Goal: Task Accomplishment & Management: Manage account settings

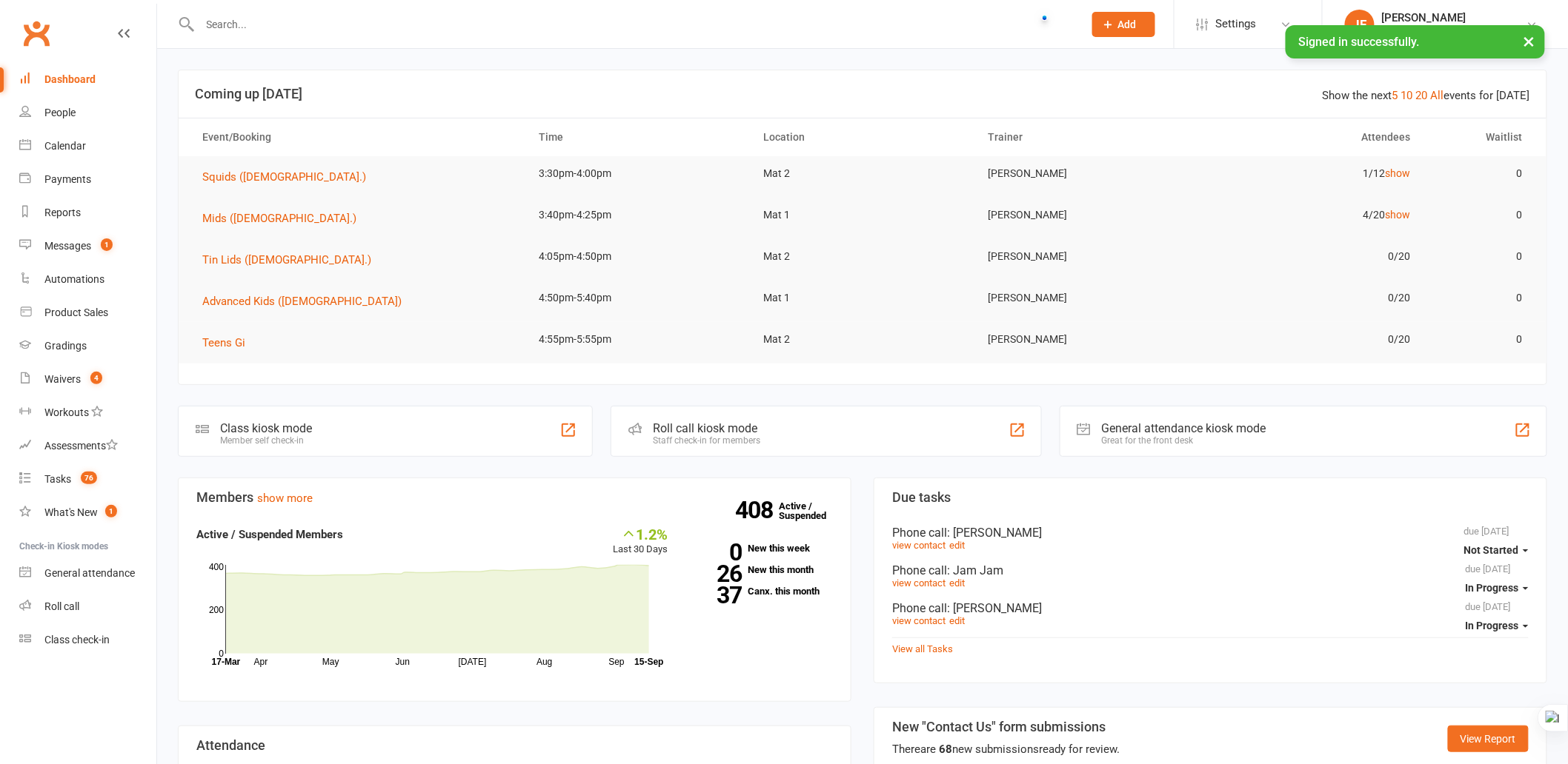
click at [690, 31] on input "text" at bounding box center [634, 25] width 877 height 21
paste input "[PERSON_NAME]"
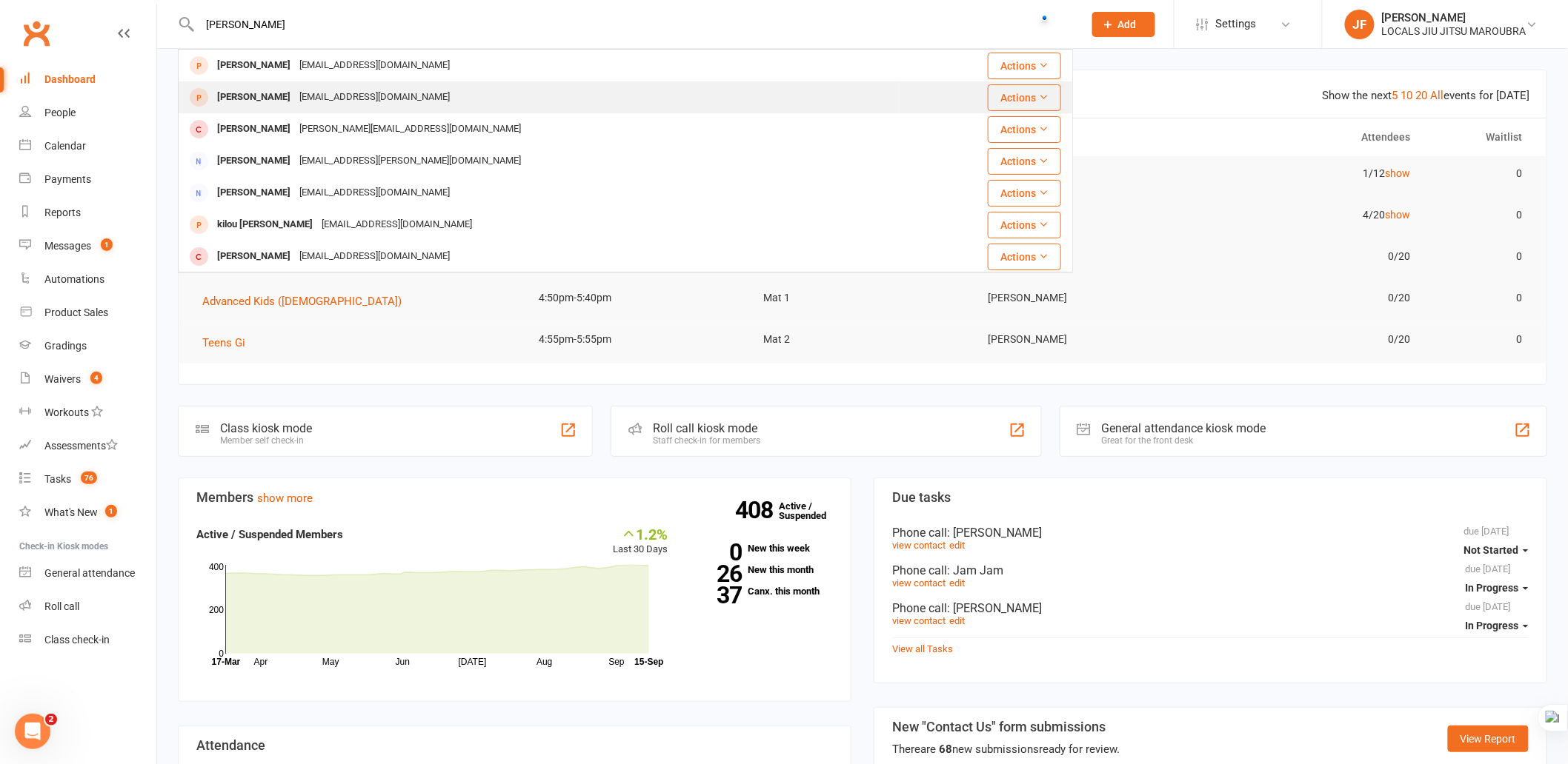
type input "Gaspard"
click at [534, 100] on div "Gaspard Marin Pinier marin_angelique@hotmail.com" at bounding box center [539, 97] width 719 height 31
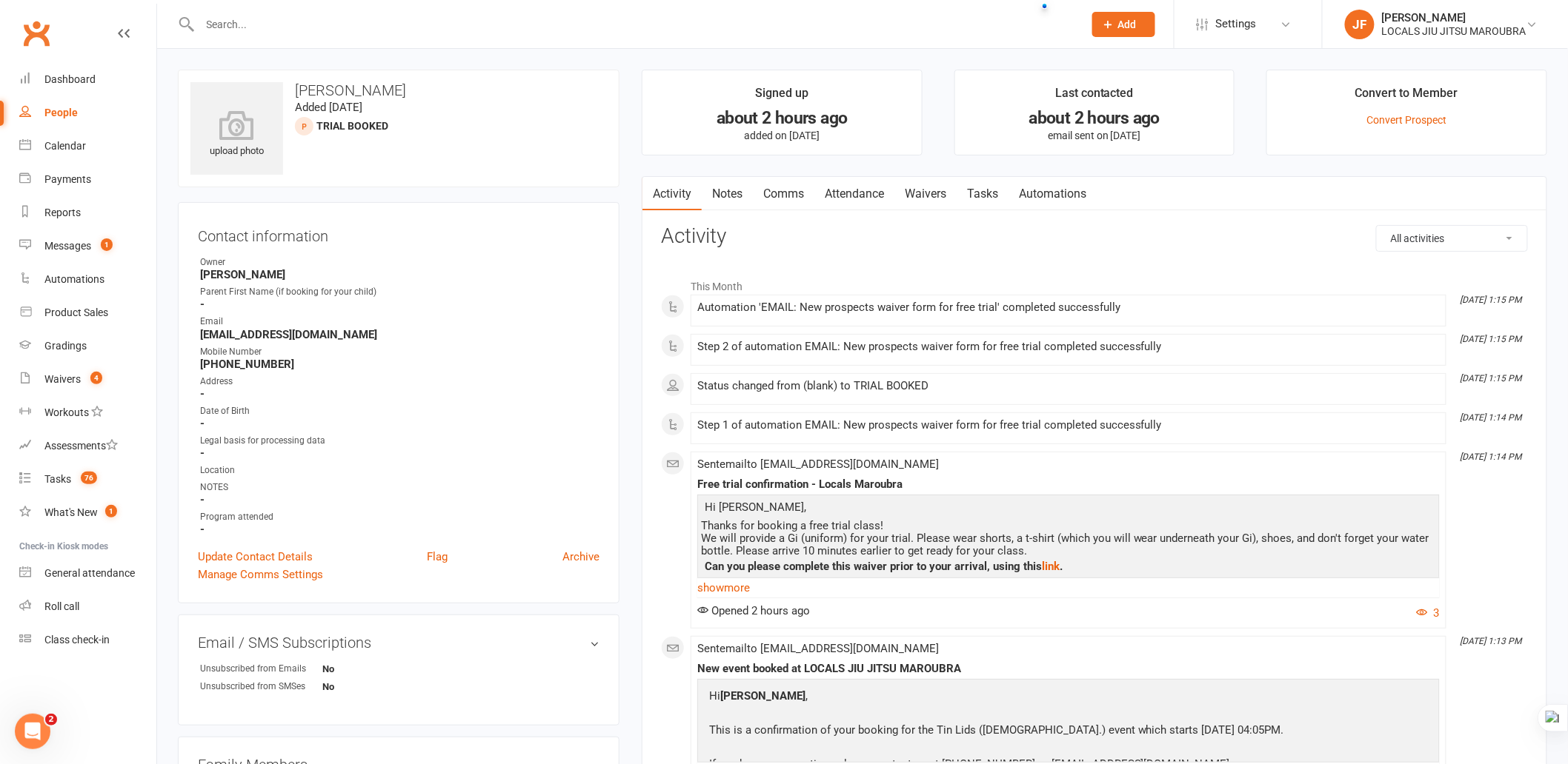
click at [722, 30] on input "text" at bounding box center [634, 25] width 877 height 21
click at [848, 197] on link "Attendance" at bounding box center [854, 194] width 80 height 34
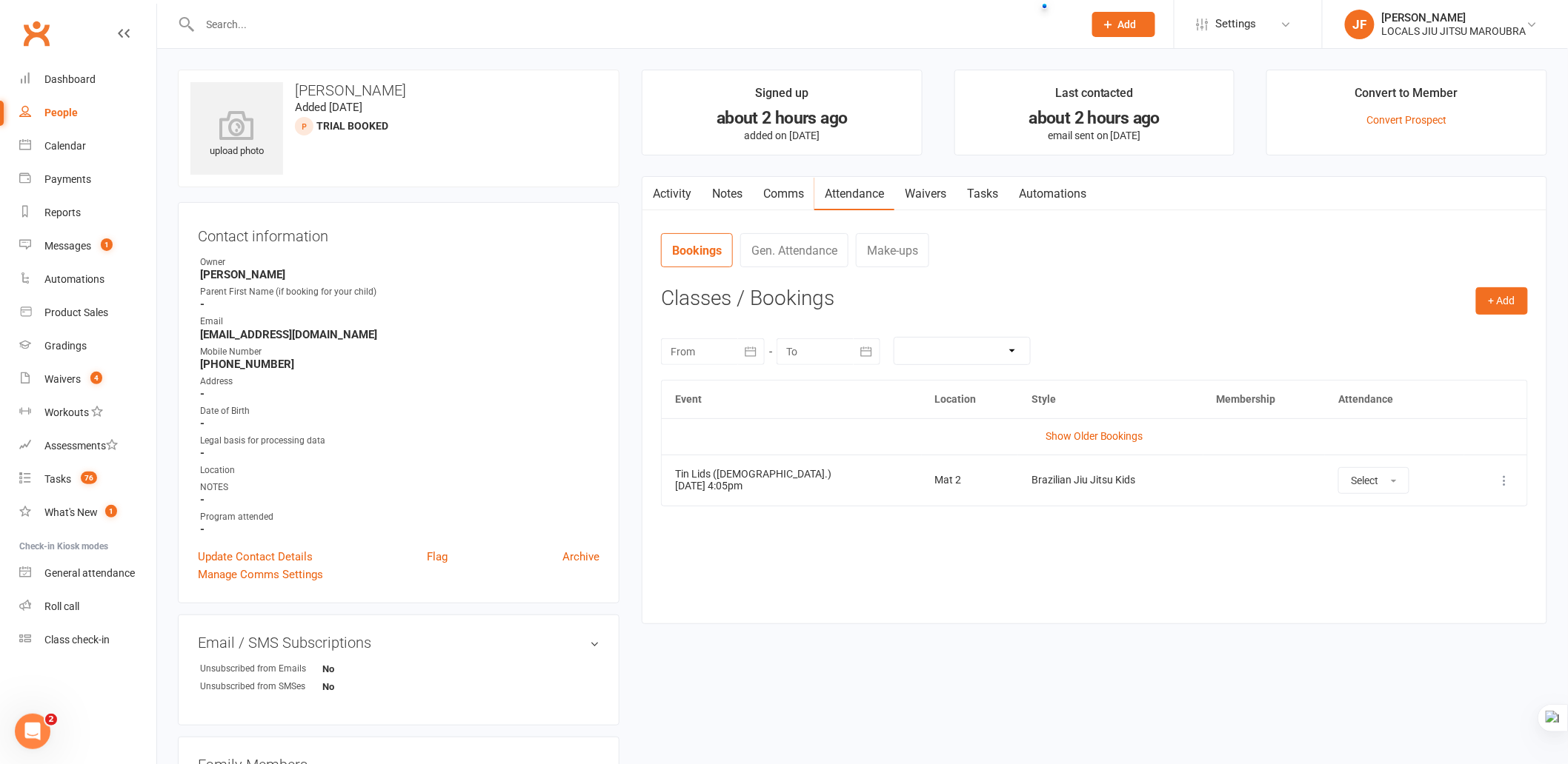
click at [1180, 278] on contact-attendance "Attendance Number of visits past 12 months Jan Month Oct Sep 0 Export CSV Total…" at bounding box center [1095, 416] width 867 height 369
drag, startPoint x: 1165, startPoint y: 589, endPoint x: 1144, endPoint y: 562, distance: 34.2
click at [1165, 588] on div "Event Location Style Membership Attendance Show Older Bookings Tin Lids (8-12 y…" at bounding box center [1095, 490] width 867 height 222
drag, startPoint x: 1009, startPoint y: 711, endPoint x: 1003, endPoint y: 705, distance: 8.5
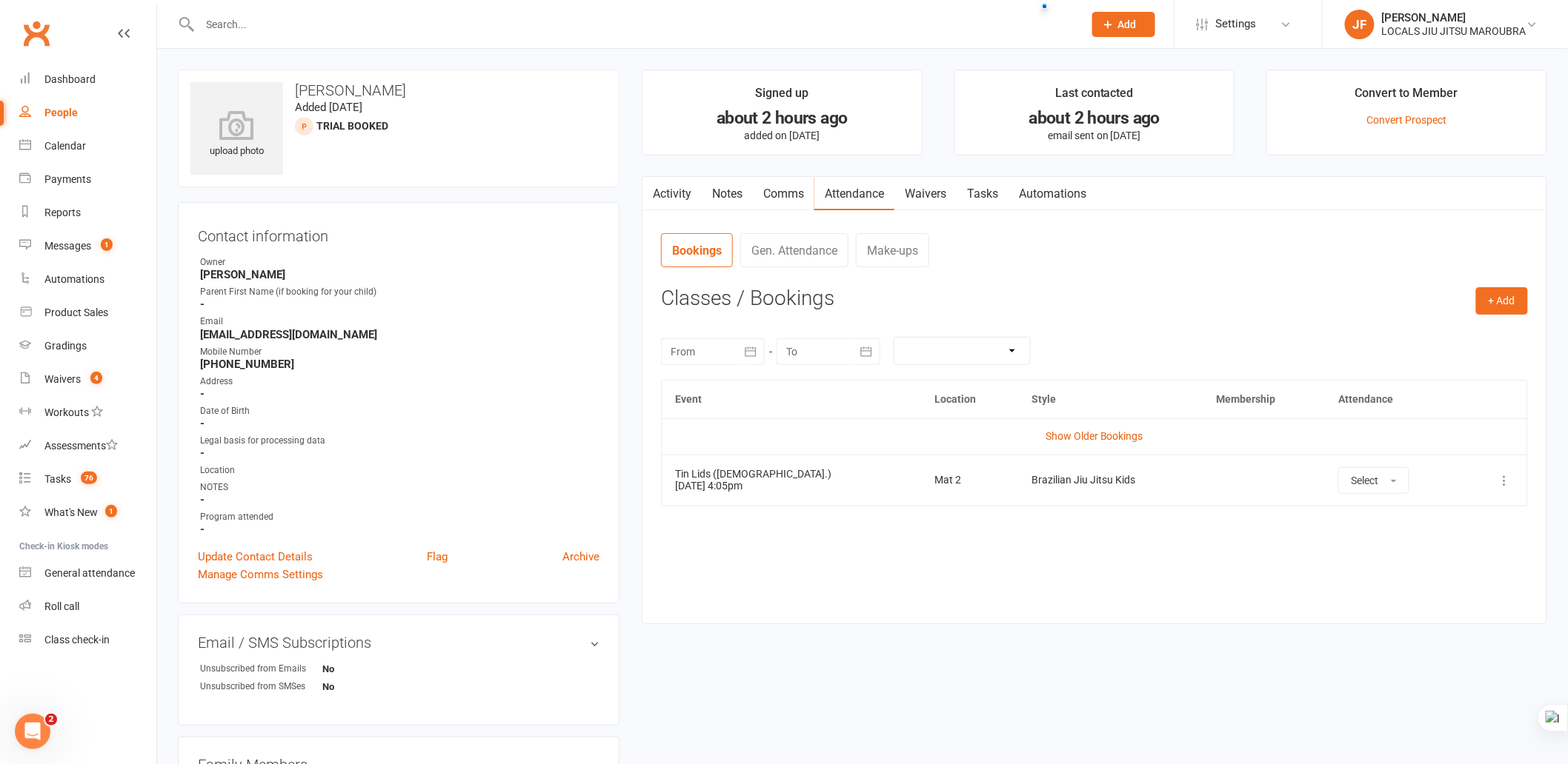
click at [1008, 711] on div "upload photo Gaspard Marin Pinier Added 15 September, 2025 TRIAL BOOKED prospec…" at bounding box center [863, 672] width 1392 height 1205
click at [1194, 586] on div "Event Location Style Membership Attendance Show Older Bookings Tin Lids (8-12 y…" at bounding box center [1095, 490] width 867 height 222
click at [1152, 604] on div "Activity Notes Comms Attendance Waivers Tasks Automations Attendance Number of …" at bounding box center [1095, 400] width 906 height 448
click at [1140, 329] on div "September 2025 Sun Mon Tue Wed Thu Fri Sat 36 31 01 02 03 04 05 06 37 07 08 09 …" at bounding box center [1095, 351] width 867 height 58
click at [1488, 305] on button "+ Add" at bounding box center [1502, 301] width 52 height 27
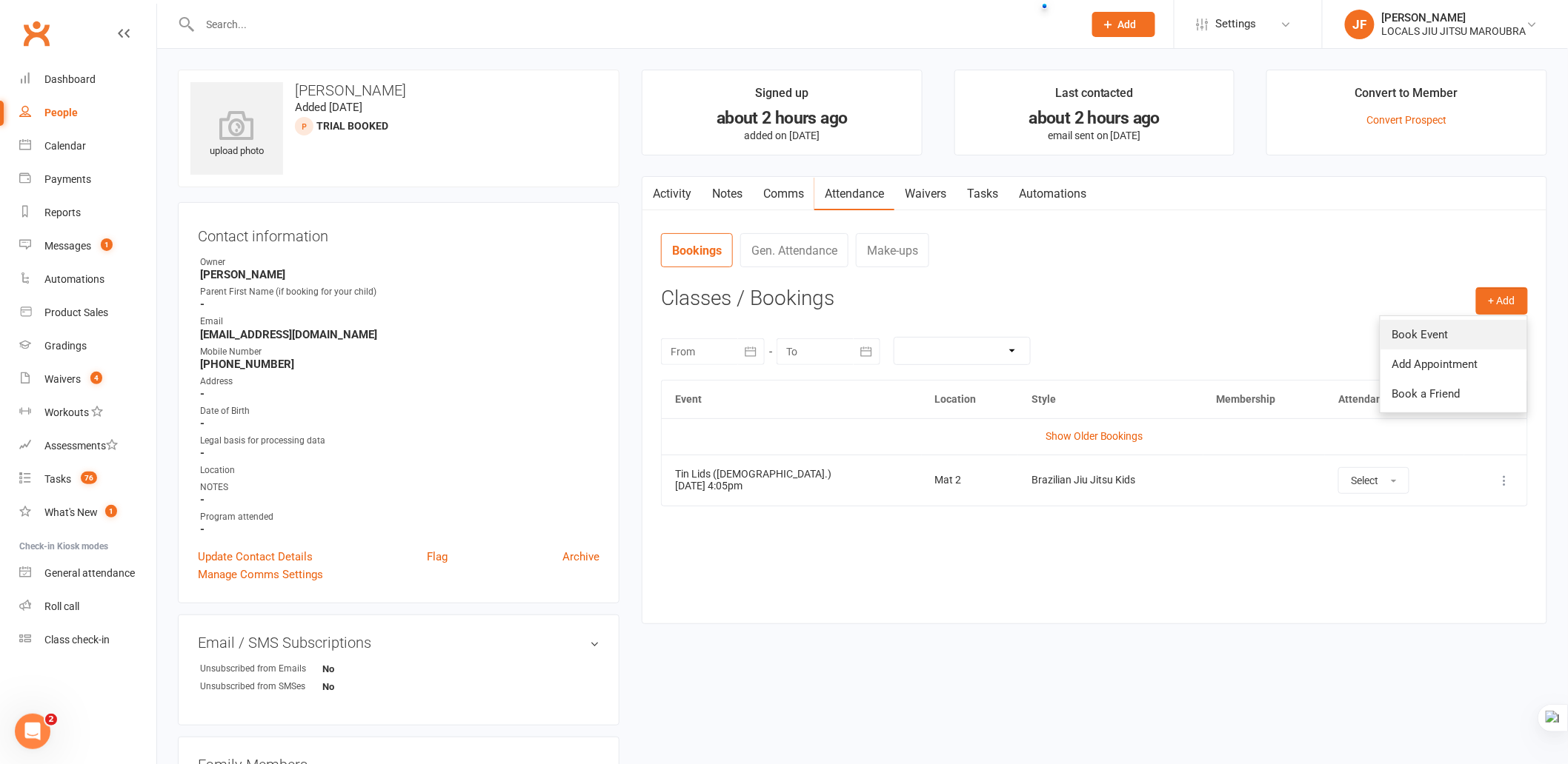
click at [1412, 338] on link "Book Event" at bounding box center [1453, 334] width 146 height 30
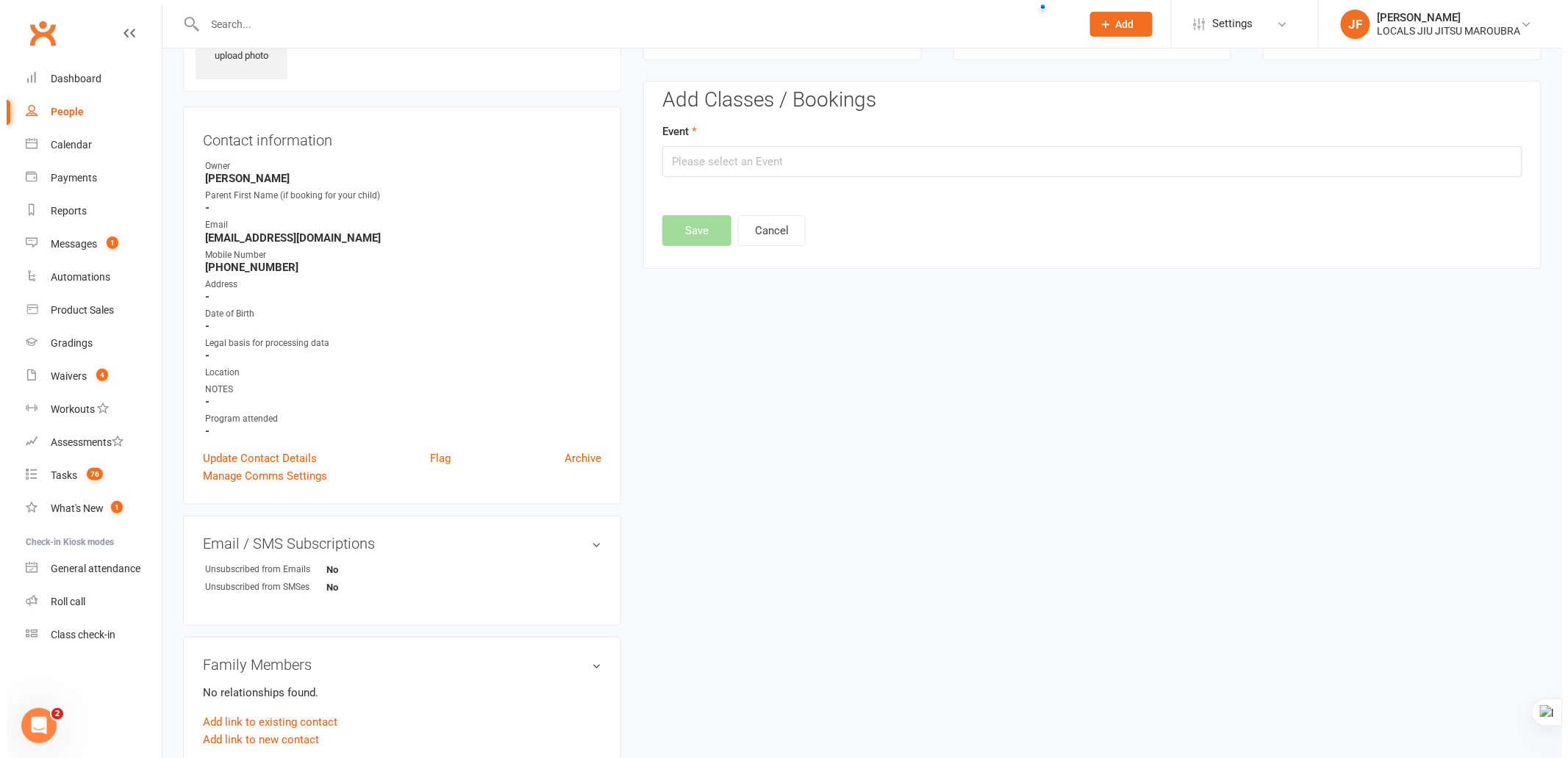
scroll to position [100, 0]
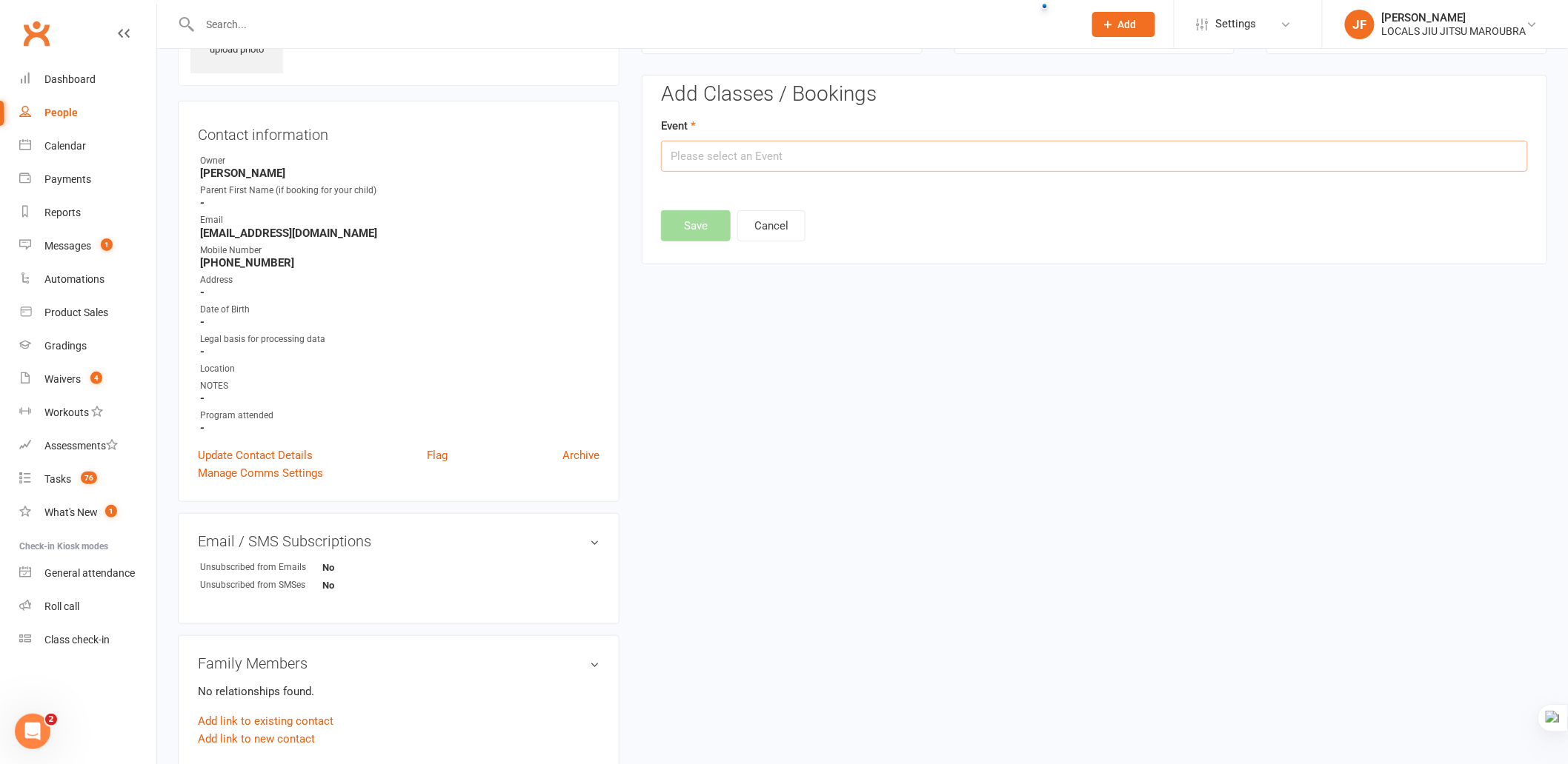
click at [781, 141] on input "text" at bounding box center [1095, 156] width 867 height 31
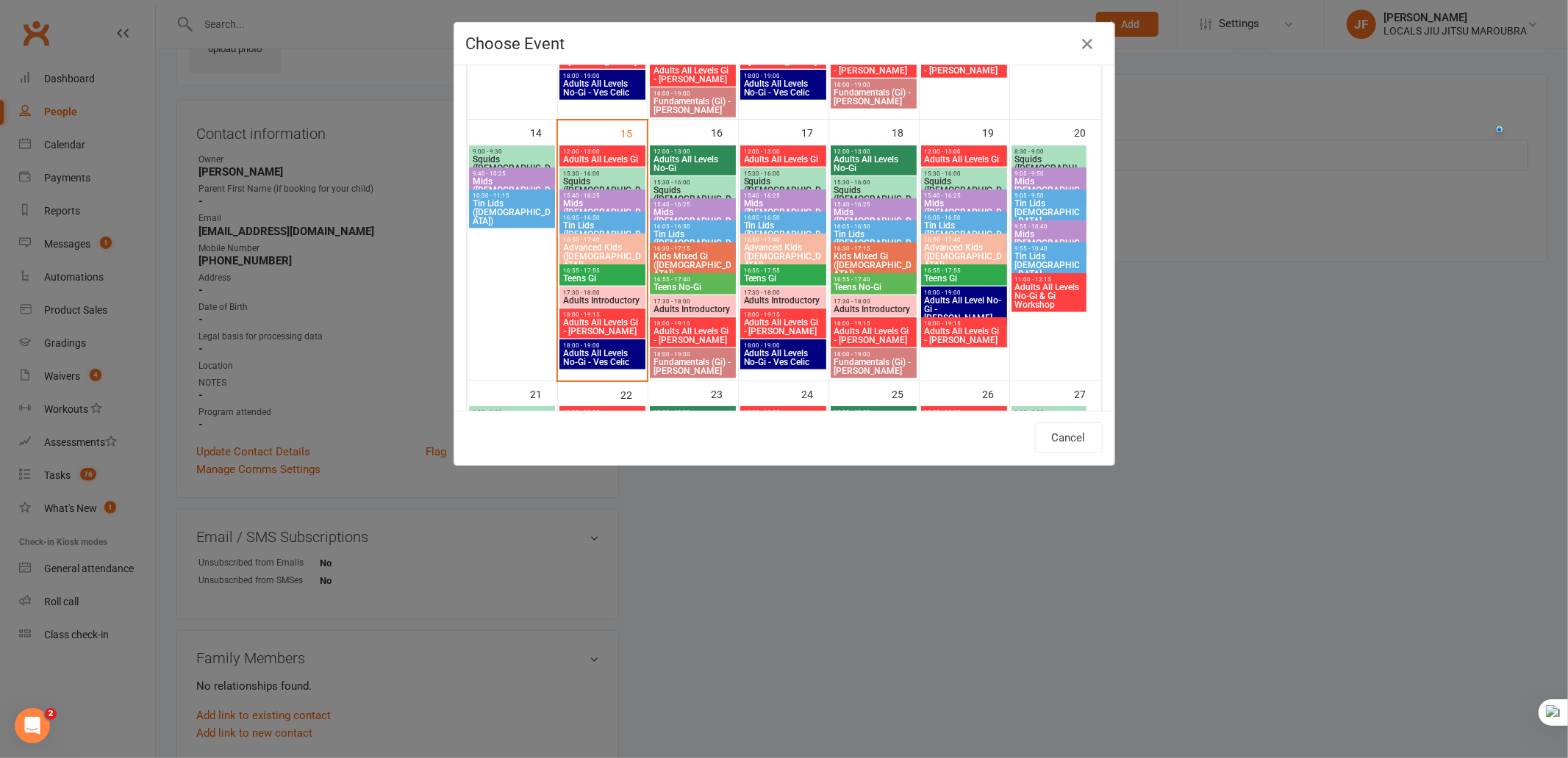
scroll to position [571, 0]
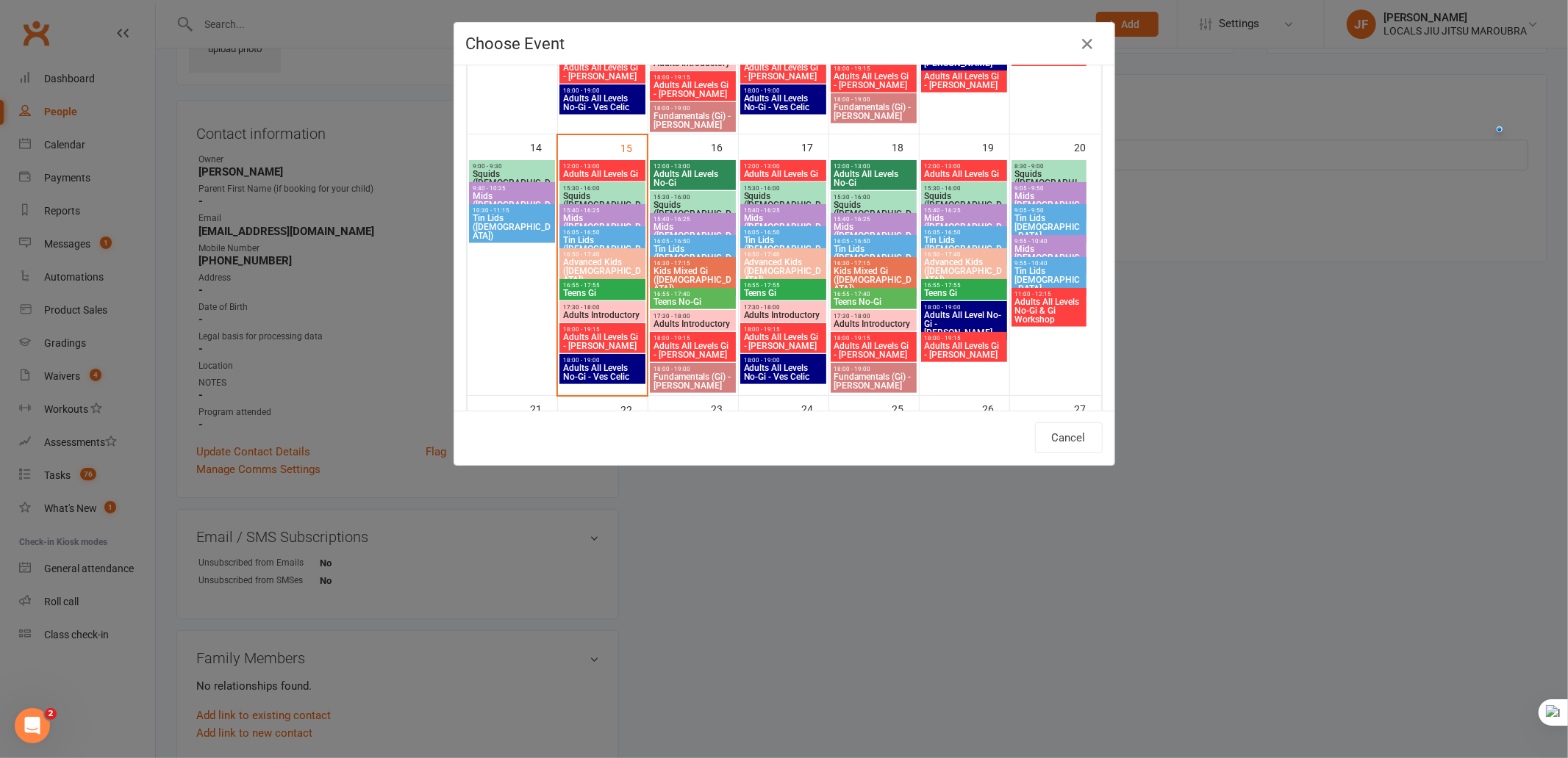
click at [953, 239] on span "Tin Lids (8-12 y.o.)" at bounding box center [964, 249] width 81 height 27
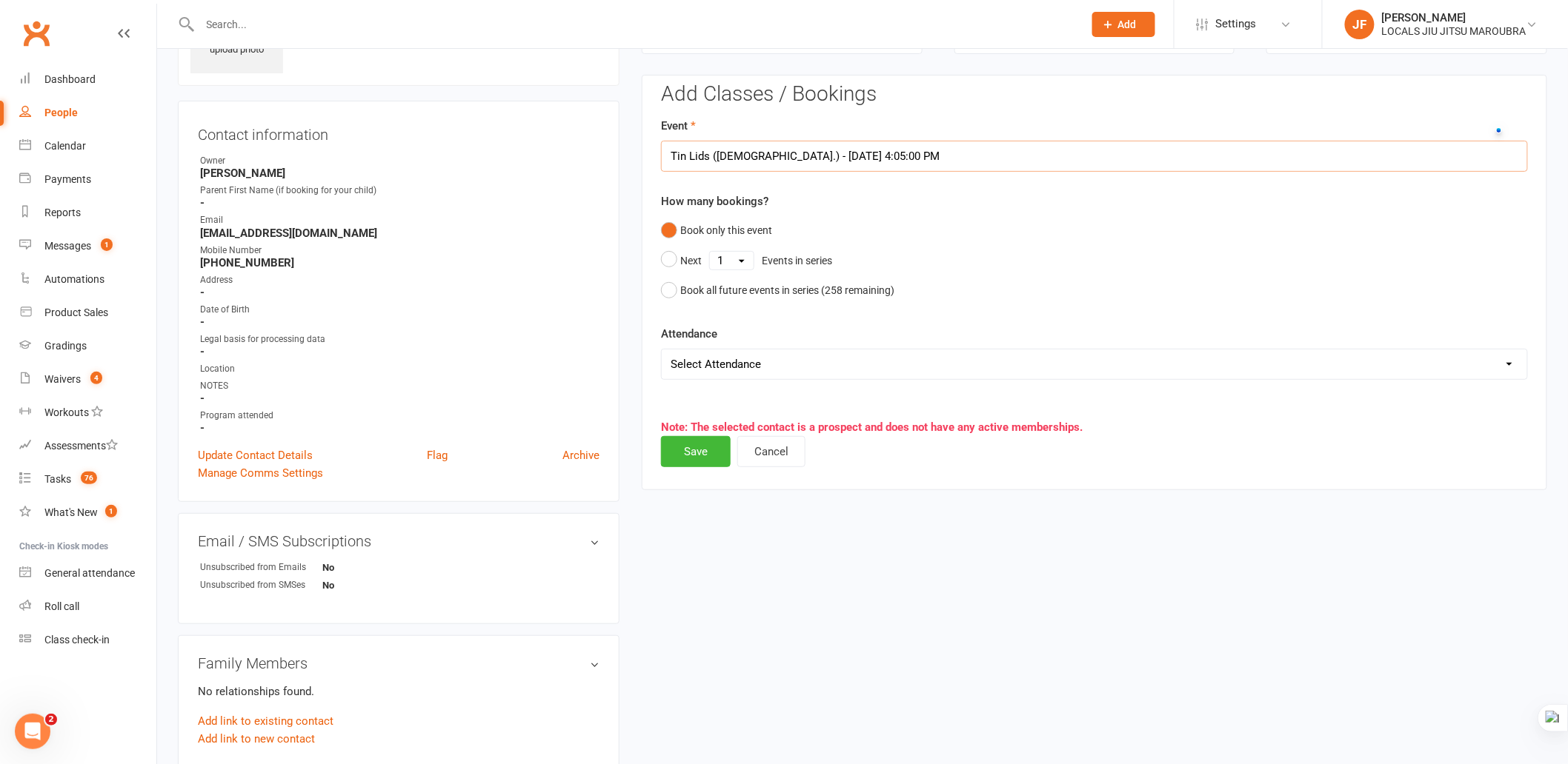
click at [864, 156] on input "Tin Lids (8-12 y.o.) - Sep 19, 2025 4:05:00 PM" at bounding box center [1095, 156] width 867 height 31
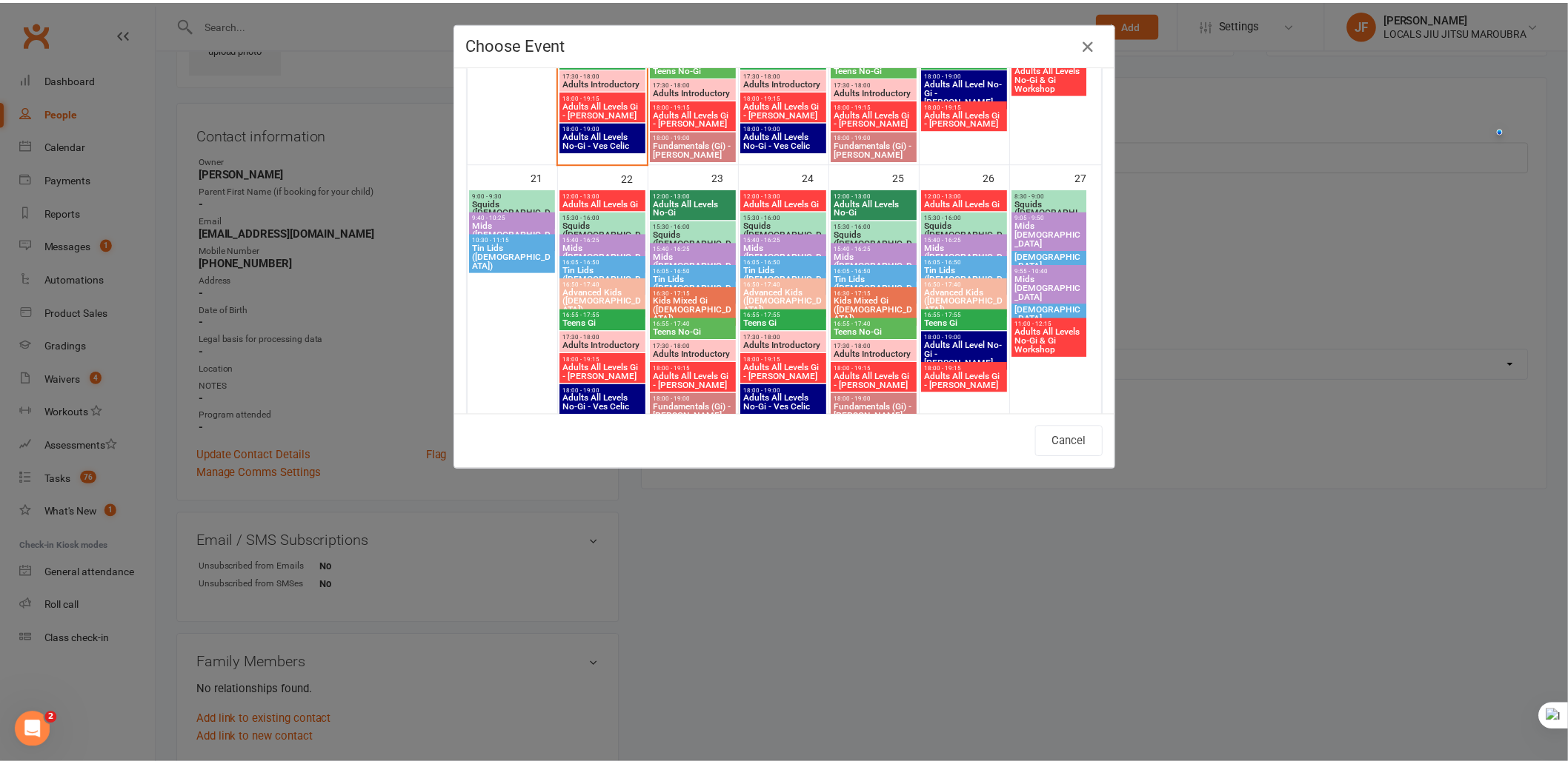
scroll to position [823, 0]
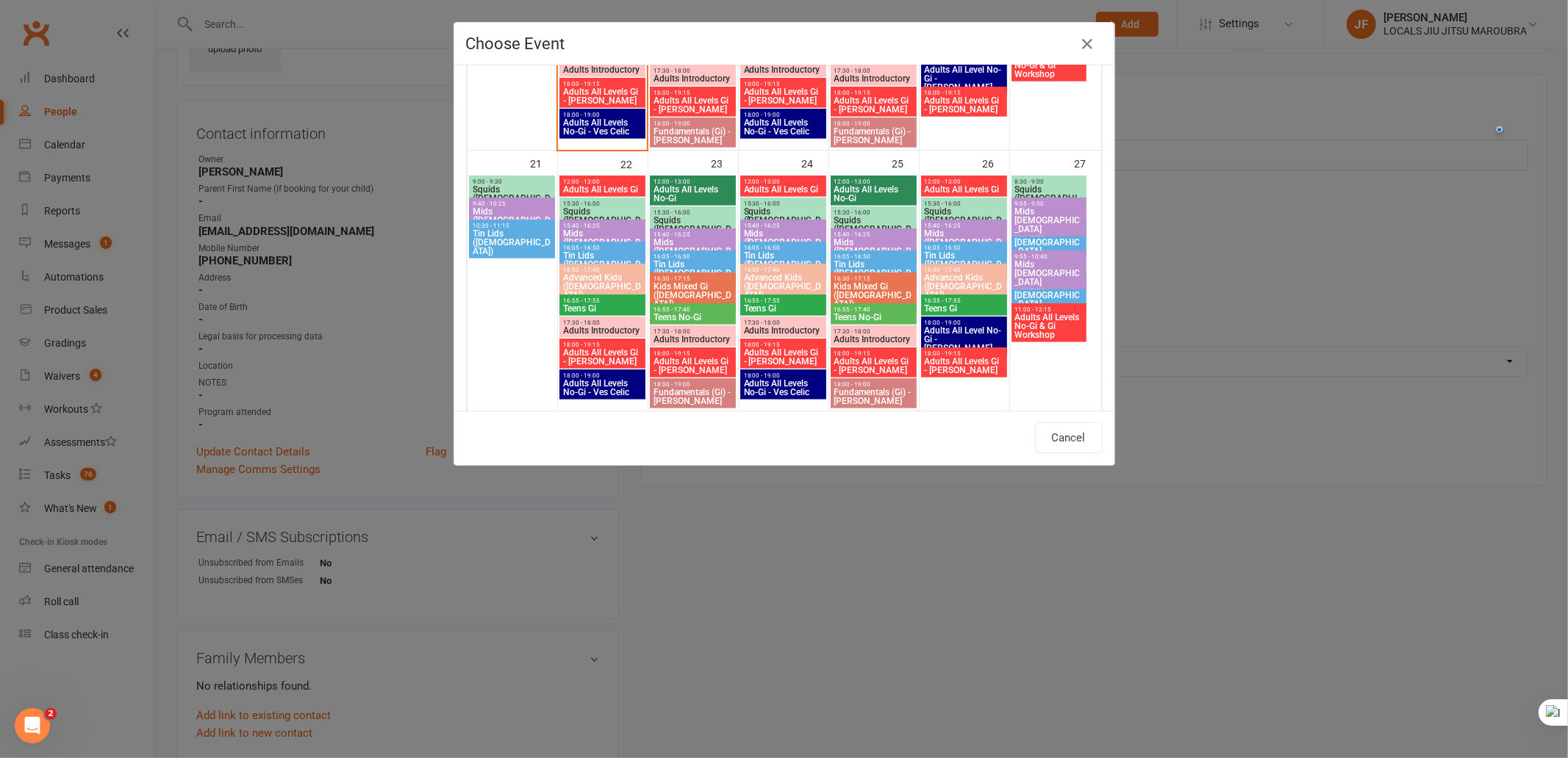
click at [950, 258] on span "Tin Lids (8-12 y.o.)" at bounding box center [964, 265] width 81 height 27
type input "Tin Lids (8-12 y.o.) - Sep 26, 2025 4:05:00 PM"
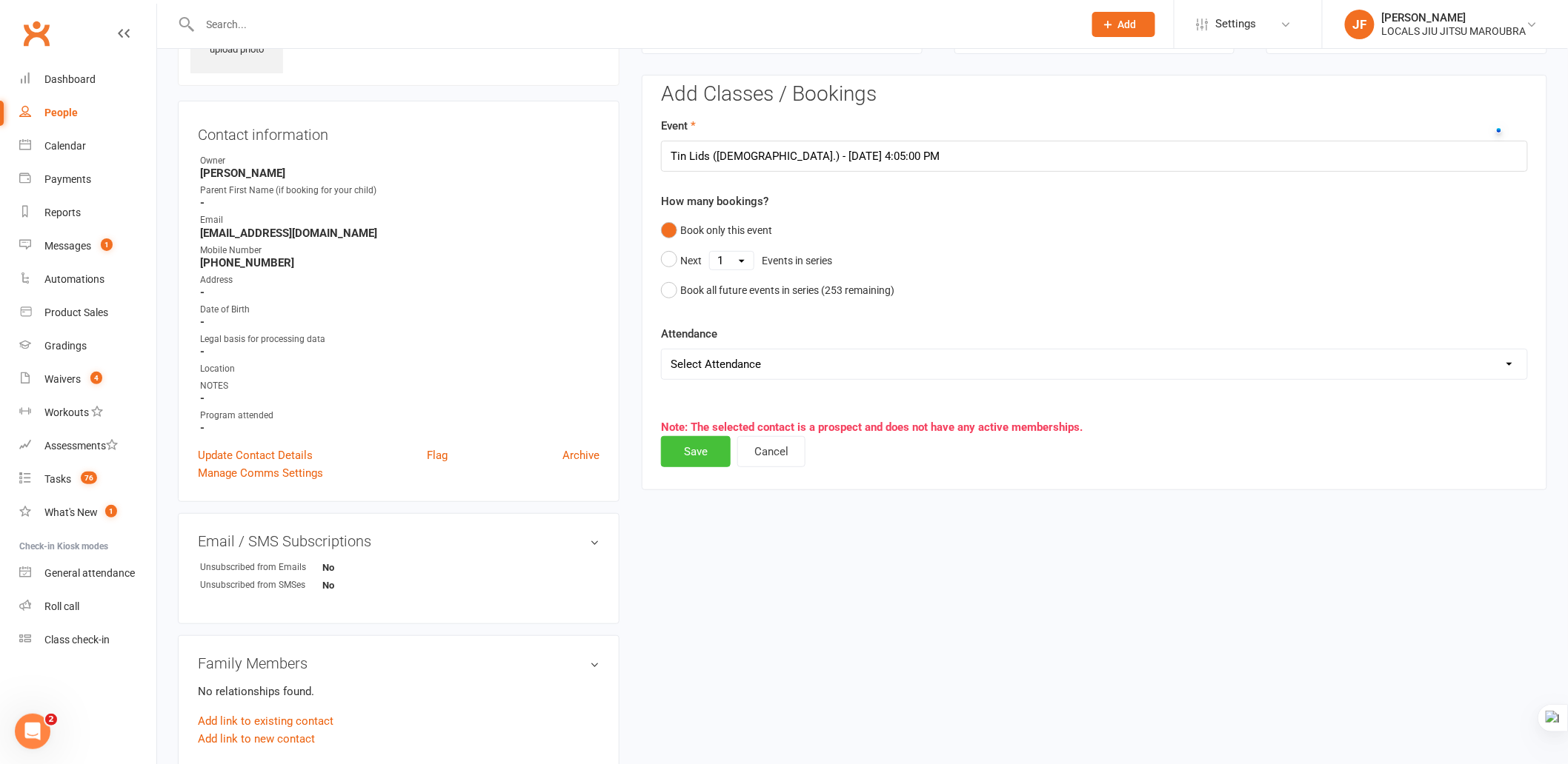
click at [719, 452] on button "Save" at bounding box center [696, 452] width 69 height 31
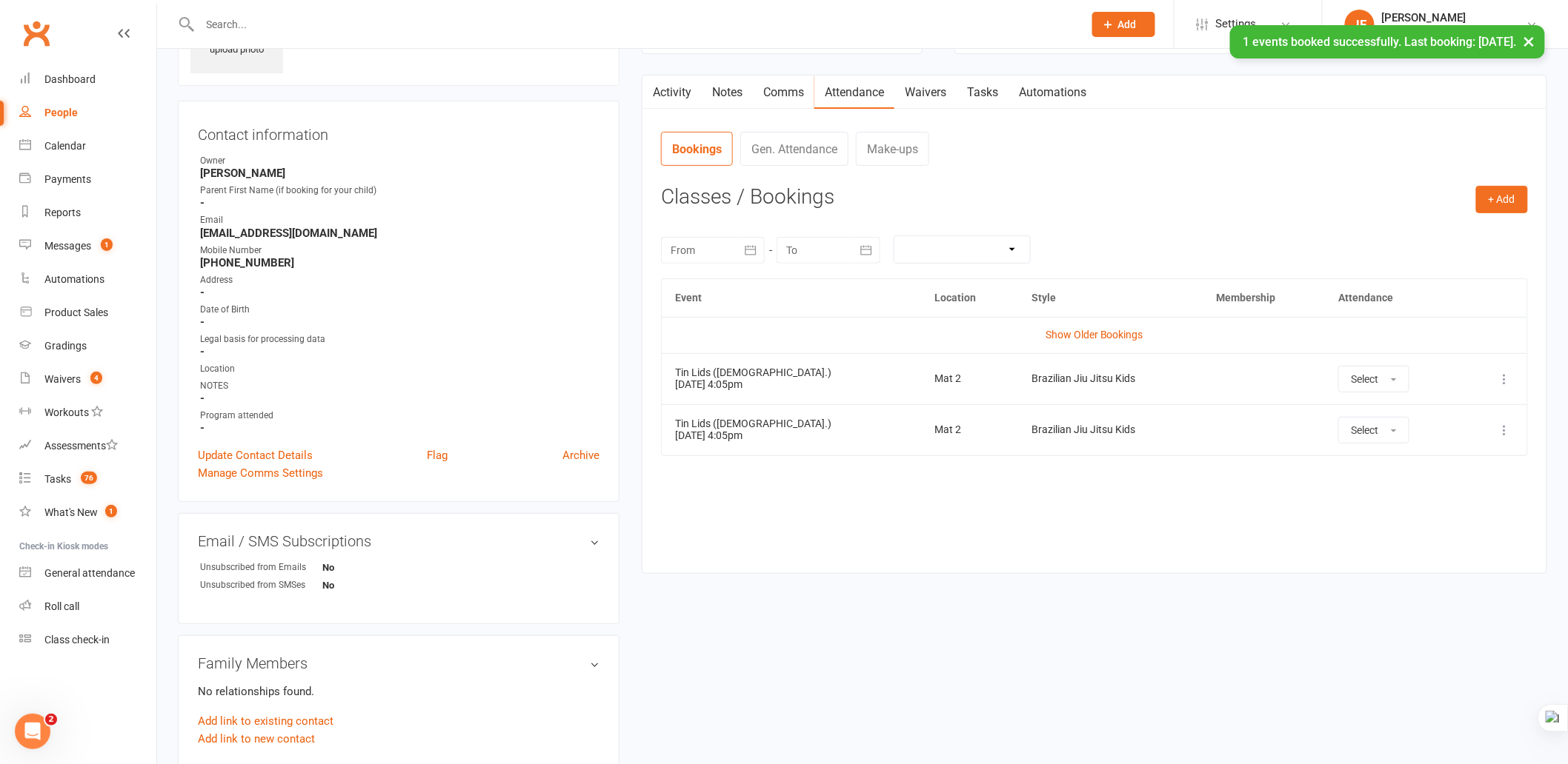
click at [1013, 548] on div "Event Location Style Membership Attendance Show Older Bookings Tin Lids (8-12 y…" at bounding box center [1095, 414] width 867 height 273
click at [684, 92] on link "Activity" at bounding box center [673, 92] width 60 height 34
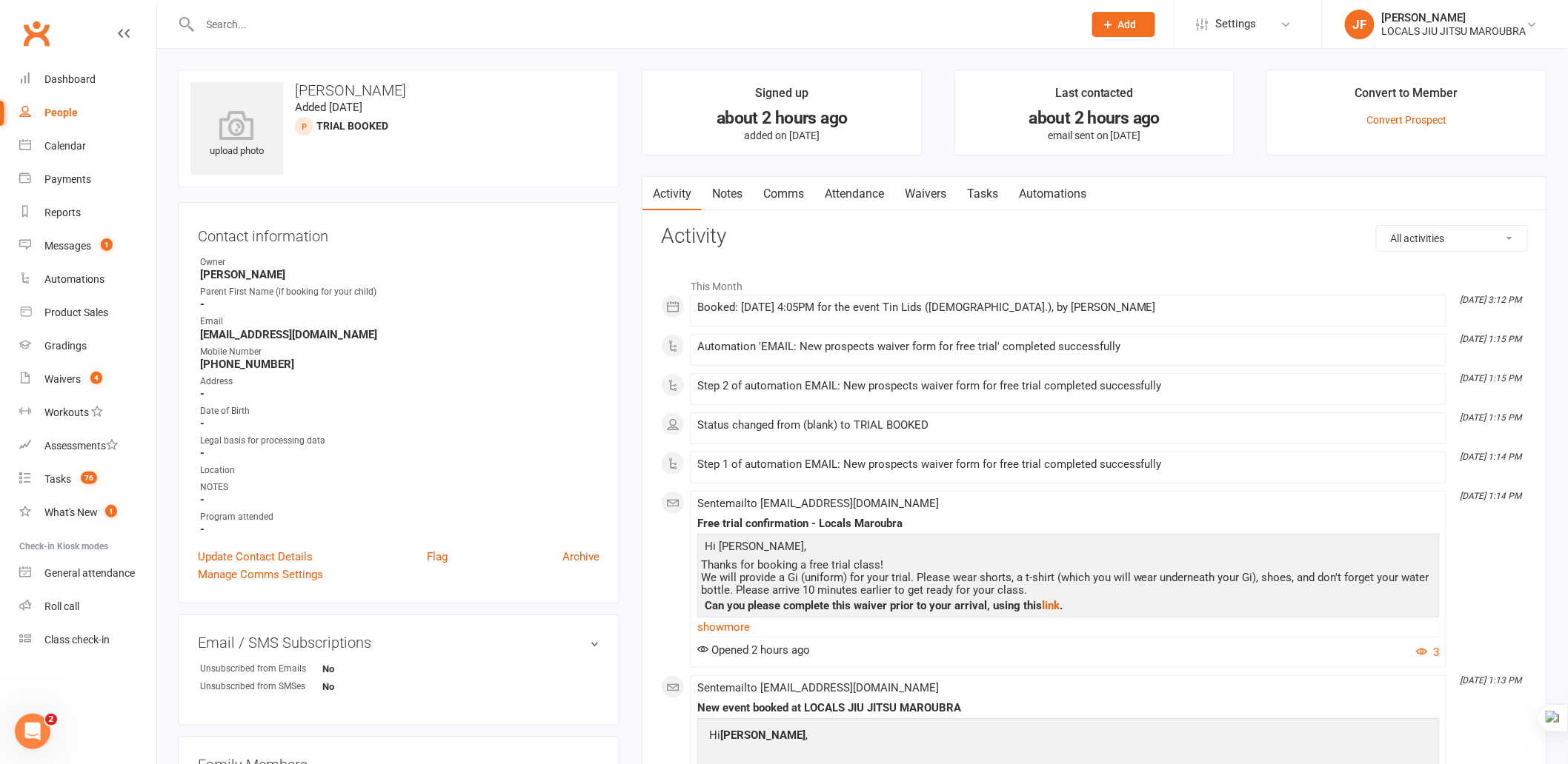
click at [728, 190] on link "Notes" at bounding box center [727, 194] width 51 height 34
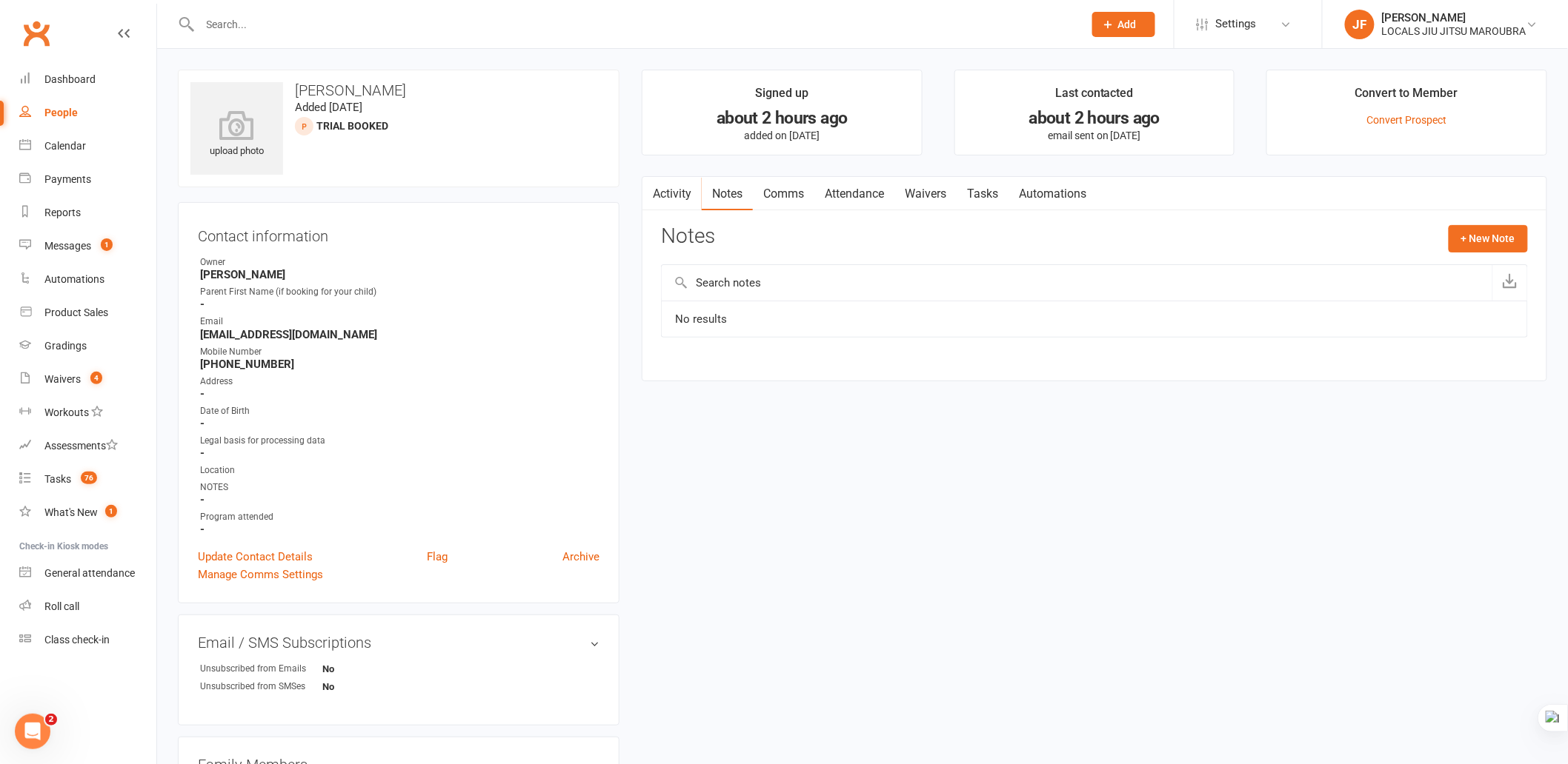
click at [779, 190] on link "Comms" at bounding box center [784, 194] width 62 height 34
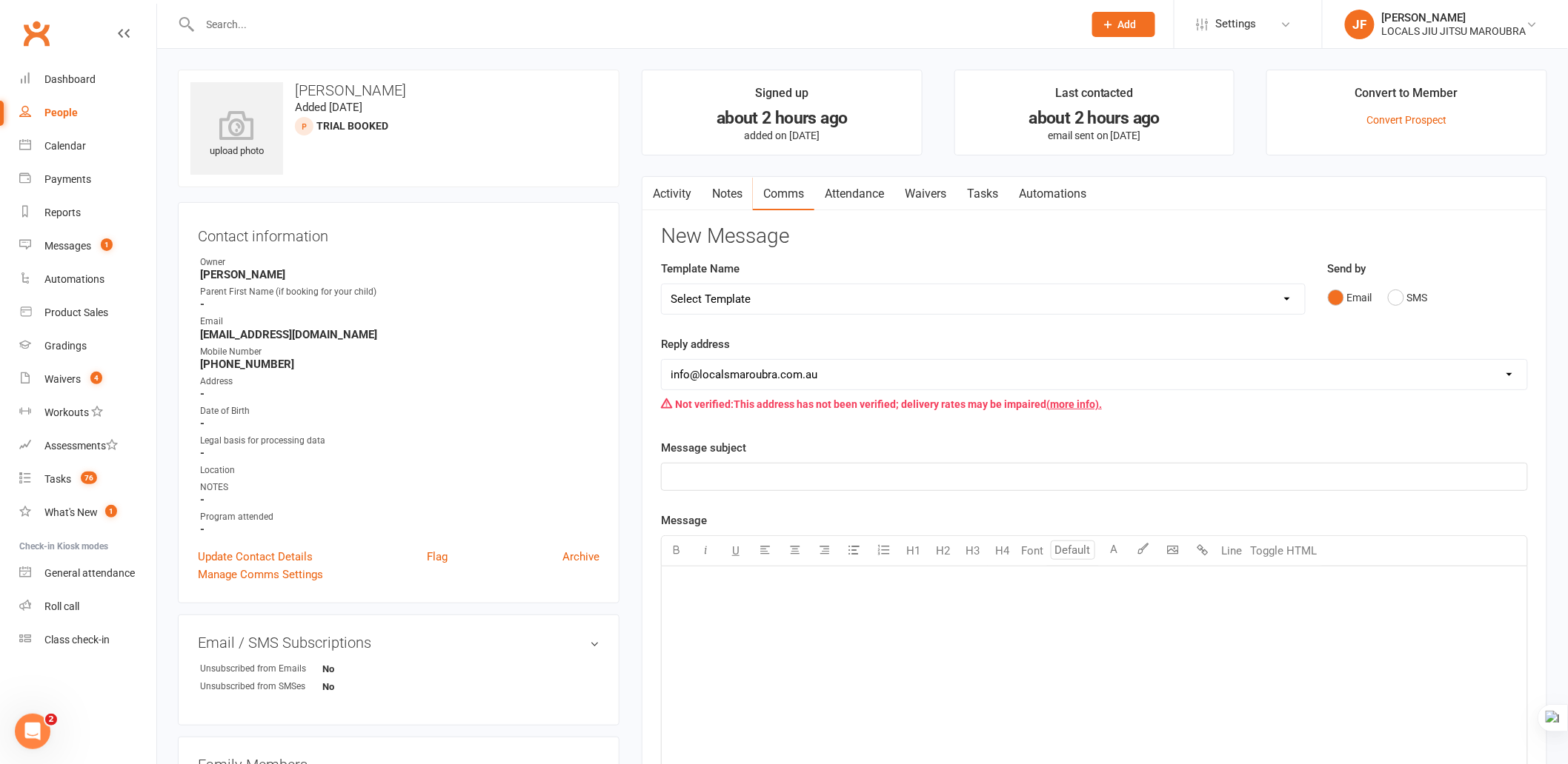
click at [879, 181] on link "Attendance" at bounding box center [854, 194] width 80 height 34
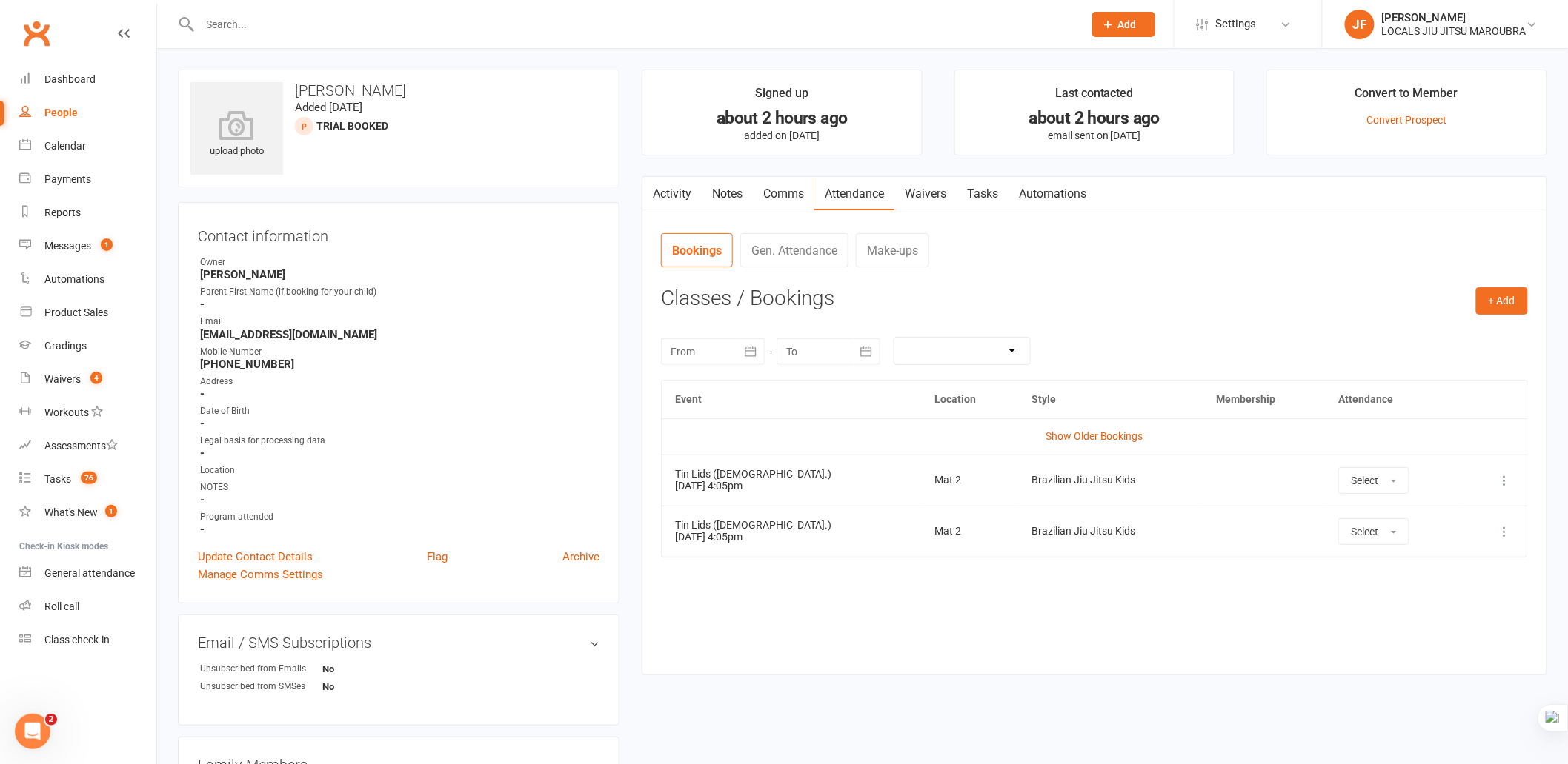
click at [672, 194] on link "Activity" at bounding box center [673, 194] width 60 height 34
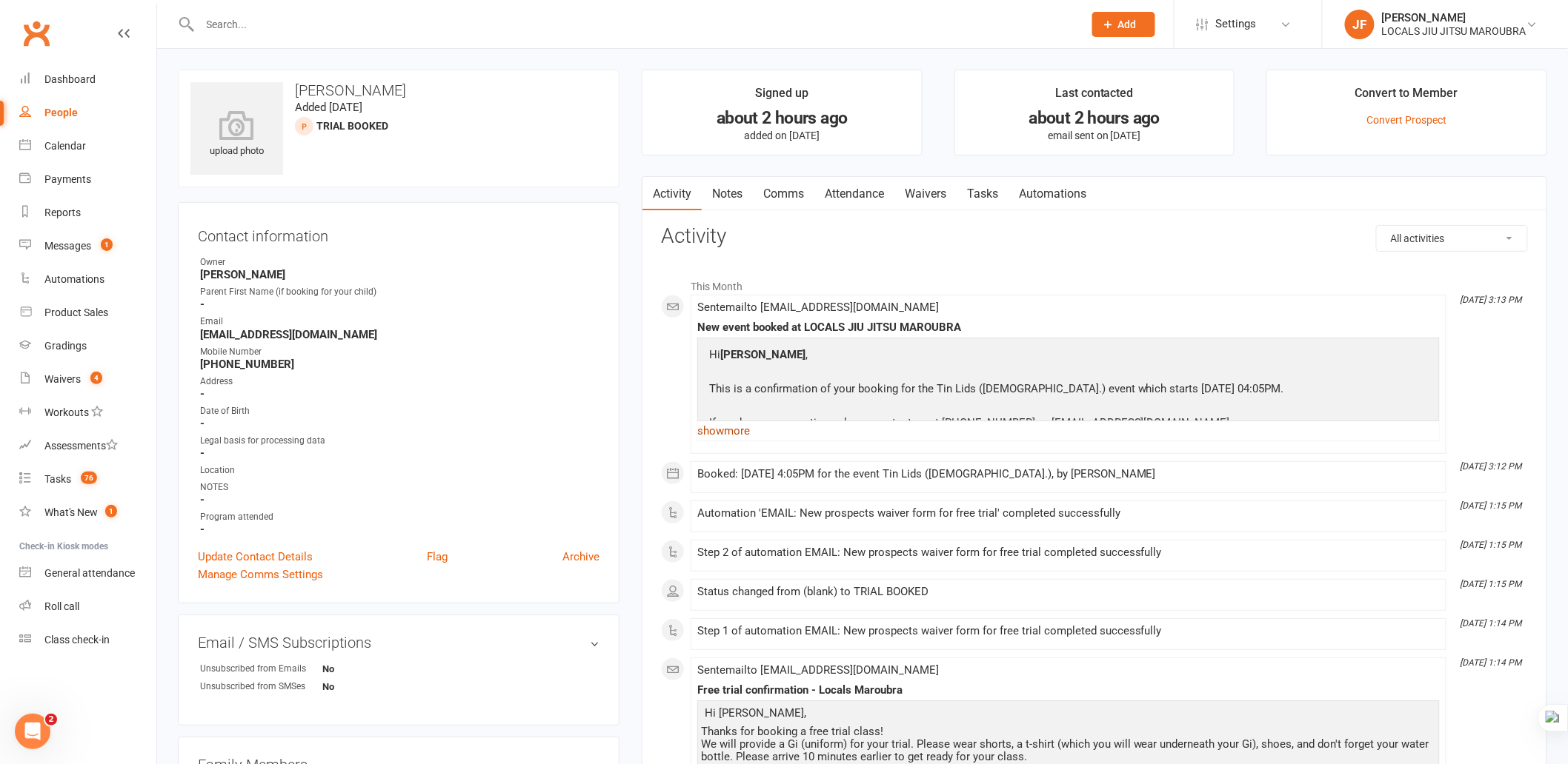
click at [735, 432] on link "show more" at bounding box center [1069, 432] width 742 height 21
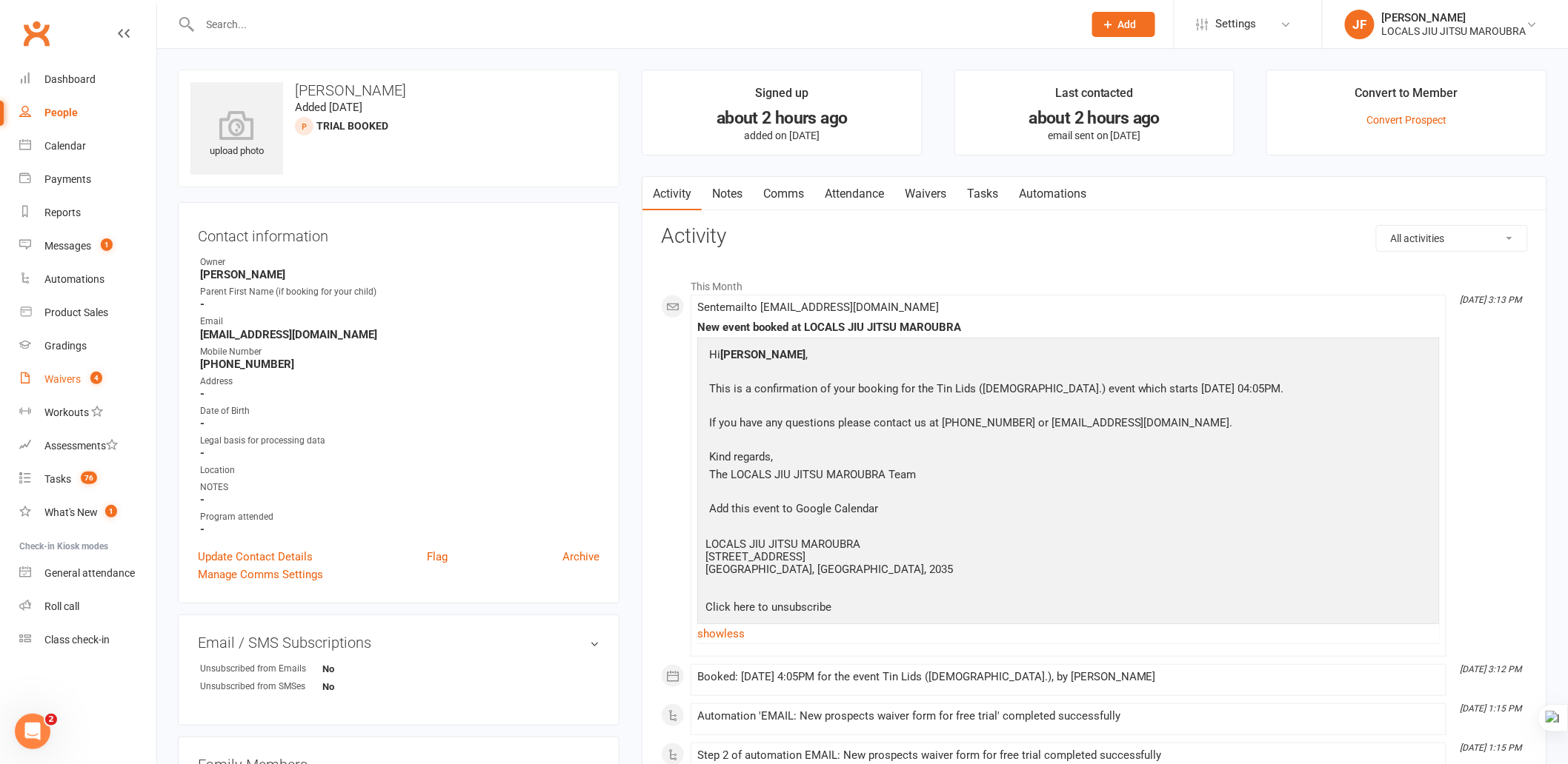
click at [60, 383] on div "Waivers" at bounding box center [63, 380] width 37 height 12
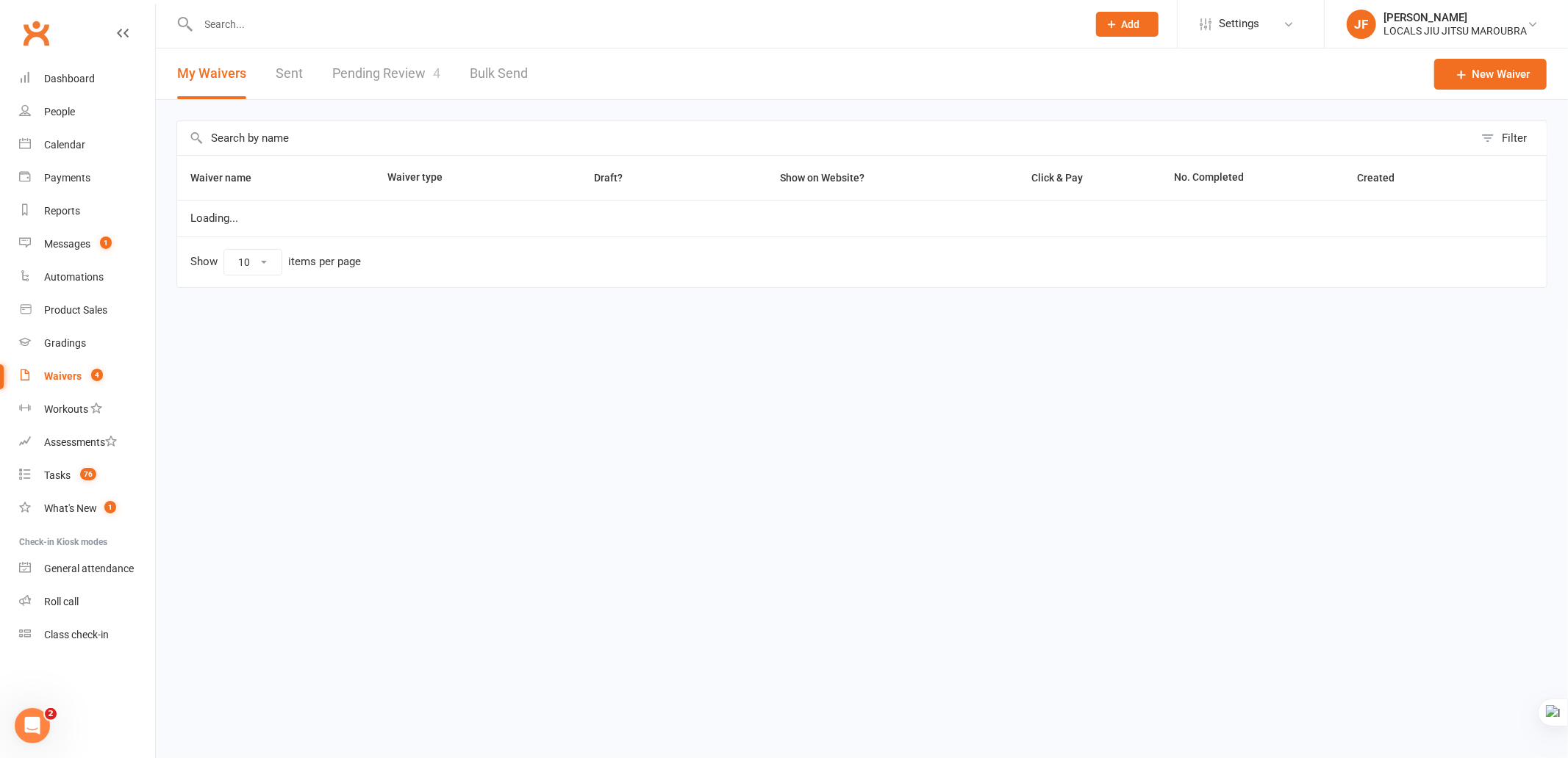
select select "100"
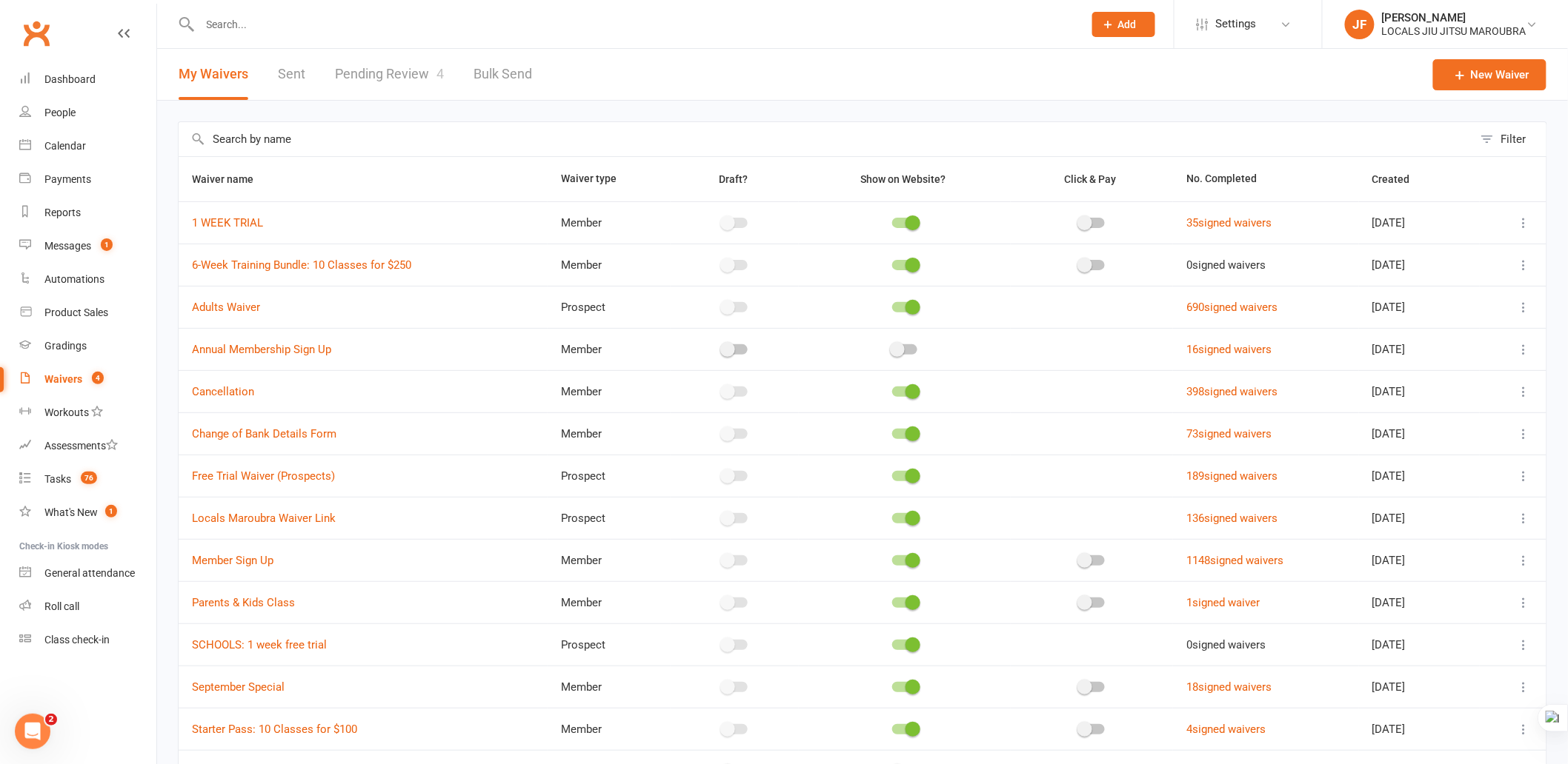
click at [359, 87] on link "Pending Review 4" at bounding box center [389, 74] width 109 height 51
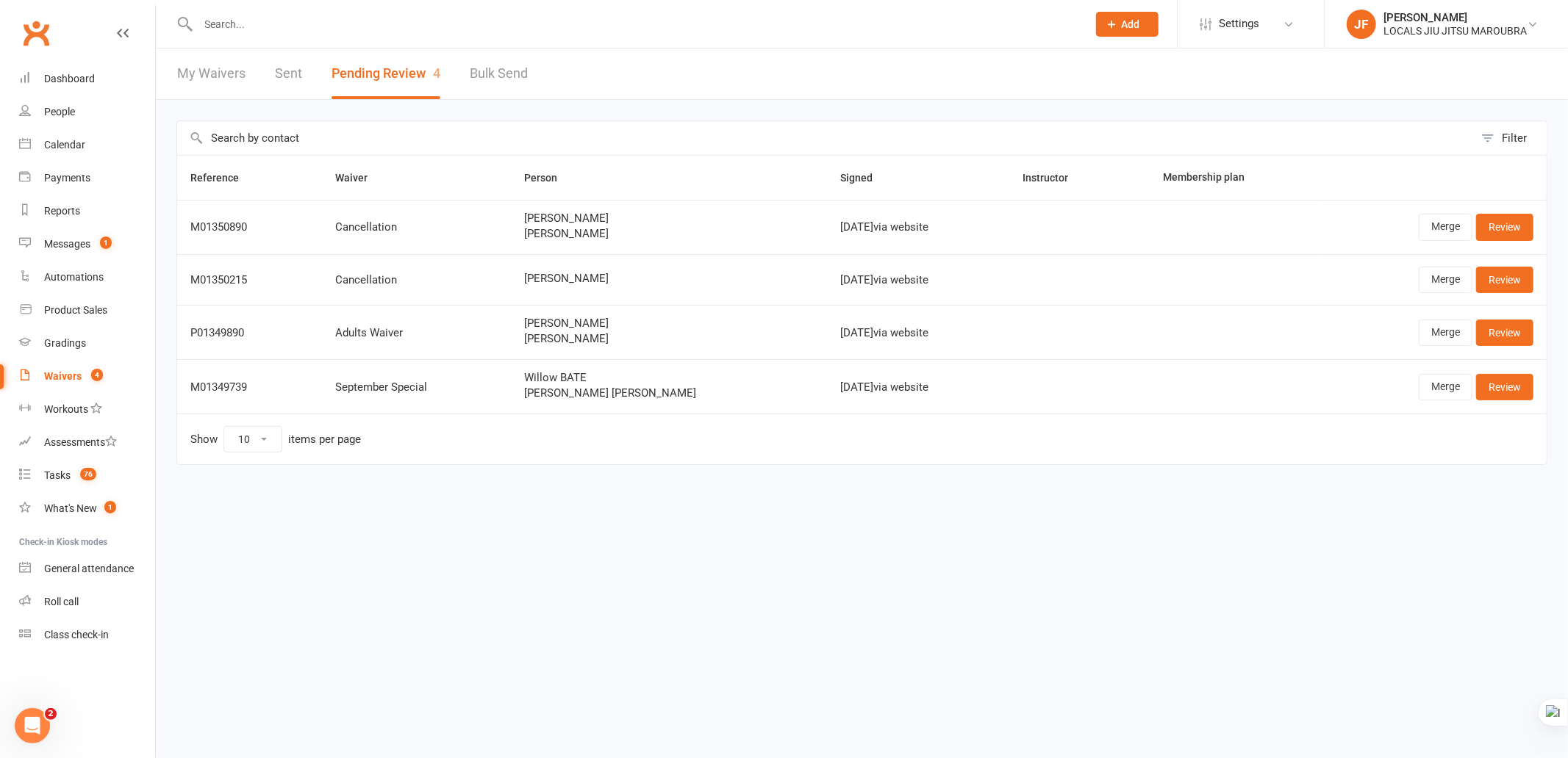
click at [405, 508] on html "Prospect Member Non-attending contact Class / event Appointment Grading event T…" at bounding box center [784, 263] width 1568 height 527
click at [400, 506] on div "Filter Reference Waiver Person Signed Instructor Membership plan M01350890 Canc…" at bounding box center [861, 303] width 1412 height 406
click at [1134, 527] on html "Prospect Member Non-attending contact Class / event Appointment Grading event T…" at bounding box center [784, 263] width 1568 height 527
click at [1041, 527] on html "Prospect Member Non-attending contact Class / event Appointment Grading event T…" at bounding box center [784, 263] width 1568 height 527
click at [1133, 501] on div "Filter Reference Waiver Person Signed Instructor Membership plan M01350890 Canc…" at bounding box center [861, 303] width 1412 height 406
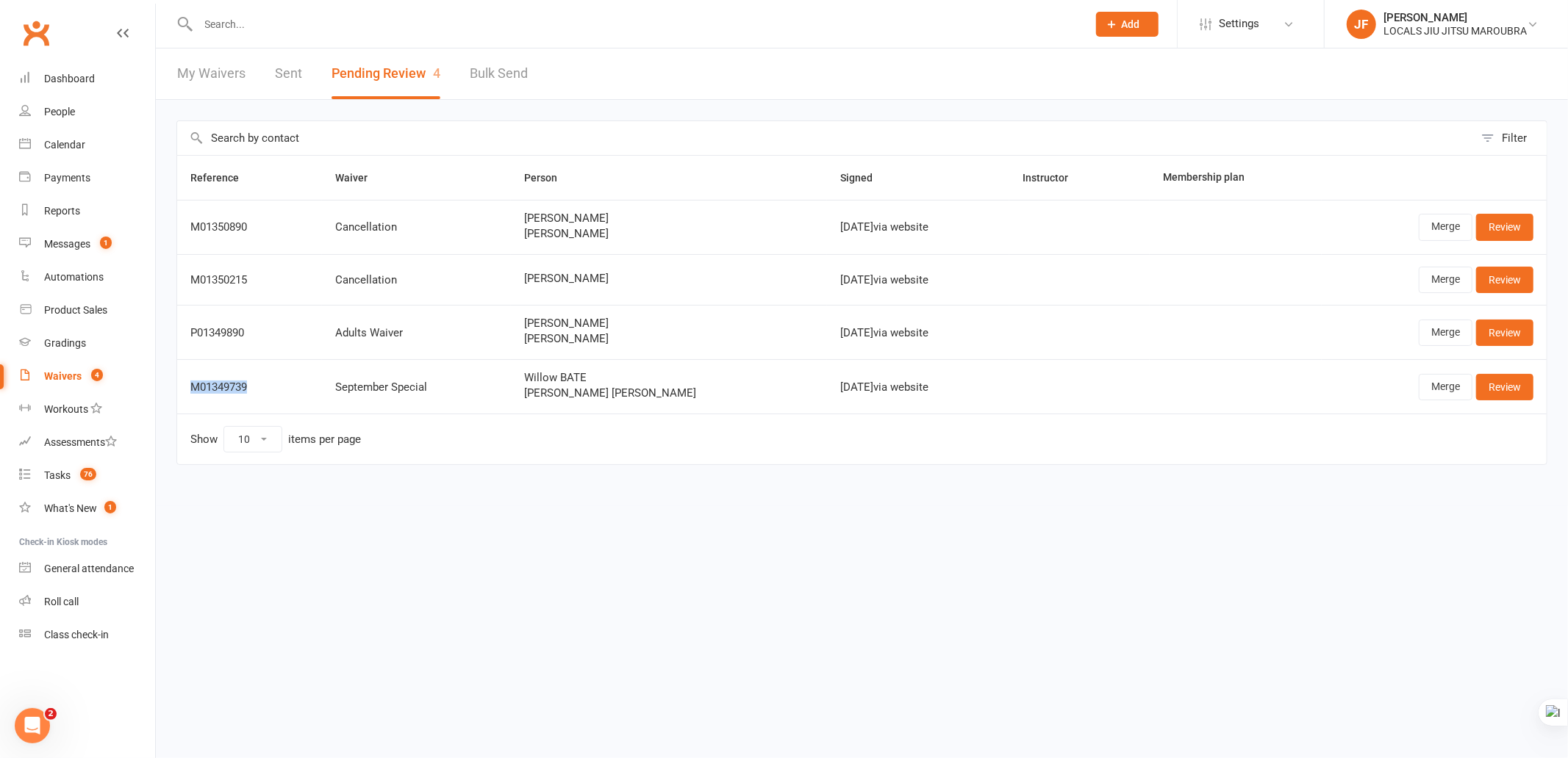
copy div "M01349739"
drag, startPoint x: 185, startPoint y: 374, endPoint x: 270, endPoint y: 371, distance: 85.1
click at [265, 379] on td "M01349739" at bounding box center [249, 386] width 144 height 54
click at [504, 520] on html "Prospect Member Non-attending contact Class / event Appointment Grading event T…" at bounding box center [784, 263] width 1568 height 527
copy span "Cooper Hartung"
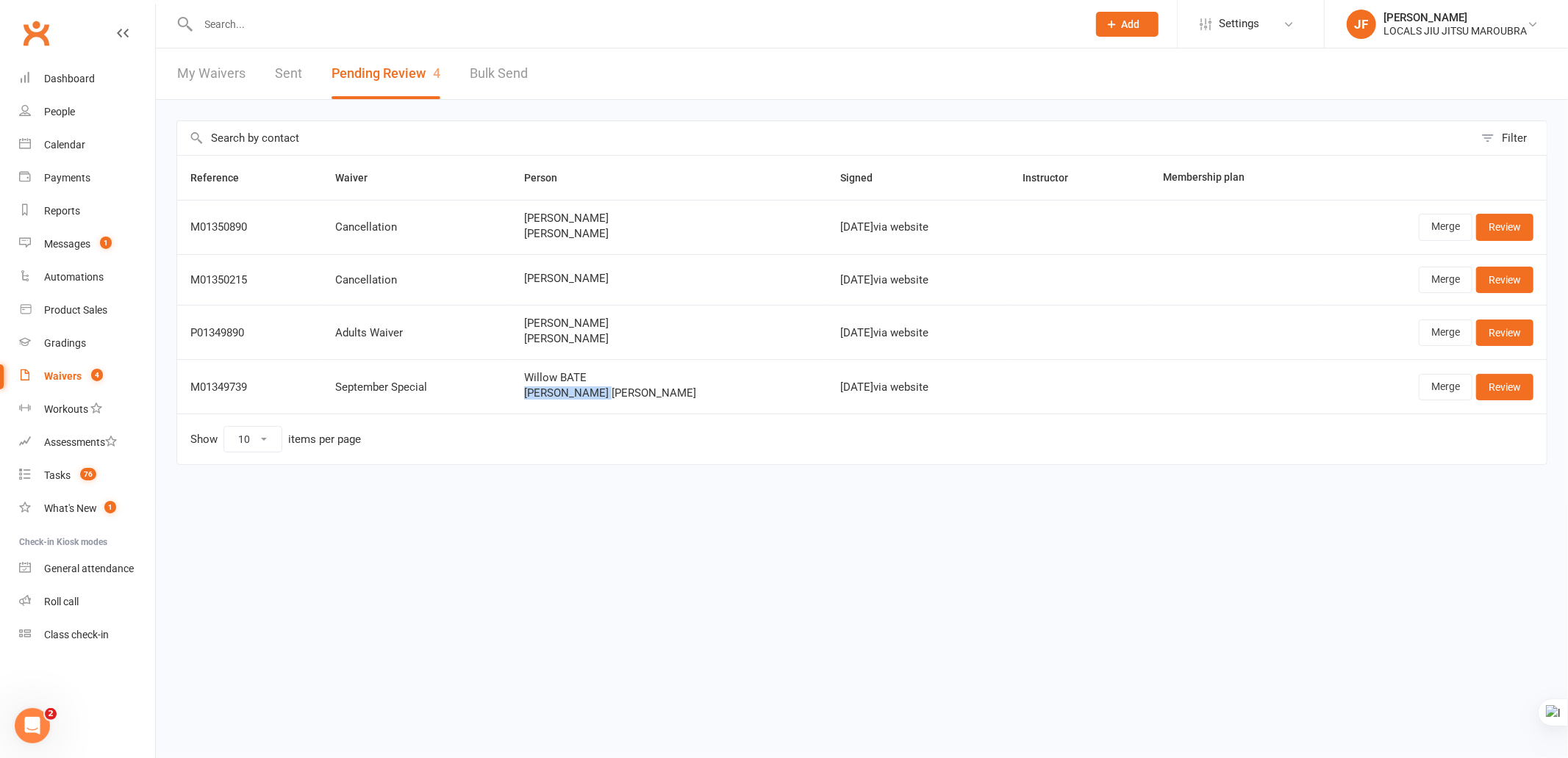
drag, startPoint x: 534, startPoint y: 397, endPoint x: 643, endPoint y: 406, distance: 109.4
click at [643, 406] on td "Willow BATE Cooper Hartung" at bounding box center [668, 386] width 316 height 54
click at [790, 527] on html "Prospect Member Non-attending contact Class / event Appointment Grading event T…" at bounding box center [784, 263] width 1568 height 527
copy div "Sep 13, 2025"
drag, startPoint x: 727, startPoint y: 390, endPoint x: 797, endPoint y: 364, distance: 74.7
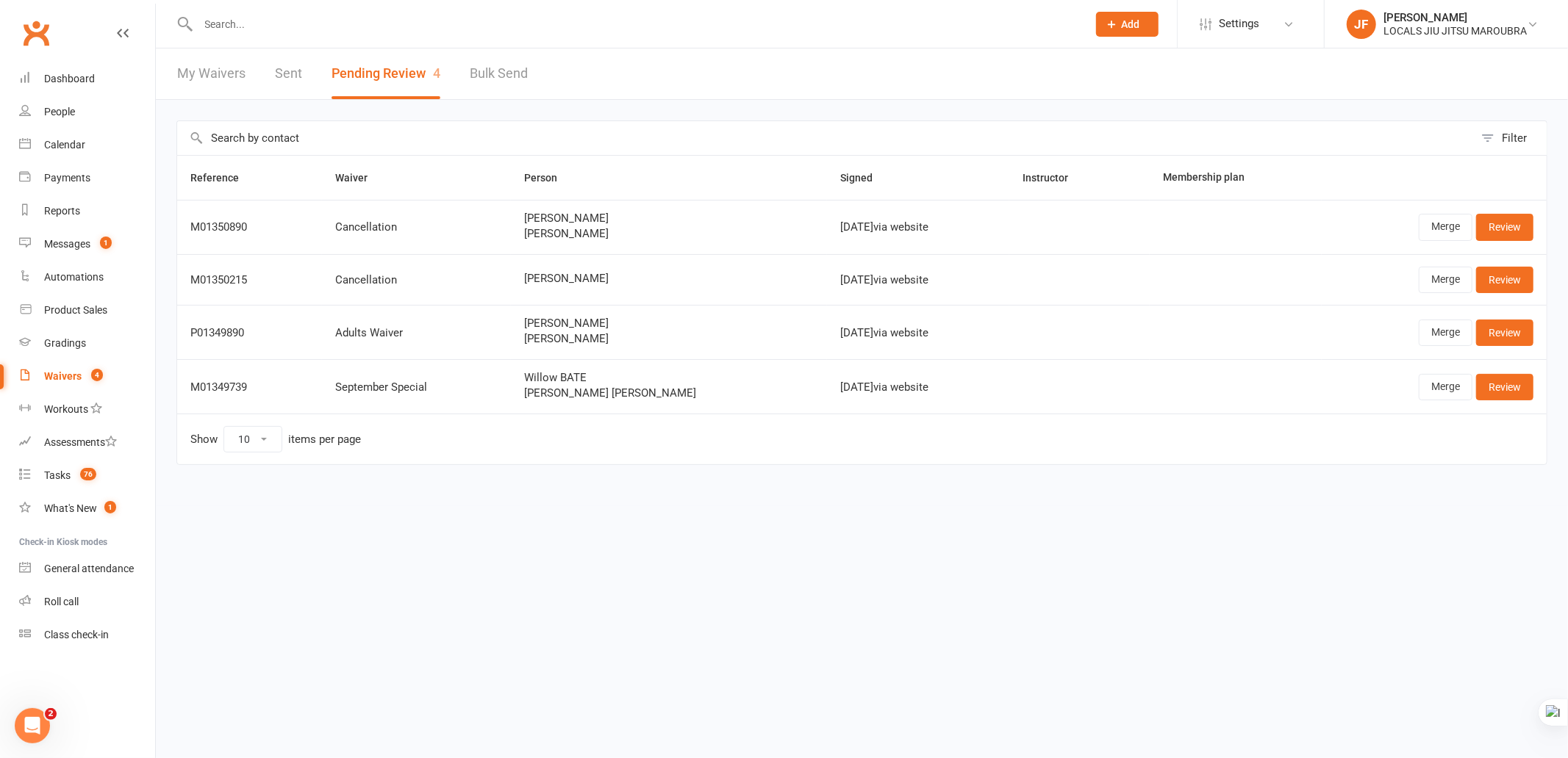
click at [827, 393] on td "Sep 13, 2025 via website" at bounding box center [918, 386] width 183 height 54
click at [531, 527] on html "Prospect Member Non-attending contact Class / event Appointment Grading event T…" at bounding box center [784, 263] width 1568 height 527
click at [921, 527] on html "Prospect Member Non-attending contact Class / event Appointment Grading event T…" at bounding box center [784, 263] width 1568 height 527
click at [638, 527] on html "Prospect Member Non-attending contact Class / event Appointment Grading event T…" at bounding box center [784, 263] width 1568 height 527
copy span "Cooper Hartung"
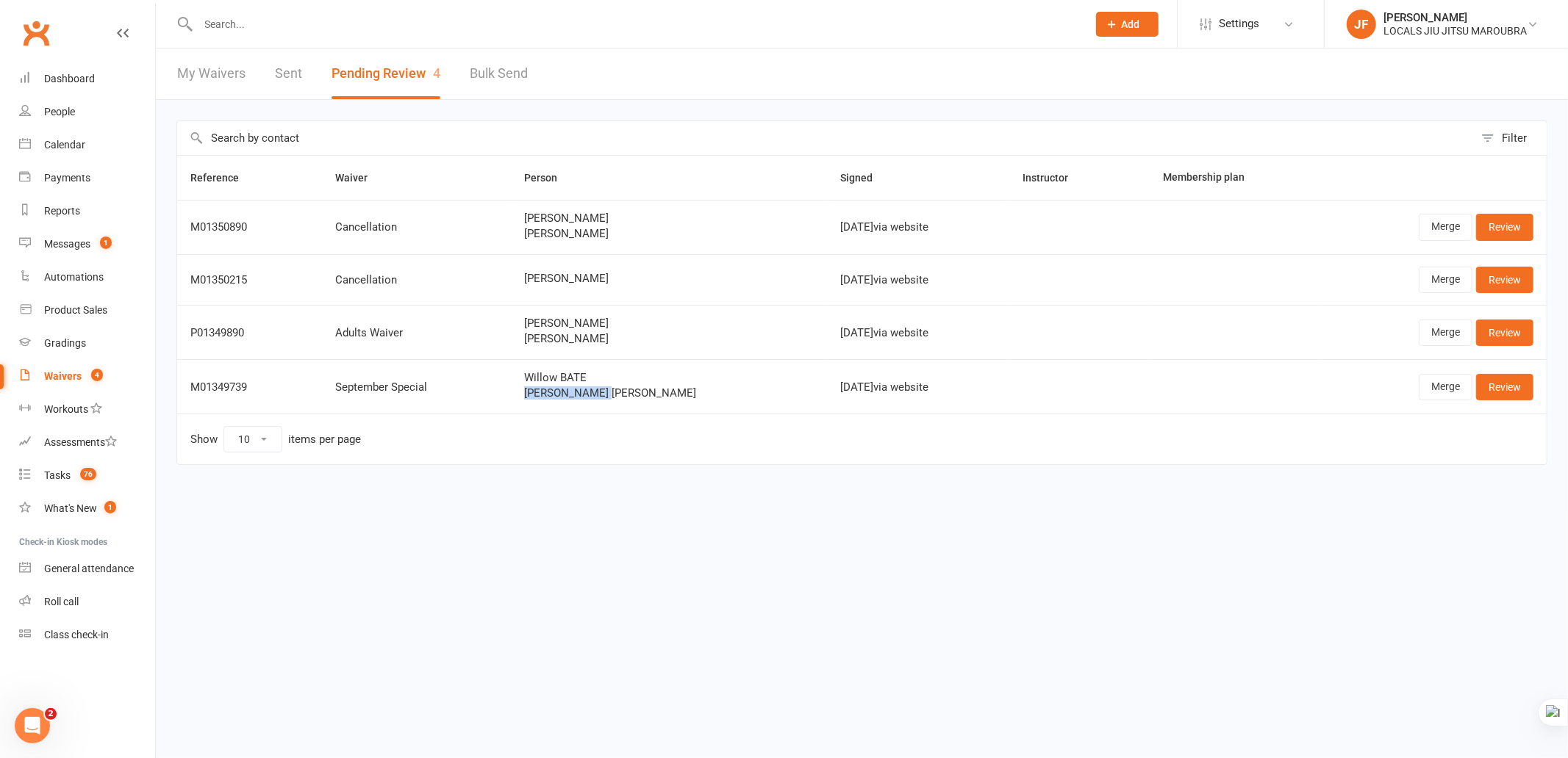
drag, startPoint x: 535, startPoint y: 386, endPoint x: 673, endPoint y: 387, distance: 138.0
click at [673, 387] on td "Willow BATE Cooper Hartung" at bounding box center [668, 386] width 316 height 54
click at [637, 516] on html "Prospect Member Non-attending contact Class / event Appointment Grading event T…" at bounding box center [784, 263] width 1568 height 527
drag, startPoint x: 859, startPoint y: 640, endPoint x: 609, endPoint y: 179, distance: 524.4
click at [858, 527] on html "Prospect Member Non-attending contact Class / event Appointment Grading event T…" at bounding box center [784, 263] width 1568 height 527
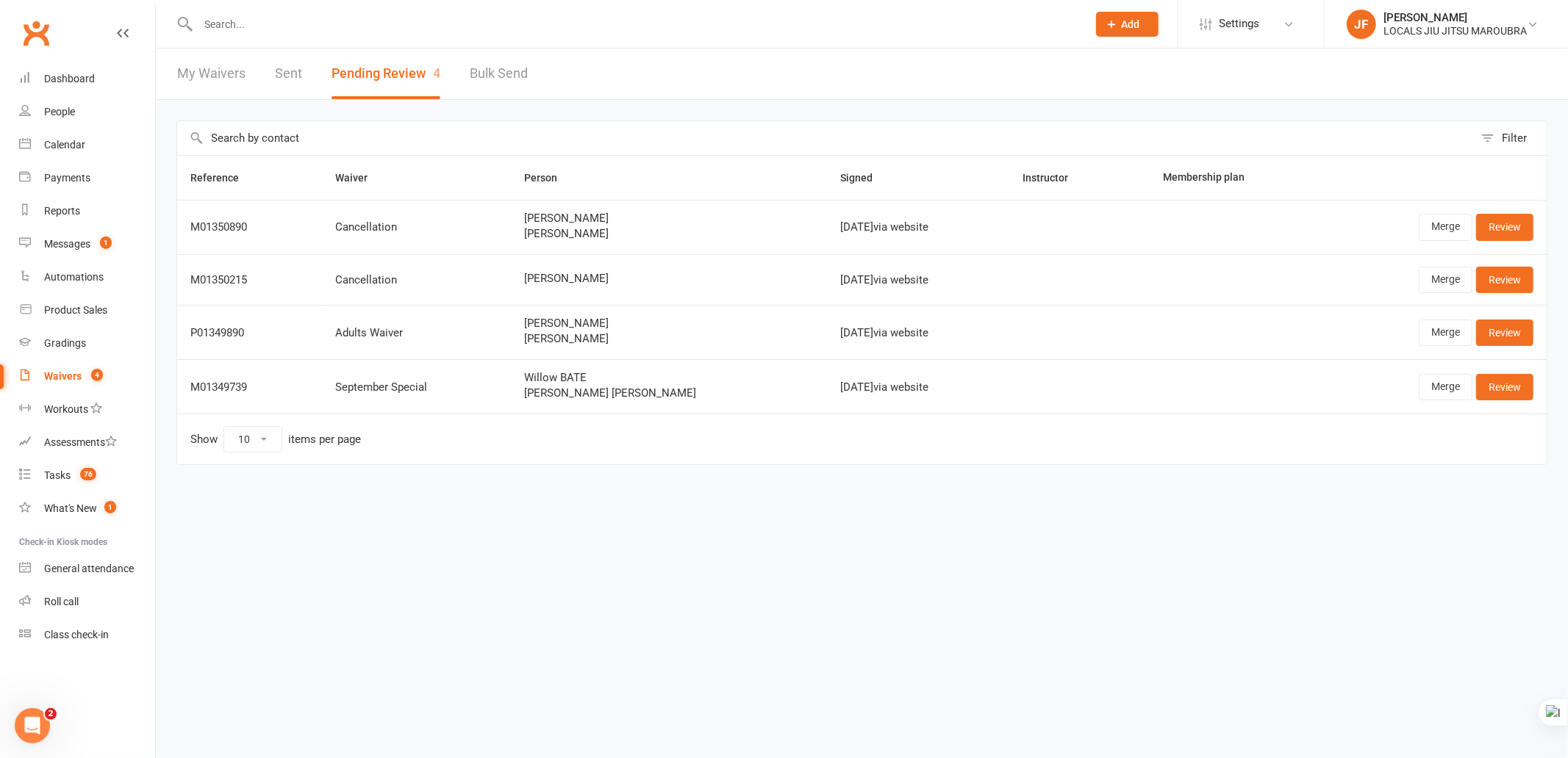
click at [1310, 498] on div "Filter Reference Waiver Person Signed Instructor Membership plan M01350890 Canc…" at bounding box center [861, 303] width 1412 height 406
click at [679, 514] on html "Prospect Member Non-attending contact Class / event Appointment Grading event T…" at bounding box center [784, 263] width 1568 height 527
click at [1439, 382] on link "Merge" at bounding box center [1446, 387] width 54 height 27
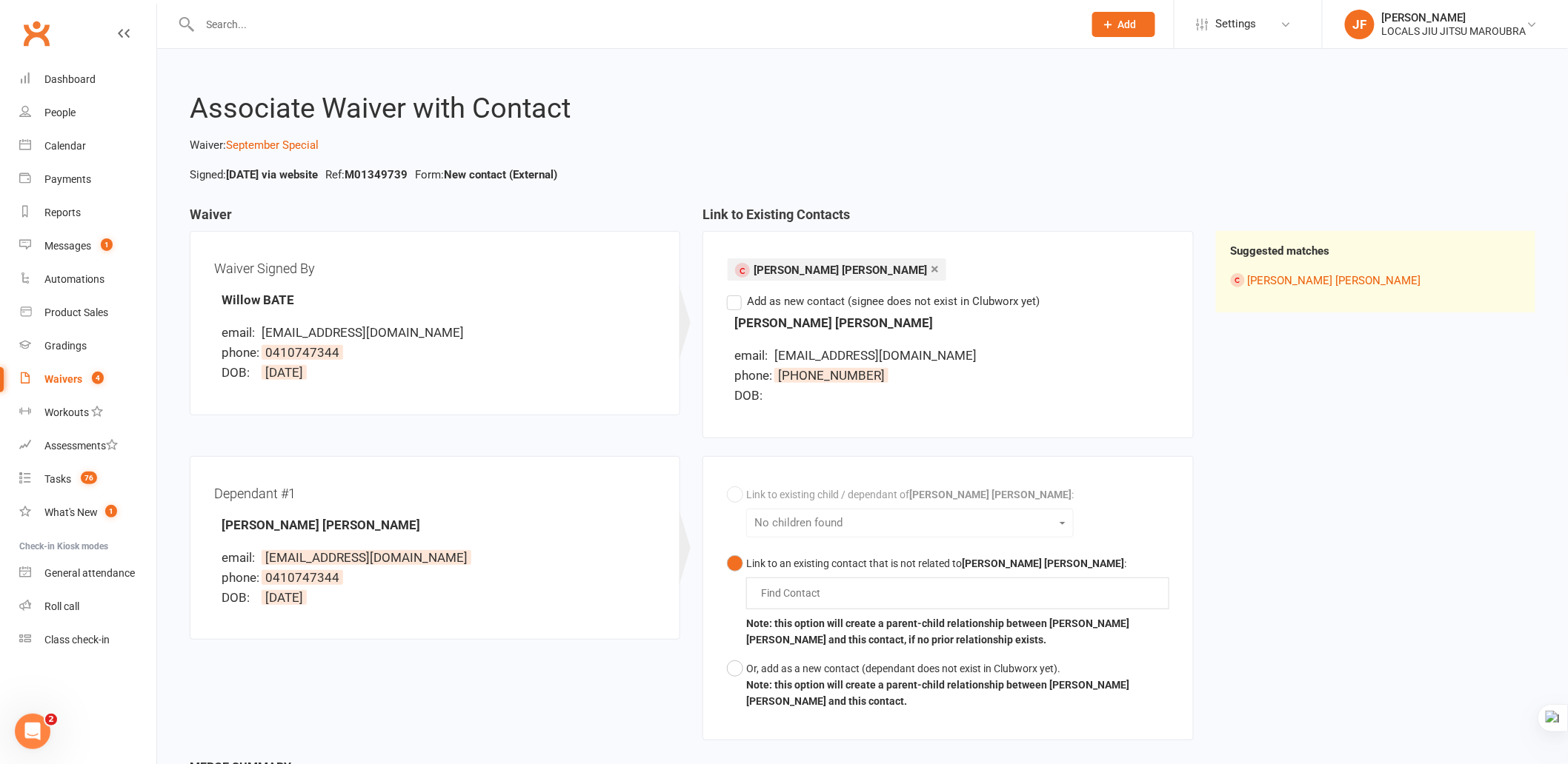
click at [1257, 461] on div "Waiver Waiver Signed By Willow BATE email: willow_bate@hotmail.com phone: 04107…" at bounding box center [862, 483] width 1368 height 551
click at [796, 593] on input "text" at bounding box center [794, 593] width 69 height 17
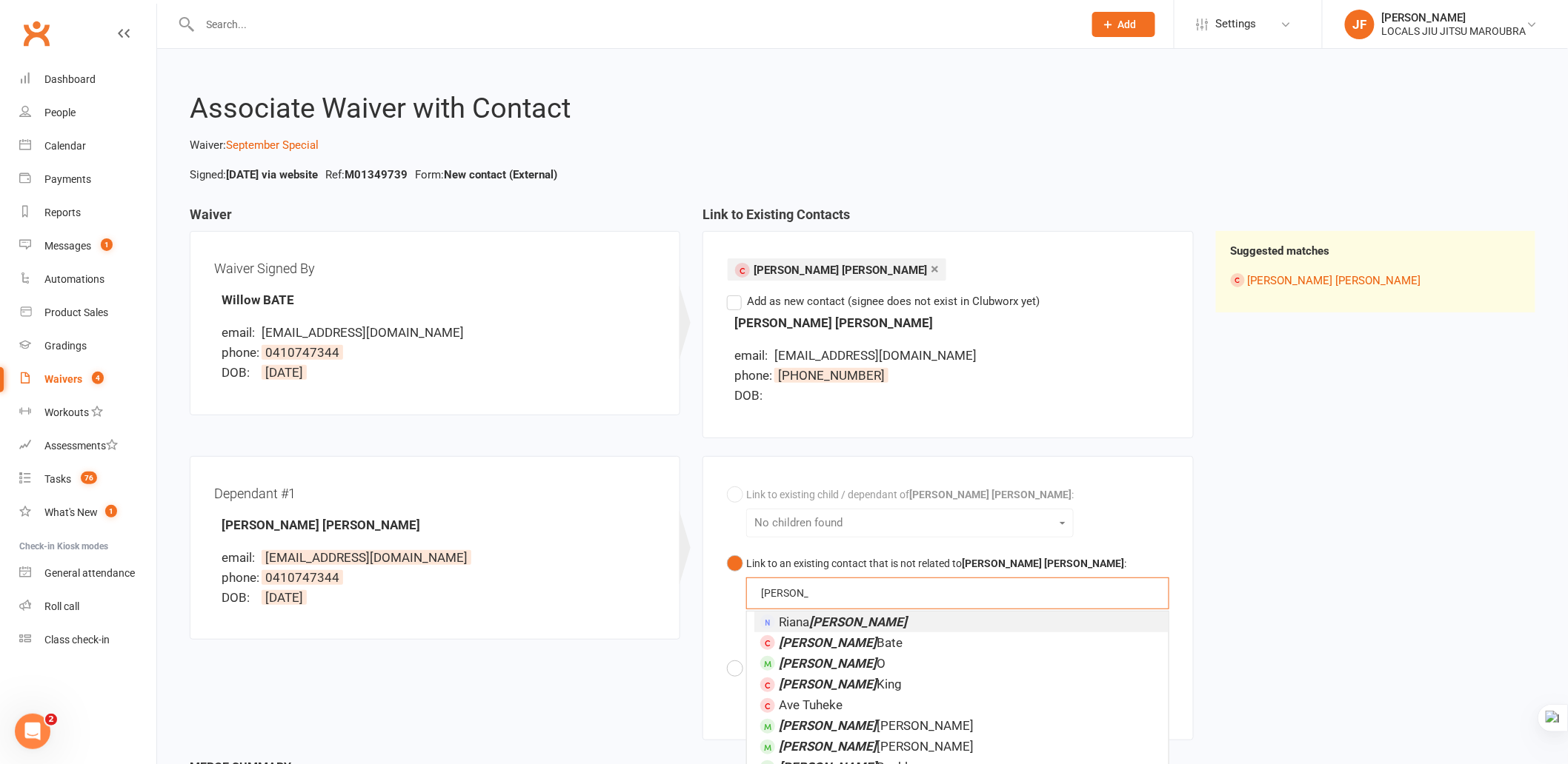
type input "cooper"
click at [1327, 546] on div "Waiver Waiver Signed By Willow BATE email: willow_bate@hotmail.com phone: 04107…" at bounding box center [862, 483] width 1368 height 551
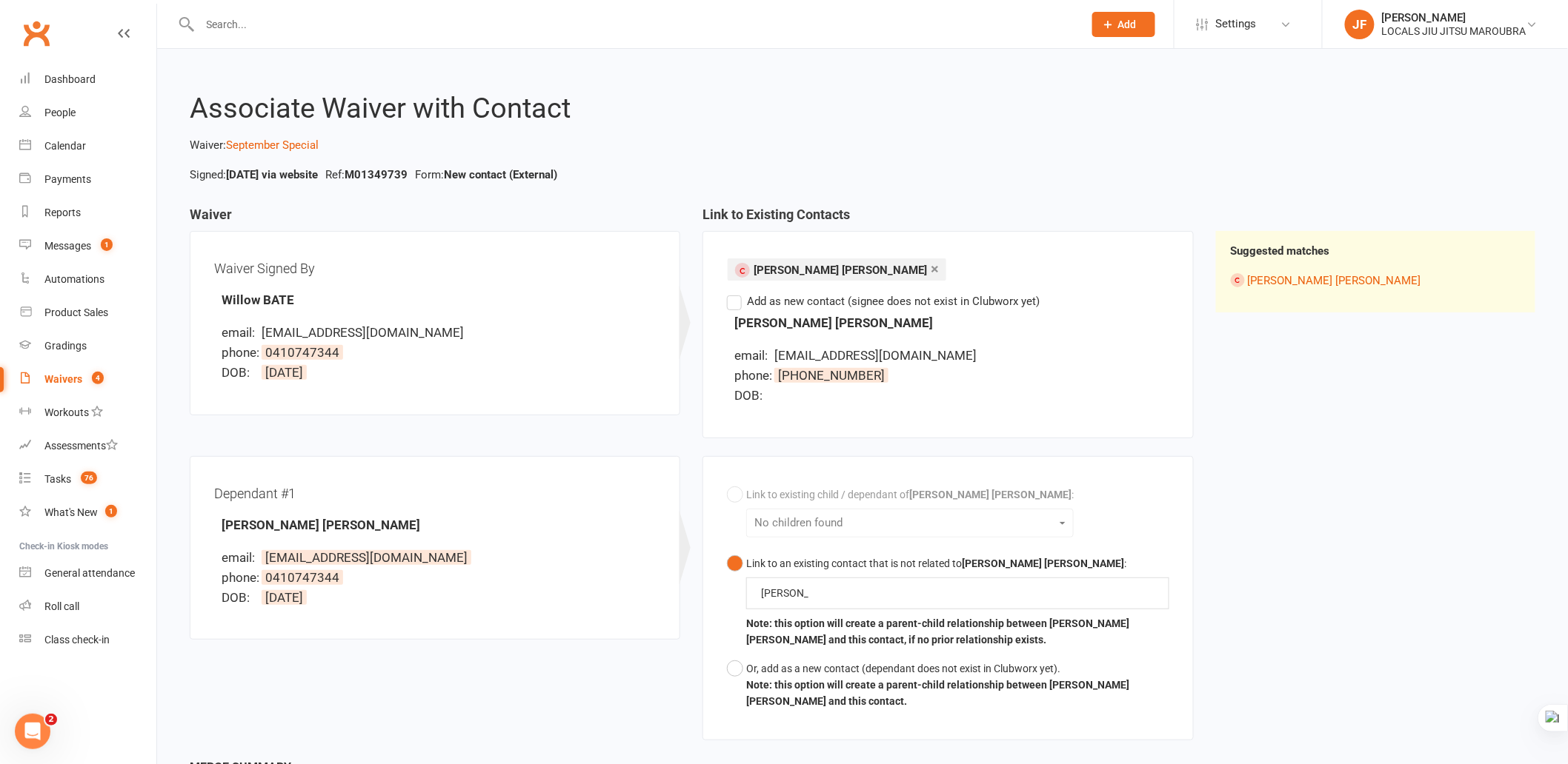
click at [1268, 494] on div "Waiver Waiver Signed By Willow BATE email: willow_bate@hotmail.com phone: 04107…" at bounding box center [862, 483] width 1368 height 551
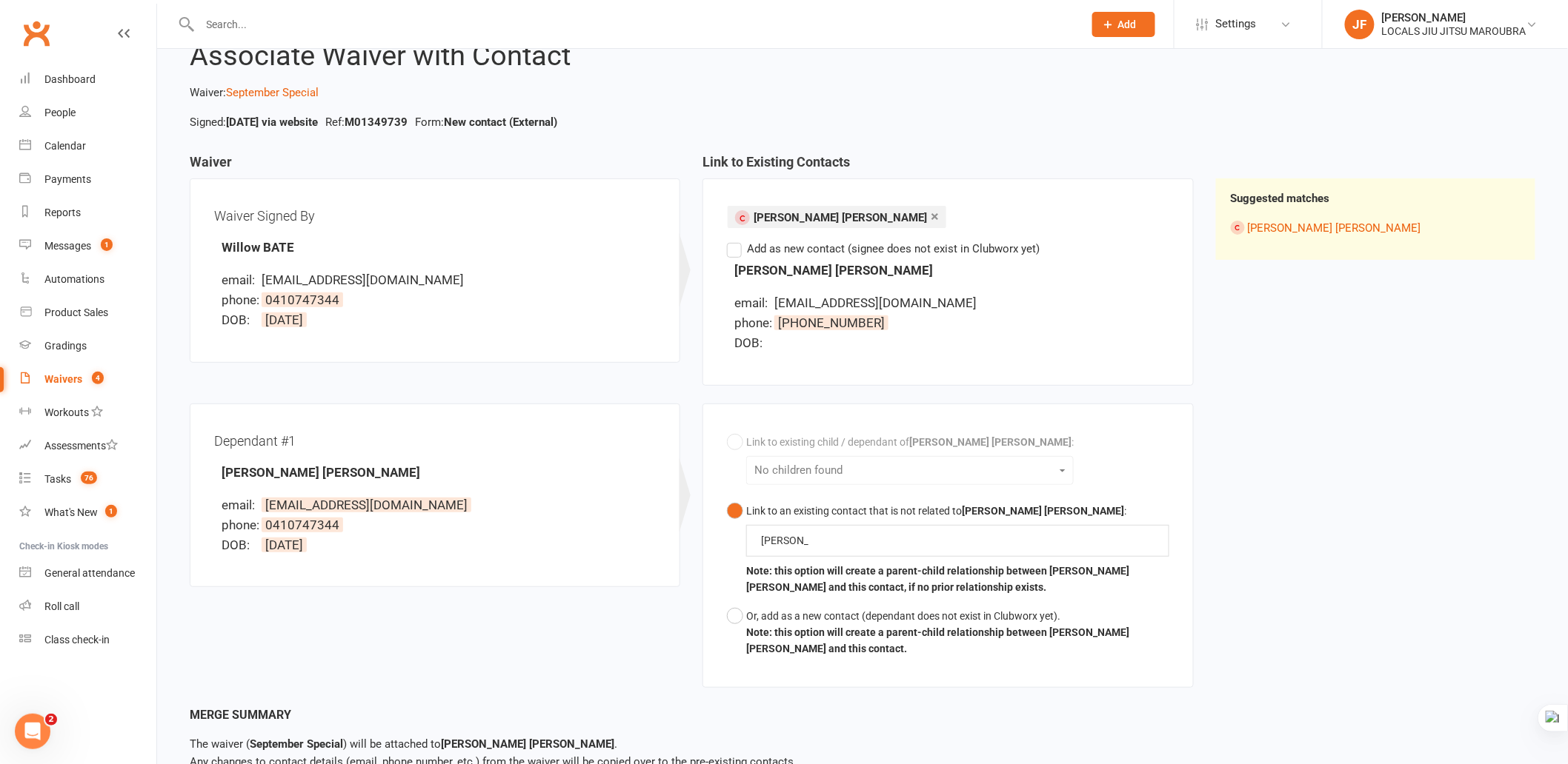
scroll to position [82, 0]
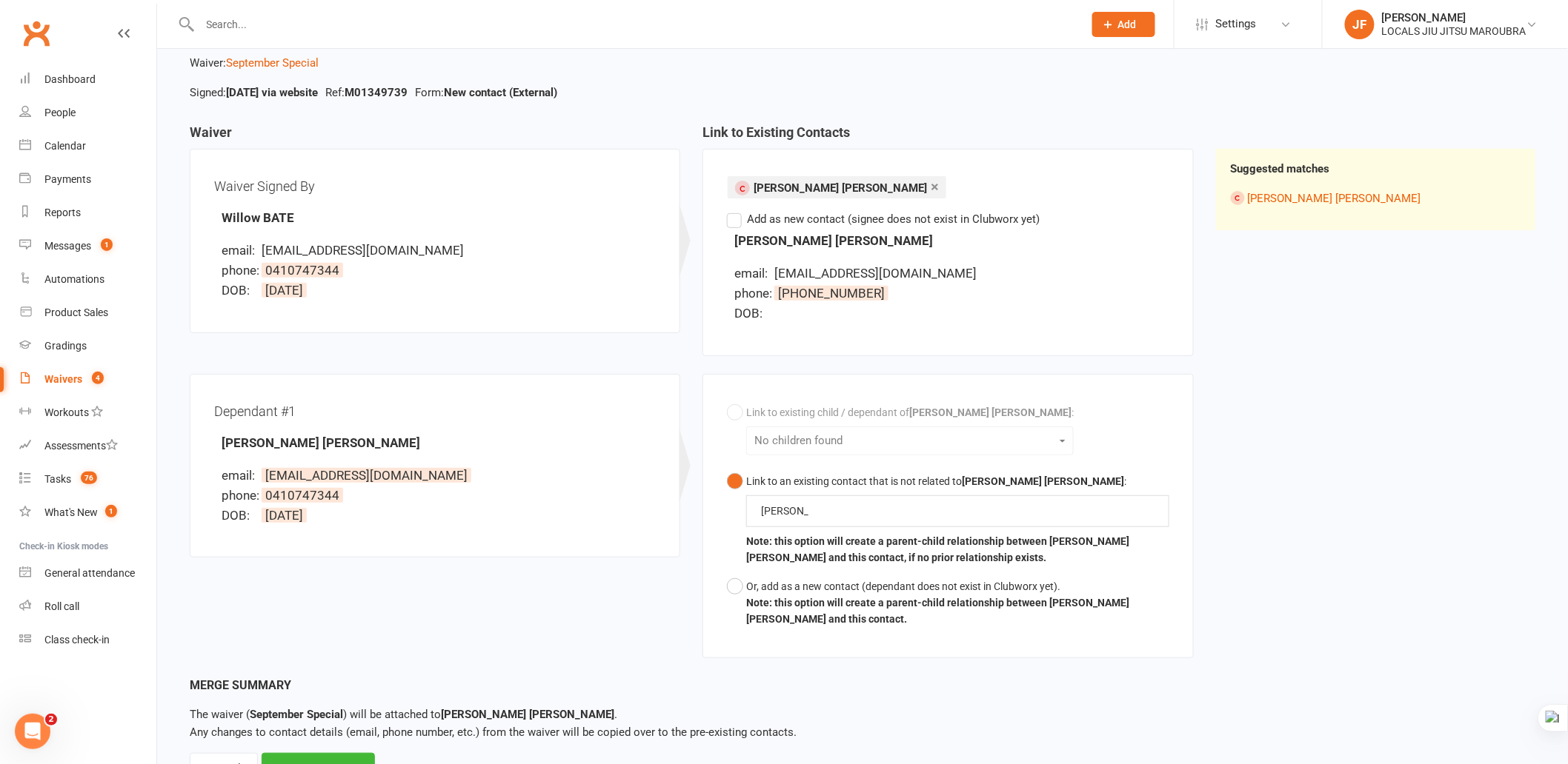
click at [732, 474] on button "Link to an existing contact that is not related to Cooper Bate : cooper cooper …" at bounding box center [947, 519] width 441 height 105
click at [793, 506] on input "cooper" at bounding box center [784, 511] width 50 height 17
click at [1417, 472] on div "Waiver Waiver Signed By Willow BATE email: willow_bate@hotmail.com phone: 04107…" at bounding box center [862, 401] width 1368 height 551
copy span "willow_bate@hotmail.com"
drag, startPoint x: 269, startPoint y: 471, endPoint x: 420, endPoint y: 465, distance: 151.1
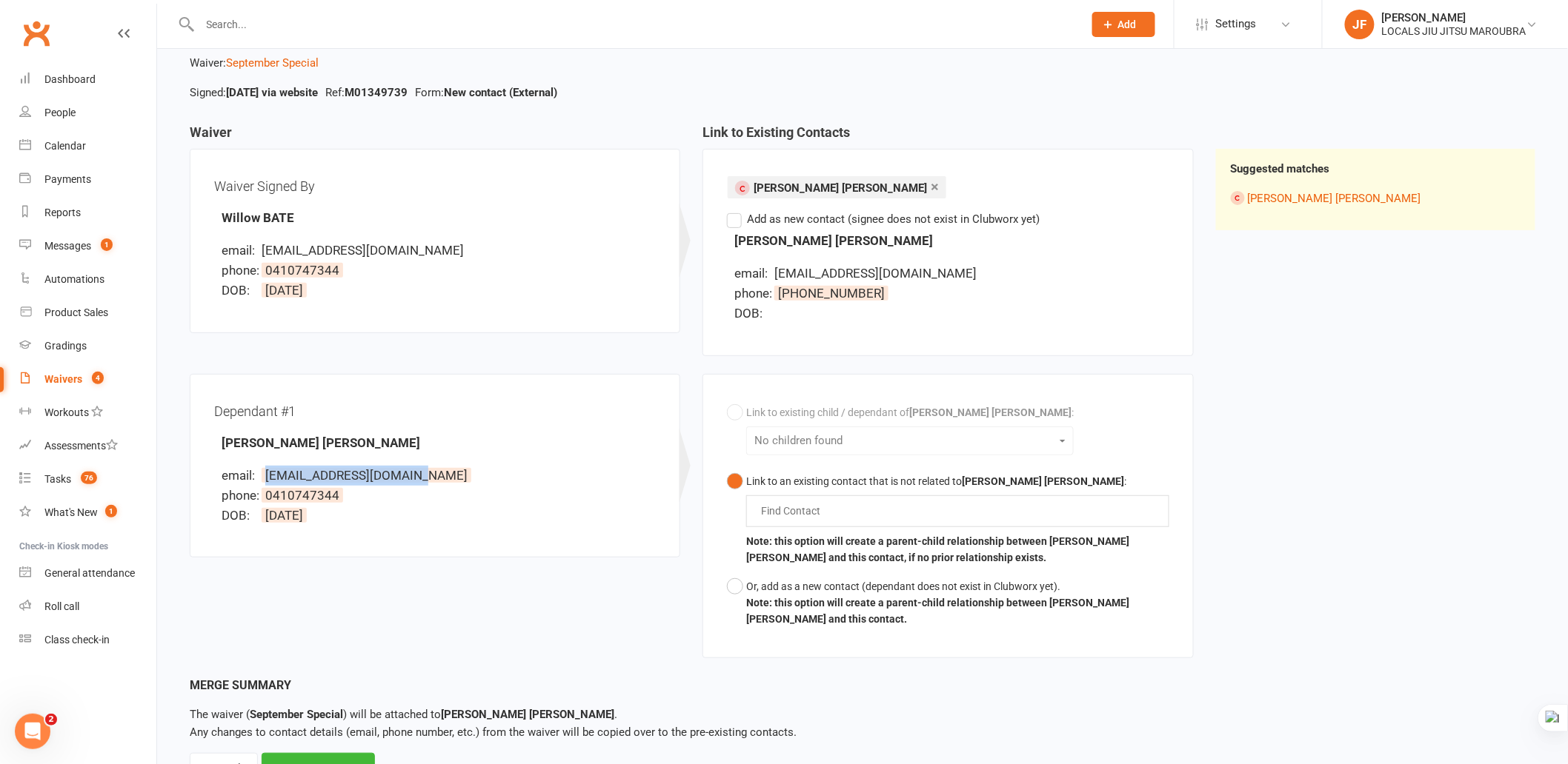
click at [420, 466] on li "email: willow_bate@hotmail.com" at bounding box center [439, 476] width 435 height 20
click at [1471, 490] on div "Waiver Waiver Signed By Willow BATE email: willow_bate@hotmail.com phone: 04107…" at bounding box center [862, 401] width 1368 height 551
drag, startPoint x: 1466, startPoint y: 539, endPoint x: 1460, endPoint y: 556, distance: 18.0
click at [1461, 551] on div "Waiver Waiver Signed By Willow BATE email: willow_bate@hotmail.com phone: 04107…" at bounding box center [862, 401] width 1368 height 551
drag, startPoint x: 1441, startPoint y: 498, endPoint x: 1436, endPoint y: 487, distance: 12.1
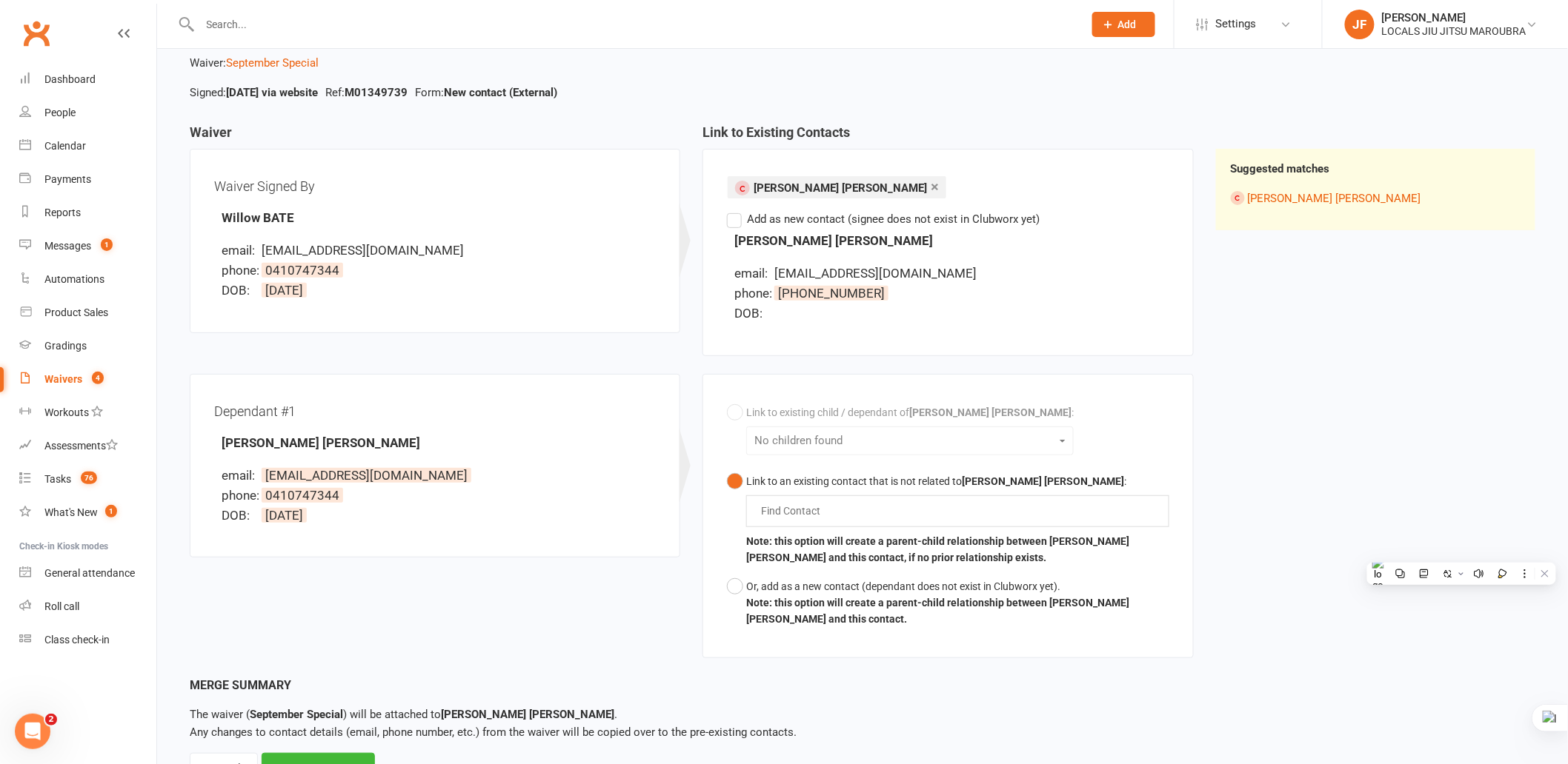
click at [1441, 493] on div "Waiver Waiver Signed By Willow BATE email: willow_bate@hotmail.com phone: 04107…" at bounding box center [862, 401] width 1368 height 551
click at [1257, 446] on div "Waiver Waiver Signed By Willow BATE email: willow_bate@hotmail.com phone: 04107…" at bounding box center [862, 401] width 1368 height 551
click at [1332, 450] on div "Waiver Waiver Signed By Willow BATE email: willow_bate@hotmail.com phone: 04107…" at bounding box center [862, 401] width 1368 height 551
click at [735, 219] on label "Add as new contact (signee does not exist in Clubworx yet)" at bounding box center [883, 219] width 312 height 17
click at [735, 210] on input "Add as new contact (signee does not exist in Clubworx yet)" at bounding box center [731, 210] width 10 height 0
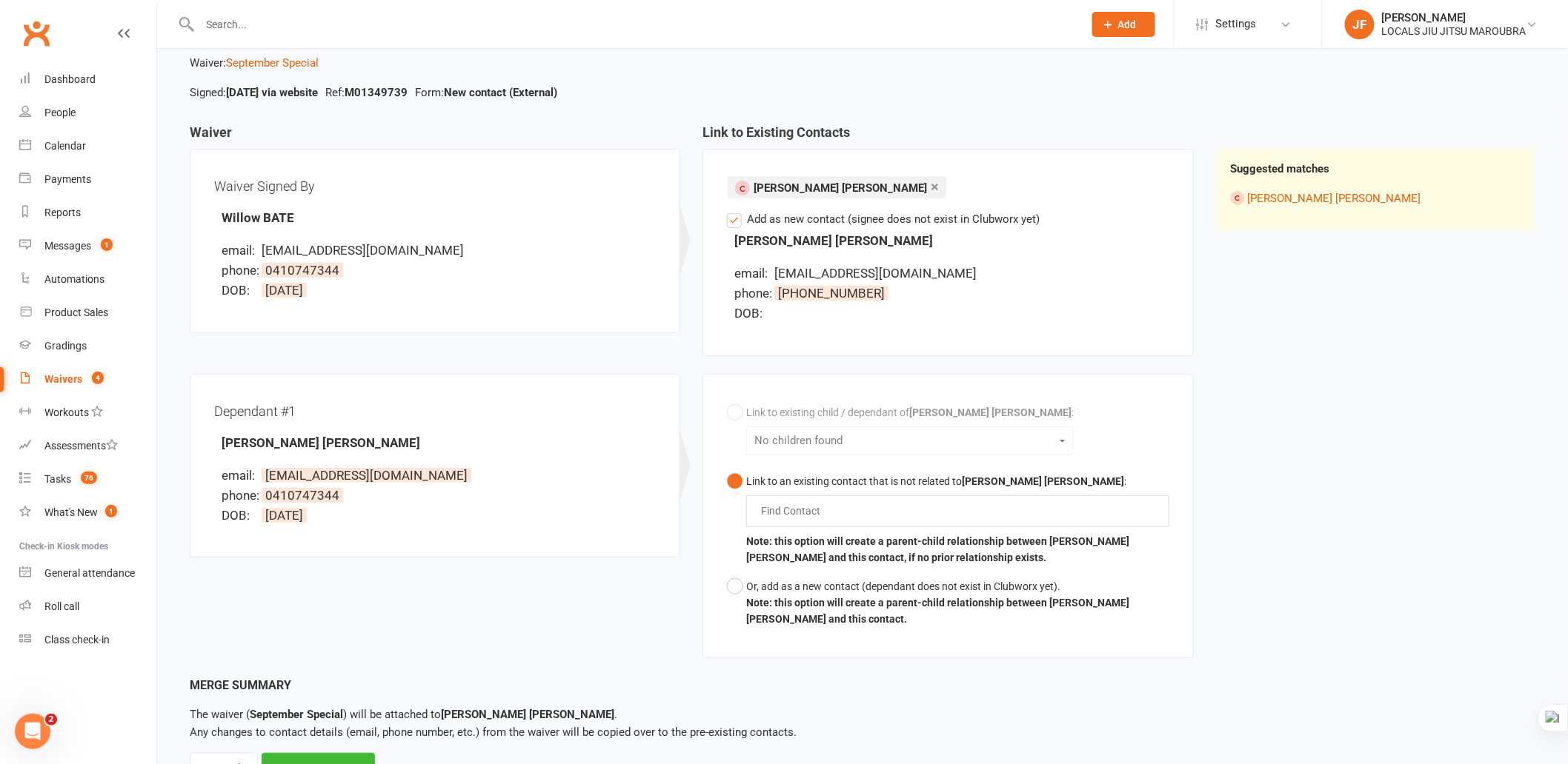
scroll to position [39, 0]
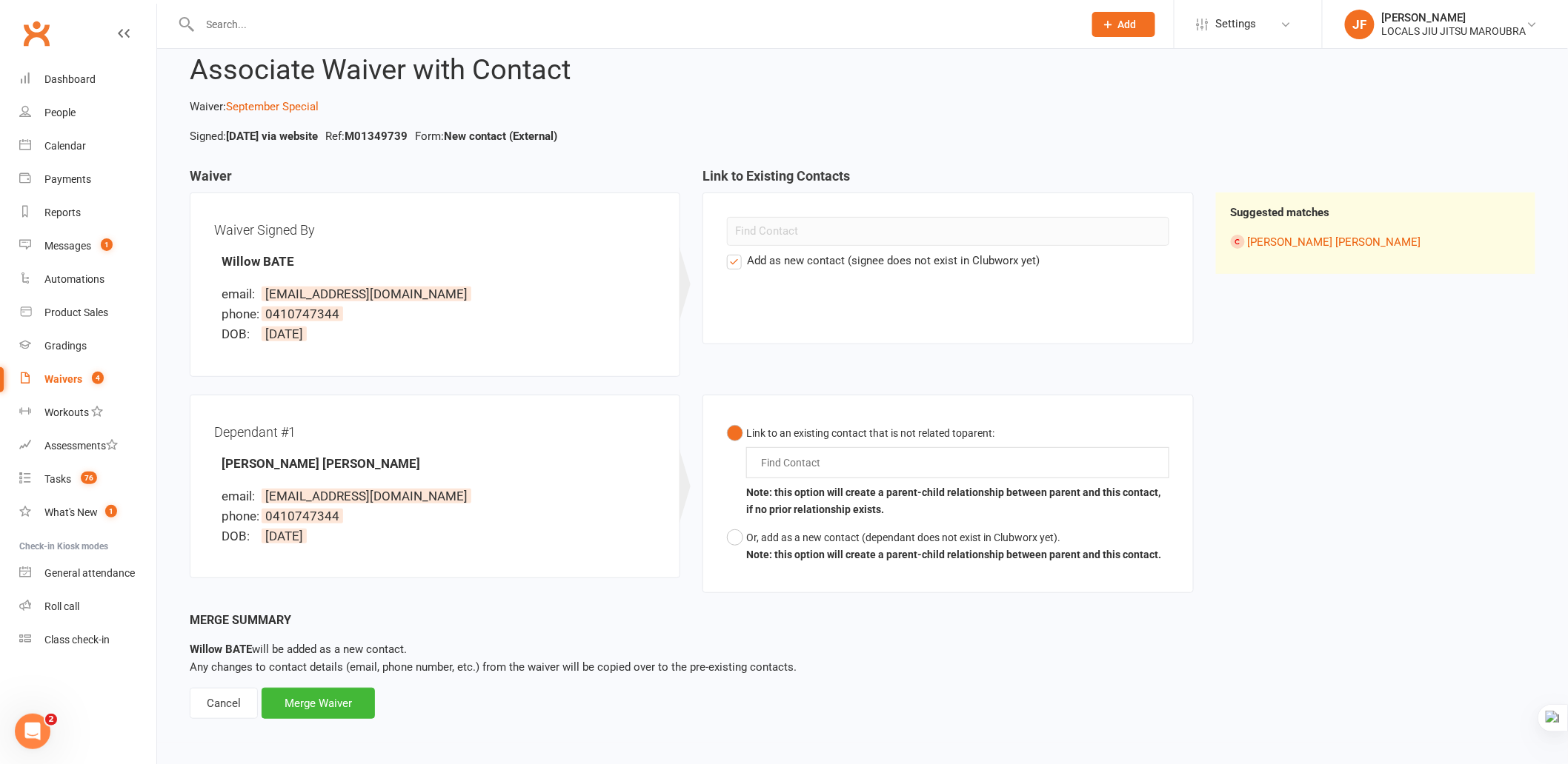
click at [733, 265] on label "Add as new contact (signee does not exist in Clubworx yet)" at bounding box center [883, 260] width 312 height 17
click at [733, 251] on input "Add as new contact (signee does not exist in Clubworx yet)" at bounding box center [731, 251] width 10 height 0
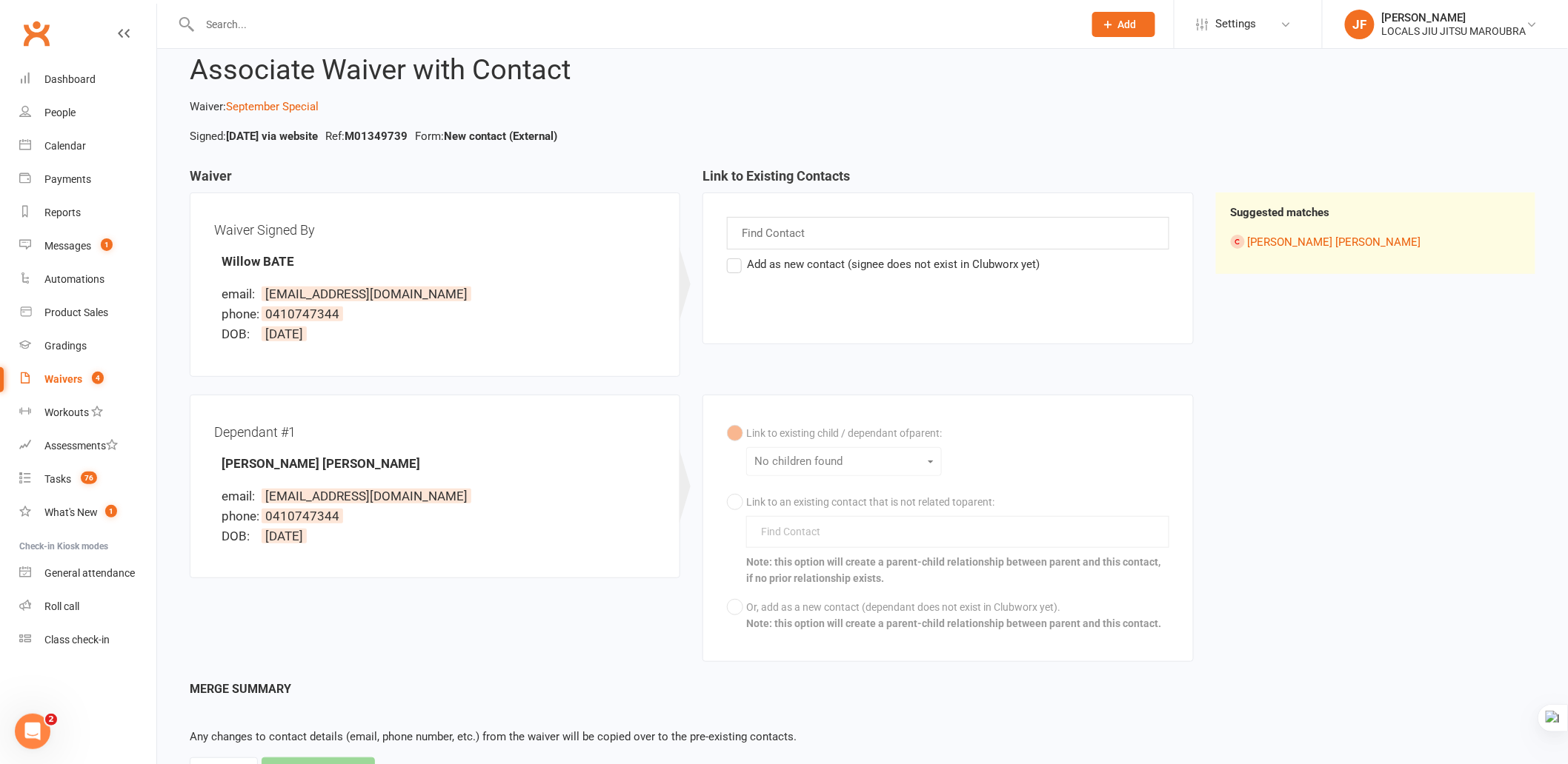
click at [826, 239] on div "Find Contact" at bounding box center [947, 233] width 441 height 33
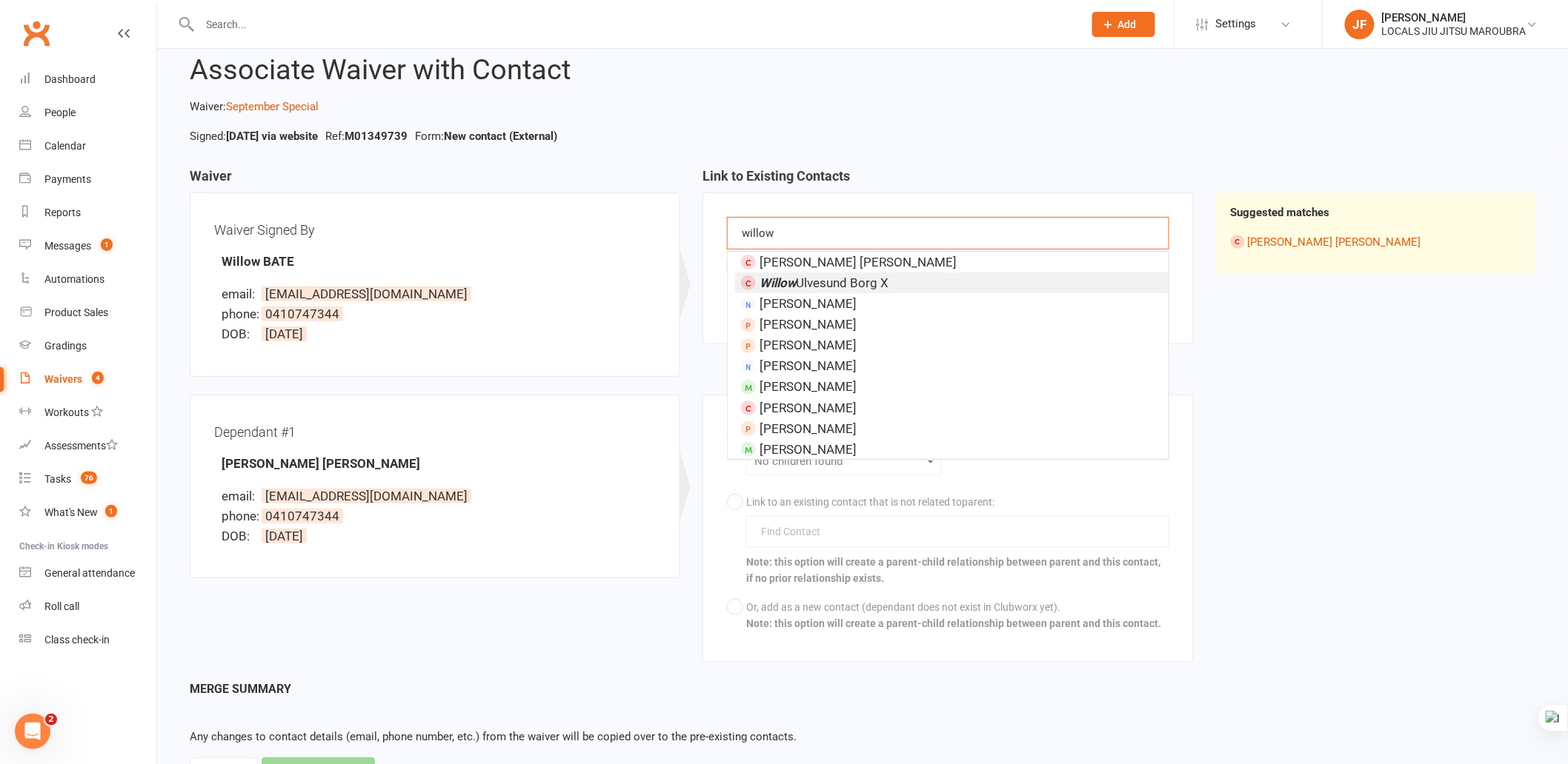
type input "willow"
click at [649, 281] on div "Waiver Signed By Willow BATE email: willow_bate@hotmail.com phone: 0410747344 D…" at bounding box center [435, 284] width 441 height 136
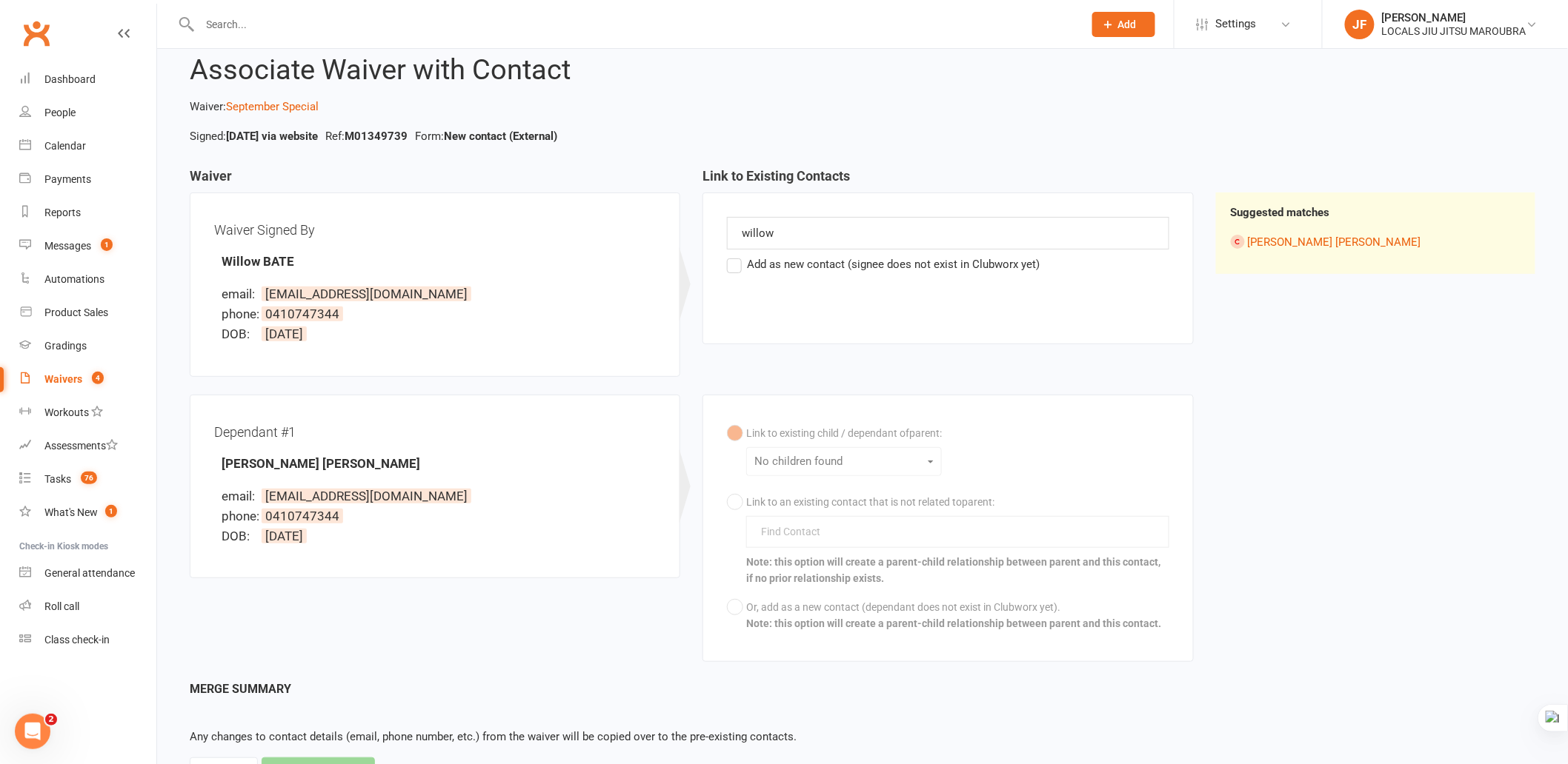
click at [734, 268] on label "Add as new contact (signee does not exist in Clubworx yet)" at bounding box center [883, 264] width 312 height 17
click at [734, 255] on input "Add as new contact (signee does not exist in Clubworx yet)" at bounding box center [731, 255] width 10 height 0
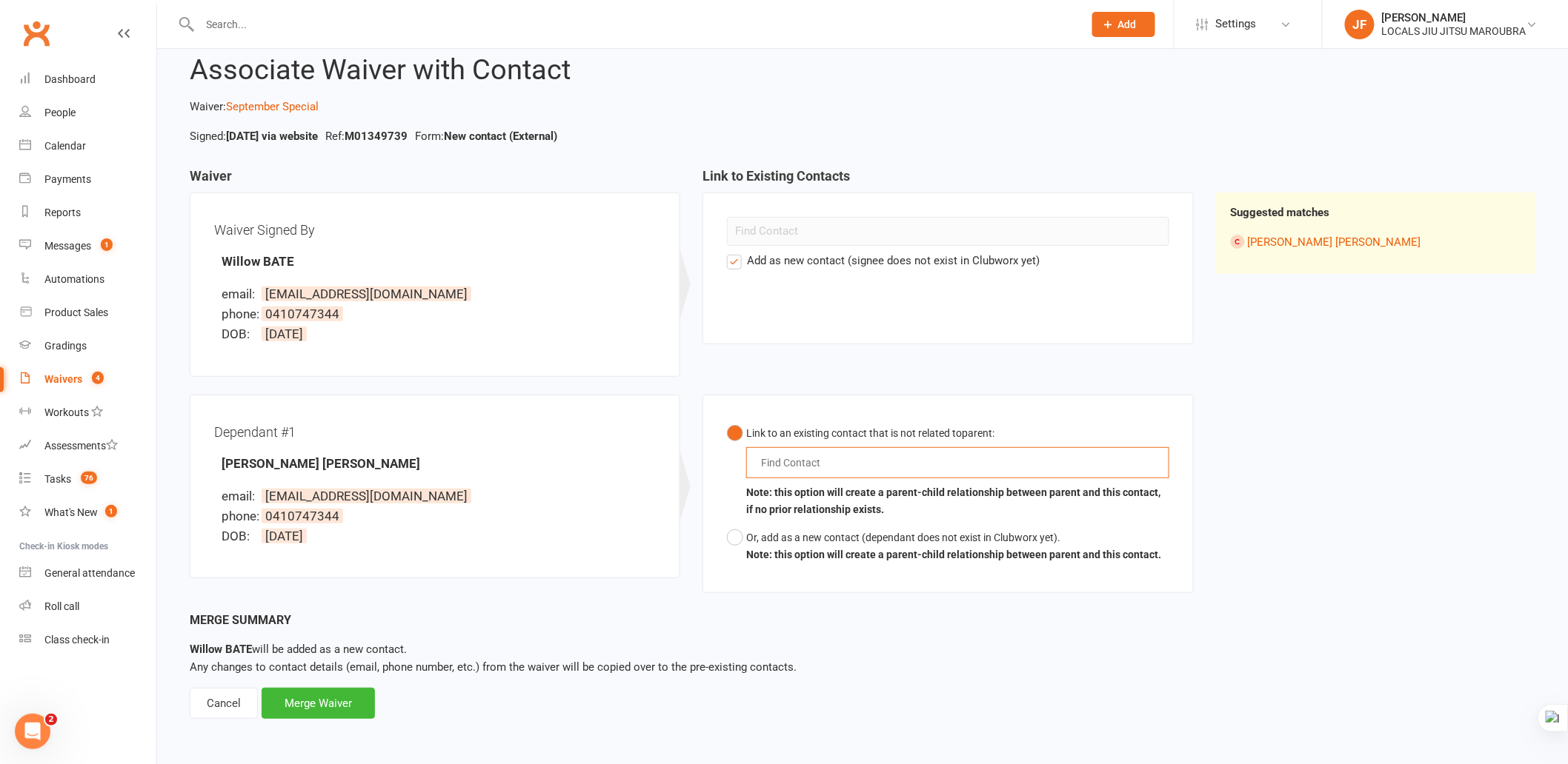
click at [803, 460] on input "text" at bounding box center [794, 462] width 69 height 17
click at [787, 466] on input "text" at bounding box center [794, 462] width 69 height 17
drag, startPoint x: 270, startPoint y: 495, endPoint x: 500, endPoint y: 498, distance: 230.0
click at [499, 498] on li "email: willow_bate@hotmail.com" at bounding box center [439, 496] width 435 height 20
copy span "willow_bate@hotmail.com"
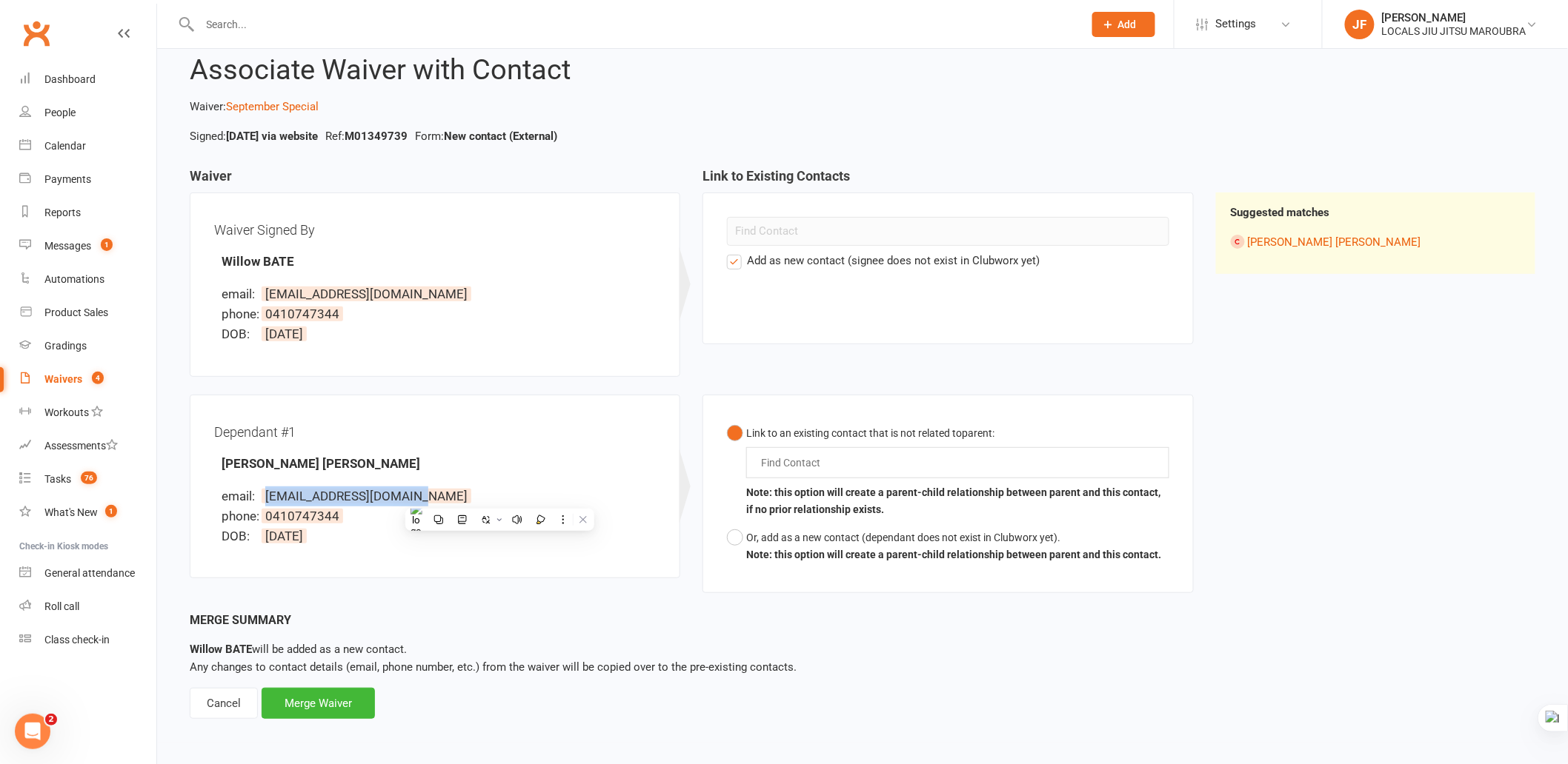
click at [832, 460] on div "Find Contact" at bounding box center [957, 462] width 422 height 31
click at [825, 463] on input "text" at bounding box center [794, 462] width 69 height 17
click at [799, 470] on input "text" at bounding box center [794, 462] width 69 height 17
copy span "willow_bate@hotmail.com"
drag, startPoint x: 268, startPoint y: 495, endPoint x: 448, endPoint y: 487, distance: 180.2
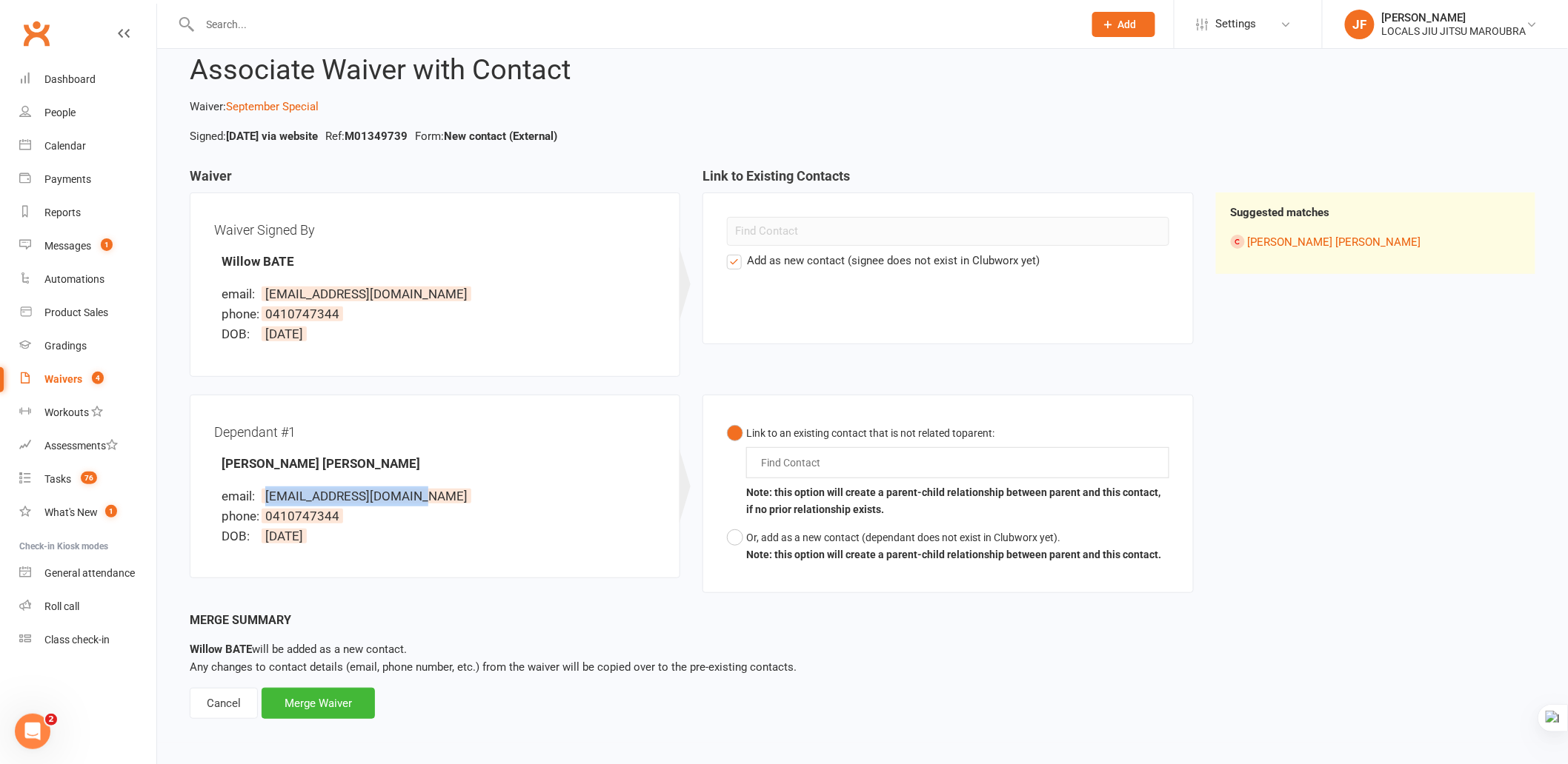
click at [448, 487] on li "email: willow_bate@hotmail.com" at bounding box center [439, 496] width 435 height 20
click at [822, 467] on input "text" at bounding box center [794, 462] width 69 height 17
paste input "willow_bate@hotmail.com"
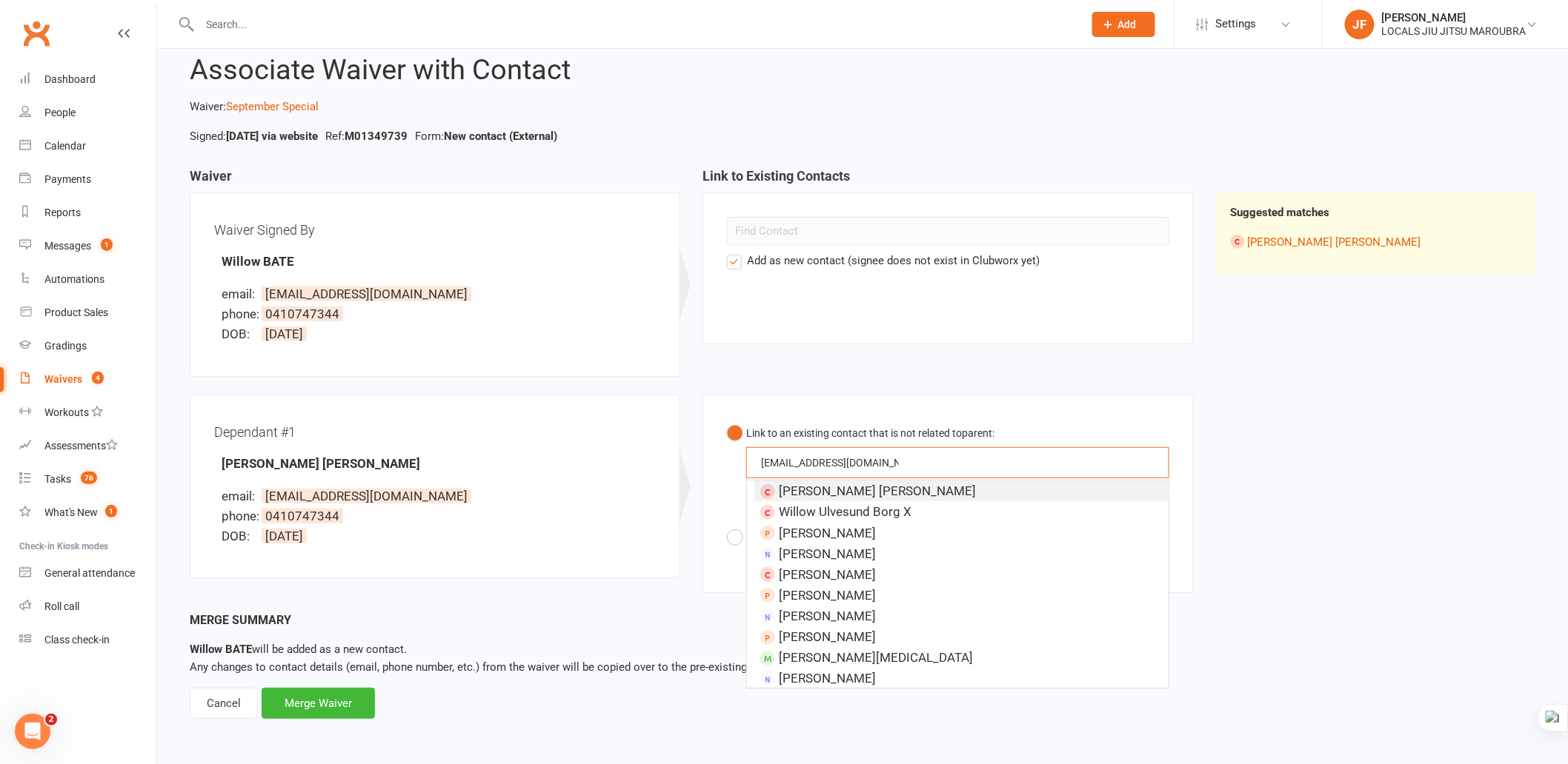
click at [805, 461] on input "willow_bate@hotmail.com" at bounding box center [830, 462] width 141 height 17
type input "willow_bate@hotmail.com"
click at [796, 491] on span "Cooper Bate" at bounding box center [877, 490] width 198 height 14
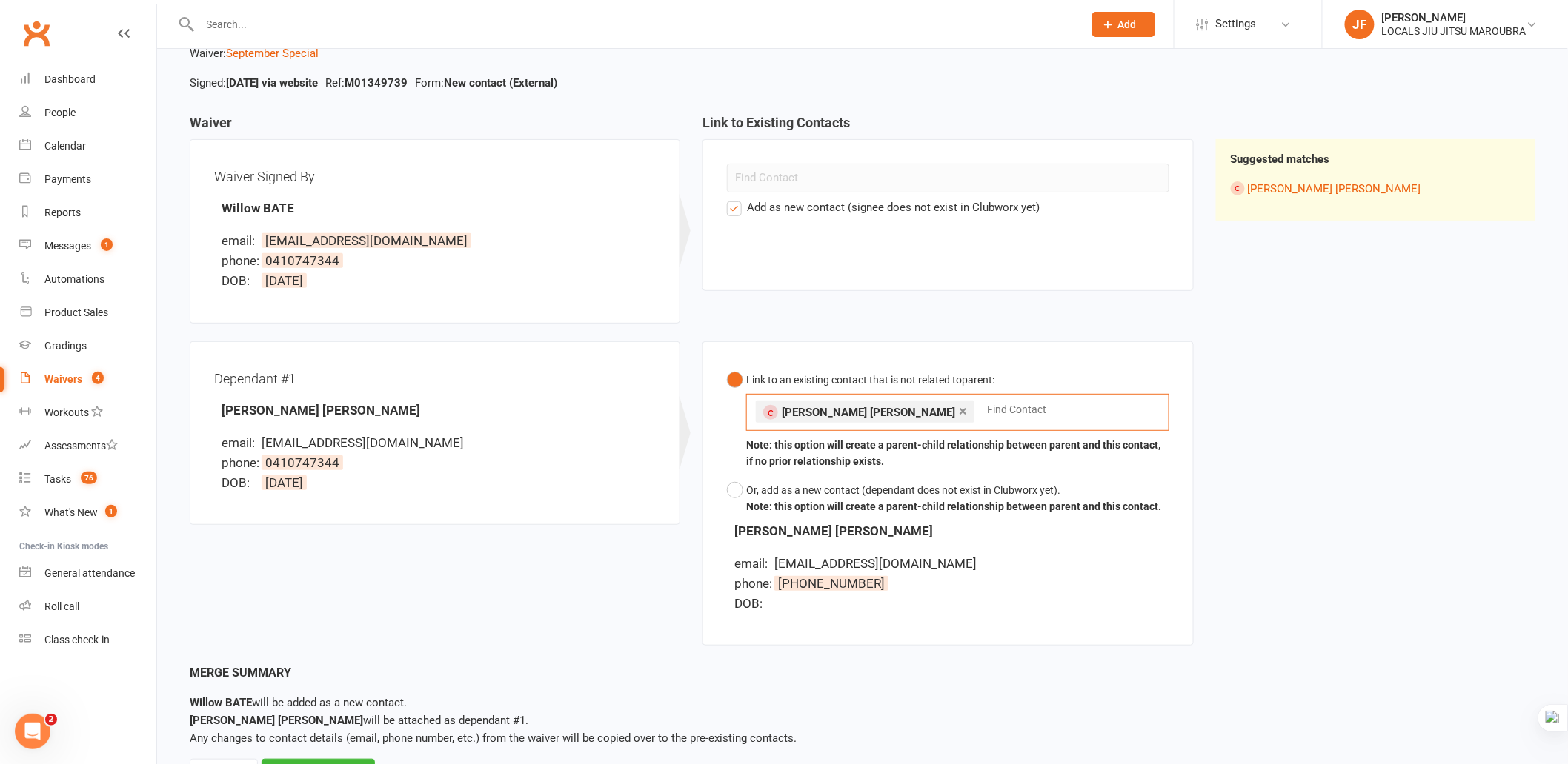
scroll to position [163, 0]
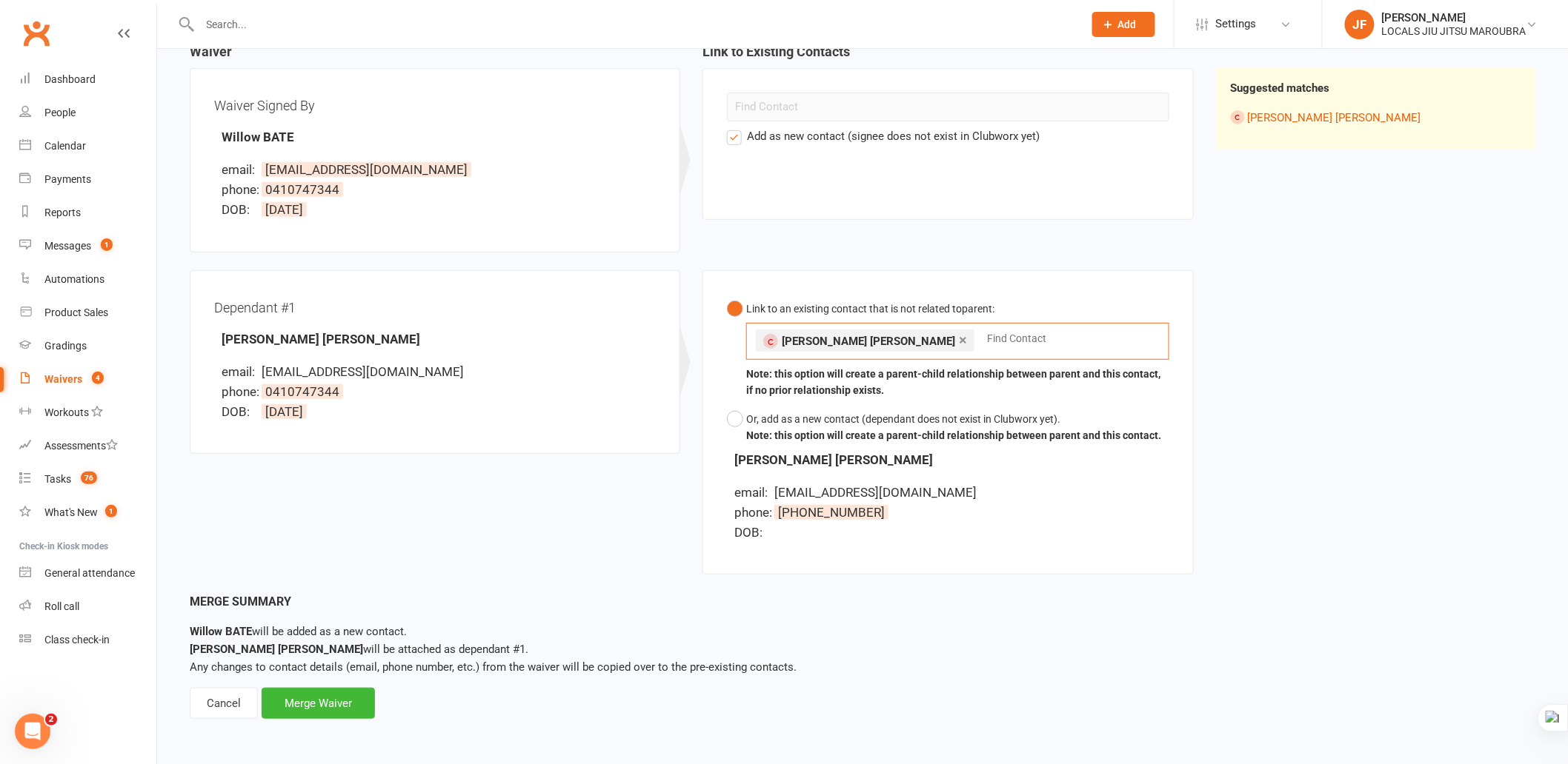
click at [941, 622] on div "Merge Summary Willow BATE will be added as a new contact. Cooper Bate will be a…" at bounding box center [863, 655] width 1345 height 126
click at [346, 709] on div "Merge Waiver" at bounding box center [318, 703] width 114 height 31
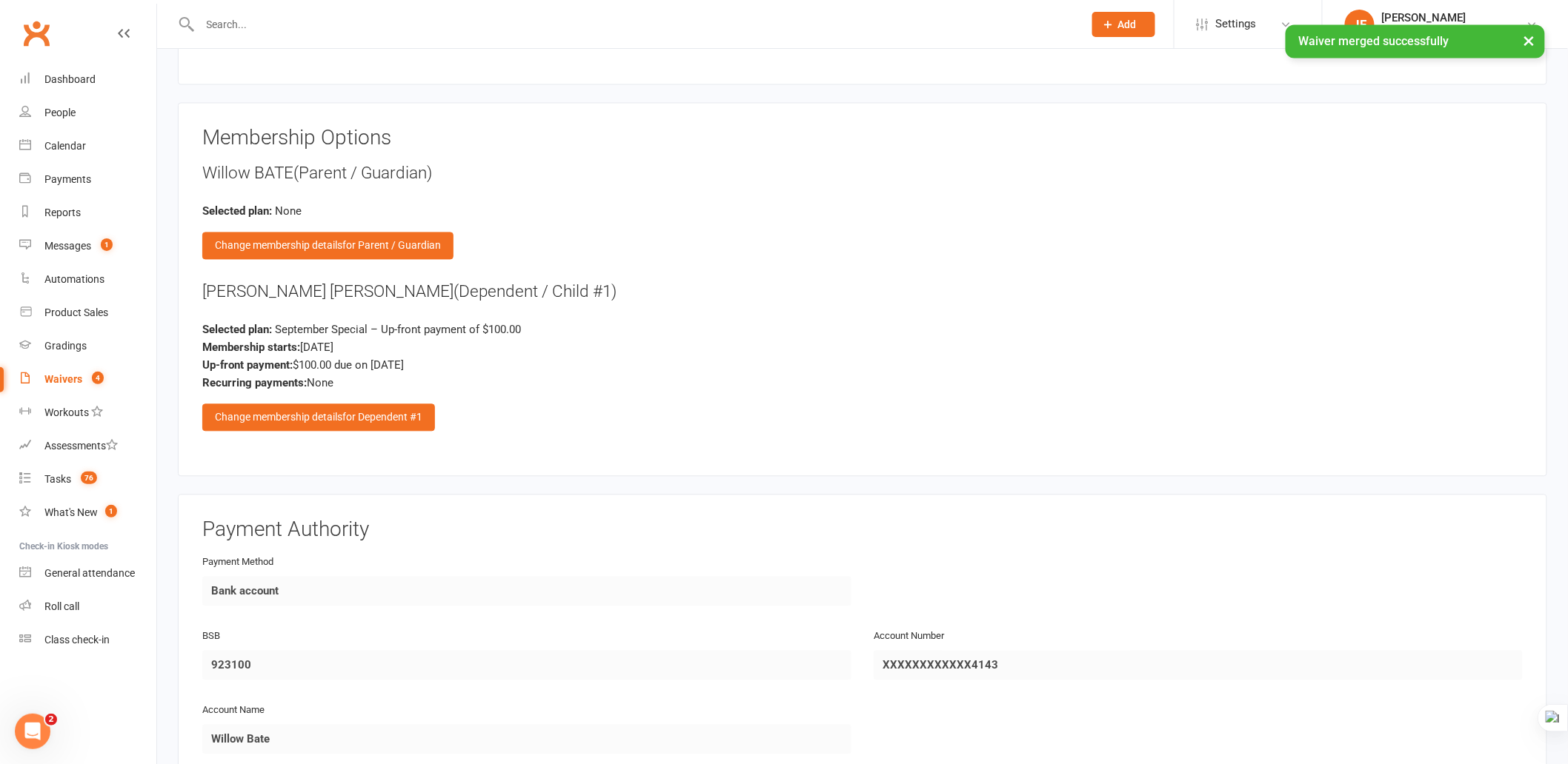
scroll to position [1169, 0]
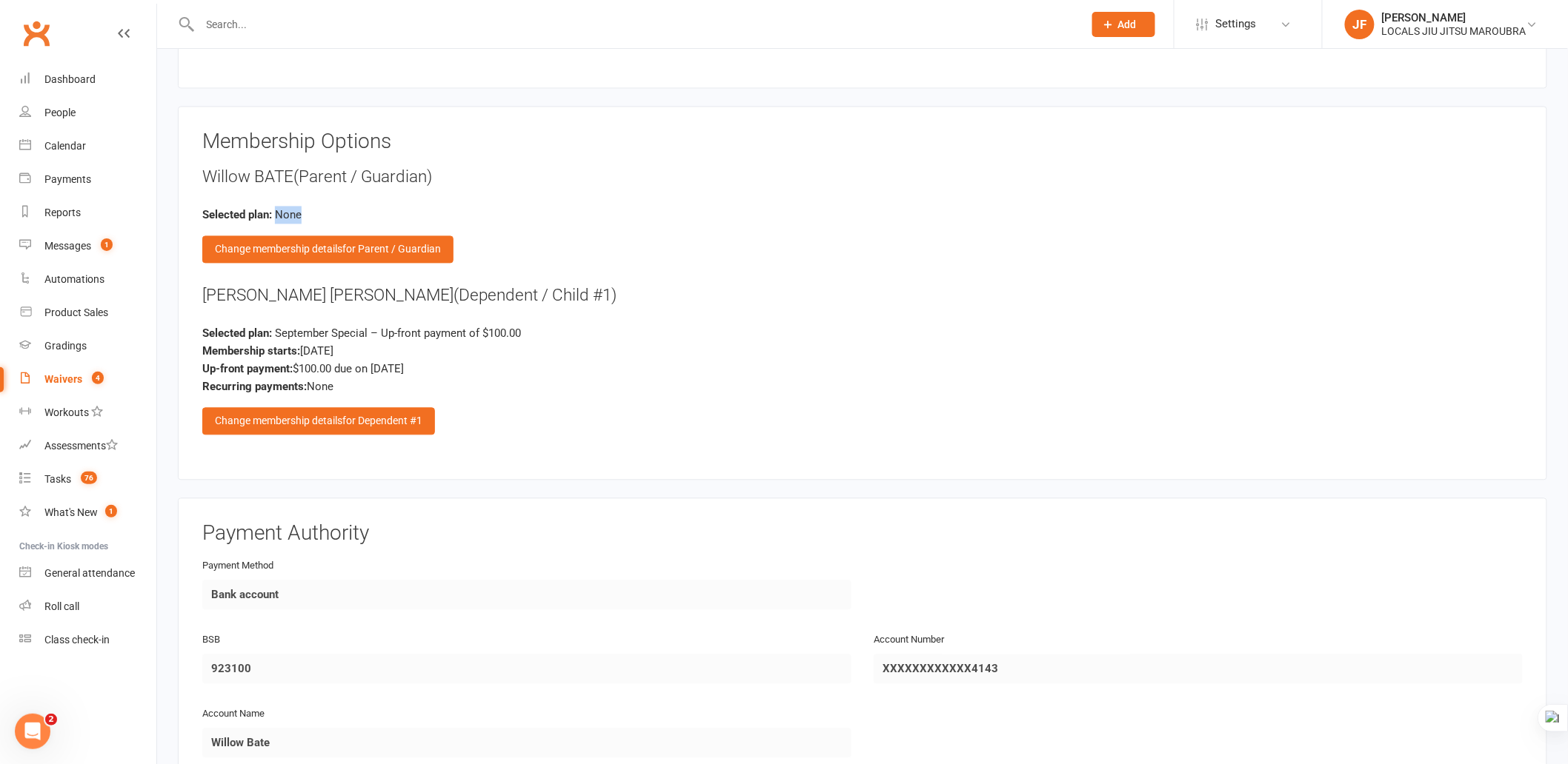
drag, startPoint x: 279, startPoint y: 209, endPoint x: 334, endPoint y: 209, distance: 55.0
click at [334, 209] on div "Selected plan: None" at bounding box center [863, 216] width 1320 height 17
click at [656, 208] on div "Selected plan: None" at bounding box center [863, 216] width 1320 height 17
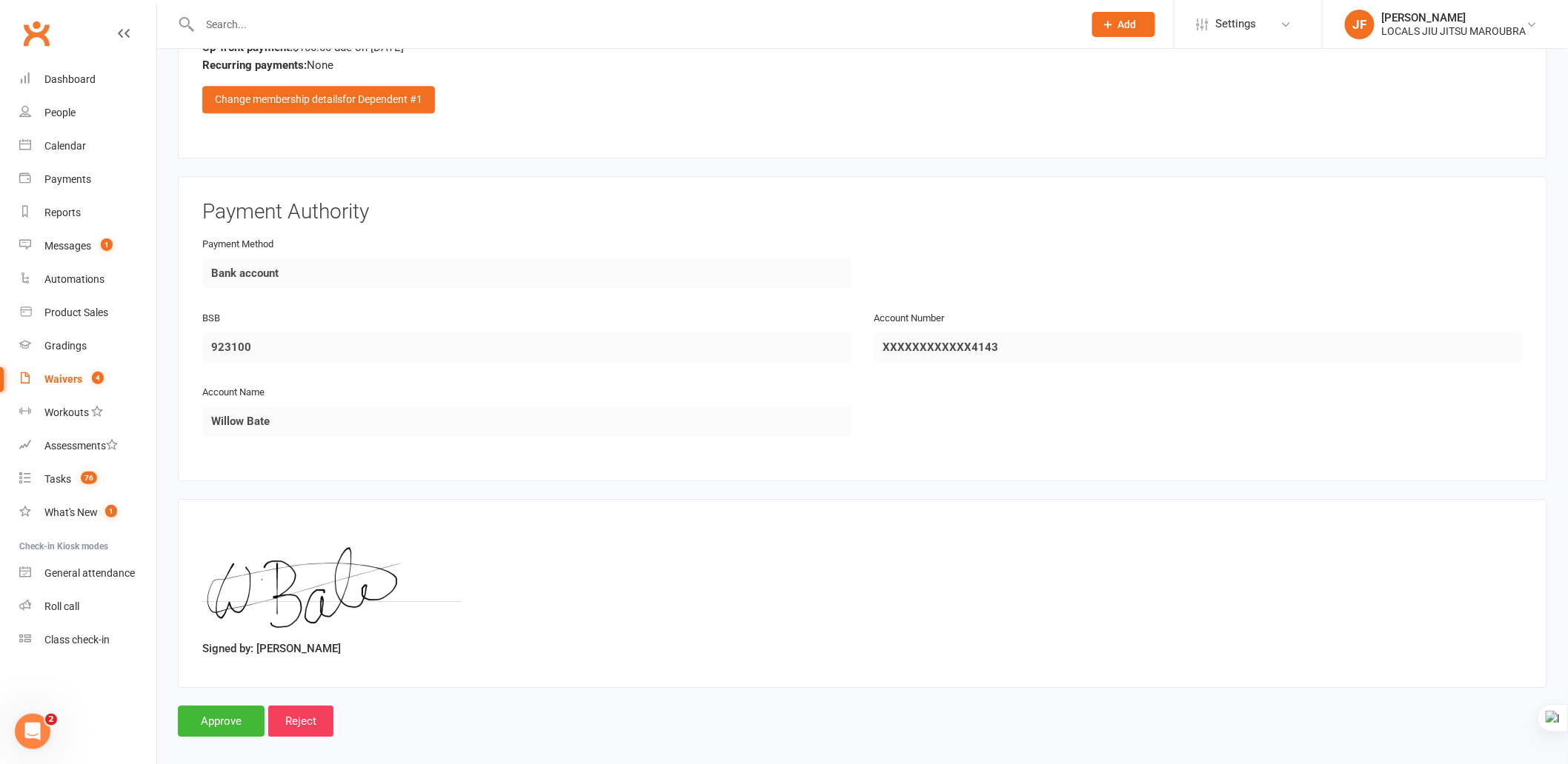
scroll to position [1498, 0]
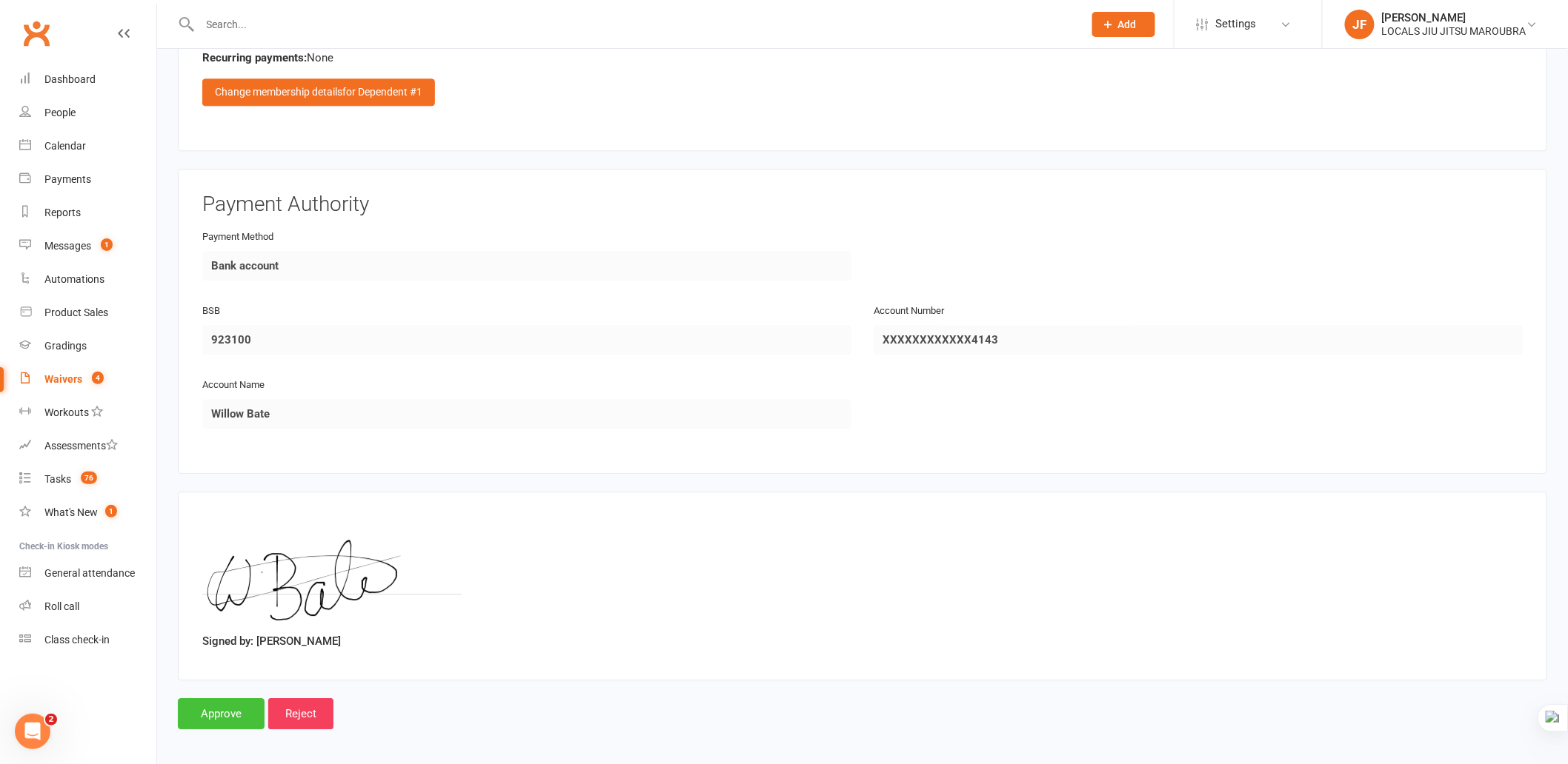
click at [231, 710] on input "Approve" at bounding box center [222, 714] width 87 height 31
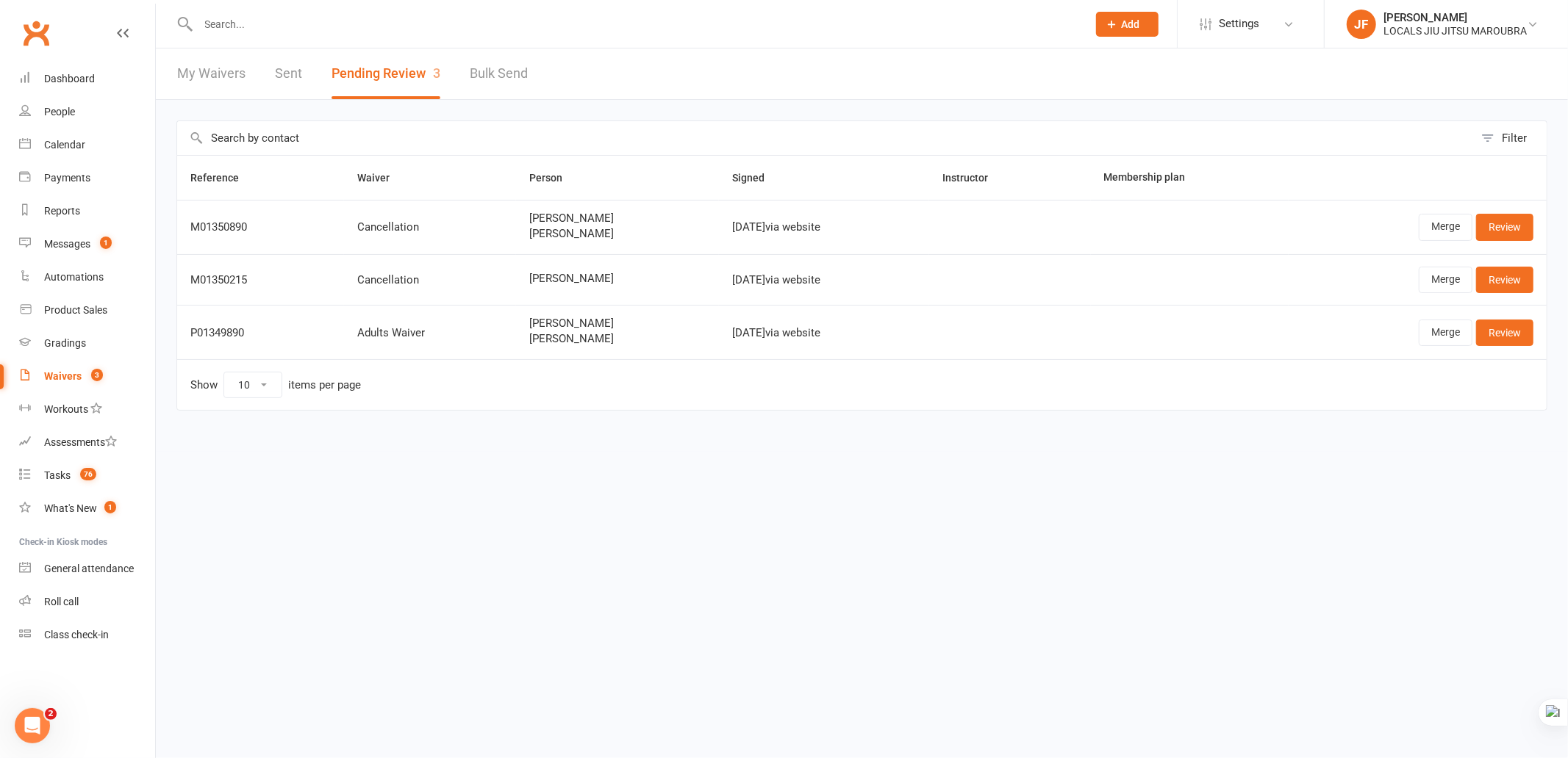
click at [504, 472] on html "Prospect Member Non-attending contact Class / event Appointment Grading event T…" at bounding box center [784, 236] width 1568 height 472
copy div "P01349890"
drag, startPoint x: 192, startPoint y: 334, endPoint x: 272, endPoint y: 324, distance: 80.6
click at [272, 324] on td "P01349890" at bounding box center [260, 332] width 167 height 54
click at [650, 472] on html "Prospect Member Non-attending contact Class / event Appointment Grading event T…" at bounding box center [784, 236] width 1568 height 472
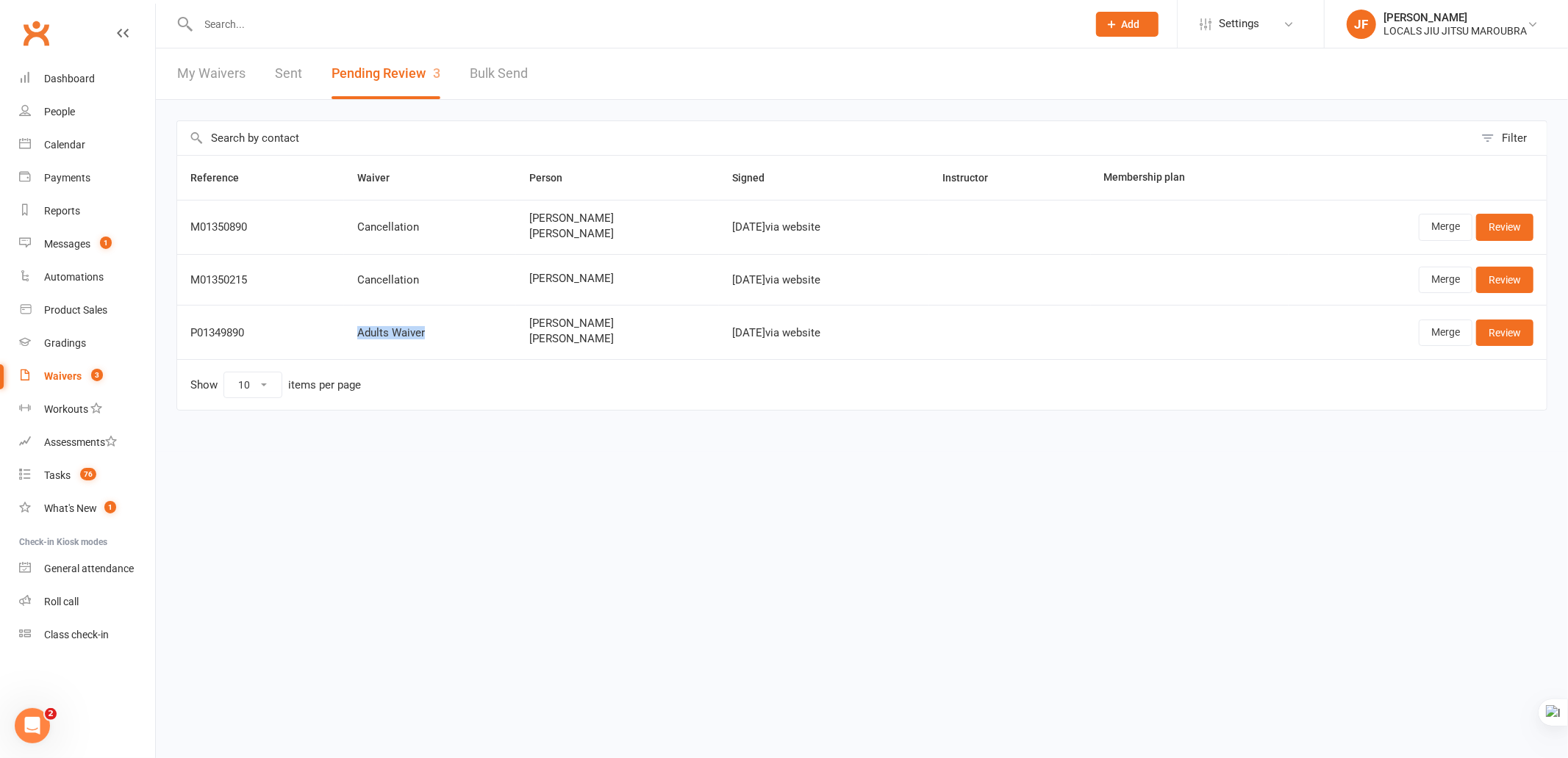
copy div "Adults Waiver"
drag, startPoint x: 342, startPoint y: 336, endPoint x: 439, endPoint y: 336, distance: 97.0
click at [439, 336] on td "Adults Waiver" at bounding box center [430, 332] width 172 height 54
click at [535, 472] on html "Prospect Member Non-attending contact Class / event Appointment Grading event T…" at bounding box center [784, 236] width 1568 height 472
copy span "Irvine Moore"
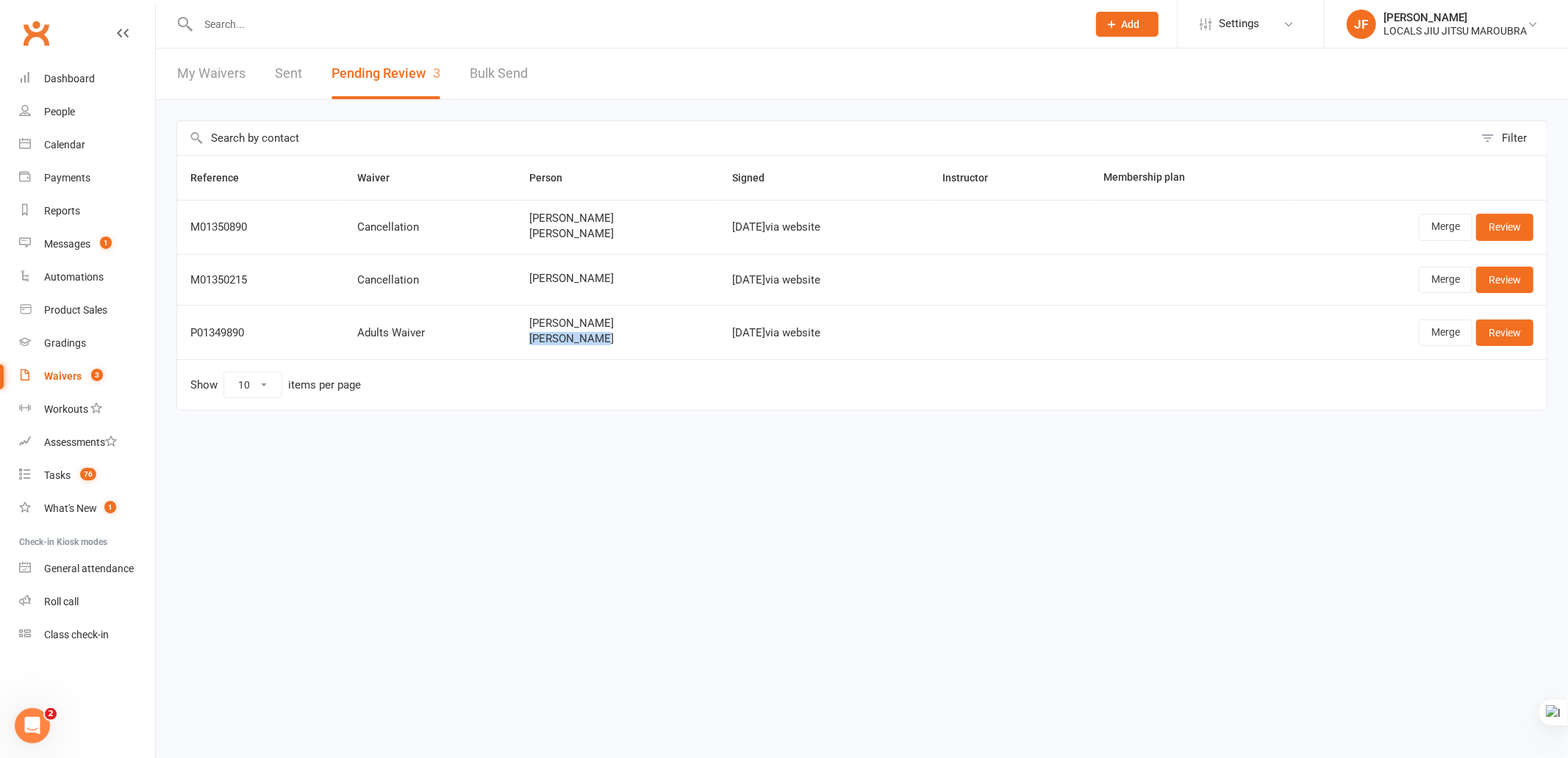
drag, startPoint x: 504, startPoint y: 335, endPoint x: 614, endPoint y: 342, distance: 110.2
click at [614, 342] on td "Angeliki Dimitriou Irvine Moore" at bounding box center [618, 332] width 203 height 54
click at [1016, 472] on html "Prospect Member Non-attending contact Class / event Appointment Grading event T…" at bounding box center [784, 236] width 1568 height 472
drag, startPoint x: 698, startPoint y: 334, endPoint x: 772, endPoint y: 331, distance: 74.1
click at [772, 331] on tr "P01349890 Adults Waiver Angeliki Dimitriou Irvine Moore Sep 13, 2025 via websit…" at bounding box center [861, 332] width 1369 height 54
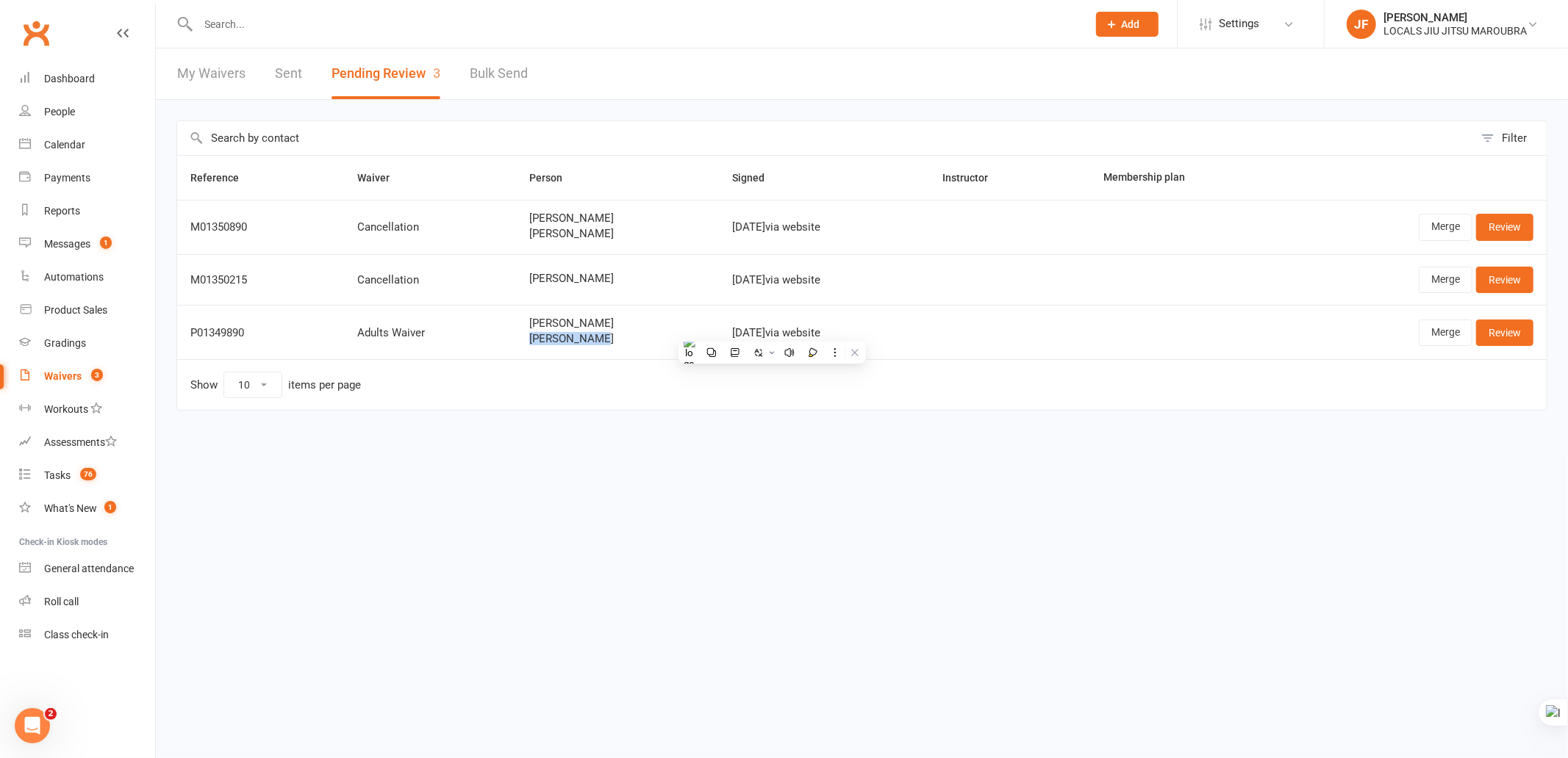
drag, startPoint x: 506, startPoint y: 342, endPoint x: 604, endPoint y: 340, distance: 98.0
click at [604, 340] on td "Angeliki Dimitriou Irvine Moore" at bounding box center [618, 332] width 203 height 54
drag, startPoint x: 512, startPoint y: 322, endPoint x: 601, endPoint y: 322, distance: 89.0
click at [601, 322] on span "Angeliki Dimitriou" at bounding box center [618, 323] width 177 height 12
click at [468, 444] on div "Filter Reference Waiver Person Signed Instructor Membership plan M01350890 Canc…" at bounding box center [861, 276] width 1412 height 352
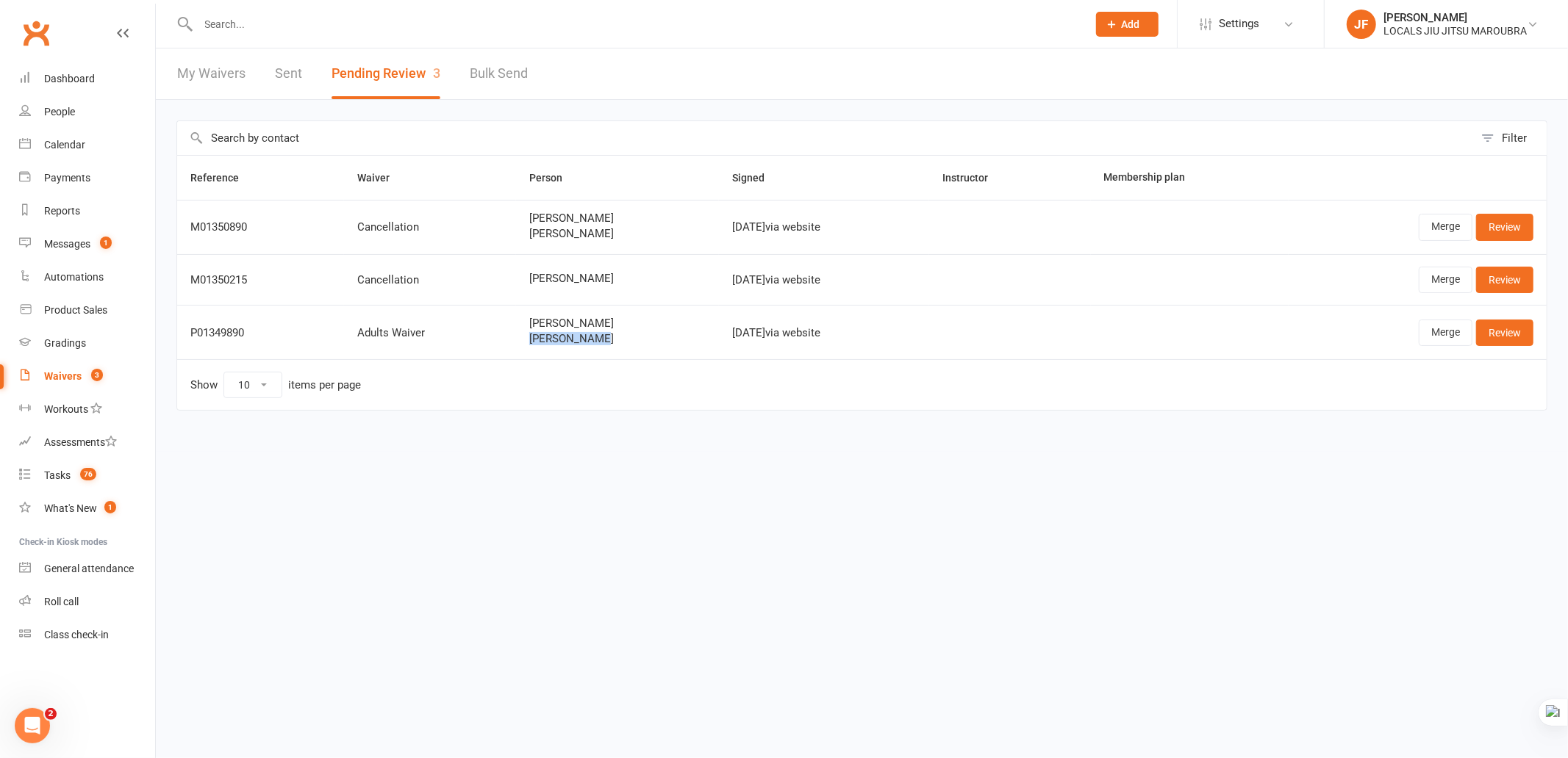
drag, startPoint x: 508, startPoint y: 342, endPoint x: 592, endPoint y: 344, distance: 84.0
click at [592, 344] on td "Angeliki Dimitriou Irvine Moore" at bounding box center [618, 332] width 203 height 54
drag, startPoint x: 625, startPoint y: 554, endPoint x: 552, endPoint y: 394, distance: 175.9
click at [625, 472] on html "Prospect Member Non-attending contact Class / event Appointment Grading event T…" at bounding box center [784, 236] width 1568 height 472
drag, startPoint x: 497, startPoint y: 316, endPoint x: 611, endPoint y: 320, distance: 114.1
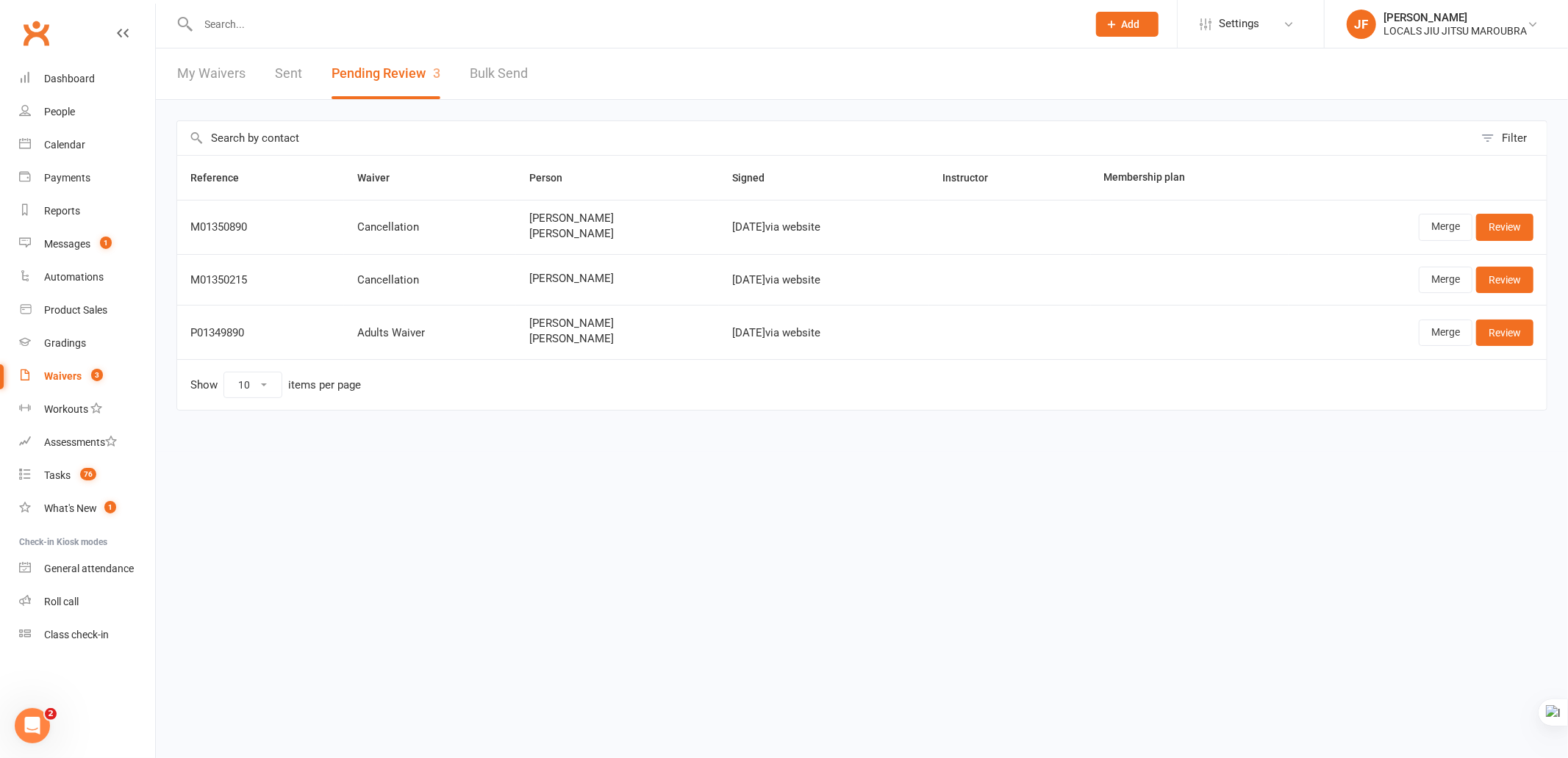
click at [611, 320] on tr "P01349890 Adults Waiver Angeliki Dimitriou Irvine Moore Sep 13, 2025 via websit…" at bounding box center [861, 332] width 1369 height 54
click at [505, 463] on html "Prospect Member Non-attending contact Class / event Appointment Grading event T…" at bounding box center [784, 236] width 1568 height 472
drag, startPoint x: 501, startPoint y: 342, endPoint x: 614, endPoint y: 342, distance: 113.0
click at [614, 342] on td "Angeliki Dimitriou Irvine Moore" at bounding box center [618, 332] width 203 height 54
drag, startPoint x: 492, startPoint y: 320, endPoint x: 598, endPoint y: 319, distance: 106.0
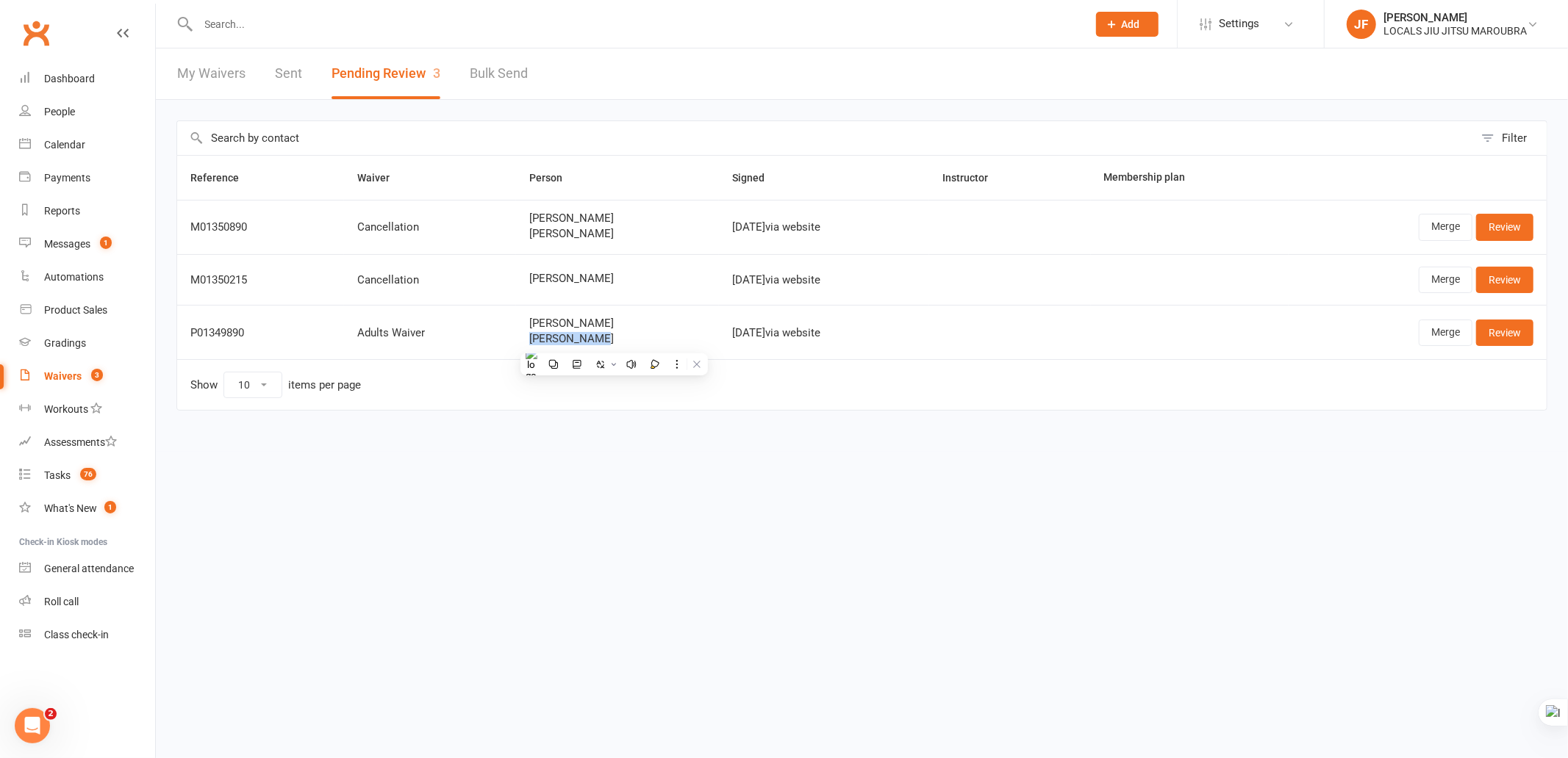
click at [598, 319] on tr "P01349890 Adults Waiver Angeliki Dimitriou Irvine Moore Sep 13, 2025 via websit…" at bounding box center [861, 332] width 1369 height 54
click at [858, 472] on html "Prospect Member Non-attending contact Class / event Appointment Grading event T…" at bounding box center [784, 236] width 1568 height 472
click at [1424, 329] on link "Merge" at bounding box center [1446, 333] width 54 height 27
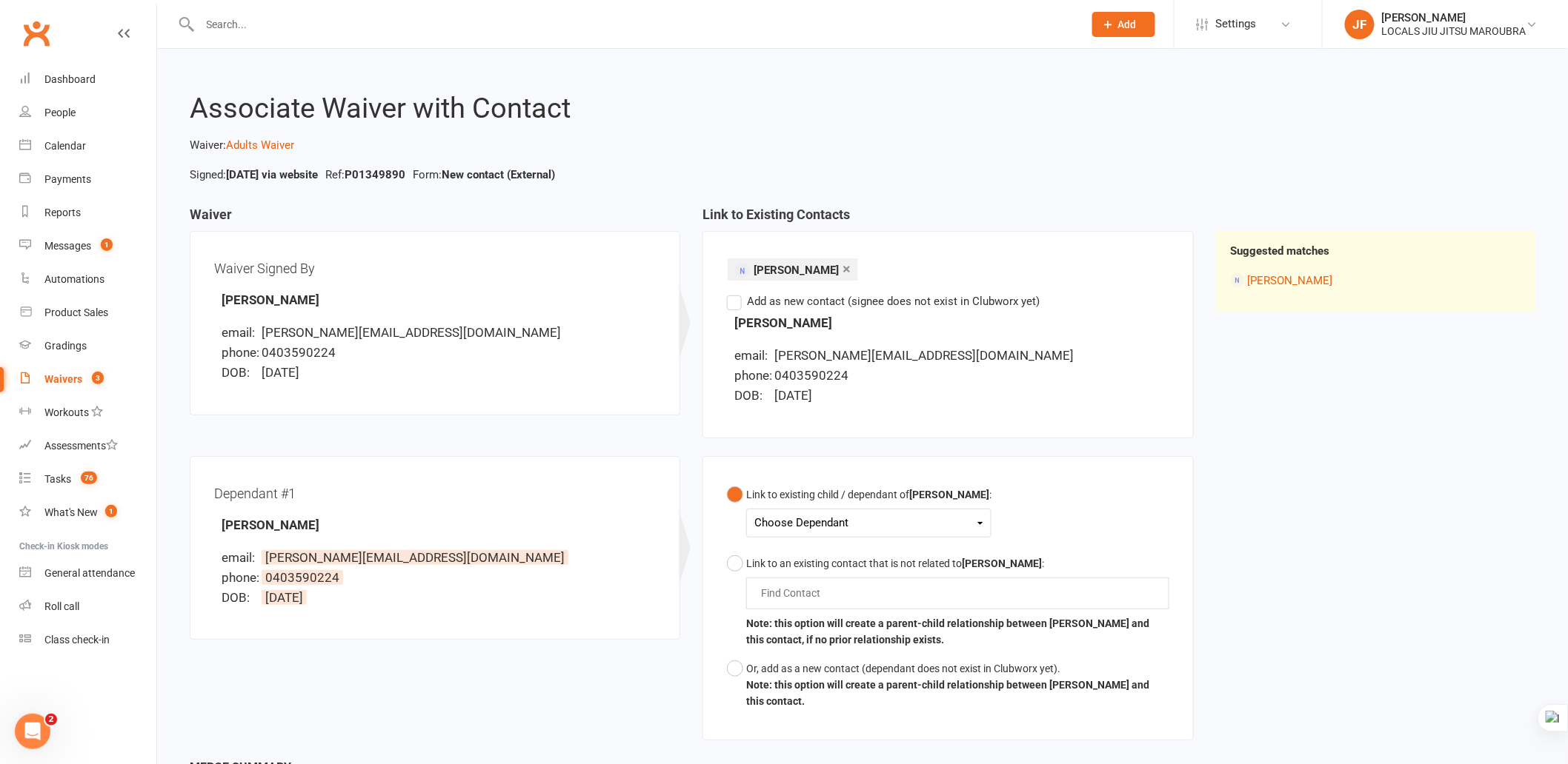
click at [1321, 498] on div "Waiver Waiver Signed By Angeliki Dimitriou email: angela_dimi@yahoo.co.uk phone…" at bounding box center [862, 483] width 1368 height 551
click at [558, 655] on div "Dependant #1 Irvine Moore email: angela_dimi@yahoo.co.uk phone: 0403590224 DOB:…" at bounding box center [435, 558] width 513 height 202
click at [1057, 388] on li "DOB: 12 October 1981" at bounding box center [951, 396] width 435 height 20
click at [1295, 433] on div "Waiver Waiver Signed By Angeliki Dimitriou email: angela_dimi@yahoo.co.uk phone…" at bounding box center [862, 483] width 1368 height 551
click at [1428, 416] on div "Waiver Waiver Signed By Angeliki Dimitriou email: angela_dimi@yahoo.co.uk phone…" at bounding box center [862, 483] width 1368 height 551
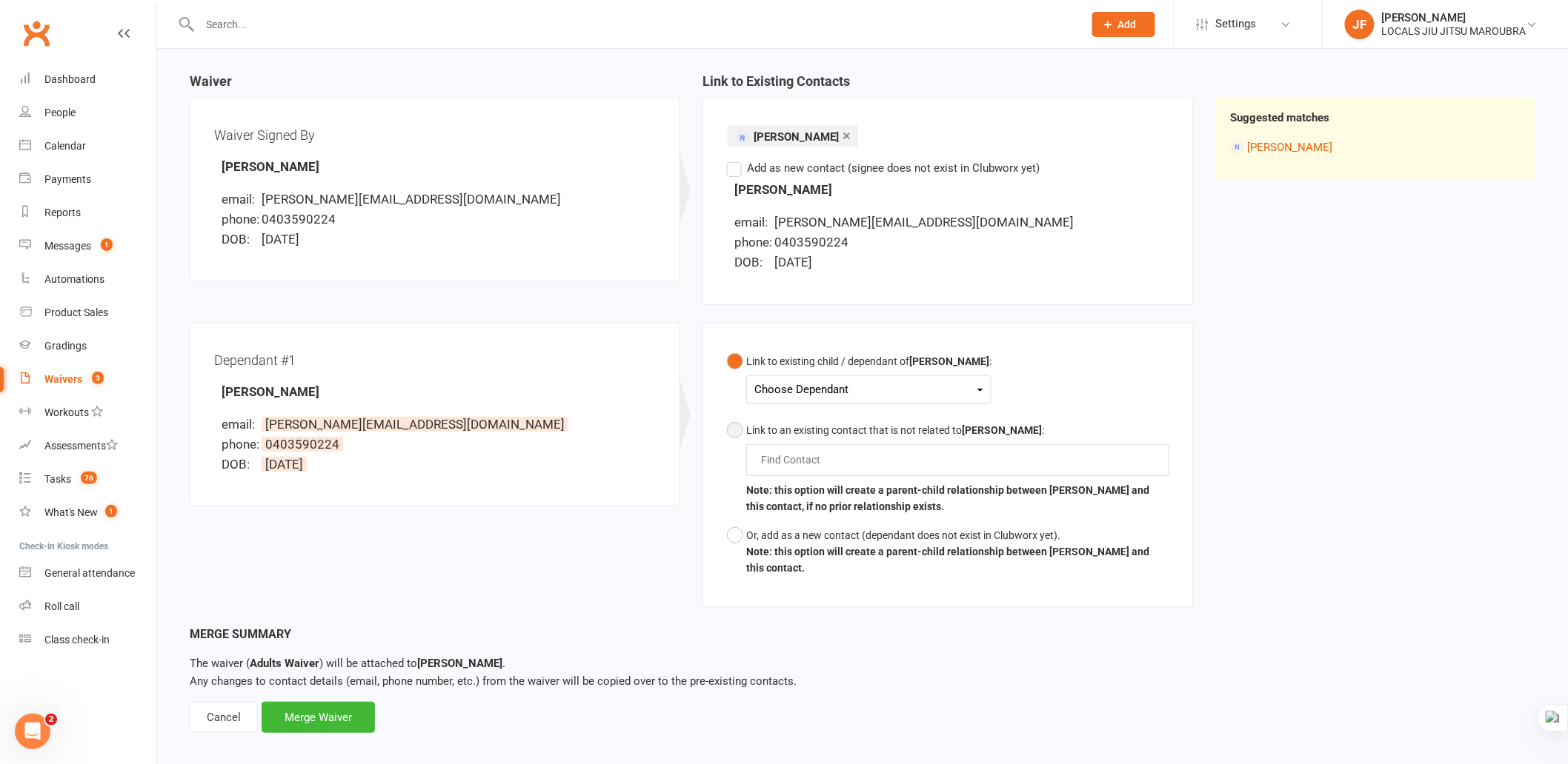
scroll to position [146, 0]
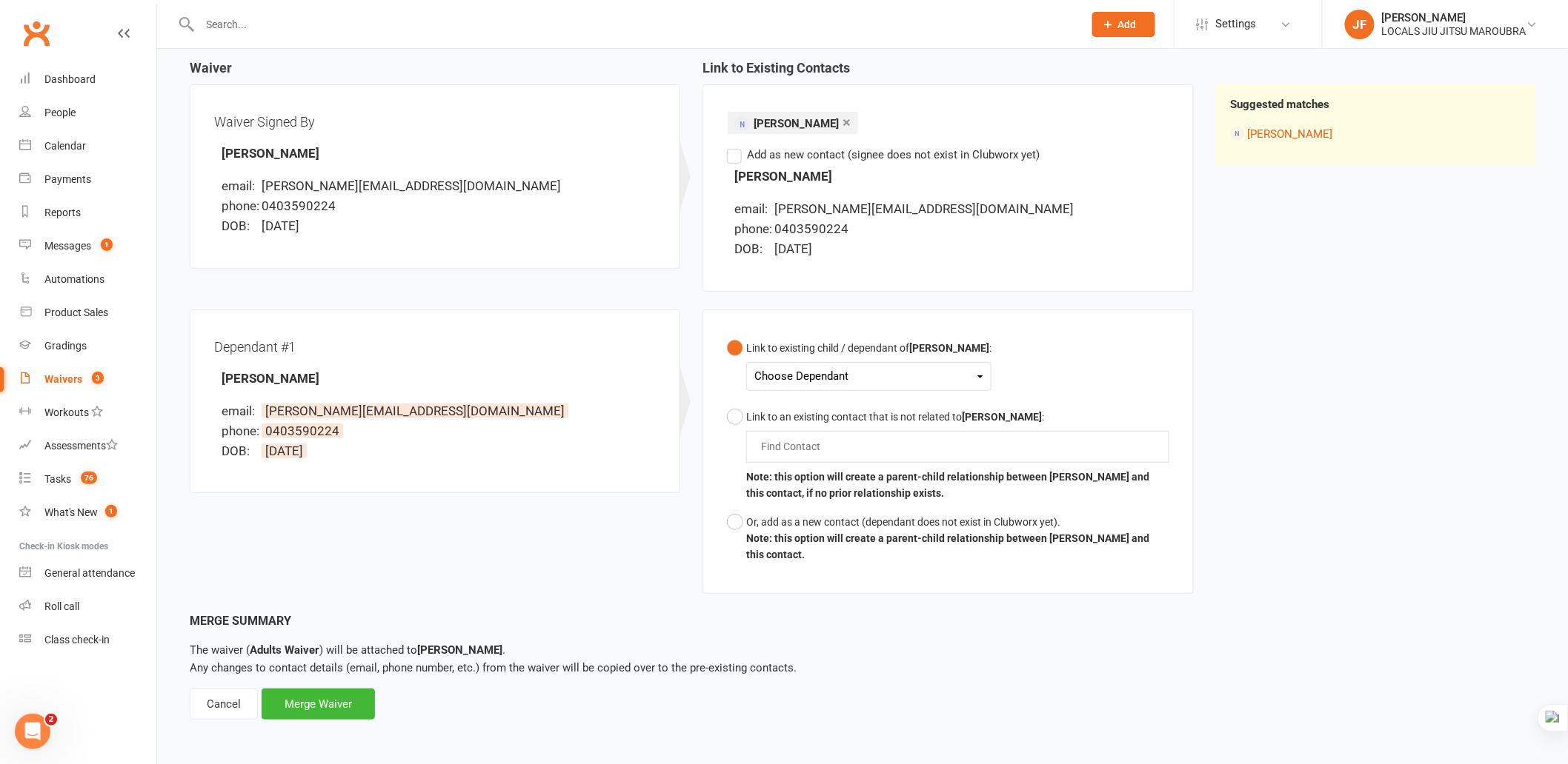
click at [784, 374] on div "Choose Dependant" at bounding box center [869, 377] width 229 height 20
click at [1254, 394] on div "Waiver Waiver Signed By Angeliki Dimitriou email: angela_dimi@yahoo.co.uk phone…" at bounding box center [862, 336] width 1368 height 551
click at [972, 364] on div "Choose Dependant Alexander Moore" at bounding box center [868, 377] width 245 height 29
click at [975, 367] on div "Choose Dependant" at bounding box center [869, 377] width 229 height 20
click at [1293, 382] on div "Waiver Waiver Signed By Angeliki Dimitriou email: angela_dimi@yahoo.co.uk phone…" at bounding box center [862, 336] width 1368 height 551
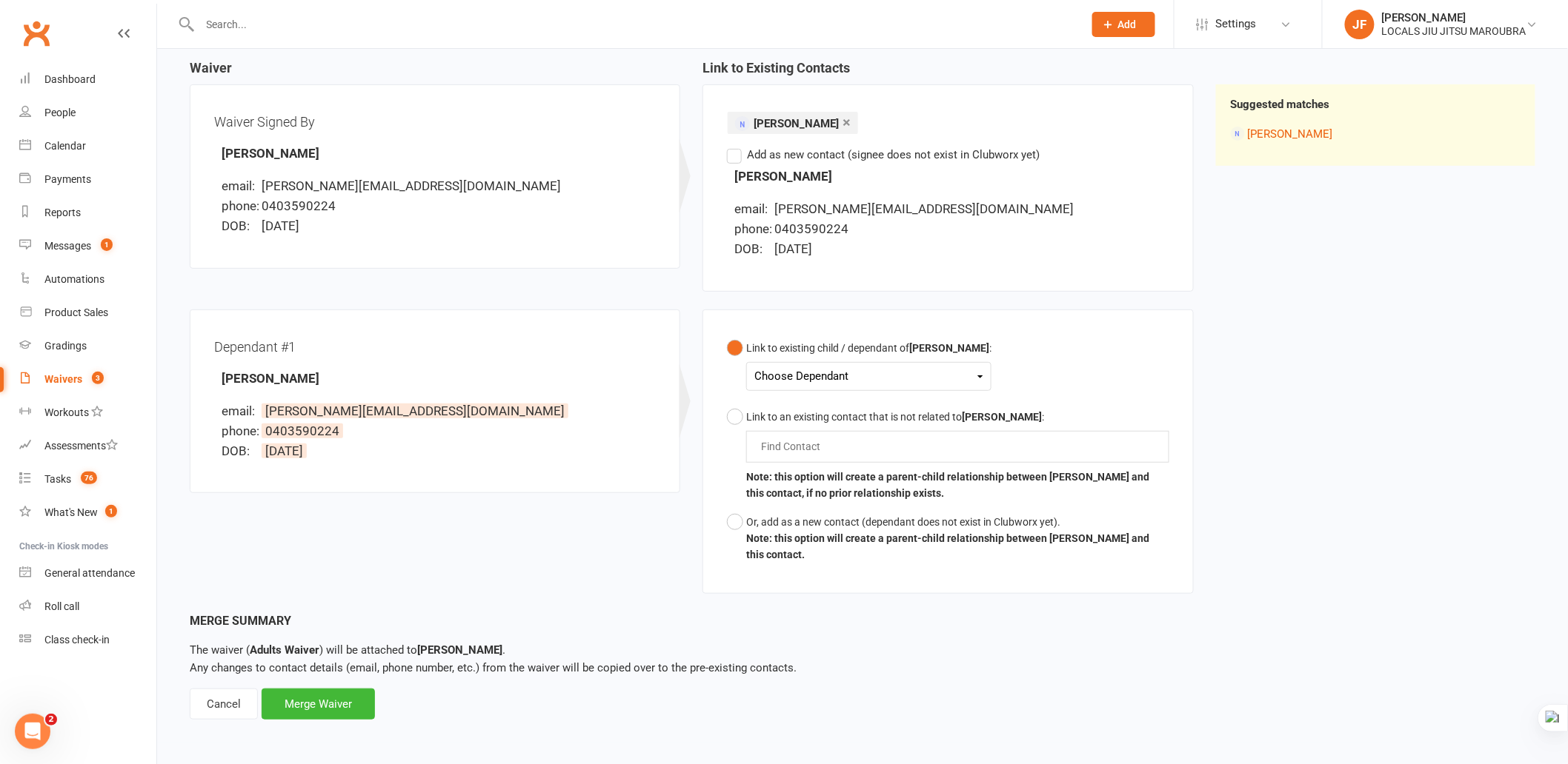
click at [1342, 454] on div "Waiver Waiver Signed By Angeliki Dimitriou email: angela_dimi@yahoo.co.uk phone…" at bounding box center [862, 336] width 1368 height 551
click at [1306, 485] on div "Waiver Waiver Signed By Angeliki Dimitriou email: angela_dimi@yahoo.co.uk phone…" at bounding box center [862, 336] width 1368 height 551
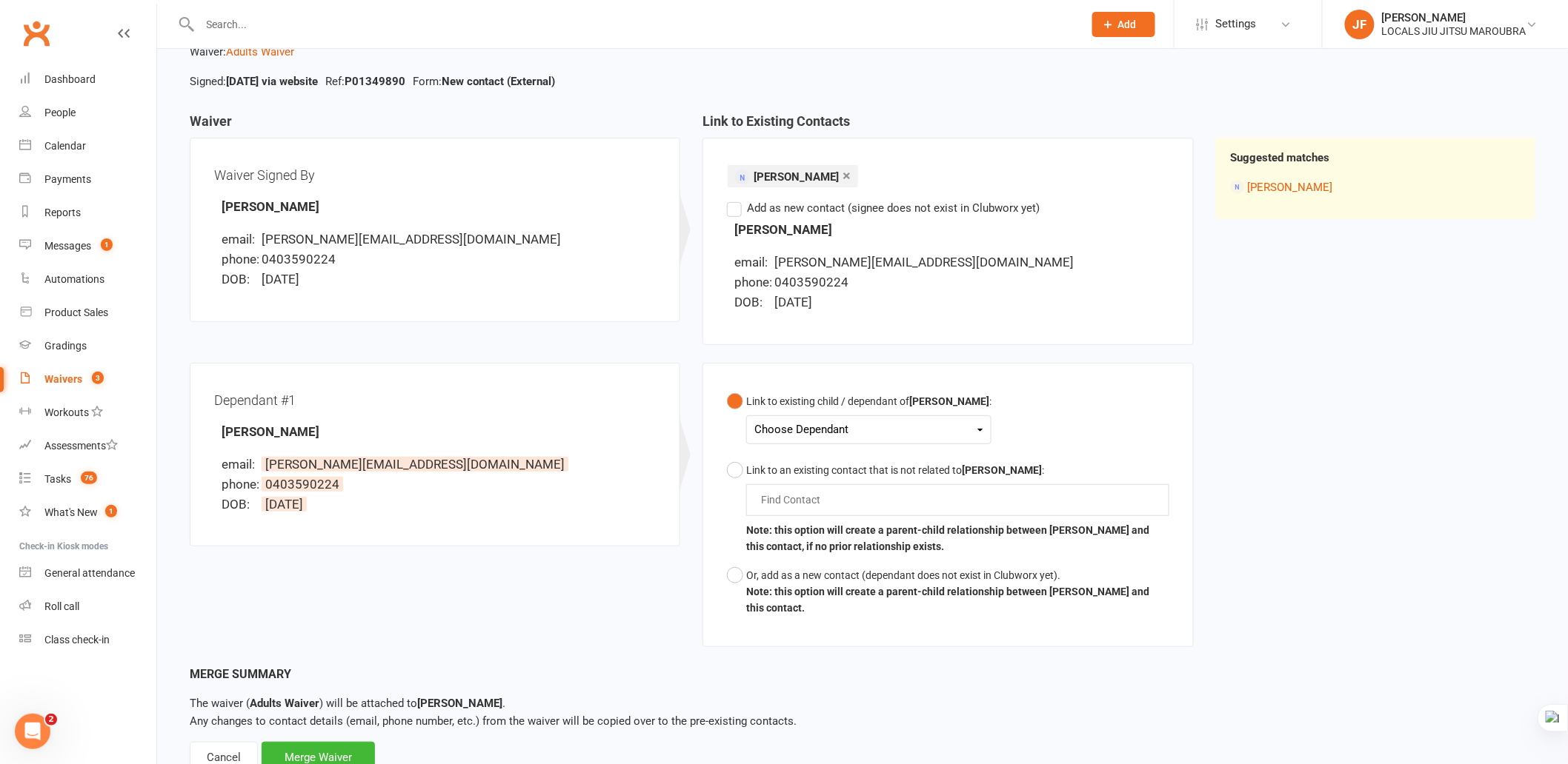
scroll to position [65, 0]
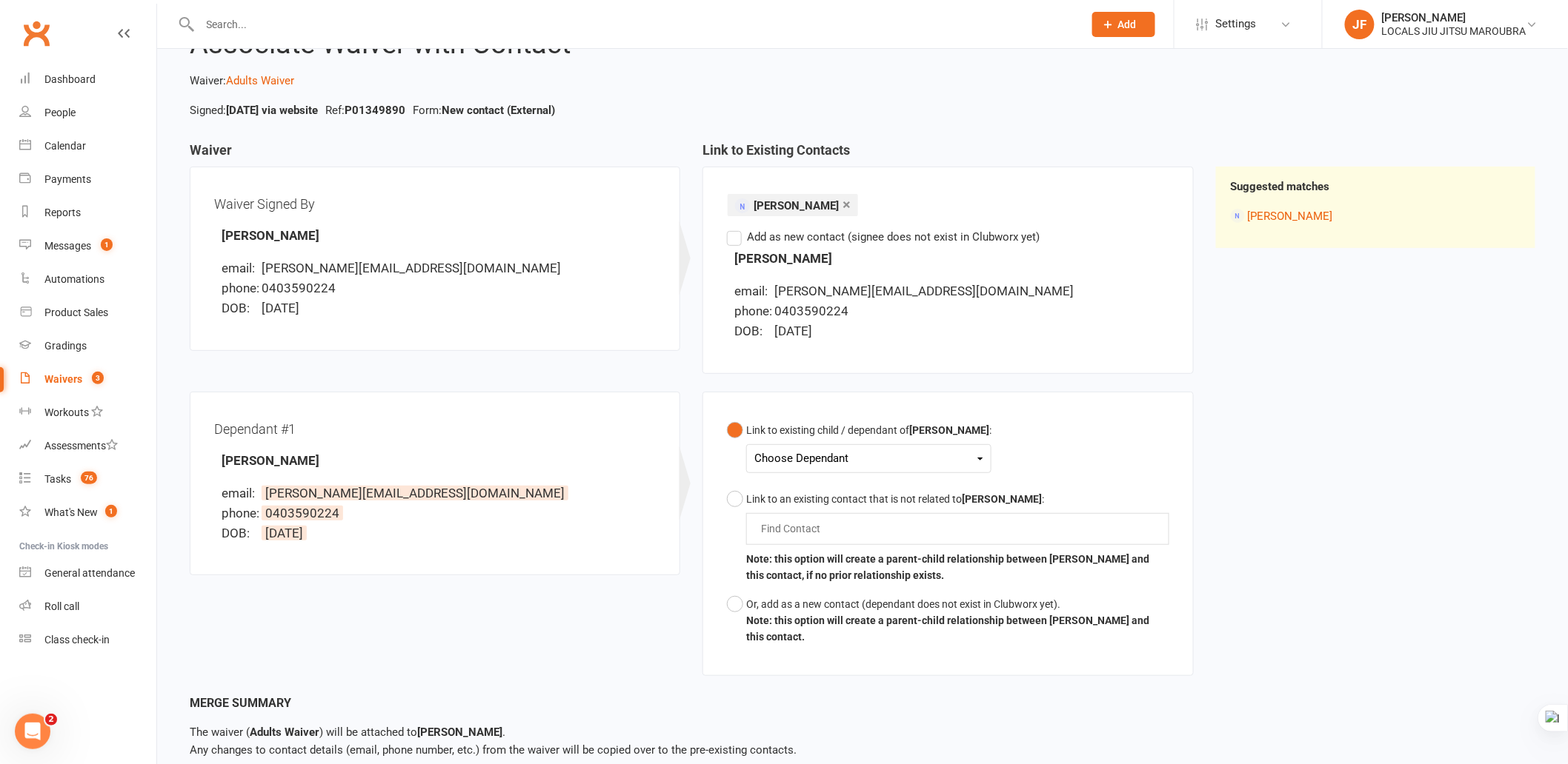
click at [1310, 541] on div "Waiver Waiver Signed By Angeliki Dimitriou email: angela_dimi@yahoo.co.uk phone…" at bounding box center [862, 418] width 1368 height 551
click at [1544, 663] on div "Waiver Waiver Signed By Angeliki Dimitriou email: angela_dimi@yahoo.co.uk phone…" at bounding box center [862, 418] width 1368 height 551
click at [1383, 643] on div "Waiver Waiver Signed By Angeliki Dimitriou email: angela_dimi@yahoo.co.uk phone…" at bounding box center [862, 418] width 1368 height 551
click at [1376, 524] on div "Waiver Waiver Signed By Angeliki Dimitriou email: angela_dimi@yahoo.co.uk phone…" at bounding box center [862, 418] width 1368 height 551
click at [1337, 506] on div "Waiver Waiver Signed By Angeliki Dimitriou email: angela_dimi@yahoo.co.uk phone…" at bounding box center [862, 418] width 1368 height 551
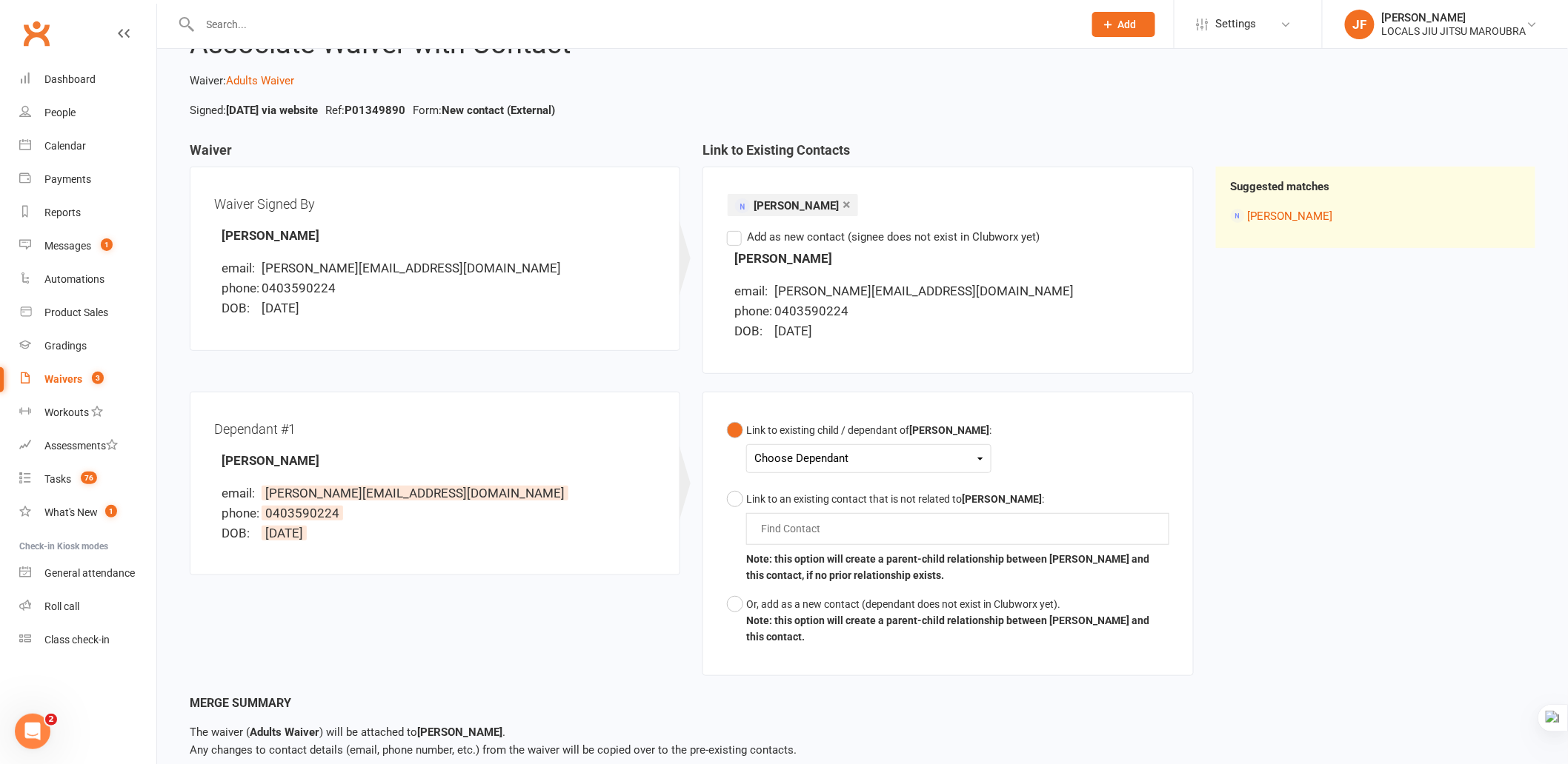
click at [1262, 504] on div "Waiver Waiver Signed By Angeliki Dimitriou email: angela_dimi@yahoo.co.uk phone…" at bounding box center [862, 418] width 1368 height 551
click at [1288, 374] on div "Waiver Waiver Signed By Angeliki Dimitriou email: angela_dimi@yahoo.co.uk phone…" at bounding box center [862, 418] width 1368 height 551
click at [757, 272] on div "Angeliki Dimitriou email: angela_dimi@yahoo.co.uk phone: 0403590224 DOB: 12 Oct…" at bounding box center [947, 295] width 441 height 93
click at [1331, 422] on div "Waiver Waiver Signed By Angeliki Dimitriou email: angela_dimi@yahoo.co.uk phone…" at bounding box center [862, 418] width 1368 height 551
click at [822, 456] on div "Choose Dependant" at bounding box center [869, 459] width 229 height 20
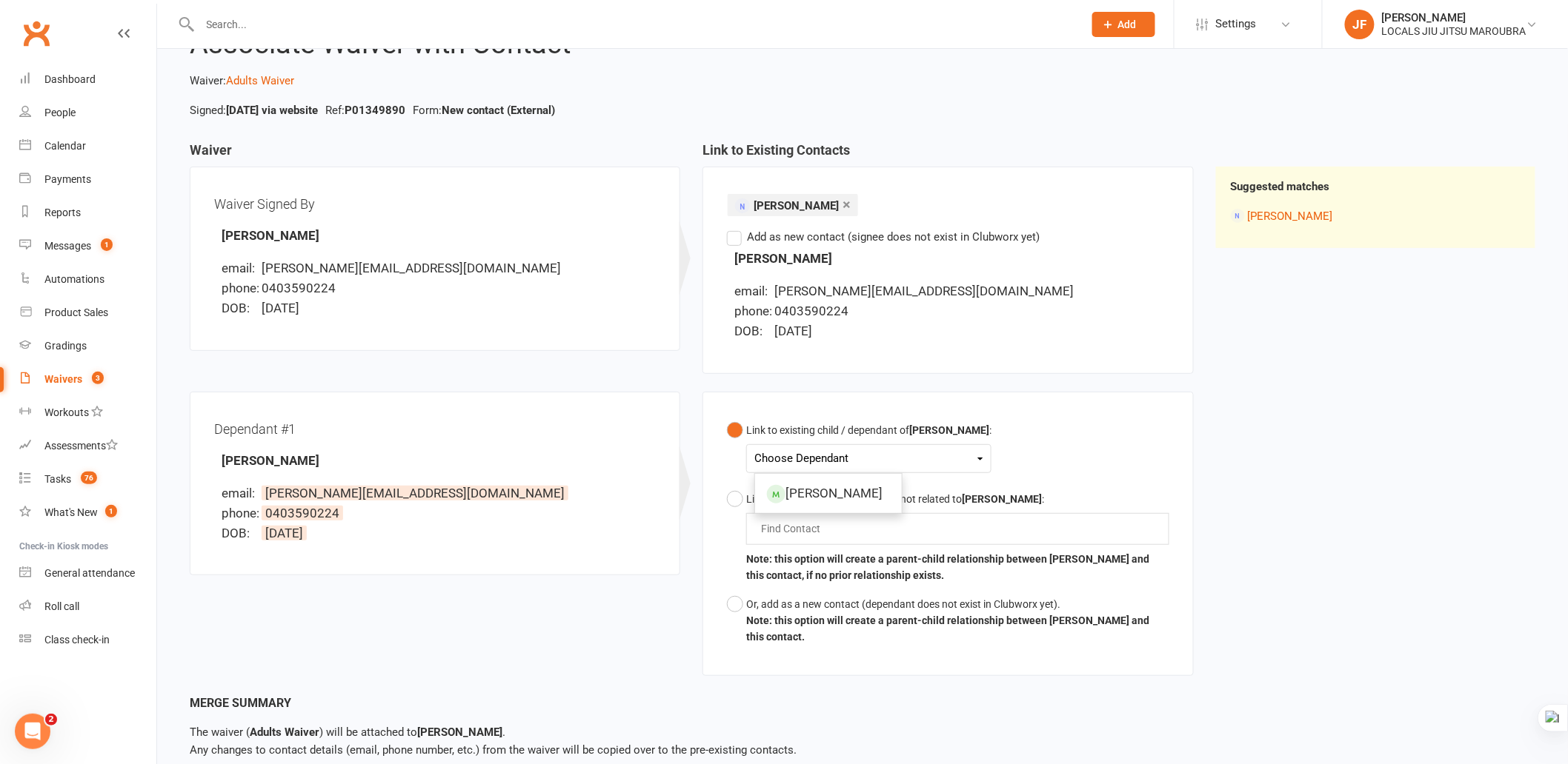
click at [1255, 416] on div "Waiver Waiver Signed By Angeliki Dimitriou email: angela_dimi@yahoo.co.uk phone…" at bounding box center [862, 418] width 1368 height 551
click at [508, 453] on div "Dependant #1 Irvine Moore email: angela_dimi@yahoo.co.uk phone: 0403590224 DOB:…" at bounding box center [435, 484] width 441 height 136
click at [1384, 435] on div "Waiver Waiver Signed By Angeliki Dimitriou email: angela_dimi@yahoo.co.uk phone…" at bounding box center [862, 418] width 1368 height 551
click at [798, 449] on div "Choose Dependant" at bounding box center [869, 459] width 229 height 20
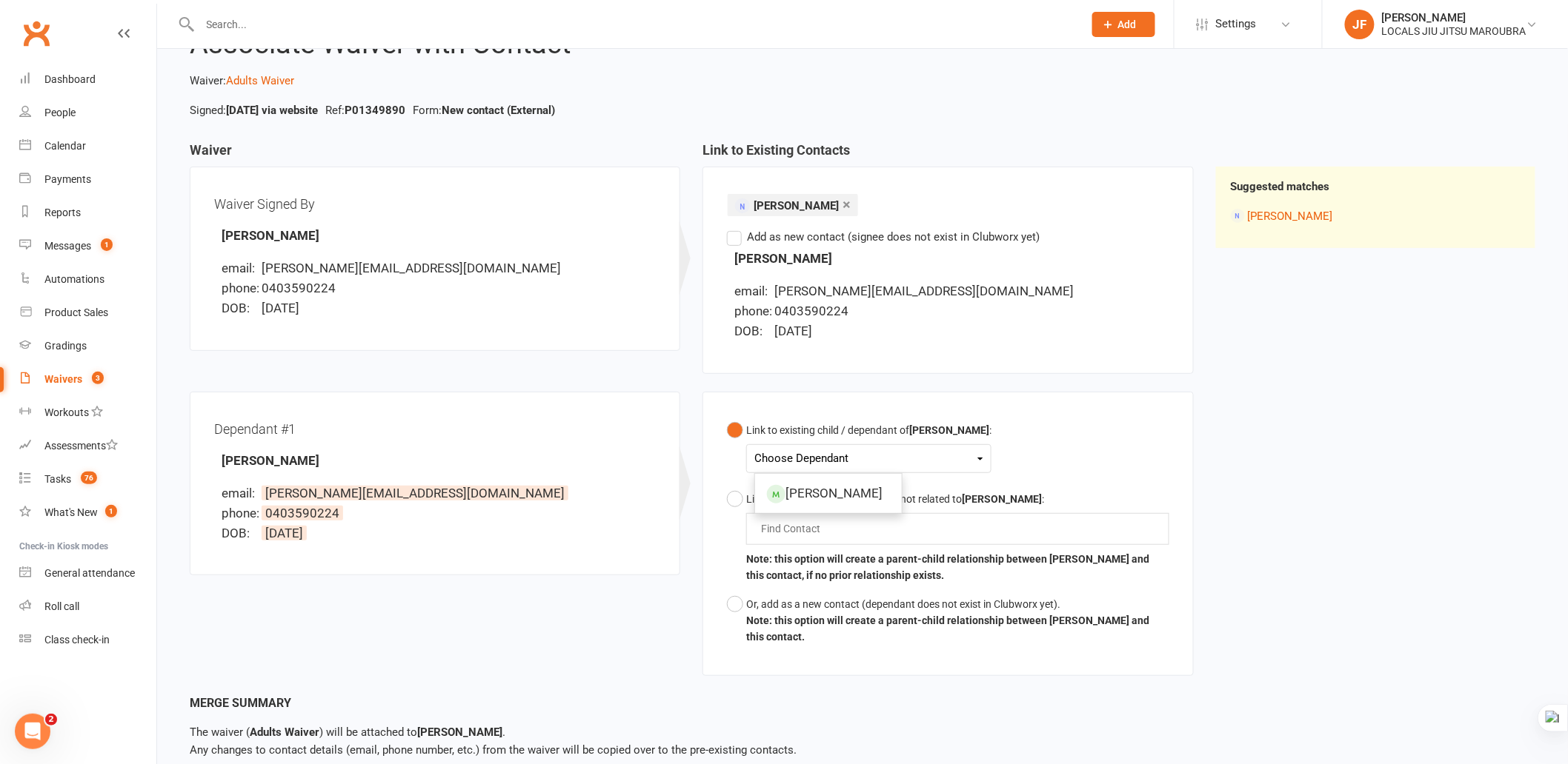
click at [1260, 482] on div "Waiver Waiver Signed By Angeliki Dimitriou email: angela_dimi@yahoo.co.uk phone…" at bounding box center [862, 418] width 1368 height 551
click at [895, 458] on div "Choose Dependant" at bounding box center [869, 459] width 229 height 20
click at [1284, 519] on div "Waiver Waiver Signed By Angeliki Dimitriou email: angela_dimi@yahoo.co.uk phone…" at bounding box center [862, 418] width 1368 height 551
click at [821, 461] on div "Choose Dependant" at bounding box center [869, 459] width 229 height 20
click at [1268, 529] on div "Waiver Waiver Signed By Angeliki Dimitriou email: angela_dimi@yahoo.co.uk phone…" at bounding box center [862, 418] width 1368 height 551
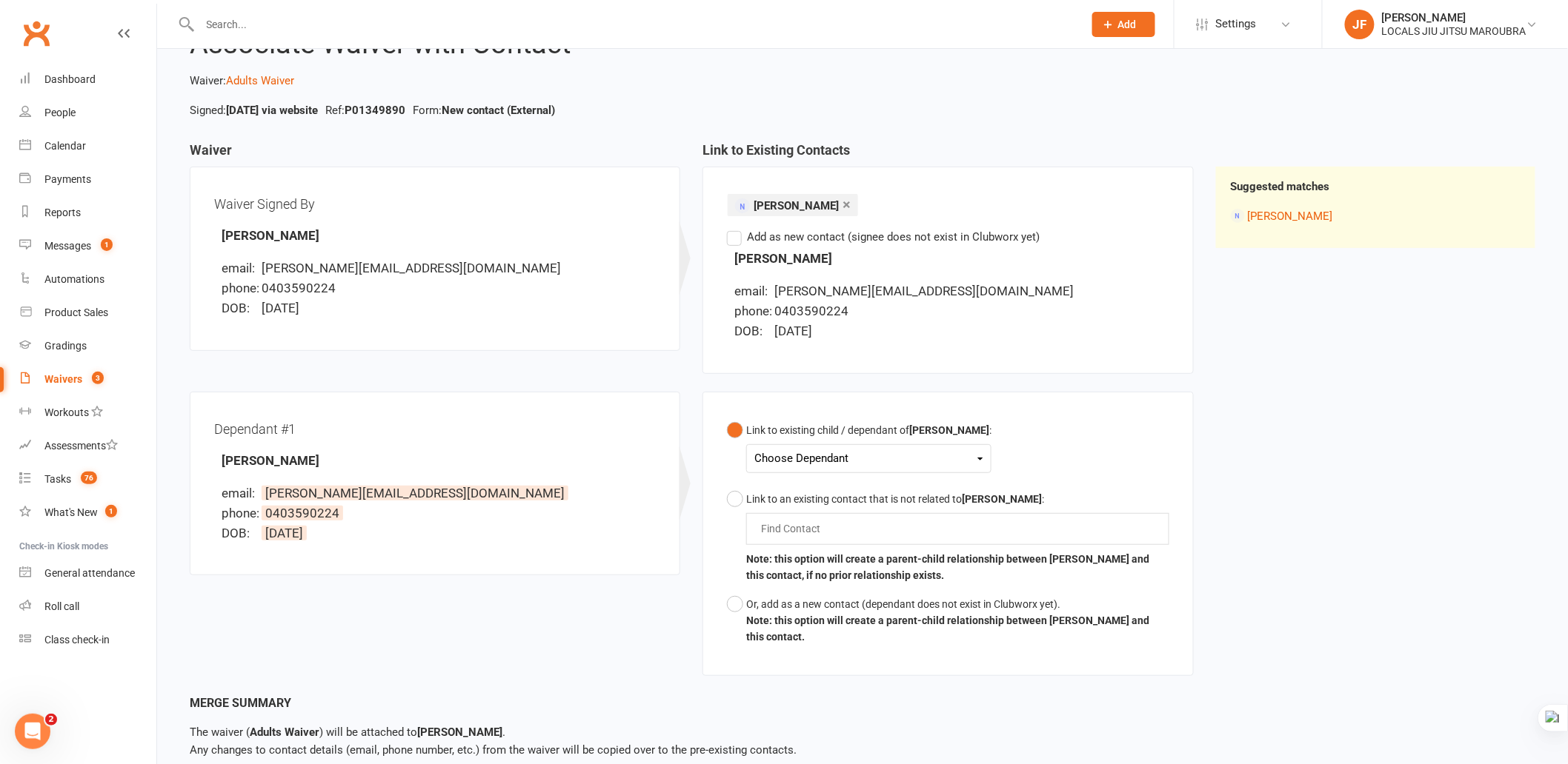
click at [1497, 460] on div "Waiver Waiver Signed By Angeliki Dimitriou email: angela_dimi@yahoo.co.uk phone…" at bounding box center [862, 418] width 1368 height 551
click at [727, 604] on button "Or, add as a new contact (dependant does not exist in Clubworx yet). Note: this…" at bounding box center [947, 621] width 441 height 62
click at [964, 700] on div "Merge Summary" at bounding box center [863, 703] width 1345 height 19
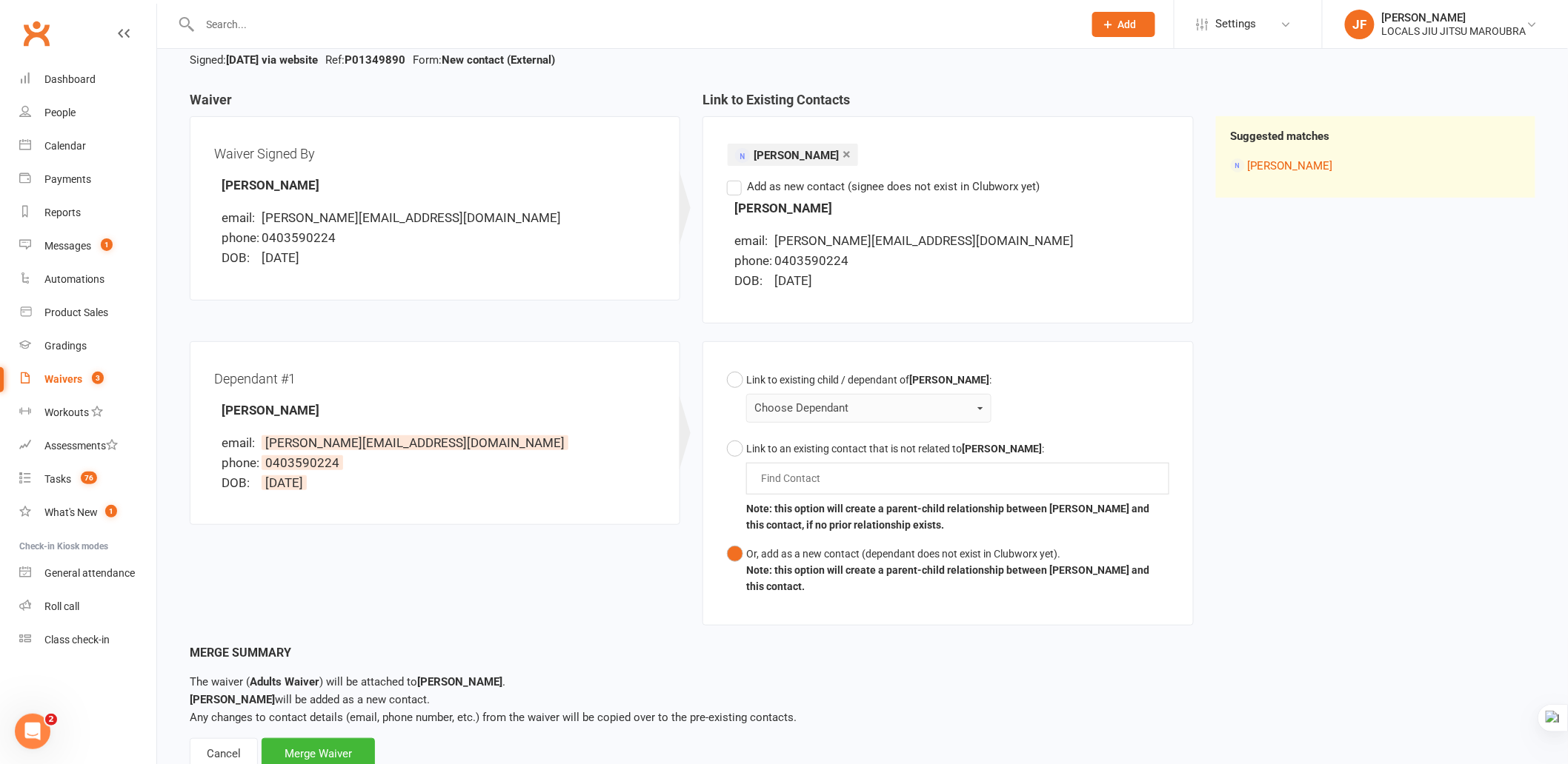
scroll to position [165, 0]
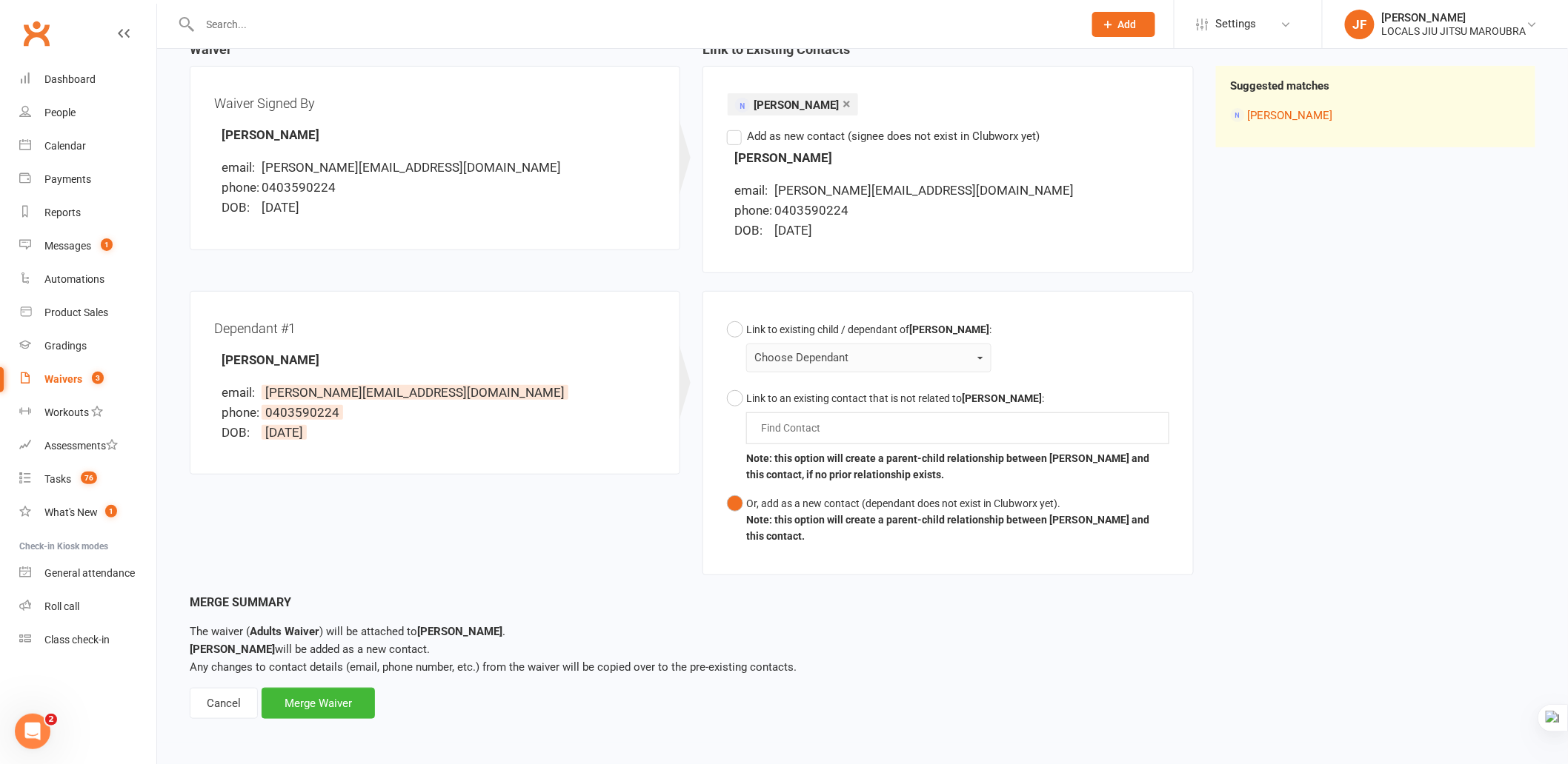
click at [1332, 531] on div "Waiver Waiver Signed By Angeliki Dimitriou email: angela_dimi@yahoo.co.uk phone…" at bounding box center [862, 318] width 1368 height 551
click at [898, 610] on div "Merge Summary" at bounding box center [863, 603] width 1345 height 19
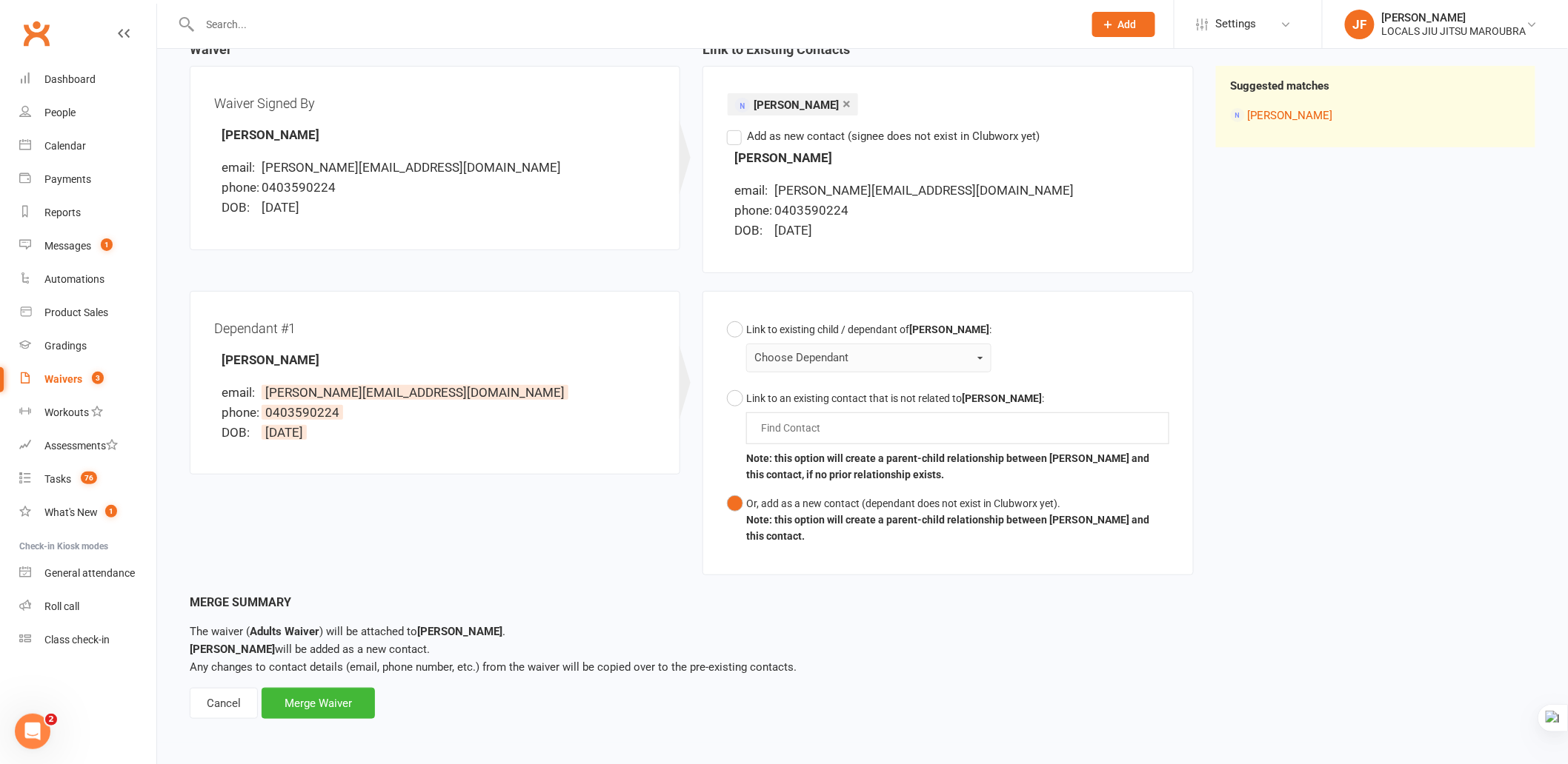
click at [898, 610] on div "Merge Summary" at bounding box center [863, 603] width 1345 height 19
click at [328, 710] on div "Merge Waiver" at bounding box center [318, 703] width 114 height 31
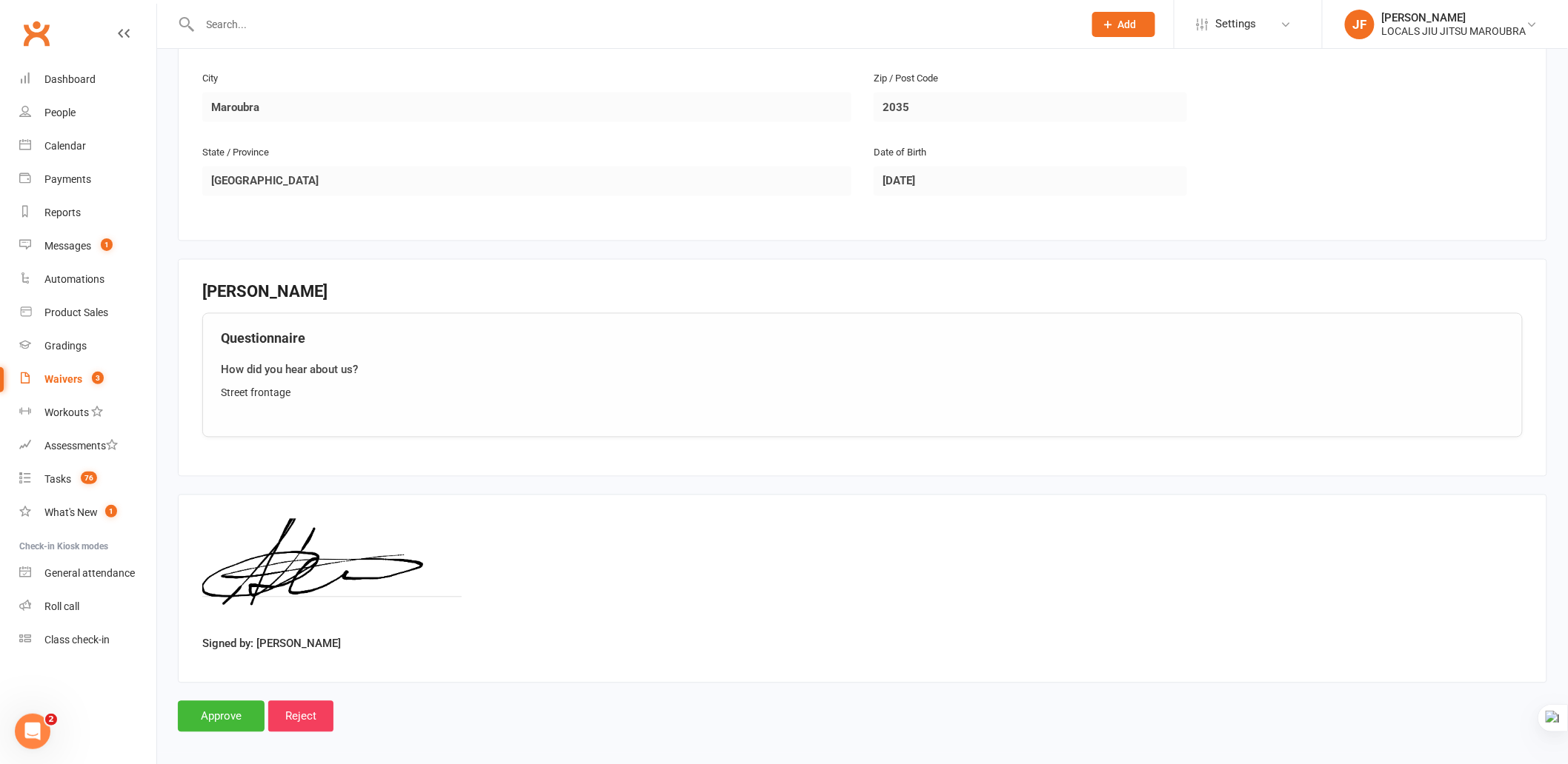
scroll to position [1020, 0]
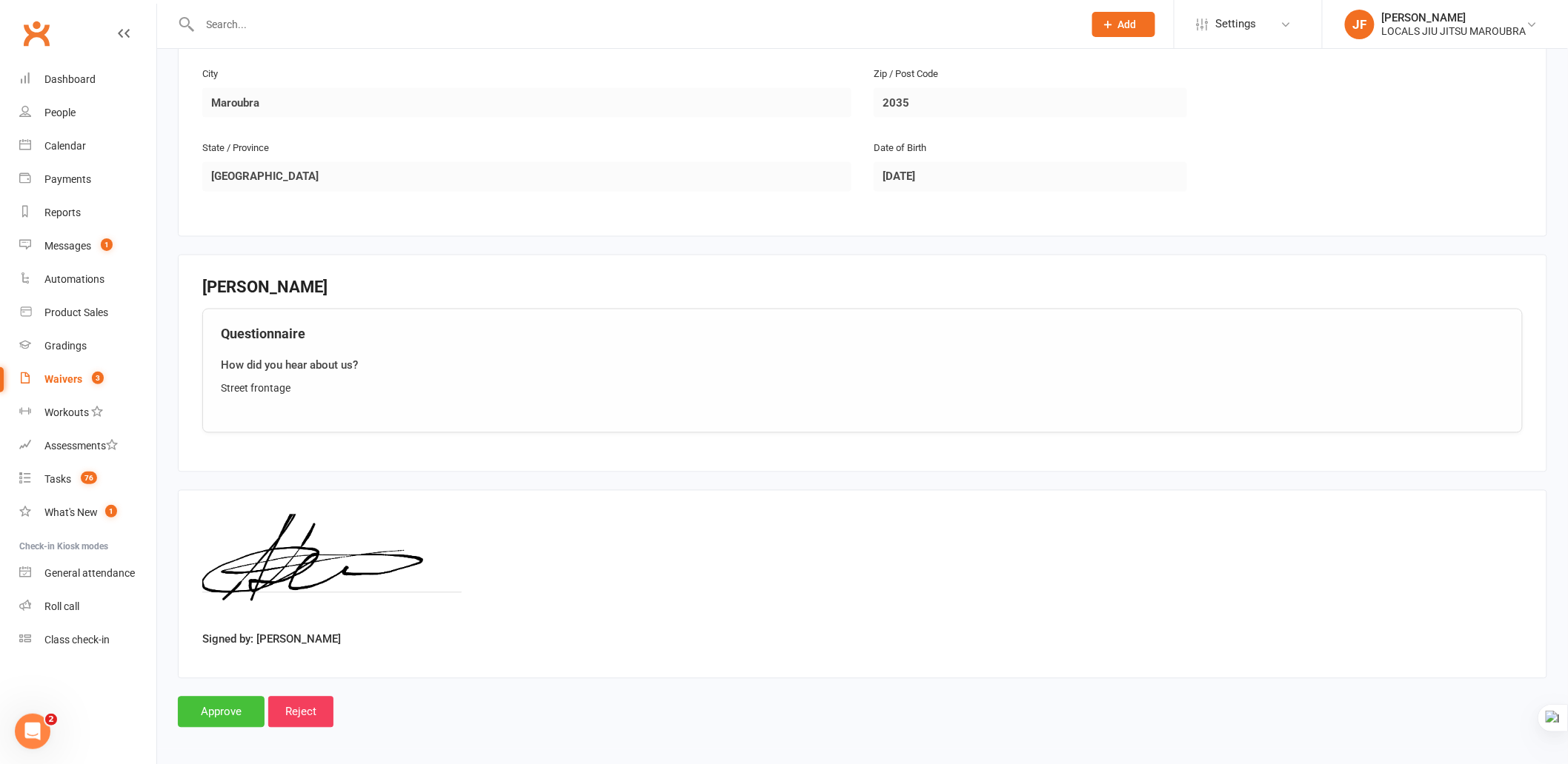
click at [215, 700] on input "Approve" at bounding box center [222, 713] width 87 height 31
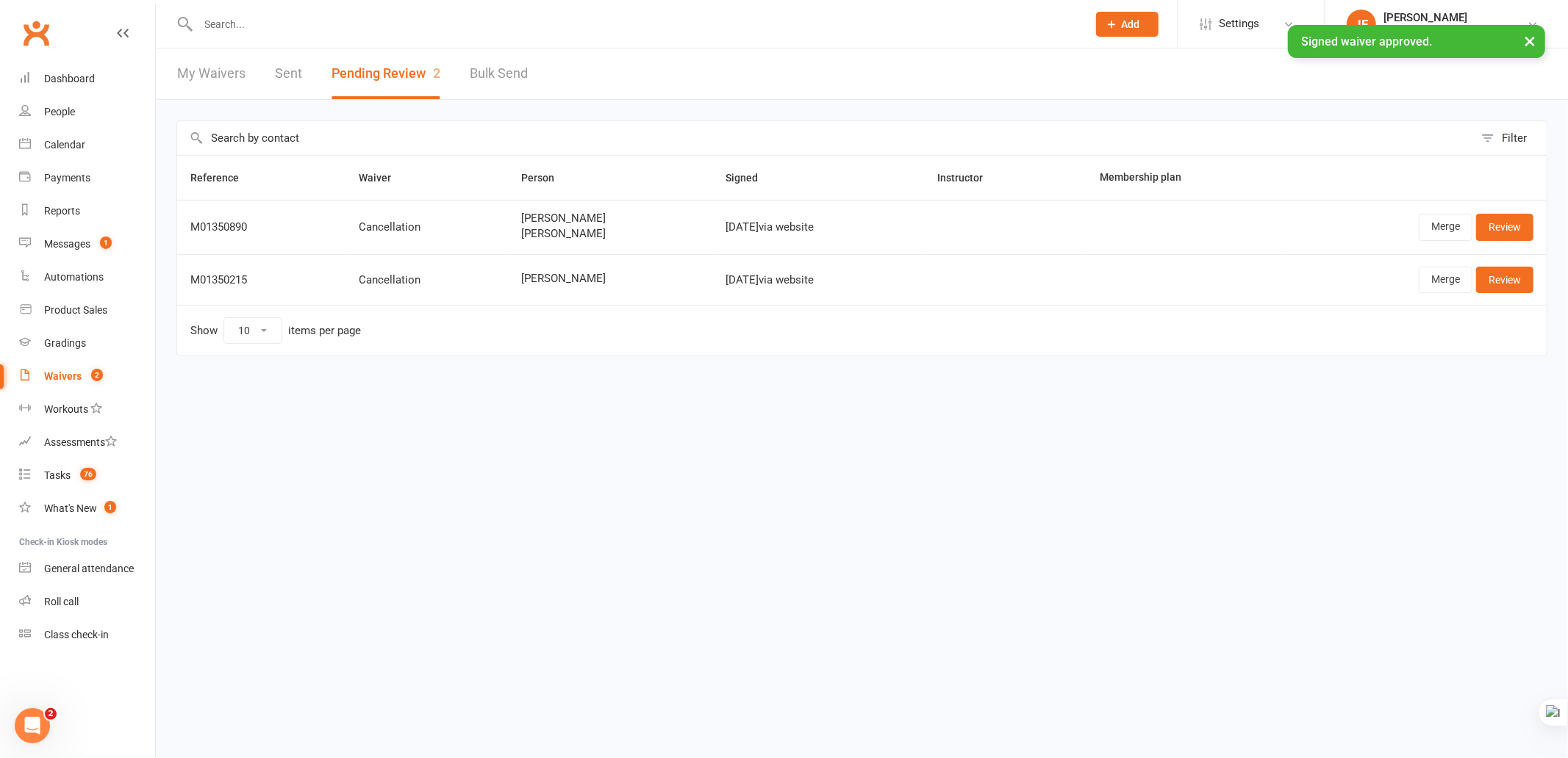
click at [915, 418] on html "Prospect Member Non-attending contact Class / event Appointment Grading event T…" at bounding box center [784, 208] width 1568 height 418
drag, startPoint x: 493, startPoint y: 283, endPoint x: 577, endPoint y: 279, distance: 84.1
click at [577, 279] on td "[PERSON_NAME]" at bounding box center [610, 279] width 206 height 51
click at [927, 418] on html "Prospect Member Non-attending contact Class / event Appointment Grading event T…" at bounding box center [784, 208] width 1568 height 418
click at [1460, 275] on link "Merge" at bounding box center [1446, 280] width 54 height 27
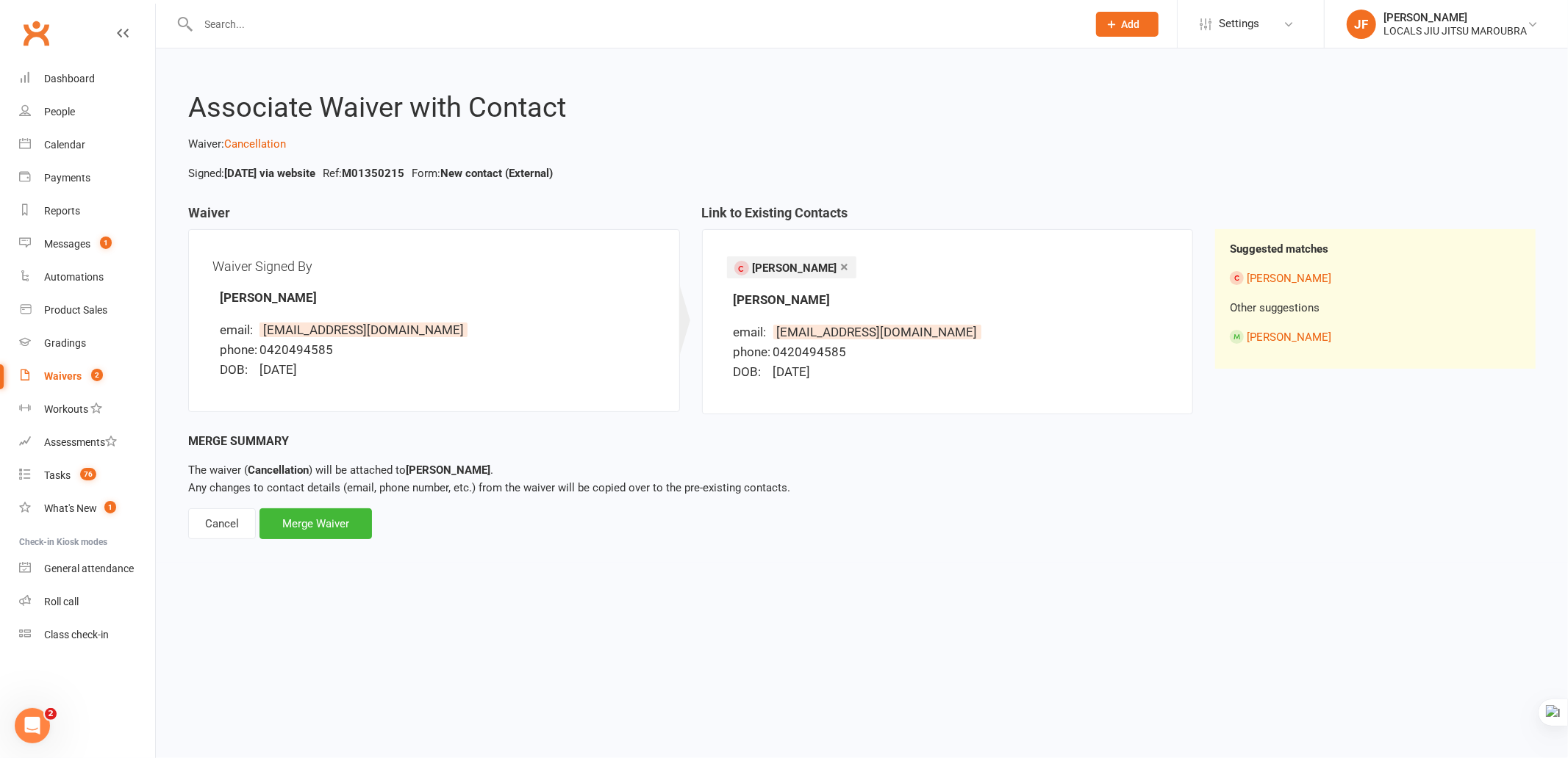
click at [1070, 526] on div "Merge Summary The waiver ( Cancellation ) will be attached to Colin Kong . Any …" at bounding box center [861, 486] width 1347 height 108
click at [822, 564] on html "Prospect Member Non-attending contact Class / event Appointment Grading event T…" at bounding box center [784, 292] width 1568 height 583
click at [1089, 575] on html "Prospect Member Non-attending contact Class / event Appointment Grading event T…" at bounding box center [784, 292] width 1568 height 583
click at [798, 456] on div "Merge Summary The waiver ( Cancellation ) will be attached to Colin Kong . Any …" at bounding box center [861, 486] width 1347 height 108
click at [677, 459] on div "Merge Summary The waiver ( Cancellation ) will be attached to Colin Kong . Any …" at bounding box center [861, 486] width 1347 height 108
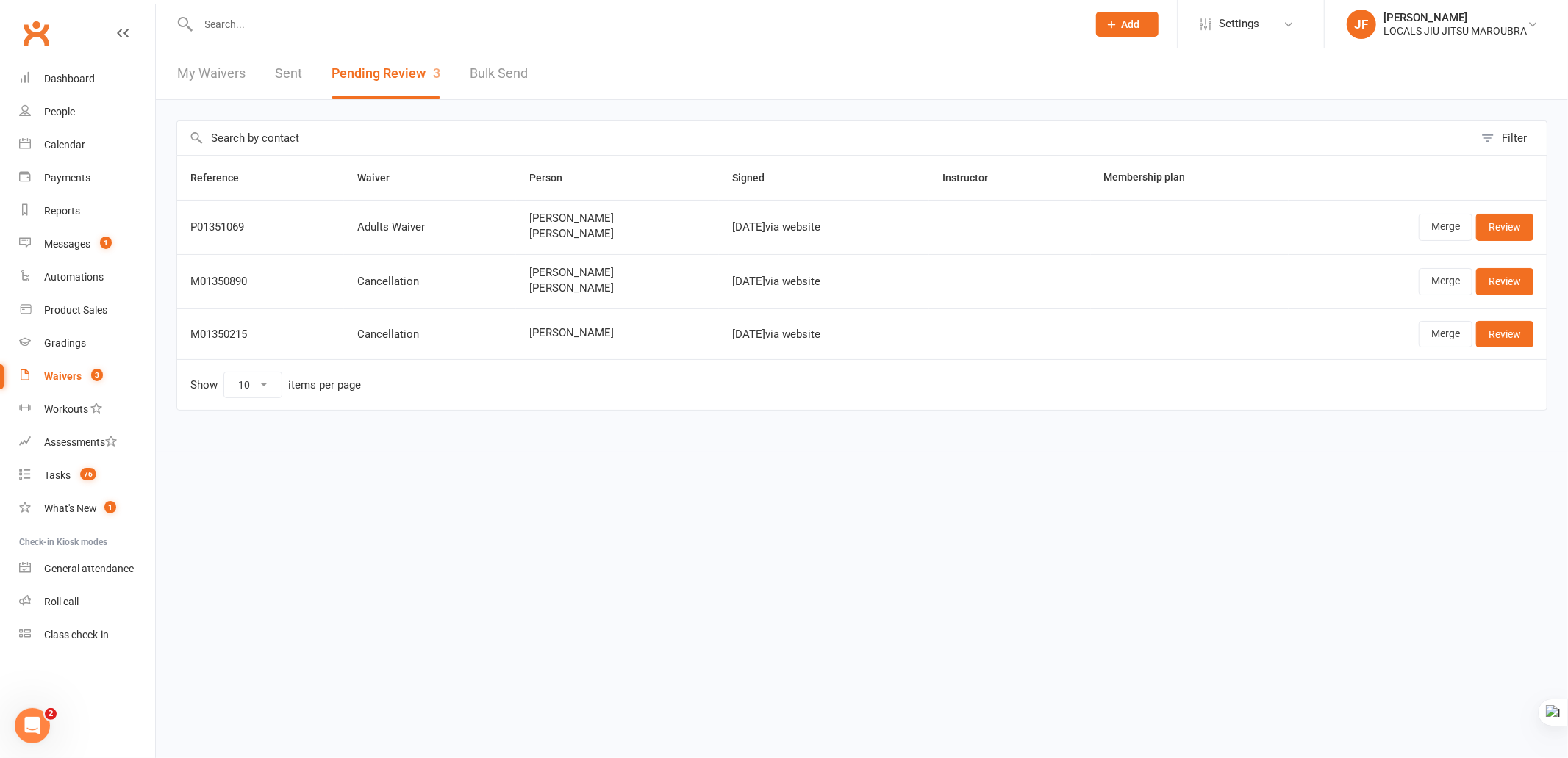
click at [730, 472] on html "Prospect Member Non-attending contact Class / event Appointment Grading event T…" at bounding box center [784, 236] width 1568 height 472
drag, startPoint x: 193, startPoint y: 334, endPoint x: 269, endPoint y: 334, distance: 76.0
click at [269, 334] on div "M01350215" at bounding box center [260, 335] width 141 height 12
drag, startPoint x: 430, startPoint y: 503, endPoint x: 466, endPoint y: 380, distance: 128.2
click at [431, 472] on html "Prospect Member Non-attending contact Class / event Appointment Grading event T…" at bounding box center [784, 236] width 1568 height 472
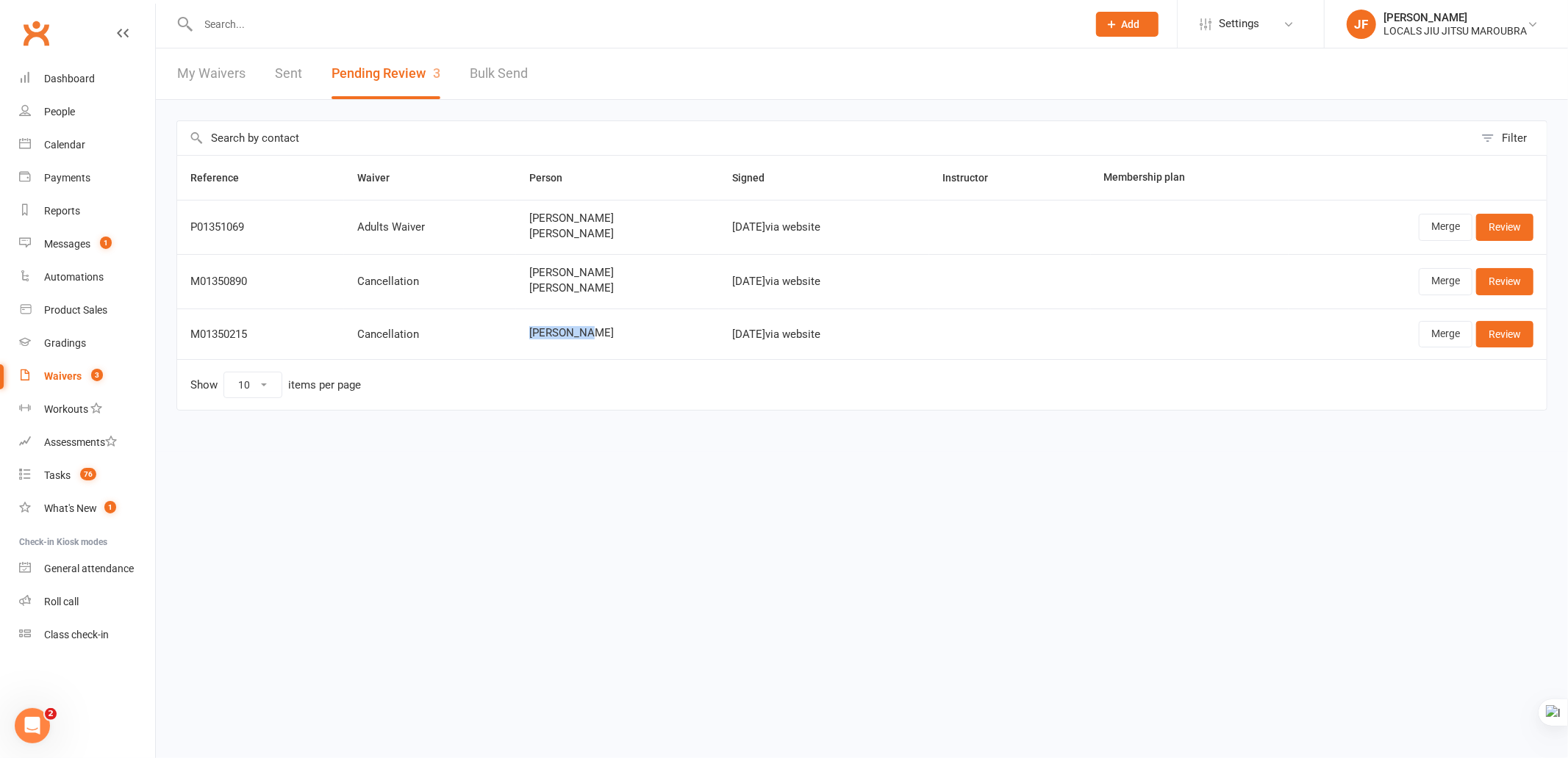
drag, startPoint x: 495, startPoint y: 335, endPoint x: 629, endPoint y: 331, distance: 134.1
click at [629, 331] on tr "M01350215 Cancellation Colin Kong Sep 13, 2025 via website Merge Review" at bounding box center [861, 334] width 1369 height 51
click at [796, 472] on html "Prospect Member Non-attending contact Class / event Appointment Grading event T…" at bounding box center [784, 236] width 1568 height 472
drag, startPoint x: 695, startPoint y: 336, endPoint x: 773, endPoint y: 335, distance: 78.0
click at [773, 335] on tr "M01350215 Cancellation Colin Kong Sep 13, 2025 via website Merge Review" at bounding box center [861, 334] width 1369 height 51
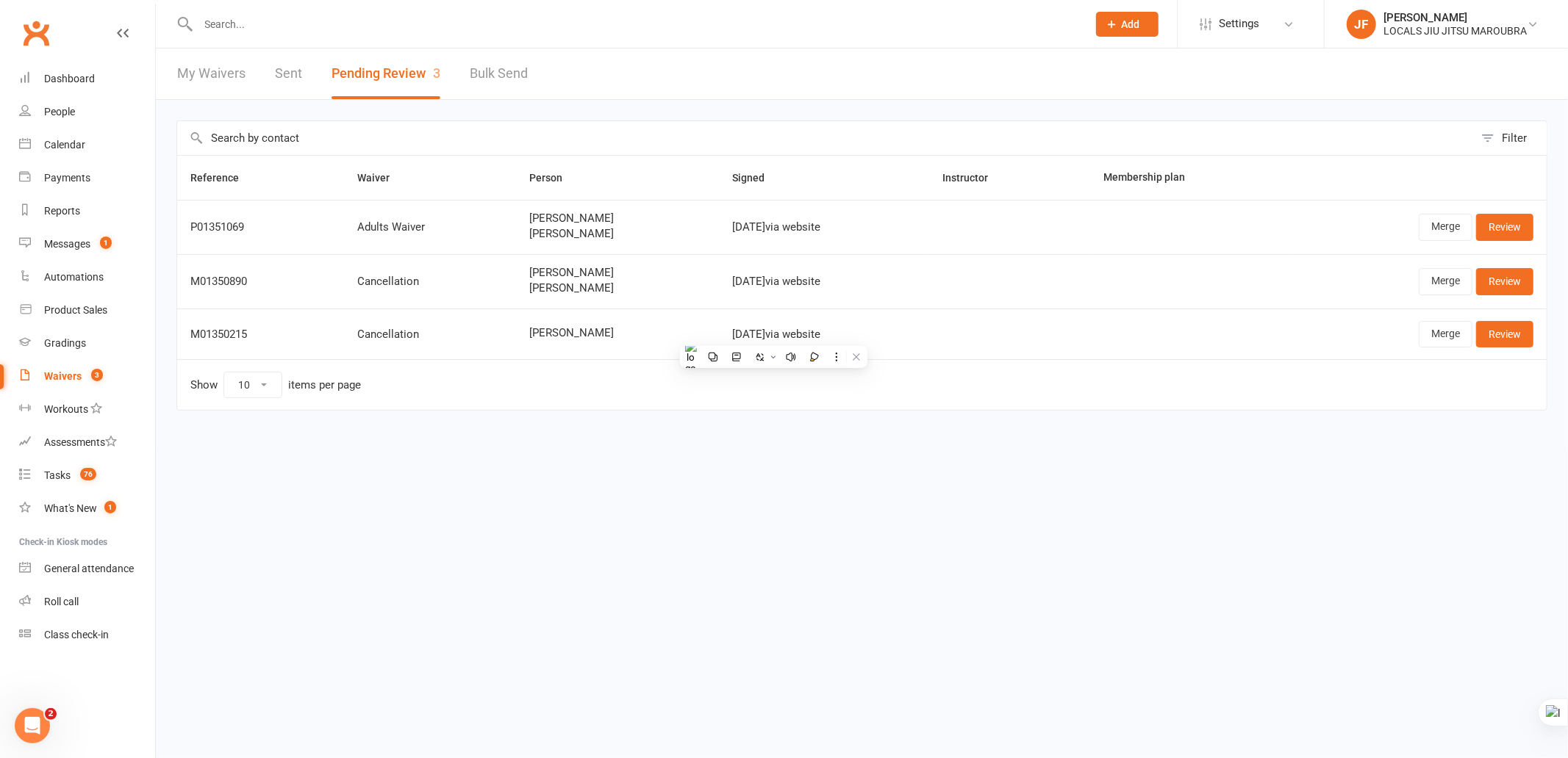
click at [914, 472] on html "Prospect Member Non-attending contact Class / event Appointment Grading event T…" at bounding box center [784, 236] width 1568 height 472
drag, startPoint x: 577, startPoint y: 329, endPoint x: 603, endPoint y: 329, distance: 26.0
click at [603, 329] on tr "M01350215 Cancellation Colin Kong Sep 13, 2025 via website Merge Review" at bounding box center [861, 334] width 1369 height 51
click at [1424, 332] on link "Merge" at bounding box center [1446, 335] width 54 height 27
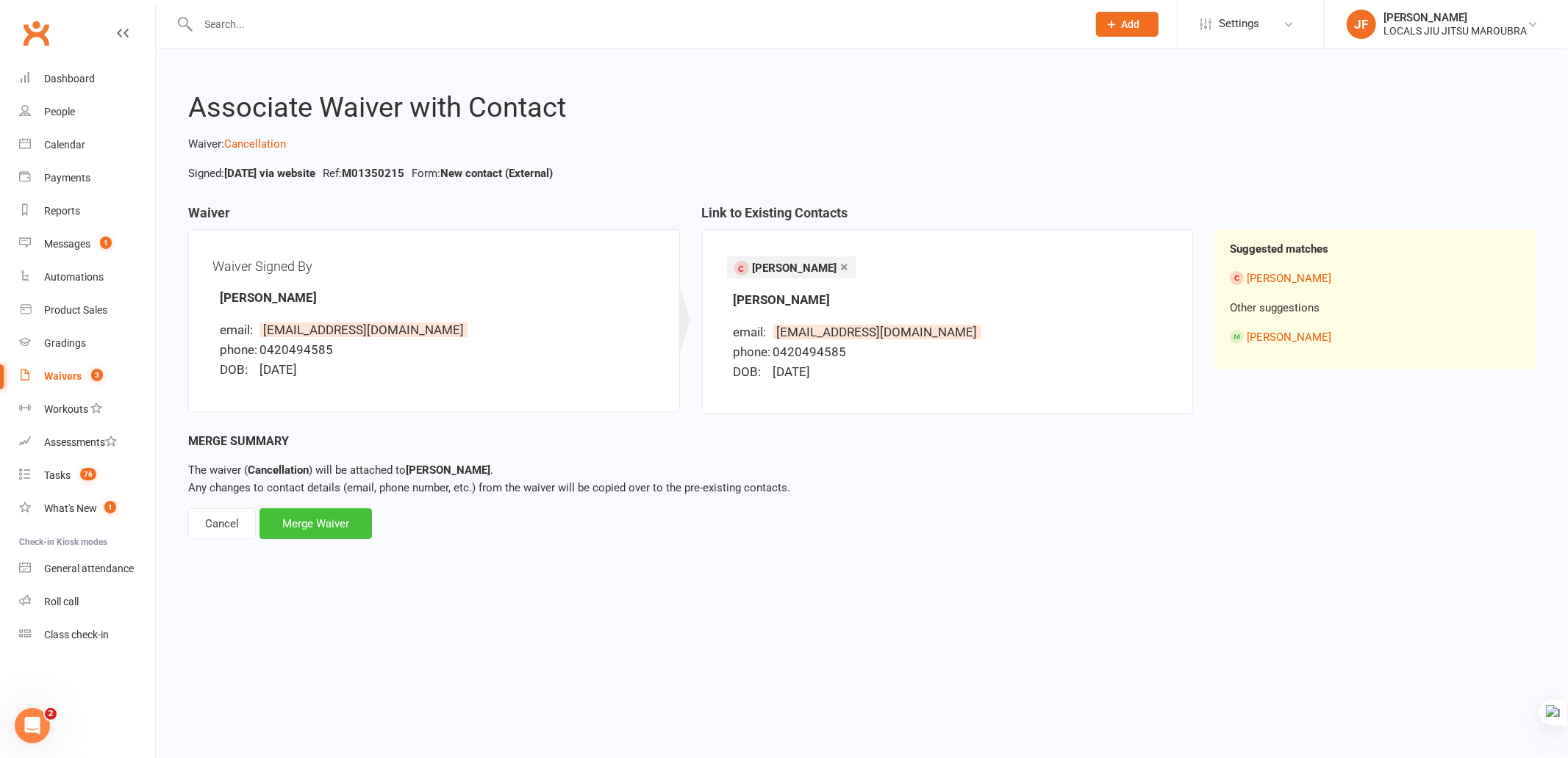
click at [347, 520] on div "Merge Waiver" at bounding box center [316, 524] width 113 height 31
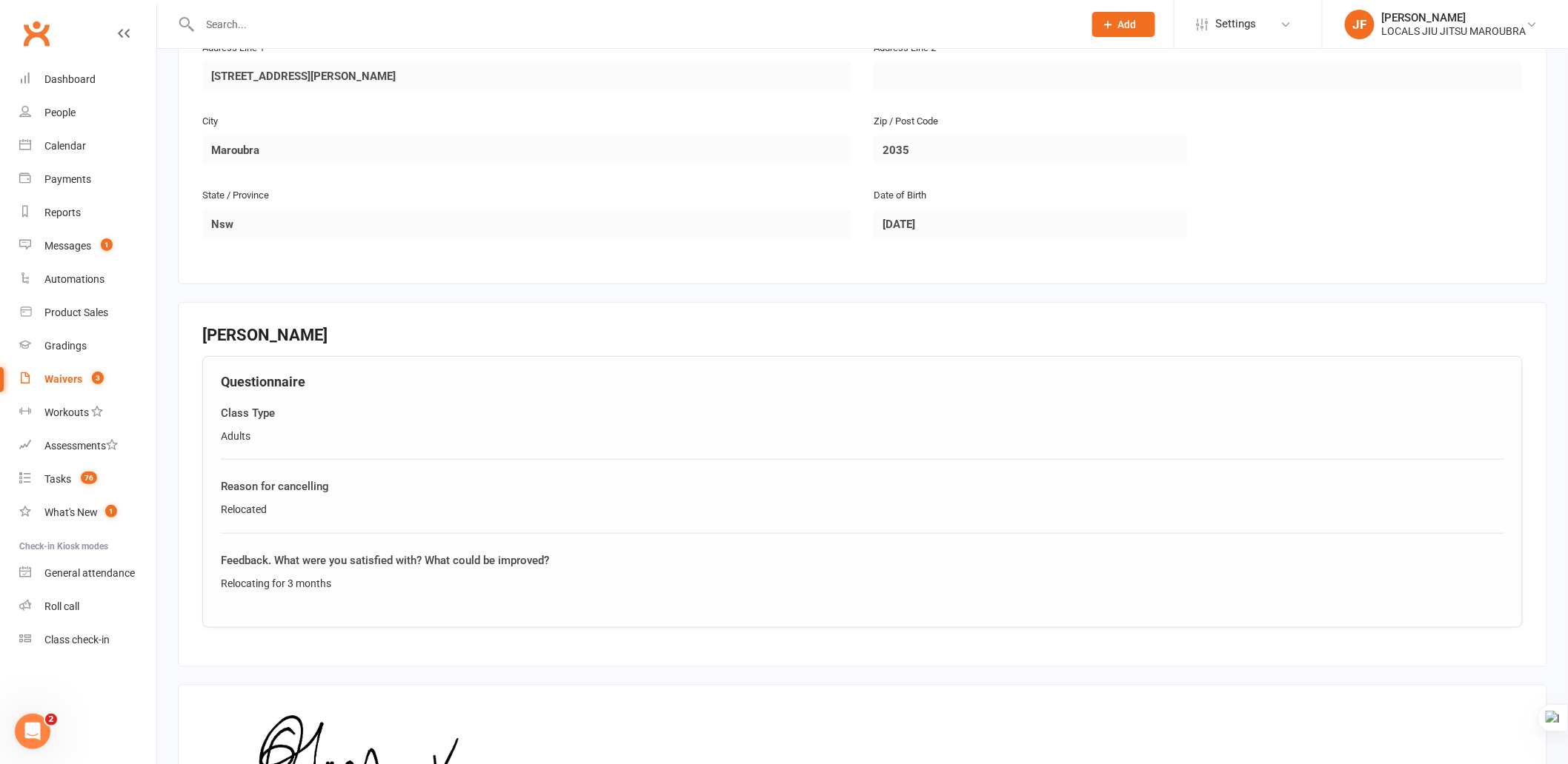
scroll to position [411, 0]
click at [922, 660] on fieldset "Colin Kong Questionnaire Class Type Adults Reason for cancelling Relocated Feed…" at bounding box center [863, 483] width 1369 height 365
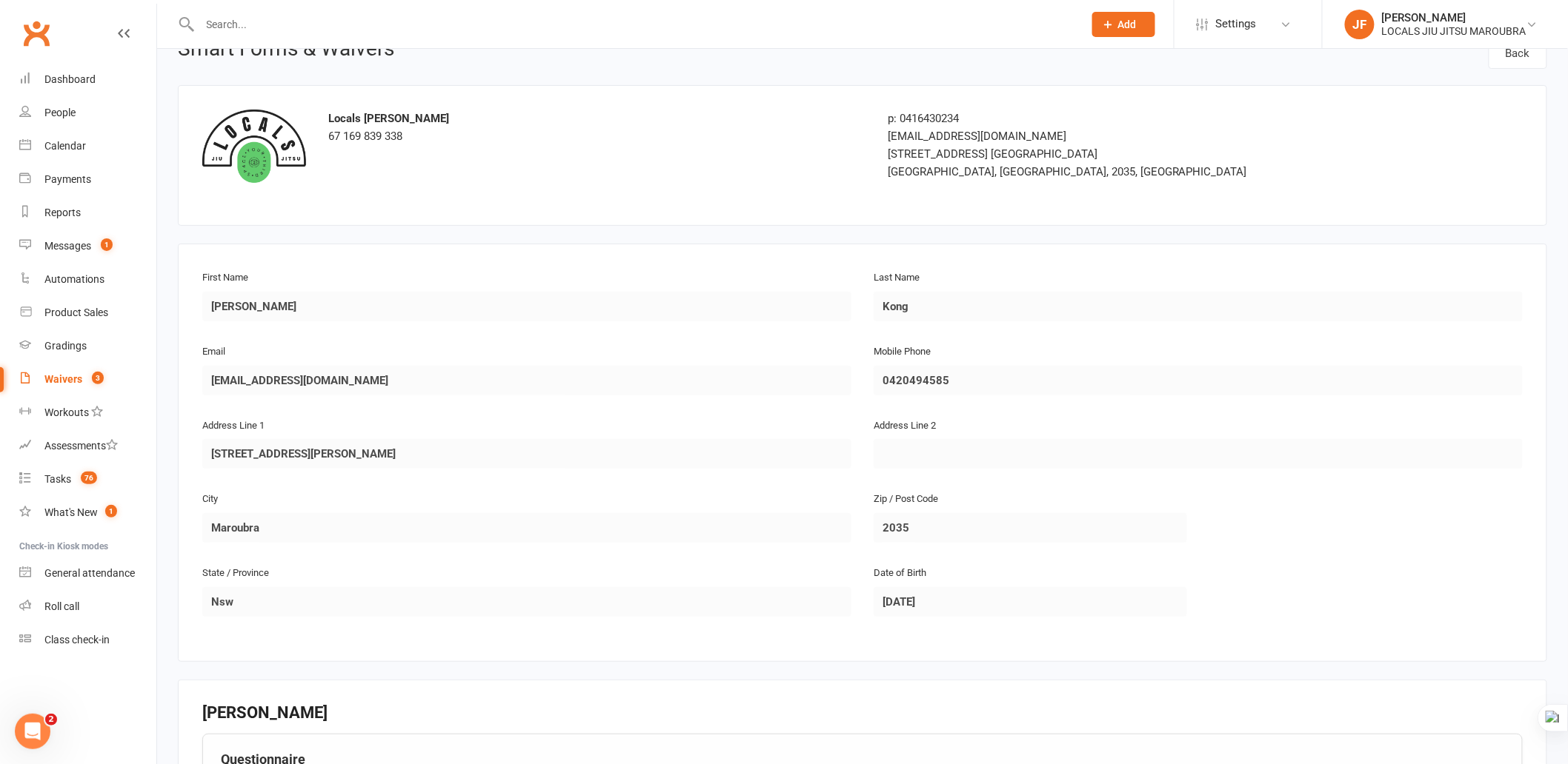
click at [785, 660] on main "Locals Jiu jitsu Maroubra 67 169 839 338 p: 0416430234 info@sjjamaroubra.com.au…" at bounding box center [863, 693] width 1369 height 1216
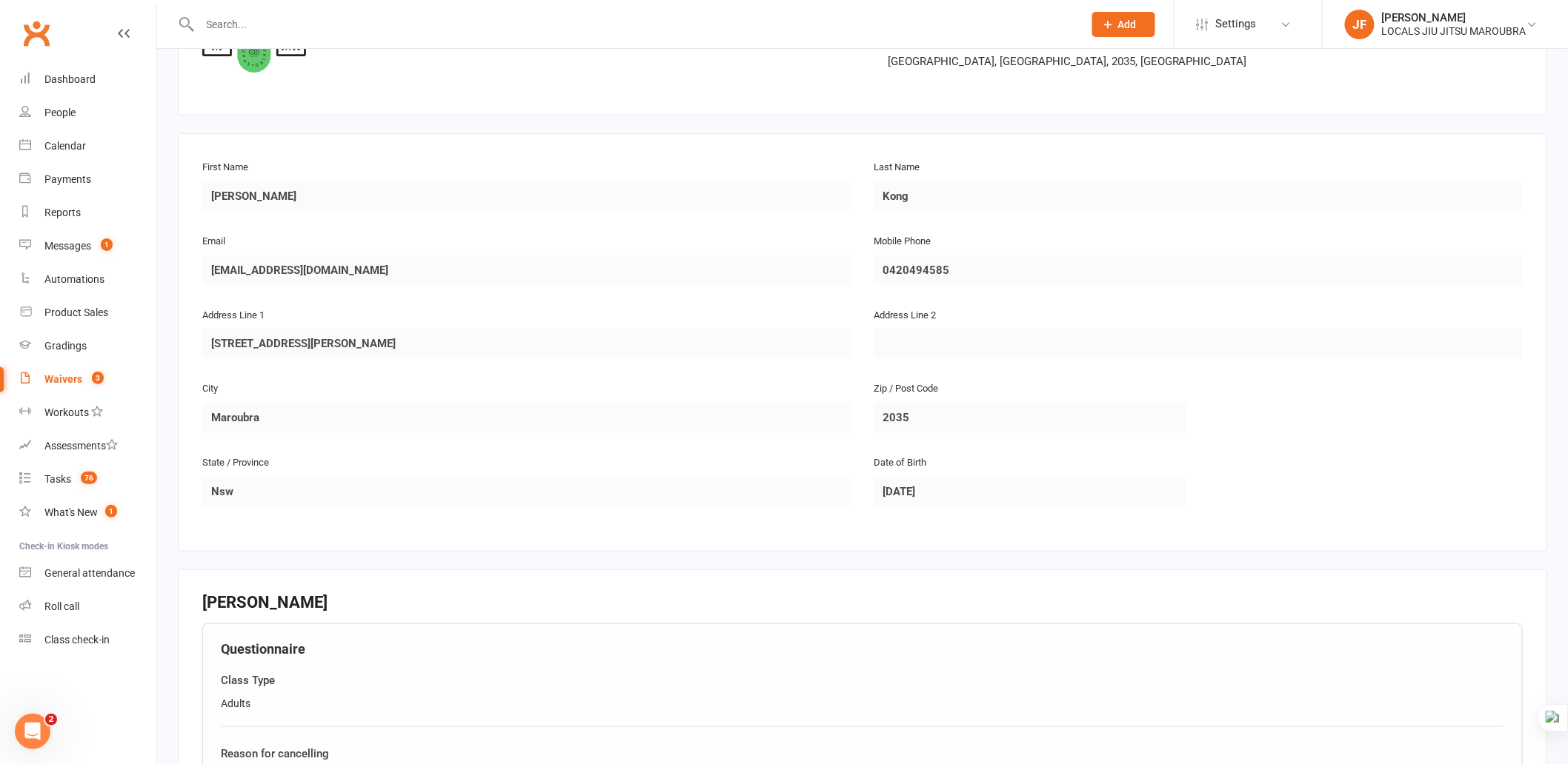
scroll to position [114, 0]
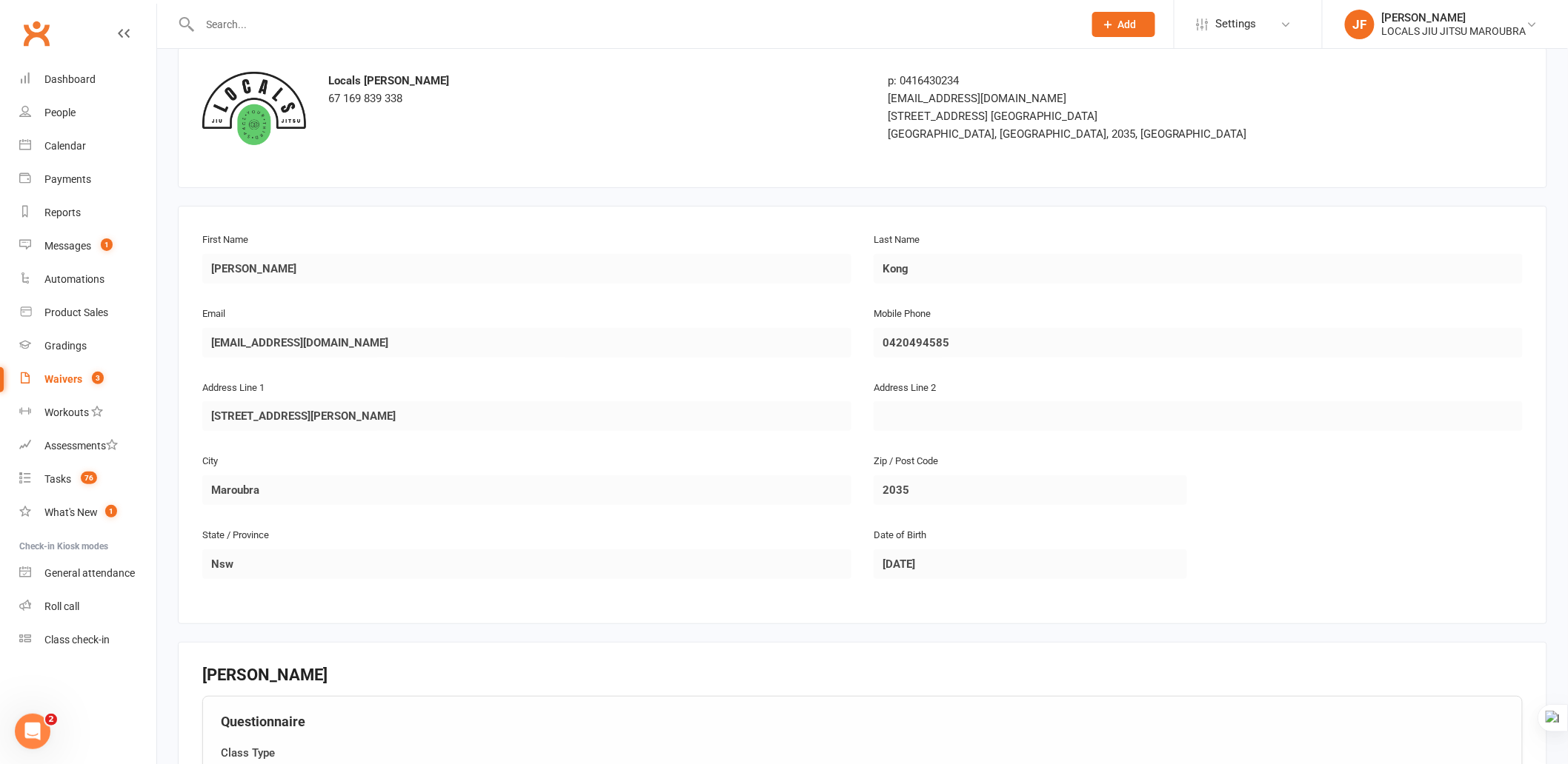
scroll to position [32, 0]
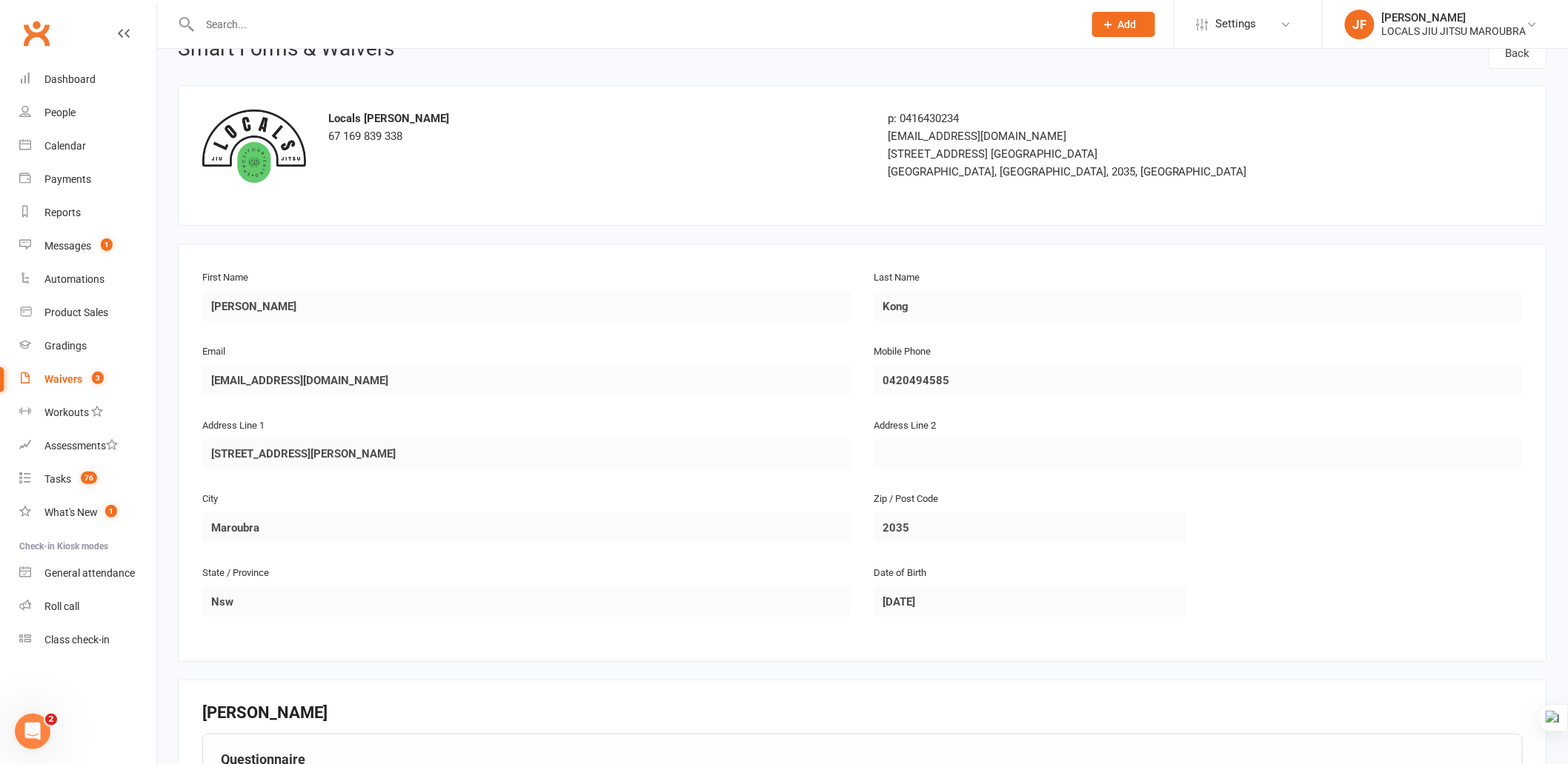
click at [827, 669] on main "Locals Jiu jitsu Maroubra 67 169 839 338 p: 0416430234 info@sjjamaroubra.com.au…" at bounding box center [863, 693] width 1369 height 1216
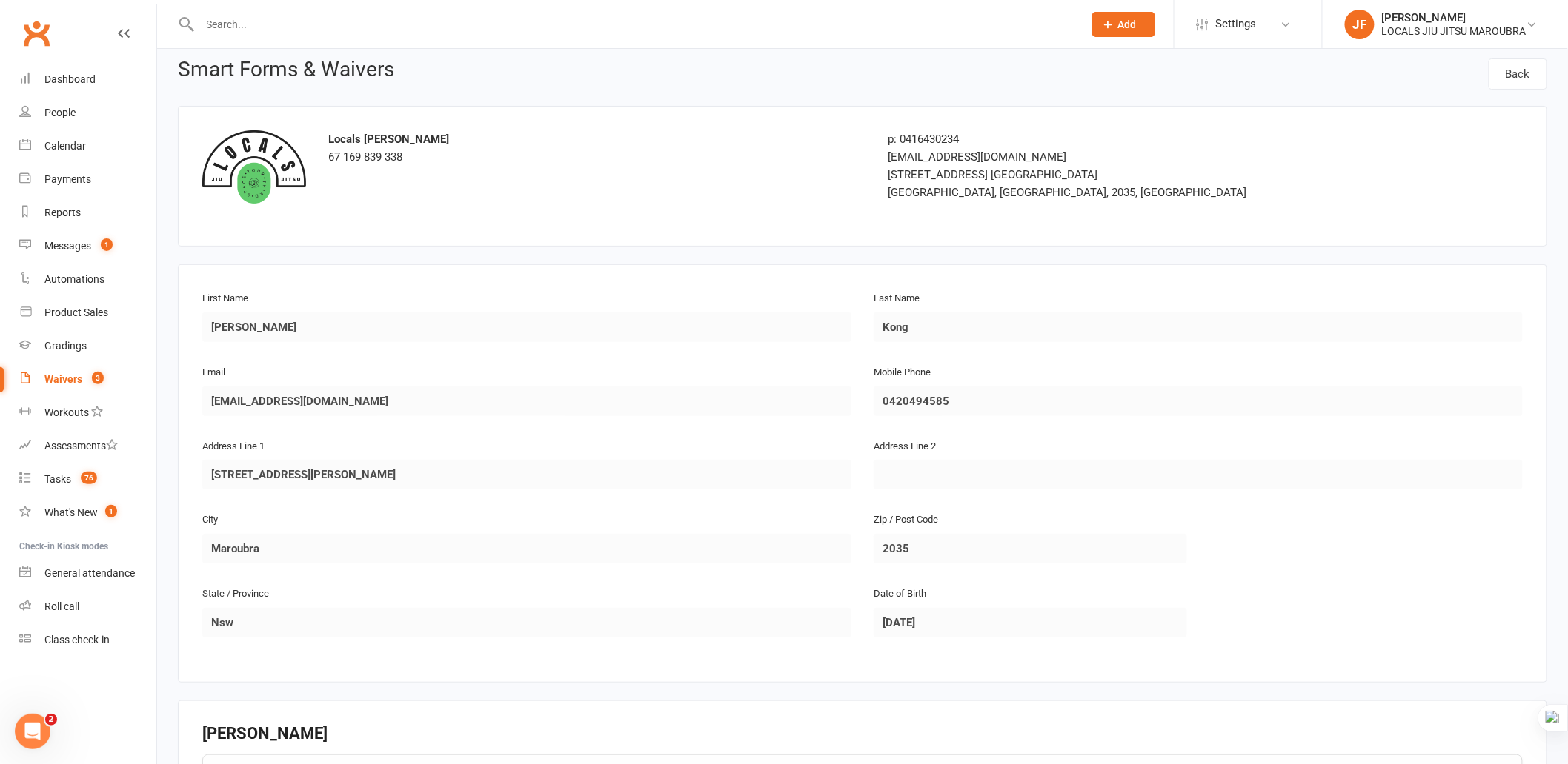
scroll to position [0, 0]
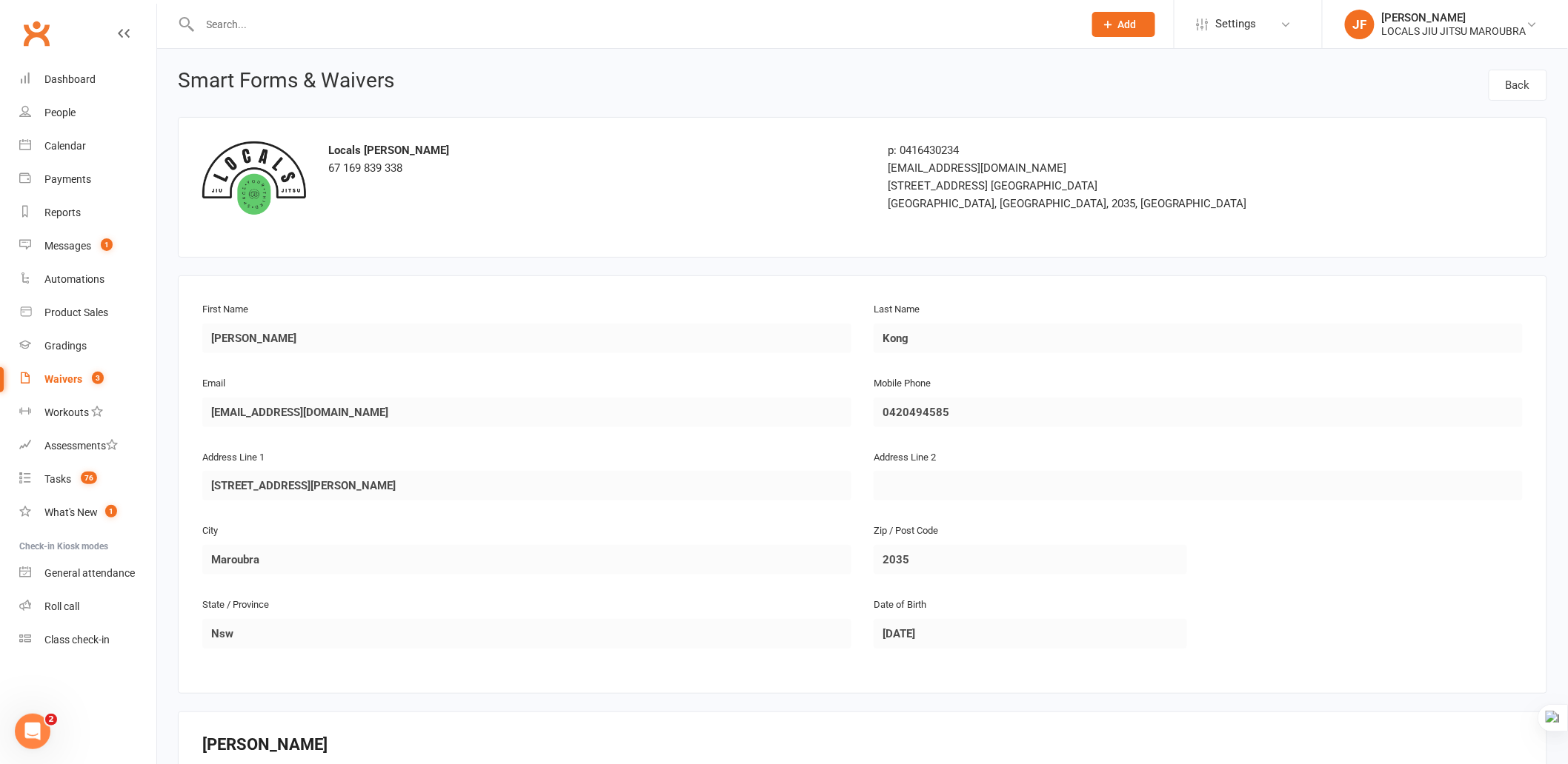
click at [675, 277] on div "First Name Colin Last Name Kong Email Ccfkong@gmail.com Mobile Phone 0420494585…" at bounding box center [863, 485] width 1369 height 418
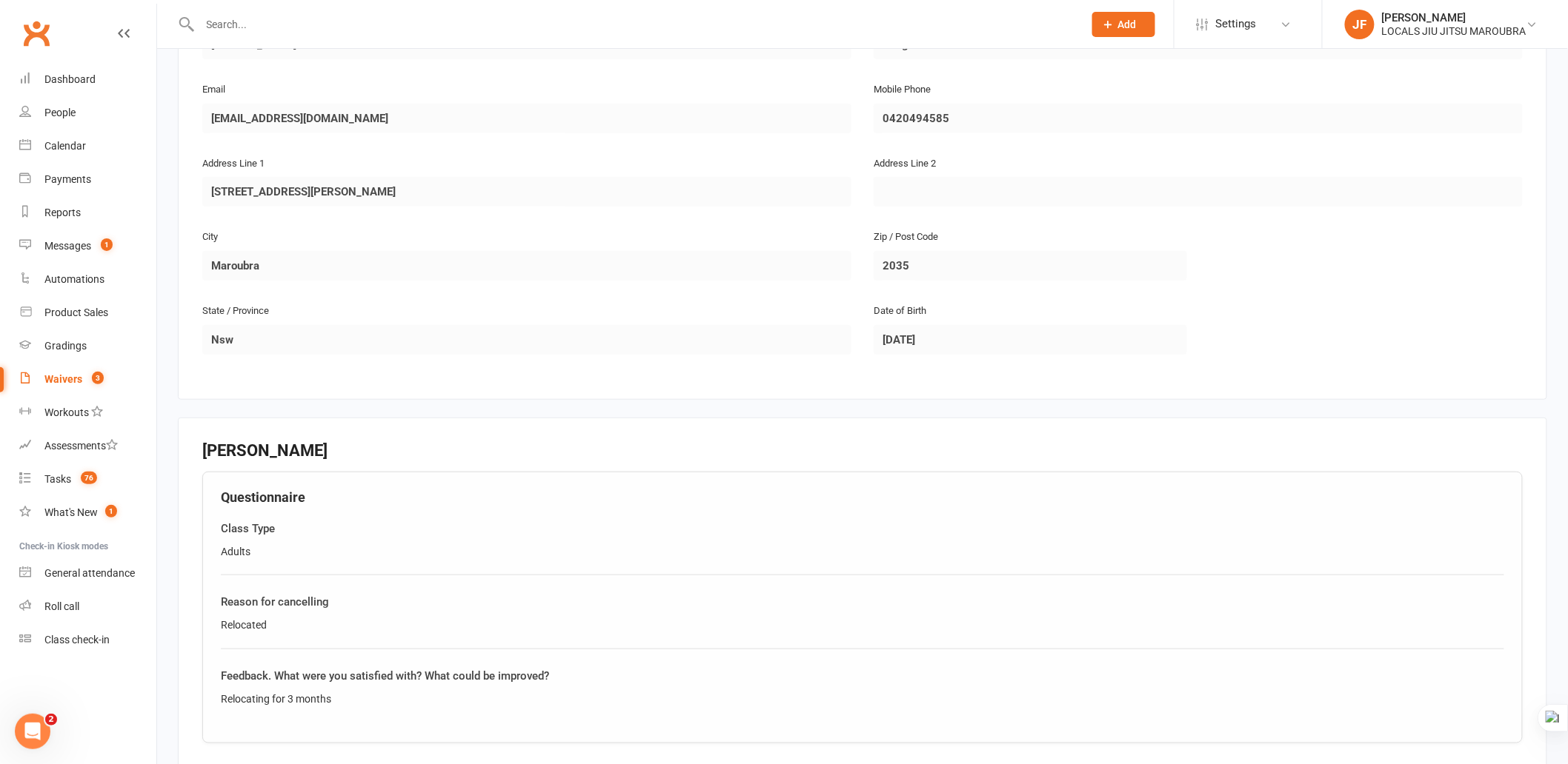
scroll to position [329, 0]
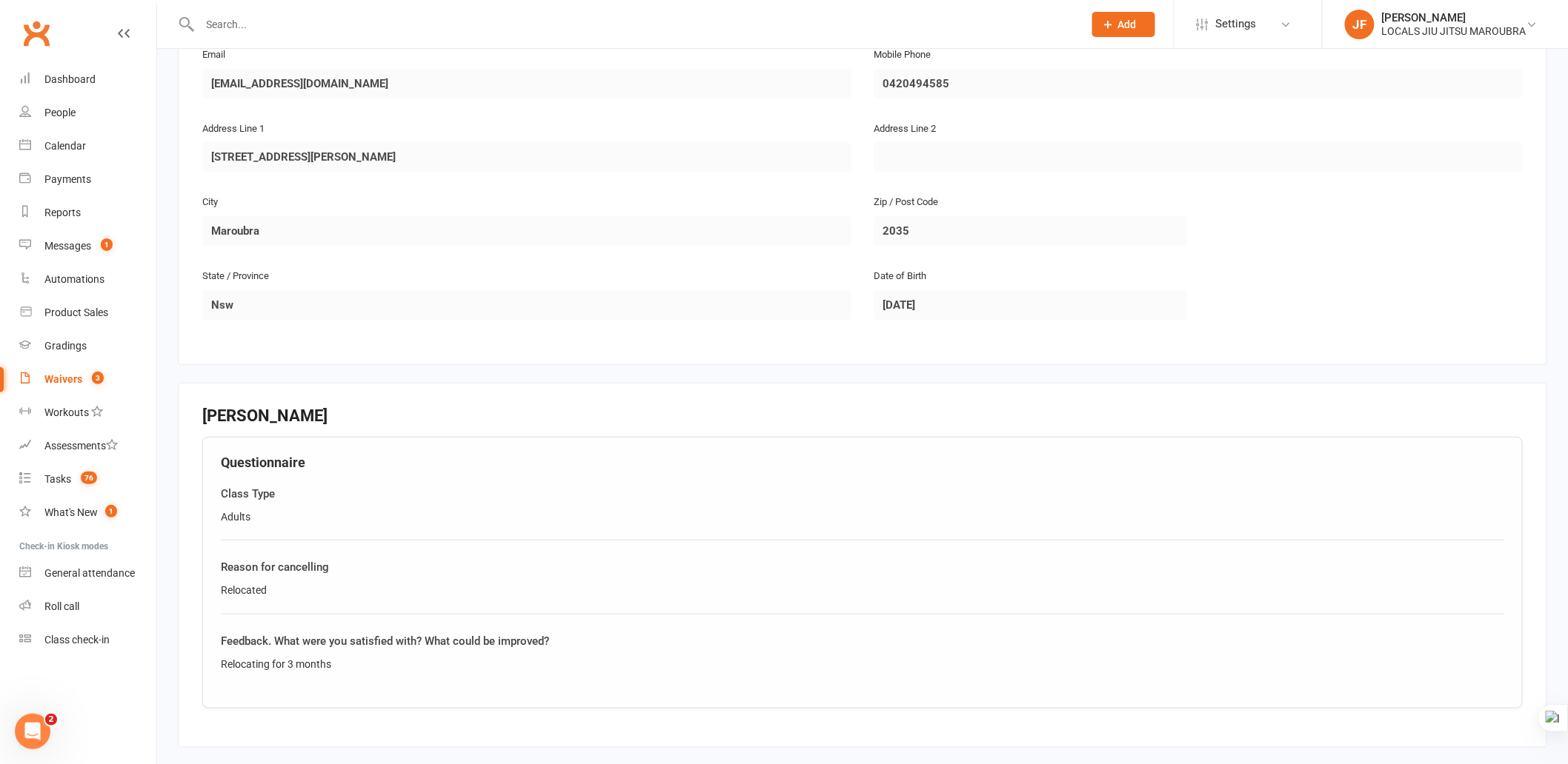
click at [683, 365] on main "Locals Jiu jitsu Maroubra 67 169 839 338 p: 0416430234 info@sjjamaroubra.com.au…" at bounding box center [863, 396] width 1369 height 1216
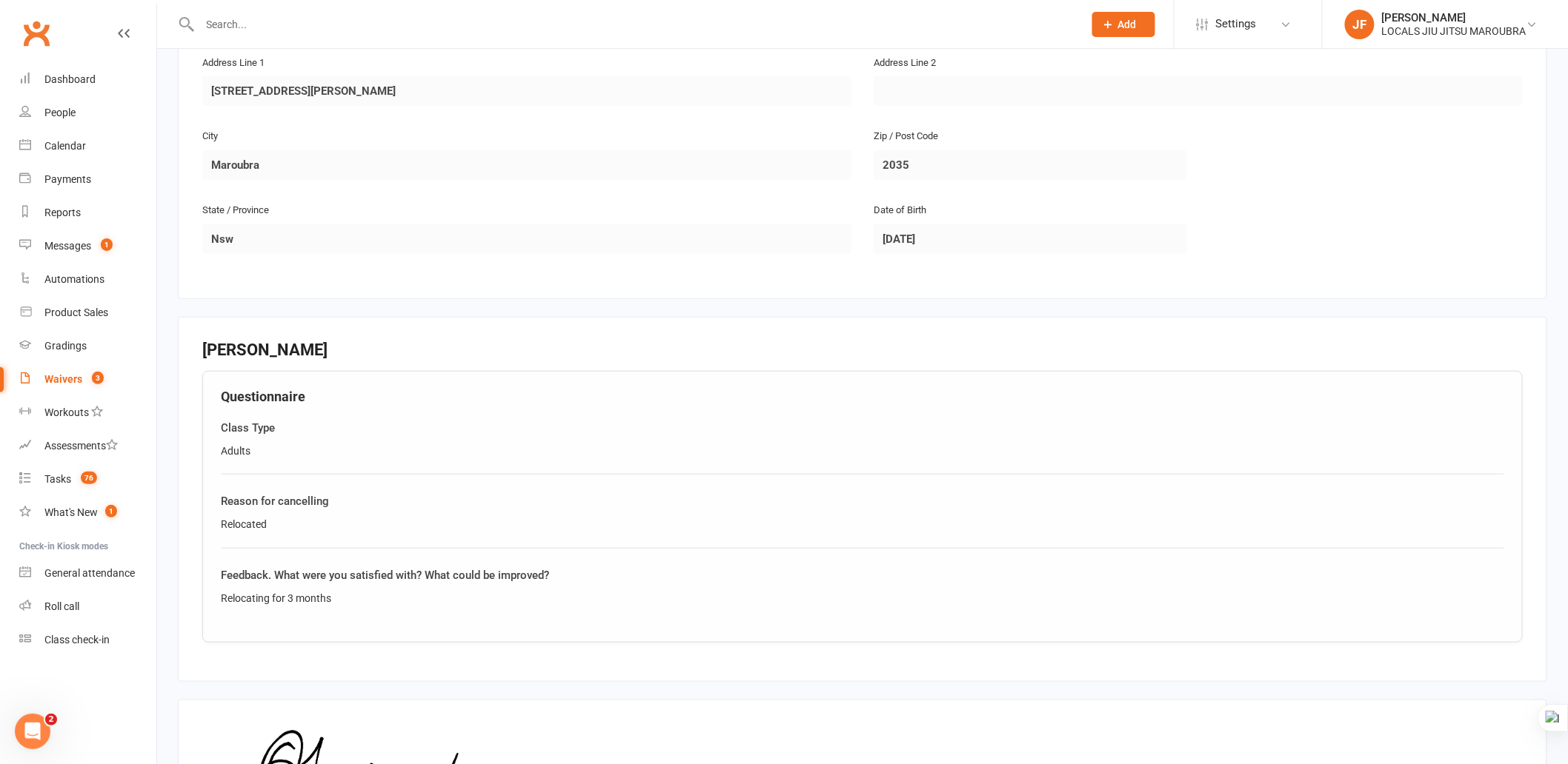
scroll to position [411, 0]
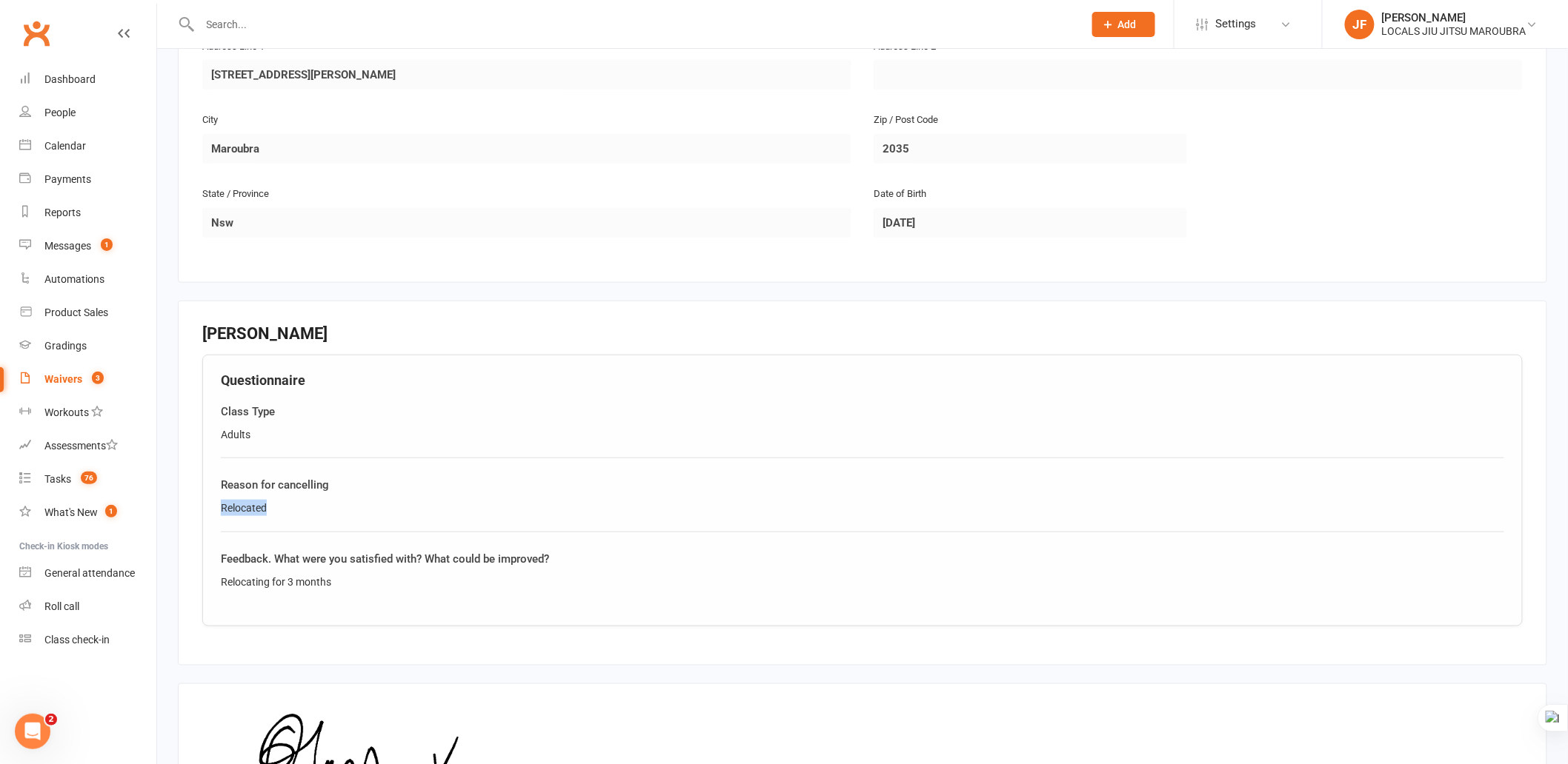
drag, startPoint x: 219, startPoint y: 505, endPoint x: 280, endPoint y: 506, distance: 61.0
click at [280, 506] on div "Questionnaire Class Type Adults Reason for cancelling Relocated Feedback. What …" at bounding box center [863, 490] width 1320 height 272
click at [366, 612] on div "Questionnaire Class Type Adults Reason for cancelling Relocated Feedback. What …" at bounding box center [863, 490] width 1320 height 272
drag, startPoint x: 210, startPoint y: 582, endPoint x: 349, endPoint y: 581, distance: 139.0
click at [349, 581] on div "Questionnaire Class Type Adults Reason for cancelling Relocated Feedback. What …" at bounding box center [863, 490] width 1320 height 272
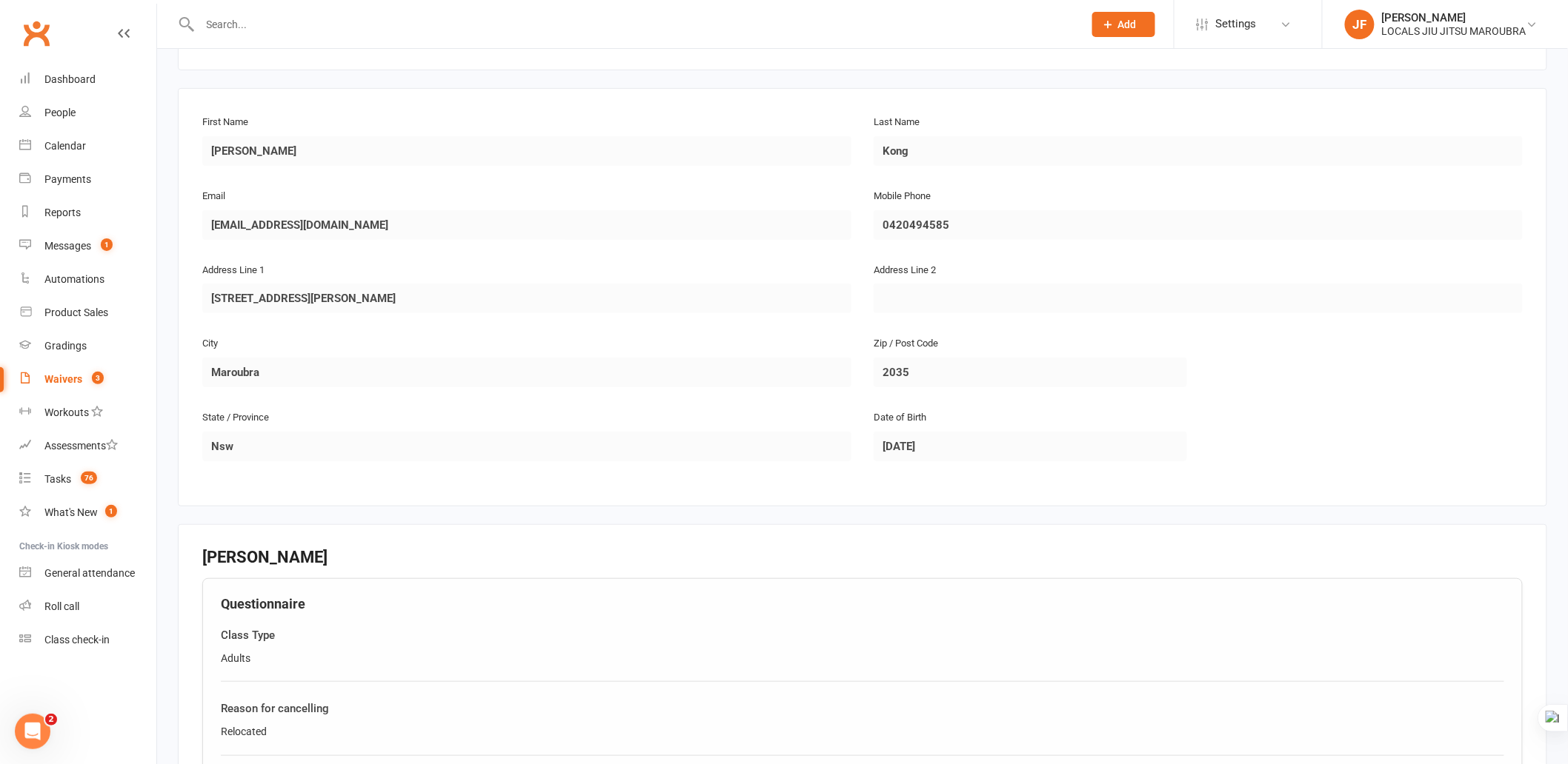
scroll to position [329, 0]
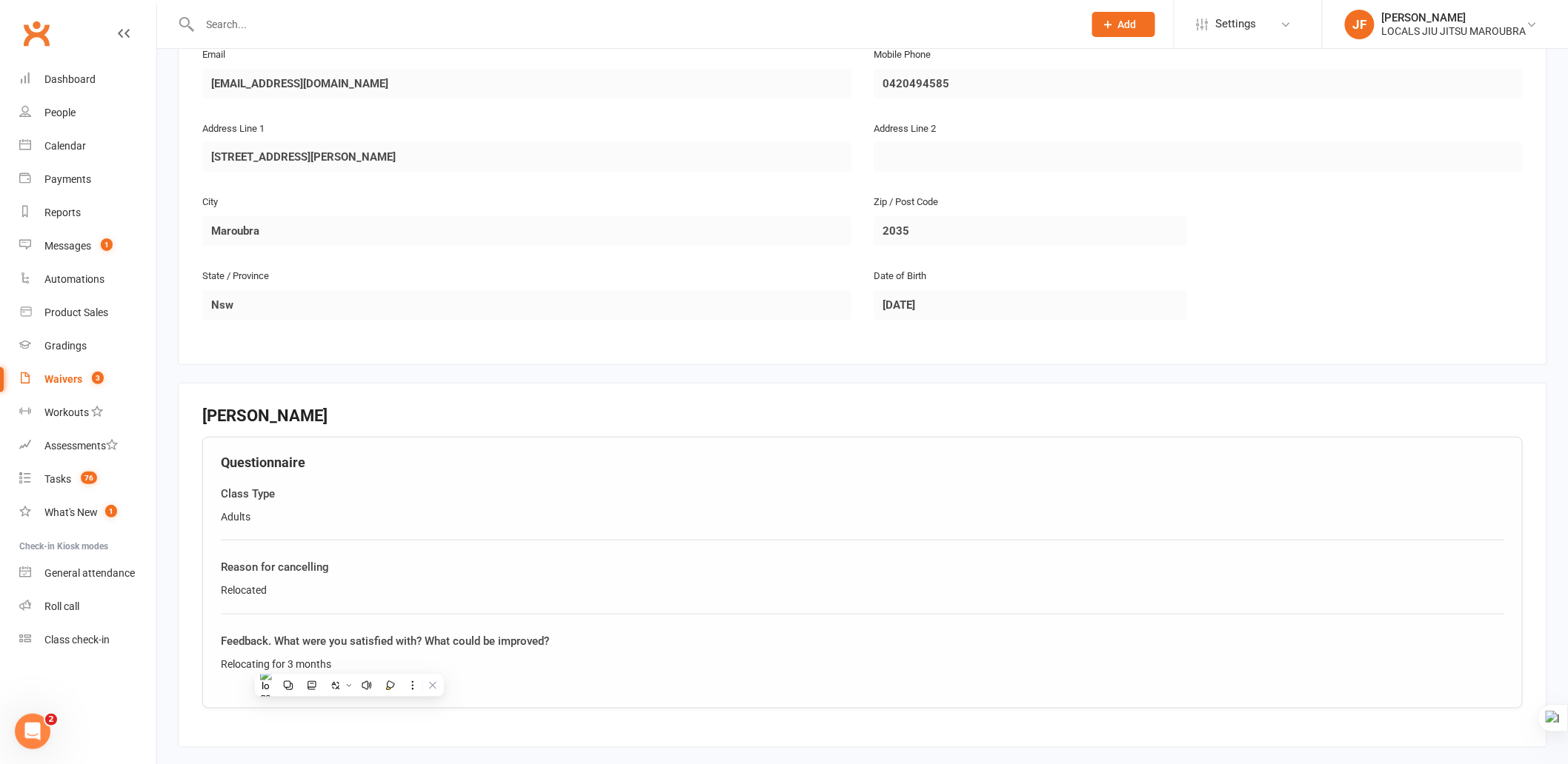
click at [848, 437] on div "Questionnaire Class Type Adults Reason for cancelling Relocated Feedback. What …" at bounding box center [863, 573] width 1320 height 272
click at [947, 383] on fieldset "Colin Kong Questionnaire Class Type Adults Reason for cancelling Relocated Feed…" at bounding box center [863, 566] width 1369 height 365
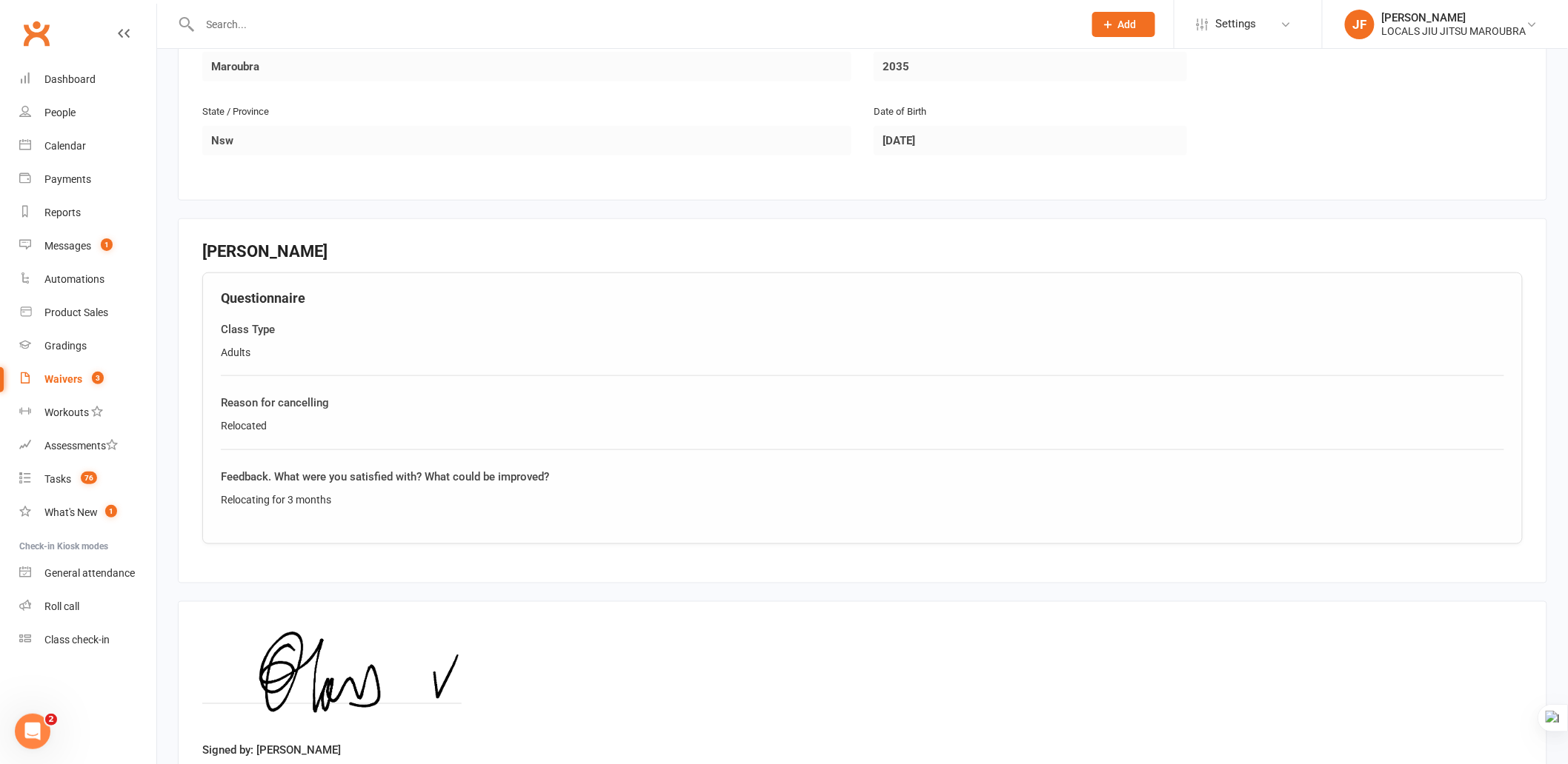
scroll to position [608, 0]
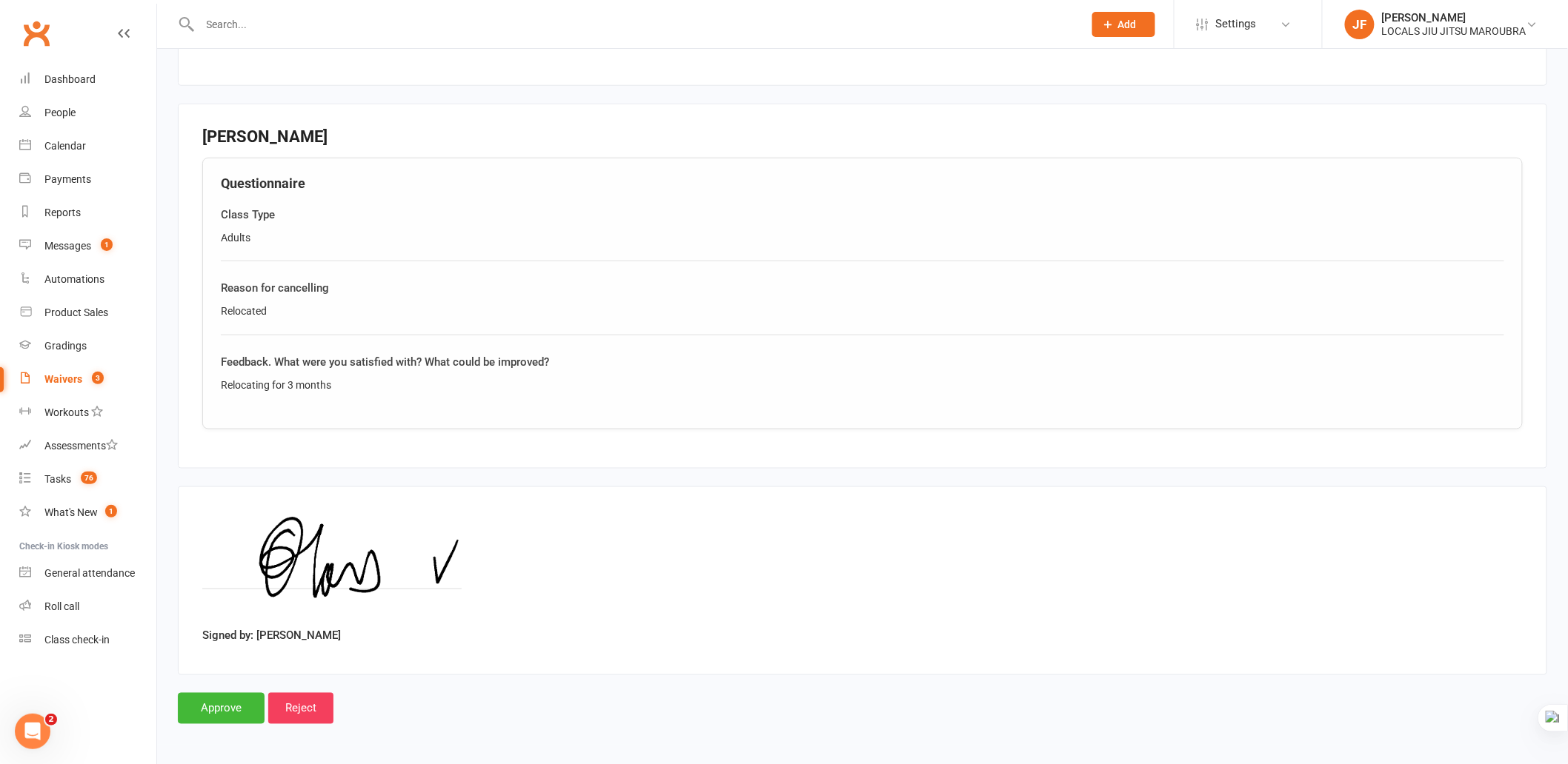
click at [813, 609] on div "Signed by: Colin Kong" at bounding box center [863, 581] width 1320 height 140
click at [241, 714] on input "Approve" at bounding box center [222, 709] width 87 height 31
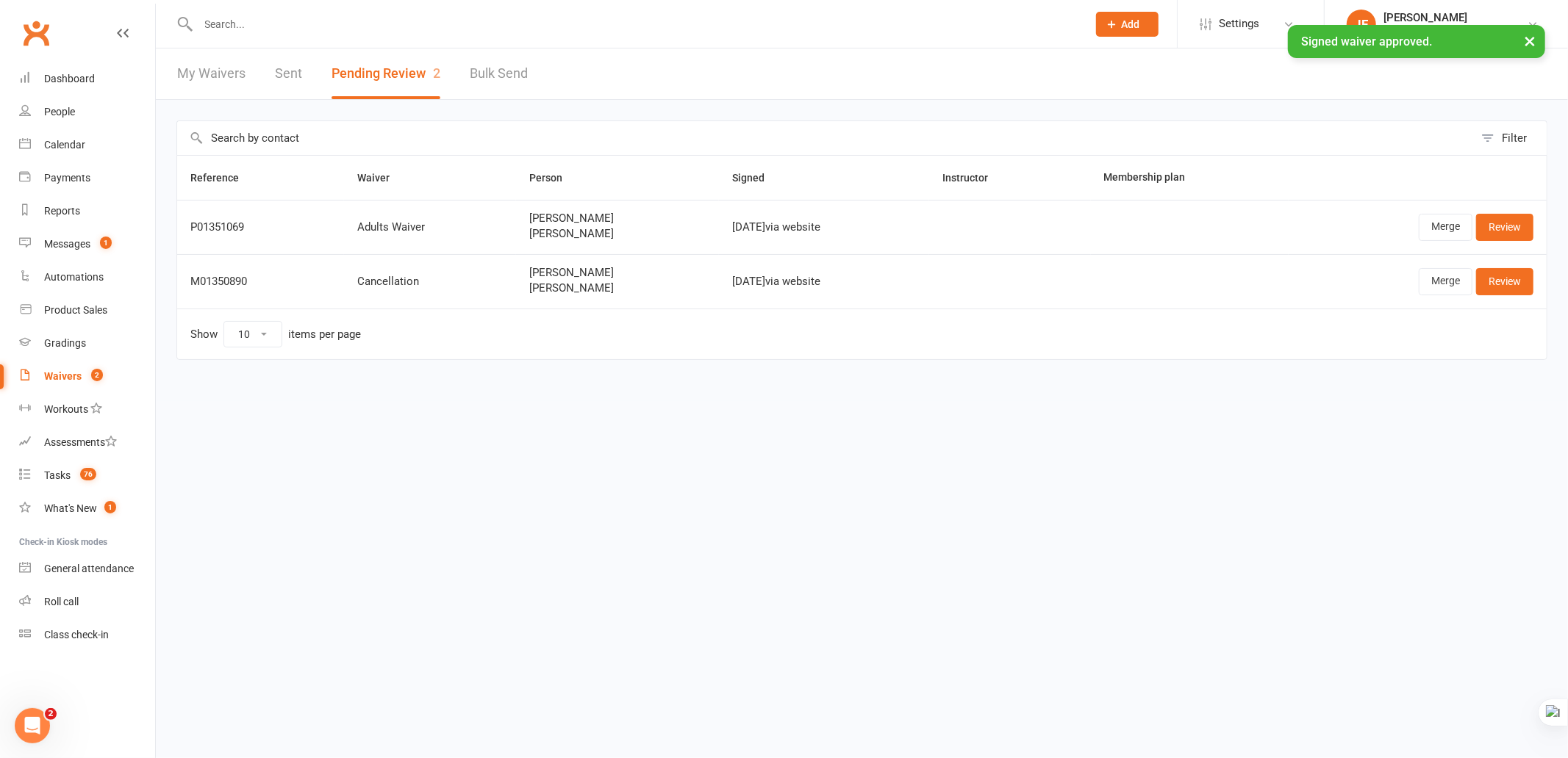
click at [596, 422] on html "Prospect Member Non-attending contact Class / event Appointment Grading event T…" at bounding box center [784, 210] width 1568 height 422
click at [585, 402] on html "Prospect Member Non-attending contact Class / event Appointment Grading event T…" at bounding box center [784, 210] width 1568 height 422
click at [940, 422] on html "Prospect Member Non-attending contact Class / event Appointment Grading event T…" at bounding box center [784, 210] width 1568 height 422
drag, startPoint x: 186, startPoint y: 275, endPoint x: 328, endPoint y: 275, distance: 142.0
click at [328, 275] on td "M01350890" at bounding box center [260, 281] width 167 height 54
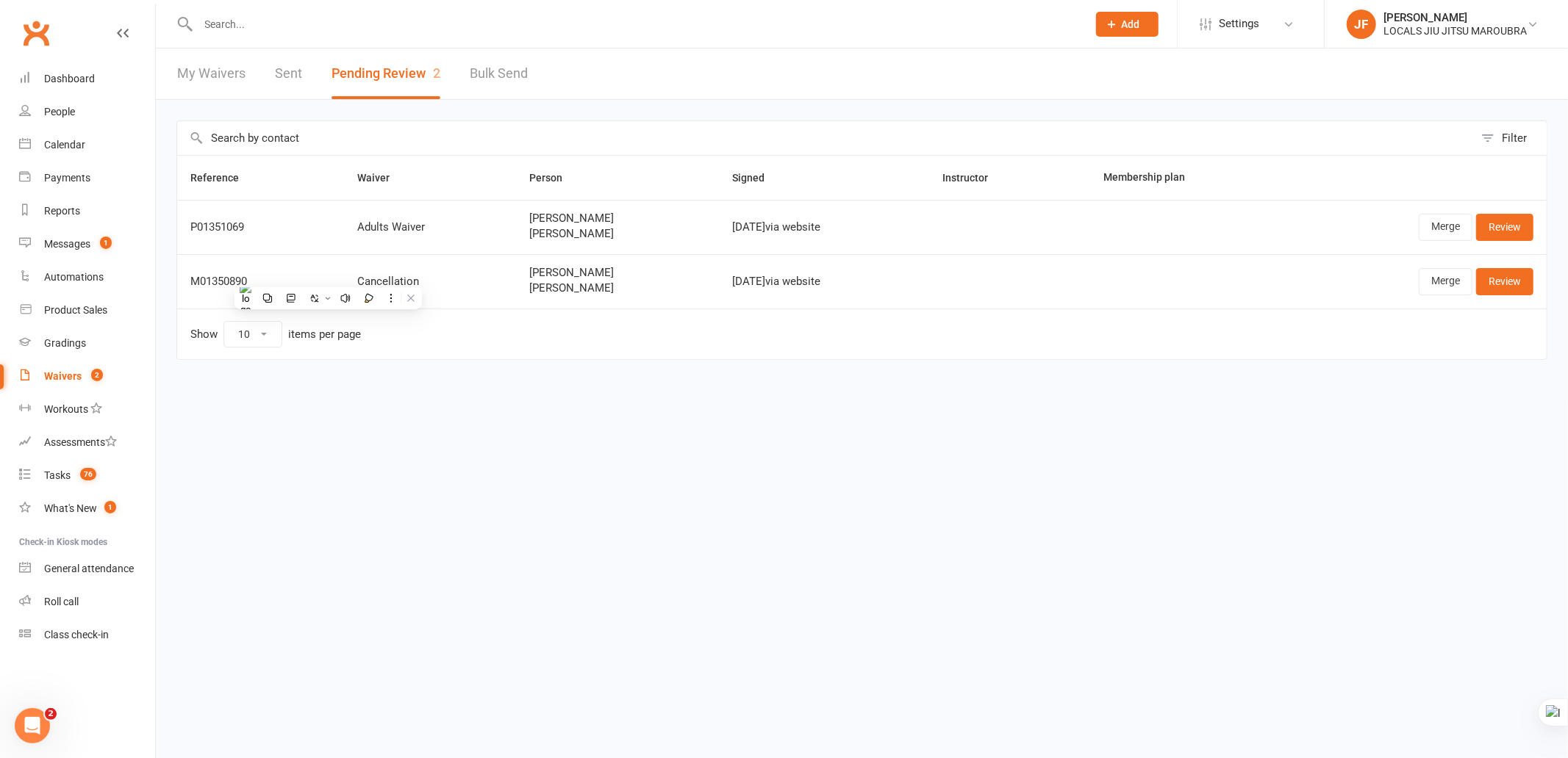
click at [547, 422] on html "Prospect Member Non-attending contact Class / event Appointment Grading event T…" at bounding box center [784, 210] width 1568 height 422
click at [774, 422] on html "Prospect Member Non-attending contact Class / event Appointment Grading event T…" at bounding box center [784, 210] width 1568 height 422
drag, startPoint x: 339, startPoint y: 285, endPoint x: 461, endPoint y: 285, distance: 122.0
click at [461, 285] on td "Cancellation" at bounding box center [430, 281] width 172 height 54
drag, startPoint x: 508, startPoint y: 288, endPoint x: 637, endPoint y: 278, distance: 129.4
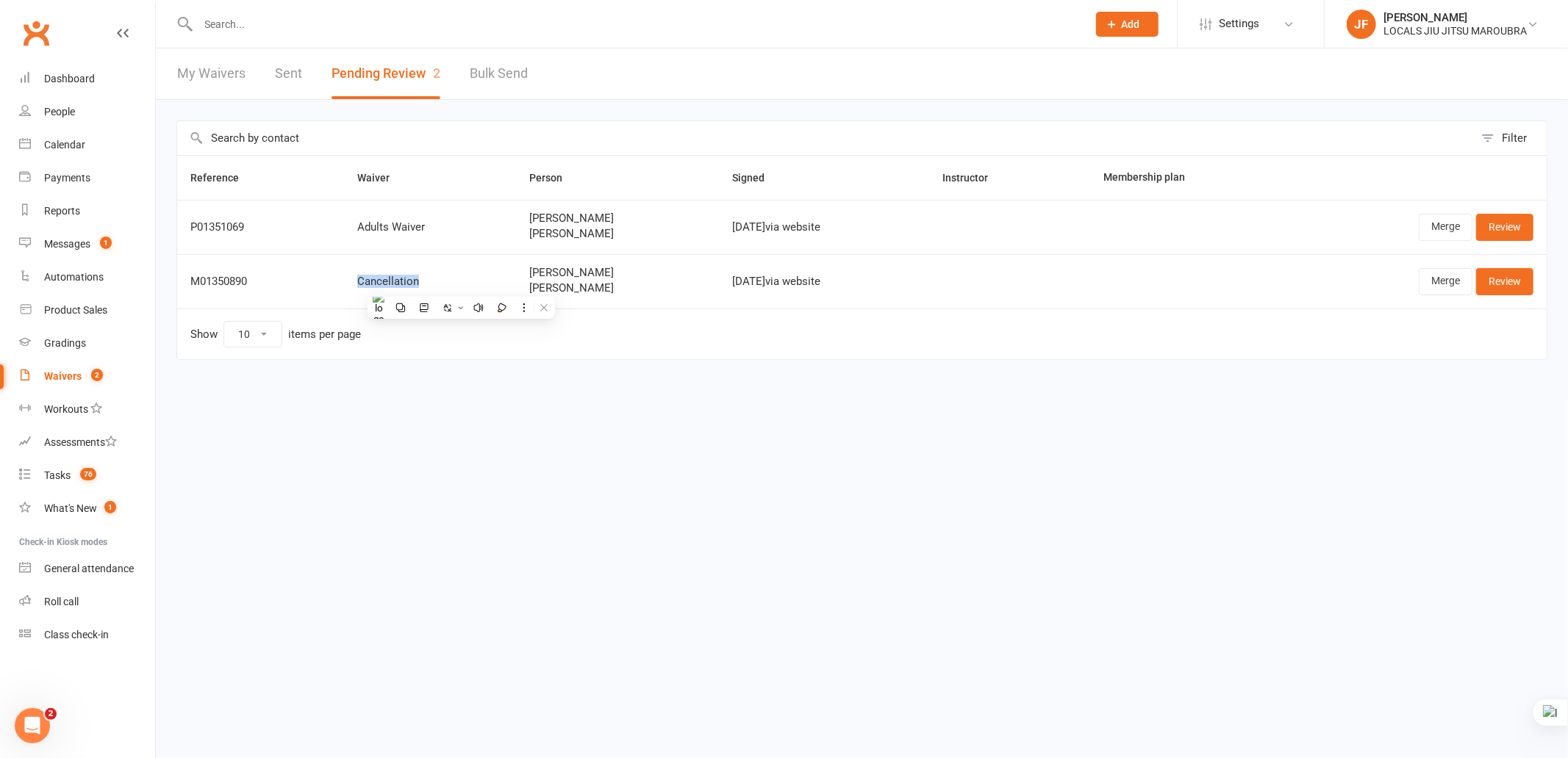
click at [636, 288] on td "Beca Arwel-Lewis Beca Arwel-Lewis" at bounding box center [618, 281] width 203 height 54
click at [686, 422] on html "Prospect Member Non-attending contact Class / event Appointment Grading event T…" at bounding box center [784, 210] width 1568 height 422
click at [1010, 355] on td "Show 10 25 50 100 items per page" at bounding box center [861, 334] width 1369 height 51
drag, startPoint x: 706, startPoint y: 285, endPoint x: 773, endPoint y: 283, distance: 67.0
click at [773, 283] on td "Sep 15, 2025 via website" at bounding box center [823, 281] width 209 height 54
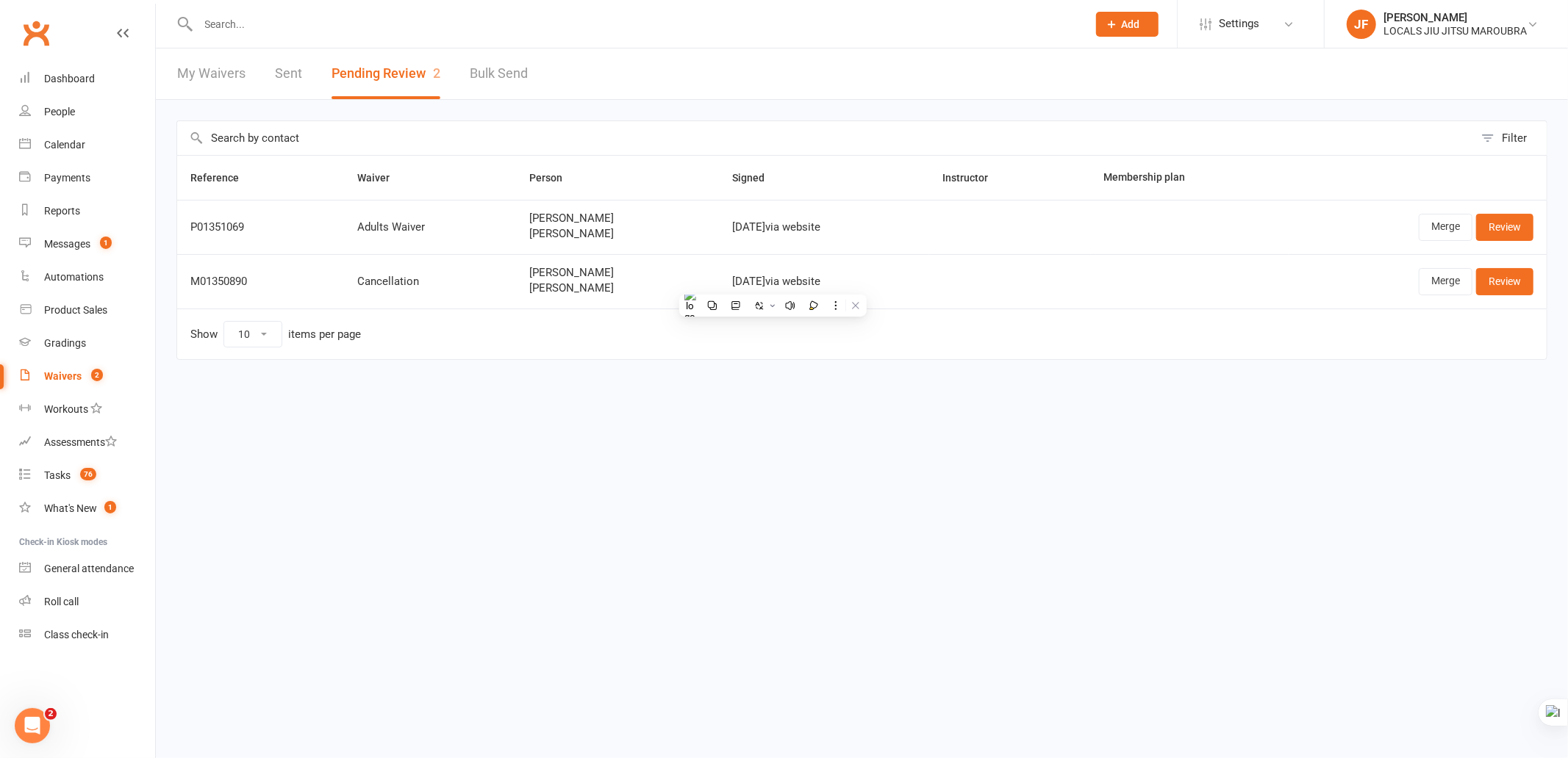
click at [831, 422] on html "Prospect Member Non-attending contact Class / event Appointment Grading event T…" at bounding box center [784, 210] width 1568 height 422
click at [1445, 283] on link "Merge" at bounding box center [1446, 282] width 54 height 27
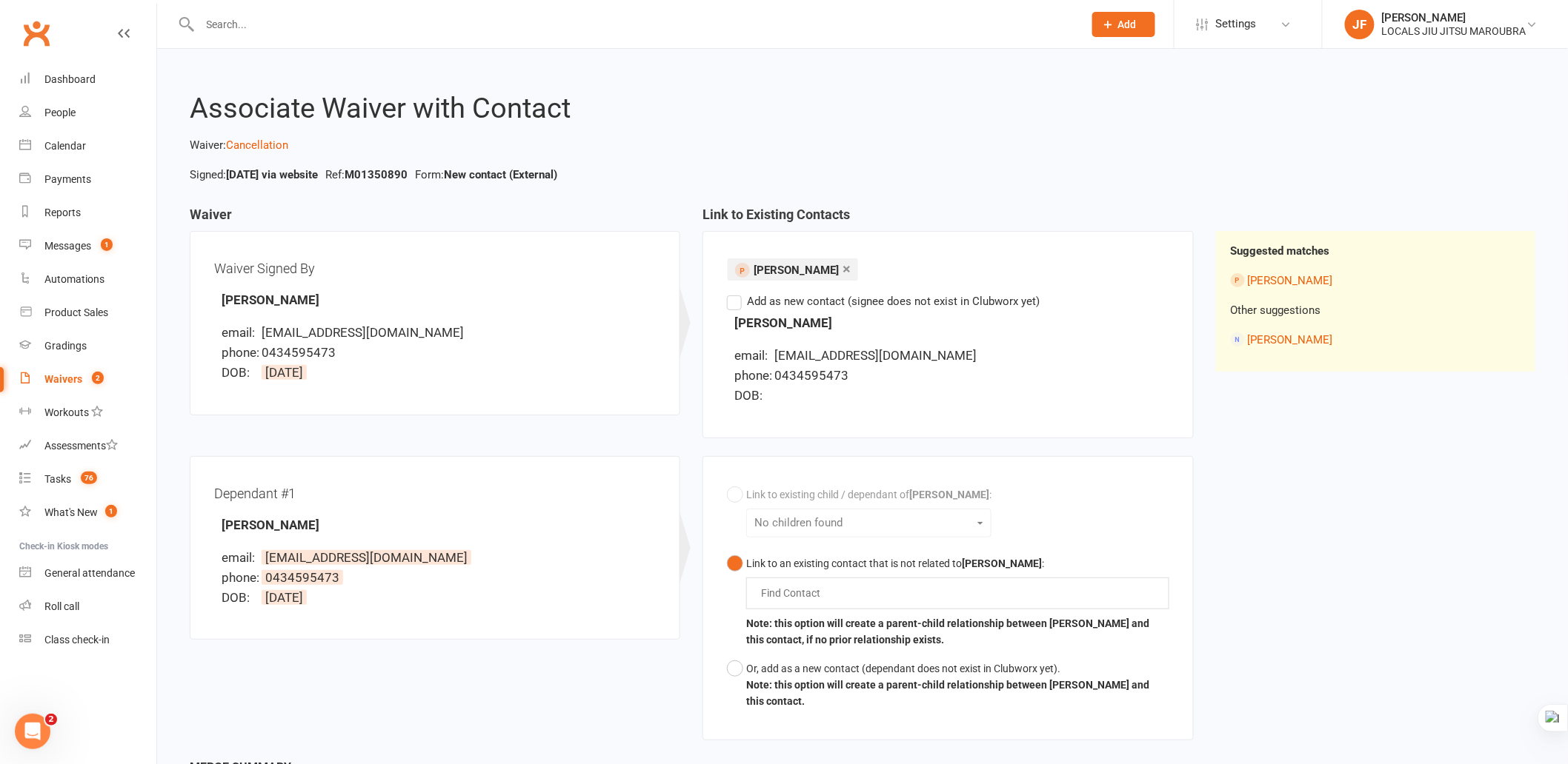
click at [510, 659] on div "Dependant #1 Beca Arwel-Lewis email: rhodriwyn@gmail.com phone: 0434595473 DOB:…" at bounding box center [691, 608] width 1026 height 303
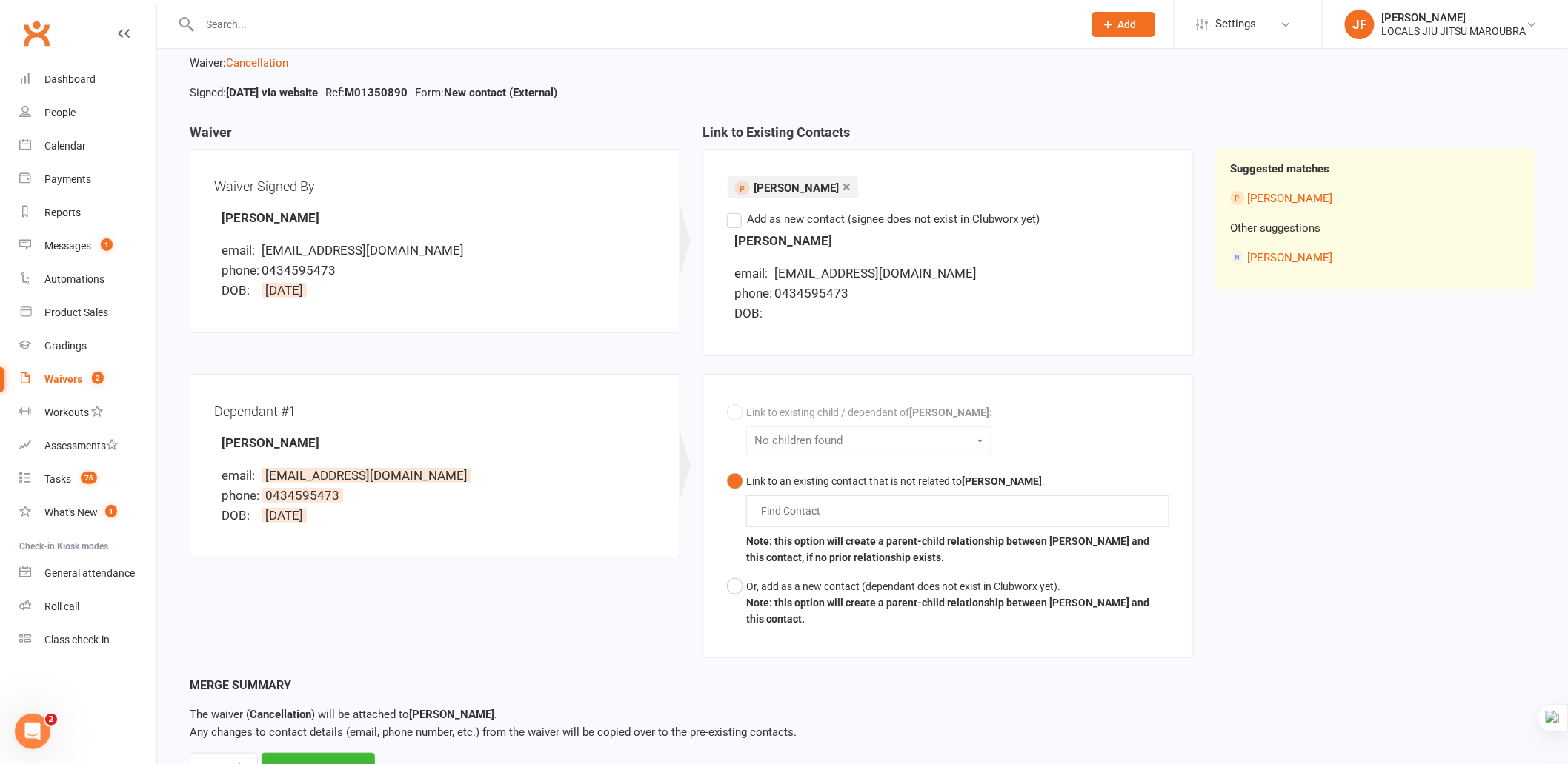
click at [486, 637] on div "Dependant #1 Beca Arwel-Lewis email: rhodriwyn@gmail.com phone: 0434595473 DOB:…" at bounding box center [691, 525] width 1026 height 303
click at [579, 604] on div "Dependant #1 Beca Arwel-Lewis email: rhodriwyn@gmail.com phone: 0434595473 DOB:…" at bounding box center [691, 525] width 1026 height 303
click at [794, 512] on input "text" at bounding box center [794, 511] width 69 height 17
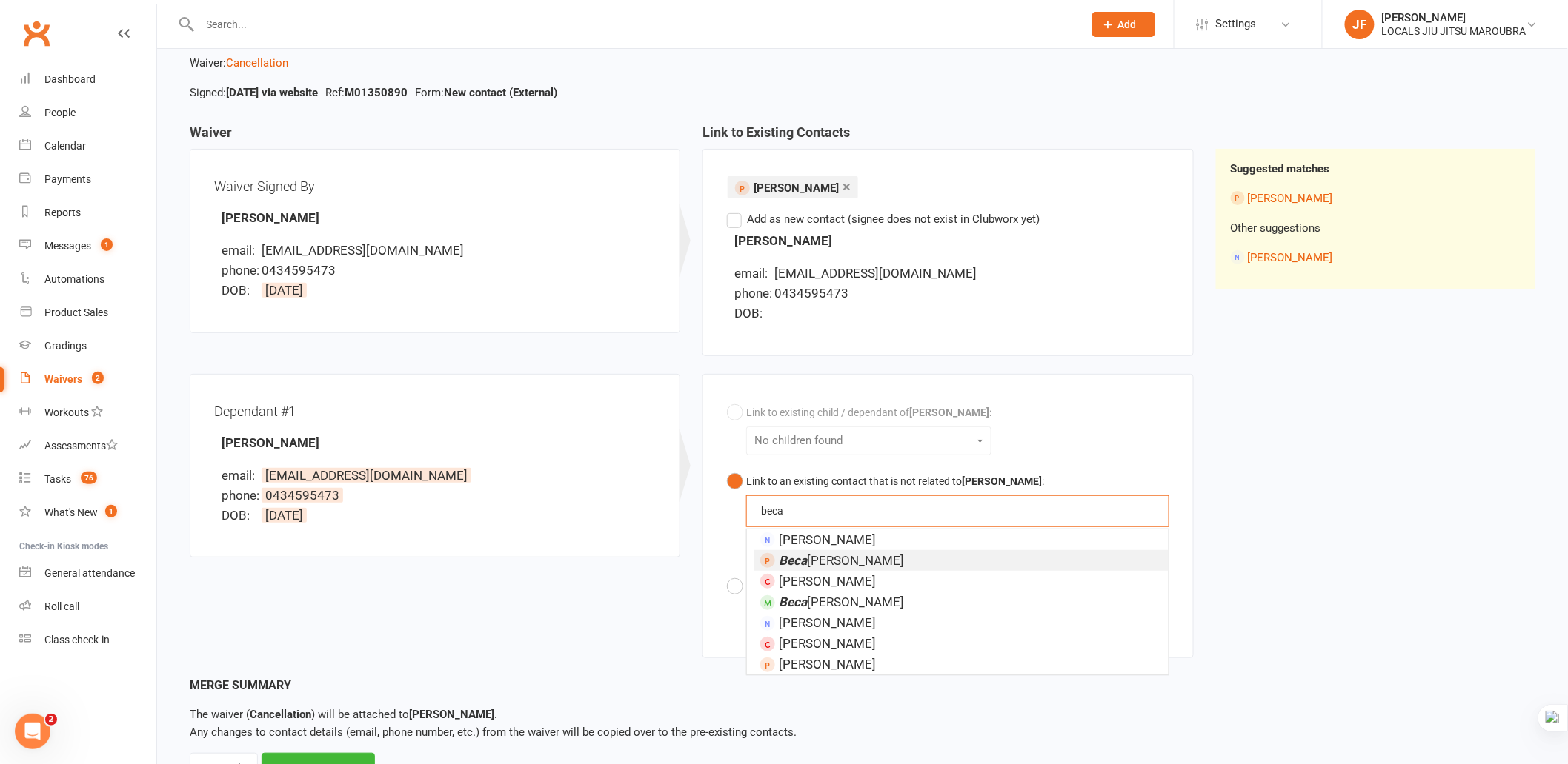
type input "beca"
click at [787, 566] on em "Beca" at bounding box center [792, 560] width 28 height 14
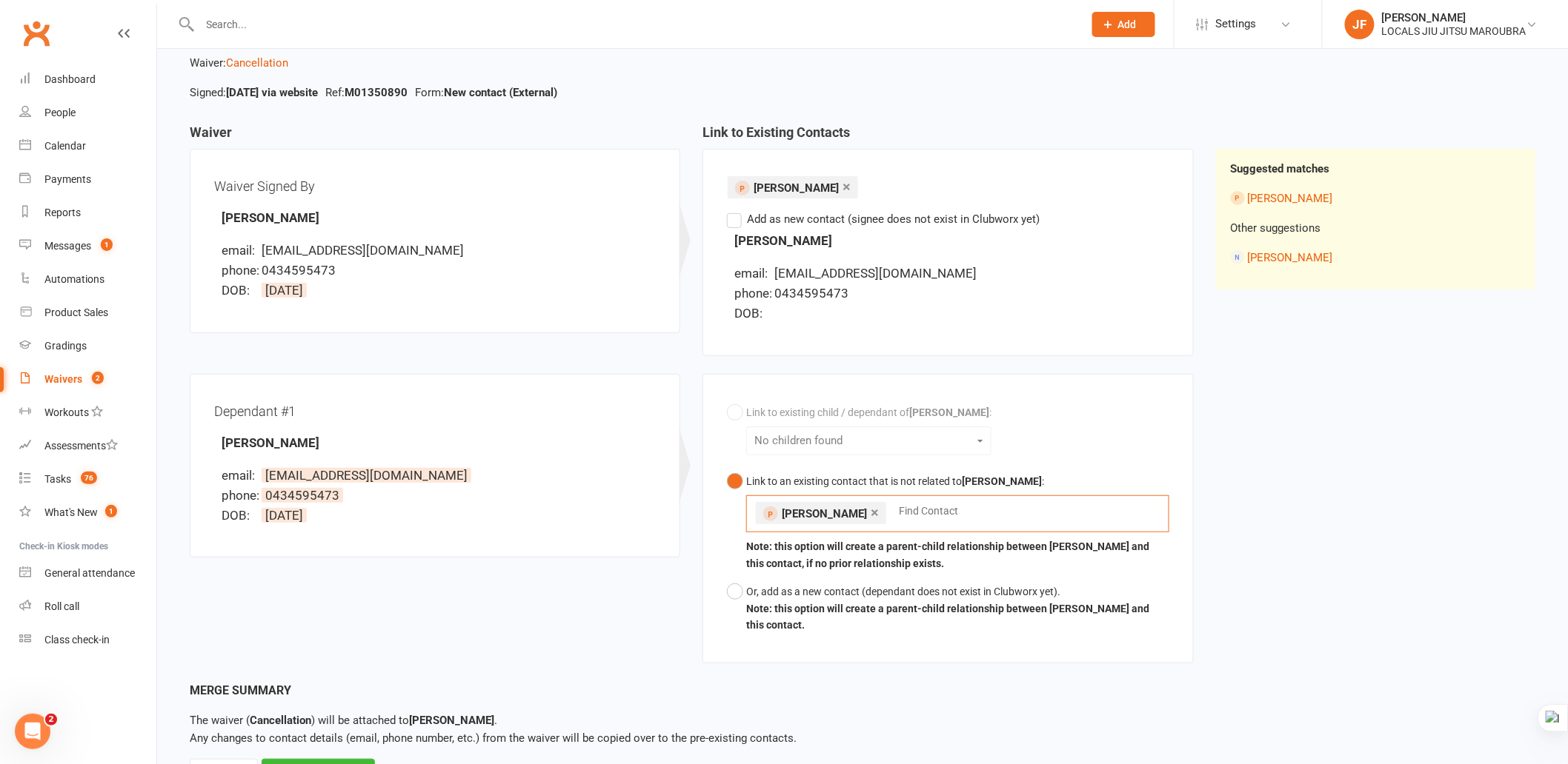
click at [582, 619] on div "Dependant #1 Beca Arwel-Lewis email: rhodriwyn@gmail.com phone: 0434595473 DOB:…" at bounding box center [691, 528] width 1026 height 308
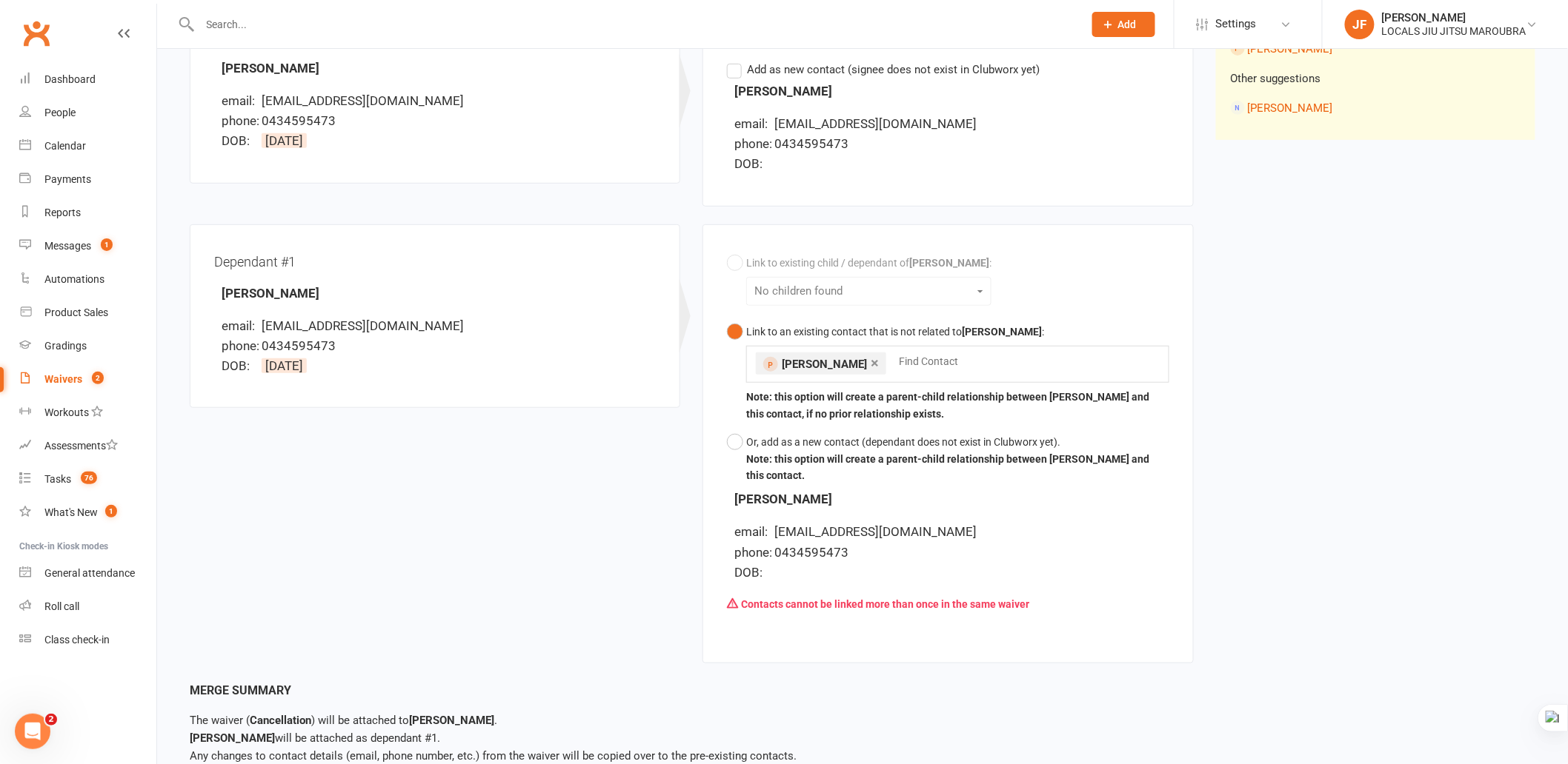
scroll to position [247, 0]
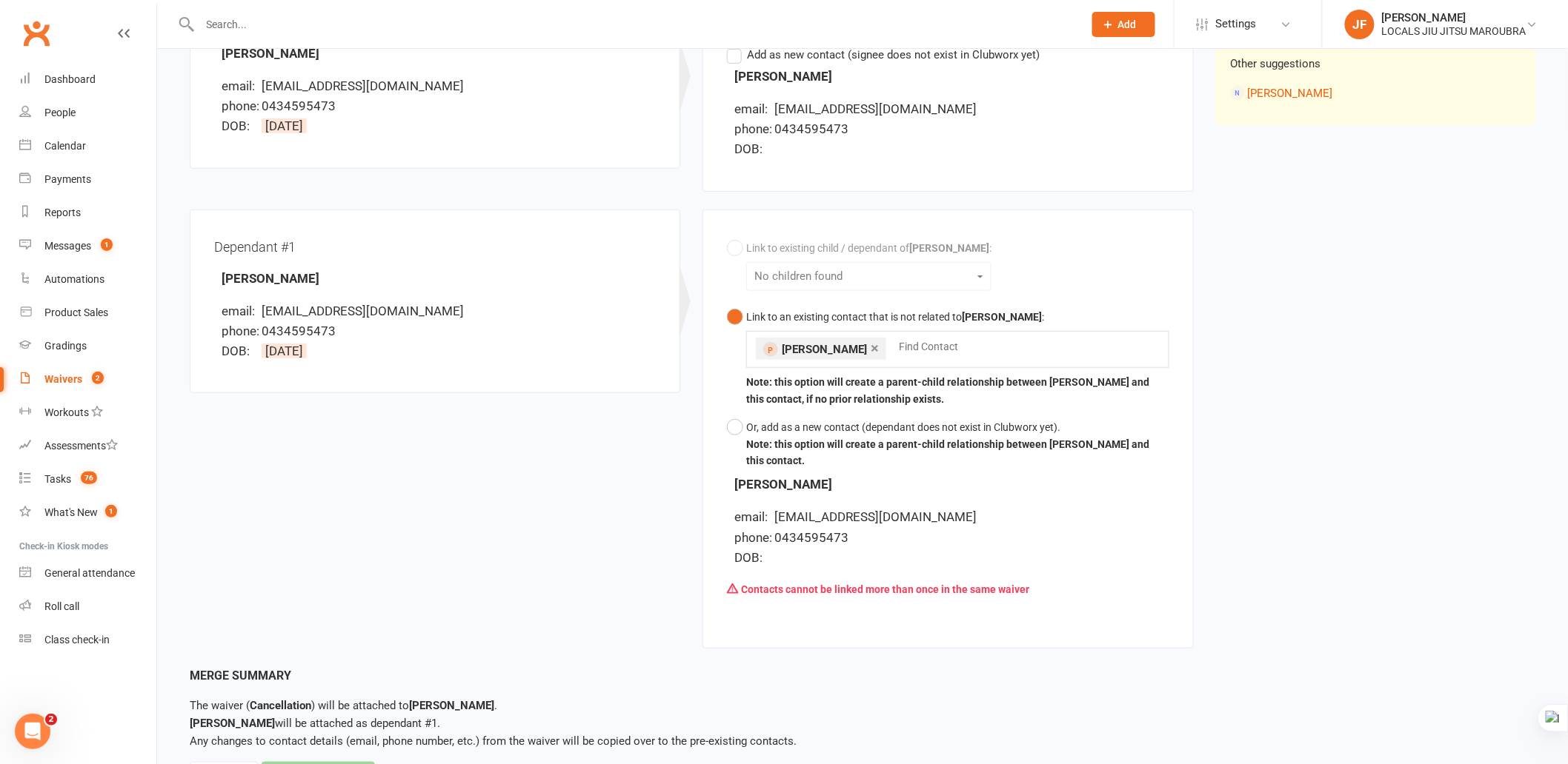
click at [879, 345] on link "×" at bounding box center [874, 348] width 8 height 24
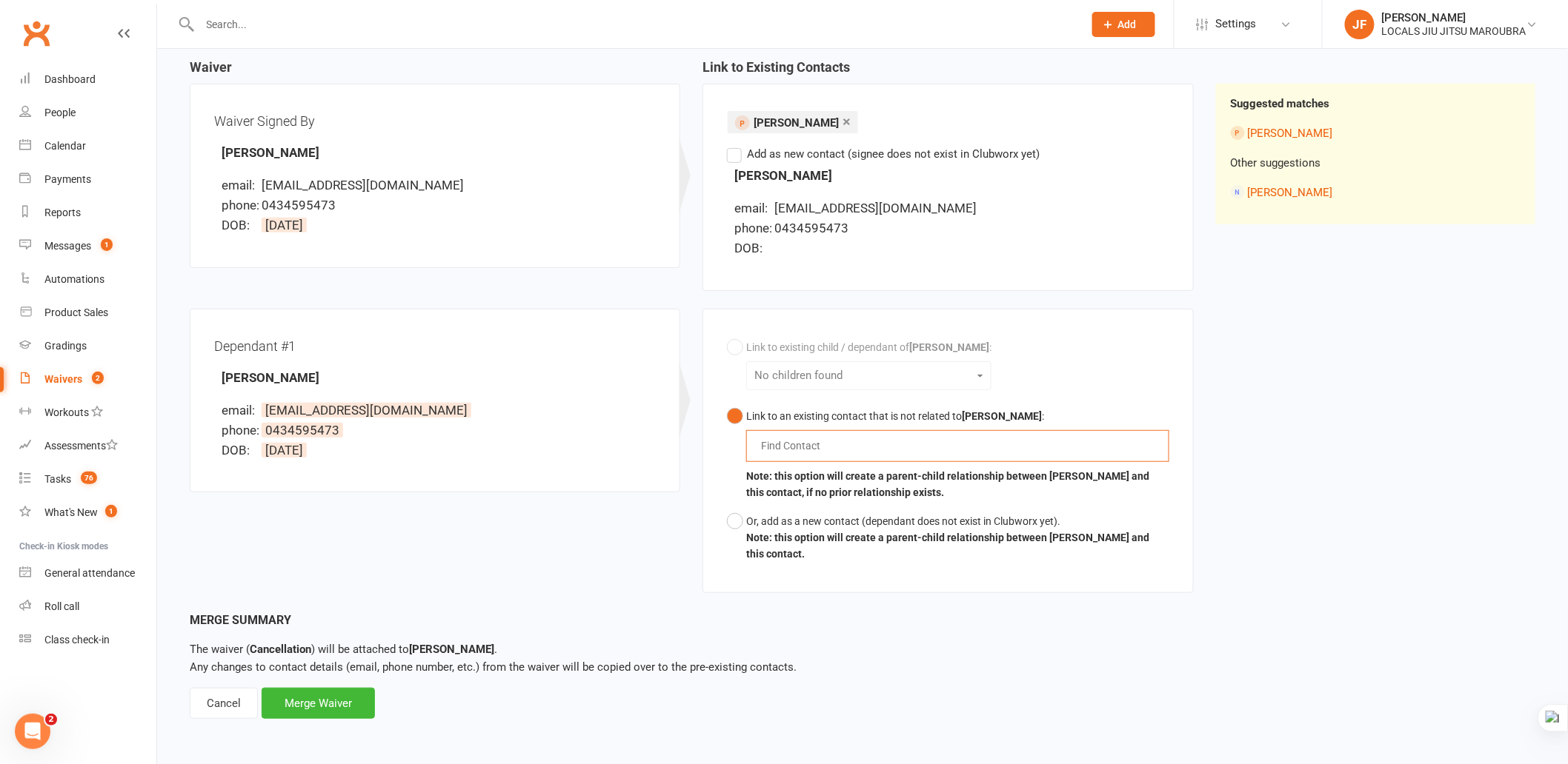
scroll to position [146, 0]
click at [1350, 445] on div "Waiver Waiver Signed By Beca Arwel-Lewis email: rhodriwyn@gmail.com phone: 0434…" at bounding box center [862, 336] width 1368 height 551
click at [1409, 521] on div "Waiver Waiver Signed By Beca Arwel-Lewis email: rhodriwyn@gmail.com phone: 0434…" at bounding box center [862, 336] width 1368 height 551
click at [1389, 469] on div "Waiver Waiver Signed By Beca Arwel-Lewis email: rhodriwyn@gmail.com phone: 0434…" at bounding box center [862, 336] width 1368 height 551
click at [1419, 401] on div "Waiver Waiver Signed By Beca Arwel-Lewis email: rhodriwyn@gmail.com phone: 0434…" at bounding box center [862, 336] width 1368 height 551
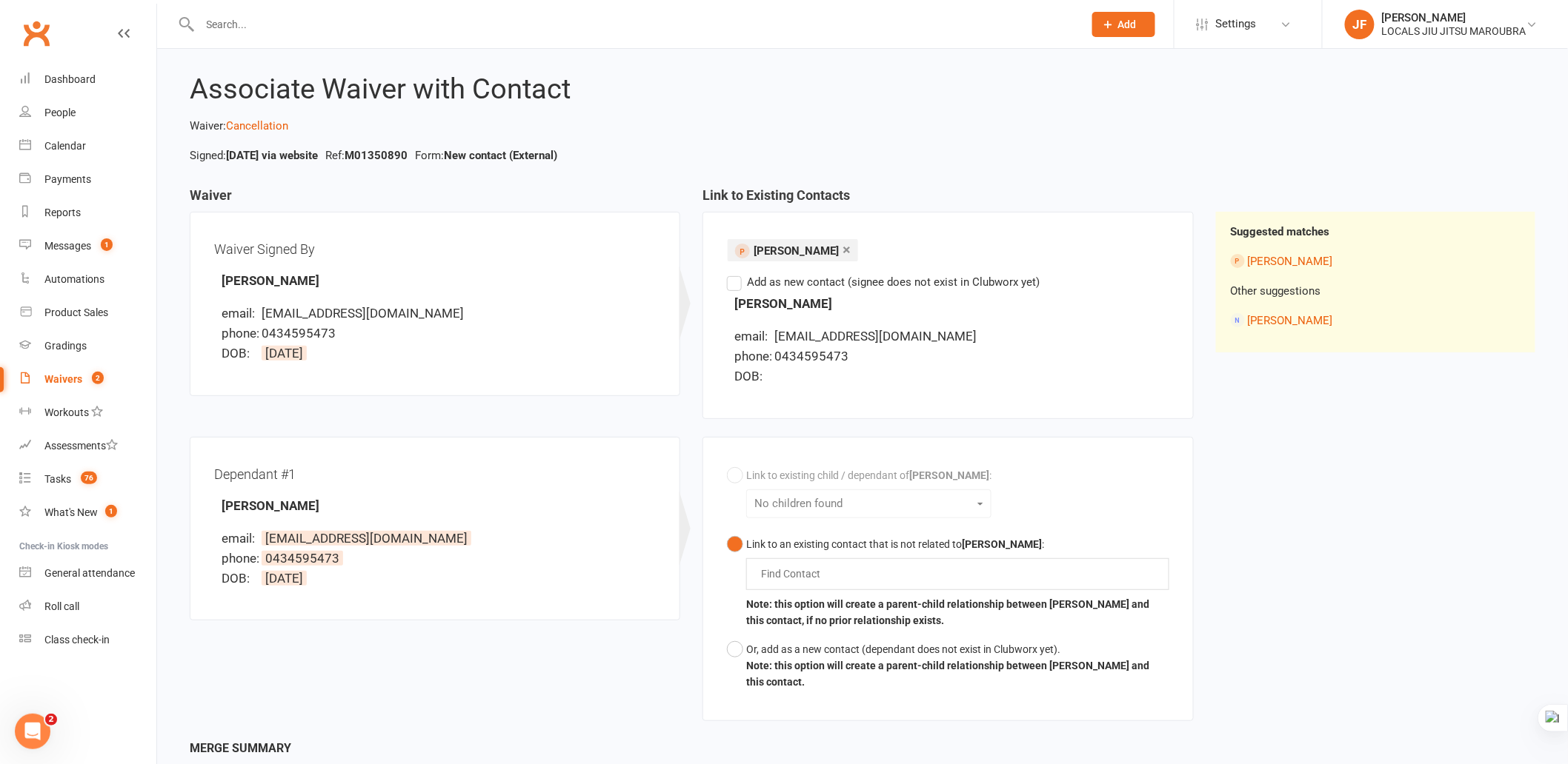
scroll to position [0, 0]
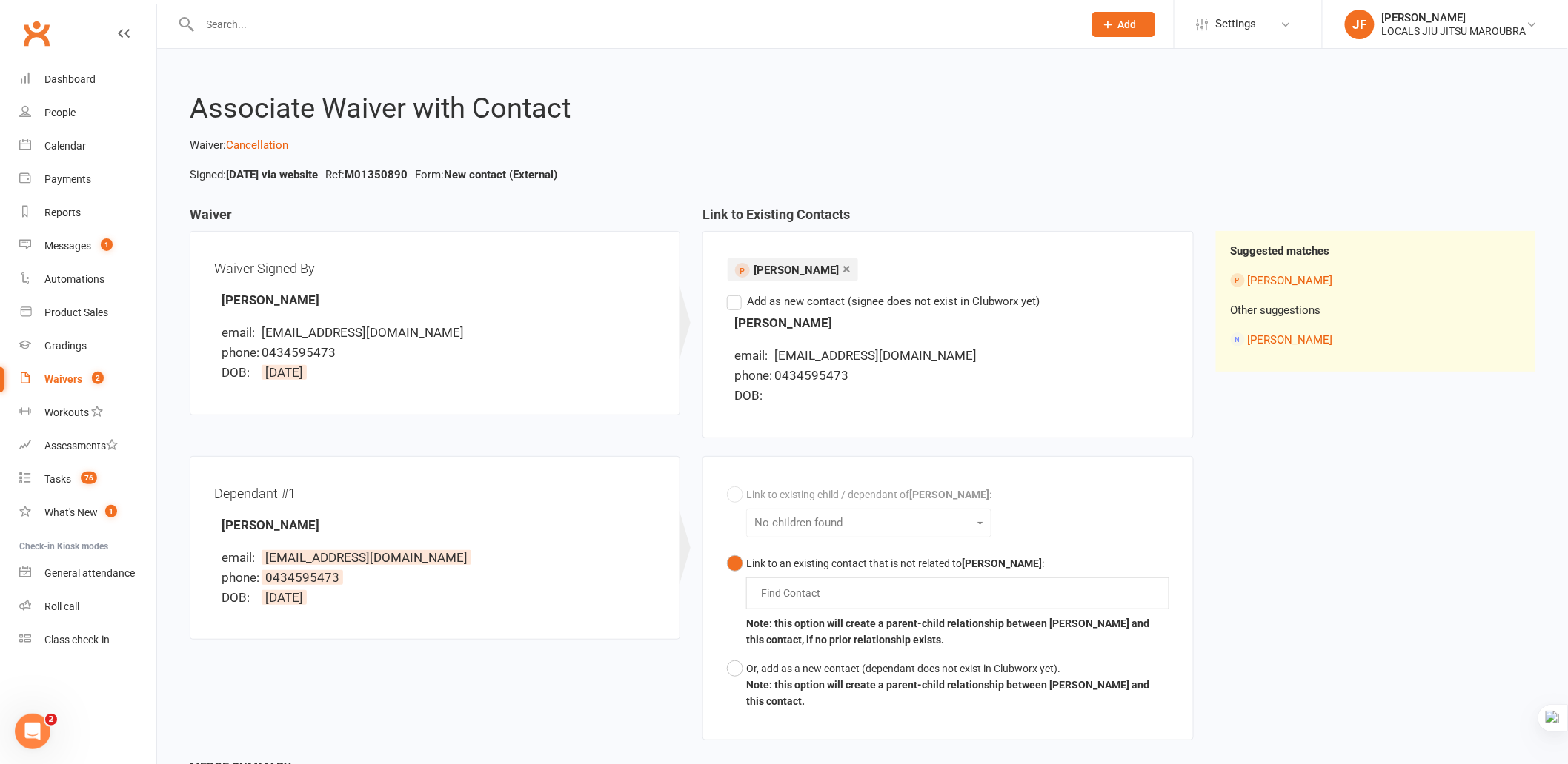
click at [1383, 532] on div "Waiver Waiver Signed By Beca Arwel-Lewis email: rhodriwyn@gmail.com phone: 0434…" at bounding box center [862, 483] width 1368 height 551
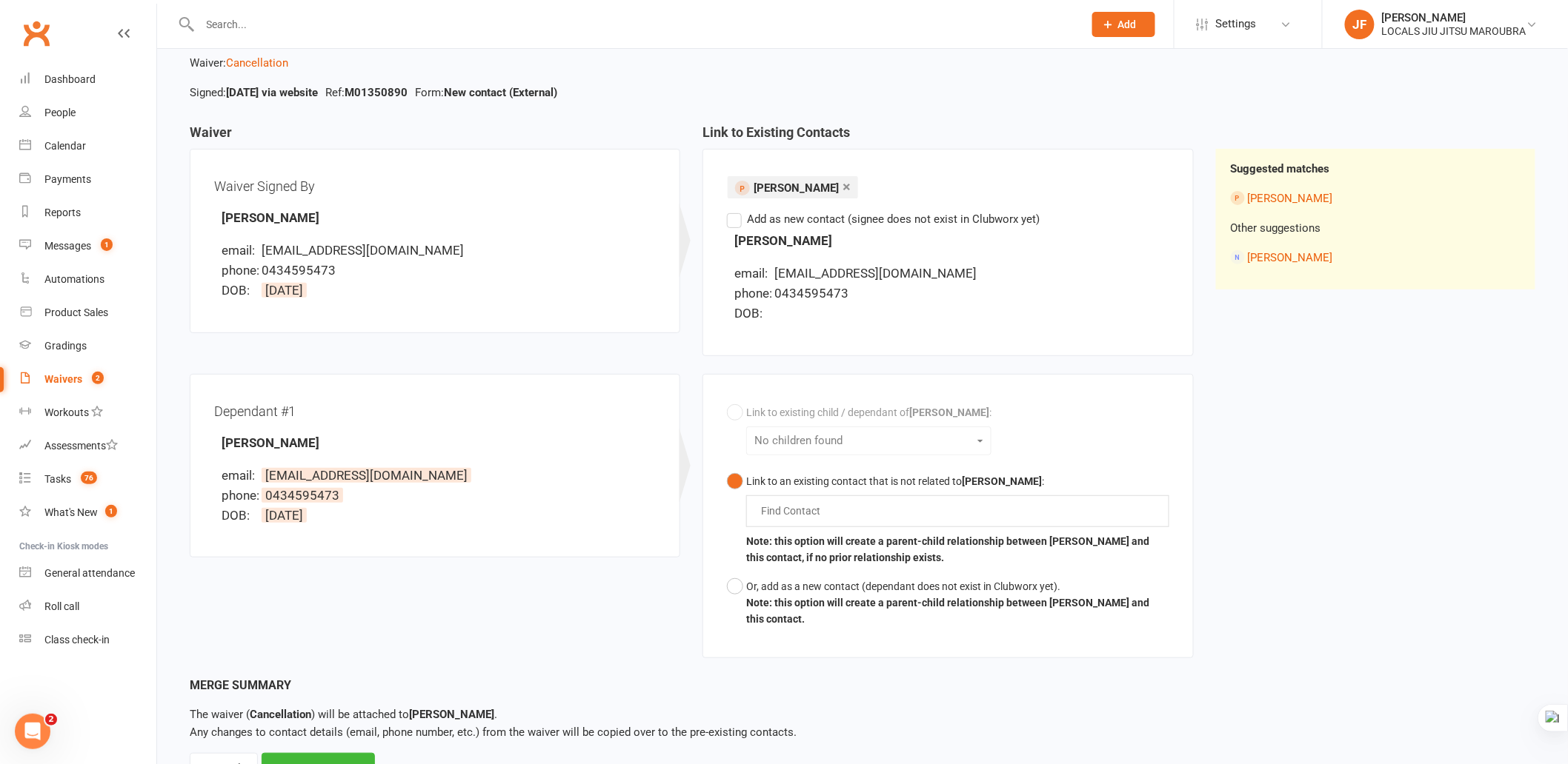
click at [1383, 532] on div "Waiver Waiver Signed By Beca Arwel-Lewis email: rhodriwyn@gmail.com phone: 0434…" at bounding box center [862, 401] width 1368 height 551
click at [1319, 428] on div "Waiver Waiver Signed By Beca Arwel-Lewis email: rhodriwyn@gmail.com phone: 0434…" at bounding box center [862, 401] width 1368 height 551
click at [1316, 431] on div "Waiver Waiver Signed By Beca Arwel-Lewis email: rhodriwyn@gmail.com phone: 0434…" at bounding box center [862, 401] width 1368 height 551
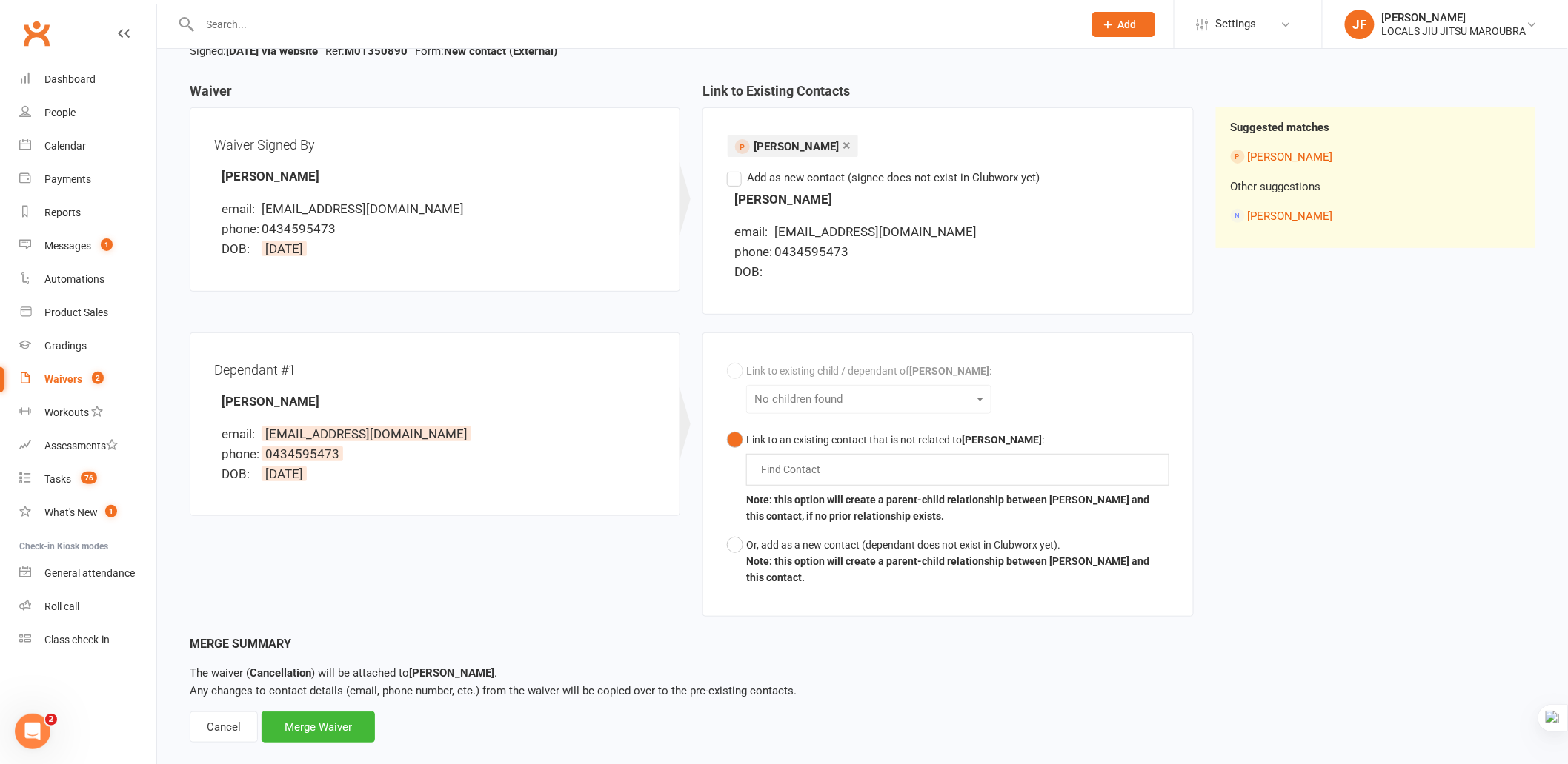
scroll to position [146, 0]
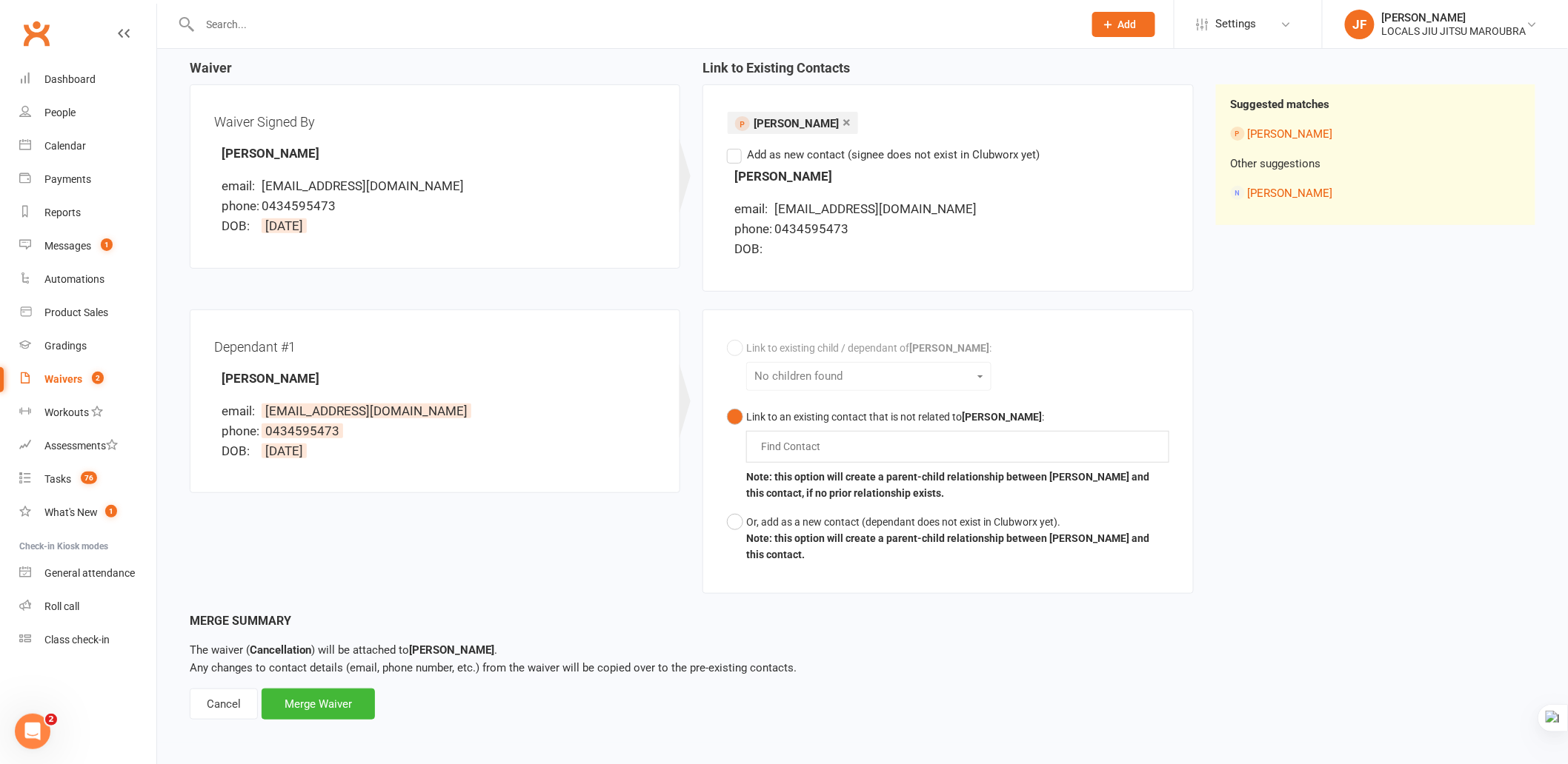
click at [1390, 532] on div "Waiver Waiver Signed By Beca Arwel-Lewis email: rhodriwyn@gmail.com phone: 0434…" at bounding box center [862, 336] width 1368 height 551
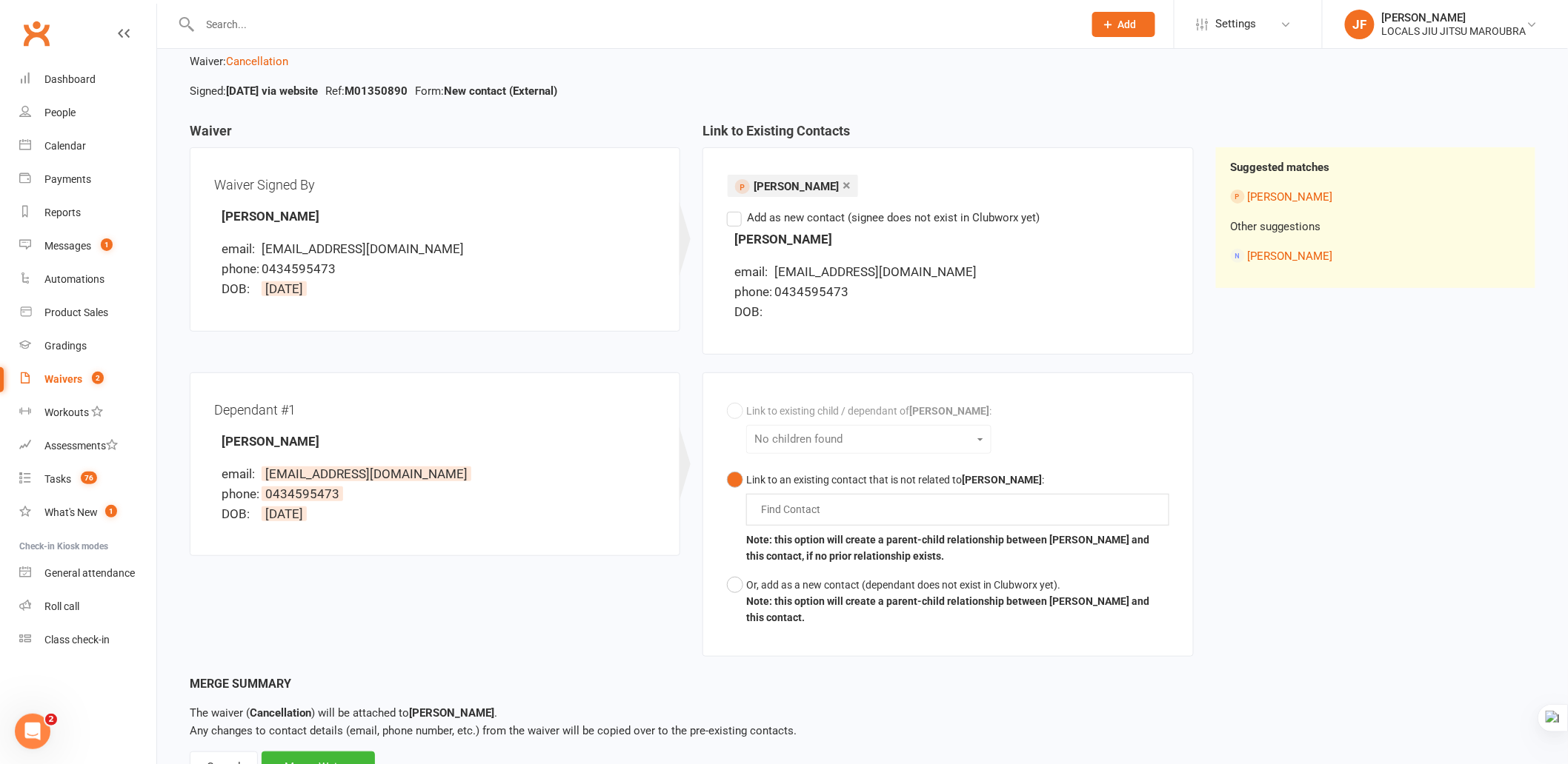
scroll to position [0, 0]
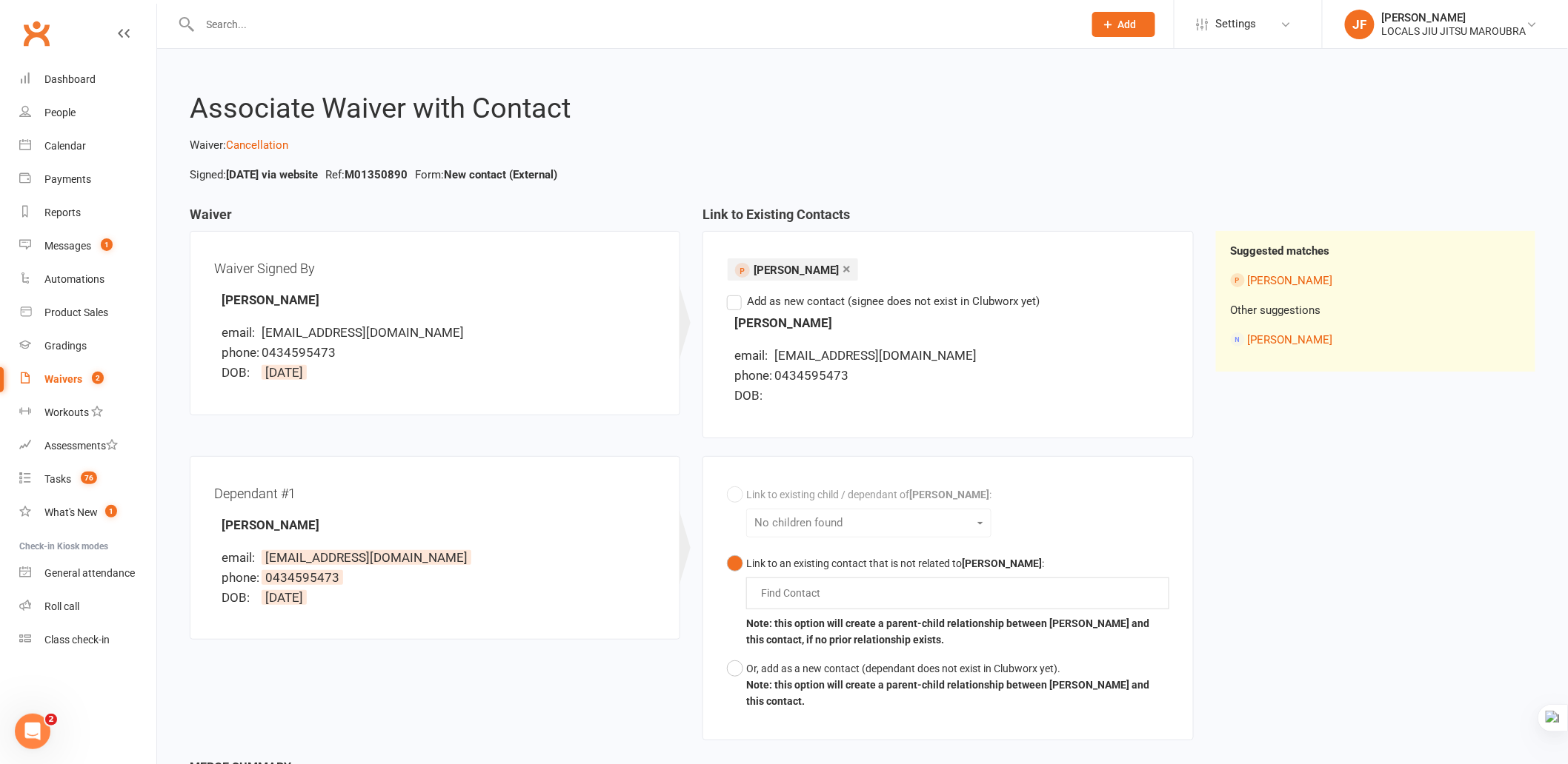
click at [1382, 540] on div "Waiver Waiver Signed By Beca Arwel-Lewis email: rhodriwyn@gmail.com phone: 0434…" at bounding box center [862, 483] width 1368 height 551
click at [781, 366] on li "phone: 0434595473" at bounding box center [951, 376] width 435 height 20
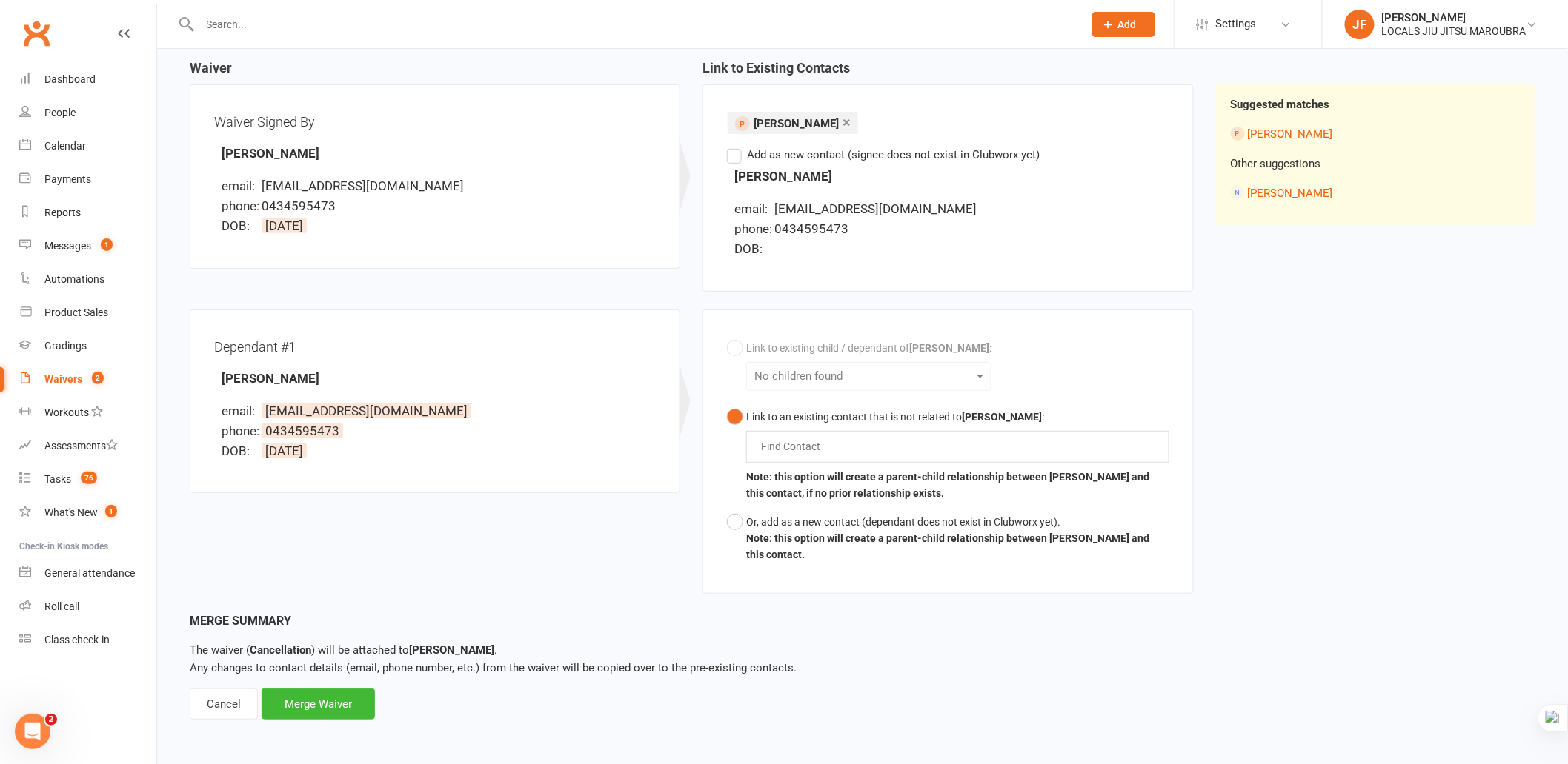
click at [1298, 544] on div "Waiver Waiver Signed By Beca Arwel-Lewis email: rhodriwyn@gmail.com phone: 0434…" at bounding box center [862, 336] width 1368 height 551
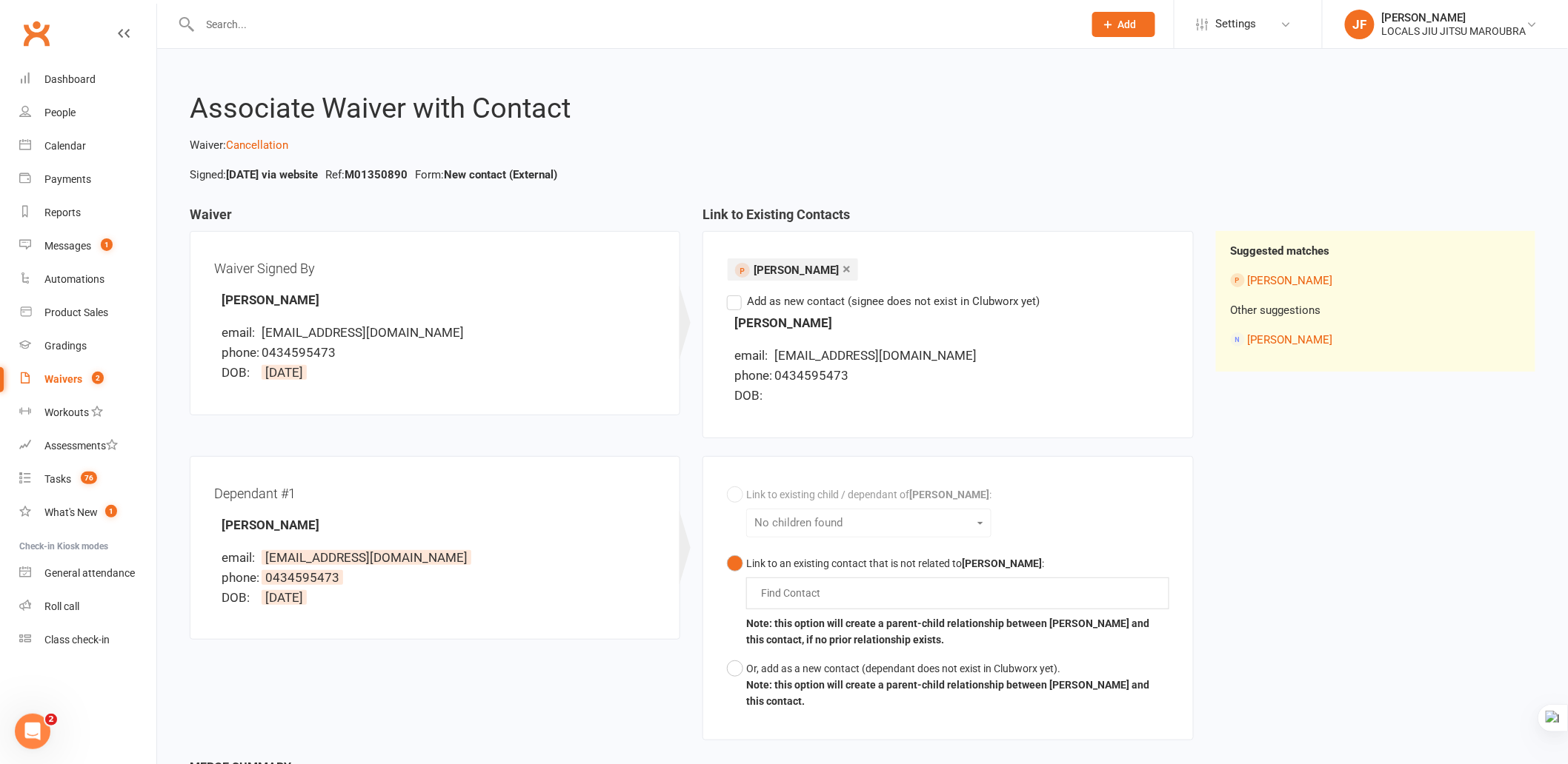
click at [1304, 542] on div "Waiver Waiver Signed By Beca Arwel-Lewis email: rhodriwyn@gmail.com phone: 0434…" at bounding box center [862, 483] width 1368 height 551
click at [1460, 492] on div "Waiver Waiver Signed By Beca Arwel-Lewis email: rhodriwyn@gmail.com phone: 0434…" at bounding box center [862, 483] width 1368 height 551
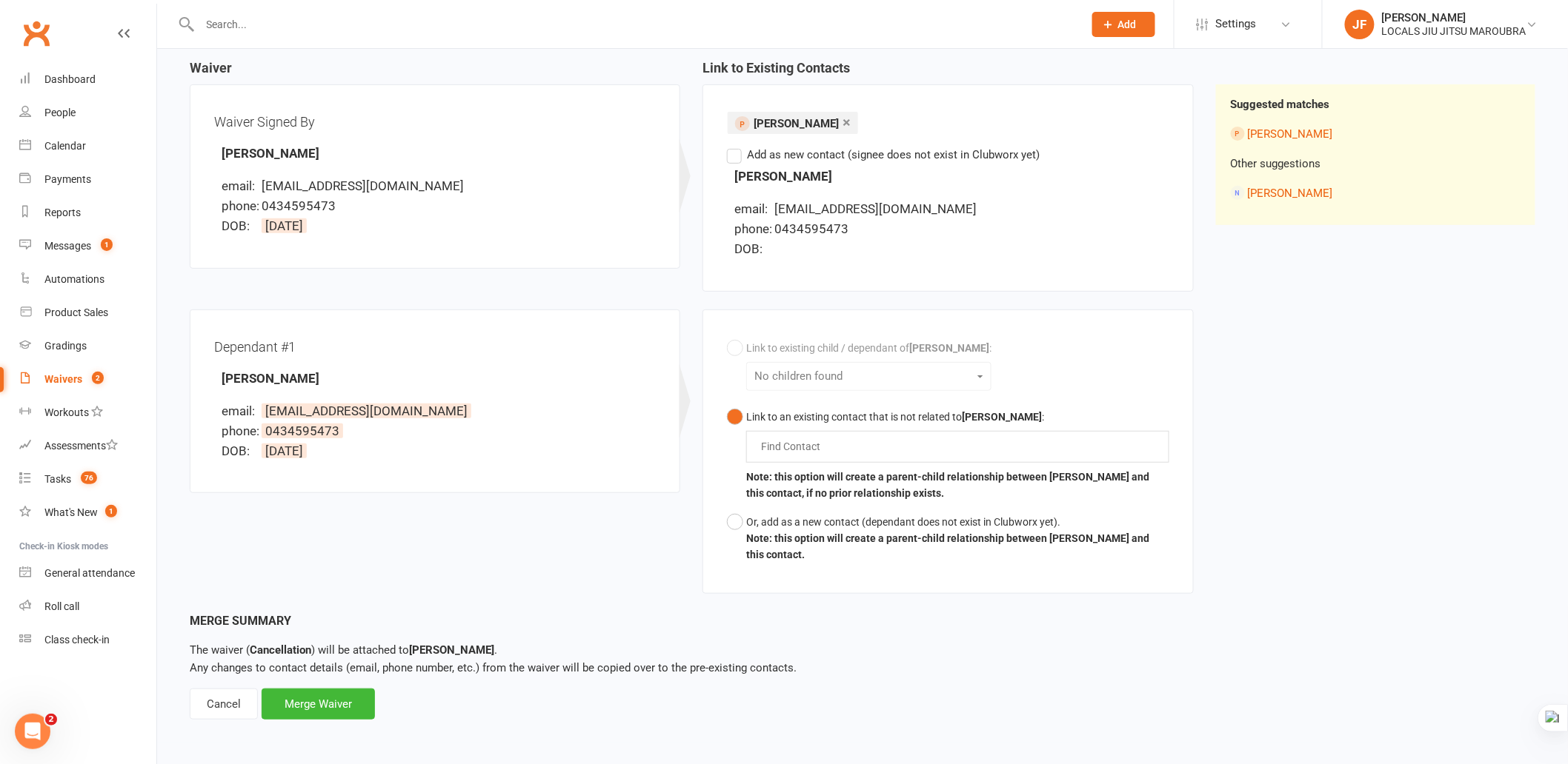
click at [1460, 508] on div "Waiver Waiver Signed By Beca Arwel-Lewis email: rhodriwyn@gmail.com phone: 0434…" at bounding box center [862, 336] width 1368 height 551
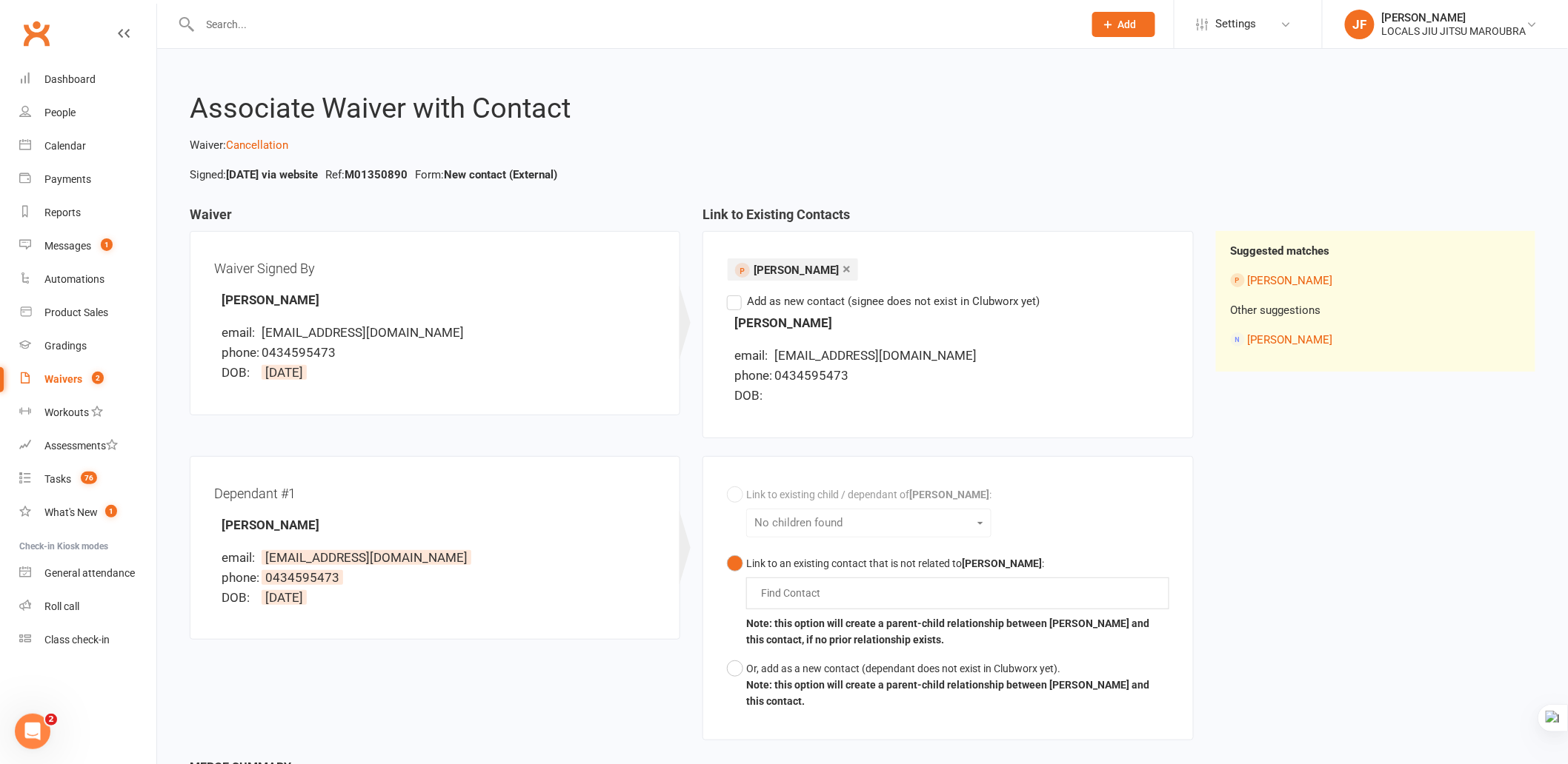
click at [1475, 528] on div "Waiver Waiver Signed By Beca Arwel-Lewis email: rhodriwyn@gmail.com phone: 0434…" at bounding box center [862, 483] width 1368 height 551
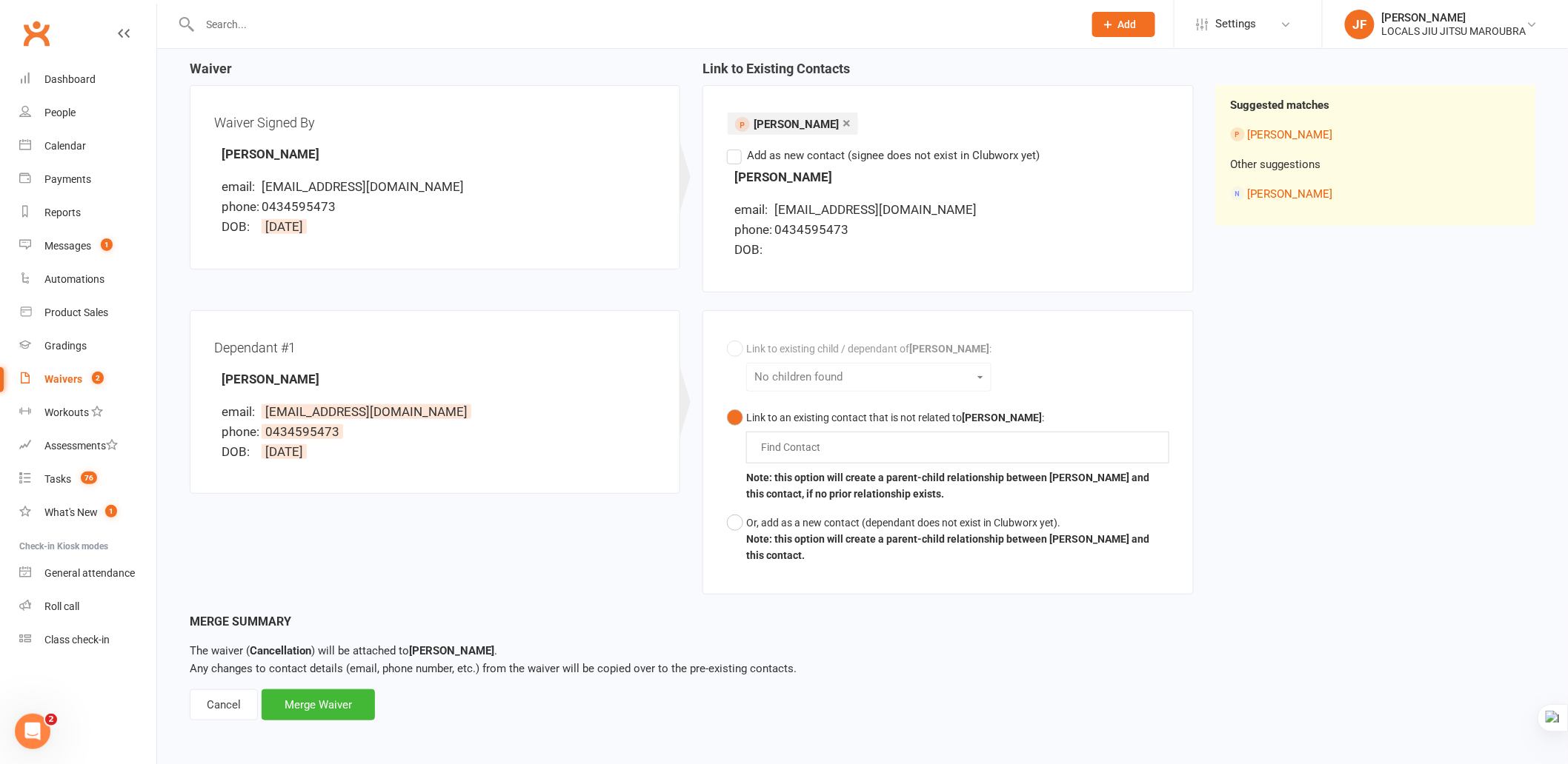
scroll to position [146, 0]
click at [1475, 528] on div "Waiver Waiver Signed By Beca Arwel-Lewis email: rhodriwyn@gmail.com phone: 0434…" at bounding box center [862, 336] width 1368 height 551
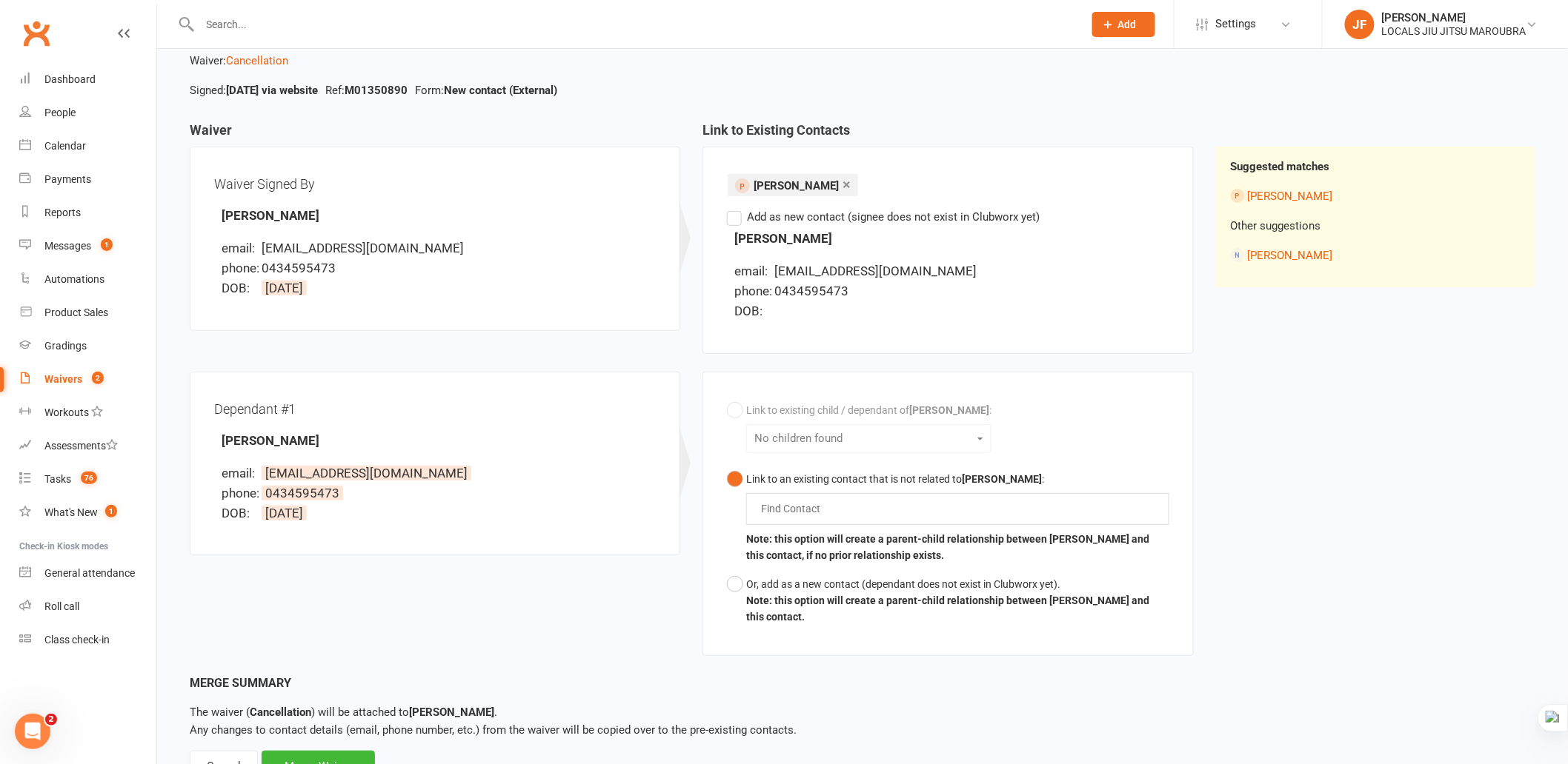
scroll to position [0, 0]
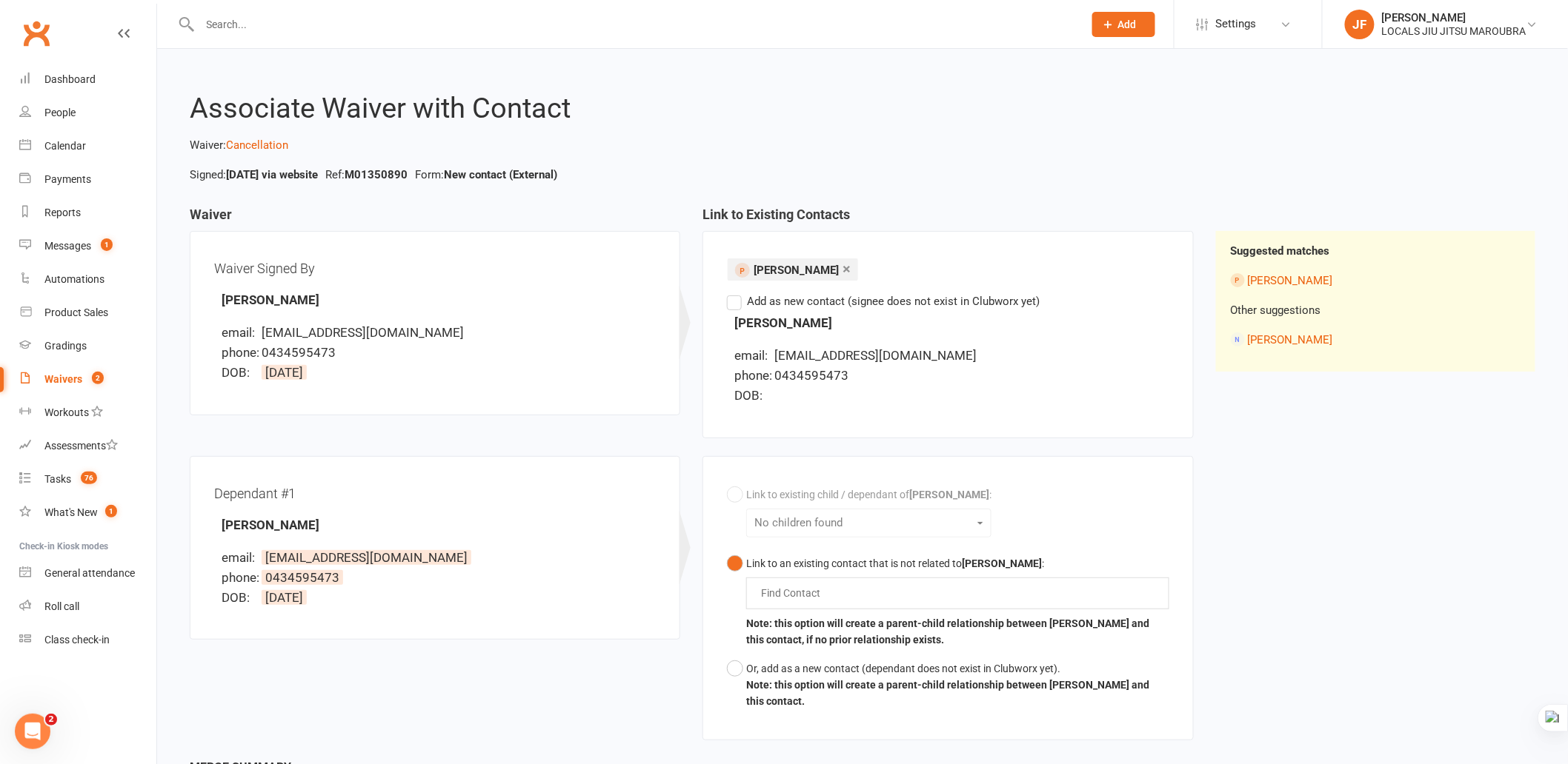
click at [1474, 529] on div "Waiver Waiver Signed By Beca Arwel-Lewis email: rhodriwyn@gmail.com phone: 0434…" at bounding box center [862, 483] width 1368 height 551
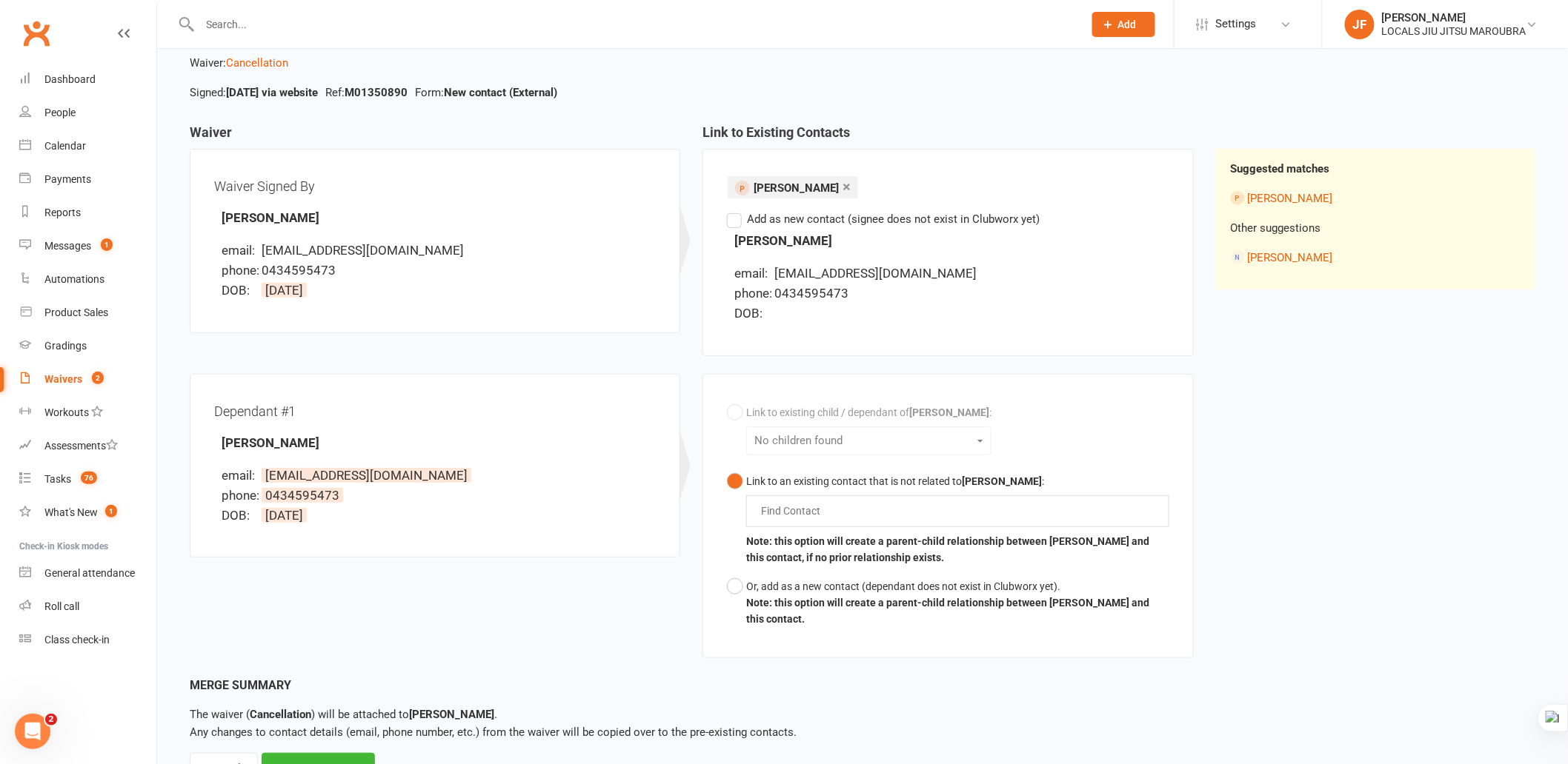
click at [1468, 521] on div "Waiver Waiver Signed By Beca Arwel-Lewis email: rhodriwyn@gmail.com phone: 0434…" at bounding box center [862, 401] width 1368 height 551
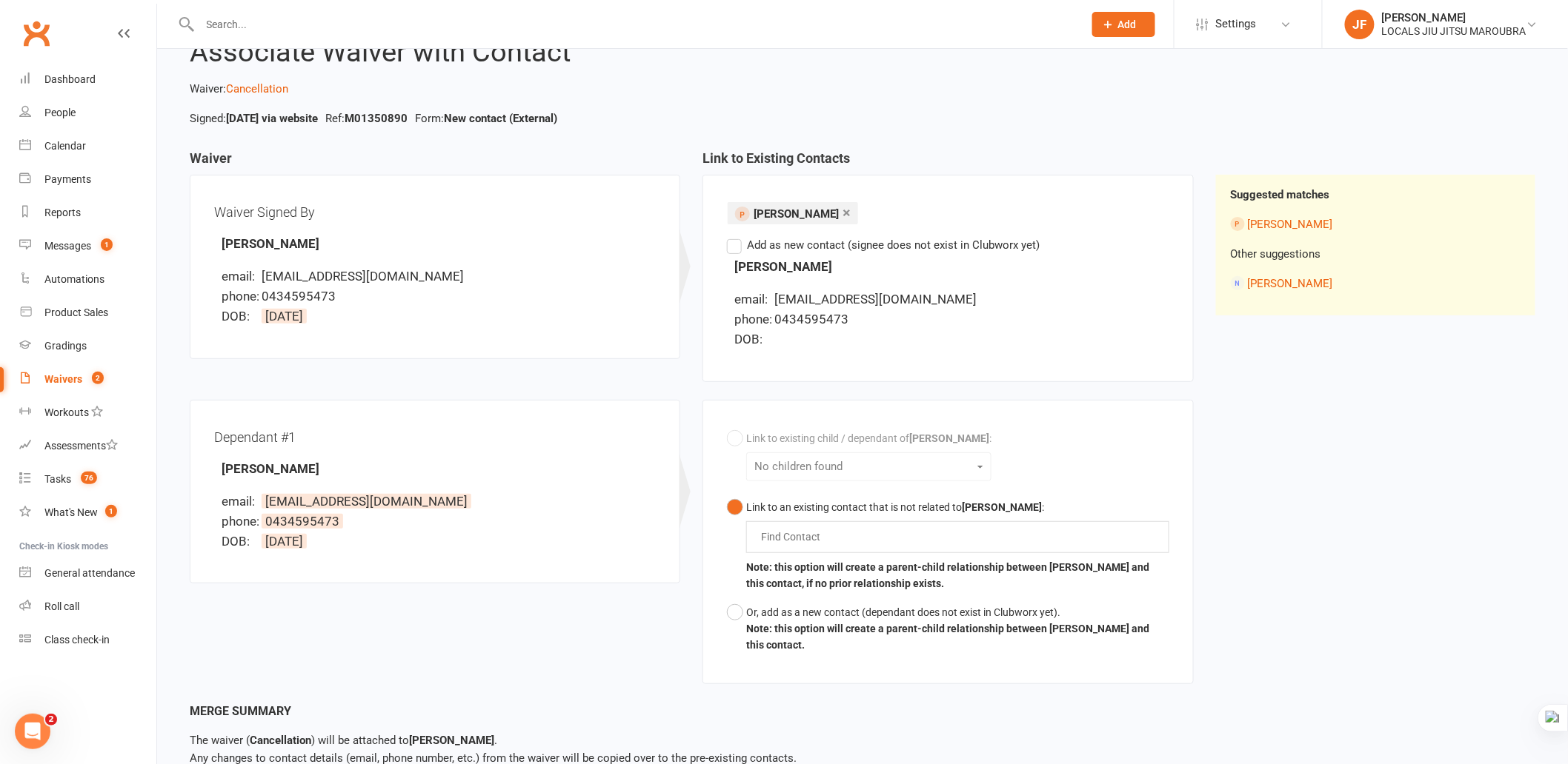
scroll to position [82, 0]
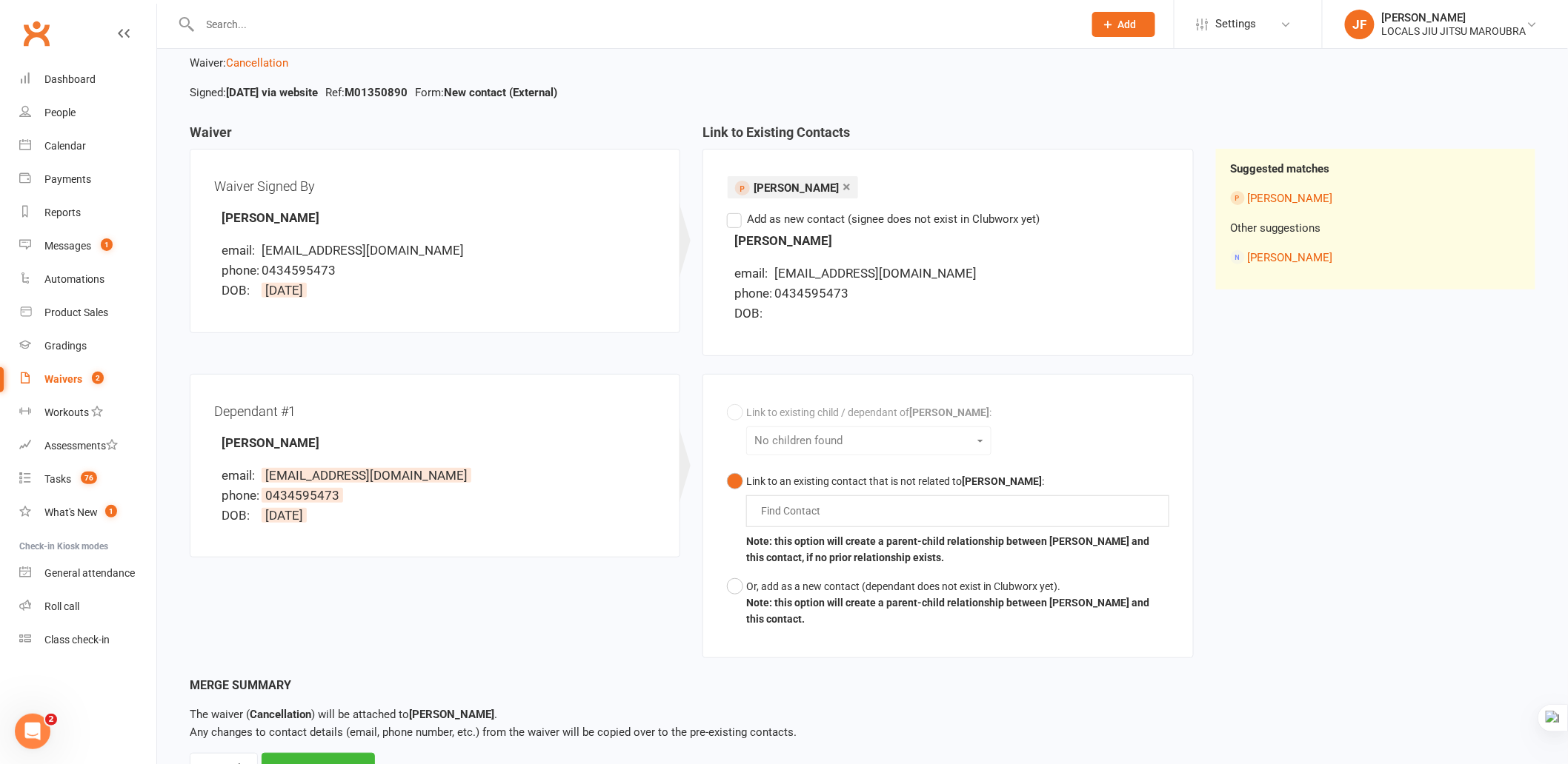
click at [1470, 473] on div "Waiver Waiver Signed By Beca Arwel-Lewis email: rhodriwyn@gmail.com phone: 0434…" at bounding box center [862, 401] width 1368 height 551
click at [1469, 471] on div "Waiver Waiver Signed By Beca Arwel-Lewis email: rhodriwyn@gmail.com phone: 0434…" at bounding box center [862, 401] width 1368 height 551
click at [1468, 471] on div "Waiver Waiver Signed By Beca Arwel-Lewis email: rhodriwyn@gmail.com phone: 0434…" at bounding box center [862, 401] width 1368 height 551
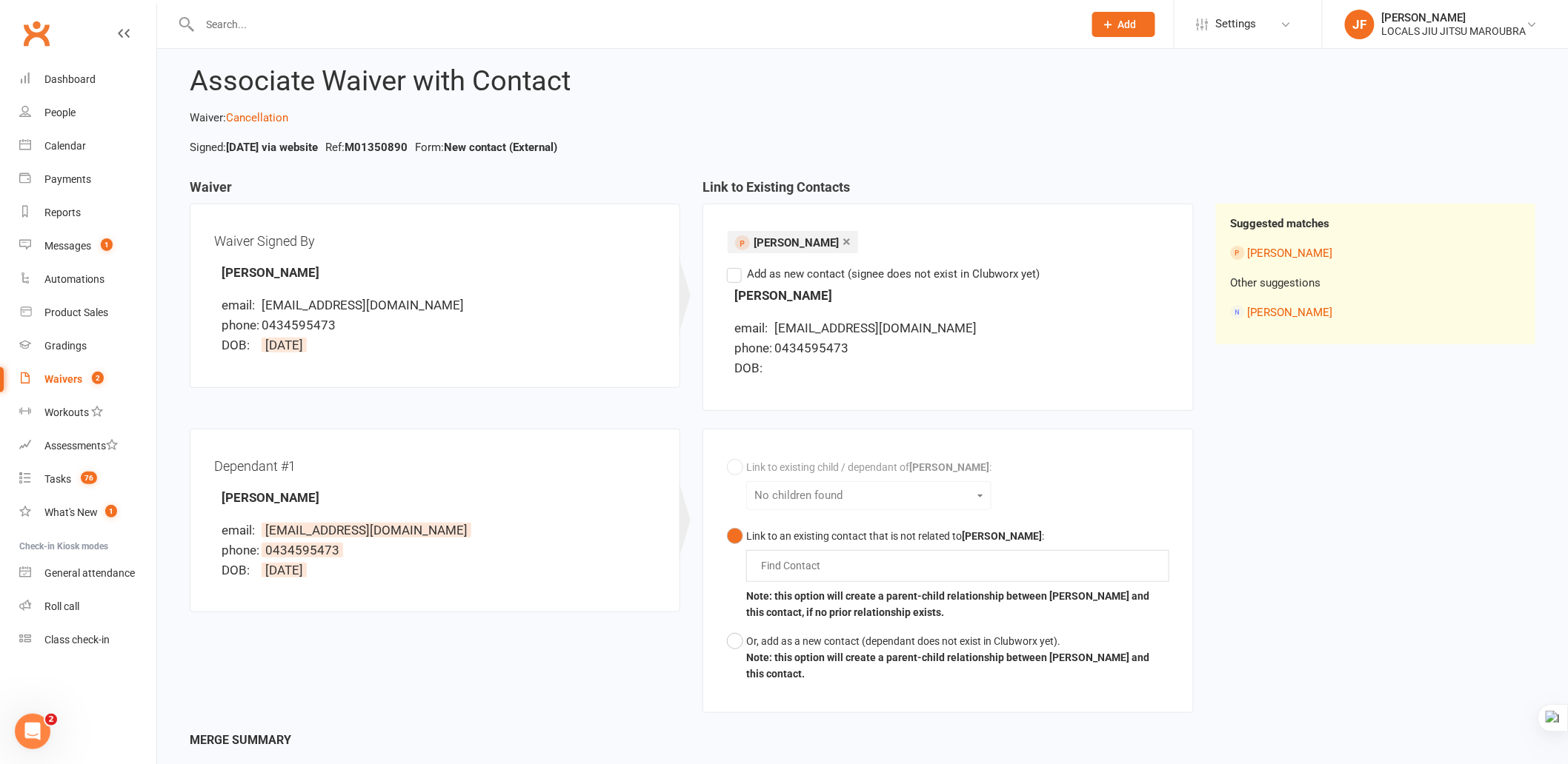
scroll to position [0, 0]
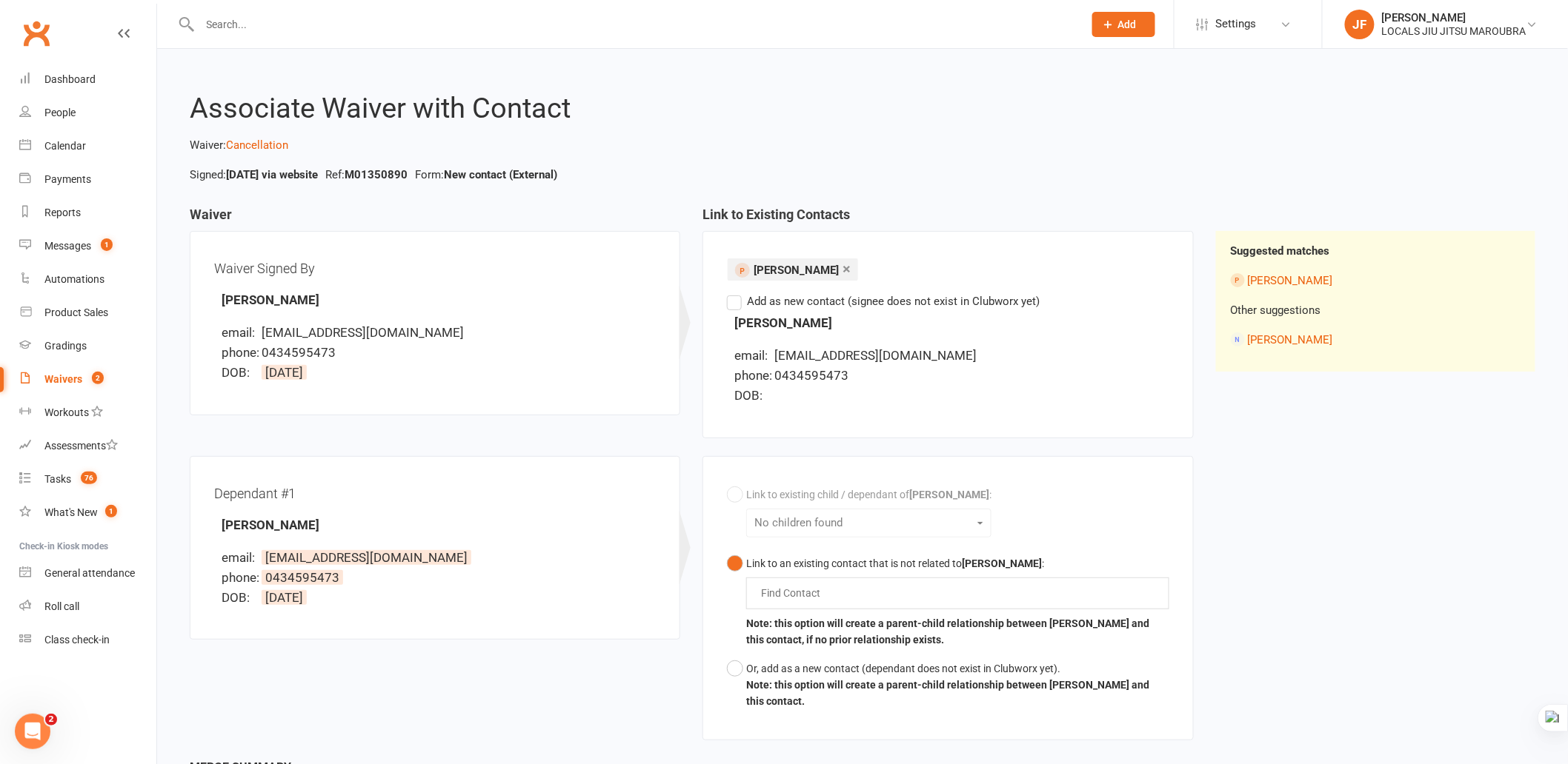
click at [1461, 478] on div "Waiver Waiver Signed By Beca Arwel-Lewis email: rhodriwyn@gmail.com phone: 0434…" at bounding box center [862, 483] width 1368 height 551
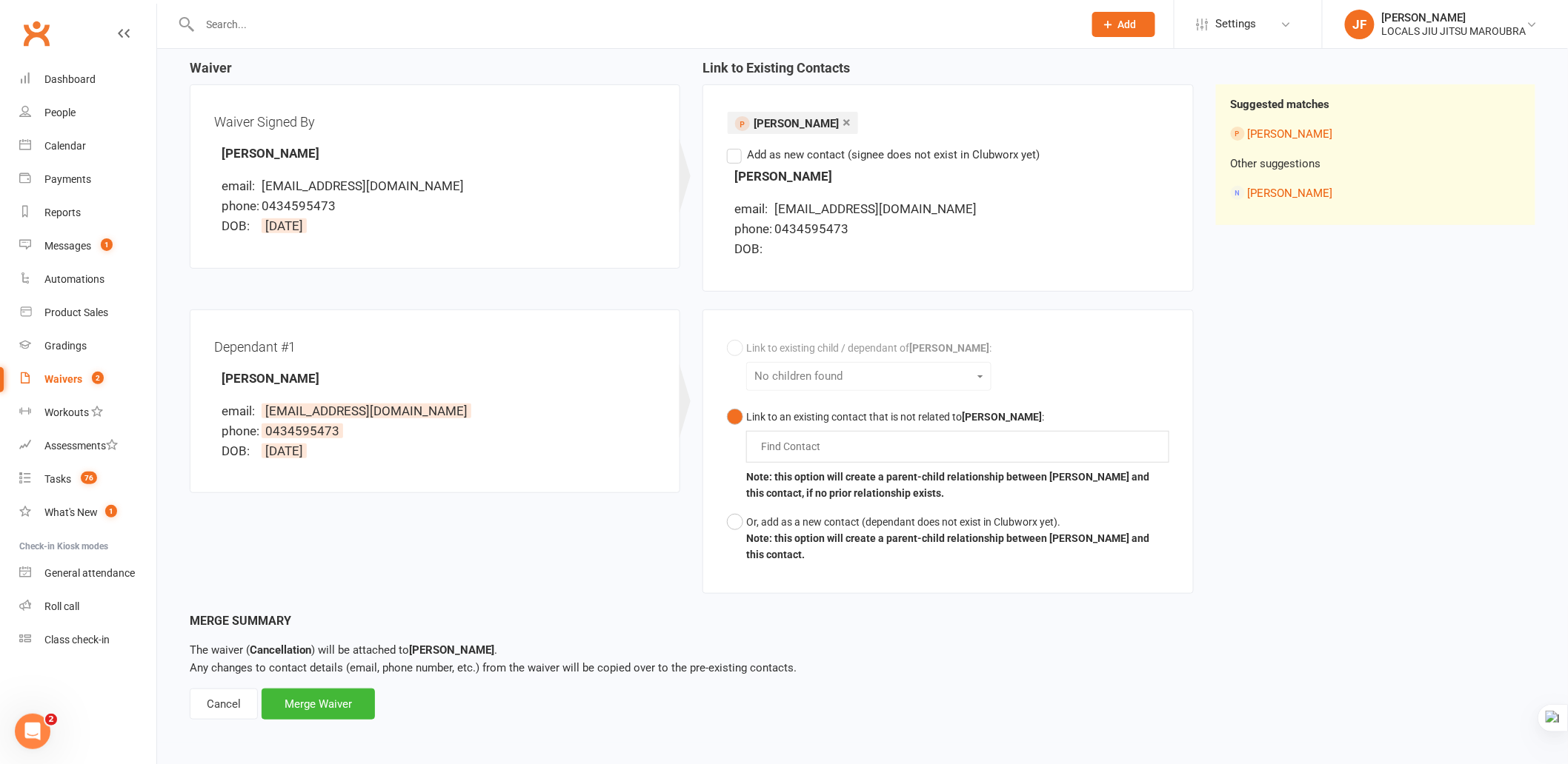
click at [1461, 478] on div "Waiver Waiver Signed By Beca Arwel-Lewis email: rhodriwyn@gmail.com phone: 0434…" at bounding box center [862, 336] width 1368 height 551
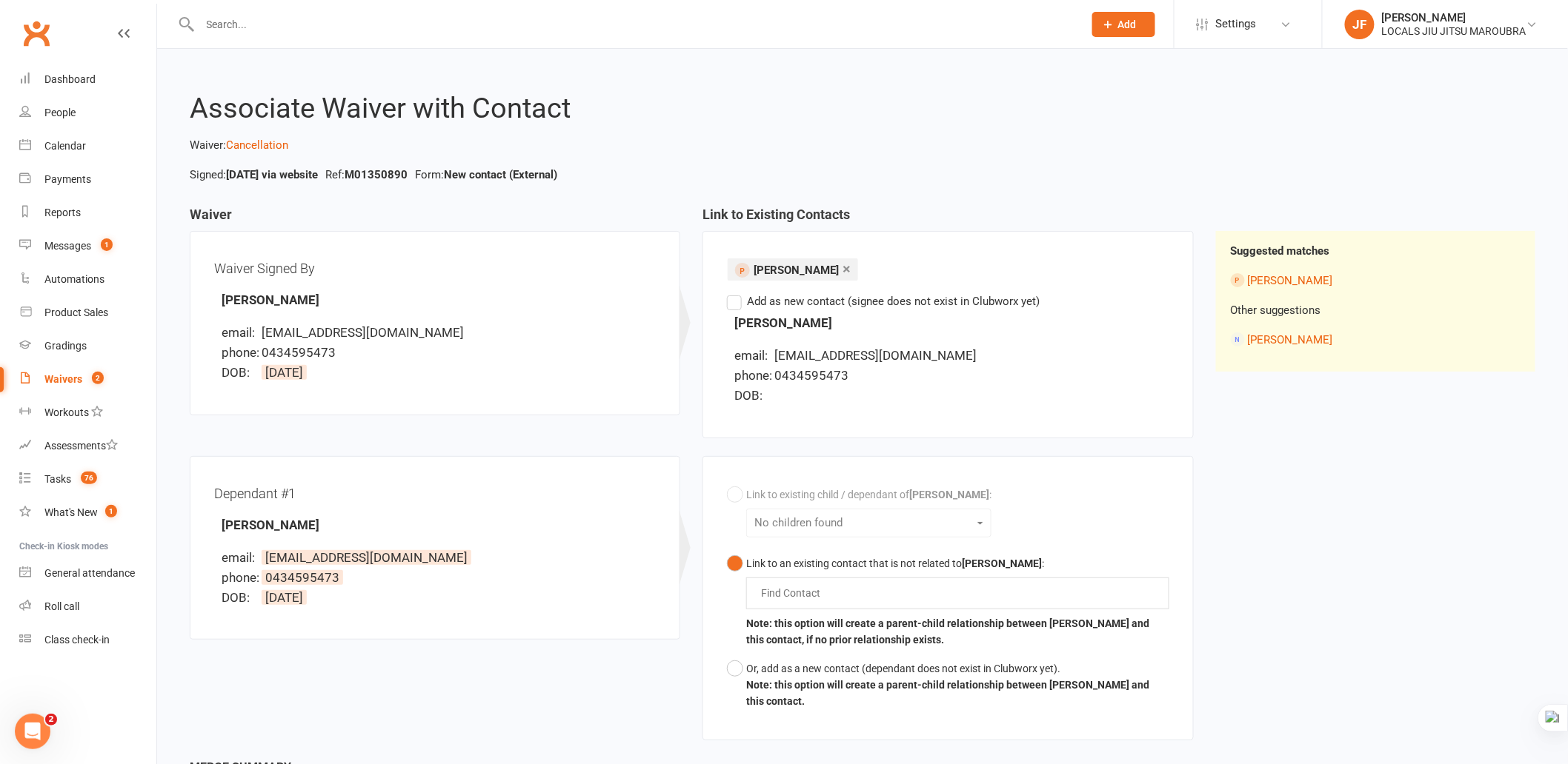
click at [1461, 478] on div "Waiver Waiver Signed By Beca Arwel-Lewis email: rhodriwyn@gmail.com phone: 0434…" at bounding box center [862, 483] width 1368 height 551
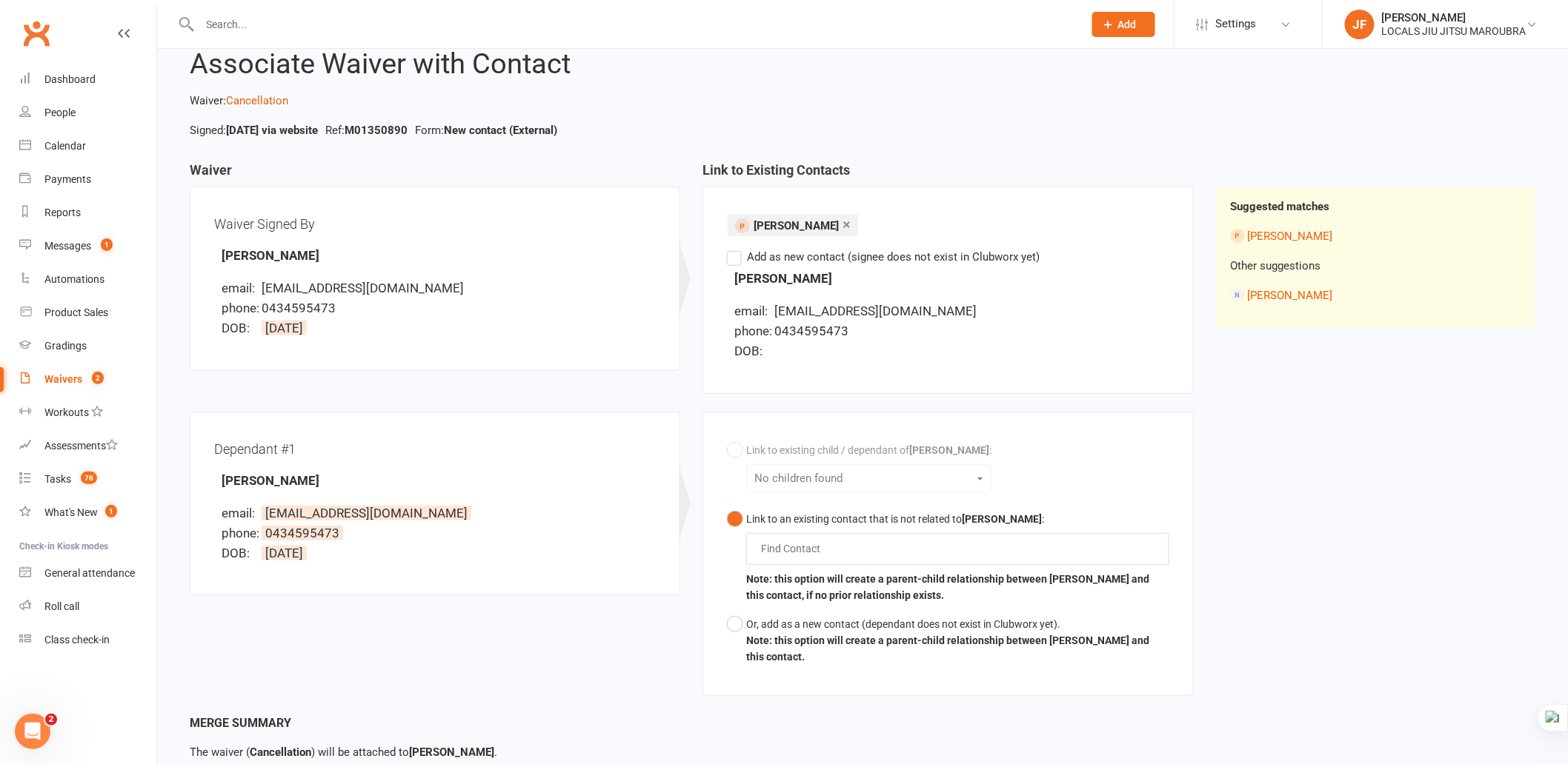
scroll to position [82, 0]
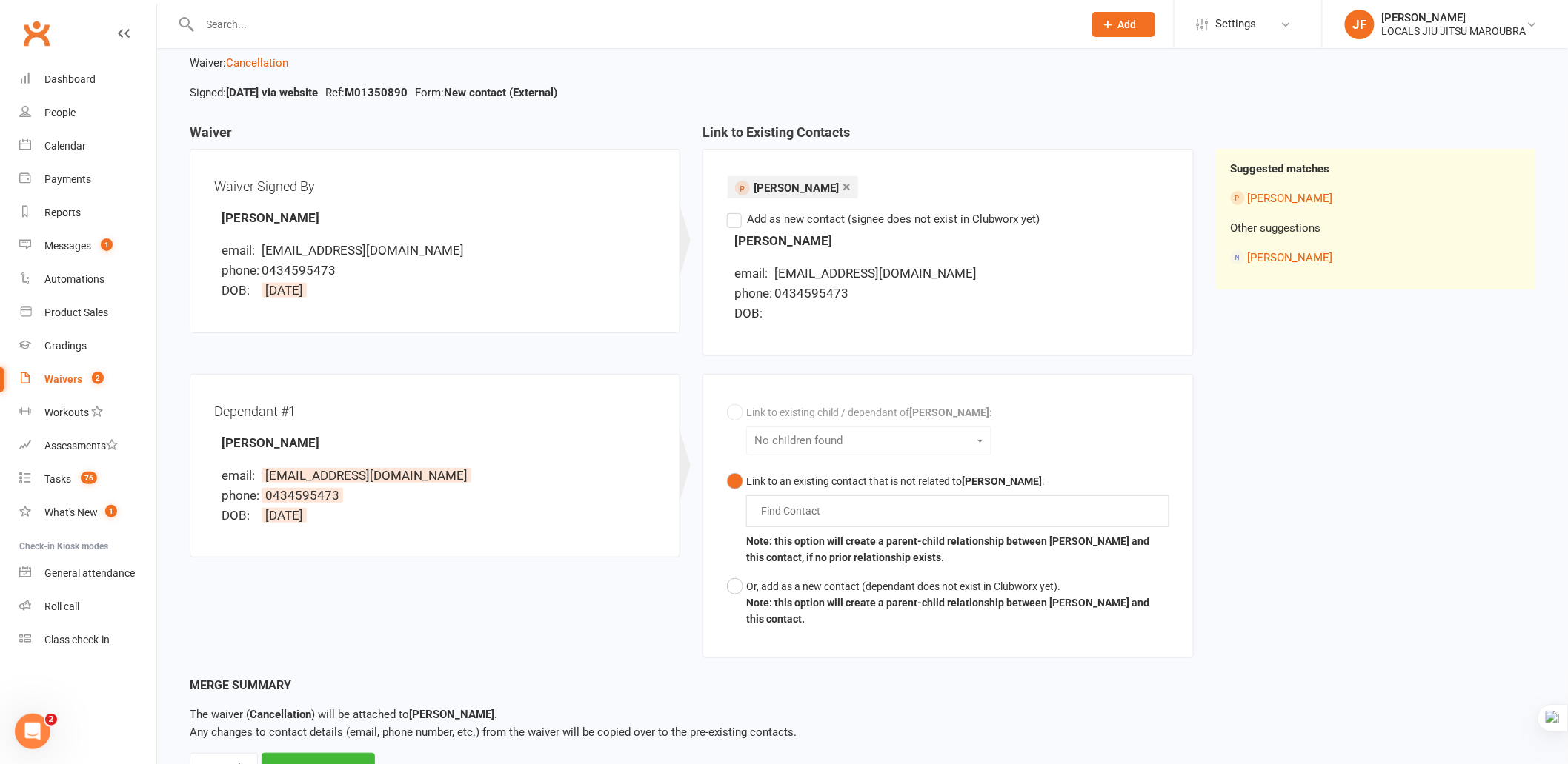
click at [1475, 478] on div "Waiver Waiver Signed By Beca Arwel-Lewis email: rhodriwyn@gmail.com phone: 0434…" at bounding box center [862, 401] width 1368 height 551
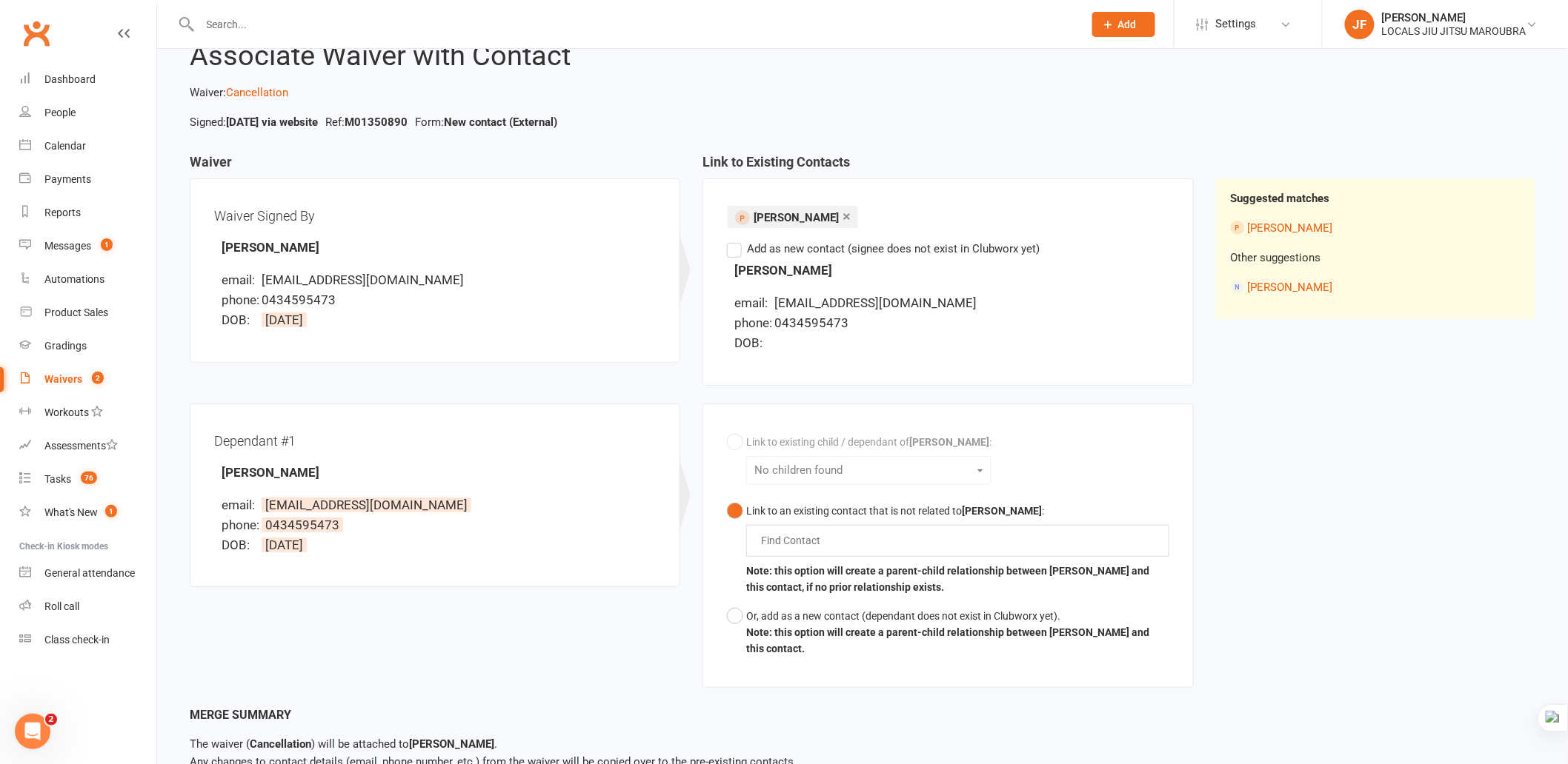
scroll to position [0, 0]
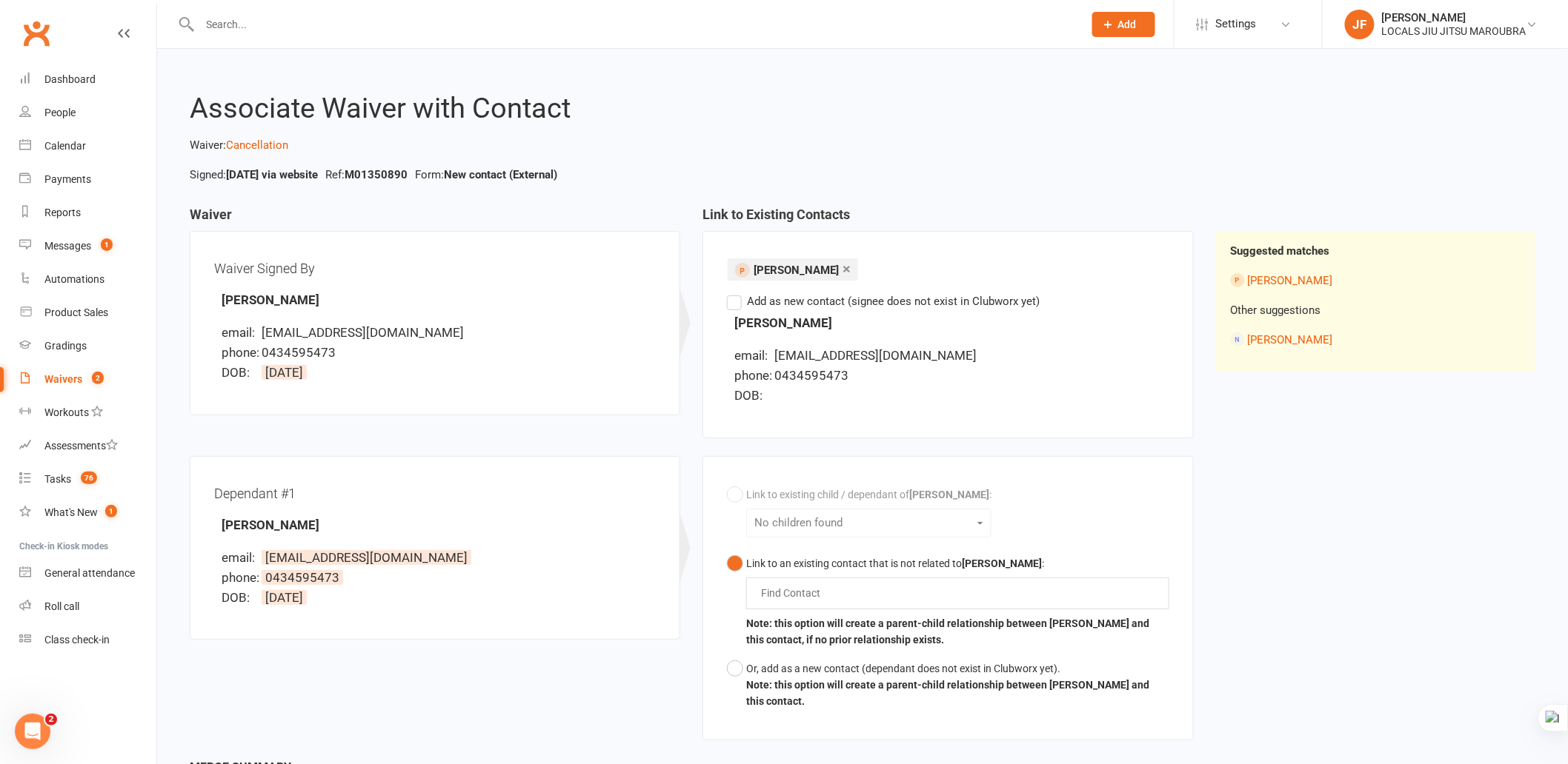
click at [1475, 480] on div "Waiver Waiver Signed By Beca Arwel-Lewis email: rhodriwyn@gmail.com phone: 0434…" at bounding box center [862, 483] width 1368 height 551
click at [1475, 482] on div "Waiver Waiver Signed By Beca Arwel-Lewis email: rhodriwyn@gmail.com phone: 0434…" at bounding box center [862, 483] width 1368 height 551
click at [1486, 479] on div "Waiver Waiver Signed By Beca Arwel-Lewis email: rhodriwyn@gmail.com phone: 0434…" at bounding box center [862, 483] width 1368 height 551
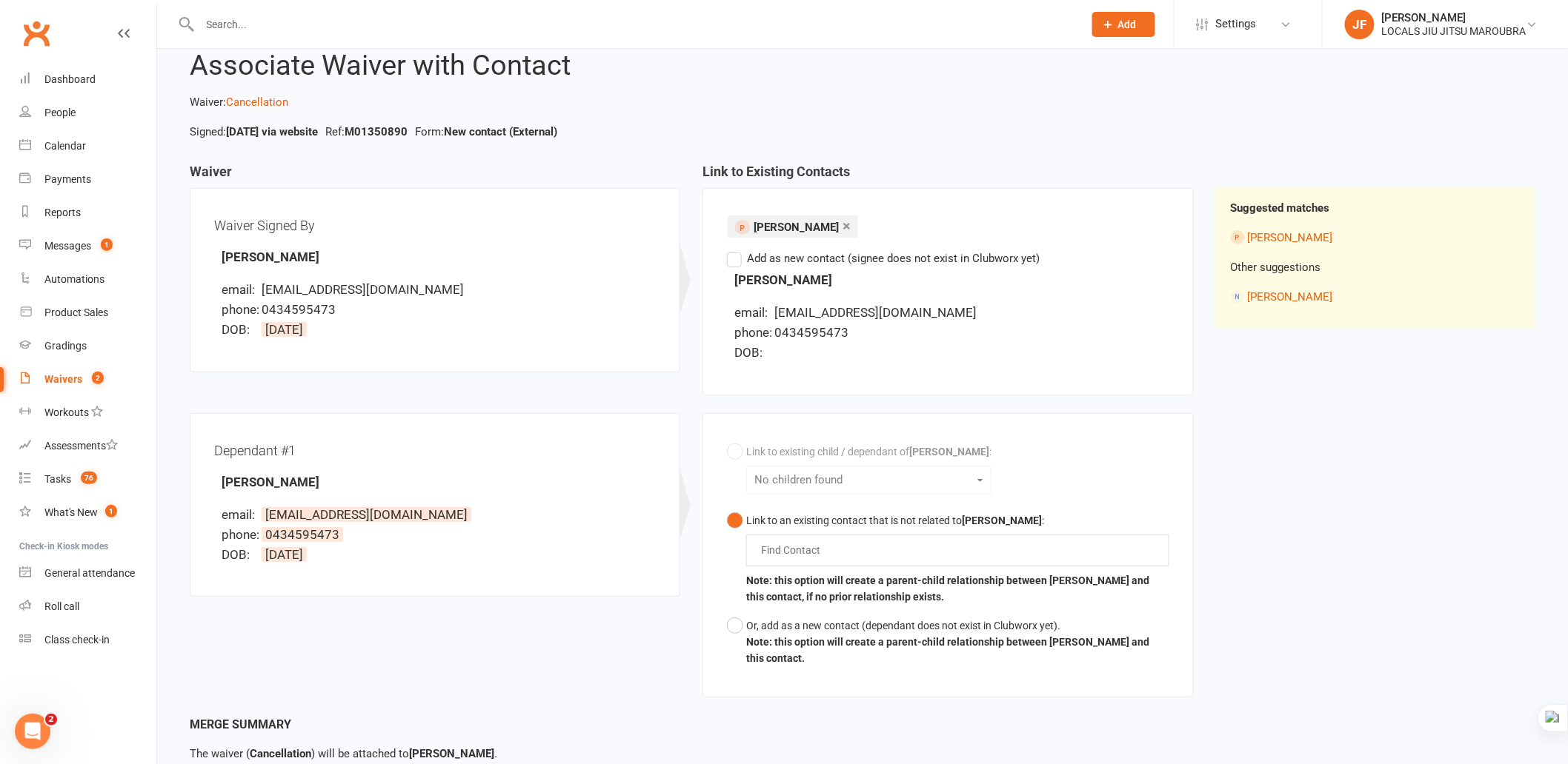
scroll to position [82, 0]
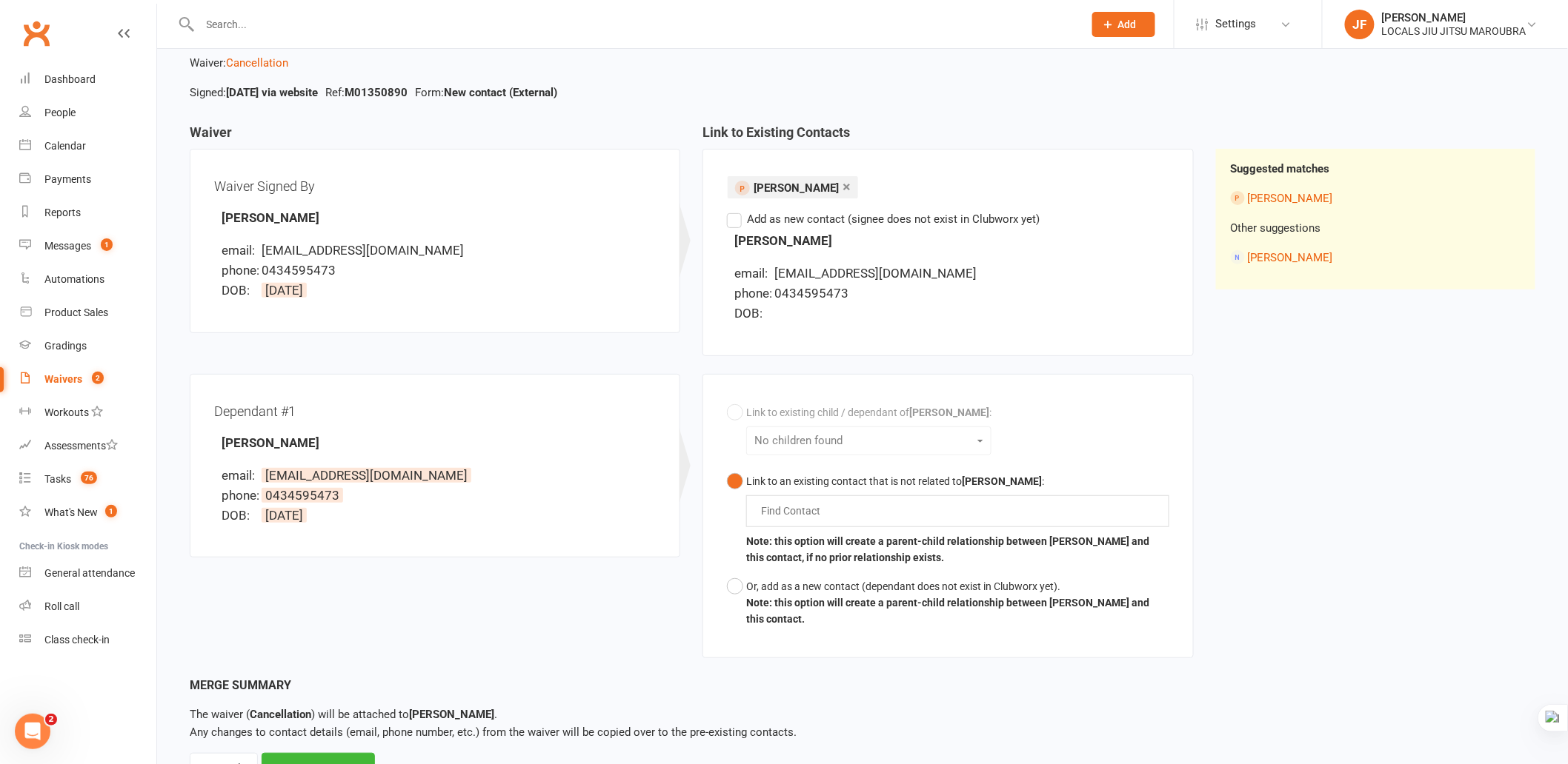
click at [1486, 479] on div "Waiver Waiver Signed By Beca Arwel-Lewis email: rhodriwyn@gmail.com phone: 0434…" at bounding box center [862, 401] width 1368 height 551
click at [1412, 461] on div "Waiver Waiver Signed By Beca Arwel-Lewis email: rhodriwyn@gmail.com phone: 0434…" at bounding box center [862, 401] width 1368 height 551
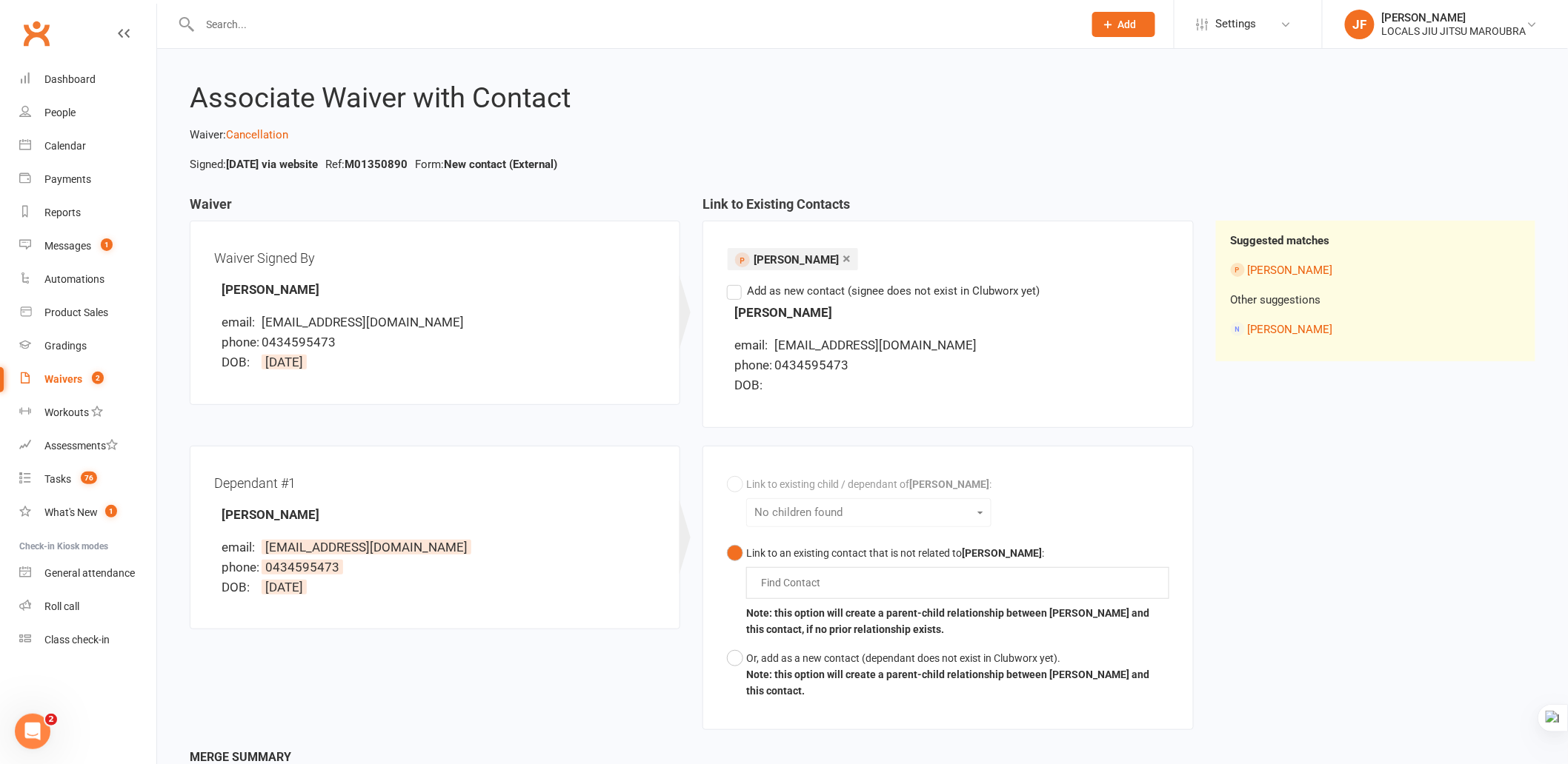
scroll to position [0, 0]
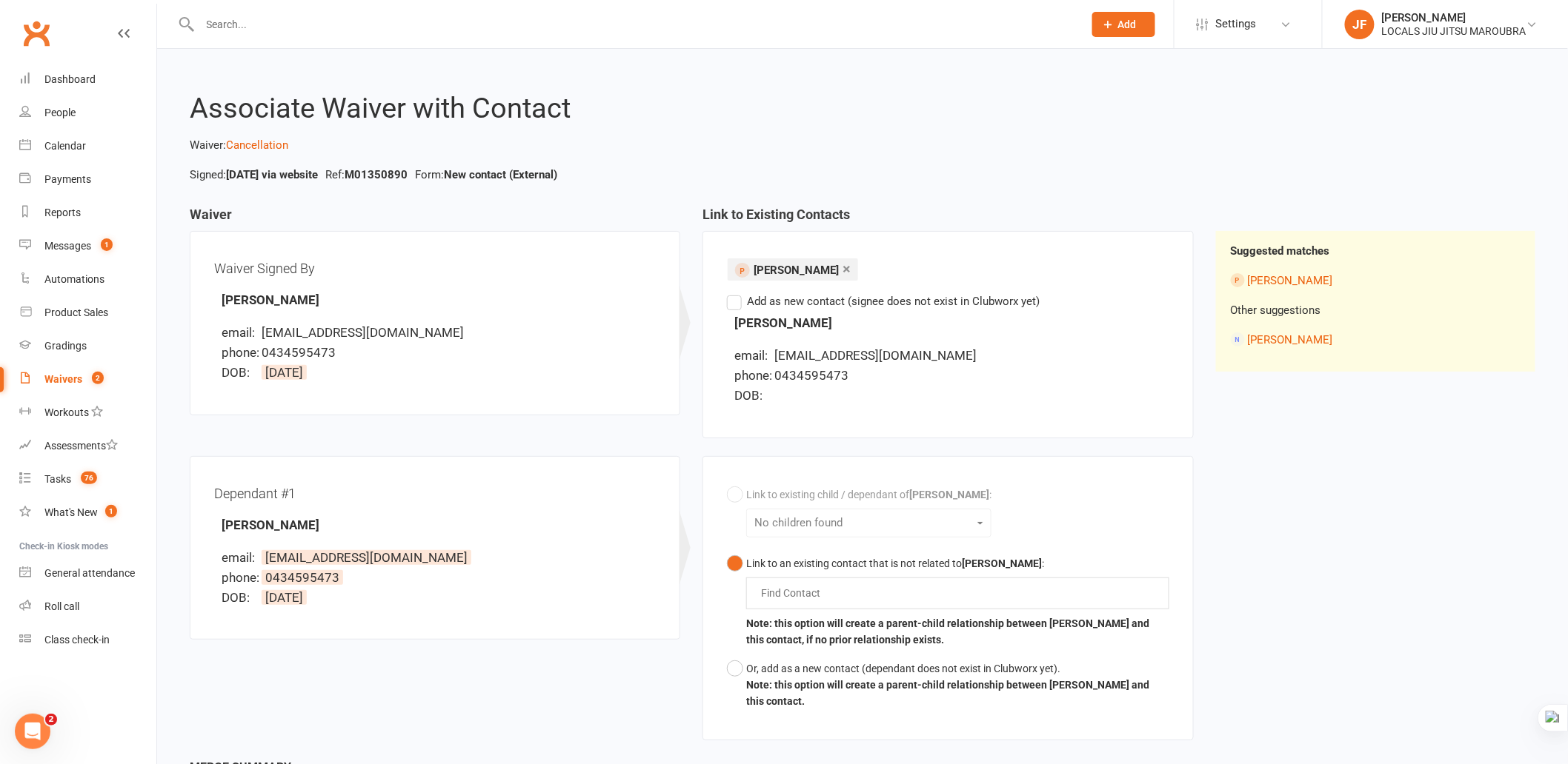
click at [1431, 415] on div "Waiver Waiver Signed By Beca Arwel-Lewis email: rhodriwyn@gmail.com phone: 0434…" at bounding box center [862, 483] width 1368 height 551
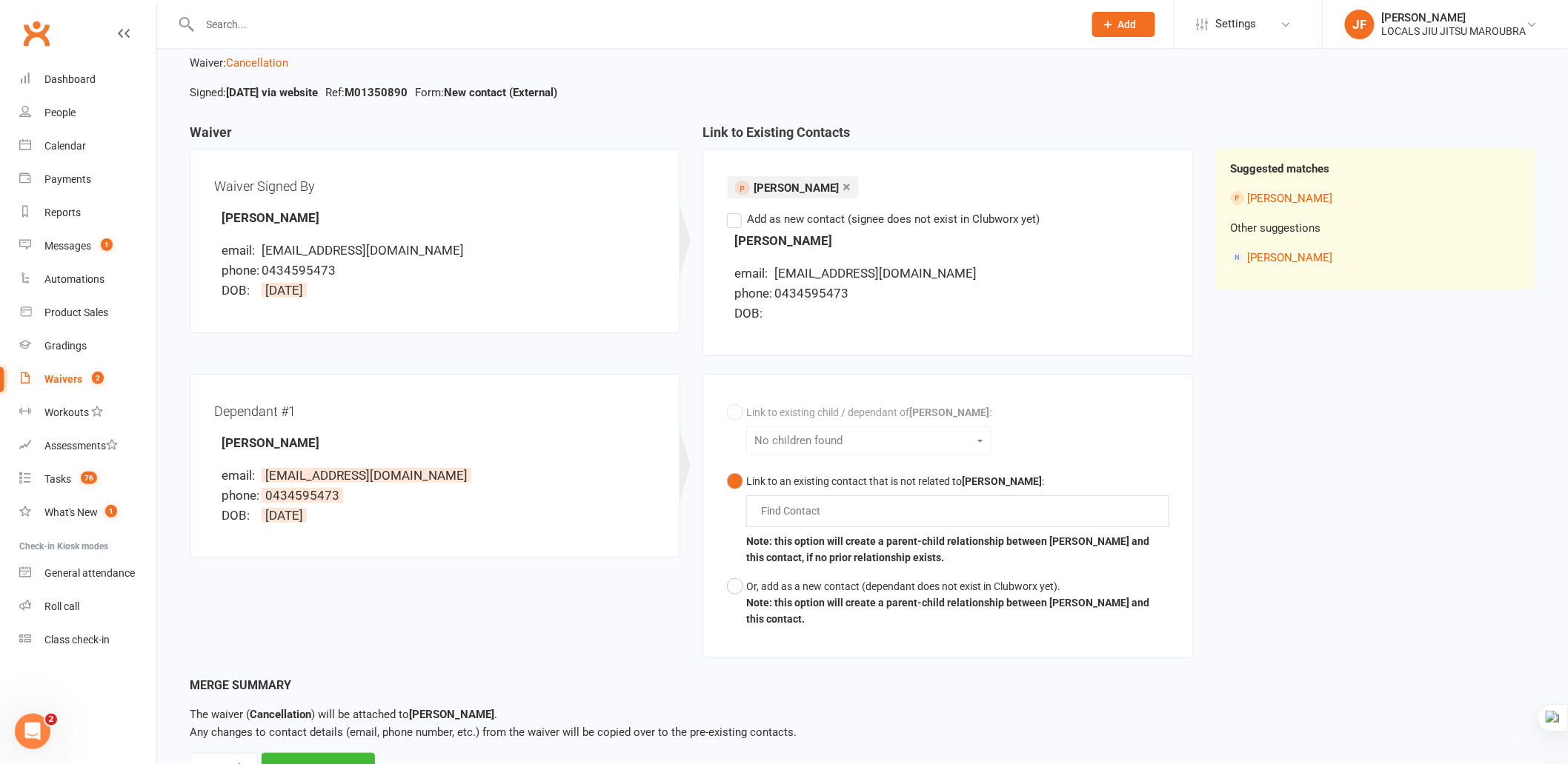
click at [1412, 446] on div "Waiver Waiver Signed By Beca Arwel-Lewis email: rhodriwyn@gmail.com phone: 0434…" at bounding box center [862, 401] width 1368 height 551
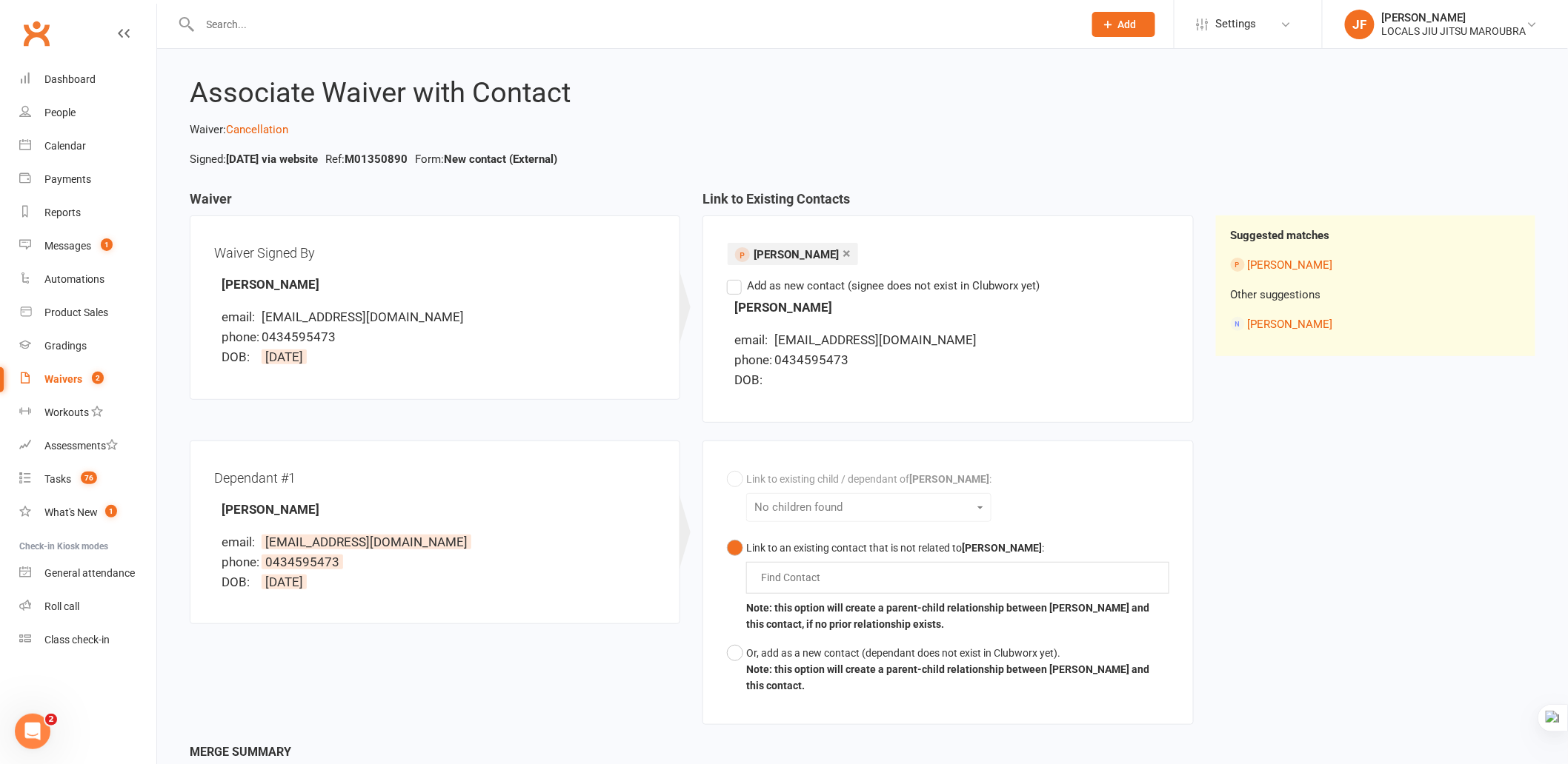
scroll to position [21, 0]
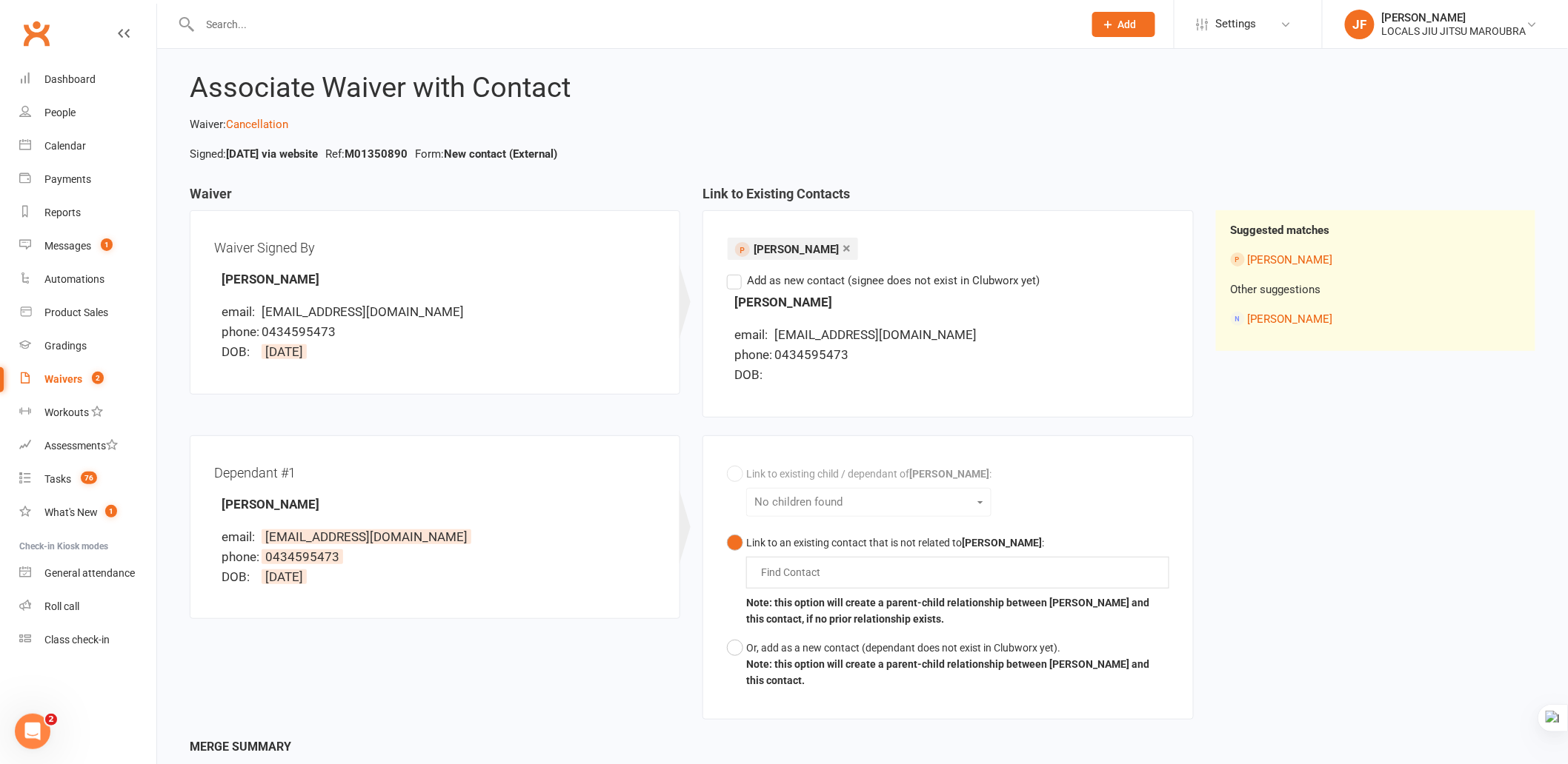
click at [1282, 502] on div "Waiver Waiver Signed By Beca Arwel-Lewis email: rhodriwyn@gmail.com phone: 0434…" at bounding box center [862, 462] width 1368 height 551
click at [648, 714] on div "Dependant #1 Beca Arwel-Lewis email: rhodriwyn@gmail.com phone: 0434595473 DOB:…" at bounding box center [691, 587] width 1026 height 303
drag, startPoint x: 1350, startPoint y: 502, endPoint x: 1348, endPoint y: 488, distance: 14.1
click at [1348, 488] on div "Waiver Waiver Signed By Beca Arwel-Lewis email: rhodriwyn@gmail.com phone: 0434…" at bounding box center [862, 462] width 1368 height 551
drag, startPoint x: 1270, startPoint y: 489, endPoint x: 1260, endPoint y: 490, distance: 10.0
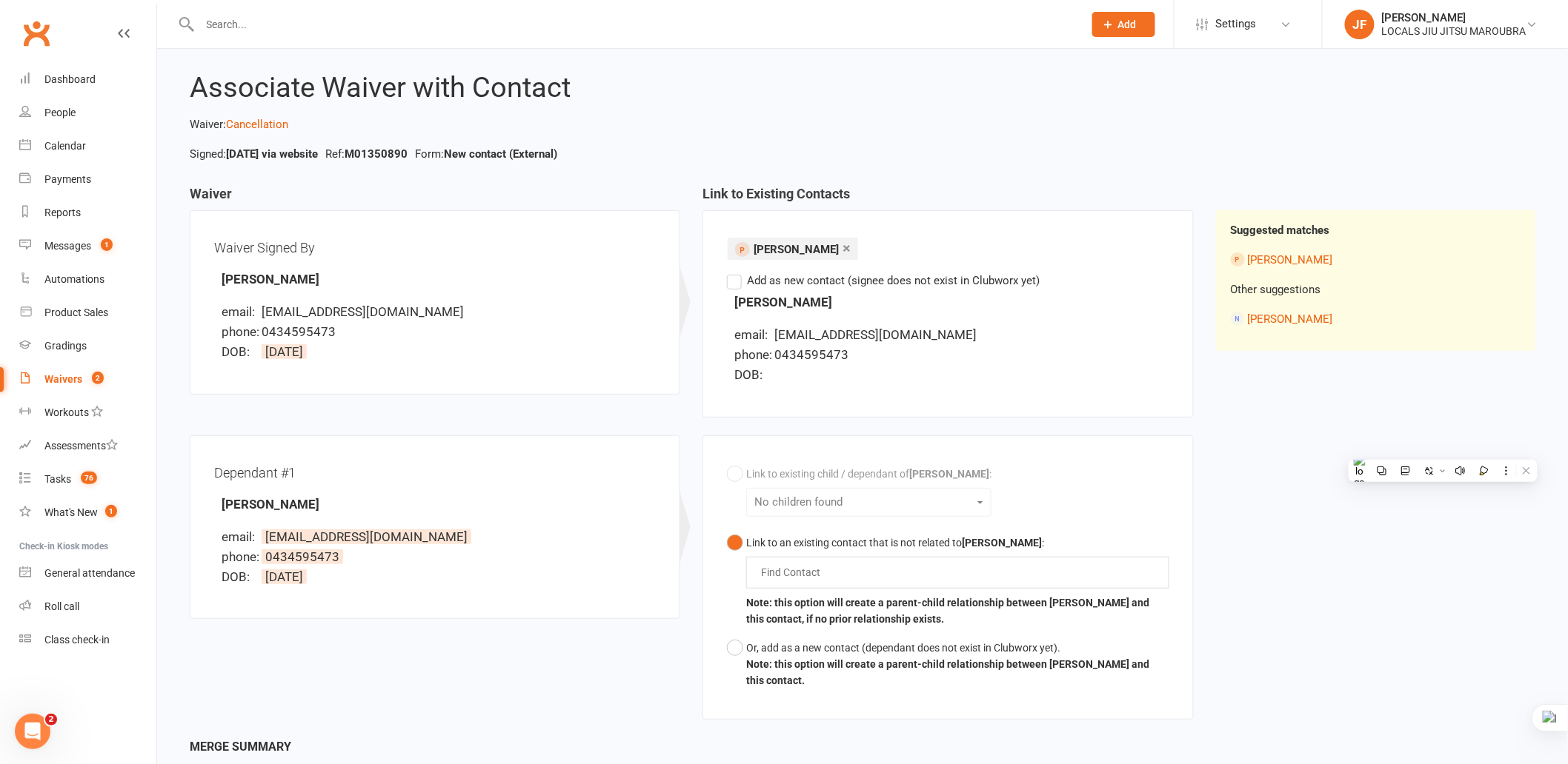
click at [1269, 489] on div "Waiver Waiver Signed By Beca Arwel-Lewis email: rhodriwyn@gmail.com phone: 0434…" at bounding box center [862, 462] width 1368 height 551
drag, startPoint x: 857, startPoint y: 563, endPoint x: 841, endPoint y: 566, distance: 16.3
click at [856, 564] on div "Find Contact" at bounding box center [957, 572] width 422 height 31
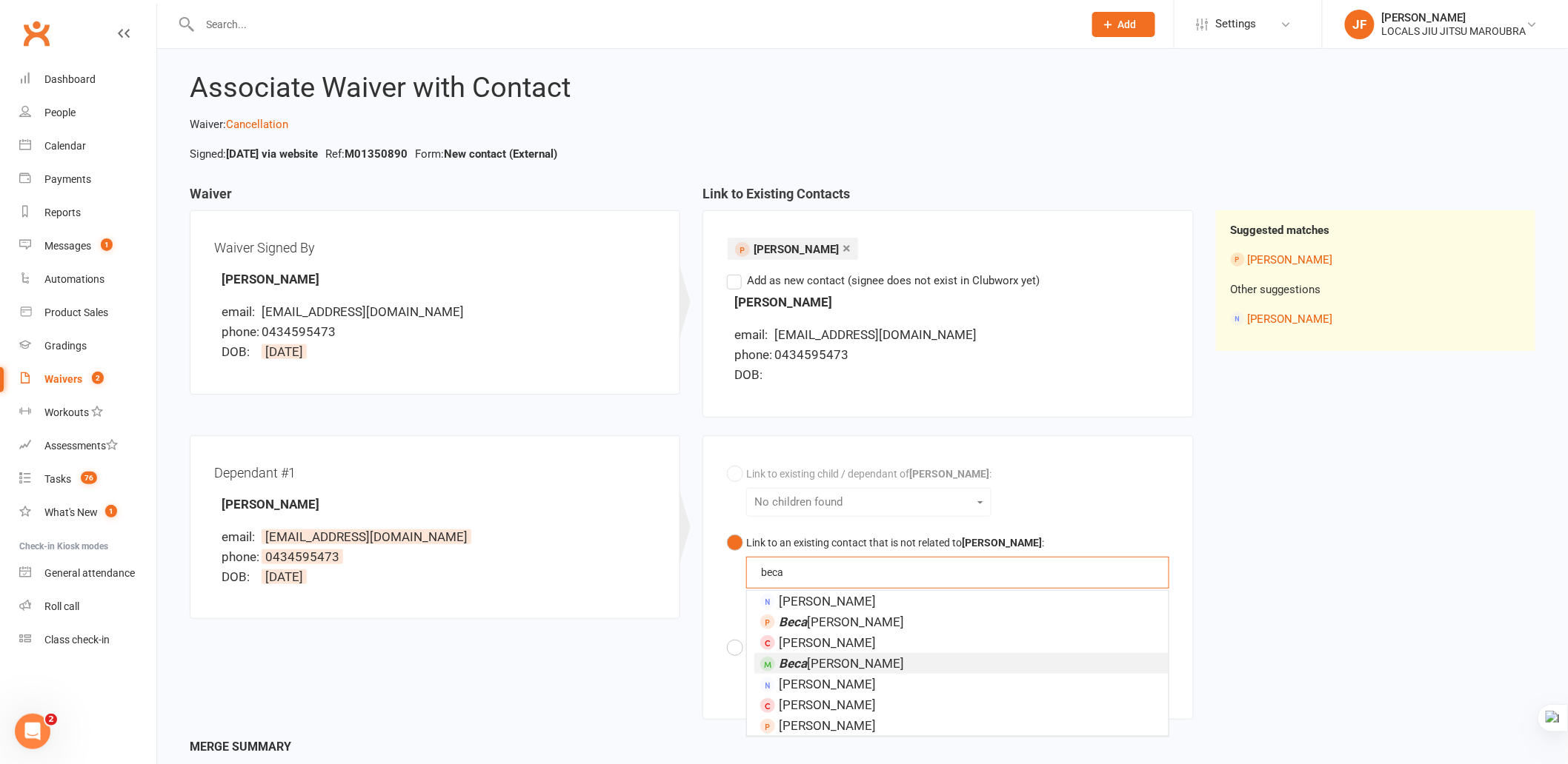
type input "beca"
click at [835, 661] on span "Beca Wyni ARWEL-LEWIS" at bounding box center [841, 663] width 125 height 14
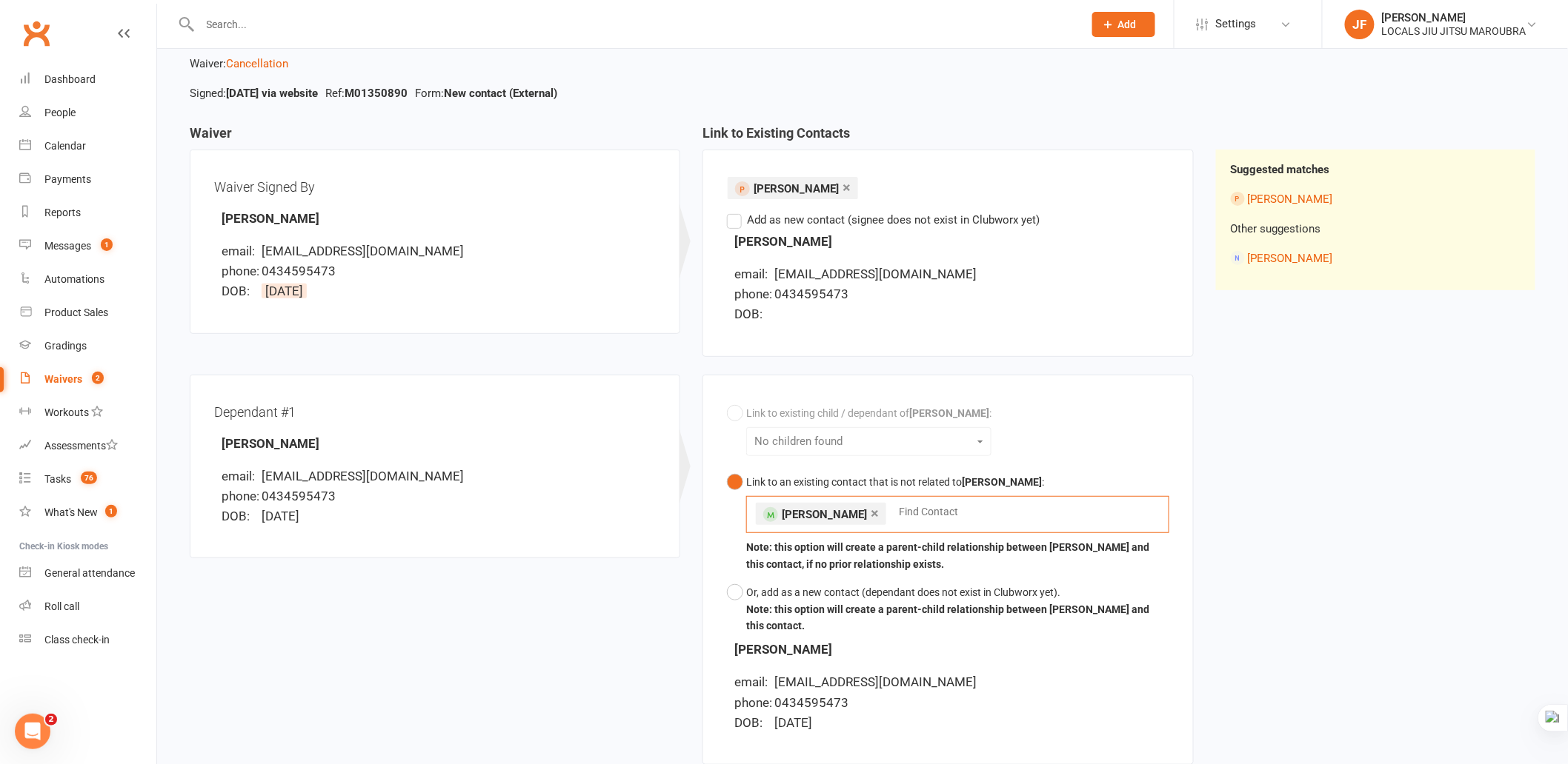
scroll to position [104, 0]
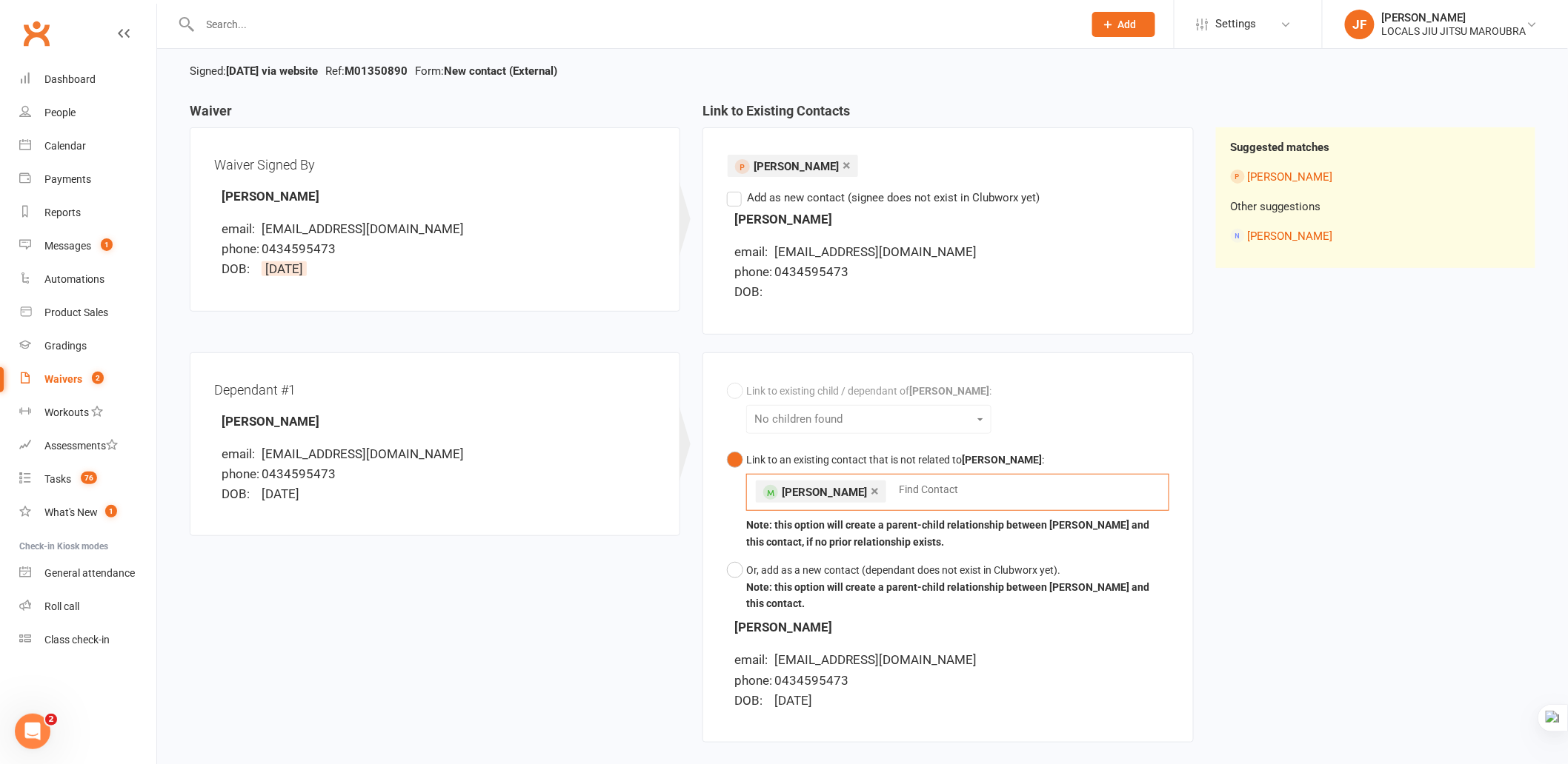
click at [1348, 544] on div "Waiver Waiver Signed By Beca Arwel-Lewis email: rhodriwyn@gmail.com phone: 0434…" at bounding box center [862, 433] width 1368 height 657
click at [851, 162] on link "×" at bounding box center [846, 165] width 8 height 24
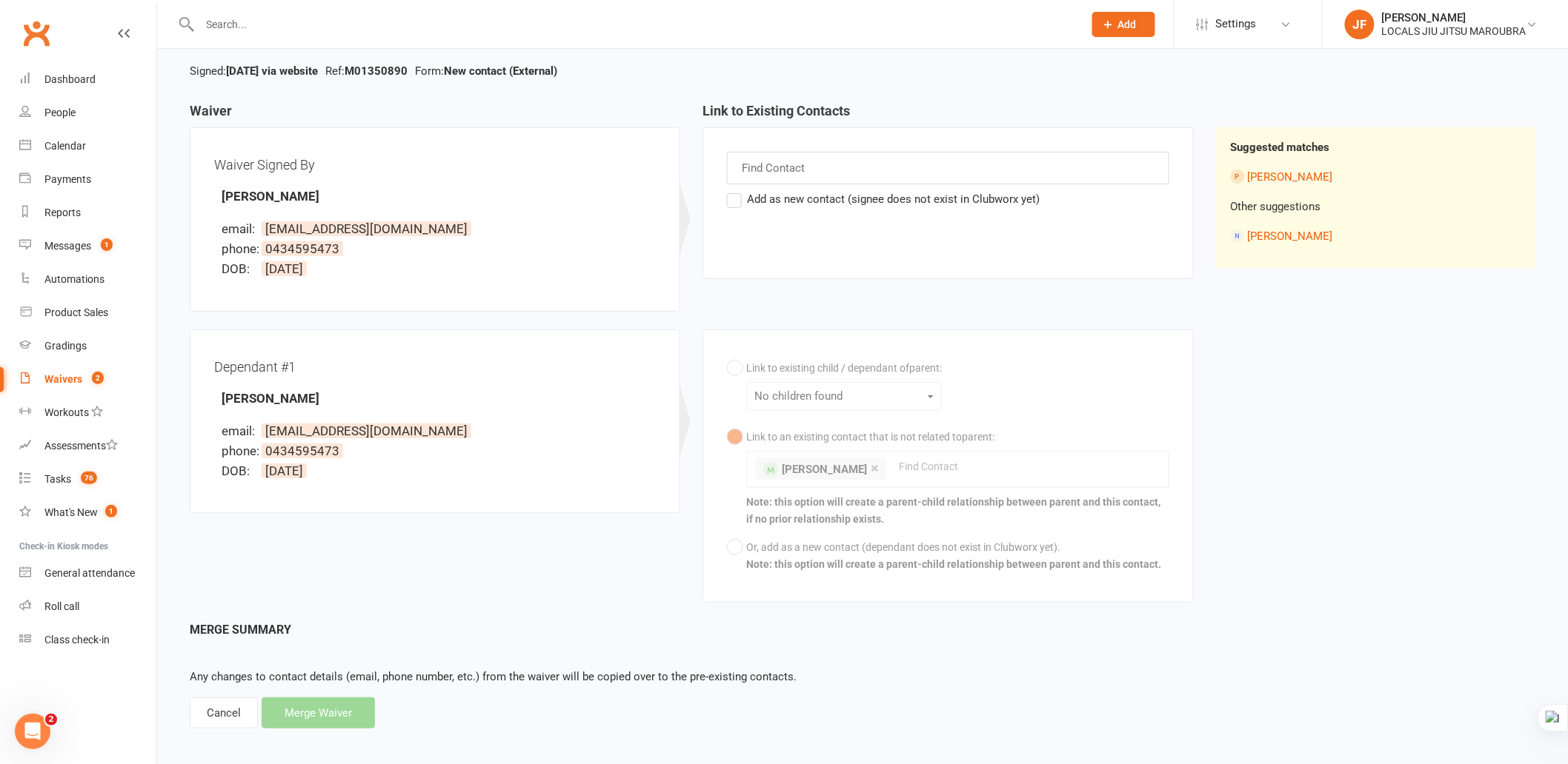
click at [860, 237] on div "Find Contact Add as new contact (signee does not exist in Clubworx yet)" at bounding box center [947, 203] width 491 height 152
click at [880, 171] on div "Find Contact" at bounding box center [947, 169] width 441 height 33
drag, startPoint x: 221, startPoint y: 196, endPoint x: 383, endPoint y: 194, distance: 162.0
click at [383, 194] on div "Waiver Signed By Beca Arwel-Lewis email: rhodriwyn@gmail.com phone: 0434595473 …" at bounding box center [435, 220] width 441 height 136
click at [824, 165] on div "Find Contact" at bounding box center [947, 169] width 441 height 33
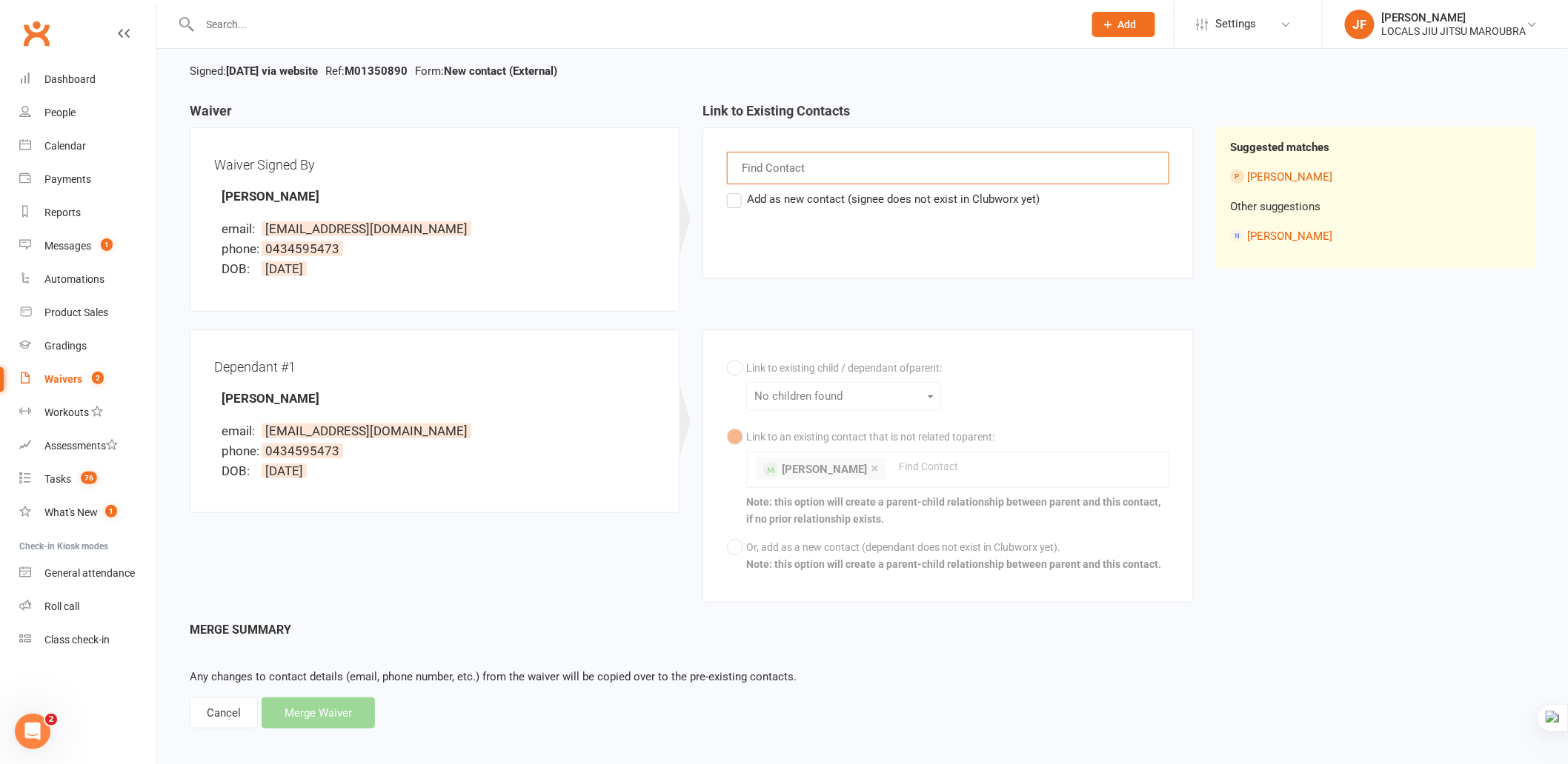
click at [774, 152] on div "Find Contact" at bounding box center [947, 169] width 441 height 33
click at [777, 165] on input "text" at bounding box center [775, 169] width 69 height 19
paste input "Beca Wyni"
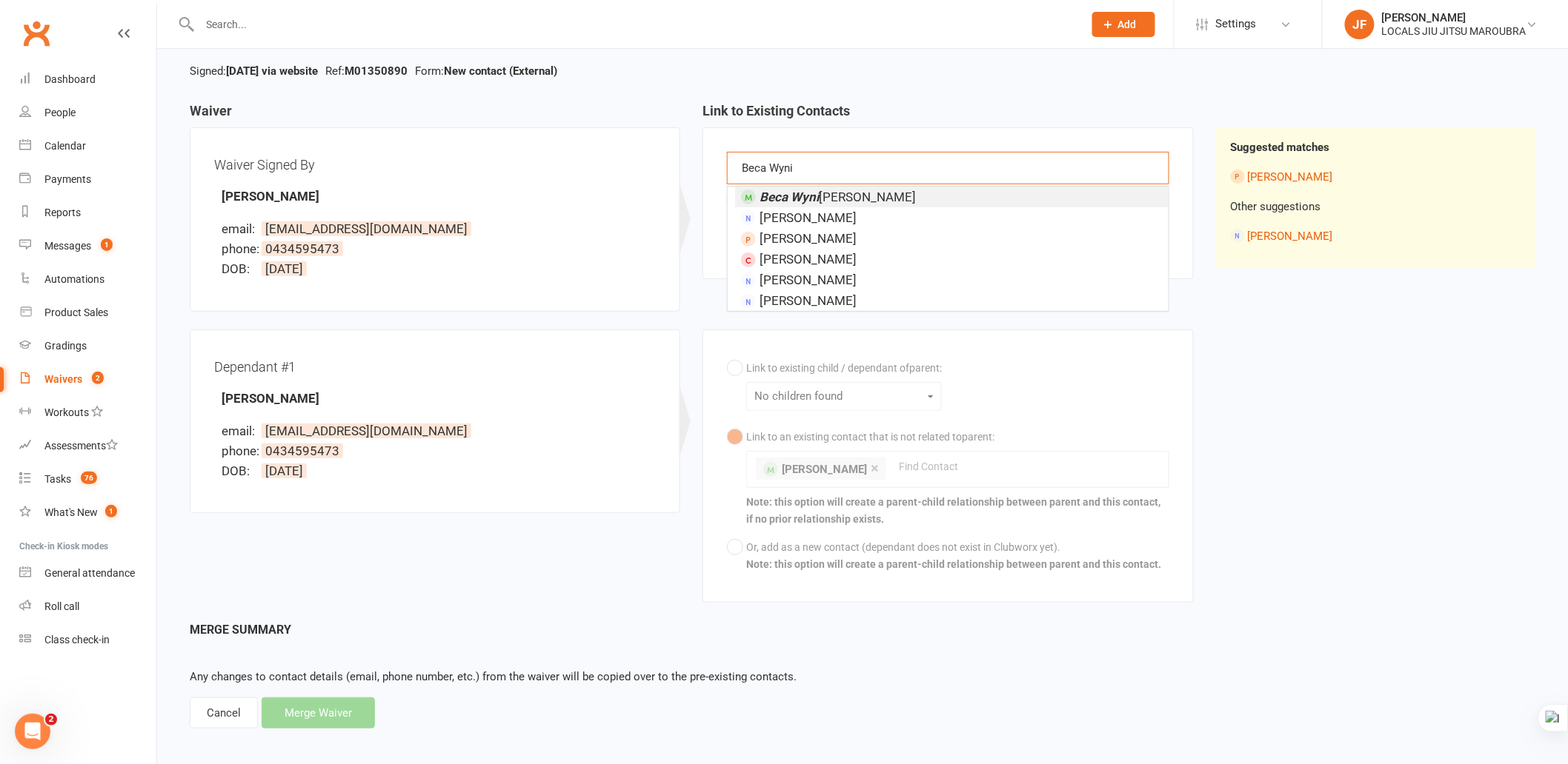
type input "Beca Wyni"
click at [784, 194] on em "Beca Wyni" at bounding box center [789, 197] width 60 height 14
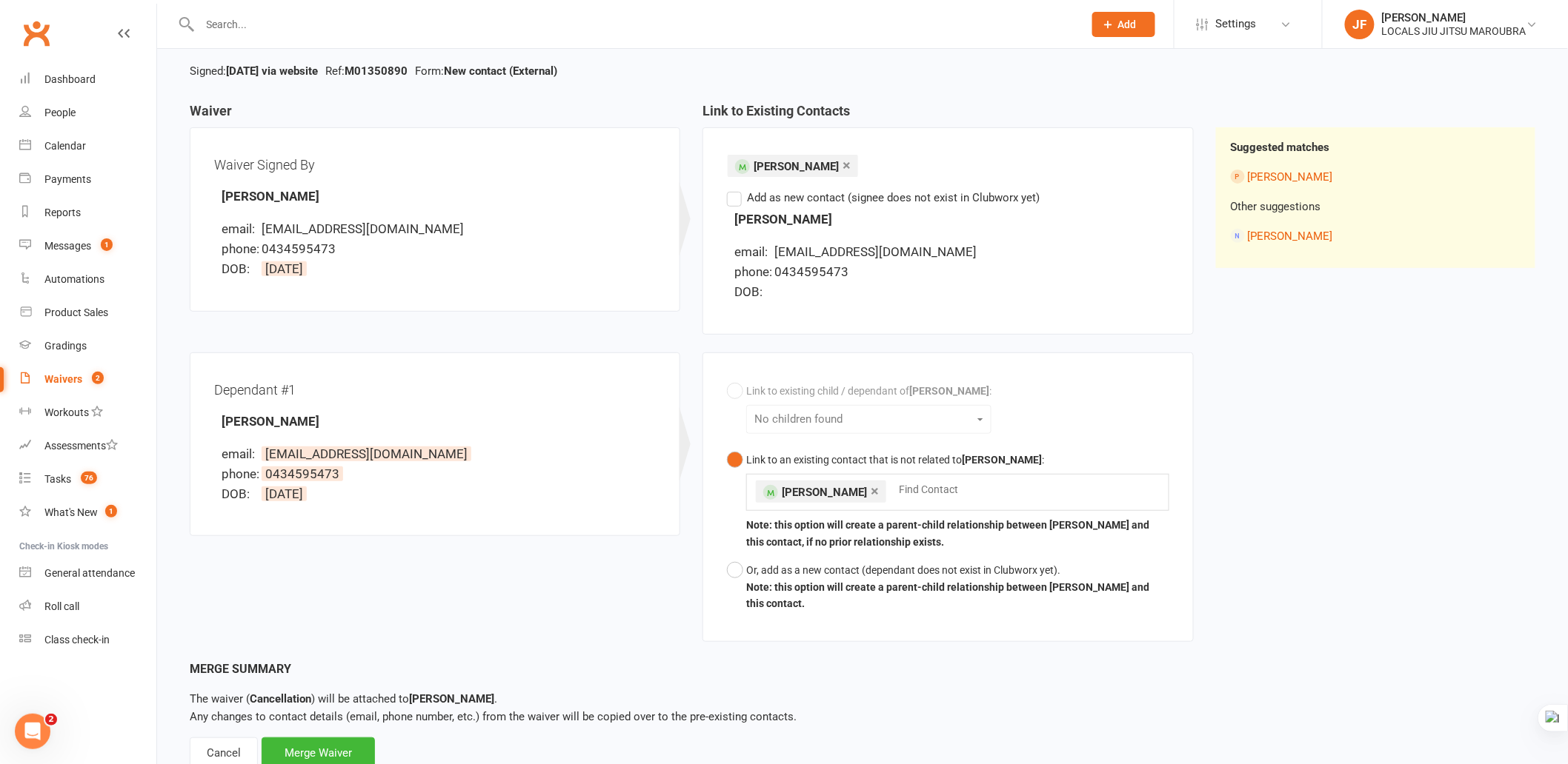
click at [879, 490] on link "×" at bounding box center [874, 490] width 8 height 24
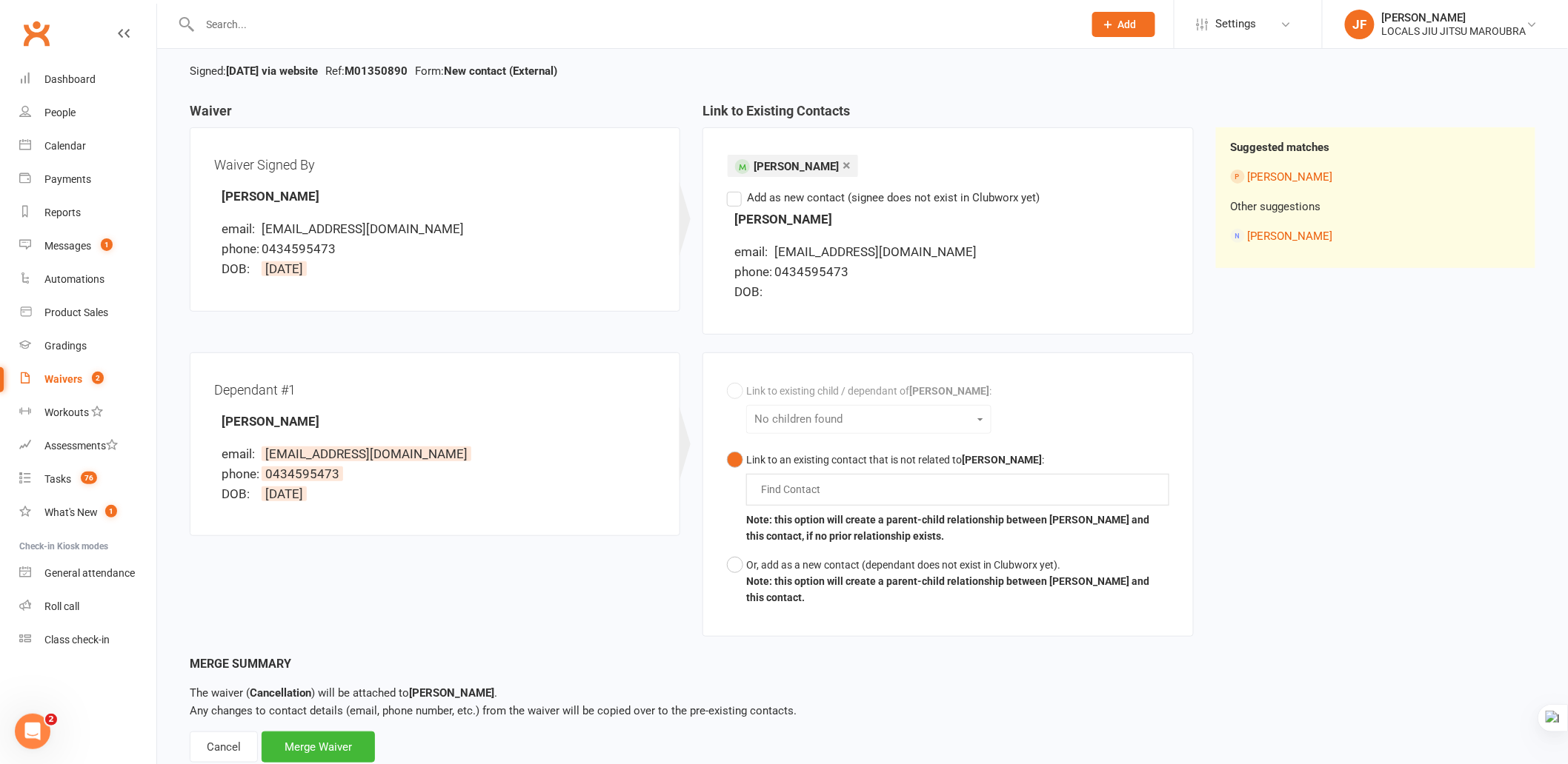
click at [1319, 447] on div "Waiver Waiver Signed By Beca Arwel-Lewis email: rhodriwyn@gmail.com phone: 0434…" at bounding box center [862, 380] width 1368 height 551
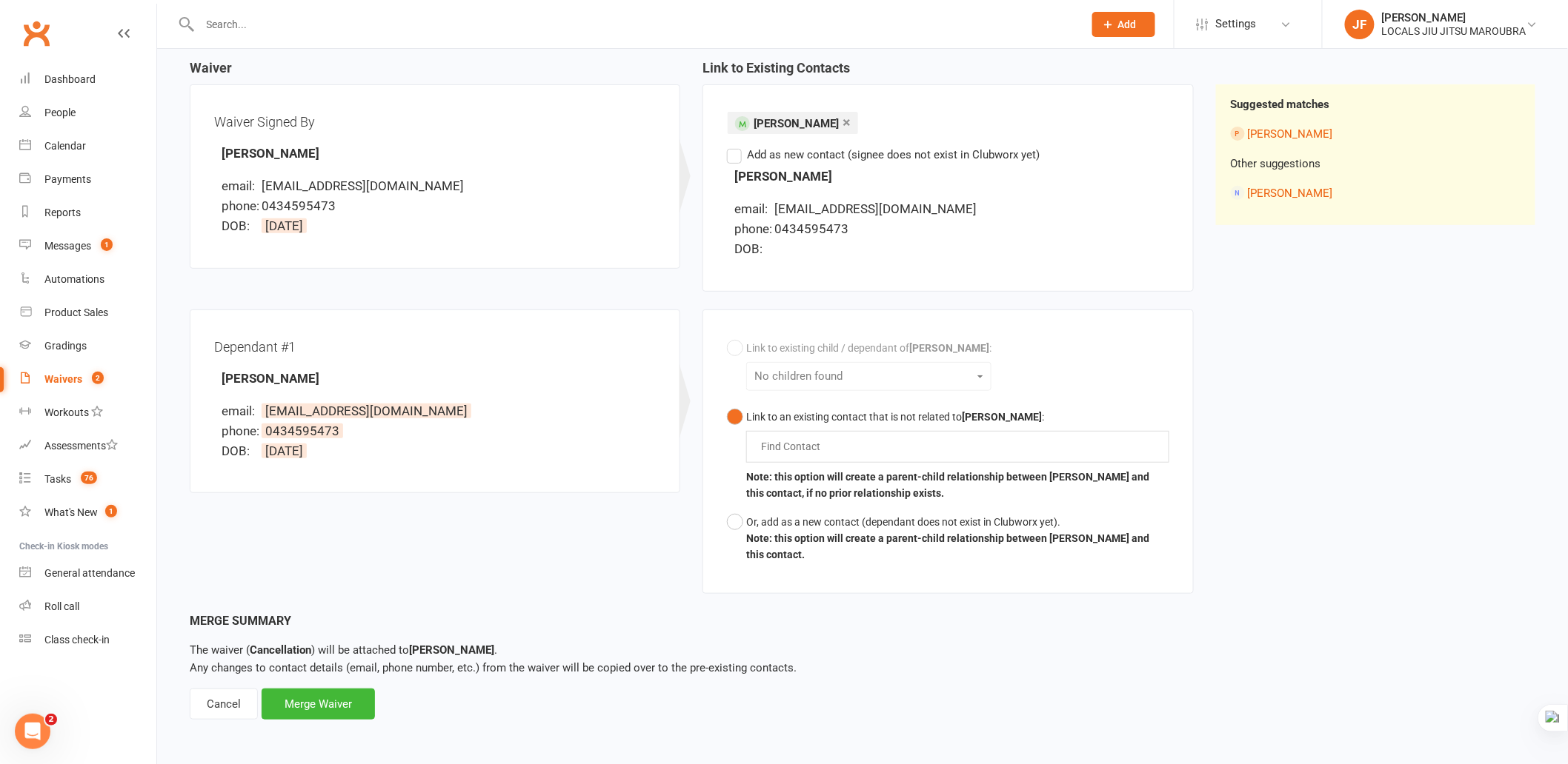
click at [534, 591] on div "Dependant #1 Beca Arwel-Lewis email: rhodriwyn@gmail.com phone: 0434595473 DOB:…" at bounding box center [691, 461] width 1026 height 303
click at [604, 563] on div "Dependant #1 Beca Arwel-Lewis email: rhodriwyn@gmail.com phone: 0434595473 DOB:…" at bounding box center [691, 461] width 1026 height 303
click at [351, 704] on div "Merge Waiver" at bounding box center [318, 704] width 114 height 31
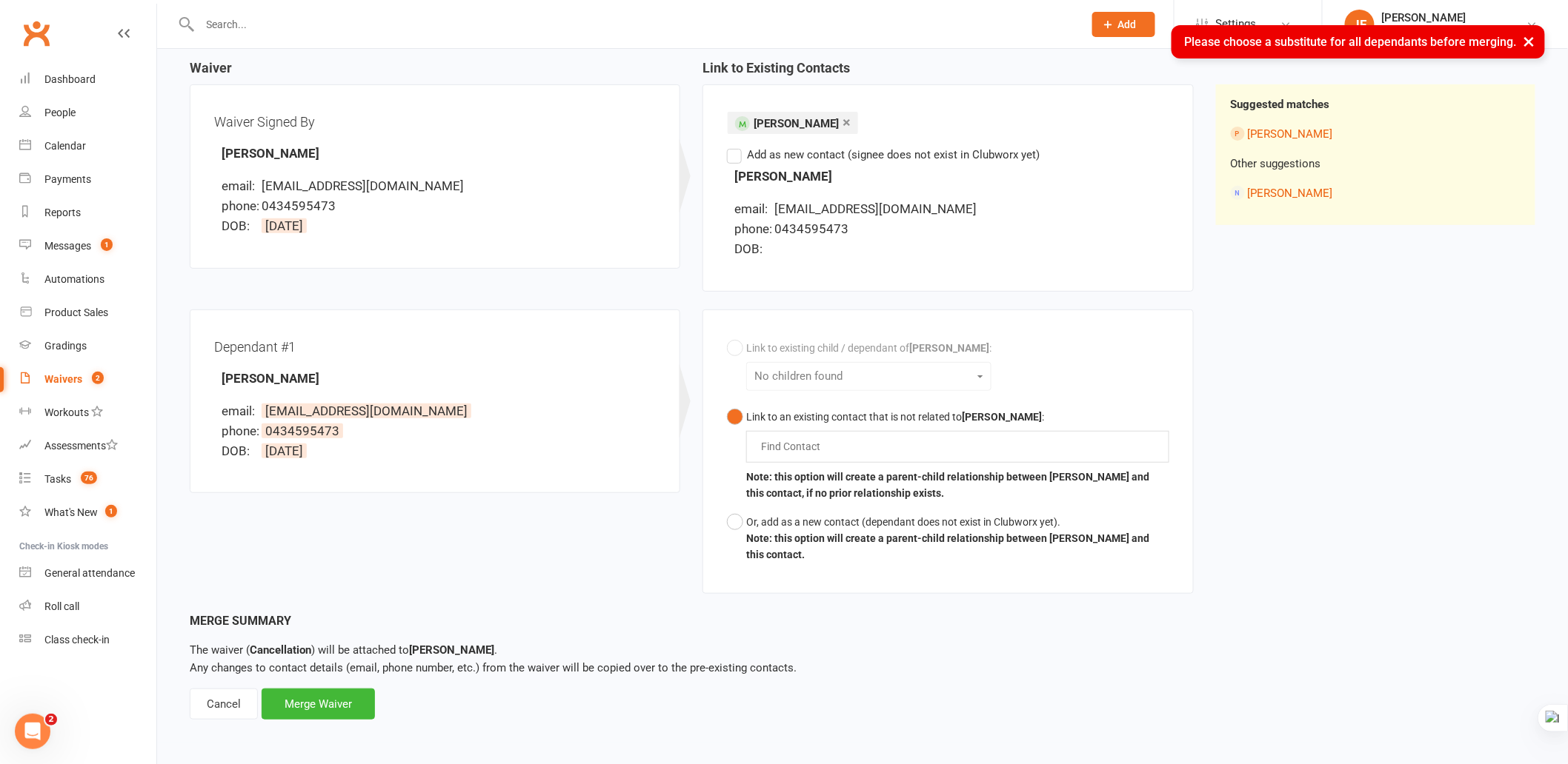
click at [1376, 421] on div "Waiver Waiver Signed By Beca Arwel-Lewis email: rhodriwyn@gmail.com phone: 0434…" at bounding box center [862, 336] width 1368 height 551
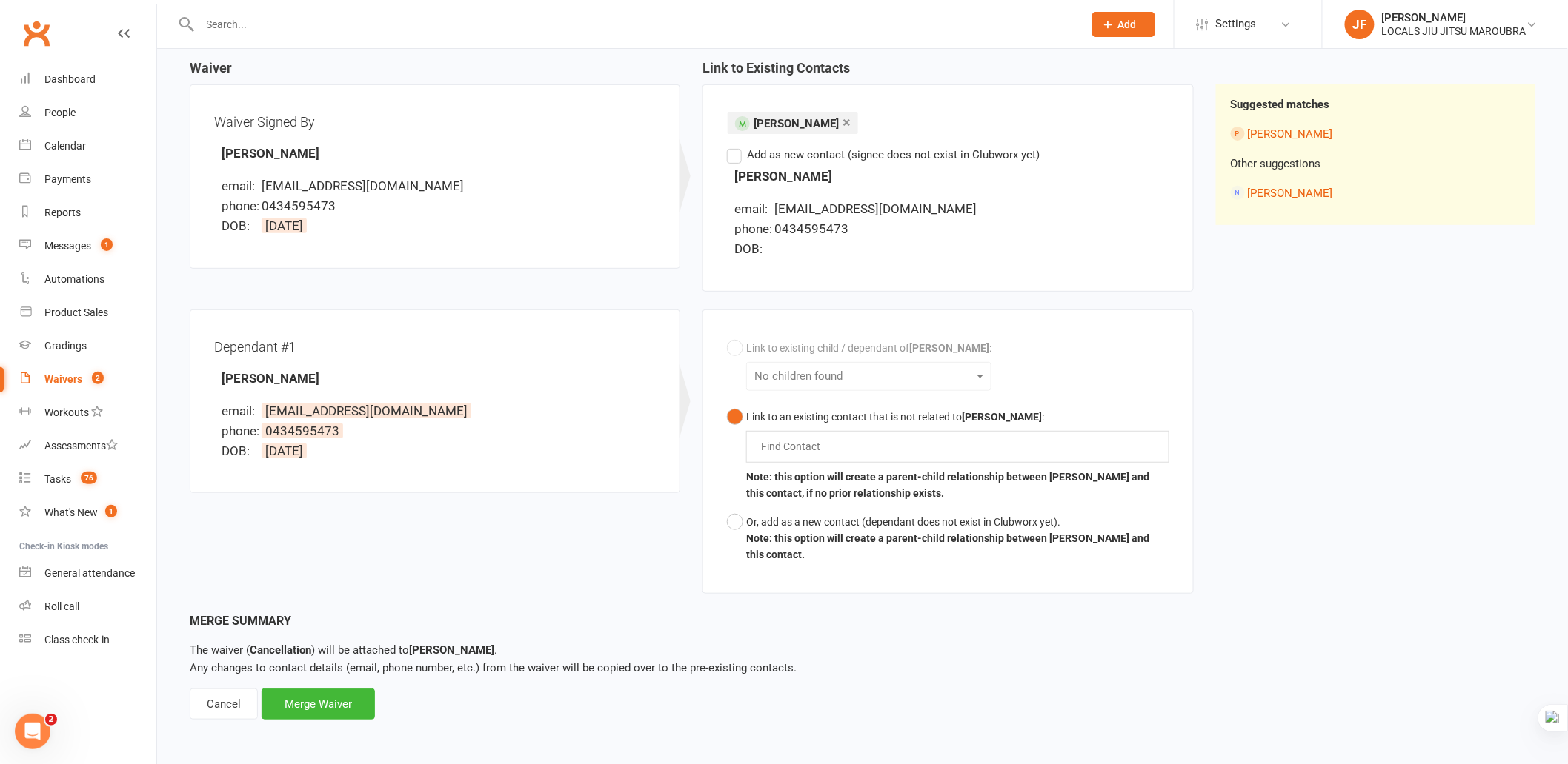
click at [730, 406] on button "Link to an existing contact that is not related to Beca Wyni ARWEL-LEWIS : Find…" at bounding box center [947, 455] width 441 height 105
click at [730, 347] on div "Link to existing child / dependant of Beca Wyni ARWEL-LEWIS : No children found…" at bounding box center [947, 452] width 441 height 236
click at [803, 440] on input "text" at bounding box center [794, 446] width 69 height 17
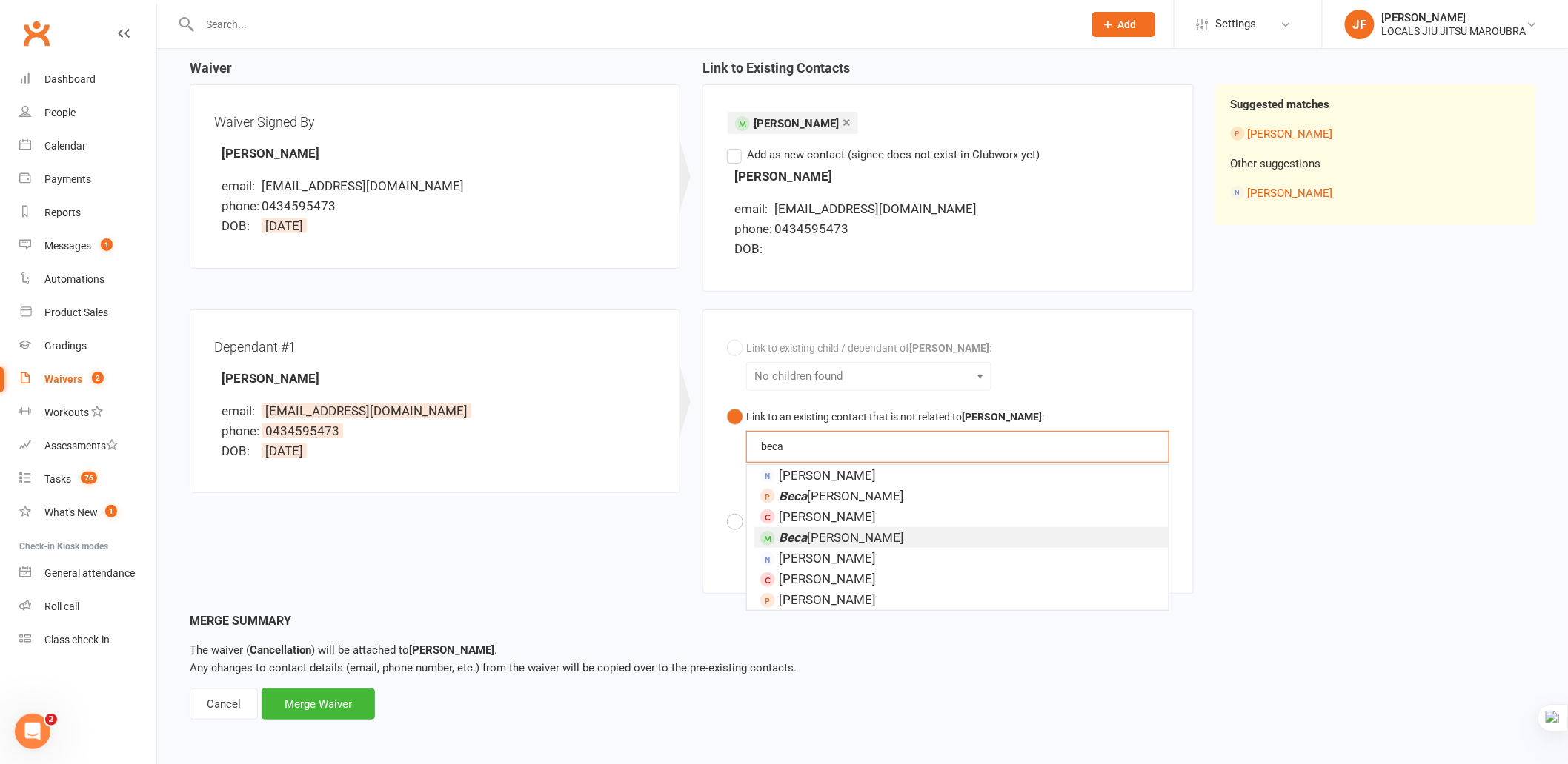
type input "beca"
click at [899, 536] on span "Beca Wyni ARWEL-LEWIS" at bounding box center [841, 538] width 125 height 14
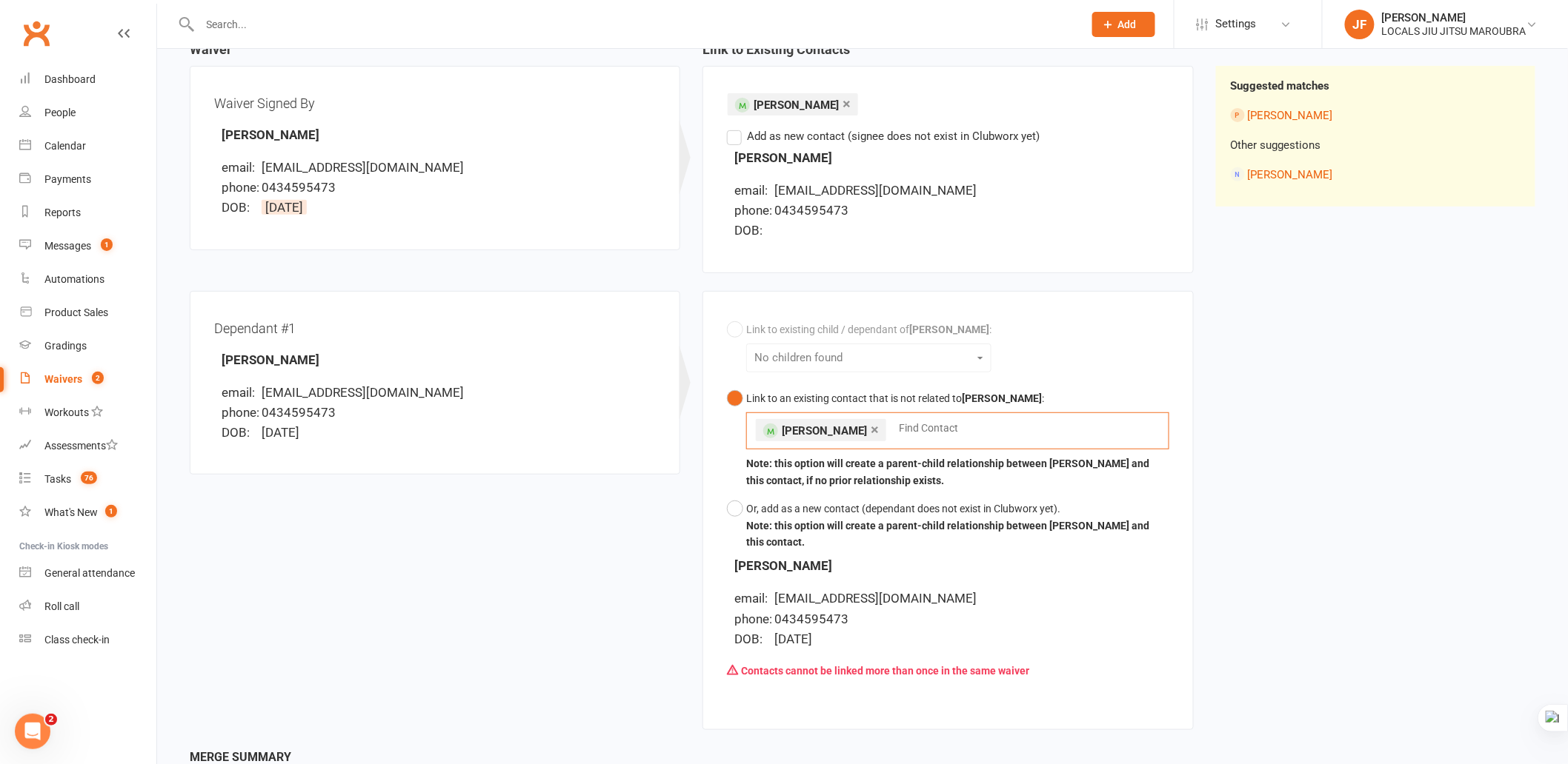
scroll to position [65, 0]
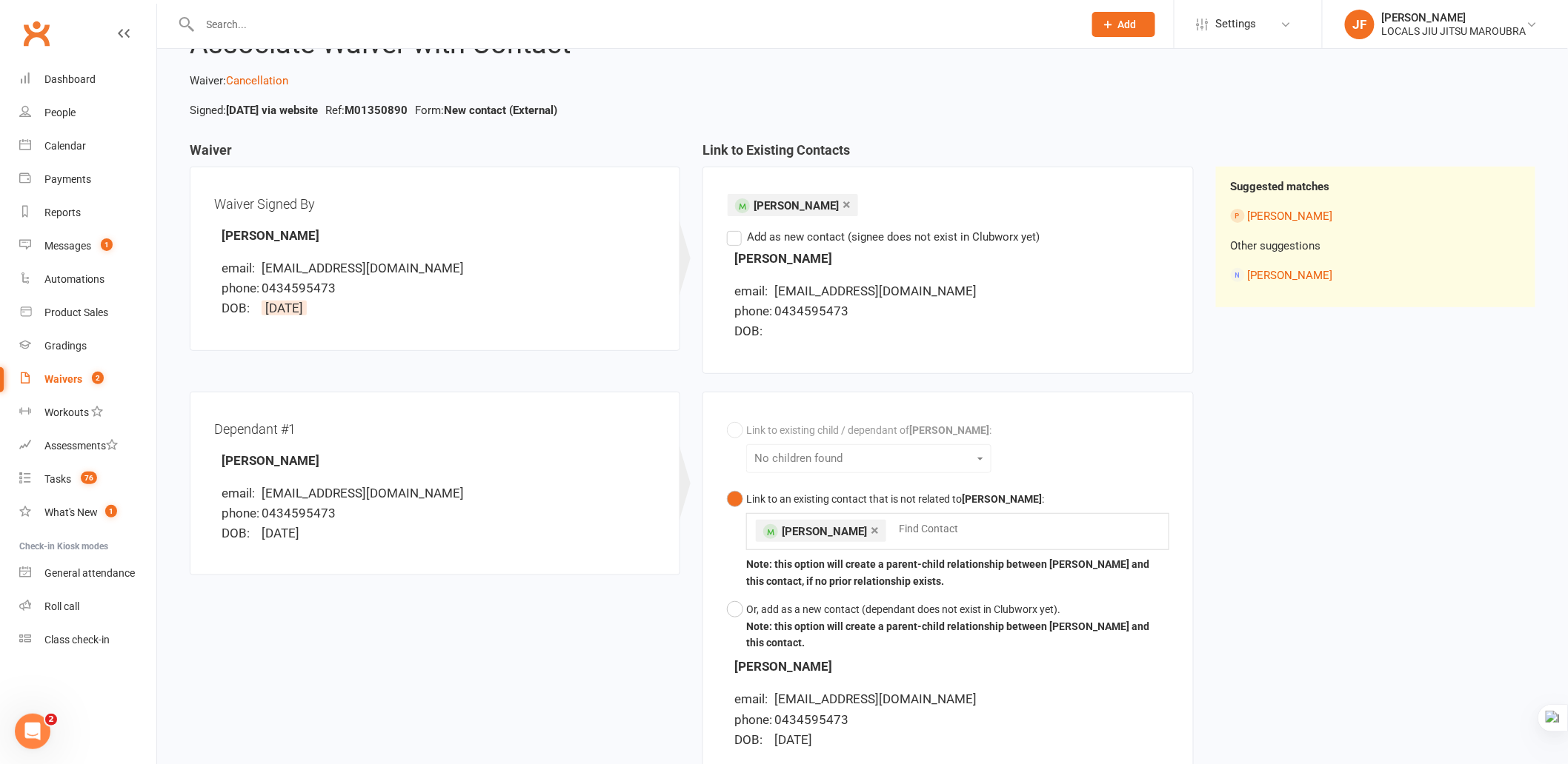
click at [851, 200] on link "×" at bounding box center [846, 204] width 8 height 24
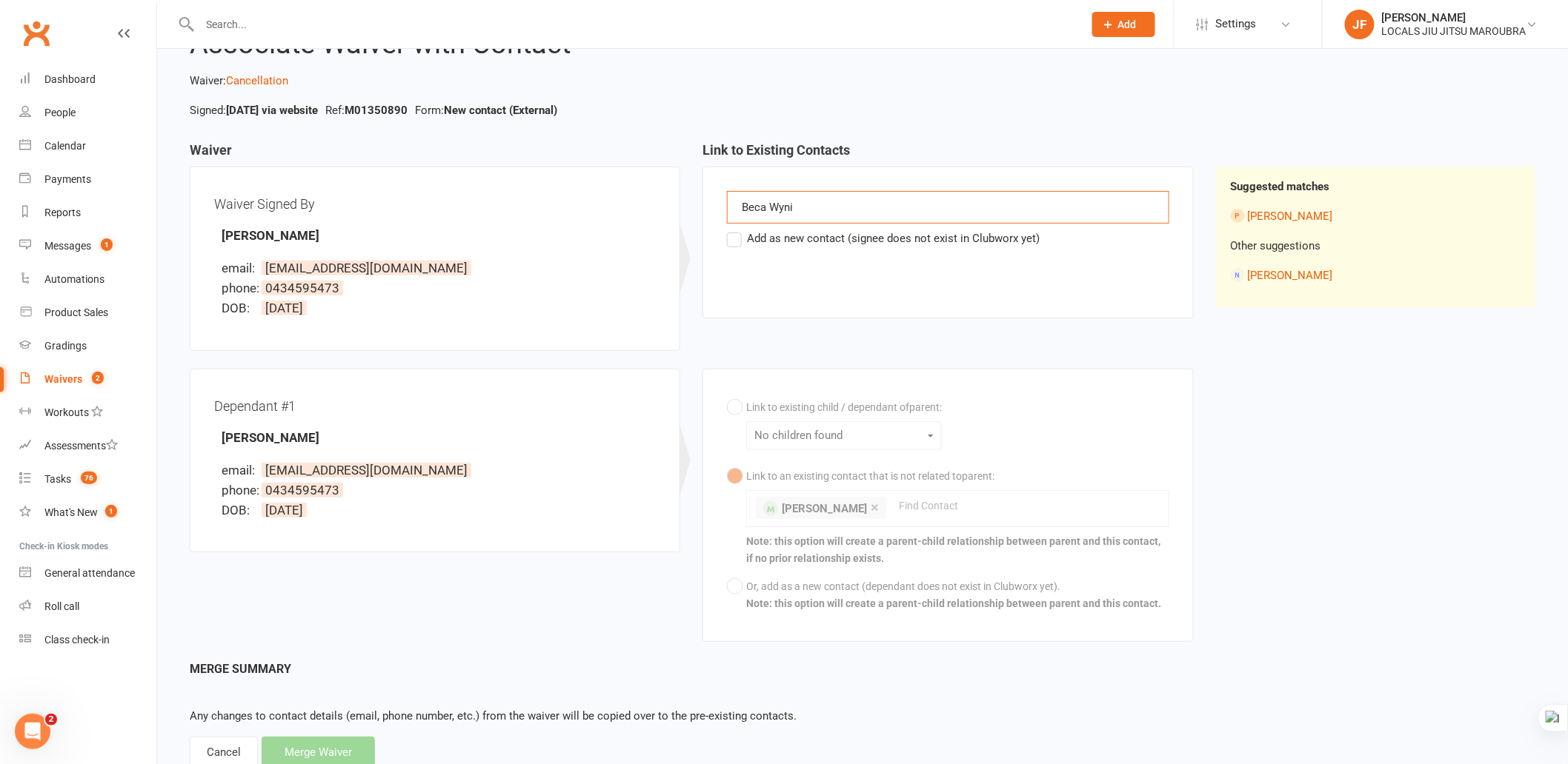
click at [847, 206] on div "Beca Wyni Beca Wyni" at bounding box center [947, 207] width 441 height 33
click at [831, 203] on div "Beca Wyni Beca Wyni" at bounding box center [947, 207] width 441 height 33
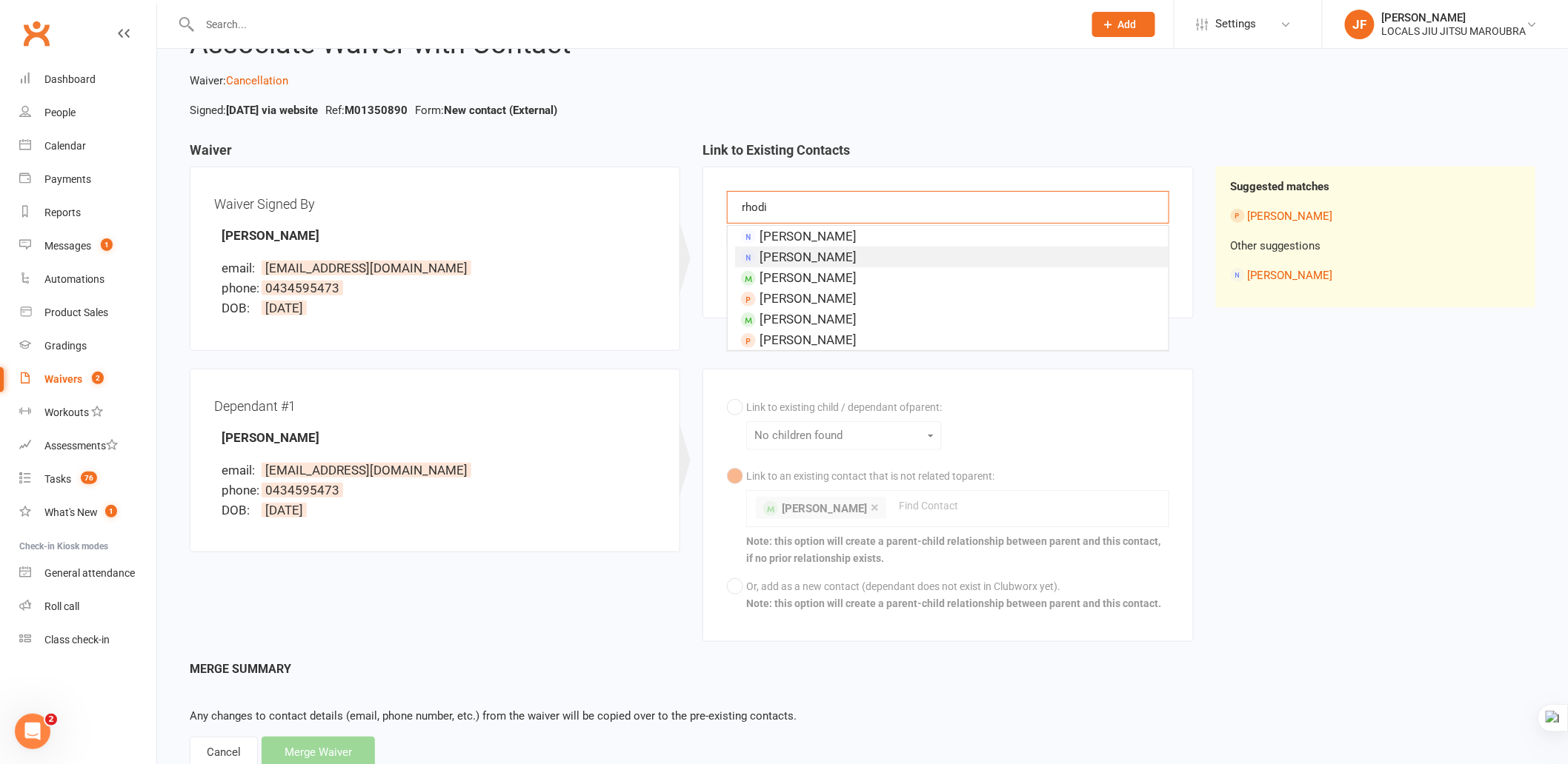
type input "rhodi"
click at [901, 259] on li "[PERSON_NAME]" at bounding box center [951, 257] width 433 height 21
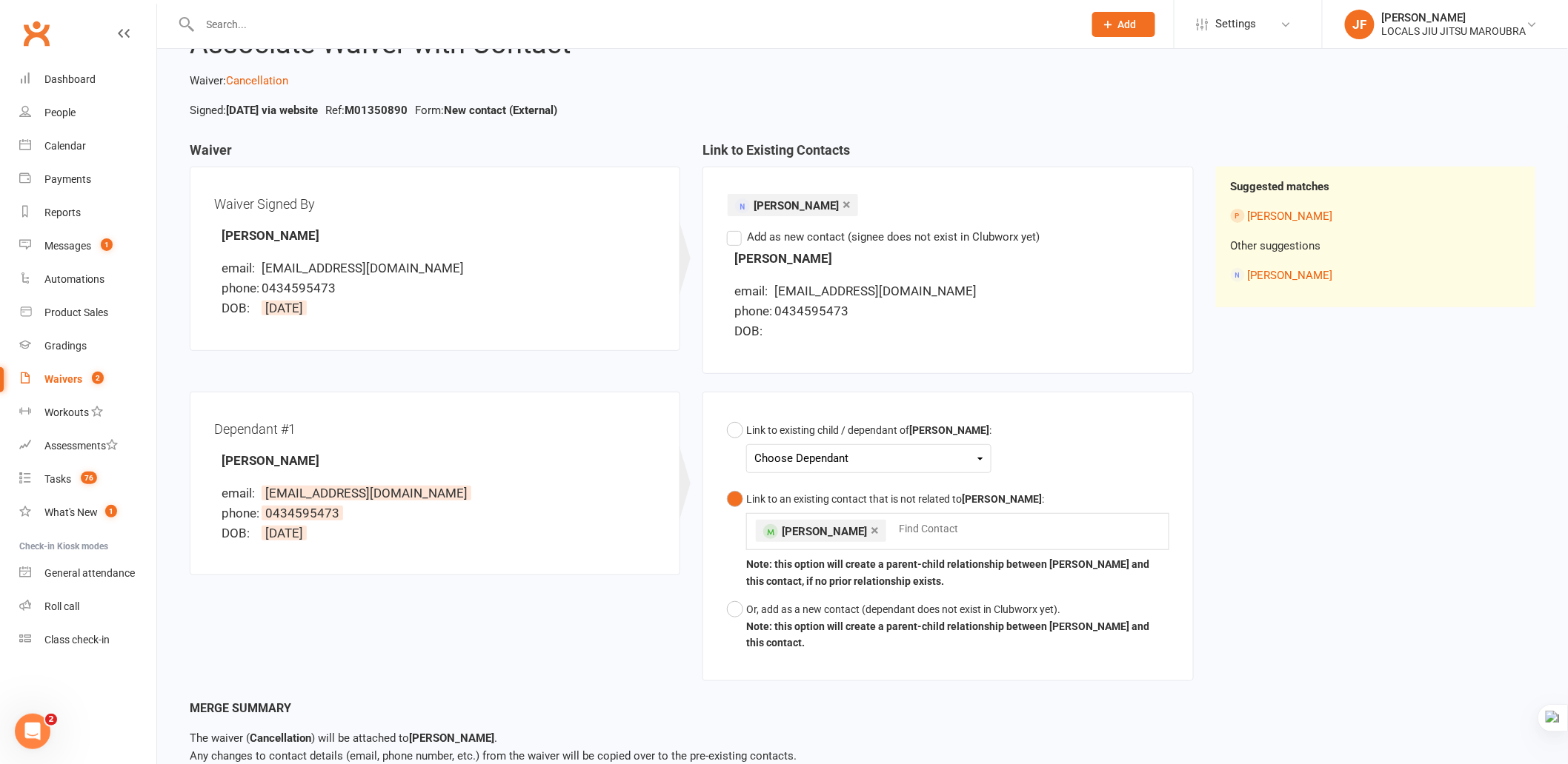
drag, startPoint x: 617, startPoint y: 605, endPoint x: 650, endPoint y: 593, distance: 35.1
click at [618, 605] on div "Dependant #1 Beca Arwel-Lewis email: rhodriwyn@gmail.com phone: 0434595473 DOB:…" at bounding box center [691, 546] width 1026 height 308
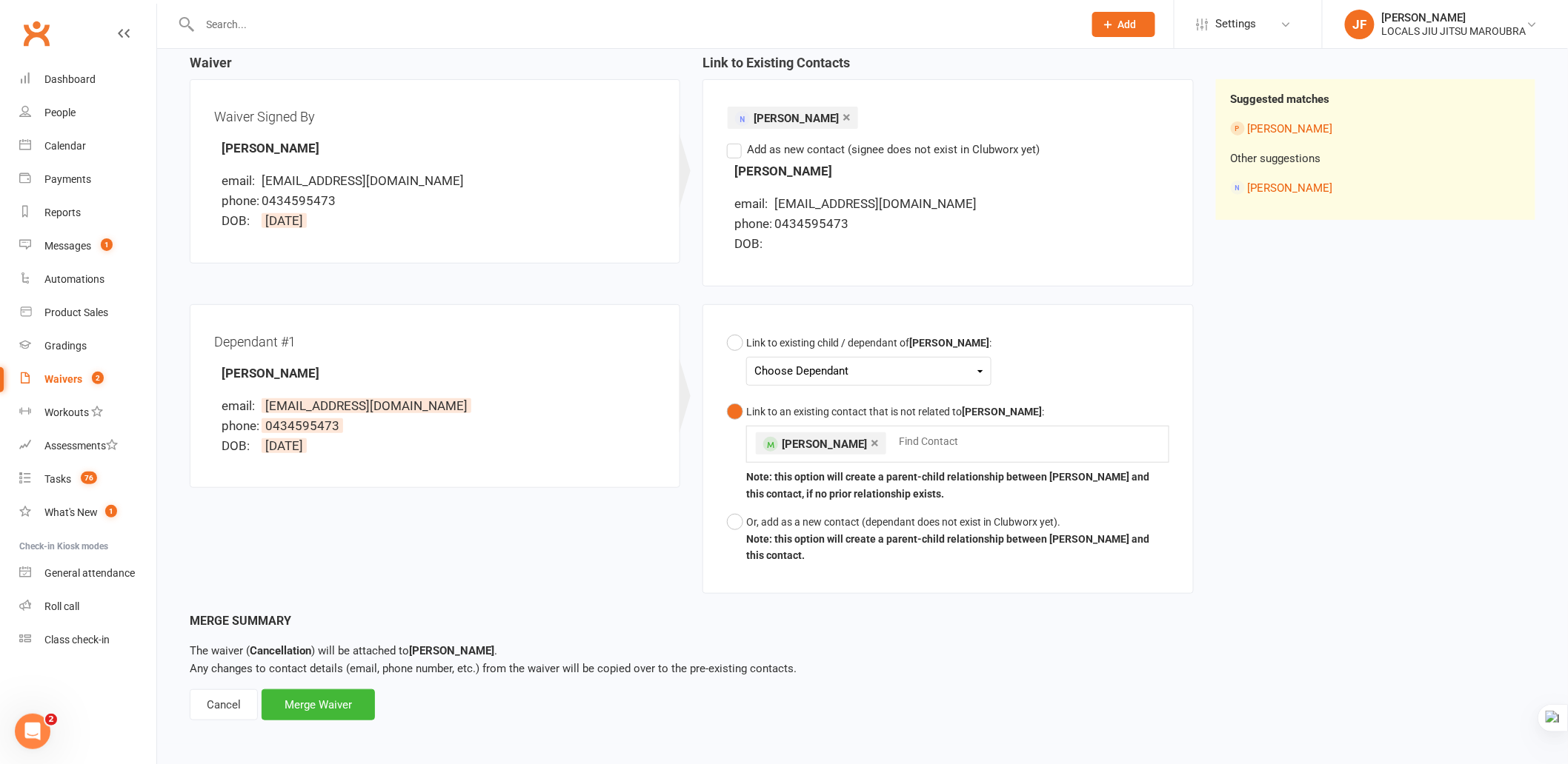
scroll to position [152, 0]
click at [877, 368] on div "Choose Dependant" at bounding box center [869, 370] width 229 height 20
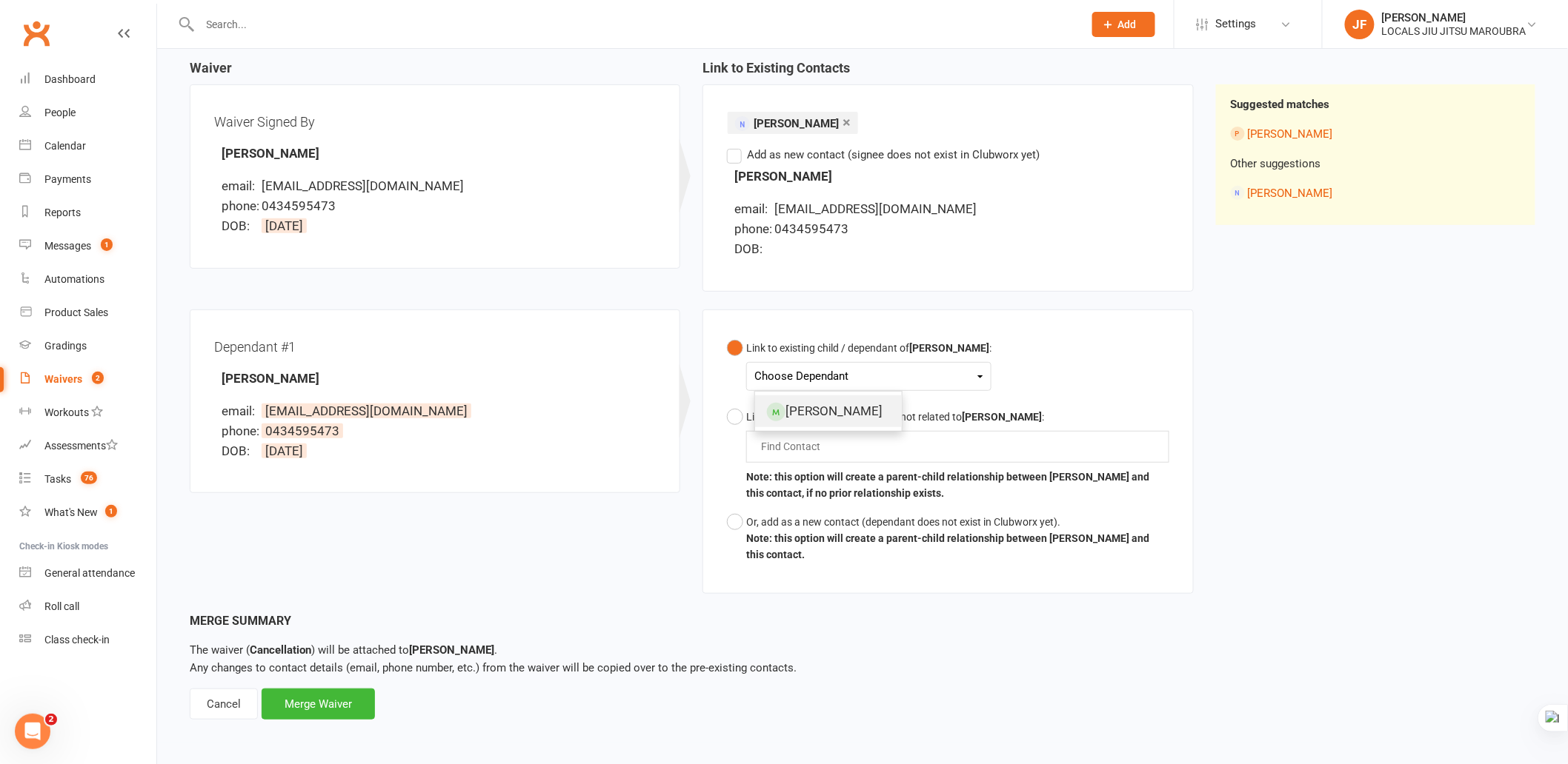
click at [879, 404] on link "[PERSON_NAME]" at bounding box center [828, 411] width 146 height 32
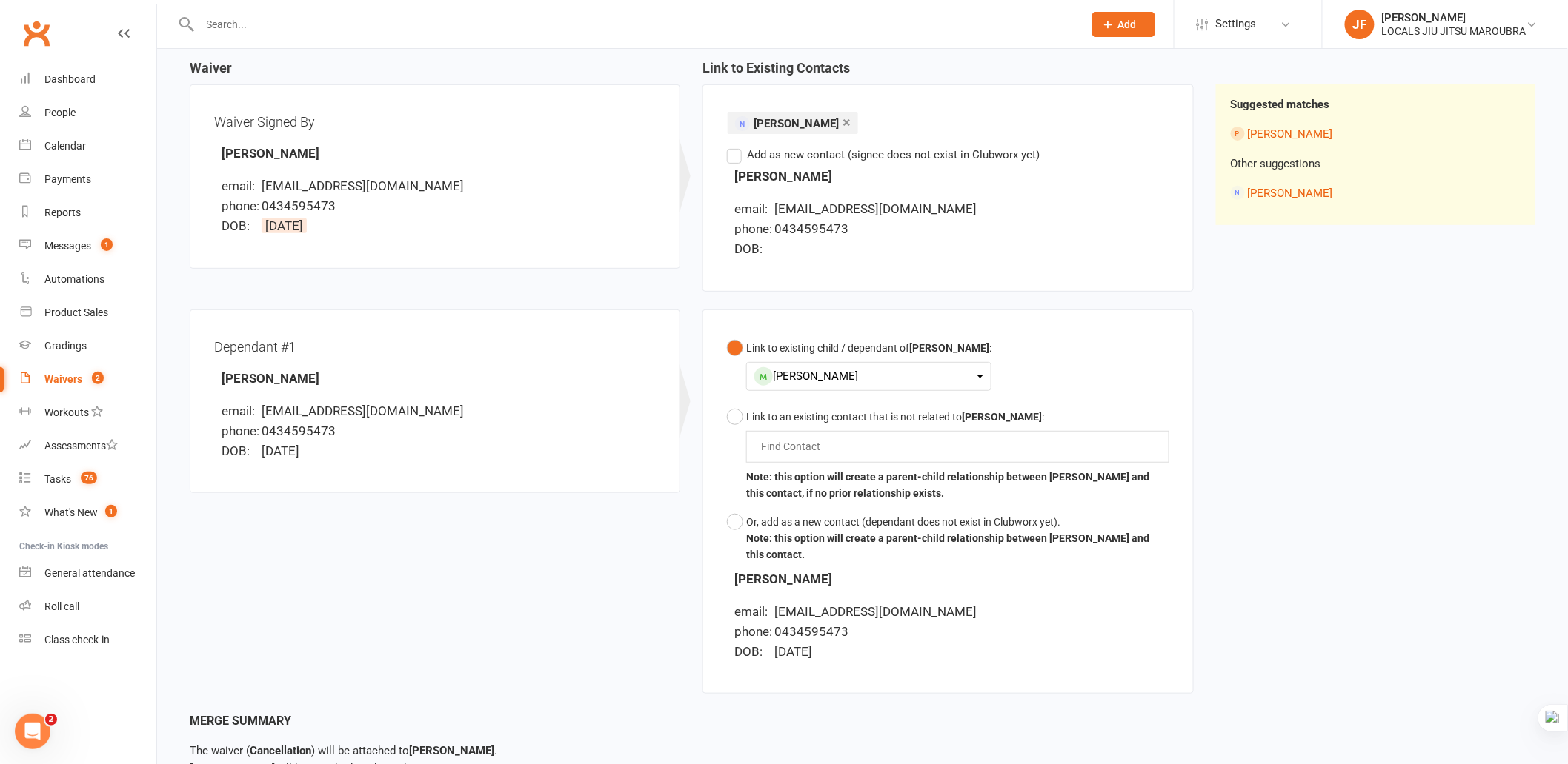
click at [1331, 467] on div "Waiver Waiver Signed By Beca Arwel-Lewis email: rhodriwyn@gmail.com phone: 0434…" at bounding box center [862, 386] width 1368 height 652
click at [446, 614] on div "Dependant #1 Beca Arwel-Lewis email: rhodriwyn@gmail.com phone: 0434595473 DOB:…" at bounding box center [691, 511] width 1026 height 403
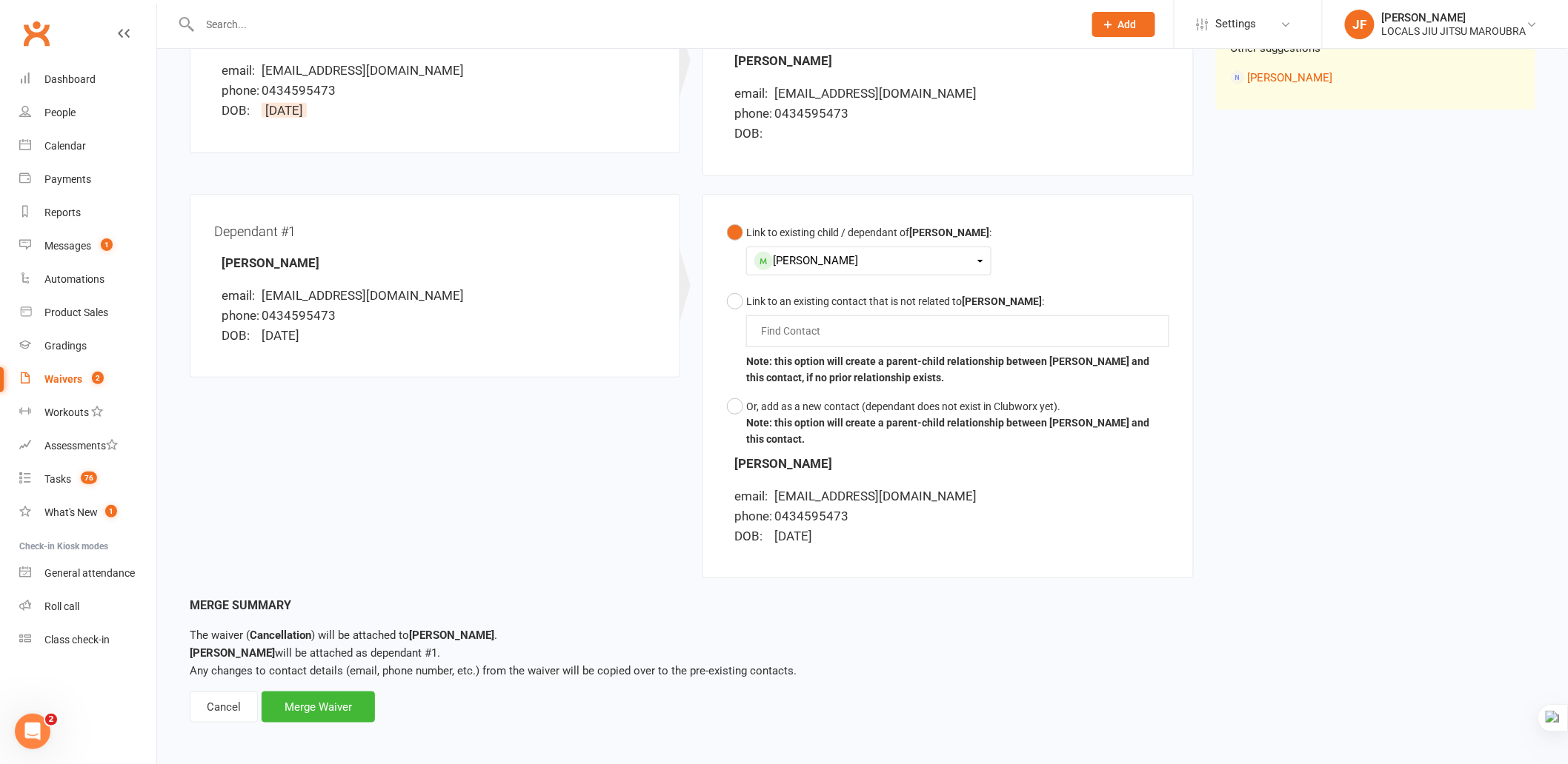
scroll to position [265, 0]
click at [348, 704] on div "Merge Waiver" at bounding box center [318, 704] width 114 height 31
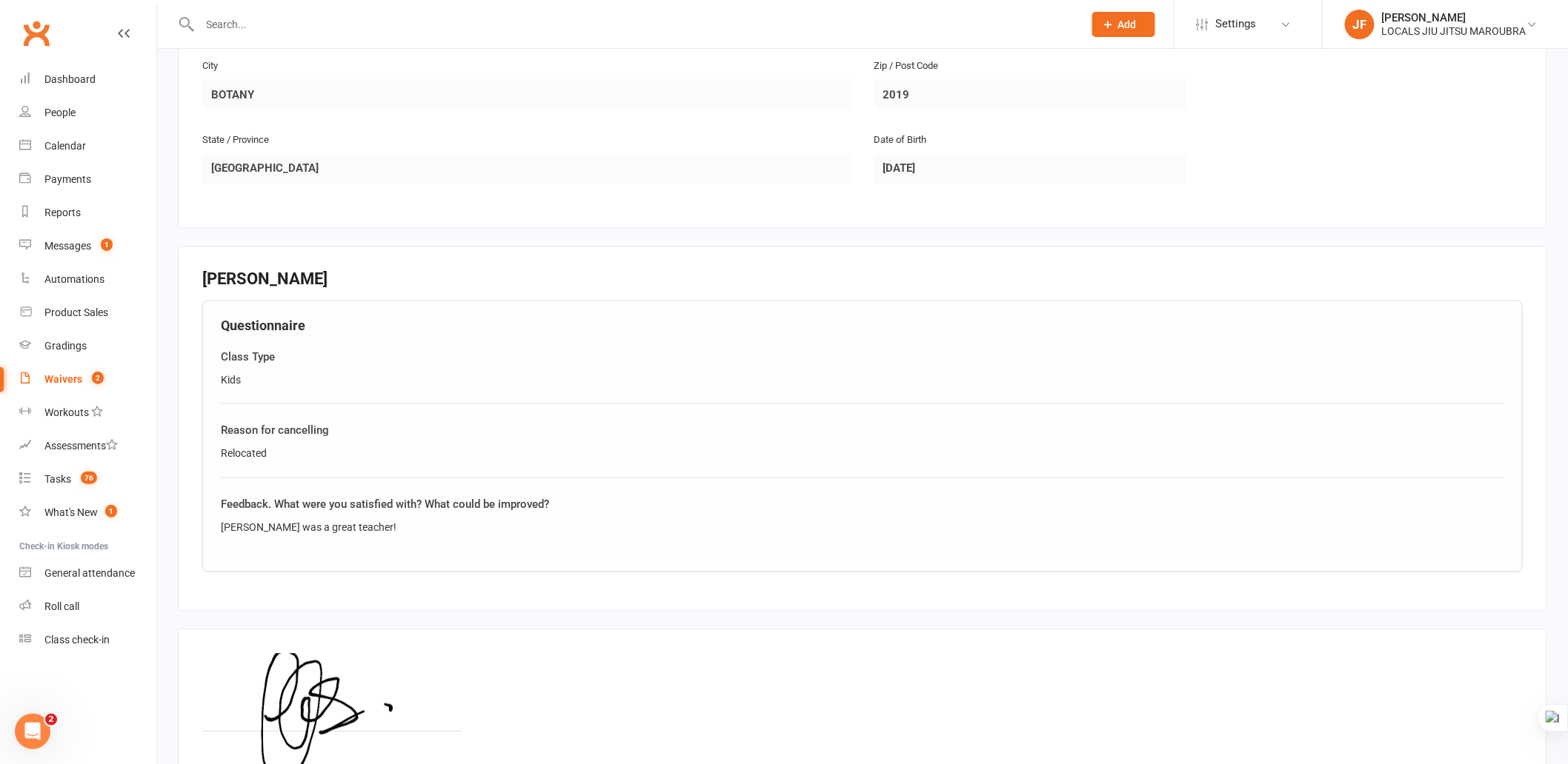
scroll to position [1069, 0]
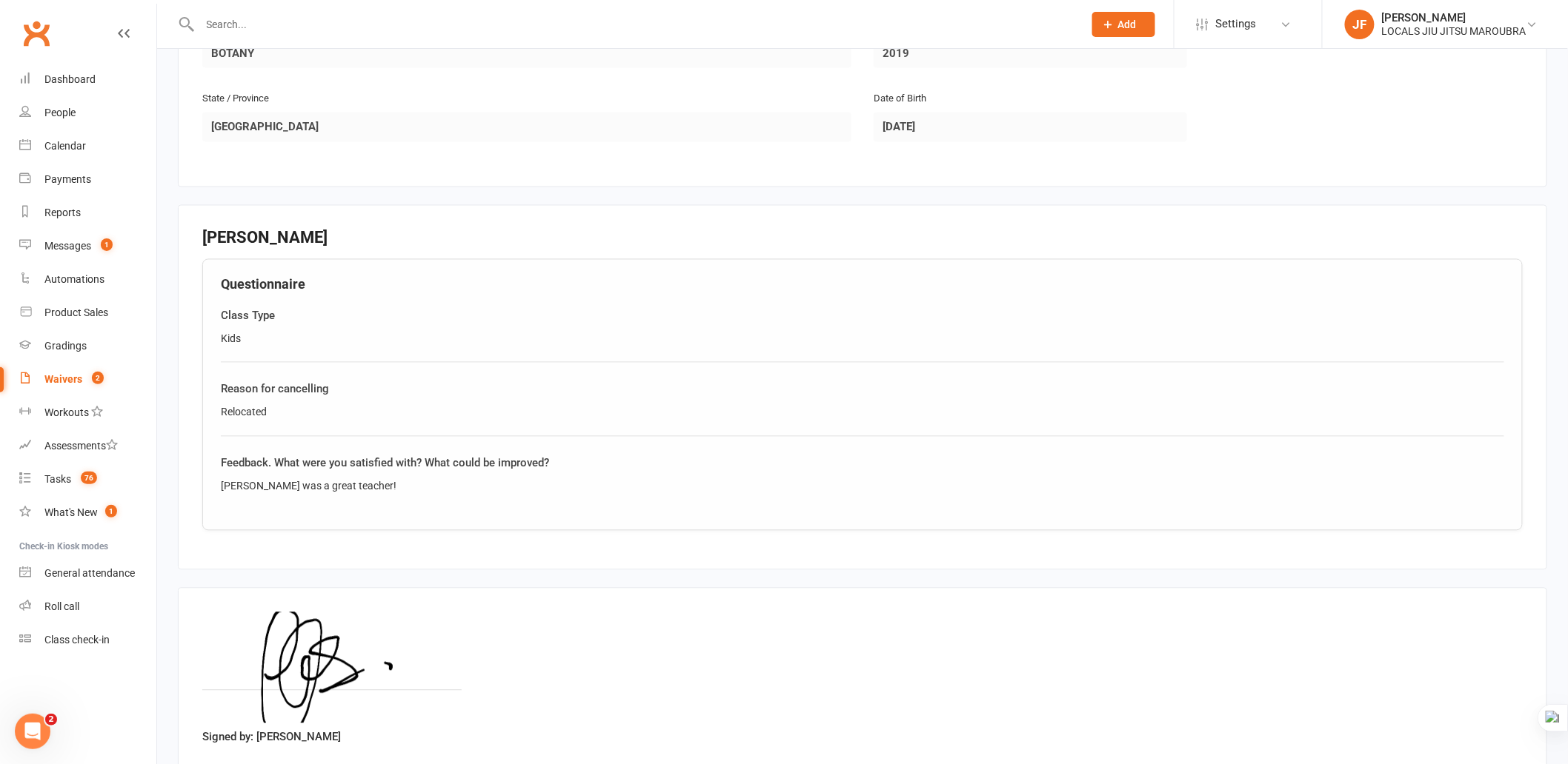
click at [950, 623] on div "Signed by: Beca Arwel-Lewis" at bounding box center [863, 682] width 1320 height 140
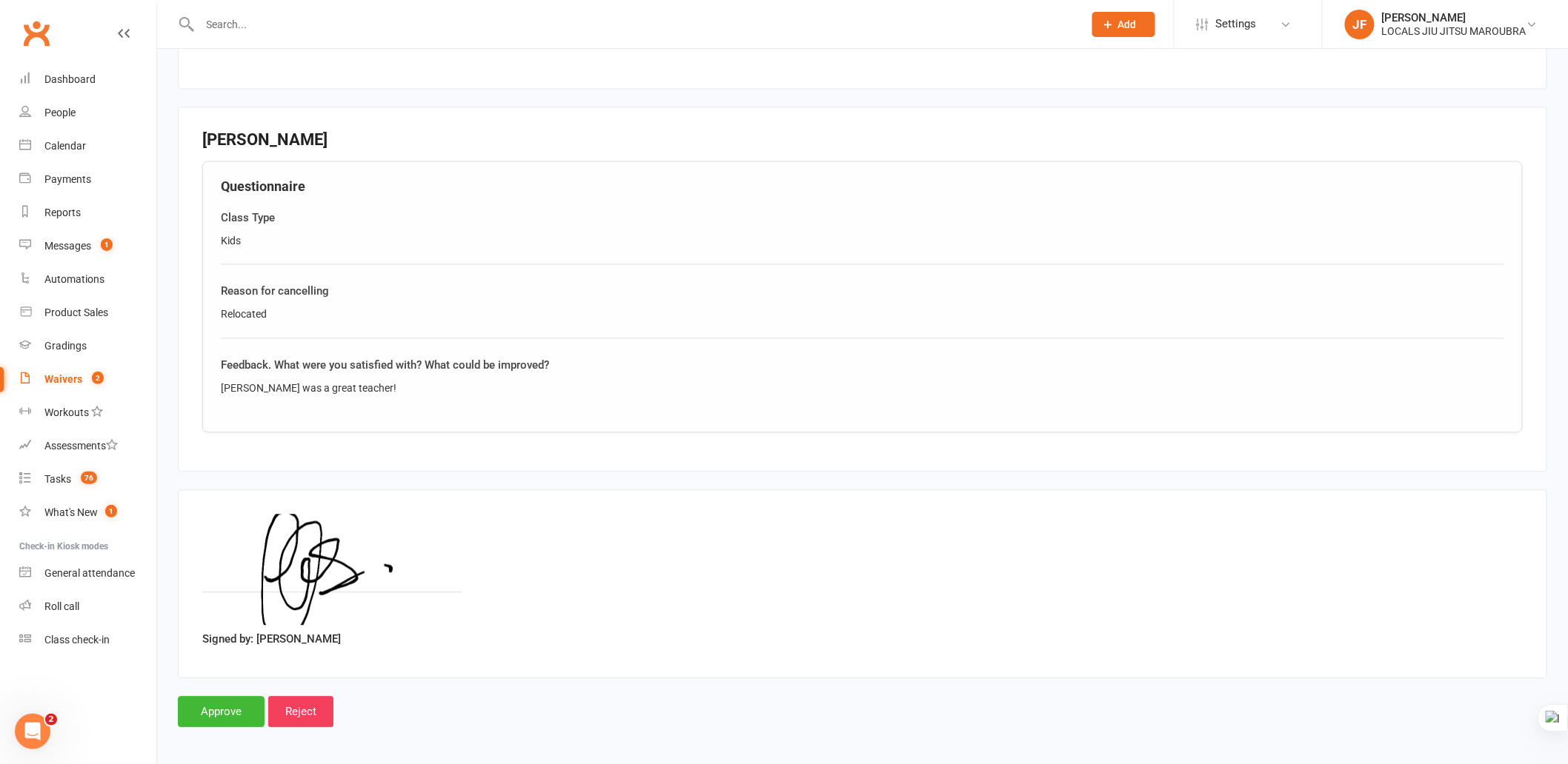
click at [1073, 548] on div "Signed by: Beca Arwel-Lewis" at bounding box center [863, 584] width 1320 height 140
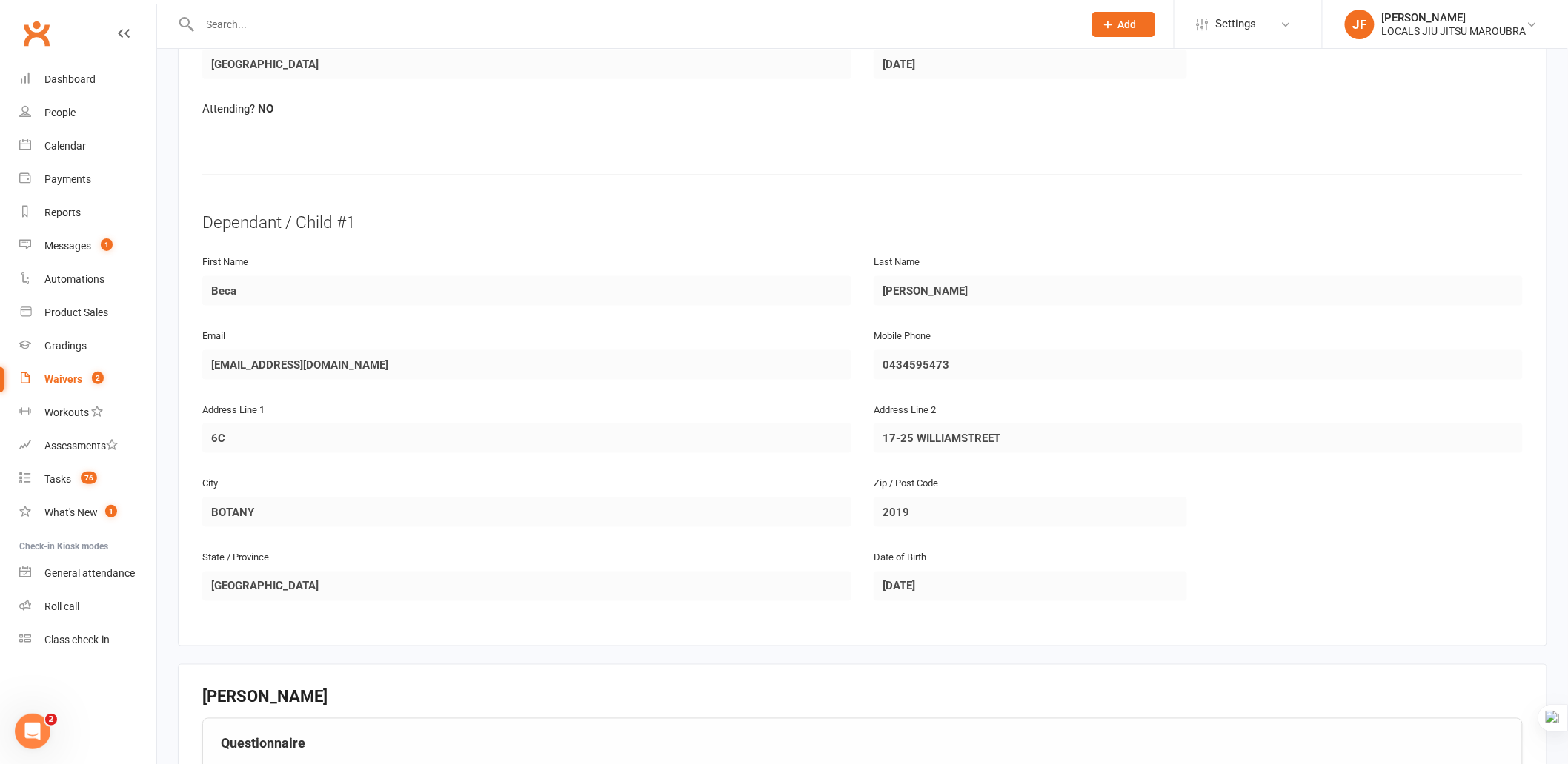
scroll to position [906, 0]
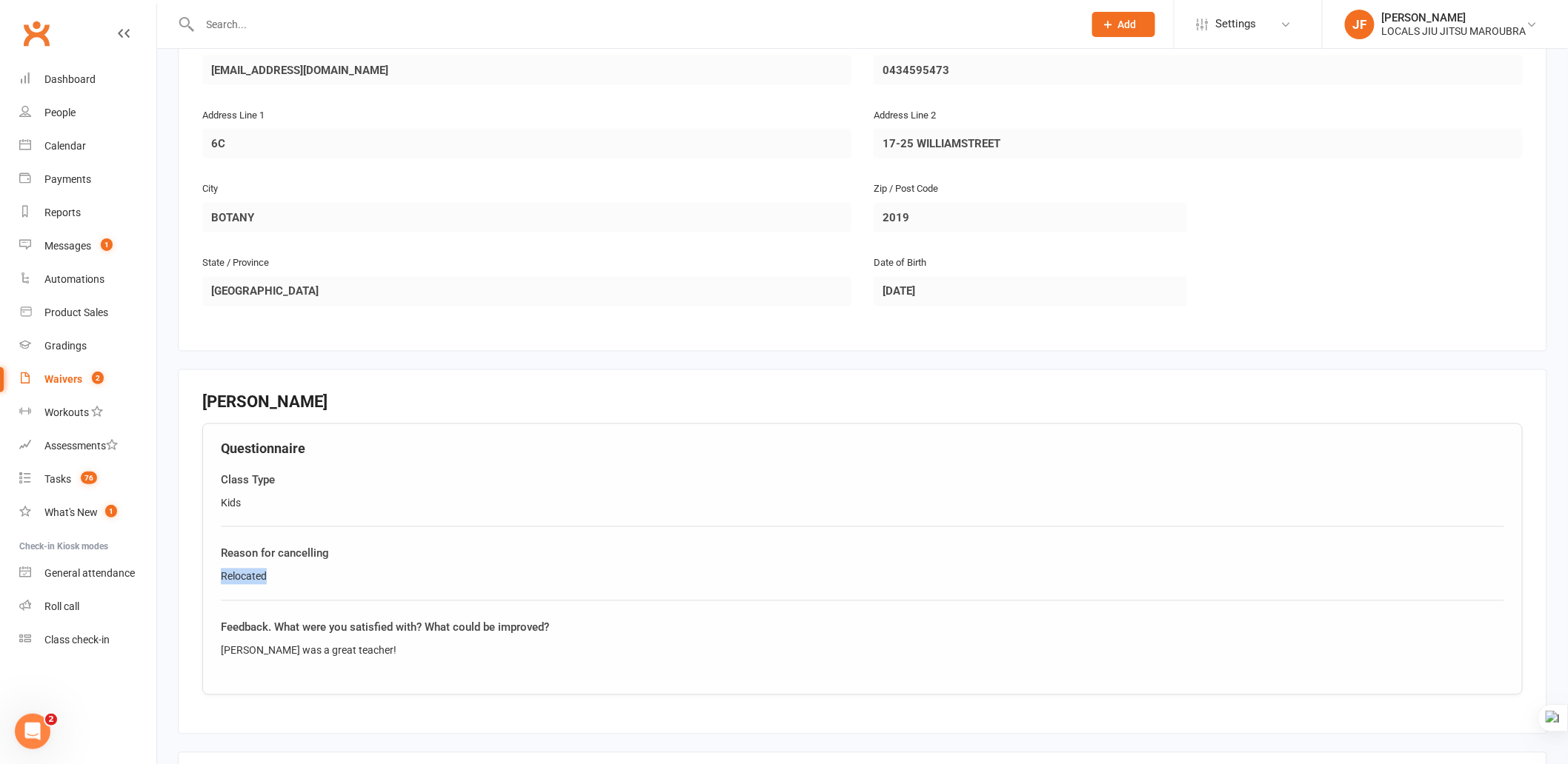
drag, startPoint x: 215, startPoint y: 565, endPoint x: 290, endPoint y: 565, distance: 75.0
click at [290, 565] on div "Questionnaire Class Type Kids Reason for cancelling Relocated Feedback. What we…" at bounding box center [863, 560] width 1320 height 272
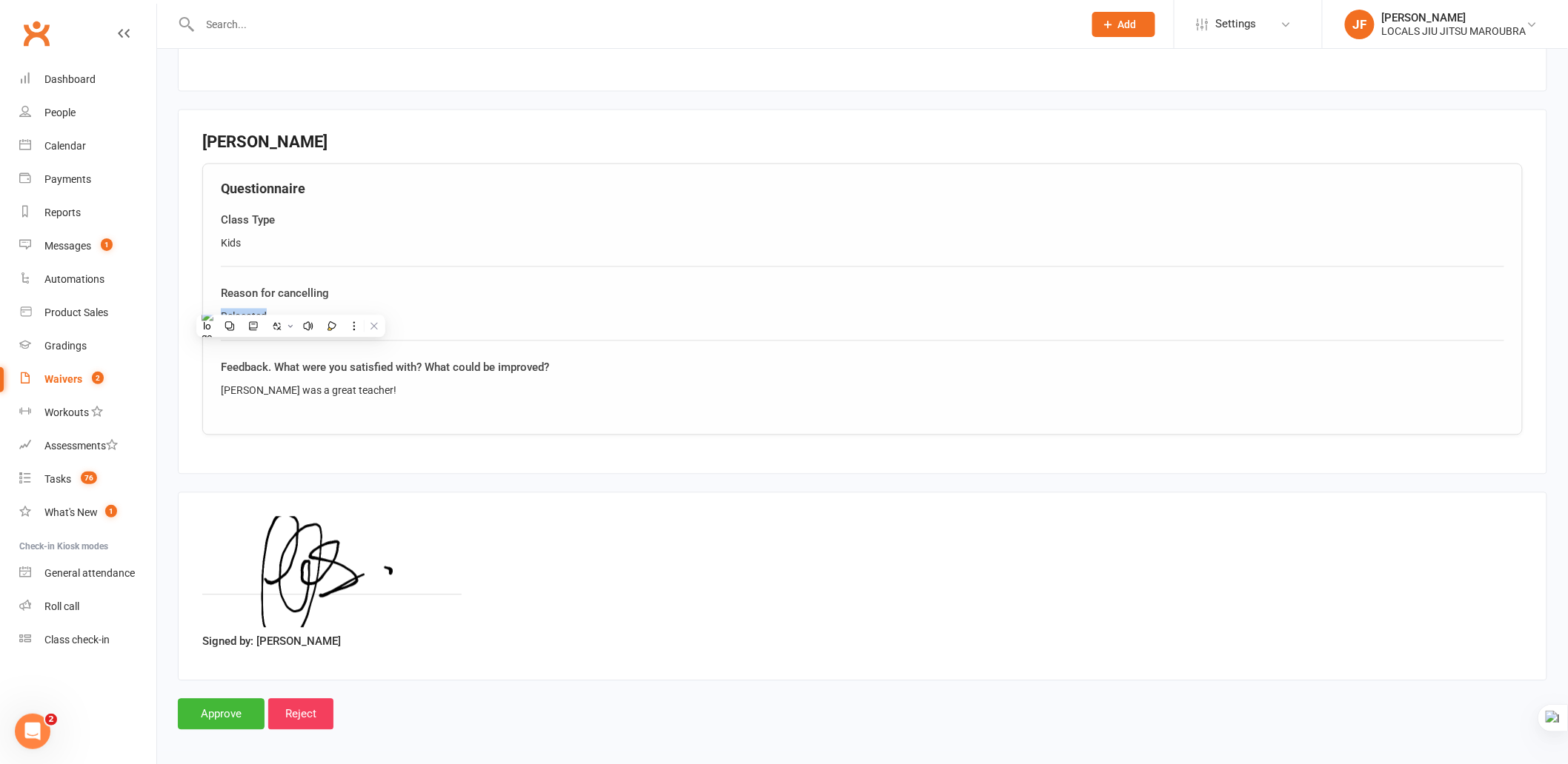
scroll to position [1168, 0]
click at [610, 396] on div "Questionnaire Class Type Kids Reason for cancelling Relocated Feedback. What we…" at bounding box center [863, 298] width 1320 height 272
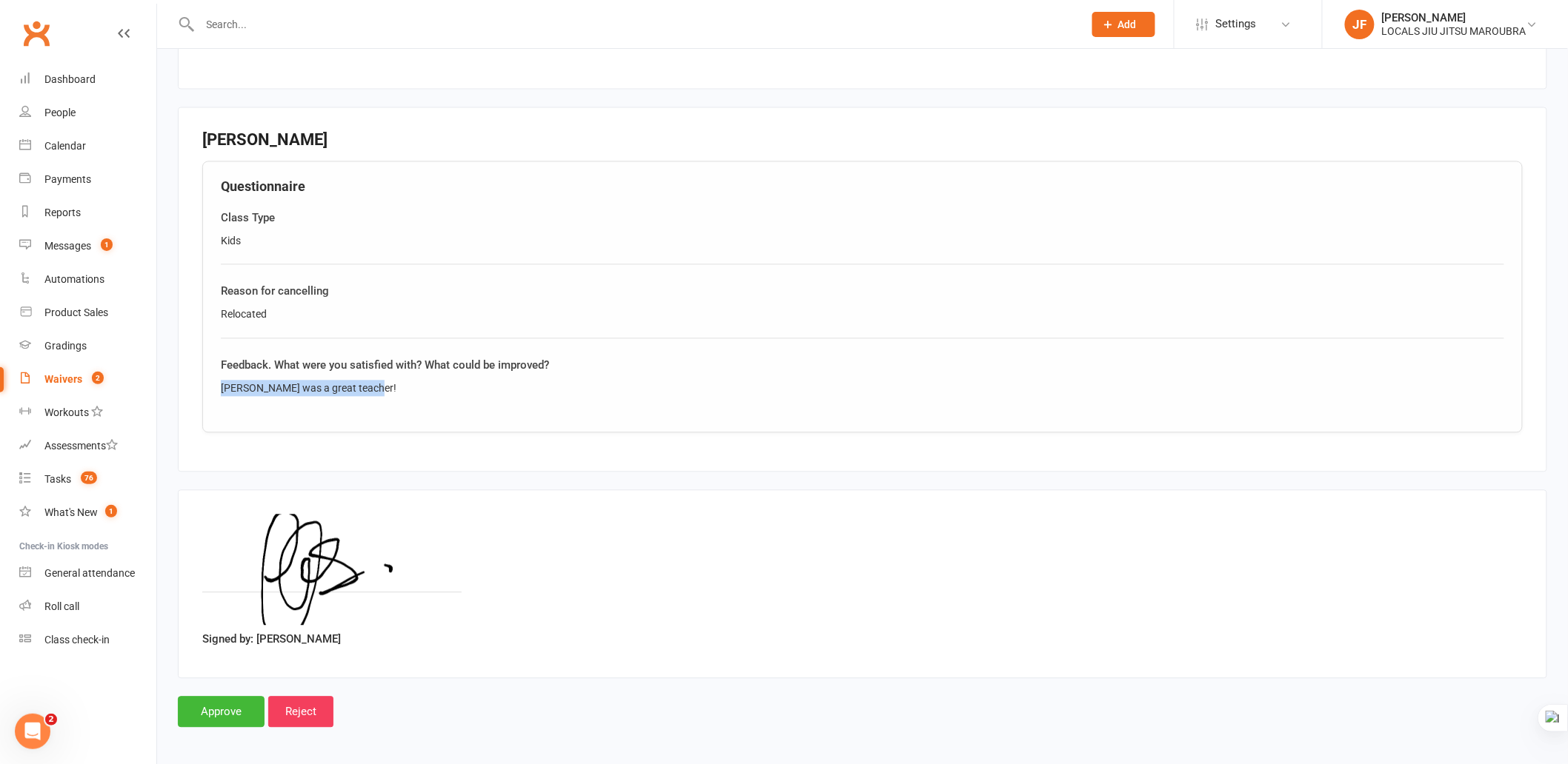
drag, startPoint x: 218, startPoint y: 382, endPoint x: 465, endPoint y: 382, distance: 247.0
click at [465, 382] on div "Questionnaire Class Type Kids Reason for cancelling Relocated Feedback. What we…" at bounding box center [863, 298] width 1320 height 272
click at [691, 500] on div "Signed by: Beca Arwel-Lewis" at bounding box center [863, 585] width 1369 height 189
click at [223, 709] on input "Approve" at bounding box center [222, 713] width 87 height 31
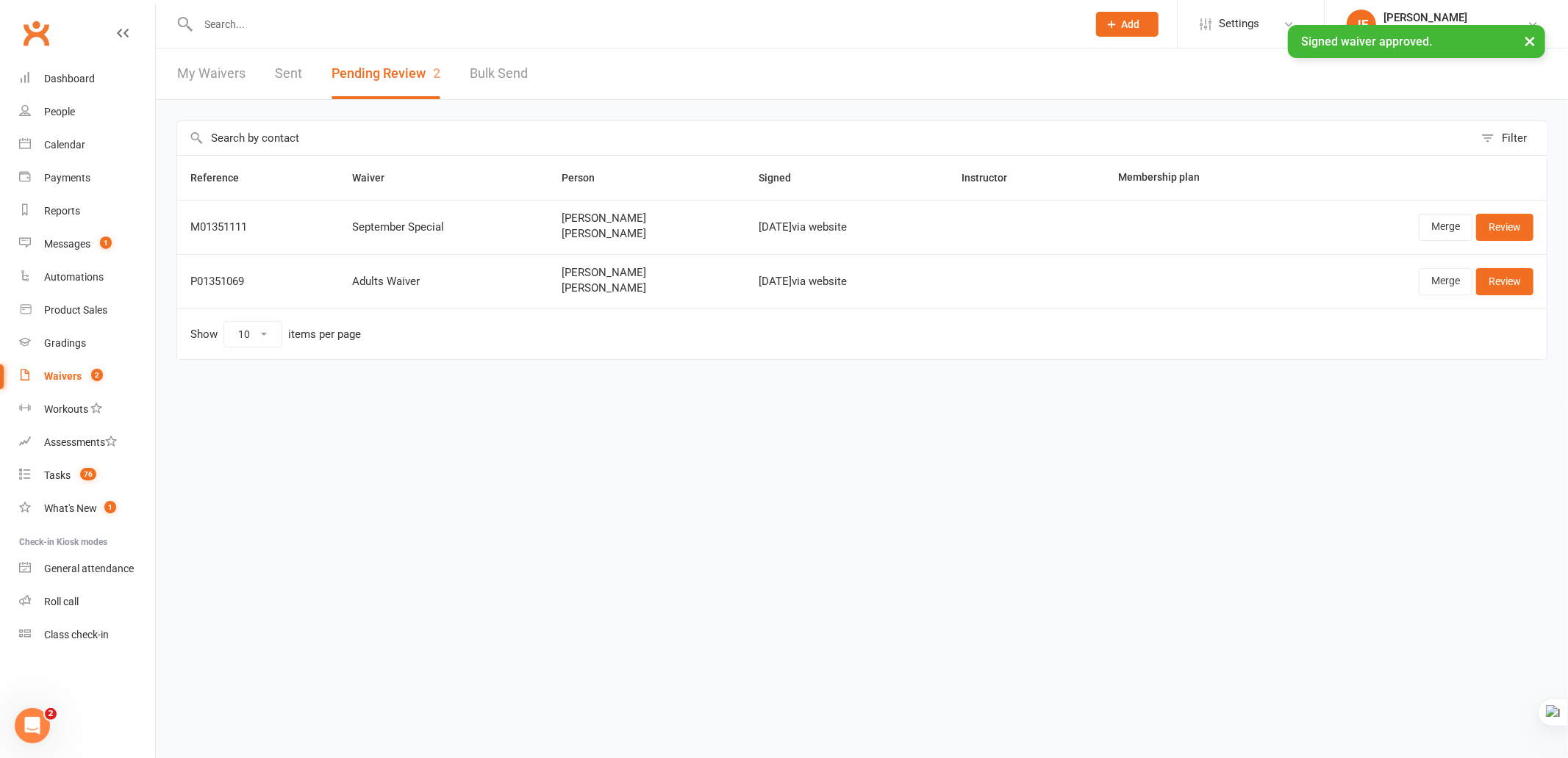
click at [577, 422] on html "Prospect Member Non-attending contact Class / event Appointment Grading event T…" at bounding box center [784, 210] width 1568 height 422
drag, startPoint x: 527, startPoint y: 423, endPoint x: 509, endPoint y: 454, distance: 35.8
click at [527, 422] on html "Prospect Member Non-attending contact Class / event Appointment Grading event T…" at bounding box center [784, 210] width 1568 height 422
click at [508, 422] on html "Prospect Member Non-attending contact Class / event Appointment Grading event T…" at bounding box center [784, 210] width 1568 height 422
click at [559, 422] on html "Prospect Member Non-attending contact Class / event Appointment Grading event T…" at bounding box center [784, 210] width 1568 height 422
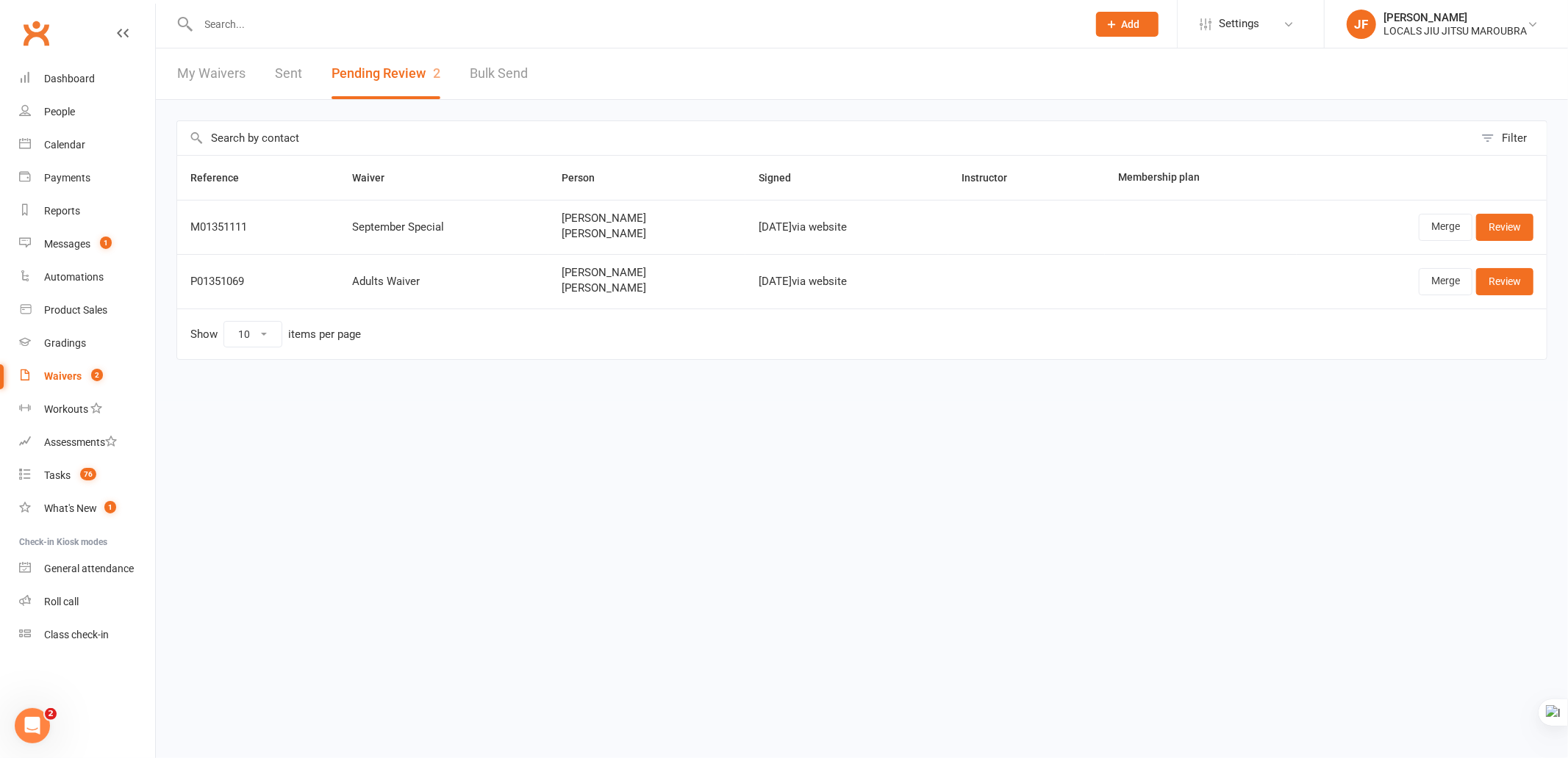
click at [480, 422] on html "Prospect Member Non-attending contact Class / event Appointment Grading event T…" at bounding box center [784, 210] width 1568 height 422
drag, startPoint x: 603, startPoint y: 644, endPoint x: 564, endPoint y: 685, distance: 56.6
click at [603, 422] on html "Prospect Member Non-attending contact Class / event Appointment Grading event T…" at bounding box center [784, 210] width 1568 height 422
click at [968, 422] on html "Prospect Member Non-attending contact Class / event Appointment Grading event T…" at bounding box center [784, 210] width 1568 height 422
drag, startPoint x: 240, startPoint y: 285, endPoint x: 314, endPoint y: 285, distance: 74.0
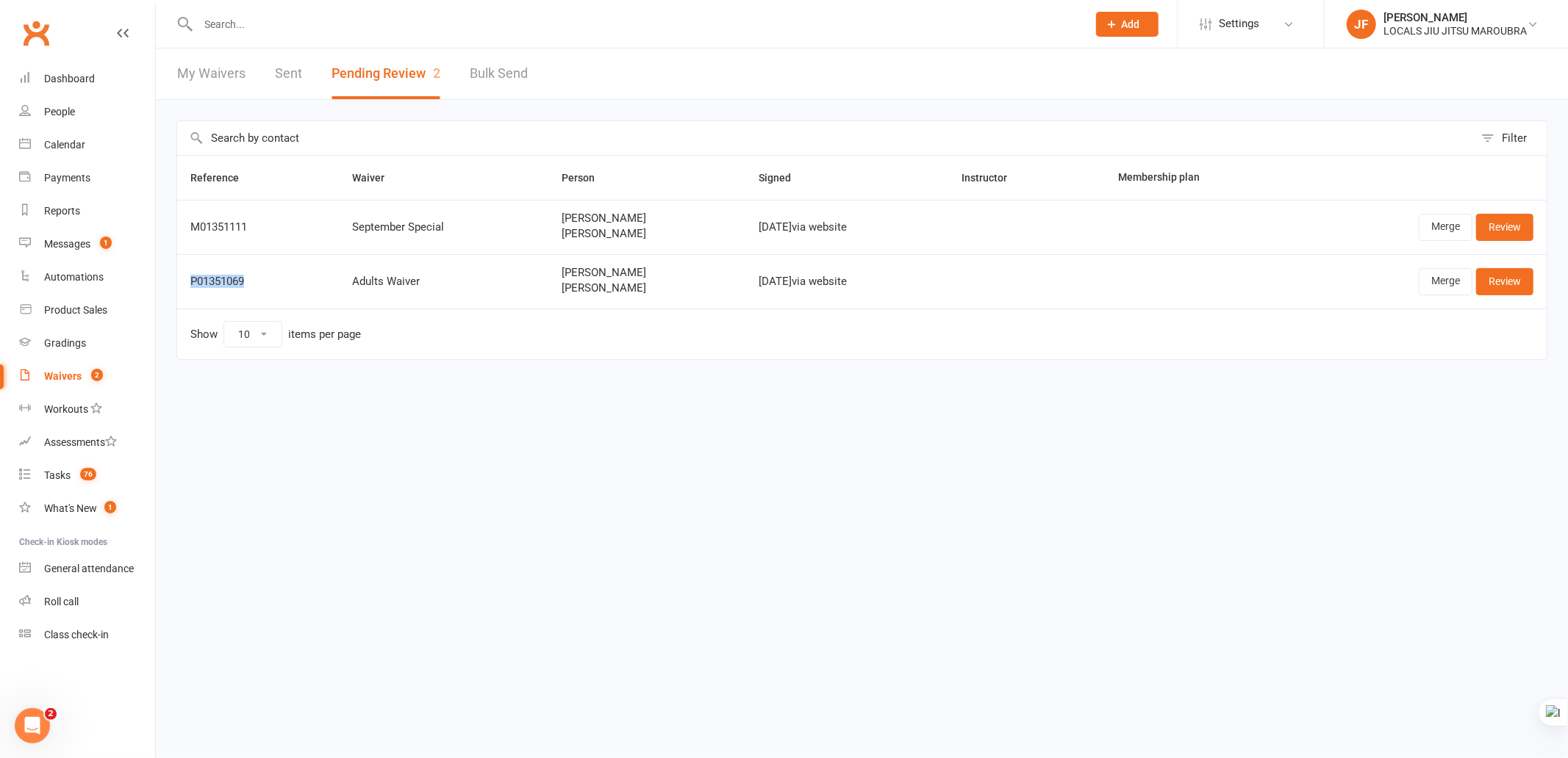
click at [314, 285] on td "P01351069" at bounding box center [257, 281] width 162 height 54
drag, startPoint x: 539, startPoint y: 285, endPoint x: 649, endPoint y: 287, distance: 110.0
click at [649, 287] on td "Edward Hall Sebastian Hall" at bounding box center [647, 281] width 197 height 54
click at [759, 422] on html "Prospect Member Non-attending contact Class / event Appointment Grading event T…" at bounding box center [784, 210] width 1568 height 422
drag, startPoint x: 708, startPoint y: 282, endPoint x: 784, endPoint y: 282, distance: 76.0
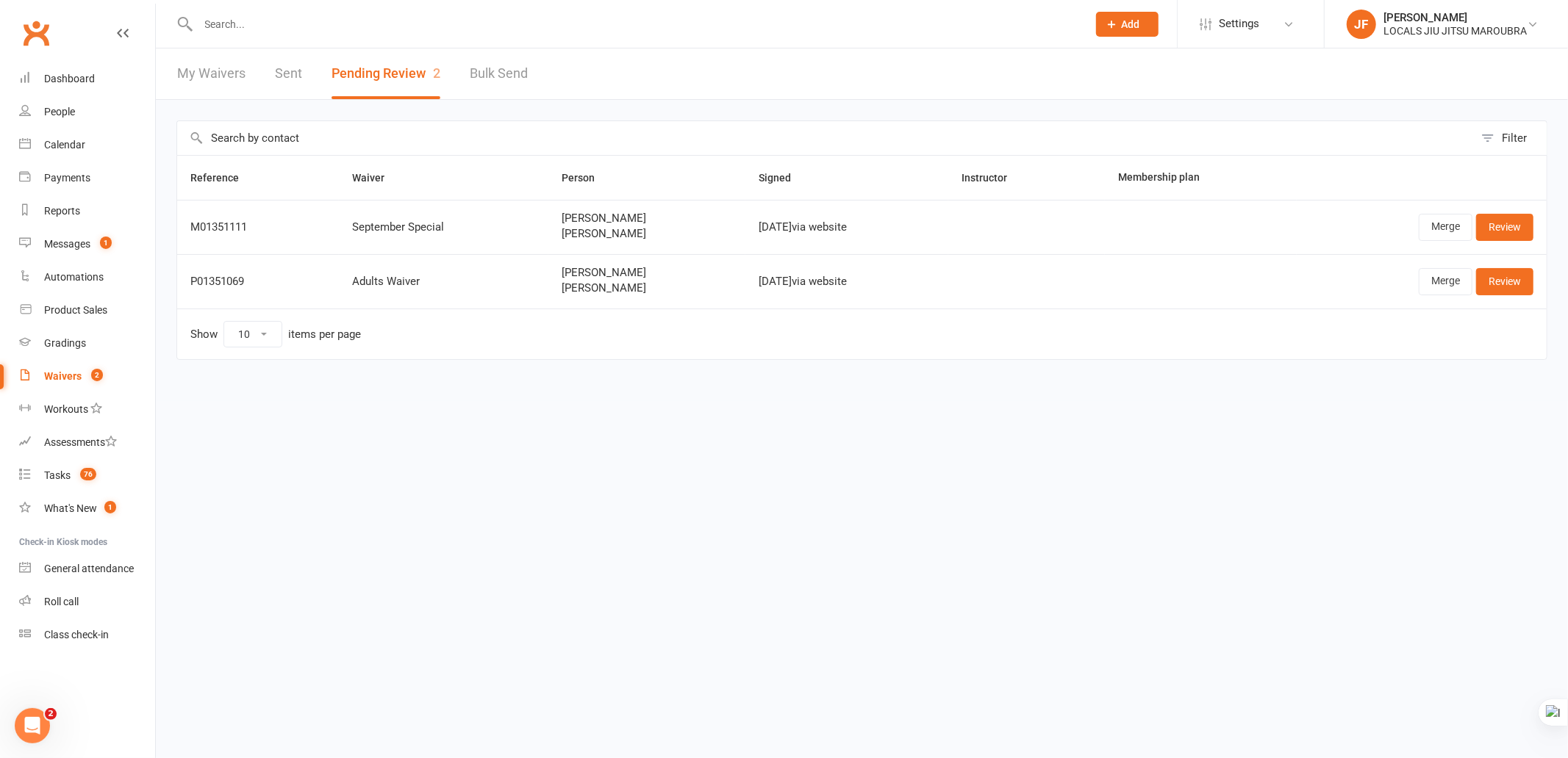
click at [784, 282] on tr "P01351069 Adults Waiver Edward Hall Sebastian Hall Sep 15, 2025 via website Mer…" at bounding box center [861, 281] width 1369 height 54
click at [1066, 422] on html "Prospect Member Non-attending contact Class / event Appointment Grading event T…" at bounding box center [784, 210] width 1568 height 422
click at [1432, 277] on link "Merge" at bounding box center [1446, 282] width 54 height 27
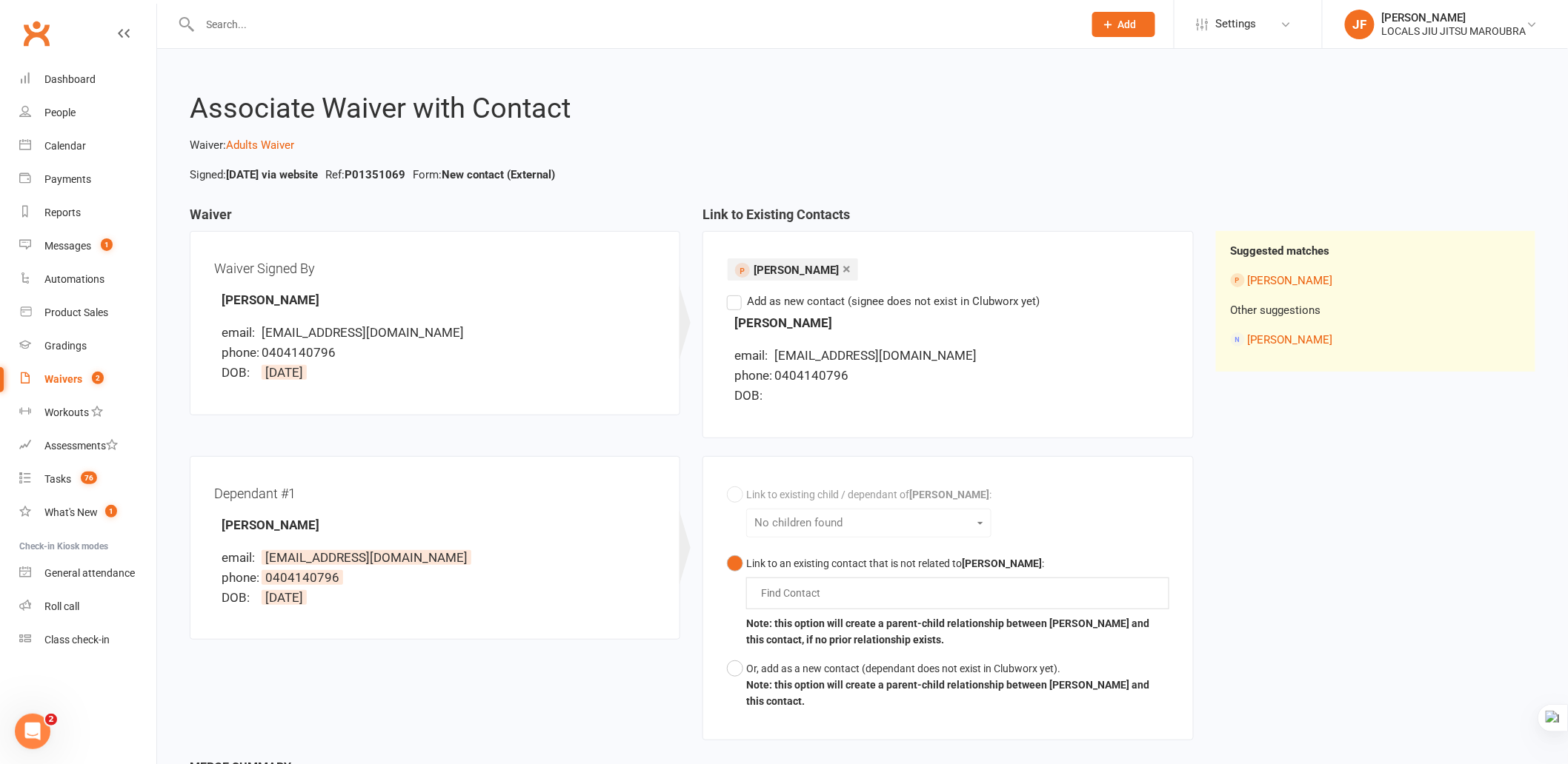
click at [1316, 513] on div "Waiver Waiver Signed By Edward Hall email: ed_dhall@yahoo.com phone: 0404140796…" at bounding box center [862, 483] width 1368 height 551
click at [842, 270] on link "×" at bounding box center [846, 269] width 8 height 24
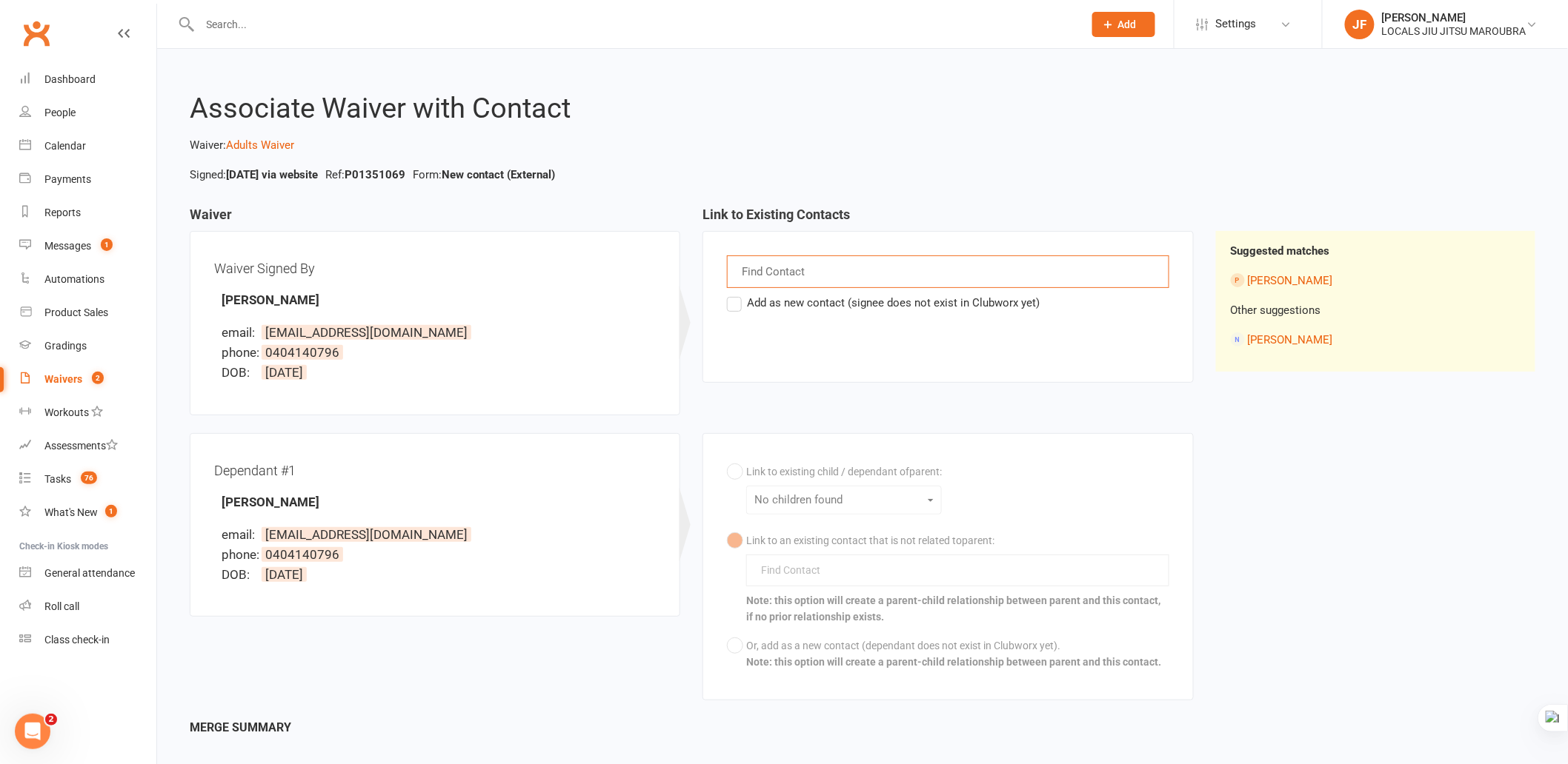
click at [785, 267] on input "text" at bounding box center [775, 272] width 69 height 19
type input "ed"
click at [802, 319] on span "Ed ward Hall" at bounding box center [815, 321] width 112 height 14
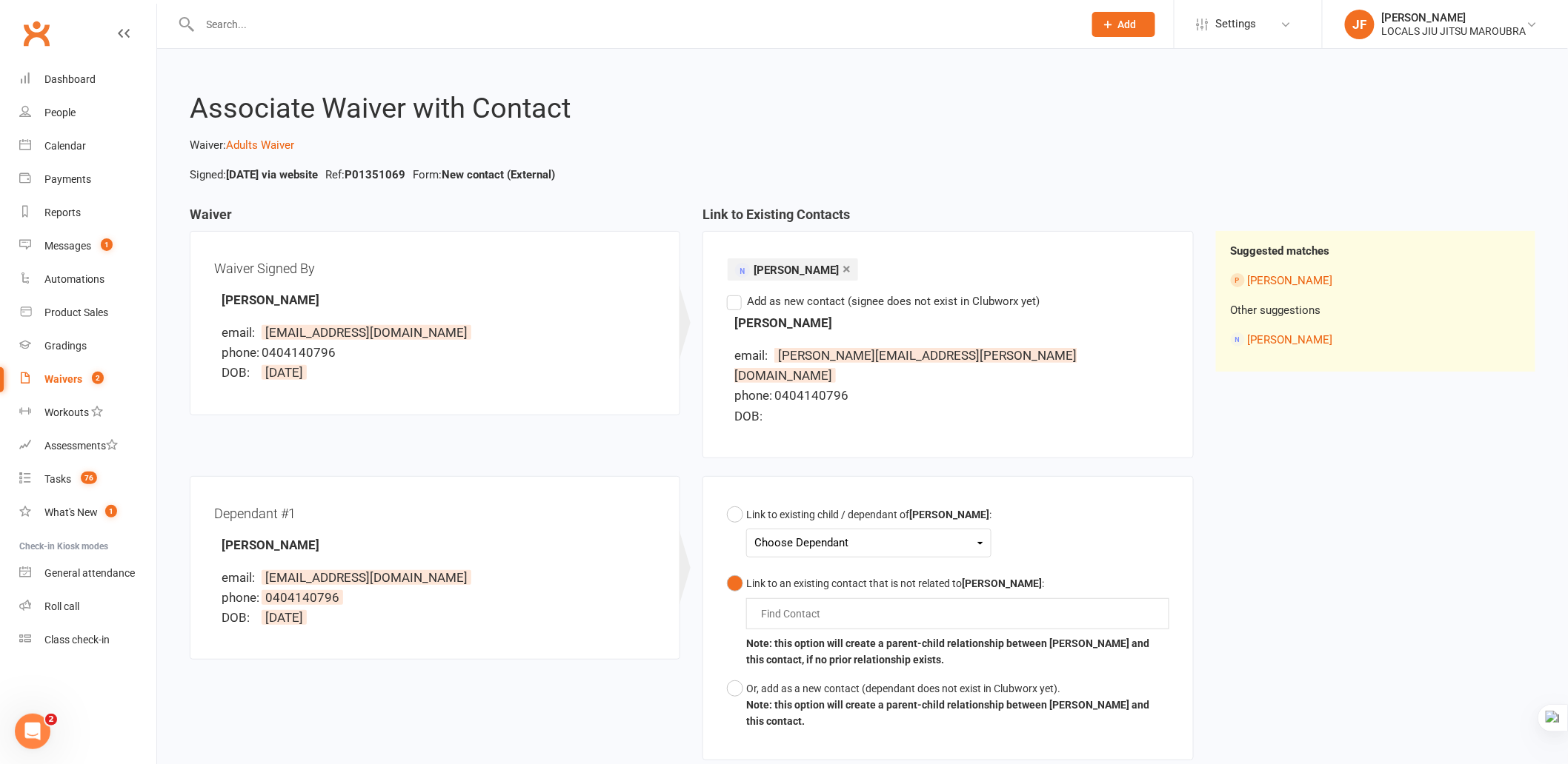
click at [1291, 494] on div "Waiver Waiver Signed By Edward Hall email: ed_dhall@yahoo.com phone: 0404140796…" at bounding box center [862, 492] width 1368 height 571
click at [836, 534] on div "Choose Dependant" at bounding box center [869, 543] width 229 height 20
click at [1088, 506] on div "Link to existing child / dependant of Edward Hall : Choose Dependant Delilah Ha…" at bounding box center [947, 619] width 441 height 236
click at [923, 534] on div "Choose Dependant" at bounding box center [869, 543] width 229 height 20
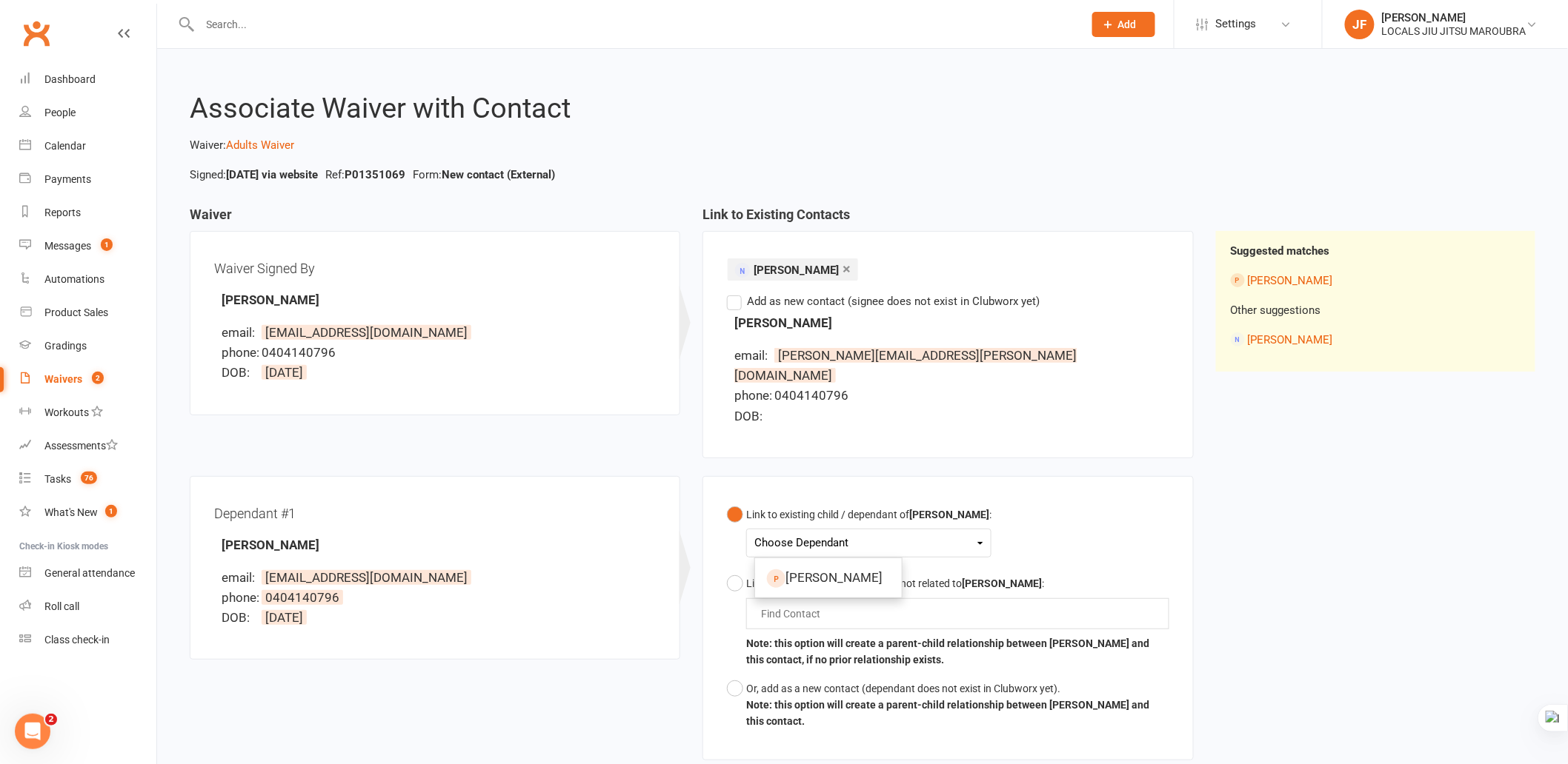
click at [1052, 531] on div "Link to existing child / dependant of Edward Hall : Choose Dependant Delilah Ha…" at bounding box center [947, 619] width 441 height 236
click at [742, 569] on button "Link to an existing contact that is not related to Edward Hall : Find Contact N…" at bounding box center [947, 621] width 441 height 105
click at [841, 598] on div "Find Contact" at bounding box center [957, 614] width 422 height 31
drag, startPoint x: 217, startPoint y: 534, endPoint x: 325, endPoint y: 534, distance: 108.0
click at [325, 534] on div "Dependant #1 Sebastian Hall email: ed_dhall@yahoo.com phone: 0404140796 DOB: 28…" at bounding box center [435, 568] width 441 height 136
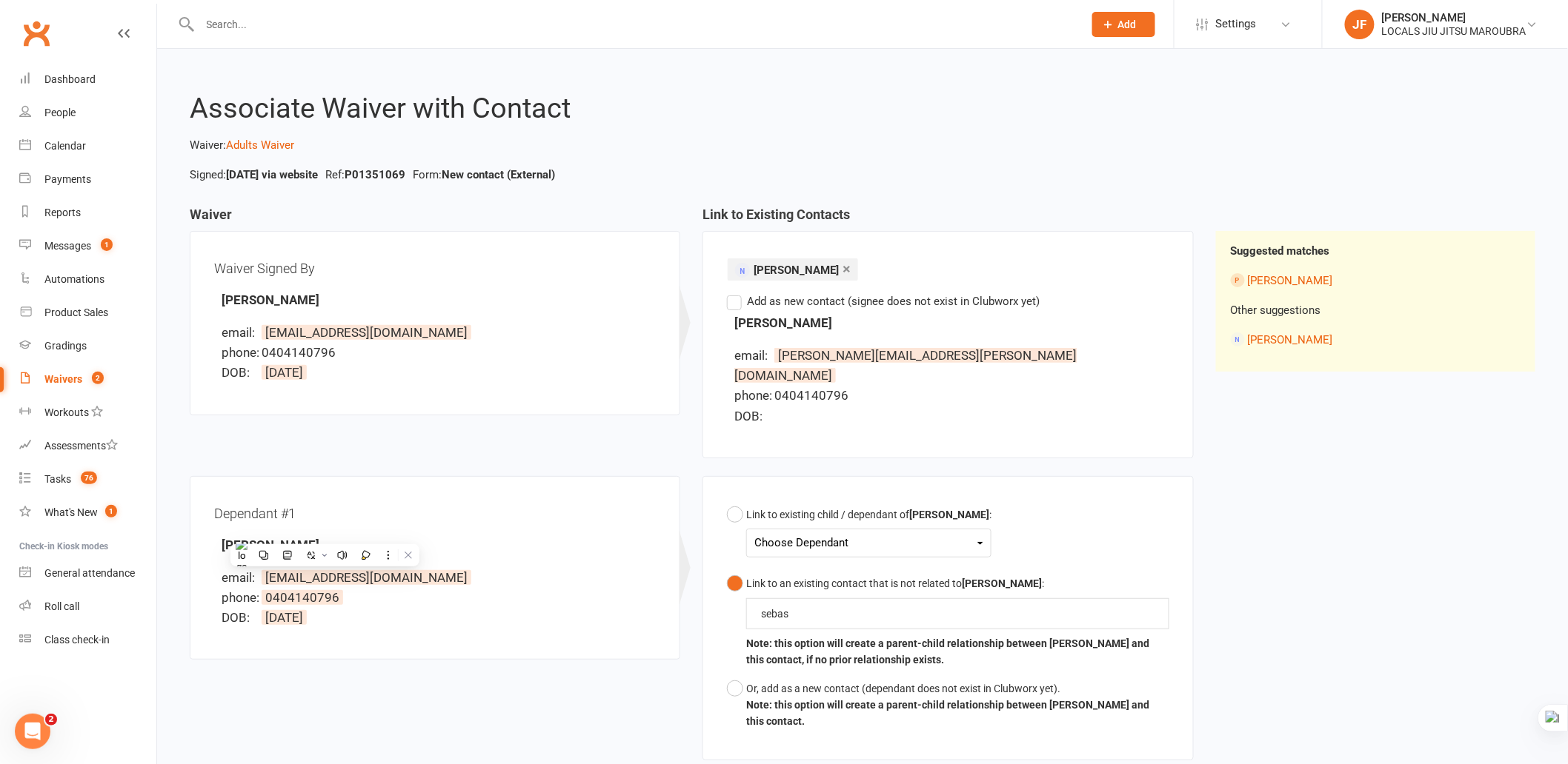
click at [425, 716] on div "Dependant #1 Sebastian Hall email: ed_dhall@yahoo.com phone: 0404140796 DOB: 28…" at bounding box center [691, 627] width 1026 height 303
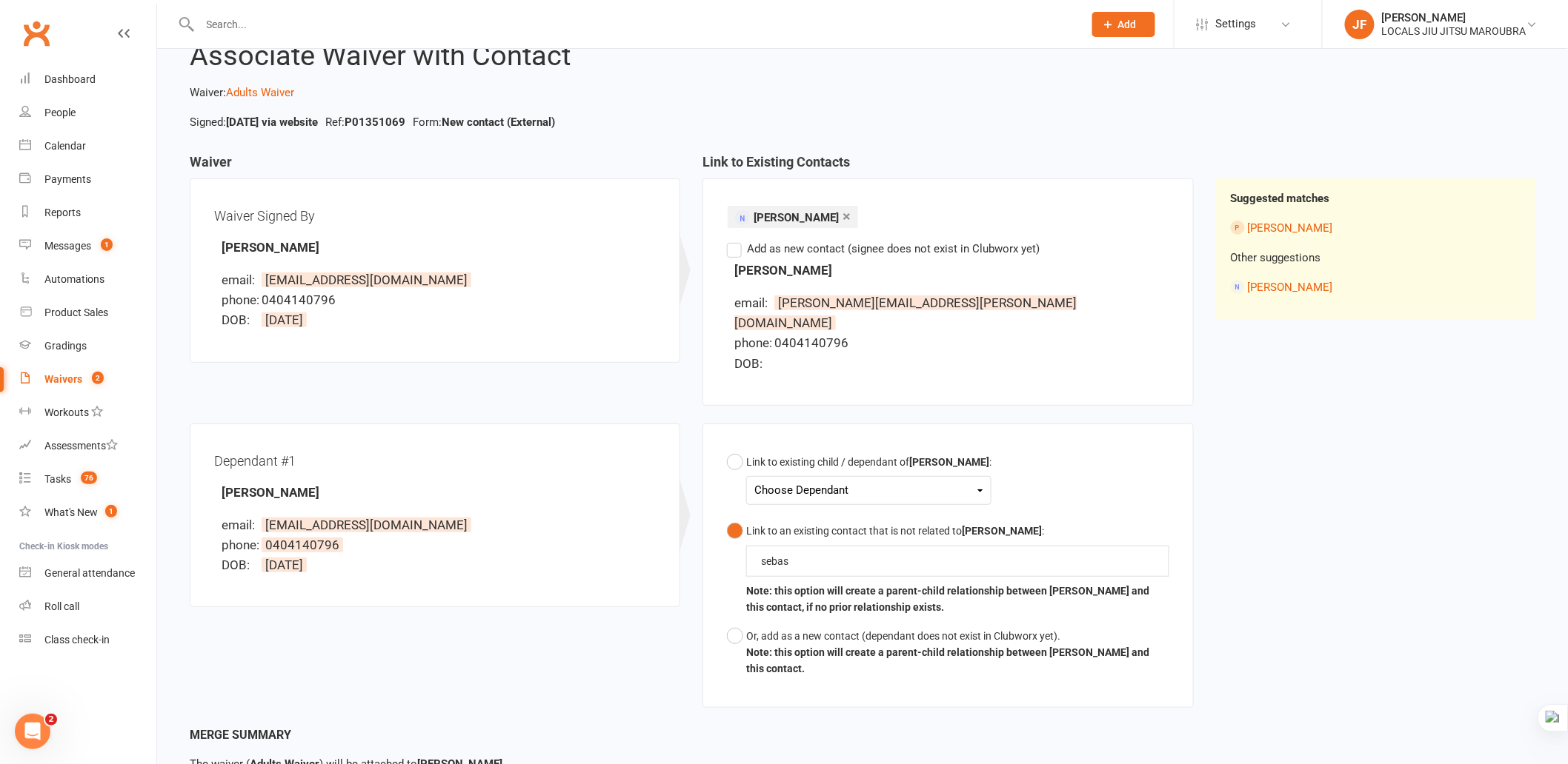
scroll to position [82, 0]
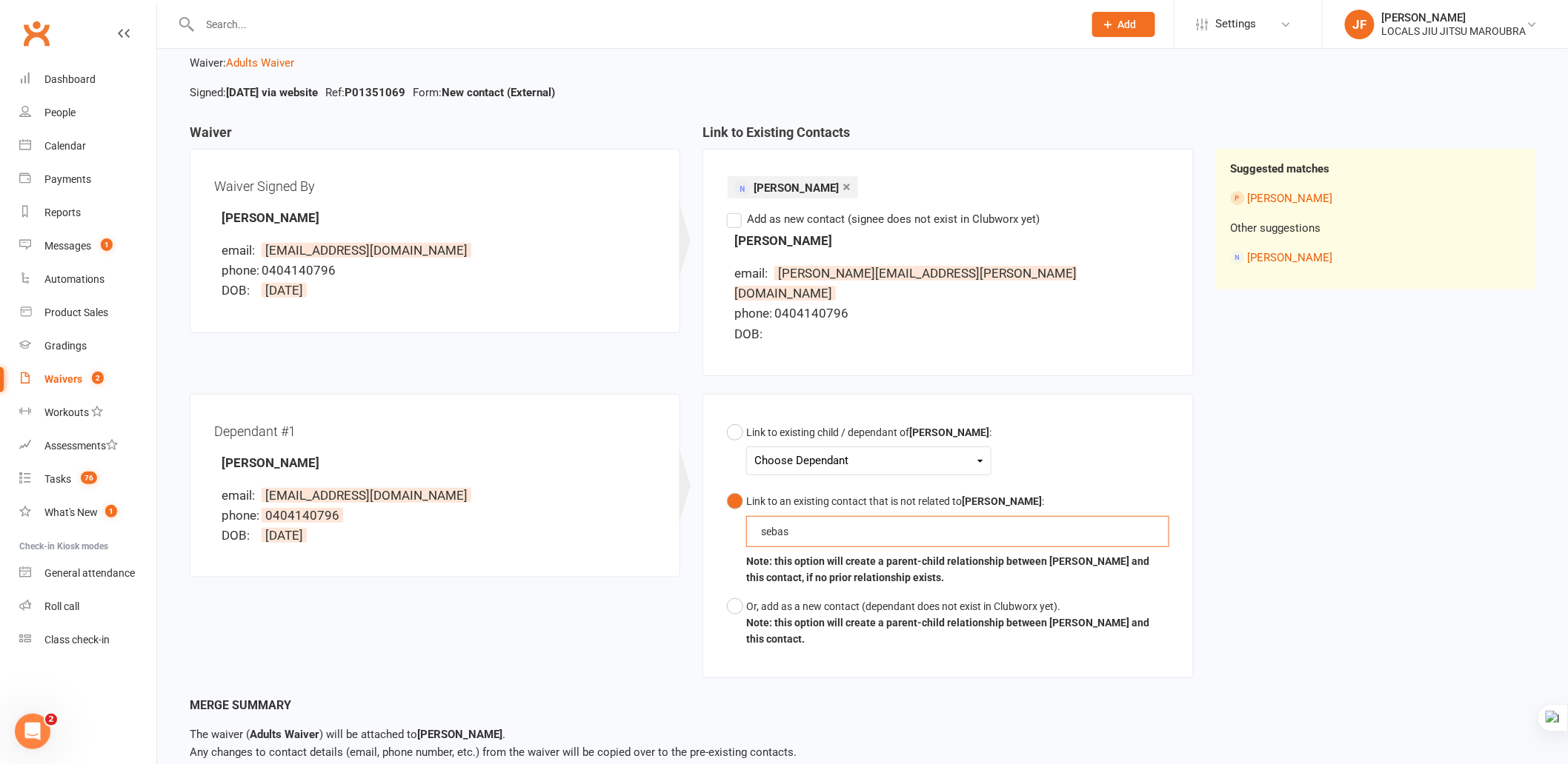
click at [810, 523] on input "sebas" at bounding box center [784, 532] width 50 height 17
click at [797, 523] on input "sebas" at bounding box center [784, 532] width 50 height 17
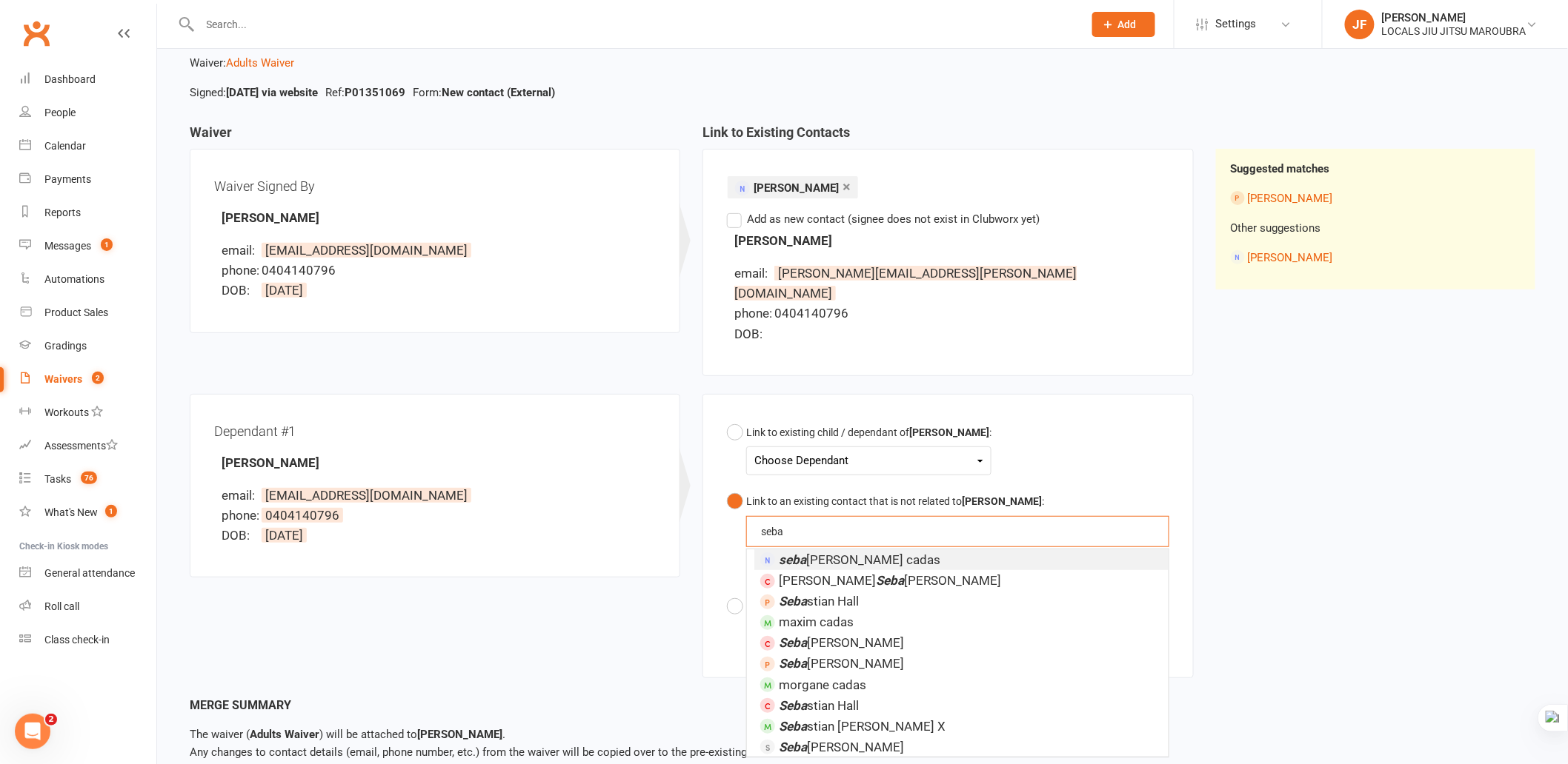
type input "sebas"
click at [805, 615] on em "Sebas" at bounding box center [796, 621] width 35 height 14
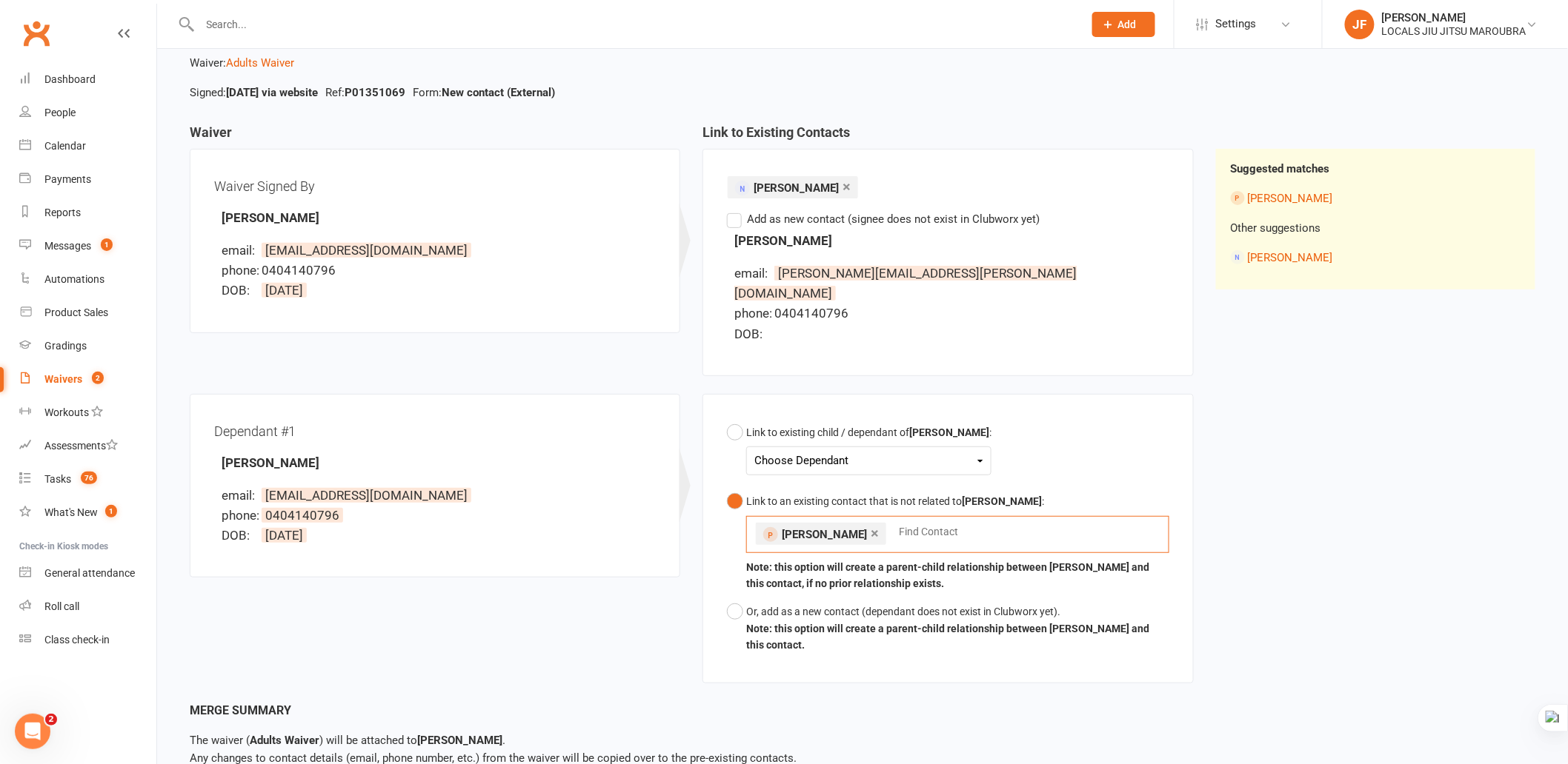
click at [493, 675] on div "Dependant #1 Sebastian Hall email: ed_dhall@yahoo.com phone: 0404140796 DOB: 28…" at bounding box center [691, 548] width 1026 height 308
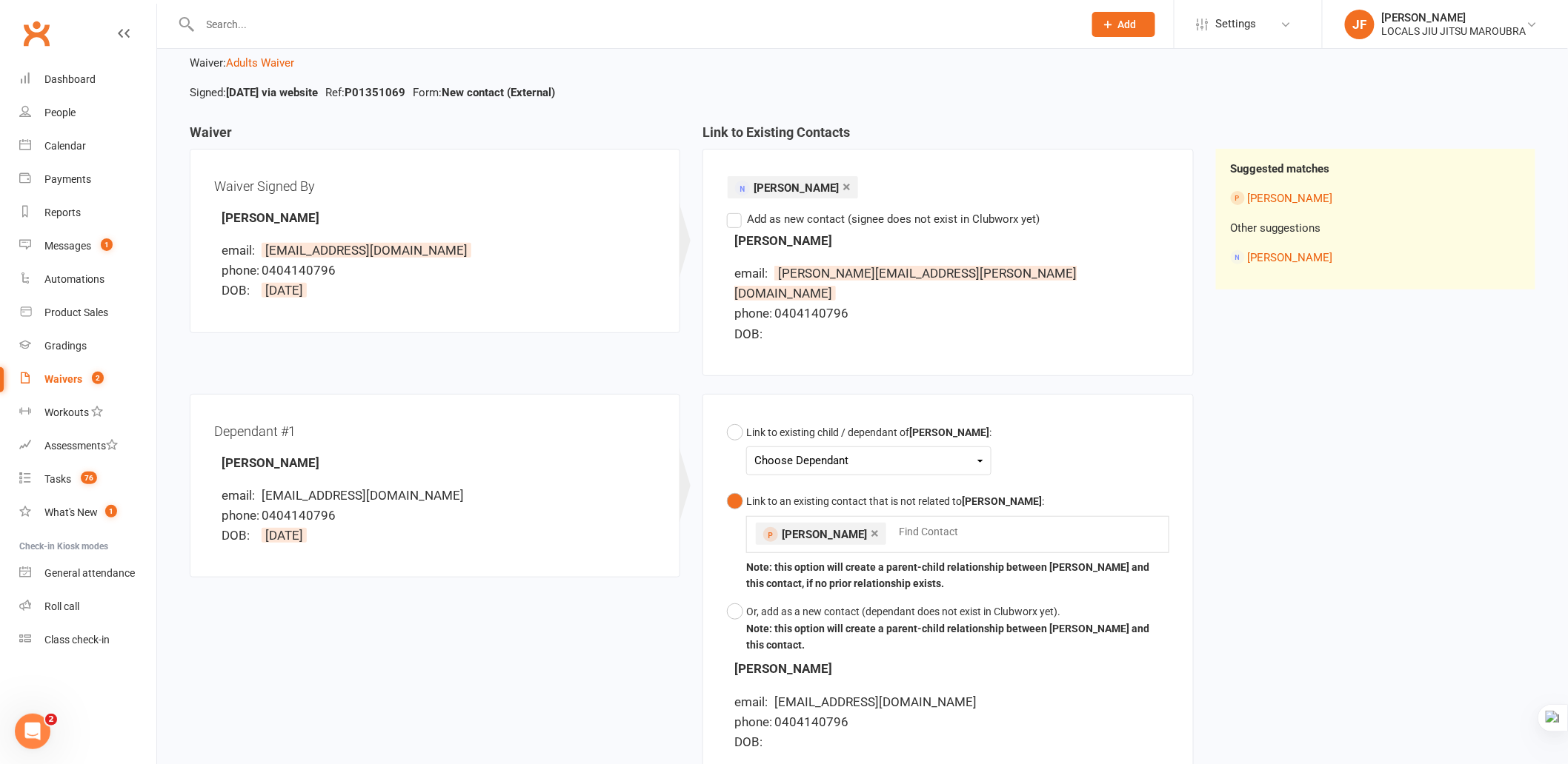
click at [1239, 544] on div "Waiver Waiver Signed By Edward Hall email: ed_dhall@yahoo.com phone: 0404140796…" at bounding box center [862, 463] width 1368 height 677
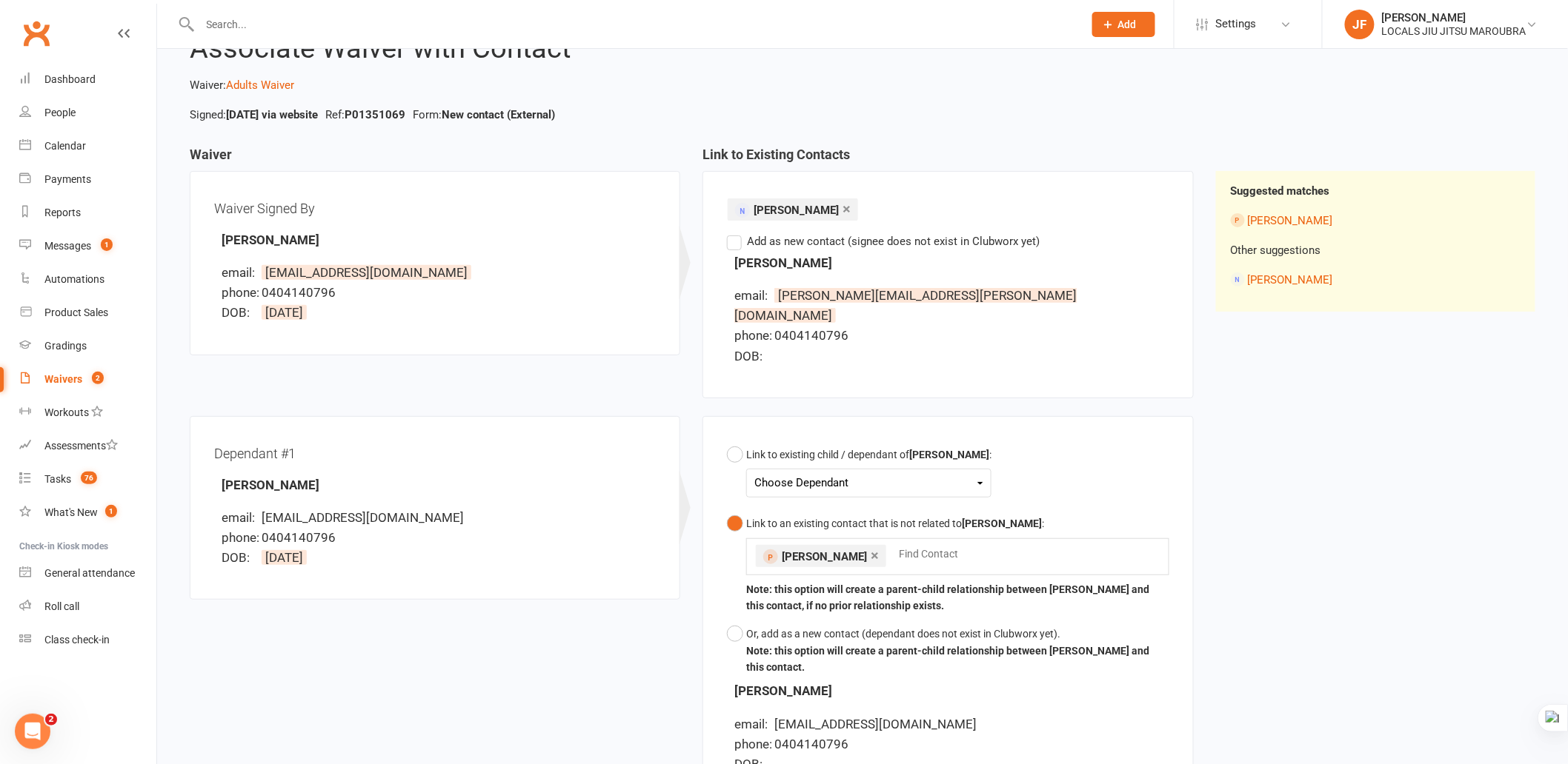
scroll to position [56, 0]
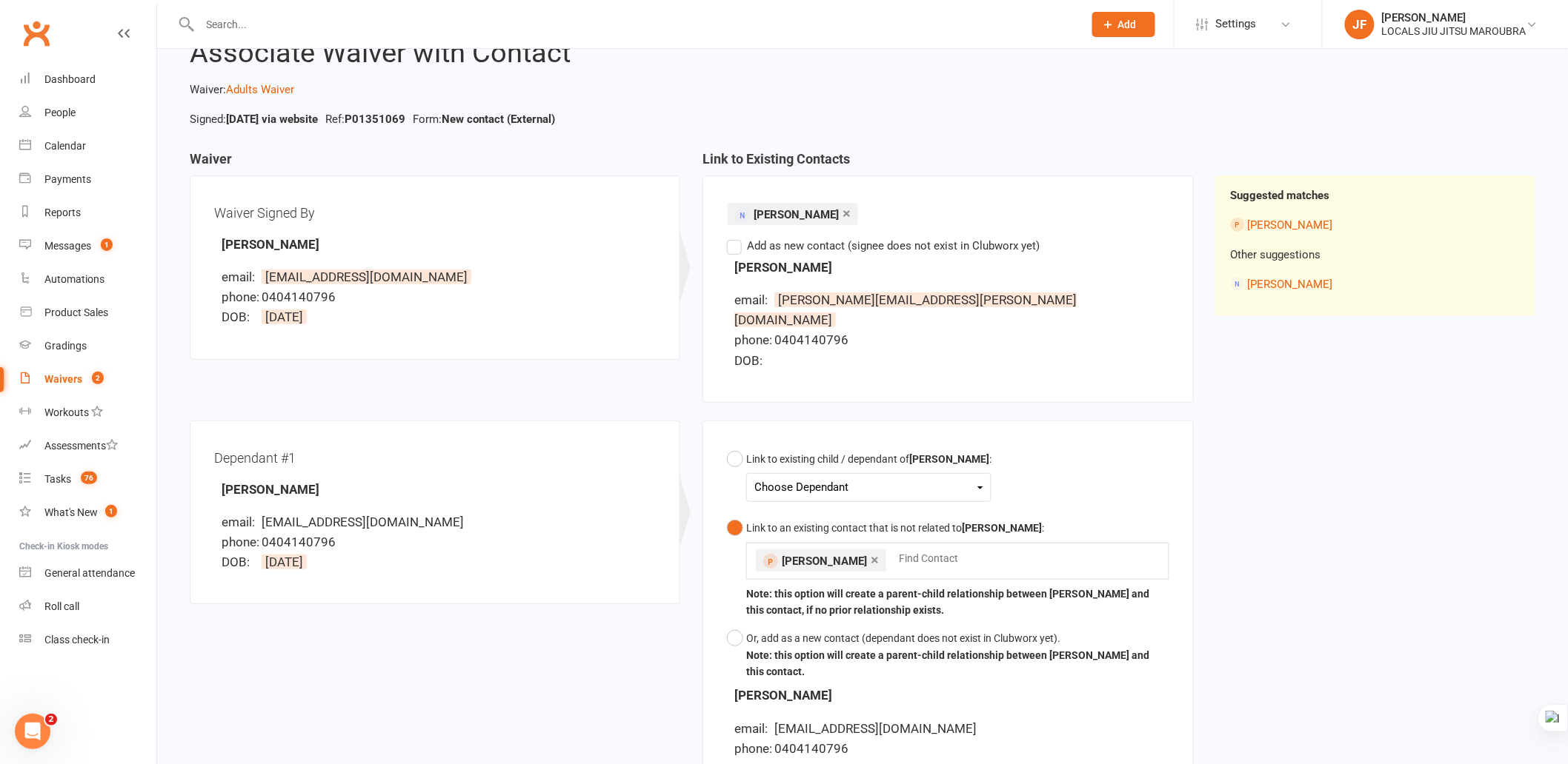
click at [587, 662] on div "Dependant #1 Sebastian Hall email: ed_dhall@yahoo.com phone: 0404140796 DOB: 28…" at bounding box center [691, 625] width 1026 height 408
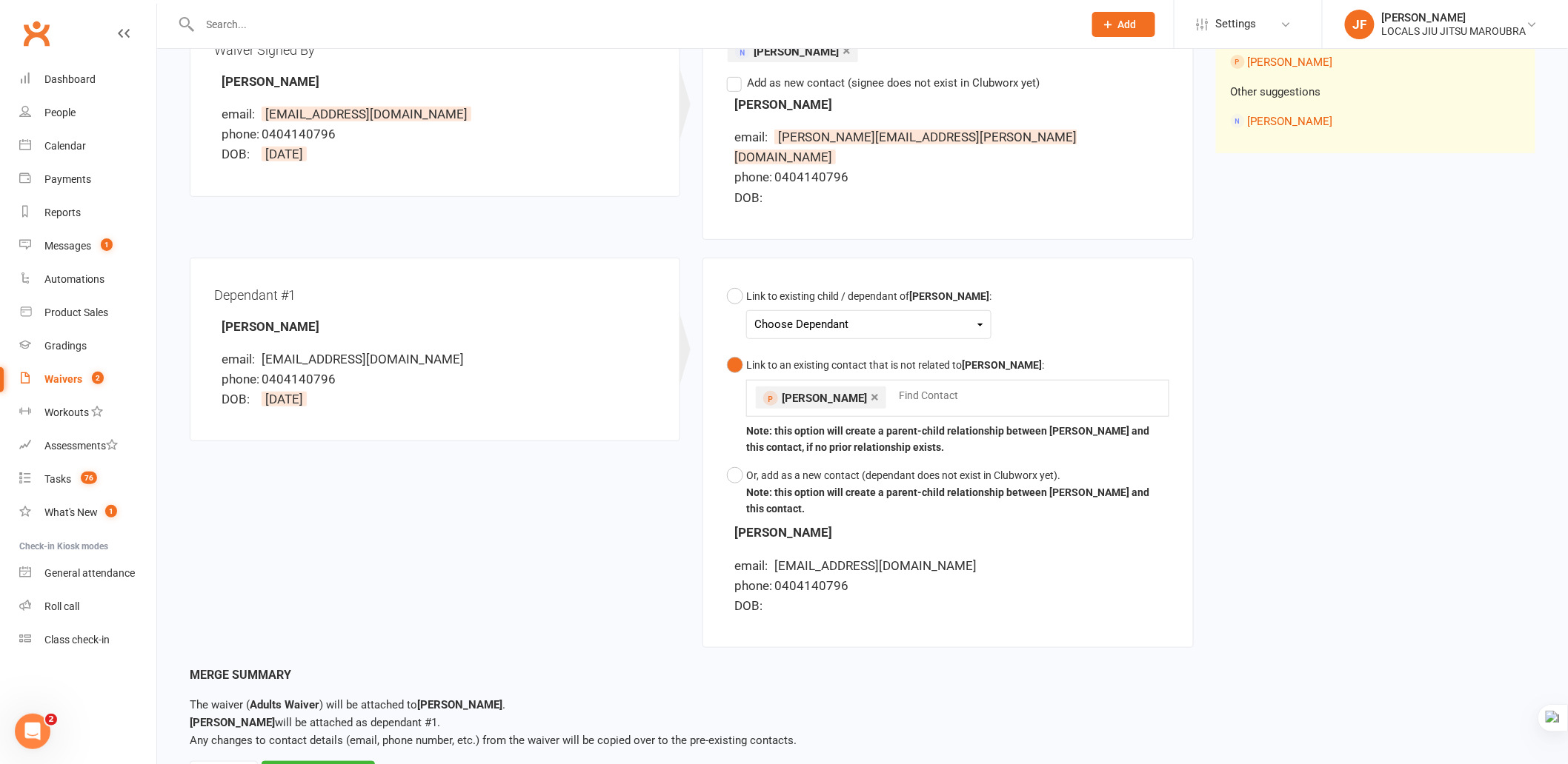
scroll to position [220, 0]
click at [1352, 524] on div "Waiver Waiver Signed By Edward Hall email: ed_dhall@yahoo.com phone: 0404140796…" at bounding box center [862, 326] width 1368 height 677
click at [779, 313] on div "Choose Dependant" at bounding box center [869, 323] width 229 height 20
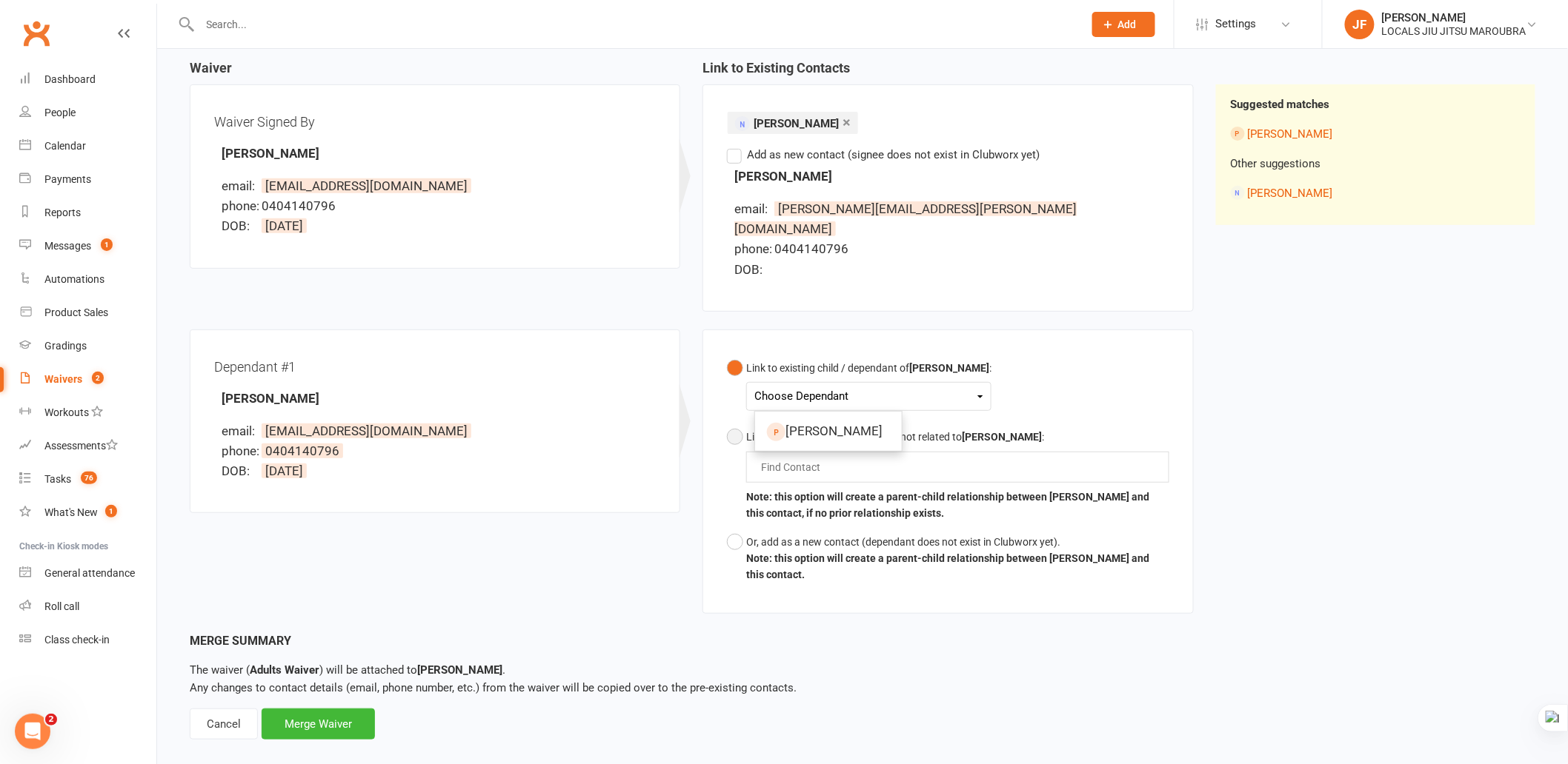
click at [1390, 435] on div "Waiver Waiver Signed By Edward Hall email: ed_dhall@yahoo.com phone: 0404140796…" at bounding box center [862, 346] width 1368 height 571
click at [1372, 606] on div "Waiver Waiver Signed By Edward Hall email: ed_dhall@yahoo.com phone: 0404140796…" at bounding box center [862, 346] width 1368 height 571
click at [739, 423] on button "Link to an existing contact that is not related to Edward Hall : Find Contact N…" at bounding box center [947, 475] width 441 height 105
click at [838, 452] on div "Find Contact" at bounding box center [957, 467] width 422 height 31
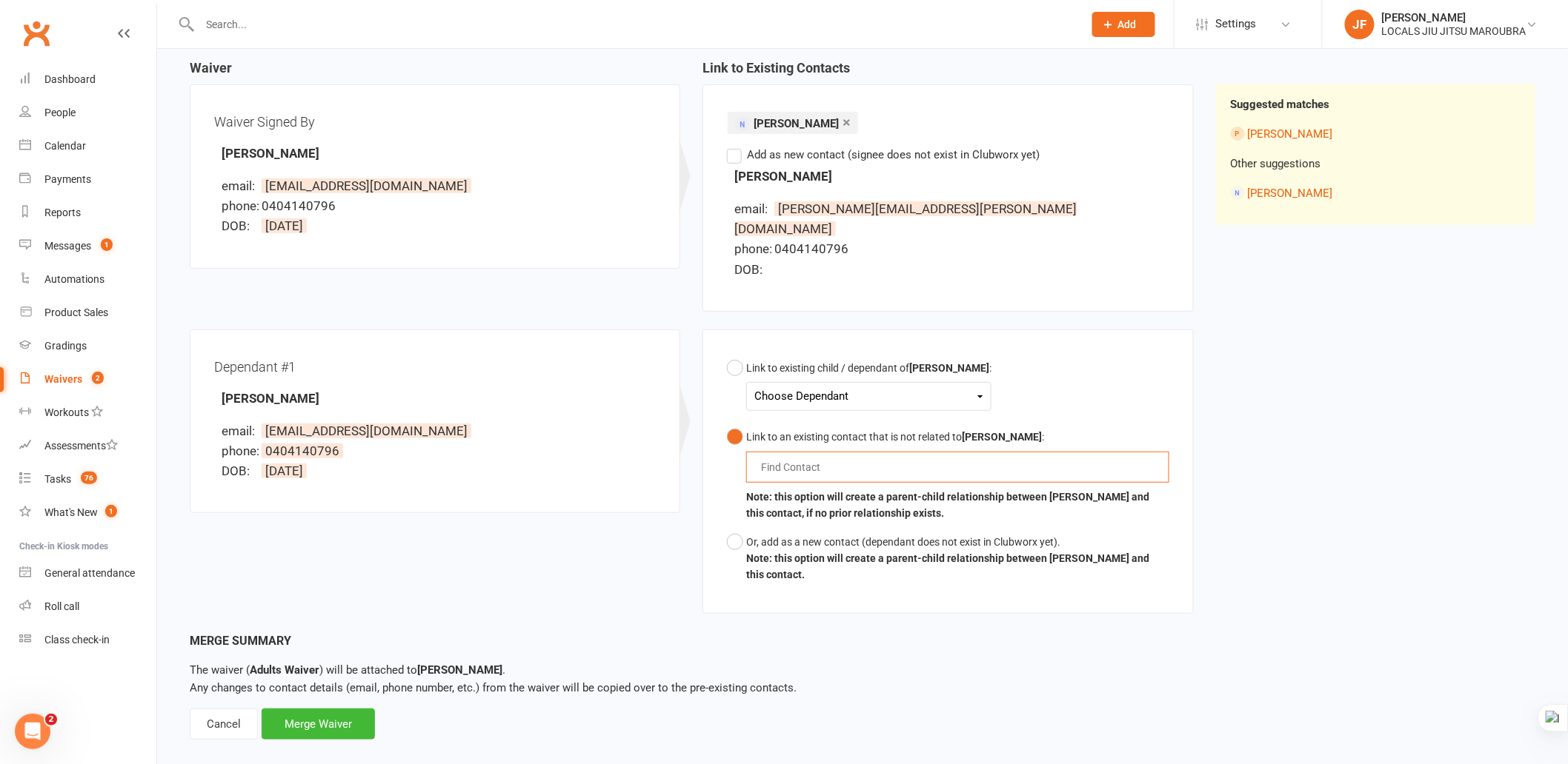
click at [785, 459] on input "text" at bounding box center [794, 467] width 69 height 17
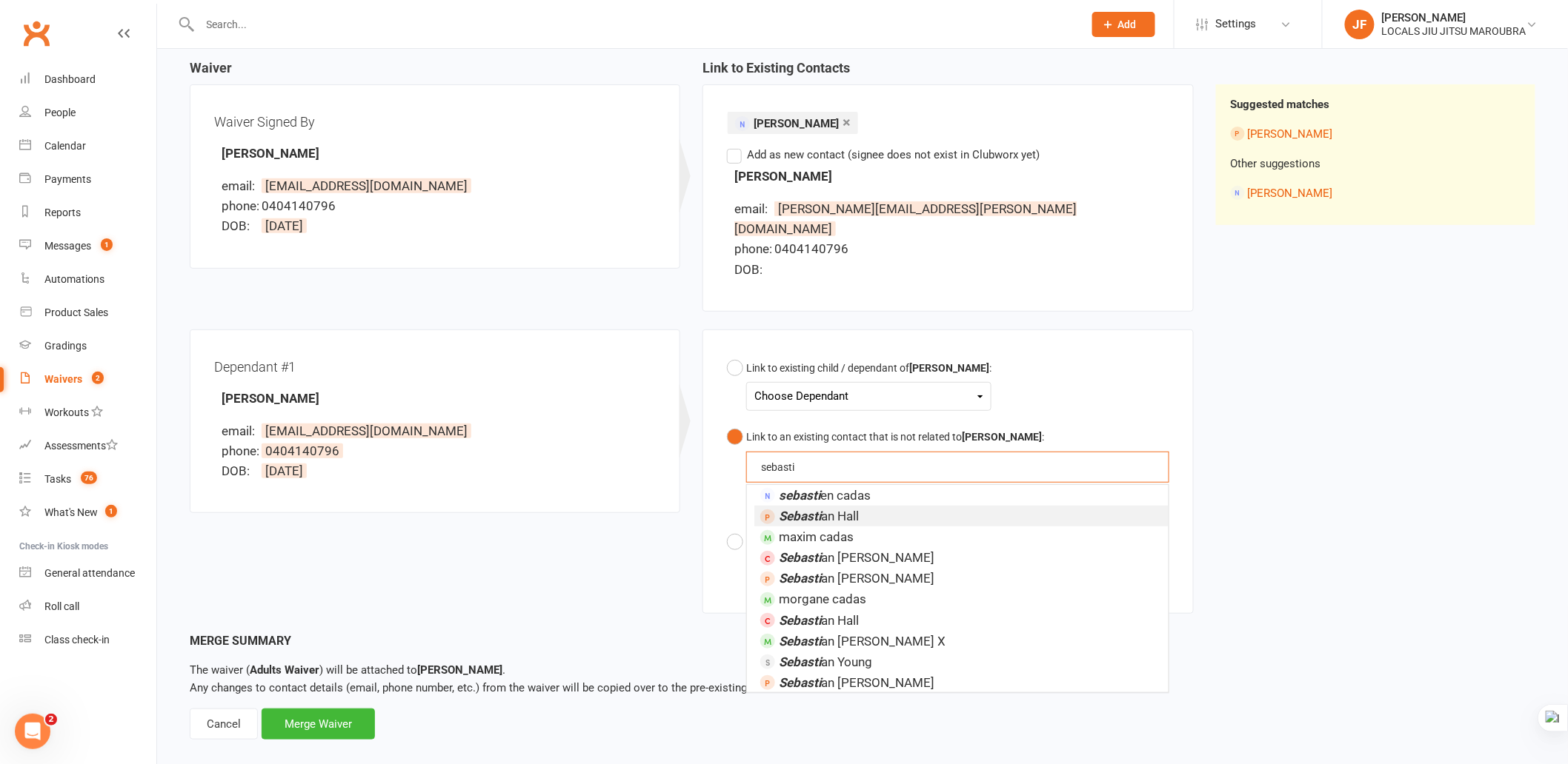
type input "sebasti"
click at [813, 509] on em "Sebasti" at bounding box center [800, 515] width 42 height 14
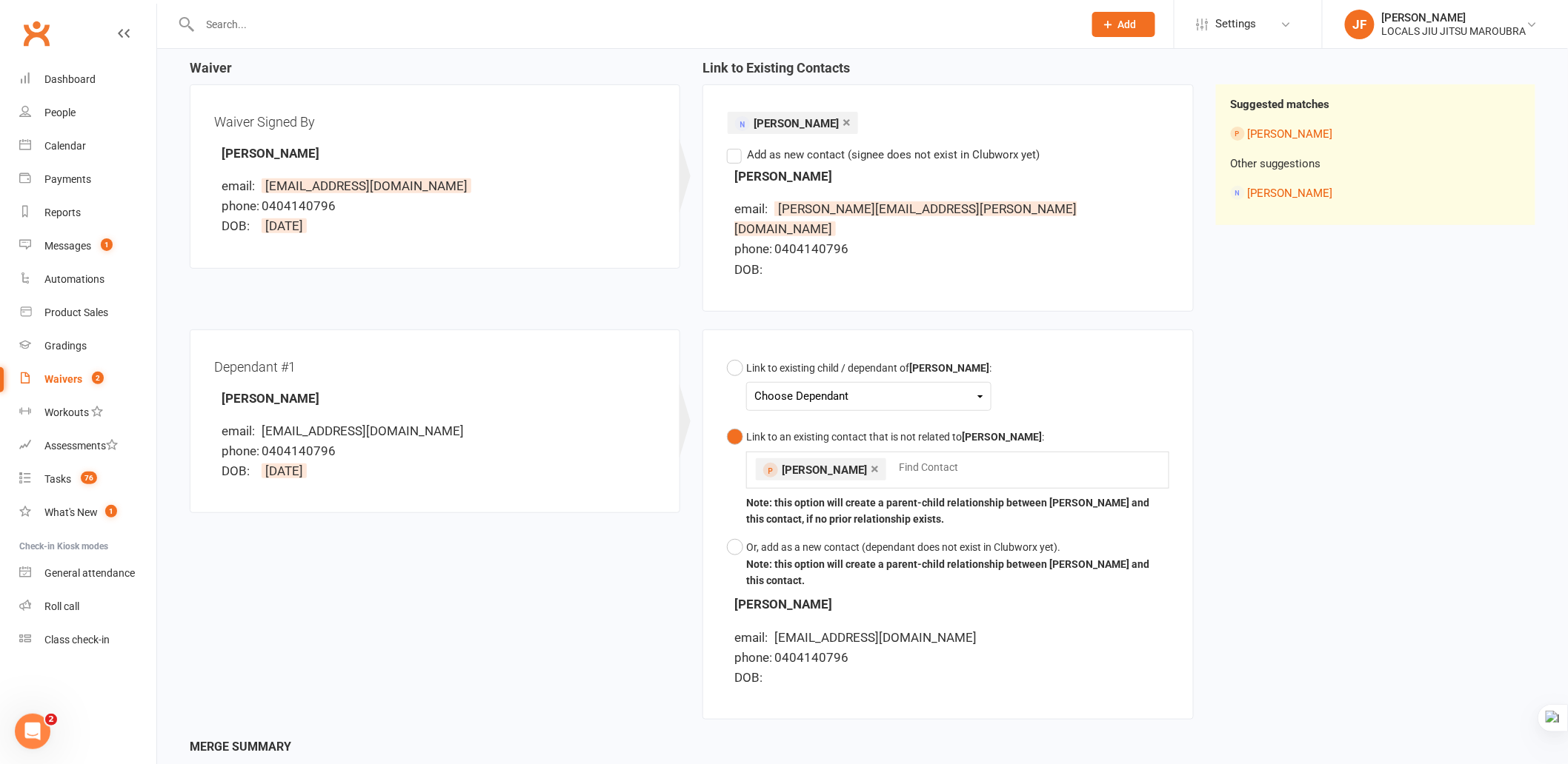
click at [1314, 416] on div "Waiver Waiver Signed By Edward Hall email: ed_dhall@yahoo.com phone: 0404140796…" at bounding box center [862, 399] width 1368 height 677
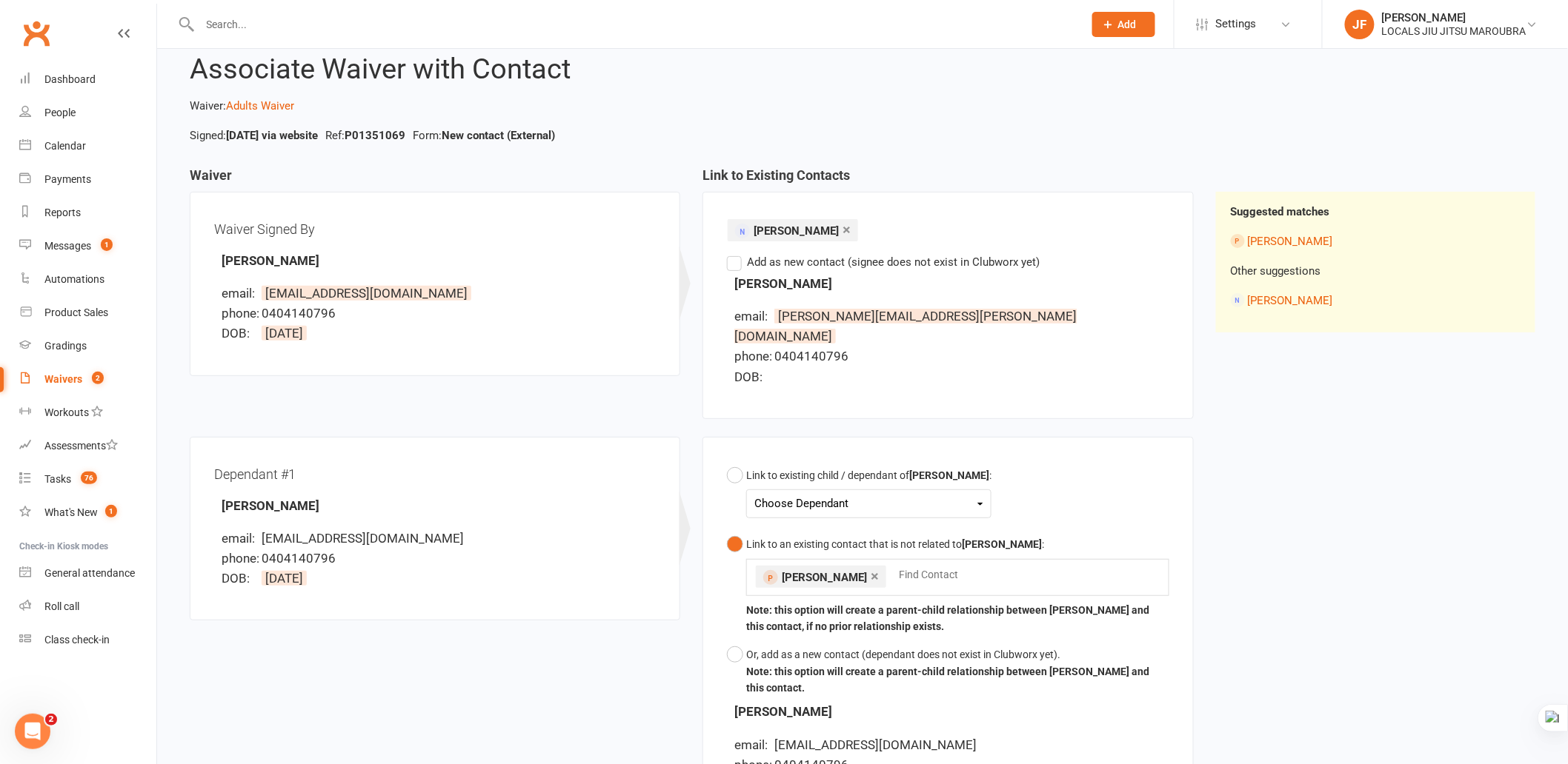
scroll to position [0, 0]
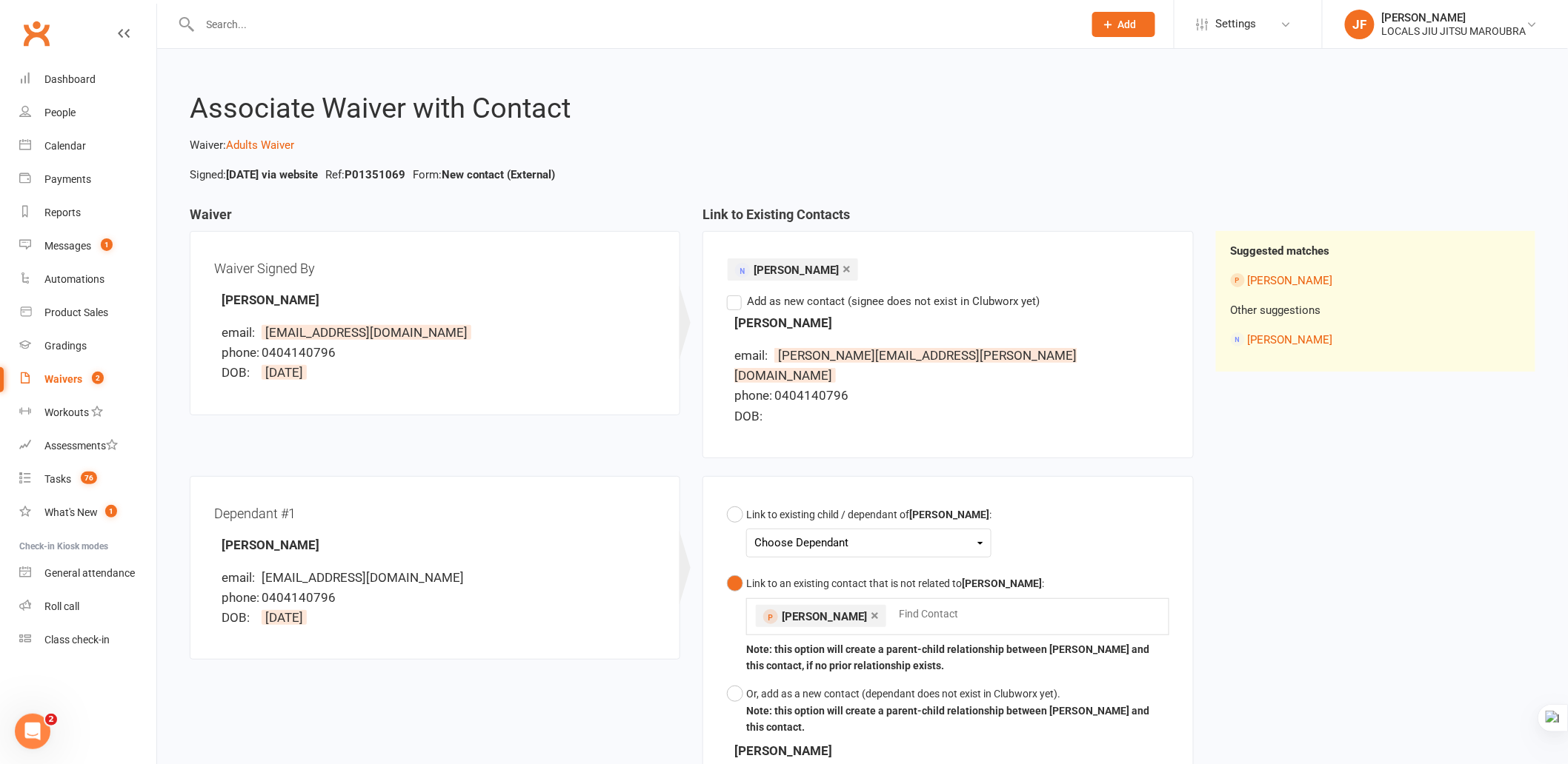
click at [1290, 454] on div "Waiver Waiver Signed By Edward Hall email: ed_dhall@yahoo.com phone: 0404140796…" at bounding box center [862, 545] width 1368 height 677
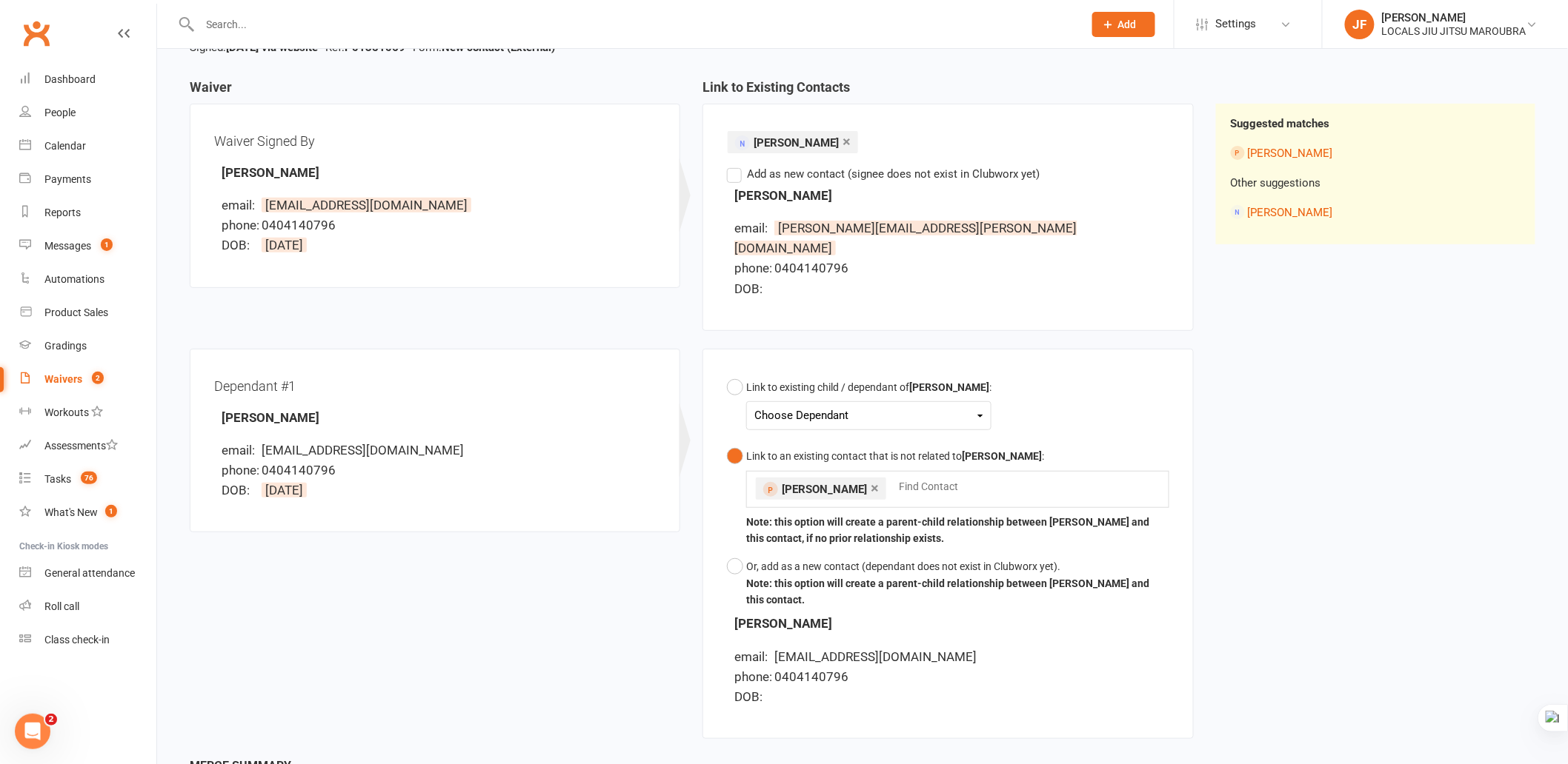
scroll to position [271, 0]
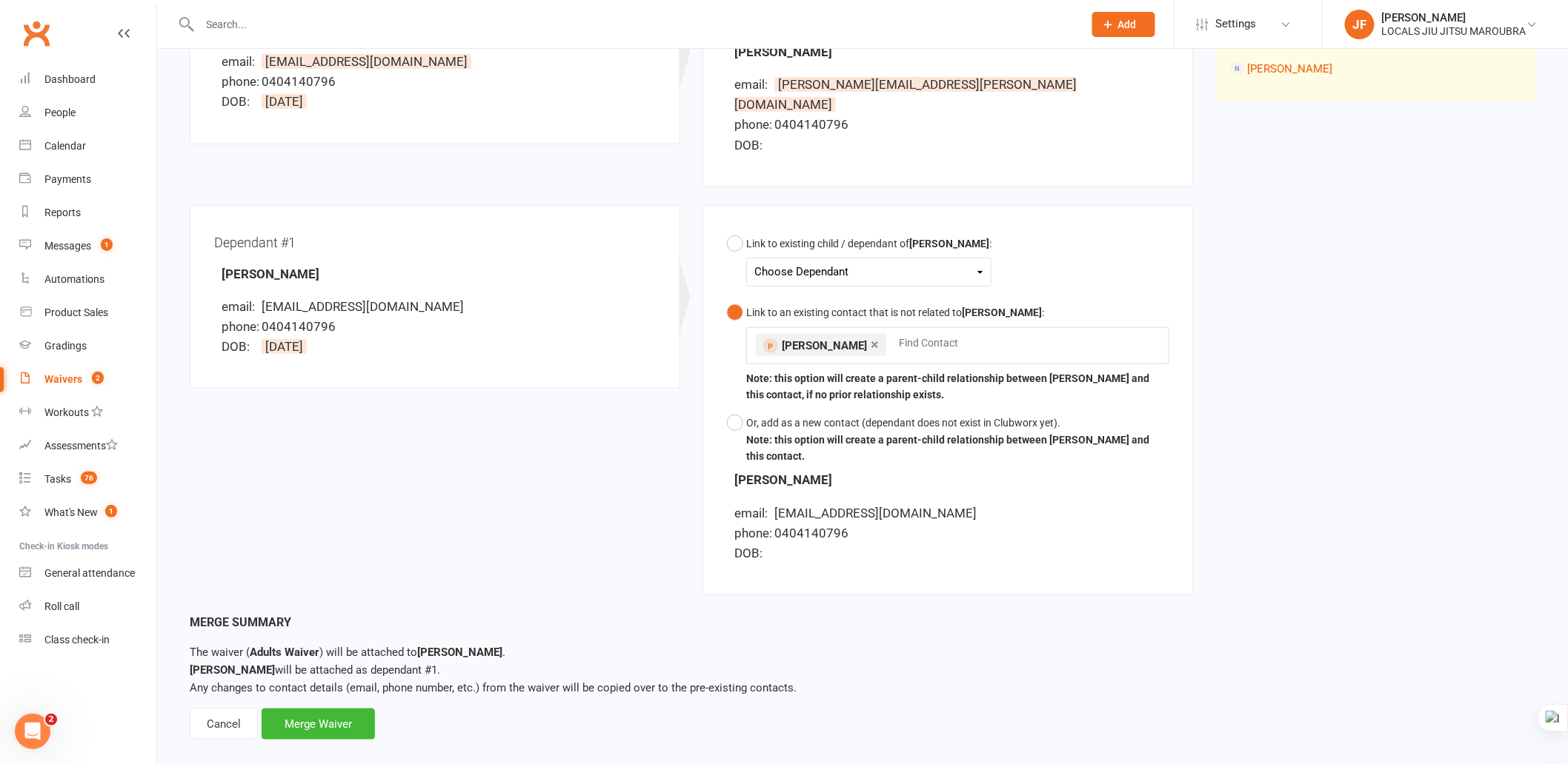
click at [1285, 453] on div "Waiver Waiver Signed By Edward Hall email: ed_dhall@yahoo.com phone: 0404140796…" at bounding box center [862, 275] width 1368 height 677
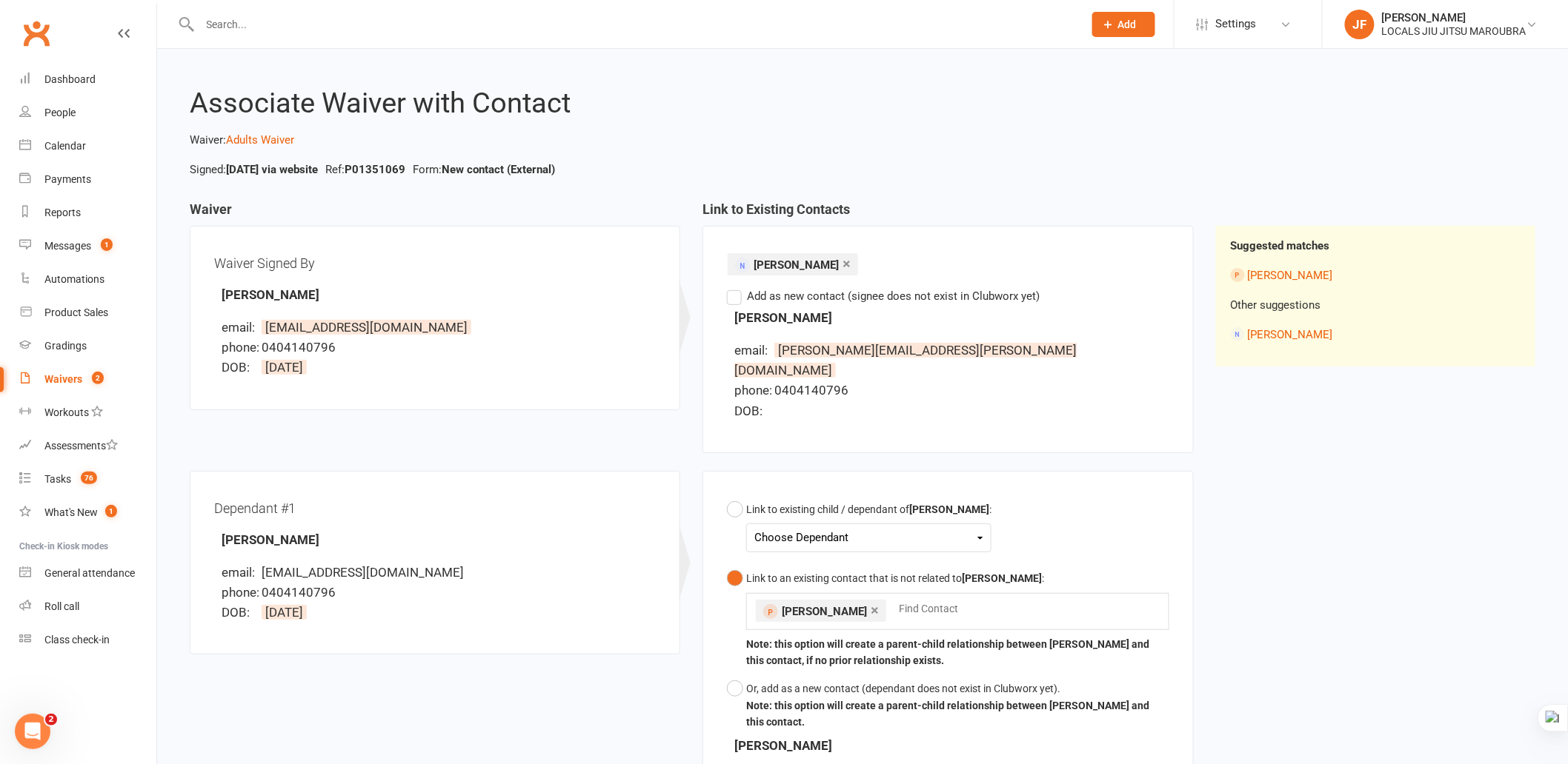
scroll to position [0, 0]
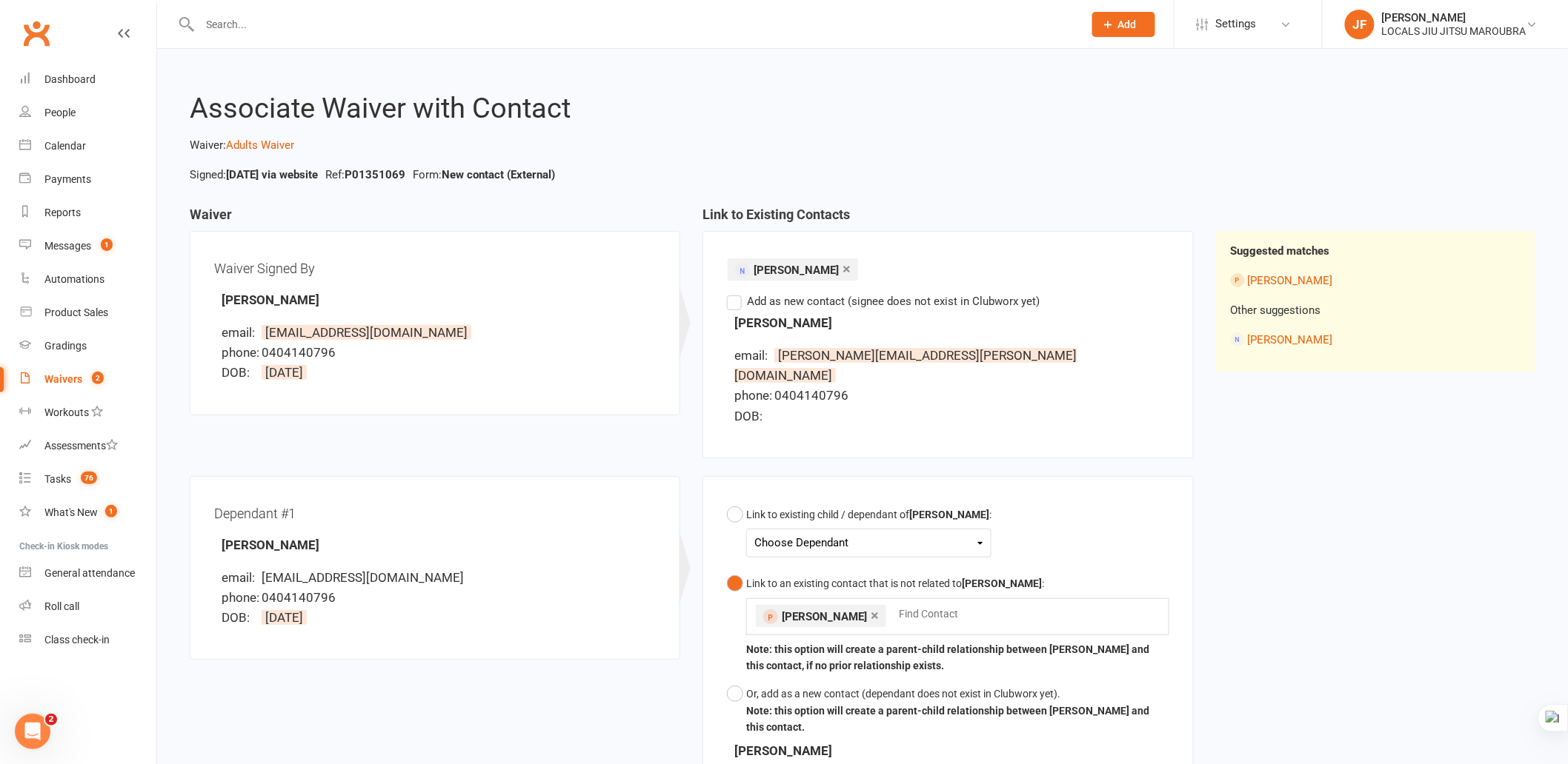
click at [1279, 452] on div "Waiver Waiver Signed By Edward Hall email: ed_dhall@yahoo.com phone: 0404140796…" at bounding box center [862, 545] width 1368 height 677
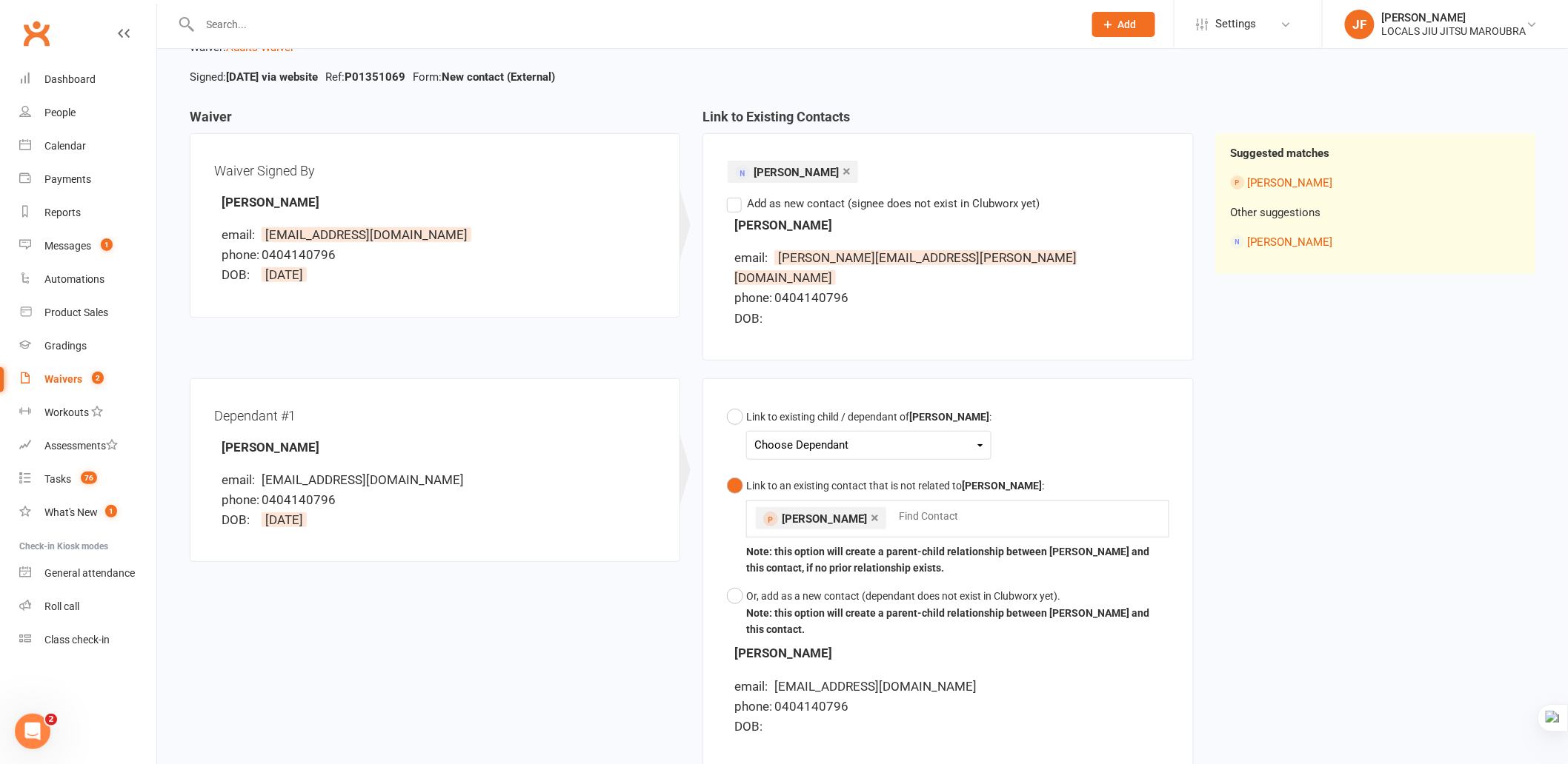
scroll to position [247, 0]
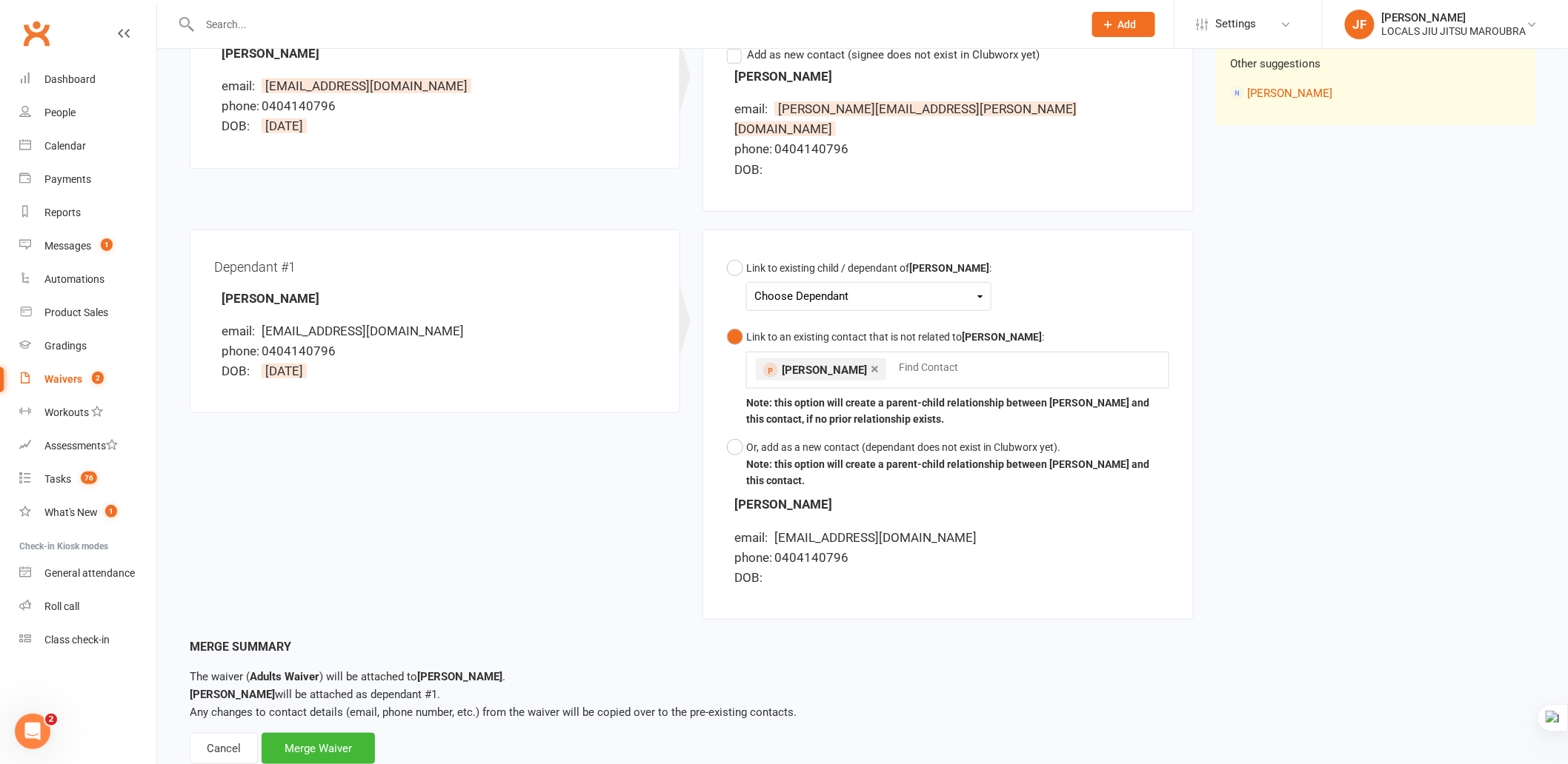
click at [1281, 454] on div "Waiver Waiver Signed By Edward Hall email: ed_dhall@yahoo.com phone: 0404140796…" at bounding box center [862, 299] width 1368 height 677
click at [1428, 371] on div "Waiver Waiver Signed By Edward Hall email: ed_dhall@yahoo.com phone: 0404140796…" at bounding box center [862, 299] width 1368 height 677
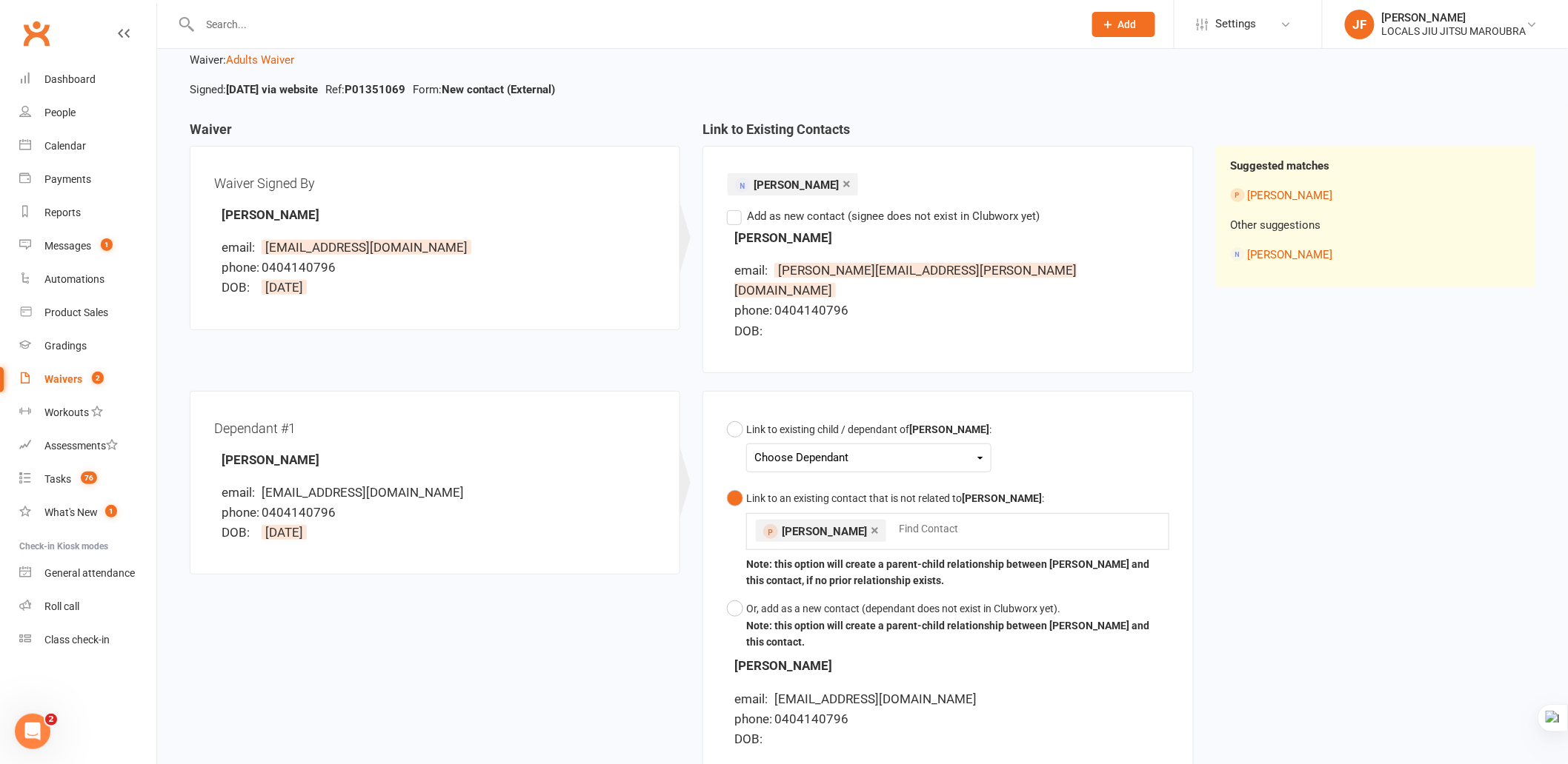
scroll to position [82, 0]
click at [1428, 382] on div "Waiver Waiver Signed By Edward Hall email: ed_dhall@yahoo.com phone: 0404140796…" at bounding box center [862, 463] width 1368 height 677
click at [1431, 385] on div "Waiver Waiver Signed By Edward Hall email: ed_dhall@yahoo.com phone: 0404140796…" at bounding box center [862, 463] width 1368 height 677
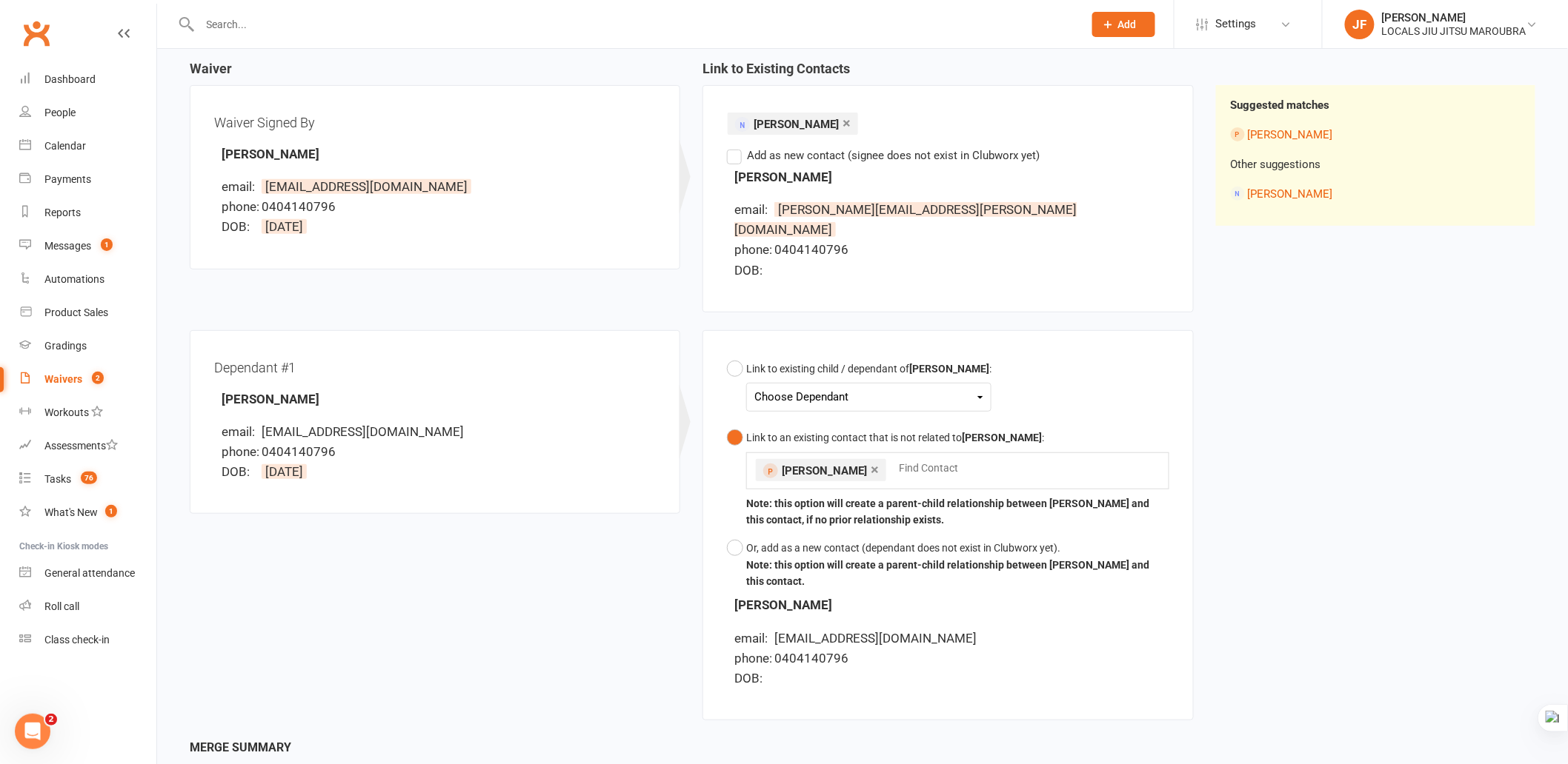
scroll to position [0, 0]
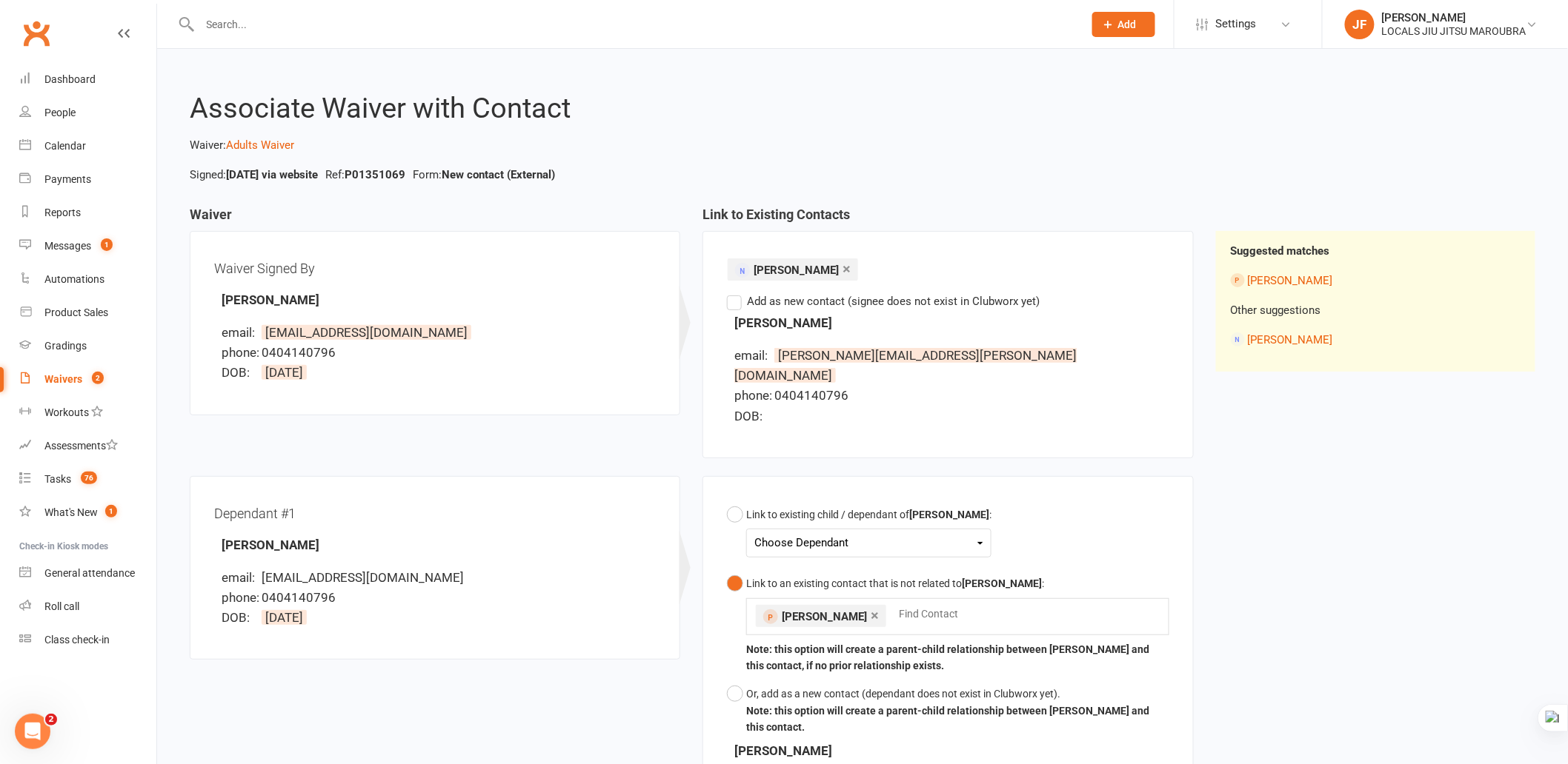
click at [1431, 388] on div "Waiver Waiver Signed By Edward Hall email: ed_dhall@yahoo.com phone: 0404140796…" at bounding box center [862, 545] width 1368 height 677
click at [1365, 445] on div "Waiver Waiver Signed By Edward Hall email: ed_dhall@yahoo.com phone: 0404140796…" at bounding box center [862, 545] width 1368 height 677
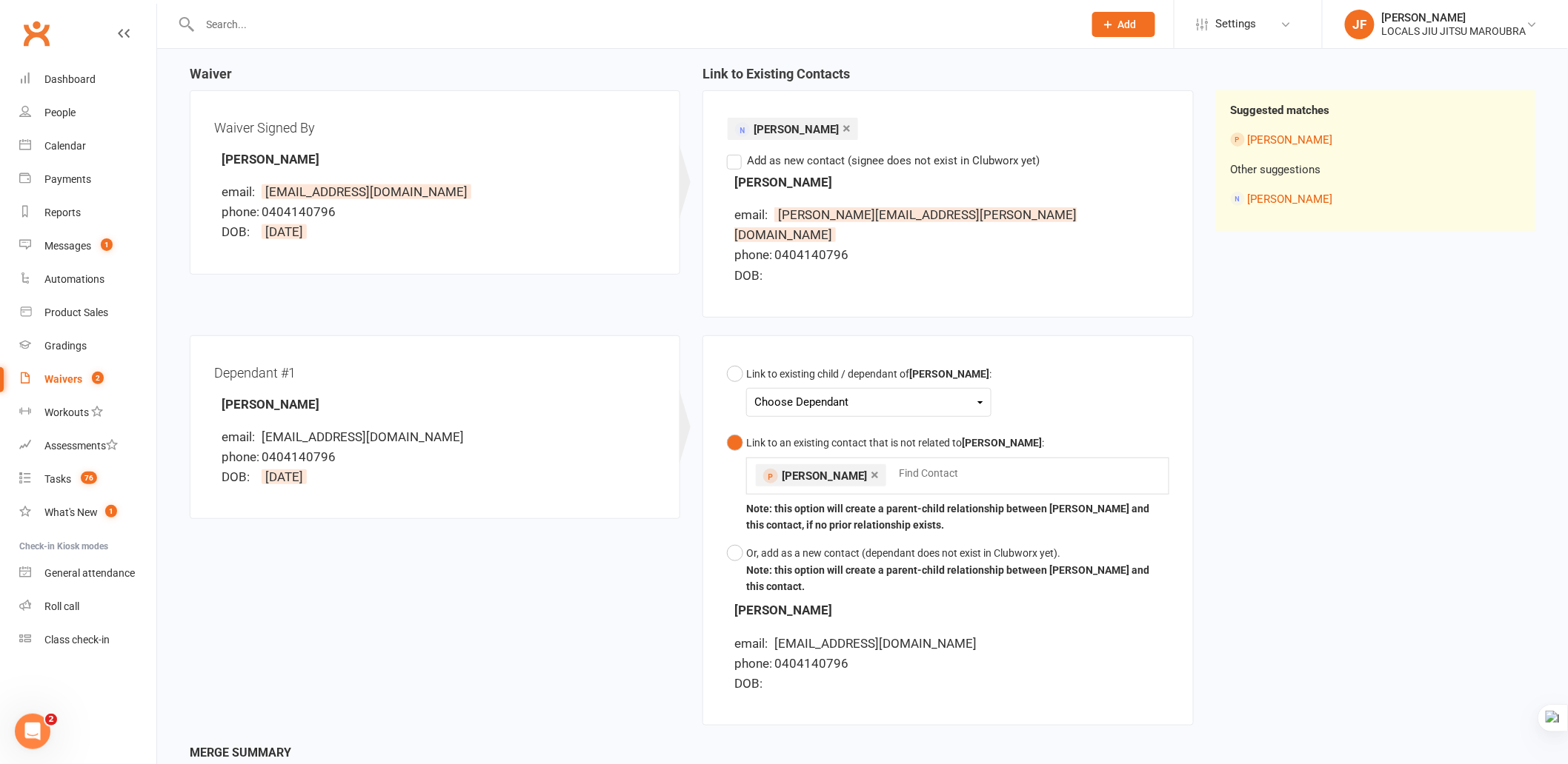
scroll to position [271, 0]
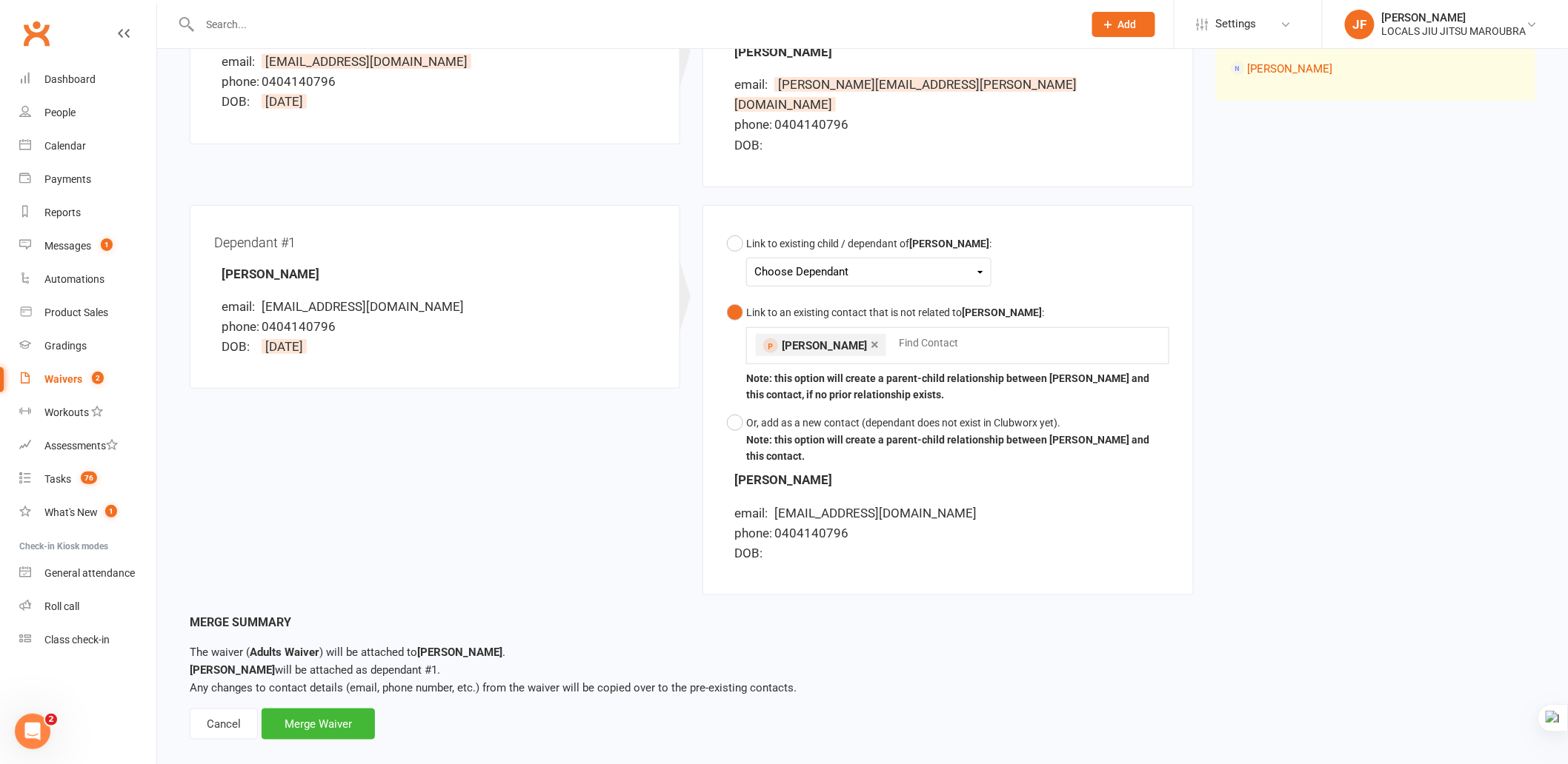
click at [1348, 341] on div "Waiver Waiver Signed By Edward Hall email: ed_dhall@yahoo.com phone: 0404140796…" at bounding box center [862, 275] width 1368 height 677
click at [556, 514] on div "Dependant #1 Sebastian Hall email: ed_dhall@yahoo.com phone: 0404140796 DOB: 28…" at bounding box center [691, 409] width 1026 height 408
click at [1324, 467] on div "Waiver Waiver Signed By Edward Hall email: ed_dhall@yahoo.com phone: 0404140796…" at bounding box center [862, 275] width 1368 height 677
click at [546, 501] on div "Dependant #1 Sebastian Hall email: ed_dhall@yahoo.com phone: 0404140796 DOB: 28…" at bounding box center [691, 409] width 1026 height 408
click at [439, 585] on div "Dependant #1 Sebastian Hall email: ed_dhall@yahoo.com phone: 0404140796 DOB: 28…" at bounding box center [691, 409] width 1026 height 408
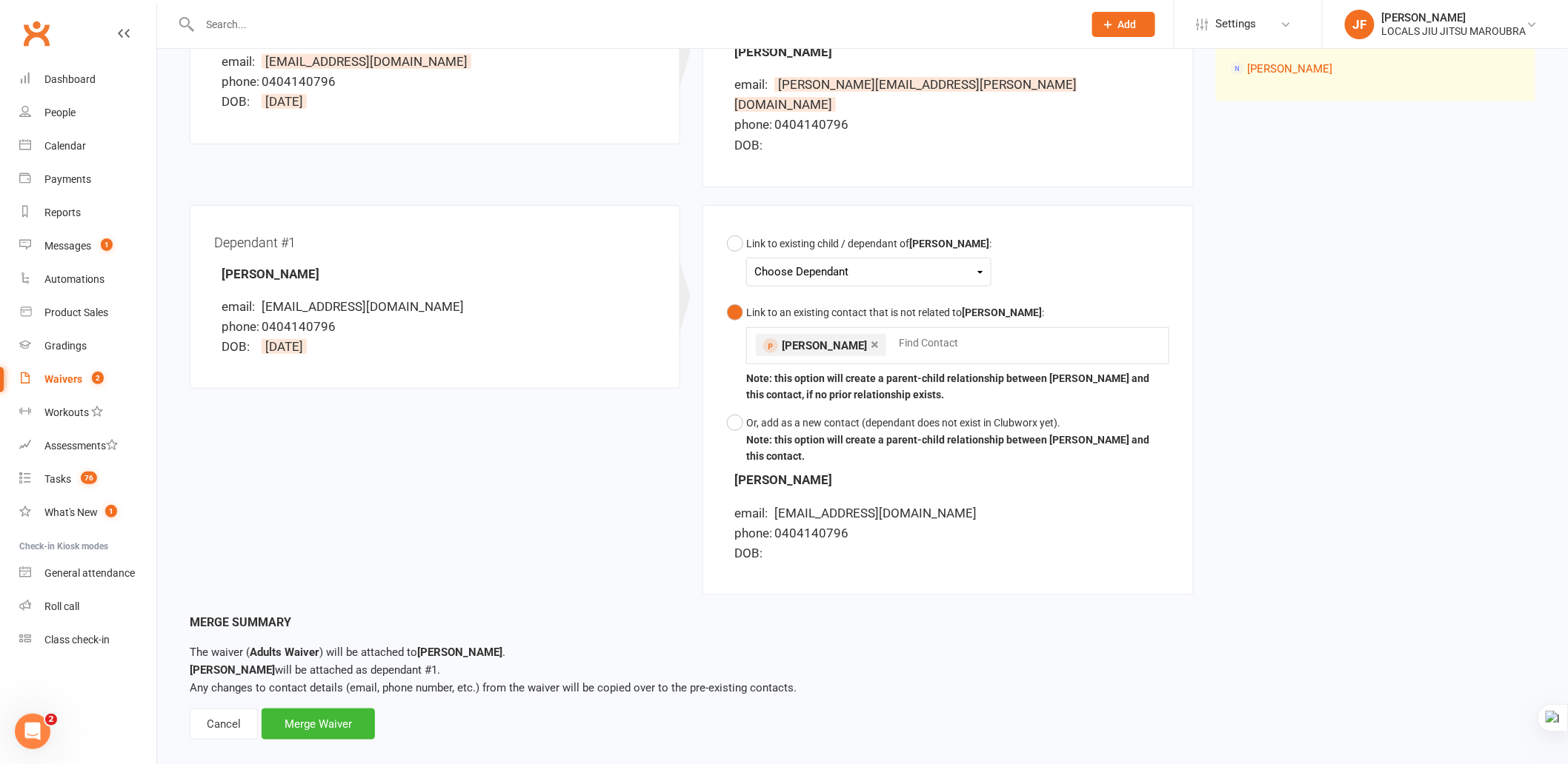
click at [349, 721] on div "Associate Waiver with Contact Waiver: Adults Waiver Signed: Sep 15, 2025 via we…" at bounding box center [863, 270] width 1411 height 986
click at [549, 578] on div "Dependant #1 Sebastian Hall email: ed_dhall@yahoo.com phone: 0404140796 DOB: 28…" at bounding box center [691, 409] width 1026 height 408
click at [356, 709] on div "Merge Waiver" at bounding box center [318, 724] width 114 height 31
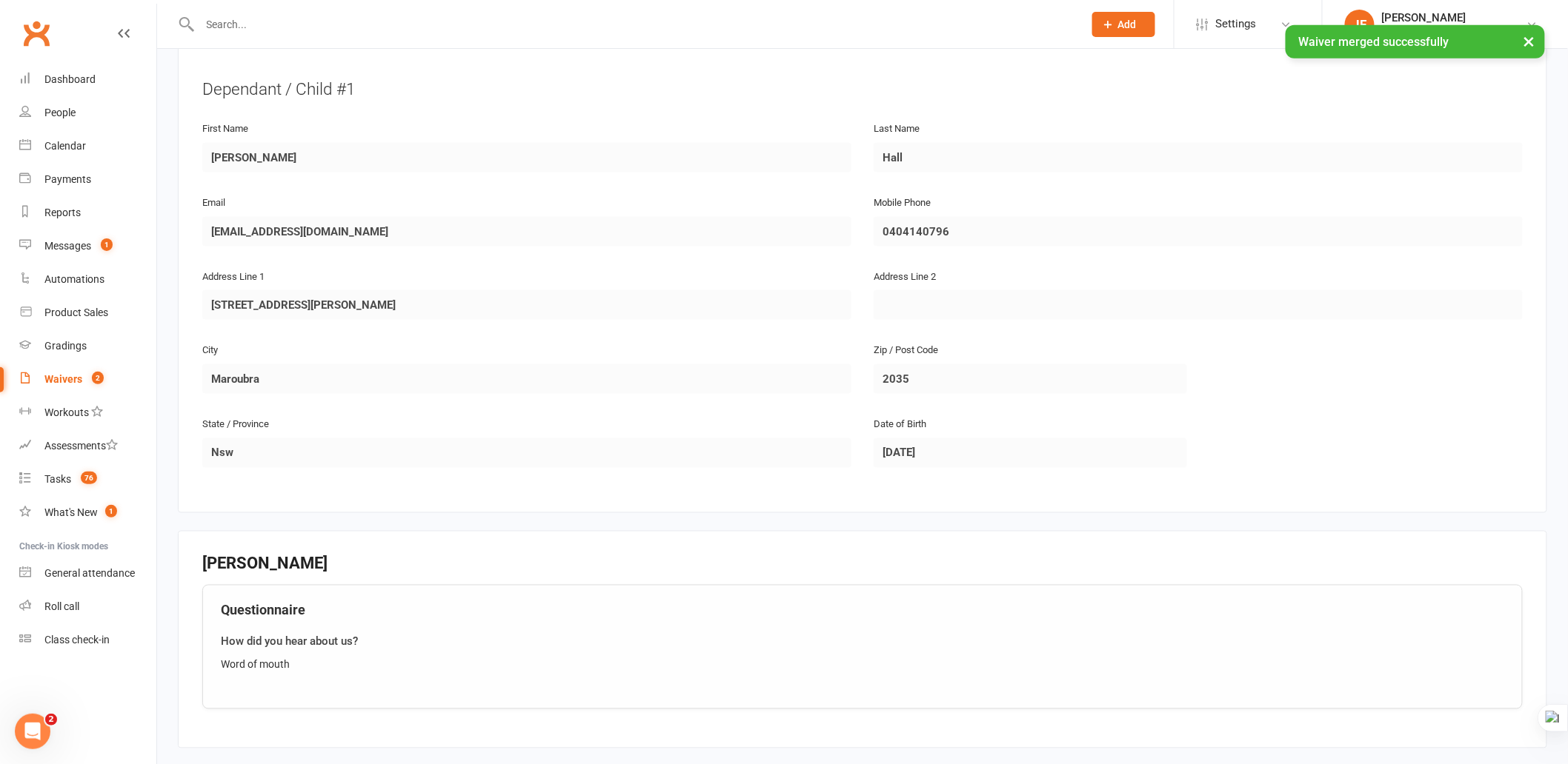
scroll to position [774, 0]
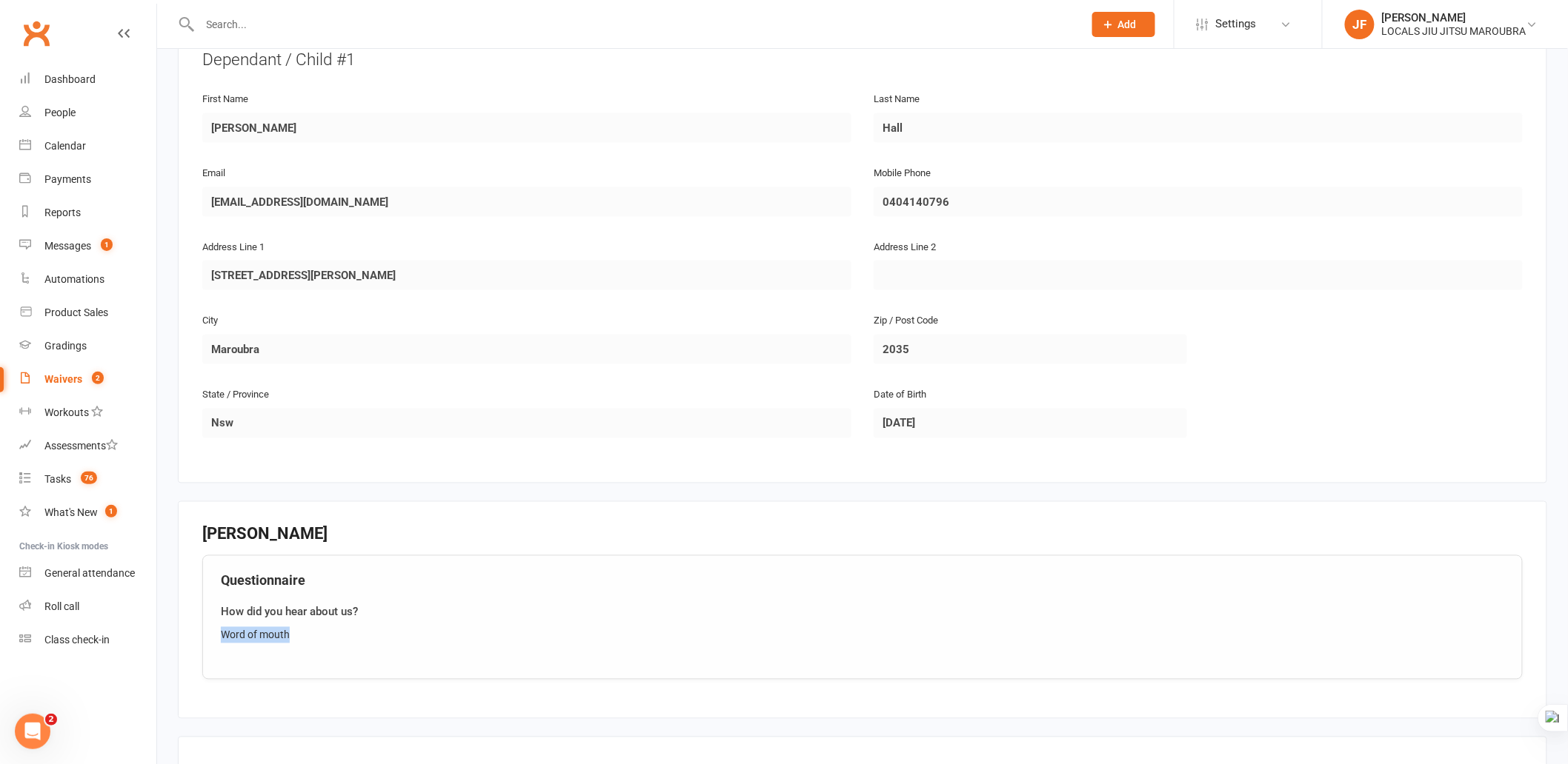
drag, startPoint x: 219, startPoint y: 630, endPoint x: 292, endPoint y: 627, distance: 73.1
click at [292, 627] on div "Questionnaire How did you hear about us? Word of mouth" at bounding box center [863, 618] width 1320 height 124
click at [671, 638] on div "Word of mouth" at bounding box center [863, 635] width 1284 height 16
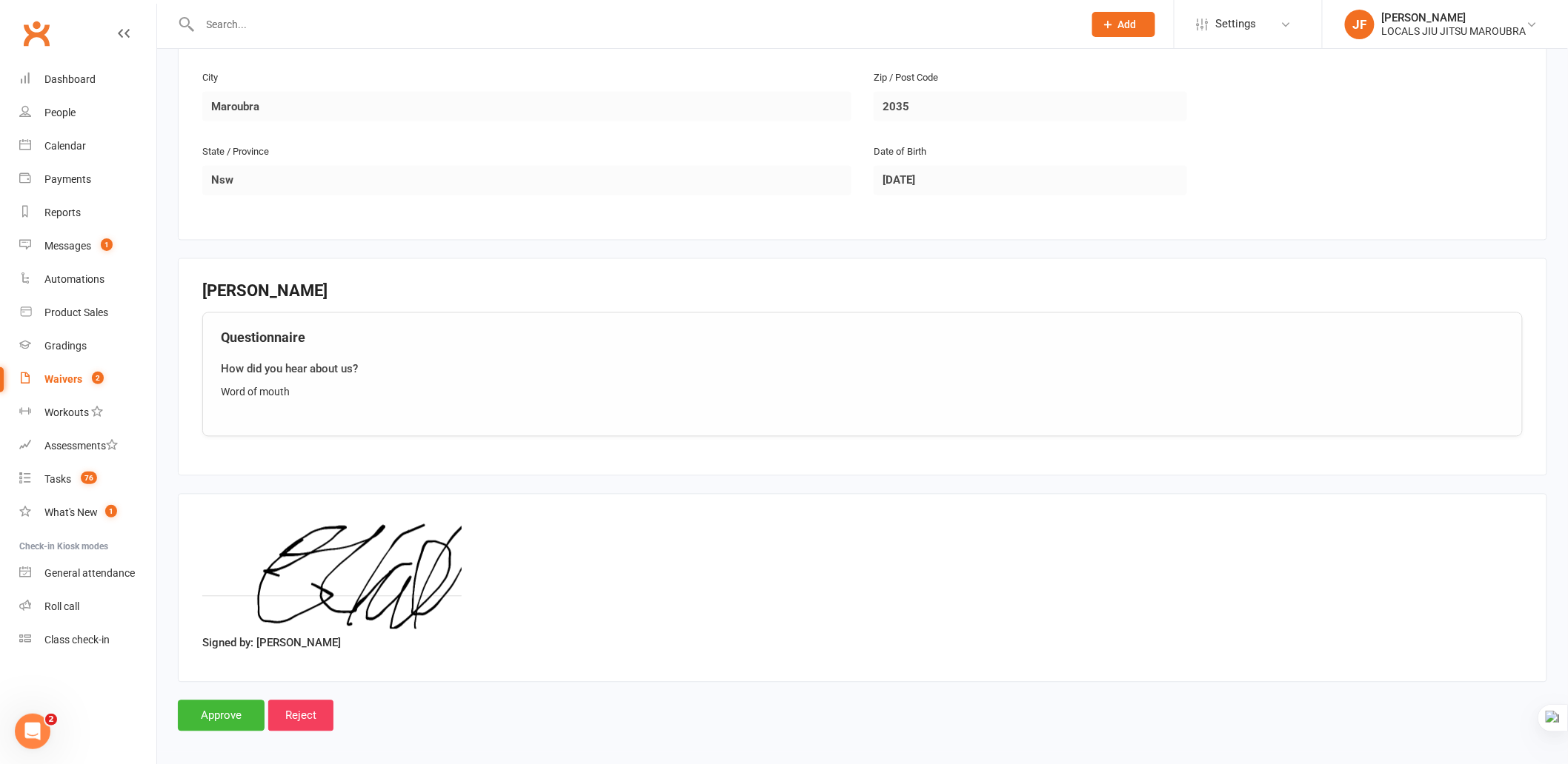
scroll to position [1020, 0]
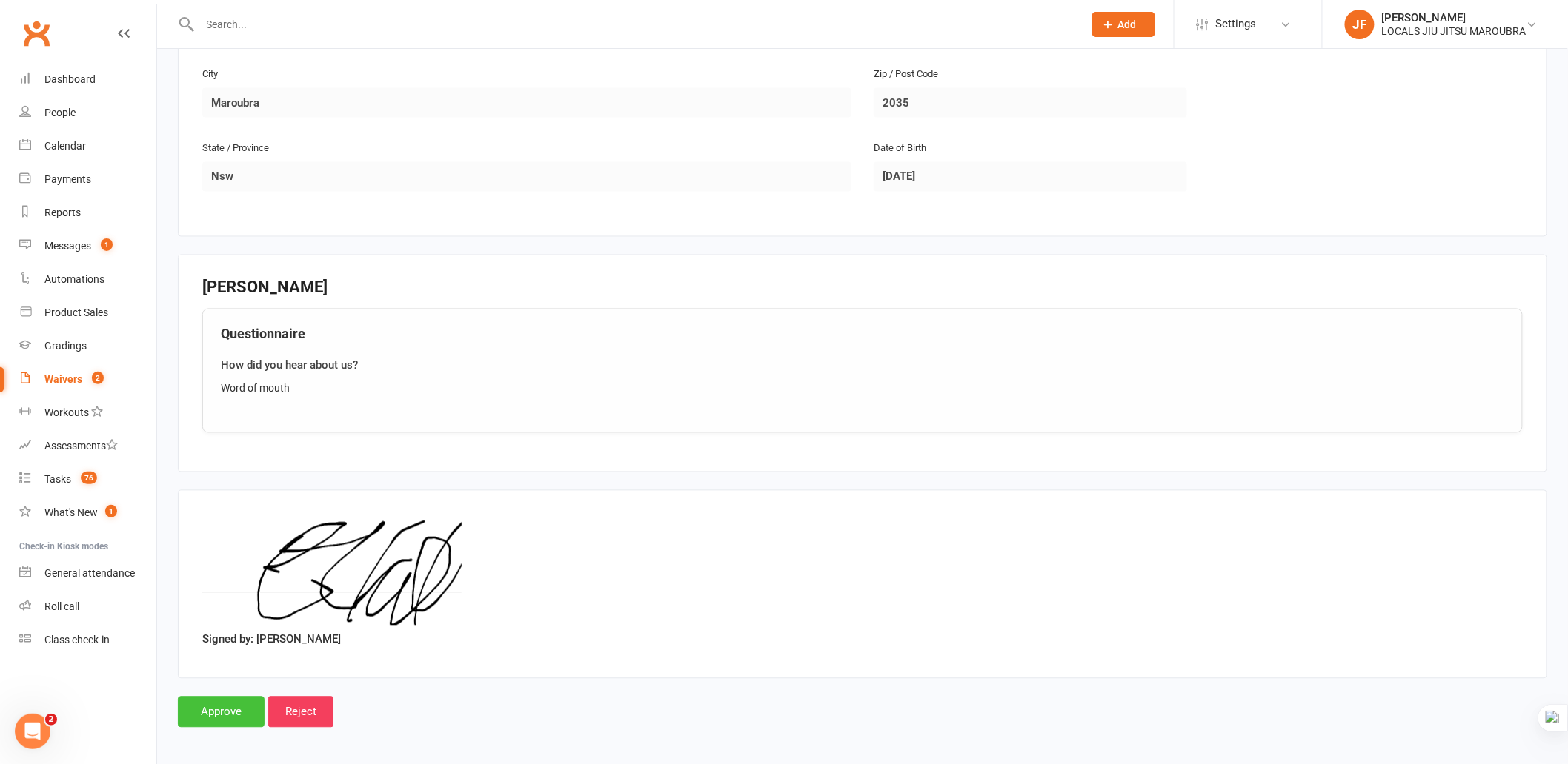
click at [200, 703] on input "Approve" at bounding box center [222, 713] width 87 height 31
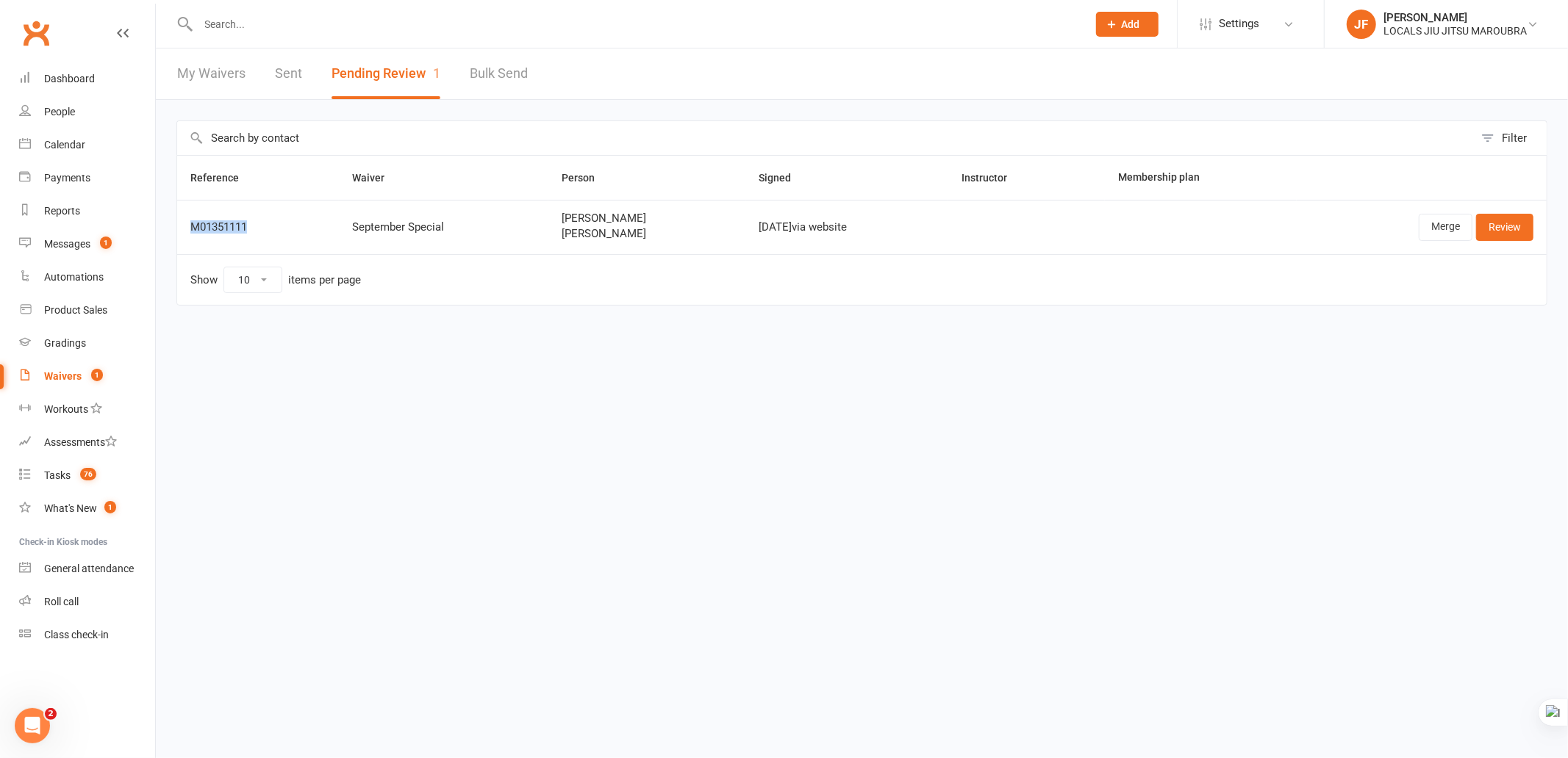
drag, startPoint x: 186, startPoint y: 228, endPoint x: 281, endPoint y: 226, distance: 95.0
click at [281, 226] on td "M01351111" at bounding box center [257, 227] width 162 height 54
click at [508, 367] on html "Prospect Member Non-attending contact Class / event Appointment Grading event T…" at bounding box center [784, 184] width 1568 height 367
click at [758, 367] on html "Prospect Member Non-attending contact Class / event Appointment Grading event T…" at bounding box center [784, 184] width 1568 height 367
click at [643, 336] on div "Filter Reference Waiver Person Signed Instructor Membership plan M01351111 Sept…" at bounding box center [861, 224] width 1412 height 247
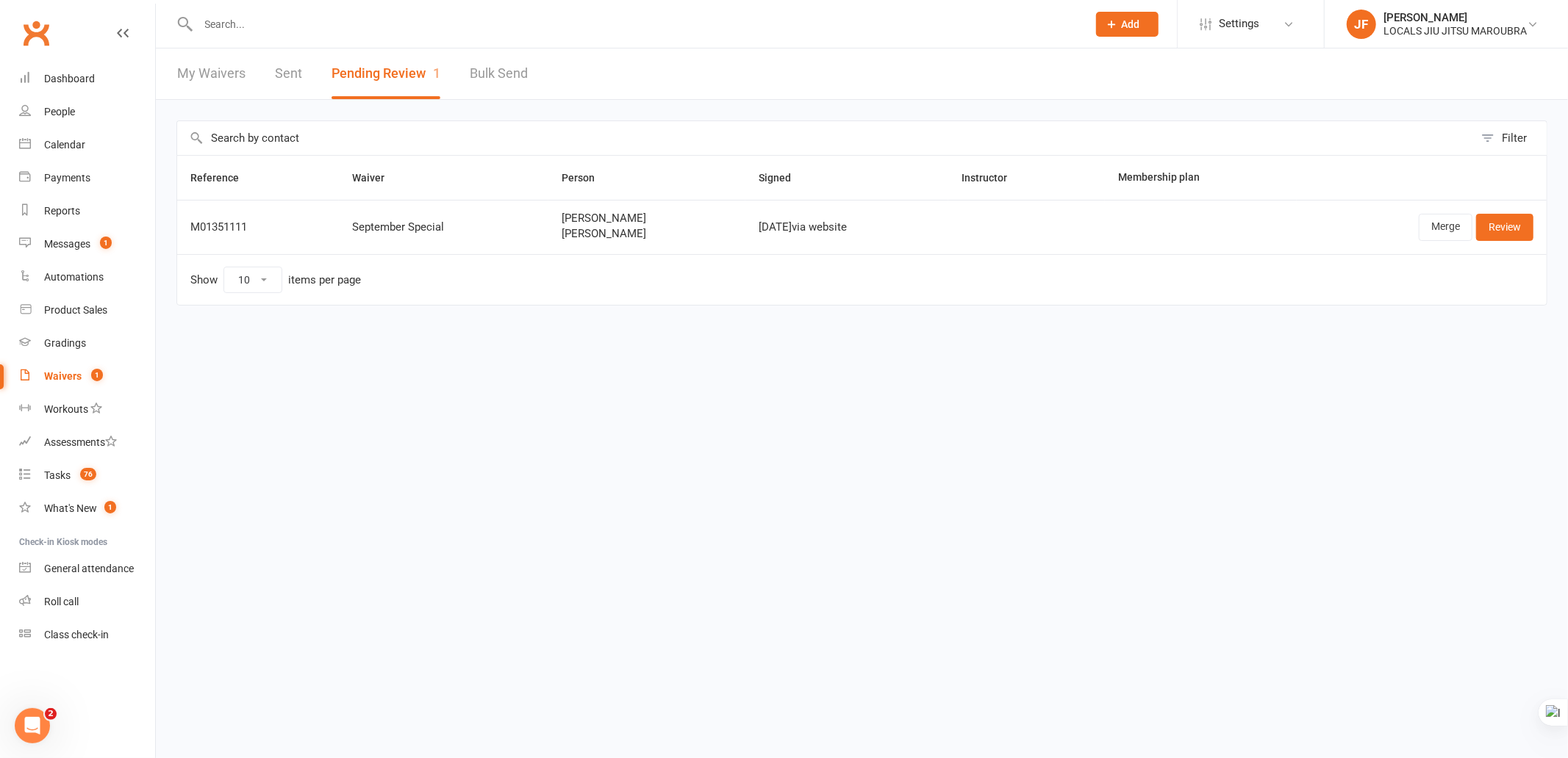
click at [697, 367] on html "Prospect Member Non-attending contact Class / event Appointment Grading event T…" at bounding box center [784, 184] width 1568 height 367
drag, startPoint x: 505, startPoint y: 221, endPoint x: 513, endPoint y: 227, distance: 10.0
click at [512, 225] on div "September Special" at bounding box center [443, 227] width 183 height 12
drag, startPoint x: 547, startPoint y: 231, endPoint x: 663, endPoint y: 236, distance: 116.1
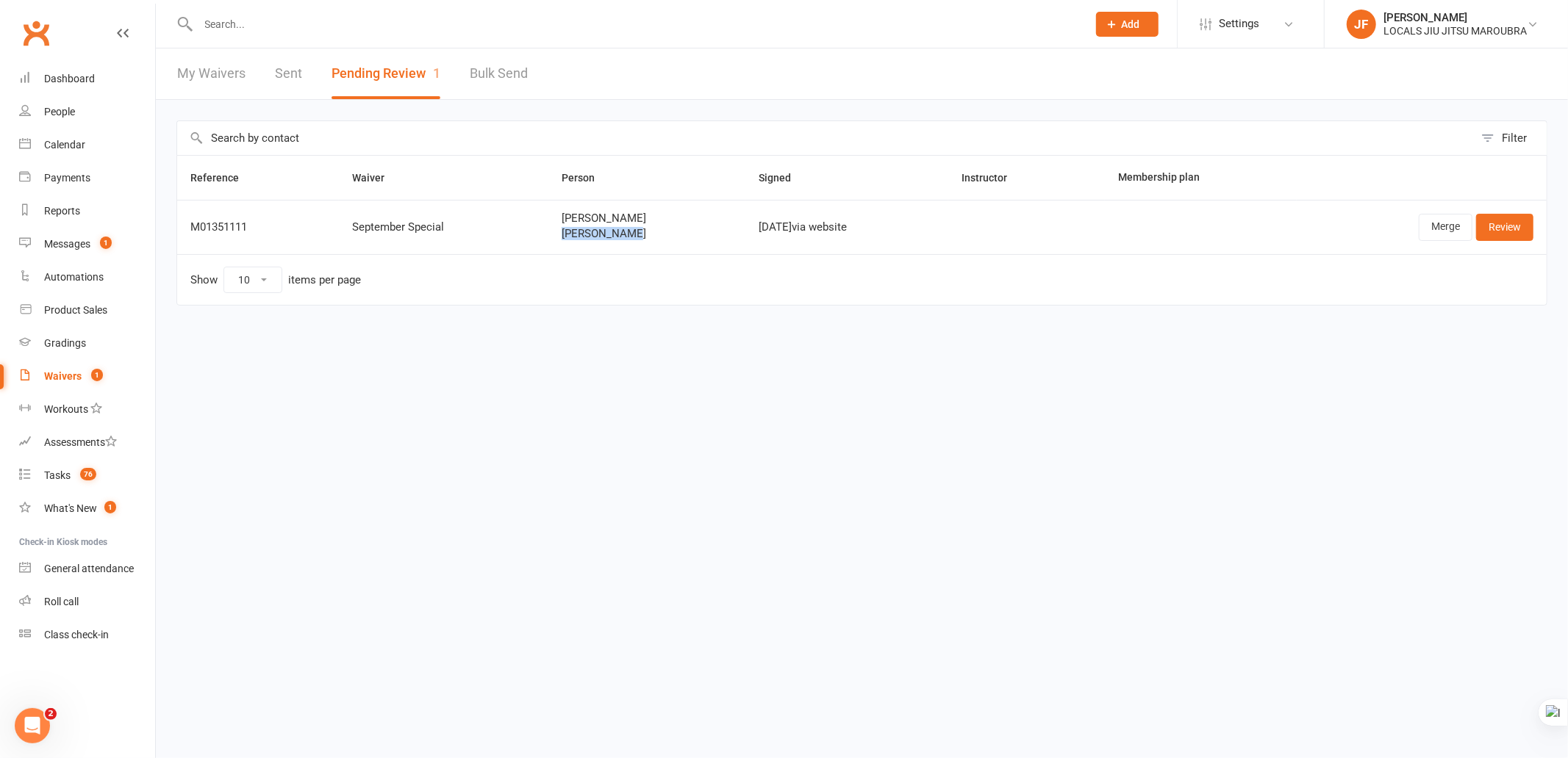
click at [663, 236] on td "Erik Moore Irvine Moore" at bounding box center [647, 227] width 197 height 54
click at [518, 363] on html "Prospect Member Non-attending contact Class / event Appointment Grading event T…" at bounding box center [784, 184] width 1568 height 367
click at [1438, 235] on link "Merge" at bounding box center [1446, 227] width 54 height 27
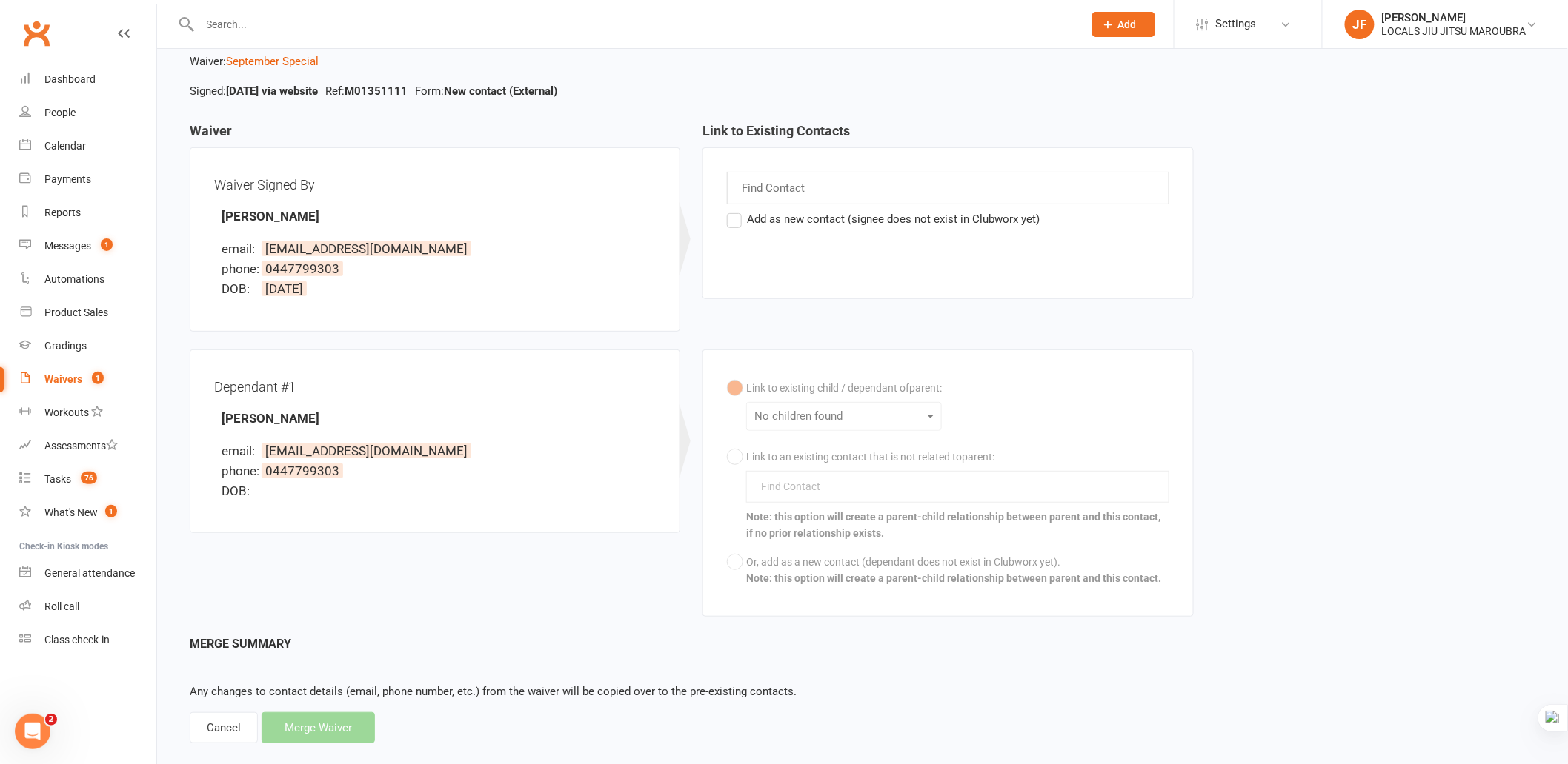
scroll to position [107, 0]
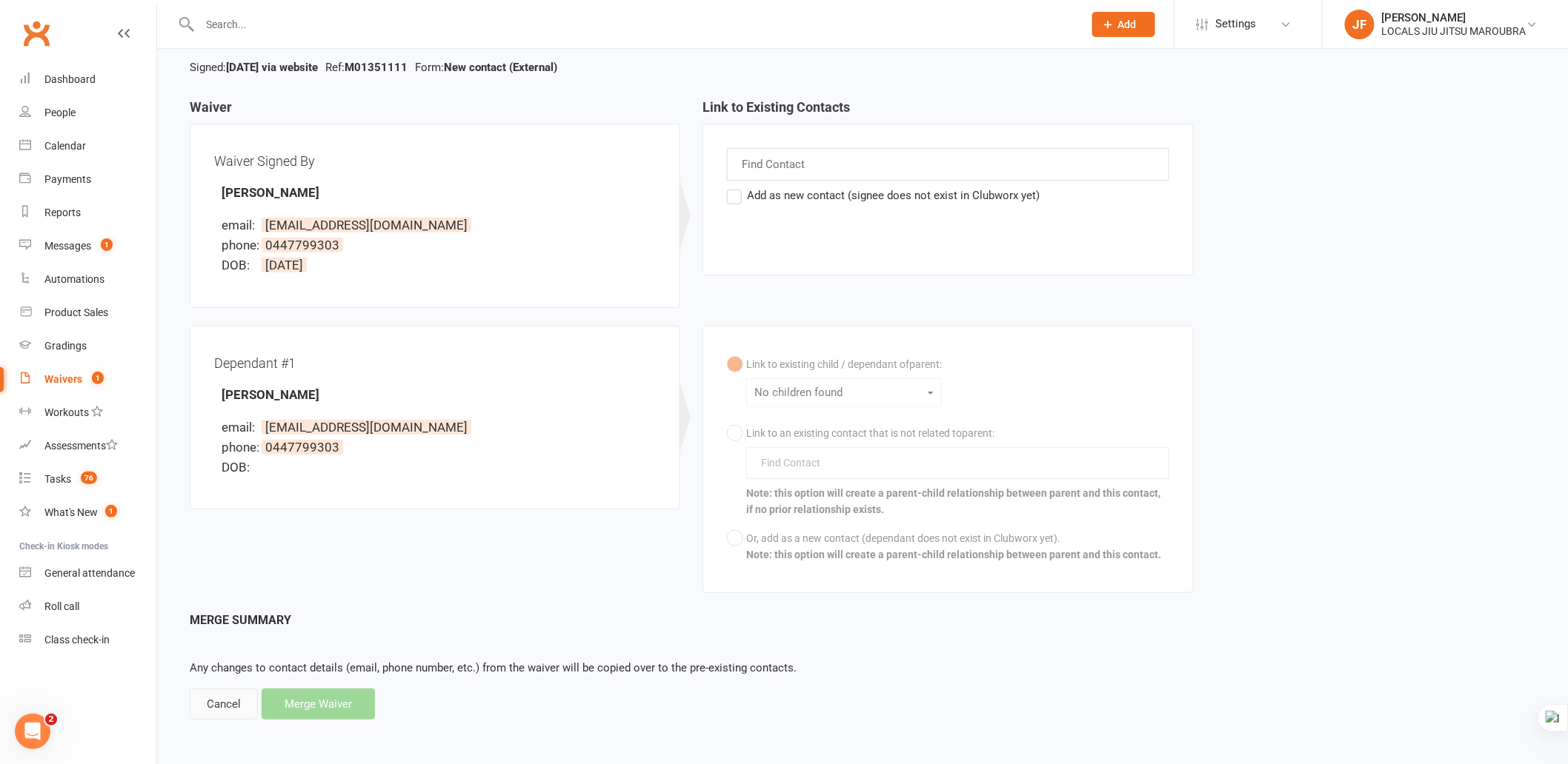
click at [205, 716] on div "Cancel" at bounding box center [224, 704] width 68 height 31
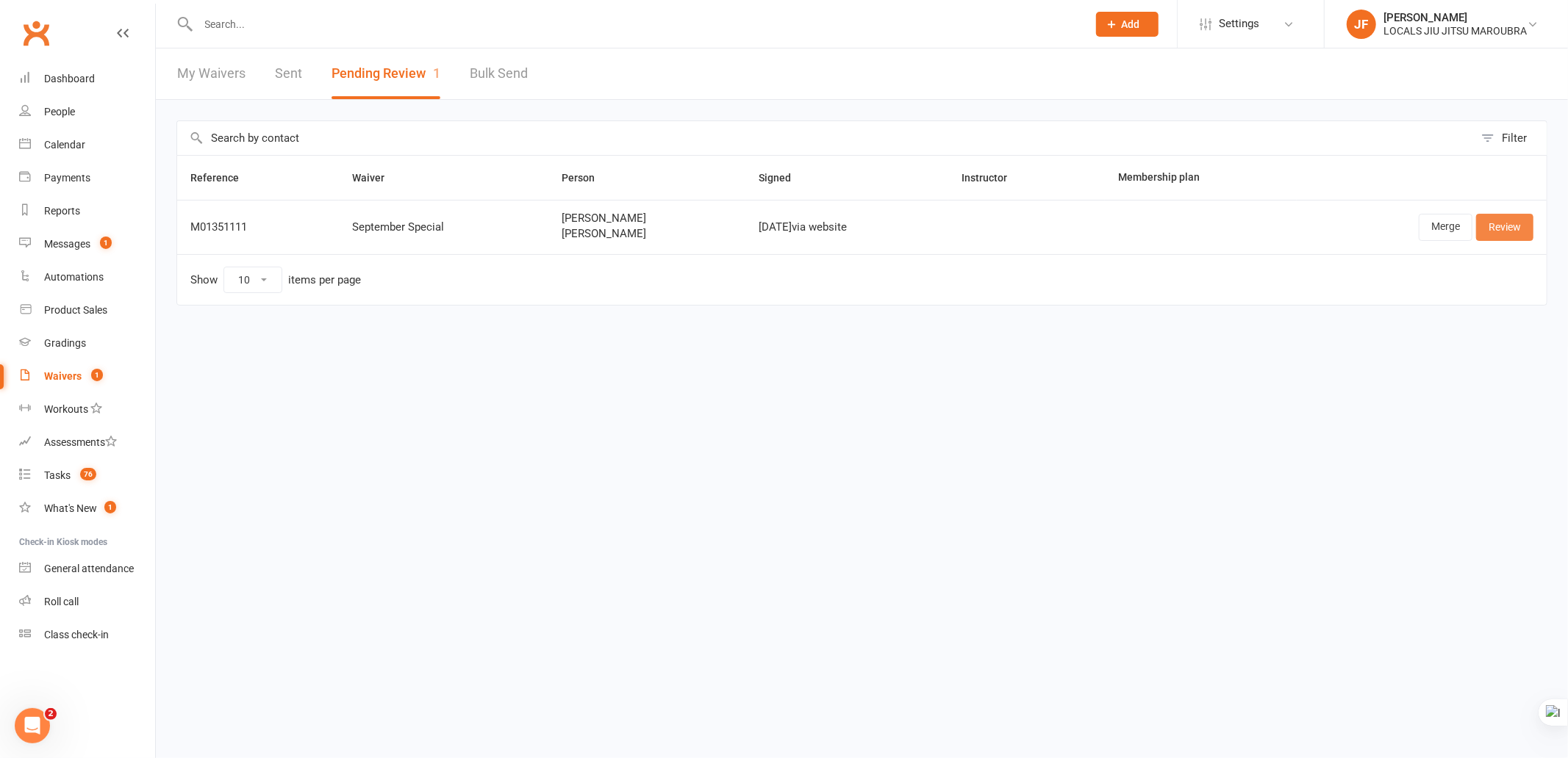
click at [1509, 227] on link "Review" at bounding box center [1505, 227] width 57 height 27
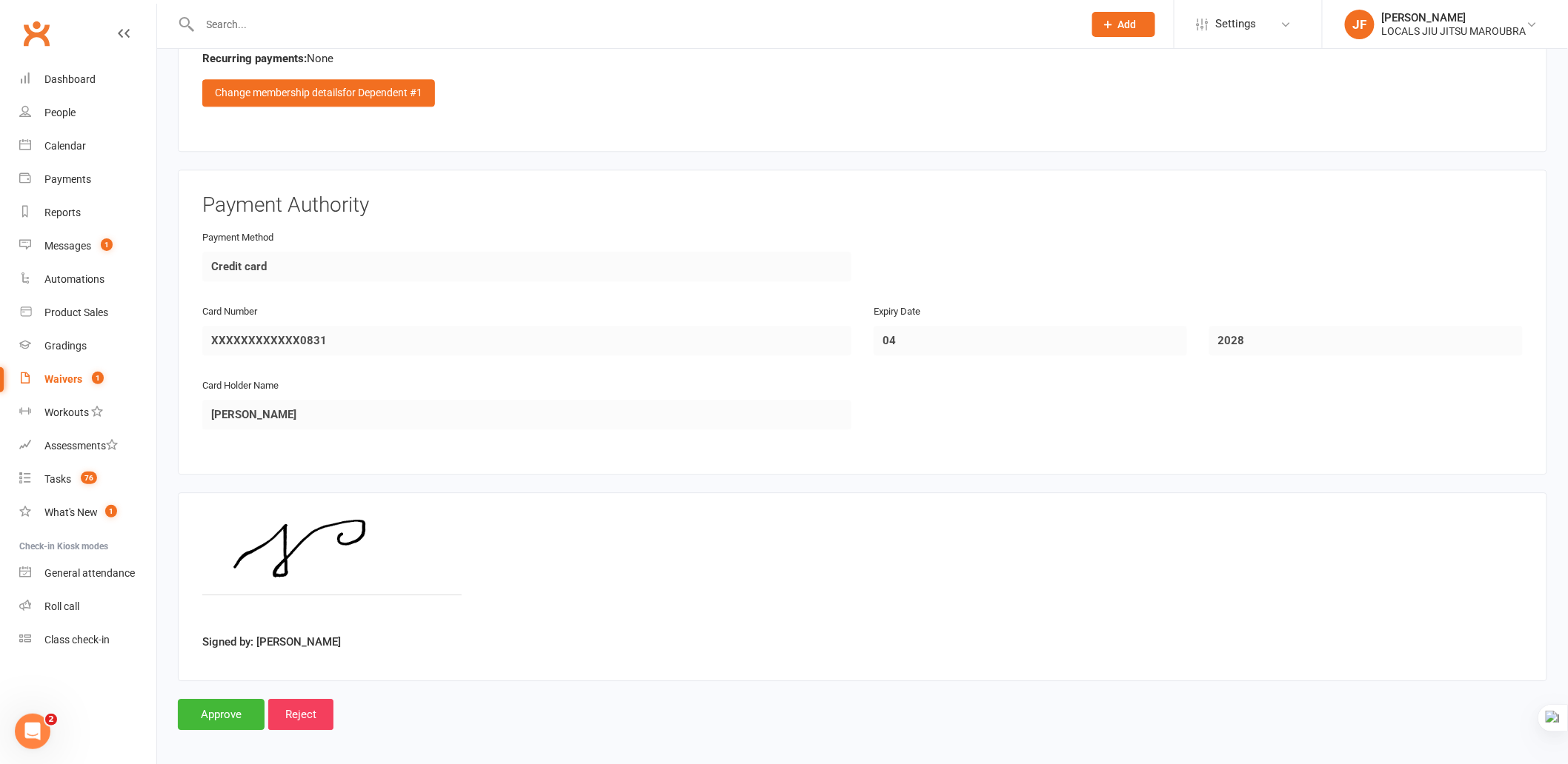
scroll to position [1498, 0]
click at [306, 698] on input "Reject" at bounding box center [301, 714] width 66 height 31
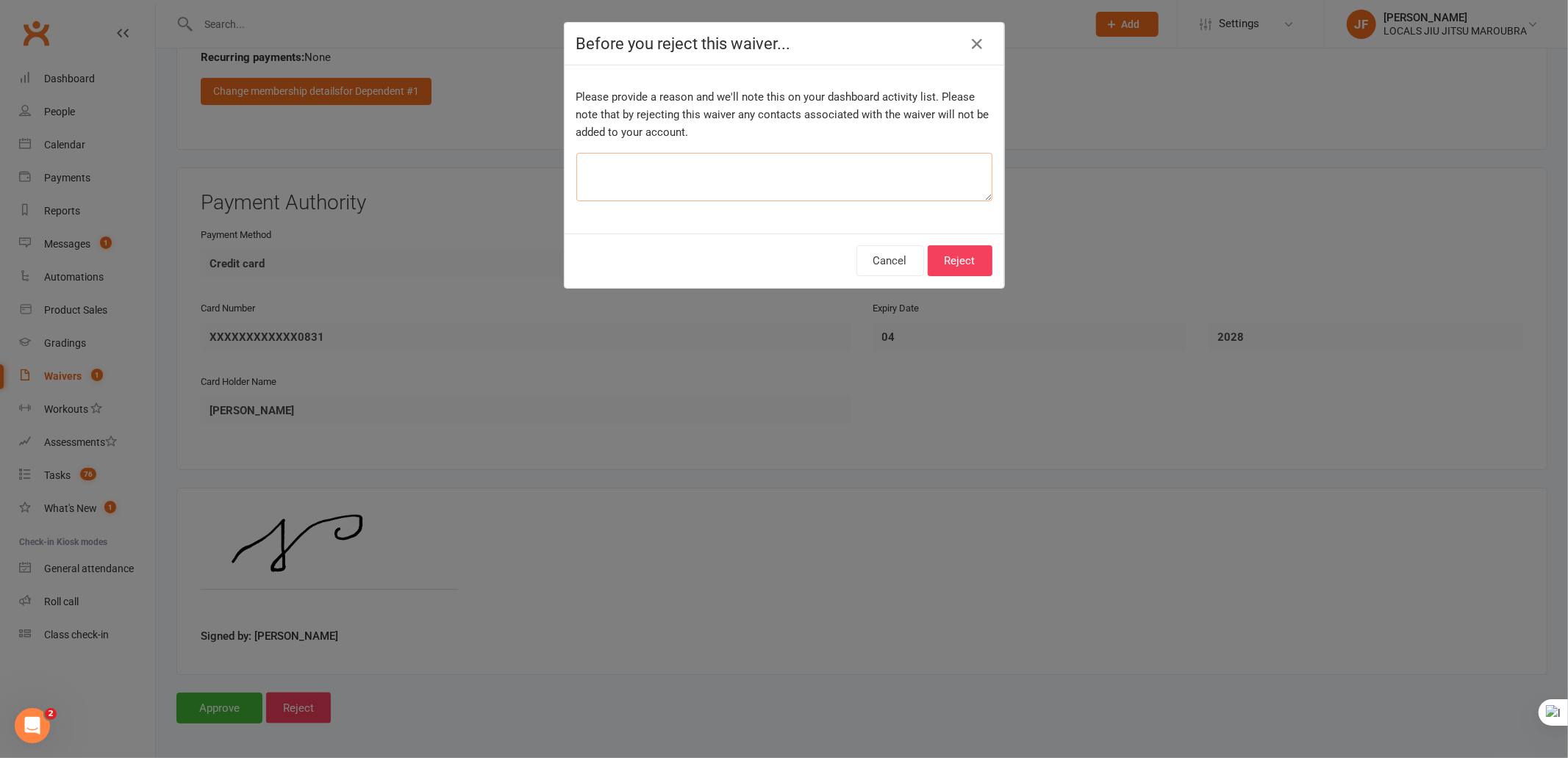
click at [792, 180] on textarea at bounding box center [784, 177] width 416 height 49
click at [794, 173] on textarea "To enrich screen reader interactions, please activate Accessibility in Grammarl…" at bounding box center [784, 177] width 416 height 49
type textarea "d"
type textarea "n"
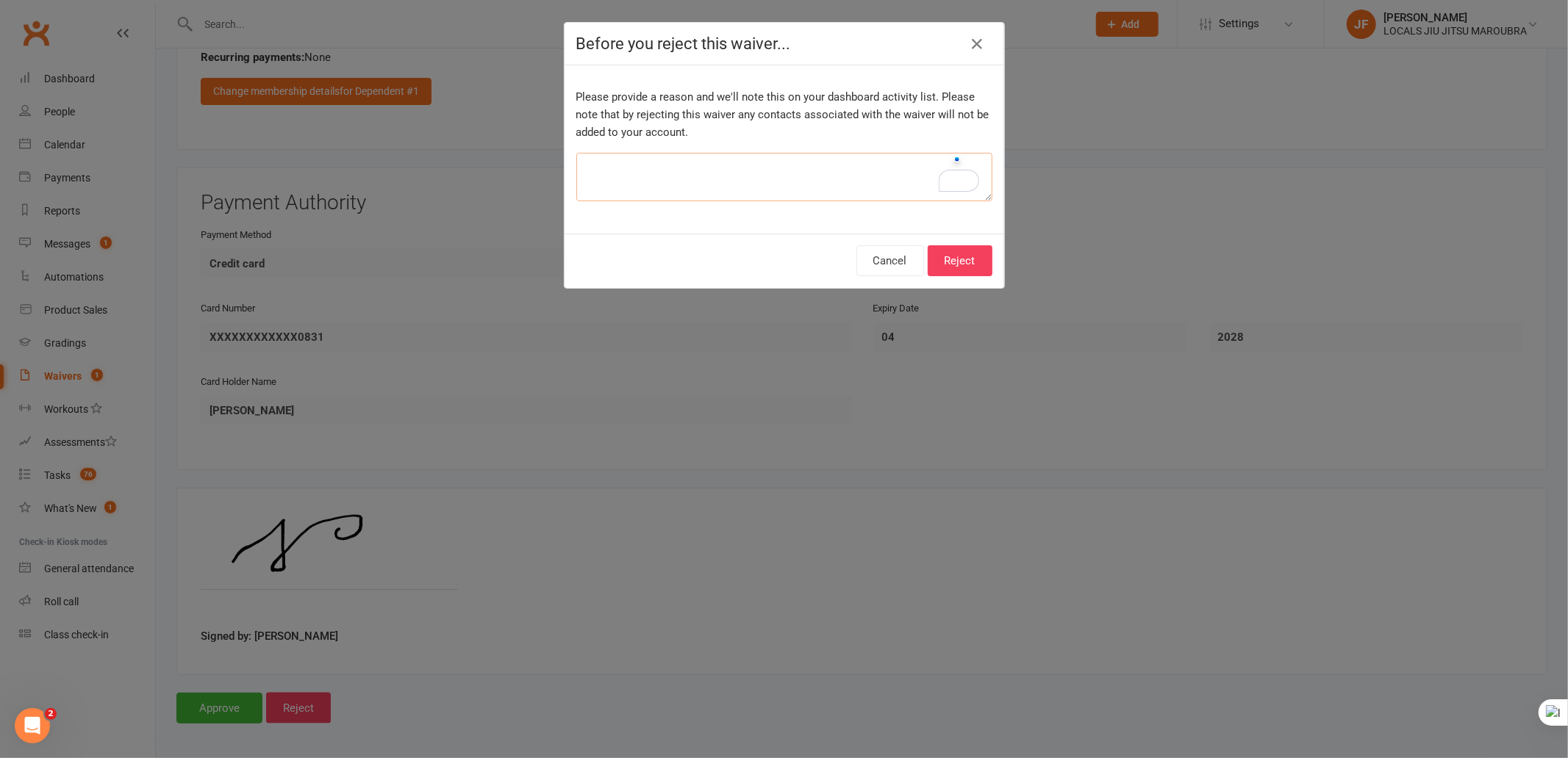
click at [638, 188] on textarea "To enrich screen reader interactions, please activate Accessibility in Grammarl…" at bounding box center [784, 177] width 416 height 49
click at [638, 184] on textarea "To enrich screen reader interactions, please activate Accessibility in Grammarl…" at bounding box center [784, 177] width 416 height 49
type textarea "F"
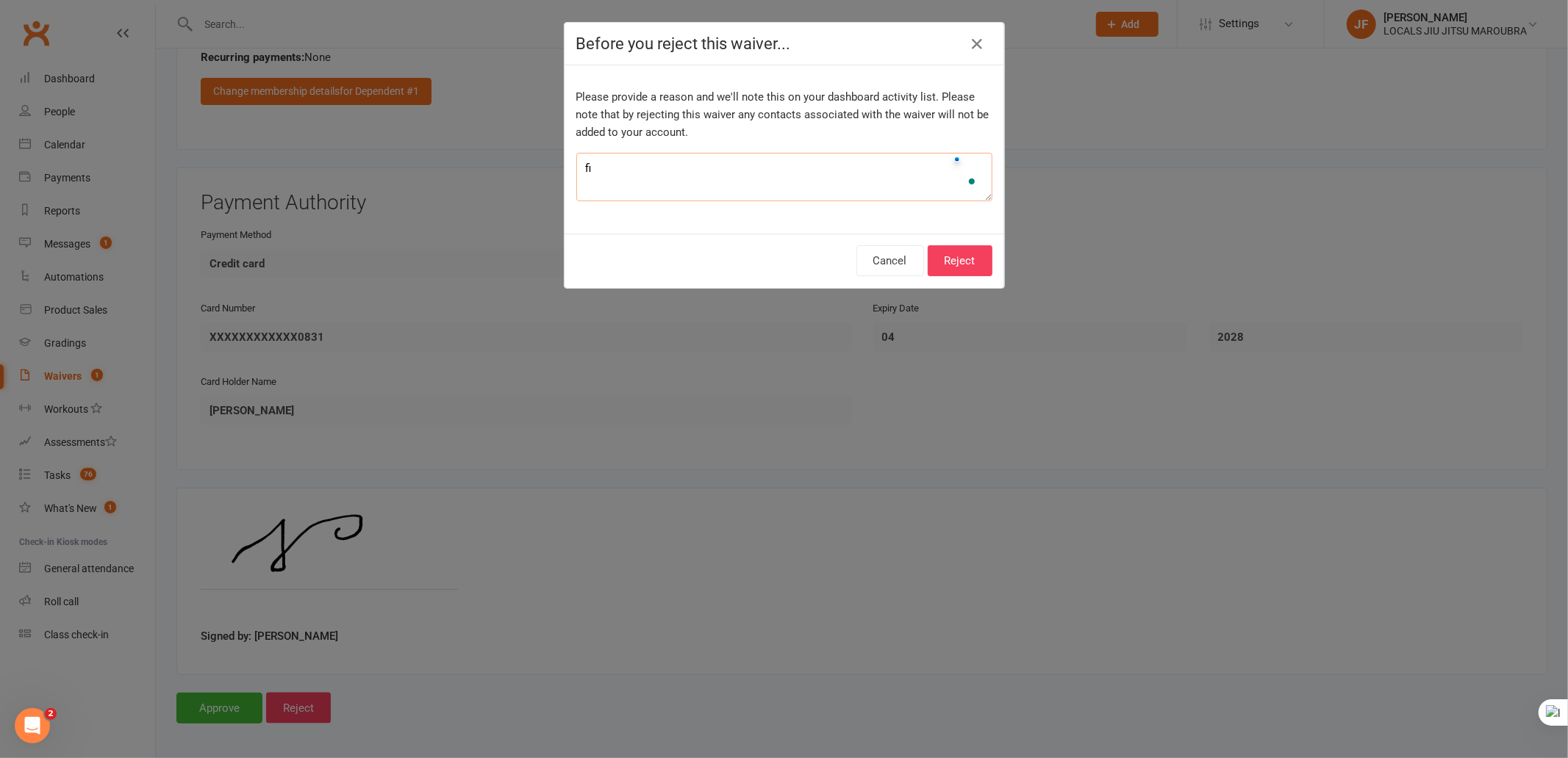
type textarea "f"
type textarea "double"
click at [1560, 711] on div at bounding box center [1550, 713] width 35 height 27
click at [679, 174] on textarea "Double submittion" at bounding box center [784, 177] width 416 height 49
paste textarea "uplicate submission"
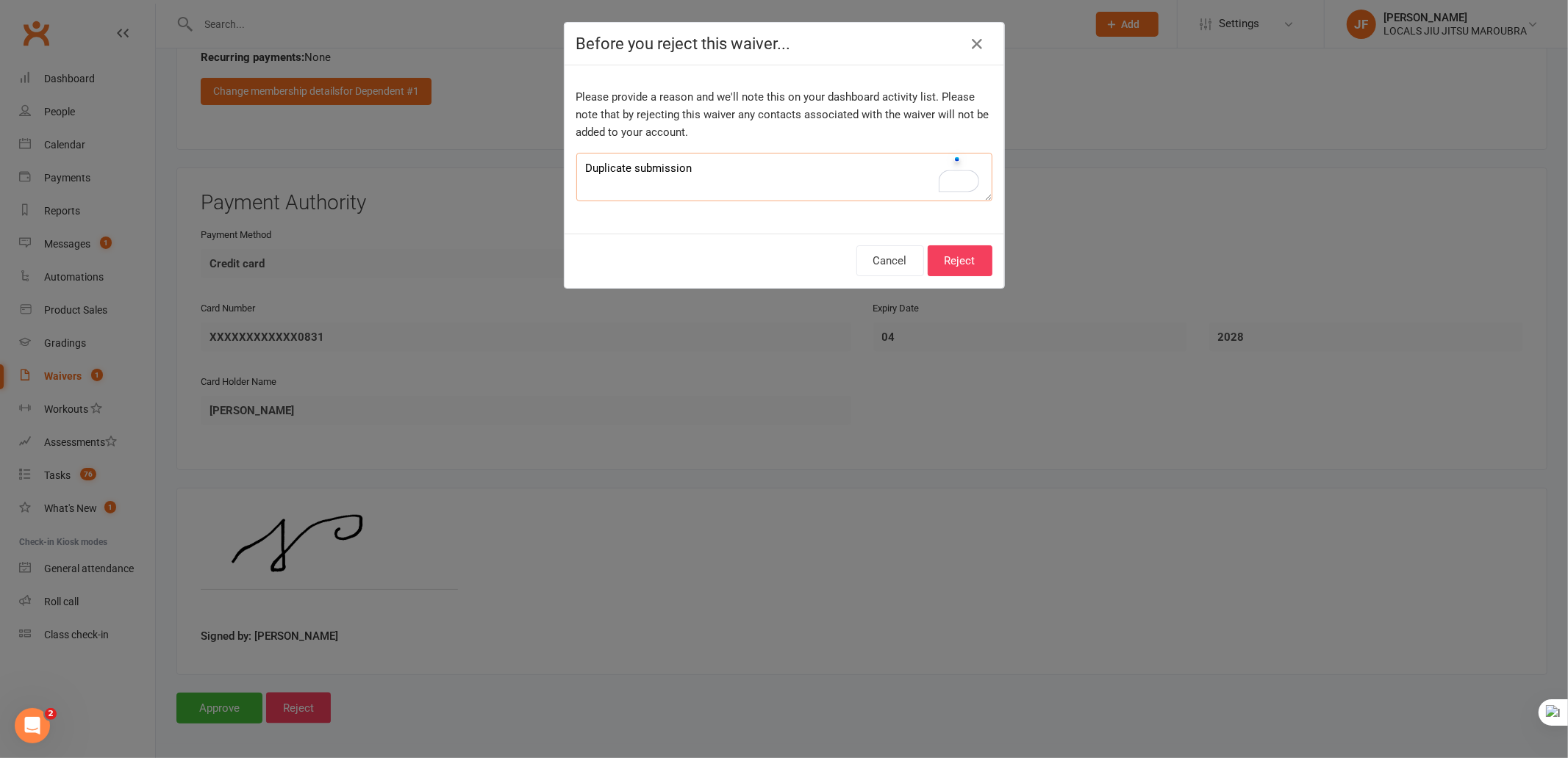
click at [784, 185] on textarea "Duplicate submission" at bounding box center [784, 177] width 416 height 49
click at [748, 188] on textarea "Duplicate submission" at bounding box center [784, 177] width 416 height 49
click at [765, 166] on textarea "Duplicate submission" at bounding box center [784, 177] width 416 height 49
type textarea "Duplicate submission"
click at [968, 260] on button "Reject" at bounding box center [960, 261] width 65 height 31
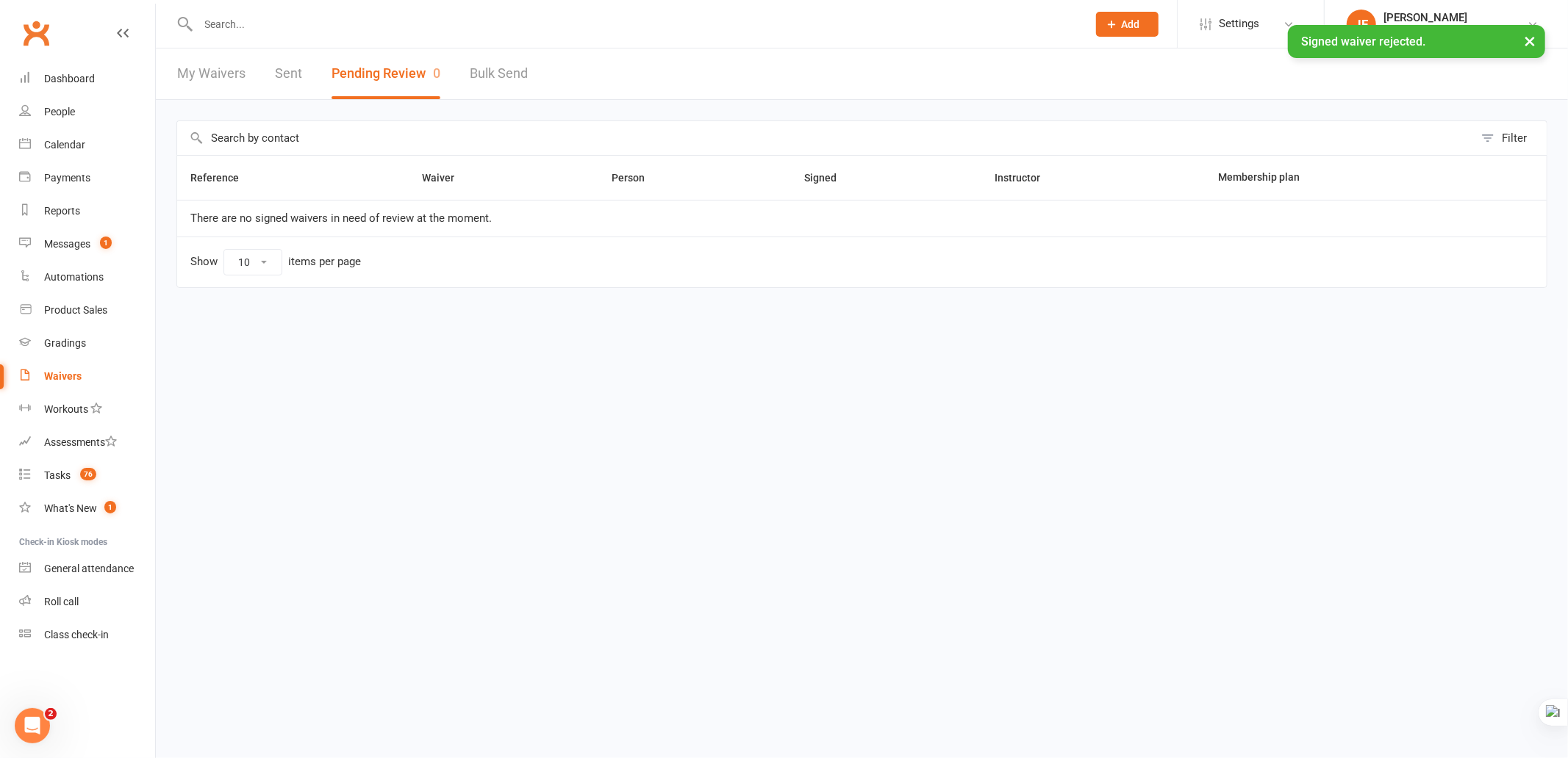
click at [672, 350] on html "Prospect Member Non-attending contact Class / event Appointment Grading event T…" at bounding box center [784, 175] width 1568 height 350
click at [75, 478] on count-badge "76" at bounding box center [84, 475] width 24 height 11
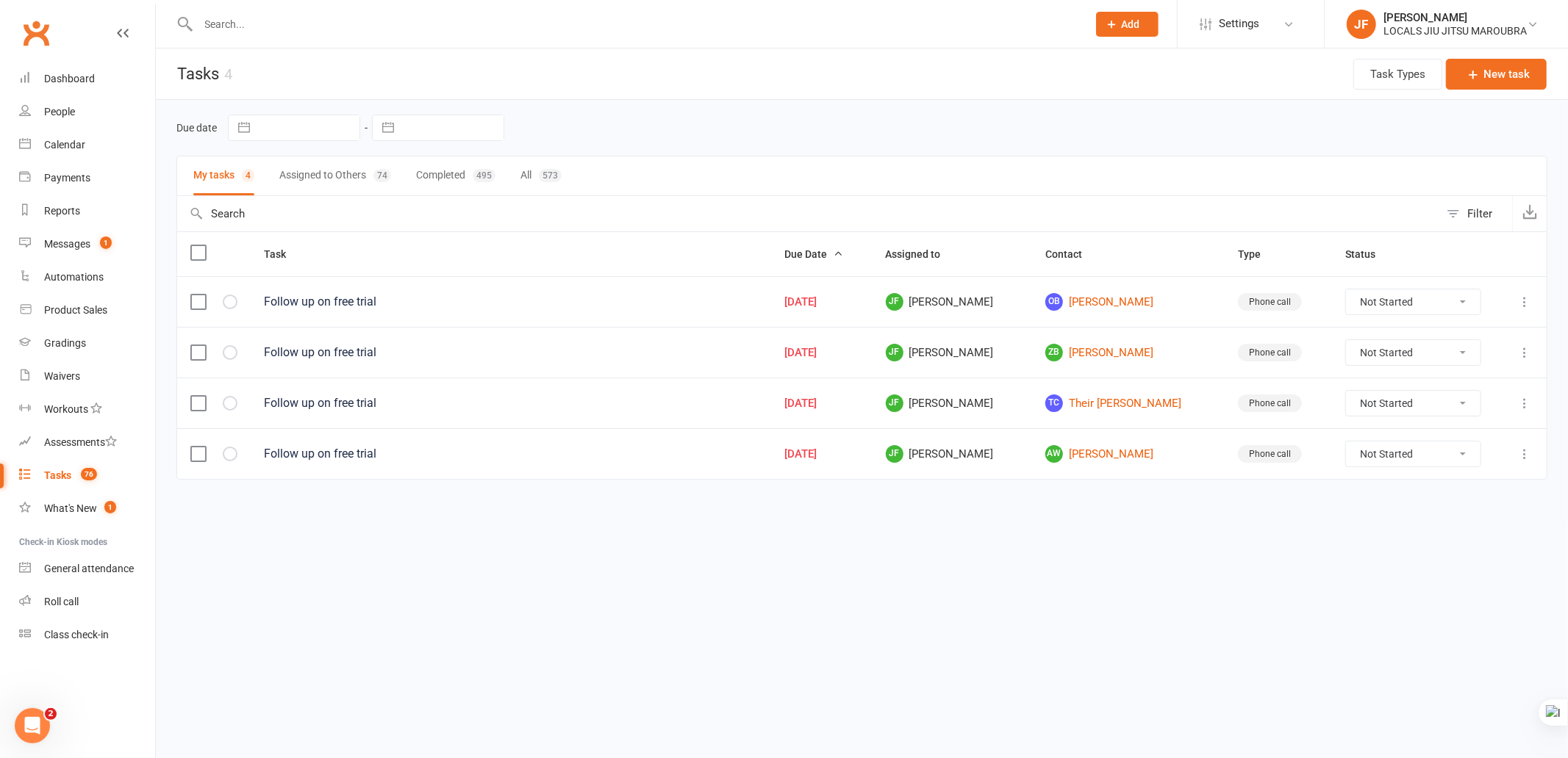
click at [794, 542] on html "Prospect Member Non-attending contact Class / event Appointment Grading event T…" at bounding box center [784, 271] width 1568 height 542
click at [745, 542] on html "Prospect Member Non-attending contact Class / event Appointment Grading event T…" at bounding box center [784, 271] width 1568 height 542
click at [656, 531] on html "Prospect Member Non-attending contact Class / event Appointment Grading event T…" at bounding box center [784, 271] width 1568 height 542
click at [197, 304] on label at bounding box center [197, 301] width 14 height 14
click at [197, 294] on input "checkbox" at bounding box center [197, 294] width 14 height 0
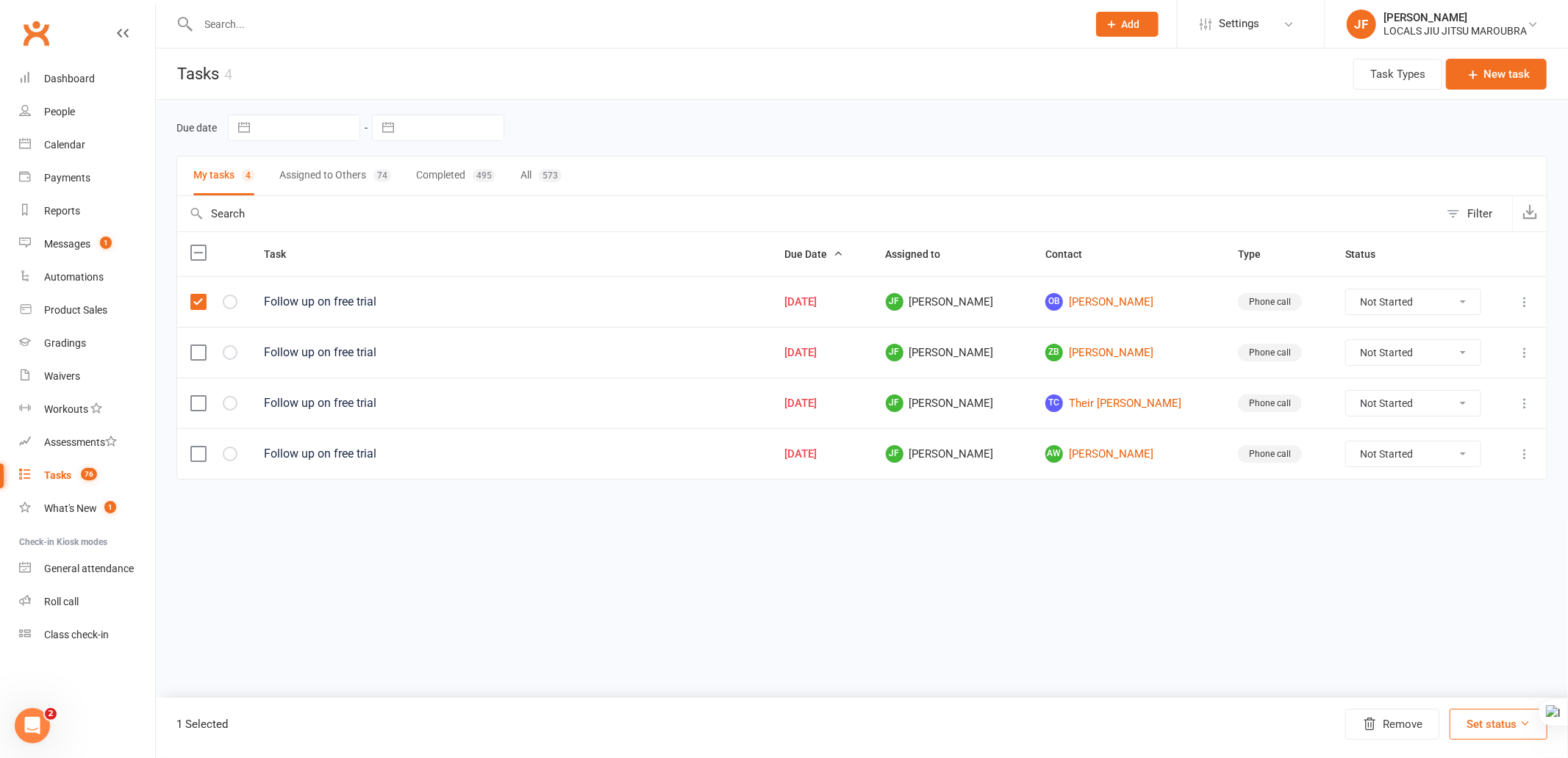
click at [1520, 304] on icon at bounding box center [1524, 301] width 14 height 14
click at [732, 542] on html "Prospect Member Non-attending contact Class / event Appointment Grading event T…" at bounding box center [784, 271] width 1568 height 542
drag, startPoint x: 1165, startPoint y: 580, endPoint x: 1123, endPoint y: 348, distance: 235.8
click at [1165, 542] on html "Prospect Member Non-attending contact Class / event Appointment Grading event T…" at bounding box center [784, 271] width 1568 height 542
drag, startPoint x: 1055, startPoint y: 297, endPoint x: 1165, endPoint y: 307, distance: 110.5
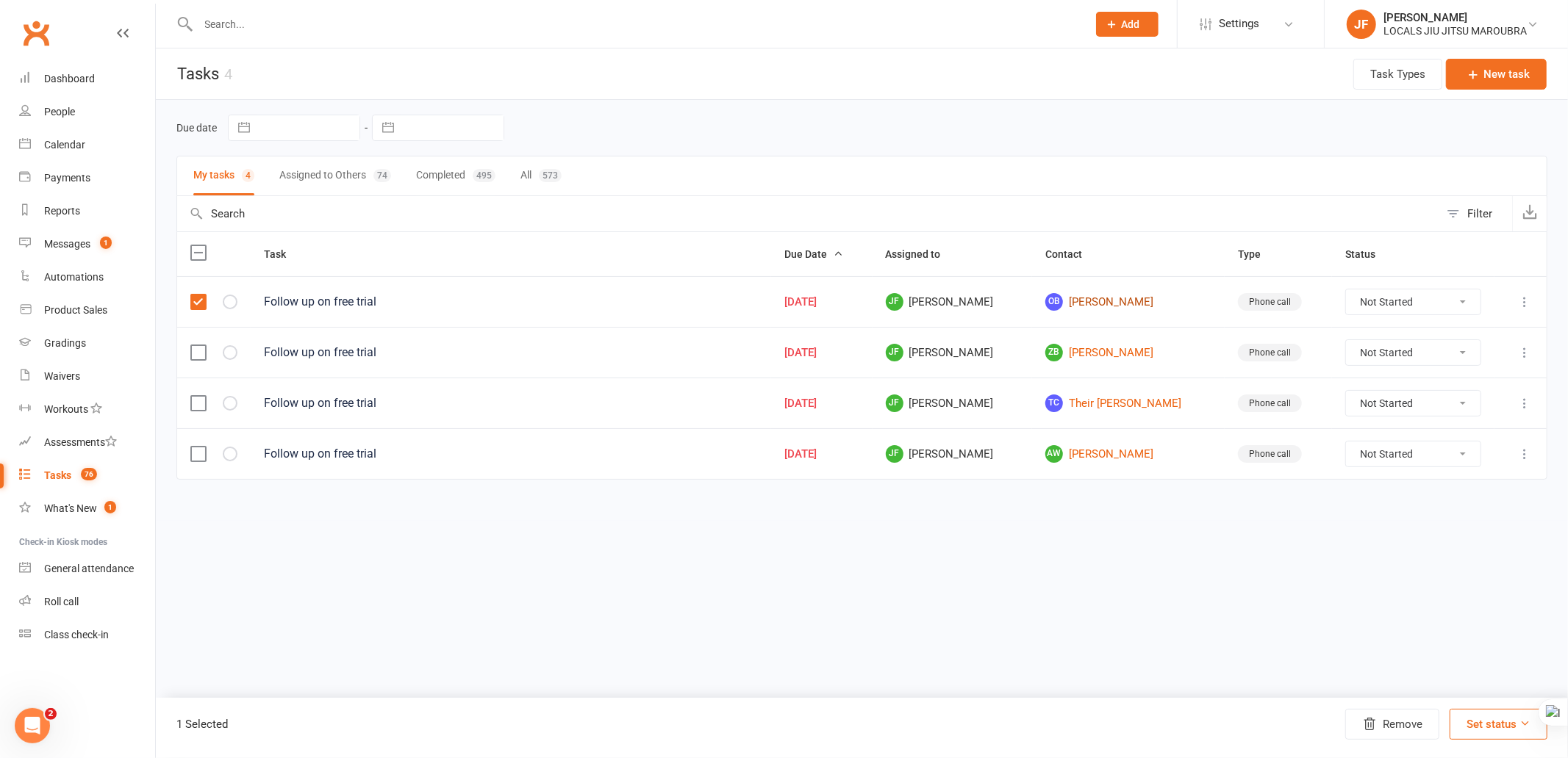
click at [1165, 307] on td "OB [PERSON_NAME]" at bounding box center [1127, 301] width 192 height 51
click at [856, 542] on html "Prospect Member Non-attending contact Class / event Appointment Grading event T…" at bounding box center [784, 271] width 1568 height 542
click at [1520, 306] on icon at bounding box center [1524, 301] width 14 height 14
click at [1465, 369] on link "Edit" at bounding box center [1460, 361] width 145 height 30
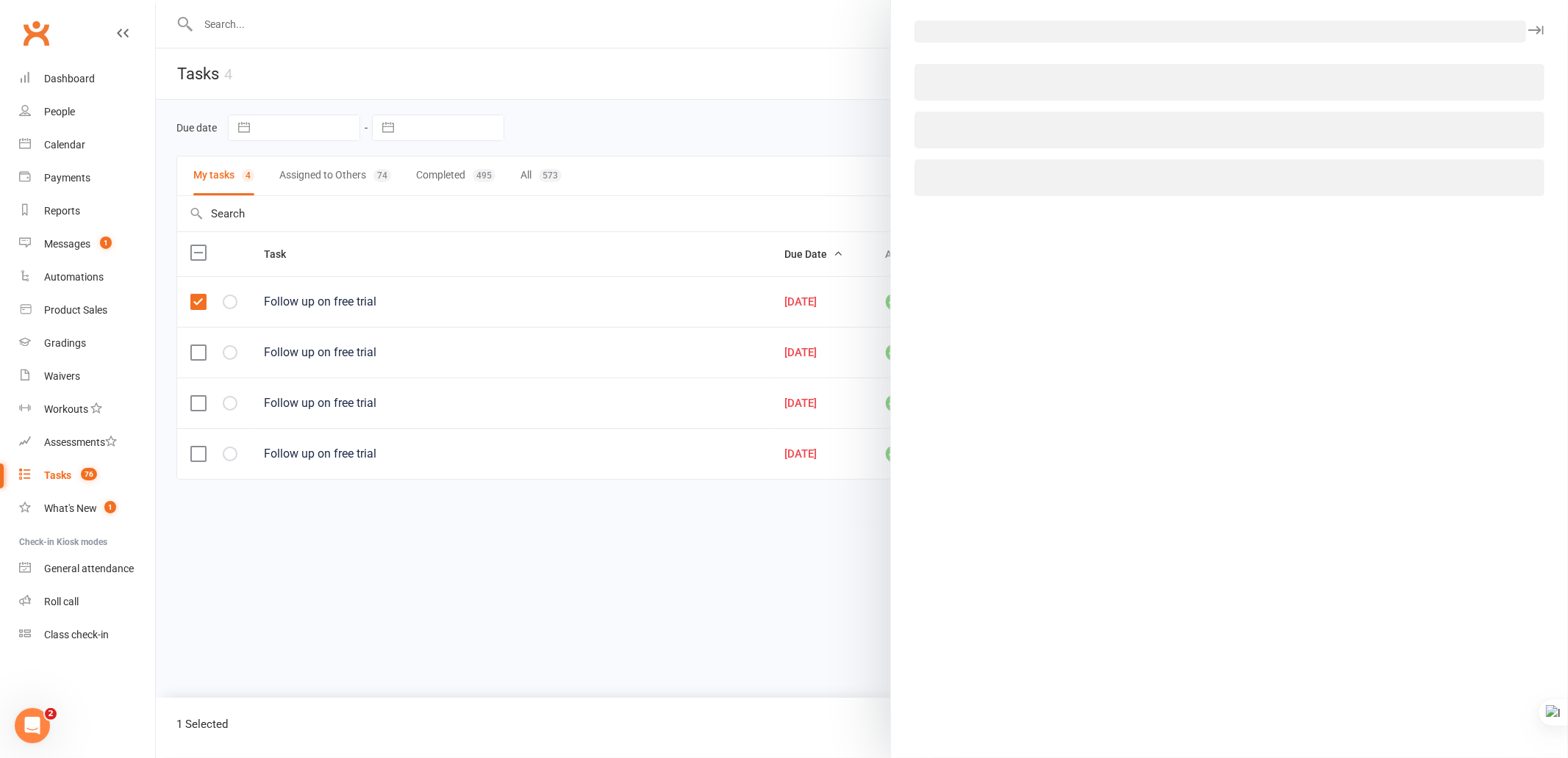
click at [701, 632] on div at bounding box center [861, 379] width 1412 height 758
click at [1528, 28] on icon "button" at bounding box center [1535, 30] width 15 height 9
drag, startPoint x: 654, startPoint y: 594, endPoint x: 501, endPoint y: 33, distance: 581.5
click at [654, 593] on div at bounding box center [861, 379] width 1412 height 758
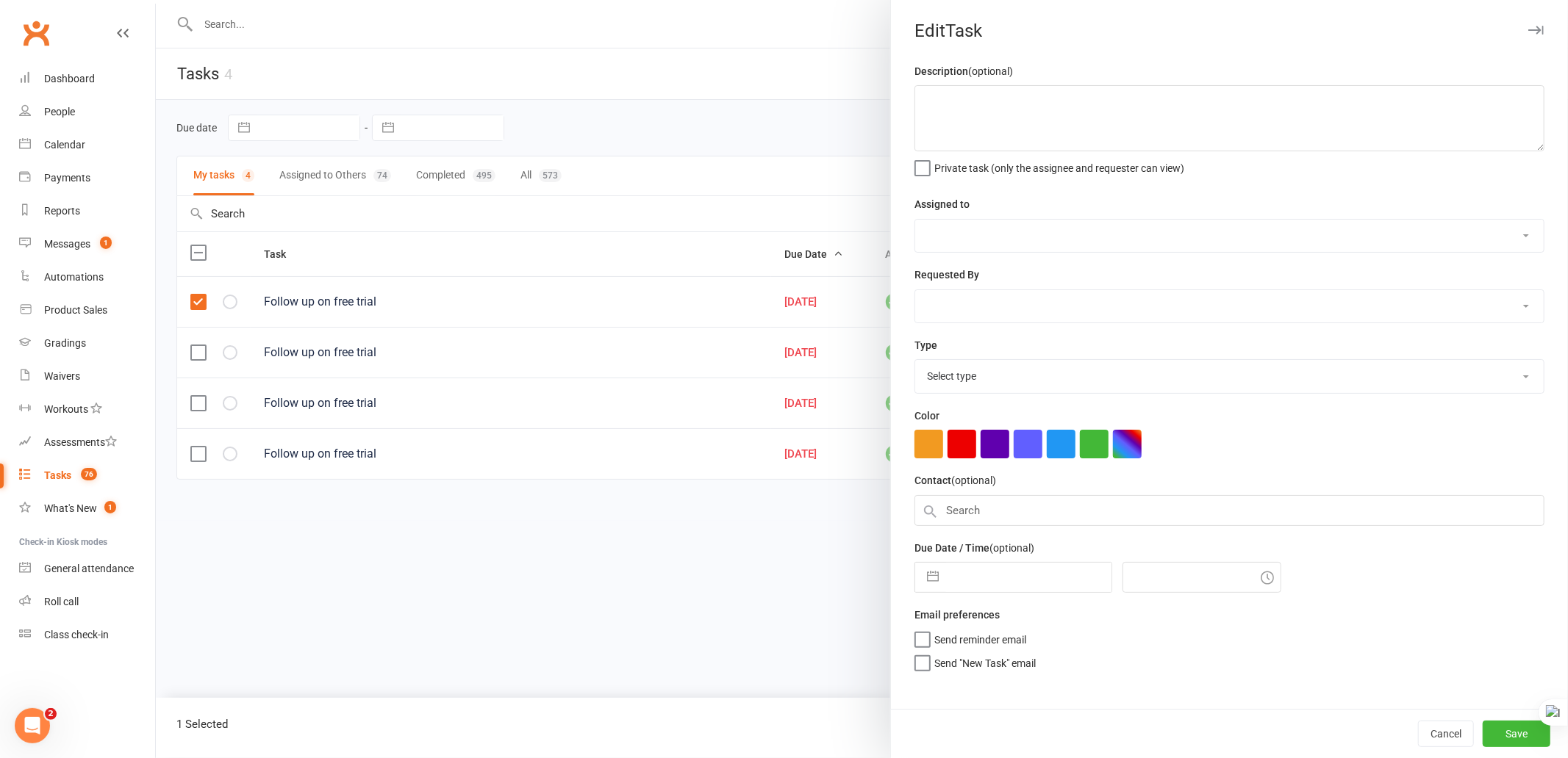
type textarea "Follow up on free trial"
select select "51198"
type input "13 Sep 2025"
type input "8:45am"
select select "3518"
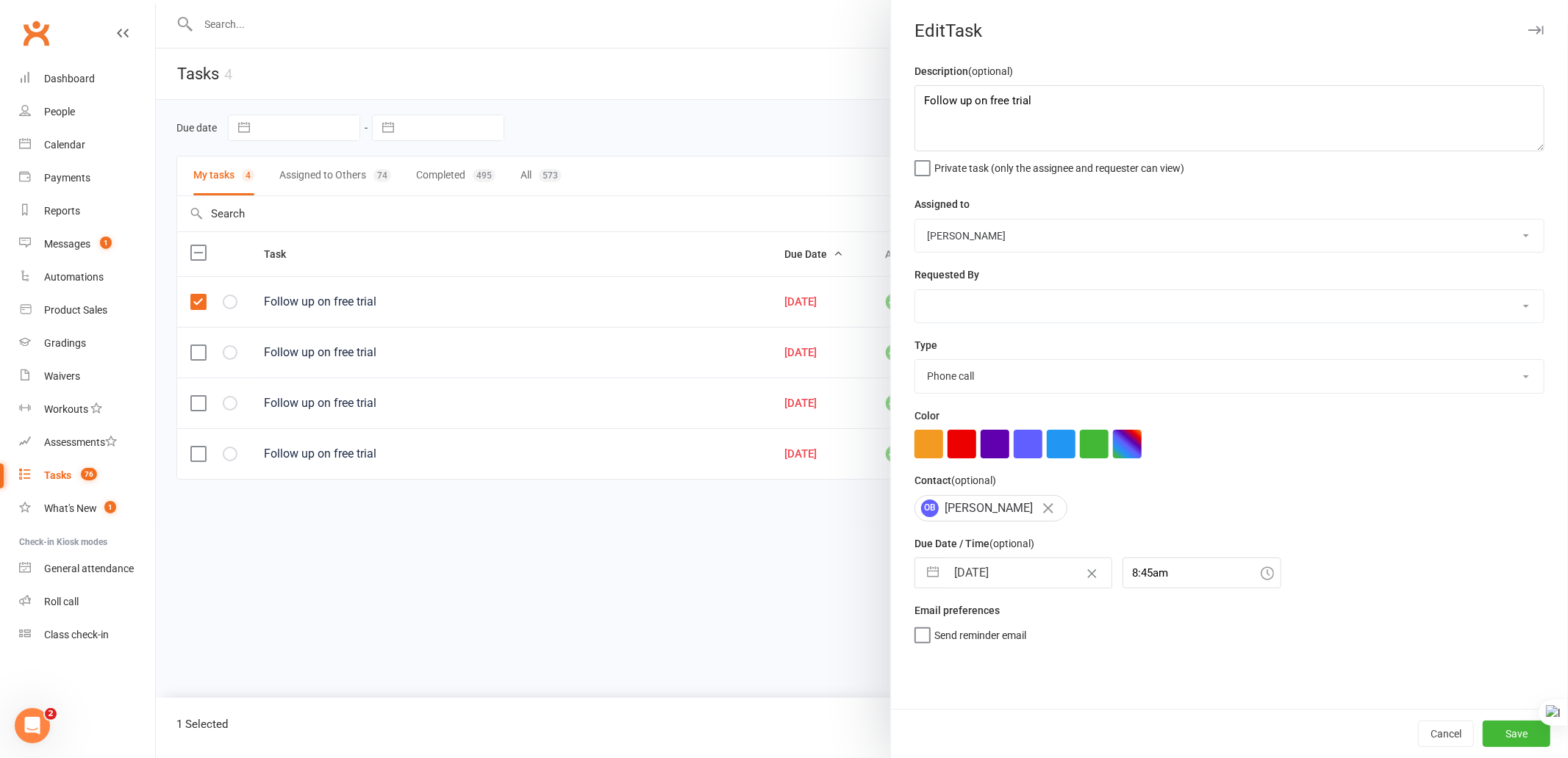
drag, startPoint x: 606, startPoint y: 612, endPoint x: 660, endPoint y: 473, distance: 149.1
click at [608, 612] on div at bounding box center [861, 379] width 1412 height 758
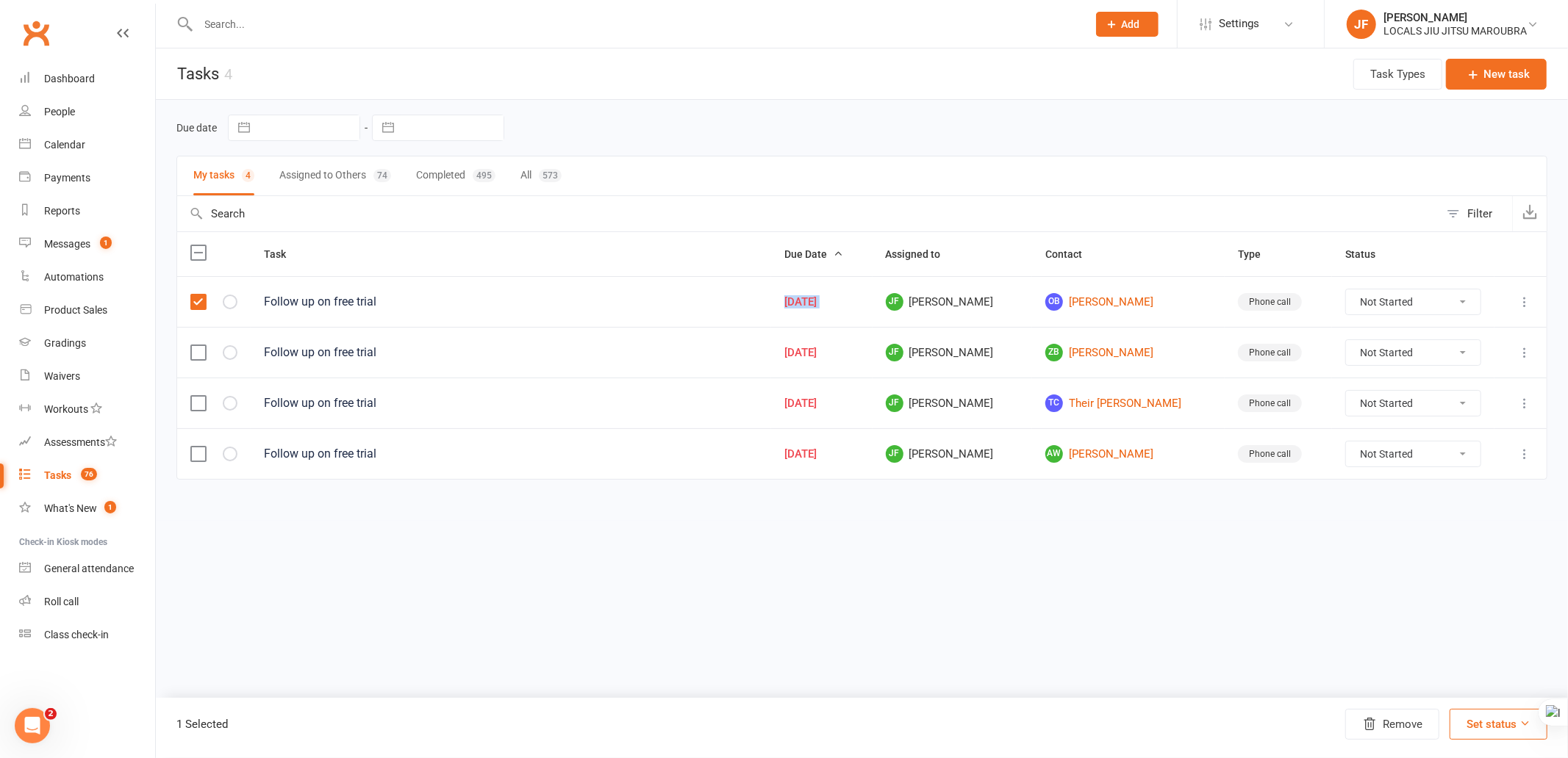
drag, startPoint x: 780, startPoint y: 302, endPoint x: 895, endPoint y: 285, distance: 116.2
click at [895, 300] on tr "Follow up on free trial Sep 13, 2025 JF Jocelyn Fernandez OB Oscar Bernstein Ph…" at bounding box center [861, 301] width 1369 height 51
click at [1528, 307] on icon at bounding box center [1524, 301] width 14 height 14
click at [1451, 361] on link "Edit" at bounding box center [1460, 361] width 145 height 30
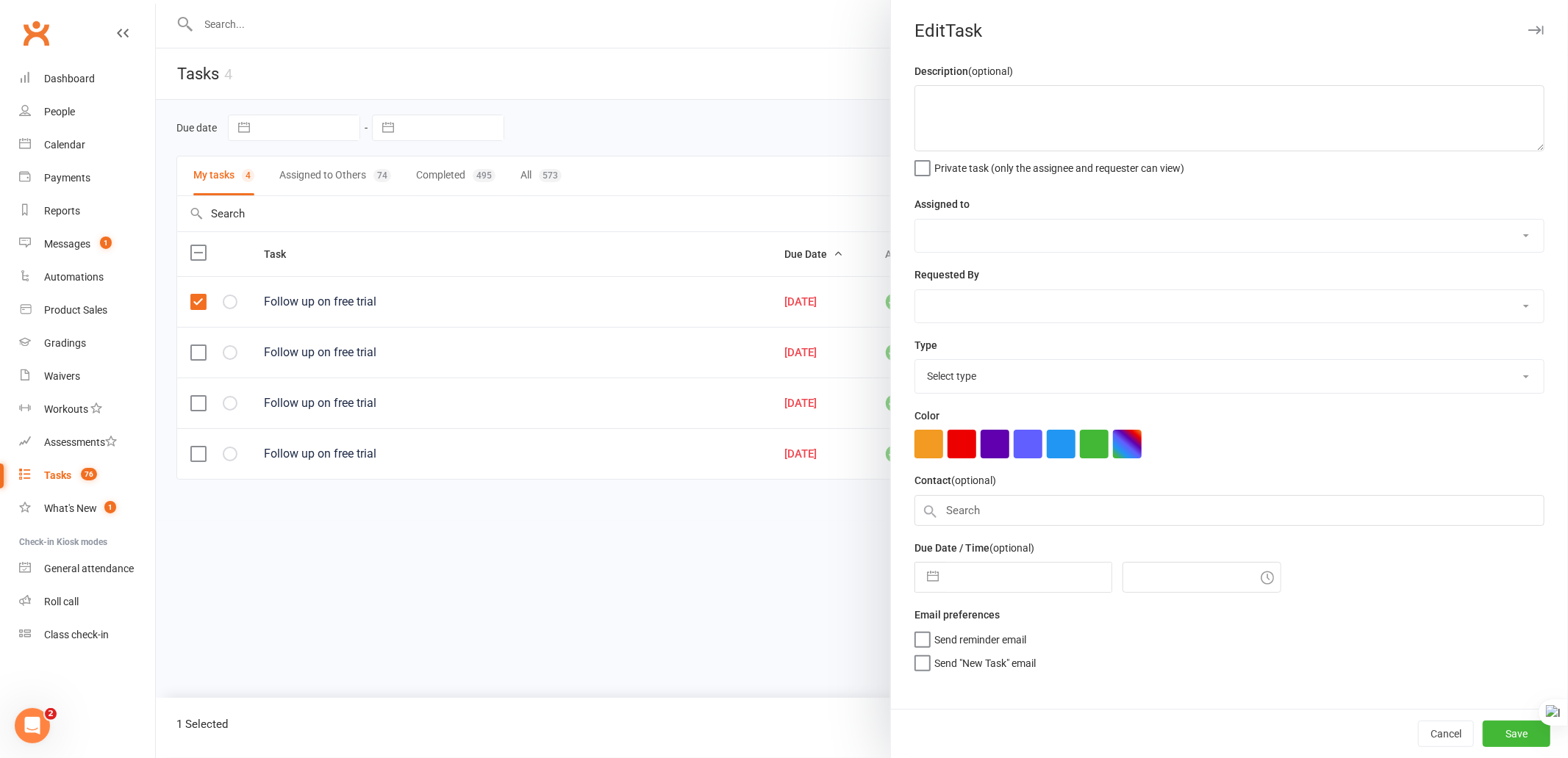
type textarea "Follow up on free trial"
select select "51198"
type input "13 Sep 2025"
type input "8:45am"
select select "3518"
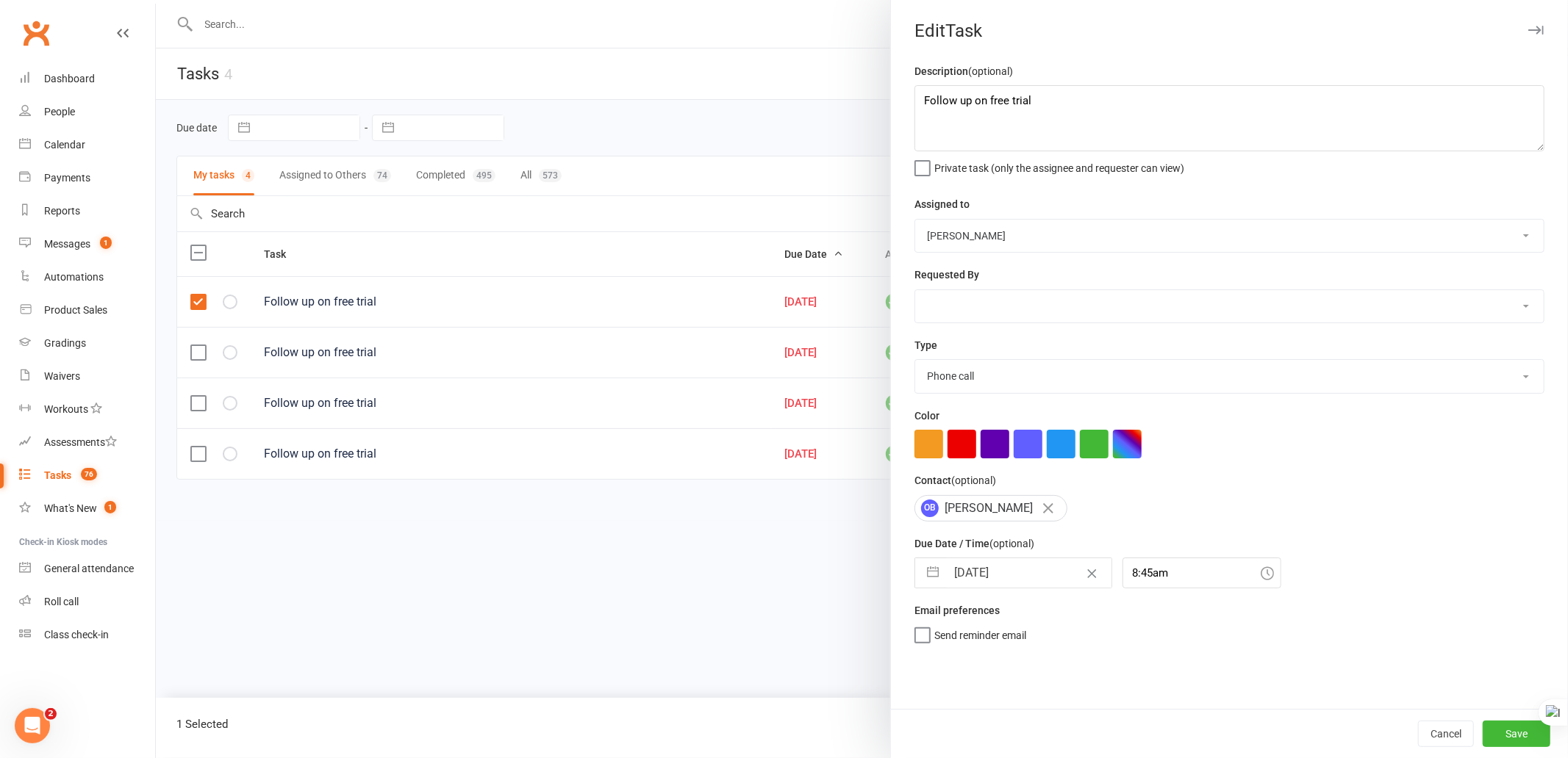
click at [1128, 225] on select "John Walton Veselin Celic Daniel Moeller Ben Walton Amanda Buralli Jocelyn Fern…" at bounding box center [1229, 236] width 628 height 32
select select "31776"
click at [915, 220] on select "John Walton Veselin Celic Daniel Moeller Ben Walton Amanda Buralli Jocelyn Fern…" at bounding box center [1229, 236] width 628 height 32
click at [1105, 314] on select "John Walton Veselin Celic Daniel Moeller Ben Walton Amanda Buralli Jocelyn Fern…" at bounding box center [1229, 307] width 628 height 32
select select "51198"
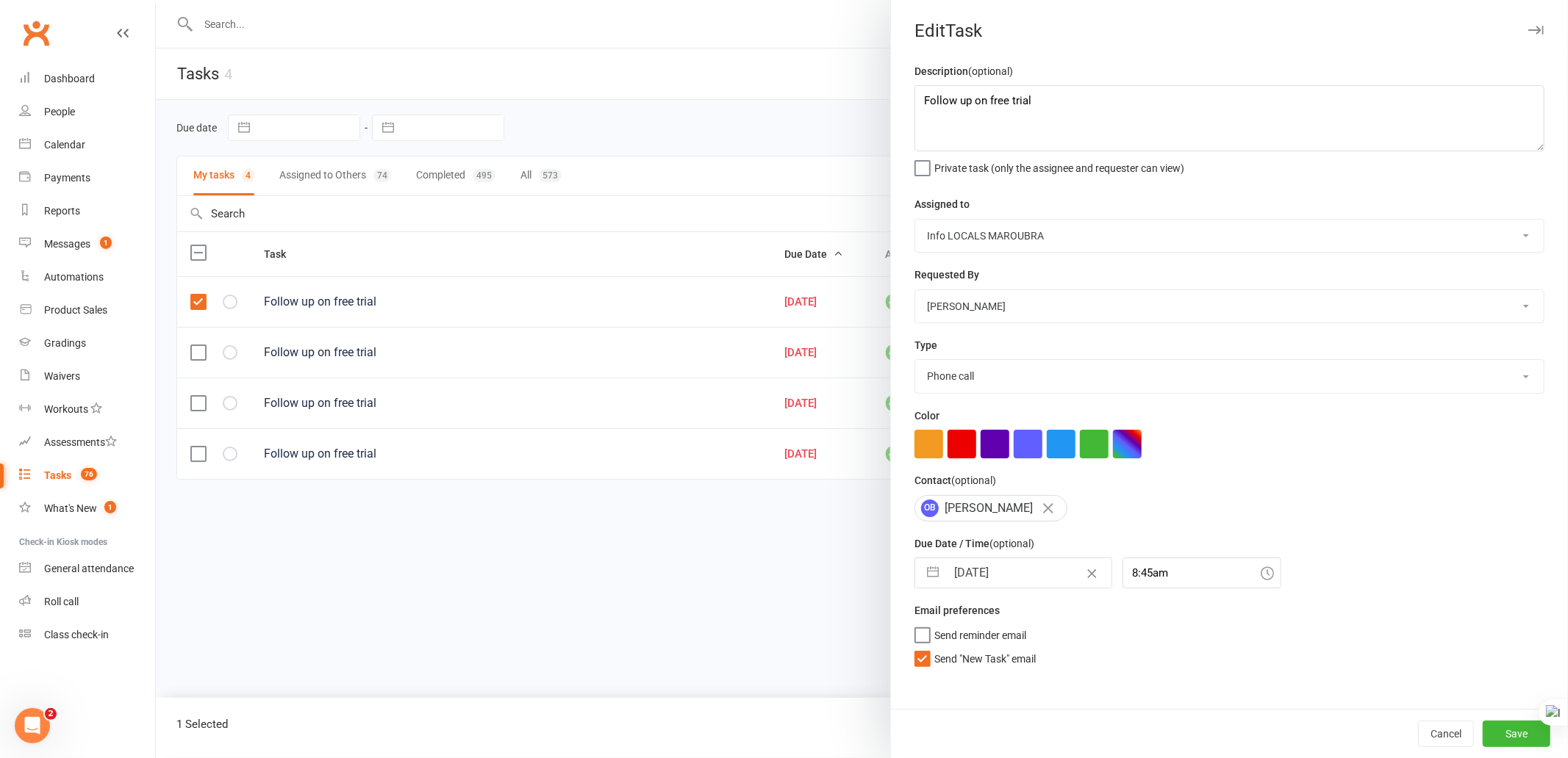
click at [915, 291] on select "John Walton Veselin Celic Daniel Moeller Ben Walton Amanda Buralli Jocelyn Fern…" at bounding box center [1229, 307] width 628 height 32
click at [1498, 743] on button "Save" at bounding box center [1516, 734] width 68 height 27
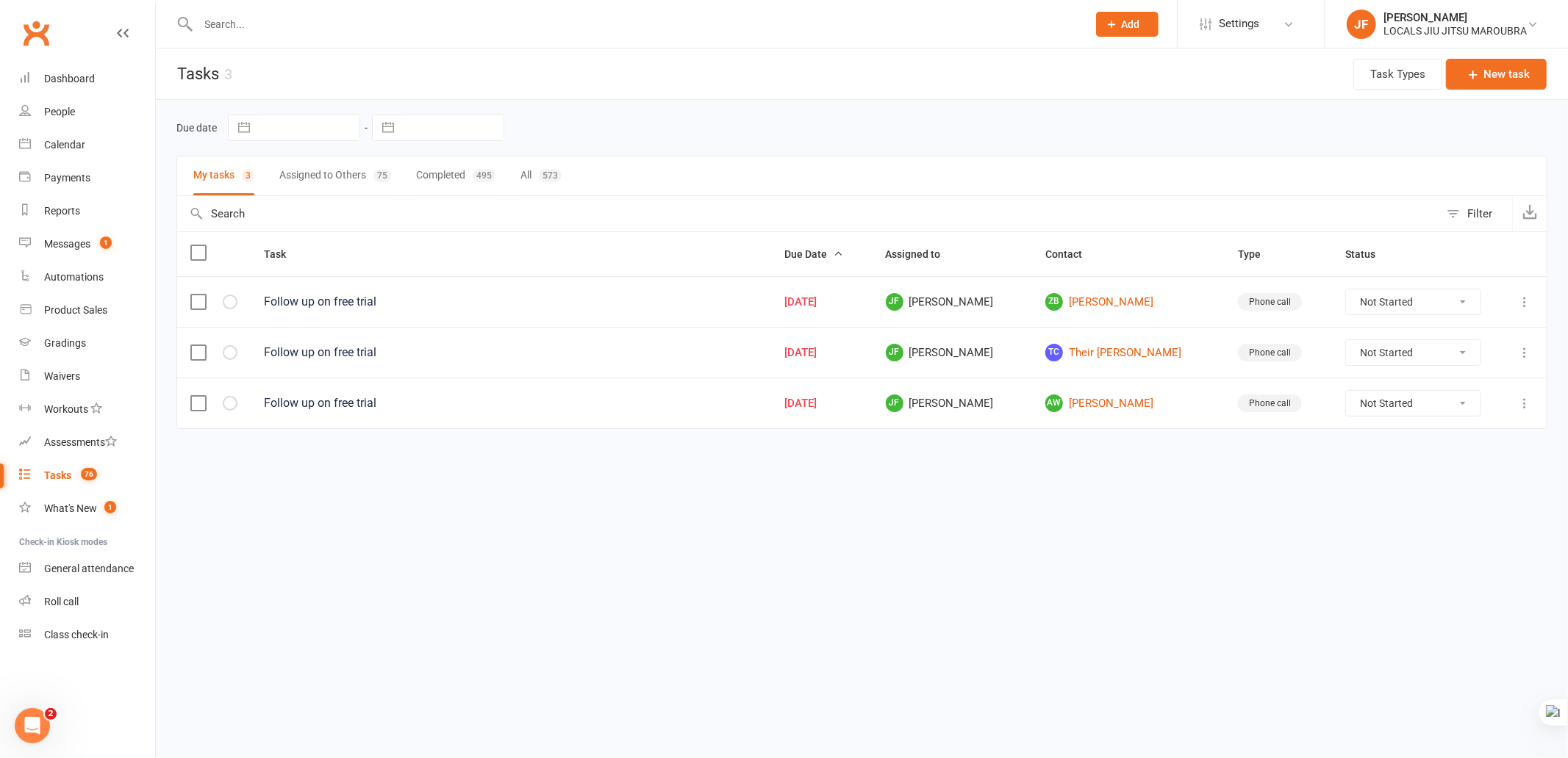
click at [431, 170] on button "Completed 495" at bounding box center [455, 176] width 79 height 39
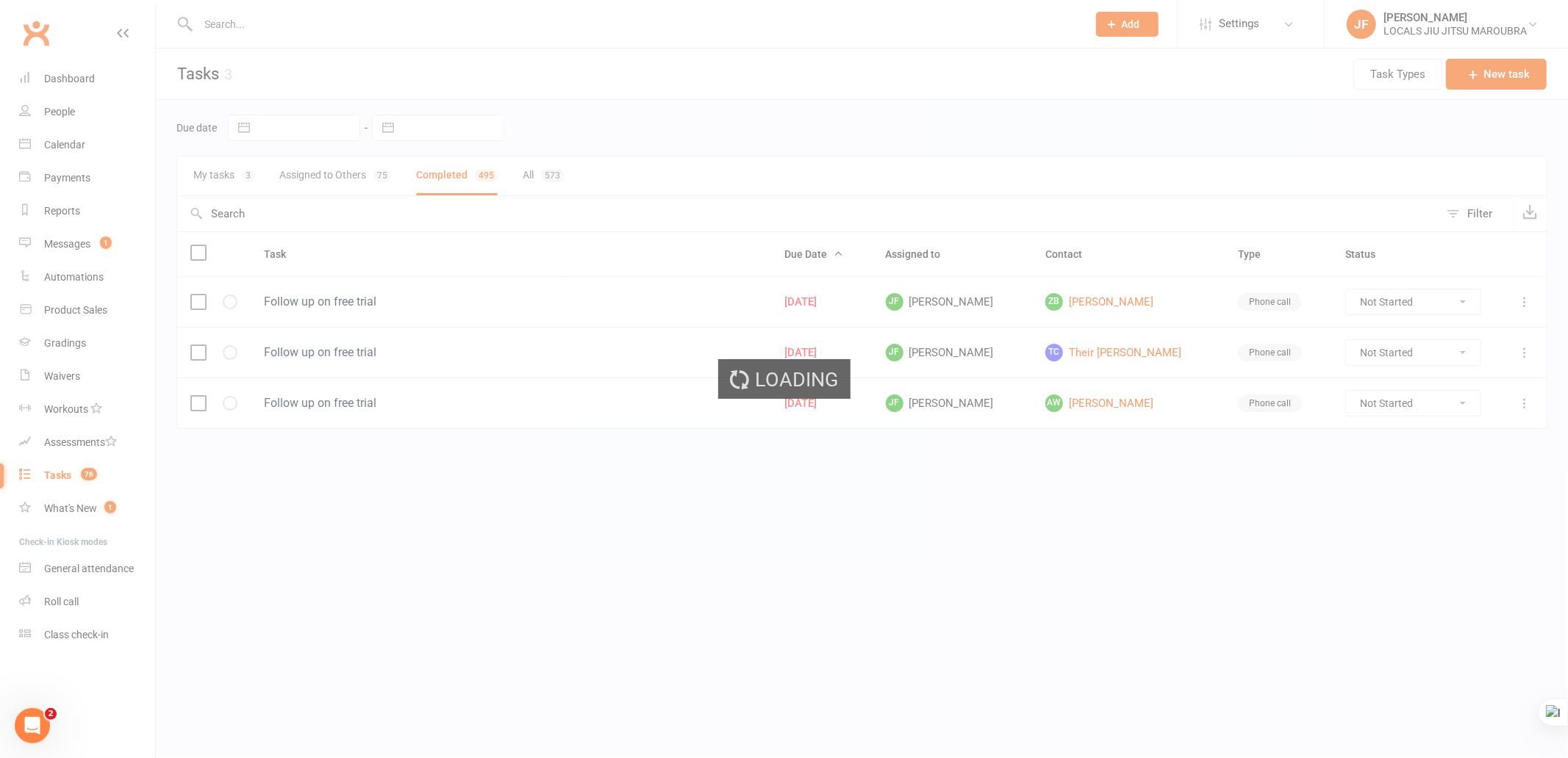
select select "finished"
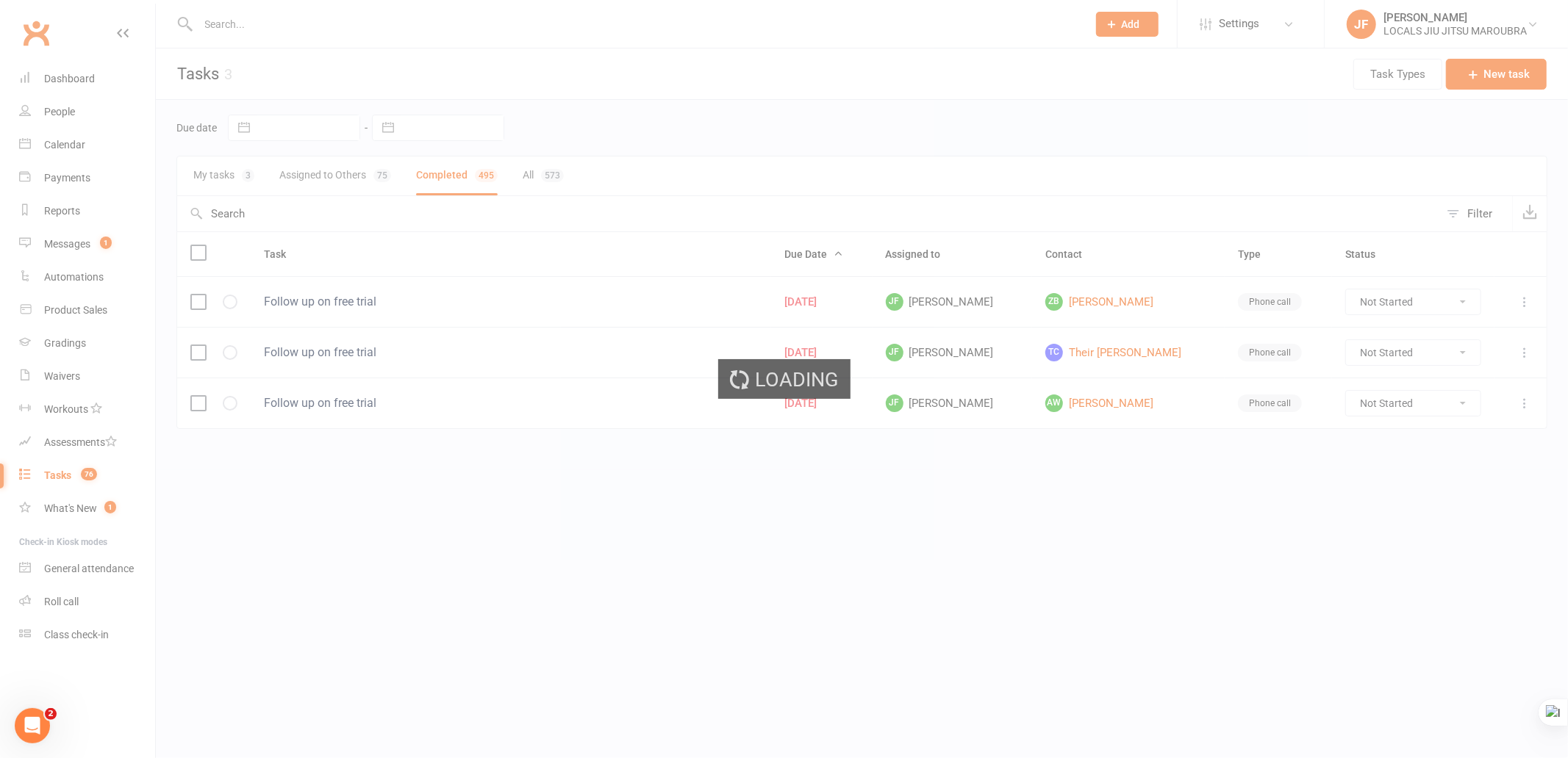
select select "finished"
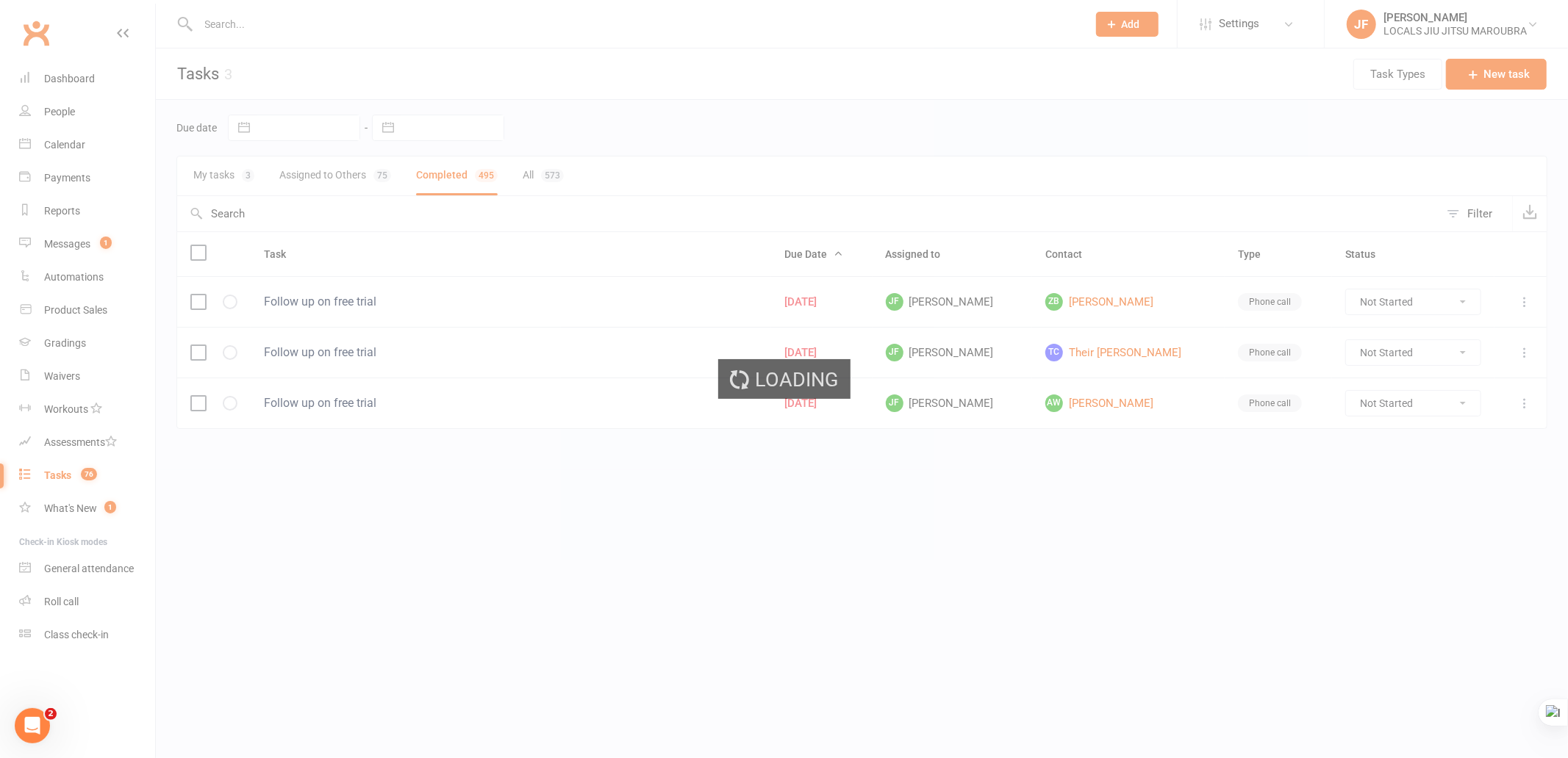
select select "finished"
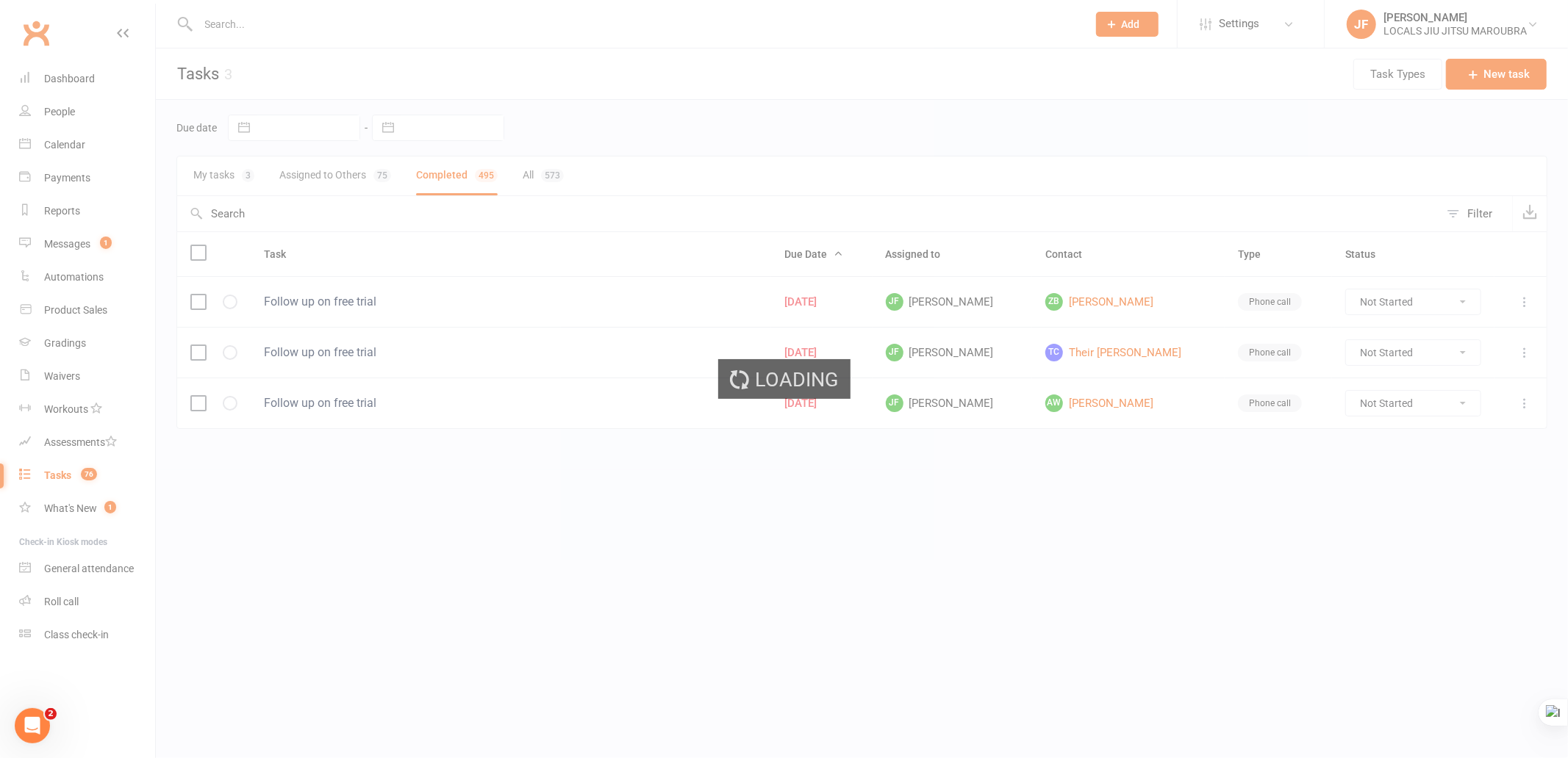
select select "finished"
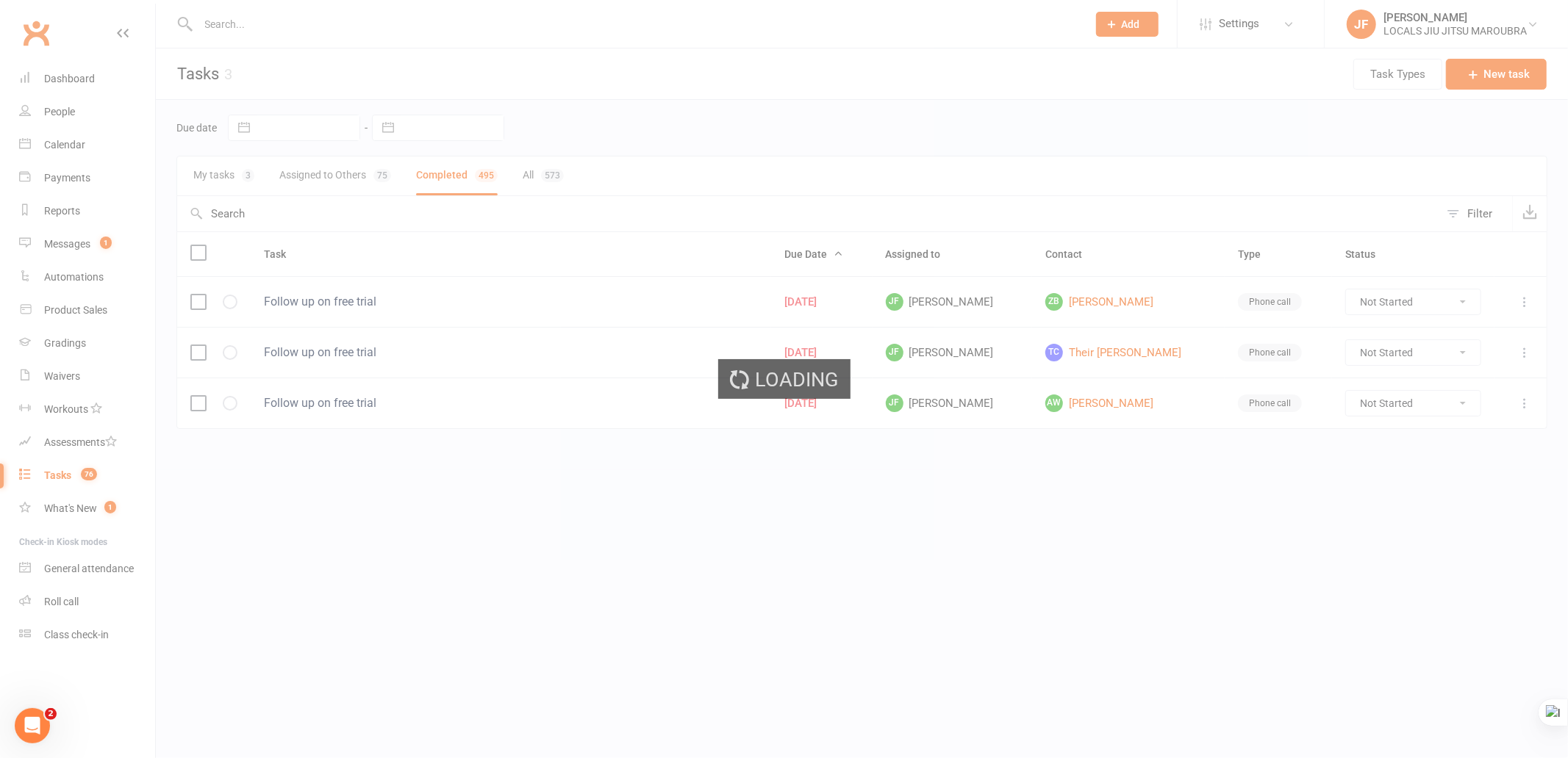
select select "finished"
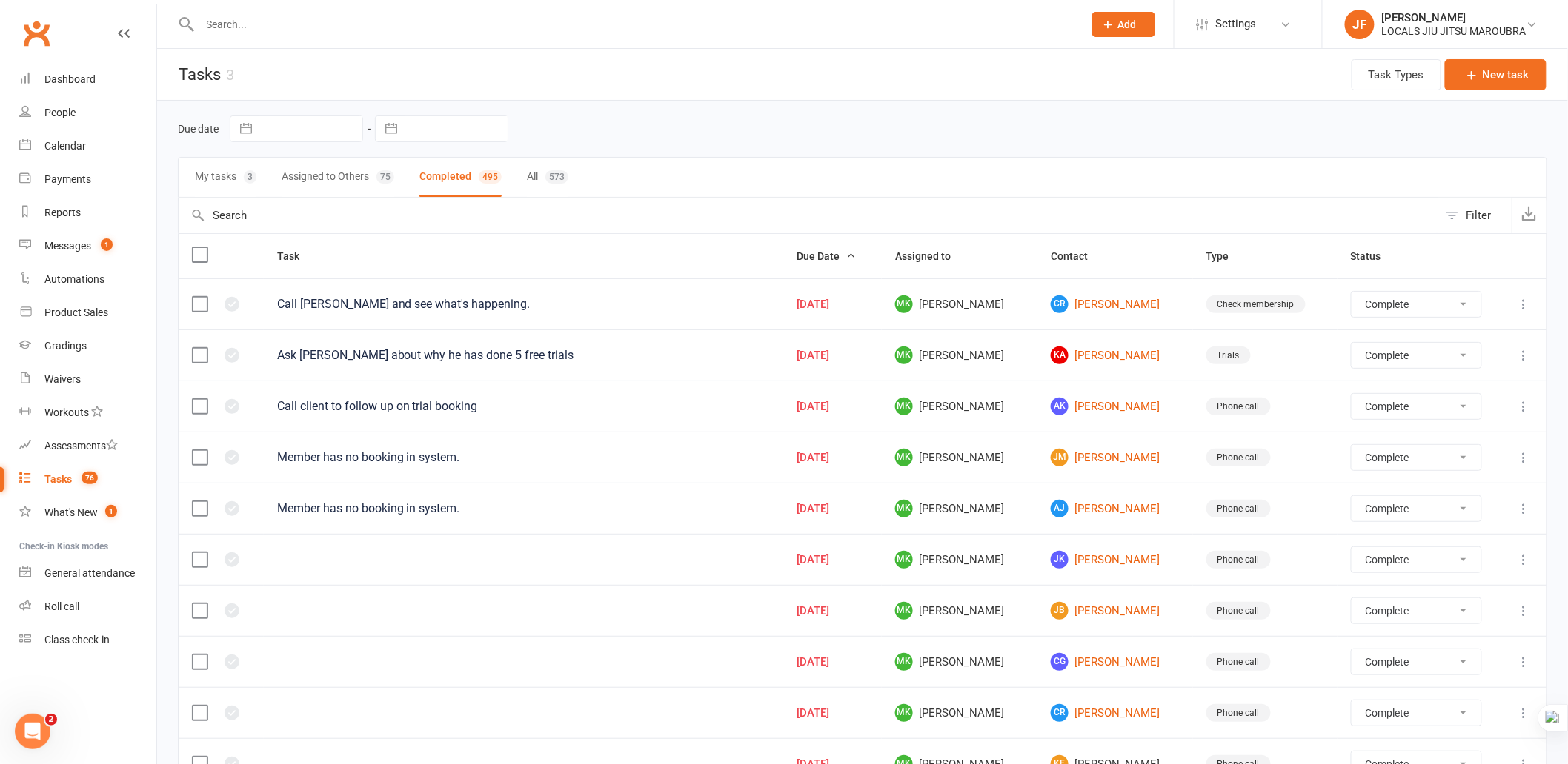
select select "finished"
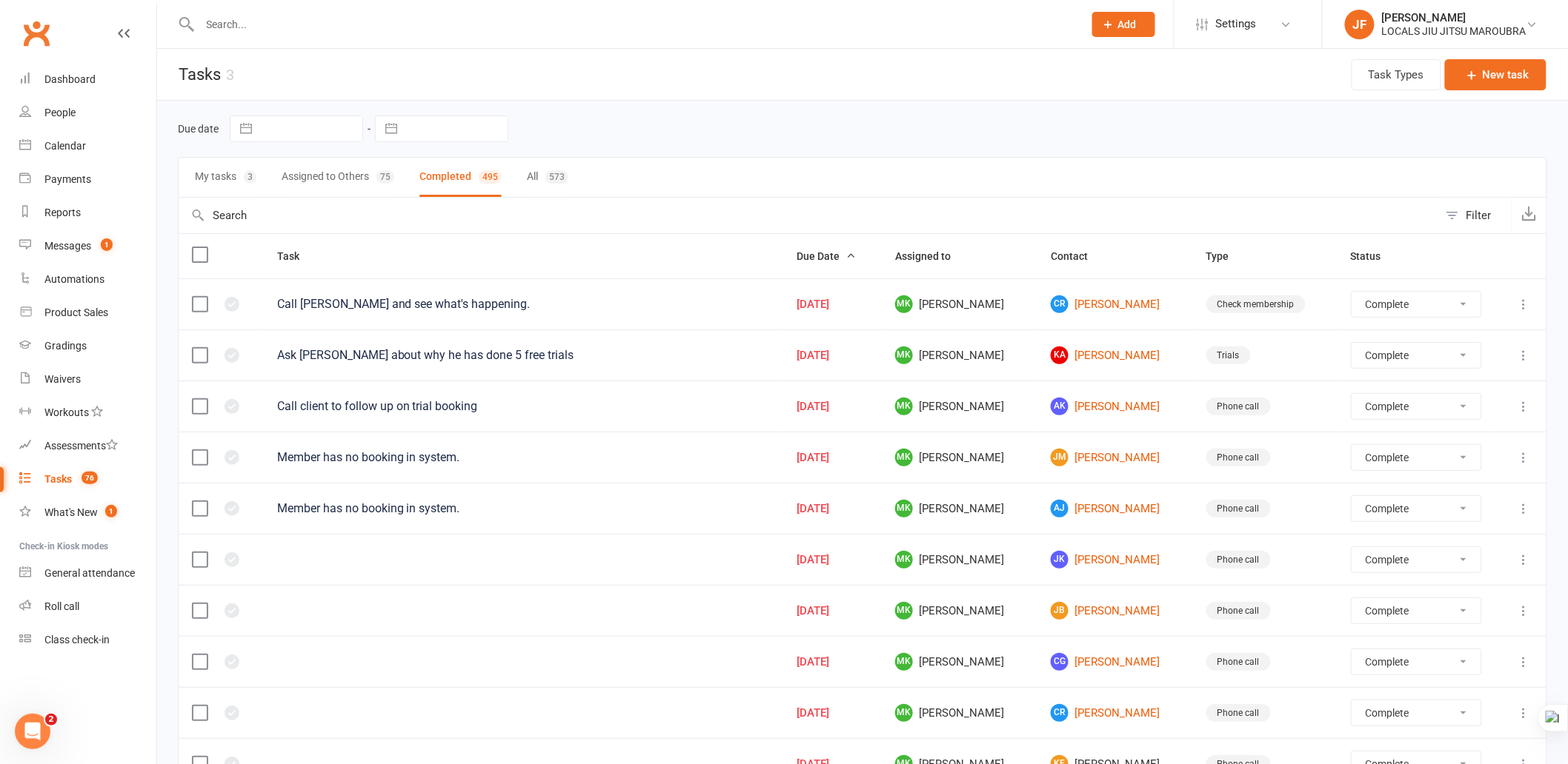
select select "finished"
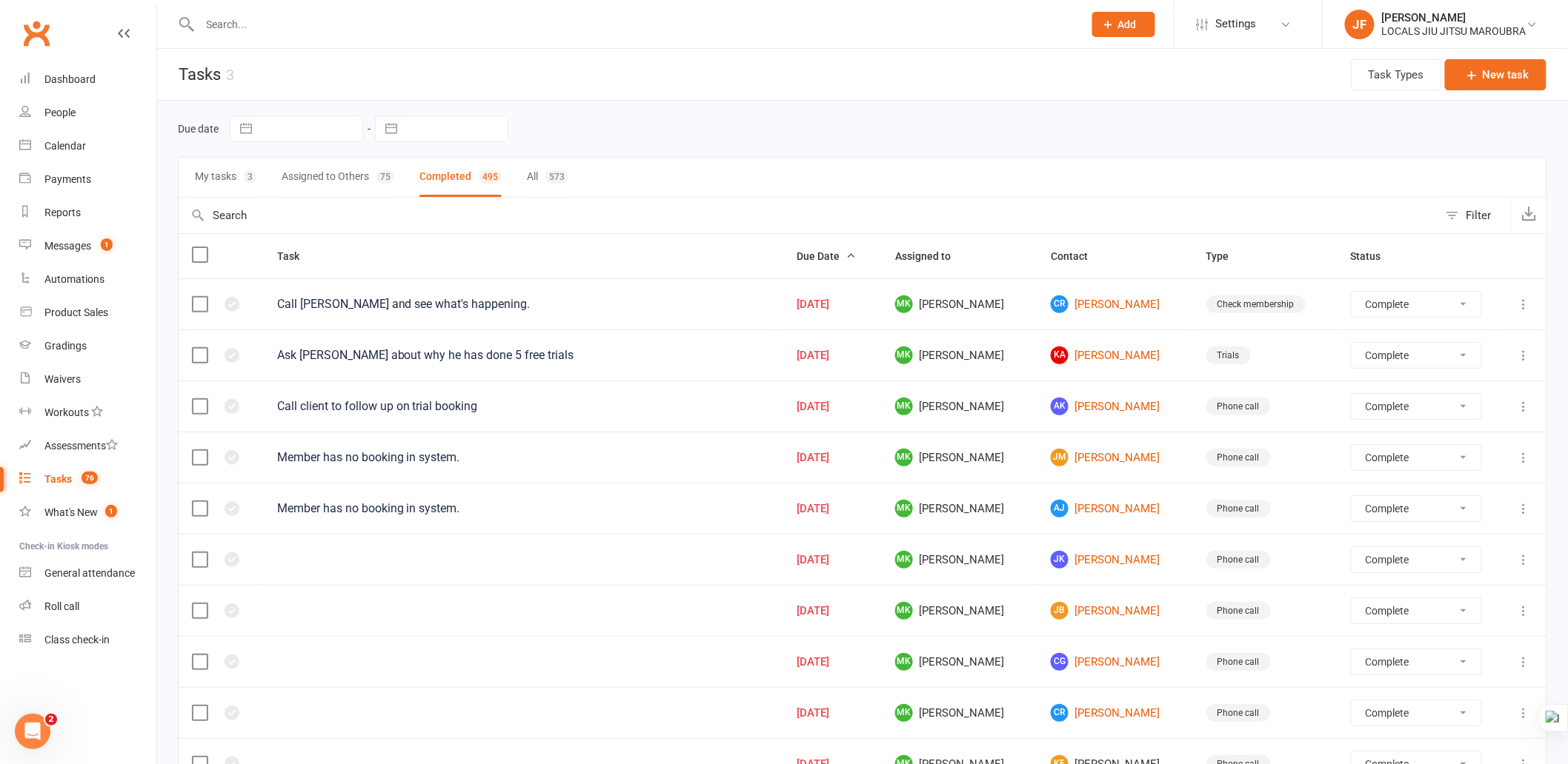
select select "finished"
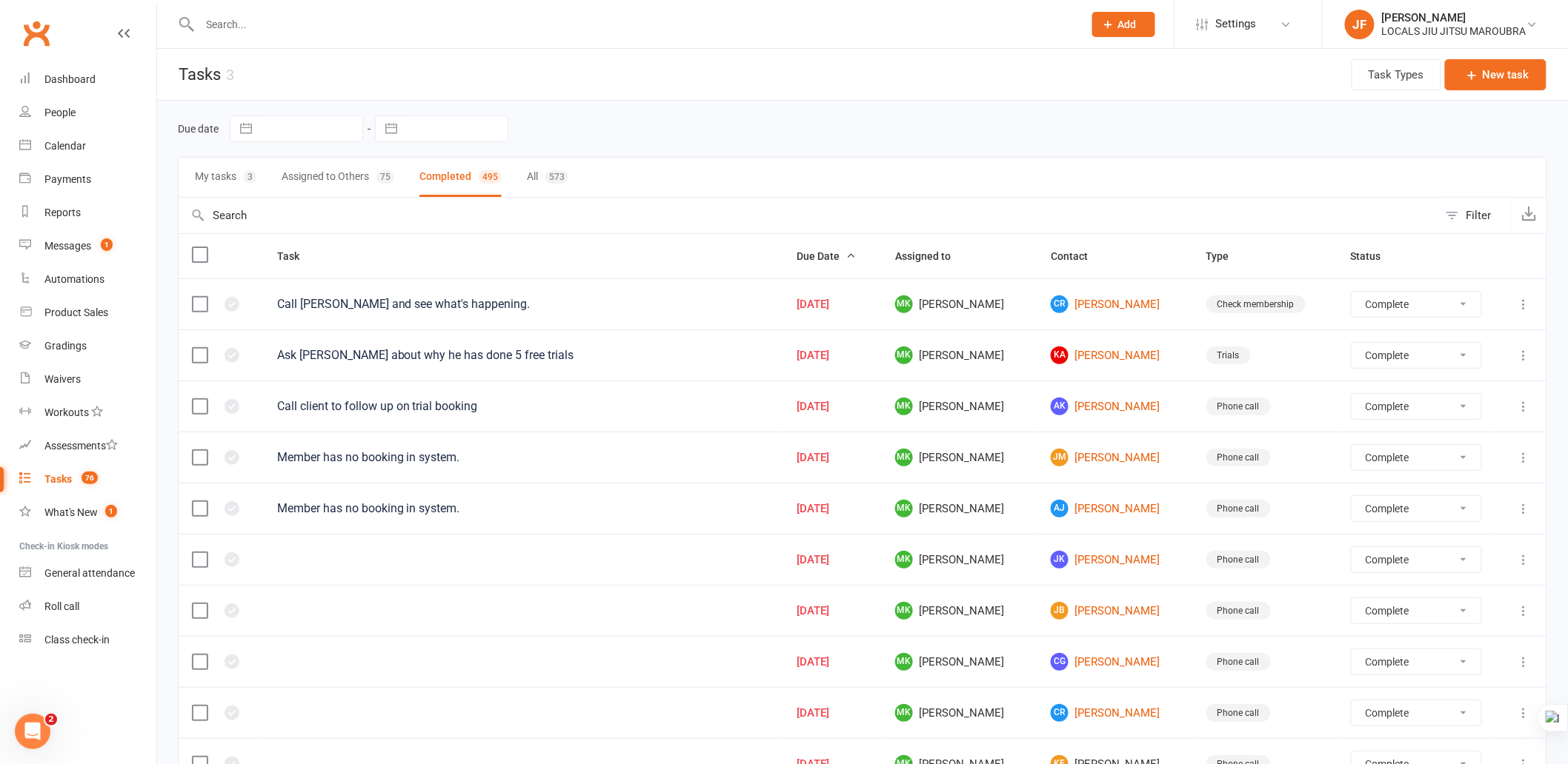
select select "finished"
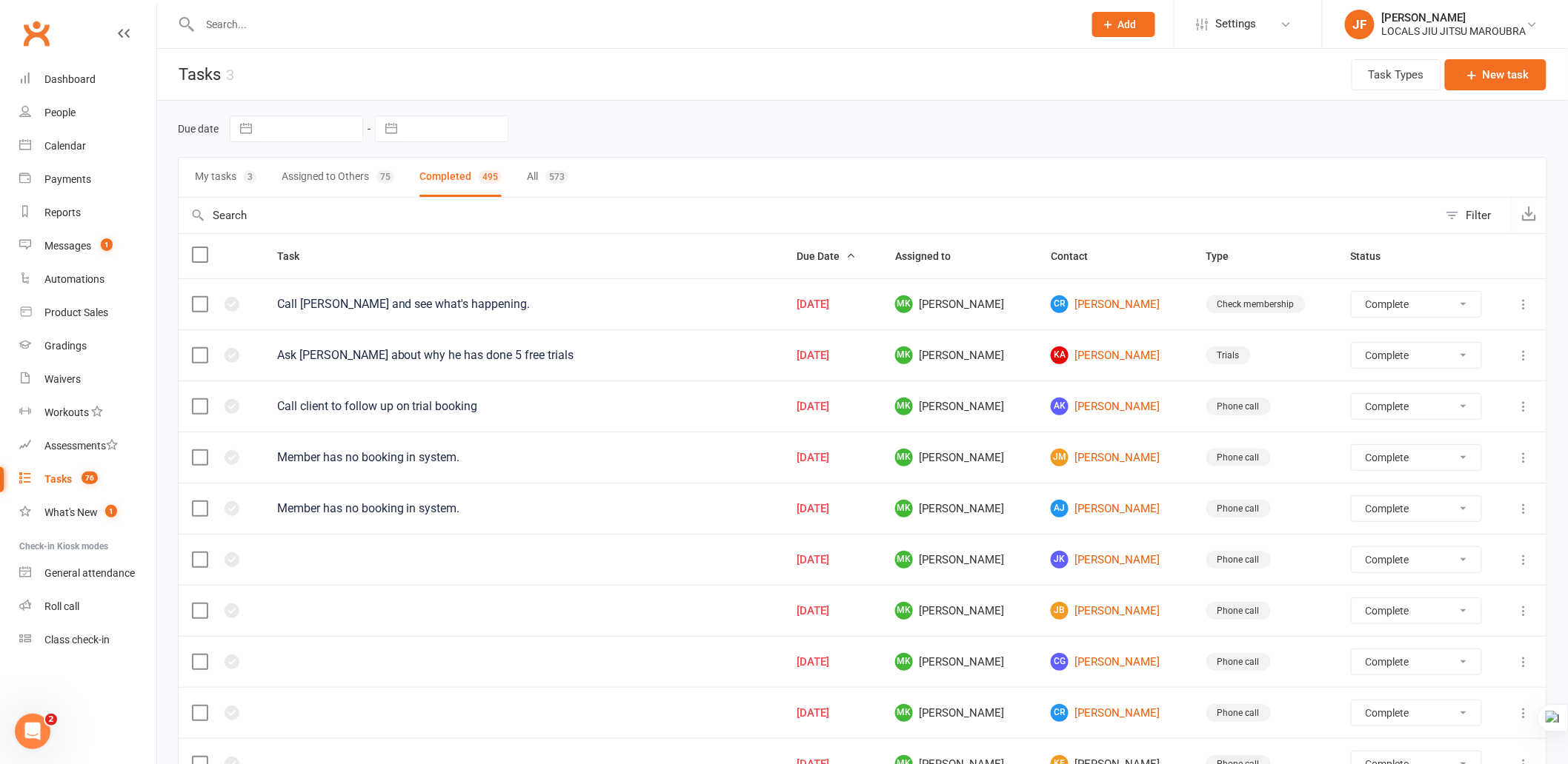
select select "finished"
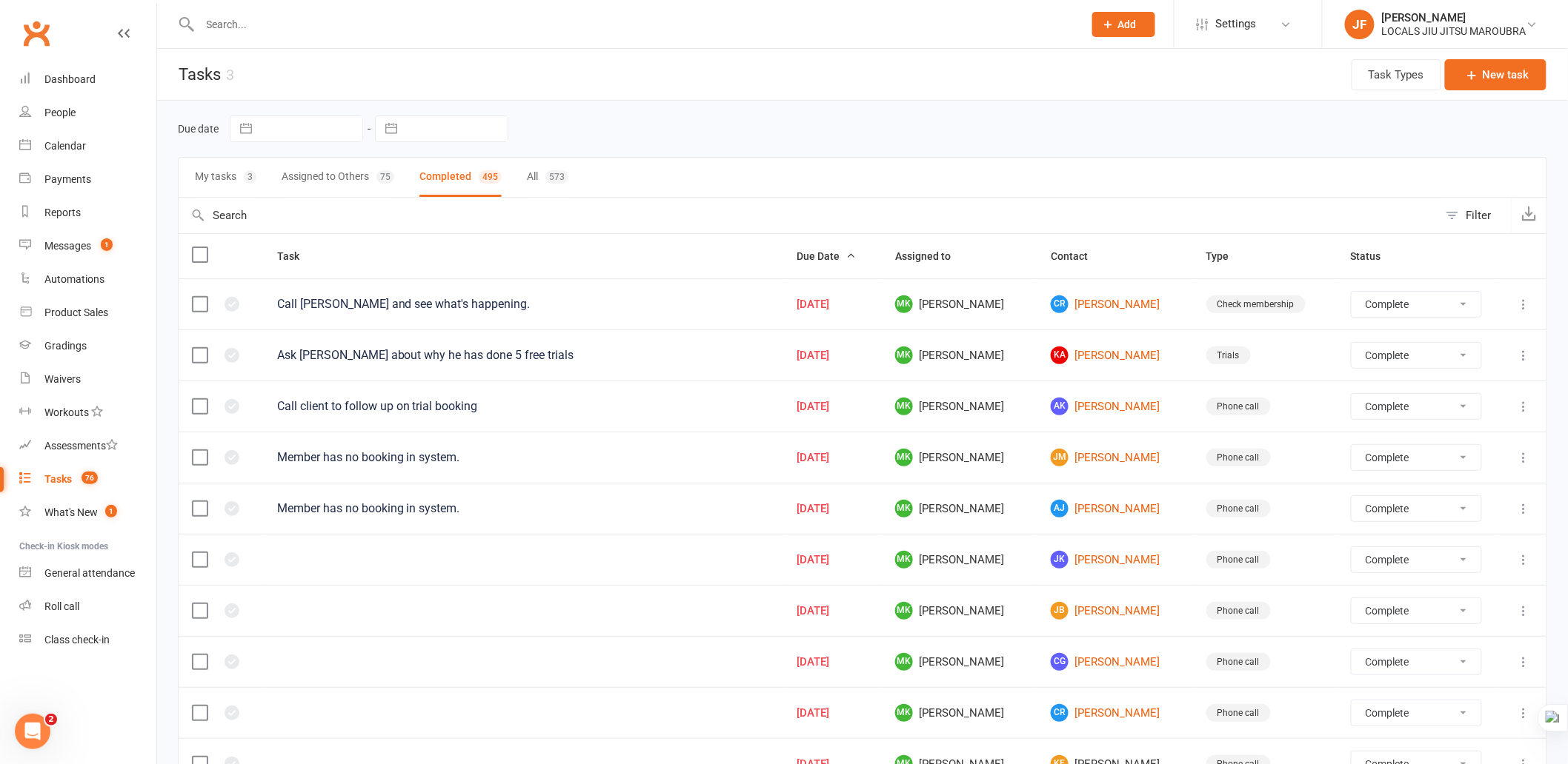
select select "finished"
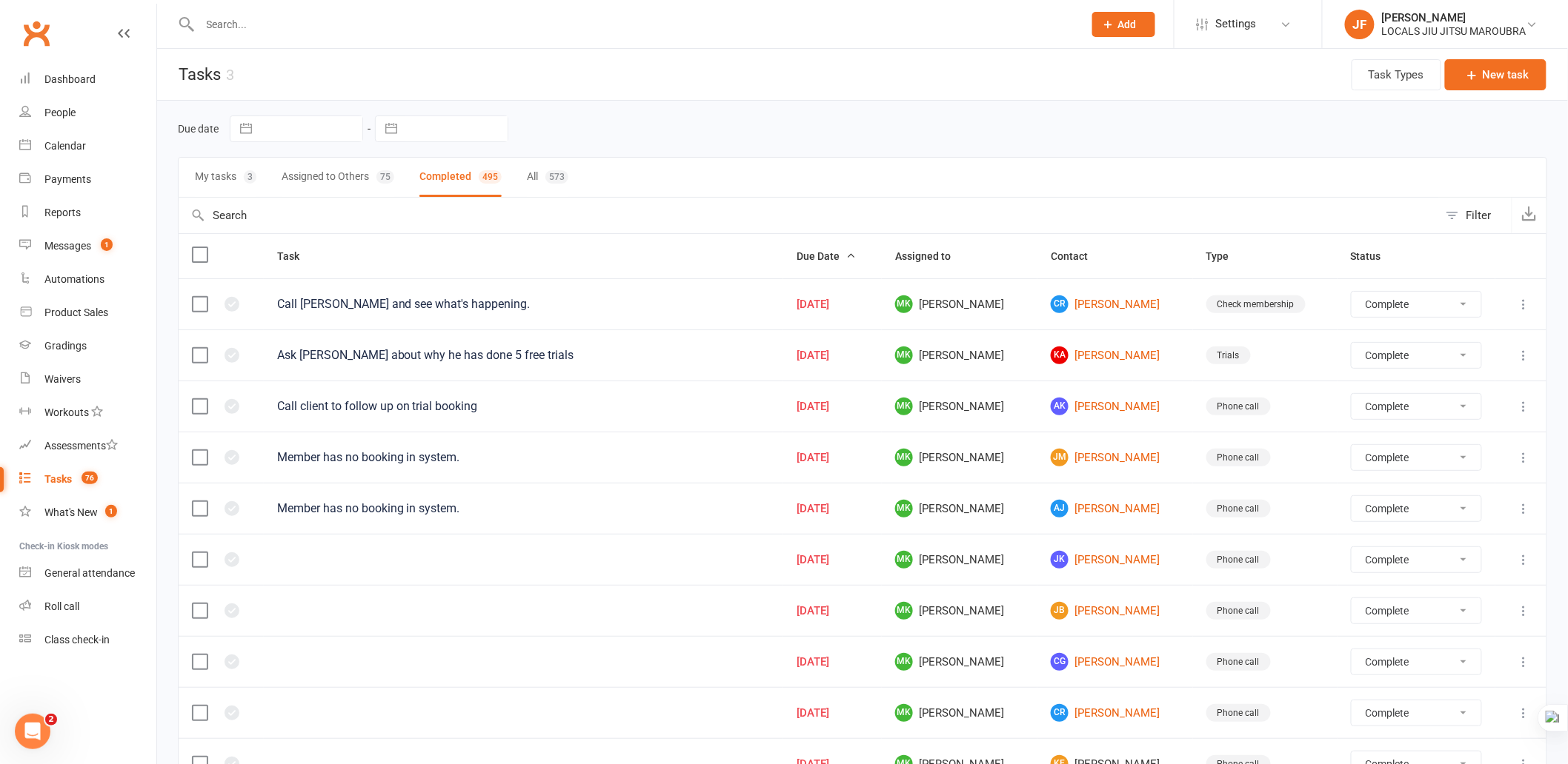
select select "finished"
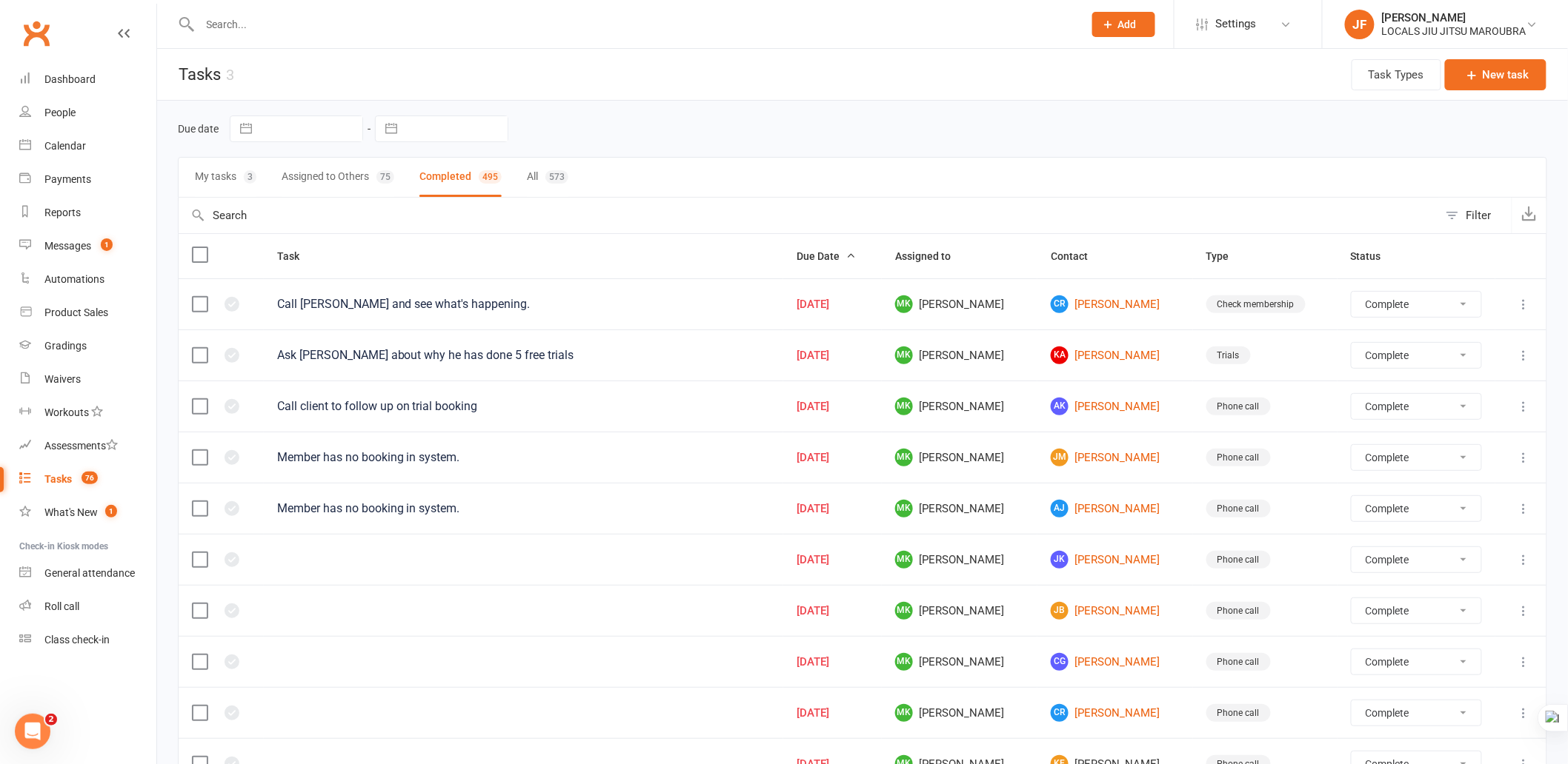
select select "finished"
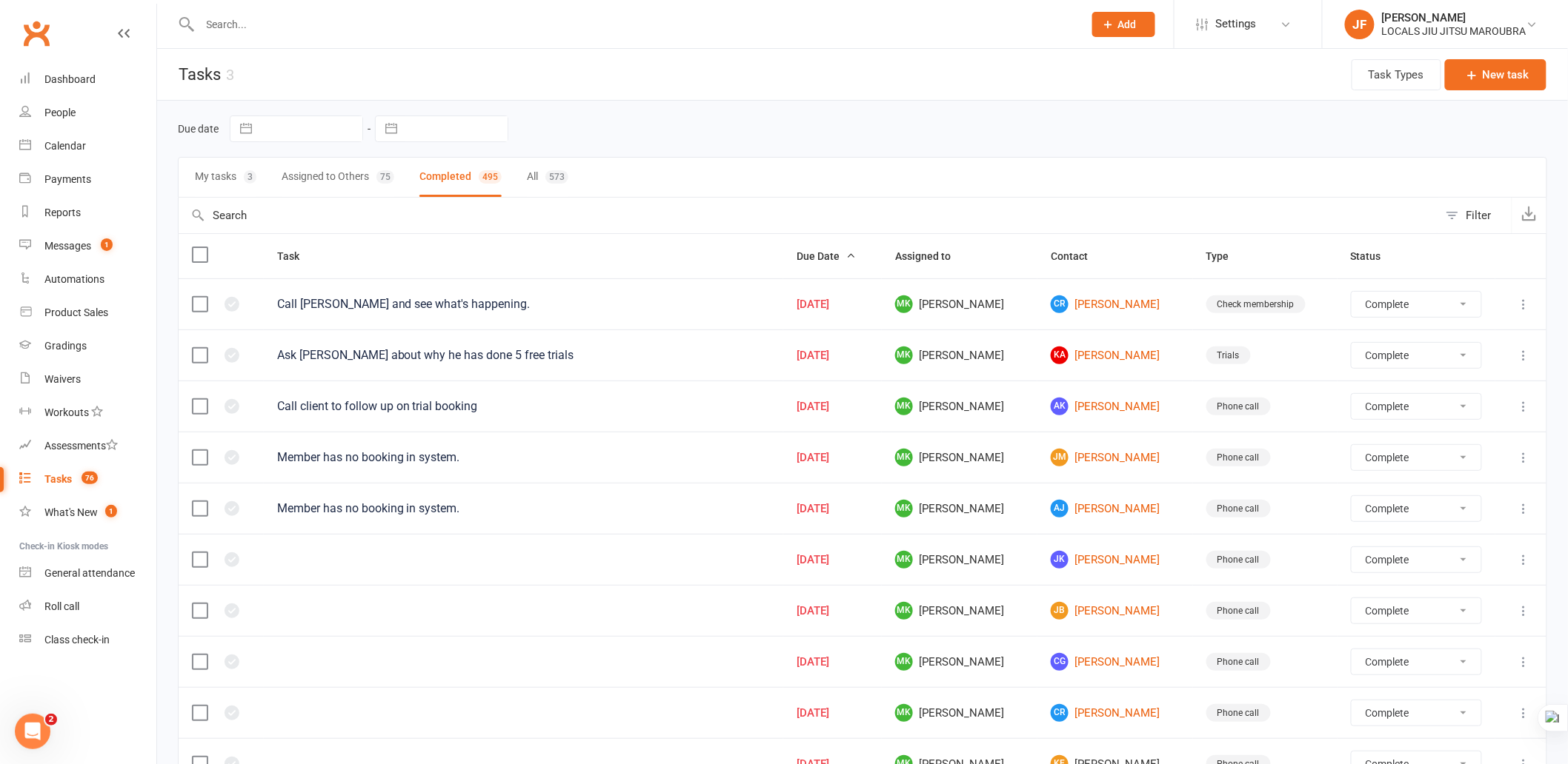
select select "finished"
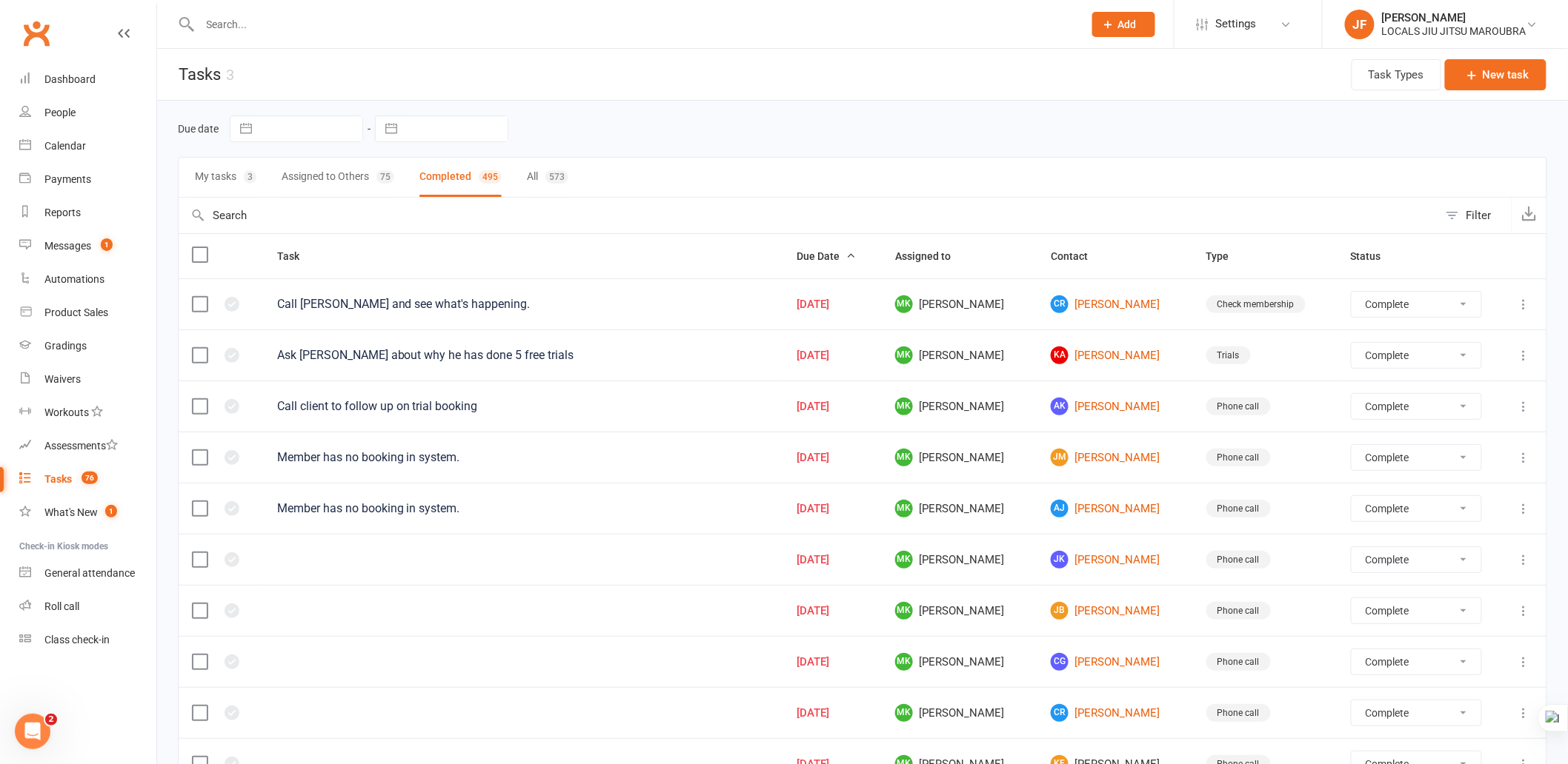
select select "finished"
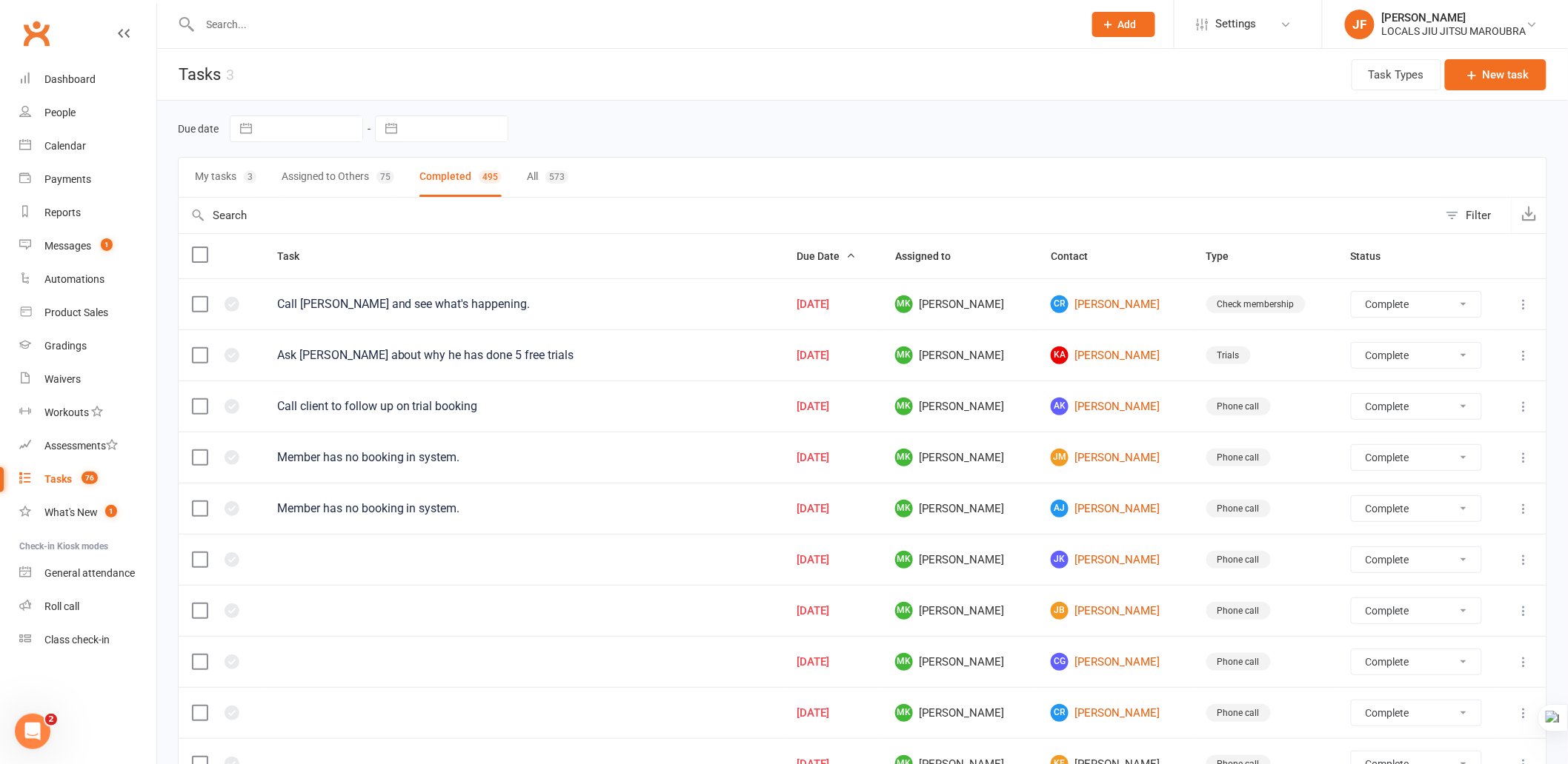
click at [354, 173] on button "Assigned to Others 75" at bounding box center [337, 177] width 113 height 40
select select "finished"
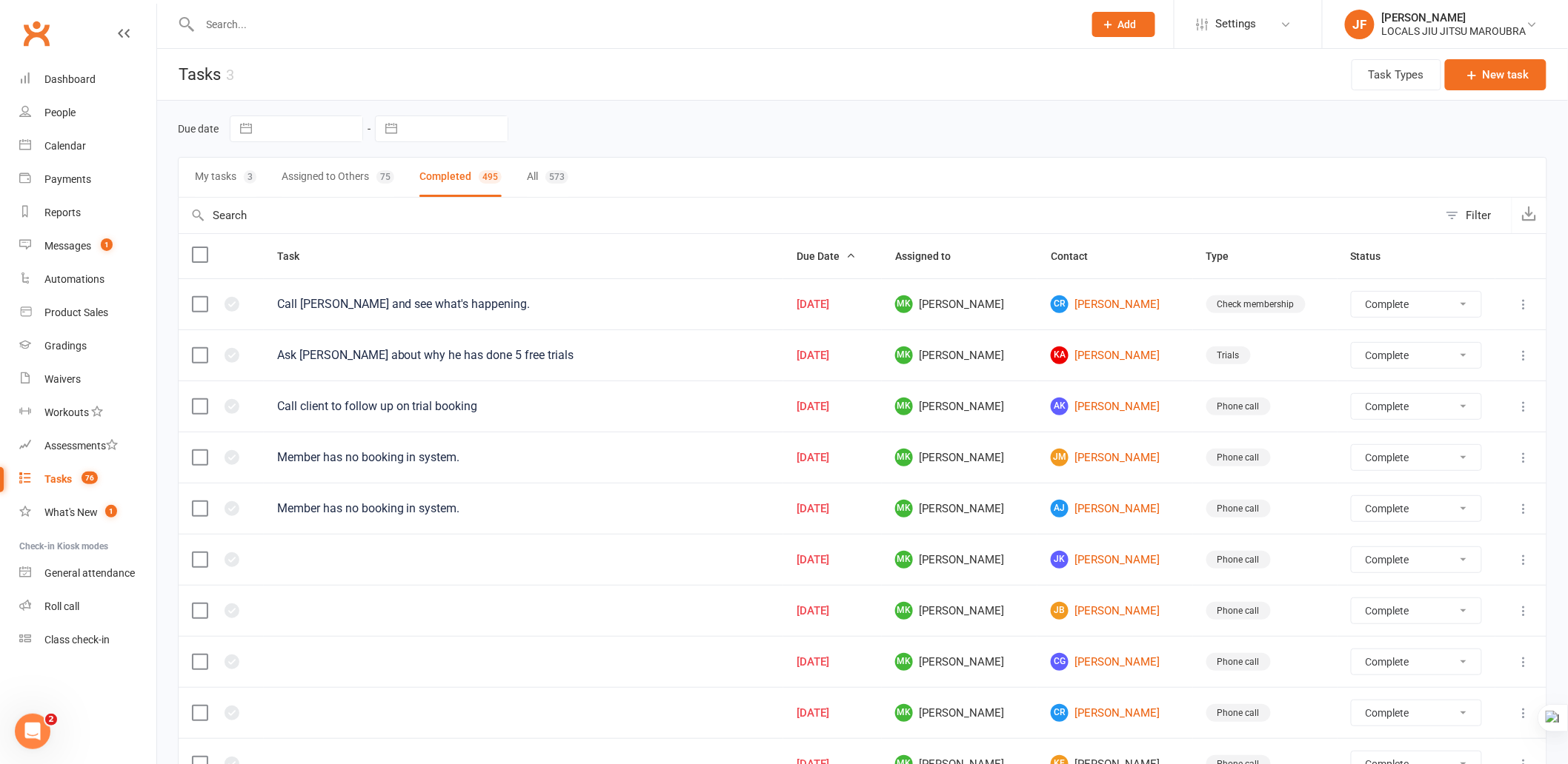
select select "finished"
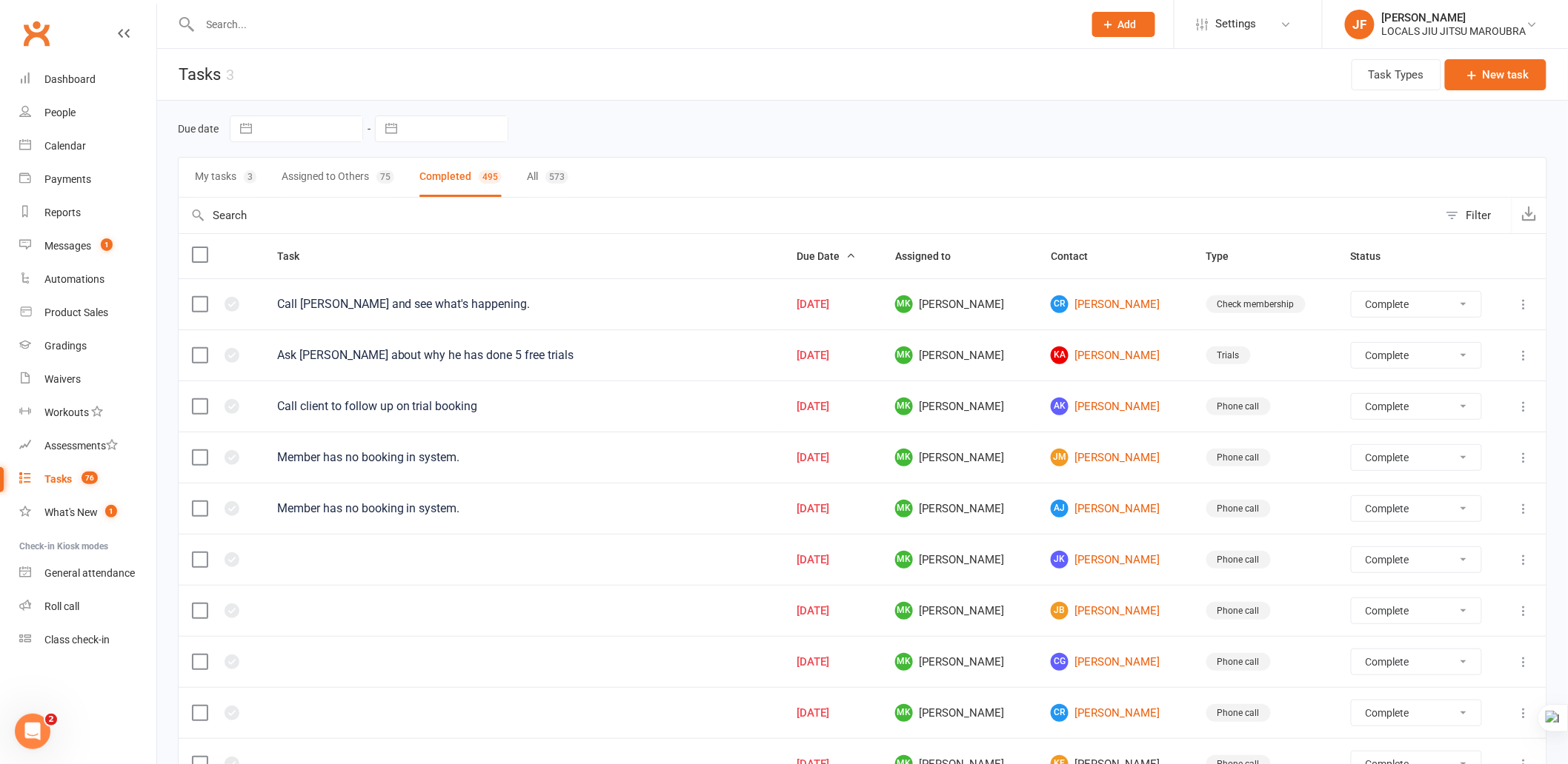
select select "finished"
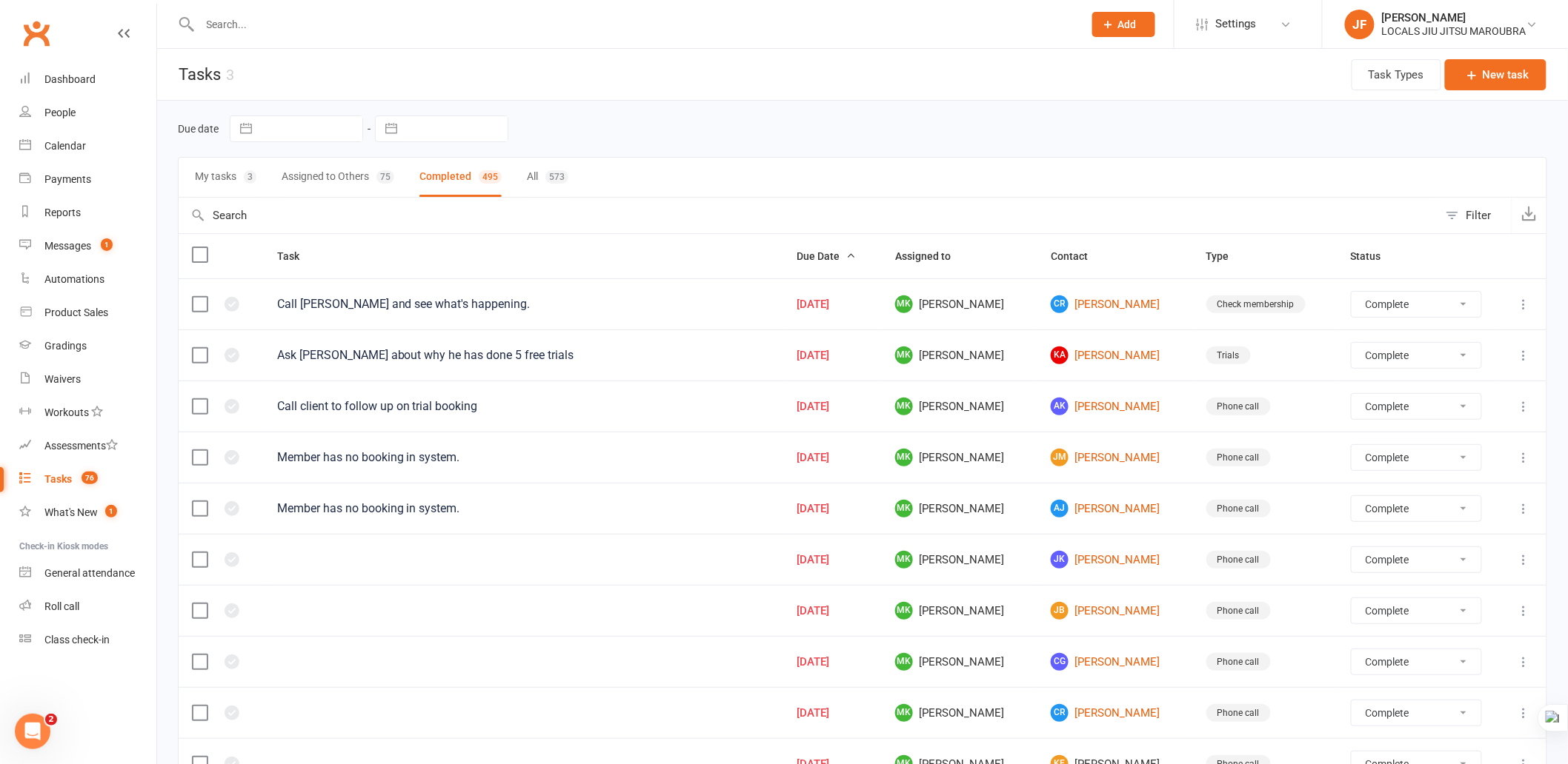
select select "finished"
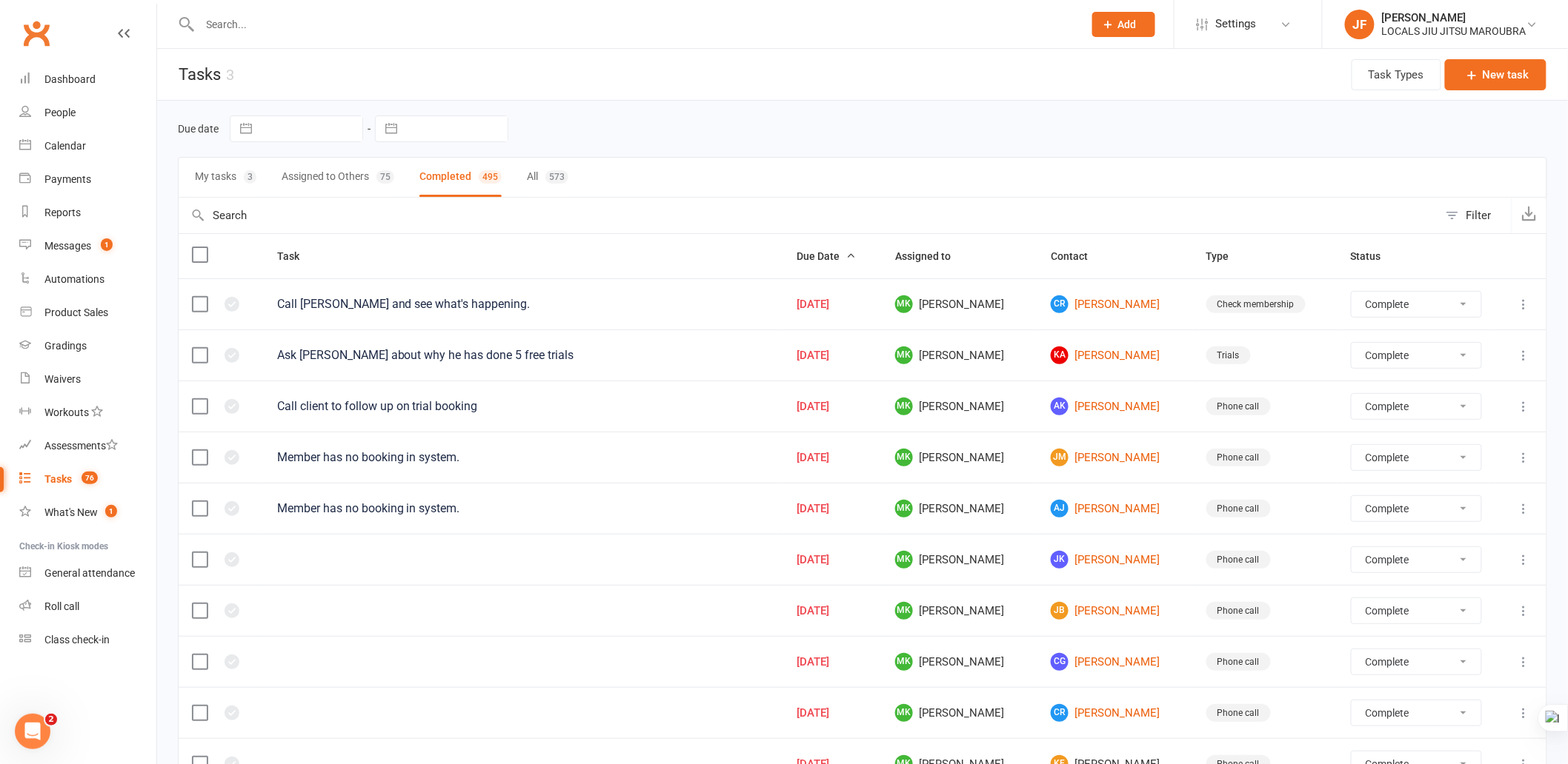
select select "finished"
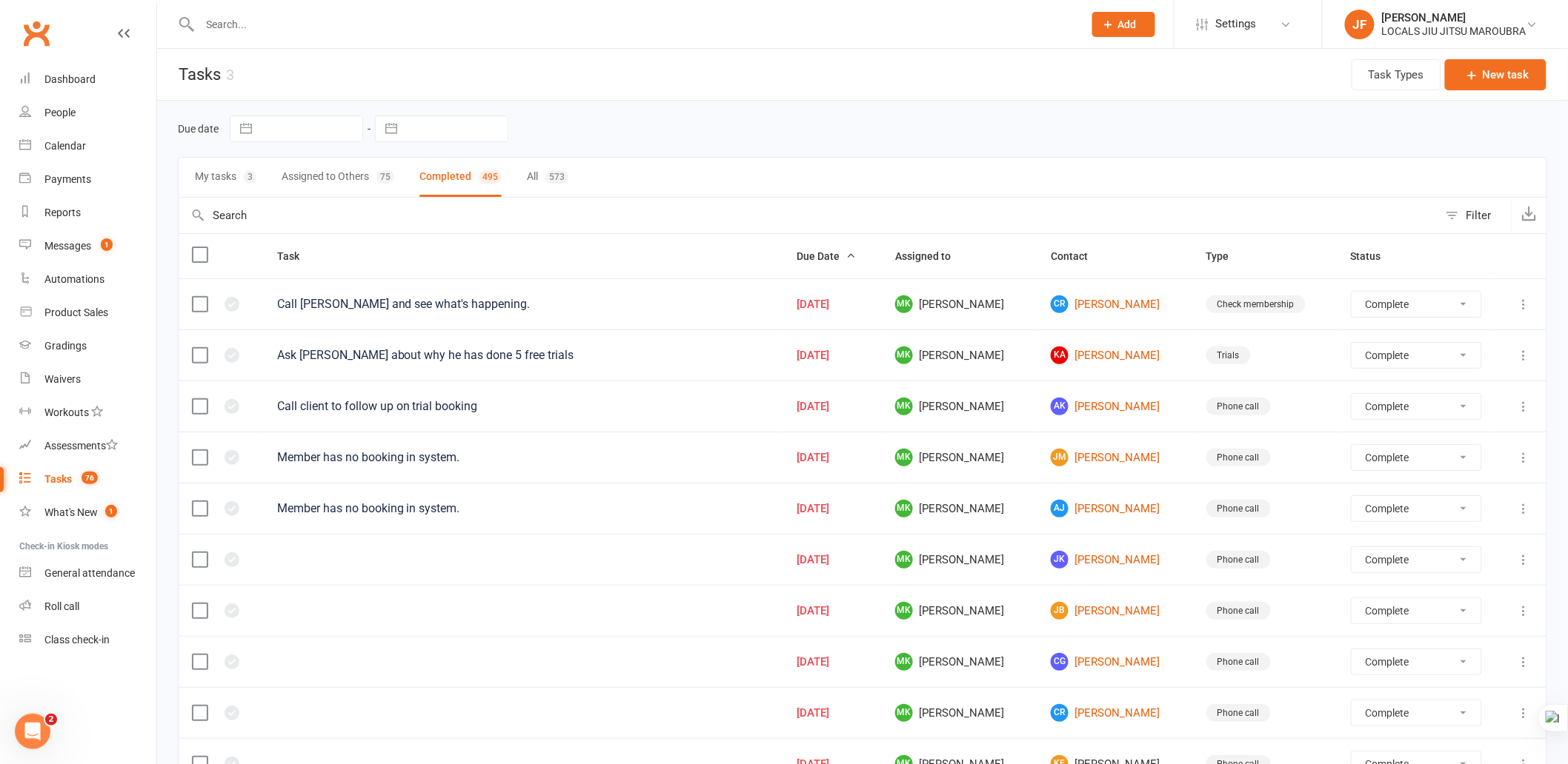
select select "finished"
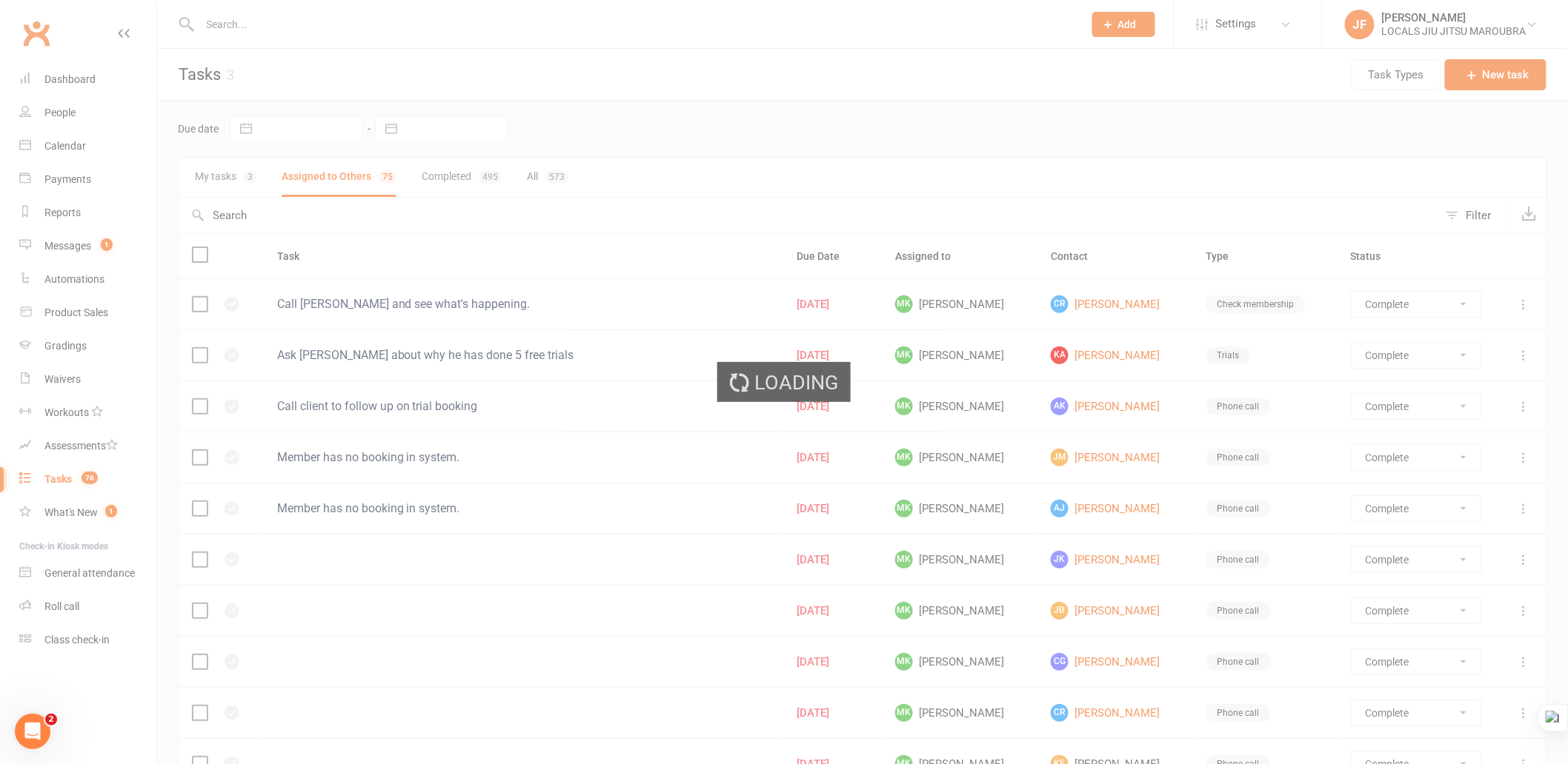
select select "finished"
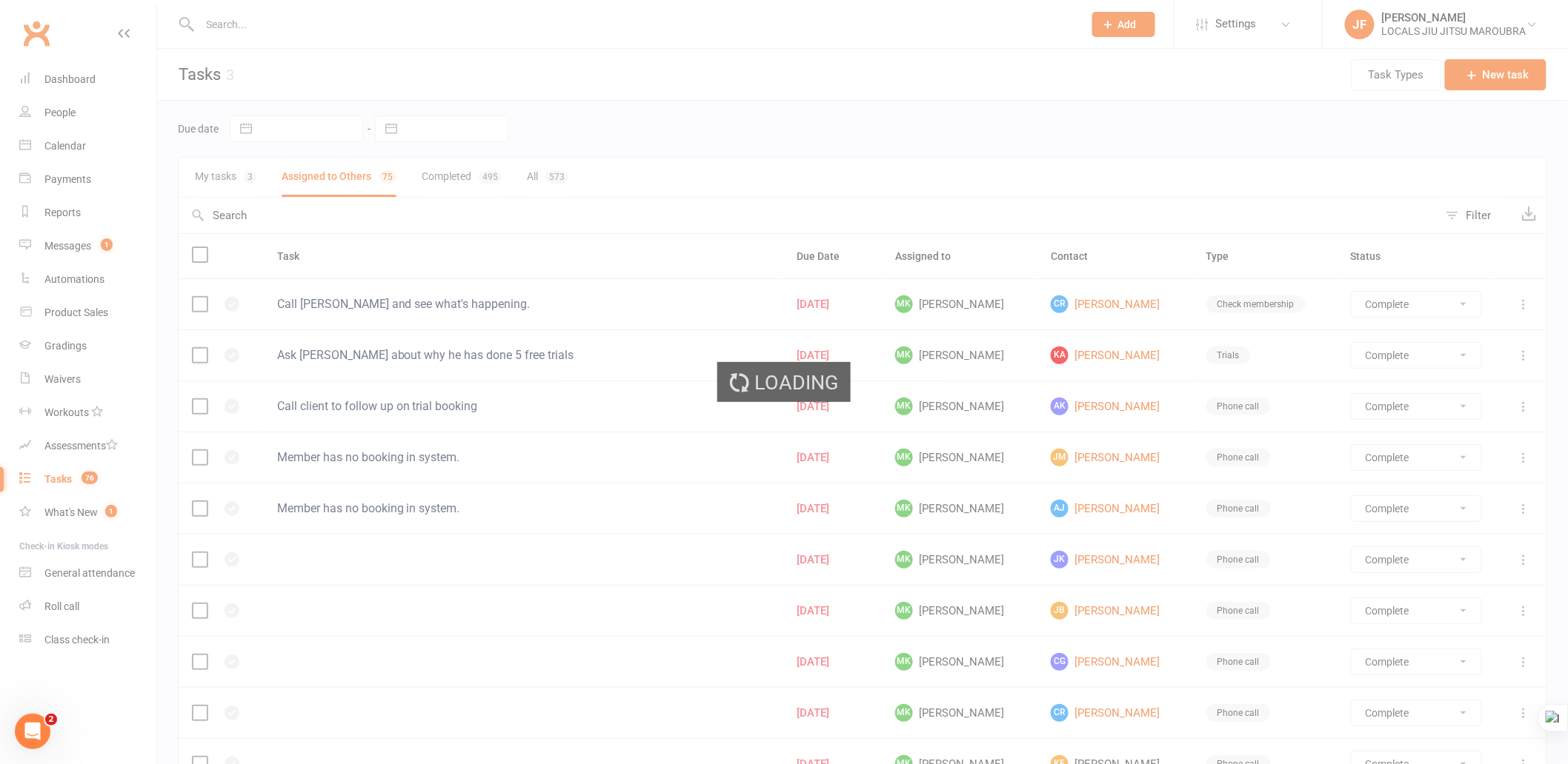
select select "finished"
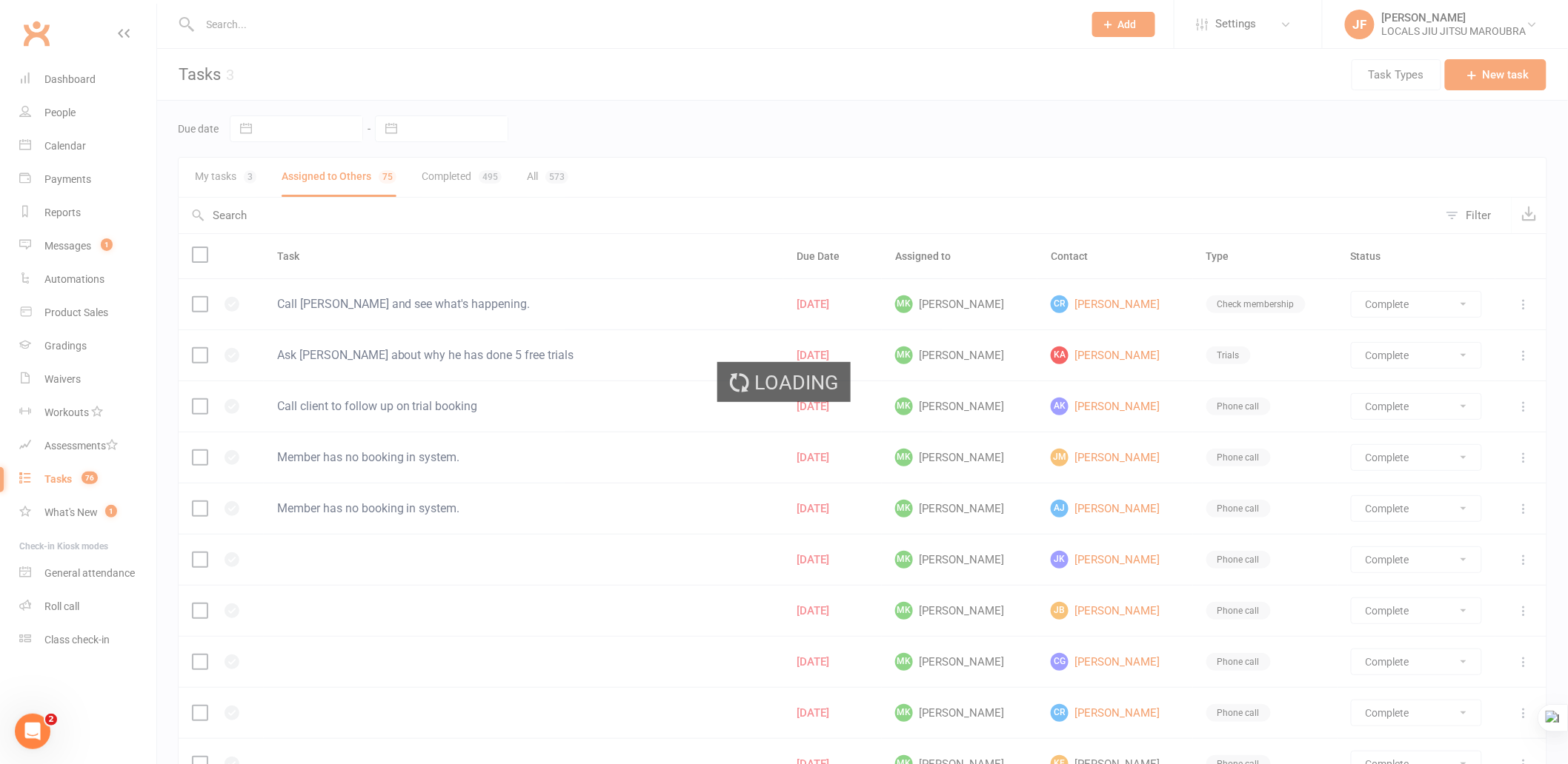
select select "finished"
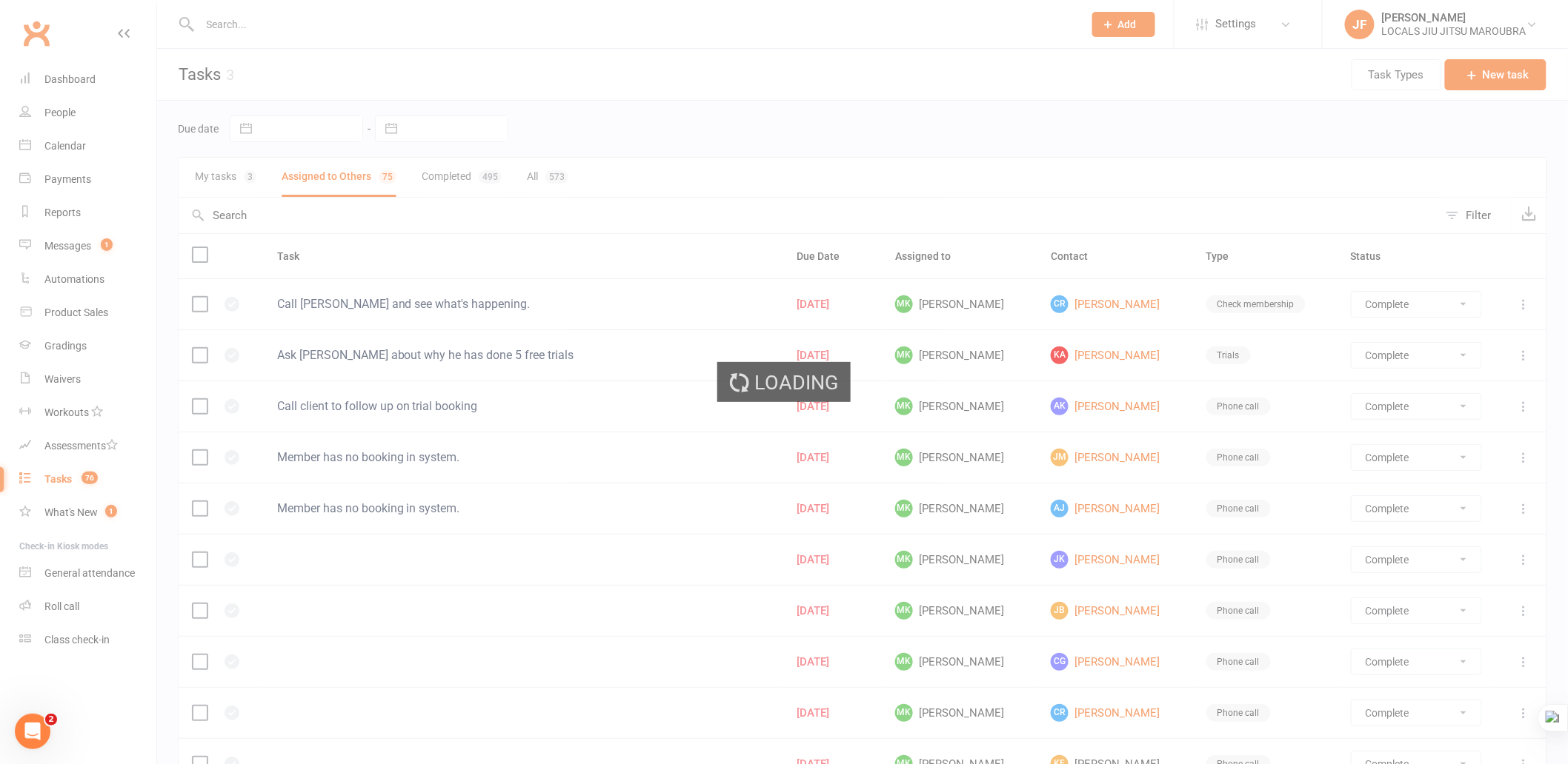
select select "finished"
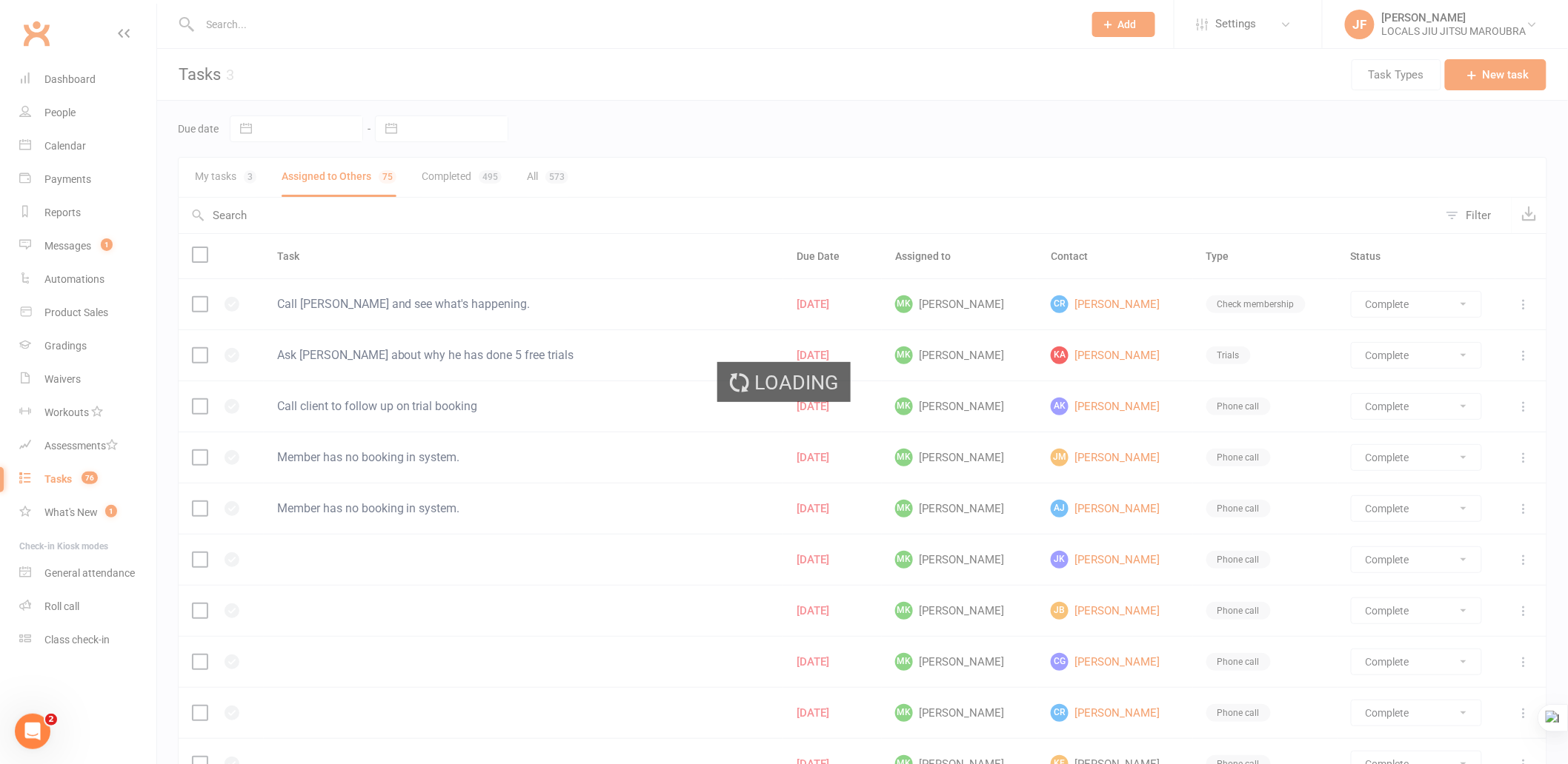
select select "finished"
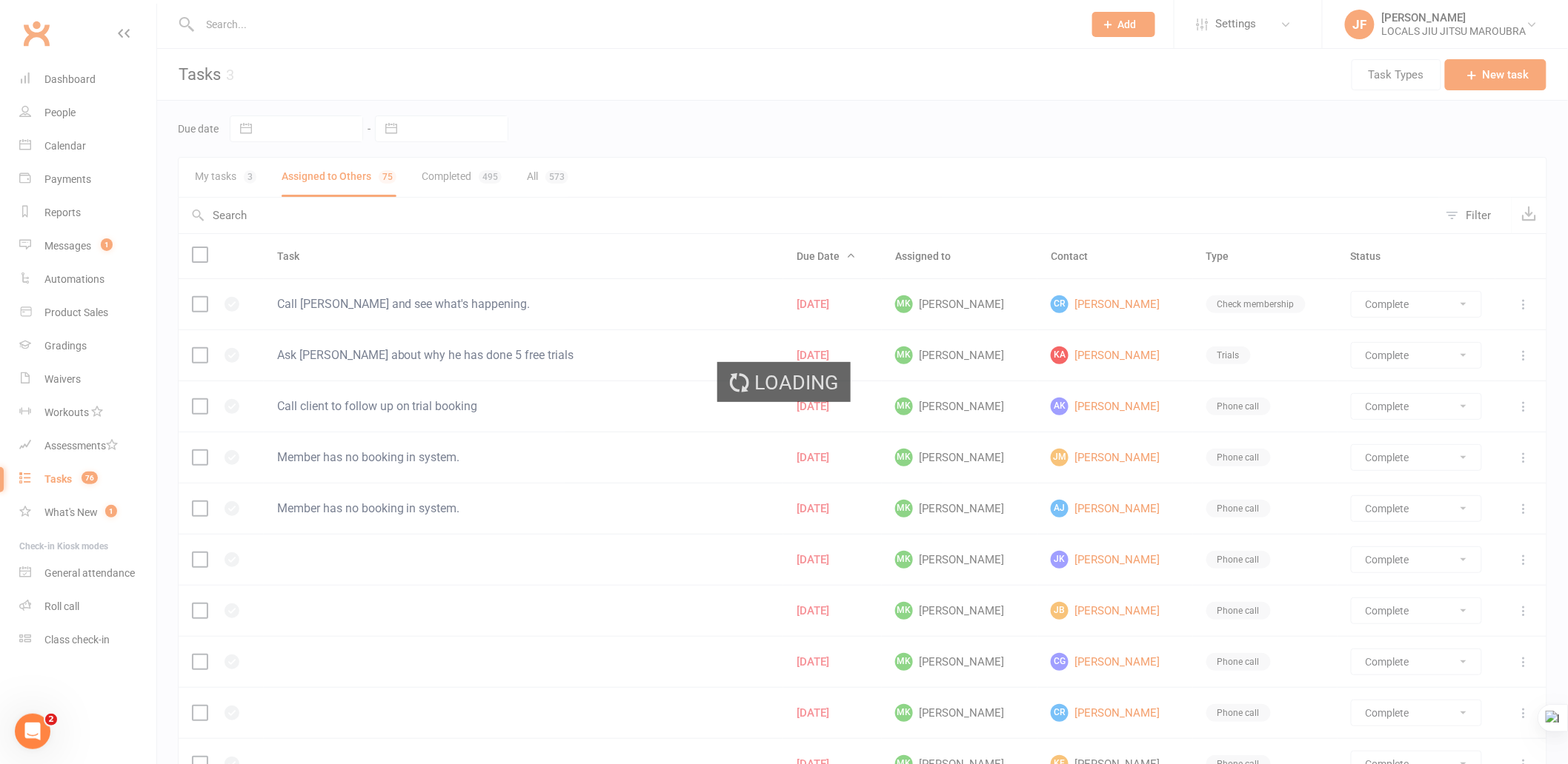
select select "finished"
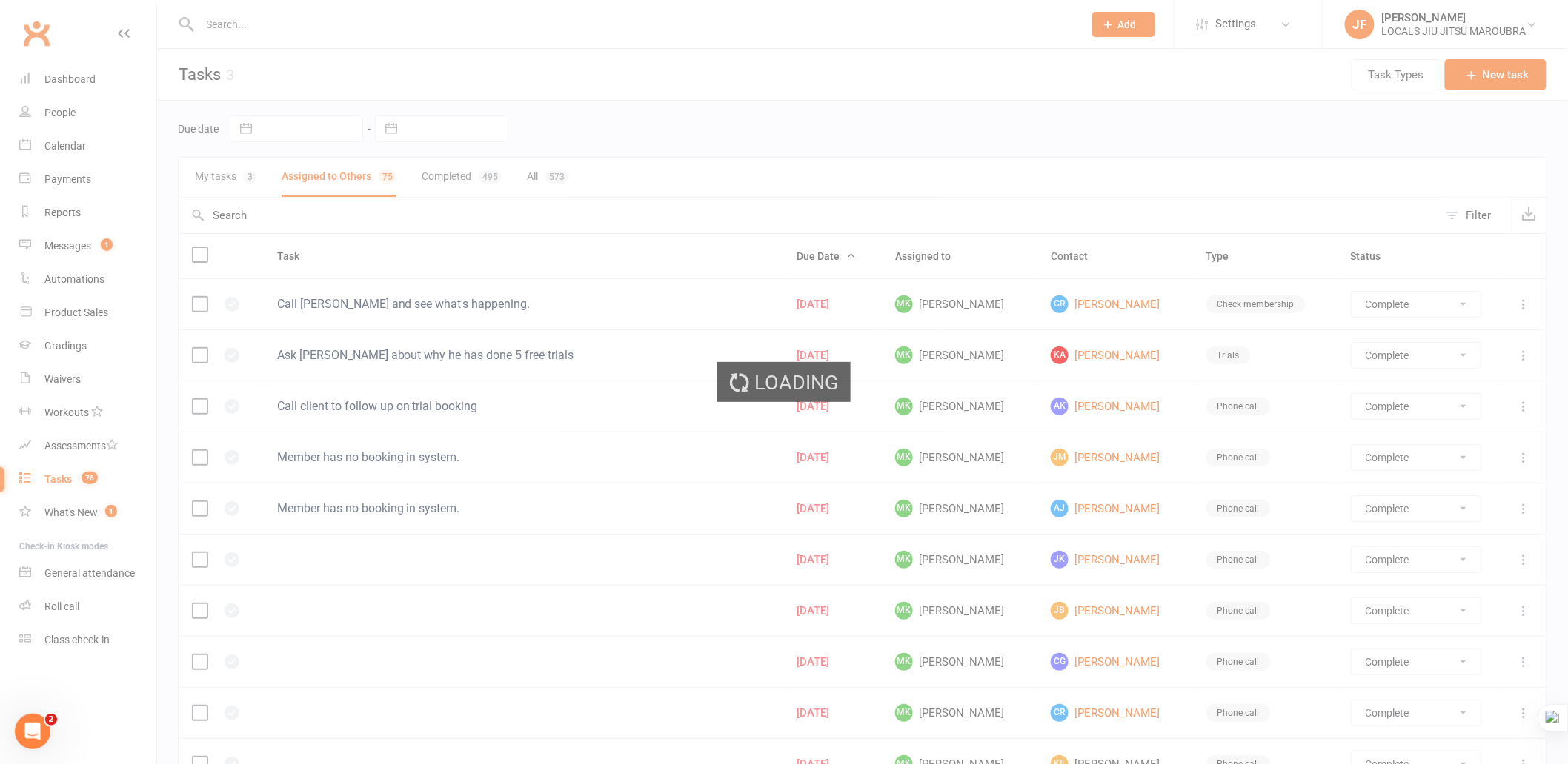
select select "finished"
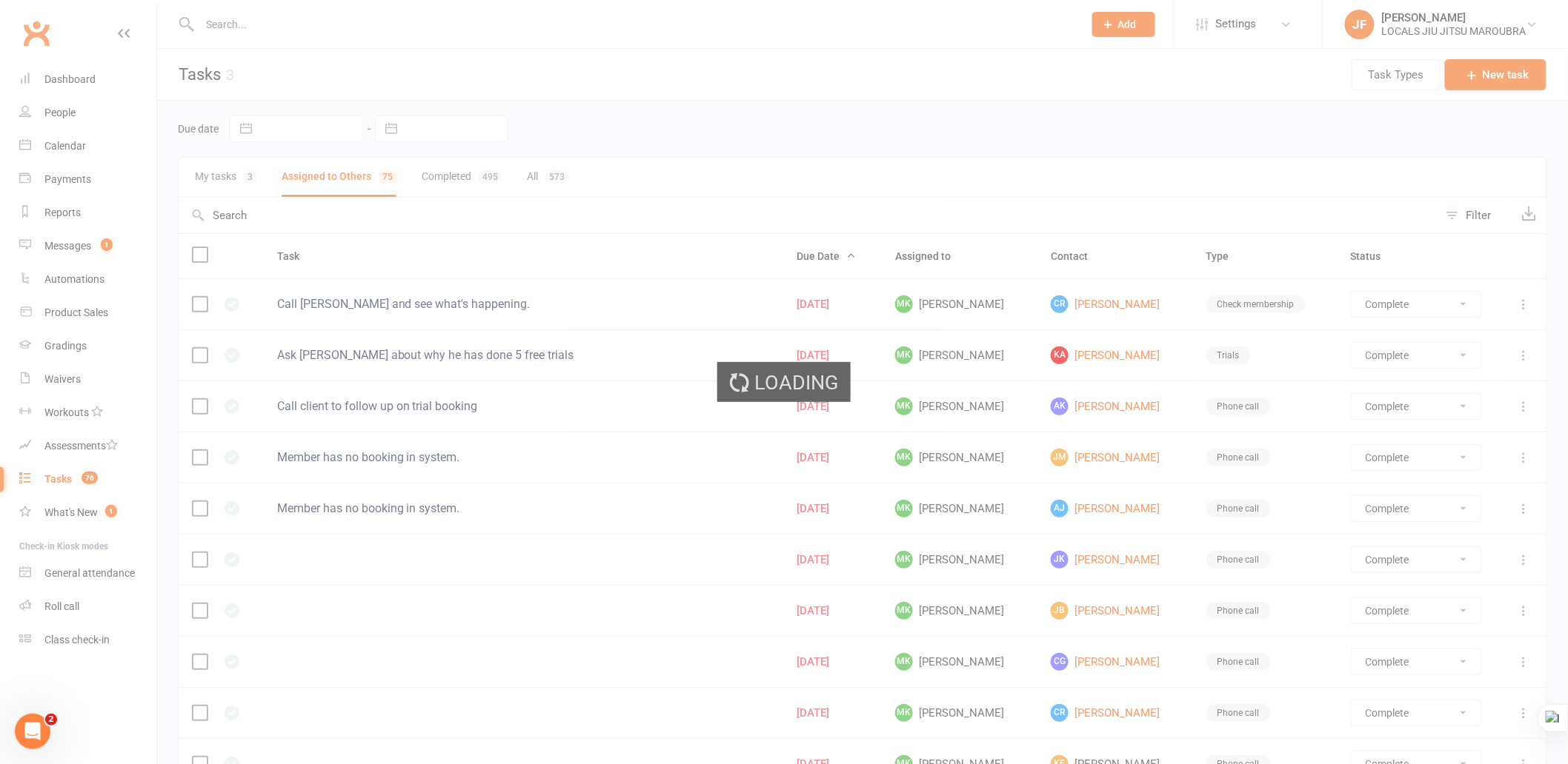
select select "finished"
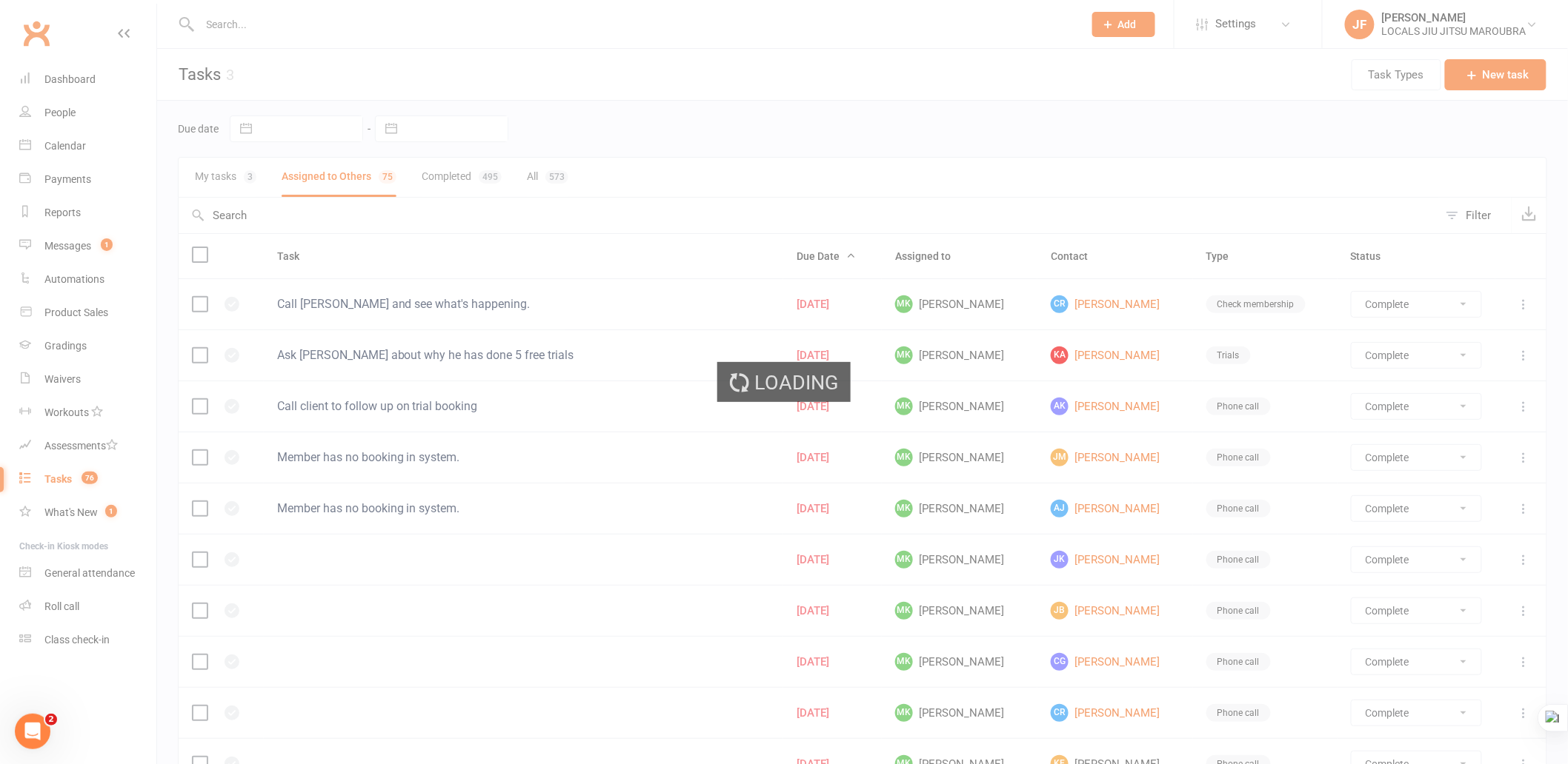
select select "finished"
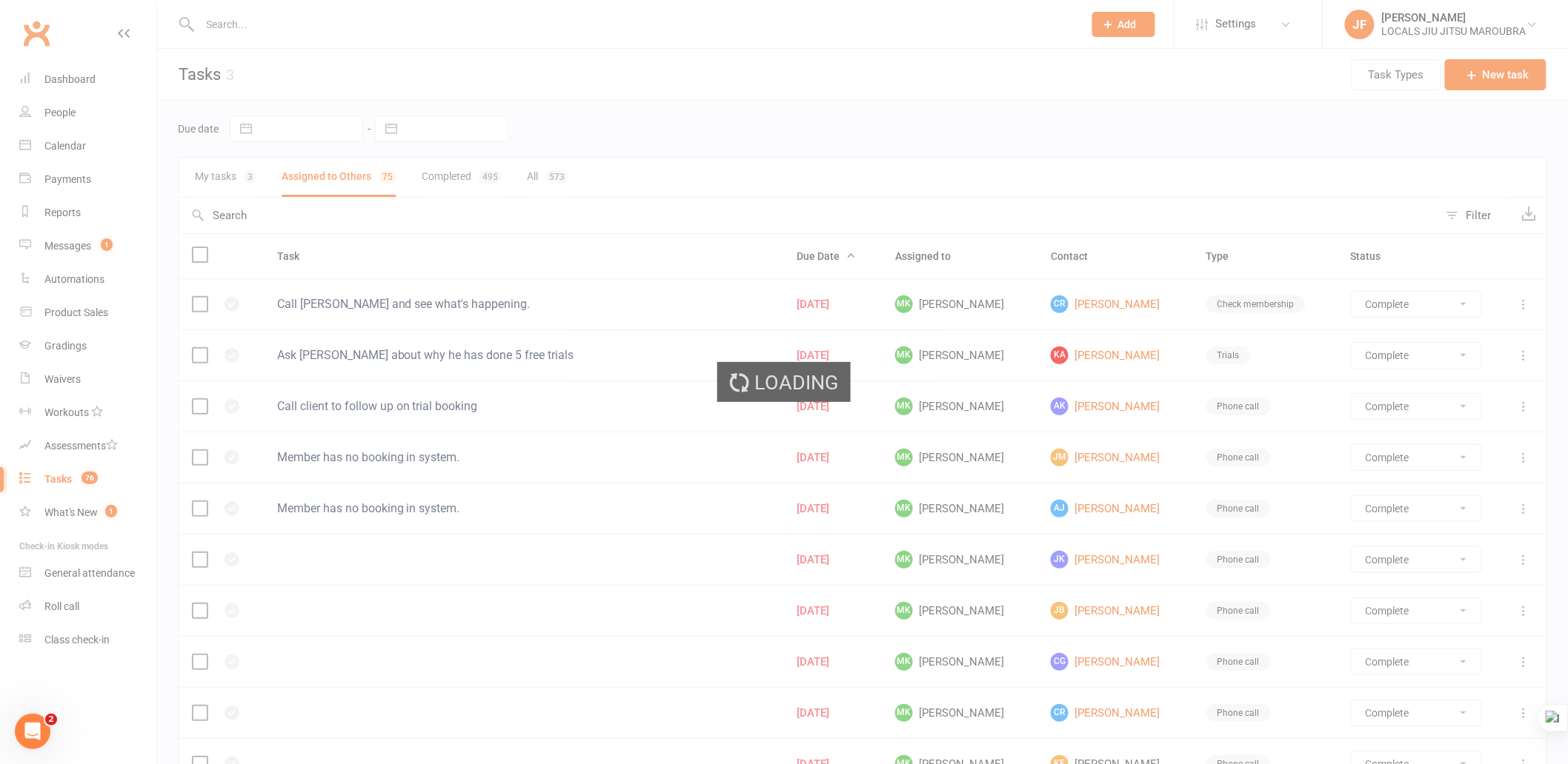
select select "finished"
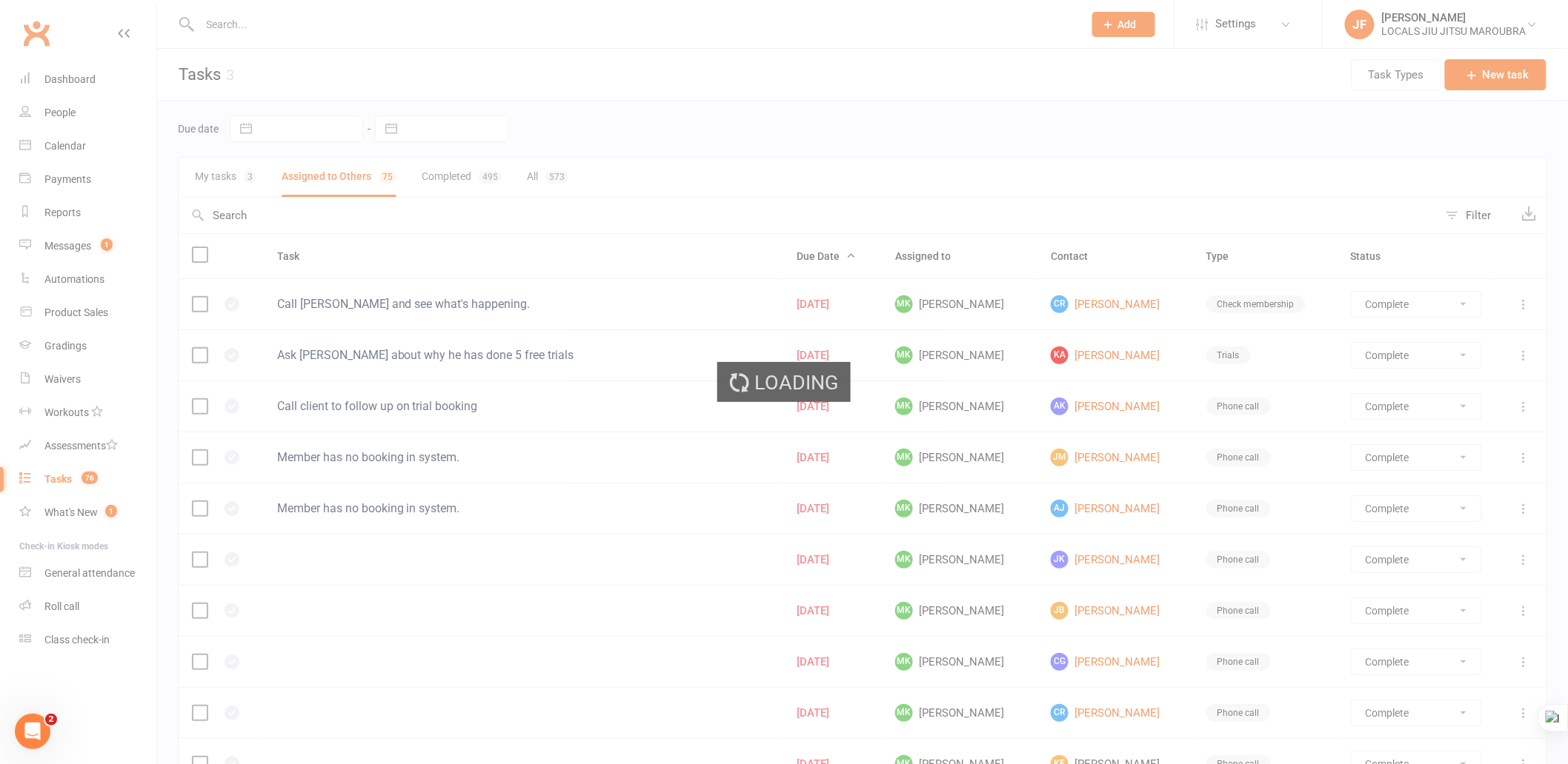
select select "started"
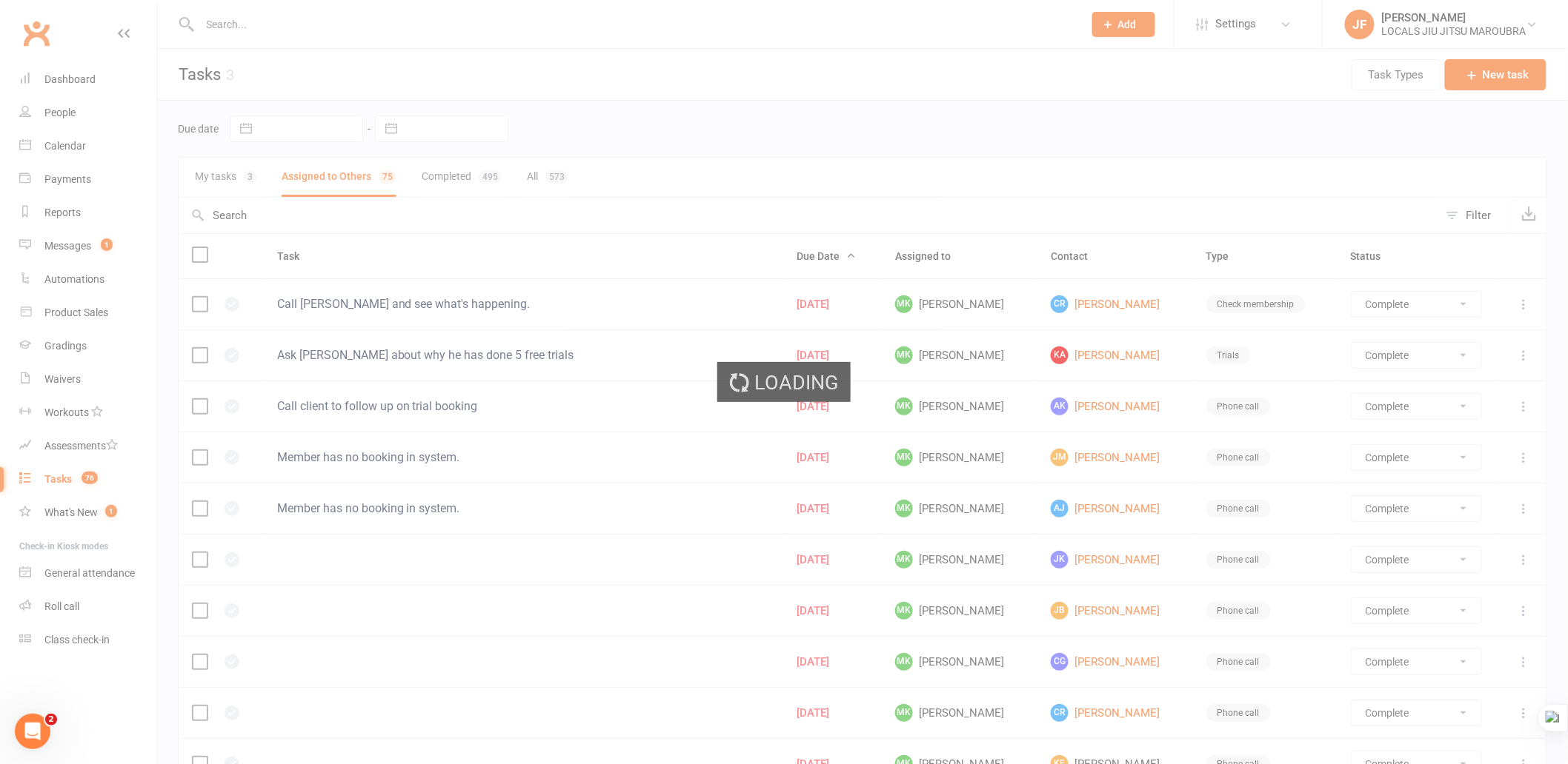
select select "started"
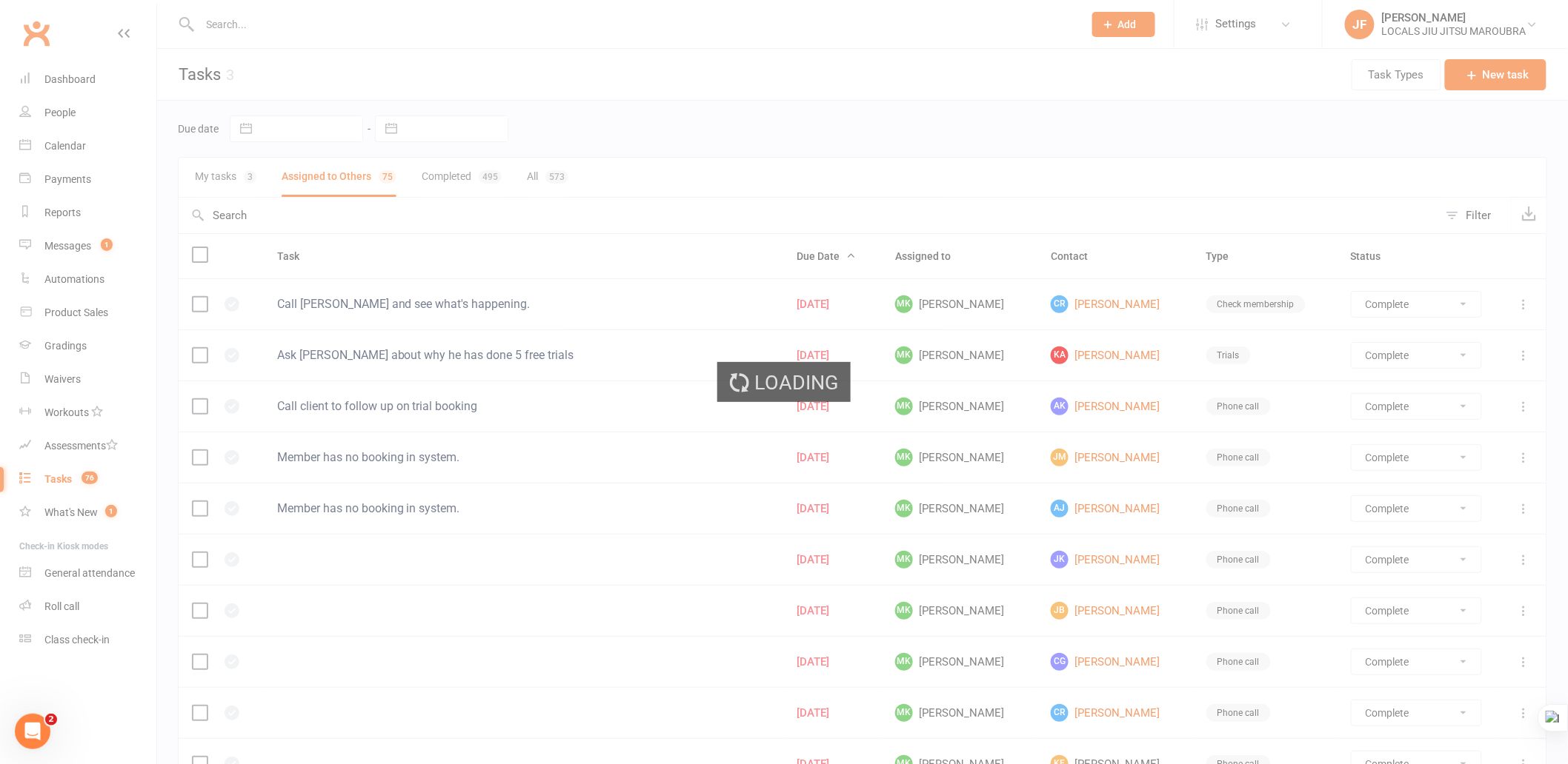
select select "started"
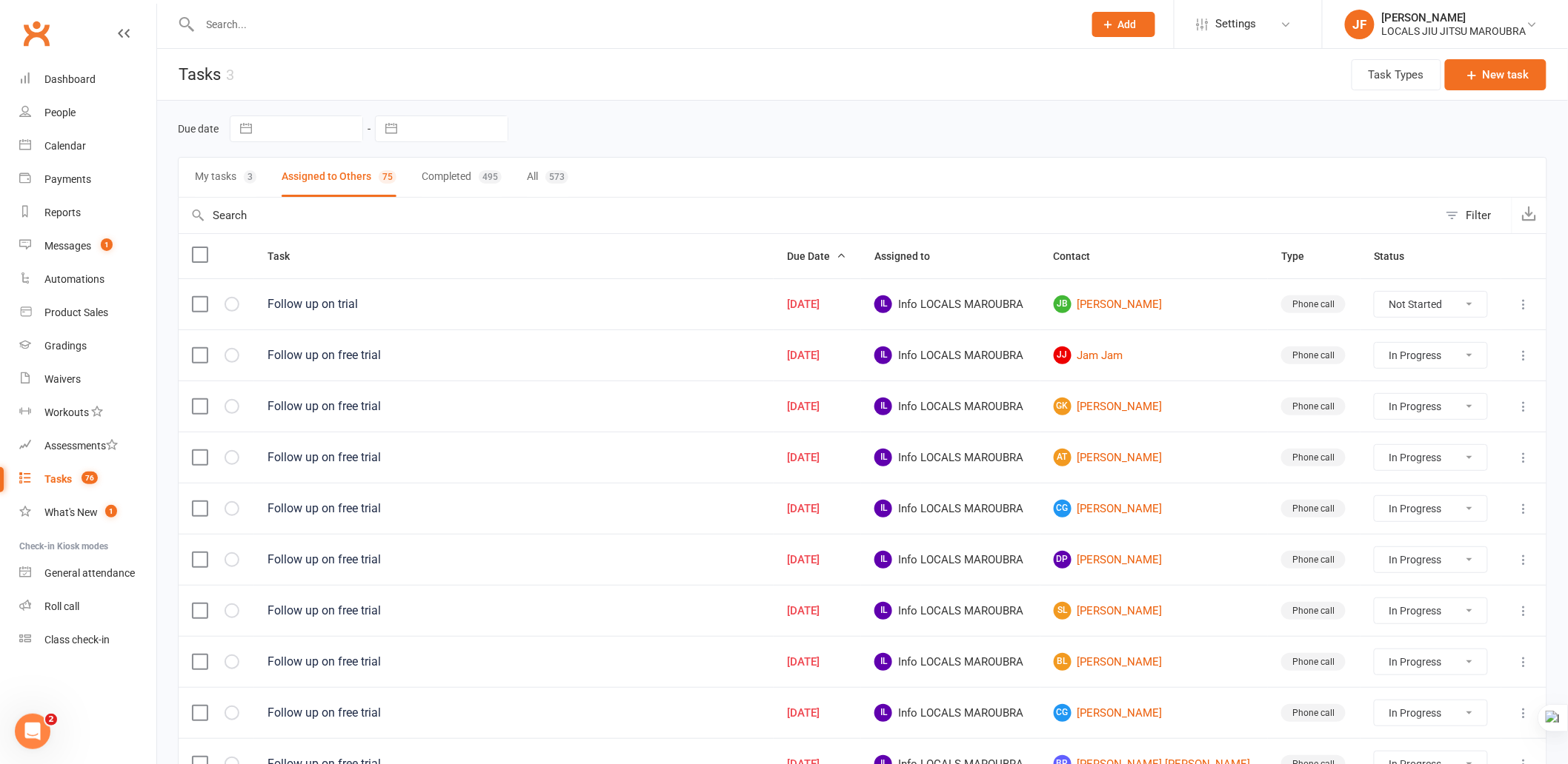
click at [701, 159] on div "My tasks 3 Assigned to Others 75 Completed 495 All 573" at bounding box center [863, 177] width 1369 height 40
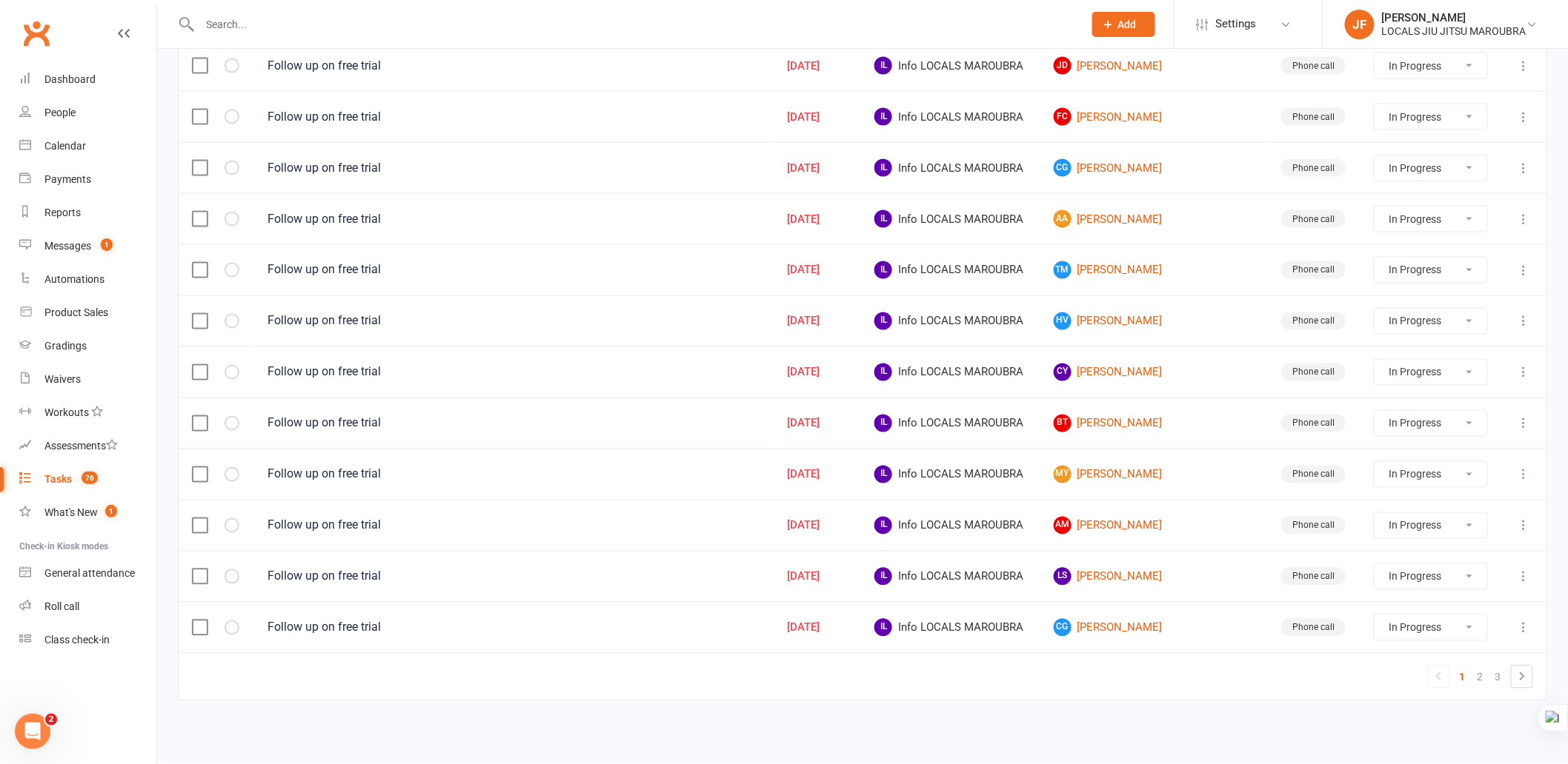
scroll to position [909, 0]
click at [1521, 684] on icon at bounding box center [1522, 677] width 17 height 17
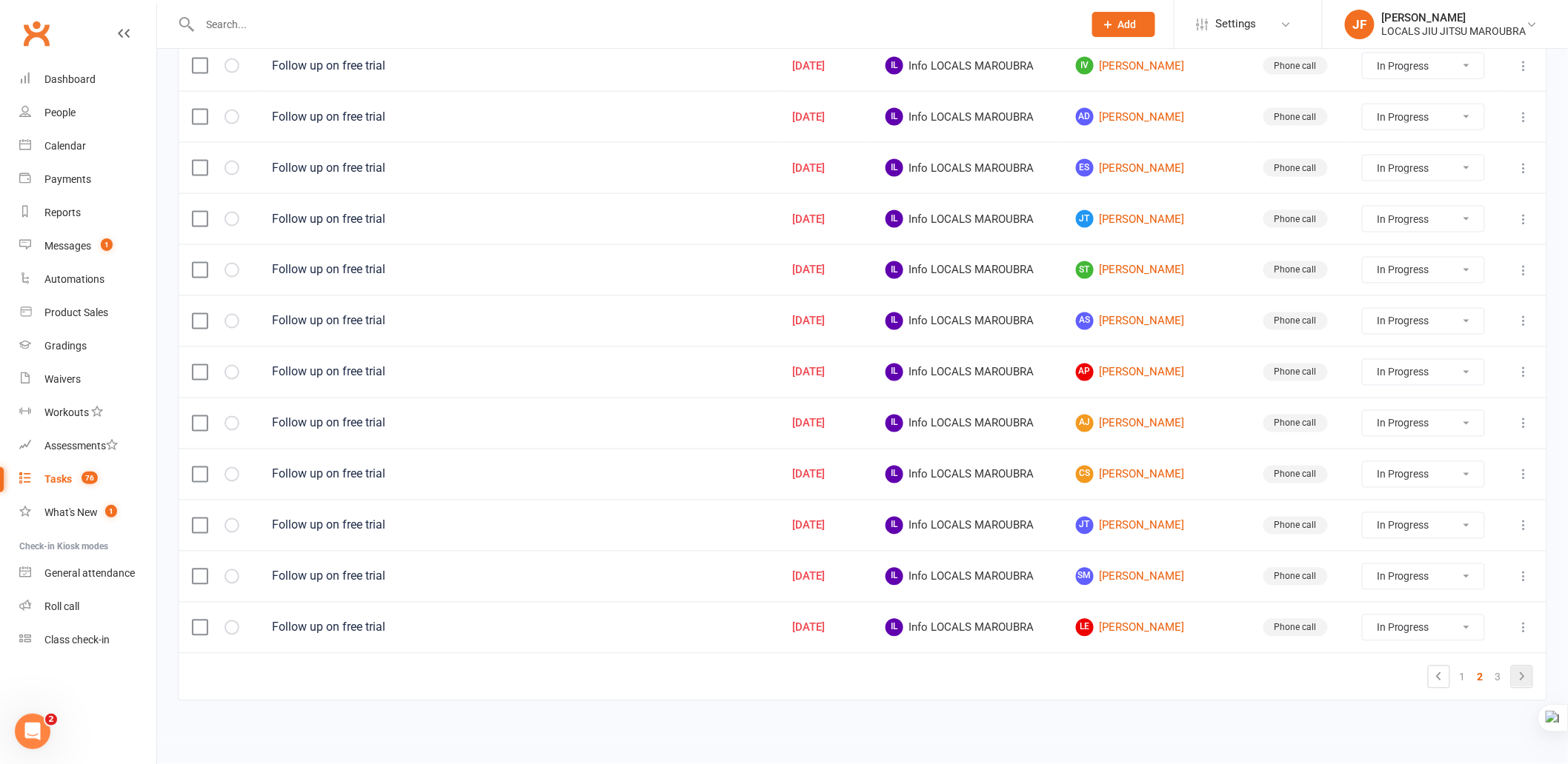
click at [1517, 679] on icon at bounding box center [1522, 677] width 17 height 17
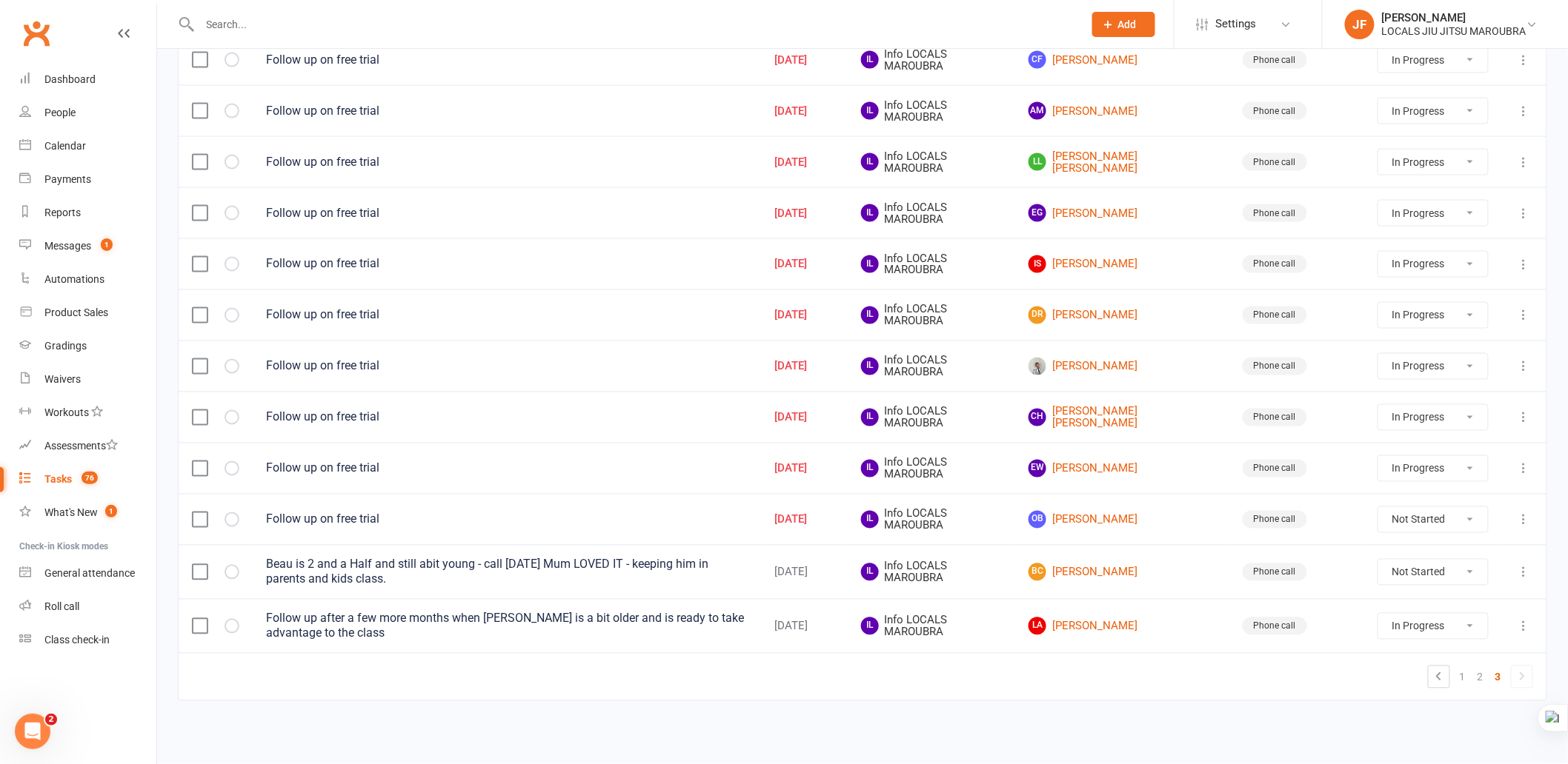
click at [1450, 527] on select "Not Started In Progress Waiting Complete" at bounding box center [1433, 520] width 110 height 25
click at [1473, 530] on select "Not Started In Progress Waiting Complete" at bounding box center [1433, 520] width 110 height 25
click at [1378, 513] on select "Not Started In Progress Waiting Complete" at bounding box center [1433, 520] width 110 height 25
click at [1208, 698] on td "1 2 3" at bounding box center [862, 676] width 1368 height 47
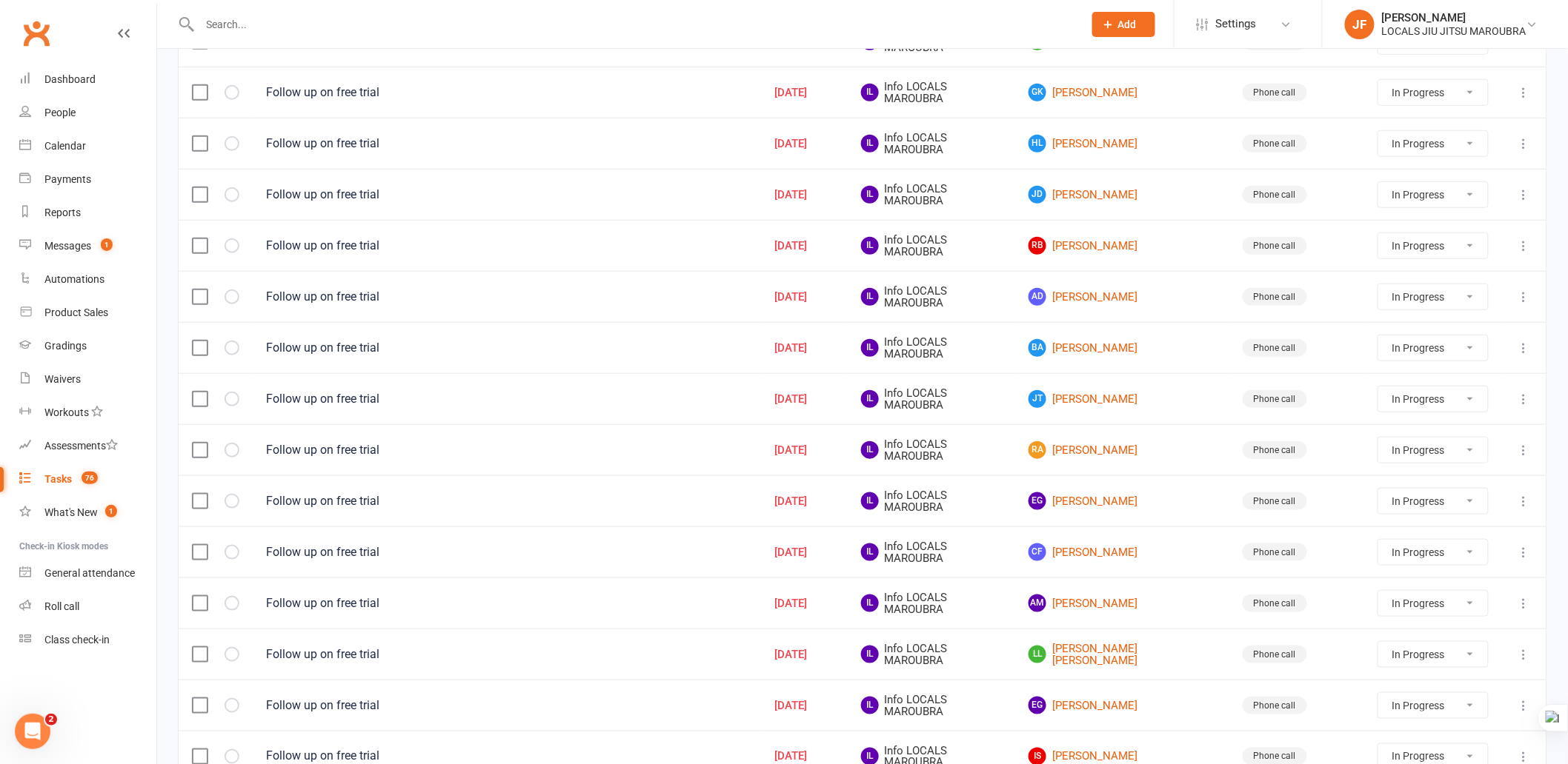
scroll to position [0, 0]
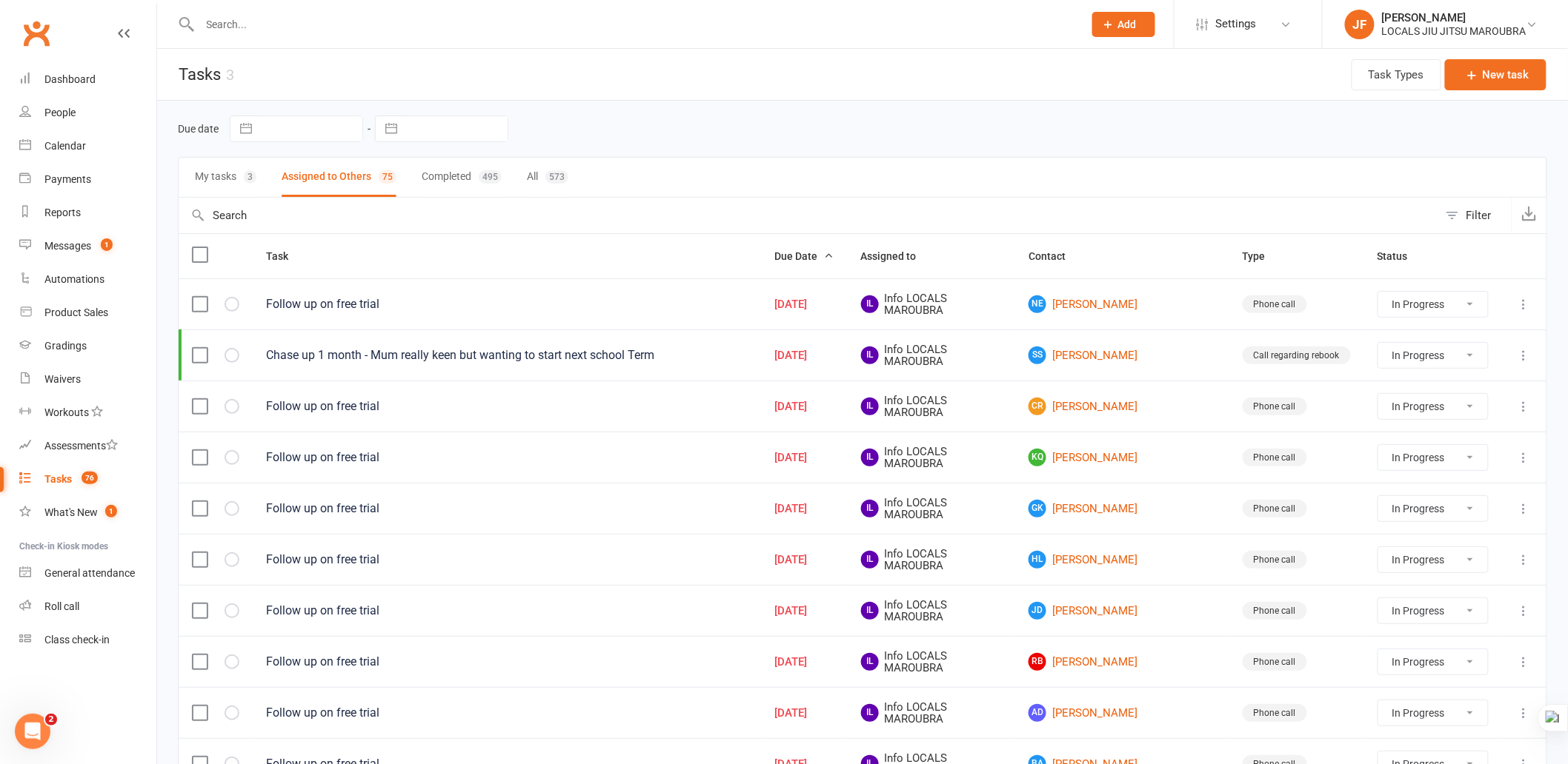
click at [217, 174] on button "My tasks 3" at bounding box center [226, 177] width 62 height 40
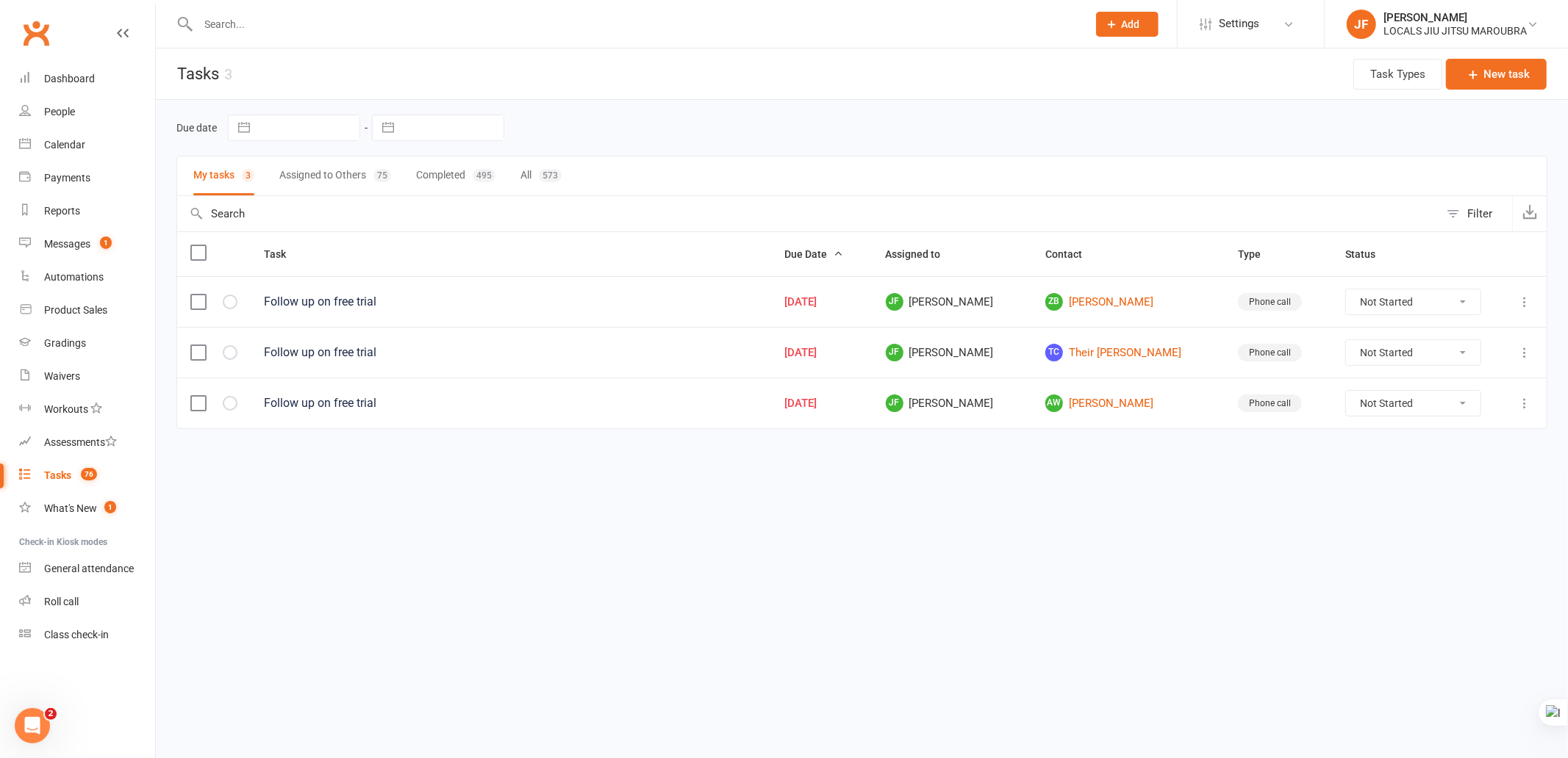
click at [1093, 491] on html "Prospect Member Non-attending contact Class / event Appointment Grading event T…" at bounding box center [784, 246] width 1568 height 491
click at [879, 491] on html "Prospect Member Non-attending contact Class / event Appointment Grading event T…" at bounding box center [784, 246] width 1568 height 491
drag, startPoint x: 1074, startPoint y: 292, endPoint x: 1179, endPoint y: 299, distance: 105.2
click at [1179, 299] on td "ZB Zachary Bernstein" at bounding box center [1127, 301] width 192 height 51
click at [922, 491] on html "Prospect Member Non-attending contact Class / event Appointment Grading event T…" at bounding box center [784, 246] width 1568 height 491
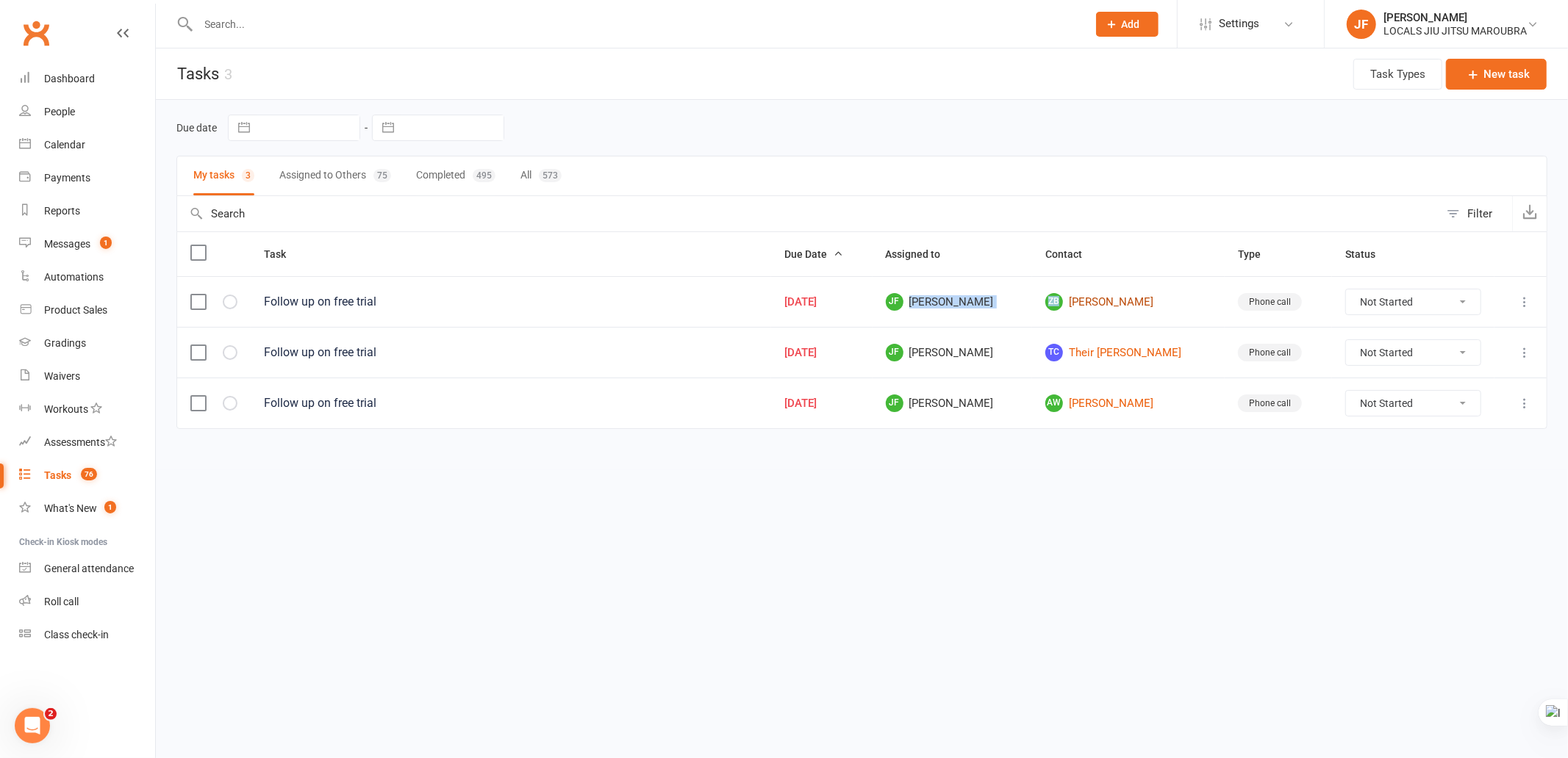
drag, startPoint x: 1051, startPoint y: 301, endPoint x: 1195, endPoint y: 311, distance: 144.3
click at [1195, 311] on tr "Follow up on free trial Sep 13, 2025 JF Jocelyn Fernandez ZB Zachary Bernstein …" at bounding box center [861, 301] width 1369 height 51
click at [1023, 491] on html "Prospect Member Non-attending contact Class / event Appointment Grading event T…" at bounding box center [784, 246] width 1568 height 491
drag, startPoint x: 1086, startPoint y: 282, endPoint x: 1175, endPoint y: 303, distance: 91.4
click at [1175, 303] on td "ZB Zachary Bernstein" at bounding box center [1127, 301] width 192 height 51
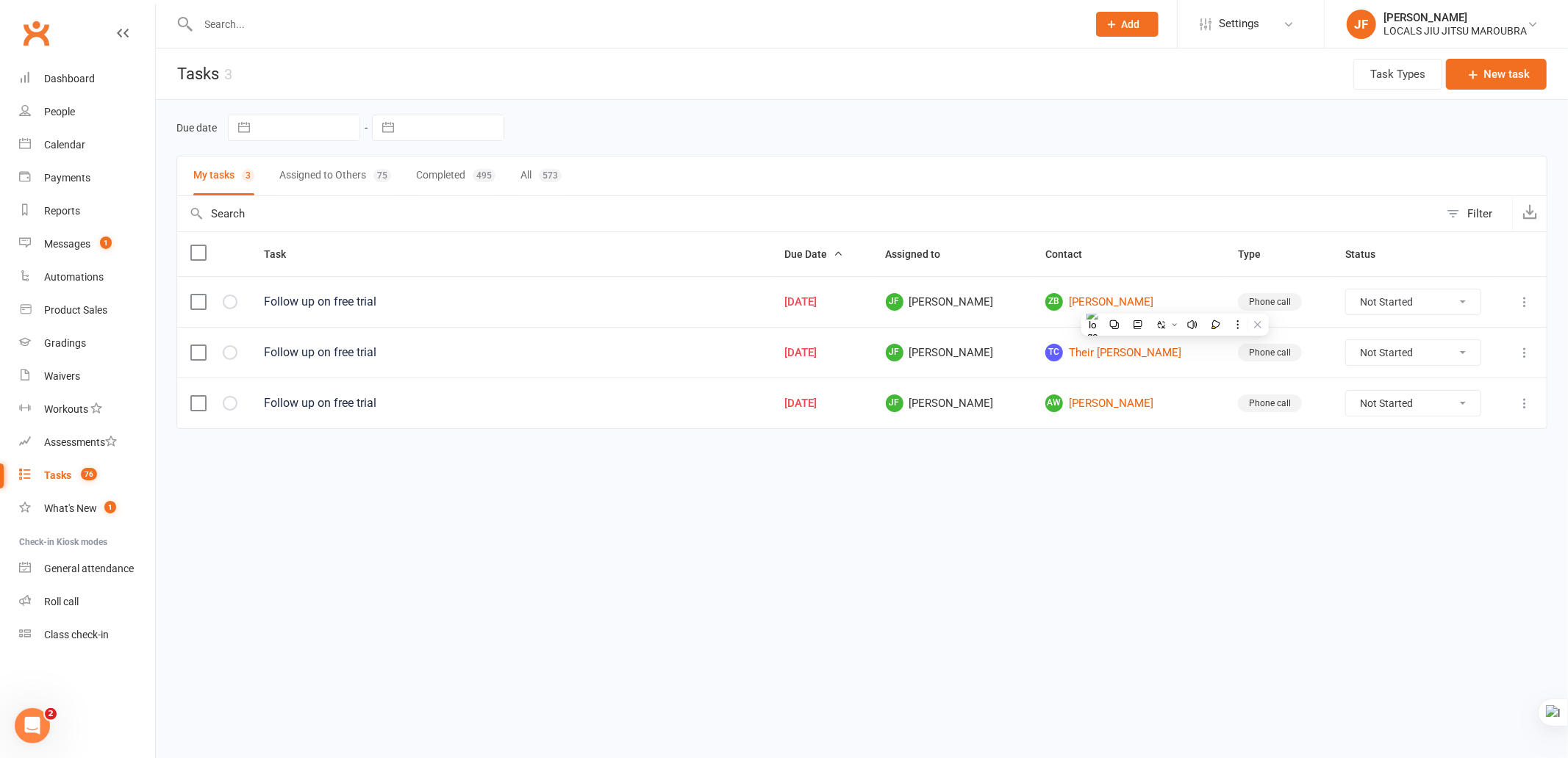
drag, startPoint x: 876, startPoint y: 563, endPoint x: 845, endPoint y: 471, distance: 97.1
click at [876, 491] on html "Prospect Member Non-attending contact Class / event Appointment Grading event T…" at bounding box center [784, 246] width 1568 height 491
click at [968, 491] on html "Prospect Member Non-attending contact Class / event Appointment Grading event T…" at bounding box center [784, 246] width 1568 height 491
click at [1375, 311] on select "Not Started In Progress Waiting Complete" at bounding box center [1413, 302] width 135 height 25
click at [1346, 291] on select "Not Started In Progress Waiting Complete" at bounding box center [1413, 302] width 135 height 25
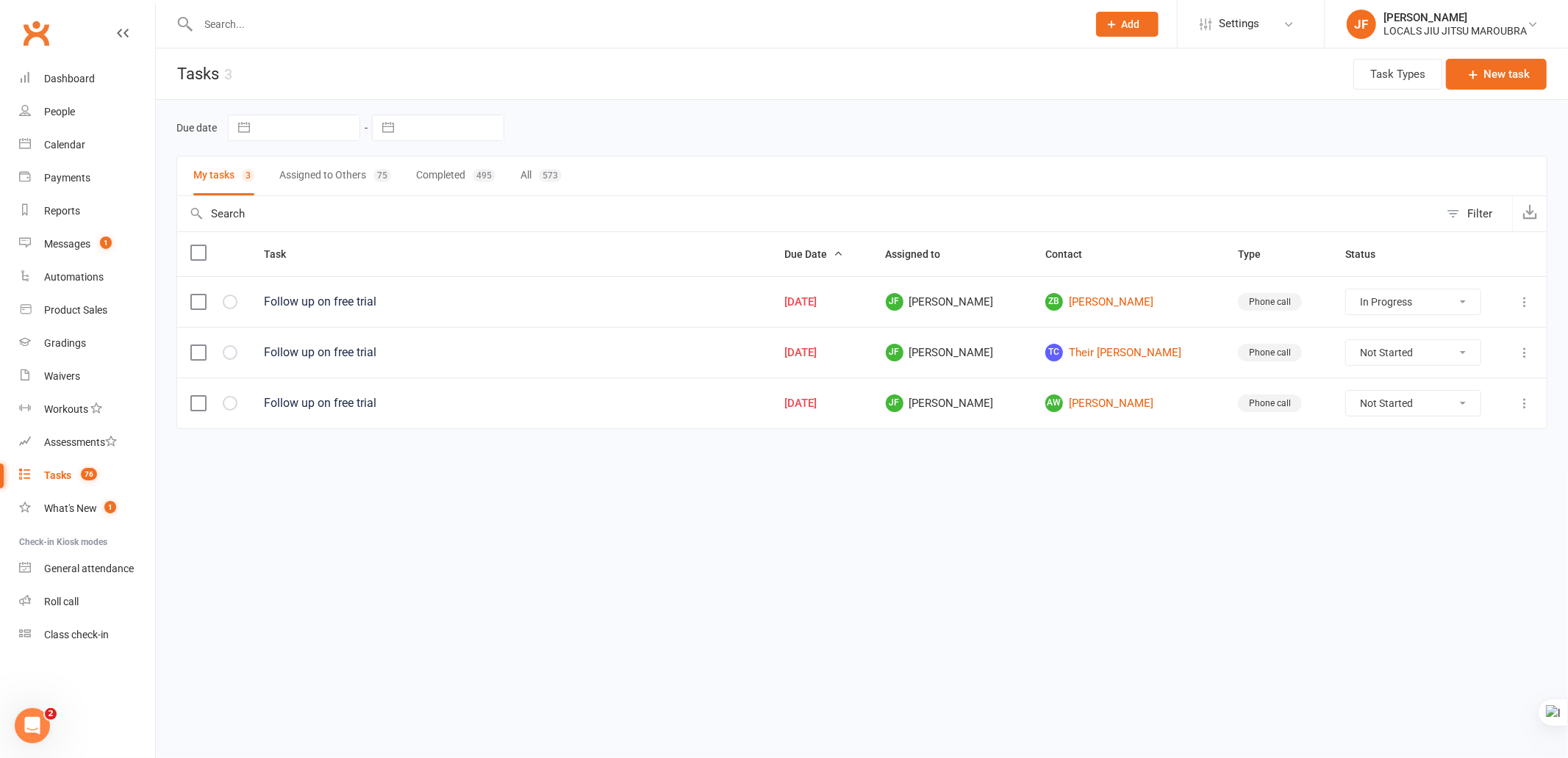
click at [1208, 491] on html "Prospect Member Non-attending contact Class / event Appointment Grading event T…" at bounding box center [784, 246] width 1568 height 491
click at [1530, 309] on icon at bounding box center [1524, 301] width 14 height 14
click at [1271, 491] on html "Prospect Member Non-attending contact Class / event Appointment Grading event T…" at bounding box center [784, 246] width 1568 height 491
click at [67, 83] on div "Dashboard" at bounding box center [69, 78] width 51 height 11
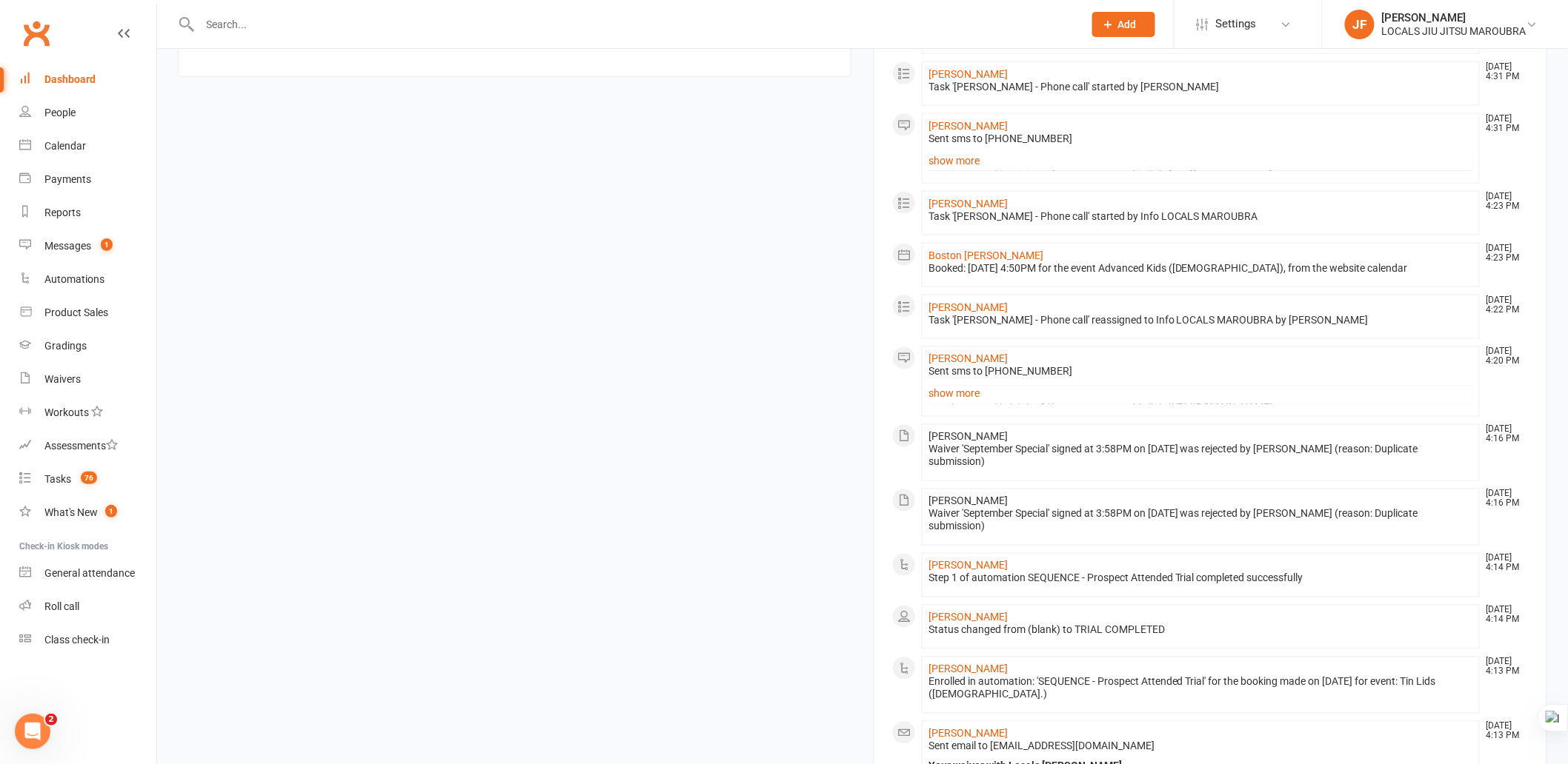
scroll to position [906, 0]
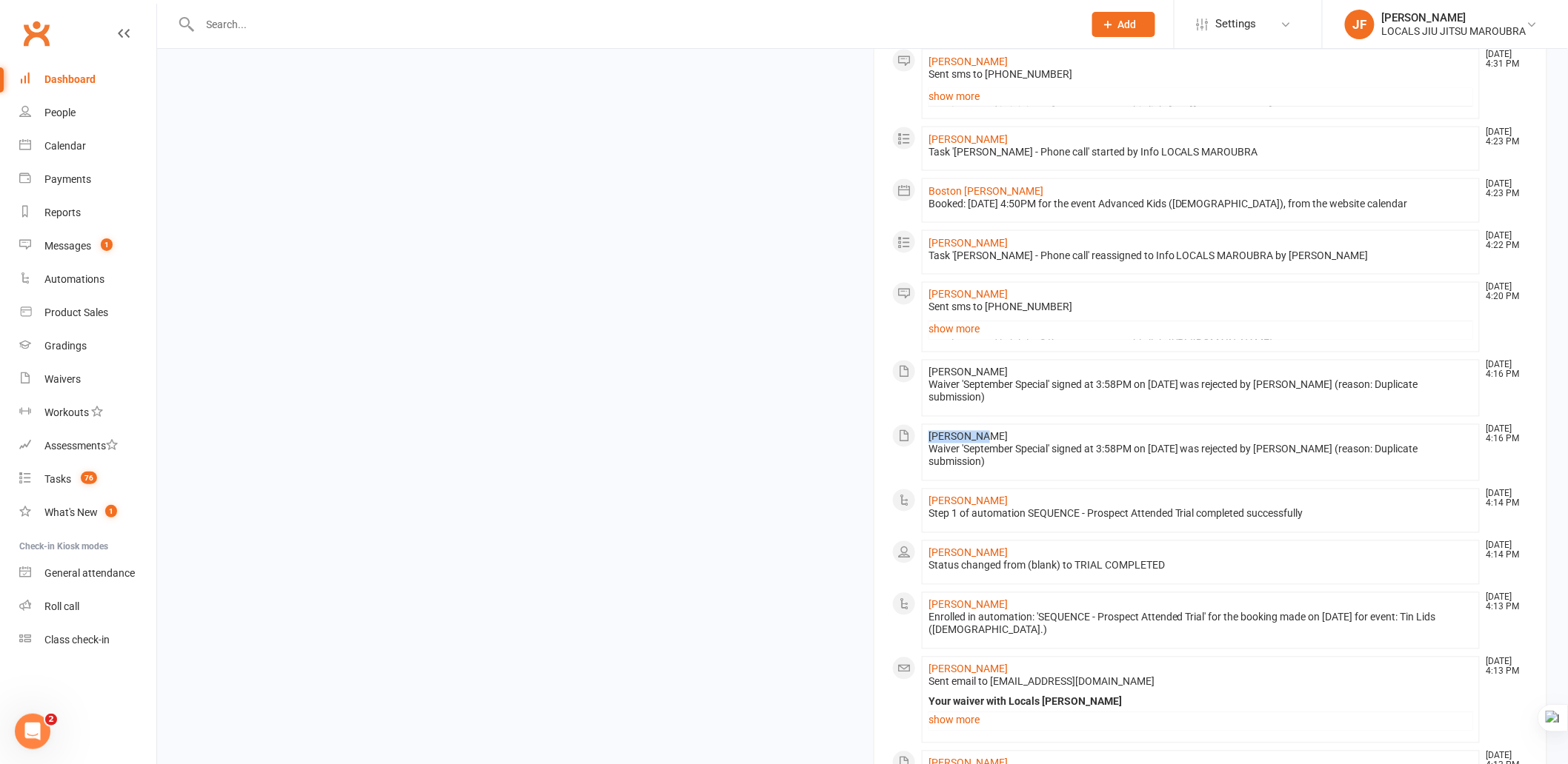
drag, startPoint x: 928, startPoint y: 438, endPoint x: 1015, endPoint y: 438, distance: 87.0
click at [1015, 438] on li "Erik Moore Sep 15, 4:16 PM Waiver 'September Special' signed at 3:58PM on 15-Se…" at bounding box center [1200, 453] width 558 height 57
click at [67, 476] on div "Tasks" at bounding box center [58, 479] width 27 height 12
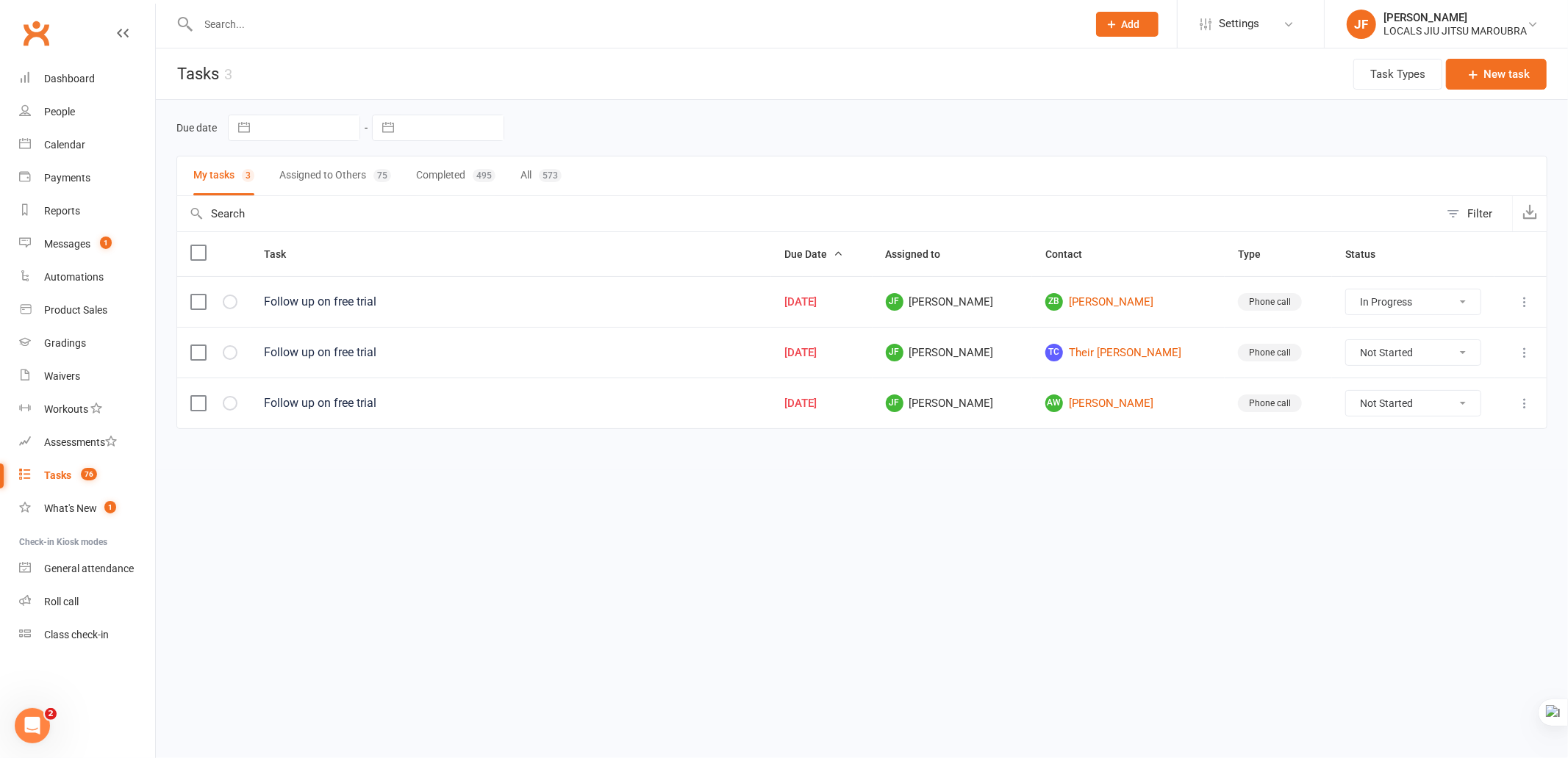
click at [732, 491] on html "Prospect Member Non-attending contact Class / event Appointment Grading event T…" at bounding box center [784, 246] width 1568 height 491
click at [1518, 307] on icon at bounding box center [1524, 301] width 14 height 14
click at [1460, 356] on link "Edit" at bounding box center [1460, 361] width 145 height 30
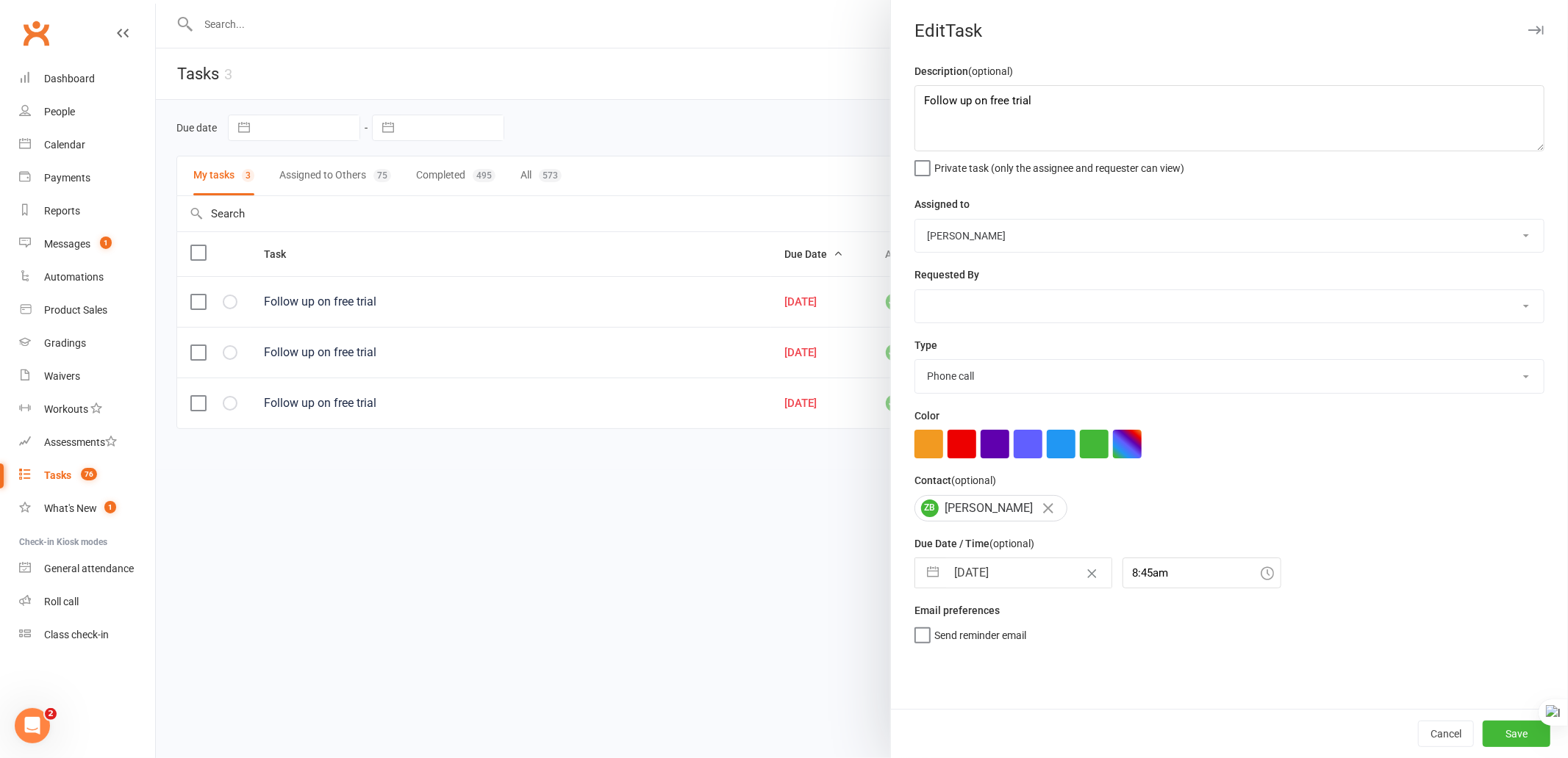
click at [1137, 232] on select "John Walton Veselin Celic Daniel Moeller Ben Walton Amanda Buralli Jocelyn Fern…" at bounding box center [1229, 236] width 628 height 32
click at [915, 220] on select "John Walton Veselin Celic Daniel Moeller Ben Walton Amanda Buralli Jocelyn Fern…" at bounding box center [1229, 236] width 628 height 32
click at [1075, 314] on select "John Walton Veselin Celic Daniel Moeller Ben Walton Amanda Buralli Jocelyn Fern…" at bounding box center [1229, 307] width 628 height 32
click at [915, 291] on select "John Walton Veselin Celic Daniel Moeller Ben Walton Amanda Buralli Jocelyn Fern…" at bounding box center [1229, 307] width 628 height 32
click at [1357, 503] on div "ZB Zachary Bernstein" at bounding box center [1229, 509] width 630 height 27
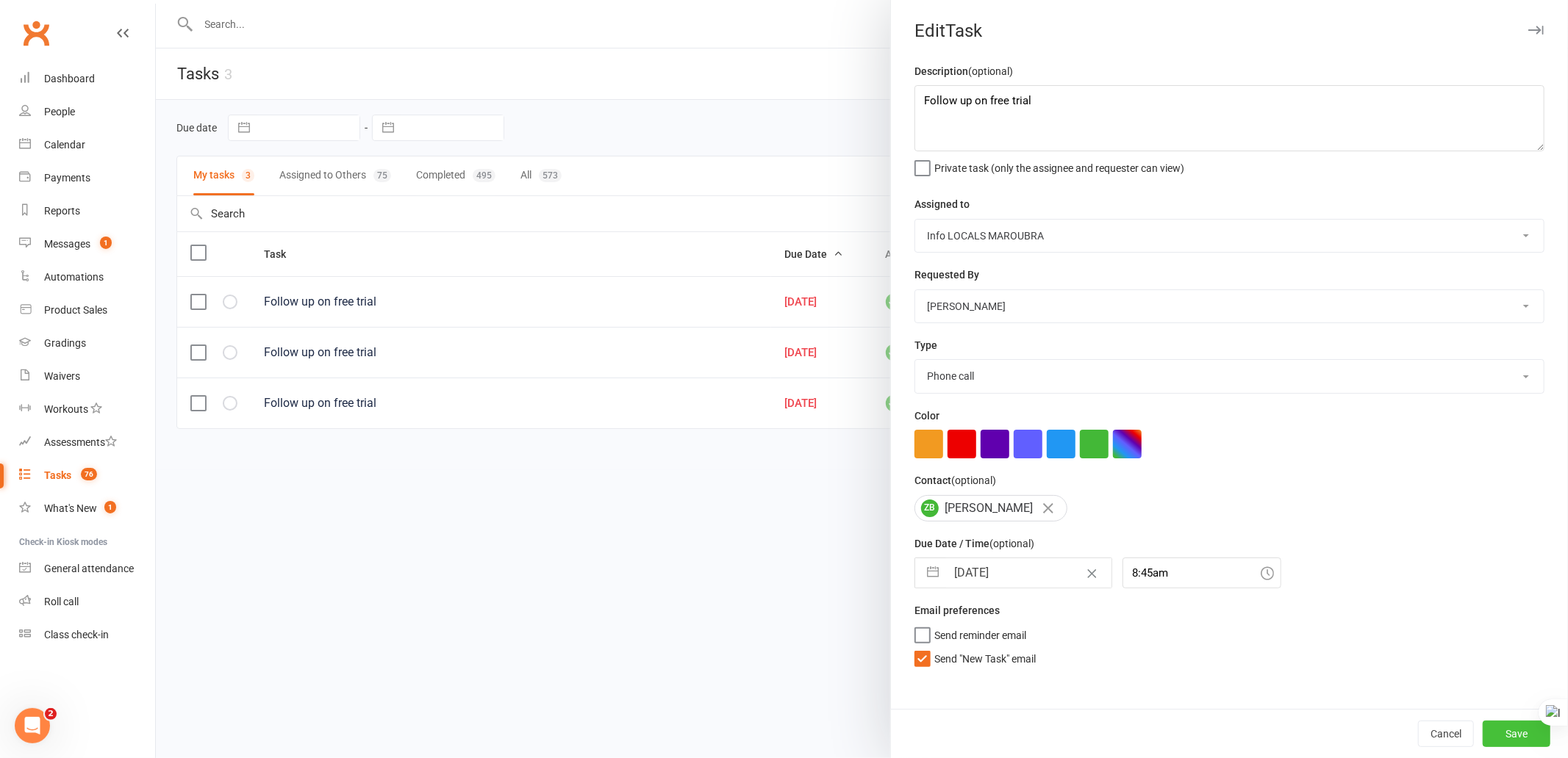
click at [1483, 733] on button "Save" at bounding box center [1516, 734] width 68 height 27
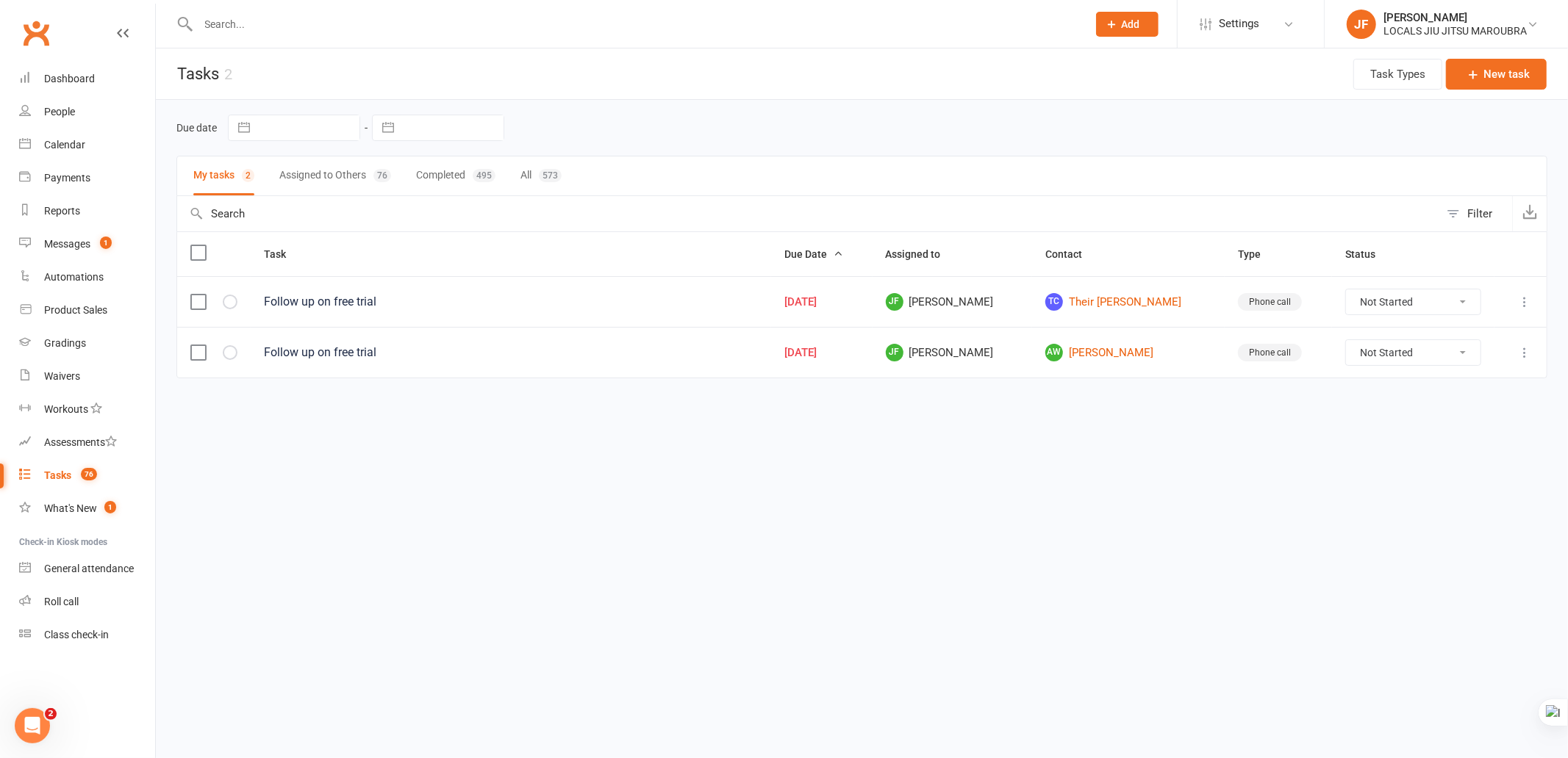
click at [1099, 431] on html "Prospect Member Non-attending contact Class / event Appointment Grading event T…" at bounding box center [784, 220] width 1568 height 441
click at [810, 441] on html "Prospect Member Non-attending contact Class / event Appointment Grading event T…" at bounding box center [784, 220] width 1568 height 441
drag, startPoint x: 779, startPoint y: 306, endPoint x: 859, endPoint y: 306, distance: 80.0
click at [859, 306] on td "Sep 13, 2025" at bounding box center [822, 301] width 101 height 51
click at [1114, 441] on html "Prospect Member Non-attending contact Class / event Appointment Grading event T…" at bounding box center [784, 220] width 1568 height 441
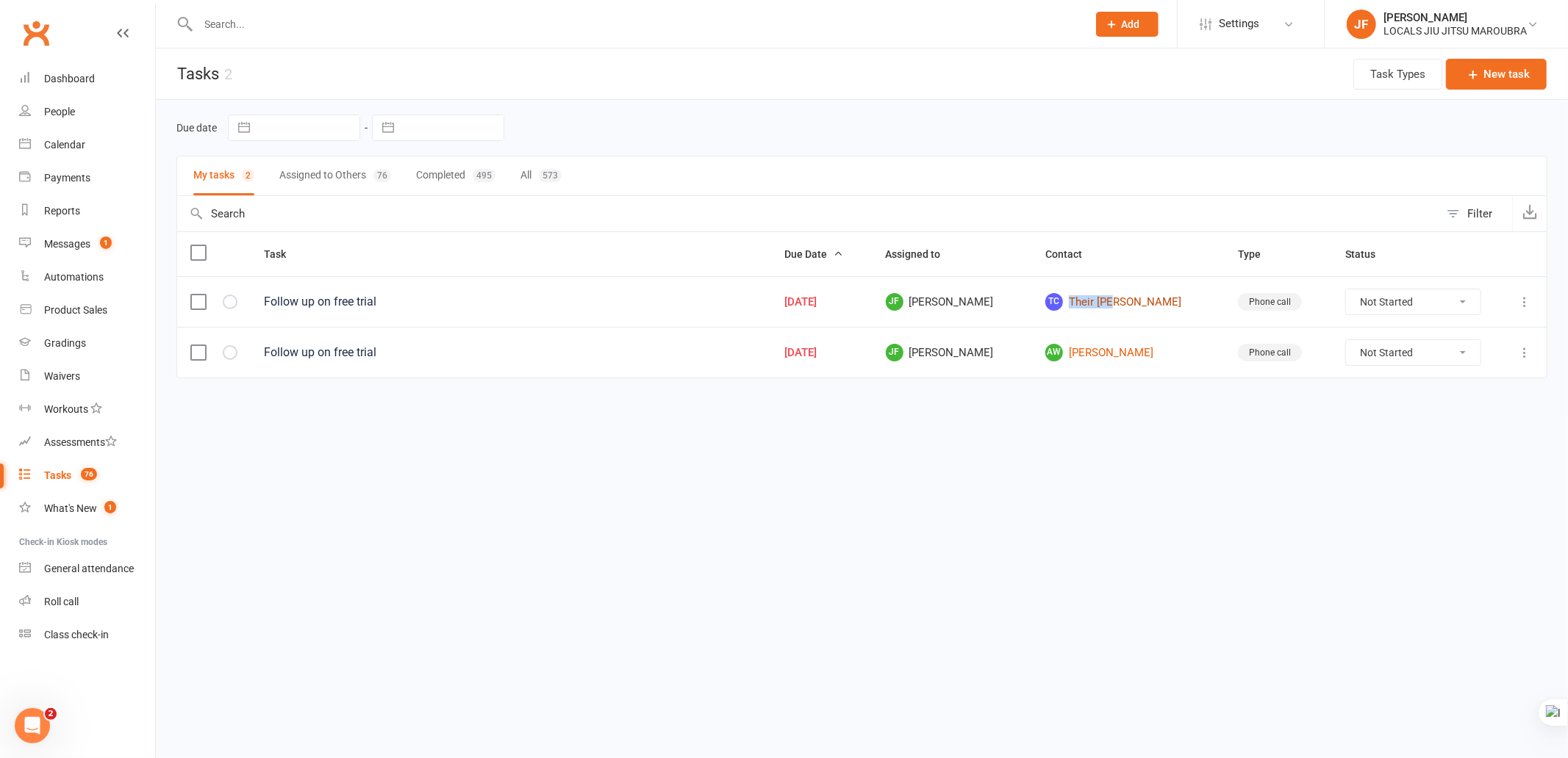
drag, startPoint x: 1100, startPoint y: 285, endPoint x: 1145, endPoint y: 304, distance: 48.8
click at [1145, 304] on td "TC Their Cox" at bounding box center [1127, 301] width 192 height 51
click at [957, 441] on html "Prospect Member Non-attending contact Class / event Appointment Grading event T…" at bounding box center [784, 220] width 1568 height 441
drag, startPoint x: 641, startPoint y: 503, endPoint x: 876, endPoint y: 458, distance: 239.3
click at [642, 441] on html "Prospect Member Non-attending contact Class / event Appointment Grading event T…" at bounding box center [784, 220] width 1568 height 441
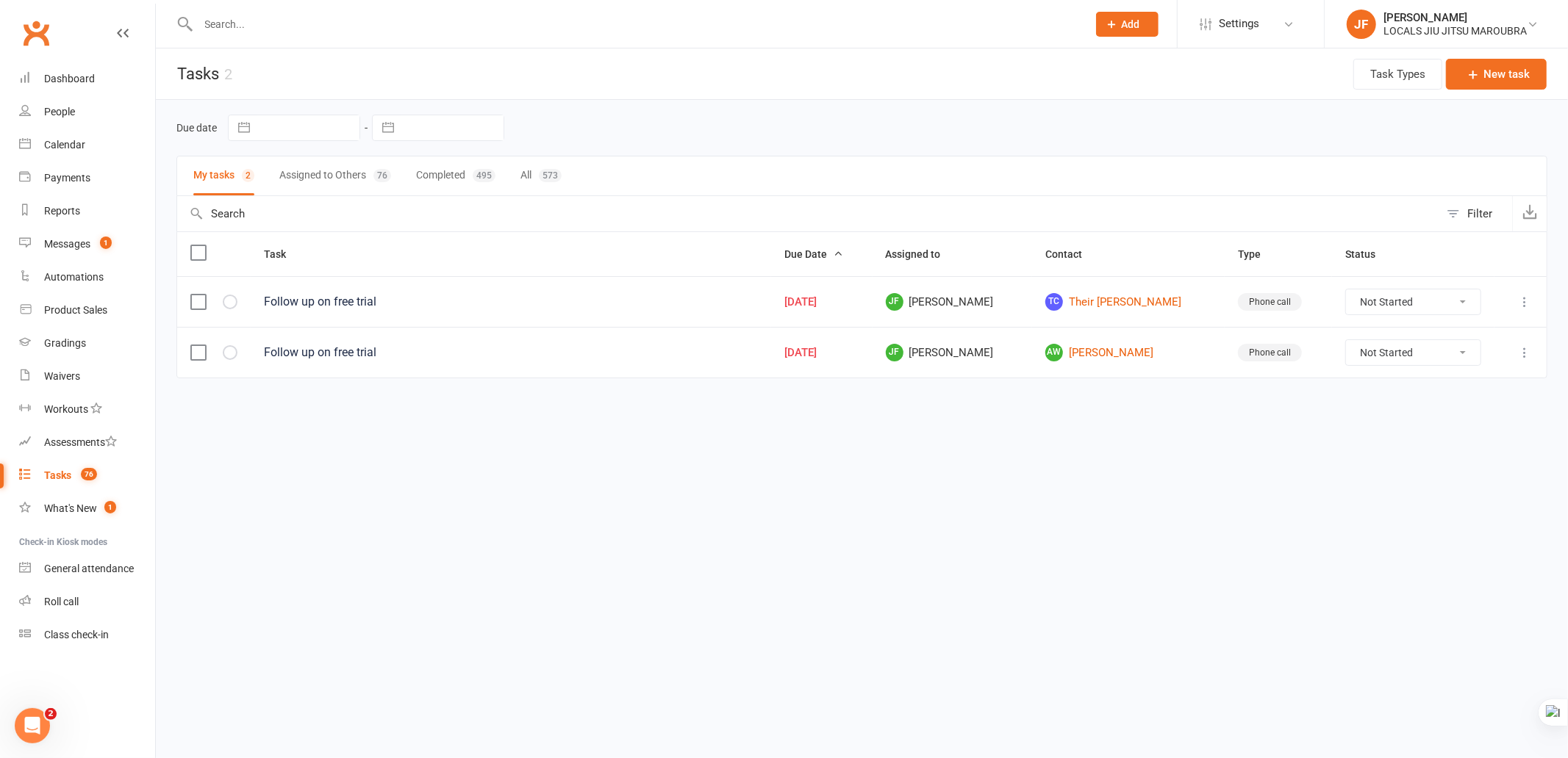
click at [1441, 306] on select "Not Started In Progress Waiting Complete" at bounding box center [1413, 302] width 135 height 25
click at [1346, 291] on select "Not Started In Progress Waiting Complete" at bounding box center [1413, 302] width 135 height 25
click at [1525, 306] on icon at bounding box center [1524, 301] width 14 height 14
click at [590, 441] on html "Prospect Member Non-attending contact Class / event Appointment Grading event T…" at bounding box center [784, 220] width 1568 height 441
click at [1523, 307] on icon at bounding box center [1524, 301] width 14 height 14
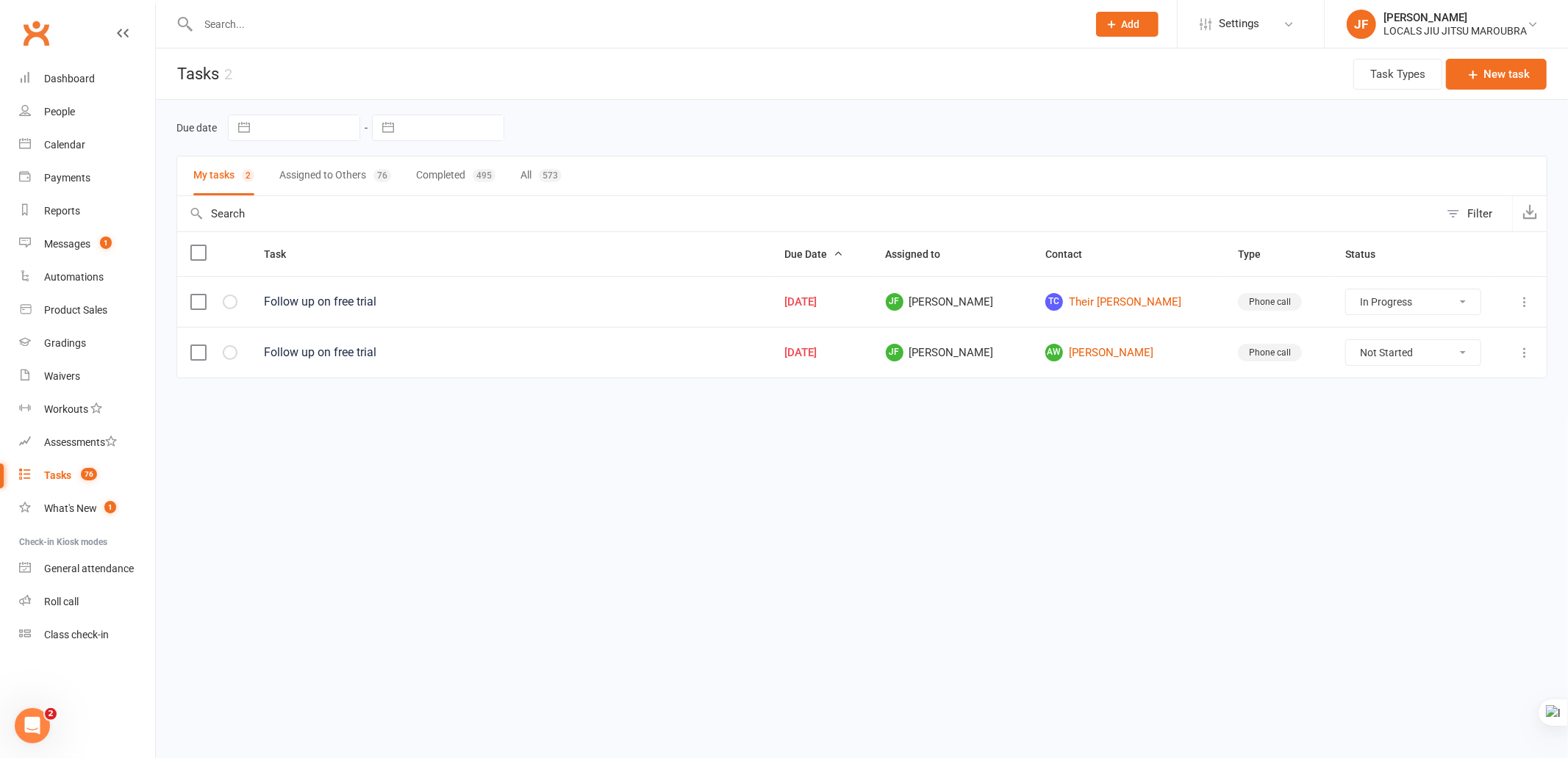
click at [1118, 441] on html "Prospect Member Non-attending contact Class / event Appointment Grading event T…" at bounding box center [784, 220] width 1568 height 441
click at [1522, 304] on icon at bounding box center [1524, 301] width 14 height 14
click at [1405, 364] on link "Edit" at bounding box center [1460, 361] width 145 height 30
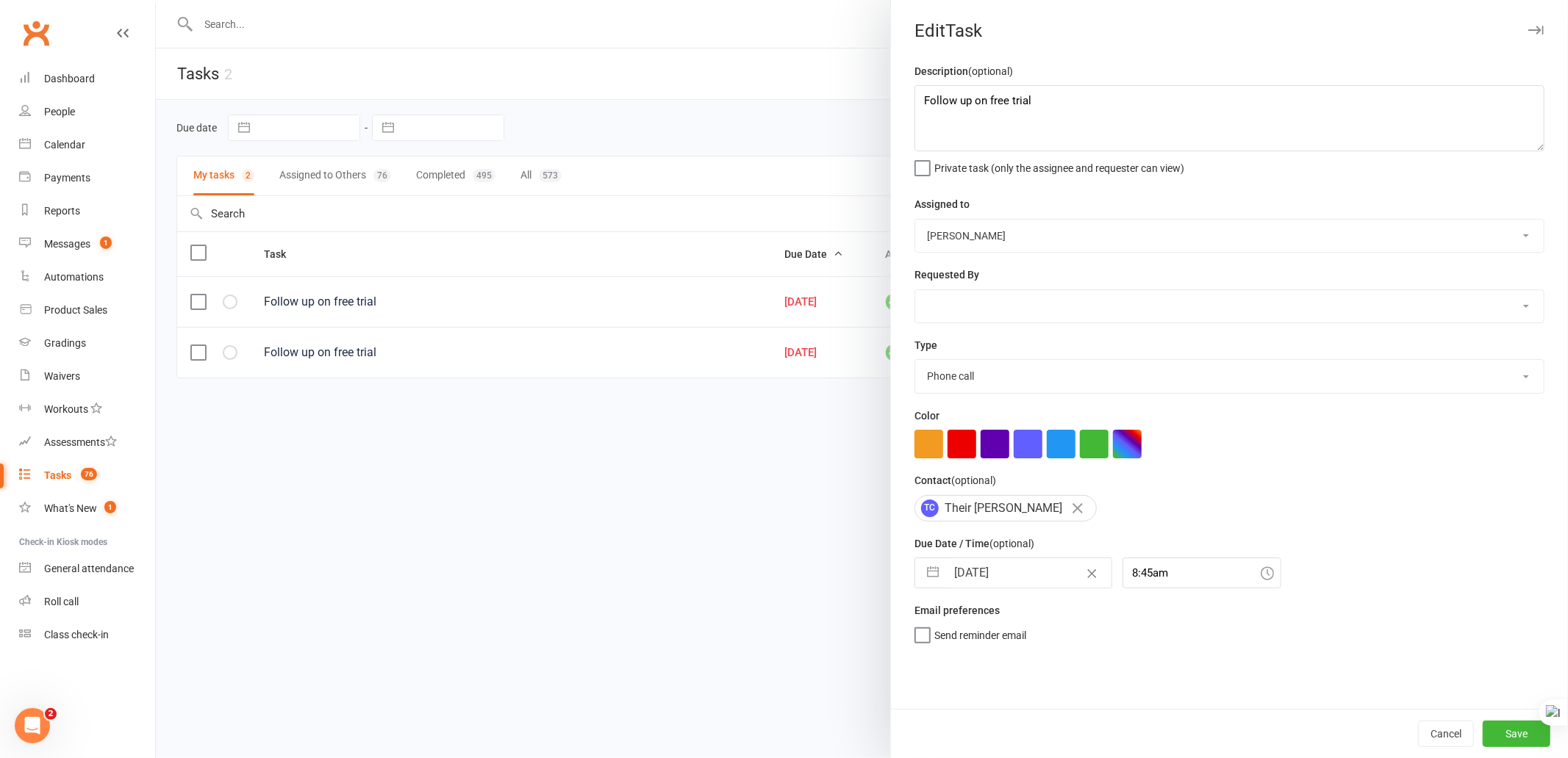
click at [1032, 226] on select "John Walton Veselin Celic Daniel Moeller Ben Walton Amanda Buralli Jocelyn Fern…" at bounding box center [1229, 236] width 628 height 32
click at [915, 220] on select "John Walton Veselin Celic Daniel Moeller Ben Walton Amanda Buralli Jocelyn Fern…" at bounding box center [1229, 236] width 628 height 32
click at [1019, 301] on select "John Walton Veselin Celic Daniel Moeller Ben Walton Amanda Buralli Jocelyn Fern…" at bounding box center [1229, 307] width 628 height 32
click at [915, 291] on select "John Walton Veselin Celic Daniel Moeller Ben Walton Amanda Buralli Jocelyn Fern…" at bounding box center [1229, 307] width 628 height 32
click at [1080, 304] on select "John Walton Veselin Celic Daniel Moeller Ben Walton Amanda Buralli Jocelyn Fern…" at bounding box center [1229, 307] width 628 height 32
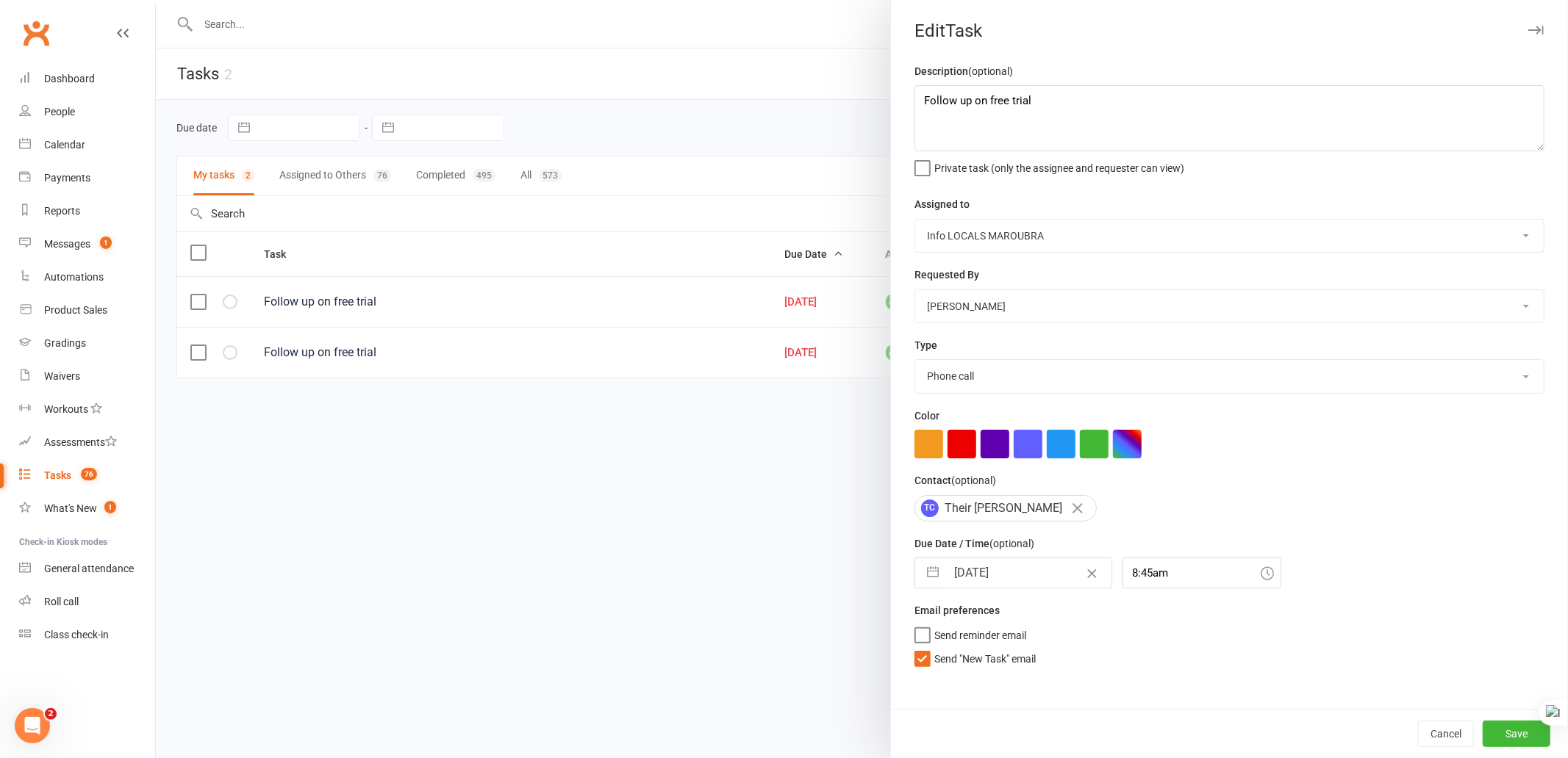
click at [1111, 276] on div "Requested By John Walton Veselin Celic Daniel Moeller Ben Walton Amanda Buralli…" at bounding box center [1229, 294] width 630 height 57
click at [1525, 729] on button "Save" at bounding box center [1516, 734] width 68 height 27
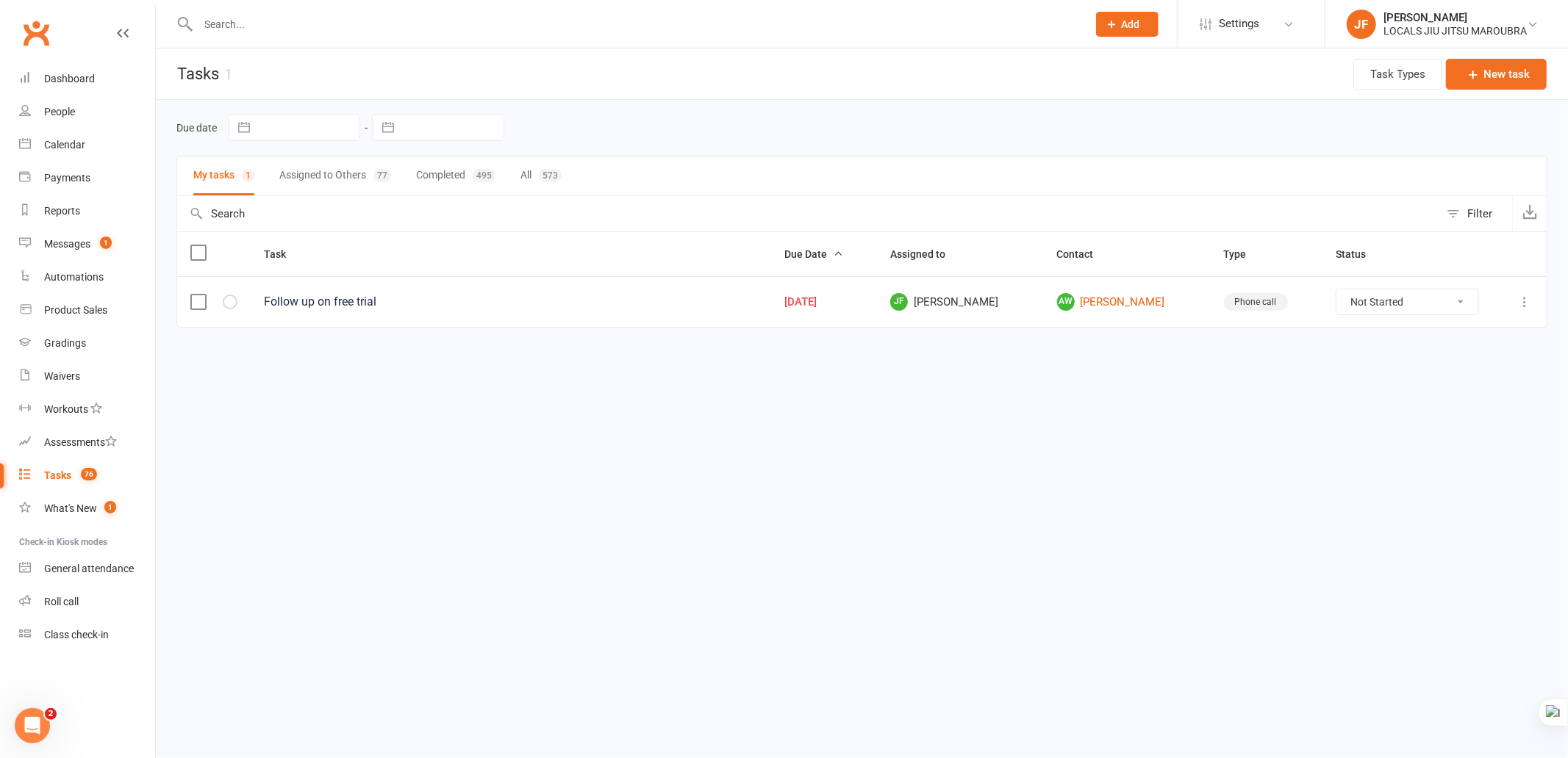
click at [937, 390] on html "Prospect Member Non-attending contact Class / event Appointment Grading event T…" at bounding box center [784, 195] width 1568 height 390
drag, startPoint x: 535, startPoint y: 448, endPoint x: 542, endPoint y: 444, distance: 8.1
click at [538, 390] on html "Prospect Member Non-attending contact Class / event Appointment Grading event T…" at bounding box center [784, 195] width 1568 height 390
drag, startPoint x: 732, startPoint y: 434, endPoint x: 746, endPoint y: 361, distance: 74.3
click at [732, 390] on html "Prospect Member Non-attending contact Class / event Appointment Grading event T…" at bounding box center [784, 195] width 1568 height 390
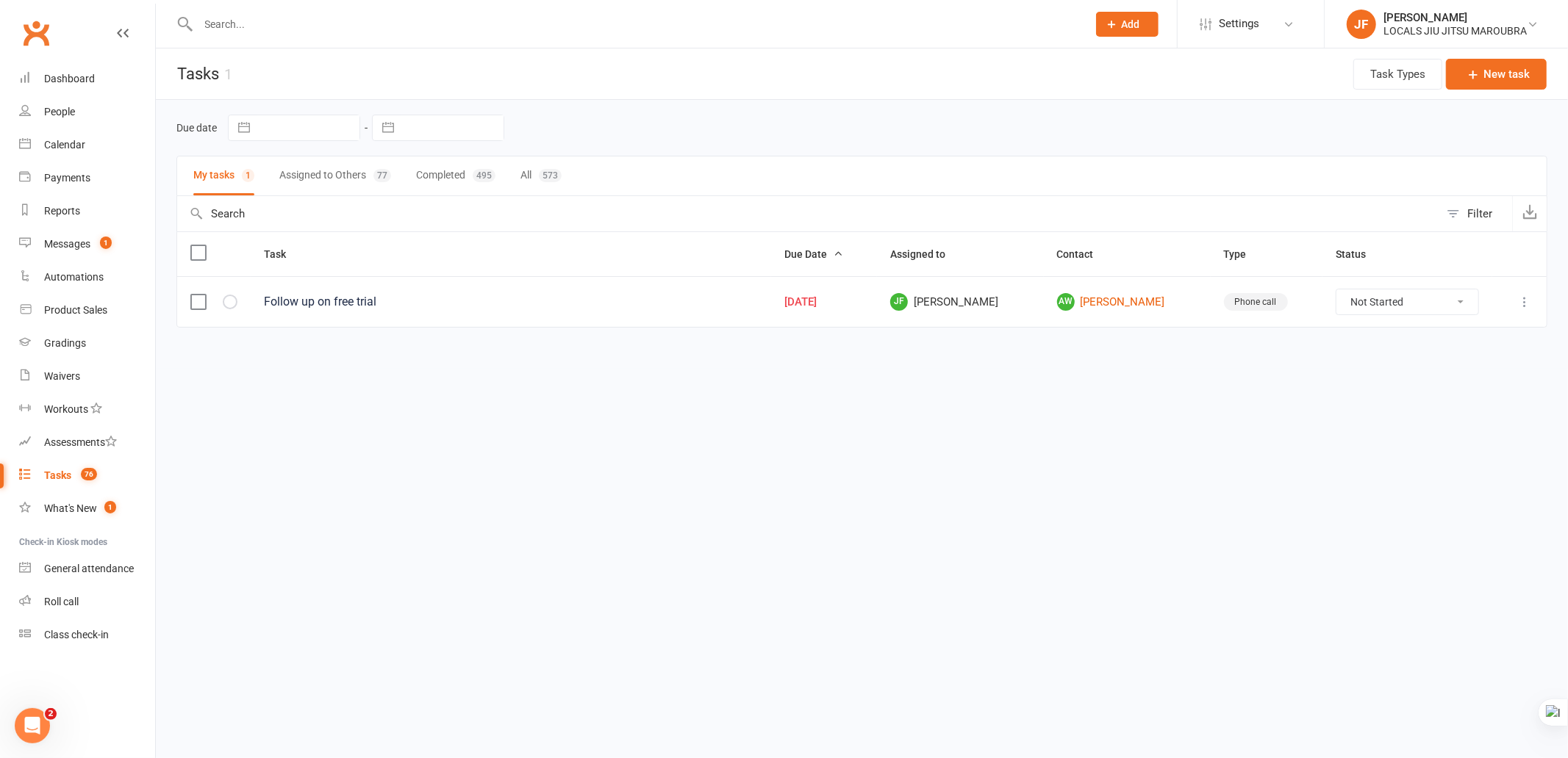
drag, startPoint x: 765, startPoint y: 310, endPoint x: 854, endPoint y: 302, distance: 89.4
click at [854, 302] on tr "Follow up on free trial Sep 14, 2025 JF Jocelyn Fernandez AW Adam Wilson Phone …" at bounding box center [861, 301] width 1369 height 51
click at [837, 390] on html "Prospect Member Non-attending contact Class / event Appointment Grading event T…" at bounding box center [784, 195] width 1568 height 390
drag, startPoint x: 1098, startPoint y: 289, endPoint x: 1083, endPoint y: 2, distance: 287.4
click at [1163, 303] on td "AW Adam Wilson" at bounding box center [1127, 301] width 167 height 51
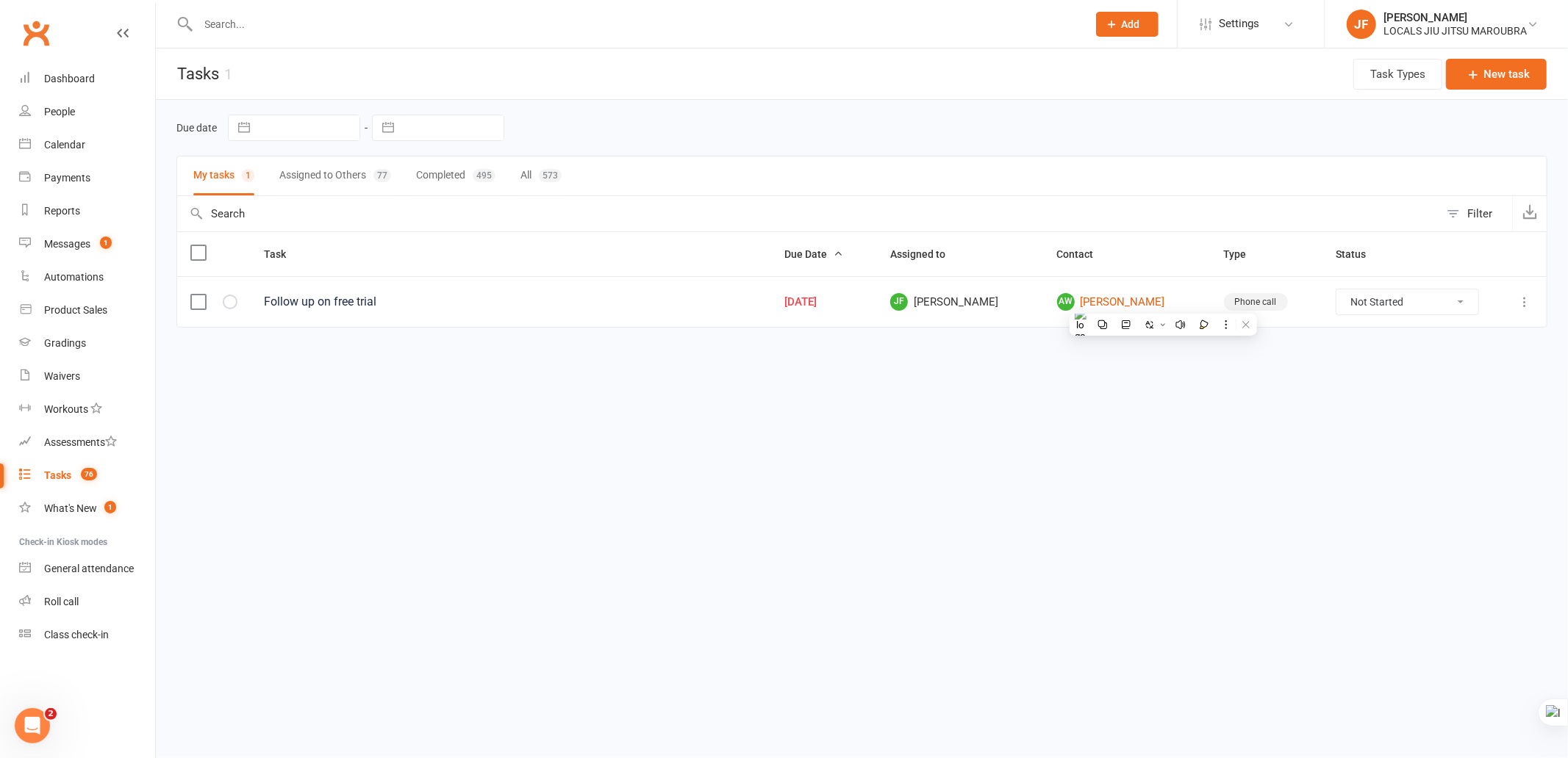
click at [848, 390] on html "Prospect Member Non-attending contact Class / event Appointment Grading event T…" at bounding box center [784, 195] width 1568 height 390
click at [1526, 310] on icon at bounding box center [1524, 301] width 14 height 14
click at [1133, 390] on html "Prospect Member Non-attending contact Class / event Appointment Grading event T…" at bounding box center [784, 195] width 1568 height 390
drag, startPoint x: 1094, startPoint y: 288, endPoint x: 803, endPoint y: 96, distance: 348.6
click at [1165, 302] on td "AW Adam Wilson" at bounding box center [1127, 301] width 167 height 51
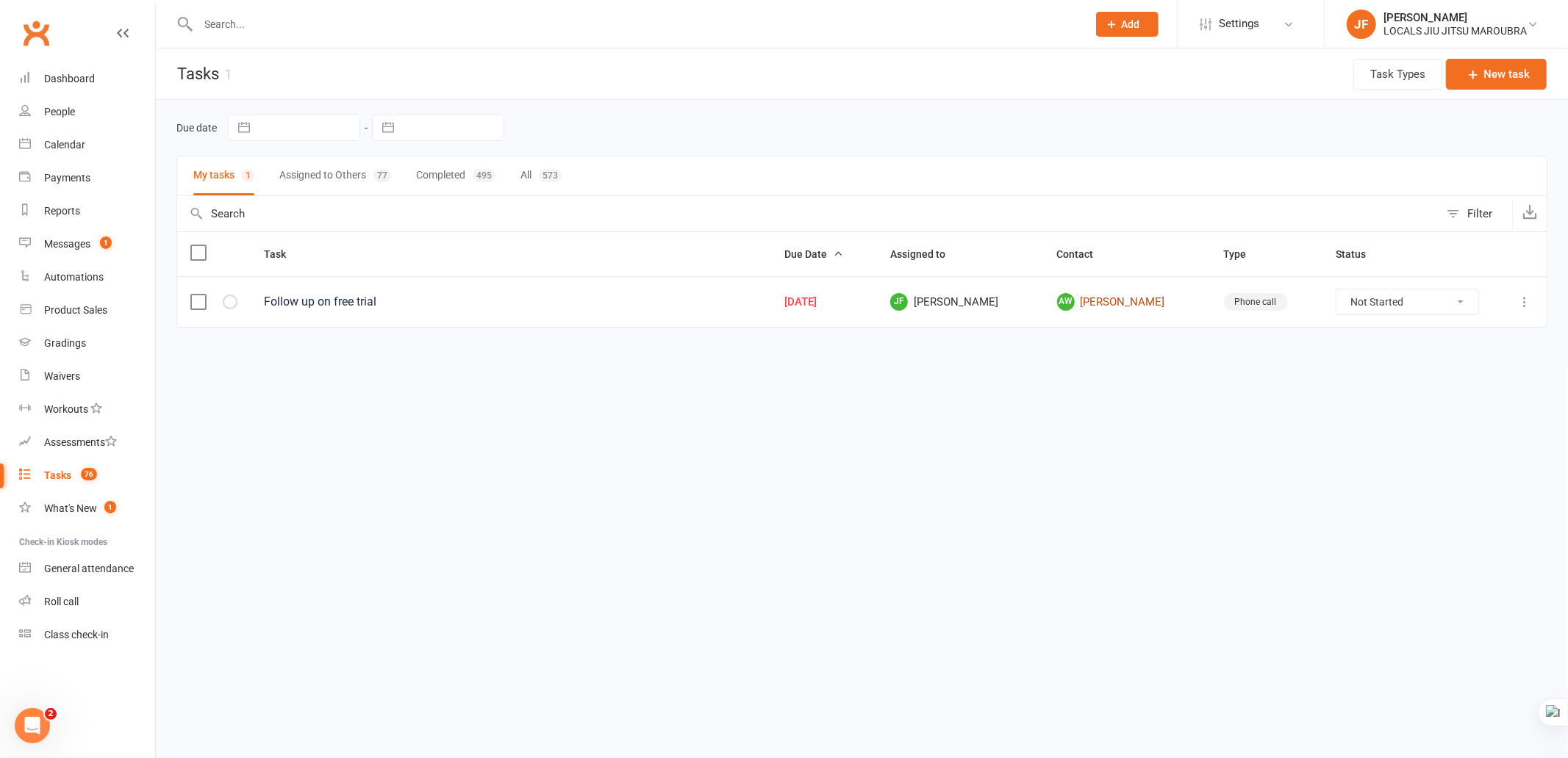
click at [1125, 304] on link "AW Adam Wilson" at bounding box center [1127, 302] width 141 height 17
click at [1008, 390] on html "Prospect Member Non-attending contact Class / event Appointment Grading event T…" at bounding box center [784, 195] width 1568 height 390
click at [829, 390] on html "Prospect Member Non-attending contact Class / event Appointment Grading event T…" at bounding box center [784, 195] width 1568 height 390
click at [448, 175] on button "Completed 495" at bounding box center [455, 176] width 79 height 39
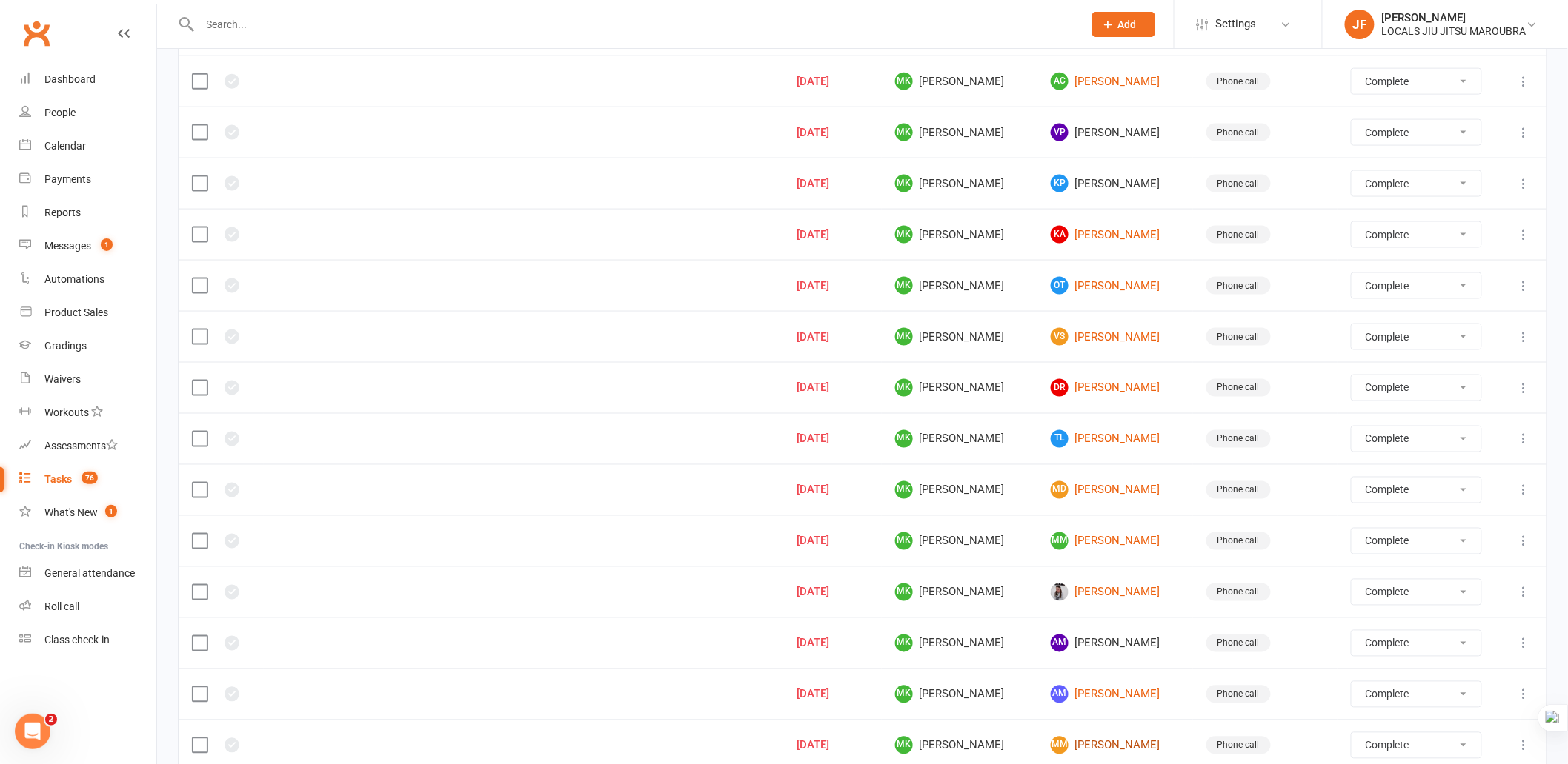
scroll to position [909, 0]
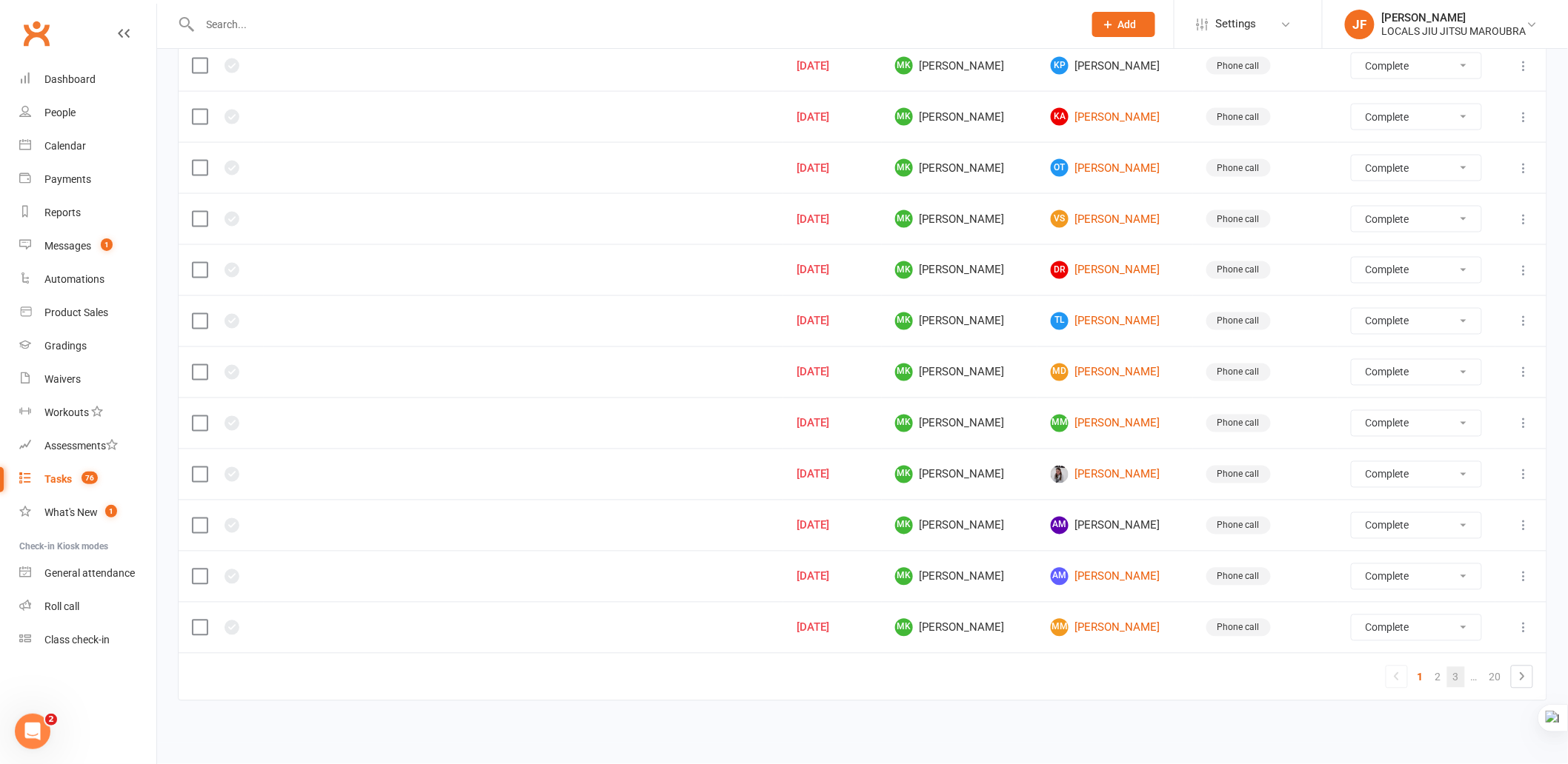
click at [1461, 678] on link "3" at bounding box center [1456, 678] width 17 height 21
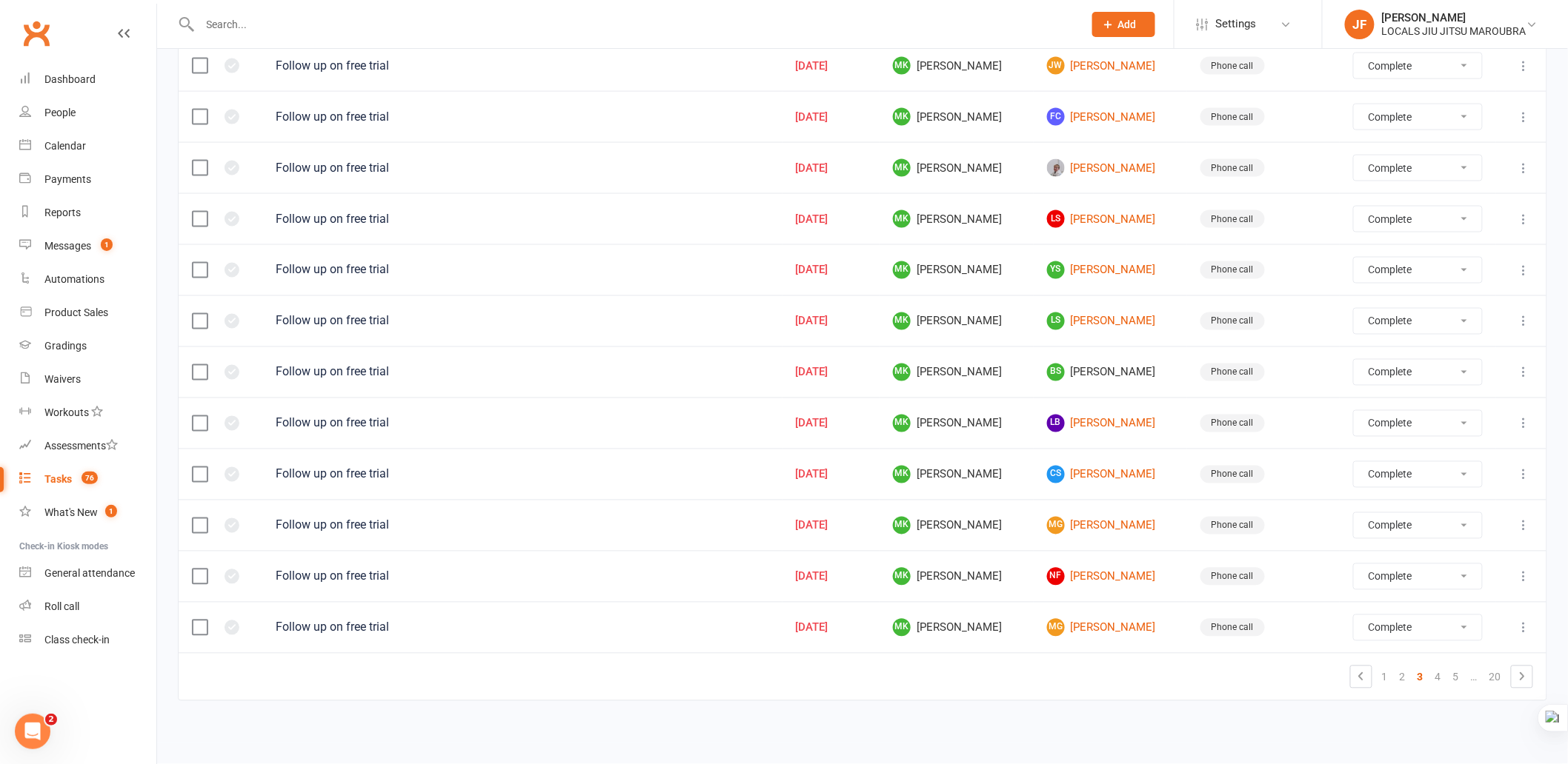
scroll to position [912, 0]
click at [1435, 680] on link "4" at bounding box center [1438, 678] width 17 height 21
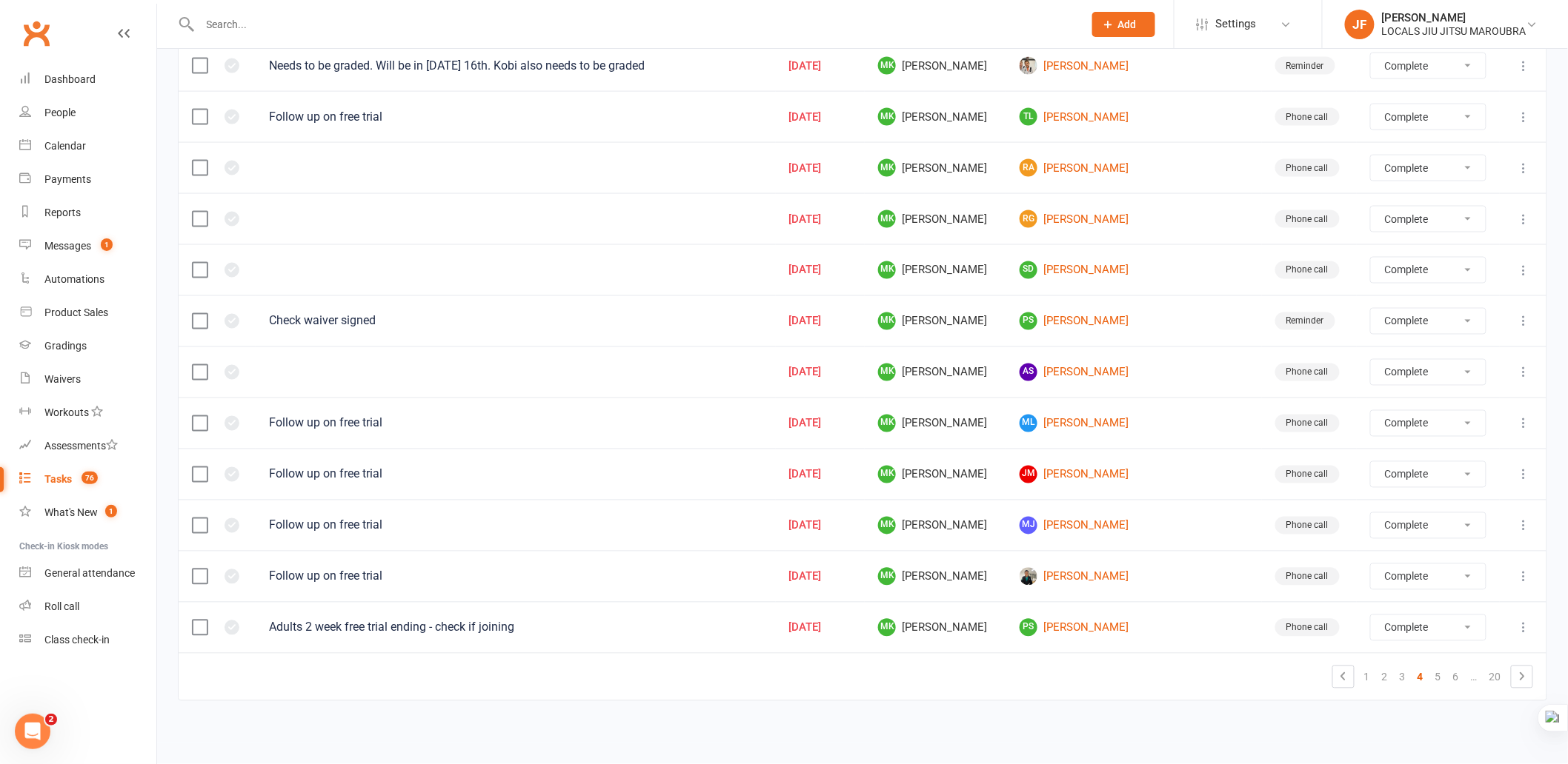
scroll to position [909, 0]
click at [1400, 676] on link "3" at bounding box center [1402, 678] width 17 height 21
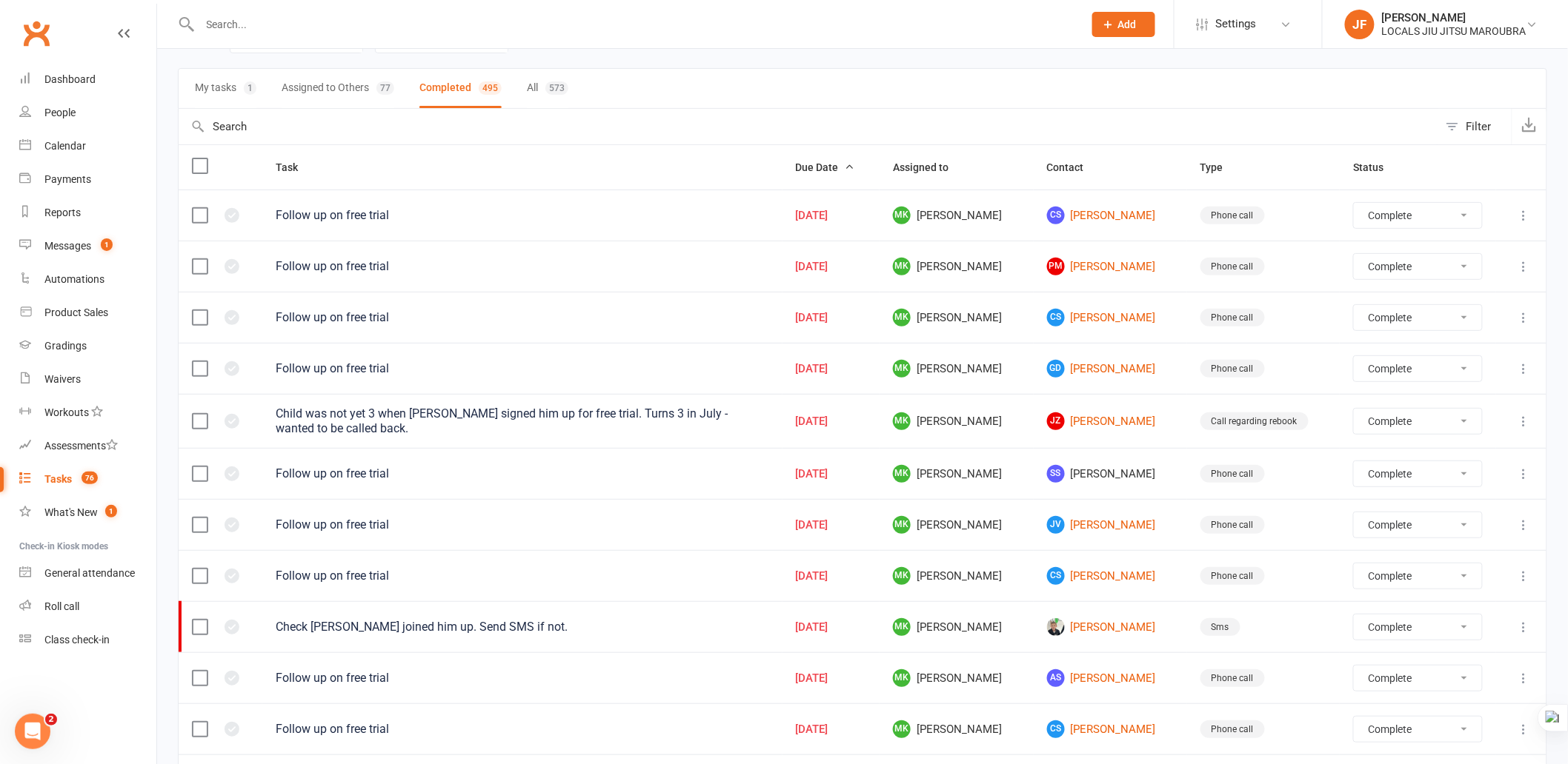
scroll to position [0, 0]
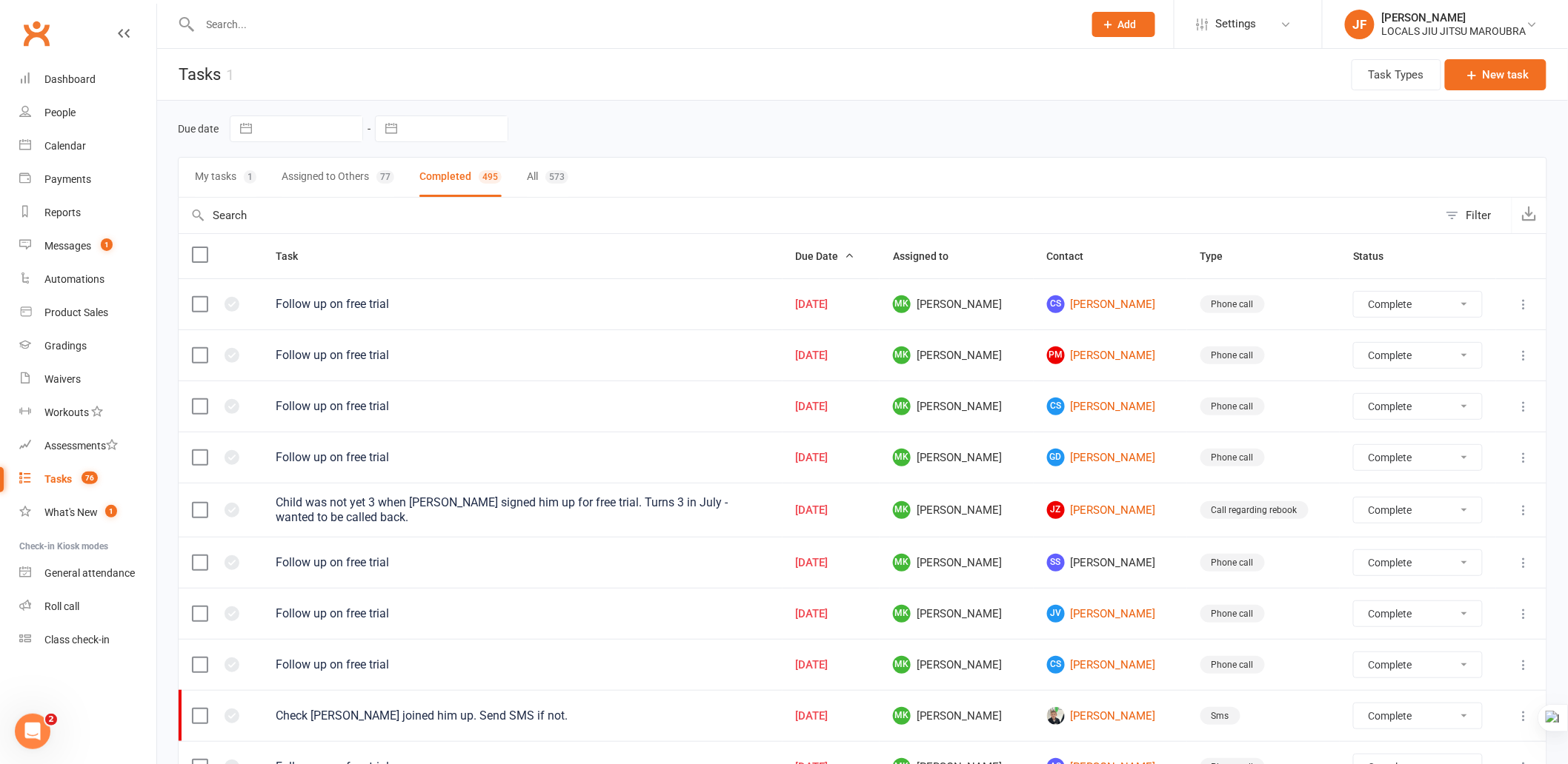
click at [368, 169] on button "Assigned to Others 77" at bounding box center [337, 177] width 113 height 40
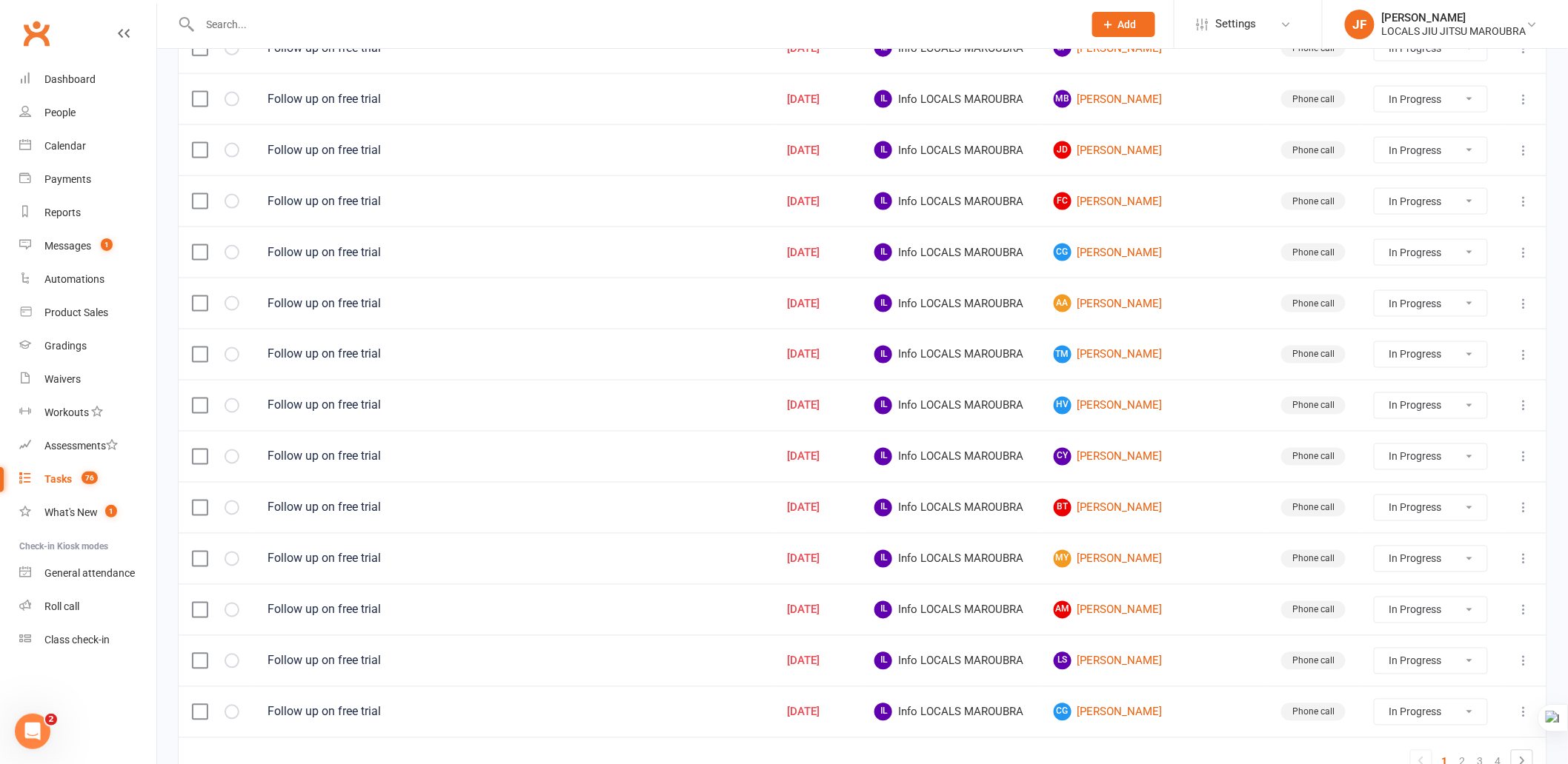
scroll to position [909, 0]
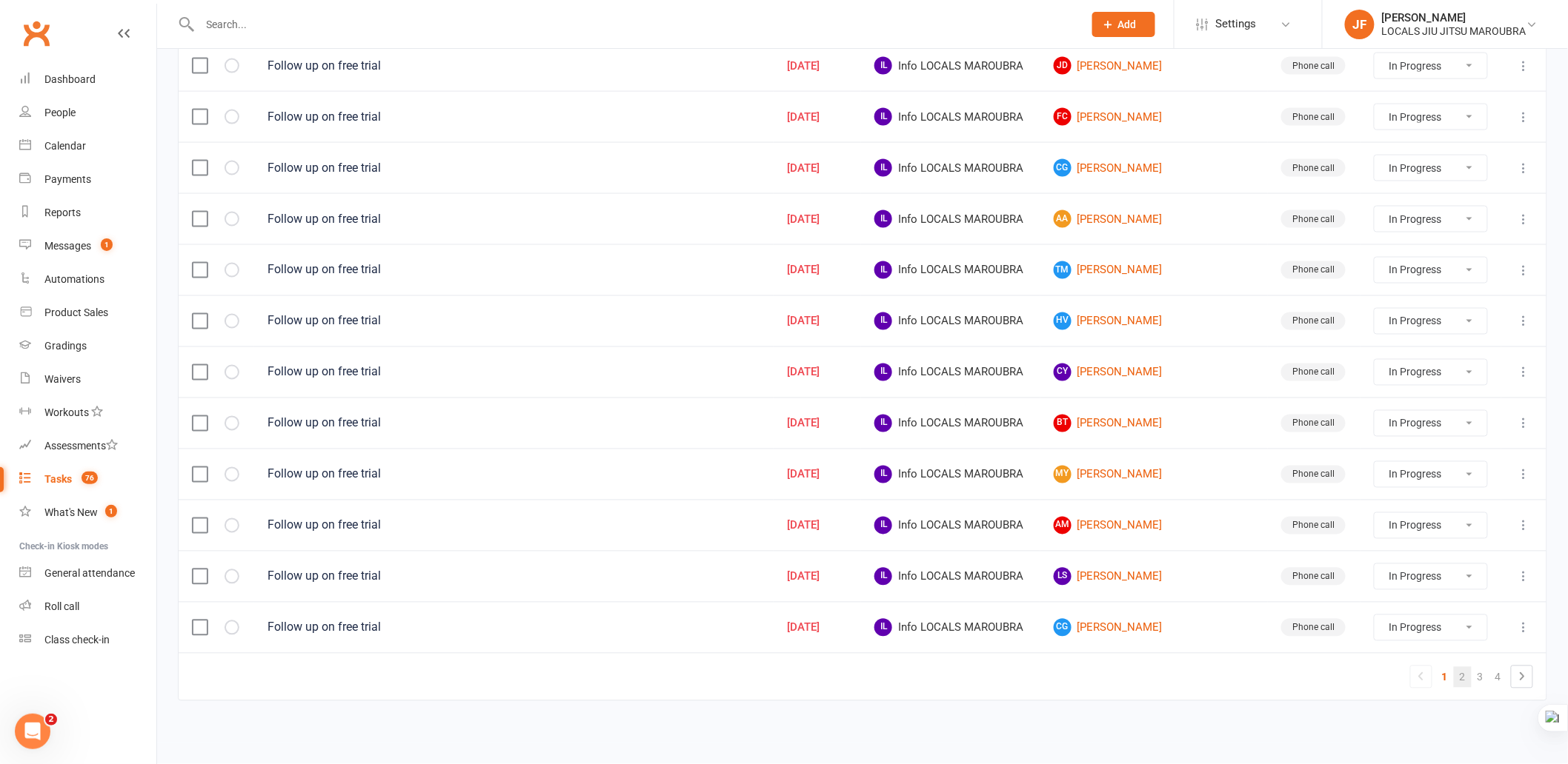
click at [1455, 677] on link "2" at bounding box center [1463, 678] width 17 height 21
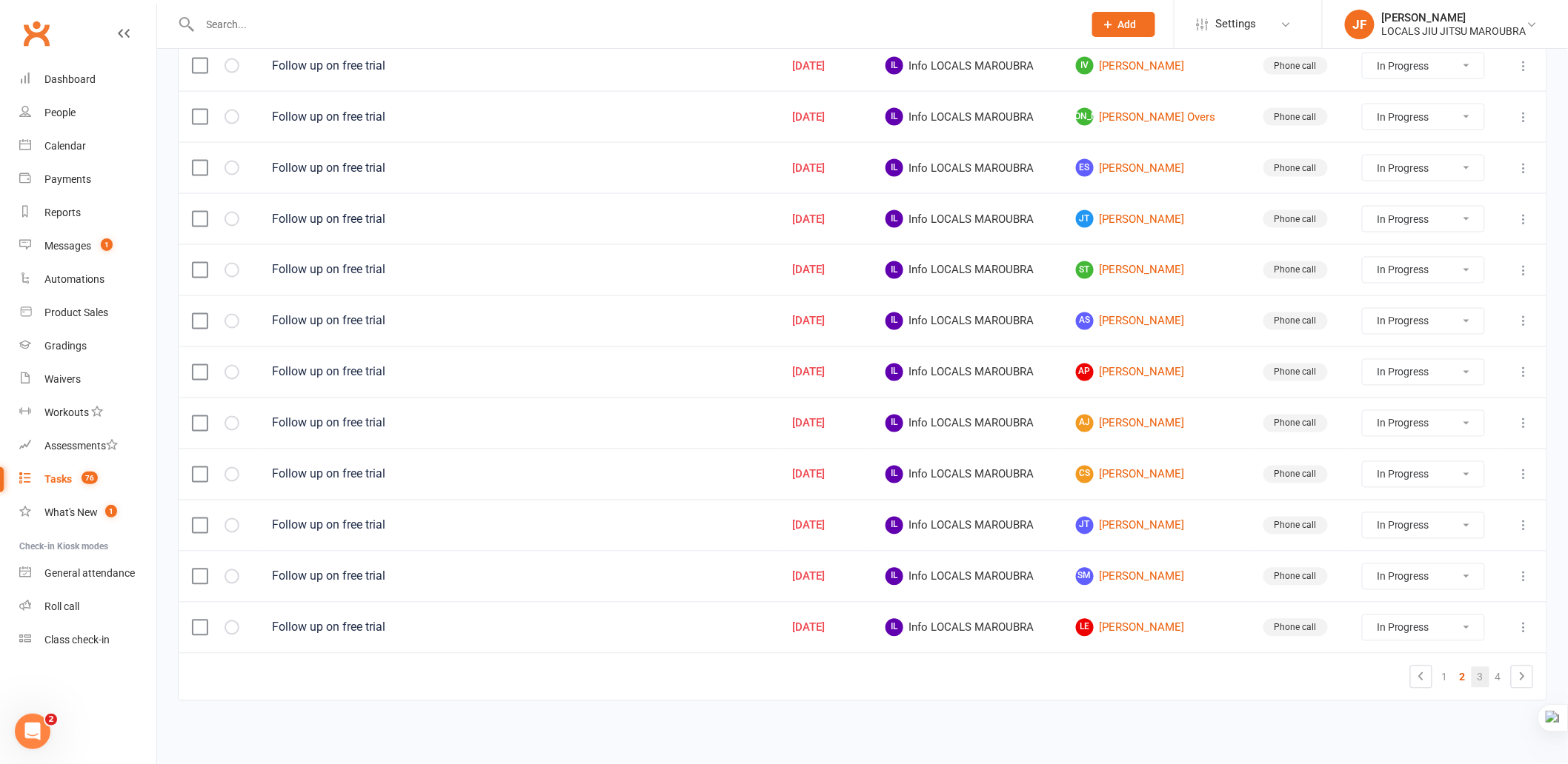
click at [1480, 681] on link "3" at bounding box center [1480, 678] width 17 height 21
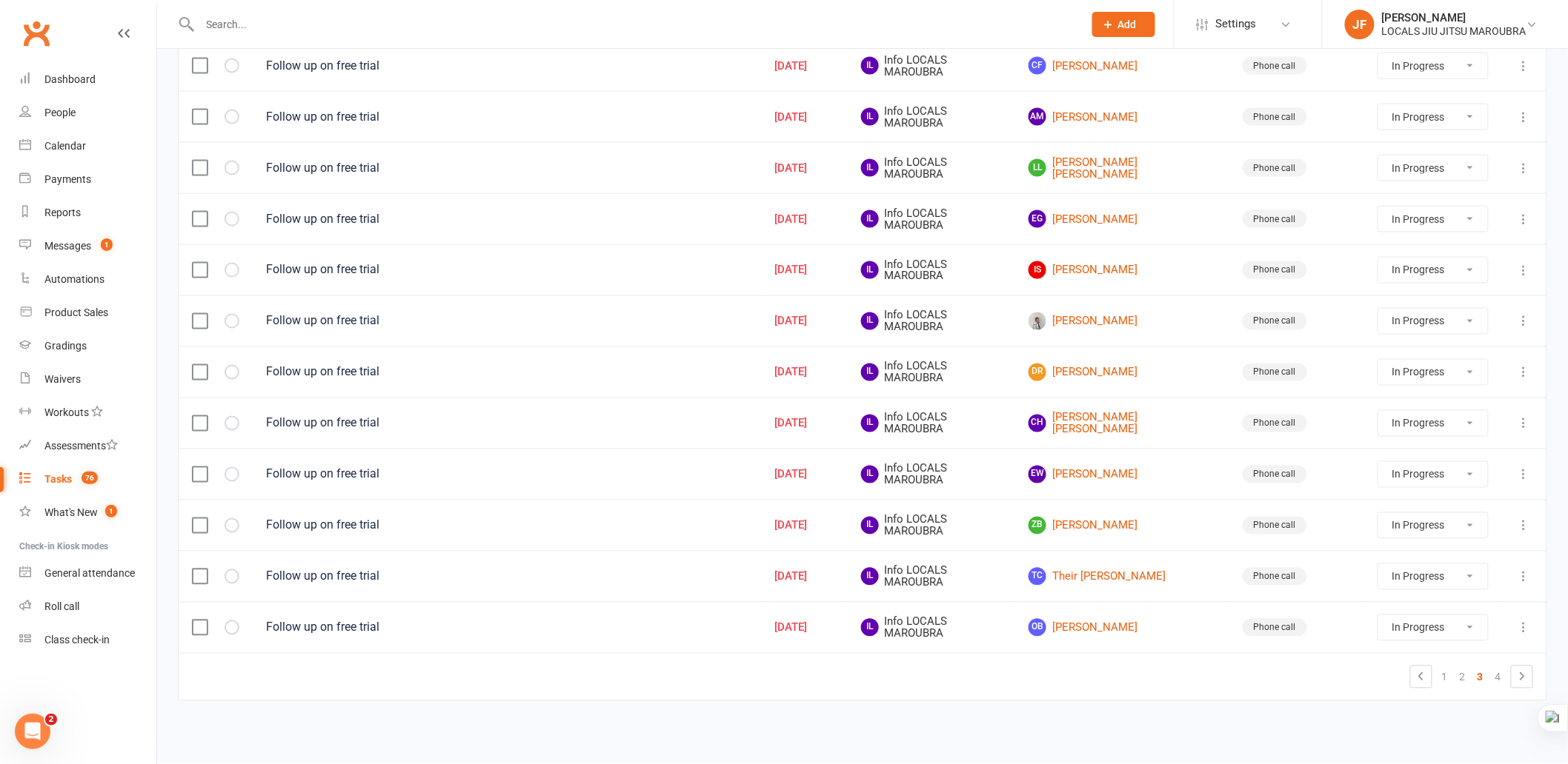
click at [1120, 630] on link "OB Oscar Bernstein" at bounding box center [1122, 628] width 188 height 17
click at [1119, 576] on link "TC Their Cox" at bounding box center [1122, 577] width 188 height 17
click at [1113, 524] on link "ZB Zachary Bernstein" at bounding box center [1122, 526] width 188 height 17
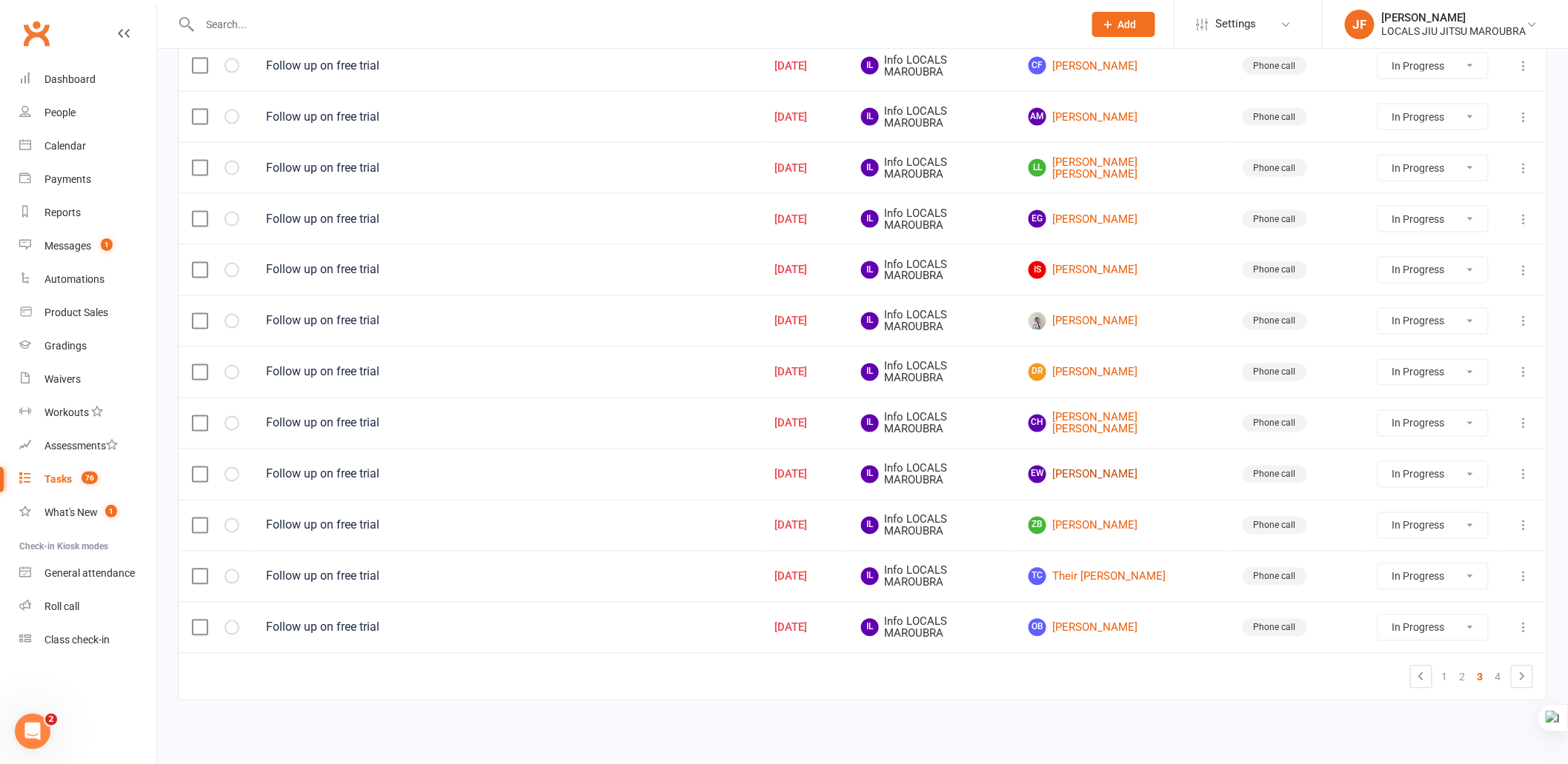
click at [1130, 468] on link "EW Elishka Walker" at bounding box center [1122, 475] width 188 height 17
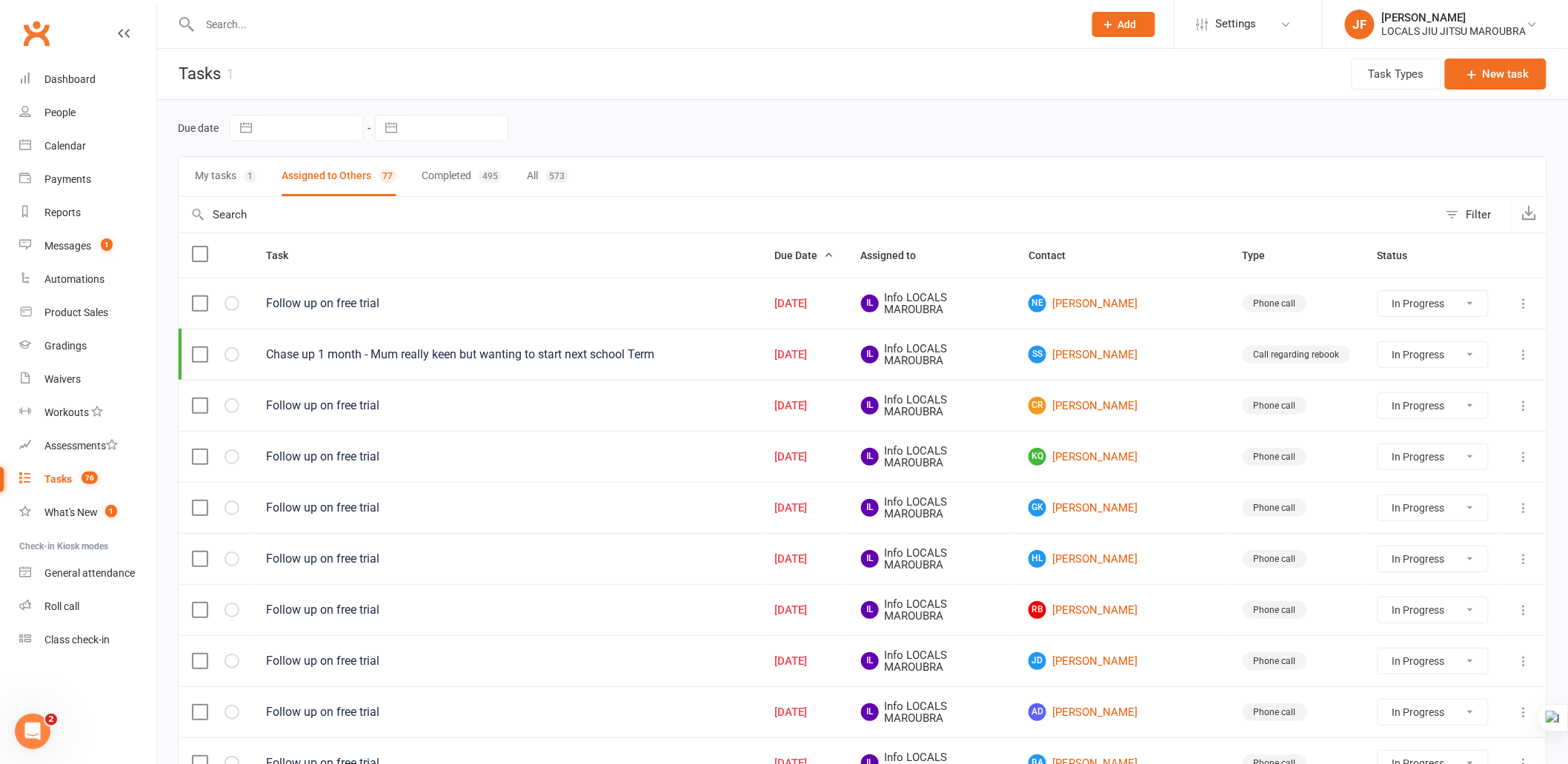
scroll to position [0, 0]
click at [236, 165] on button "My tasks 1" at bounding box center [226, 177] width 62 height 40
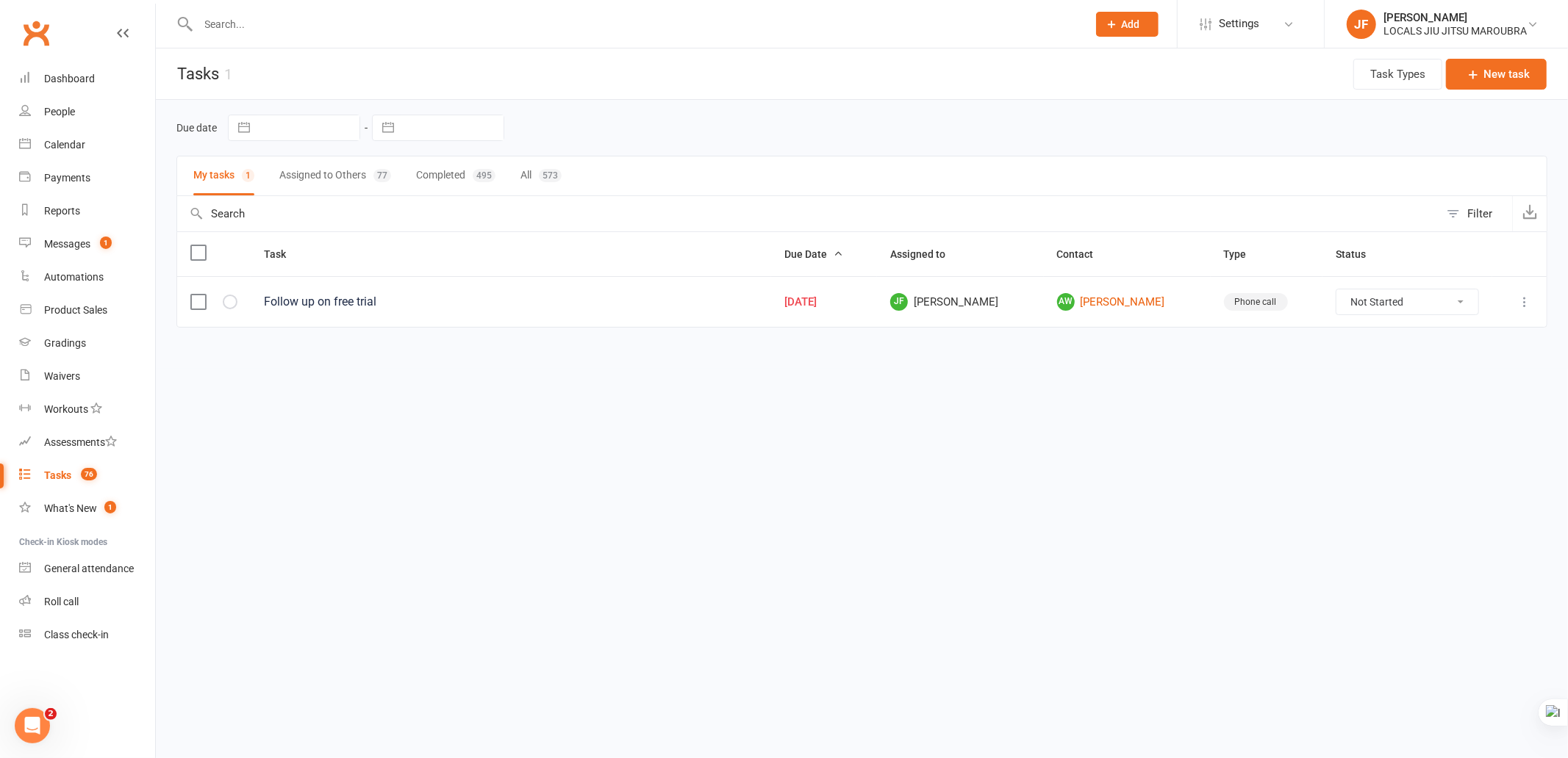
click at [739, 390] on html "Prospect Member Non-attending contact Class / event Appointment Grading event T…" at bounding box center [784, 195] width 1568 height 390
click at [1020, 390] on html "Prospect Member Non-attending contact Class / event Appointment Grading event T…" at bounding box center [784, 195] width 1568 height 390
click at [1143, 304] on link "AW Adam Wilson" at bounding box center [1127, 302] width 141 height 17
click at [1524, 306] on icon at bounding box center [1524, 301] width 14 height 14
click at [1358, 307] on select "Not Started In Progress Waiting Complete" at bounding box center [1407, 302] width 142 height 25
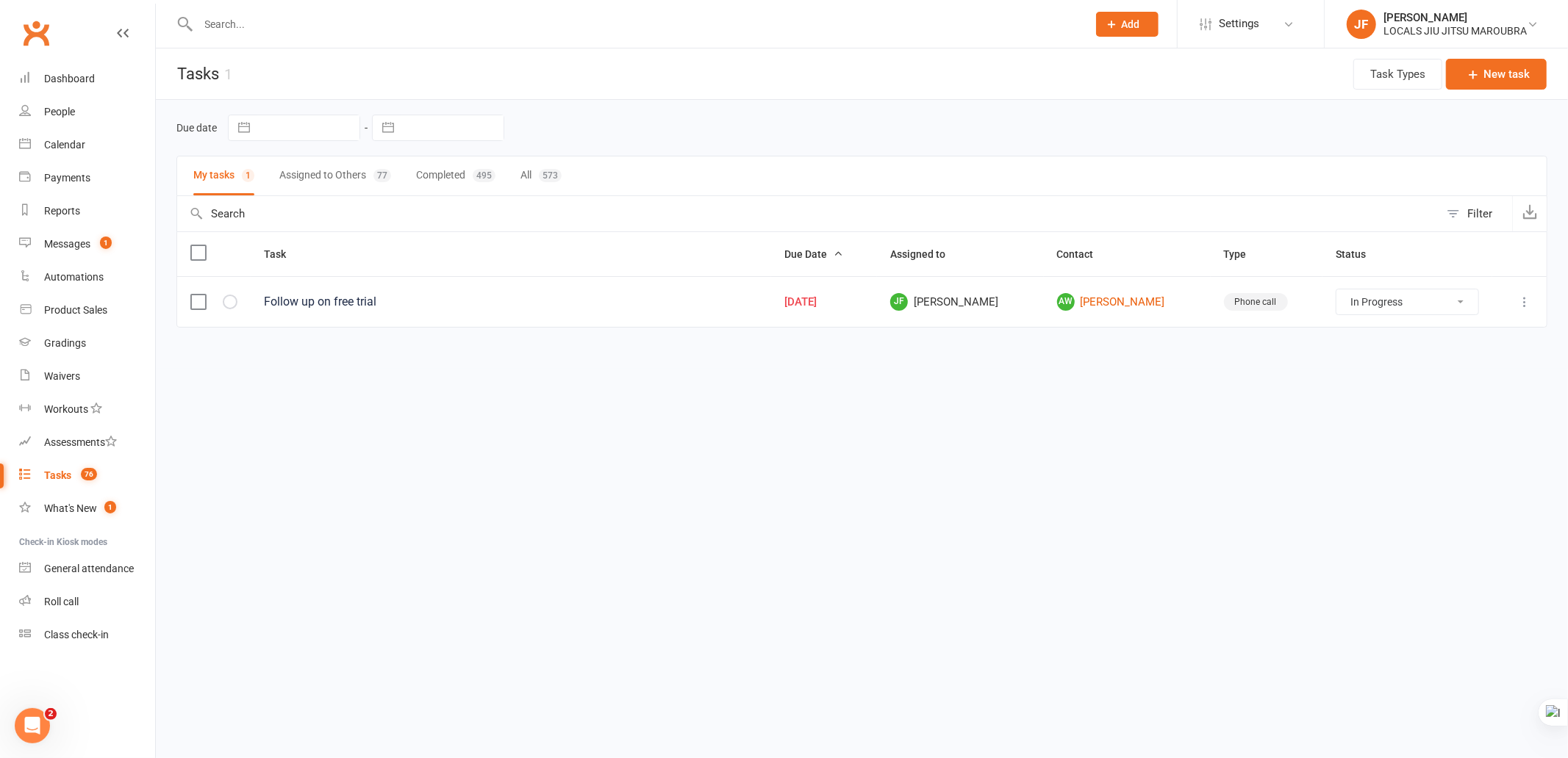
click at [1337, 291] on select "Not Started In Progress Waiting Complete" at bounding box center [1407, 302] width 142 height 25
click at [1520, 297] on icon at bounding box center [1524, 301] width 14 height 14
click at [1461, 361] on link "Edit" at bounding box center [1460, 361] width 145 height 30
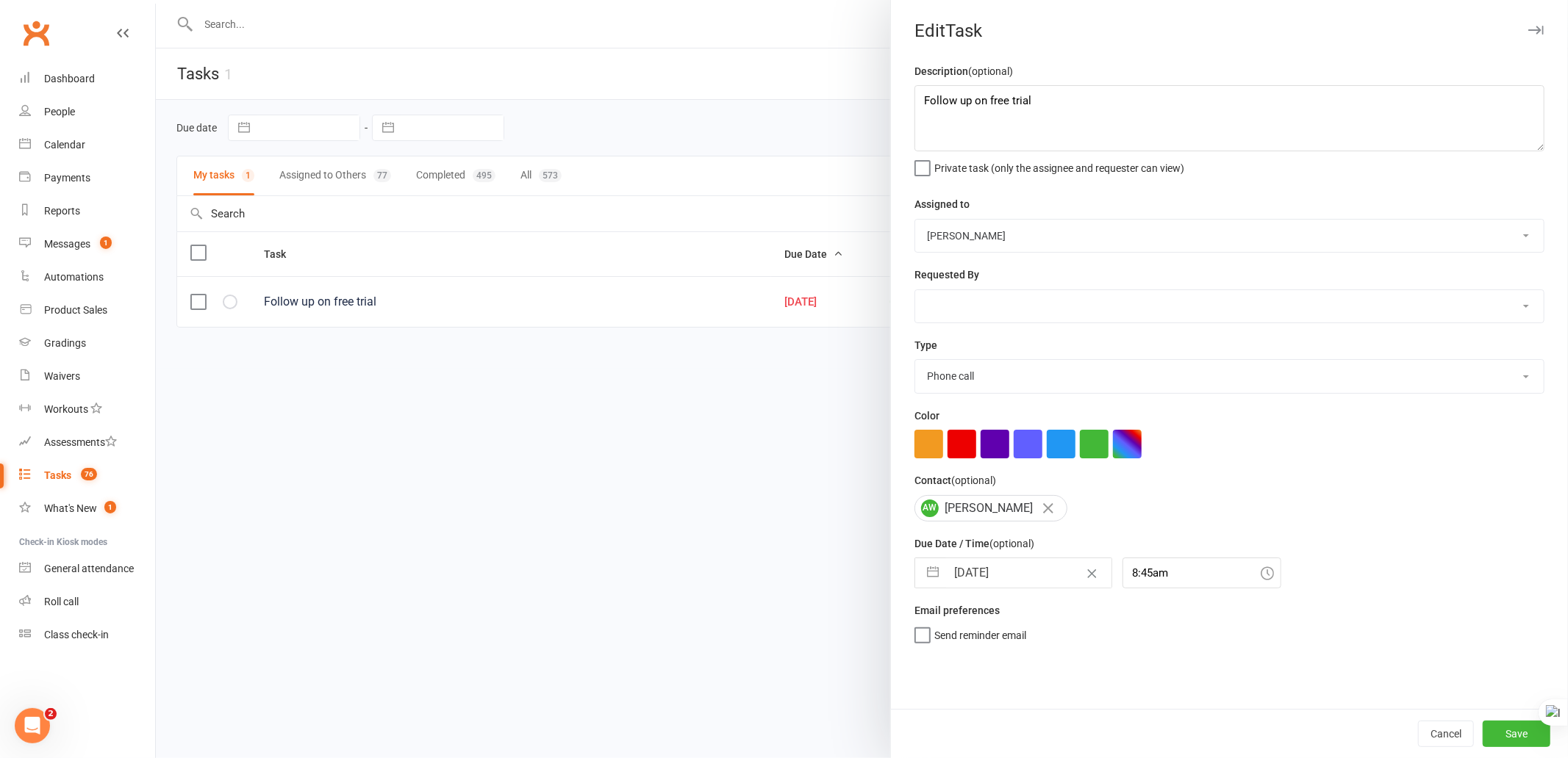
click at [1062, 215] on div "Assigned to John Walton Veselin Celic Daniel Moeller Ben Walton Amanda Buralli …" at bounding box center [1229, 225] width 630 height 57
click at [1063, 227] on select "John Walton Veselin Celic Daniel Moeller Ben Walton Amanda Buralli Jocelyn Fern…" at bounding box center [1229, 236] width 628 height 32
click at [915, 220] on select "John Walton Veselin Celic Daniel Moeller Ben Walton Amanda Buralli Jocelyn Fern…" at bounding box center [1229, 236] width 628 height 32
drag, startPoint x: 1070, startPoint y: 310, endPoint x: 1070, endPoint y: 322, distance: 12.0
click at [1070, 310] on select "John Walton Veselin Celic Daniel Moeller Ben Walton Amanda Buralli Jocelyn Fern…" at bounding box center [1229, 307] width 628 height 32
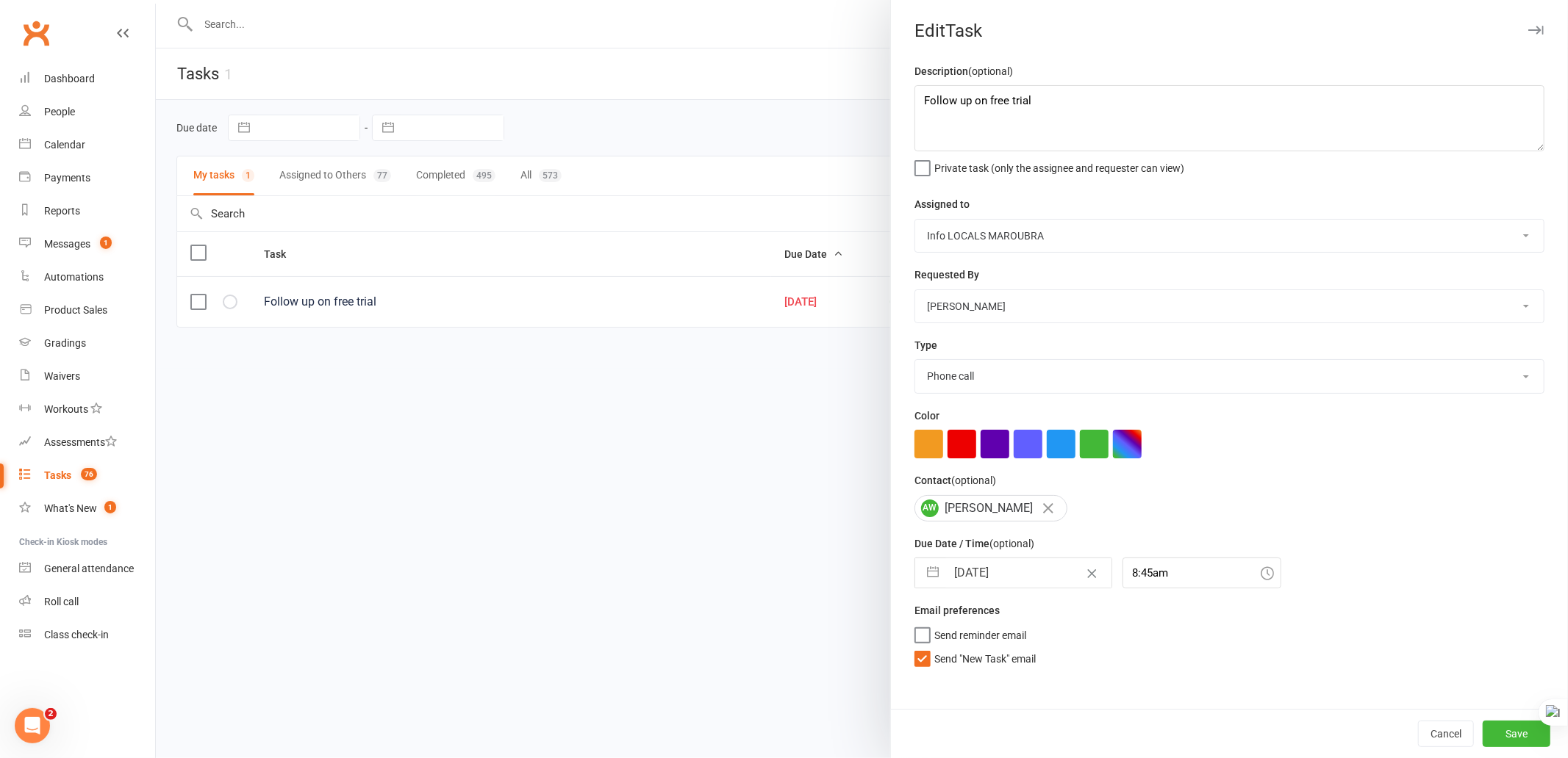
click at [915, 291] on select "John Walton Veselin Celic Daniel Moeller Ben Walton Amanda Buralli Jocelyn Fern…" at bounding box center [1229, 307] width 628 height 32
click at [1498, 731] on button "Save" at bounding box center [1516, 734] width 68 height 27
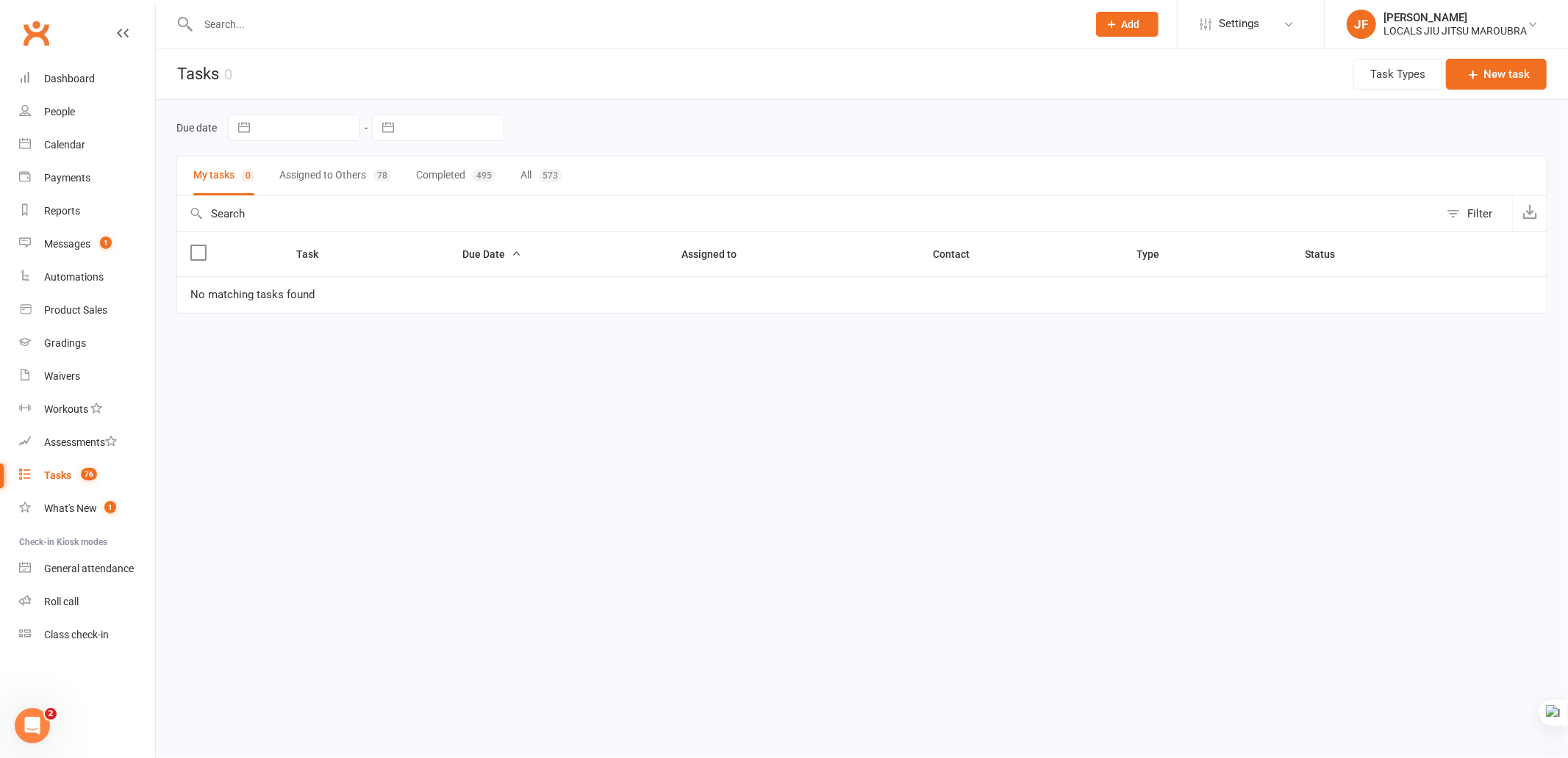
drag, startPoint x: 751, startPoint y: 527, endPoint x: 813, endPoint y: 633, distance: 122.8
click at [752, 376] on html "Prospect Member Non-attending contact Class / event Appointment Grading event T…" at bounding box center [784, 187] width 1568 height 376
click at [343, 163] on button "Assigned to Others 78" at bounding box center [335, 176] width 112 height 39
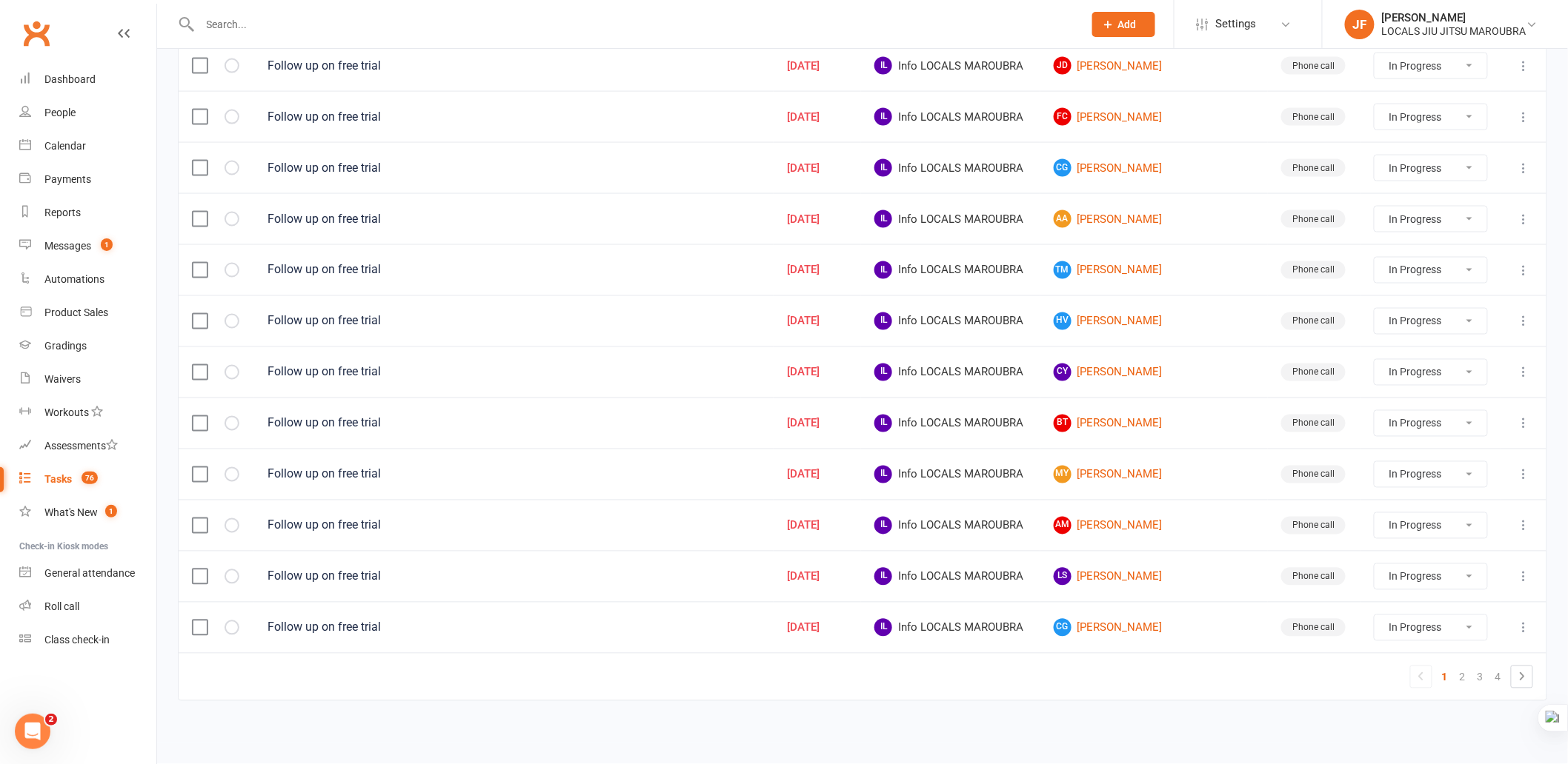
scroll to position [909, 0]
click at [1483, 668] on link "3" at bounding box center [1480, 678] width 17 height 21
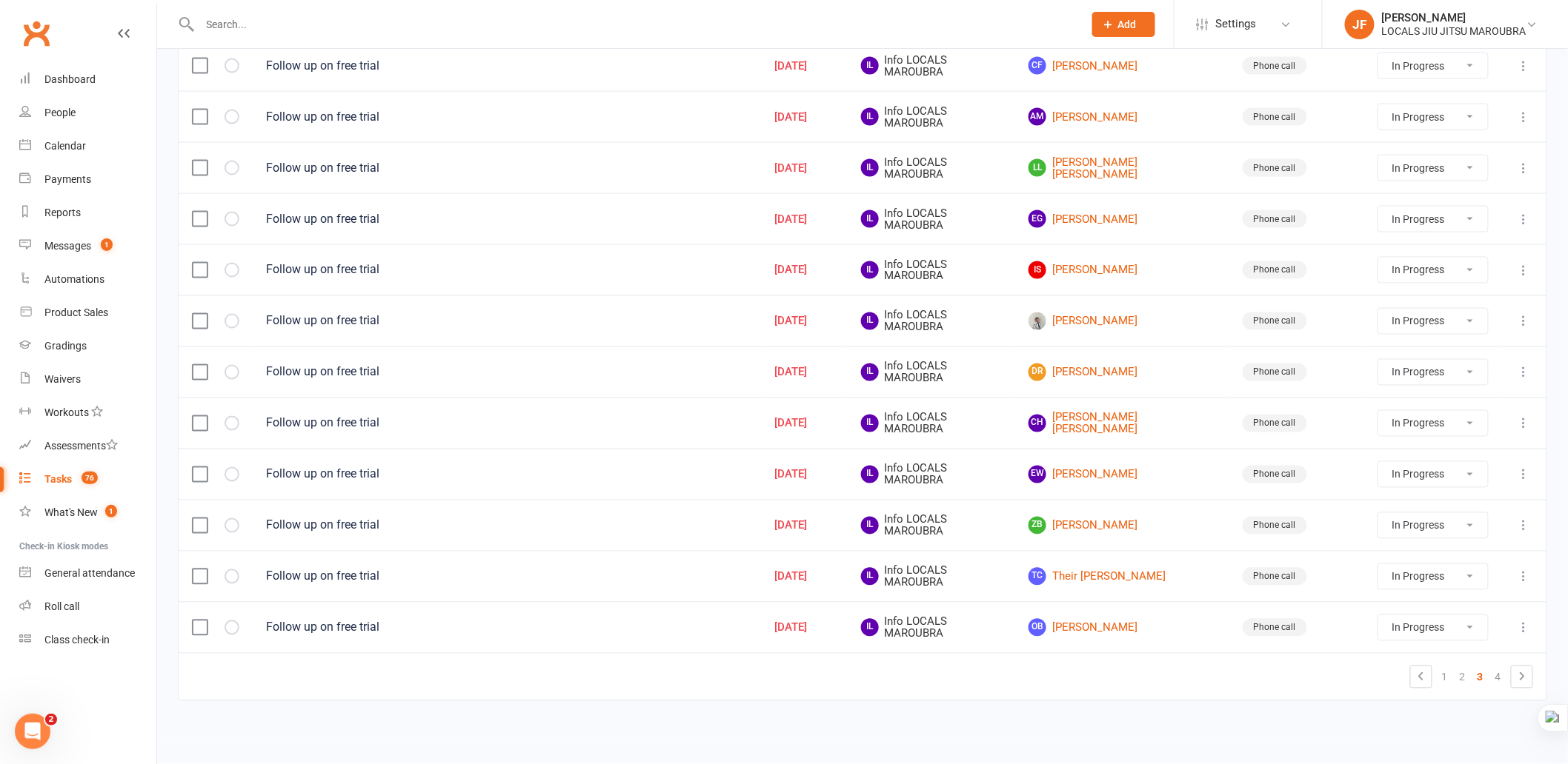
click at [625, 715] on div "Task Due Date Assigned to Contact Type Status Follow up on free trial Jul 29, 2…" at bounding box center [863, 26] width 1369 height 1392
click at [655, 702] on div "Task Due Date Assigned to Contact Type Status Follow up on free trial Jul 29, 2…" at bounding box center [863, 26] width 1369 height 1392
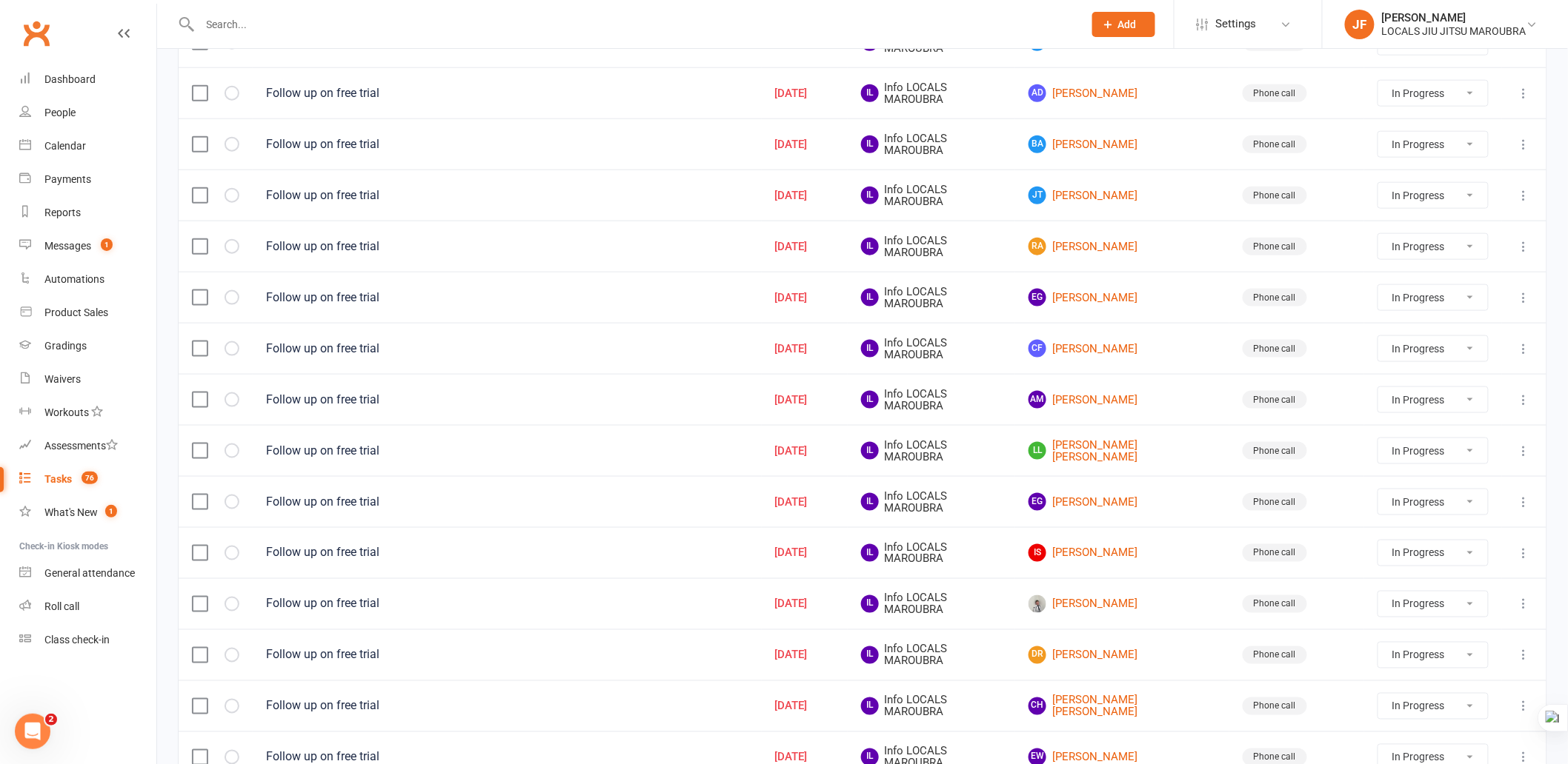
scroll to position [581, 0]
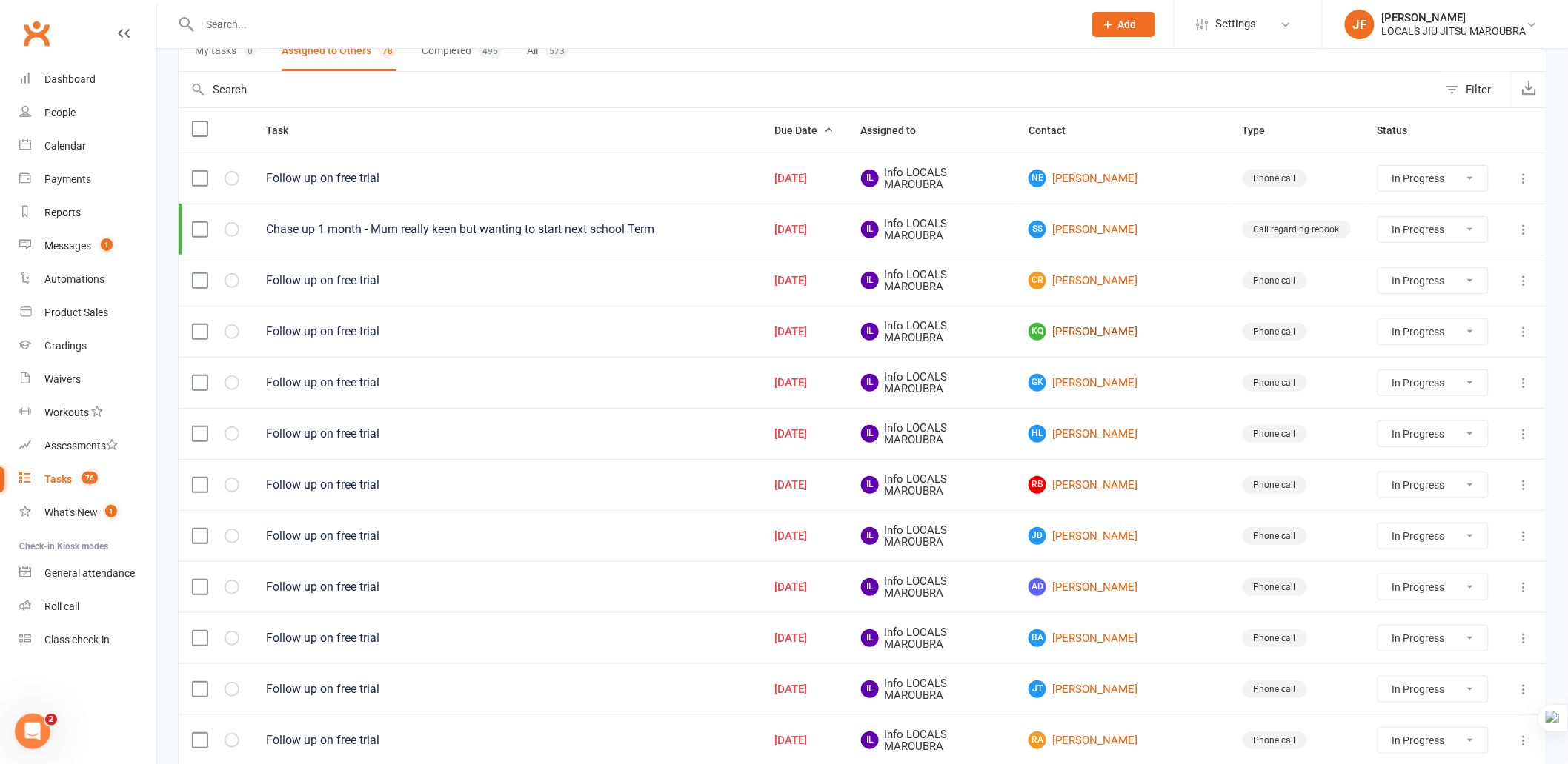
scroll to position [0, 0]
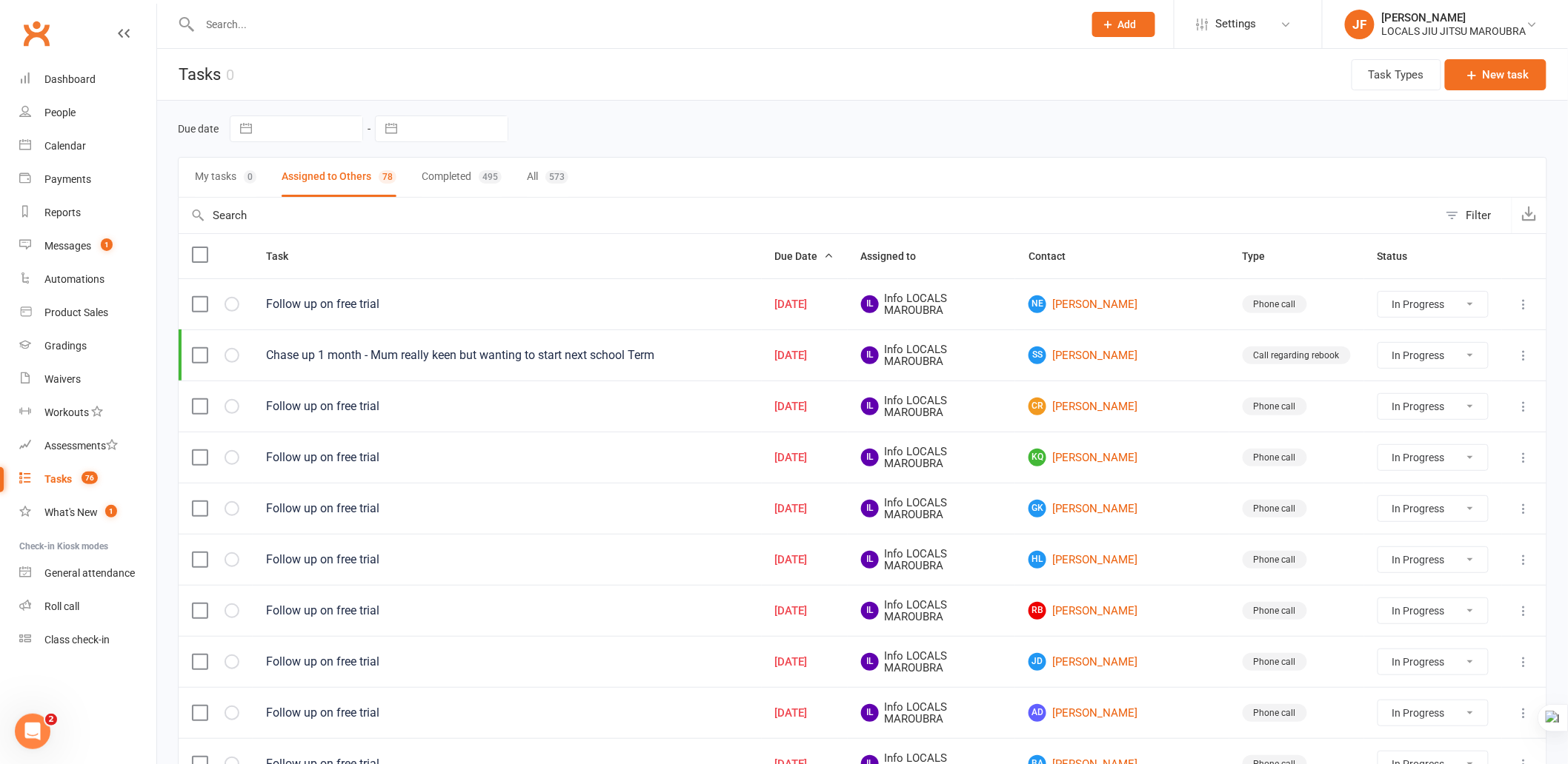
click at [832, 152] on div "Due date Navigate forward to interact with the calendar and select a date. Pres…" at bounding box center [863, 129] width 1369 height 56
click at [848, 71] on header "Tasks 0 Task Types New task" at bounding box center [863, 75] width 1411 height 52
click at [867, 130] on div "Due date Navigate forward to interact with the calendar and select a date. Pres…" at bounding box center [863, 129] width 1369 height 27
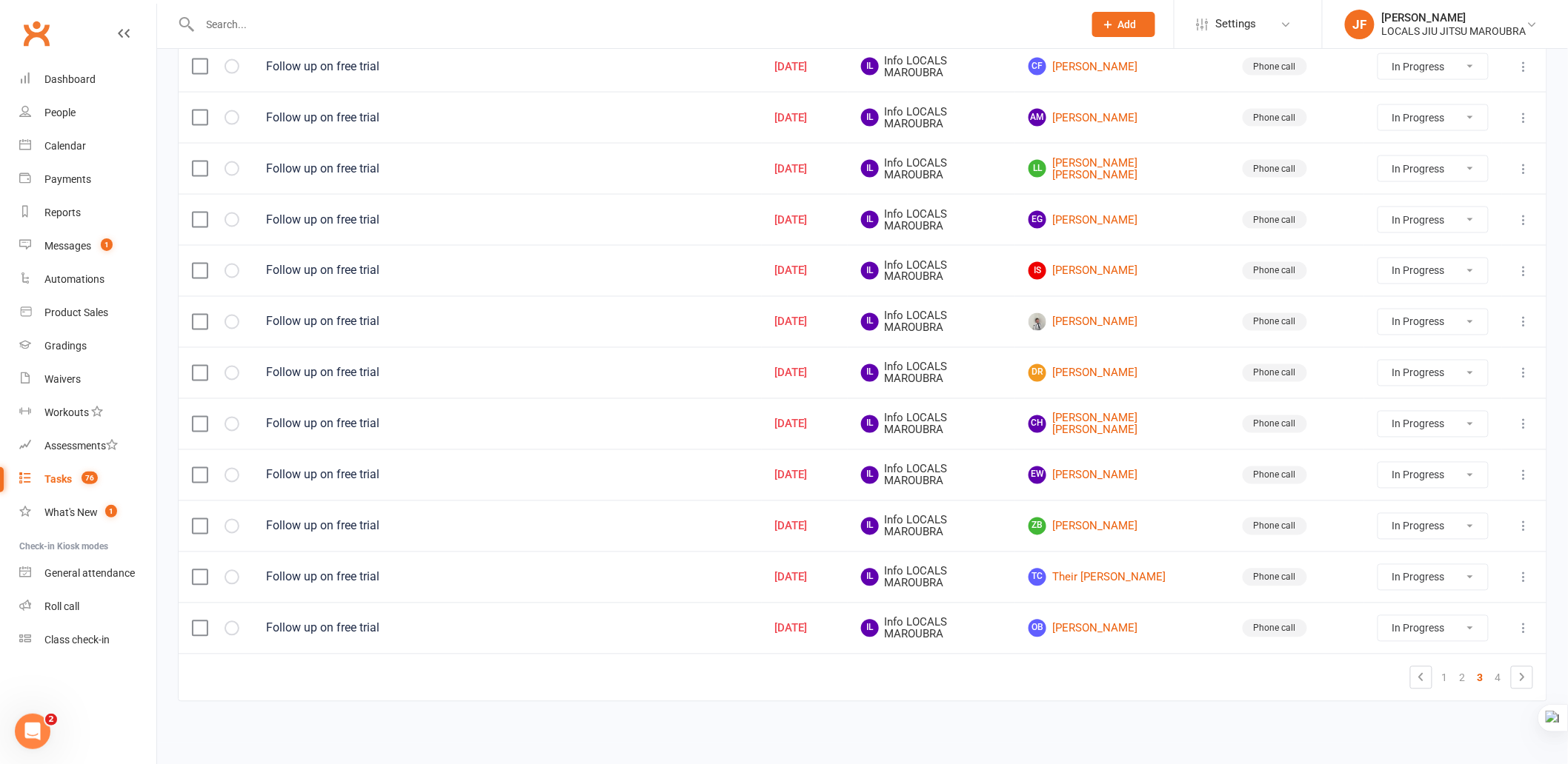
scroll to position [909, 0]
click at [1443, 682] on link "1" at bounding box center [1445, 678] width 17 height 21
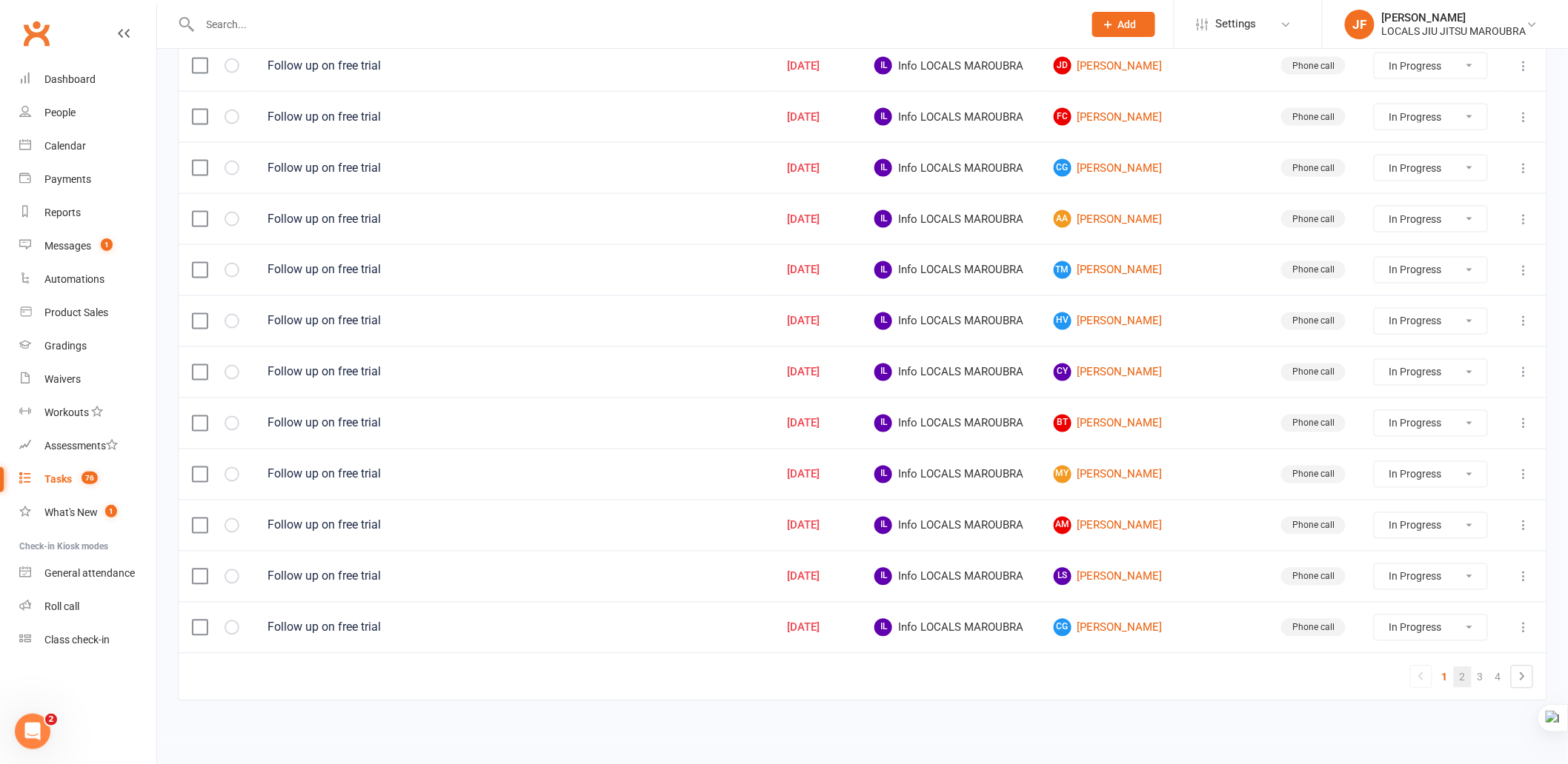
click at [1465, 675] on link "2" at bounding box center [1463, 678] width 17 height 21
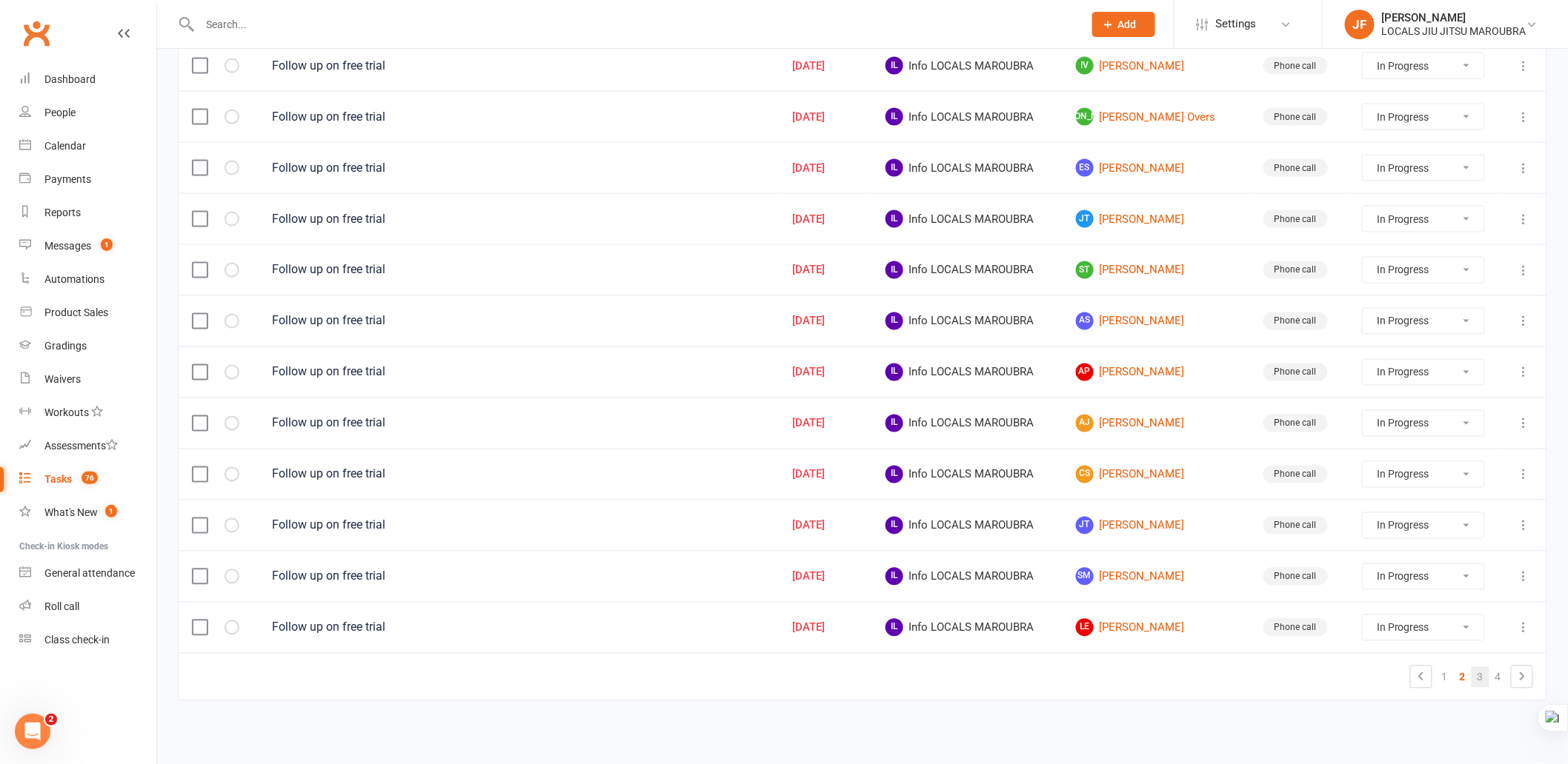
click at [1479, 677] on link "3" at bounding box center [1480, 678] width 17 height 21
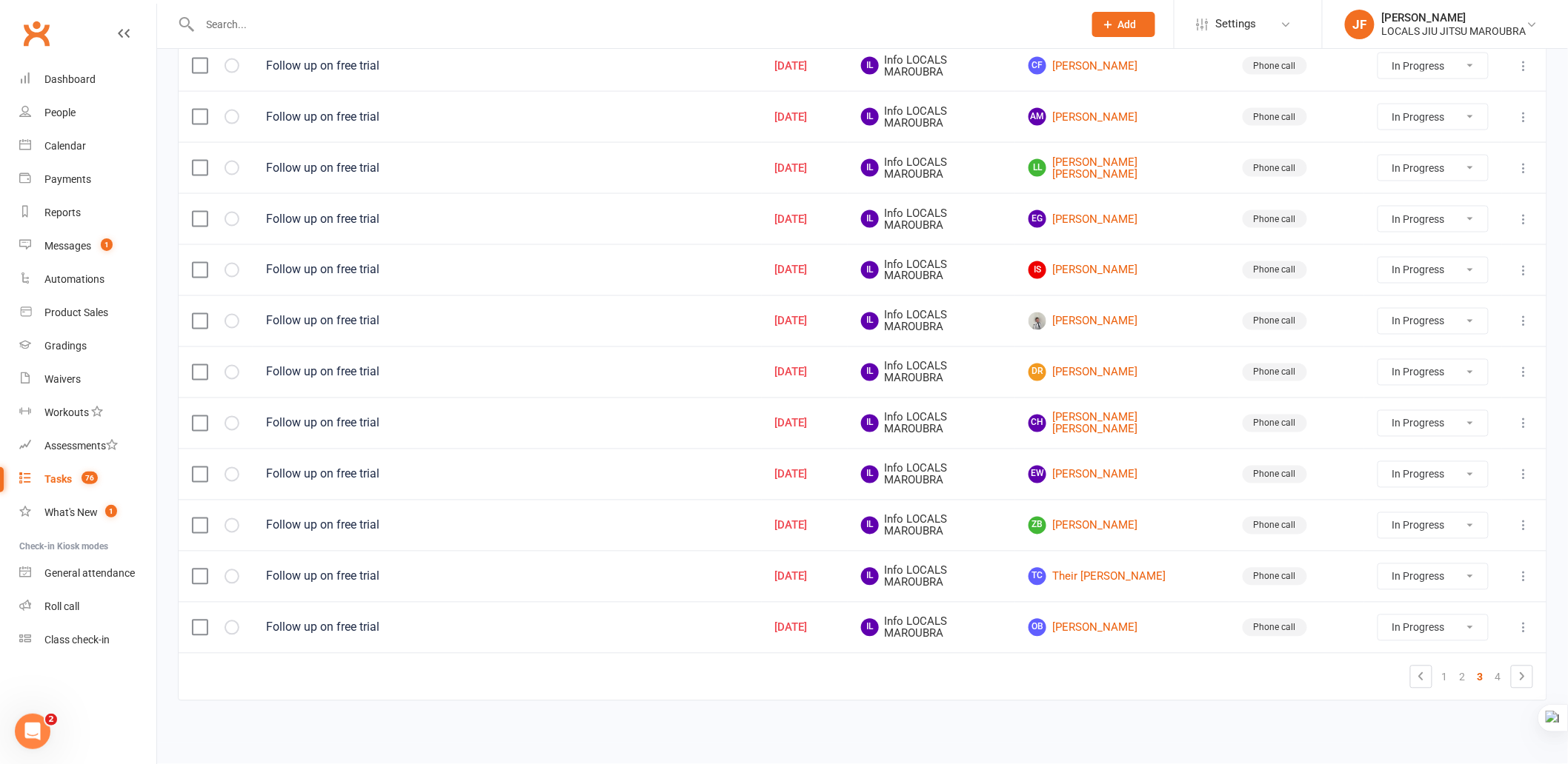
click at [819, 700] on table "Task Due Date Assigned to Contact Type Status Follow up on free trial Jul 29, 2…" at bounding box center [863, 15] width 1369 height 1371
click at [761, 652] on td "Follow up on free trial" at bounding box center [507, 627] width 509 height 51
click at [539, 694] on td "1 2 3 4" at bounding box center [862, 676] width 1368 height 47
click at [537, 686] on td "1 2 3 4" at bounding box center [862, 676] width 1368 height 47
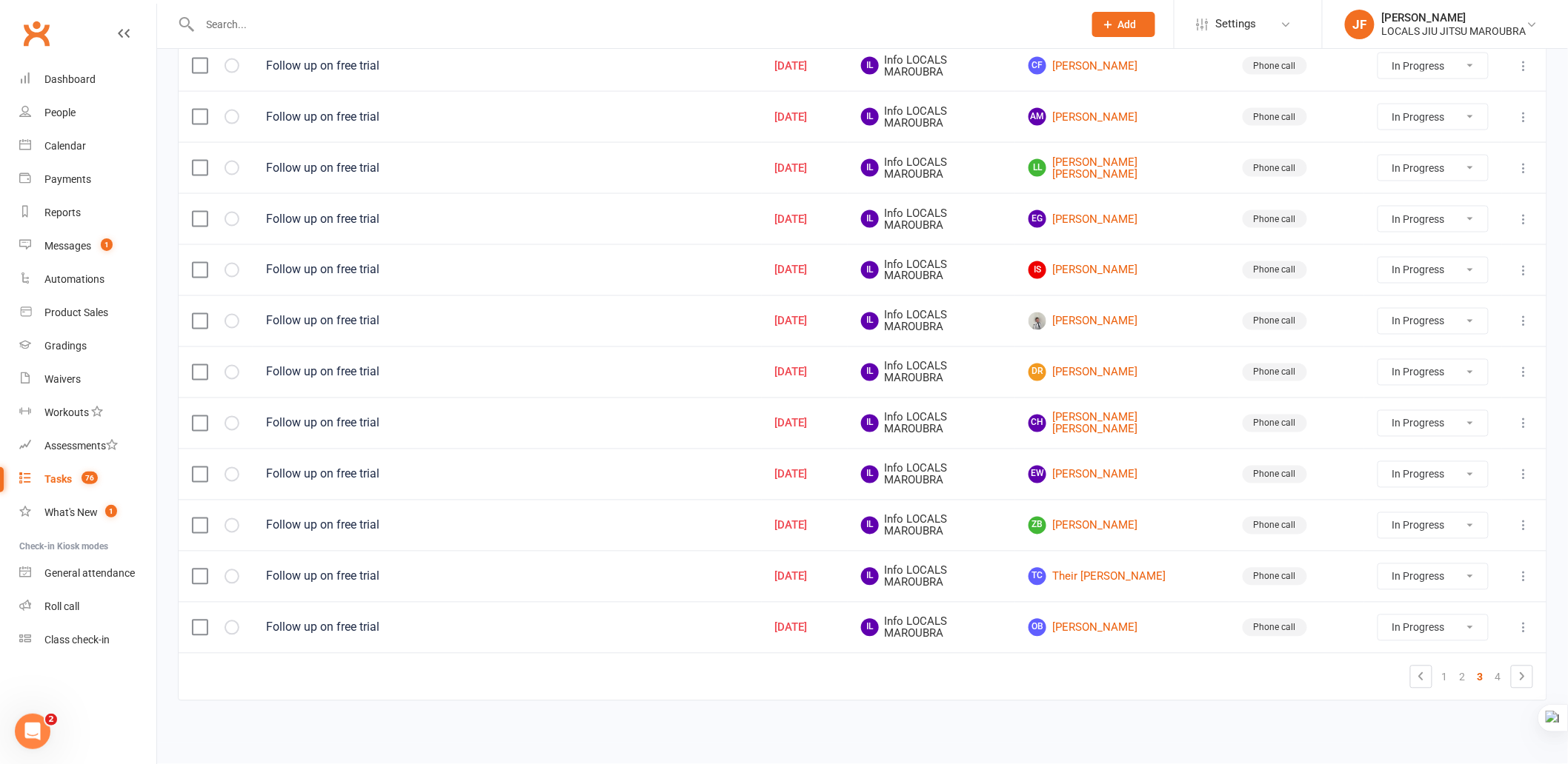
drag, startPoint x: 924, startPoint y: 745, endPoint x: 886, endPoint y: 759, distance: 40.5
drag, startPoint x: 1050, startPoint y: 727, endPoint x: 1113, endPoint y: 717, distance: 63.8
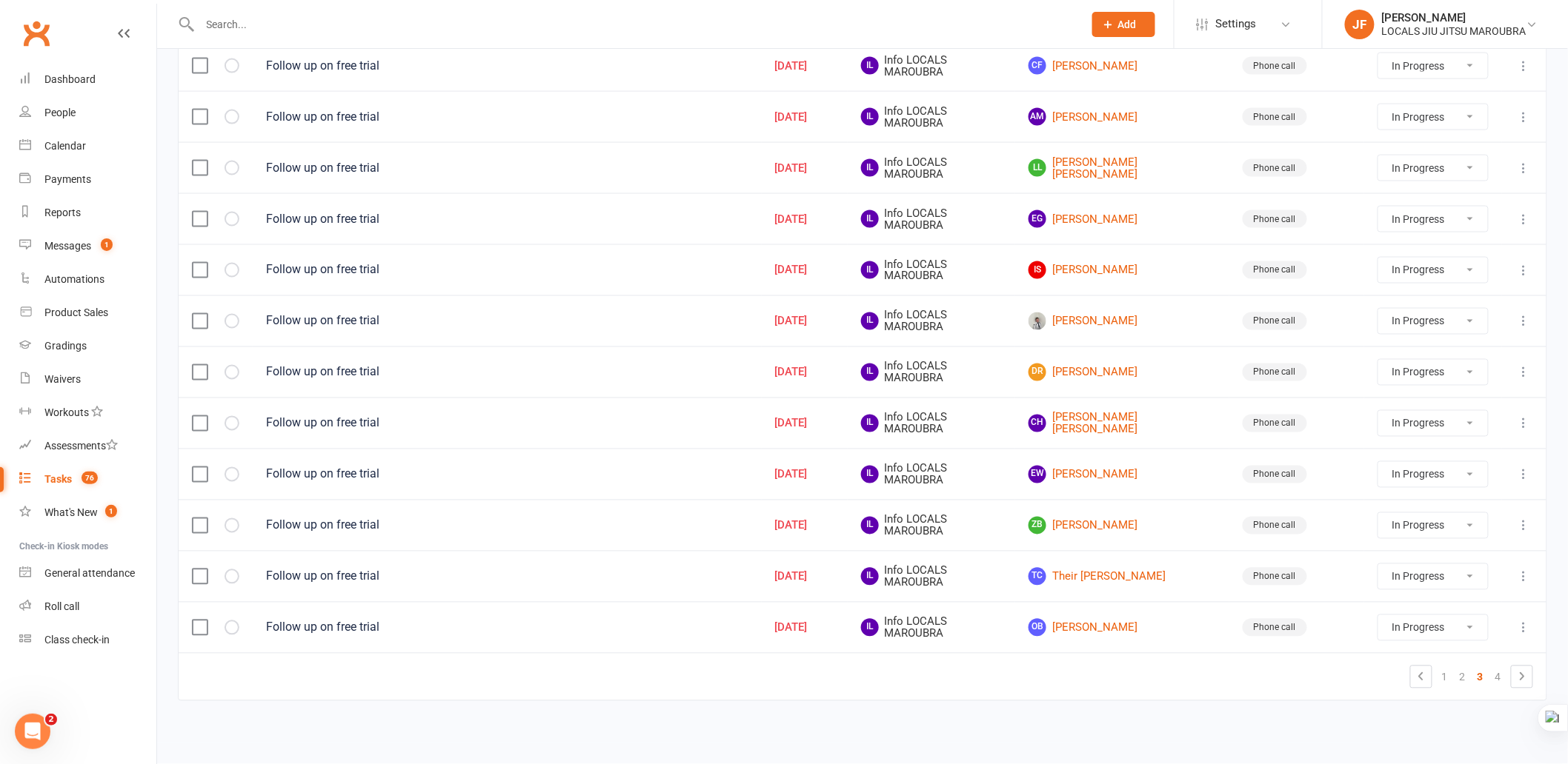
click at [1446, 674] on link "1" at bounding box center [1445, 678] width 17 height 21
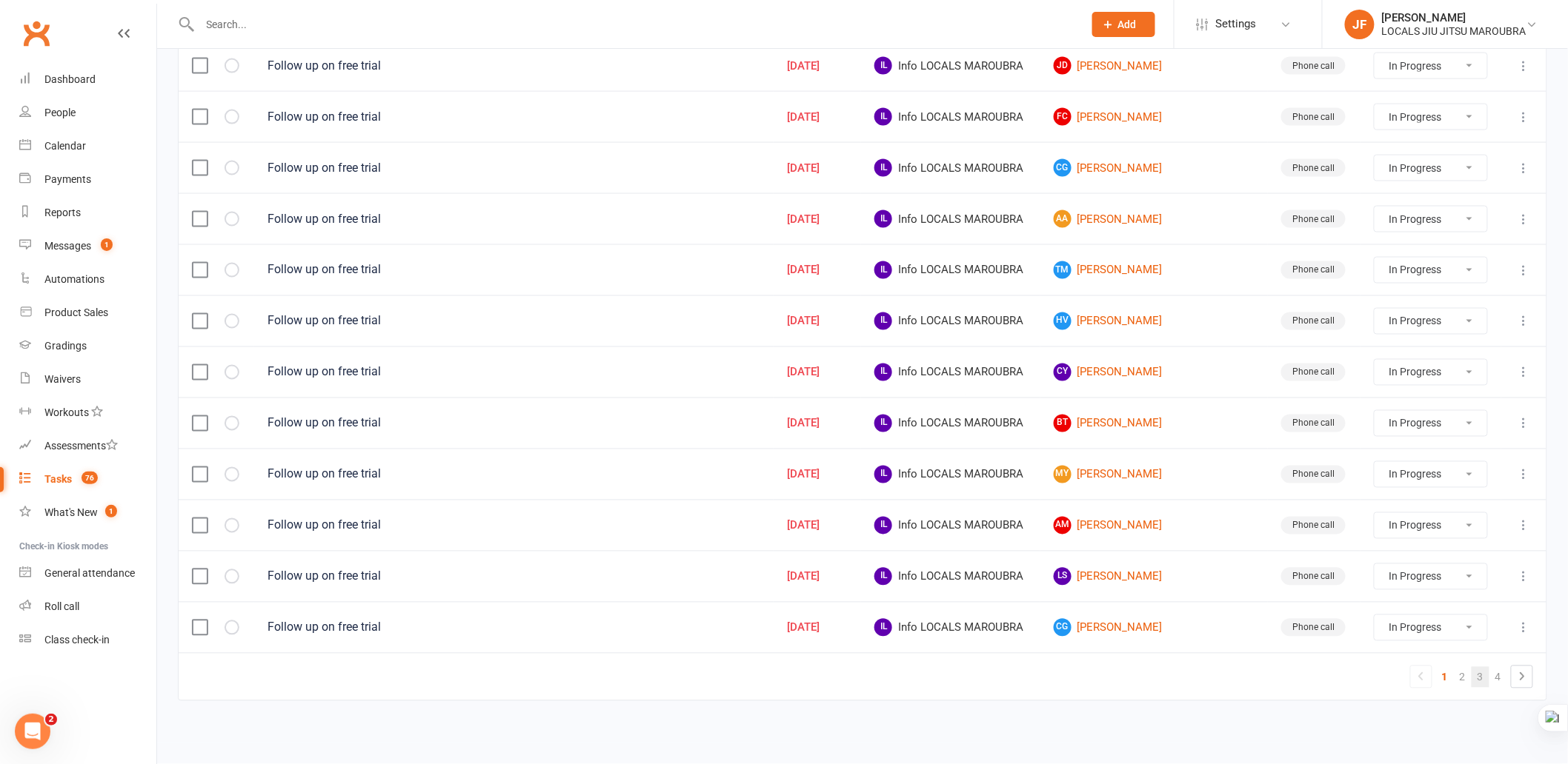
click at [1473, 678] on link "3" at bounding box center [1480, 678] width 17 height 21
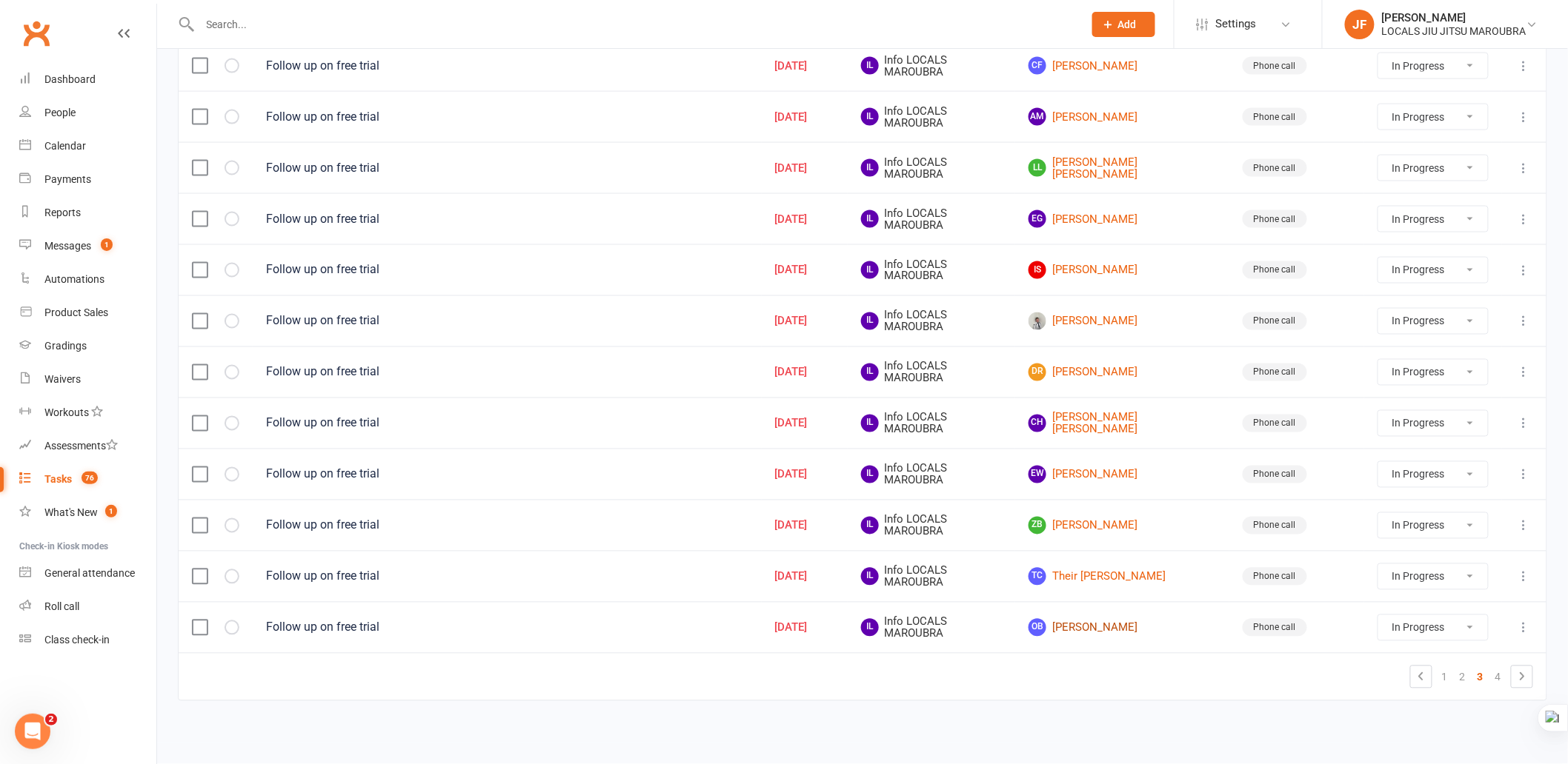
click at [1121, 631] on link "OB Oscar Bernstein" at bounding box center [1122, 628] width 188 height 17
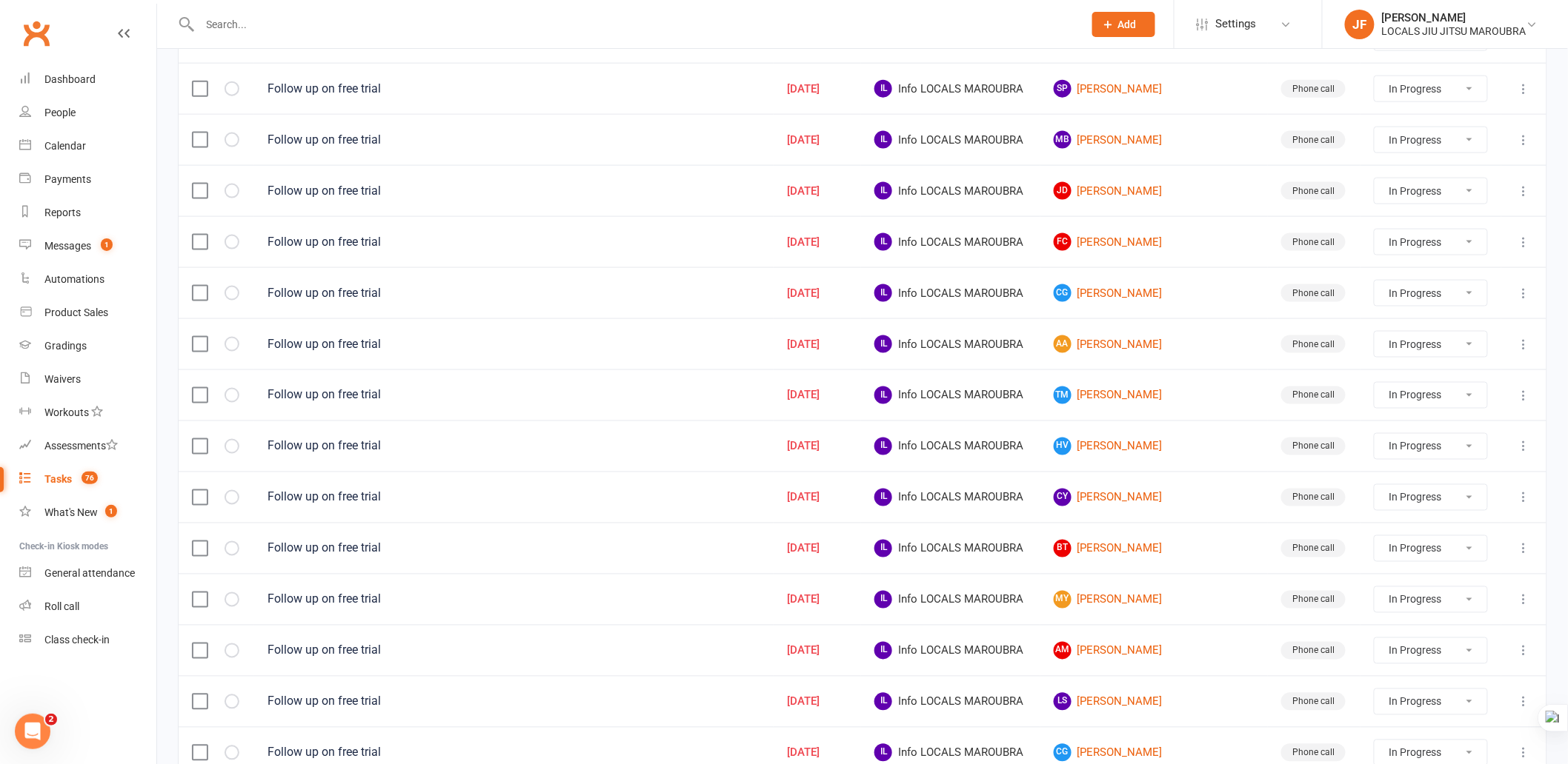
scroll to position [909, 0]
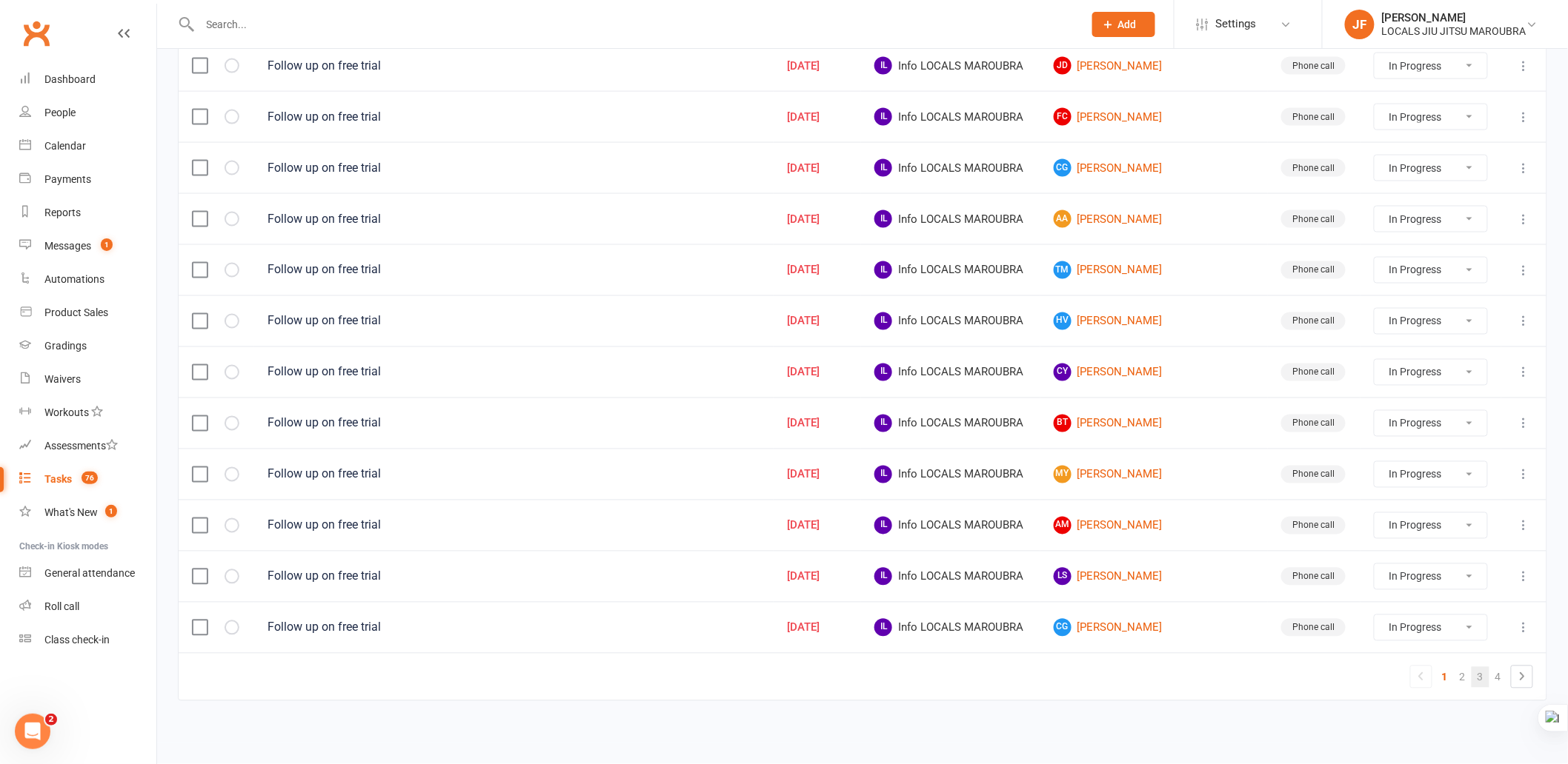
click at [1479, 679] on link "3" at bounding box center [1480, 678] width 17 height 21
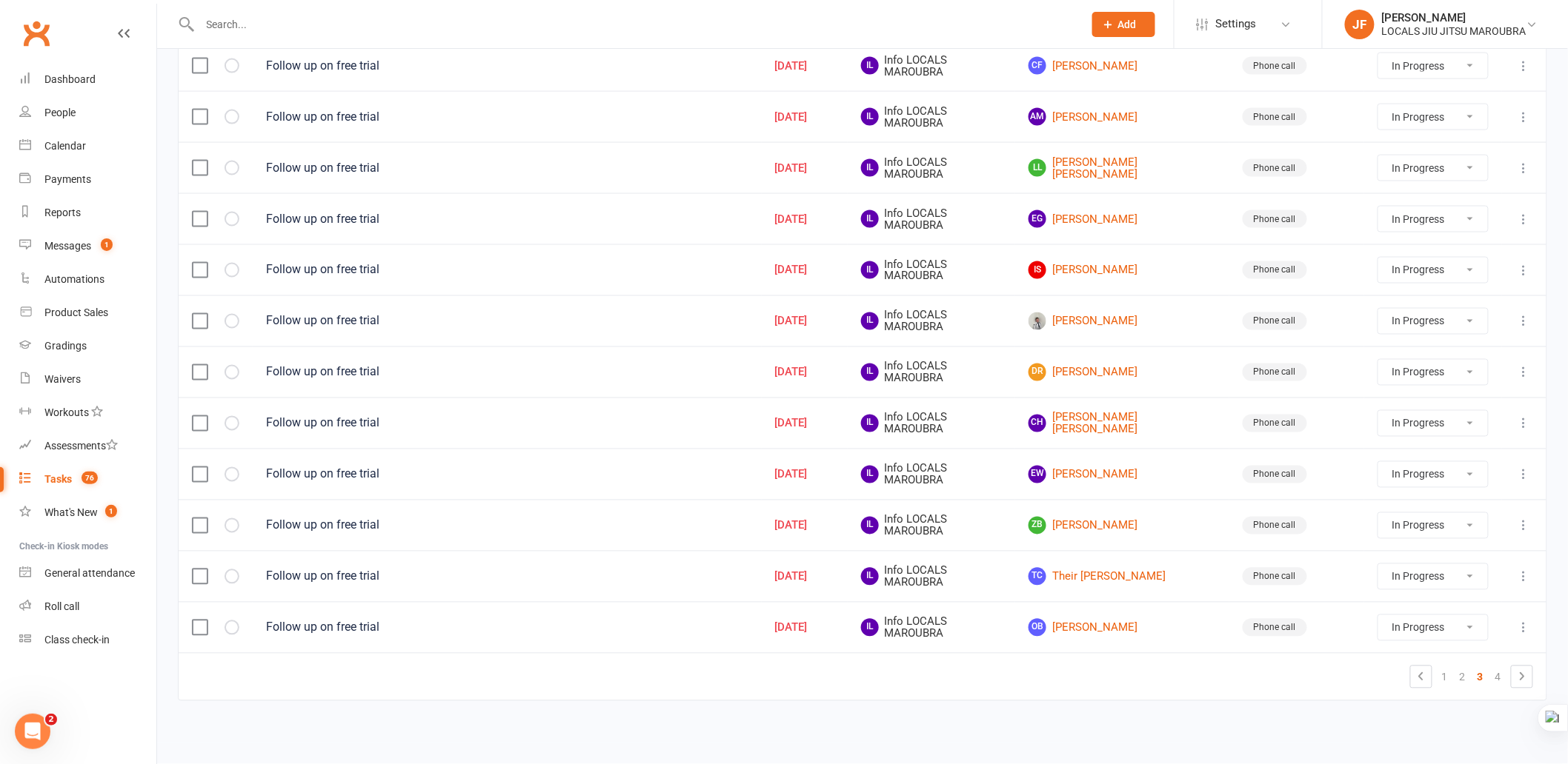
click at [1521, 628] on icon at bounding box center [1524, 627] width 14 height 14
click at [1165, 628] on link "OB Oscar Bernstein" at bounding box center [1122, 628] width 188 height 17
click at [1109, 578] on link "TC Their Cox" at bounding box center [1122, 577] width 188 height 17
click at [1106, 524] on link "ZB Zachary Bernstein" at bounding box center [1122, 526] width 188 height 17
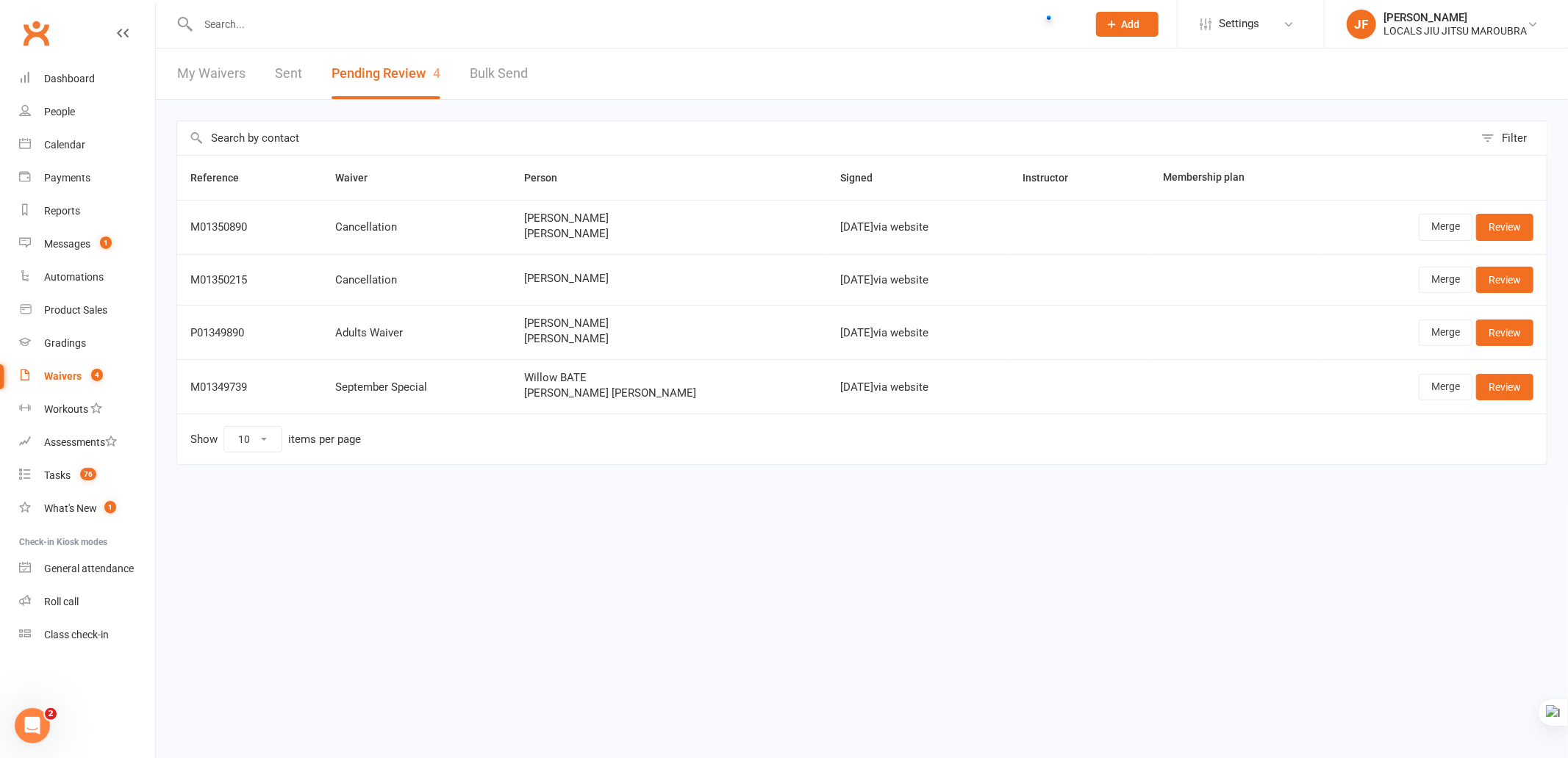
click at [450, 32] on input "text" at bounding box center [635, 25] width 882 height 21
paste input "Cooper Hartung"
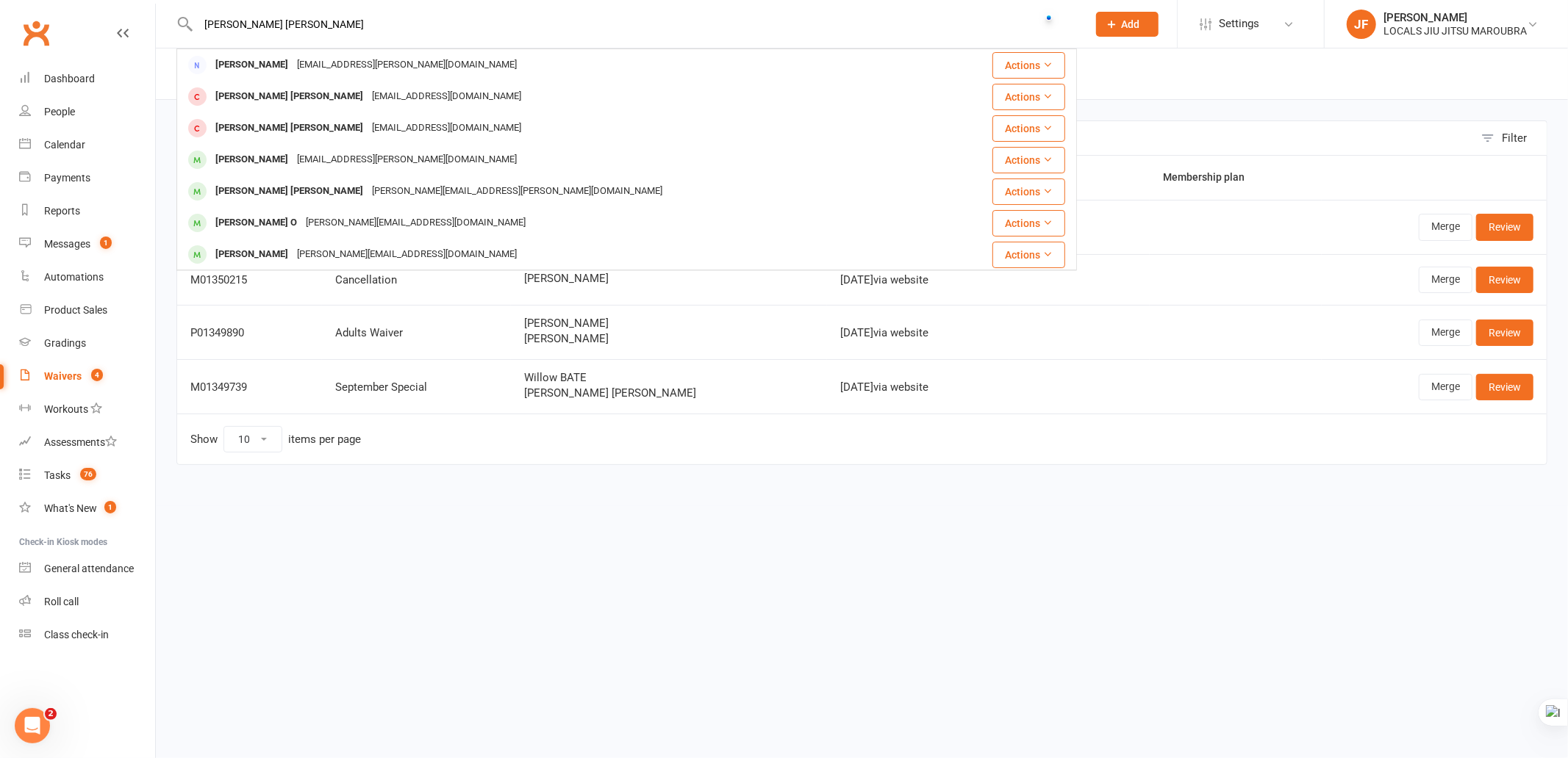
drag, startPoint x: 241, startPoint y: 22, endPoint x: 196, endPoint y: 17, distance: 45.3
click at [199, 20] on input "Cooper Hartung" at bounding box center [635, 25] width 882 height 21
type input "Hartung"
click at [530, 453] on td "Show 10 25 50 100 items per page" at bounding box center [861, 439] width 1369 height 51
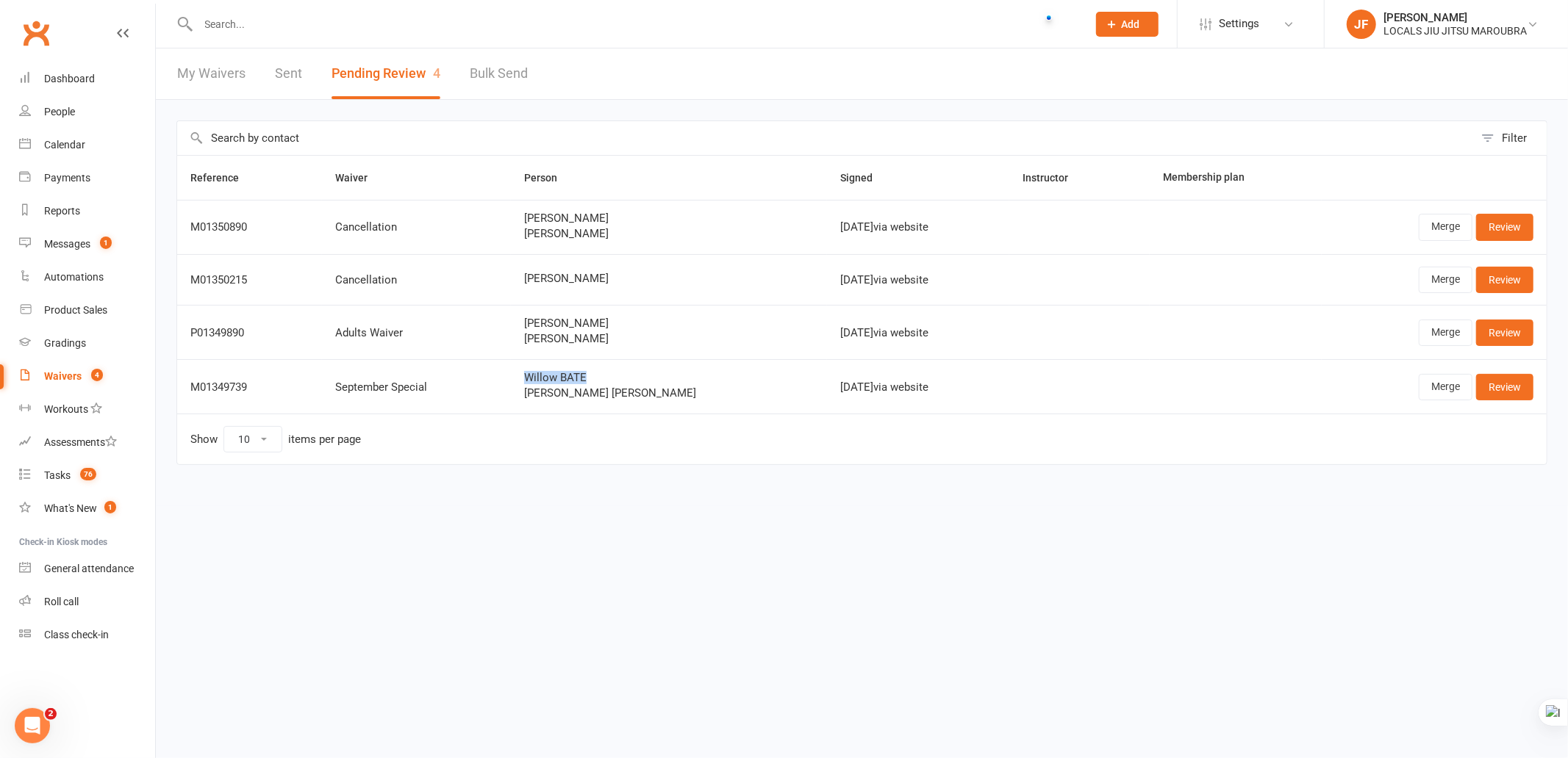
copy span "Willow BATE"
drag, startPoint x: 535, startPoint y: 384, endPoint x: 615, endPoint y: 371, distance: 81.0
click at [615, 371] on td "Willow BATE Cooper Hartung" at bounding box center [668, 386] width 316 height 54
click at [395, 22] on input "text" at bounding box center [635, 25] width 882 height 21
paste input "Willow BATE"
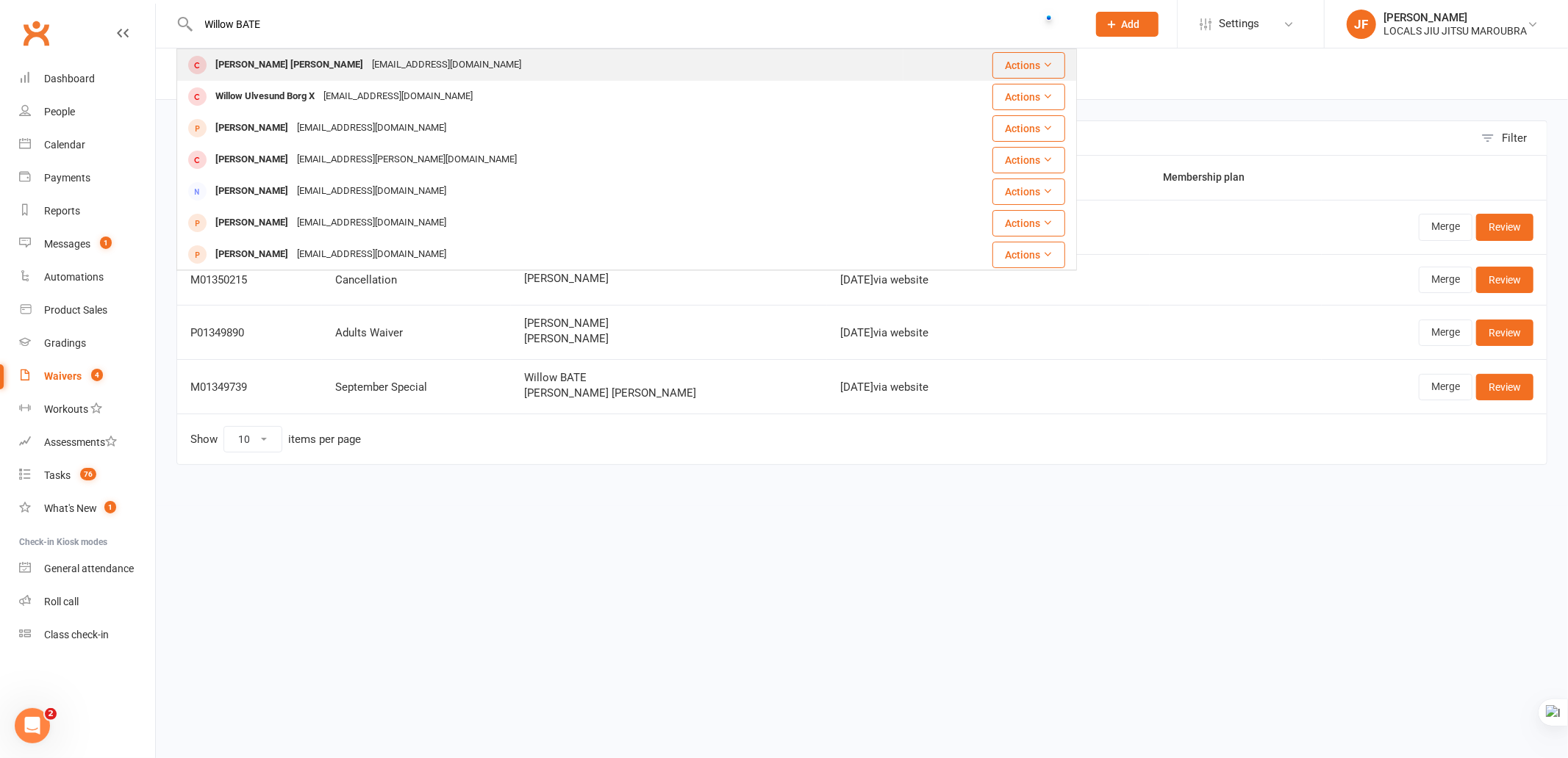
type input "Willow BATE"
click at [395, 60] on div "Cooper Bate willow_bate@hotmail.com" at bounding box center [540, 65] width 725 height 31
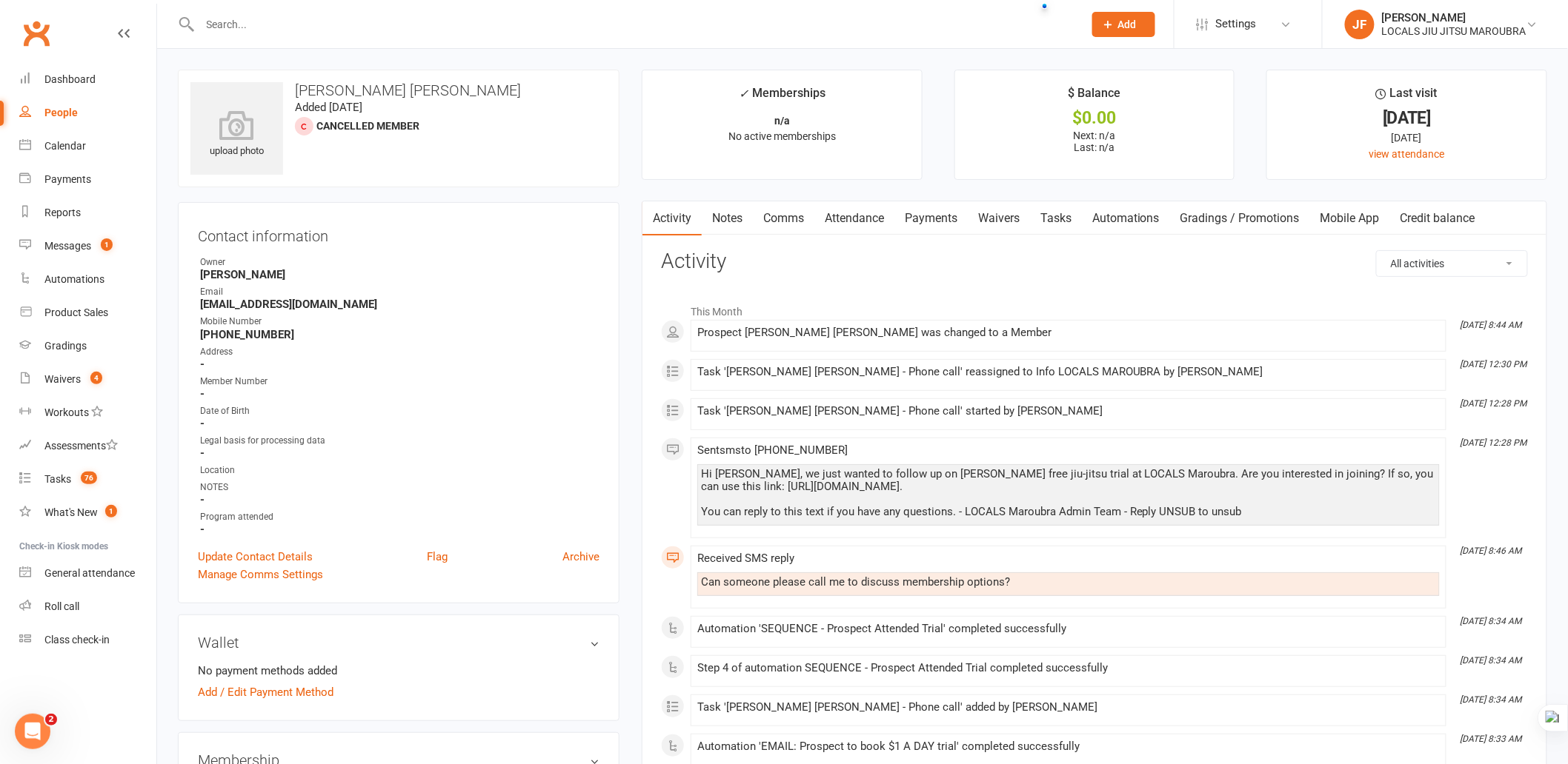
click at [465, 27] on input "text" at bounding box center [634, 25] width 877 height 21
paste input "willow_bate@hotmail.com"
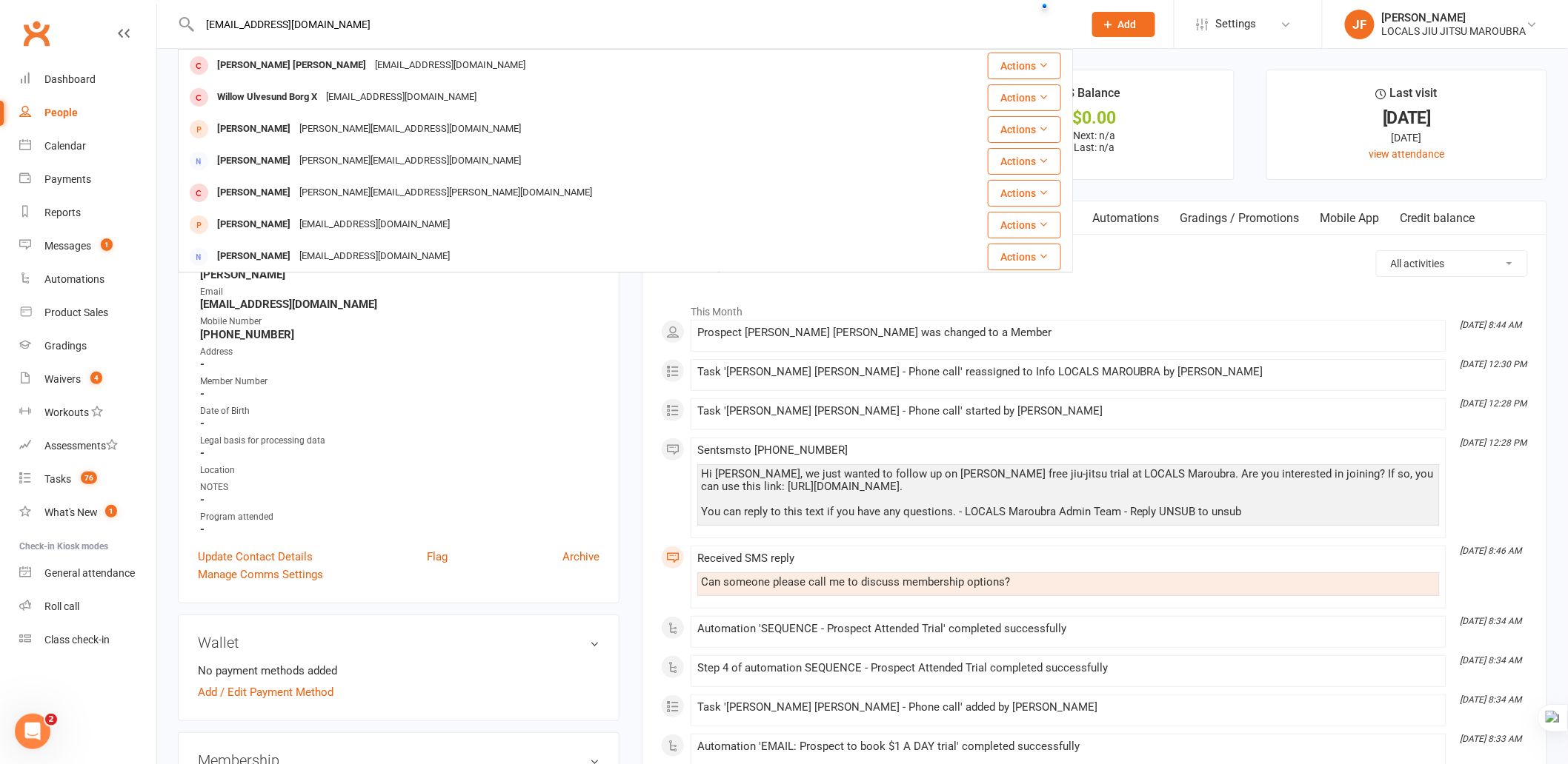
type input "willow_bate@hotmail.com"
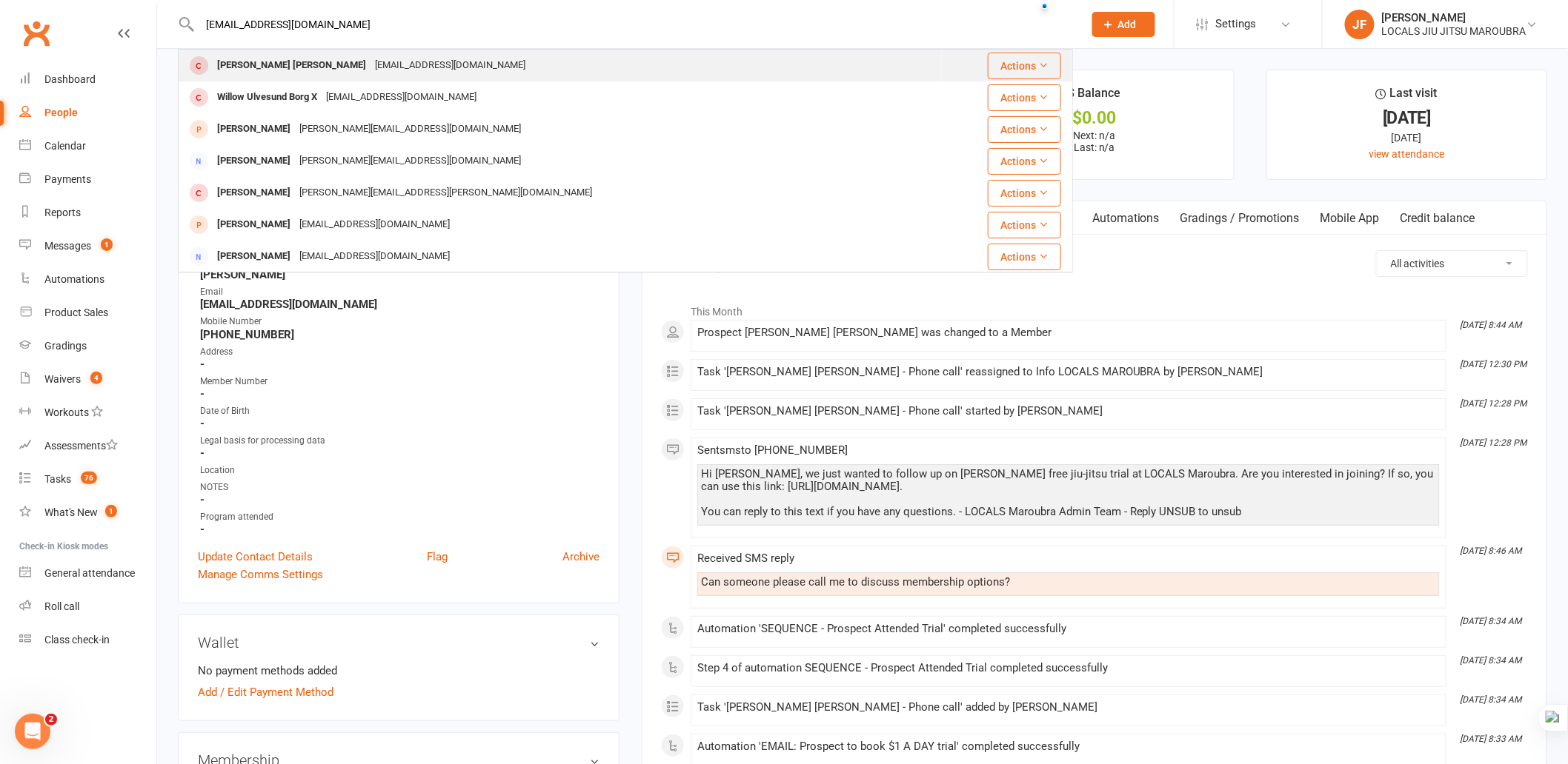
click at [438, 68] on div "Cooper Bate willow_bate@hotmail.com" at bounding box center [560, 66] width 761 height 31
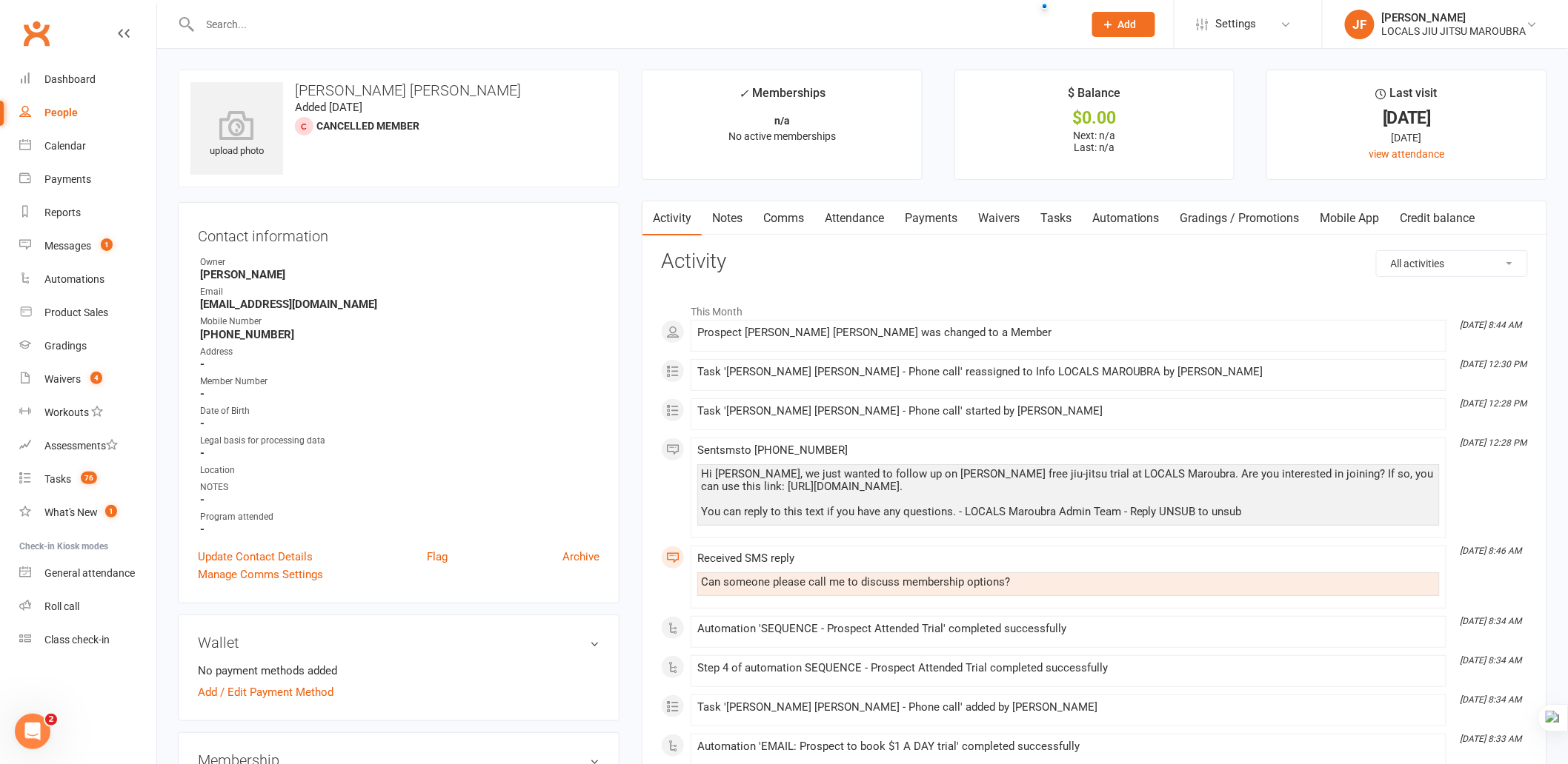
click at [479, 27] on input "text" at bounding box center [634, 25] width 877 height 21
paste input "[PERSON_NAME]"
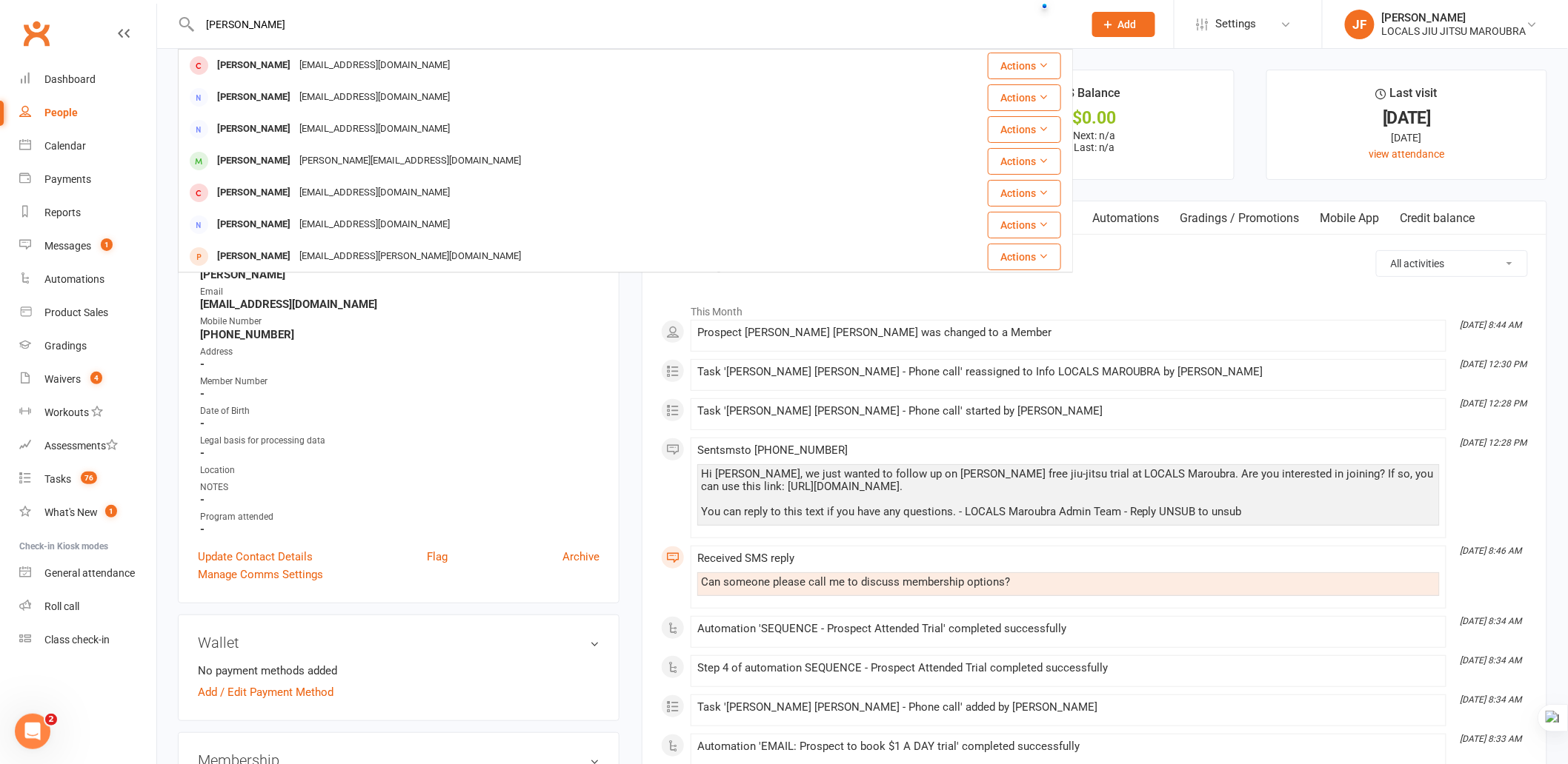
click at [380, 32] on input "[PERSON_NAME]" at bounding box center [634, 25] width 877 height 21
paste input "[PERSON_NAME]"
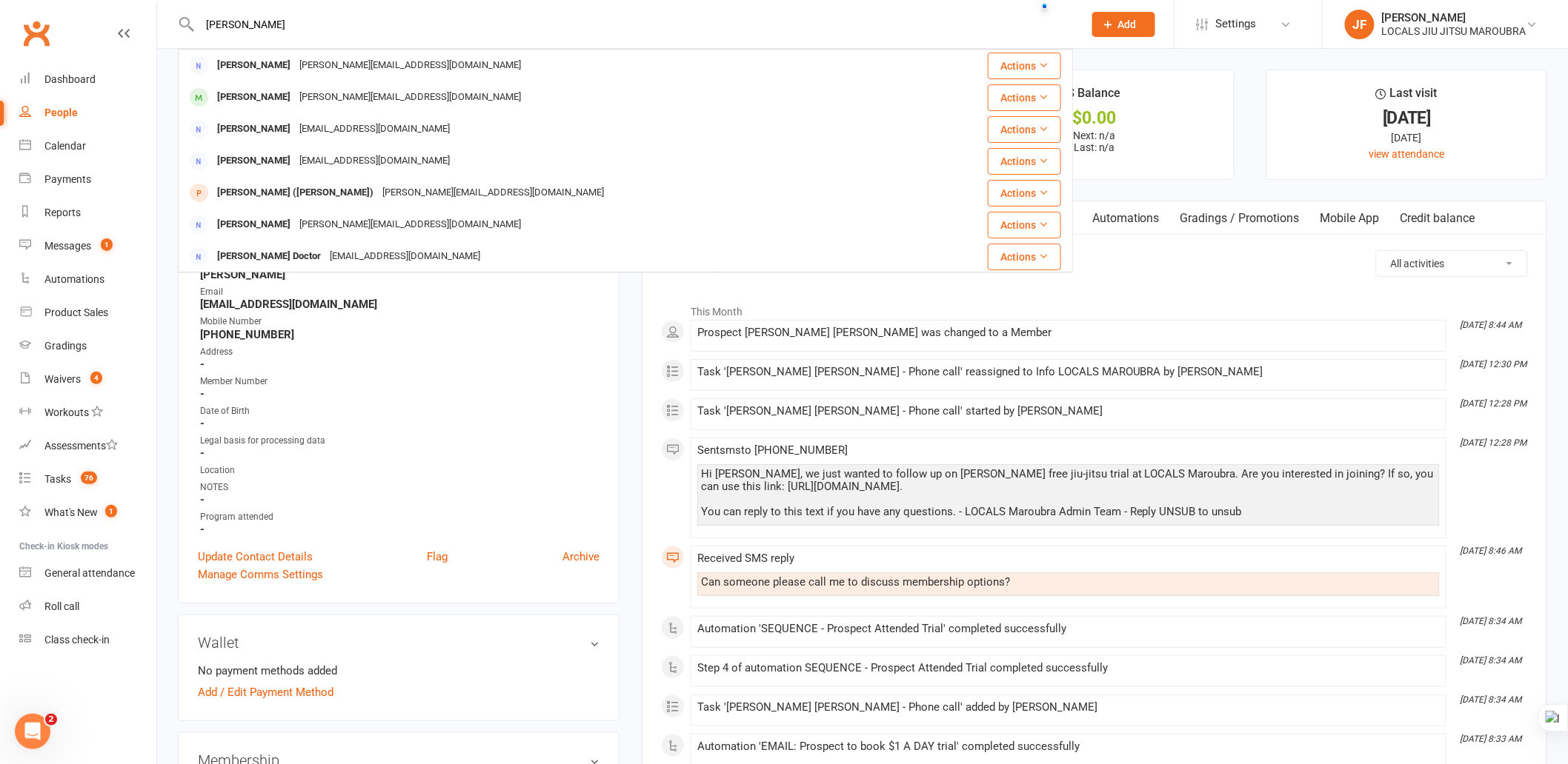
click at [372, 12] on div "Angeliki Dimitriou Angeliki Dimitriou angela_dimi@yahoo.co.uk Actions Alexander…" at bounding box center [625, 24] width 895 height 48
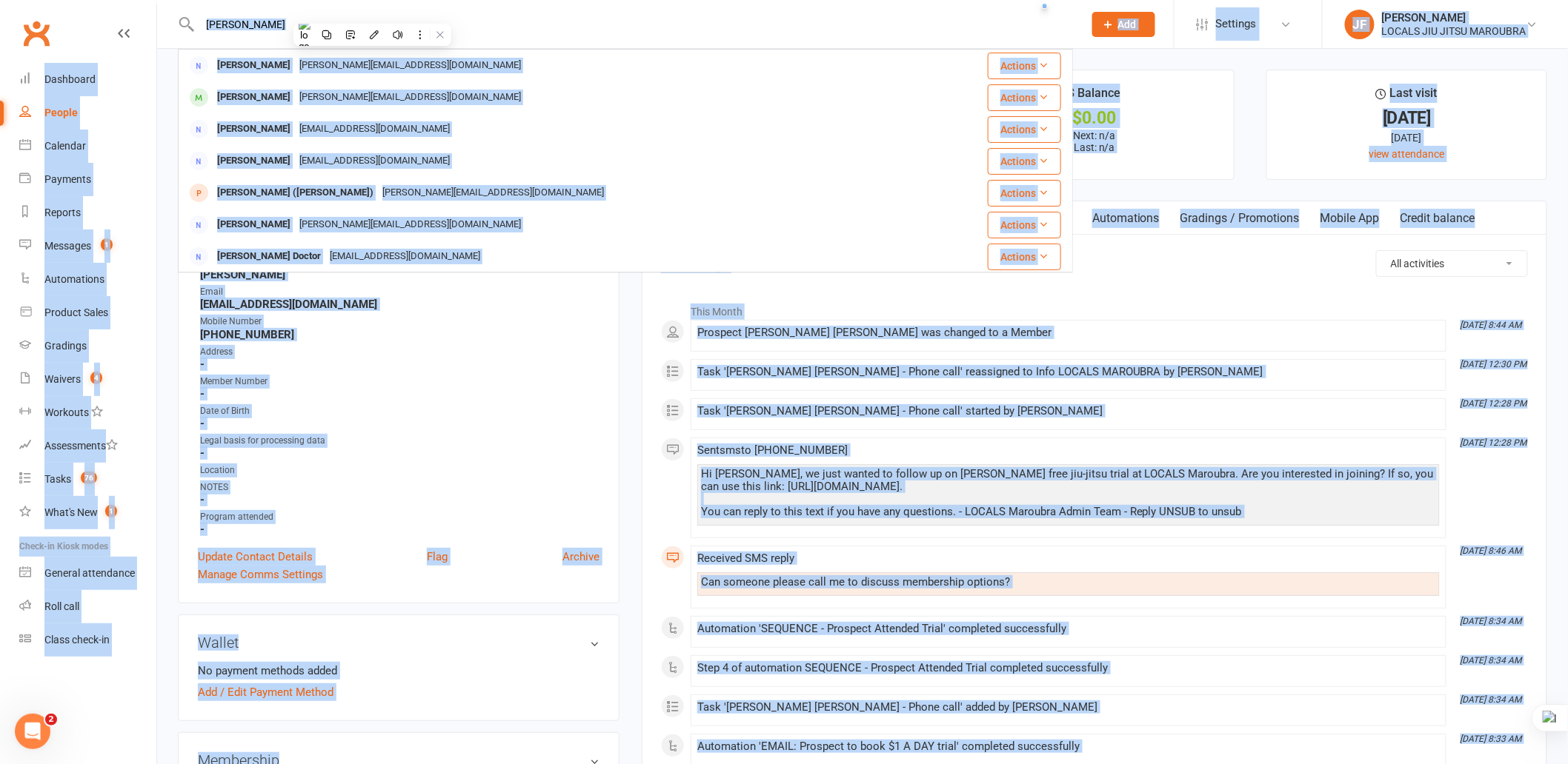
click at [476, 11] on div "Angeliki Dimitriou Angeliki Dimitriou angela_dimi@yahoo.co.uk Actions Alexander…" at bounding box center [625, 24] width 895 height 48
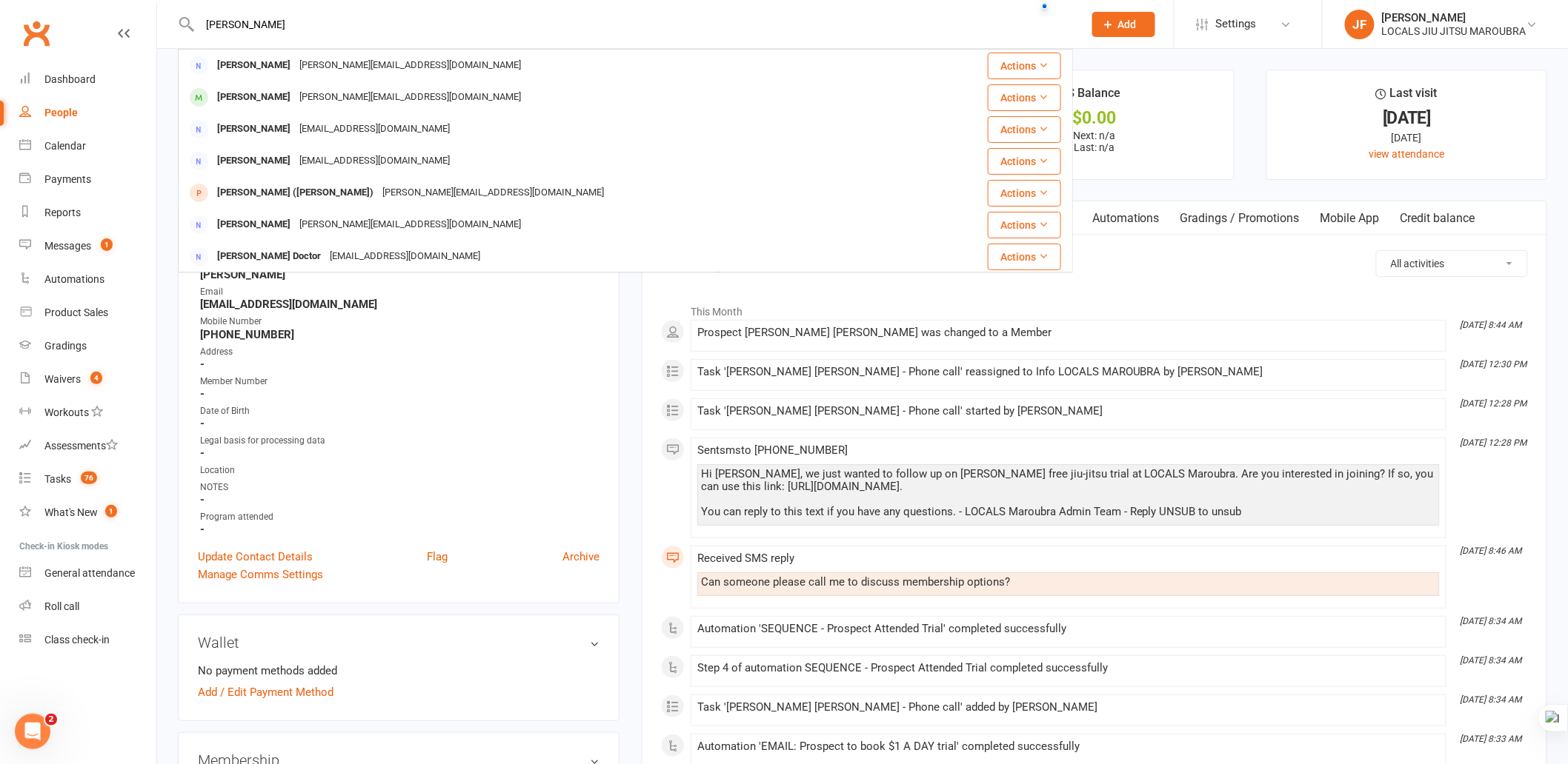
click at [480, 17] on input "[PERSON_NAME]" at bounding box center [634, 25] width 877 height 21
paste input "[PERSON_NAME]"
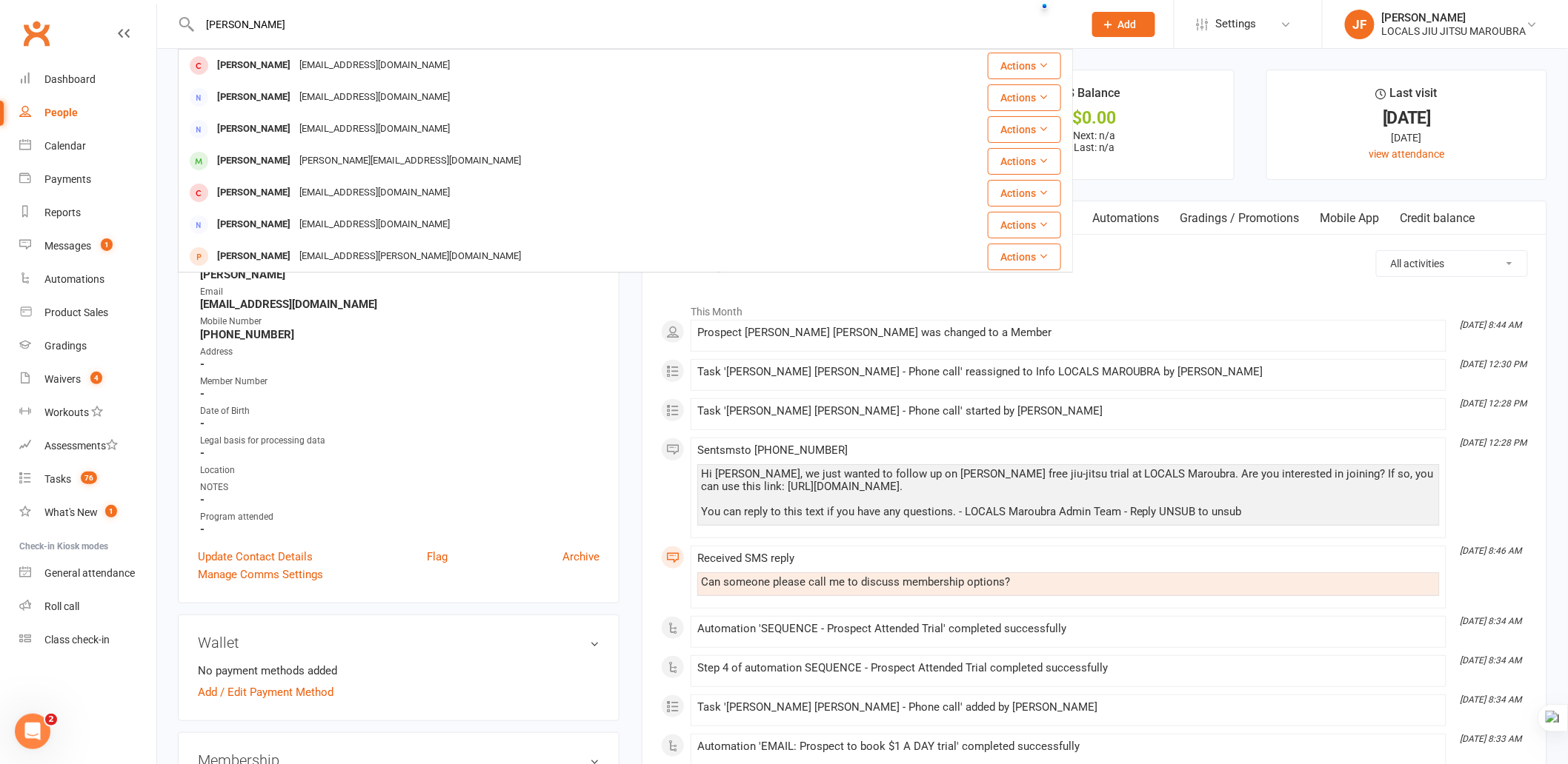
click at [424, 27] on input "[PERSON_NAME]" at bounding box center [634, 25] width 877 height 21
paste input "[PERSON_NAME]"
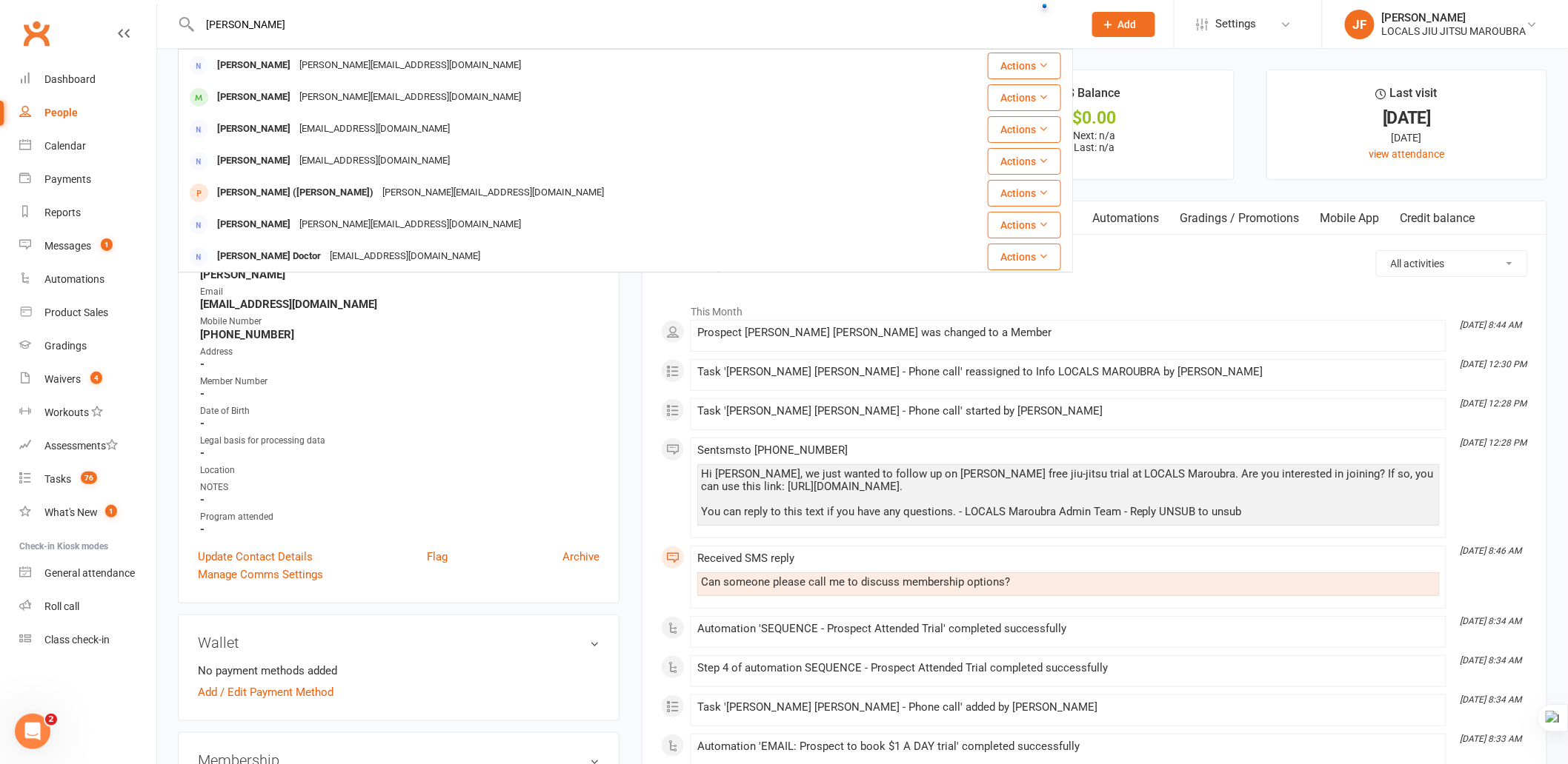
click at [473, 38] on div "Angeliki Dimitriou Angeliki Dimitriou angela_dimi@yahoo.co.uk Actions Alexander…" at bounding box center [625, 24] width 895 height 48
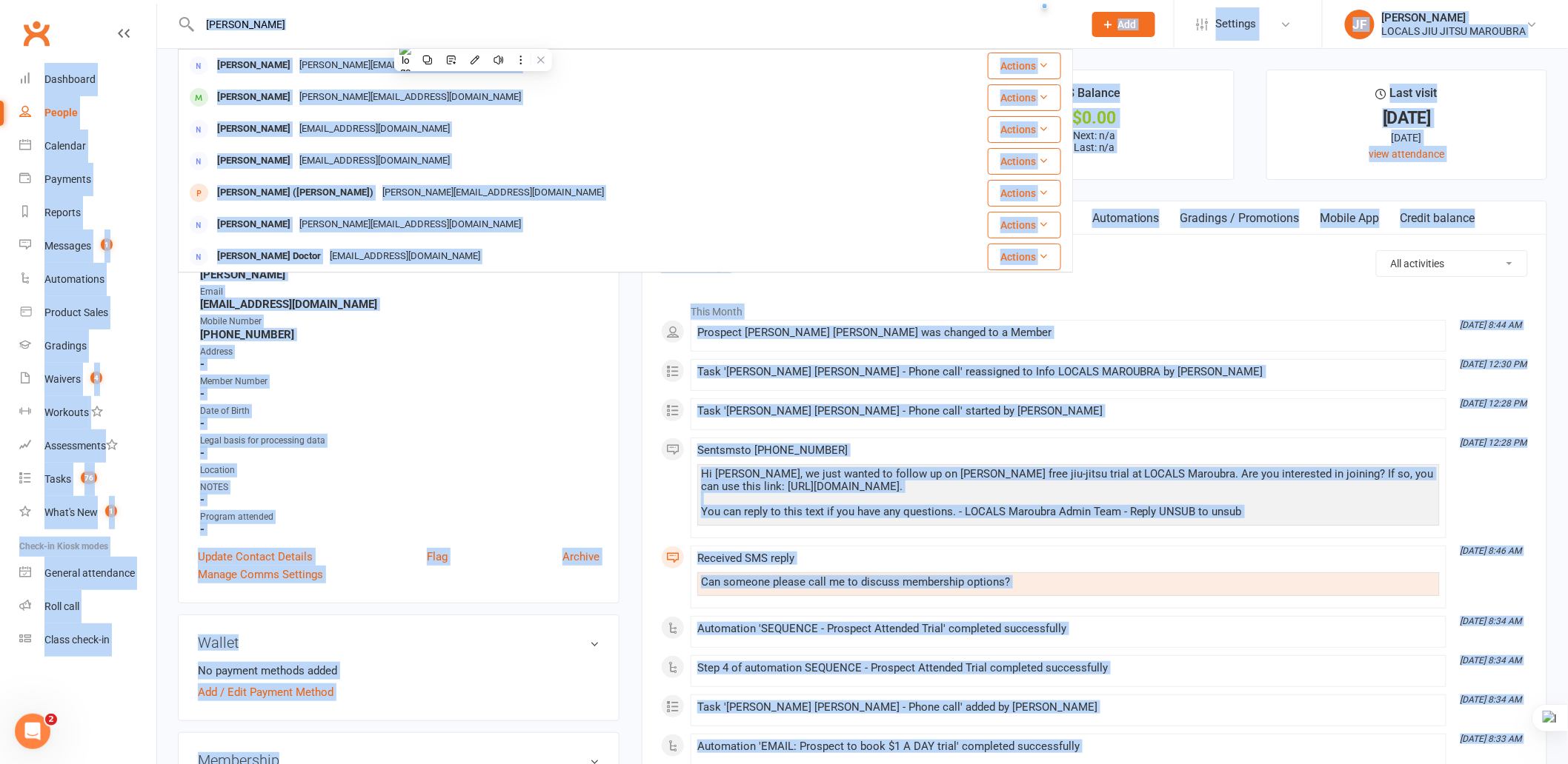
click at [468, 25] on input "[PERSON_NAME]" at bounding box center [634, 25] width 877 height 21
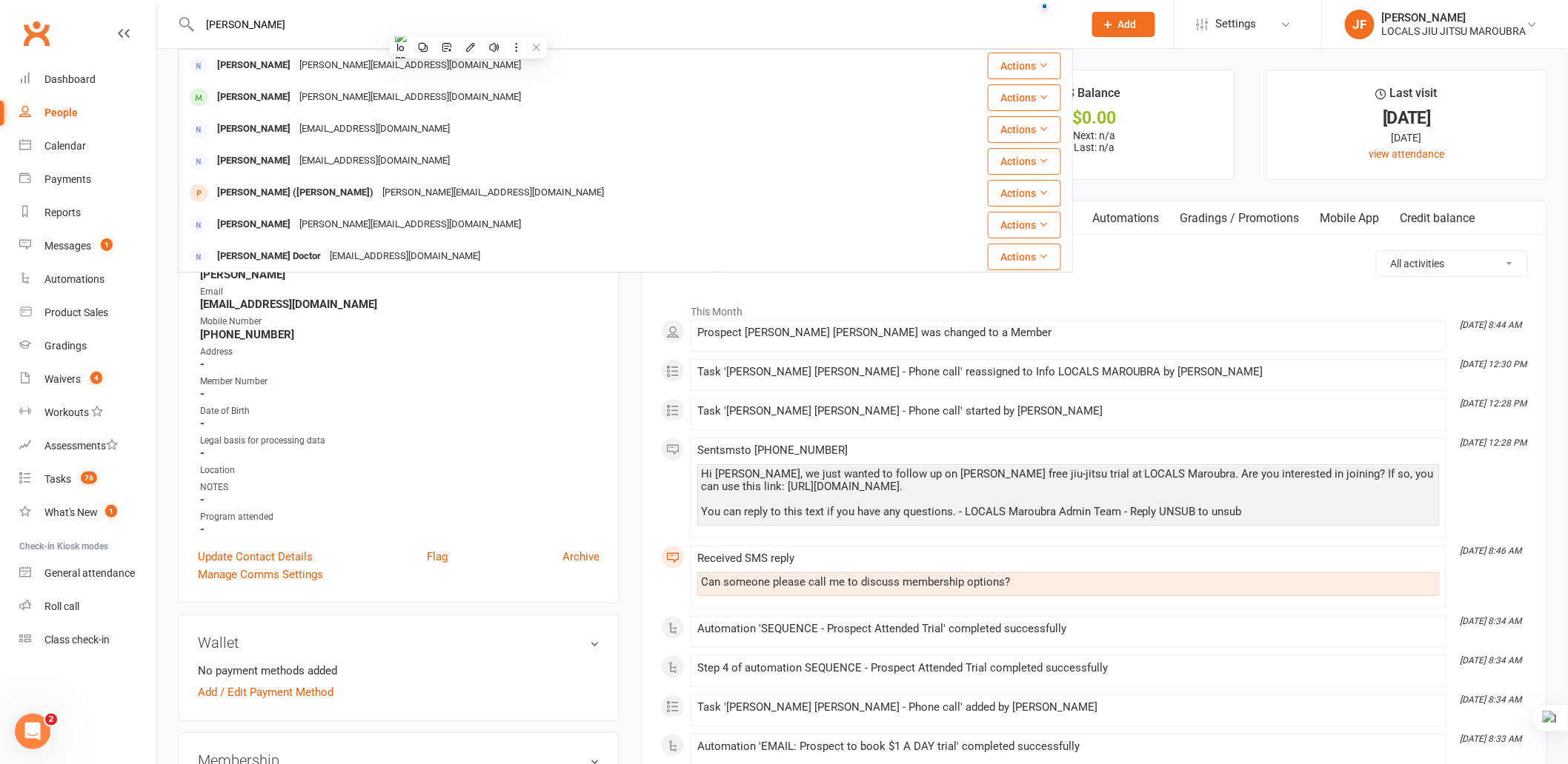
paste input "[PERSON_NAME]"
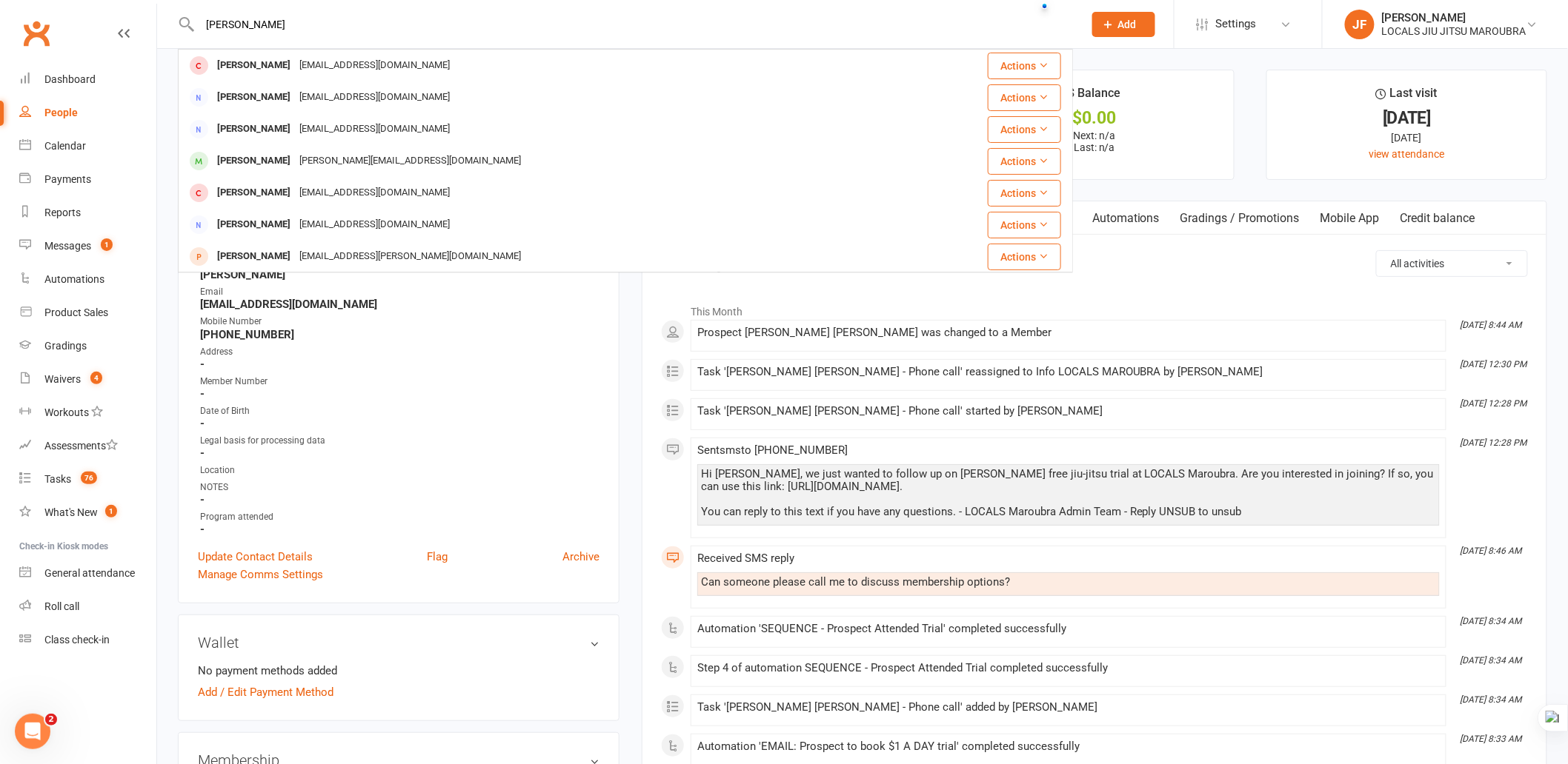
click at [527, 19] on input "[PERSON_NAME]" at bounding box center [634, 25] width 877 height 21
paste input "[PERSON_NAME]"
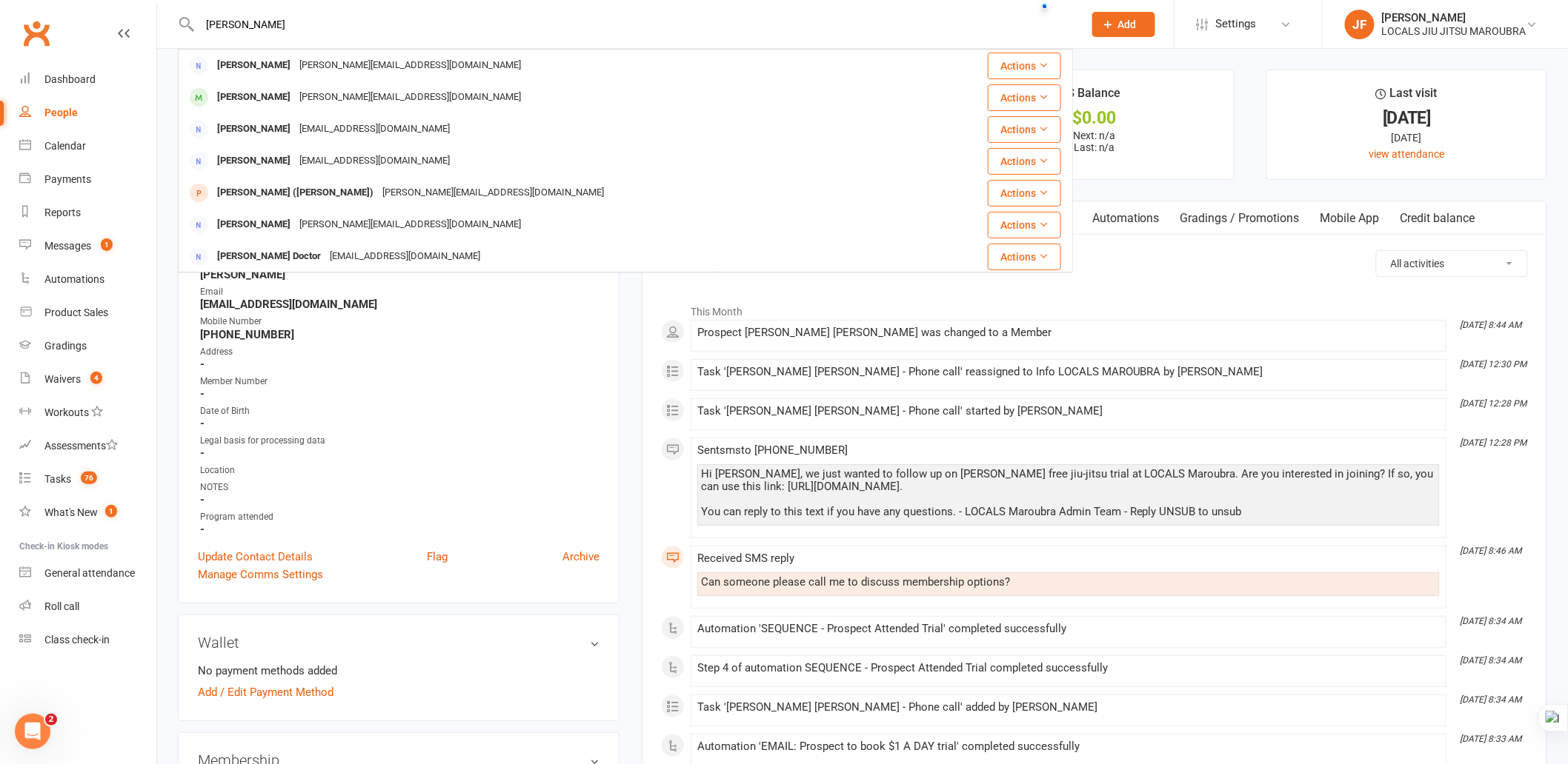
click at [228, 26] on input "[PERSON_NAME]" at bounding box center [634, 25] width 877 height 21
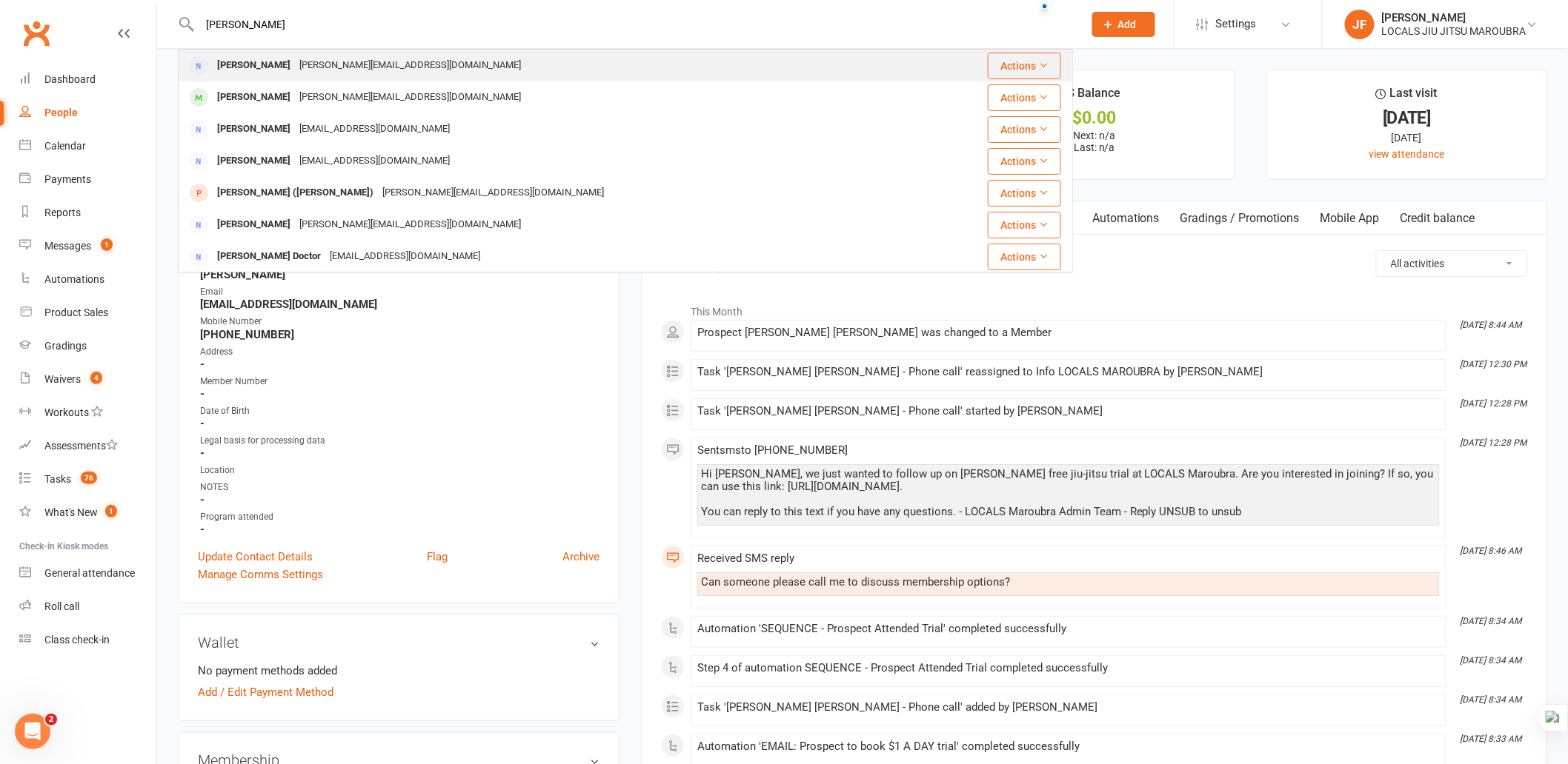
type input "[PERSON_NAME]"
click at [360, 57] on div "[PERSON_NAME][EMAIL_ADDRESS][DOMAIN_NAME]" at bounding box center [410, 66] width 230 height 21
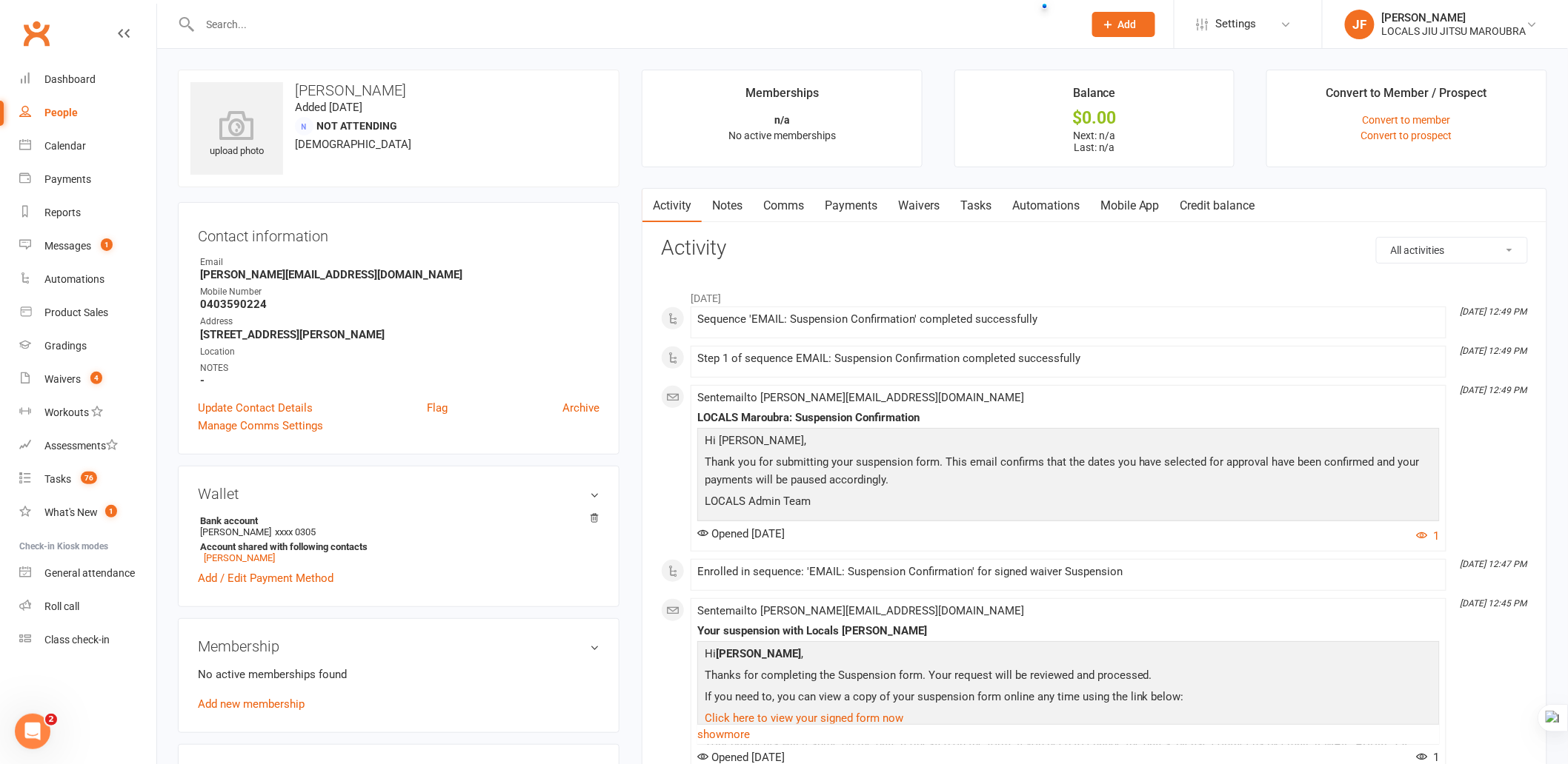
click at [476, 18] on input "text" at bounding box center [634, 25] width 877 height 21
paste input "[PERSON_NAME]"
type input "[PERSON_NAME]"
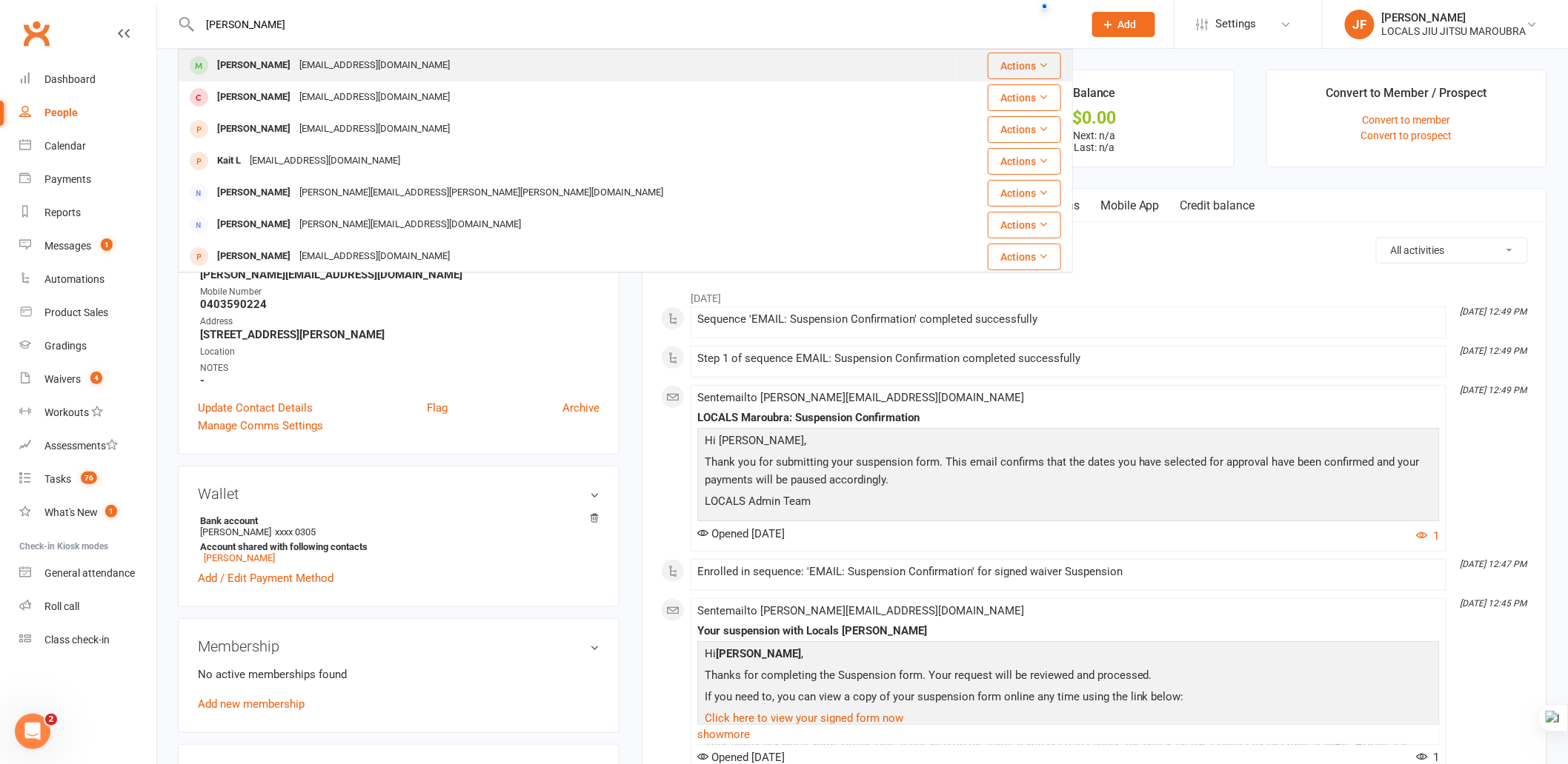
click at [295, 69] on div "[EMAIL_ADDRESS][DOMAIN_NAME]" at bounding box center [374, 66] width 159 height 21
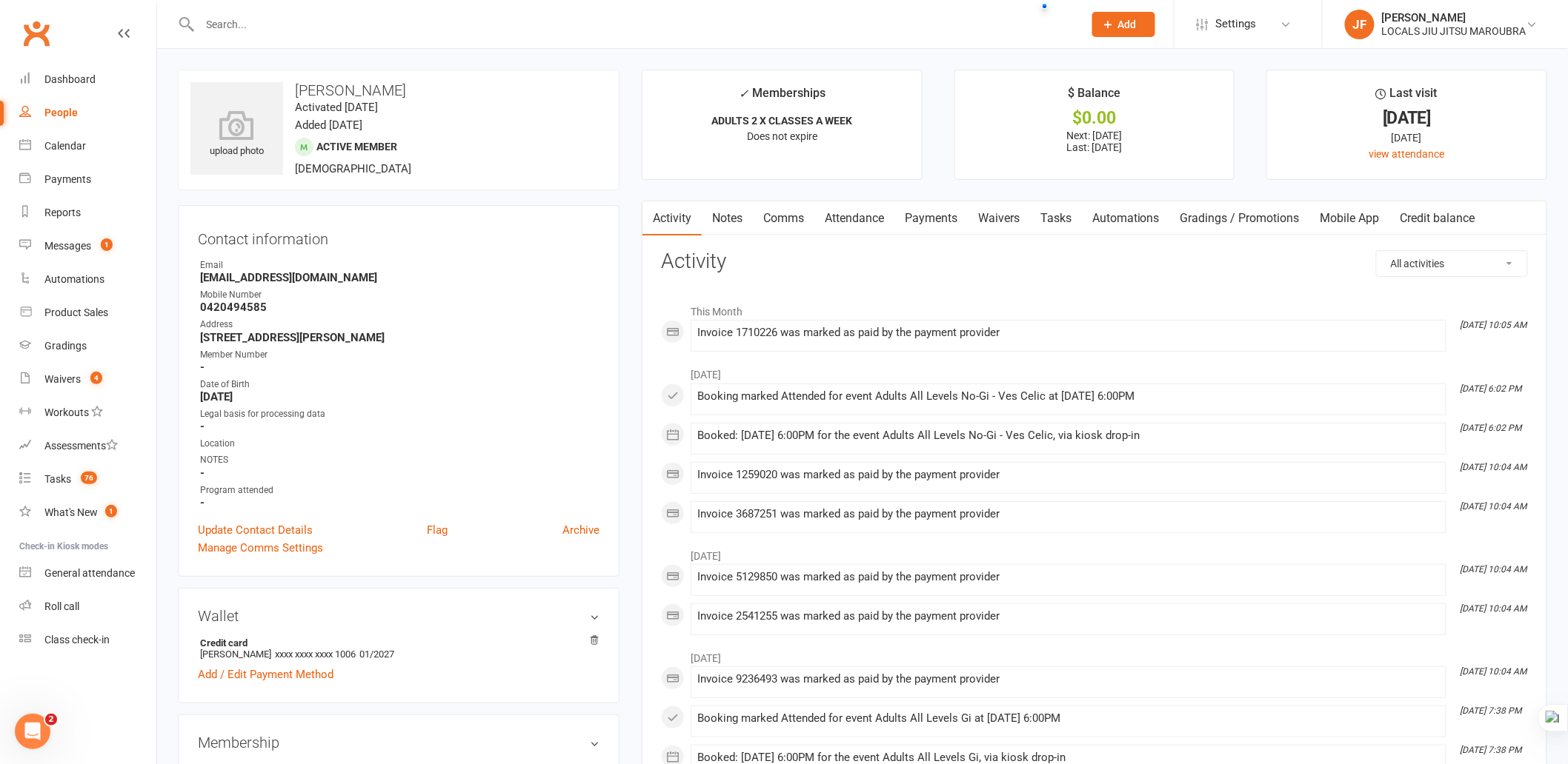
click at [927, 223] on link "Payments" at bounding box center [931, 218] width 73 height 34
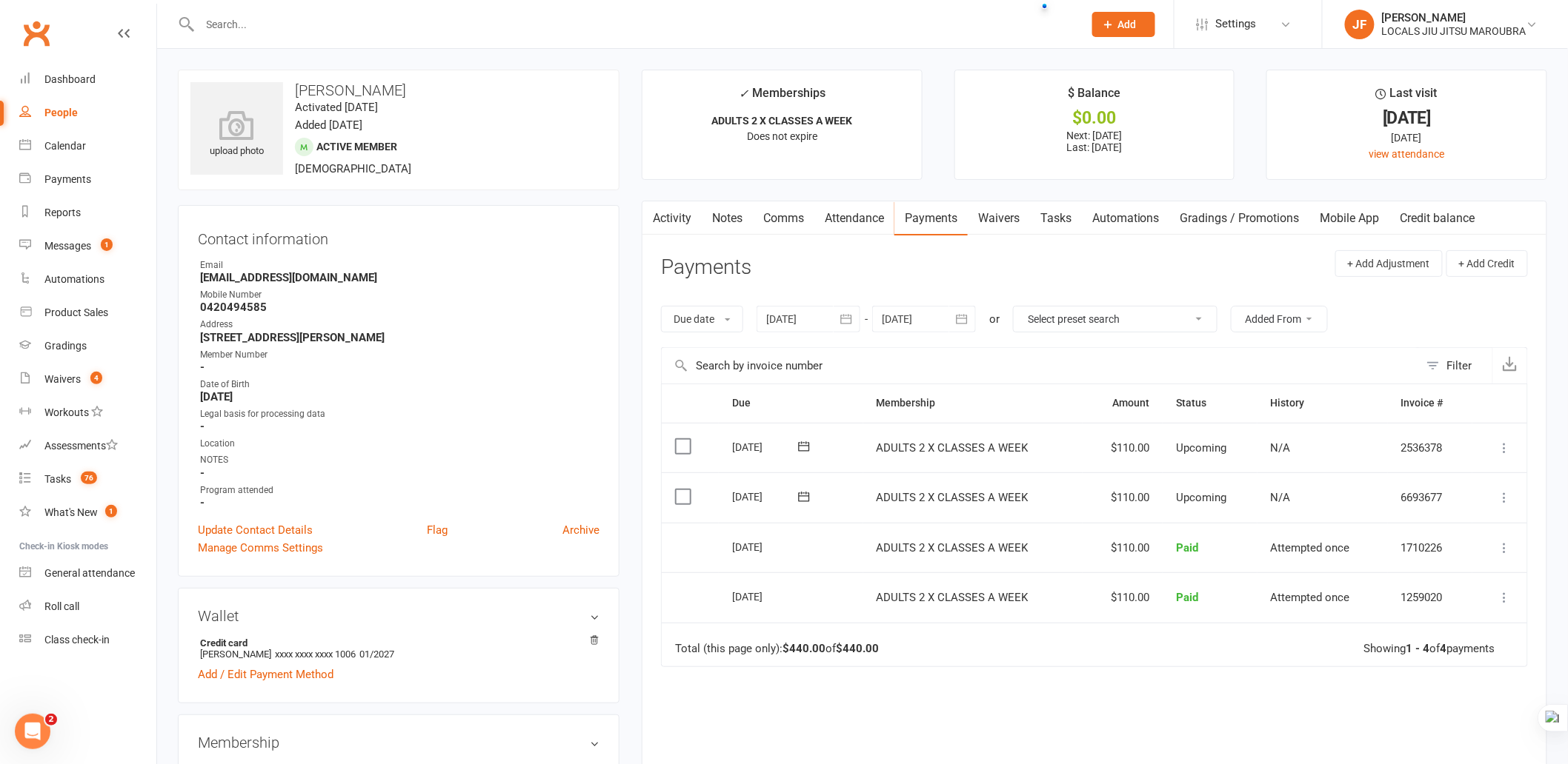
click at [1076, 709] on div "Due Contact Membership Amount Status History Invoice # Select this 30 Sep 2025 …" at bounding box center [1095, 620] width 867 height 475
click at [965, 309] on button "button" at bounding box center [963, 320] width 27 height 27
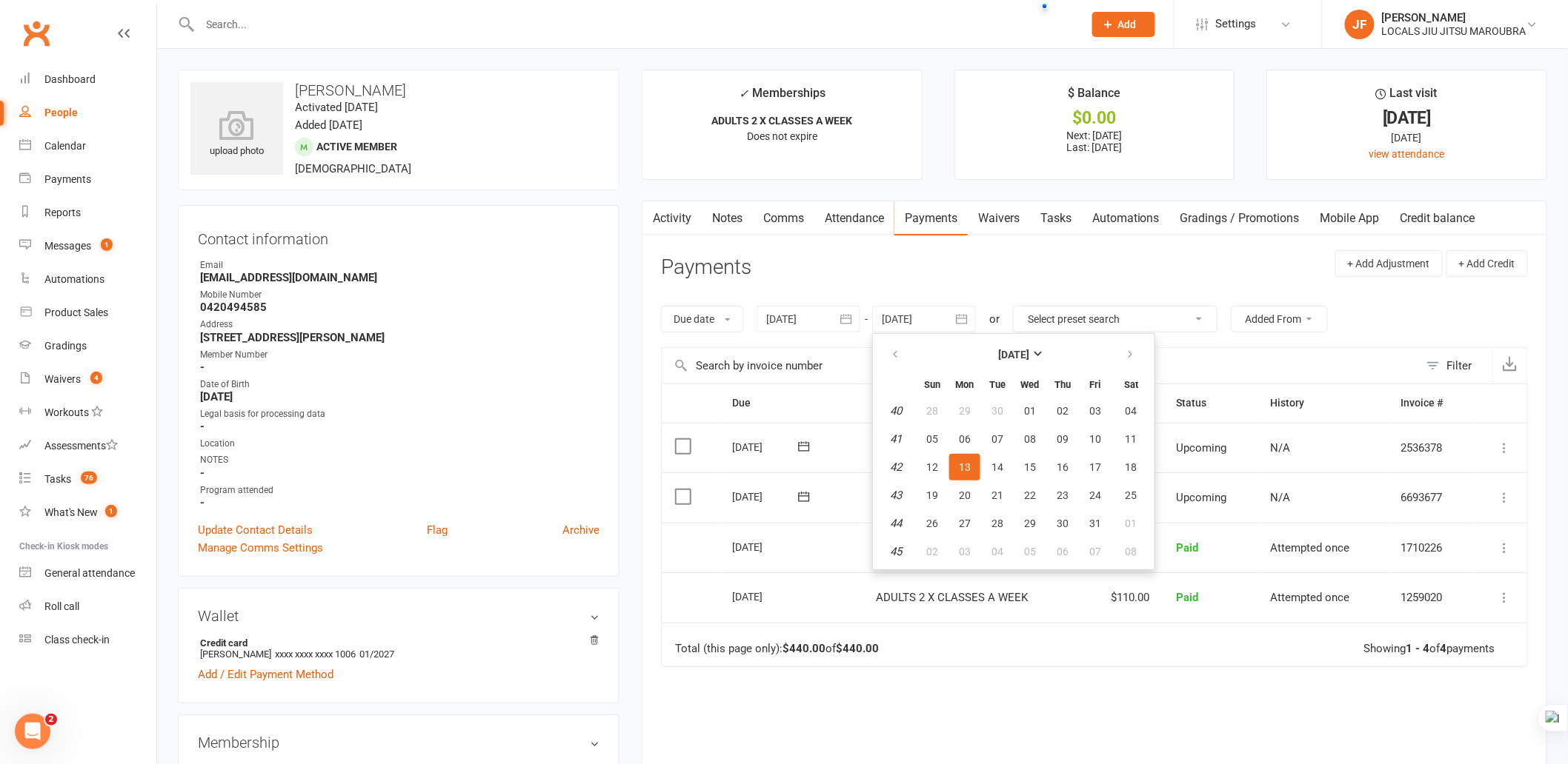
click at [1129, 278] on header "Payments + Add Adjustment + Add Credit" at bounding box center [1095, 271] width 867 height 40
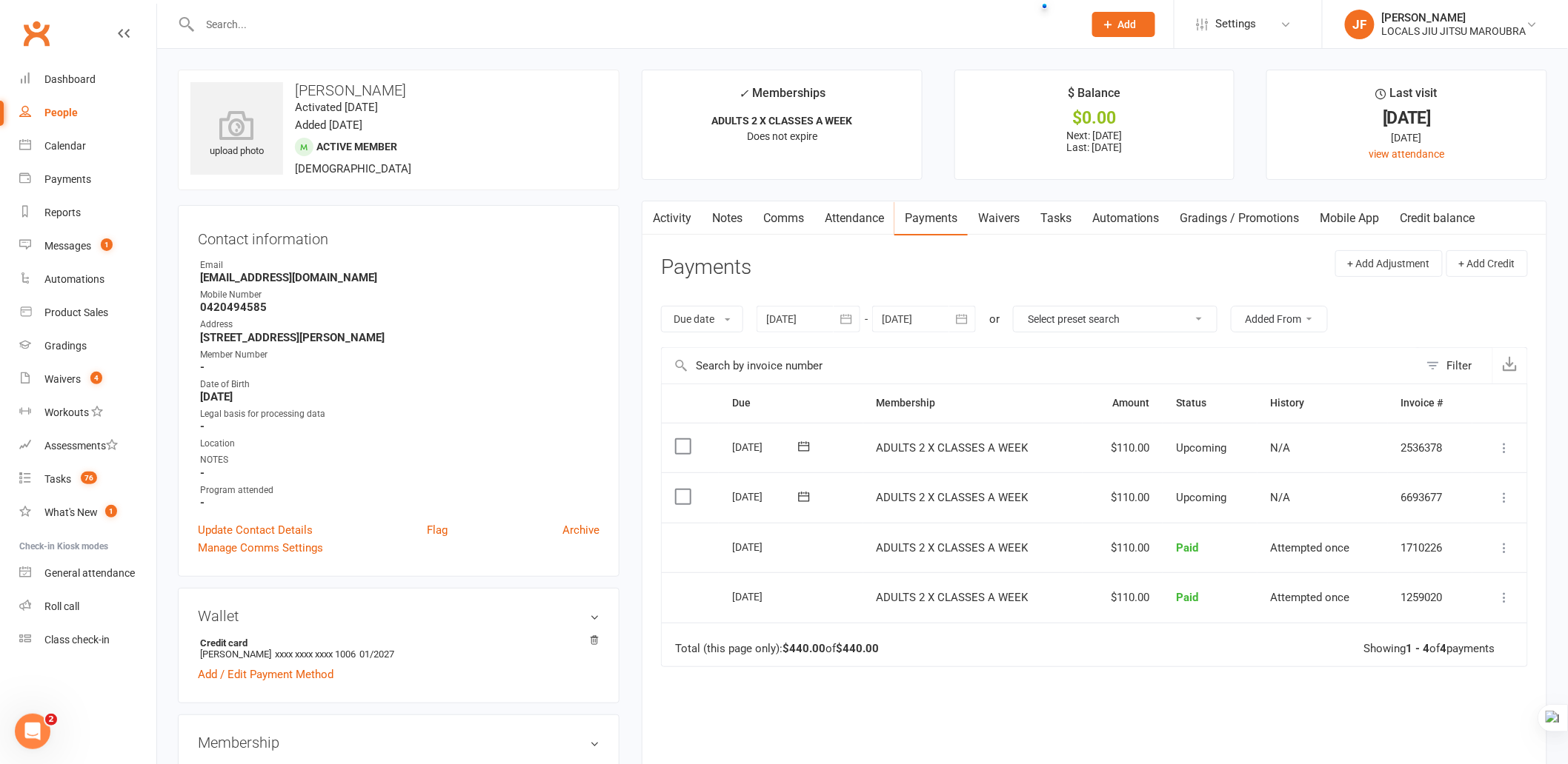
click at [923, 324] on div at bounding box center [924, 320] width 104 height 27
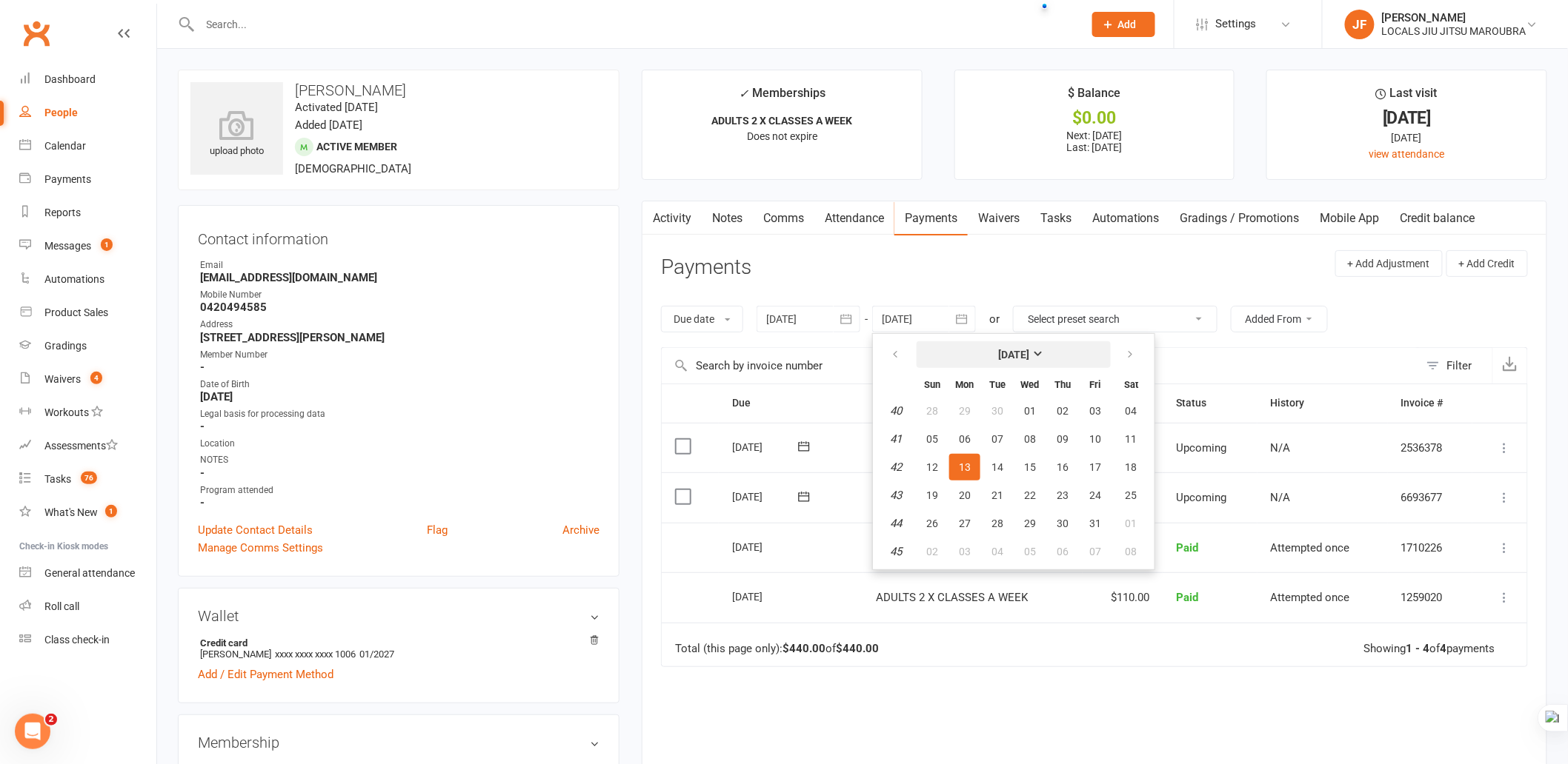
click at [1062, 351] on button "October 2025" at bounding box center [1013, 355] width 194 height 27
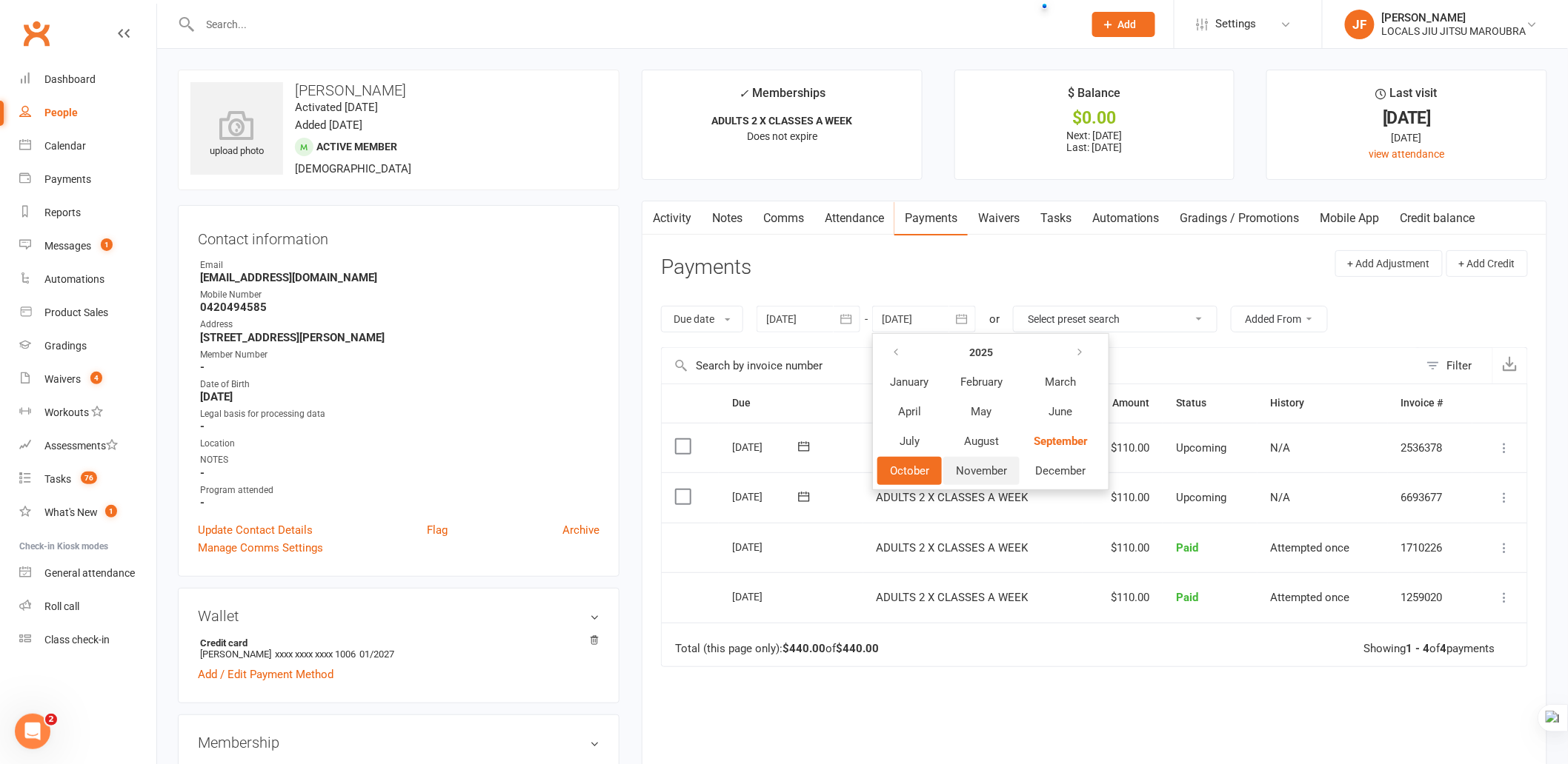
click at [1011, 475] on button "November" at bounding box center [981, 470] width 76 height 28
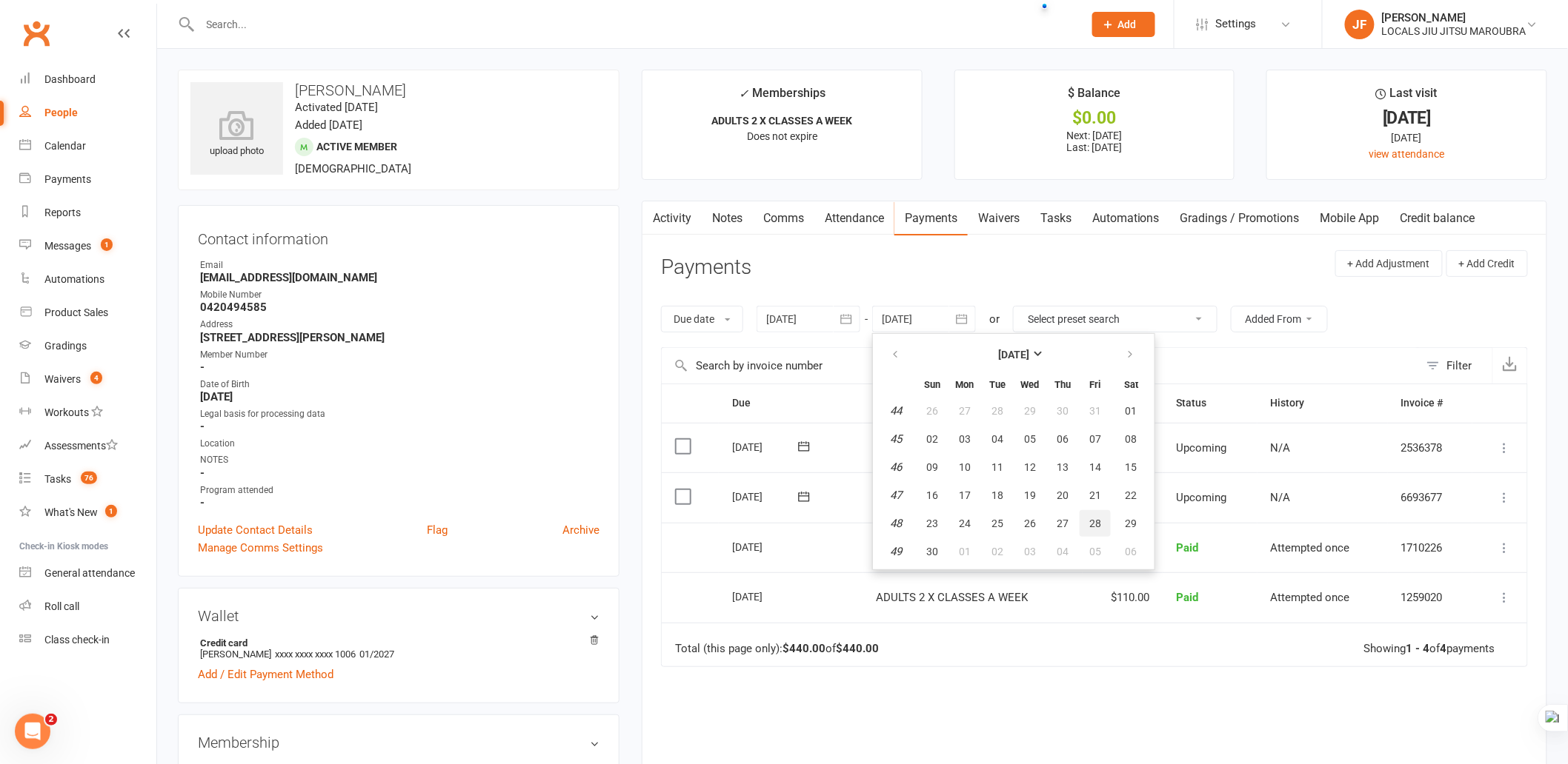
click at [1091, 517] on span "28" at bounding box center [1095, 523] width 12 height 12
type input "28 Nov 2025"
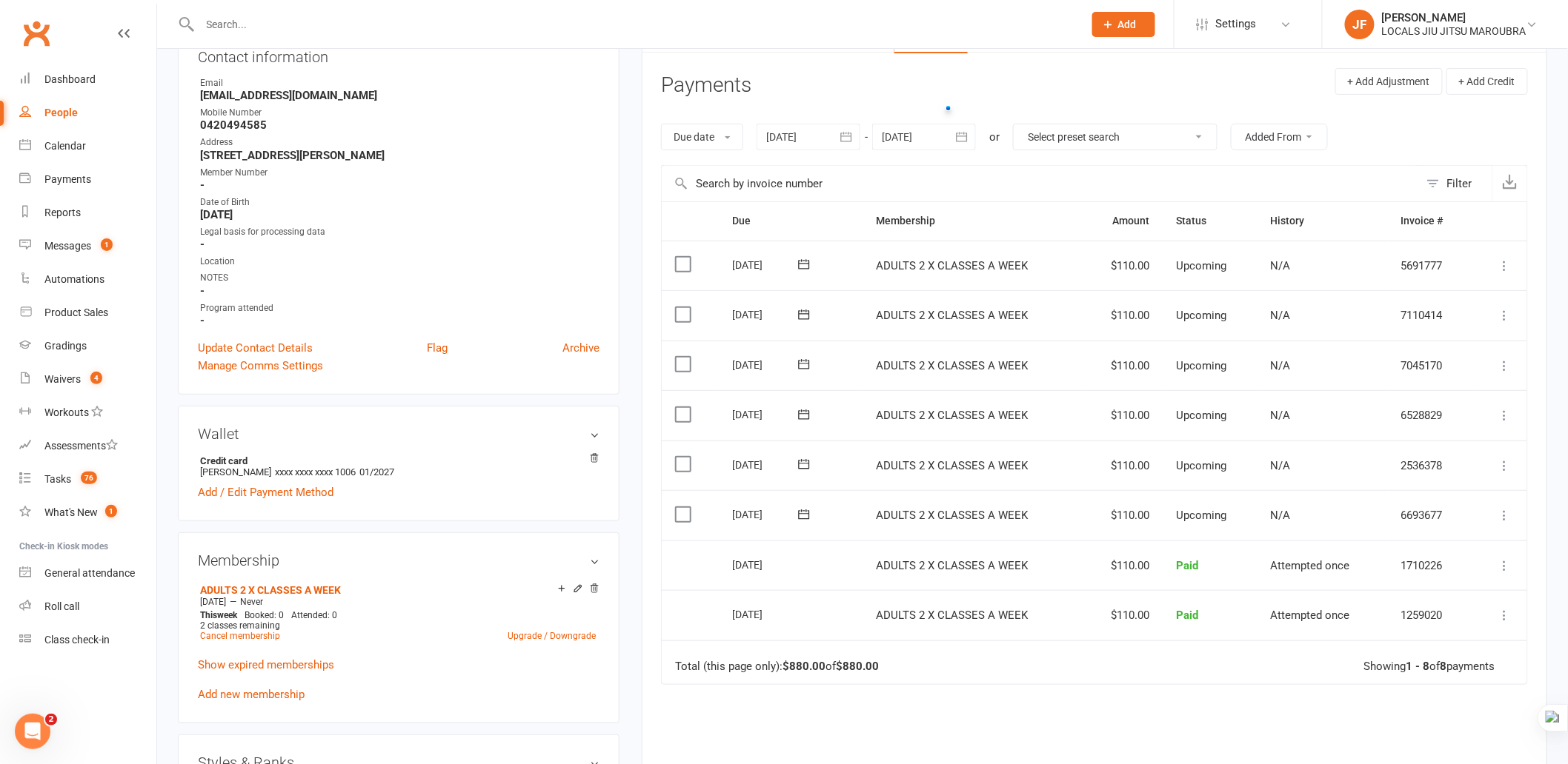
scroll to position [165, 0]
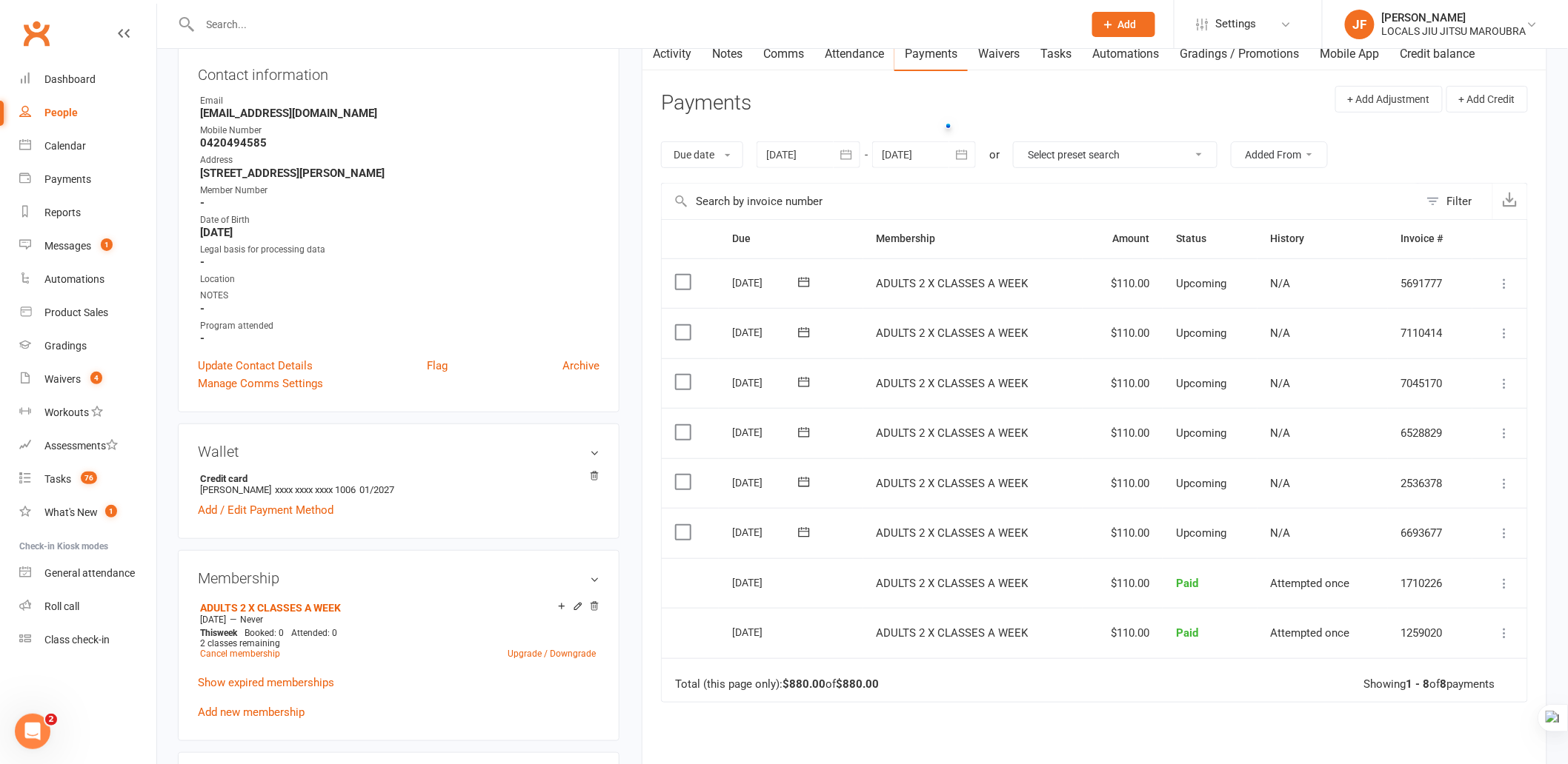
click at [1502, 337] on icon at bounding box center [1504, 332] width 14 height 14
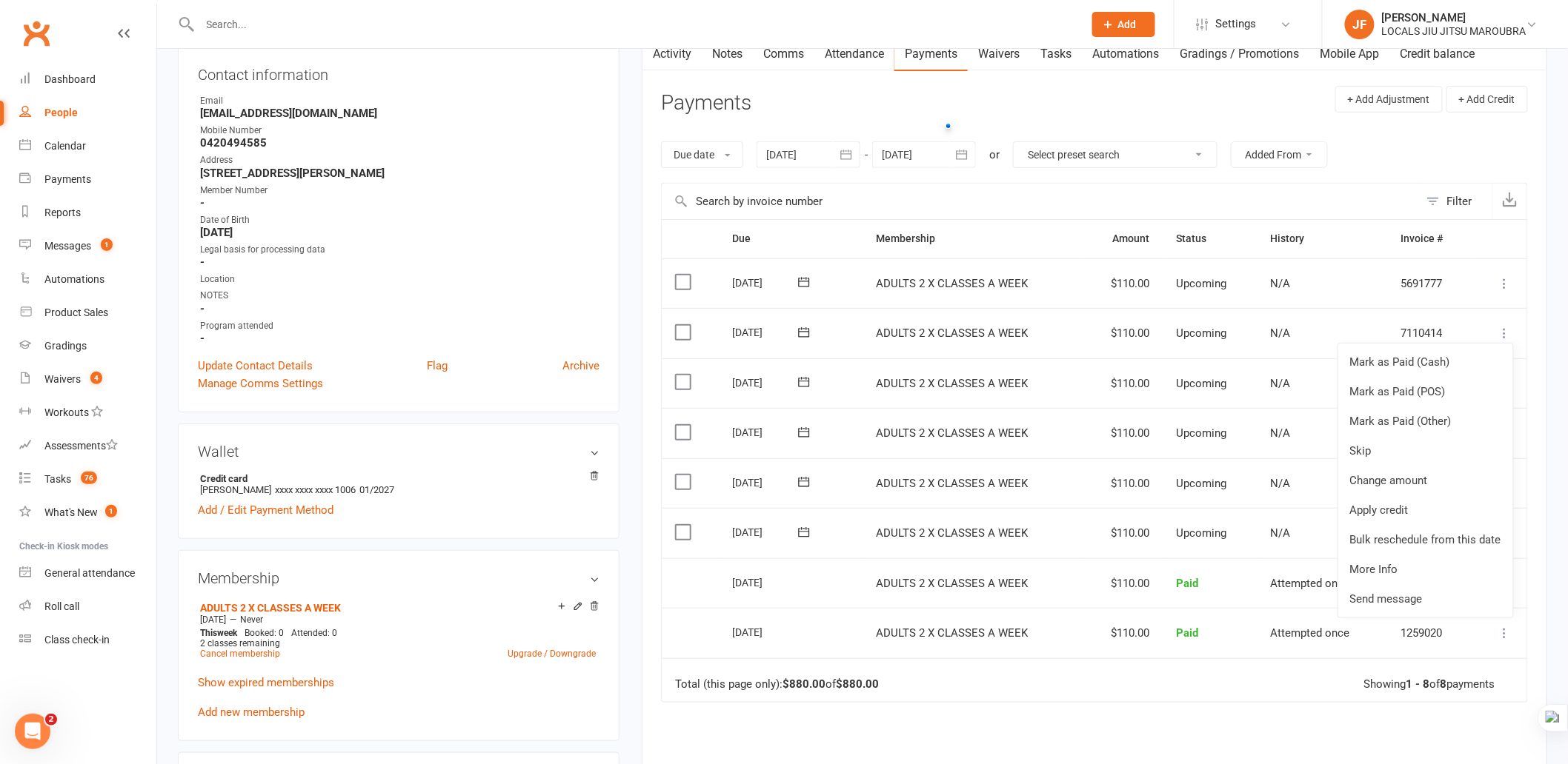
click at [902, 739] on div "Due Contact Membership Amount Status History Invoice # Select this 25 Nov 2025 …" at bounding box center [1095, 557] width 867 height 674
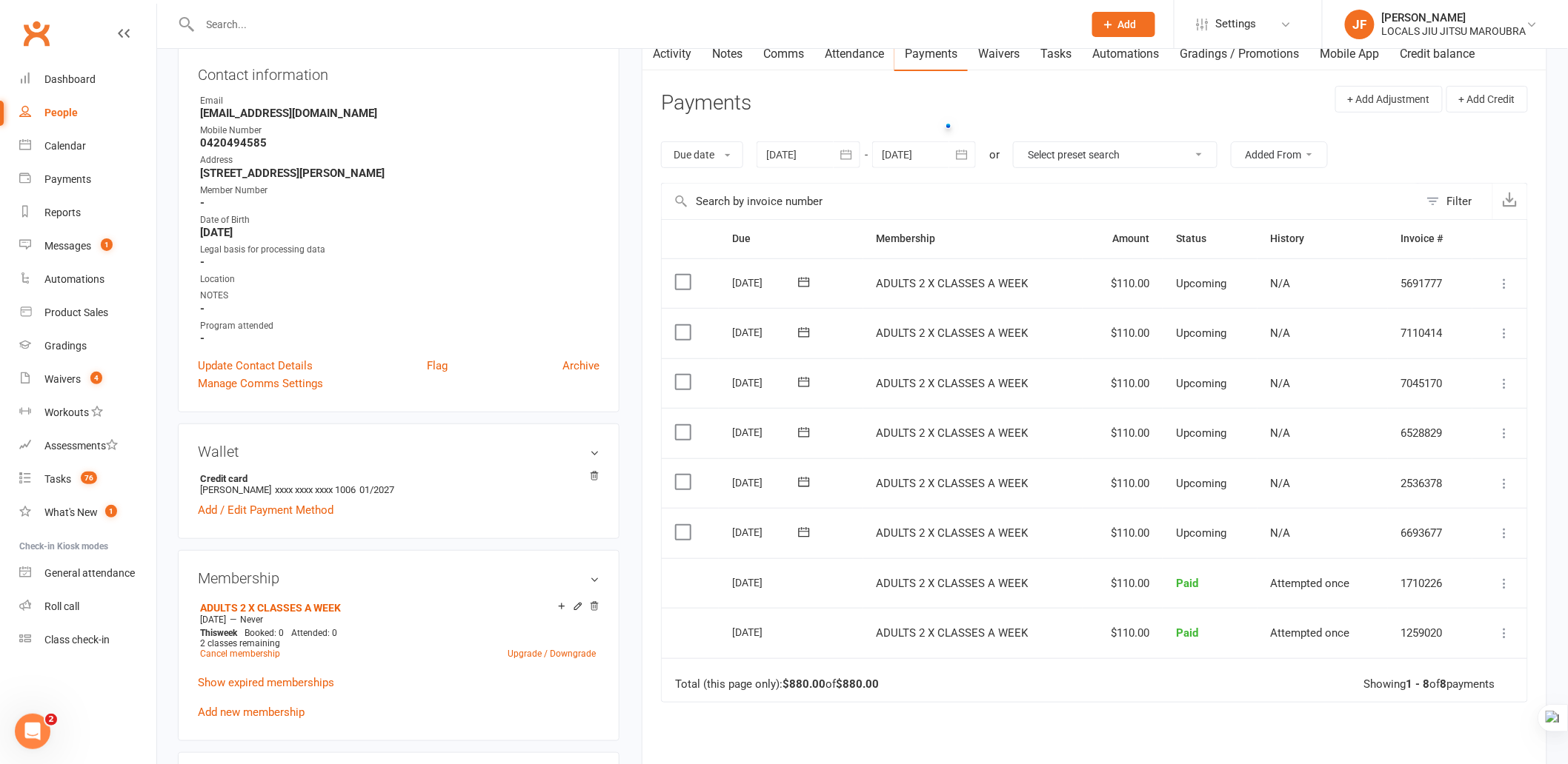
click at [1506, 333] on icon at bounding box center [1504, 332] width 14 height 14
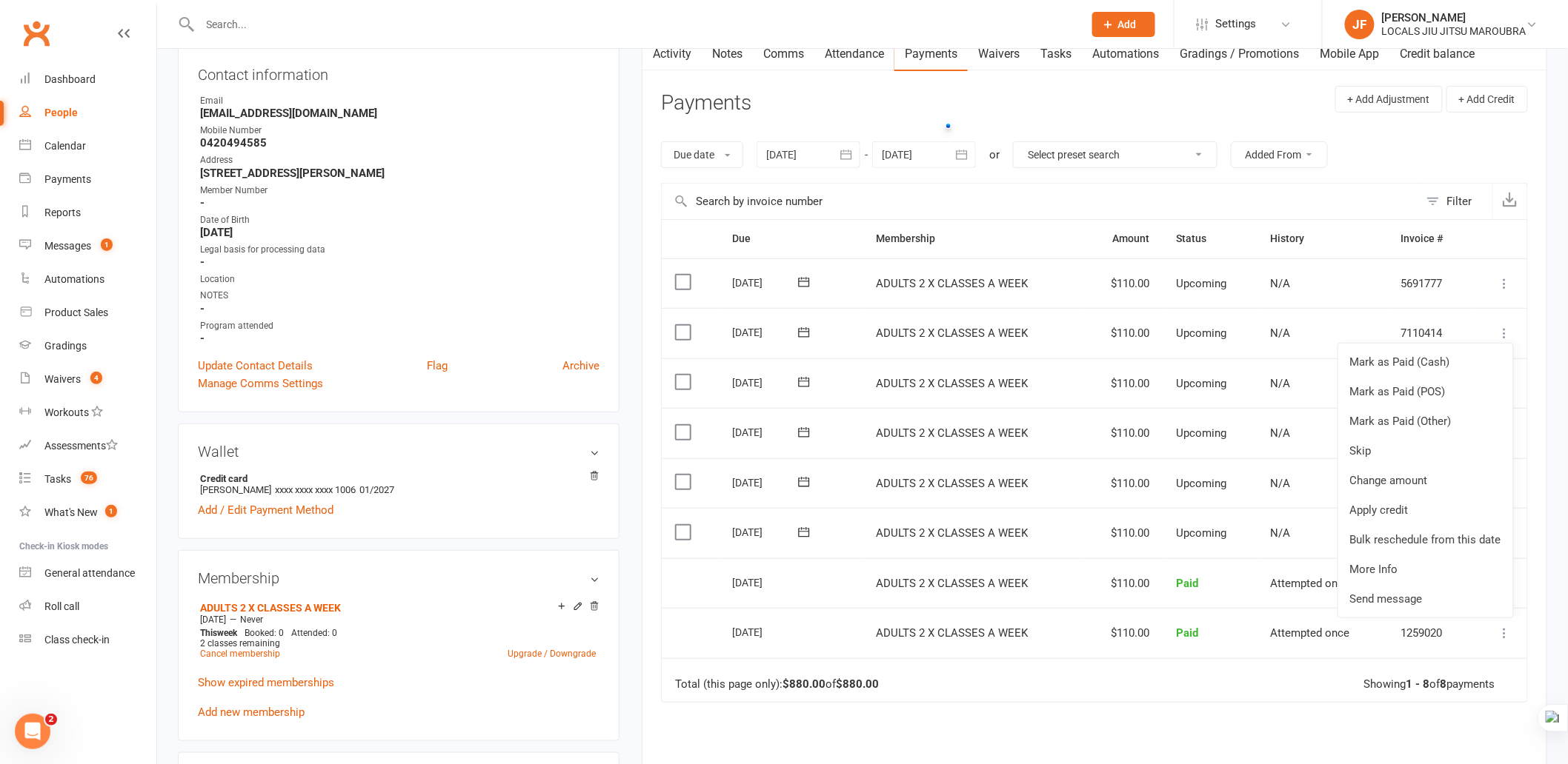
click at [1155, 744] on div "Due Contact Membership Amount Status History Invoice # Select this 25 Nov 2025 …" at bounding box center [1095, 557] width 867 height 674
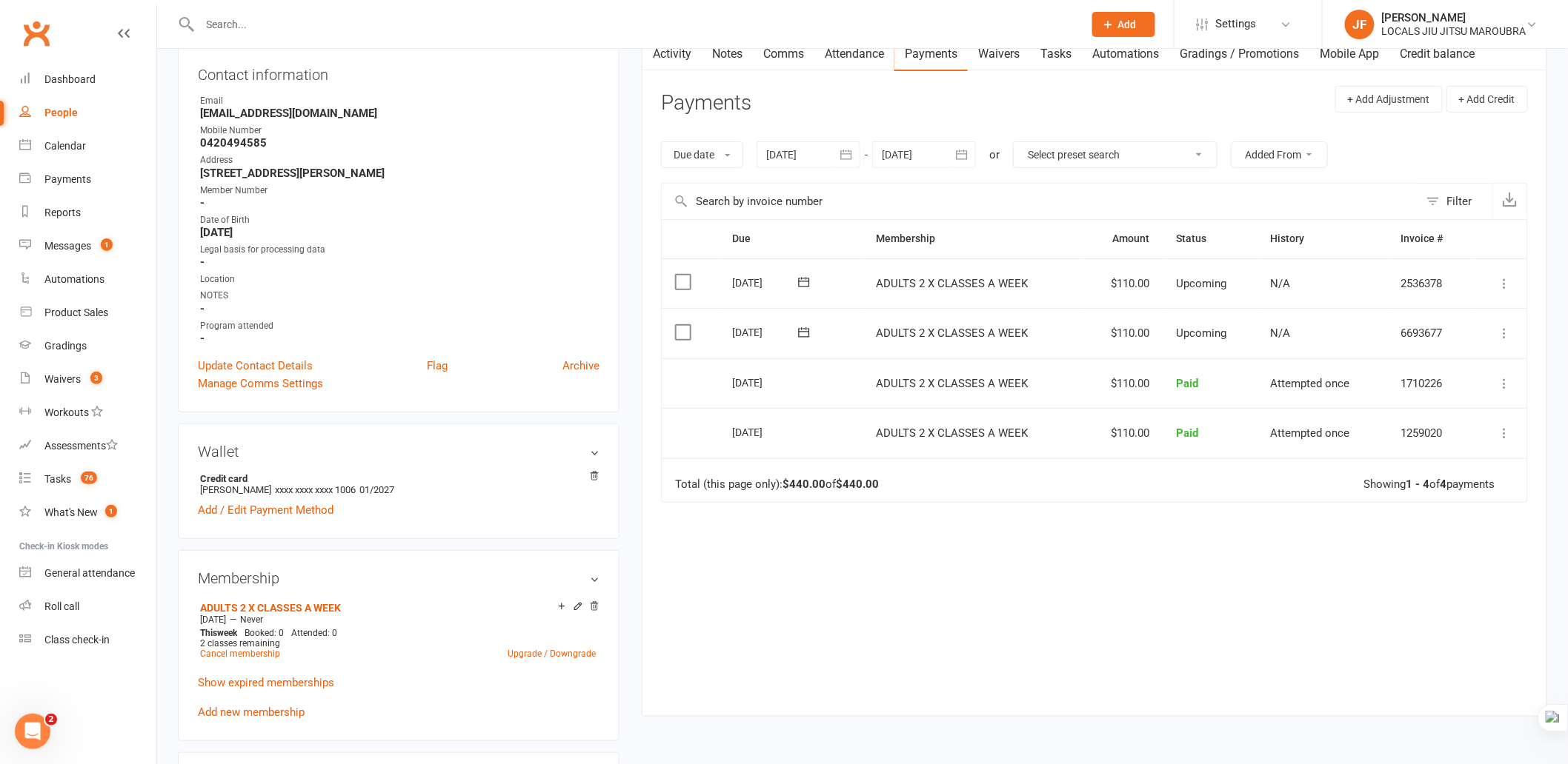
click at [968, 156] on icon "button" at bounding box center [961, 154] width 14 height 14
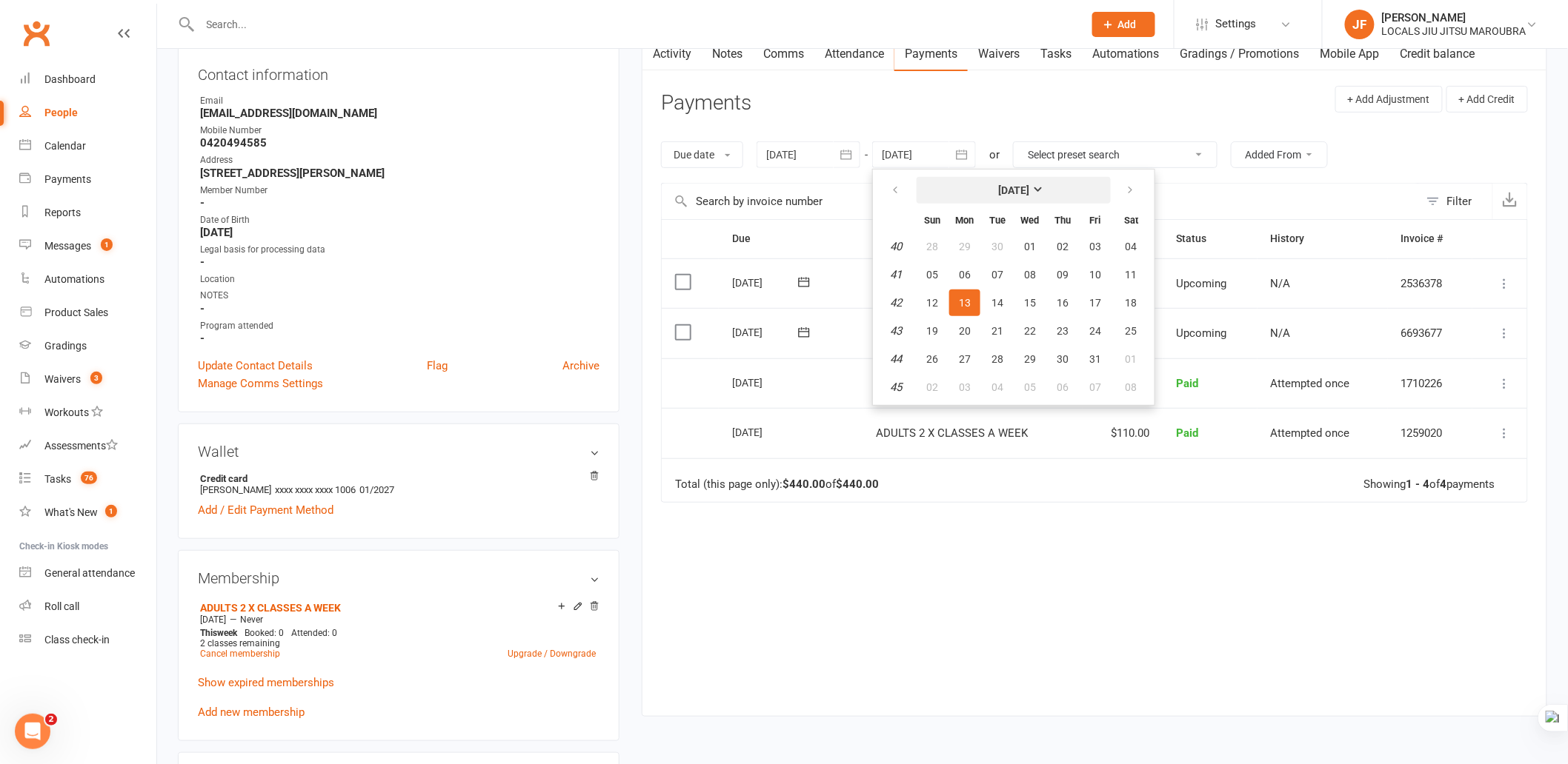
click at [1062, 188] on button "October 2025" at bounding box center [1013, 191] width 194 height 27
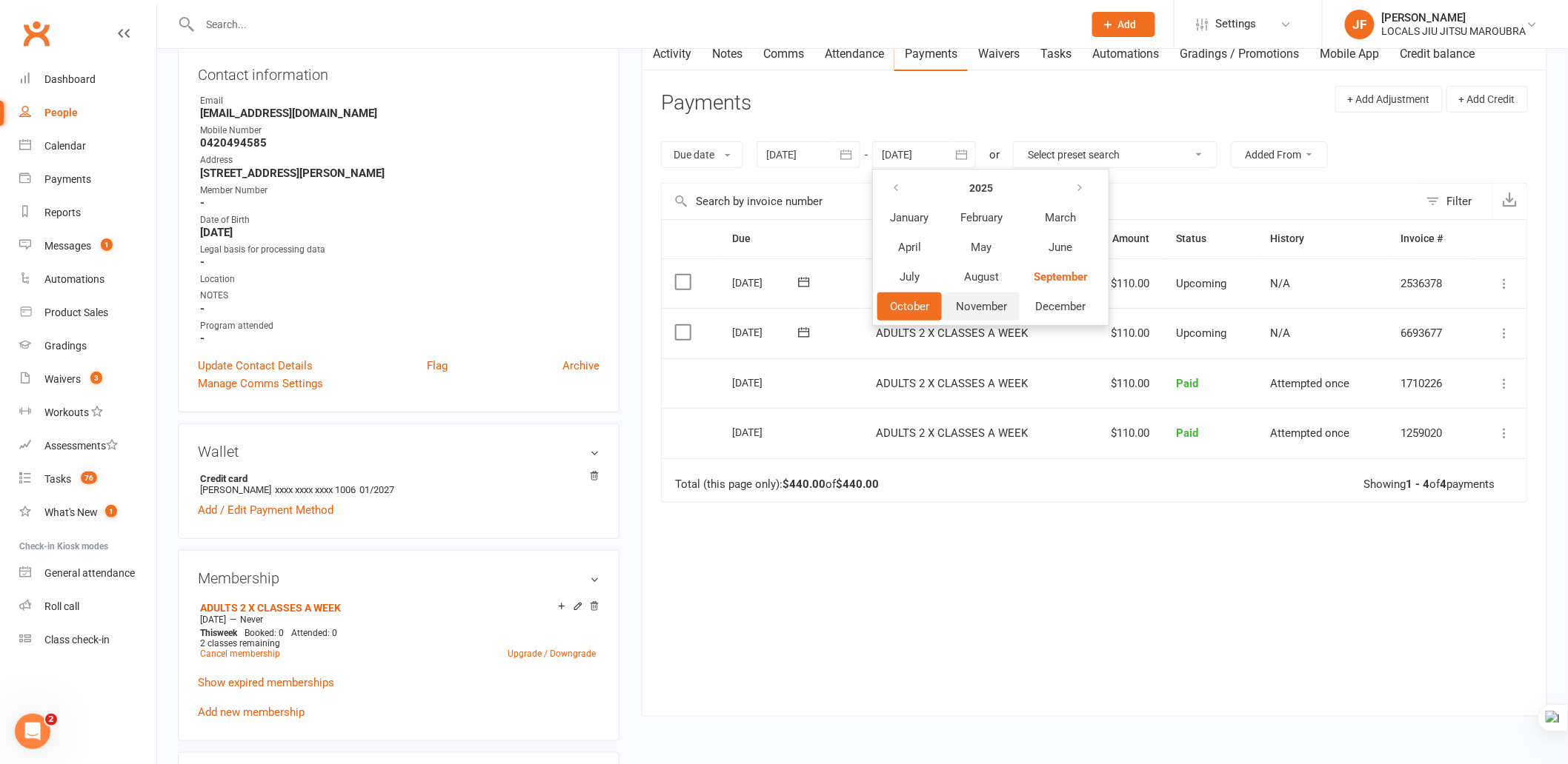
click at [1002, 293] on button "November" at bounding box center [981, 306] width 76 height 28
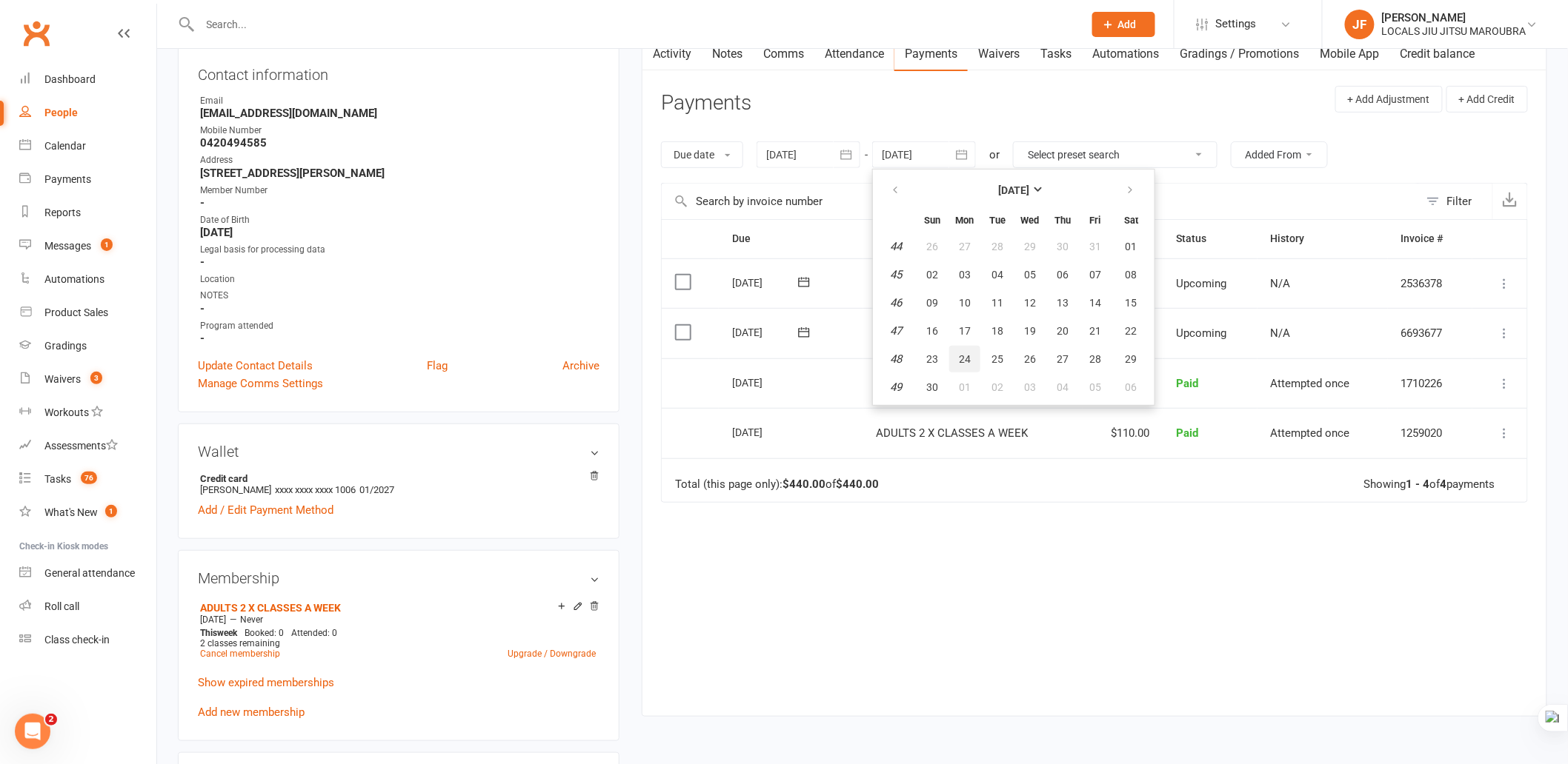
click at [957, 353] on button "24" at bounding box center [965, 359] width 31 height 27
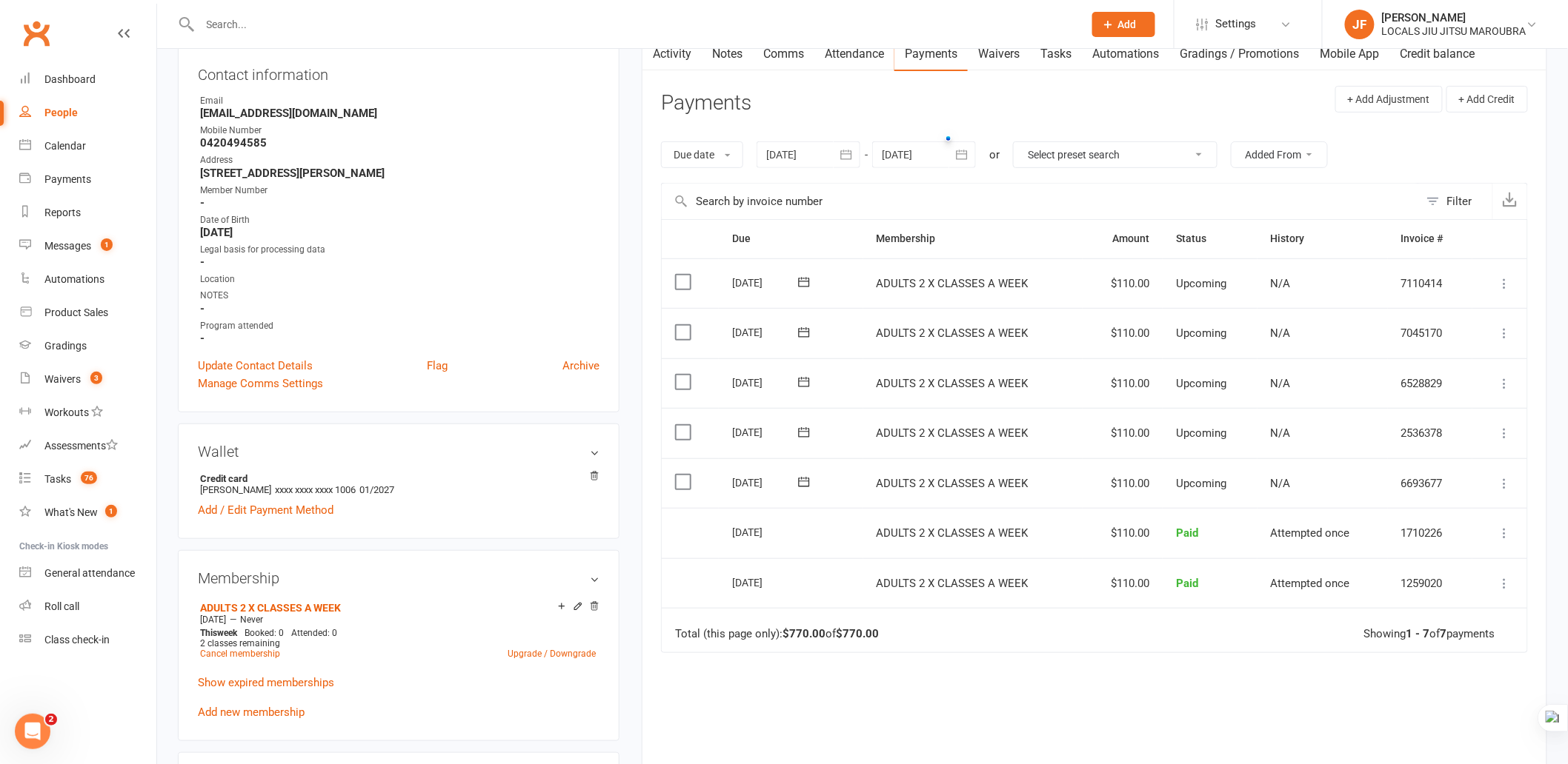
click at [960, 157] on icon "button" at bounding box center [961, 154] width 14 height 14
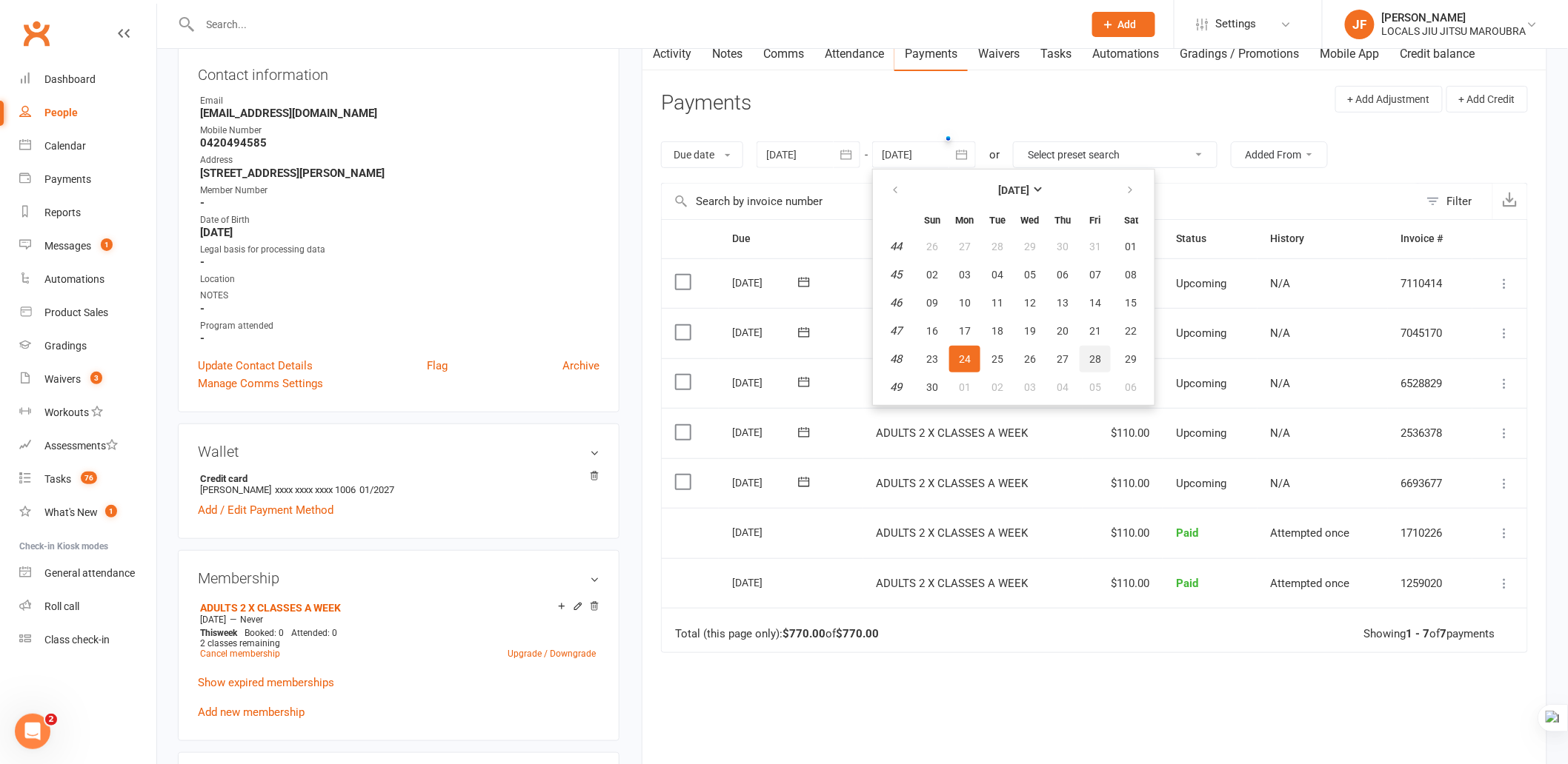
click at [1095, 354] on span "28" at bounding box center [1095, 359] width 12 height 12
type input "28 Nov 2025"
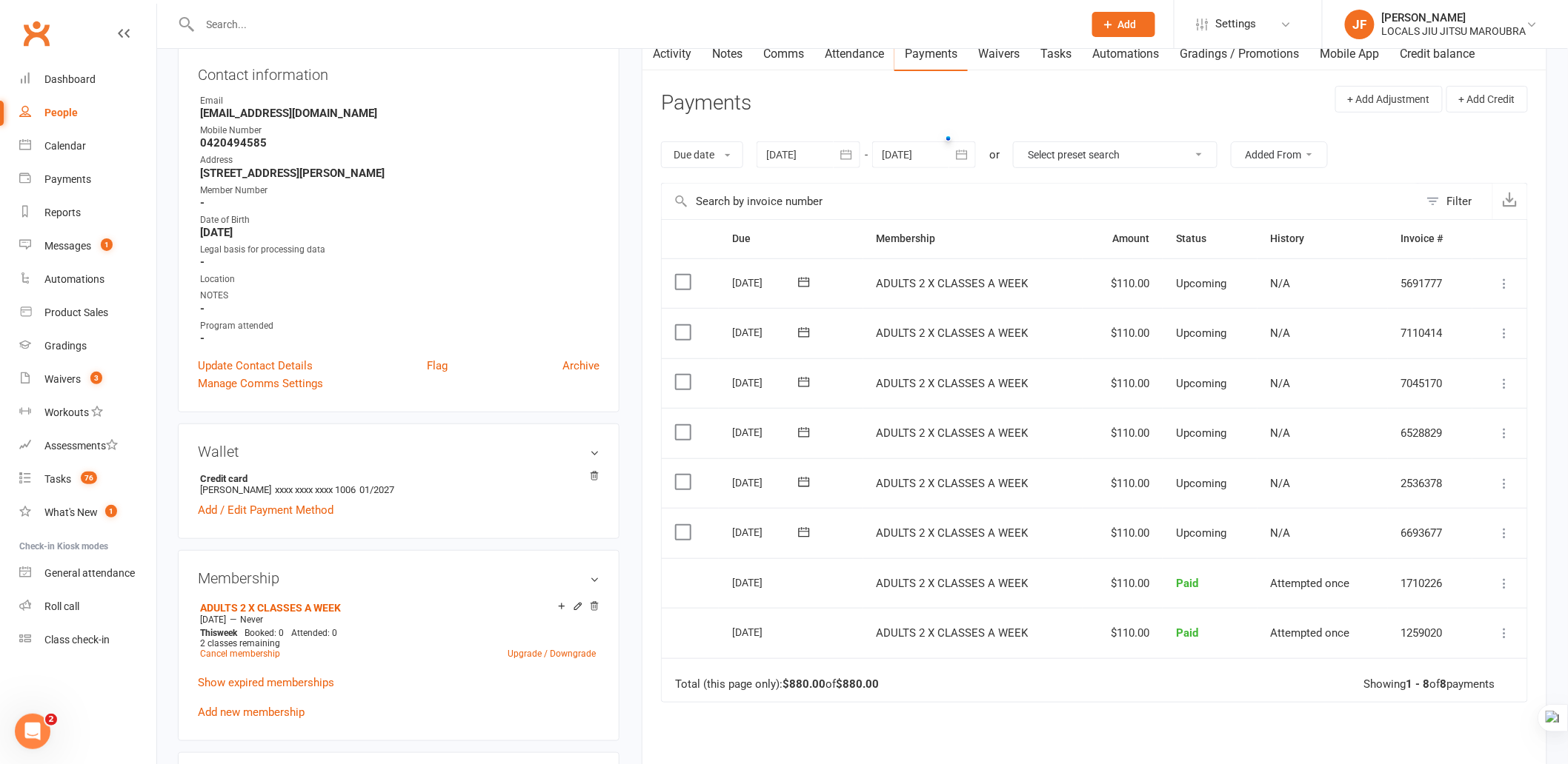
click at [1502, 330] on icon at bounding box center [1504, 332] width 14 height 14
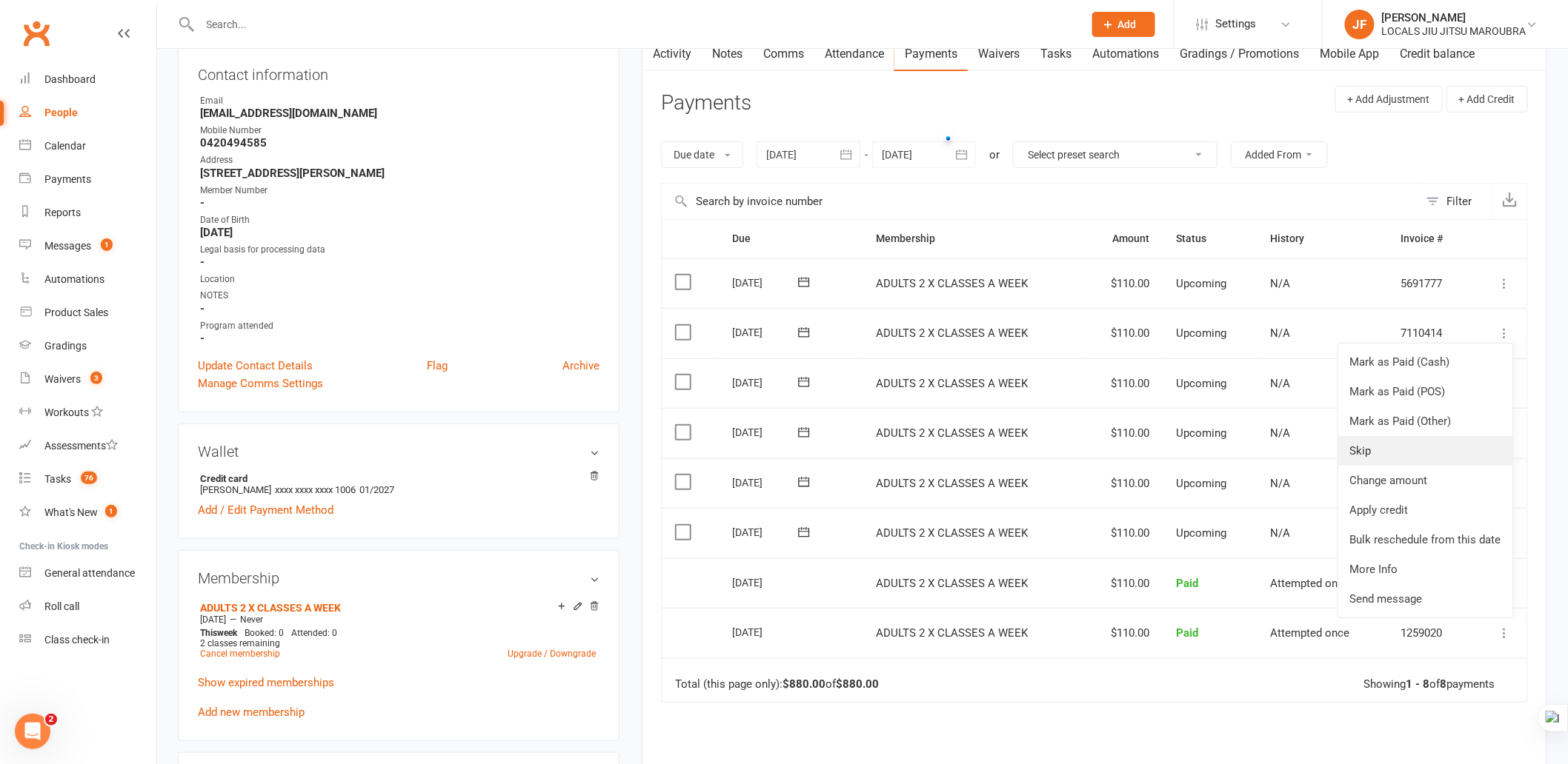
click at [1445, 445] on link "Skip" at bounding box center [1425, 451] width 174 height 30
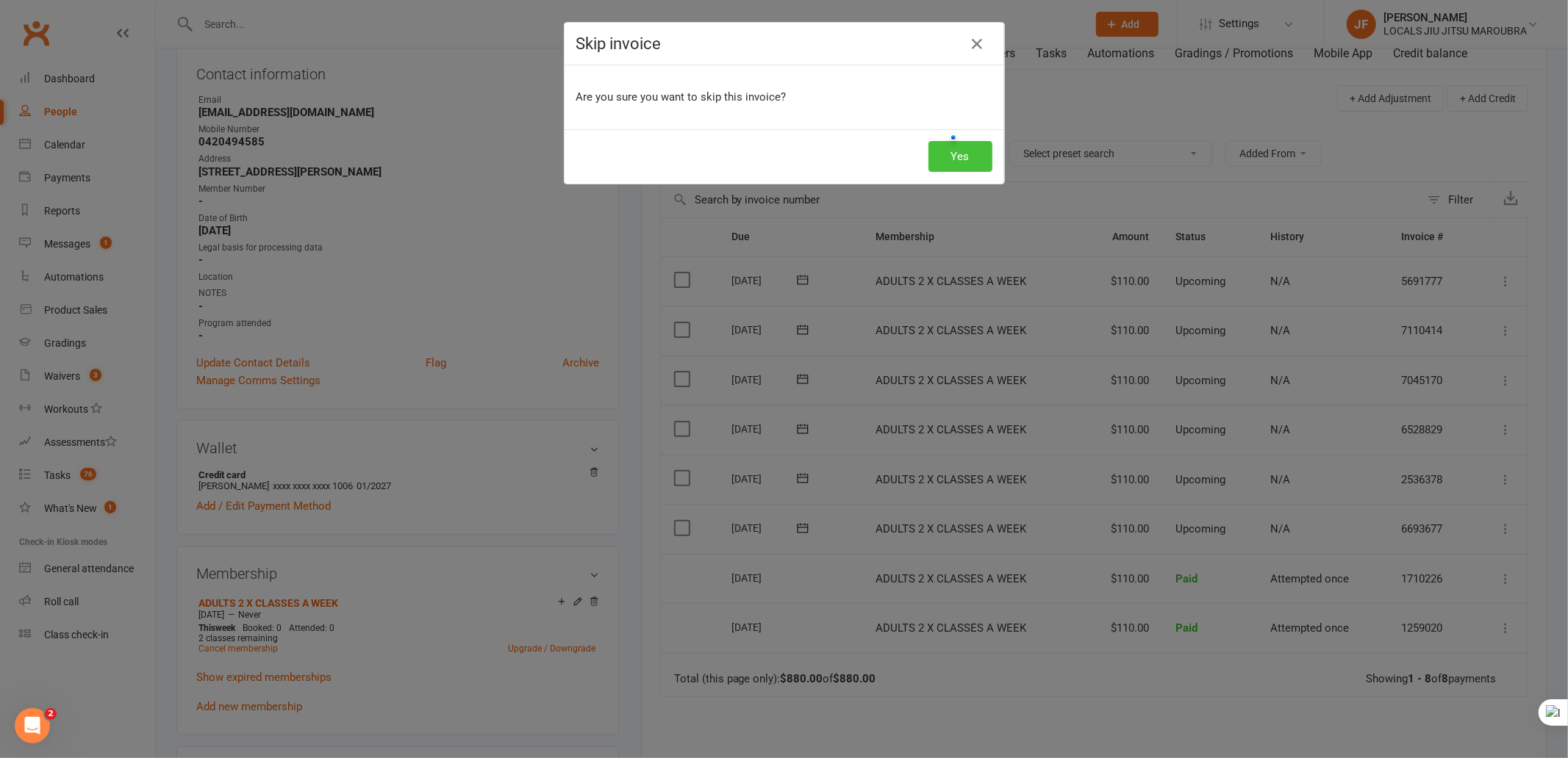
click at [959, 154] on button "Yes" at bounding box center [960, 157] width 64 height 31
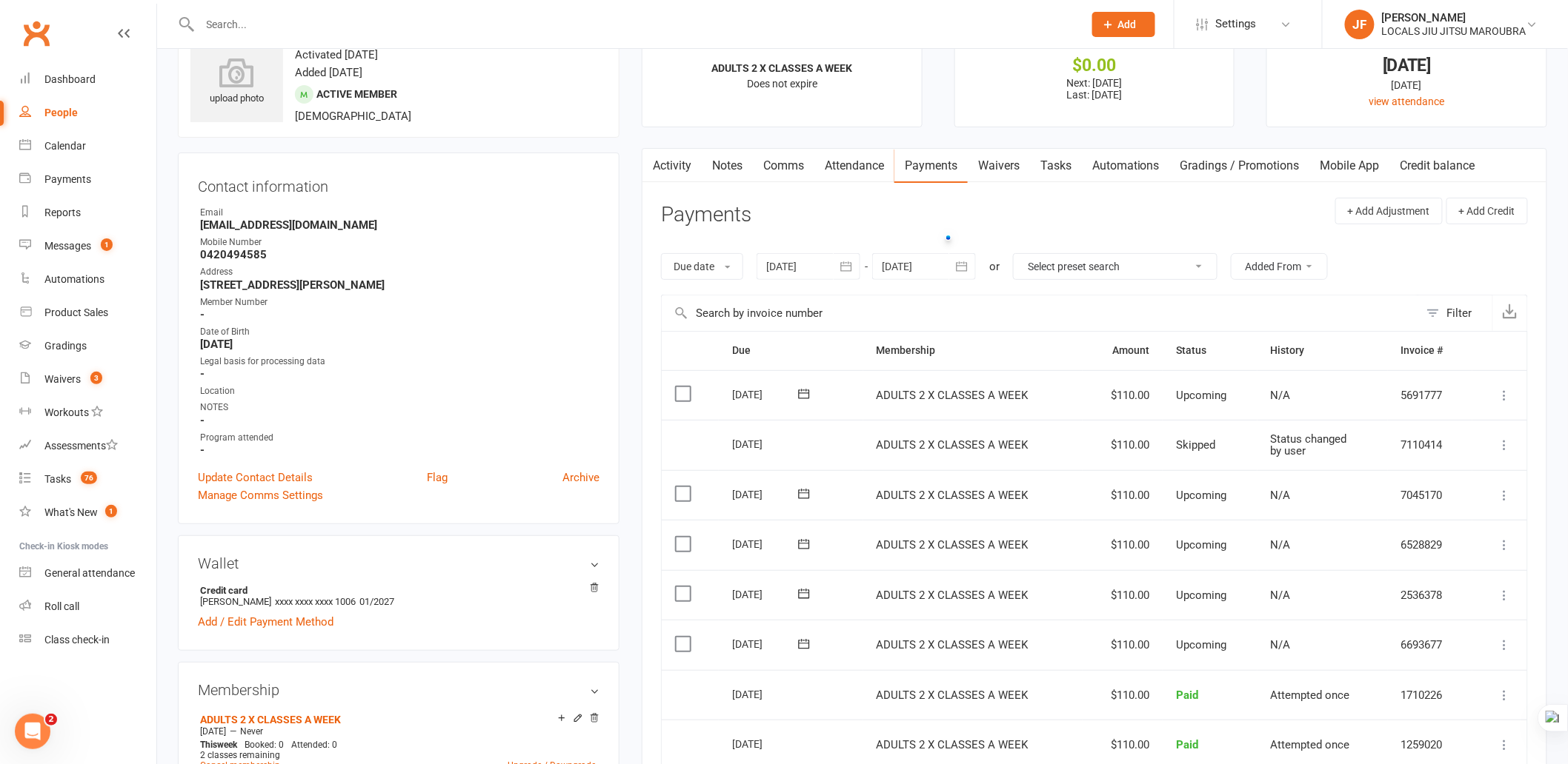
scroll to position [82, 0]
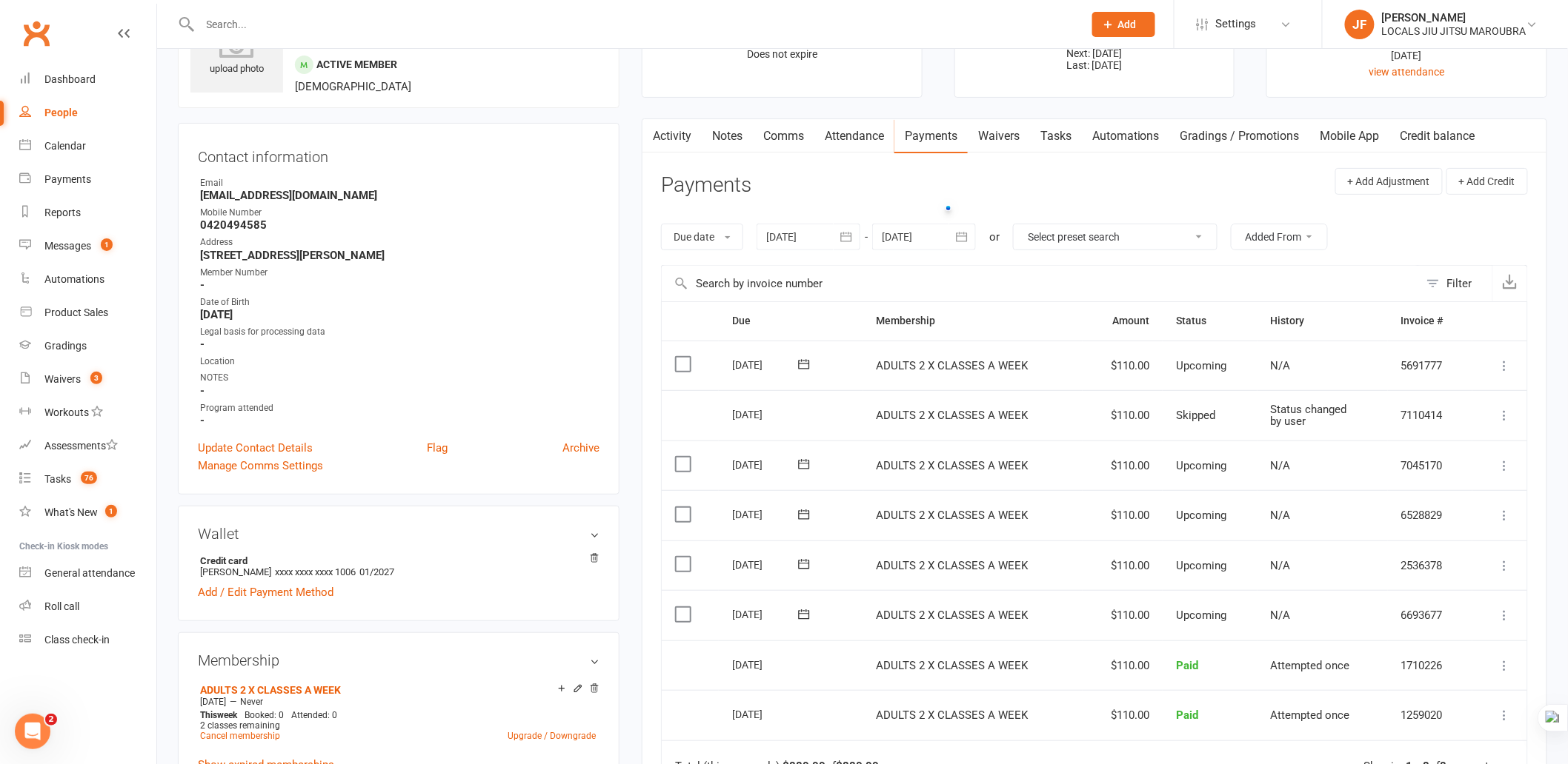
click at [687, 137] on link "Activity" at bounding box center [673, 136] width 60 height 34
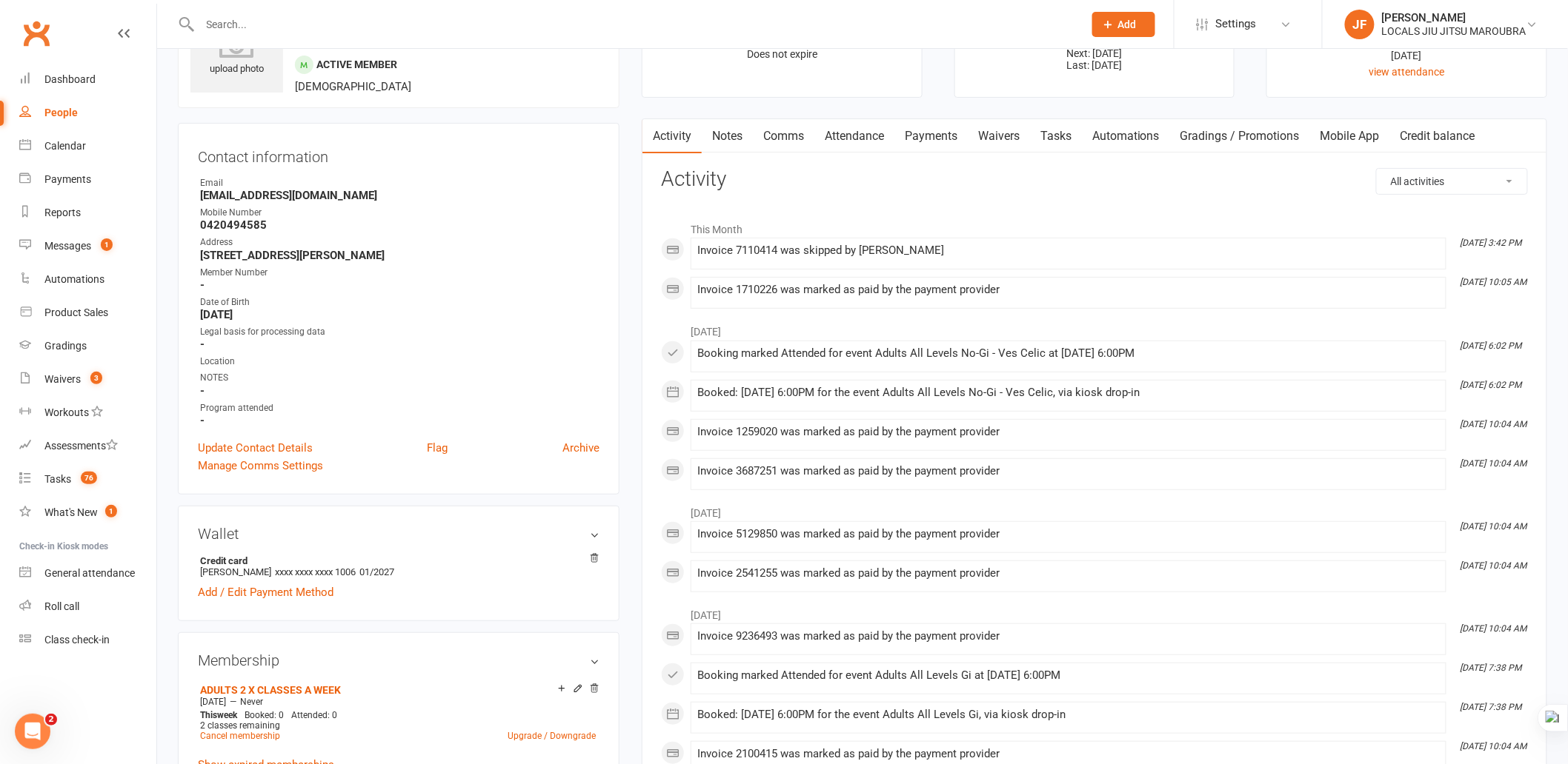
click at [917, 136] on link "Payments" at bounding box center [931, 136] width 73 height 34
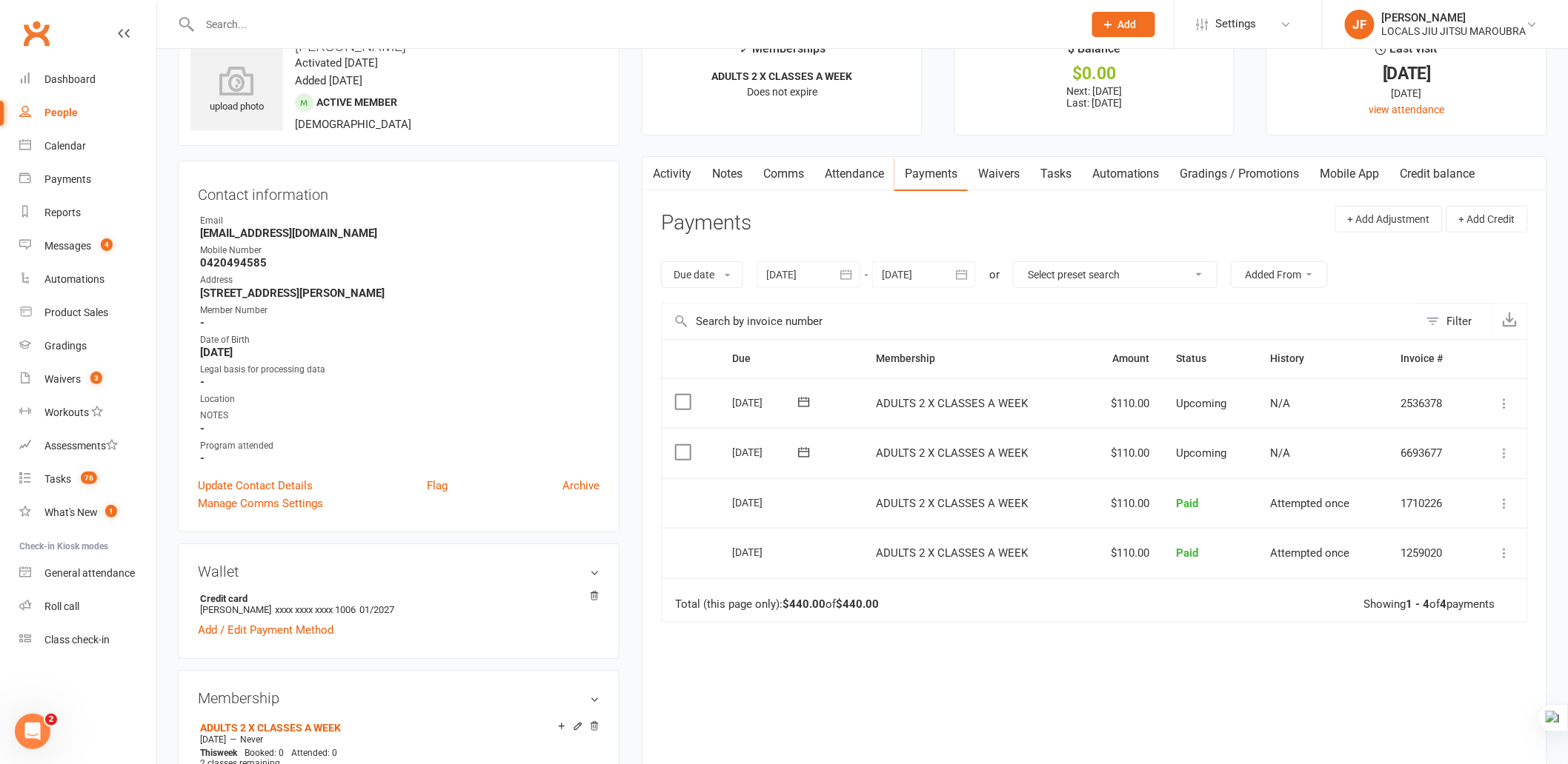
scroll to position [82, 0]
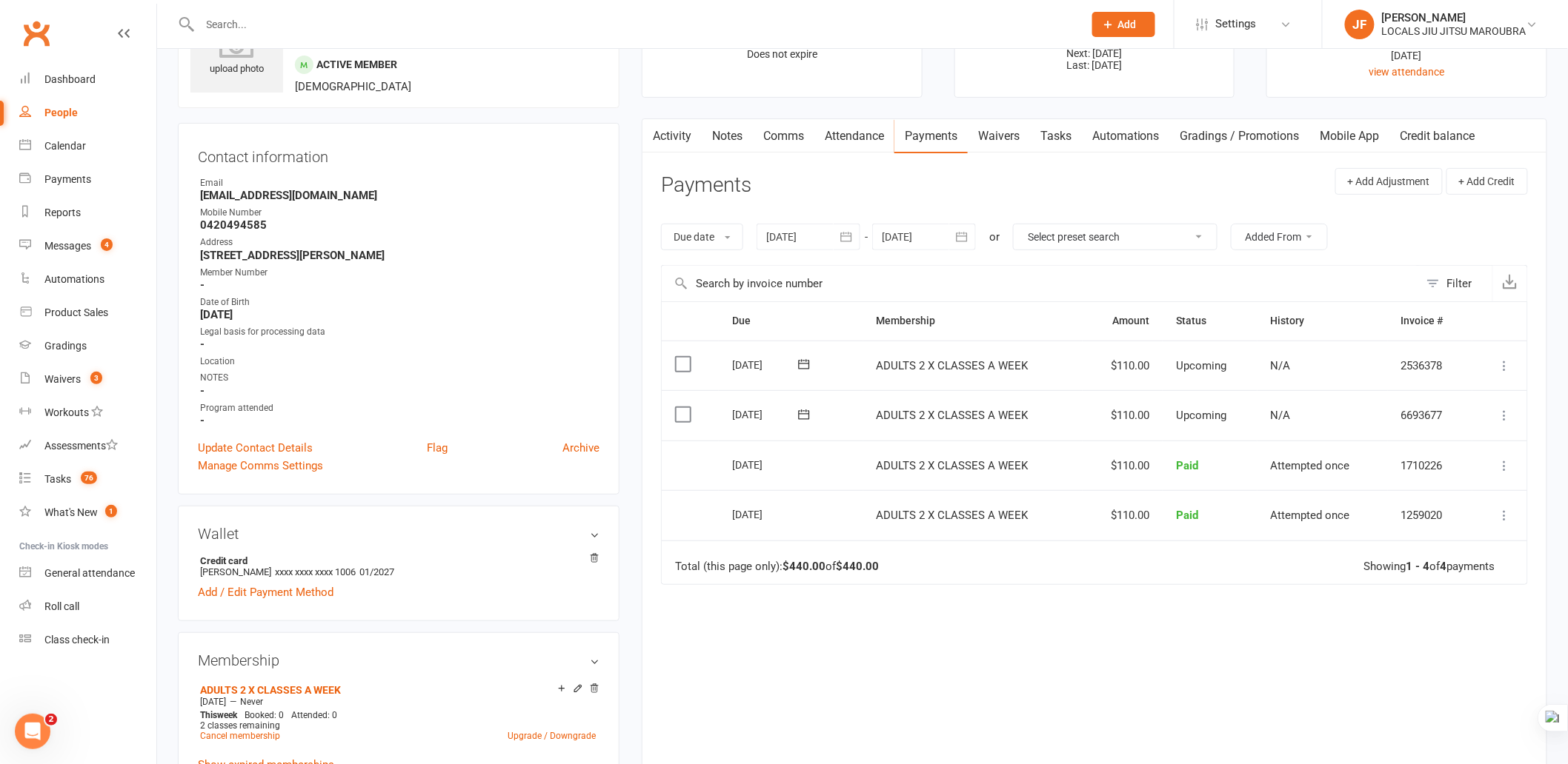
click at [966, 234] on icon "button" at bounding box center [961, 236] width 14 height 14
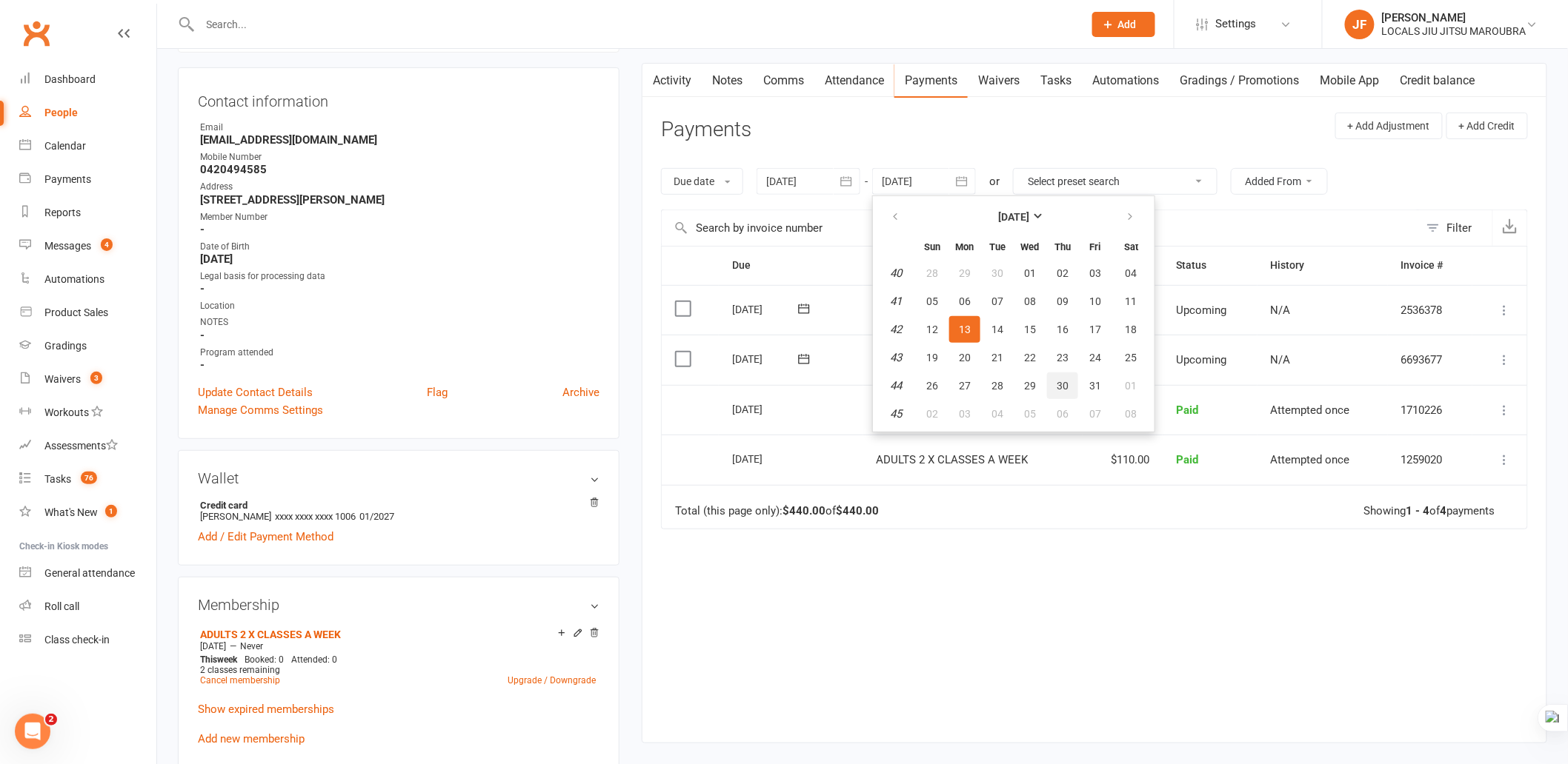
scroll to position [165, 0]
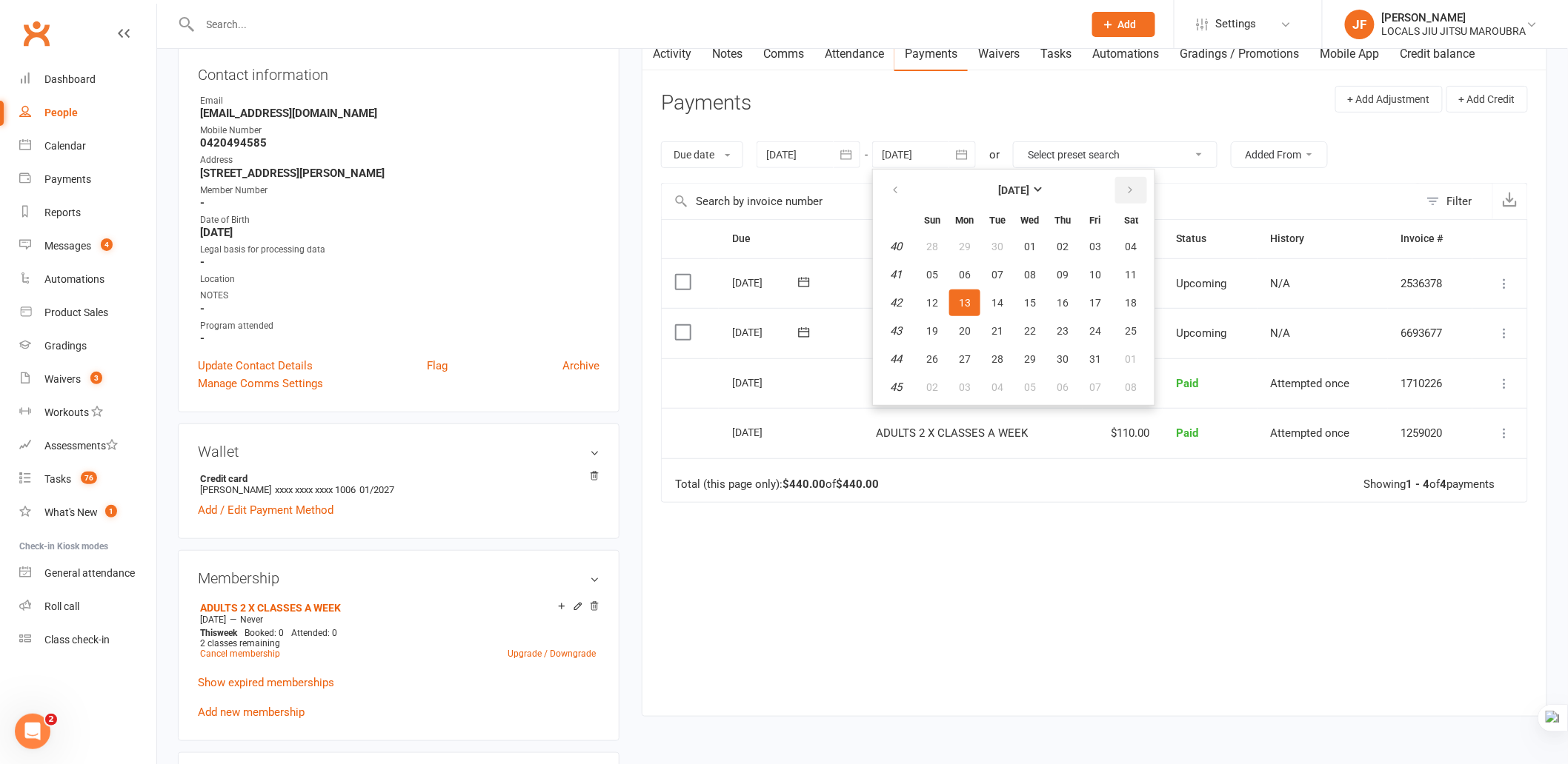
click at [1125, 193] on icon "button" at bounding box center [1129, 190] width 11 height 12
click at [935, 382] on span "30" at bounding box center [932, 387] width 12 height 12
type input "[DATE]"
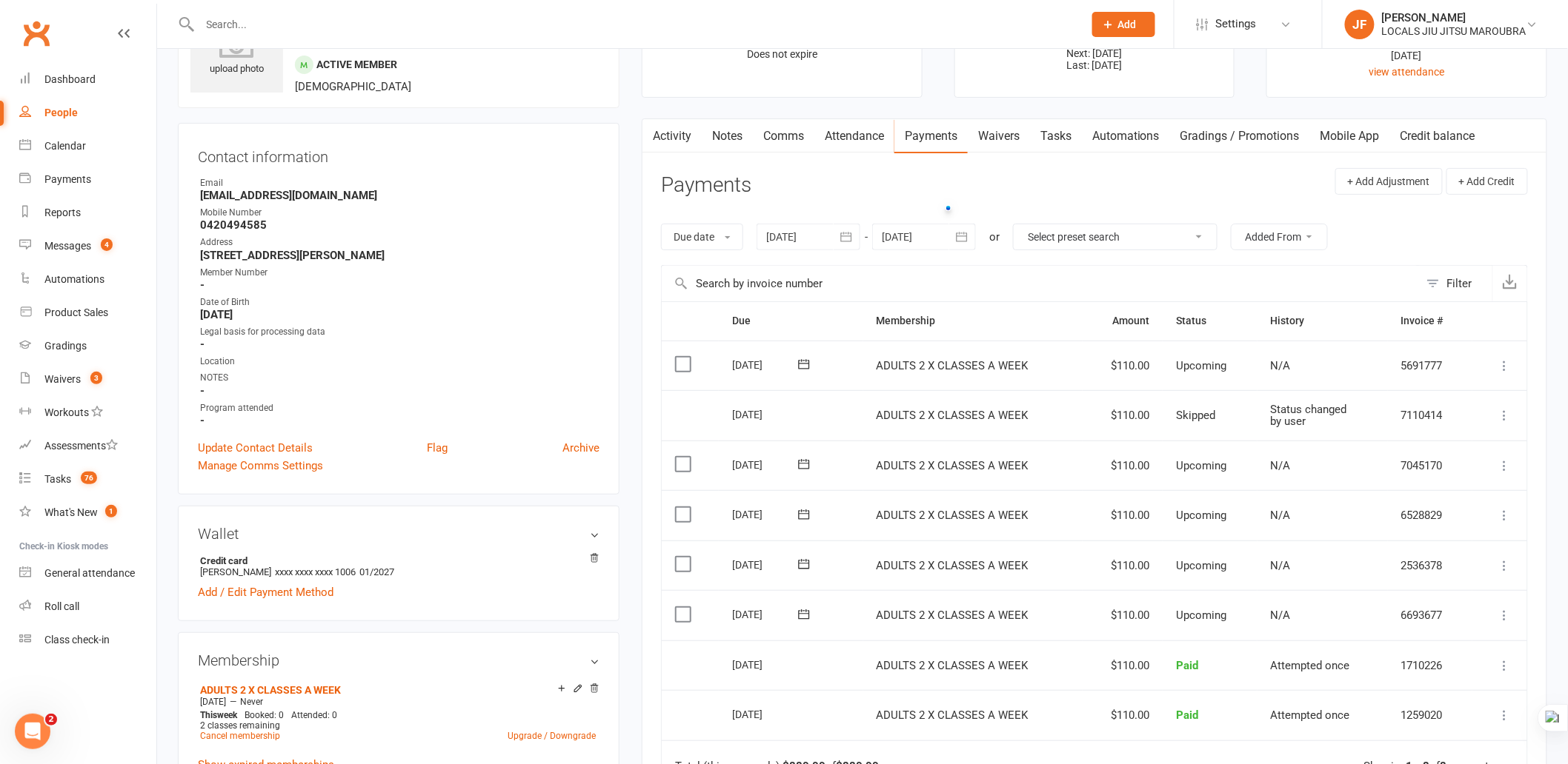
scroll to position [0, 0]
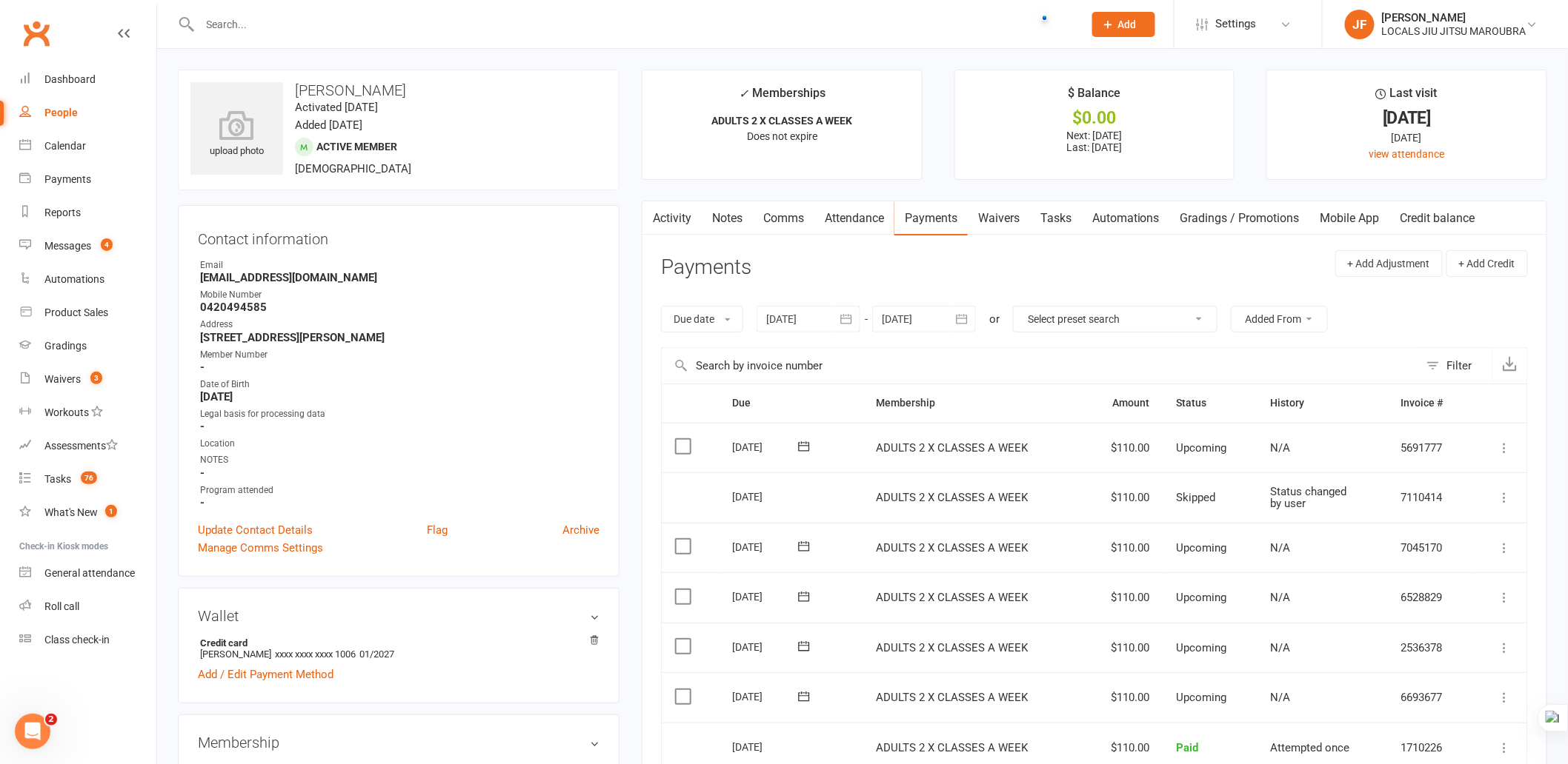
click at [339, 24] on input "text" at bounding box center [634, 25] width 877 height 21
paste input "[PERSON_NAME]"
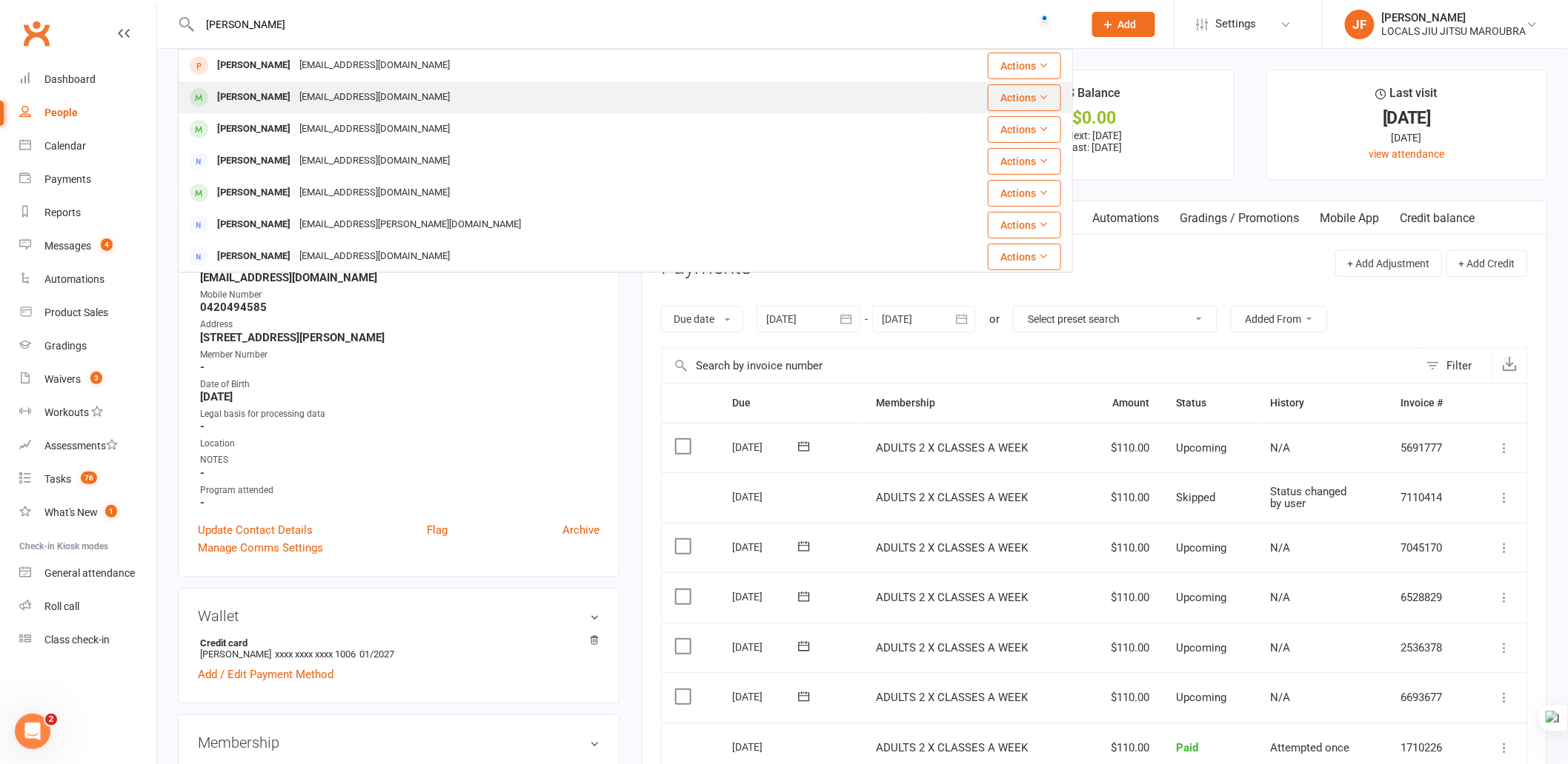
type input "[PERSON_NAME]"
click at [351, 106] on div "[EMAIL_ADDRESS][DOMAIN_NAME]" at bounding box center [374, 97] width 159 height 21
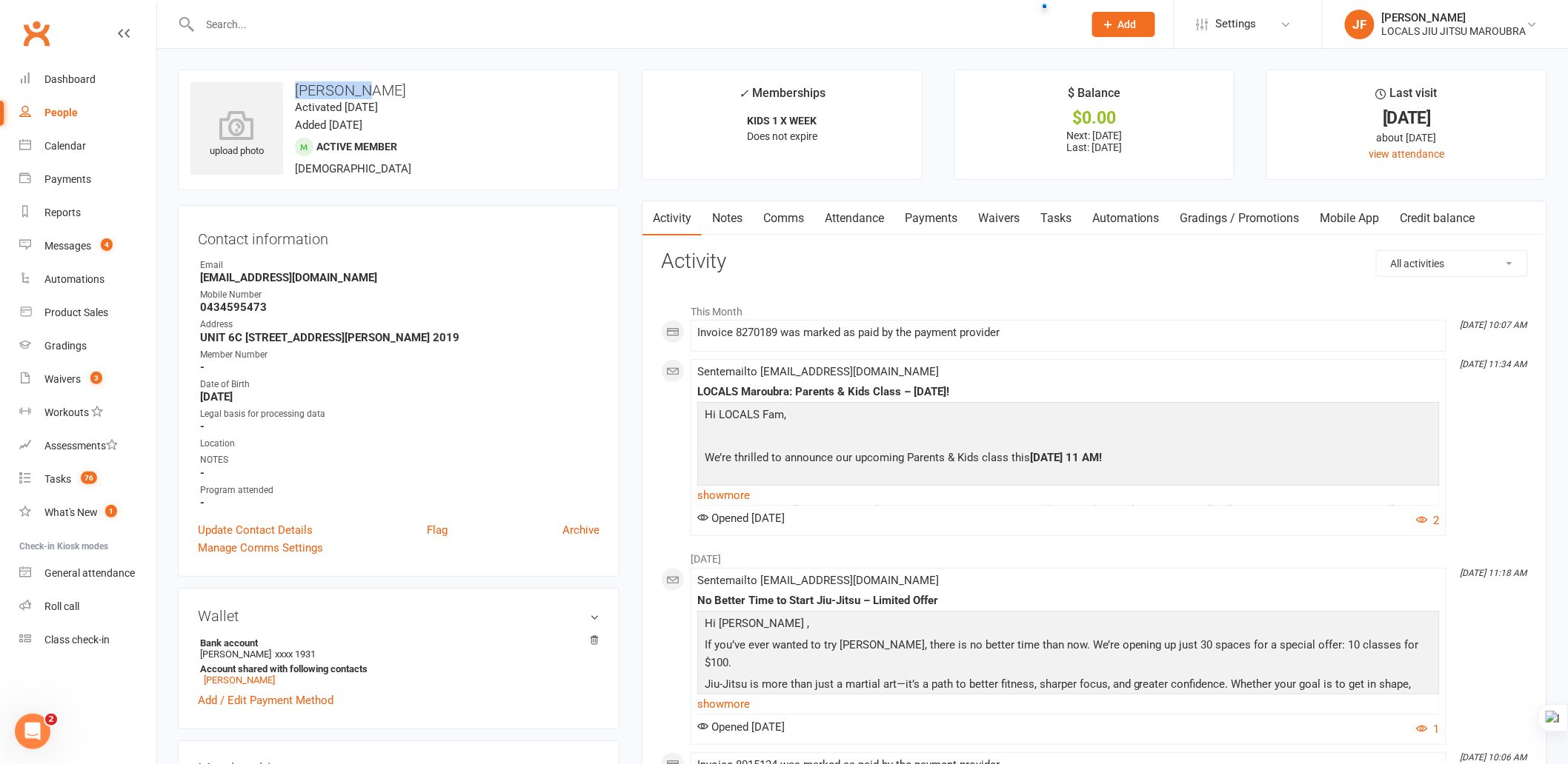
copy h3 "Beca Wyni"
drag, startPoint x: 294, startPoint y: 88, endPoint x: 363, endPoint y: 87, distance: 69.0
click at [363, 87] on h3 "[PERSON_NAME]" at bounding box center [399, 90] width 416 height 16
click at [944, 217] on link "Payments" at bounding box center [931, 218] width 73 height 34
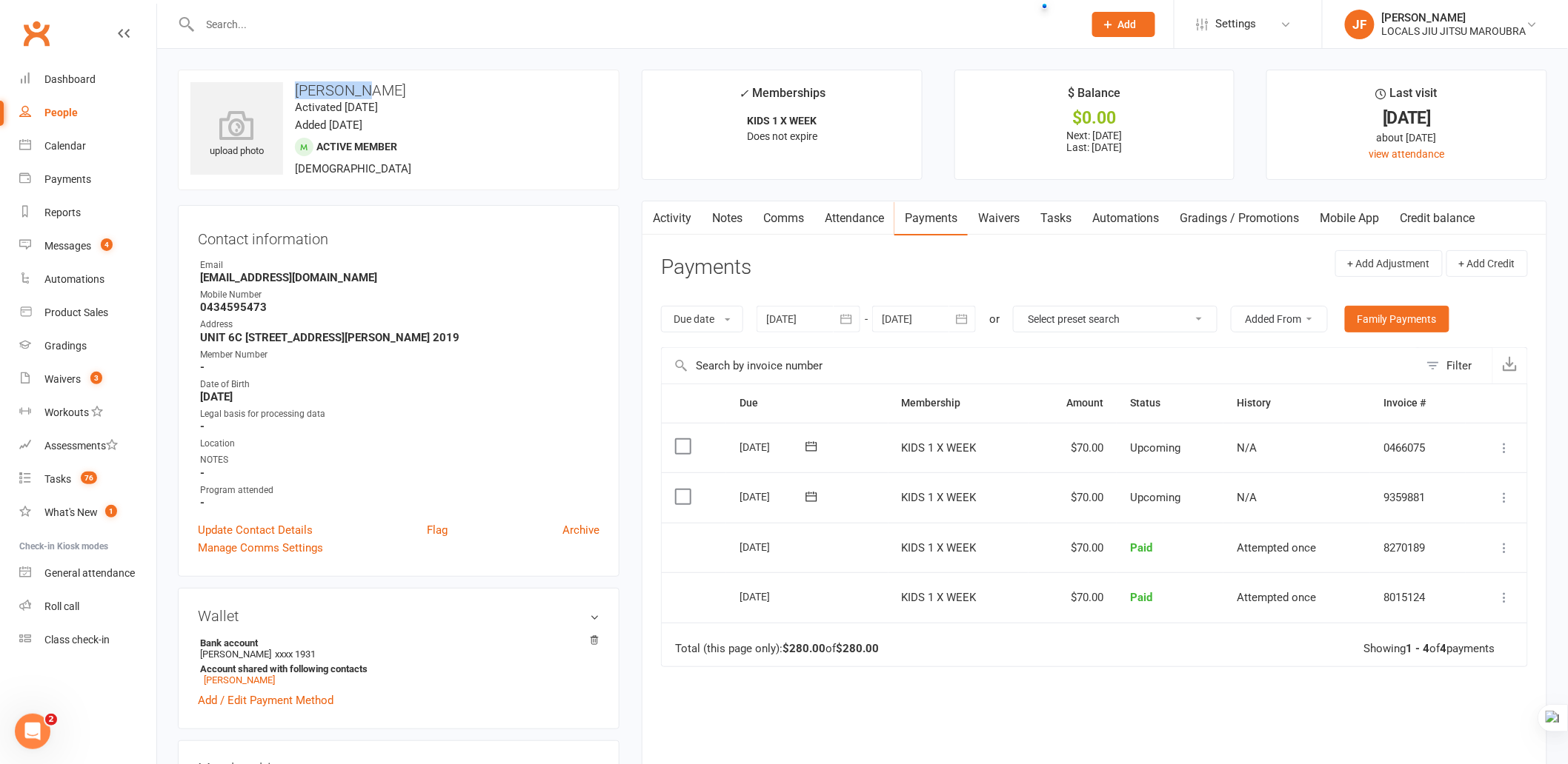
click at [960, 316] on icon "button" at bounding box center [961, 319] width 14 height 14
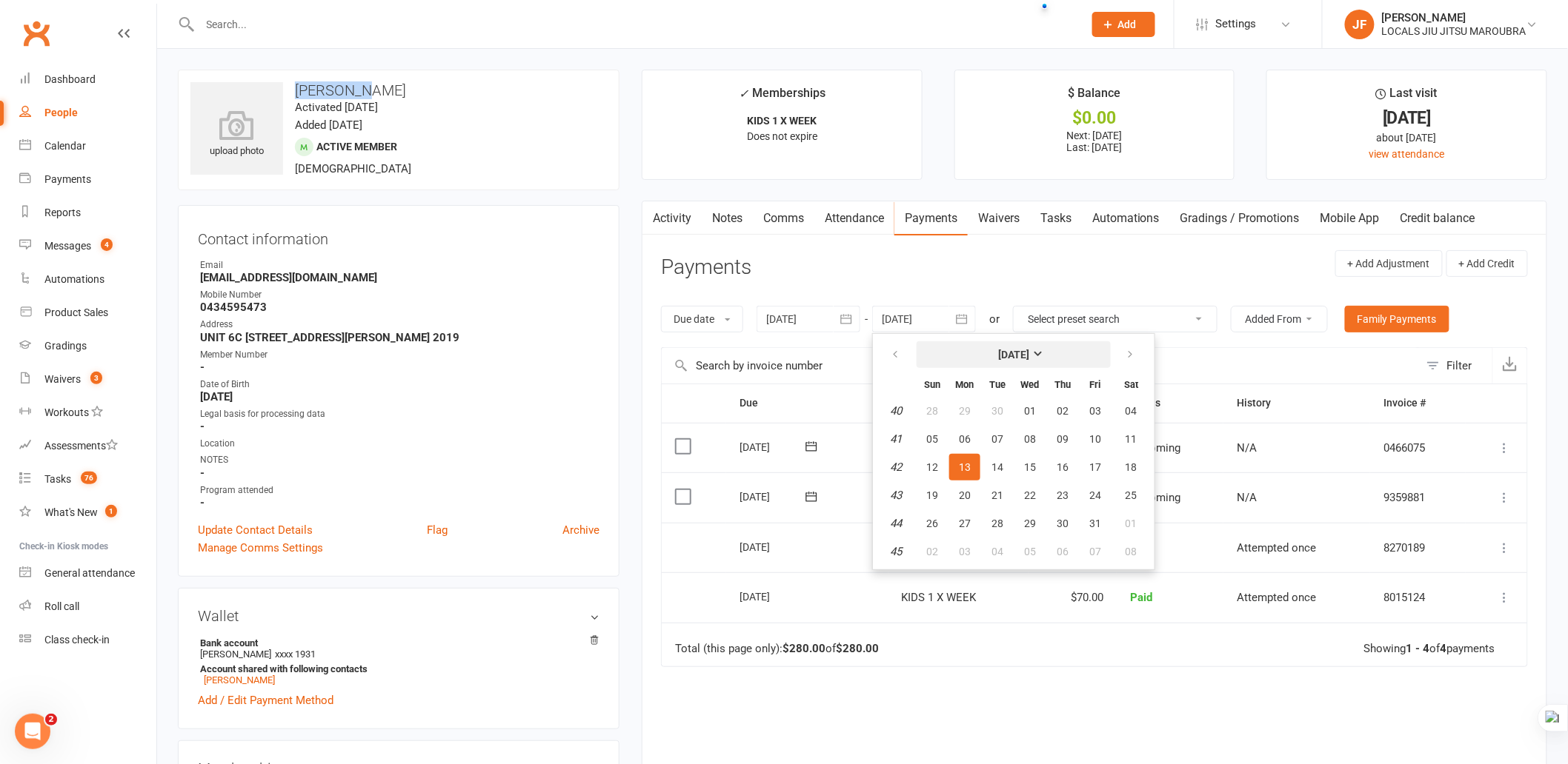
click at [1029, 356] on strong "[DATE]" at bounding box center [1014, 355] width 31 height 12
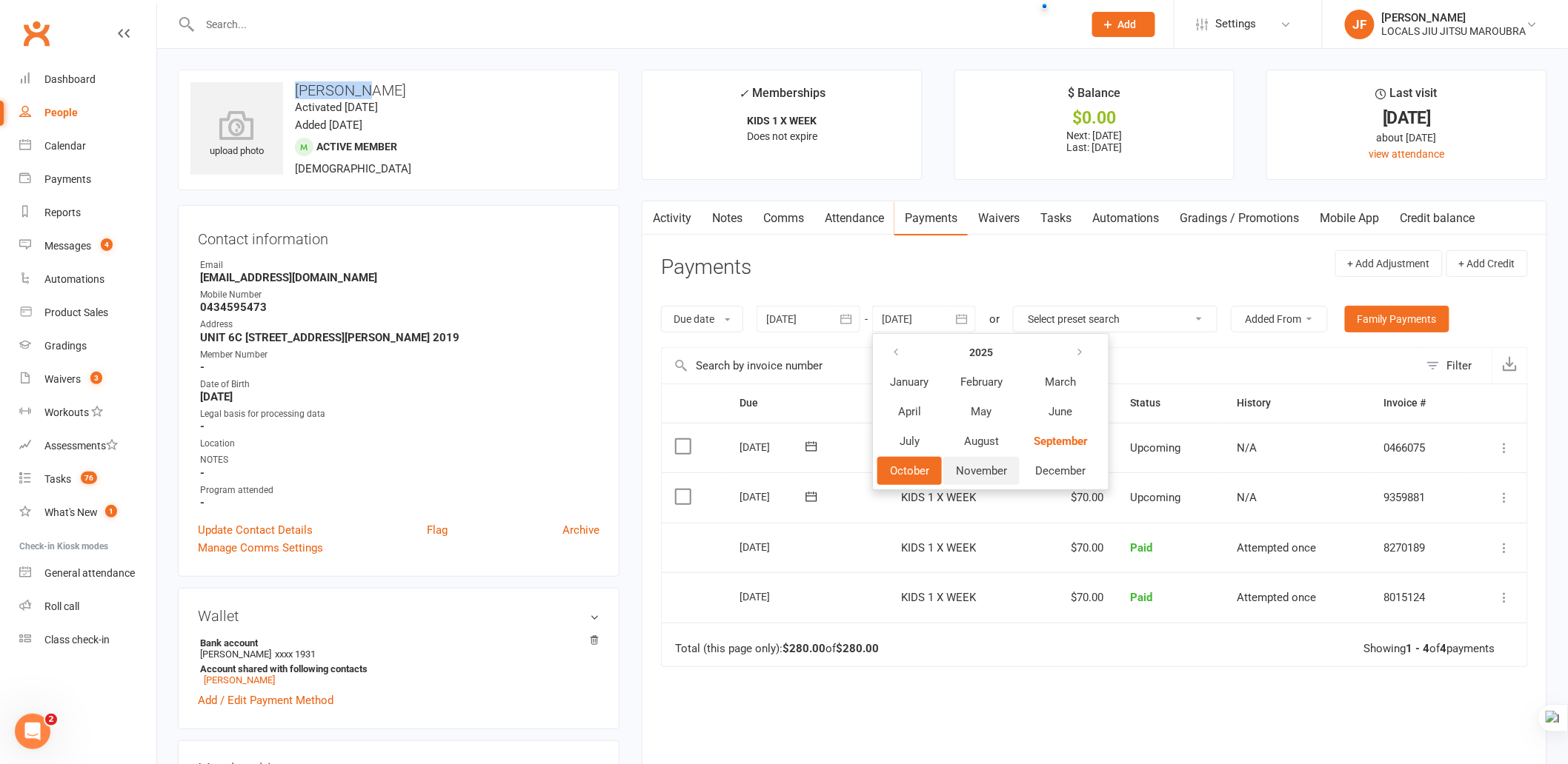
click at [1003, 465] on span "November" at bounding box center [981, 471] width 51 height 13
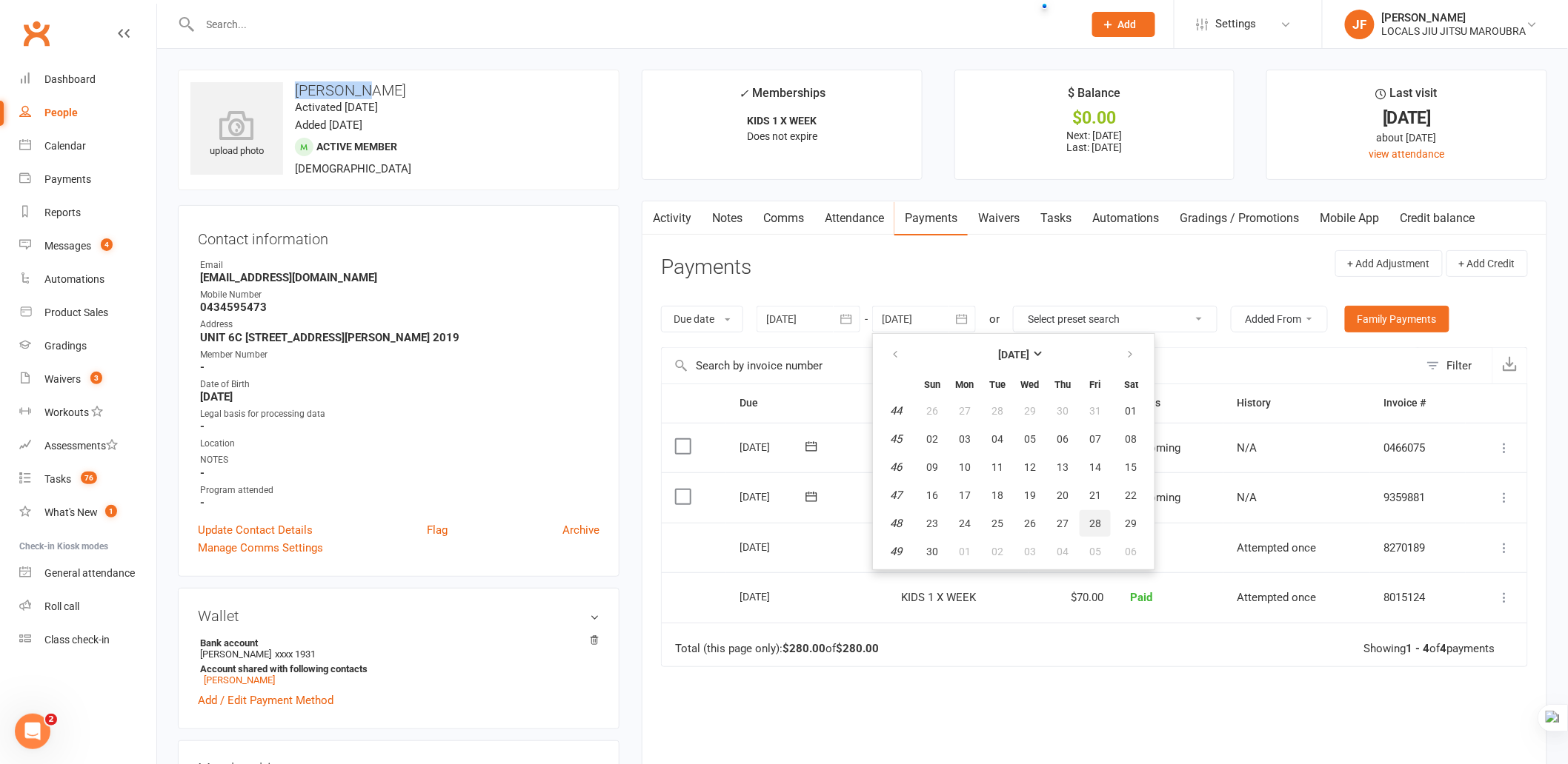
click at [1089, 523] on span "28" at bounding box center [1095, 523] width 12 height 12
type input "[DATE]"
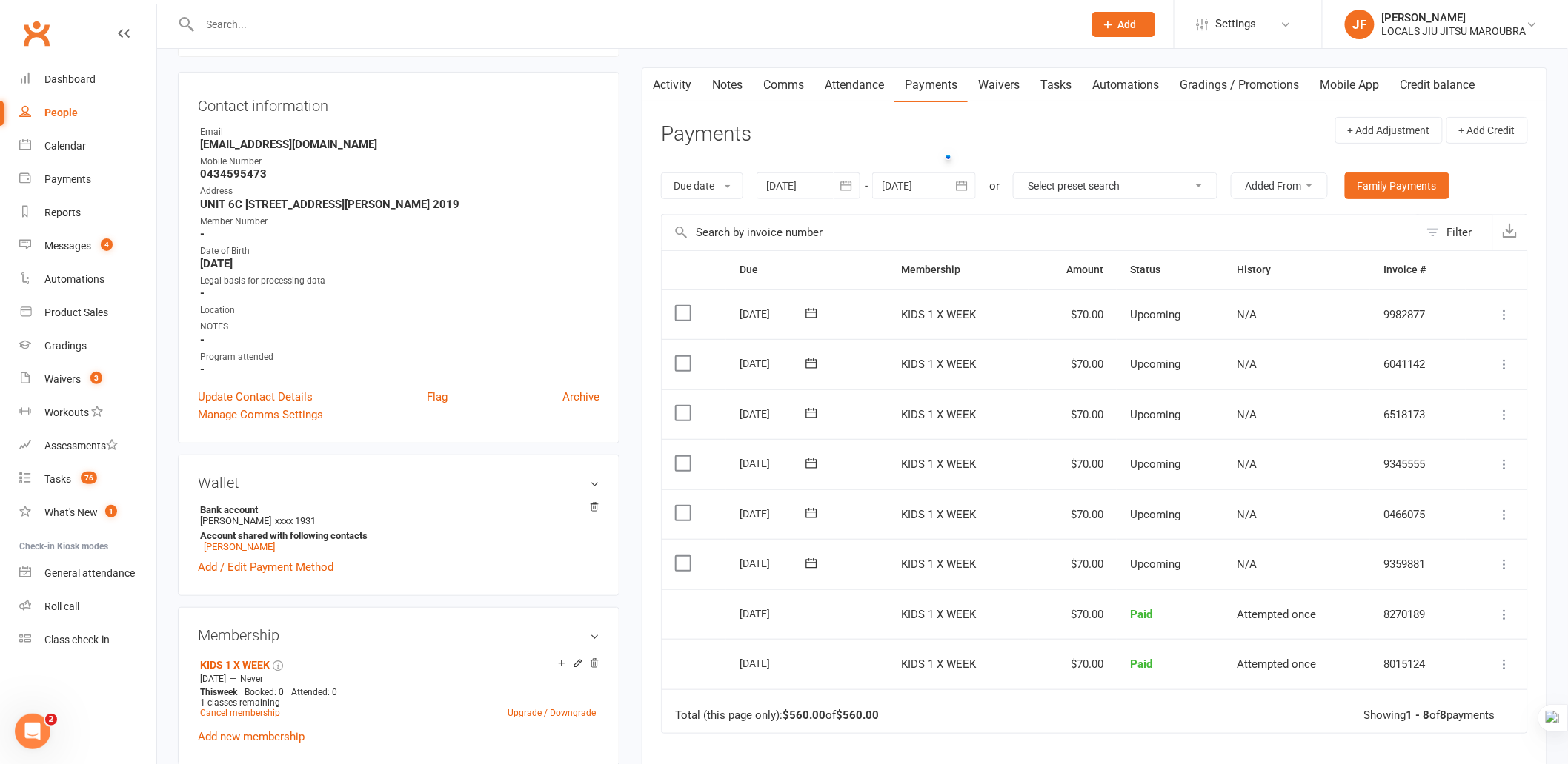
scroll to position [165, 0]
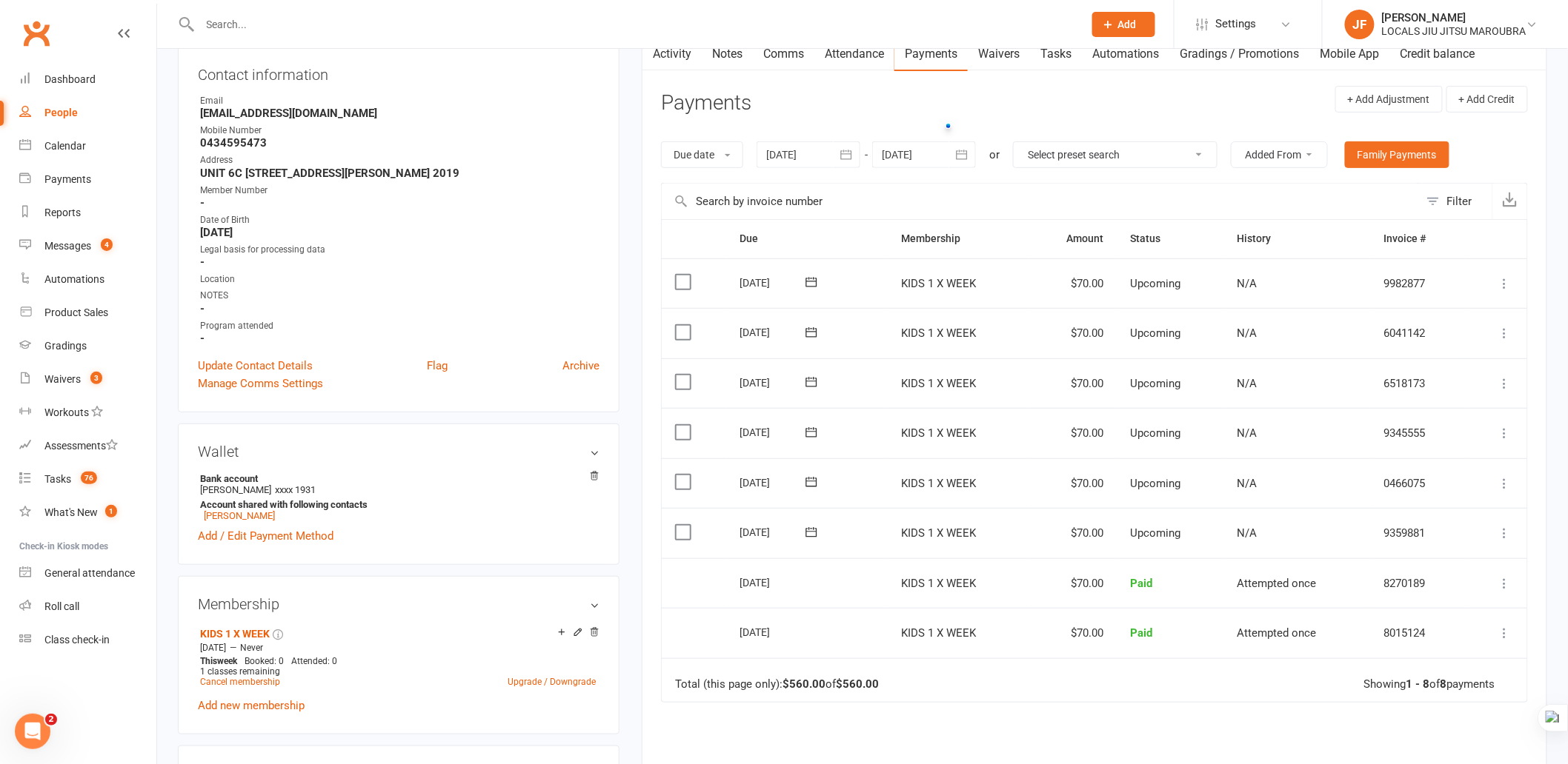
click at [1502, 333] on icon at bounding box center [1504, 332] width 14 height 14
click at [688, 335] on label at bounding box center [684, 332] width 20 height 14
click at [684, 326] on input "checkbox" at bounding box center [679, 326] width 10 height 0
click at [691, 335] on label at bounding box center [684, 332] width 20 height 14
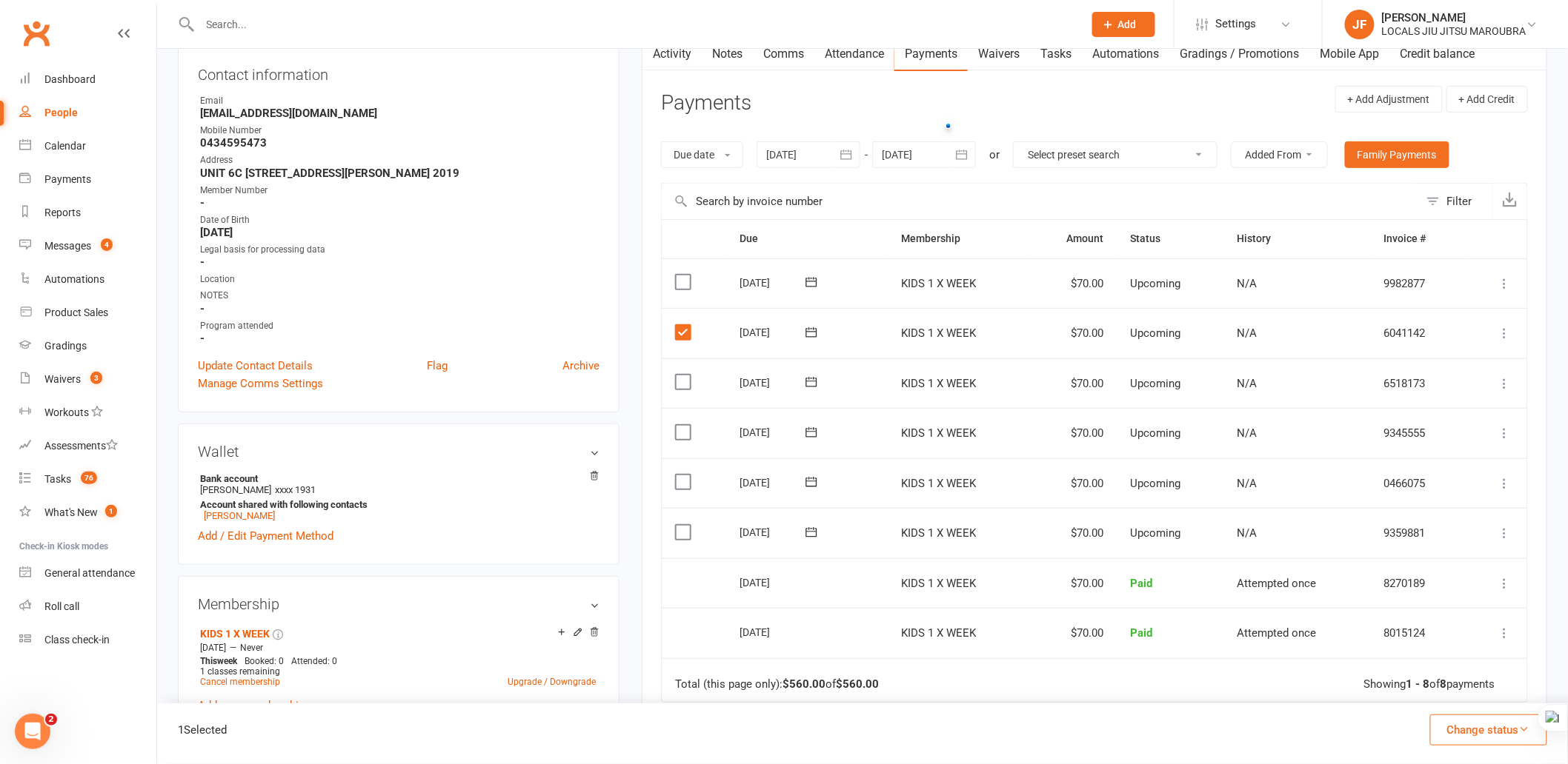
click at [684, 326] on input "checkbox" at bounding box center [679, 326] width 10 height 0
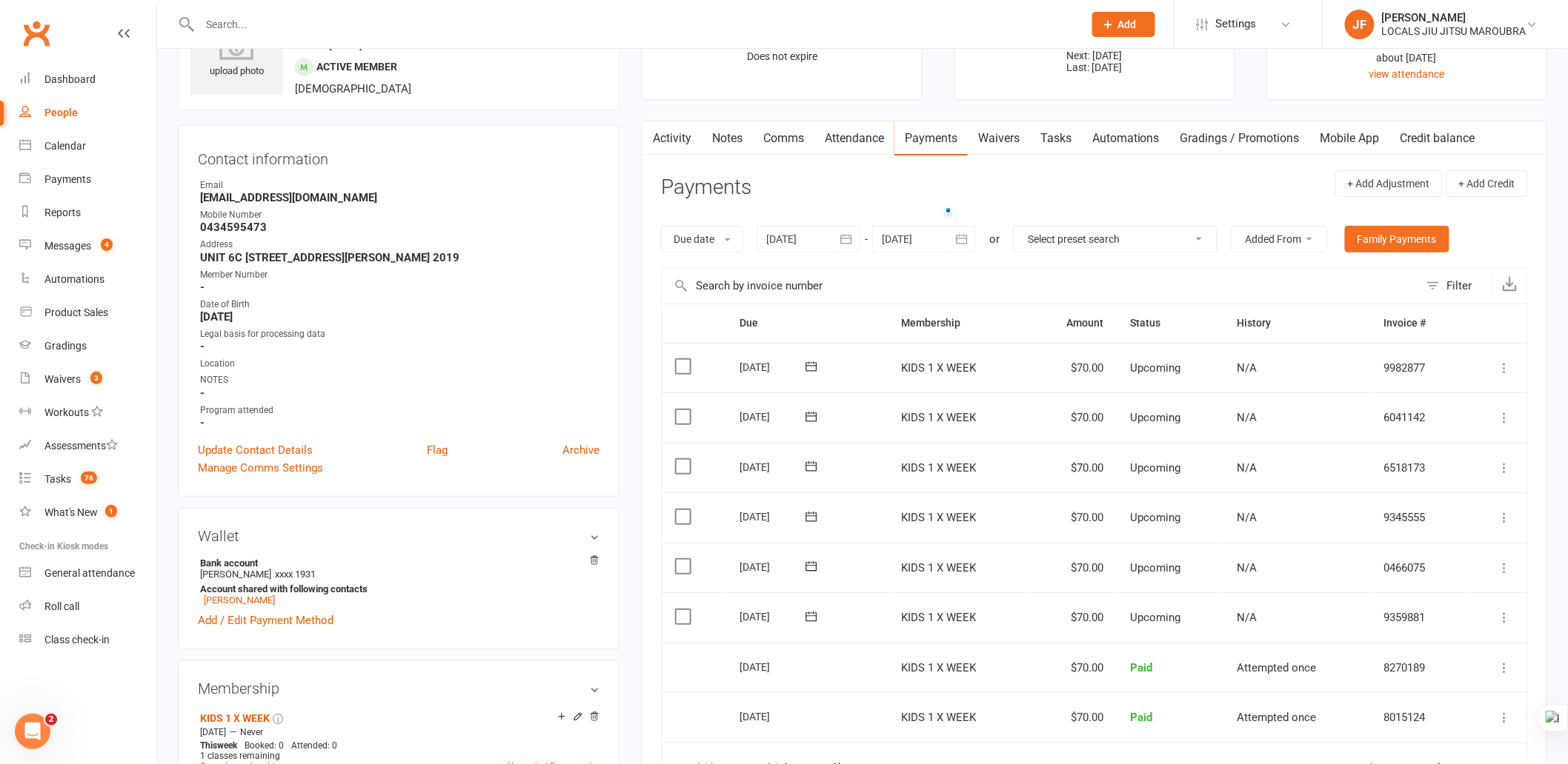
scroll to position [0, 0]
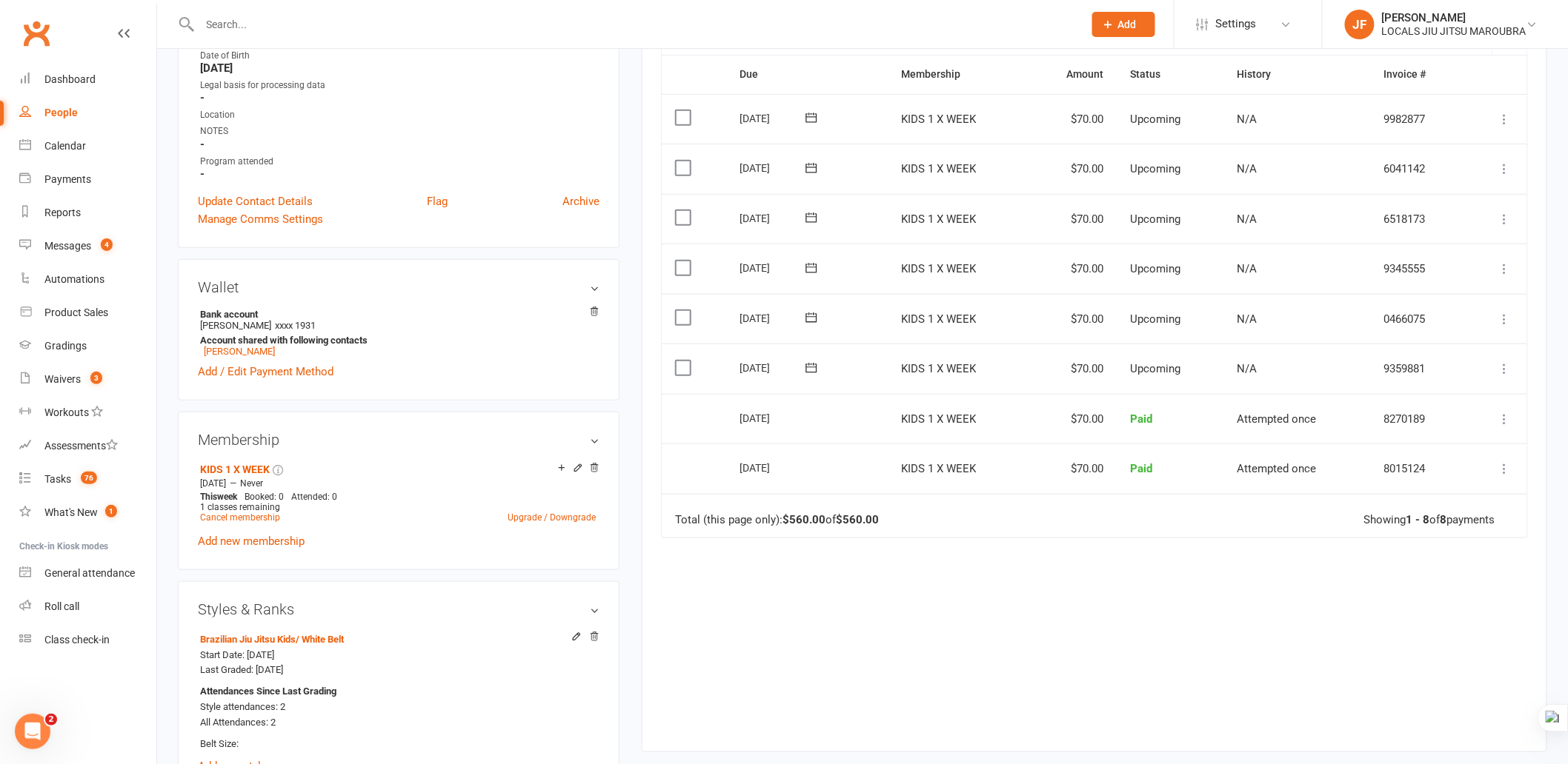
click at [1131, 717] on div "Due Contact Membership Amount Status History Invoice # Select this [DATE] [PERS…" at bounding box center [1095, 392] width 867 height 674
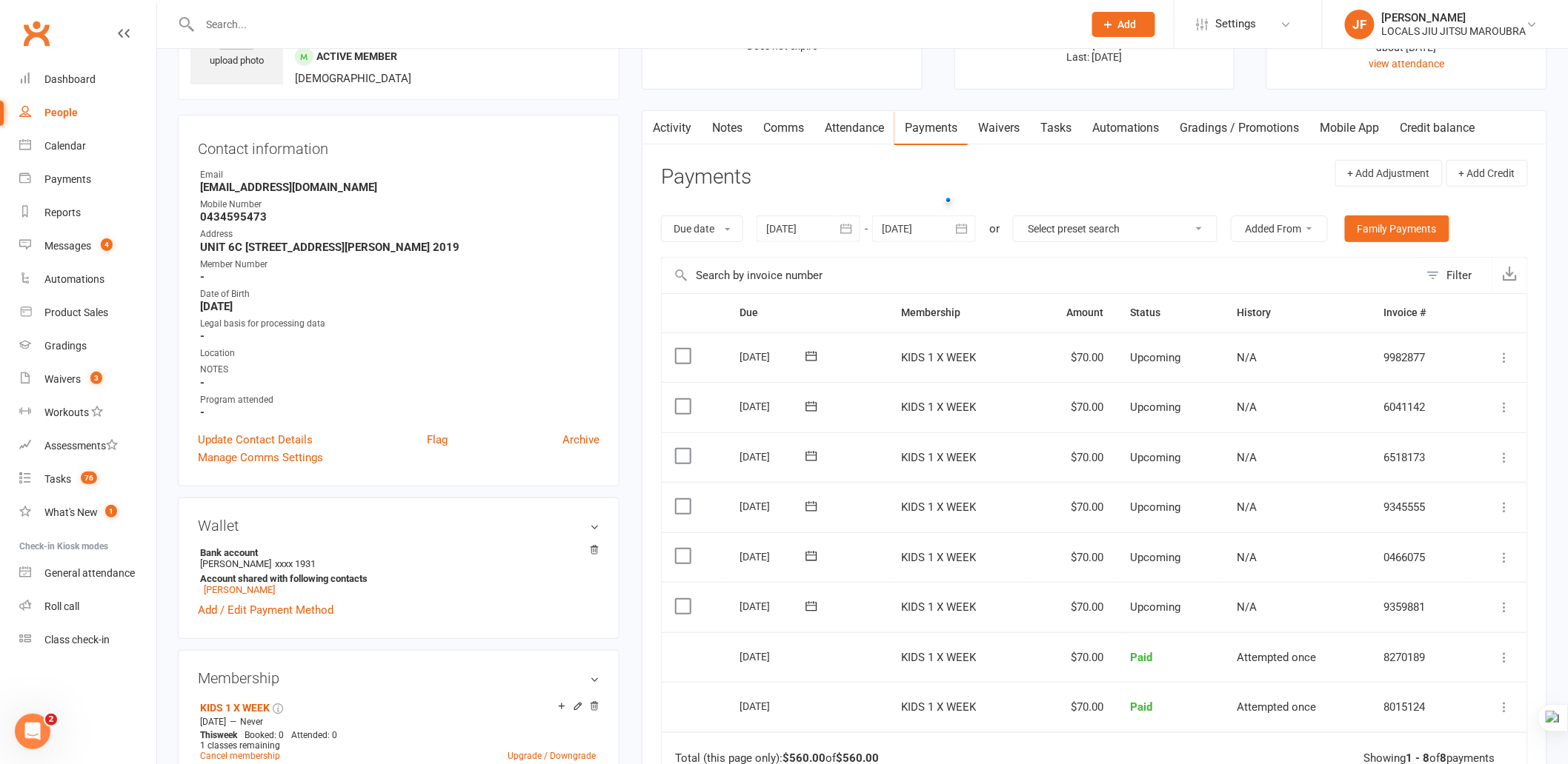
scroll to position [82, 0]
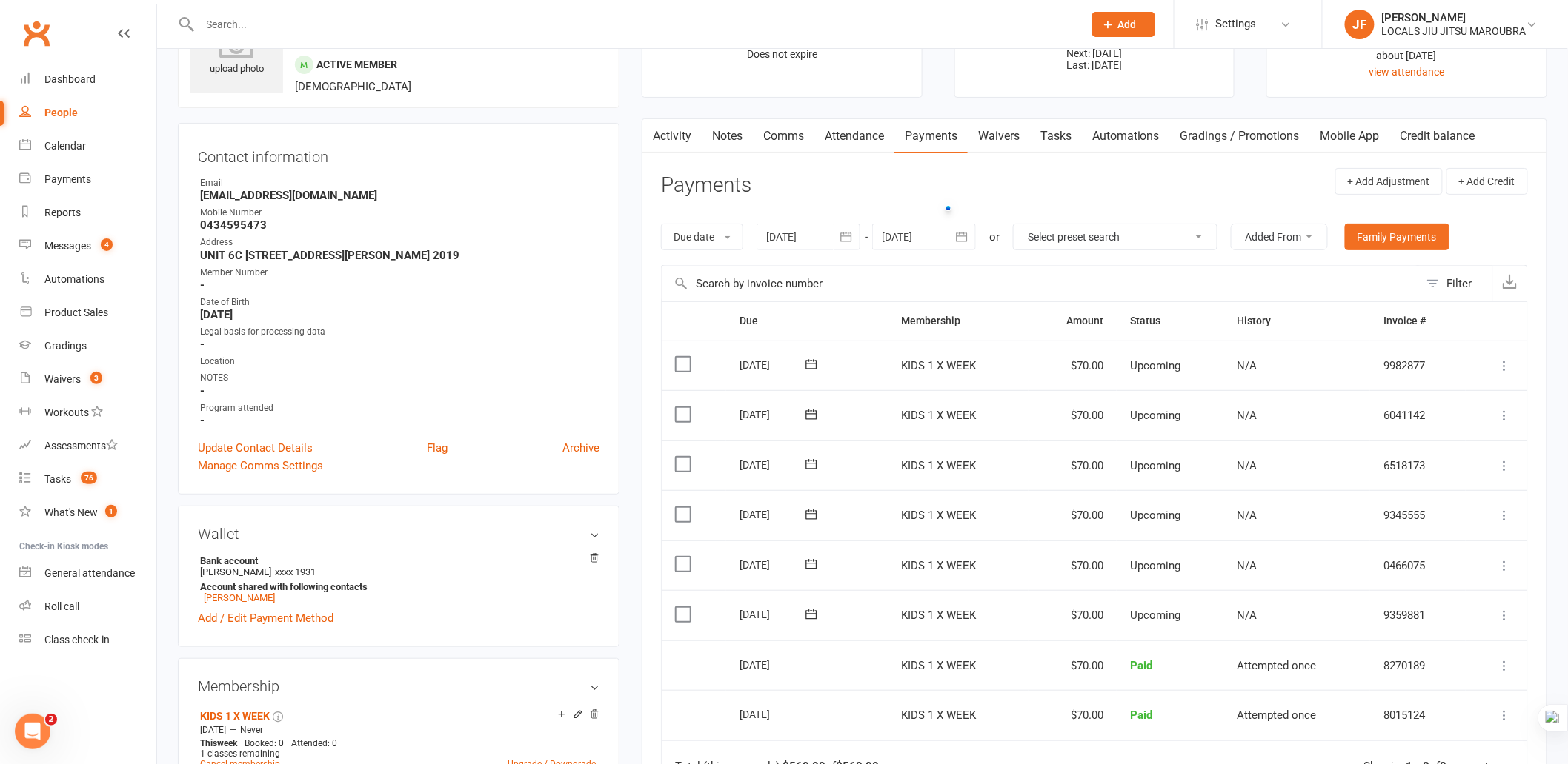
click at [1504, 411] on icon at bounding box center [1504, 415] width 14 height 14
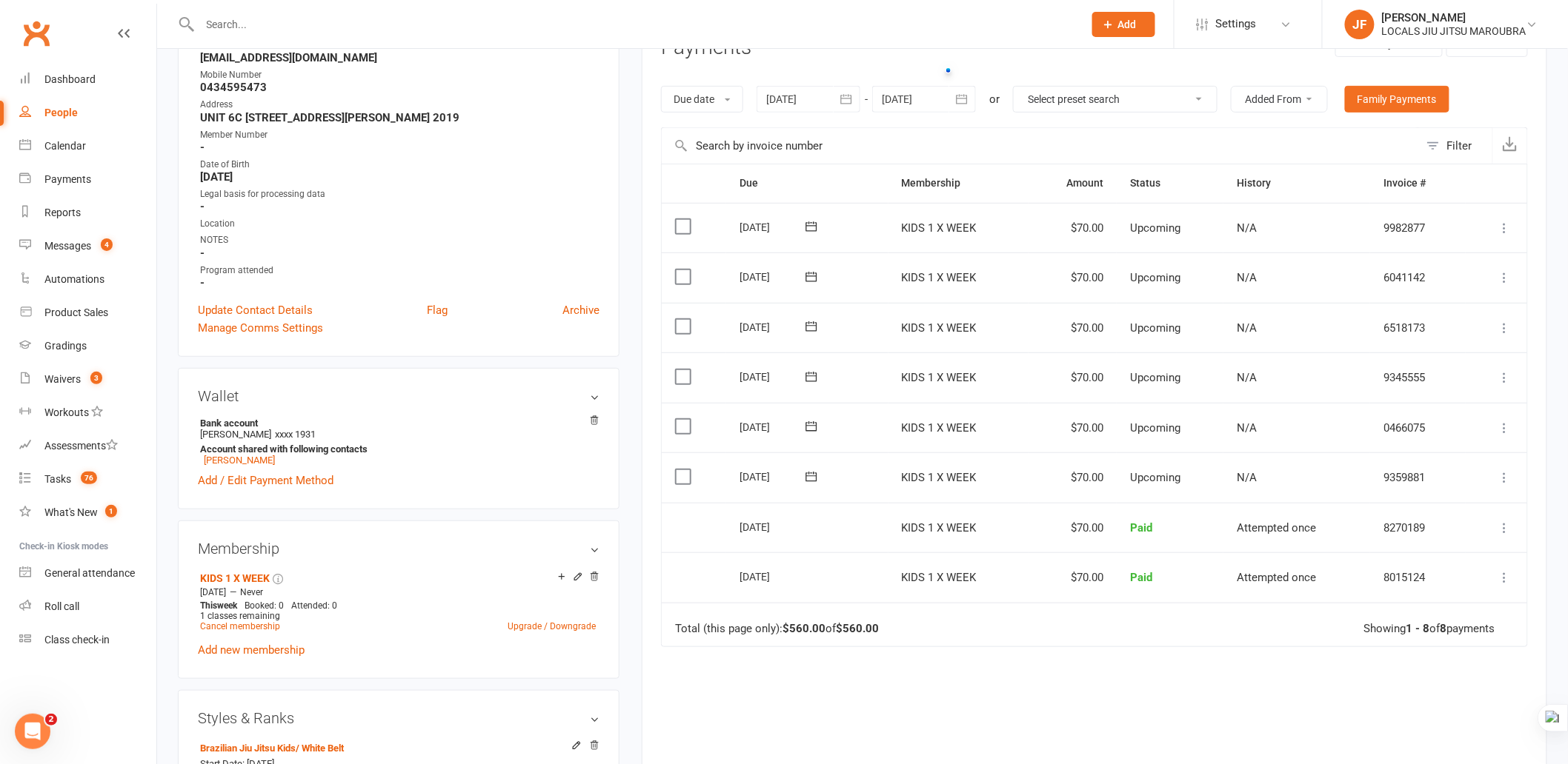
scroll to position [247, 0]
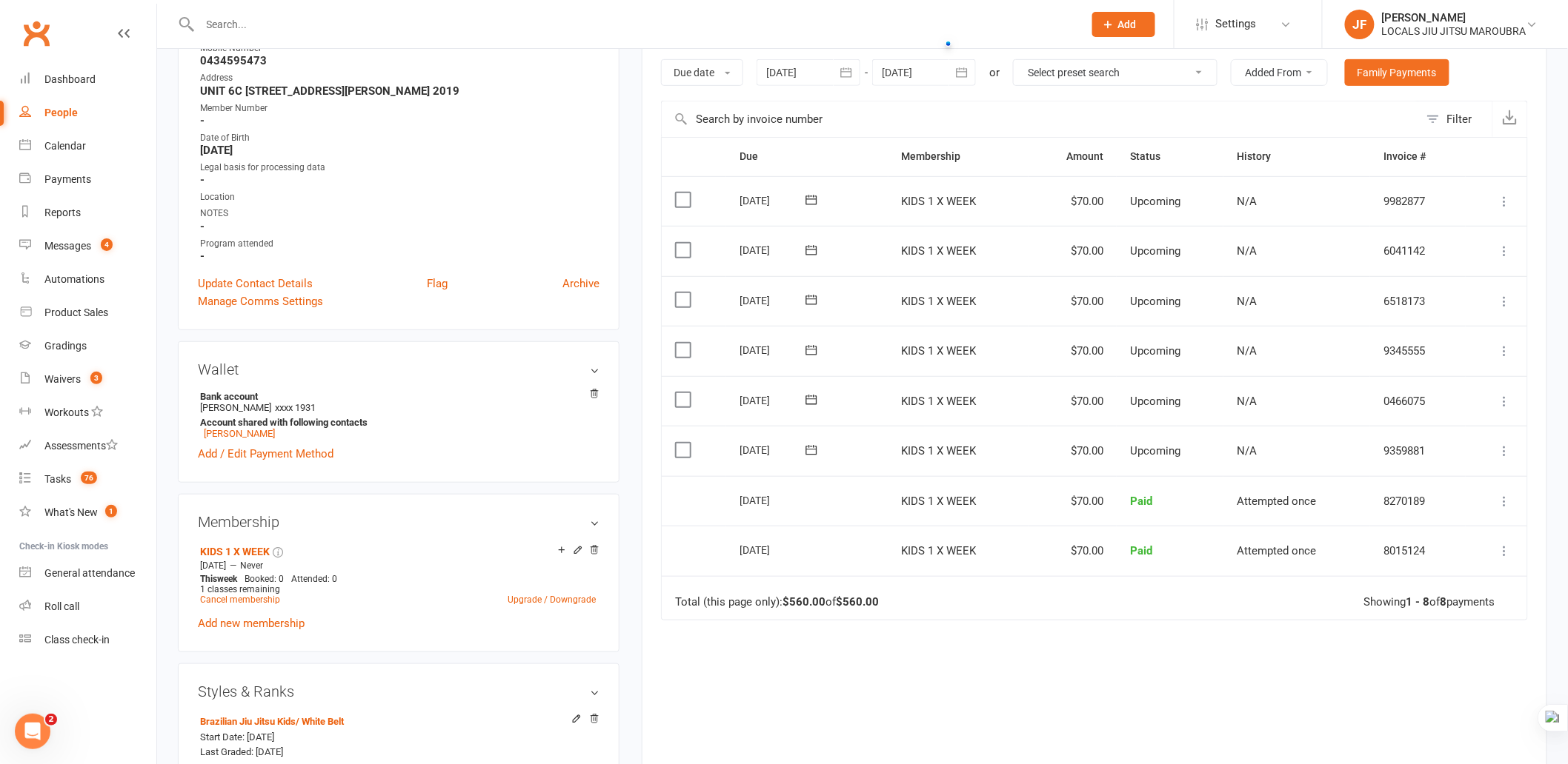
click at [1041, 639] on div "Due Contact Membership Amount Status History Invoice # Select this [DATE] [PERS…" at bounding box center [1095, 474] width 867 height 674
click at [990, 672] on div "Due Contact Membership Amount Status History Invoice # Select this [DATE] [PERS…" at bounding box center [1095, 474] width 867 height 674
click at [1505, 245] on icon at bounding box center [1504, 250] width 14 height 14
drag, startPoint x: 1284, startPoint y: 640, endPoint x: 1289, endPoint y: 634, distance: 7.8
click at [1285, 640] on div "Due Contact Membership Amount Status History Invoice # Select this [DATE] [PERS…" at bounding box center [1095, 474] width 867 height 674
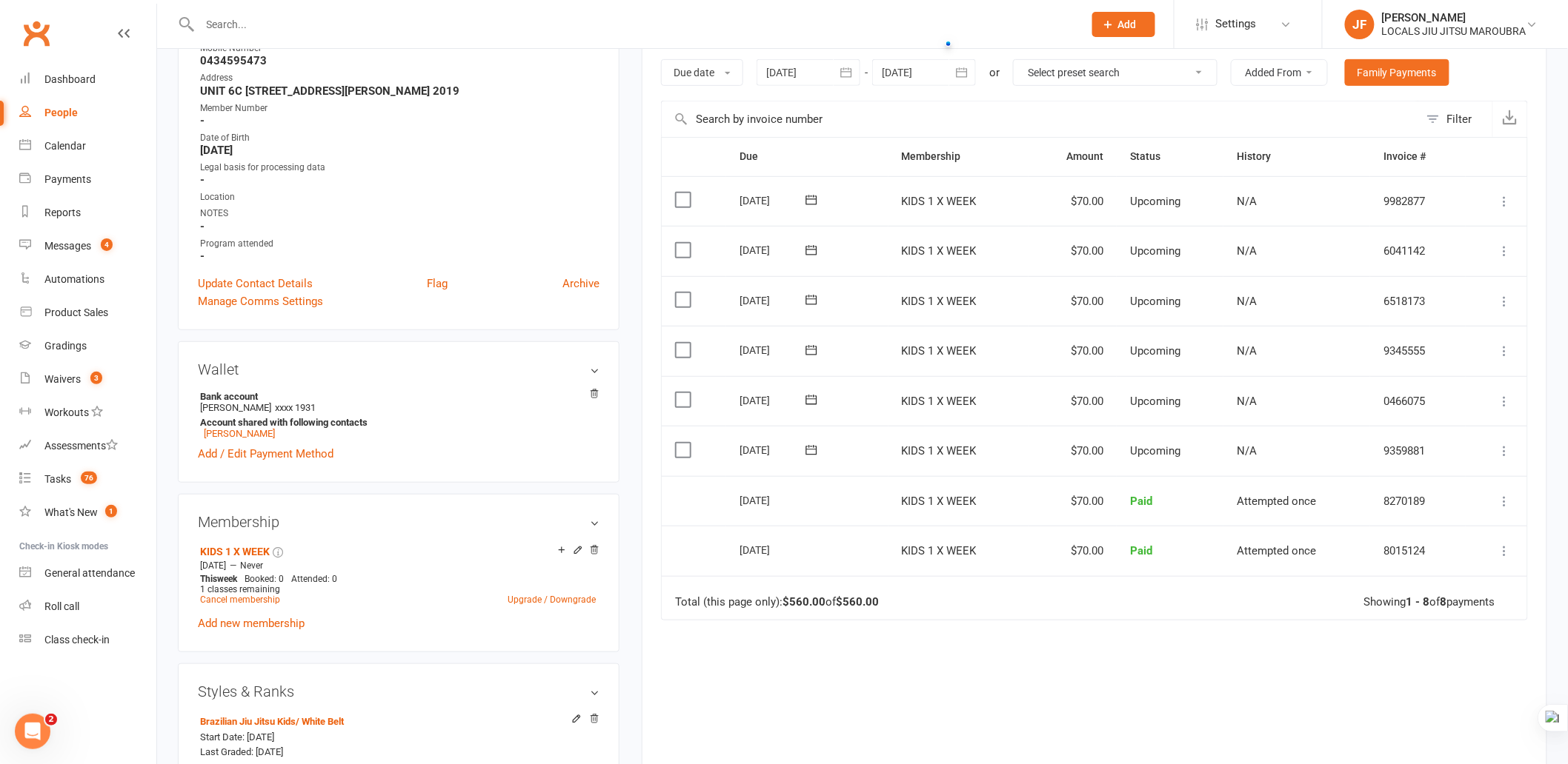
click at [1505, 251] on icon at bounding box center [1504, 250] width 14 height 14
drag, startPoint x: 1043, startPoint y: 668, endPoint x: 1073, endPoint y: 636, distance: 43.9
click at [1043, 663] on div "Due Contact Membership Amount Status History Invoice # Select this [DATE] [PERS…" at bounding box center [1095, 474] width 867 height 674
click at [1502, 249] on icon at bounding box center [1504, 250] width 14 height 14
click at [1027, 686] on div "Due Contact Membership Amount Status History Invoice # Select this [DATE] [PERS…" at bounding box center [1095, 474] width 867 height 674
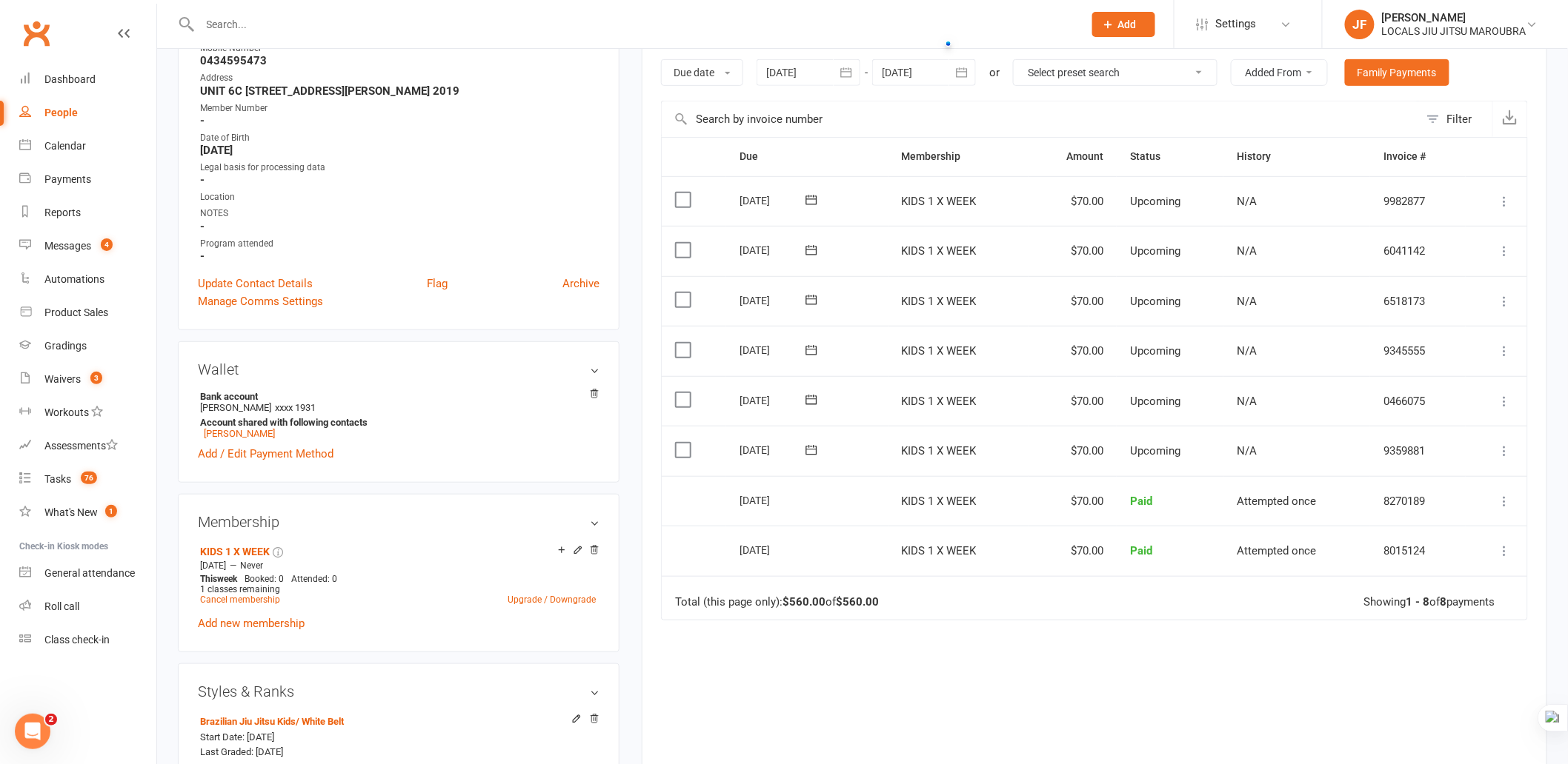
click at [975, 727] on div "Due Contact Membership Amount Status History Invoice # Select this [DATE] [PERS…" at bounding box center [1095, 474] width 867 height 674
click at [1505, 249] on icon at bounding box center [1504, 250] width 14 height 14
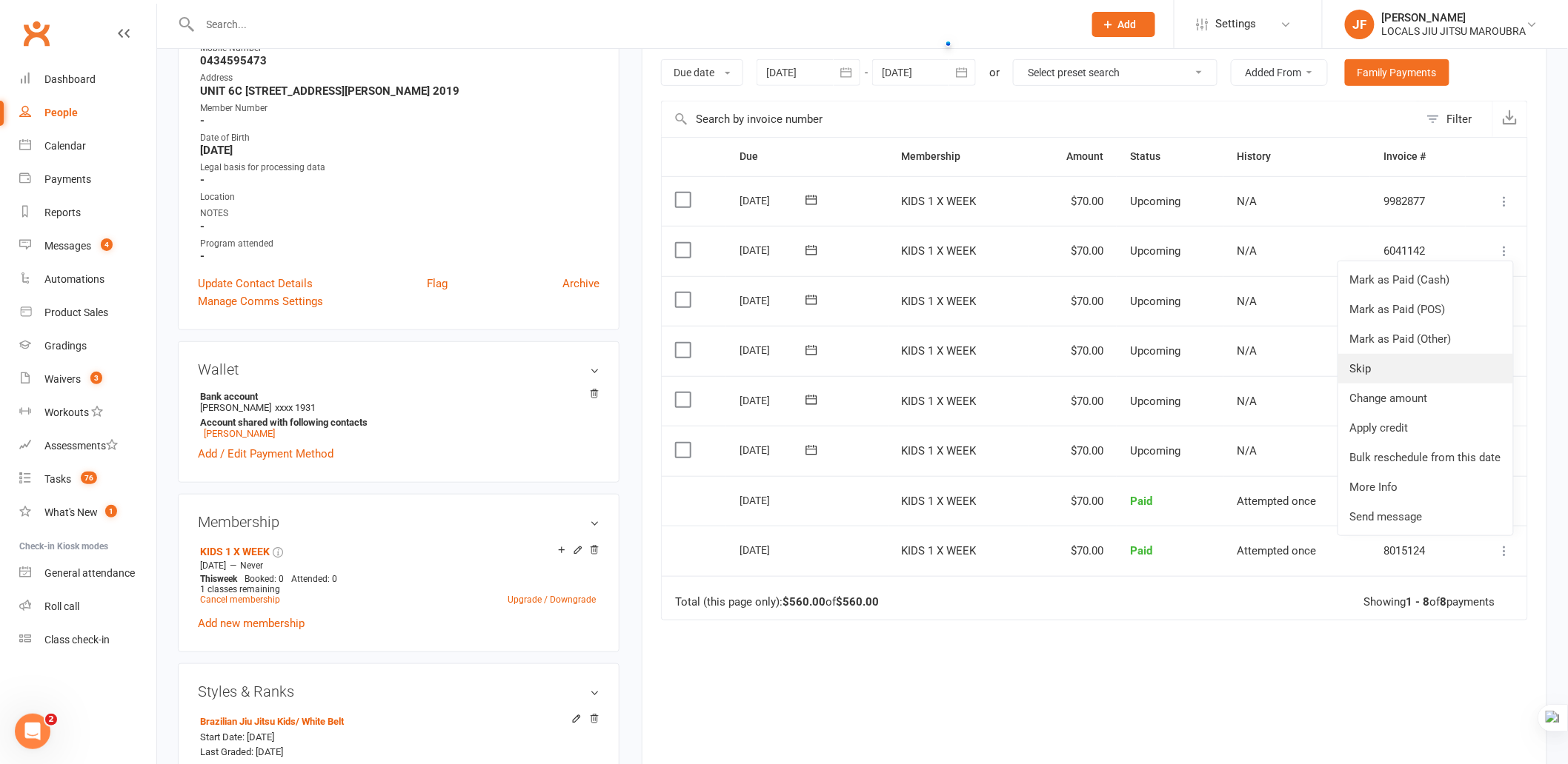
click at [1444, 361] on link "Skip" at bounding box center [1425, 369] width 174 height 30
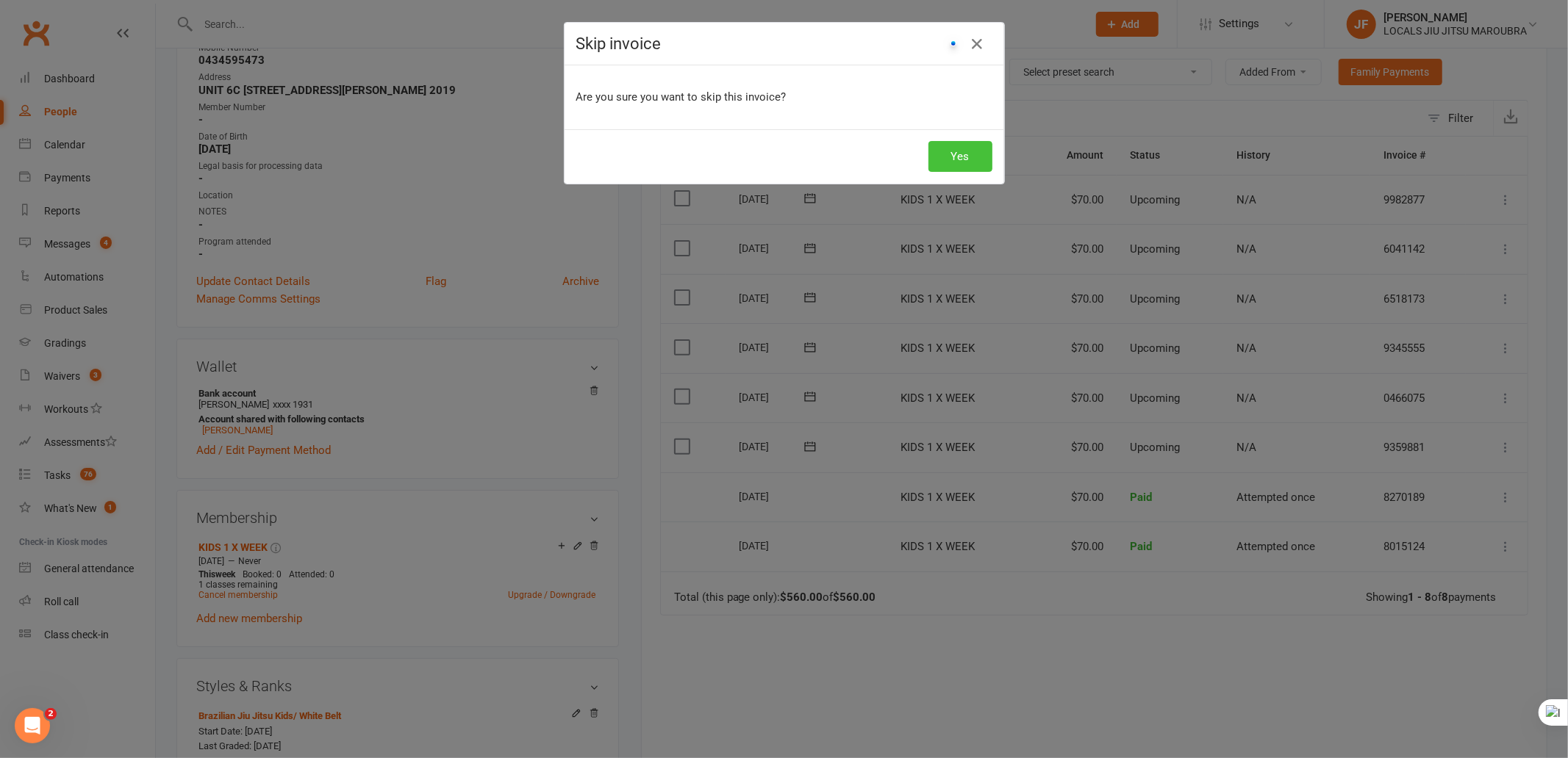
click at [969, 158] on button "Yes" at bounding box center [960, 157] width 64 height 31
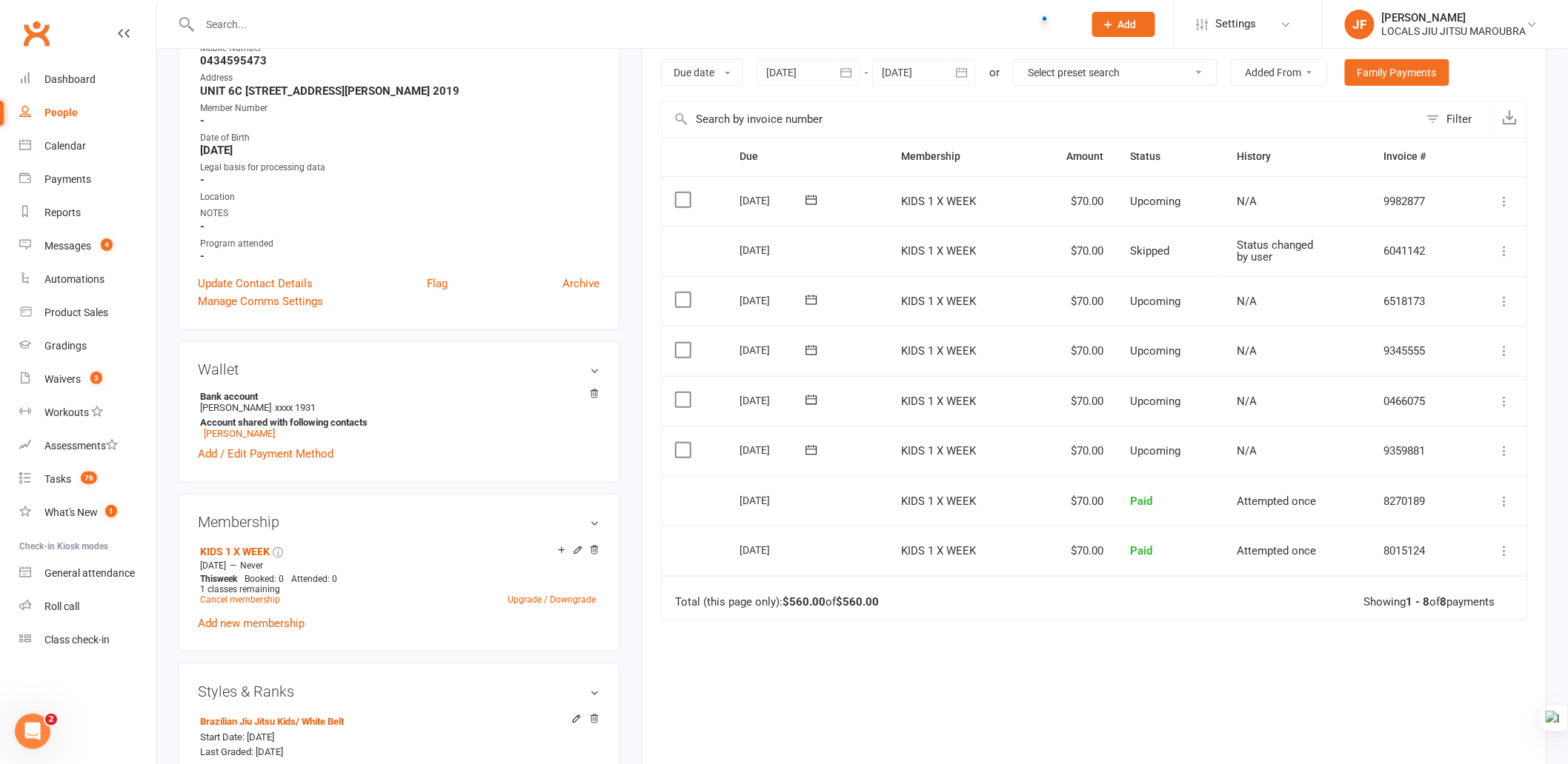
click at [441, 18] on input "text" at bounding box center [634, 25] width 877 height 21
paste input "[PERSON_NAME]"
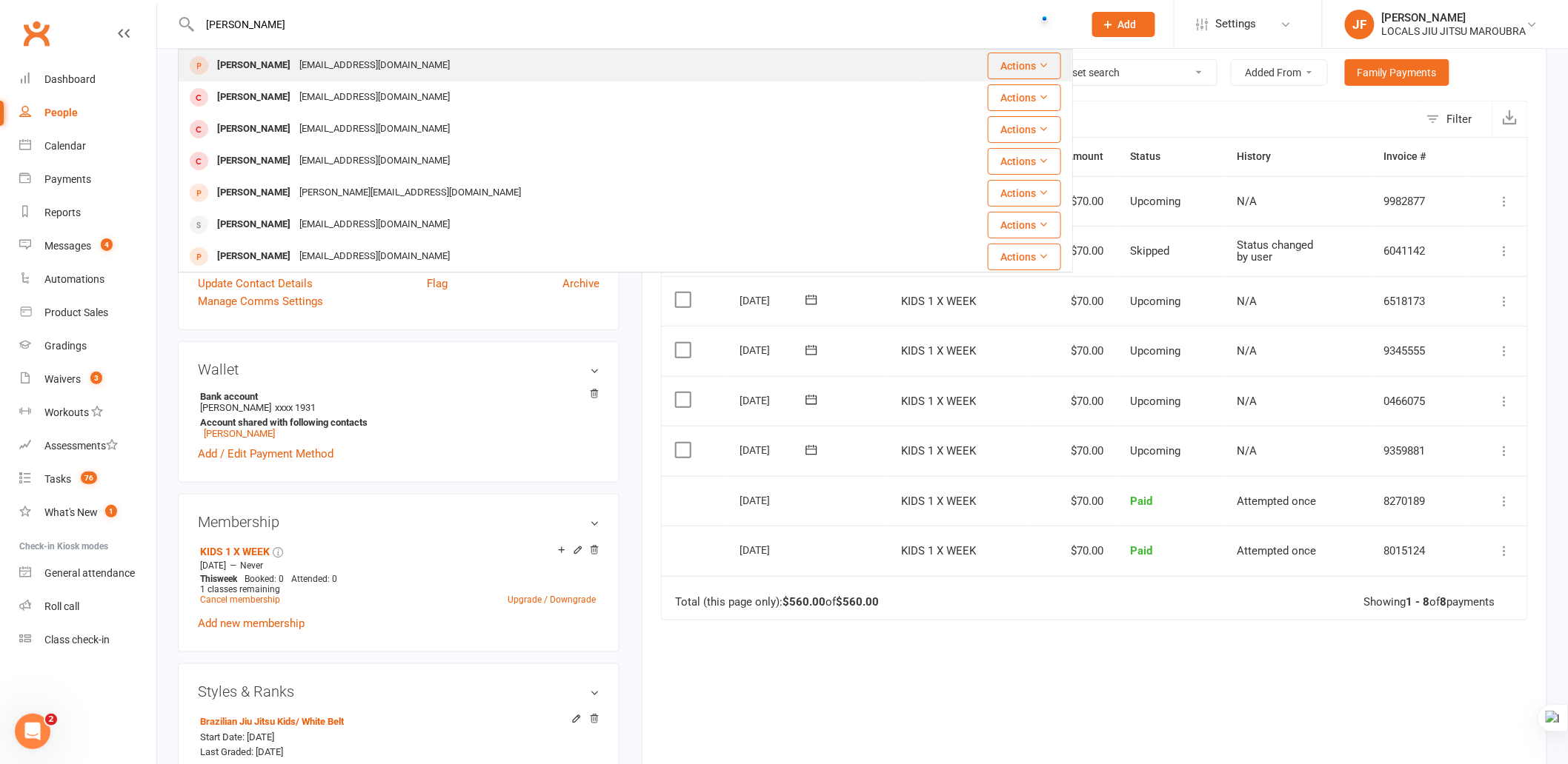
type input "[PERSON_NAME]"
click at [434, 72] on div "[PERSON_NAME] [EMAIL_ADDRESS][DOMAIN_NAME]" at bounding box center [550, 66] width 742 height 31
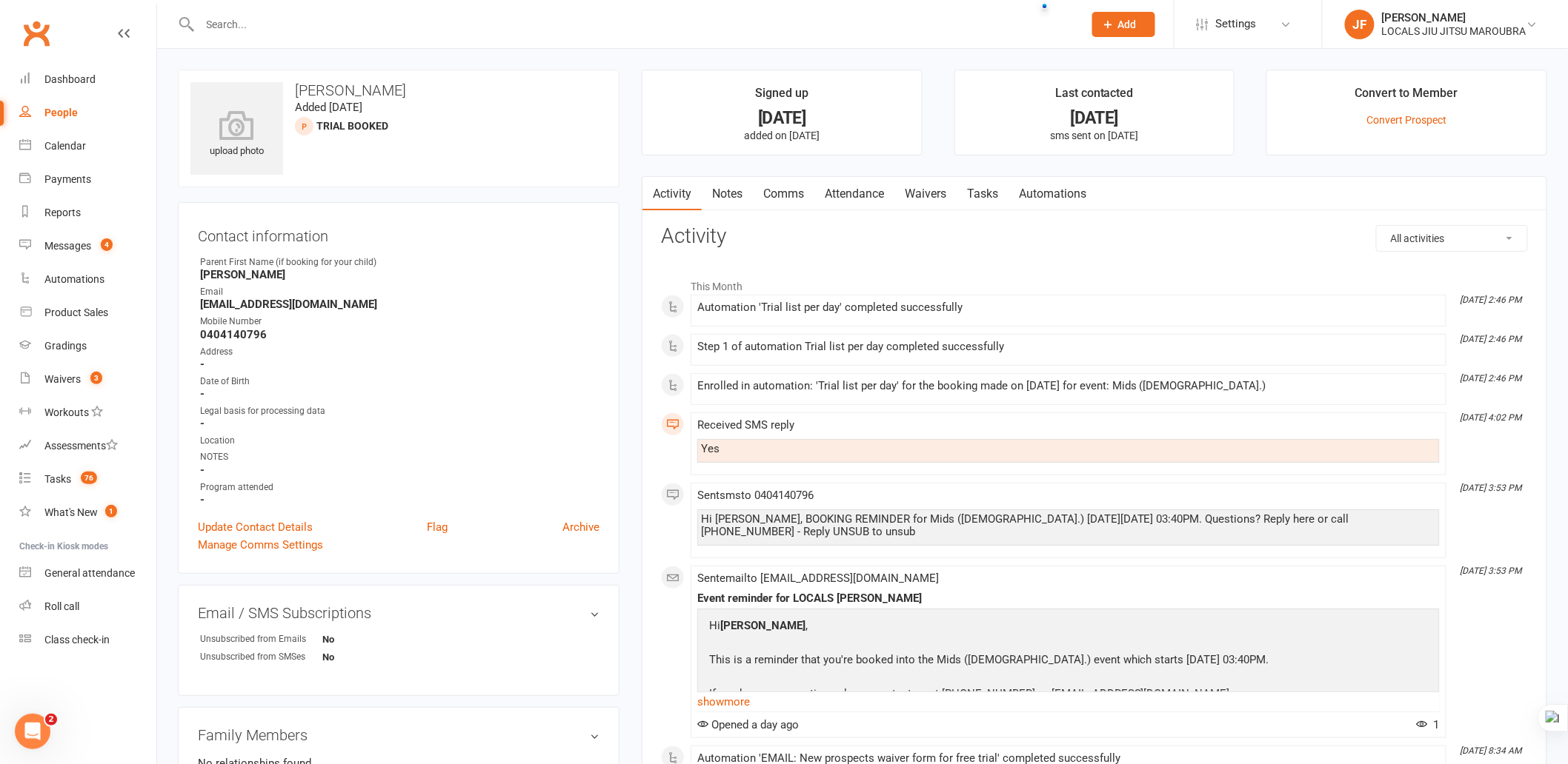
click at [420, 25] on input "text" at bounding box center [634, 25] width 877 height 21
paste input "OB [PERSON_NAME]"
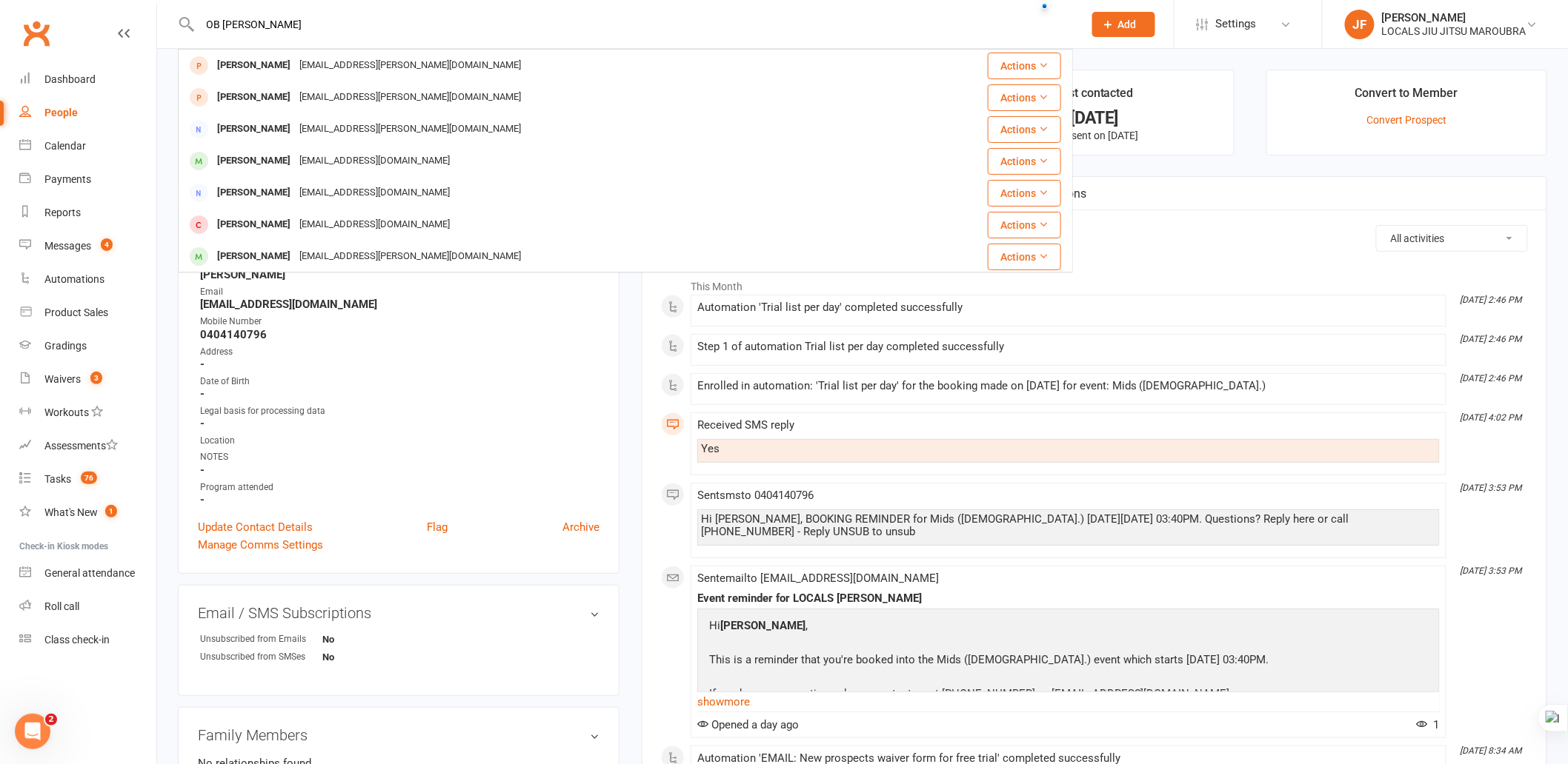
drag, startPoint x: 223, startPoint y: 24, endPoint x: 203, endPoint y: 25, distance: 20.0
click at [203, 25] on input "OB [PERSON_NAME]" at bounding box center [634, 25] width 877 height 21
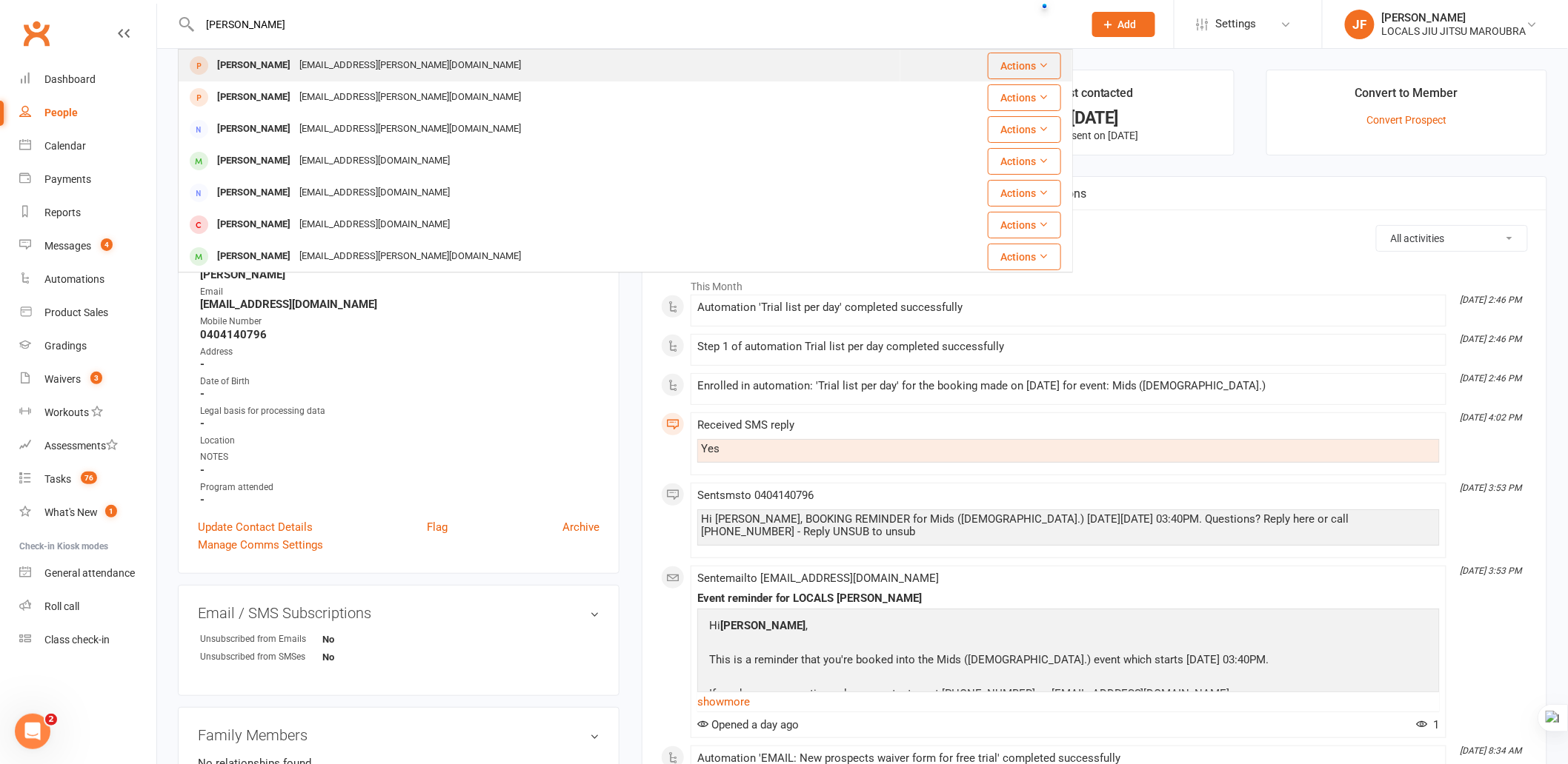
type input "[PERSON_NAME]"
click at [263, 68] on div "[PERSON_NAME]" at bounding box center [253, 66] width 82 height 21
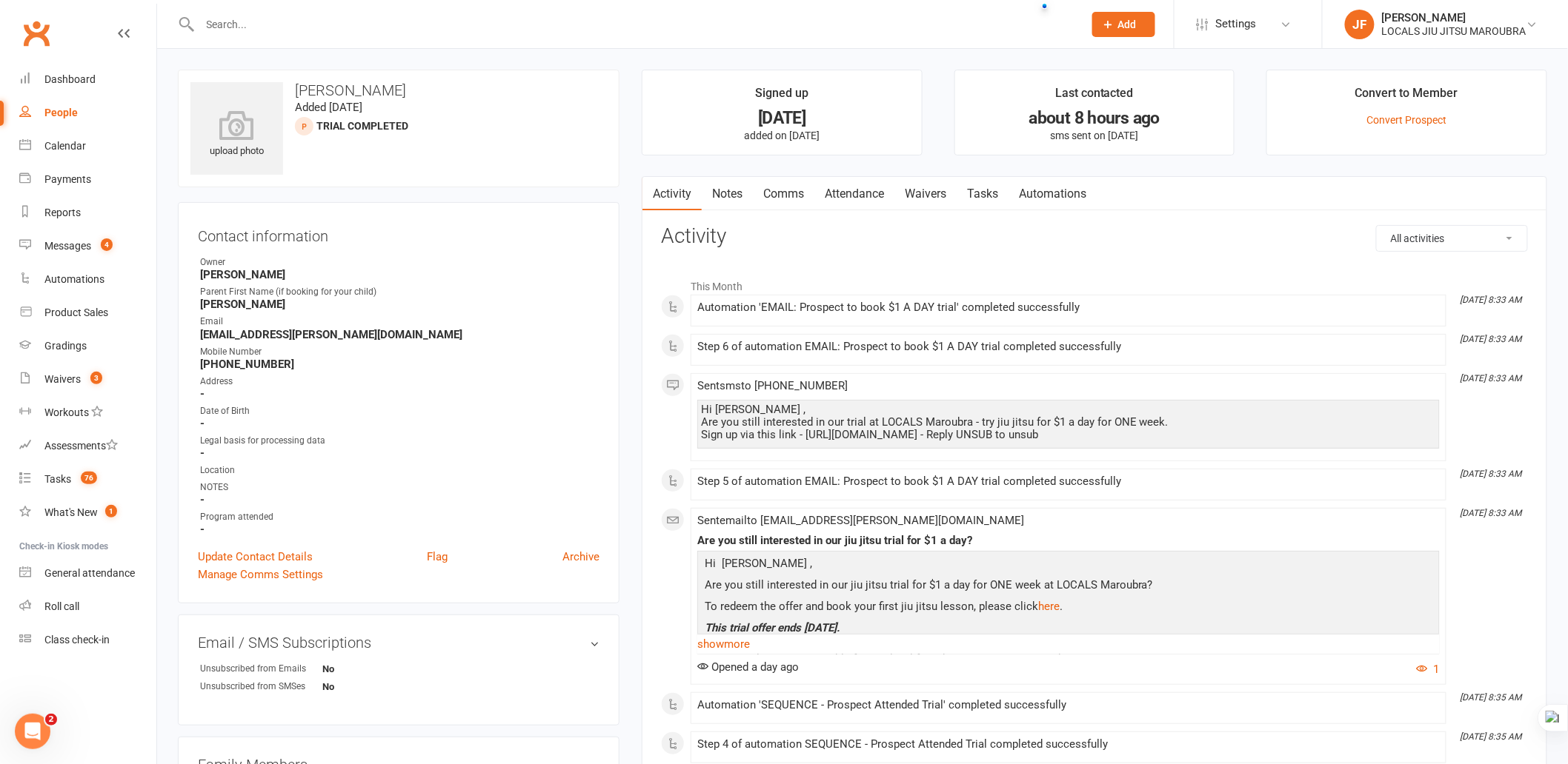
click at [794, 194] on link "Comms" at bounding box center [784, 194] width 62 height 34
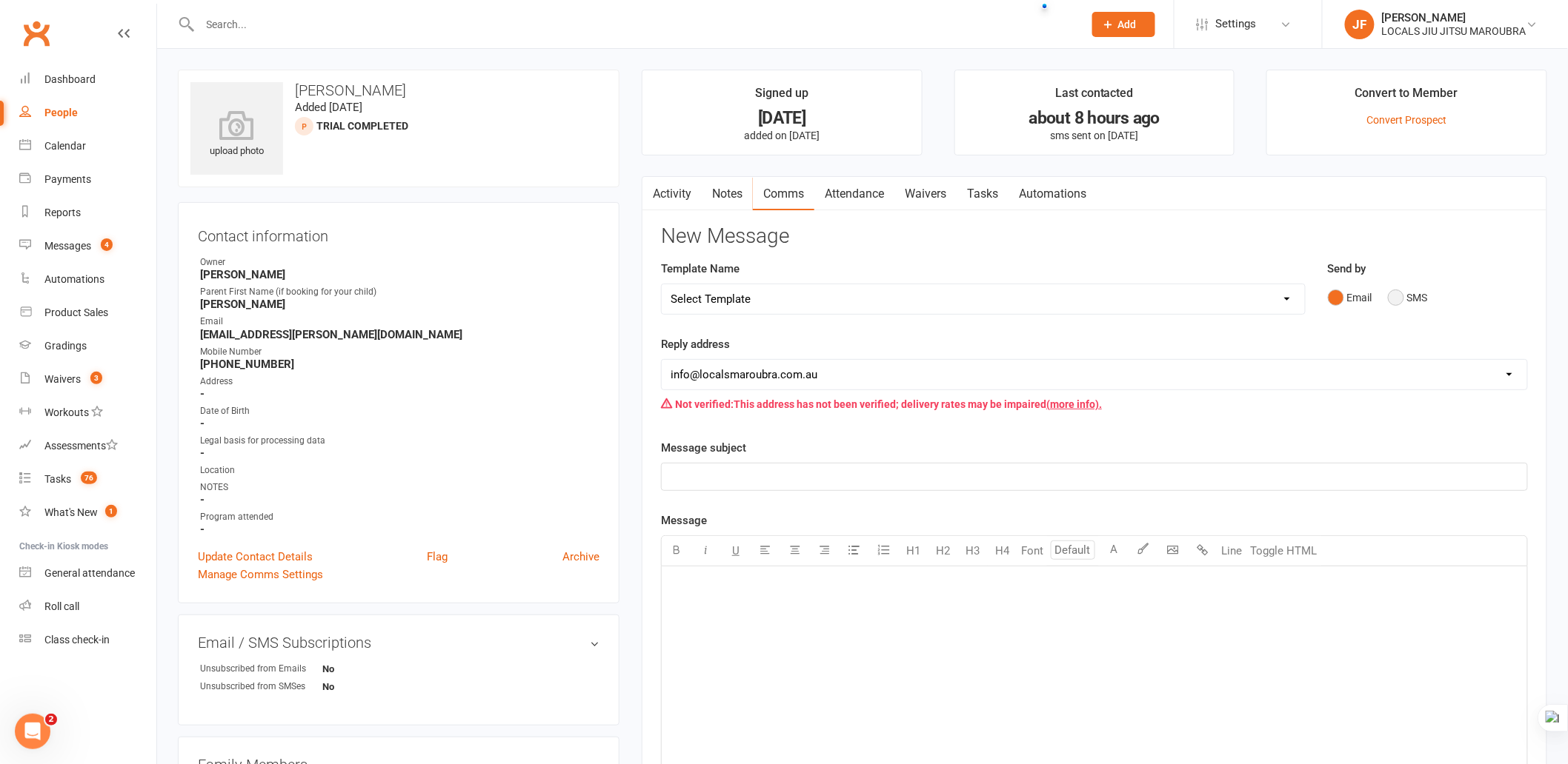
click at [1392, 305] on button "SMS" at bounding box center [1408, 297] width 40 height 28
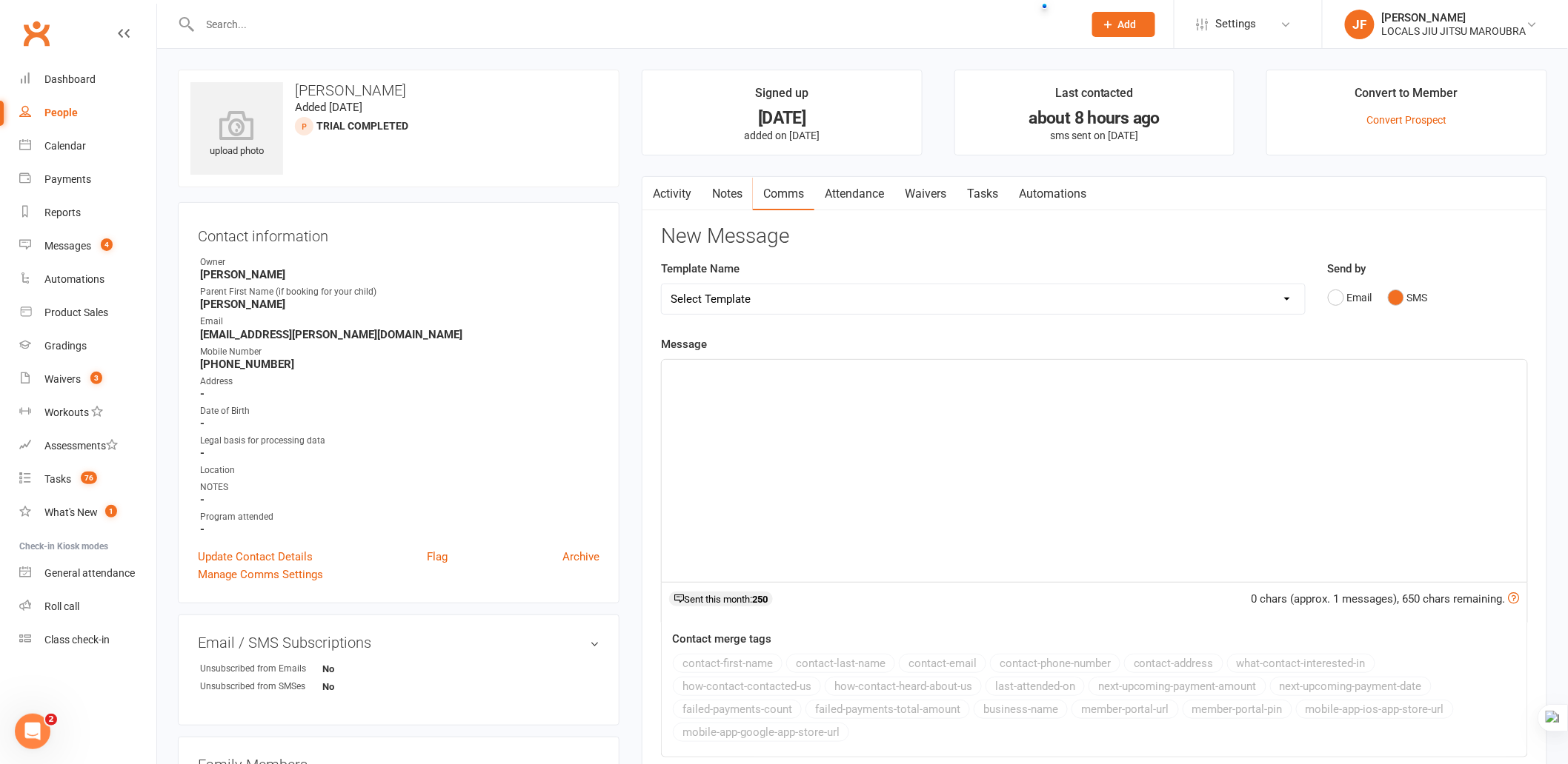
click at [749, 415] on div "﻿" at bounding box center [1095, 471] width 865 height 223
click at [757, 401] on div "﻿" at bounding box center [1095, 471] width 865 height 223
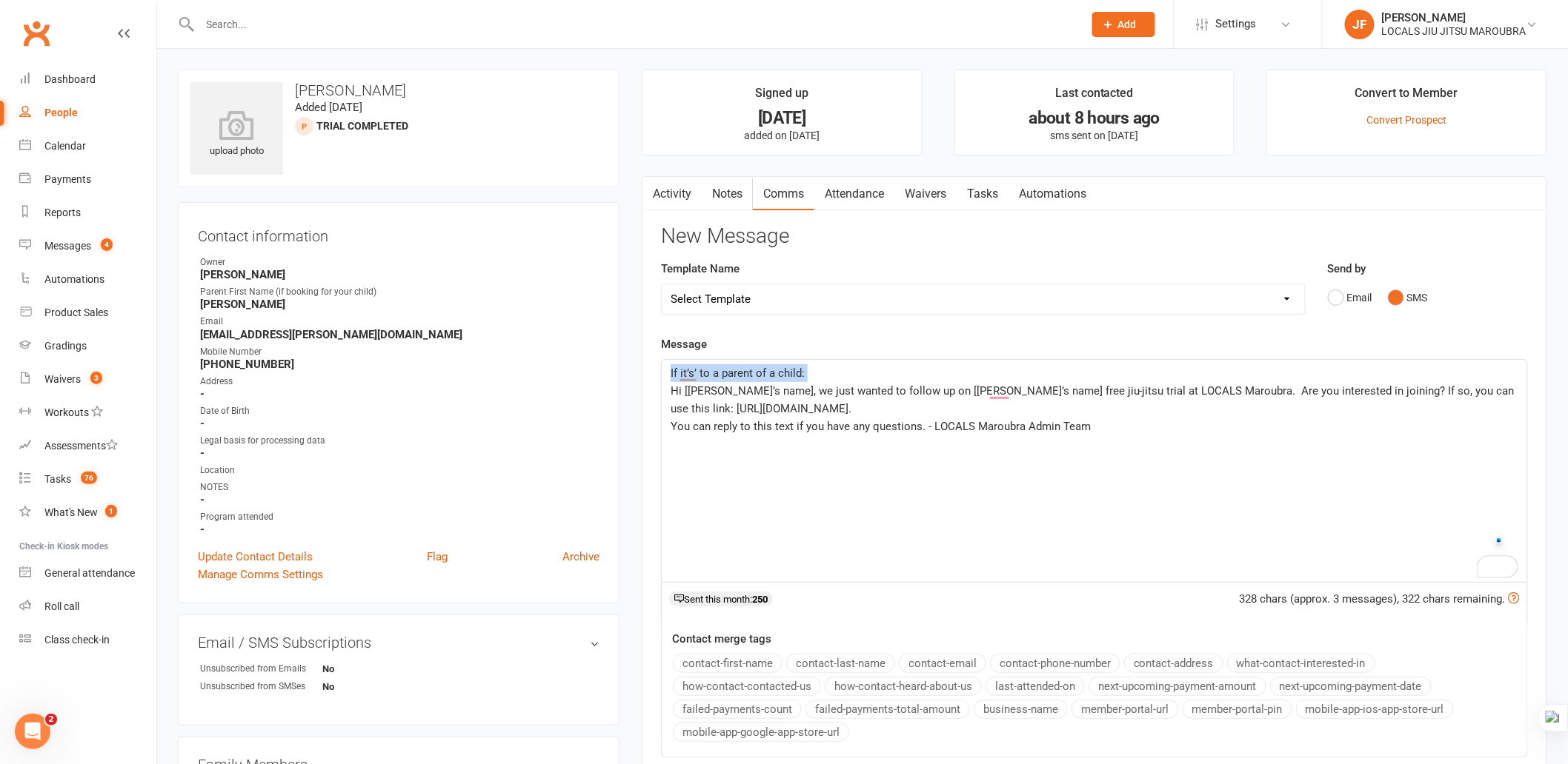
drag, startPoint x: 671, startPoint y: 387, endPoint x: 668, endPoint y: 367, distance: 20.2
click at [668, 367] on div "If it’s’ to a parent of a child: Hi [[PERSON_NAME]’s name], we just wanted to f…" at bounding box center [1095, 471] width 865 height 223
click at [669, 394] on div "﻿ Hi [[PERSON_NAME]’s name], we just wanted to follow up on [[PERSON_NAME]’s na…" at bounding box center [1095, 471] width 865 height 223
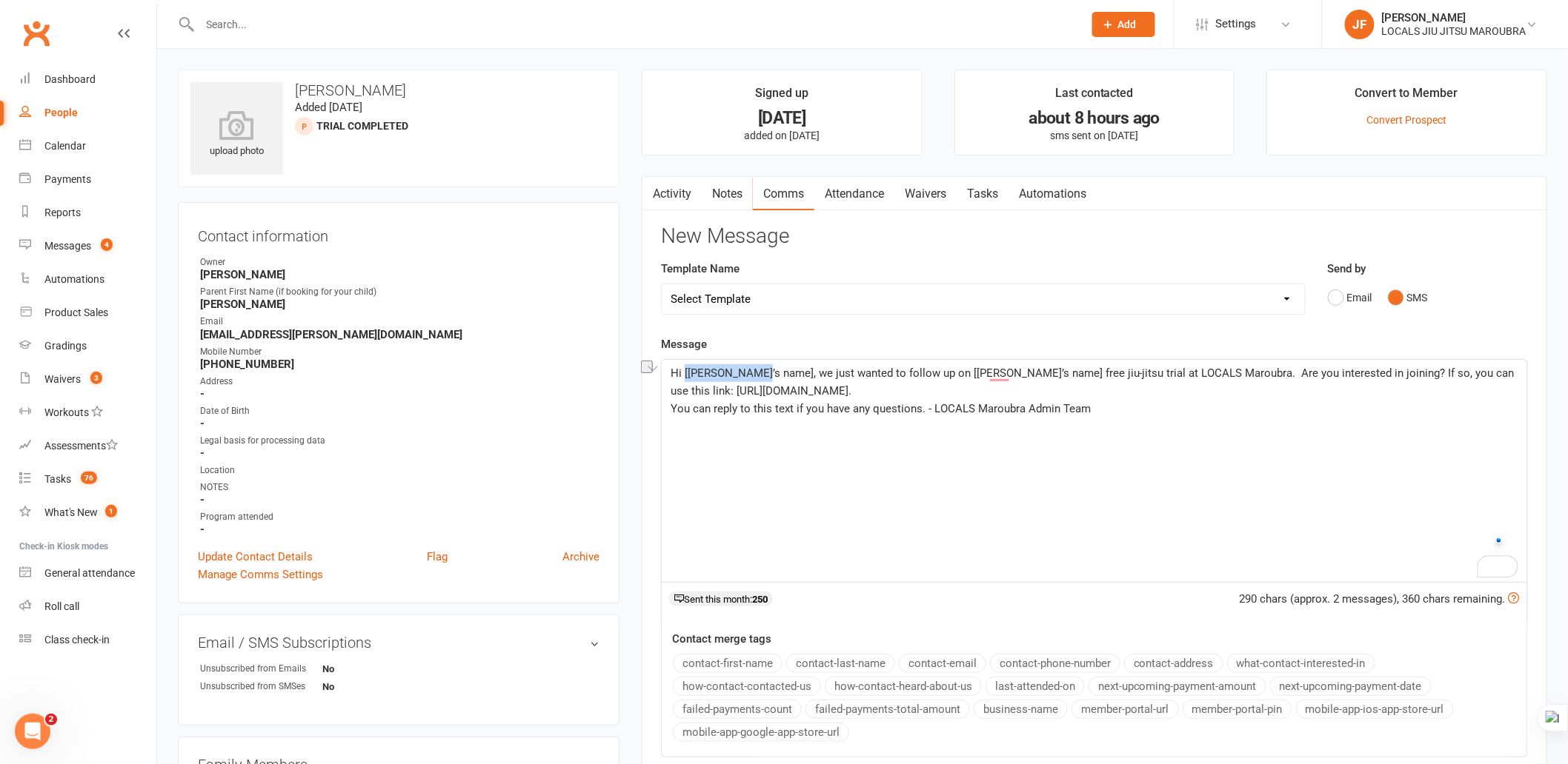
drag, startPoint x: 684, startPoint y: 373, endPoint x: 758, endPoint y: 374, distance: 74.0
click at [758, 374] on span "Hi [[PERSON_NAME]’s name], we just wanted to follow up on [[PERSON_NAME]’s name…" at bounding box center [1094, 382] width 847 height 31
click at [758, 371] on span "Hi [PERSON_NAME], we just wanted to follow up on [[PERSON_NAME]’s name] free ji…" at bounding box center [1093, 382] width 845 height 31
click at [910, 368] on span "Hi [PERSON_NAME], we just wanted to follow up on [[PERSON_NAME]’s name] free ji…" at bounding box center [1093, 382] width 845 height 31
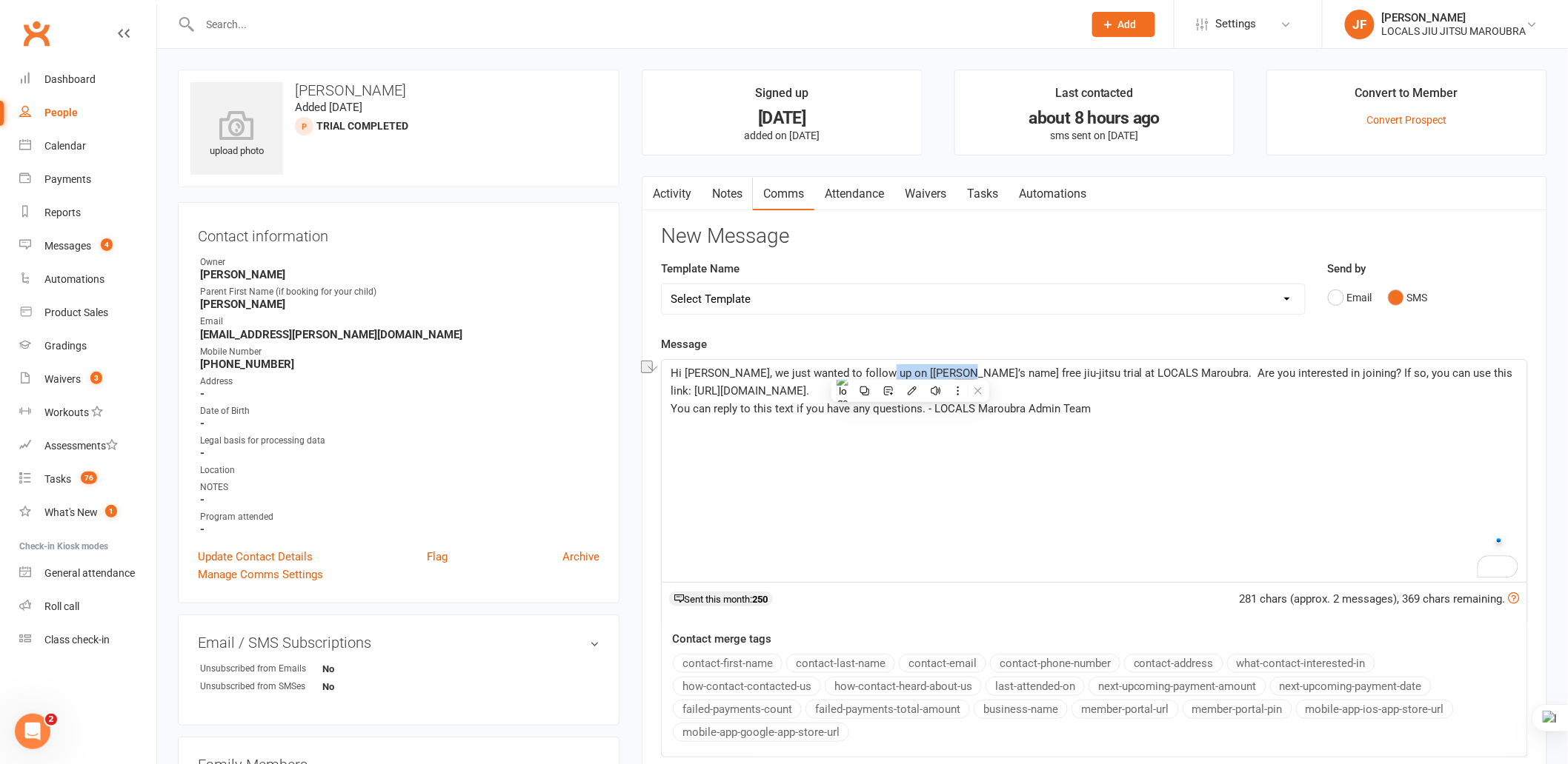
drag, startPoint x: 883, startPoint y: 367, endPoint x: 954, endPoint y: 370, distance: 71.1
click at [954, 370] on span "Hi [PERSON_NAME], we just wanted to follow up on [[PERSON_NAME]’s name] free ji…" at bounding box center [1093, 382] width 845 height 31
click at [824, 378] on span "Hi [PERSON_NAME], we just wanted to follow up on Oscar free jiu-jitsu trial at …" at bounding box center [1068, 382] width 795 height 31
click at [921, 386] on p "Hi [PERSON_NAME], we just wanted to follow up on Oscar free jiu-jitsu trial at …" at bounding box center [1095, 382] width 848 height 36
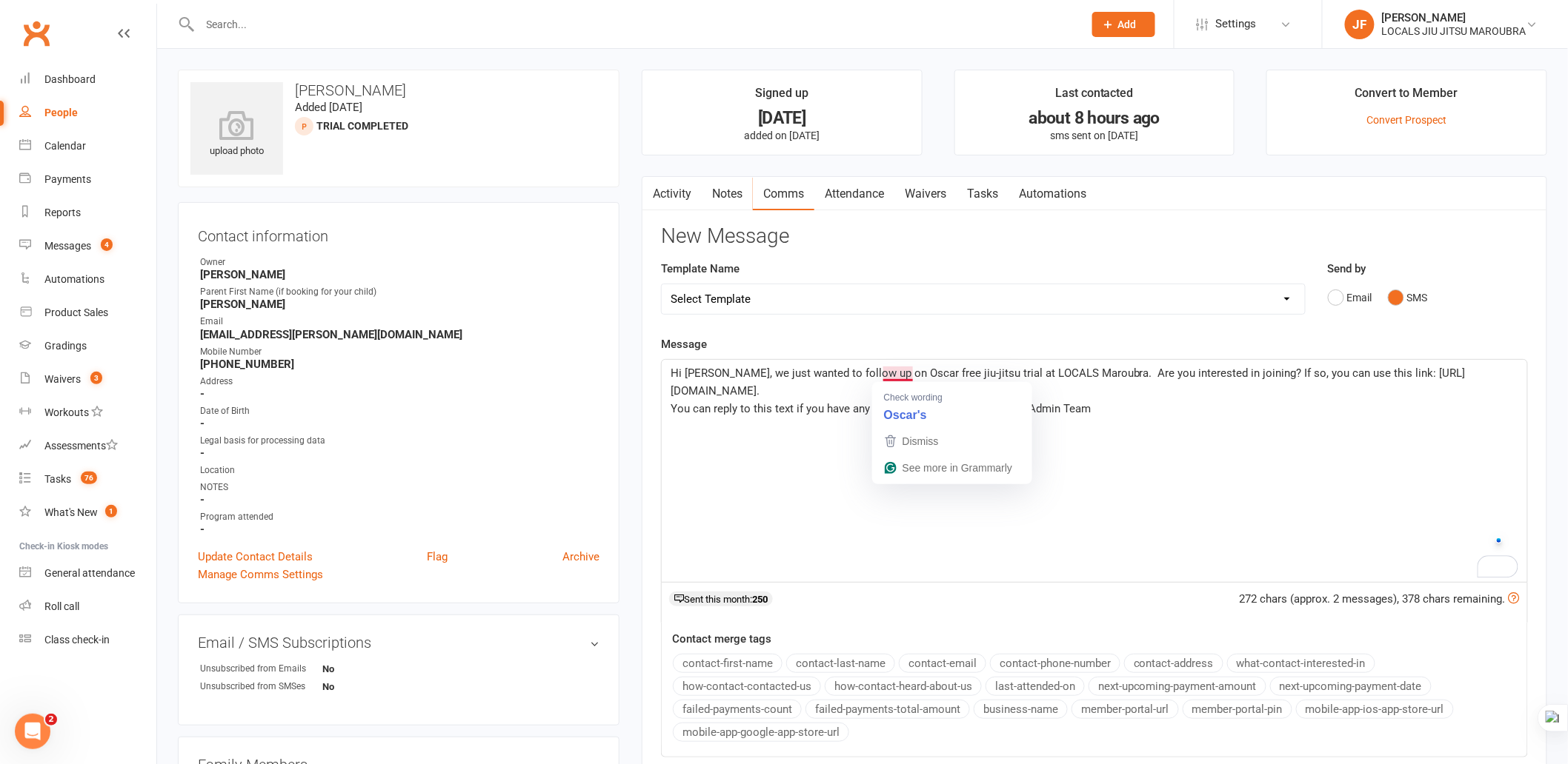
click at [901, 371] on span "Hi [PERSON_NAME], we just wanted to follow up on Oscar free jiu-jitsu trial at …" at bounding box center [1068, 382] width 795 height 31
click at [995, 377] on span "Hi [PERSON_NAME], we just wanted to follow up on [PERSON_NAME]'s free jiu-jitsu…" at bounding box center [1087, 382] width 833 height 31
click at [1080, 378] on span "Hi [PERSON_NAME], we just wanted to follow up on [PERSON_NAME]'s free jiu-jitsu…" at bounding box center [1087, 382] width 833 height 31
click at [1207, 386] on p "Hi [PERSON_NAME], we just wanted to follow up on [PERSON_NAME]'s free jiu-jitsu…" at bounding box center [1095, 382] width 848 height 36
click at [944, 391] on p "Hi [PERSON_NAME], we just wanted to follow up on [PERSON_NAME]'s free jiu-jitsu…" at bounding box center [1095, 382] width 848 height 36
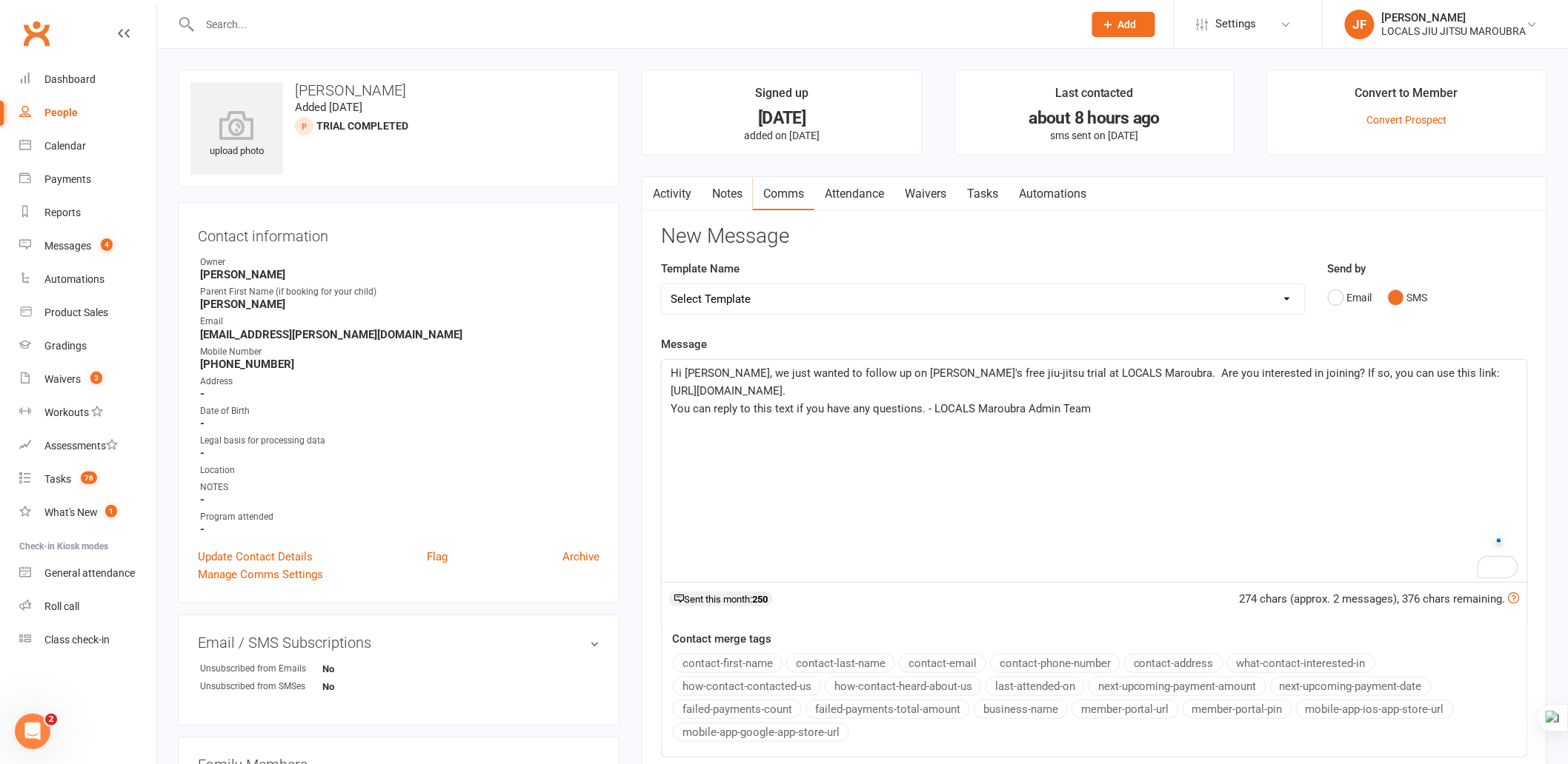
click at [800, 409] on span "You can reply to this text if you have any questions. - LOCALS Maroubra Admin T…" at bounding box center [881, 408] width 420 height 13
click at [986, 422] on div "Hi [PERSON_NAME], we just wanted to follow up on [PERSON_NAME]'s free jiu-jitsu…" at bounding box center [1095, 471] width 865 height 223
click at [914, 402] on span "You can reply to this text if you have any questions. - LOCALS Maroubra Admin T…" at bounding box center [881, 408] width 420 height 13
click at [909, 395] on p "Hi [PERSON_NAME], we just wanted to follow up on [PERSON_NAME]'s free jiu-jitsu…" at bounding box center [1095, 382] width 848 height 36
click at [777, 431] on div "Hi [PERSON_NAME], we just wanted to follow up on [PERSON_NAME]'s free jiu-jitsu…" at bounding box center [1095, 471] width 865 height 223
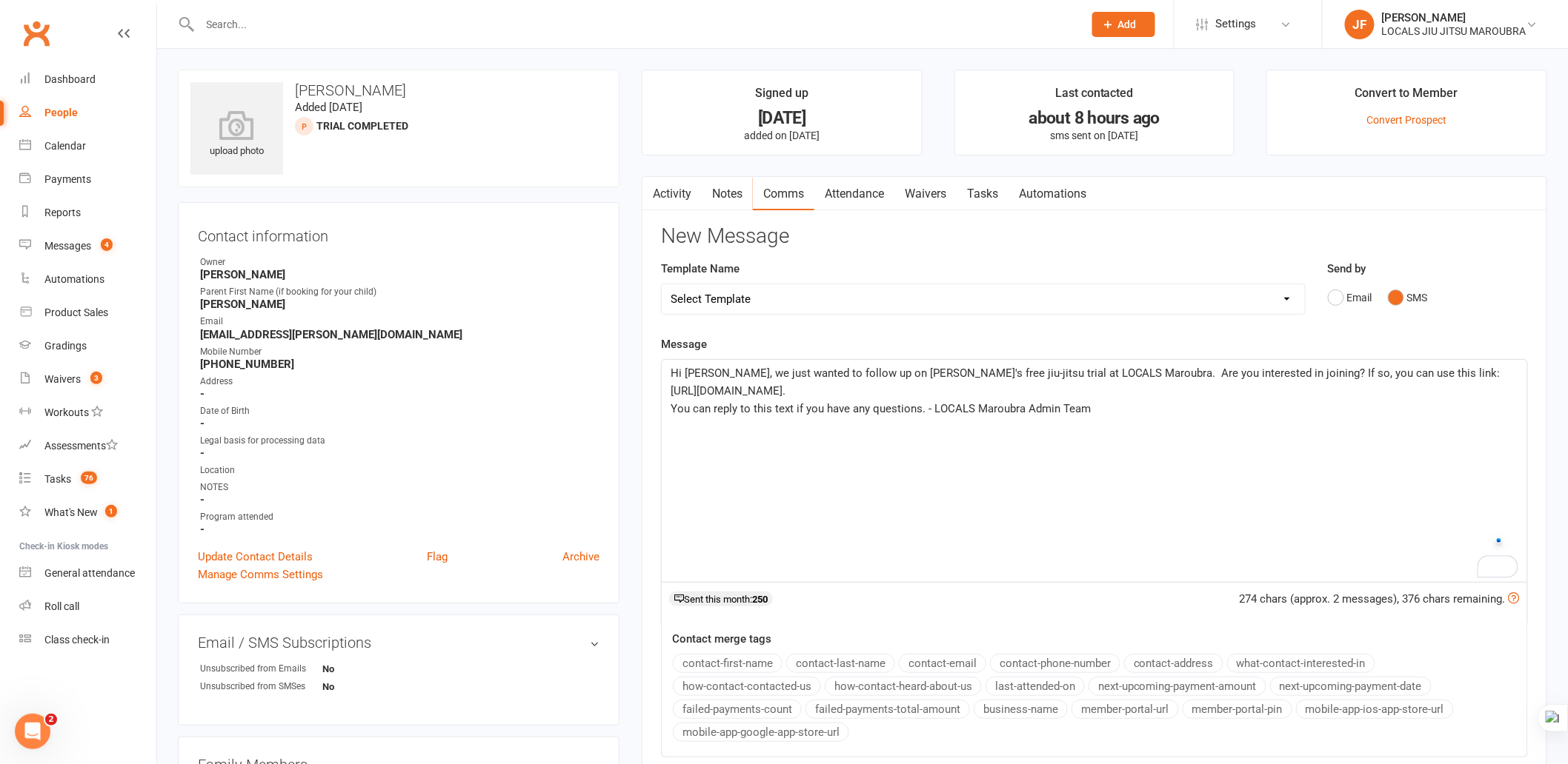
click at [873, 408] on span "You can reply to this text if you have any questions. - LOCALS Maroubra Admin T…" at bounding box center [881, 408] width 420 height 13
click at [906, 398] on p "Hi [PERSON_NAME], we just wanted to follow up on [PERSON_NAME]'s free jiu-jitsu…" at bounding box center [1095, 382] width 848 height 36
click at [967, 404] on span "You can reply to this text if you have any questions. - LOCALS Maroubra Admin T…" at bounding box center [881, 408] width 420 height 13
click at [921, 408] on span "You can reply to this text if you have any questions. - LOCALS Maroubra Admin T…" at bounding box center [881, 408] width 420 height 13
click at [948, 403] on span "You can reply to this text if you have any questions. - LOCALS Maroubra Admin T…" at bounding box center [881, 408] width 420 height 13
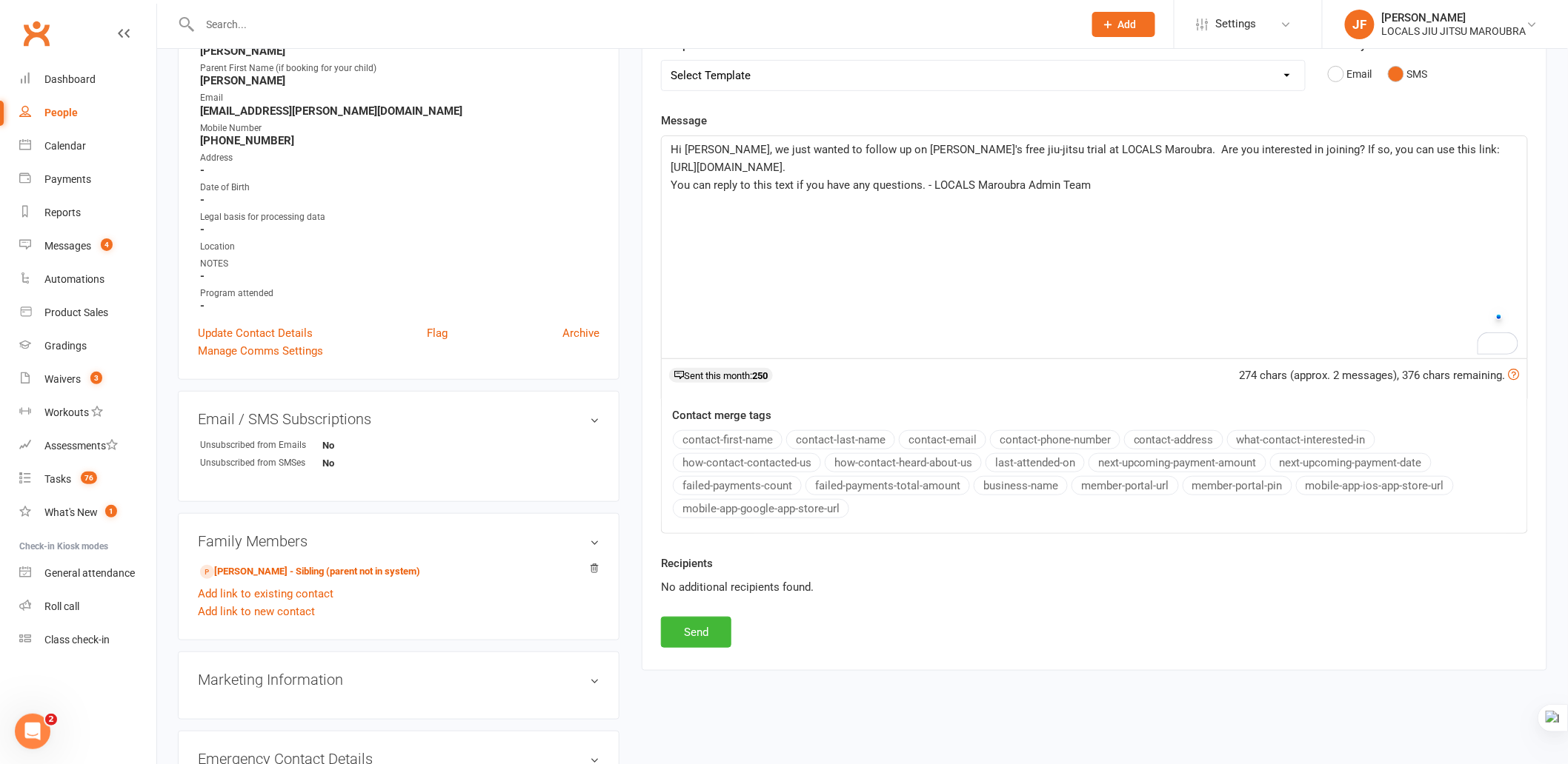
scroll to position [247, 0]
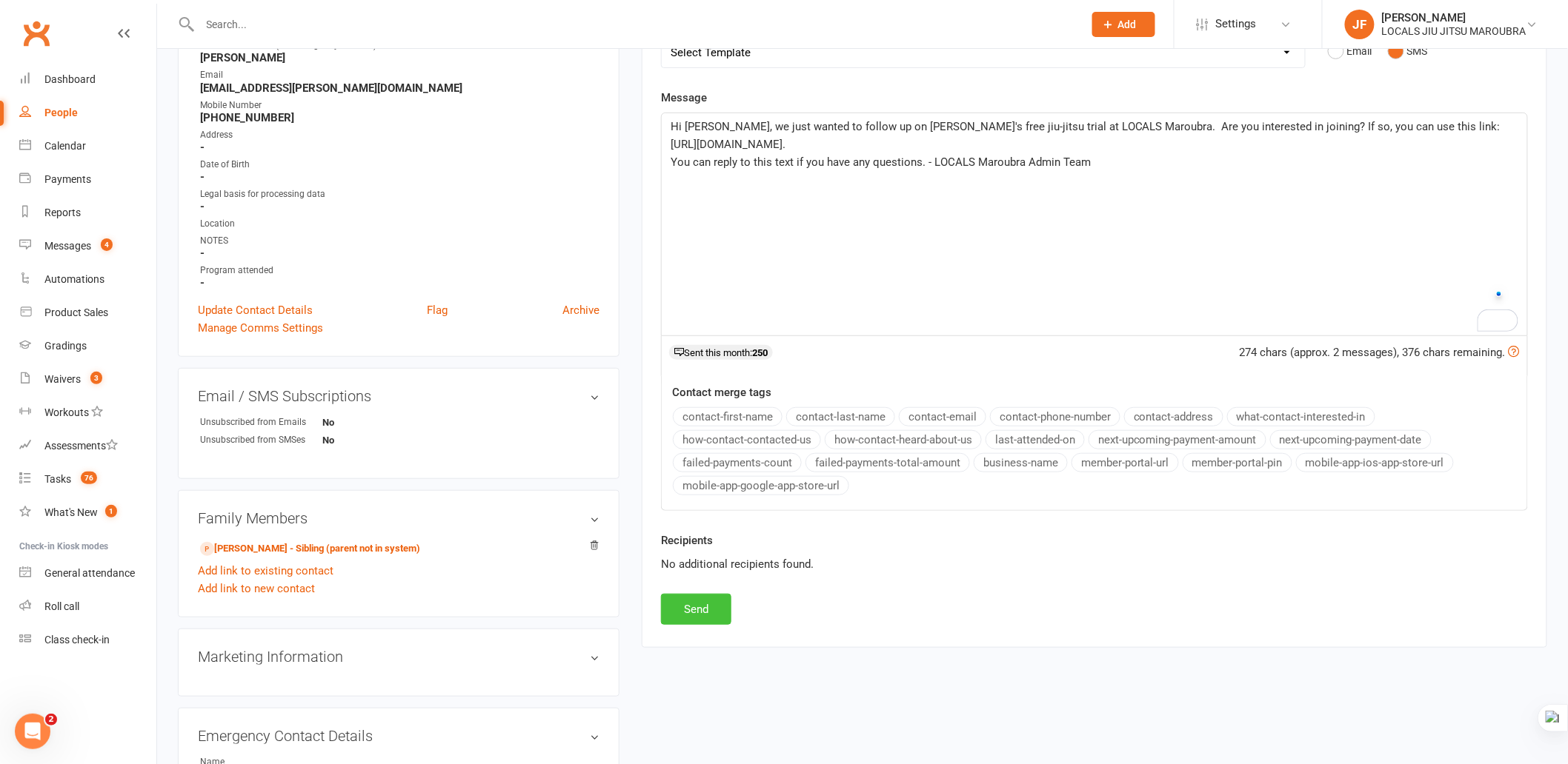
drag, startPoint x: 705, startPoint y: 615, endPoint x: 842, endPoint y: 573, distance: 143.3
click at [706, 615] on button "Send" at bounding box center [696, 610] width 70 height 31
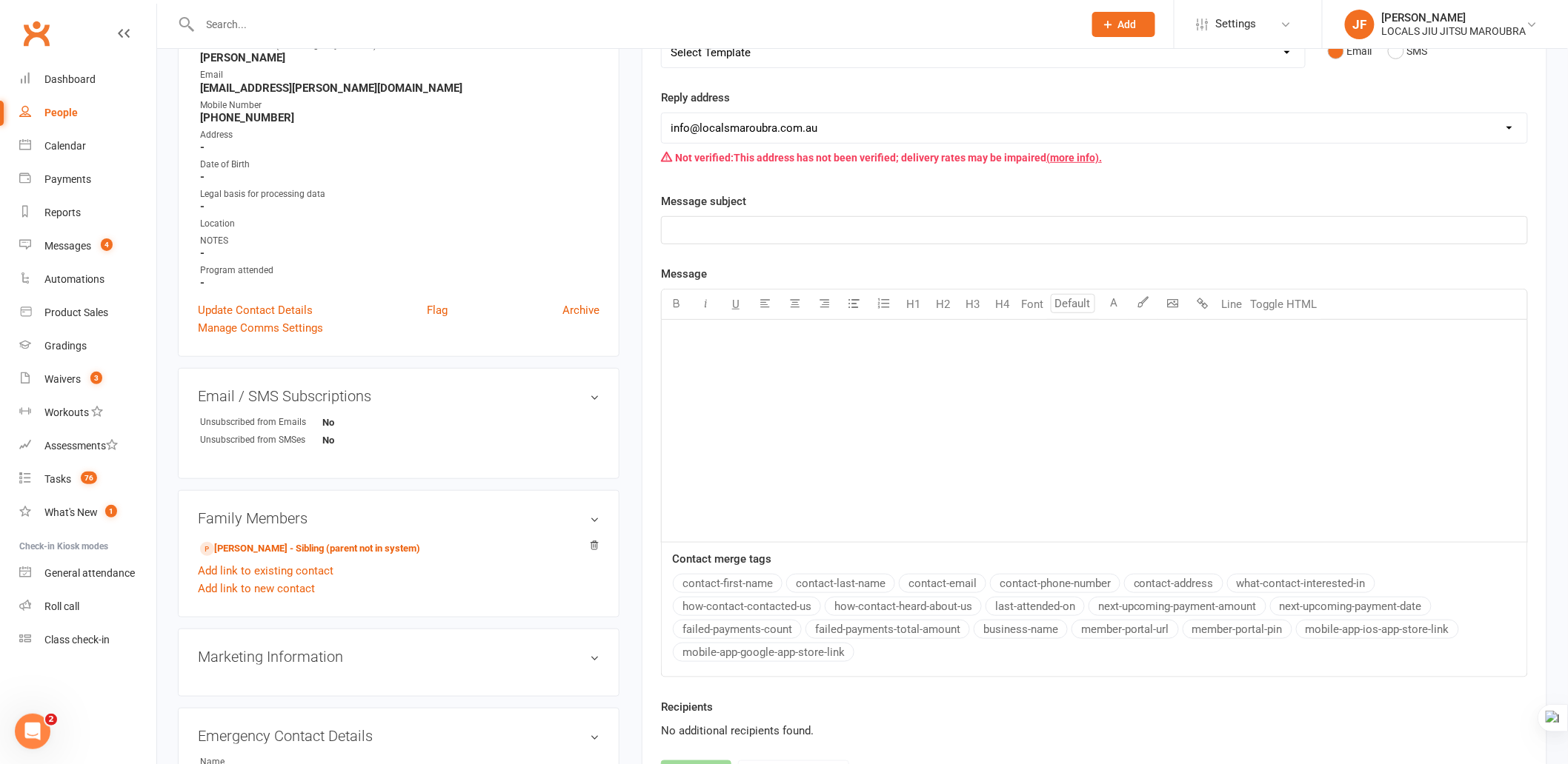
click at [1022, 483] on div "﻿" at bounding box center [1095, 431] width 865 height 223
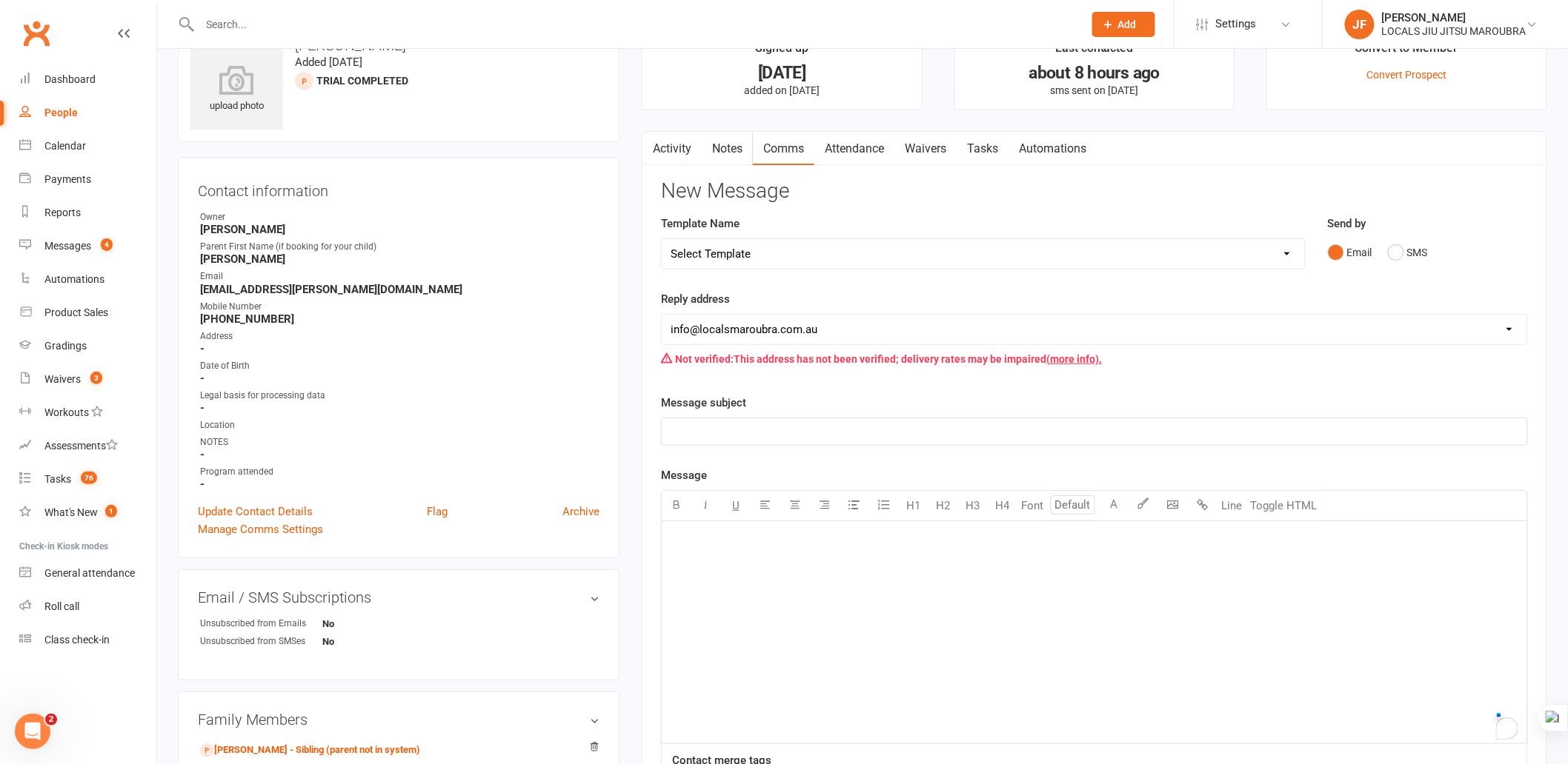
scroll to position [0, 0]
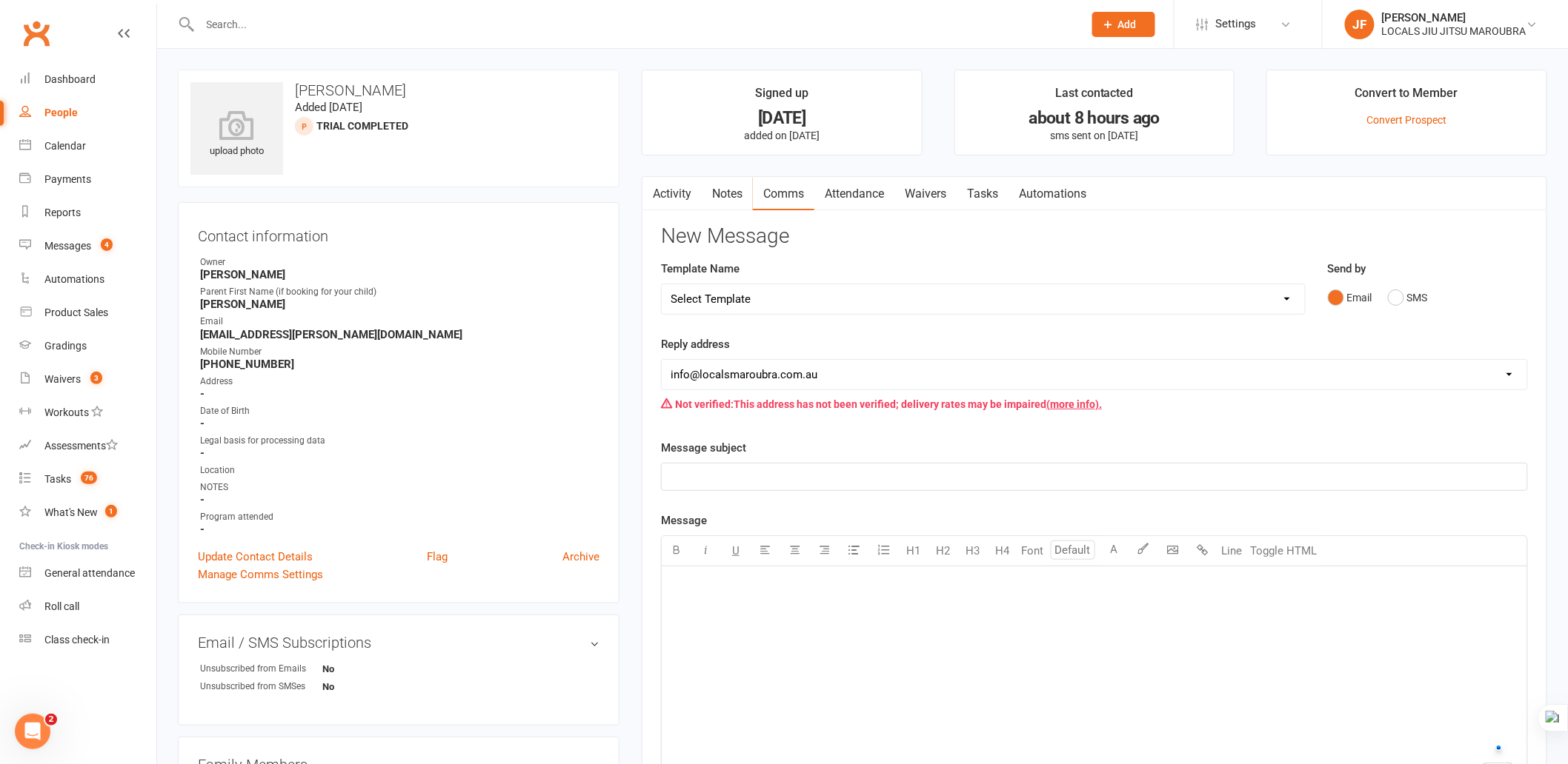
click at [529, 16] on input "text" at bounding box center [634, 25] width 877 height 21
paste input "[PERSON_NAME]"
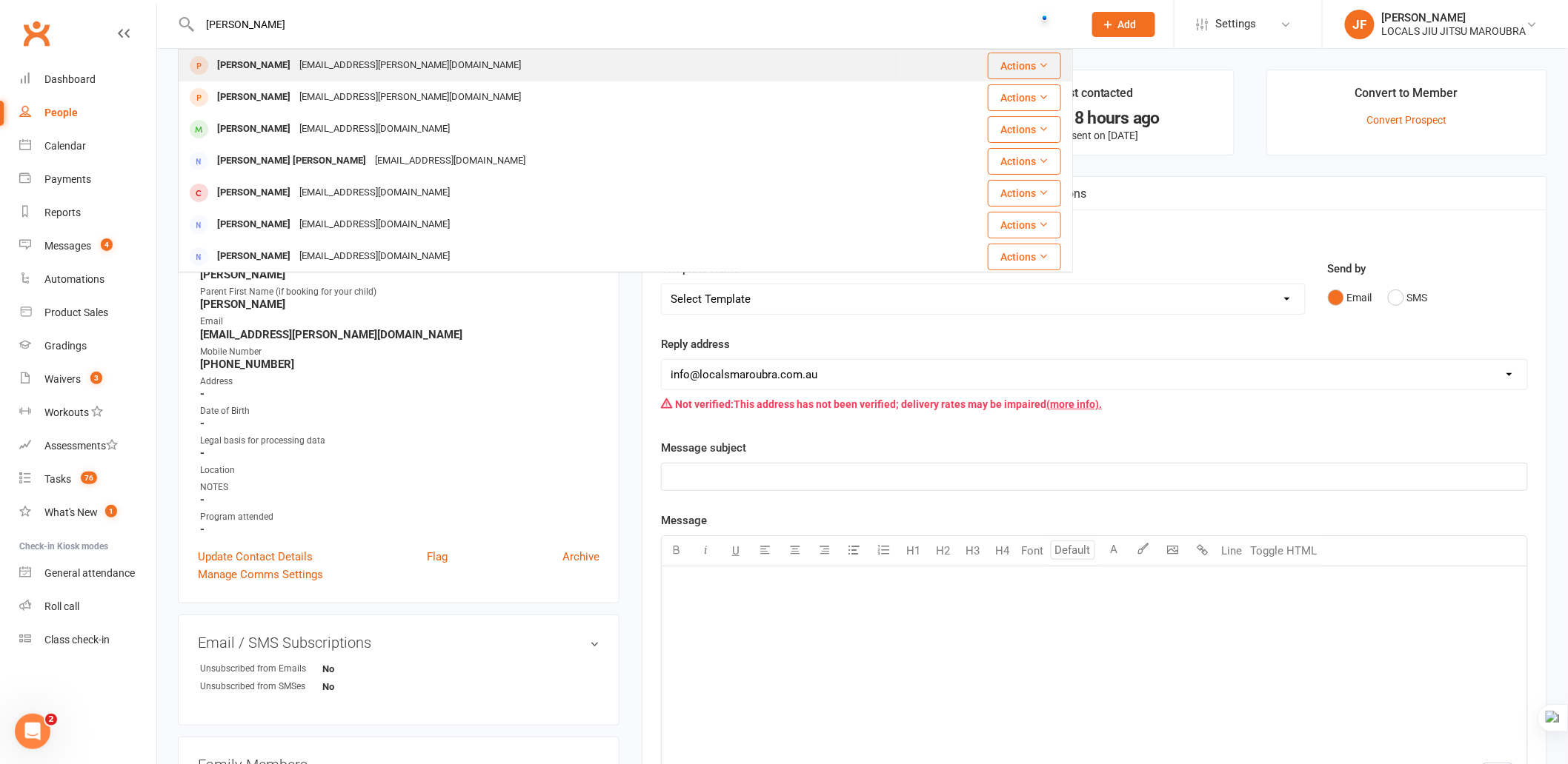
type input "[PERSON_NAME]"
click at [467, 60] on div "[PERSON_NAME] [EMAIL_ADDRESS][PERSON_NAME][DOMAIN_NAME]" at bounding box center [539, 66] width 720 height 31
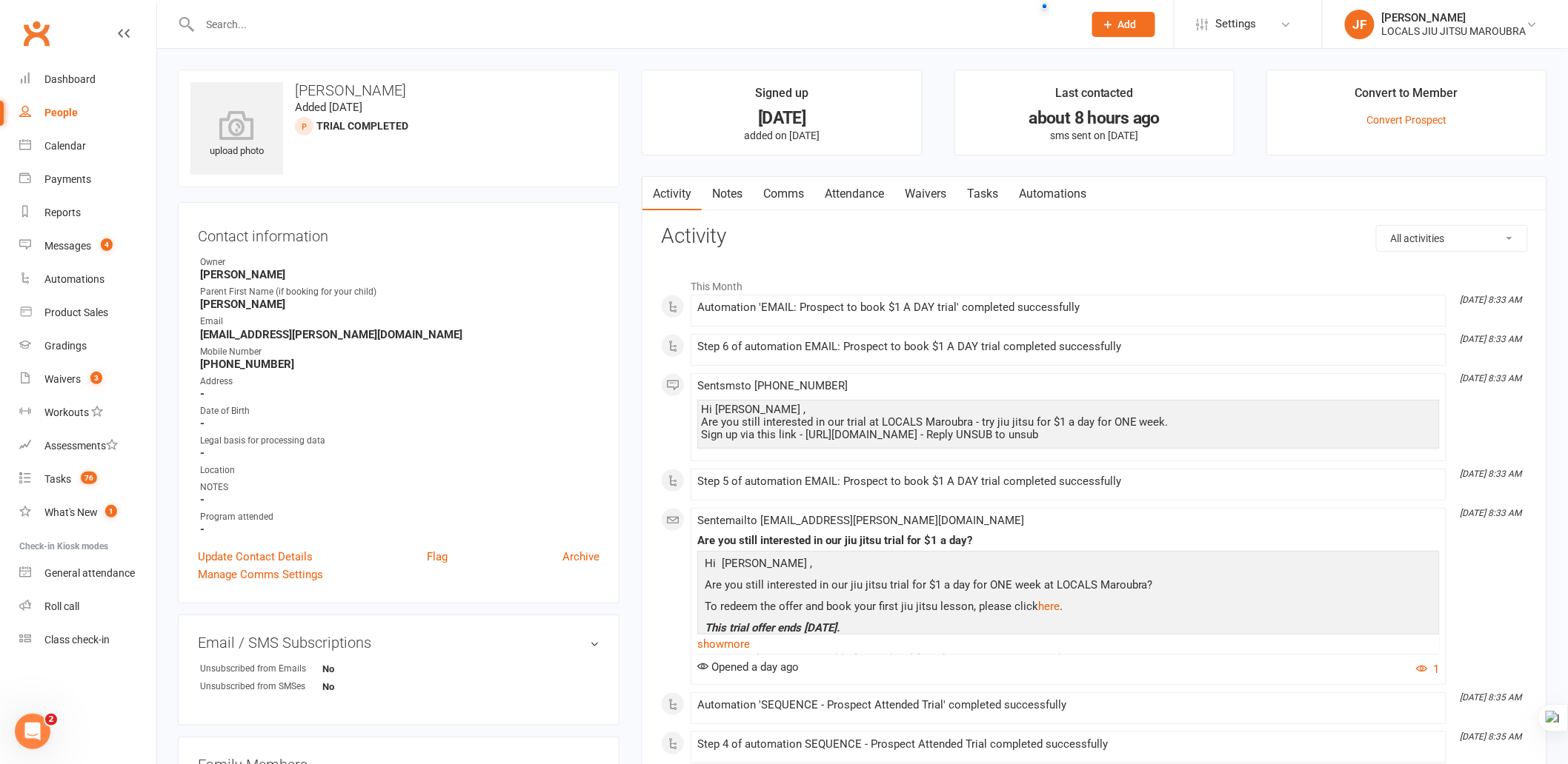
click at [802, 198] on link "Comms" at bounding box center [784, 194] width 62 height 34
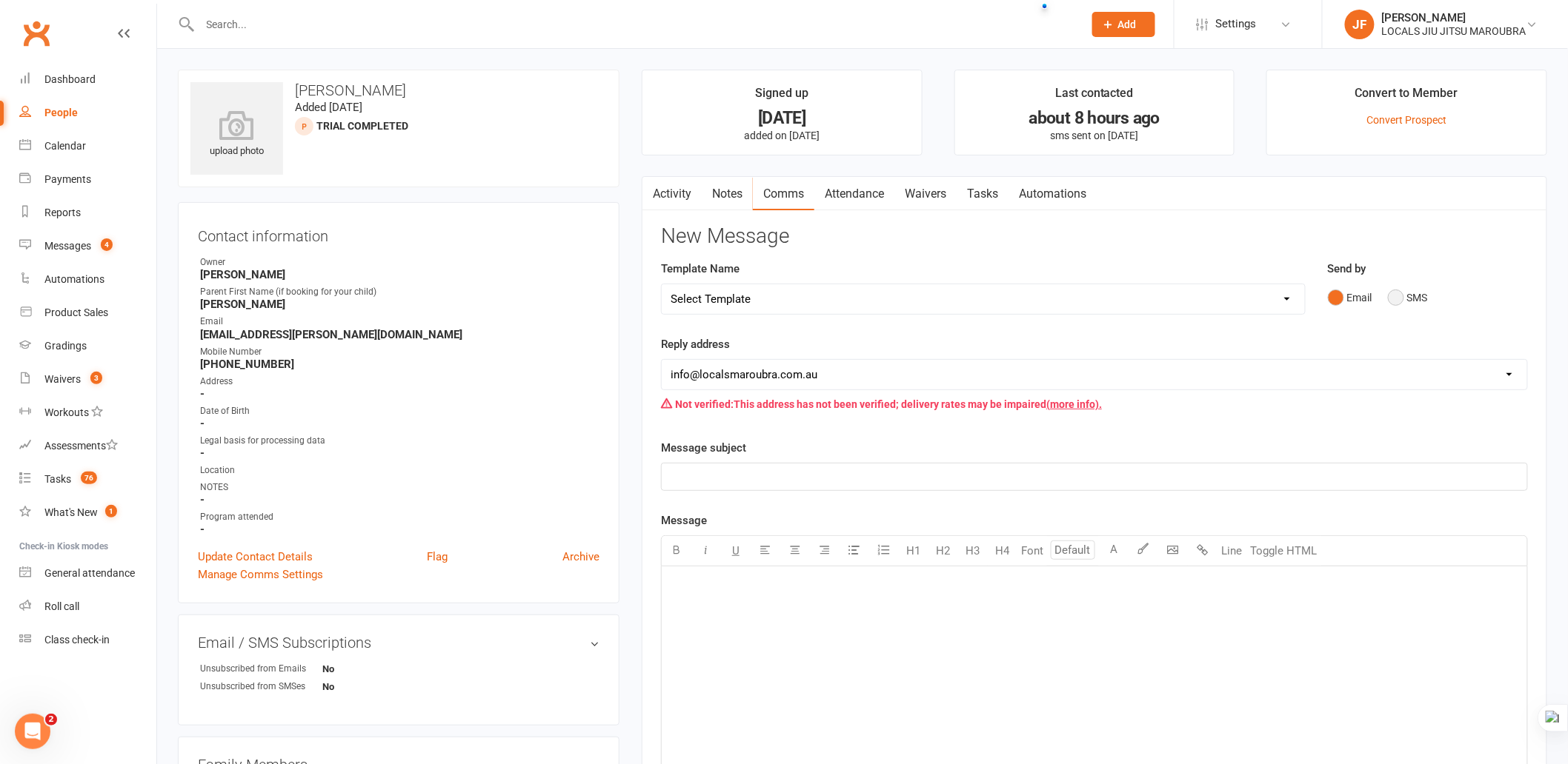
click at [1402, 302] on button "SMS" at bounding box center [1408, 297] width 40 height 28
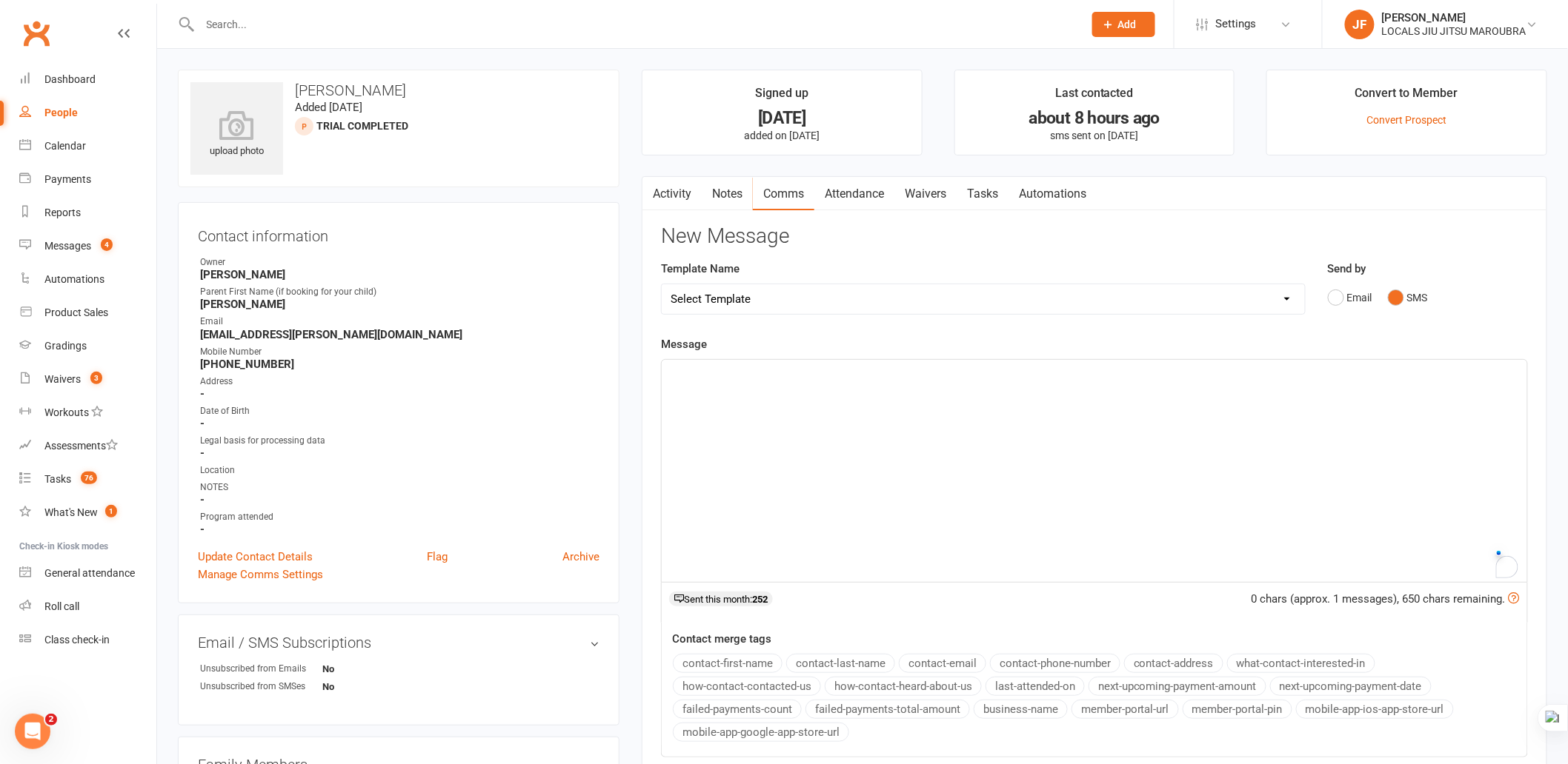
click at [867, 450] on div "﻿" at bounding box center [1095, 471] width 865 height 223
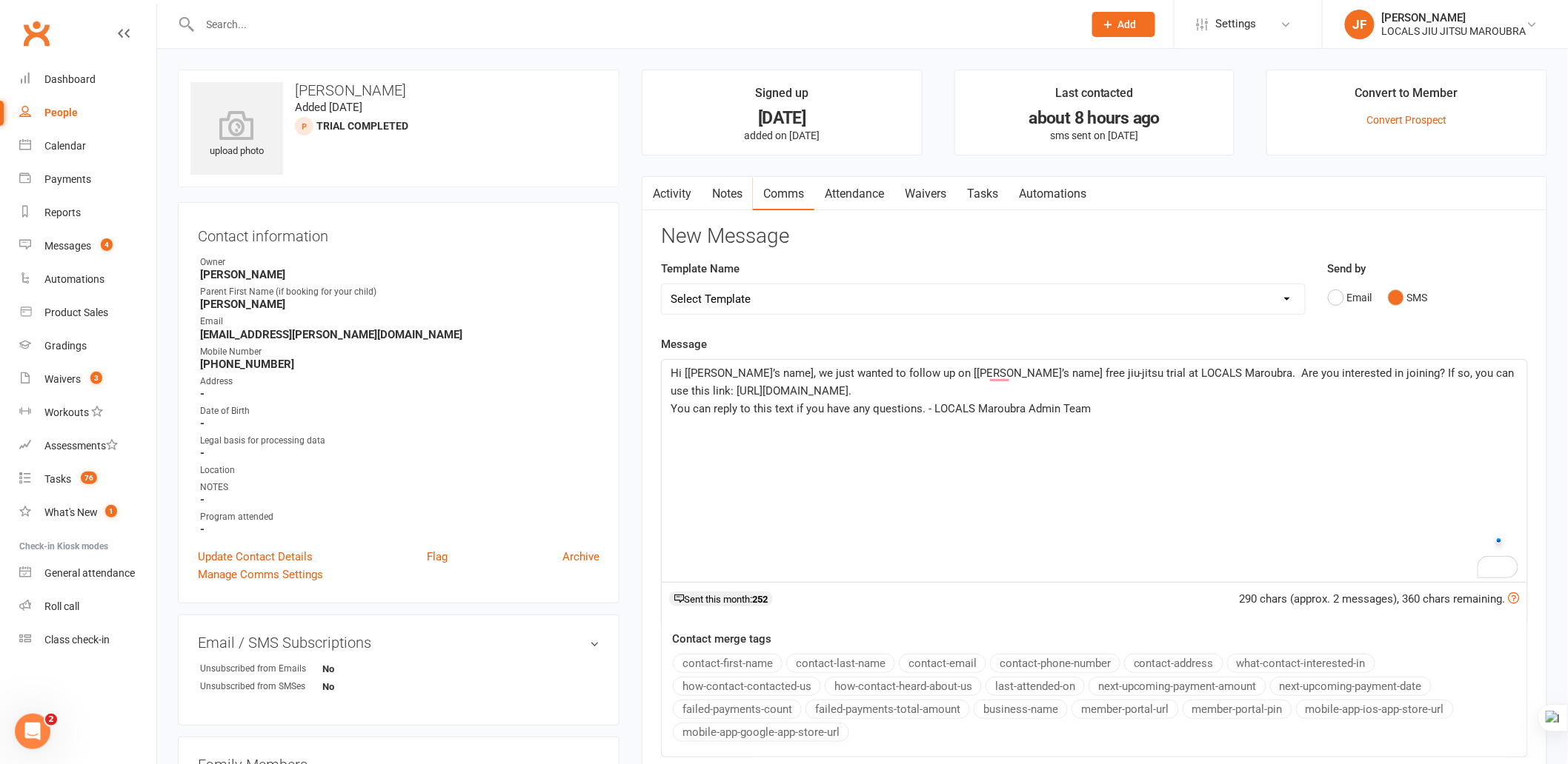
click at [691, 380] on p "Hi [[PERSON_NAME]’s name], we just wanted to follow up on [[PERSON_NAME]’s name…" at bounding box center [1095, 382] width 848 height 36
click at [702, 373] on span "Hi [[PERSON_NAME]’s name], we just wanted to follow up on [[PERSON_NAME]’s name…" at bounding box center [1094, 382] width 847 height 31
copy strong "[PERSON_NAME]"
drag, startPoint x: 199, startPoint y: 309, endPoint x: 249, endPoint y: 304, distance: 50.2
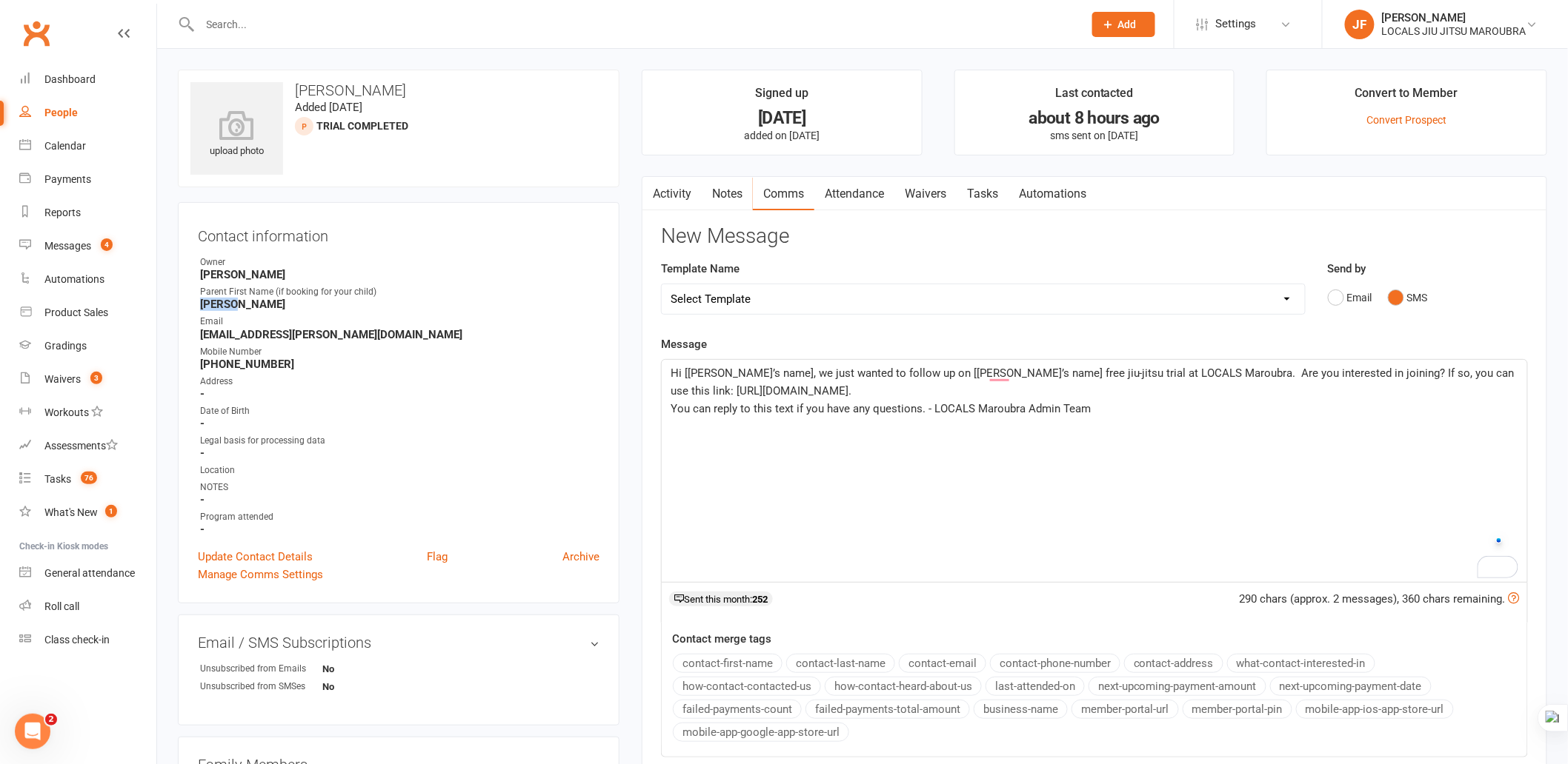
click at [249, 304] on li "Parent First Name (if booking for your child) [PERSON_NAME]" at bounding box center [398, 298] width 402 height 26
drag, startPoint x: 683, startPoint y: 369, endPoint x: 760, endPoint y: 369, distance: 77.0
click at [760, 369] on span "Hi [[PERSON_NAME]’s name], we just wanted to follow up on [[PERSON_NAME]’s name…" at bounding box center [1094, 382] width 847 height 31
click at [758, 425] on div "Hi [PERSON_NAME], we just wanted to follow up on [[PERSON_NAME]’s name] free ji…" at bounding box center [1095, 471] width 865 height 223
click at [978, 382] on p "Hi [PERSON_NAME], we just wanted to follow up on [[PERSON_NAME]’s name] free ji…" at bounding box center [1095, 382] width 848 height 36
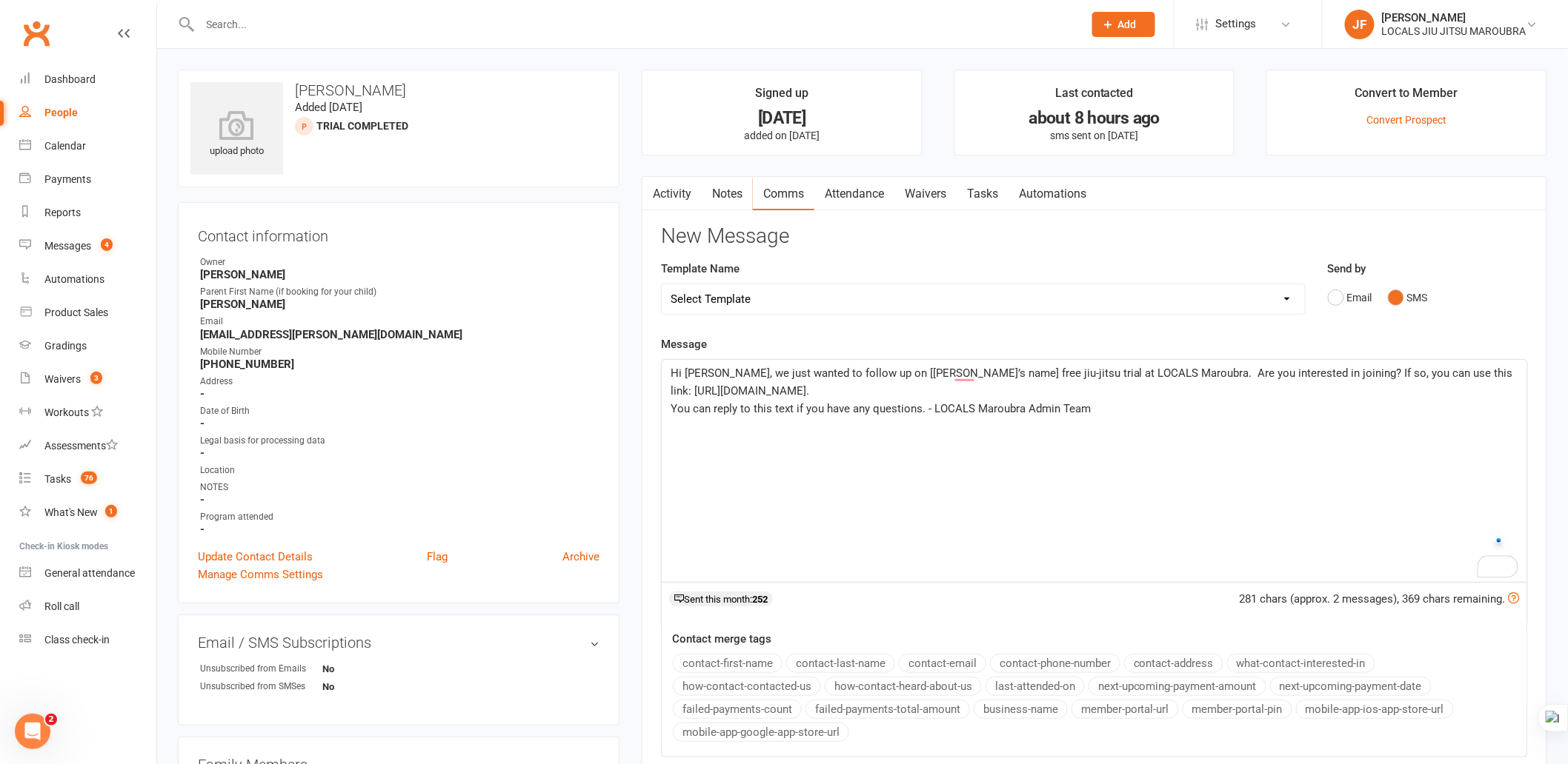
click at [928, 373] on span "Hi [PERSON_NAME], we just wanted to follow up on [[PERSON_NAME]’s name] free ji…" at bounding box center [1093, 382] width 845 height 31
drag, startPoint x: 883, startPoint y: 369, endPoint x: 953, endPoint y: 374, distance: 70.2
click at [953, 374] on span "Hi [PERSON_NAME], we just wanted to follow up on [[PERSON_NAME]’s name] free ji…" at bounding box center [1093, 382] width 845 height 31
copy h3 "[PERSON_NAME]"
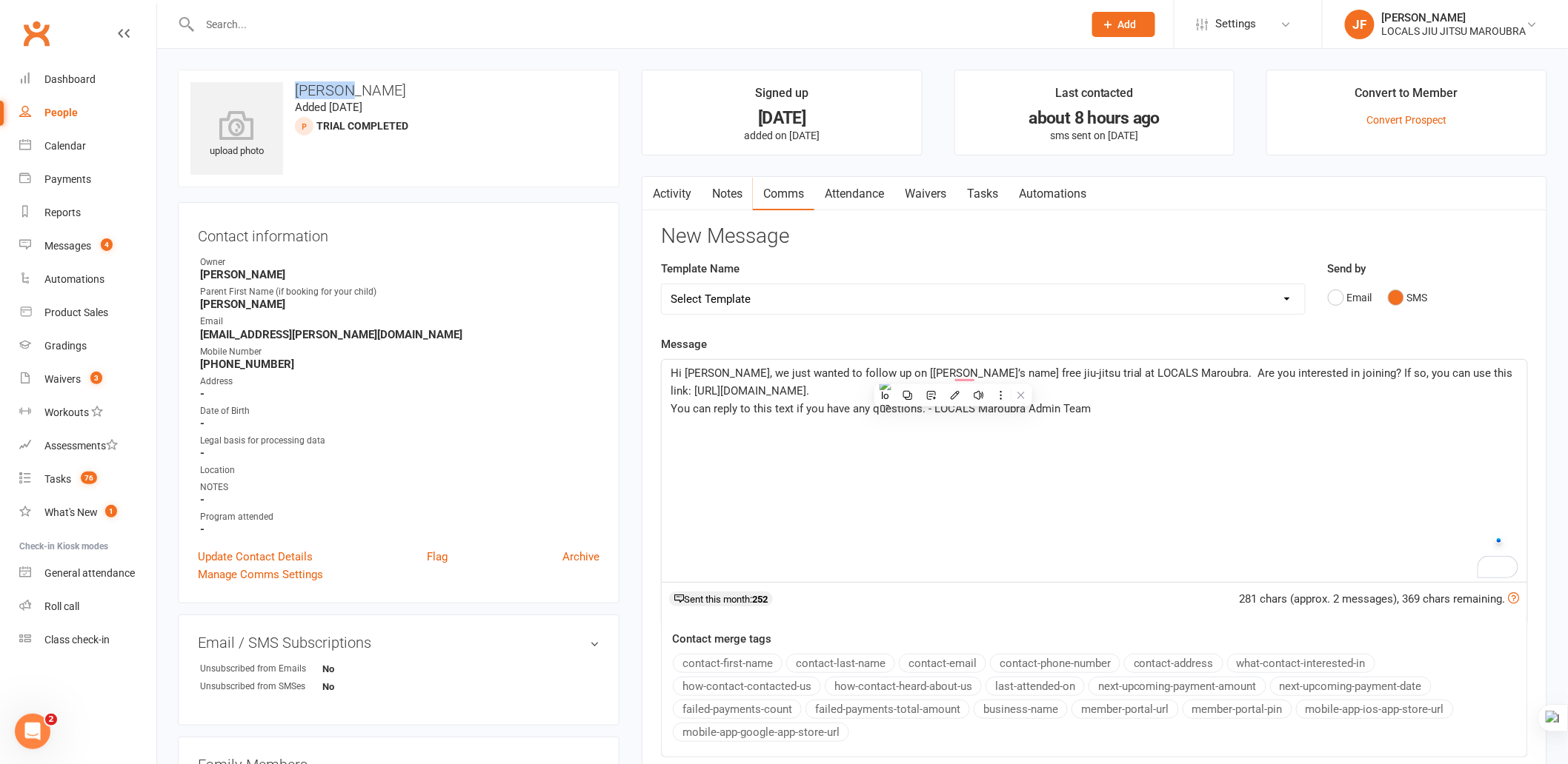
drag, startPoint x: 334, startPoint y: 92, endPoint x: 345, endPoint y: 91, distance: 11.0
click at [345, 91] on h3 "[PERSON_NAME]" at bounding box center [399, 90] width 416 height 16
drag, startPoint x: 883, startPoint y: 374, endPoint x: 952, endPoint y: 372, distance: 69.0
click at [952, 372] on span "Hi [PERSON_NAME], we just wanted to follow up on [[PERSON_NAME]’s name] free ji…" at bounding box center [1093, 382] width 845 height 31
paste div "To enrich screen reader interactions, please activate Accessibility in Grammarl…"
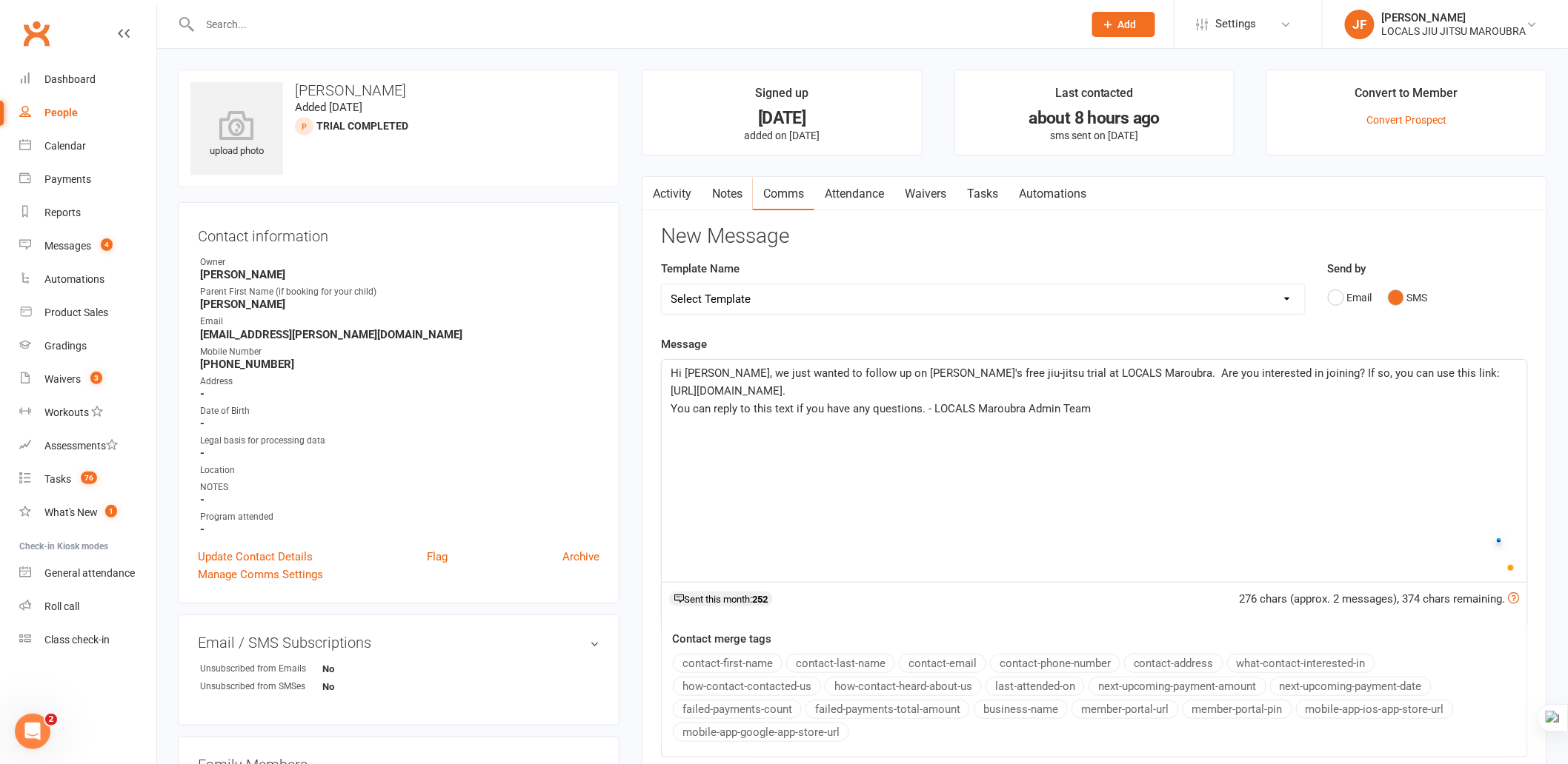
click at [950, 380] on p "Hi [PERSON_NAME], we just wanted to follow up on [PERSON_NAME]'s free jiu-jitsu…" at bounding box center [1095, 382] width 848 height 36
click at [960, 367] on span "Hi [PERSON_NAME], we just wanted to follow up on [PERSON_NAME]'s free jiu-jitsu…" at bounding box center [1087, 382] width 833 height 31
click at [971, 387] on p "Hi [PERSON_NAME], we just wanted to follow up on [PERSON_NAME]'s free jiu-jitsu…" at bounding box center [1095, 382] width 848 height 36
click at [1037, 409] on span "You can reply to this text if you have any questions. - LOCALS Maroubra Admin T…" at bounding box center [881, 408] width 420 height 13
click at [1129, 403] on p "You can reply to this text if you have any questions. - LOCALS Maroubra Admin T…" at bounding box center [1095, 408] width 848 height 17
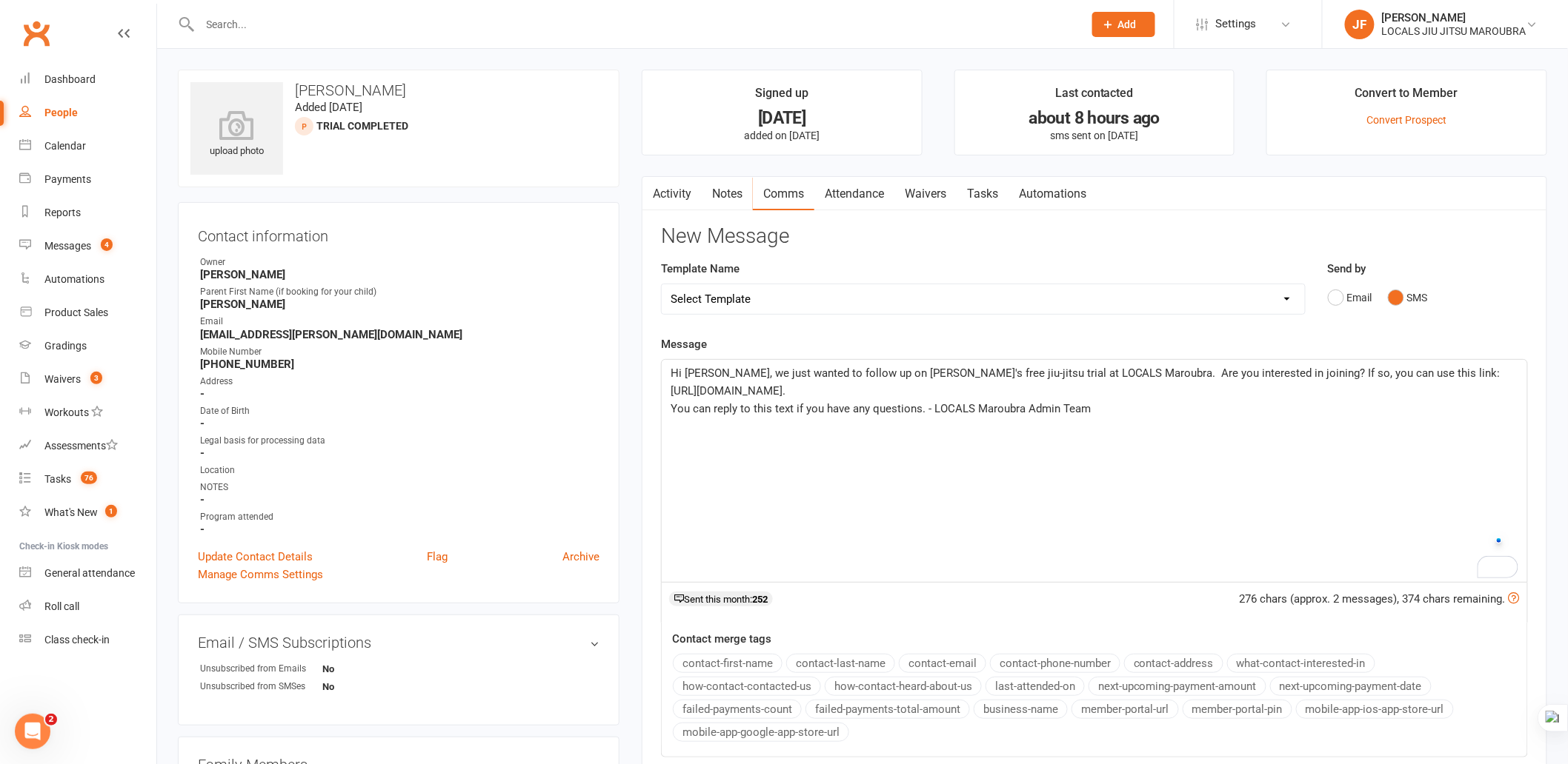
click at [1058, 385] on p "Hi [PERSON_NAME], we just wanted to follow up on [PERSON_NAME]'s free jiu-jitsu…" at bounding box center [1095, 382] width 848 height 36
click at [869, 389] on p "Hi [PERSON_NAME], we just wanted to follow up on [PERSON_NAME]'s free jiu-jitsu…" at bounding box center [1095, 382] width 848 height 36
click at [935, 395] on p "Hi [PERSON_NAME], we just wanted to follow up on [PERSON_NAME]'s free jiu-jitsu…" at bounding box center [1095, 382] width 848 height 36
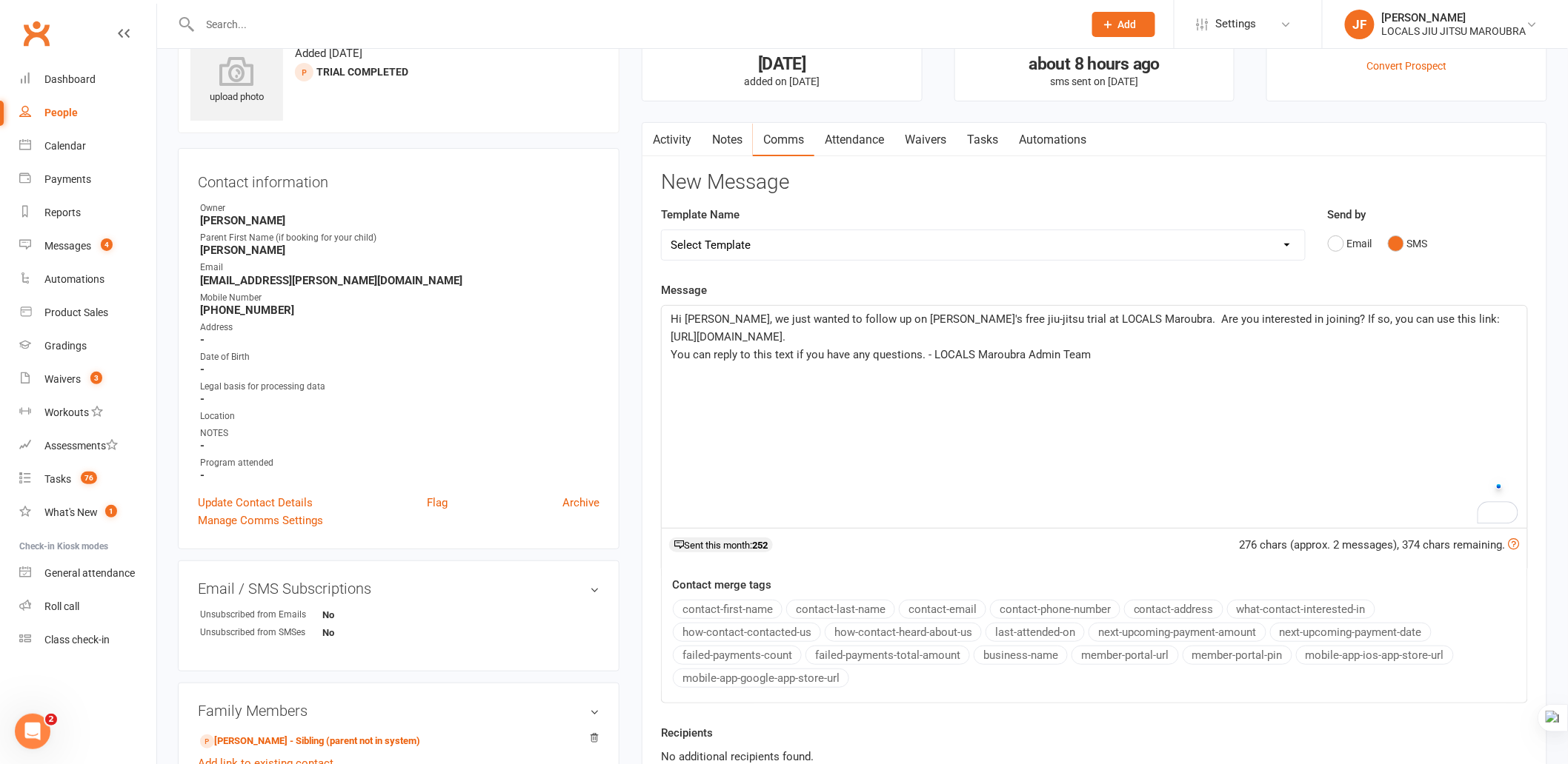
scroll to position [82, 0]
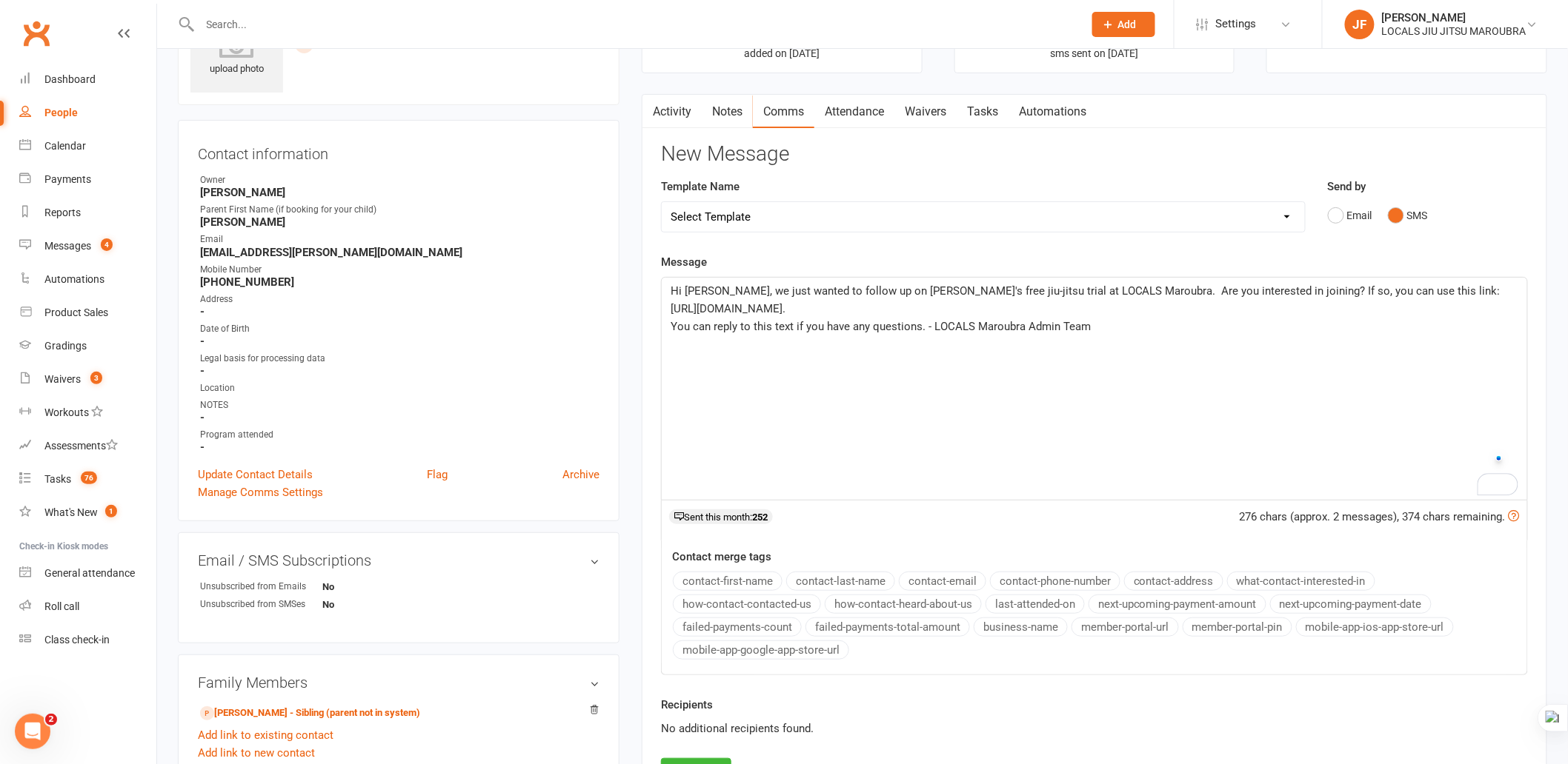
click at [1008, 447] on div "Hi [PERSON_NAME], we just wanted to follow up on [PERSON_NAME]'s free jiu-jitsu…" at bounding box center [1095, 388] width 865 height 223
click at [997, 454] on div "Hi [PERSON_NAME], we just wanted to follow up on [PERSON_NAME]'s free jiu-jitsu…" at bounding box center [1095, 388] width 865 height 223
click at [996, 454] on div "Hi [PERSON_NAME], we just wanted to follow up on [PERSON_NAME]'s free jiu-jitsu…" at bounding box center [1095, 388] width 865 height 223
click at [1076, 419] on div "Hi [PERSON_NAME], we just wanted to follow up on [PERSON_NAME]'s free jiu-jitsu…" at bounding box center [1095, 388] width 865 height 223
click at [1169, 360] on div "Hi [PERSON_NAME], we just wanted to follow up on [PERSON_NAME]'s free jiu-jitsu…" at bounding box center [1095, 388] width 865 height 223
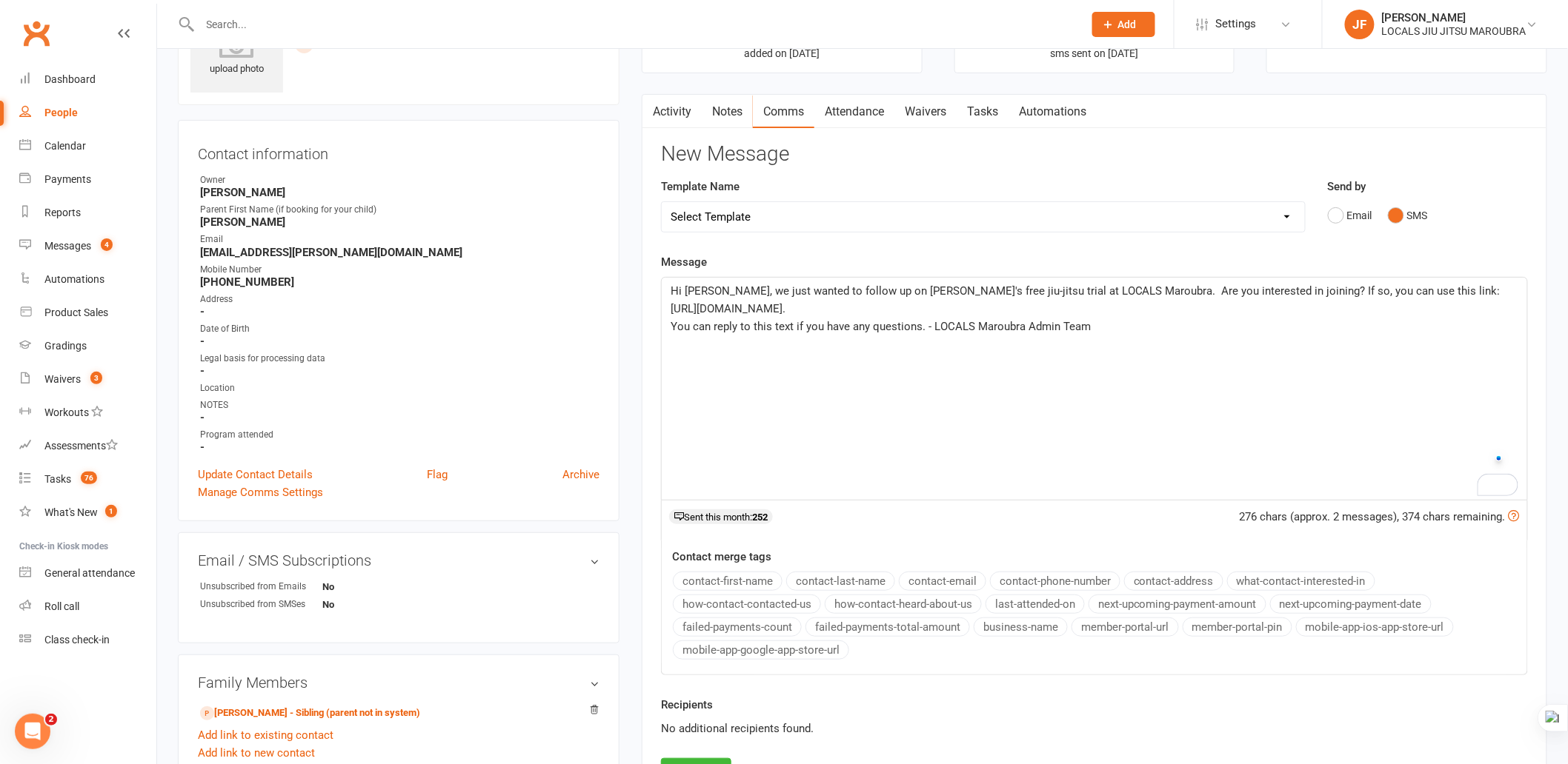
click at [909, 293] on span "Hi [PERSON_NAME], we just wanted to follow up on [PERSON_NAME]'s free jiu-jitsu…" at bounding box center [1087, 300] width 833 height 31
click at [825, 314] on span "Hi [PERSON_NAME], we just wanted to follow up on [PERSON_NAME]'s free jiu-jitsu…" at bounding box center [1087, 300] width 833 height 31
click at [865, 300] on p "Hi [PERSON_NAME], we just wanted to follow up on [PERSON_NAME]'s free jiu-jitsu…" at bounding box center [1095, 300] width 848 height 36
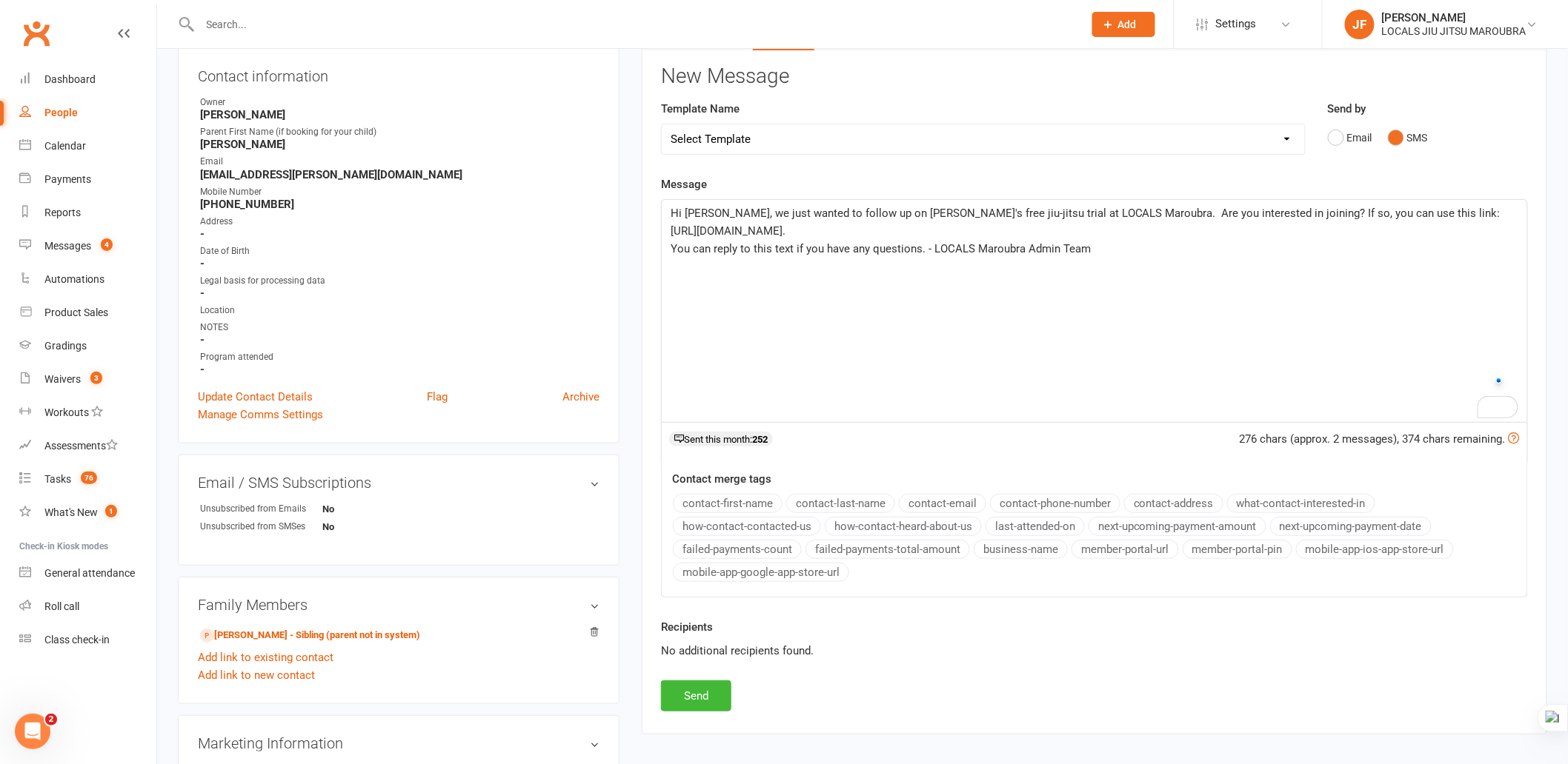
scroll to position [0, 0]
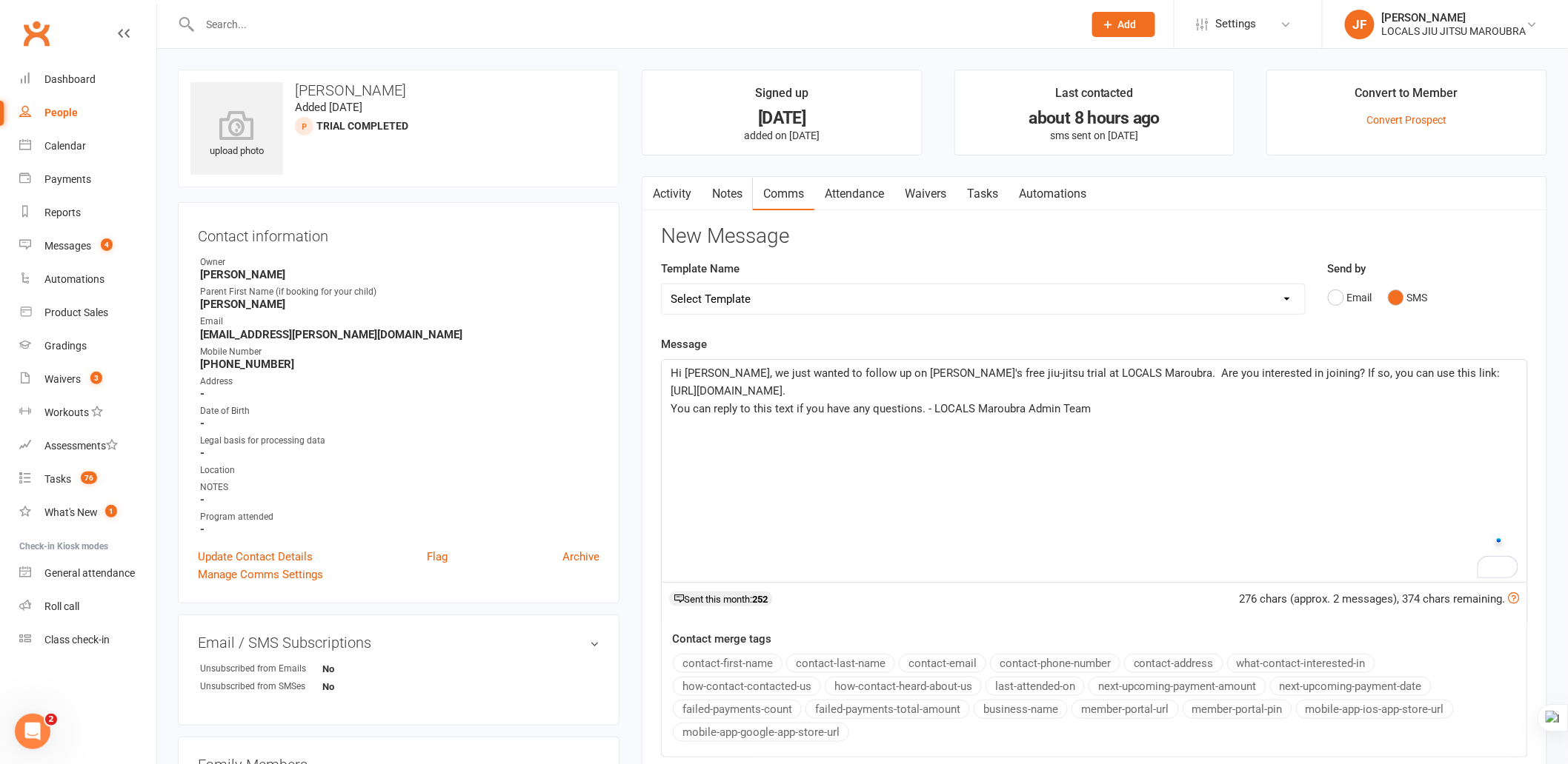
click at [927, 413] on span "You can reply to this text if you have any questions. - LOCALS Maroubra Admin T…" at bounding box center [881, 408] width 420 height 13
click at [904, 386] on p "Hi [PERSON_NAME], we just wanted to follow up on [PERSON_NAME]'s free jiu-jitsu…" at bounding box center [1095, 382] width 848 height 36
click at [861, 390] on span "Hi [PERSON_NAME], we just wanted to follow up on [PERSON_NAME]'s free jiu-jitsu…" at bounding box center [1087, 382] width 833 height 31
click at [864, 393] on p "Hi [PERSON_NAME], we just wanted to follow up on [PERSON_NAME]'s free jiu-jitsu…" at bounding box center [1095, 382] width 848 height 36
click at [868, 391] on p "Hi [PERSON_NAME], we just wanted to follow up on [PERSON_NAME]'s free jiu-jitsu…" at bounding box center [1095, 382] width 848 height 36
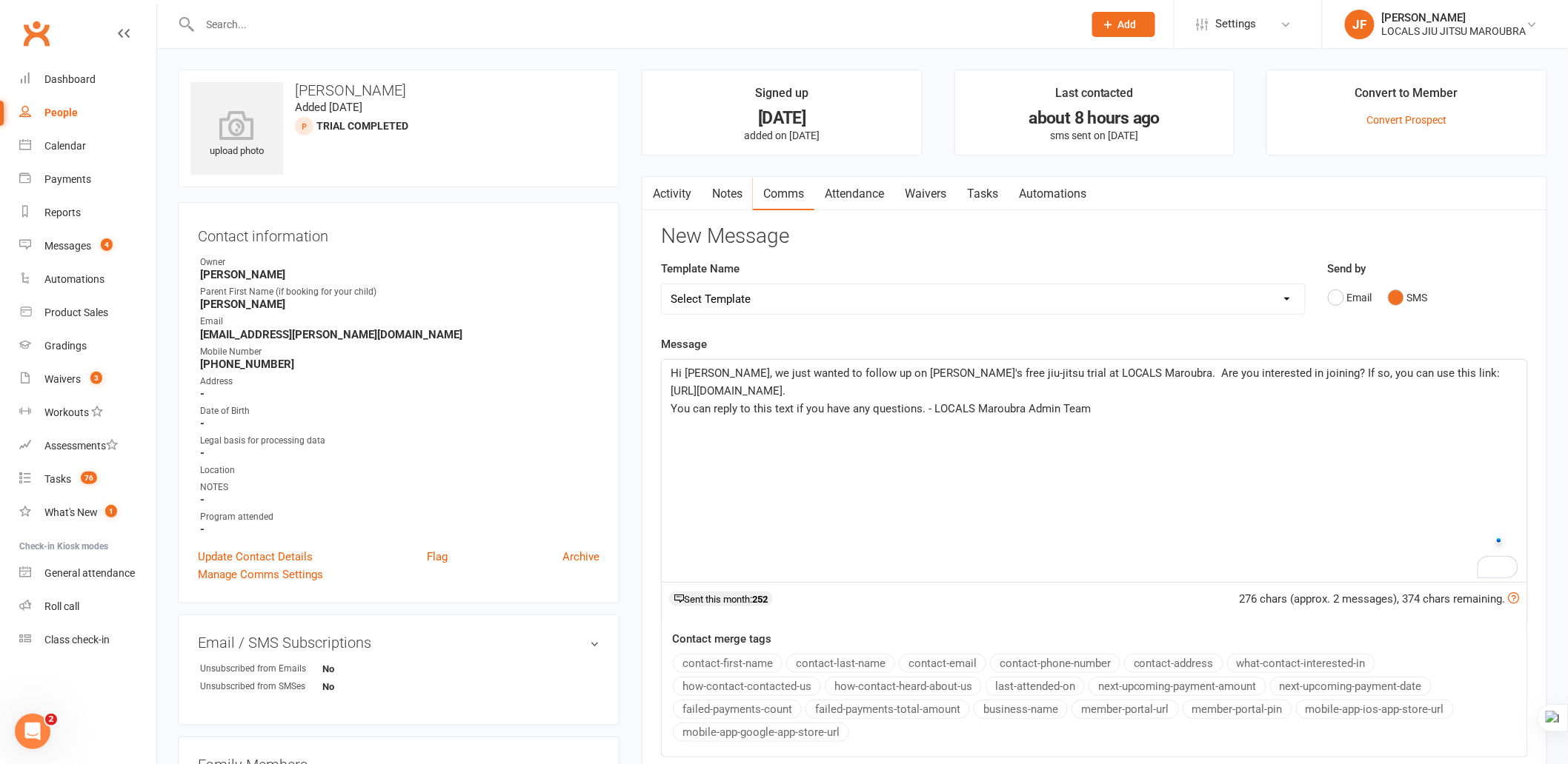
click at [867, 389] on p "Hi [PERSON_NAME], we just wanted to follow up on [PERSON_NAME]'s free jiu-jitsu…" at bounding box center [1095, 382] width 848 height 36
click at [879, 389] on p "Hi [PERSON_NAME], we just wanted to follow up on [PERSON_NAME]'s free jiu-jitsu…" at bounding box center [1095, 382] width 848 height 36
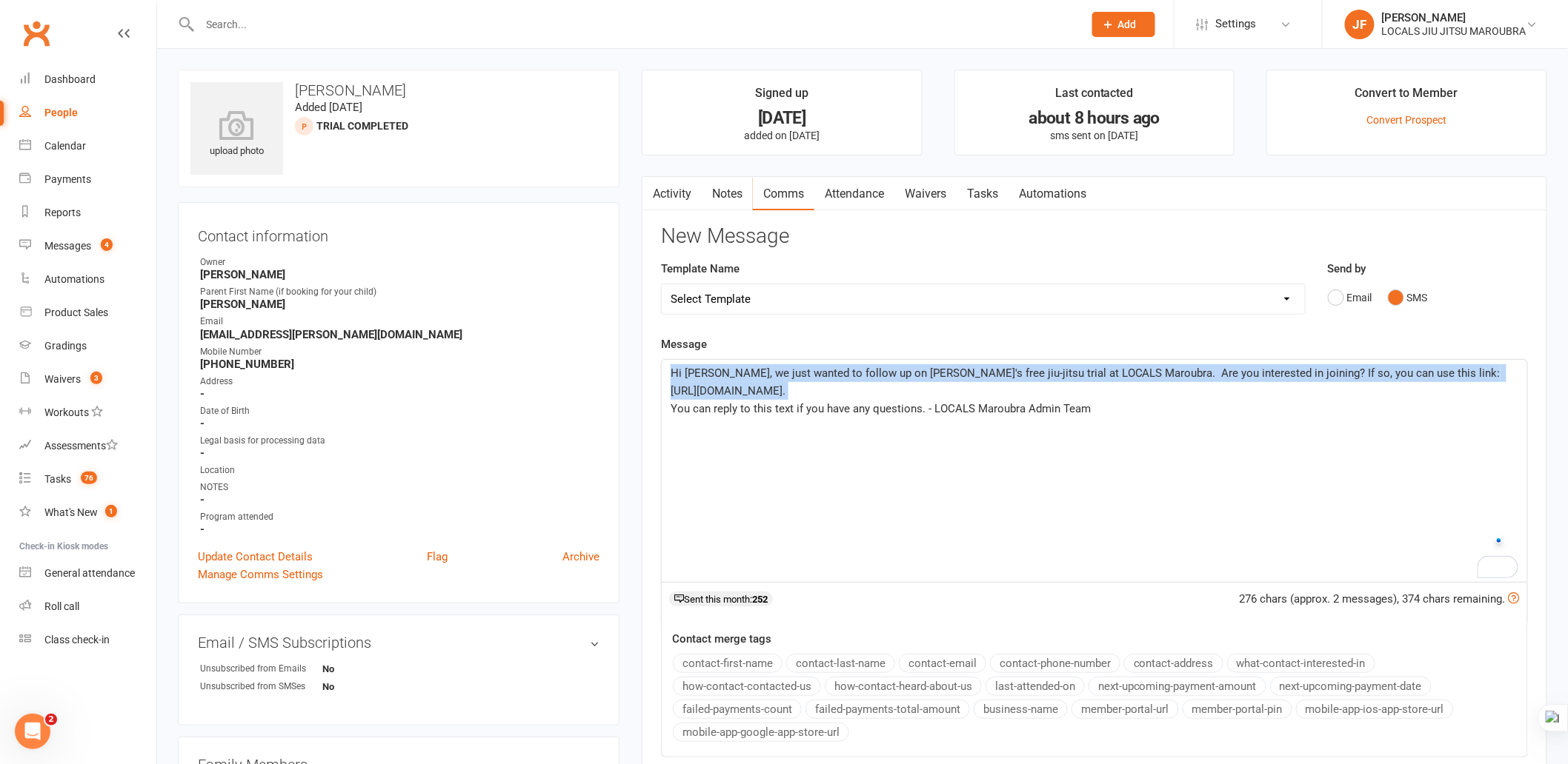
click at [878, 389] on p "Hi [PERSON_NAME], we just wanted to follow up on [PERSON_NAME]'s free jiu-jitsu…" at bounding box center [1095, 382] width 848 height 36
click at [878, 388] on p "Hi [PERSON_NAME], we just wanted to follow up on [PERSON_NAME]'s free jiu-jitsu…" at bounding box center [1095, 382] width 848 height 36
click at [887, 389] on p "Hi [PERSON_NAME], we just wanted to follow up on [PERSON_NAME]'s free jiu-jitsu…" at bounding box center [1095, 382] width 848 height 36
click at [891, 389] on p "Hi [PERSON_NAME], we just wanted to follow up on [PERSON_NAME]'s free jiu-jitsu…" at bounding box center [1095, 382] width 848 height 36
click at [870, 386] on p "Hi [PERSON_NAME], we just wanted to follow up on [PERSON_NAME]'s free jiu-jitsu…" at bounding box center [1095, 382] width 848 height 36
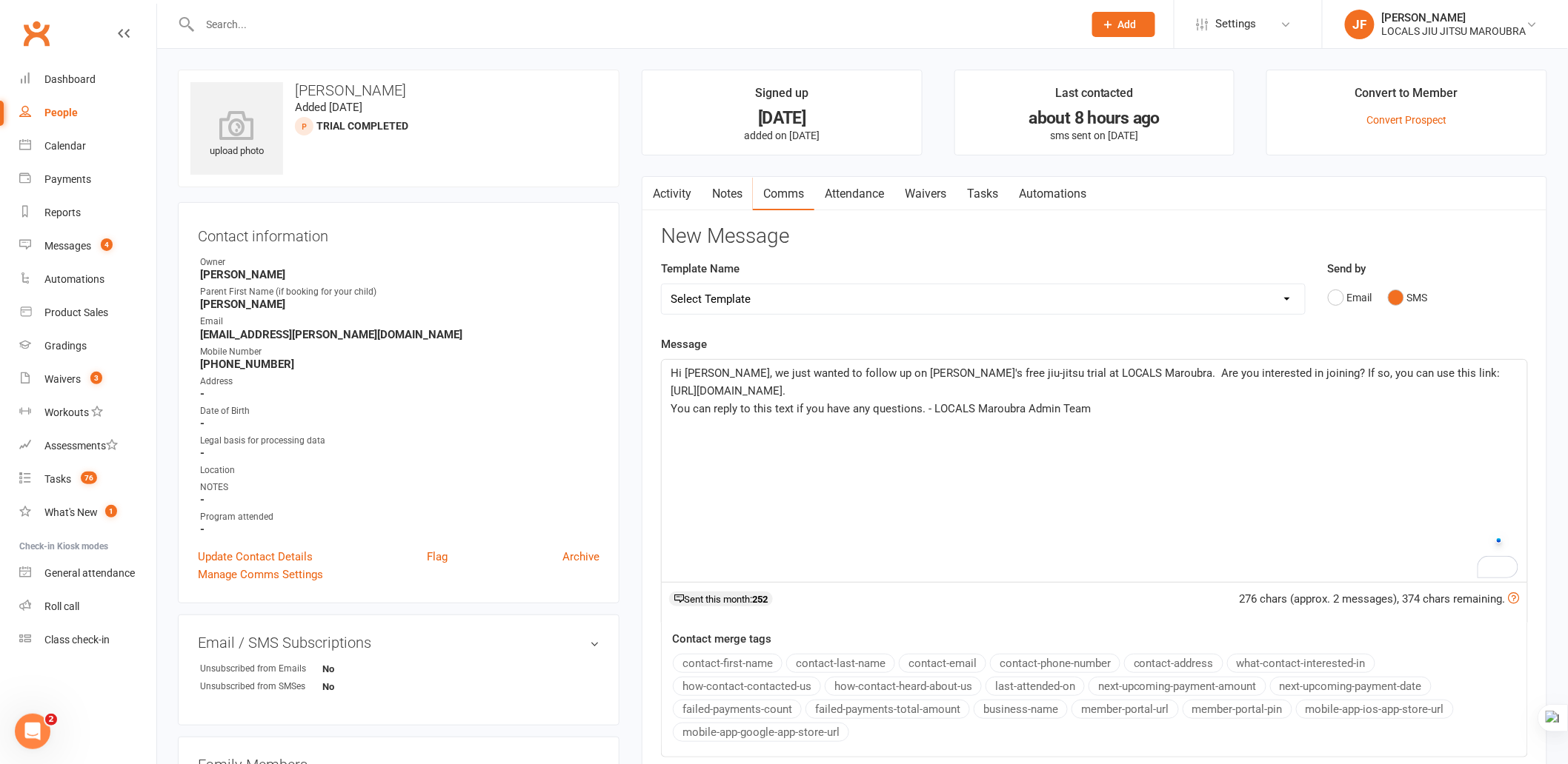
click at [867, 387] on p "Hi [PERSON_NAME], we just wanted to follow up on [PERSON_NAME]'s free jiu-jitsu…" at bounding box center [1095, 382] width 848 height 36
click at [892, 390] on p "Hi [PERSON_NAME], we just wanted to follow up on [PERSON_NAME]'s free jiu-jitsu…" at bounding box center [1095, 382] width 848 height 36
click at [941, 395] on p "Hi [PERSON_NAME], we just wanted to follow up on [PERSON_NAME]'s free jiu-jitsu…" at bounding box center [1095, 382] width 848 height 36
click at [973, 402] on span "You can reply to this text if you have any questions. - LOCALS Maroubra Admin T…" at bounding box center [881, 408] width 420 height 13
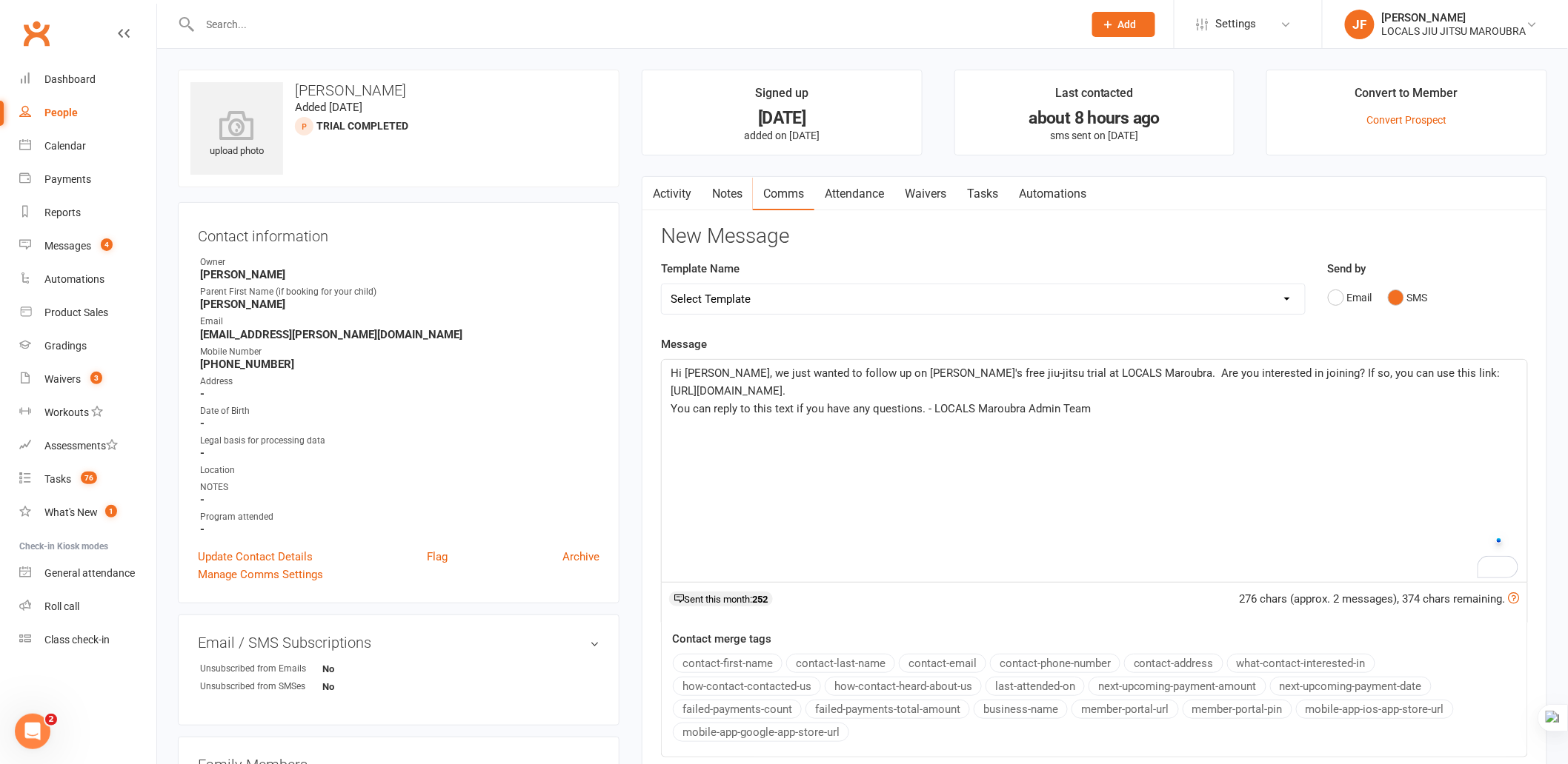
click at [1003, 416] on p "You can reply to this text if you have any questions. - LOCALS Maroubra Admin T…" at bounding box center [1095, 408] width 848 height 17
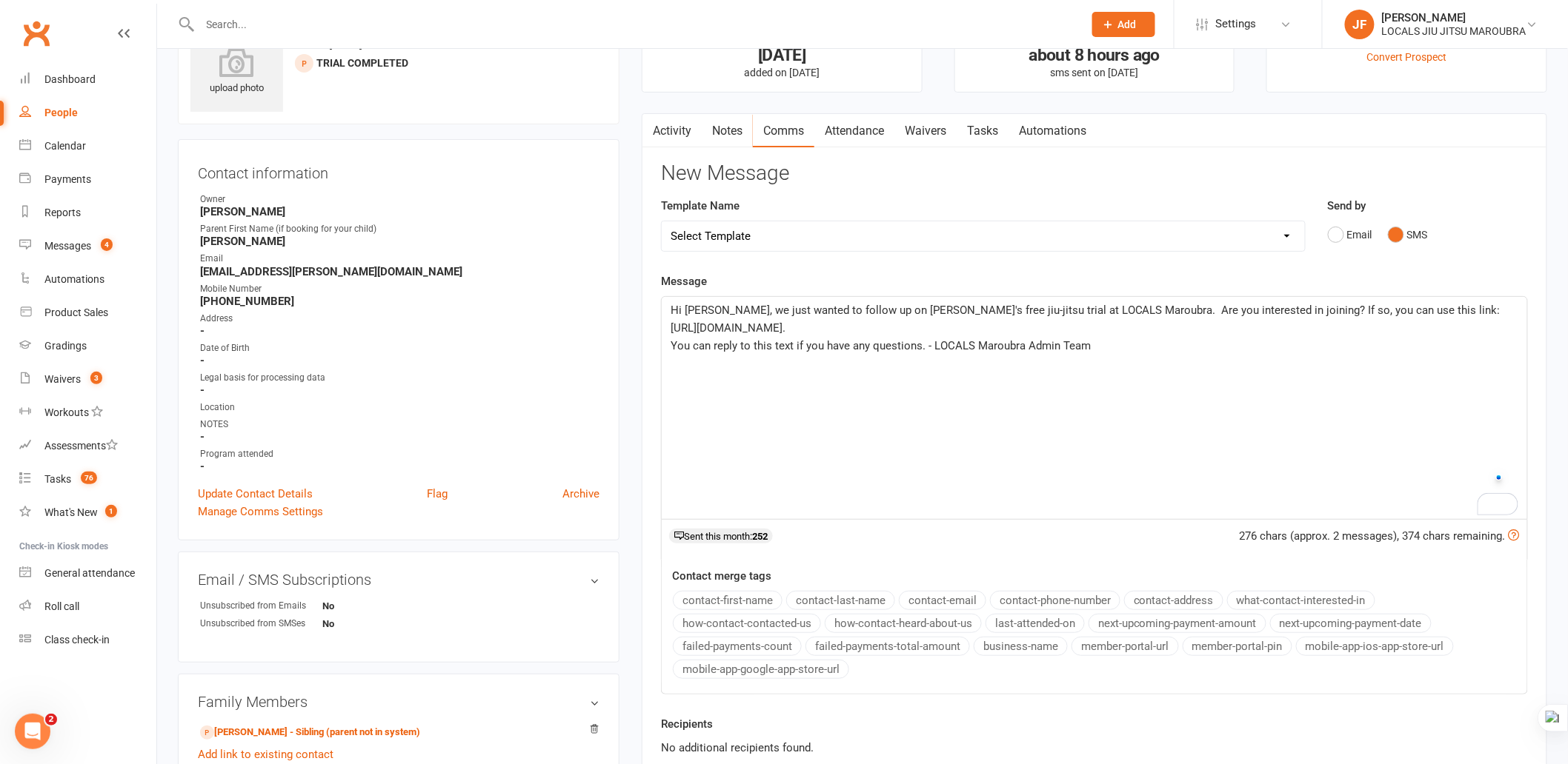
scroll to position [82, 0]
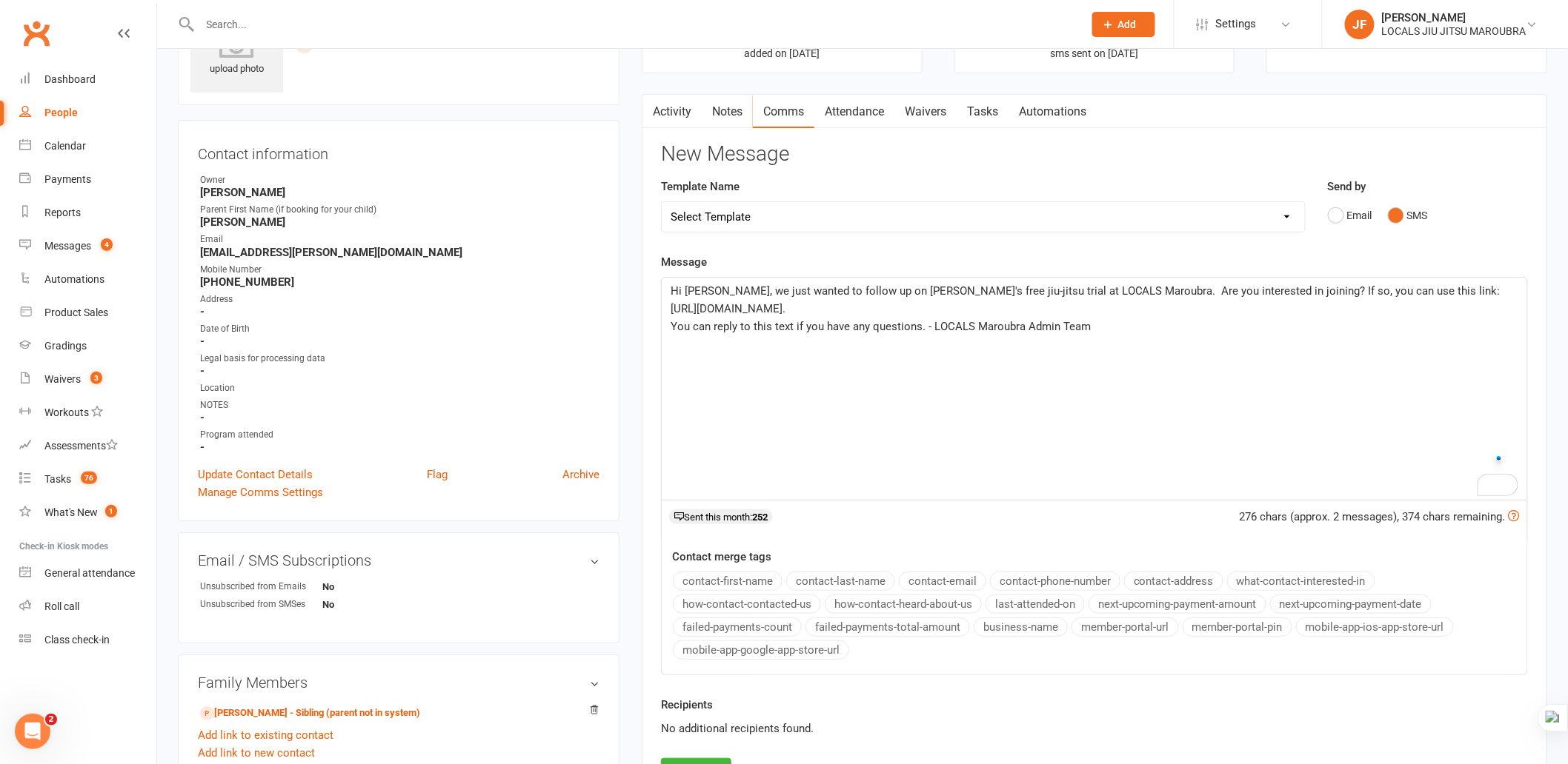
click at [1046, 419] on div "Hi [PERSON_NAME], we just wanted to follow up on [PERSON_NAME]'s free jiu-jitsu…" at bounding box center [1095, 388] width 865 height 223
click at [1098, 405] on div "Hi [PERSON_NAME], we just wanted to follow up on [PERSON_NAME]'s free jiu-jitsu…" at bounding box center [1095, 388] width 865 height 223
click at [1091, 406] on div "Hi [PERSON_NAME], we just wanted to follow up on [PERSON_NAME]'s free jiu-jitsu…" at bounding box center [1095, 388] width 865 height 223
click at [882, 312] on p "Hi [PERSON_NAME], we just wanted to follow up on [PERSON_NAME]'s free jiu-jitsu…" at bounding box center [1095, 300] width 848 height 36
click at [893, 321] on span "You can reply to this text if you have any questions. - LOCALS Maroubra Admin T…" at bounding box center [881, 327] width 420 height 13
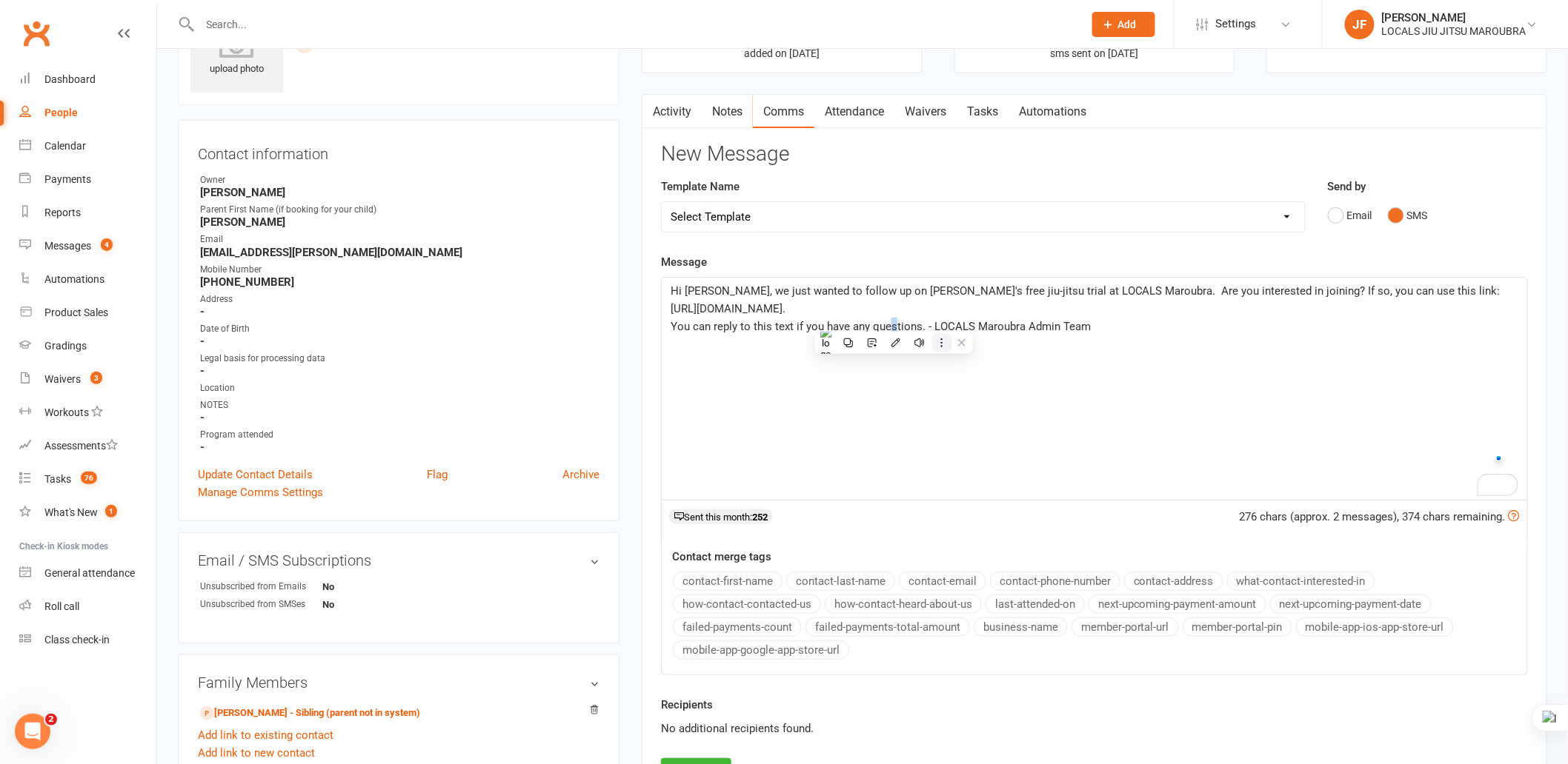
click at [943, 338] on icon at bounding box center [942, 343] width 11 height 11
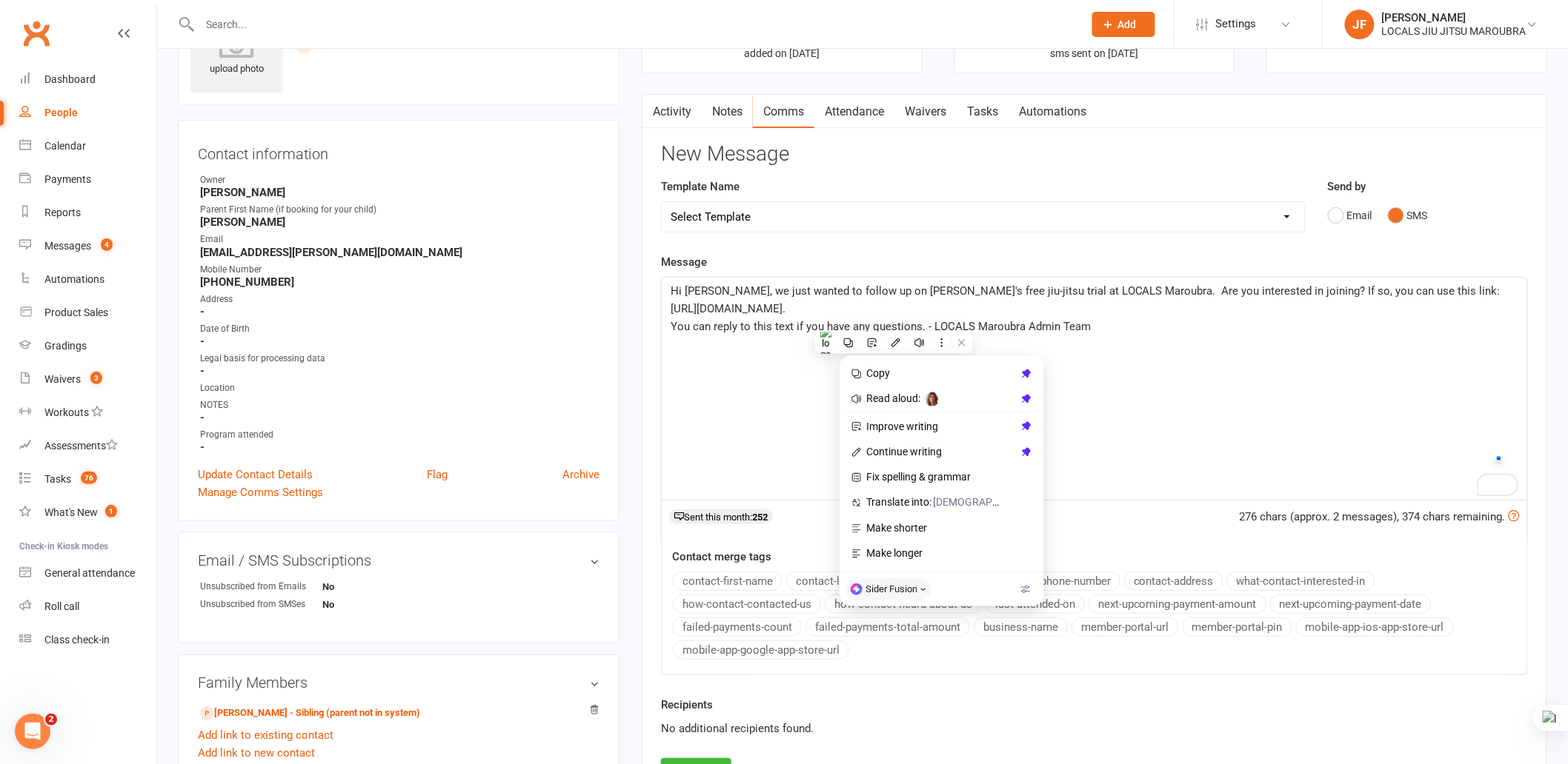
click at [1136, 345] on div "Hi [PERSON_NAME], we just wanted to follow up on [PERSON_NAME]'s free jiu-jitsu…" at bounding box center [1095, 388] width 865 height 223
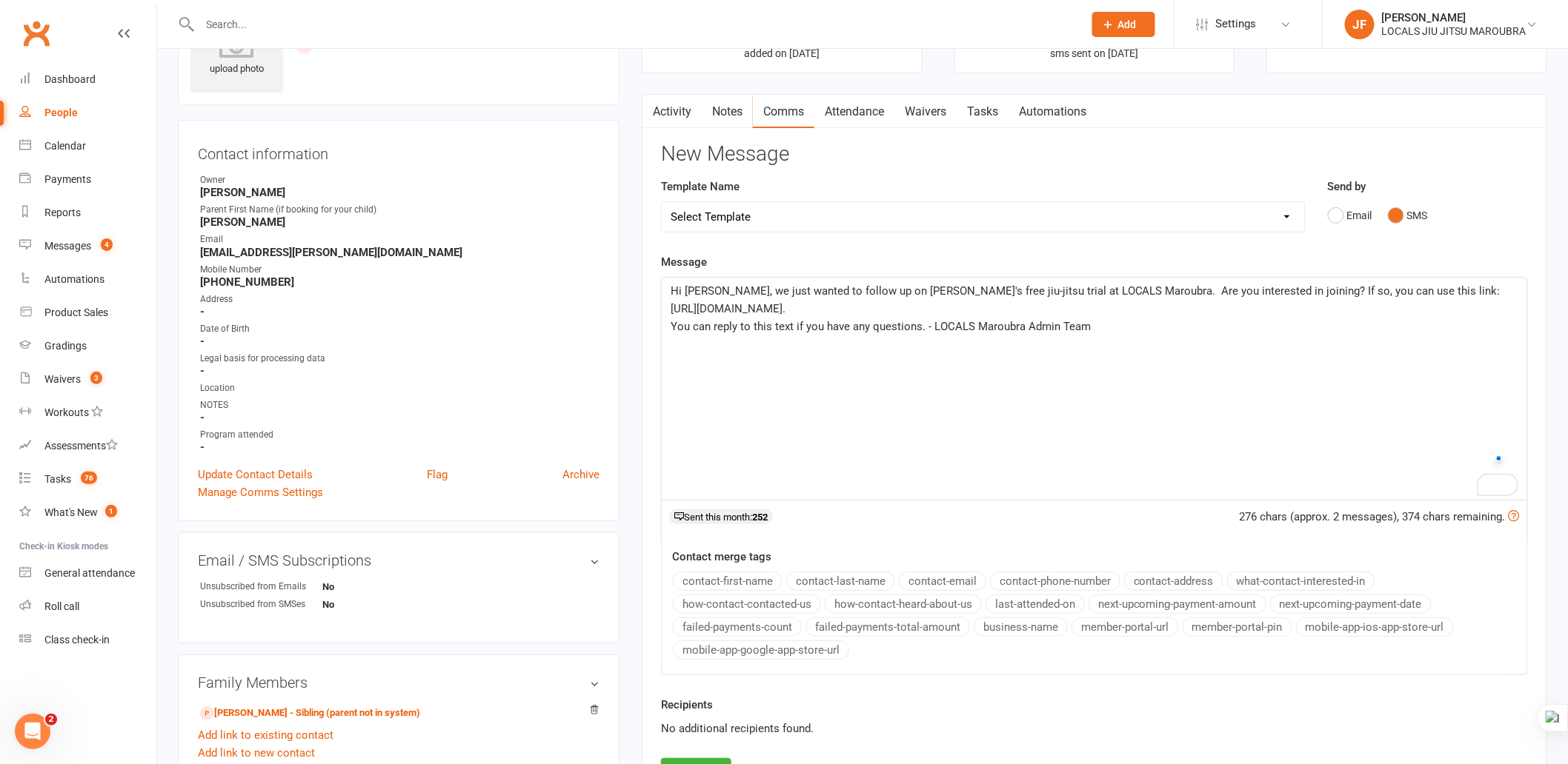
click at [1110, 345] on div "Hi [PERSON_NAME], we just wanted to follow up on [PERSON_NAME]'s free jiu-jitsu…" at bounding box center [1095, 388] width 865 height 223
click at [1115, 326] on p "You can reply to this text if you have any questions. - LOCALS Maroubra Admin T…" at bounding box center [1095, 327] width 848 height 17
click at [939, 333] on p "You can reply to this text if you have any questions. - LOCALS Maroubra Admin T…" at bounding box center [1095, 327] width 848 height 17
click at [925, 329] on span "You can reply to this text if you have any questions. - LOCALS Maroubra Admin T…" at bounding box center [881, 327] width 420 height 13
click at [935, 322] on span "You can reply to this text if you have any questions. - LOCALS Maroubra Admin T…" at bounding box center [881, 327] width 420 height 13
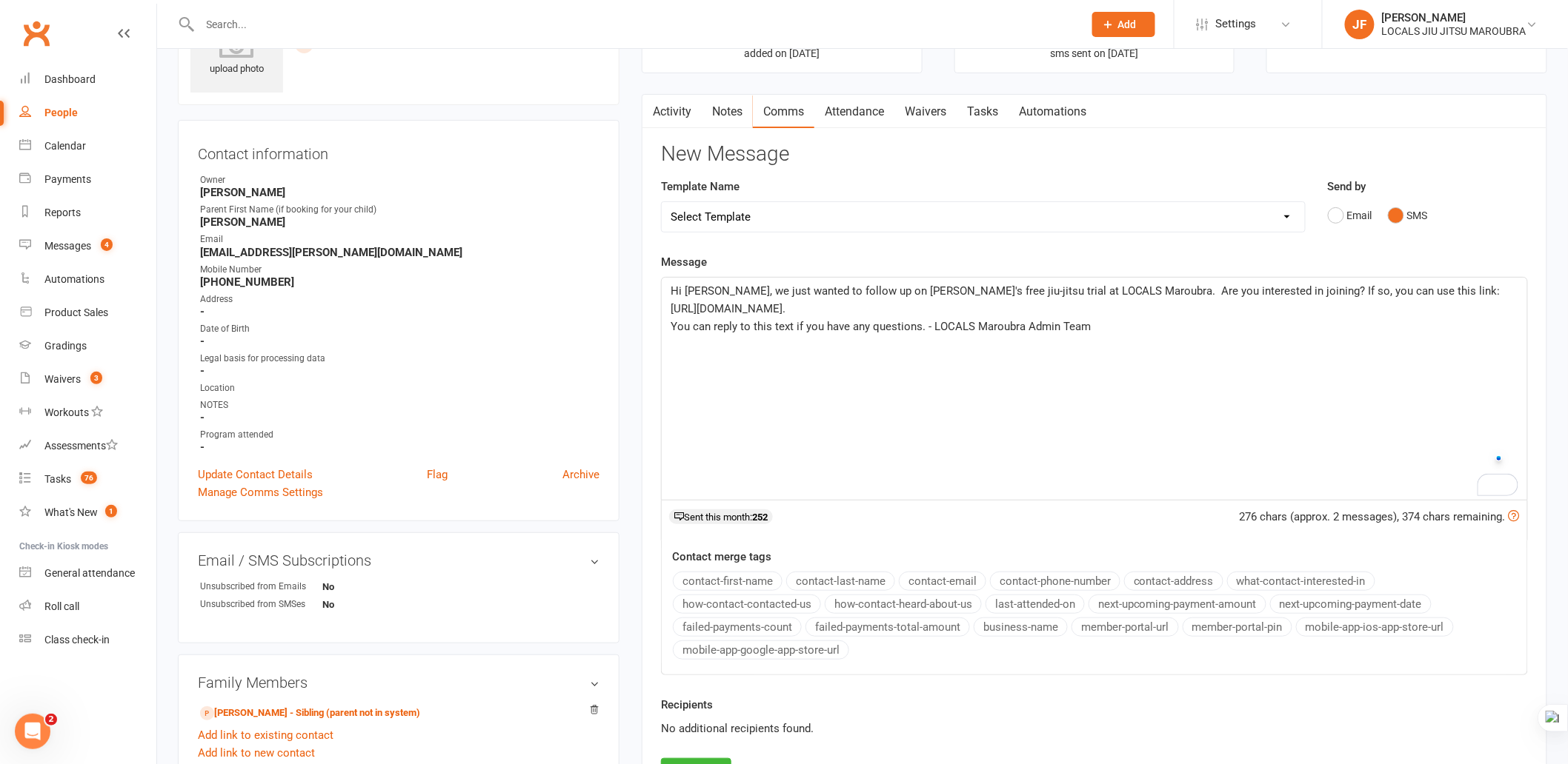
click at [964, 320] on span "You can reply to this text if you have any questions. - LOCALS Maroubra Admin T…" at bounding box center [881, 327] width 420 height 13
click at [1023, 309] on p "Hi [PERSON_NAME], we just wanted to follow up on [PERSON_NAME]'s free jiu-jitsu…" at bounding box center [1095, 300] width 848 height 36
click at [1083, 306] on p "Hi [PERSON_NAME], we just wanted to follow up on [PERSON_NAME]'s free jiu-jitsu…" at bounding box center [1095, 300] width 848 height 36
click at [1087, 304] on p "Hi [PERSON_NAME], we just wanted to follow up on [PERSON_NAME]'s free jiu-jitsu…" at bounding box center [1095, 300] width 848 height 36
drag, startPoint x: 1086, startPoint y: 305, endPoint x: 1109, endPoint y: 330, distance: 34.0
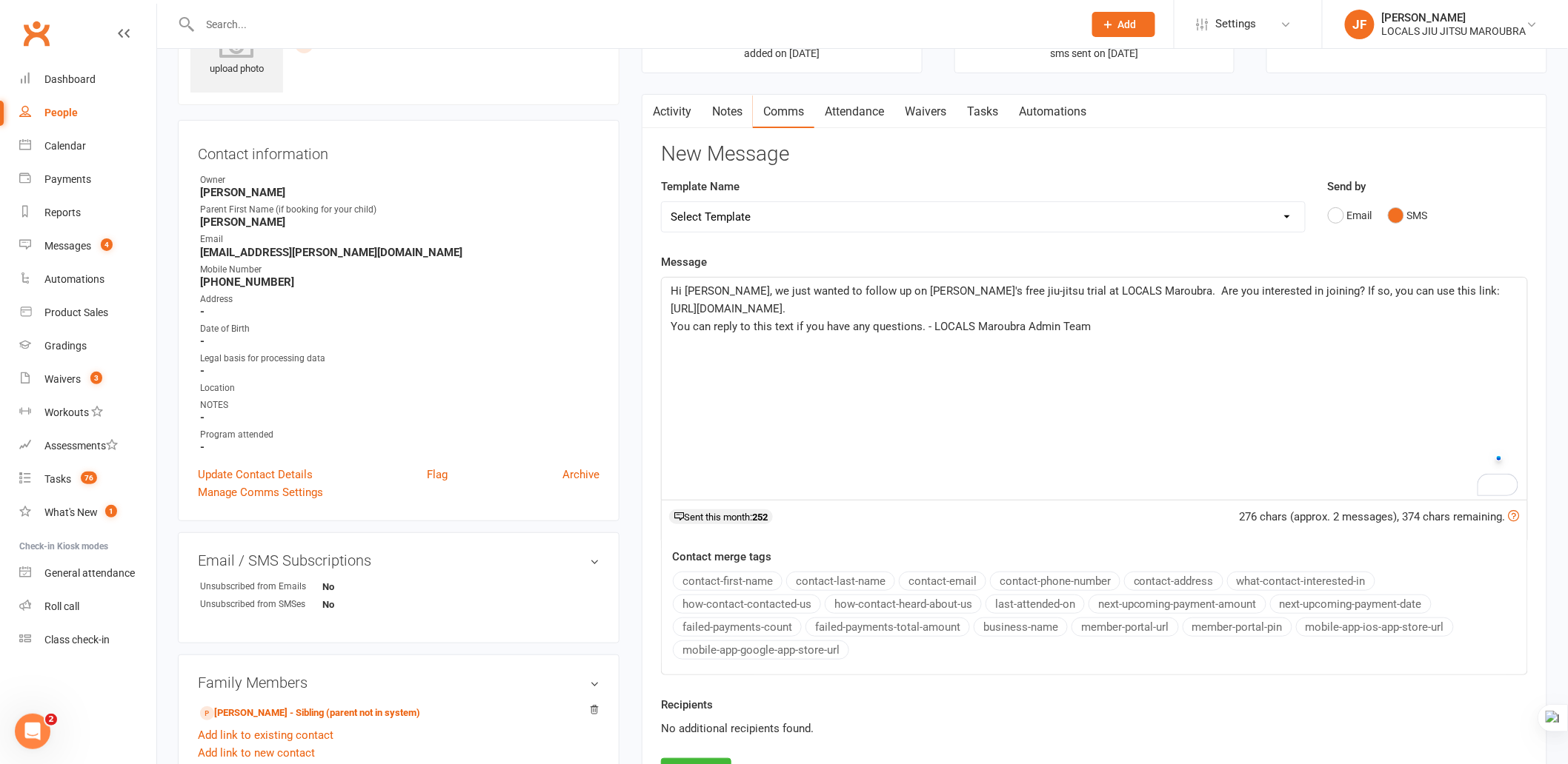
click at [1086, 306] on p "Hi [PERSON_NAME], we just wanted to follow up on [PERSON_NAME]'s free jiu-jitsu…" at bounding box center [1095, 300] width 848 height 36
click at [1110, 330] on p "You can reply to this text if you have any questions. - LOCALS Maroubra Admin T…" at bounding box center [1095, 327] width 848 height 17
click at [960, 322] on span "You can reply to this text if you have any questions. - LOCALS Maroubra Admin T…" at bounding box center [881, 327] width 420 height 13
click at [940, 305] on p "Hi [PERSON_NAME], we just wanted to follow up on [PERSON_NAME]'s free jiu-jitsu…" at bounding box center [1095, 300] width 848 height 36
click at [957, 304] on p "Hi [PERSON_NAME], we just wanted to follow up on [PERSON_NAME]'s free jiu-jitsu…" at bounding box center [1095, 300] width 848 height 36
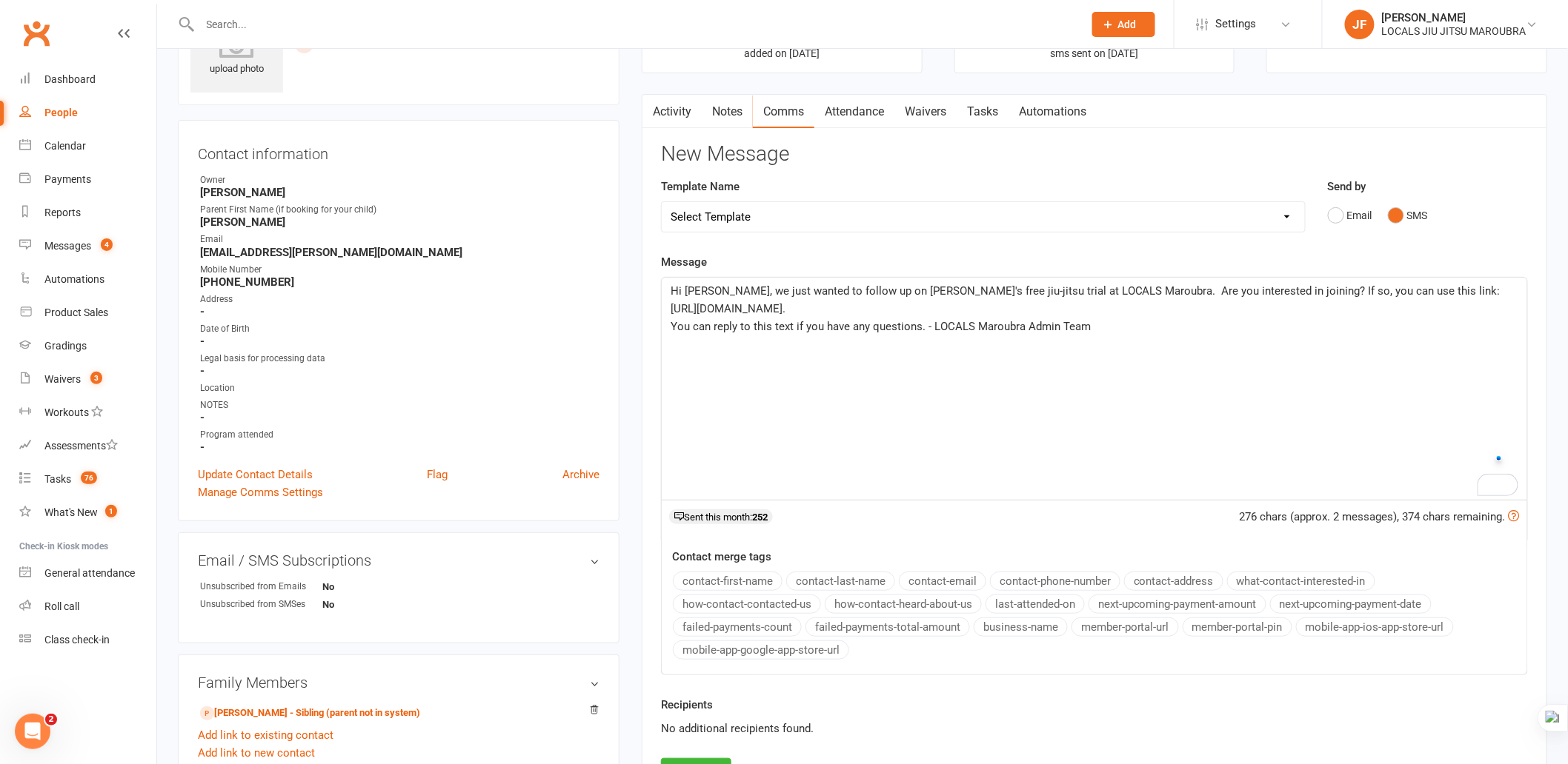
click at [915, 321] on span "You can reply to this text if you have any questions. - LOCALS Maroubra Admin T…" at bounding box center [881, 327] width 420 height 13
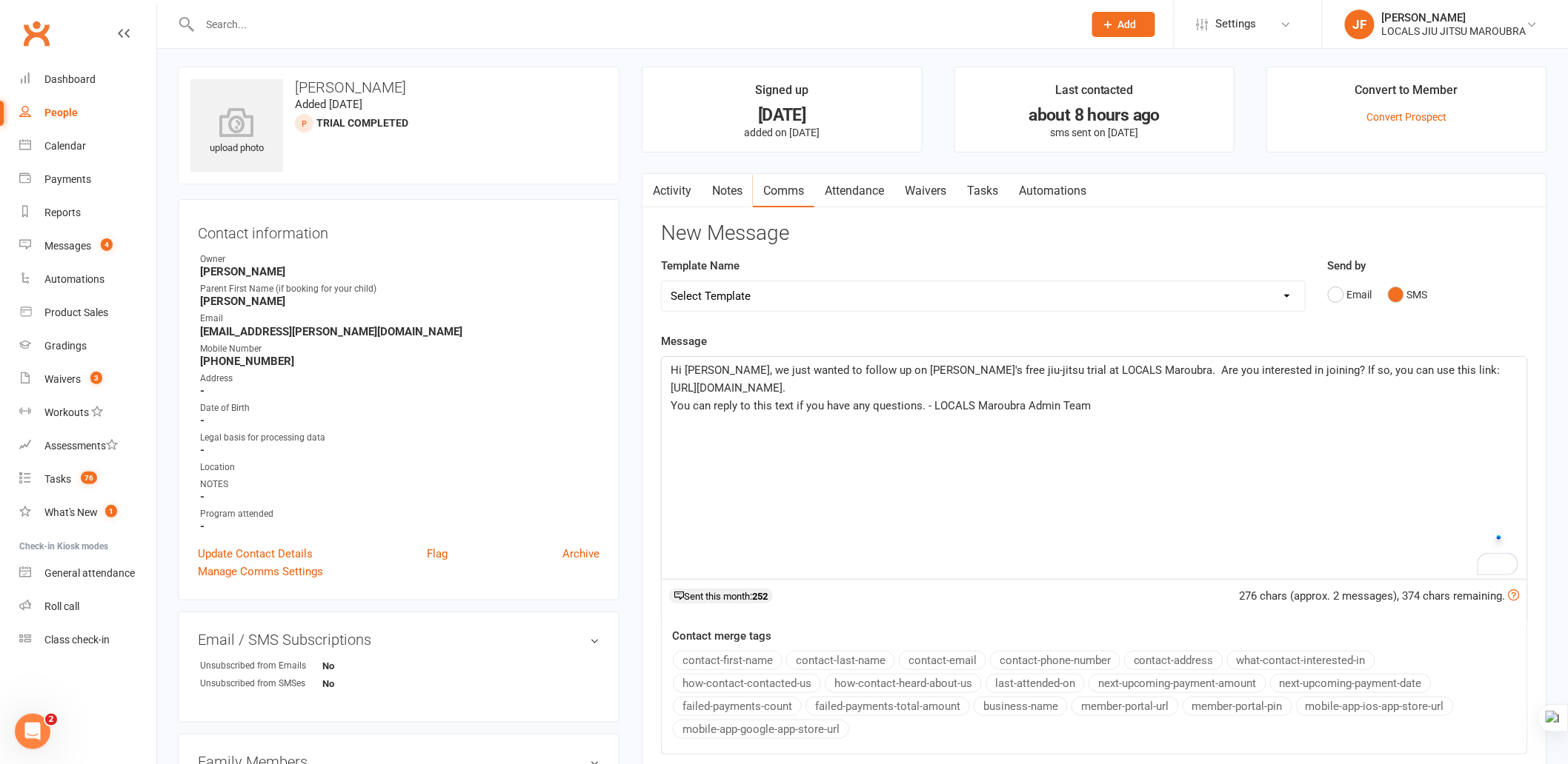
scroll to position [0, 0]
click at [974, 422] on div "Hi [PERSON_NAME], we just wanted to follow up on [PERSON_NAME]'s free jiu-jitsu…" at bounding box center [1095, 471] width 865 height 223
click at [906, 467] on div "Hi [PERSON_NAME], we just wanted to follow up on [PERSON_NAME]'s free jiu-jitsu…" at bounding box center [1095, 471] width 865 height 223
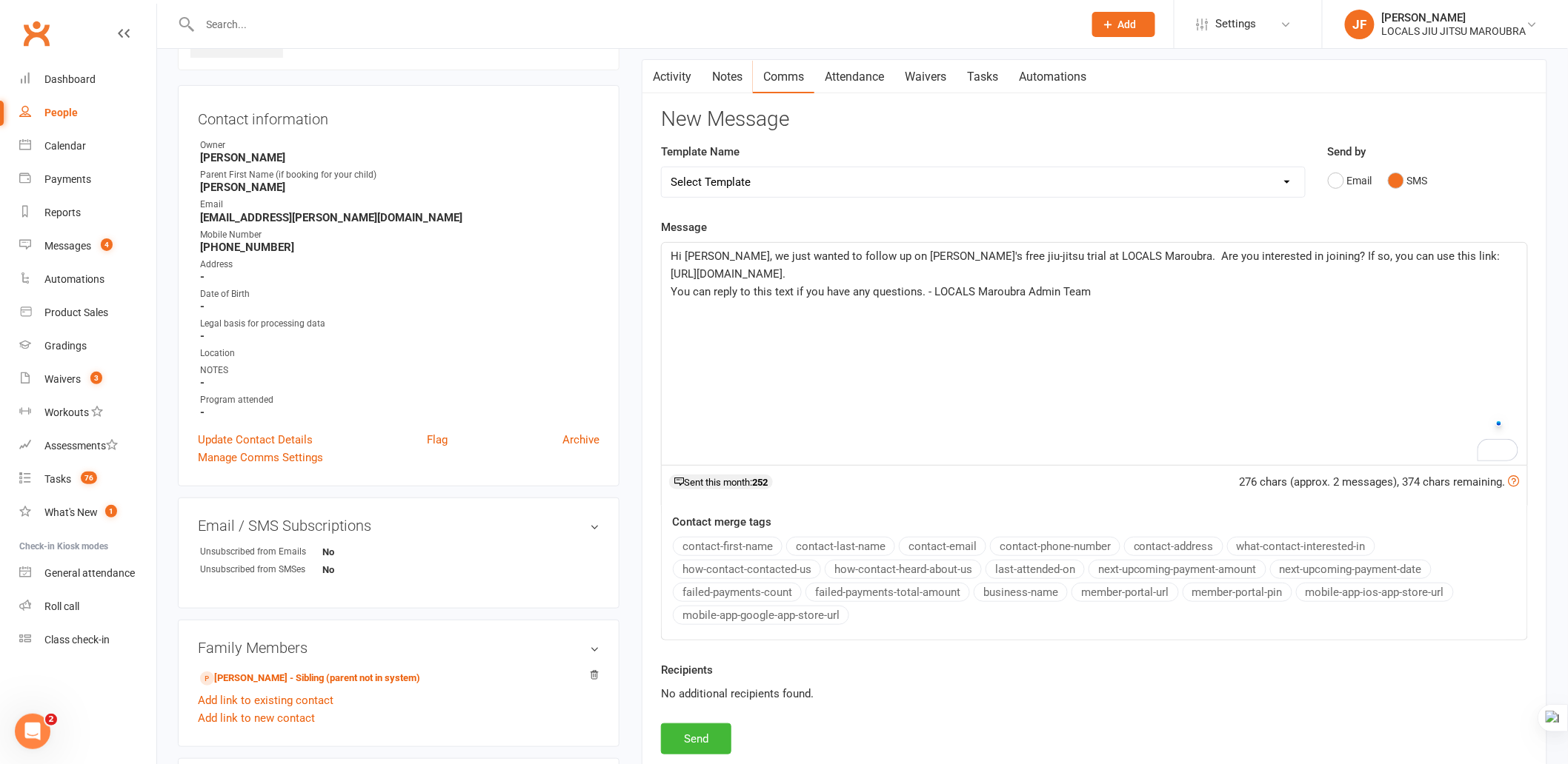
scroll to position [329, 0]
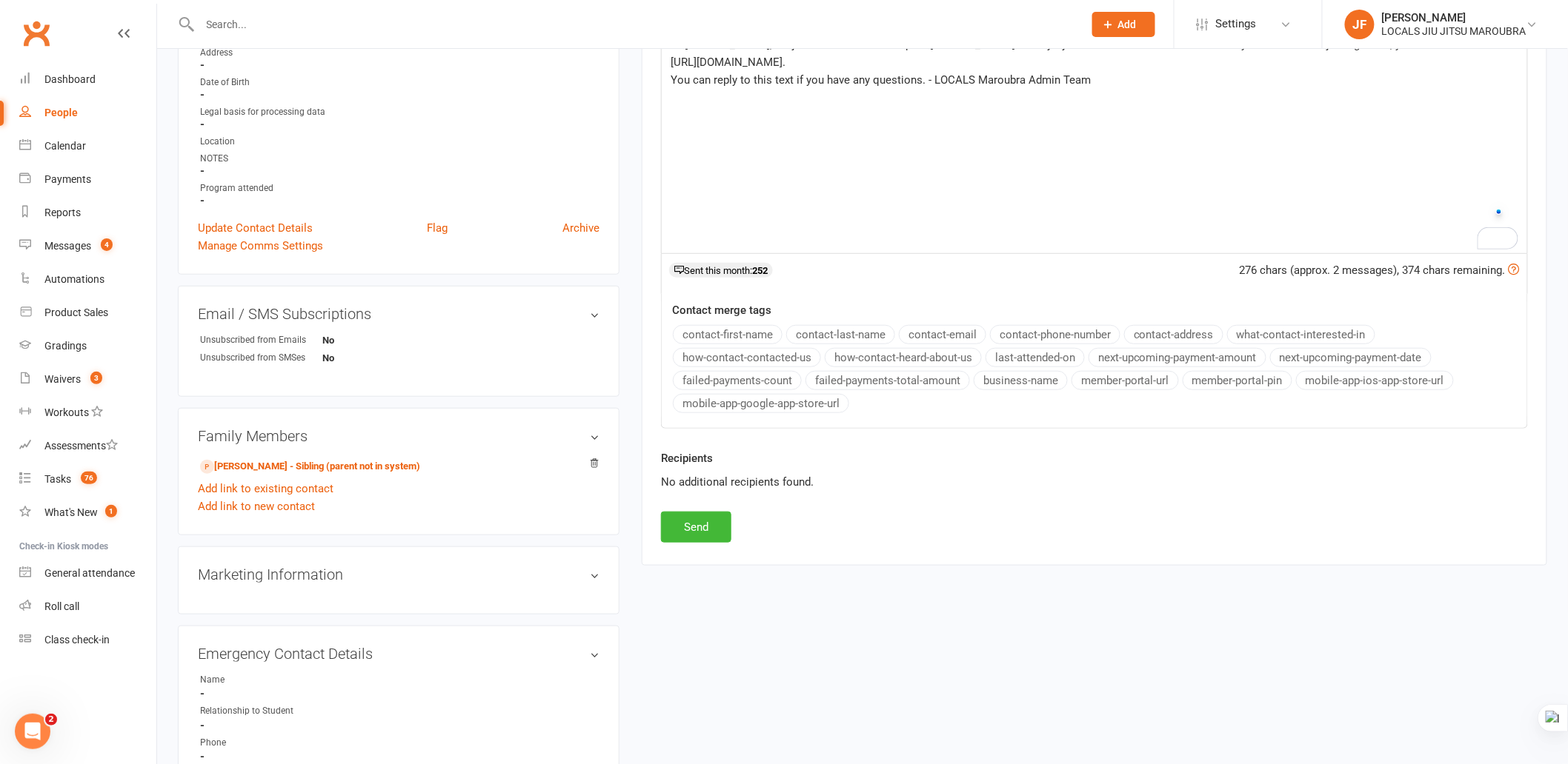
click at [912, 583] on div "upload photo [PERSON_NAME] Added [DATE] TRIAL COMPLETED prospect Contact inform…" at bounding box center [863, 341] width 1392 height 1200
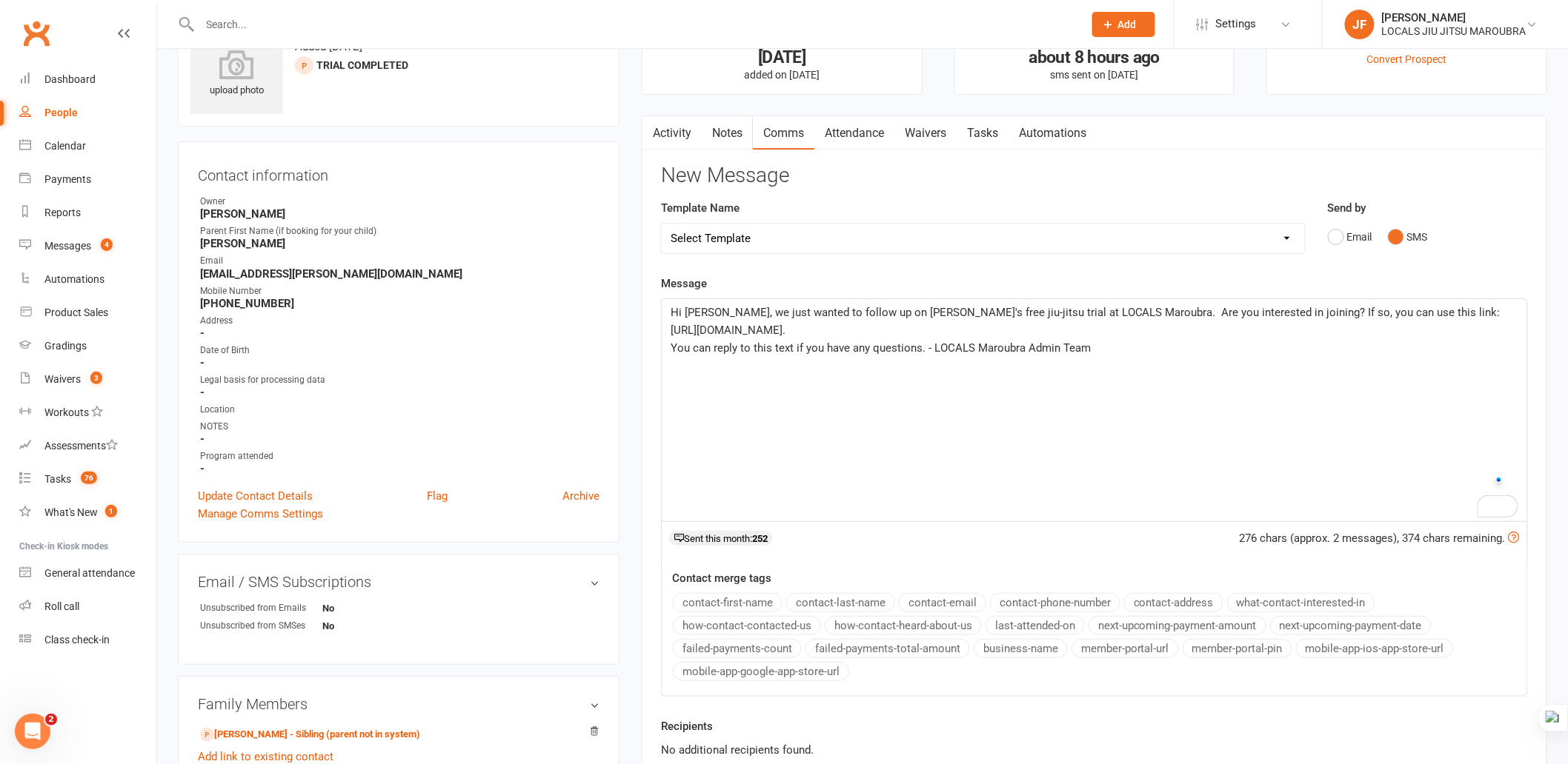
scroll to position [0, 0]
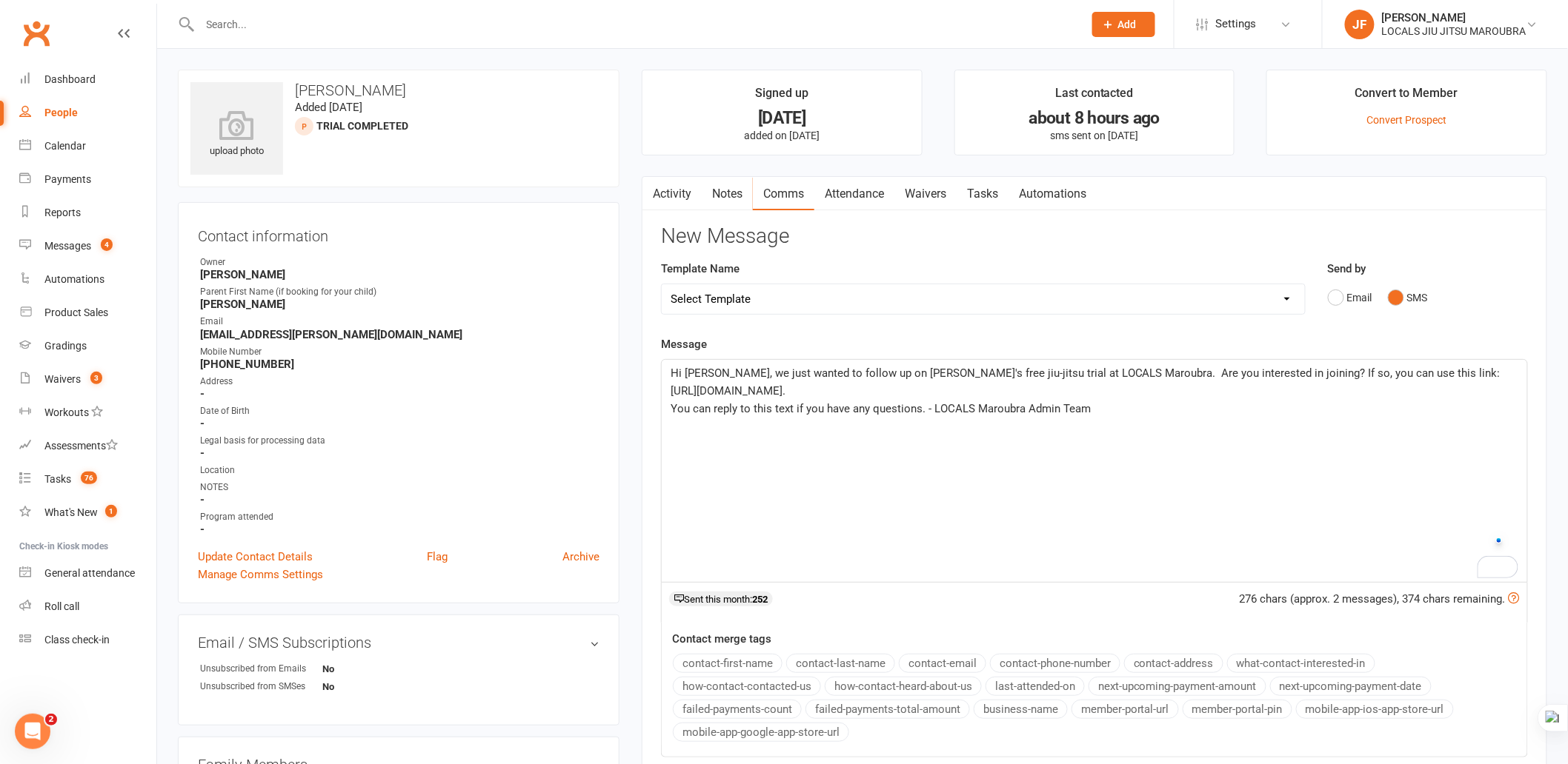
click at [1063, 531] on div "Hi [PERSON_NAME], we just wanted to follow up on [PERSON_NAME]'s free jiu-jitsu…" at bounding box center [1095, 471] width 865 height 223
click at [898, 382] on p "Hi [PERSON_NAME], we just wanted to follow up on [PERSON_NAME]'s free jiu-jitsu…" at bounding box center [1095, 382] width 848 height 36
click at [1046, 508] on div "Hi [PERSON_NAME], we just wanted to follow up on [PERSON_NAME]'s free jiu-jitsu…" at bounding box center [1095, 471] width 865 height 223
click at [1053, 464] on div "Hi [PERSON_NAME], we just wanted to follow up on [PERSON_NAME]'s free jiu-jitsu…" at bounding box center [1095, 471] width 865 height 223
click at [1052, 464] on div "Hi [PERSON_NAME], we just wanted to follow up on [PERSON_NAME]'s free jiu-jitsu…" at bounding box center [1095, 471] width 865 height 223
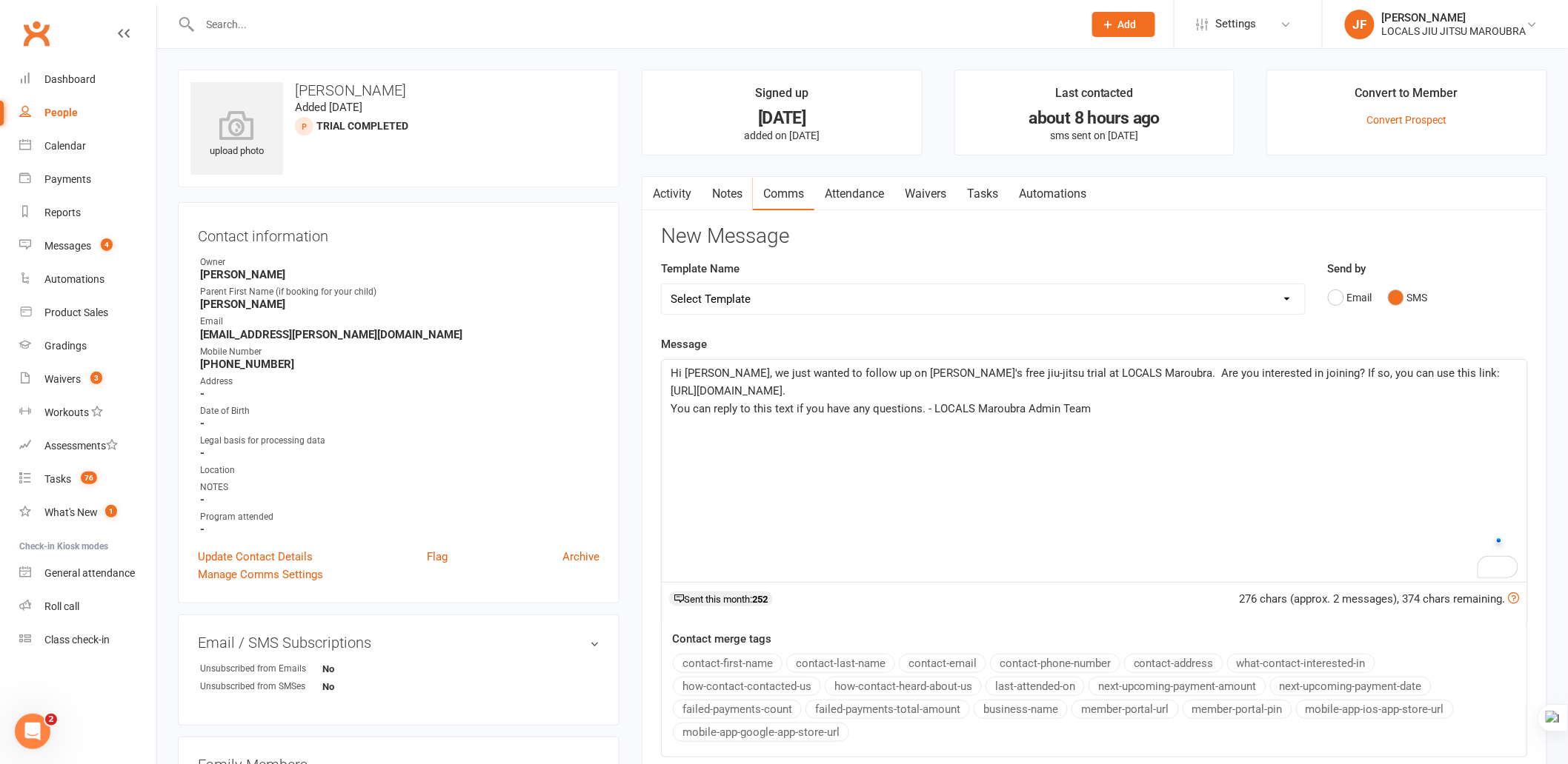
click at [1103, 409] on p "You can reply to this text if you have any questions. - LOCALS Maroubra Admin T…" at bounding box center [1095, 408] width 848 height 17
click at [1091, 400] on p "You can reply to this text if you have any questions. - LOCALS Maroubra Admin T…" at bounding box center [1095, 408] width 848 height 17
click at [1084, 393] on p "Hi [PERSON_NAME], we just wanted to follow up on [PERSON_NAME]'s free jiu-jitsu…" at bounding box center [1095, 382] width 848 height 36
click at [1072, 393] on p "Hi [PERSON_NAME], we just wanted to follow up on [PERSON_NAME]'s free jiu-jitsu…" at bounding box center [1095, 382] width 848 height 36
click at [998, 405] on span "You can reply to this text if you have any questions. - LOCALS Maroubra Admin T…" at bounding box center [881, 408] width 420 height 13
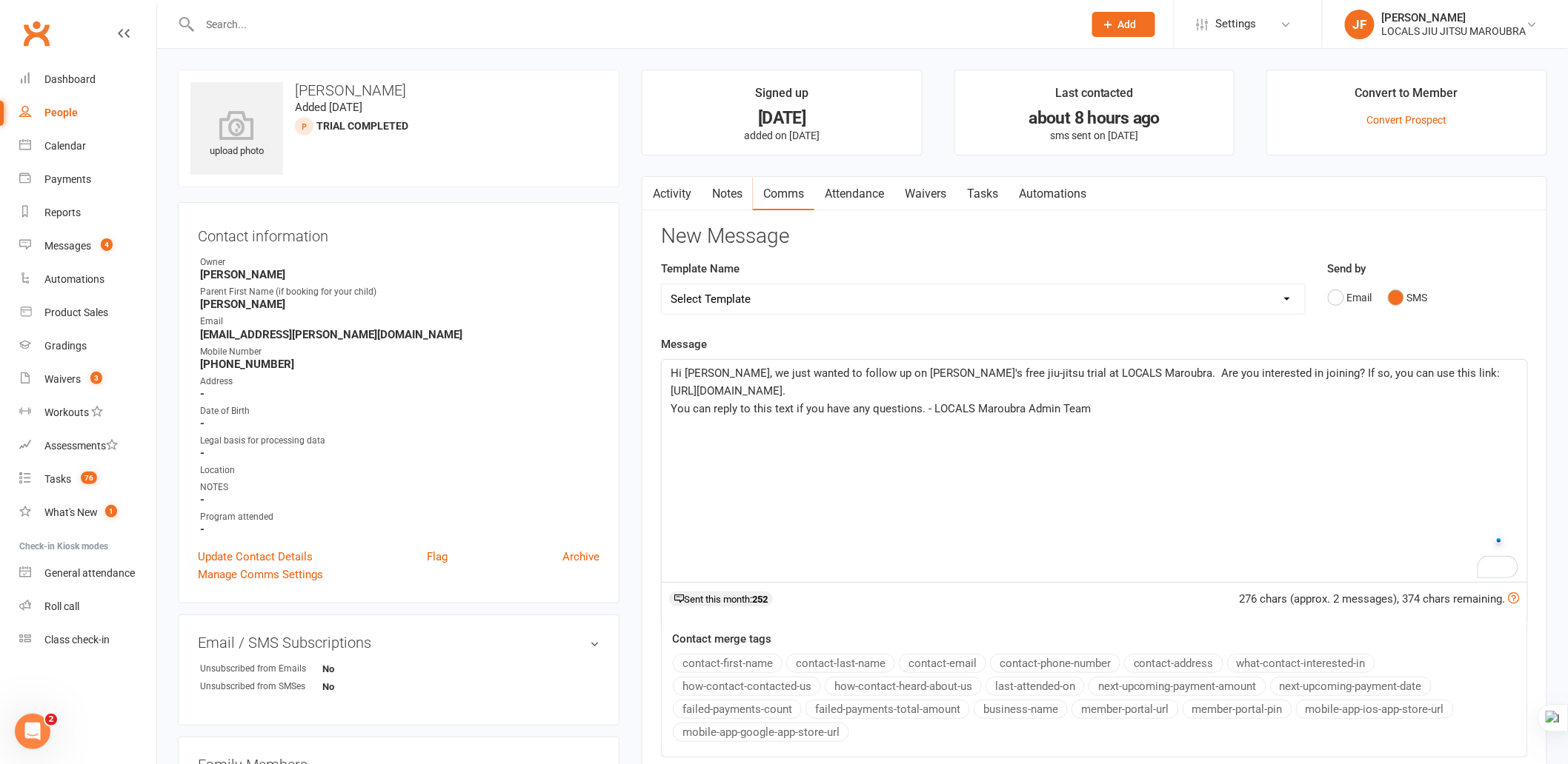
click at [1047, 527] on div "Hi [PERSON_NAME], we just wanted to follow up on [PERSON_NAME]'s free jiu-jitsu…" at bounding box center [1095, 471] width 865 height 223
click at [951, 408] on span "You can reply to this text if you have any questions. - LOCALS Maroubra Admin T…" at bounding box center [881, 408] width 420 height 13
click at [922, 386] on p "Hi [PERSON_NAME], we just wanted to follow up on [PERSON_NAME]'s free jiu-jitsu…" at bounding box center [1095, 382] width 848 height 36
click at [953, 406] on span "You can reply to this text if you have any questions. - LOCALS Maroubra Admin T…" at bounding box center [881, 408] width 420 height 13
click at [1040, 405] on span "You can reply to this text if you have any questions. - LOCALS Maroubra Admin T…" at bounding box center [881, 408] width 420 height 13
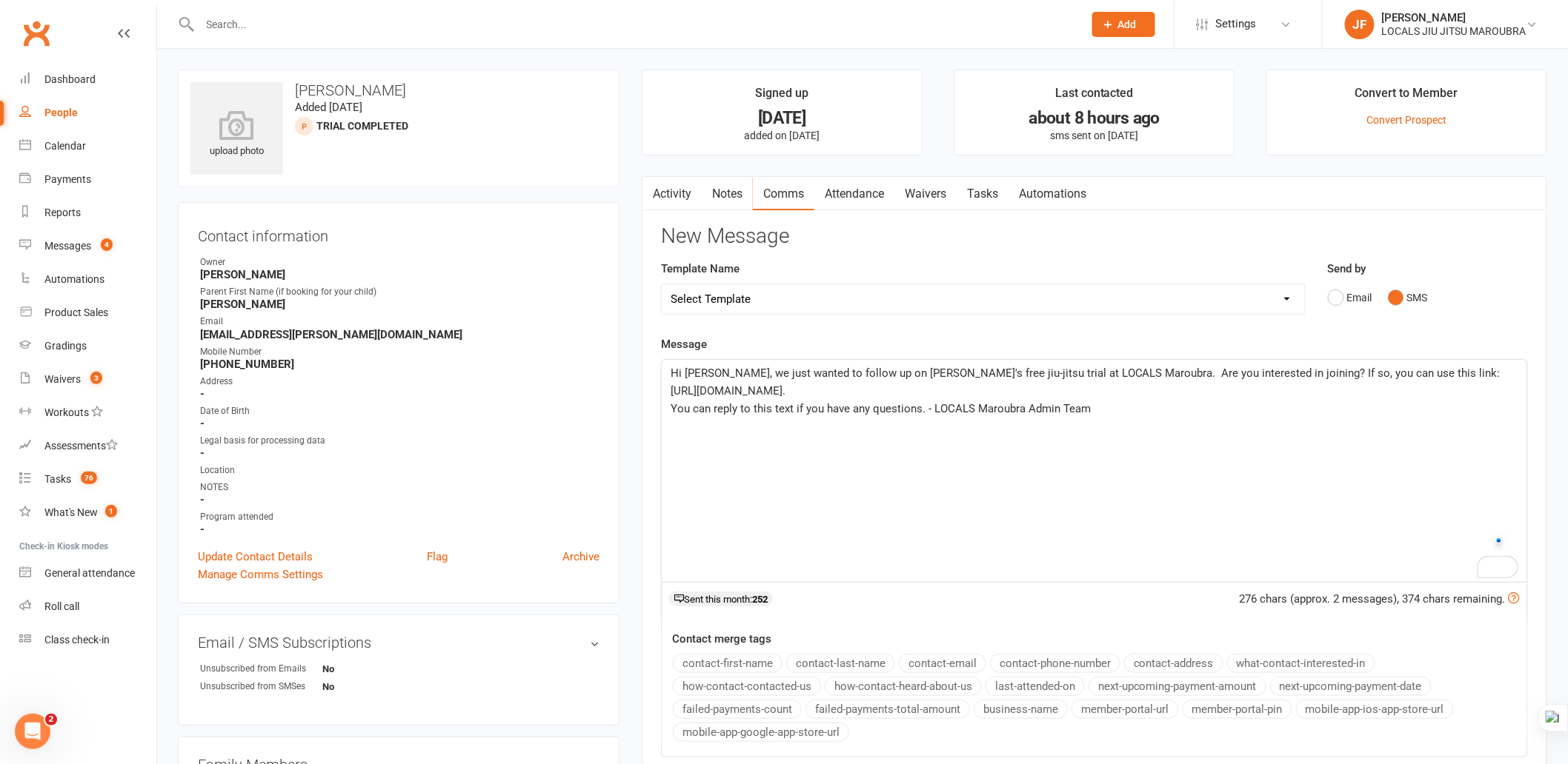
click at [989, 378] on span "Hi [PERSON_NAME], we just wanted to follow up on [PERSON_NAME]'s free jiu-jitsu…" at bounding box center [1087, 382] width 833 height 31
click at [1008, 398] on p "Hi [PERSON_NAME], we just wanted to follow up on [PERSON_NAME]'s free jiu-jitsu…" at bounding box center [1095, 382] width 848 height 36
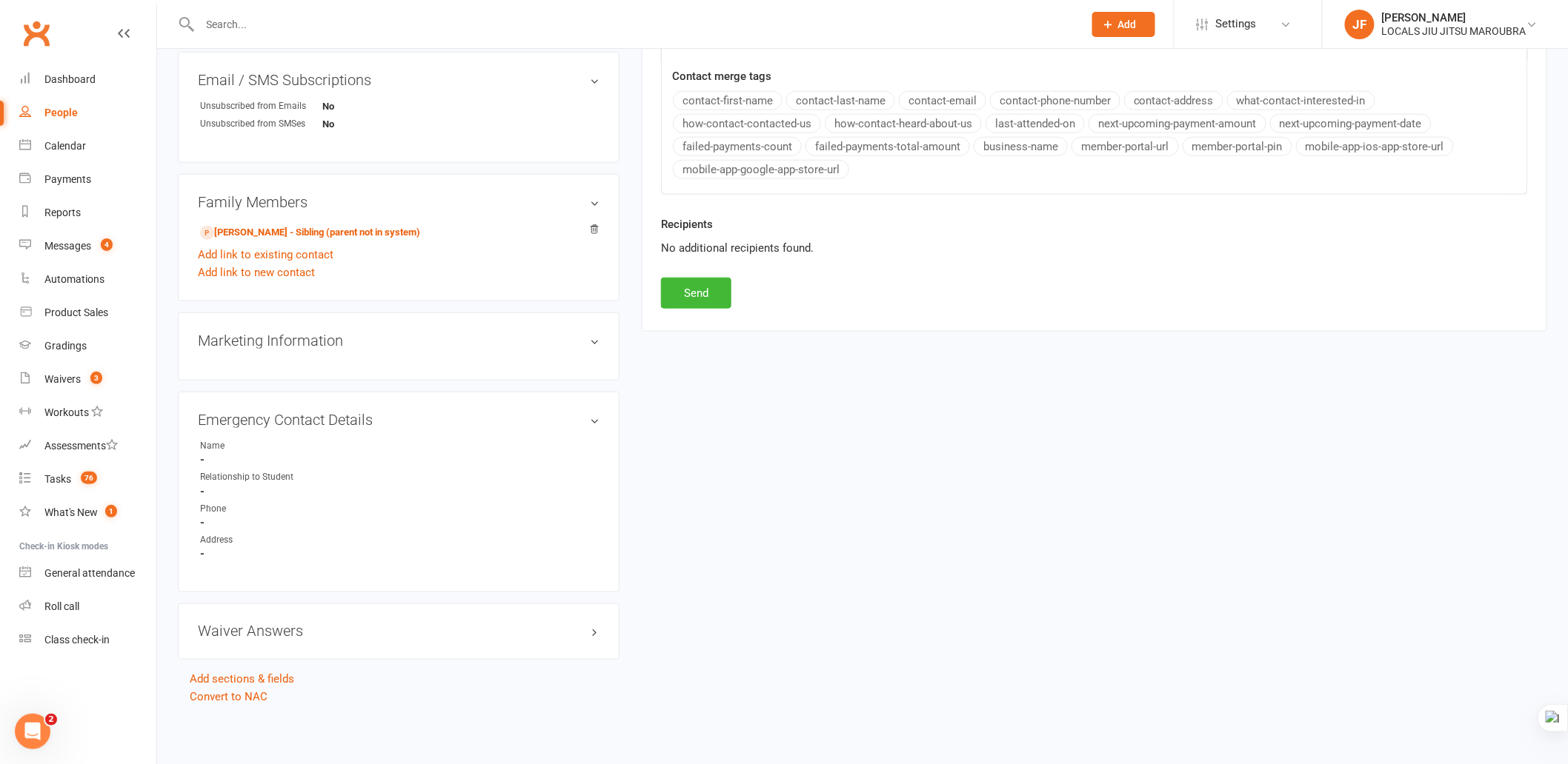
drag, startPoint x: 1088, startPoint y: 613, endPoint x: 1087, endPoint y: 604, distance: 9.1
click at [1088, 612] on div "upload photo [PERSON_NAME] Added [DATE] TRIAL COMPLETED prospect Contact inform…" at bounding box center [863, 107] width 1392 height 1200
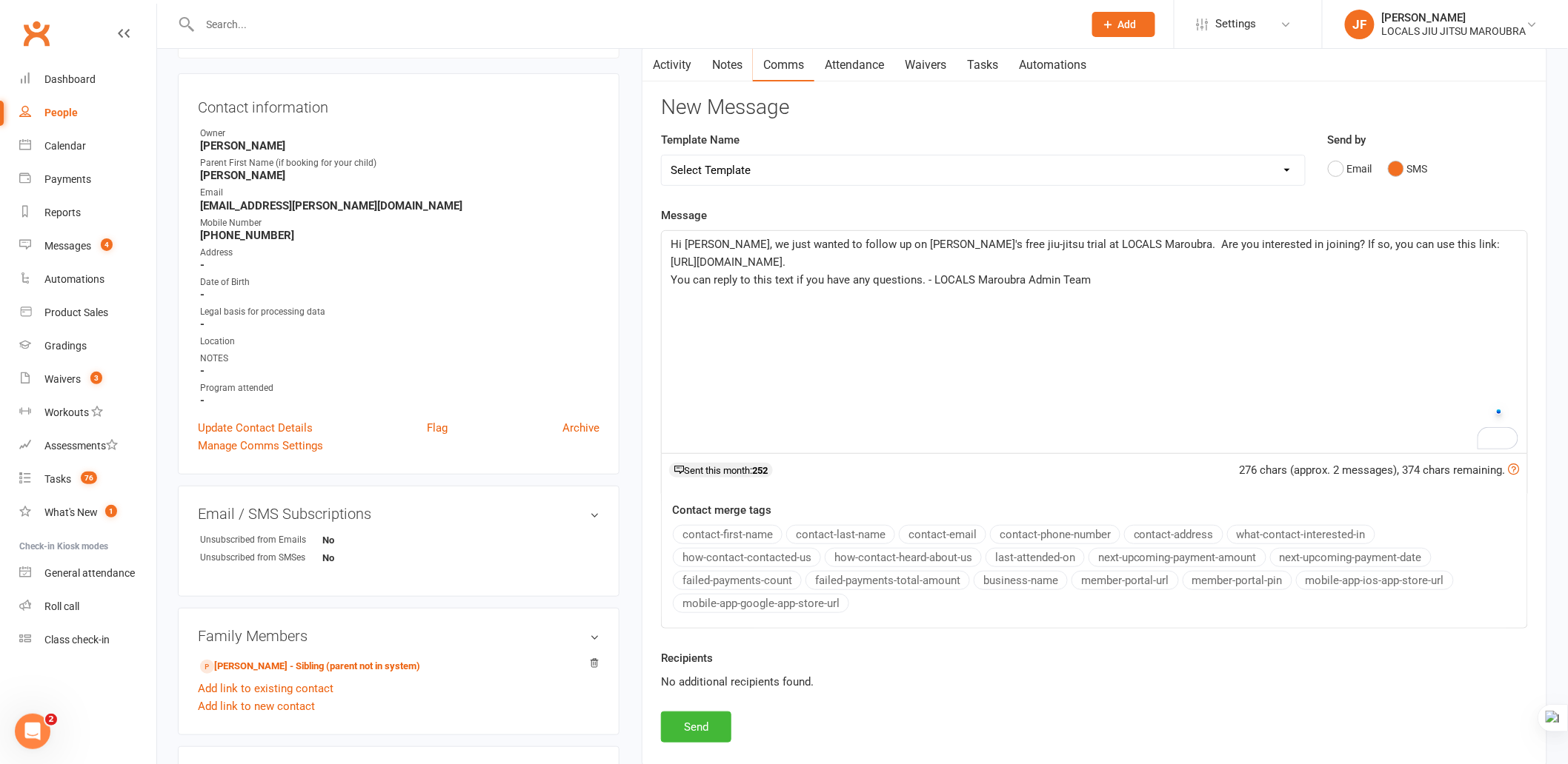
scroll to position [69, 0]
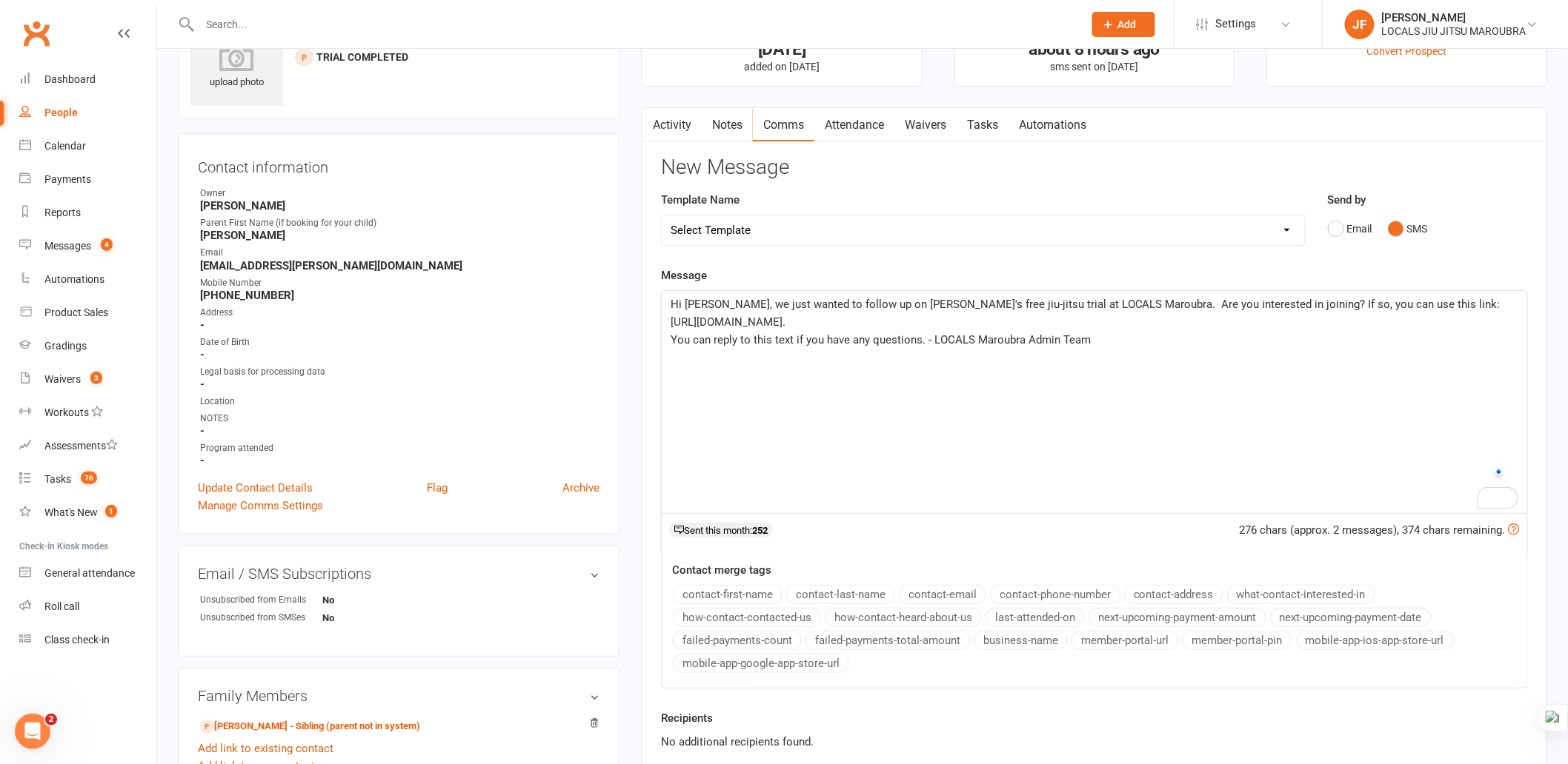
click at [1154, 490] on div "Hi [PERSON_NAME], we just wanted to follow up on [PERSON_NAME]'s free jiu-jitsu…" at bounding box center [1095, 402] width 865 height 223
click at [1130, 382] on div "Hi [PERSON_NAME], we just wanted to follow up on [PERSON_NAME]'s free jiu-jitsu…" at bounding box center [1095, 402] width 865 height 223
click at [1133, 350] on div "Hi [PERSON_NAME], we just wanted to follow up on [PERSON_NAME]'s free jiu-jitsu…" at bounding box center [1095, 402] width 865 height 223
click at [1116, 322] on p "Hi [PERSON_NAME], we just wanted to follow up on [PERSON_NAME]'s free jiu-jitsu…" at bounding box center [1095, 313] width 848 height 36
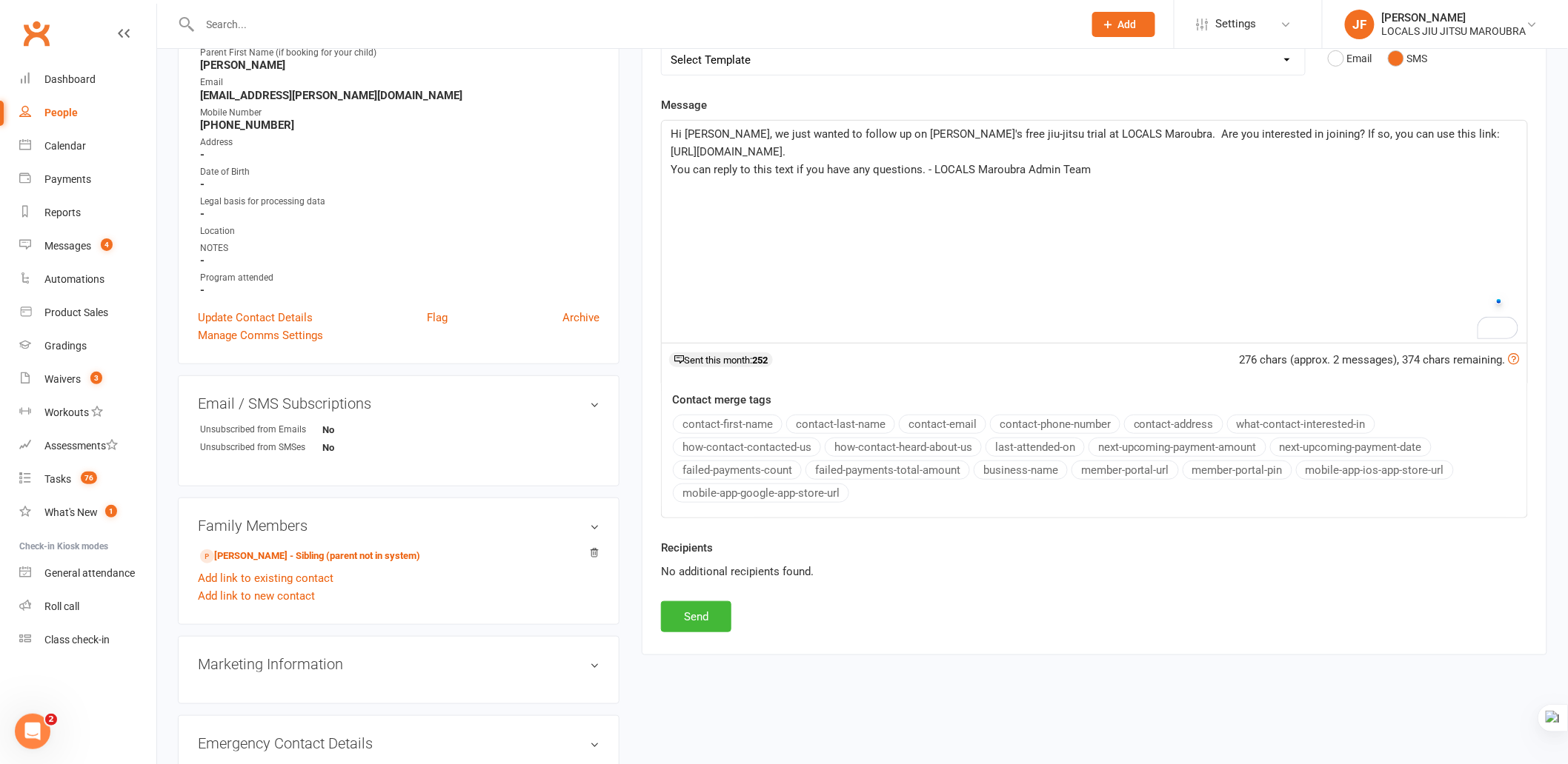
scroll to position [247, 0]
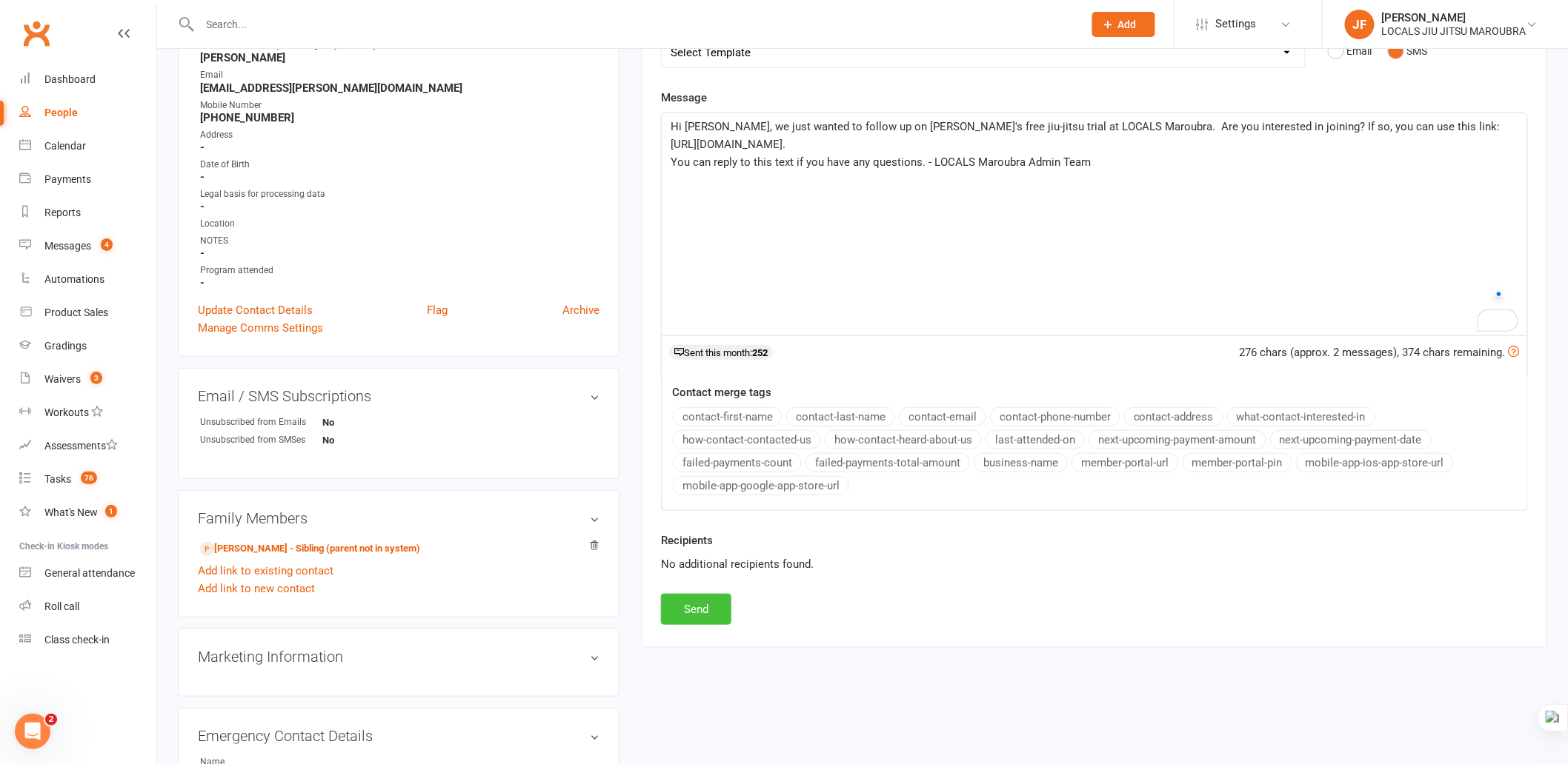
click at [697, 623] on button "Send" at bounding box center [696, 610] width 70 height 31
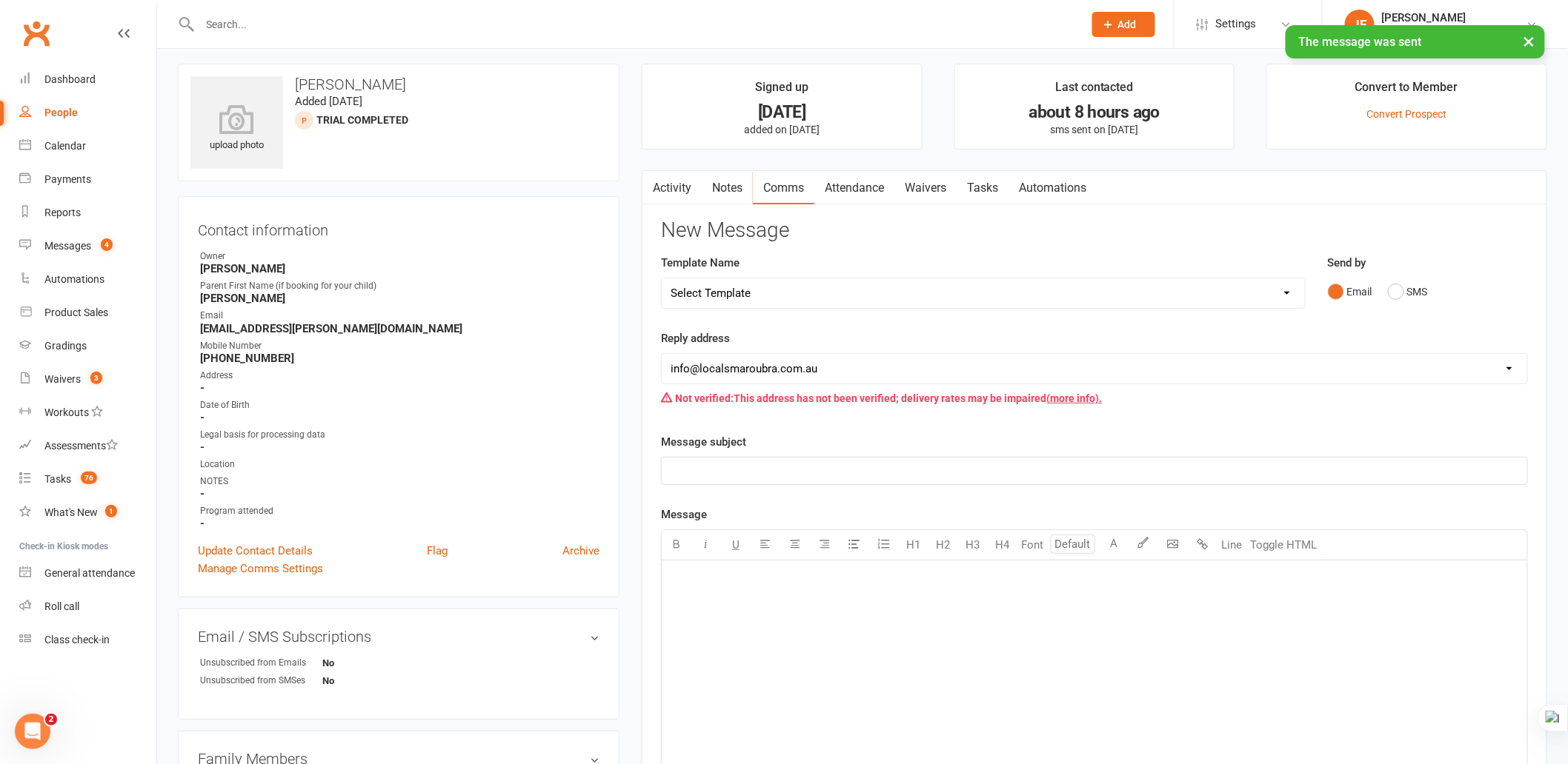
scroll to position [0, 0]
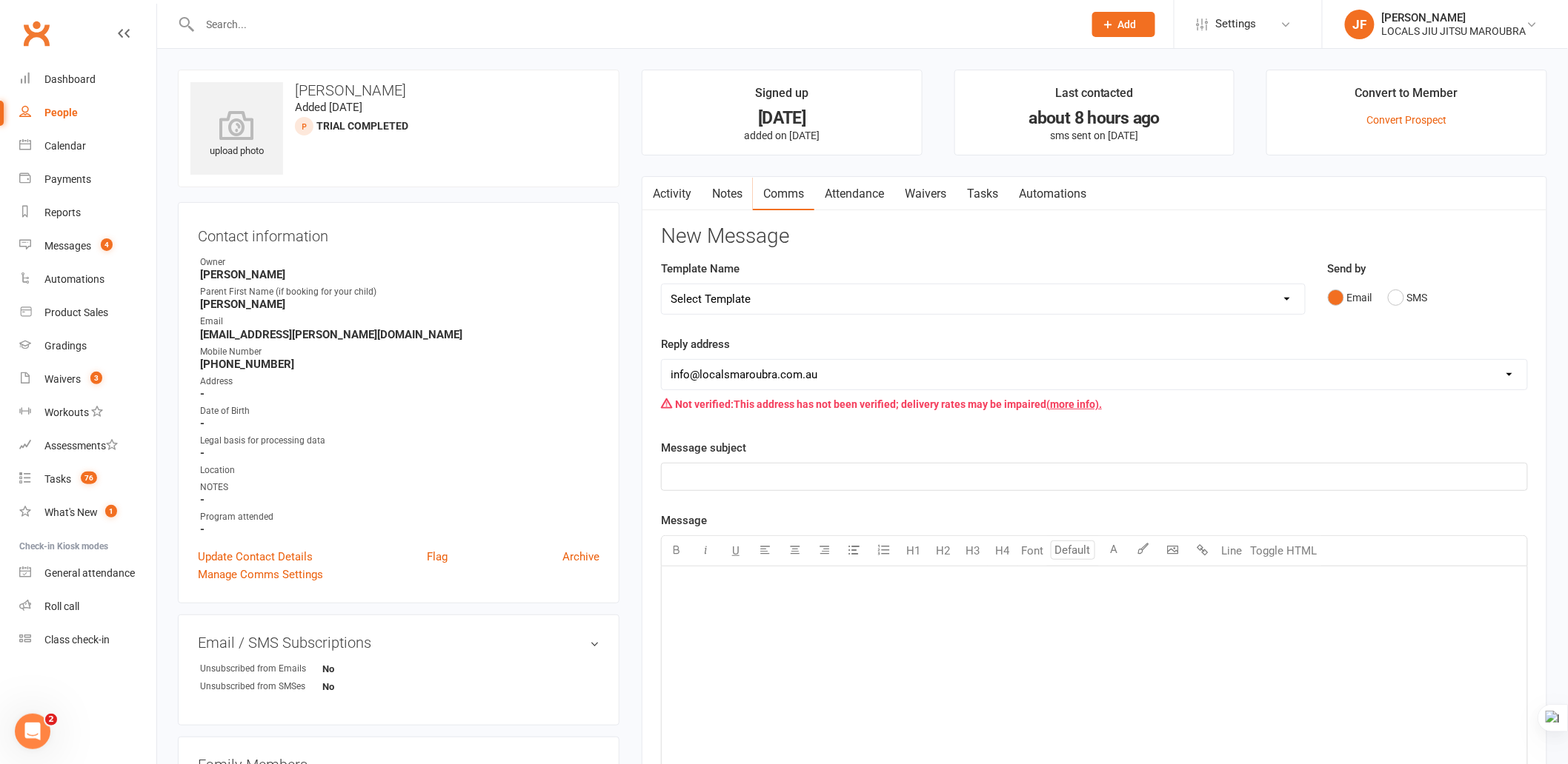
click at [399, 26] on input "text" at bounding box center [634, 25] width 877 height 21
paste input "[PERSON_NAME]"
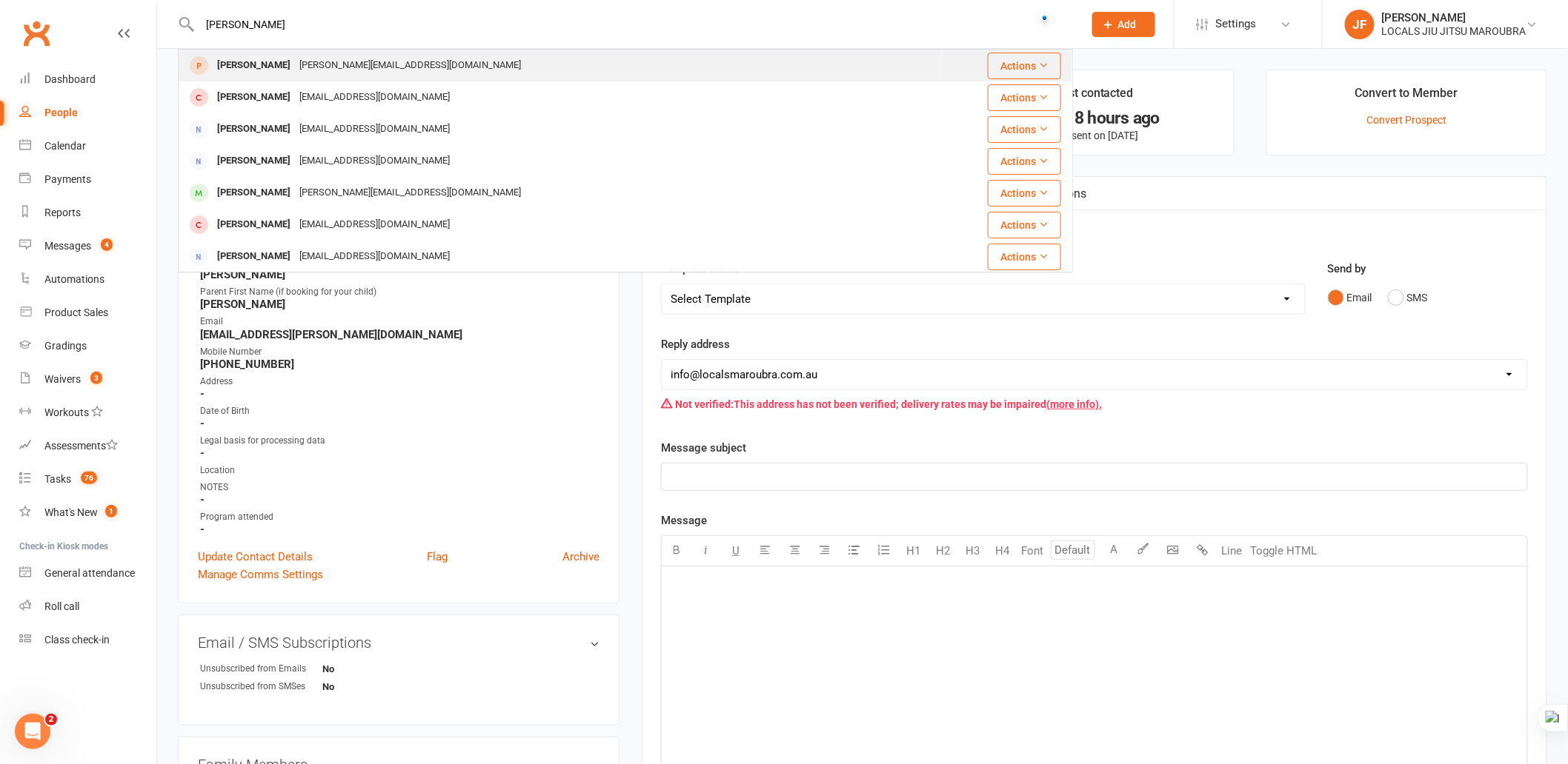
type input "[PERSON_NAME]"
click at [408, 62] on div "[PERSON_NAME] [PERSON_NAME][EMAIL_ADDRESS][DOMAIN_NAME]" at bounding box center [560, 66] width 761 height 31
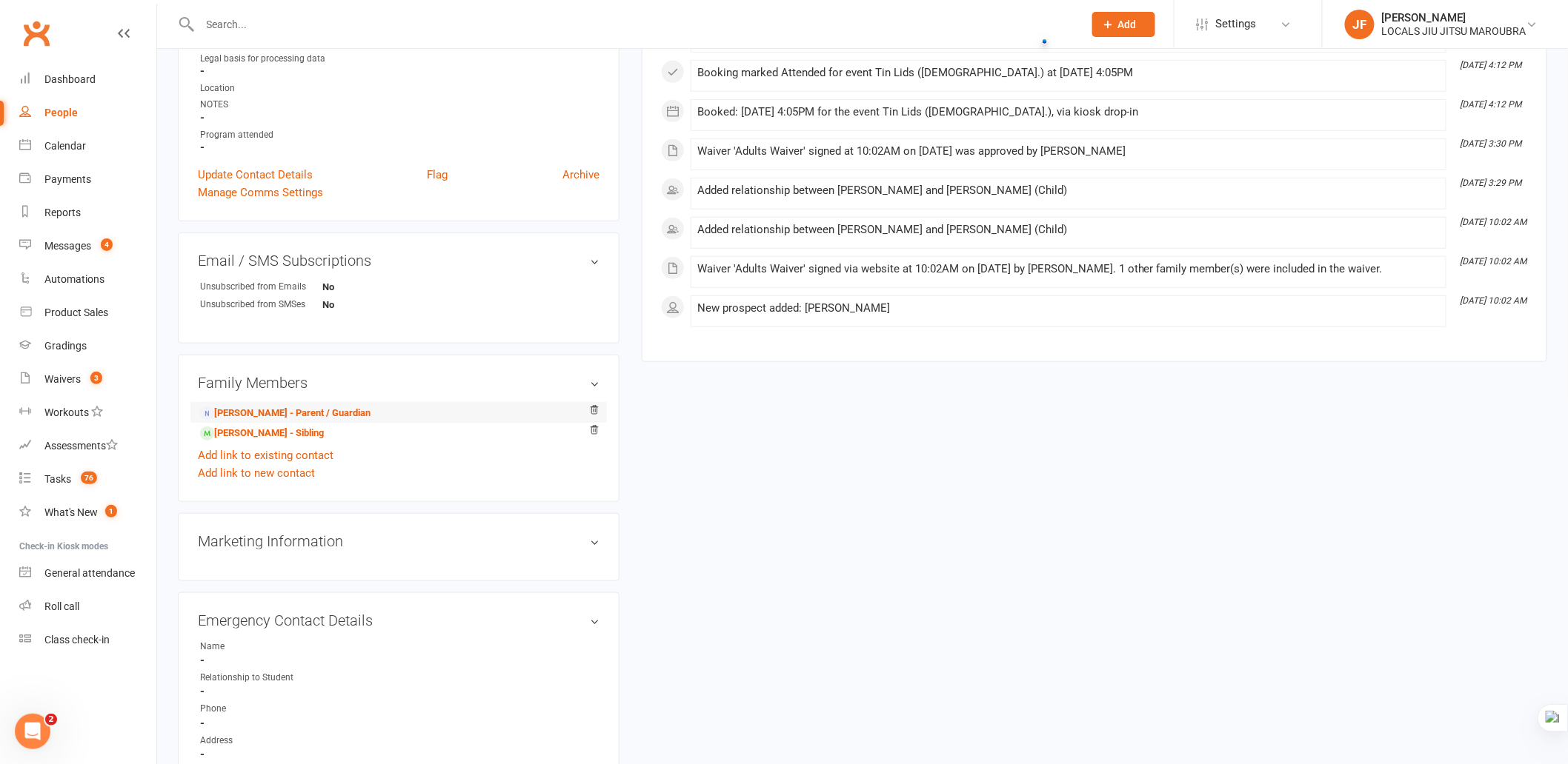
scroll to position [411, 0]
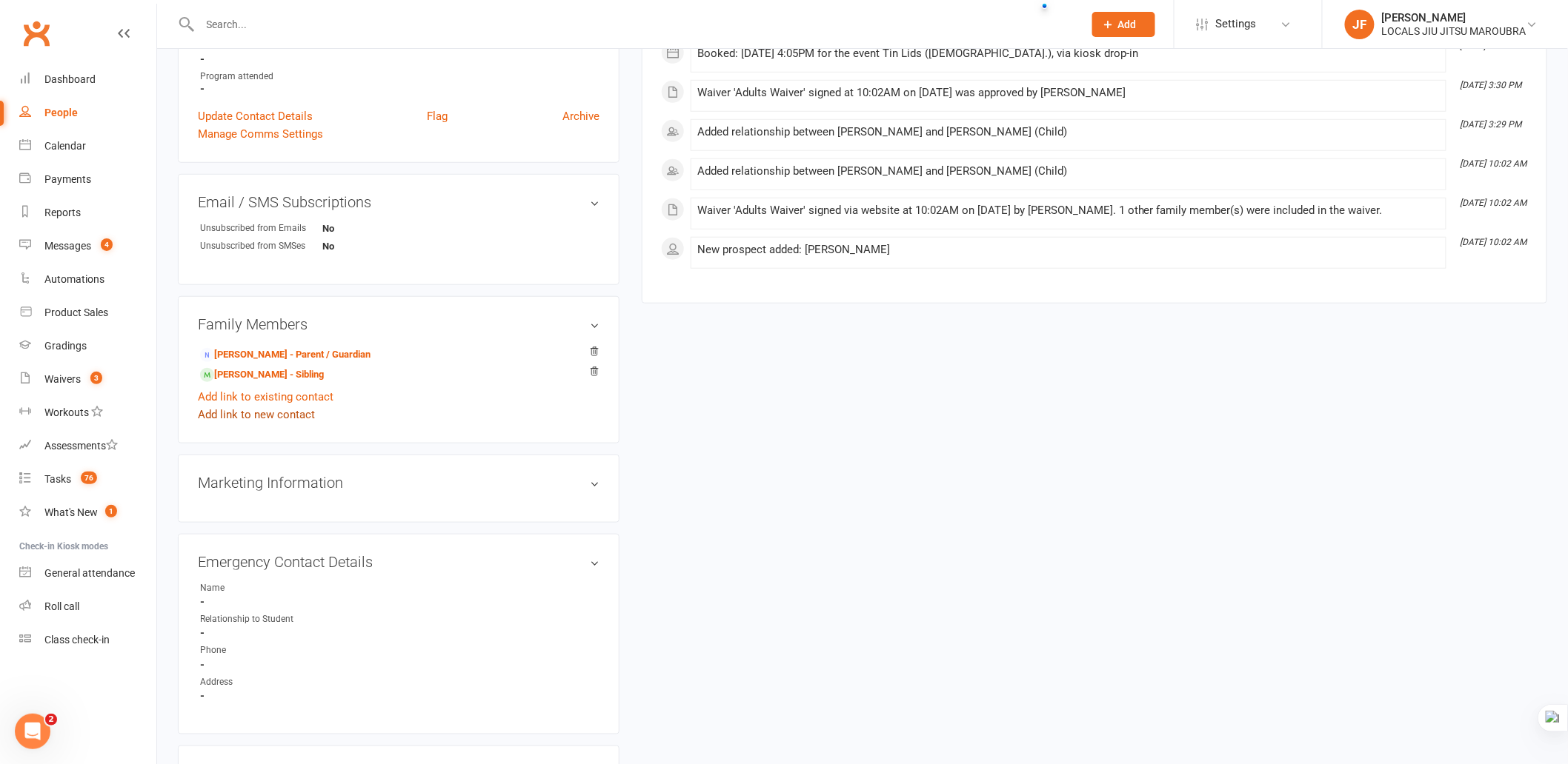
click at [287, 418] on link "Add link to new contact" at bounding box center [255, 414] width 117 height 17
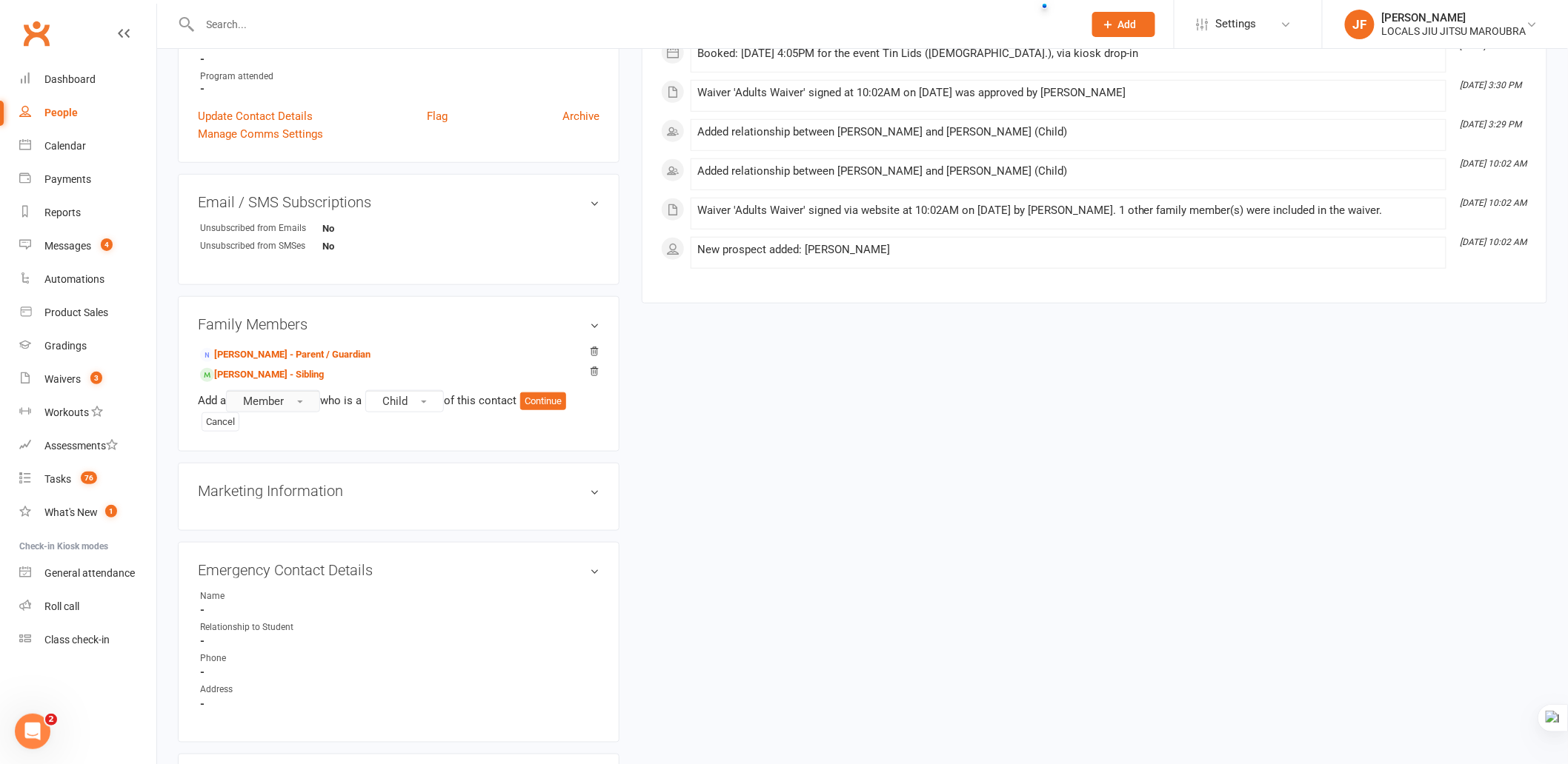
click at [287, 405] on button "Member" at bounding box center [274, 401] width 94 height 22
click at [393, 396] on span "Child" at bounding box center [395, 402] width 25 height 13
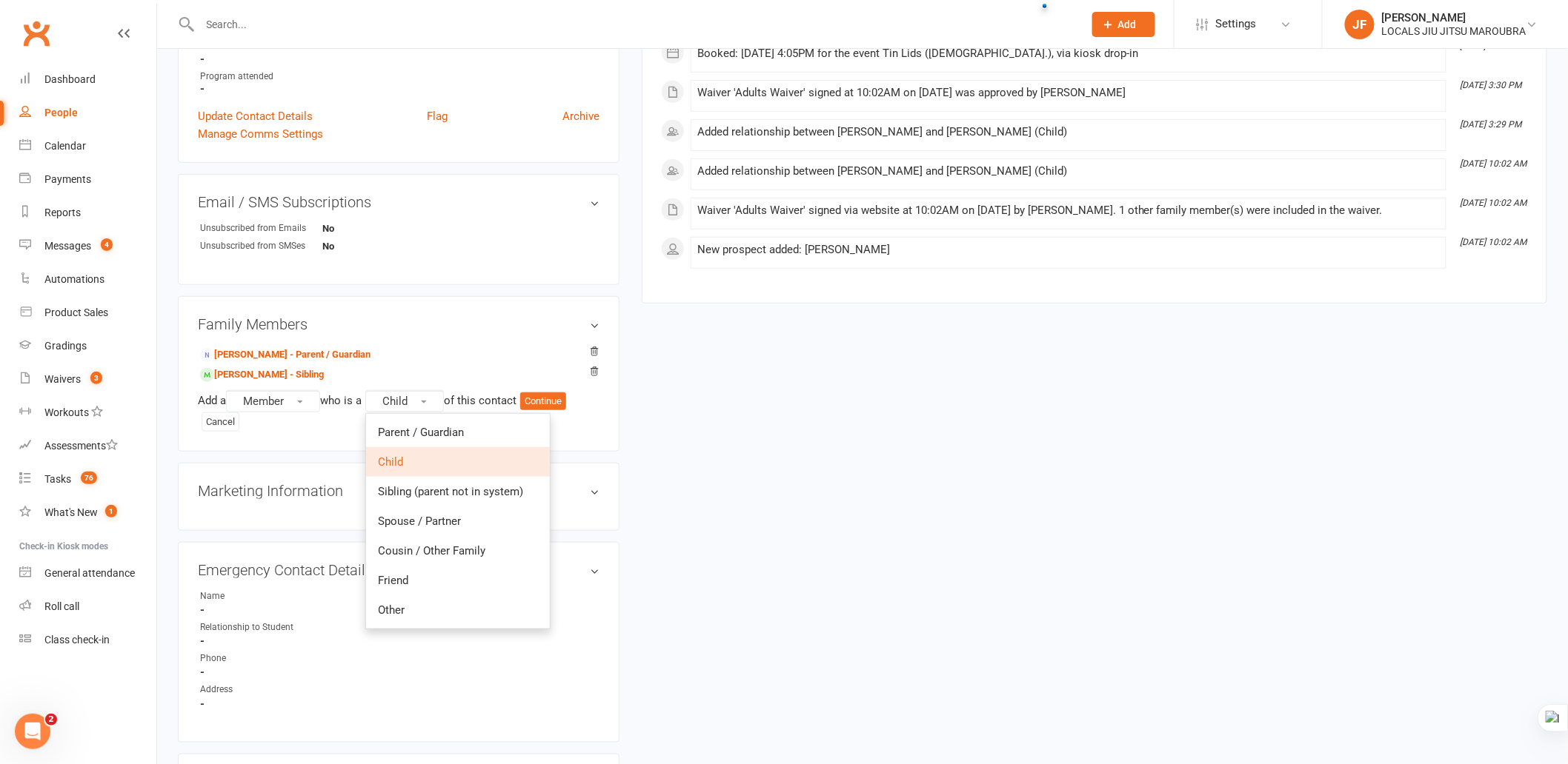
click at [293, 425] on div "Add a Member who is a Child Parent / Guardian Child Sibling (parent not in syst…" at bounding box center [398, 410] width 402 height 41
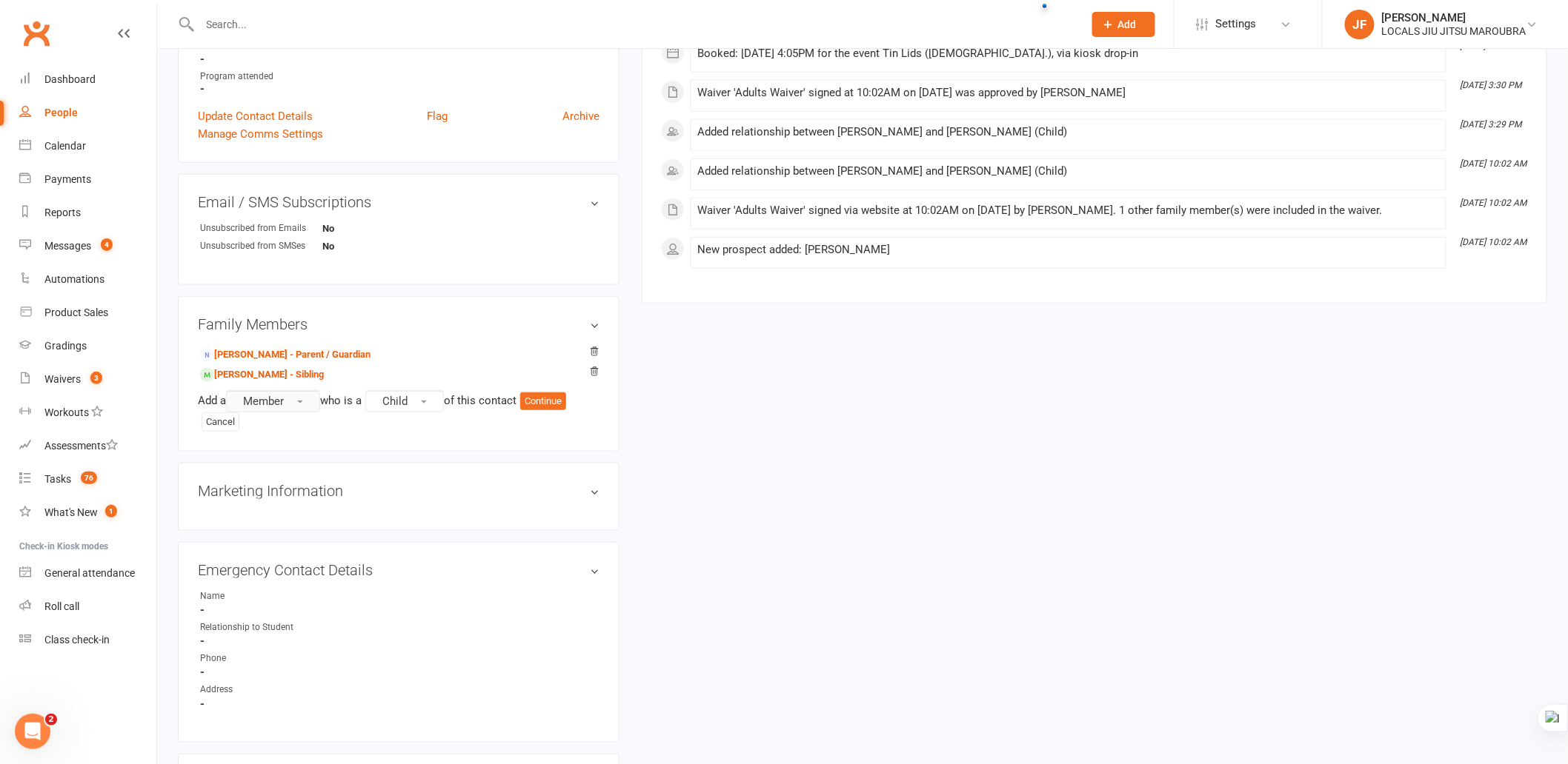
click at [301, 406] on button "Member" at bounding box center [274, 401] width 94 height 22
click at [309, 482] on link "Non-attending contact" at bounding box center [300, 491] width 146 height 30
click at [476, 402] on span "Child" at bounding box center [465, 402] width 25 height 13
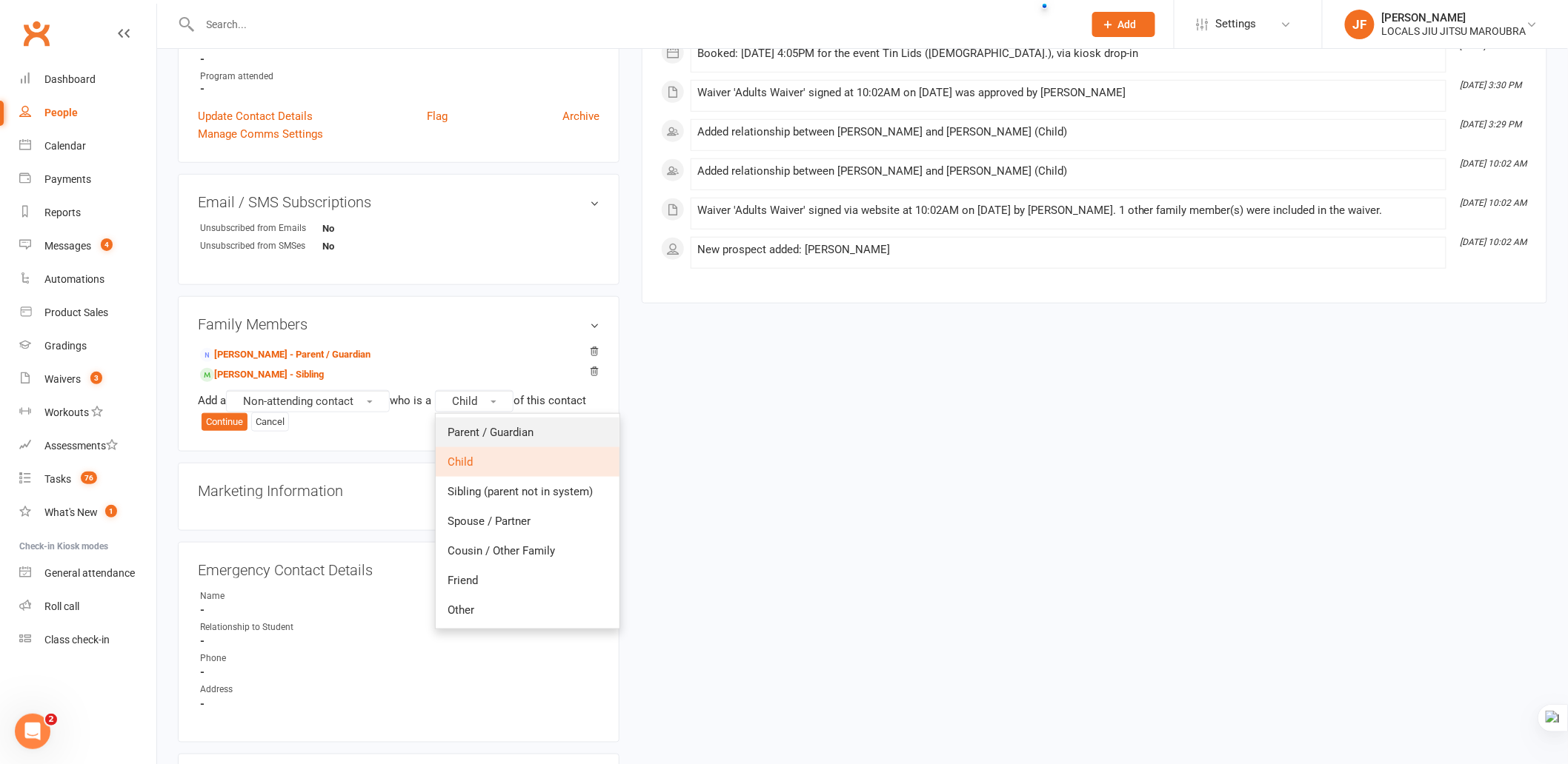
click at [479, 428] on span "Parent / Guardian" at bounding box center [490, 433] width 86 height 13
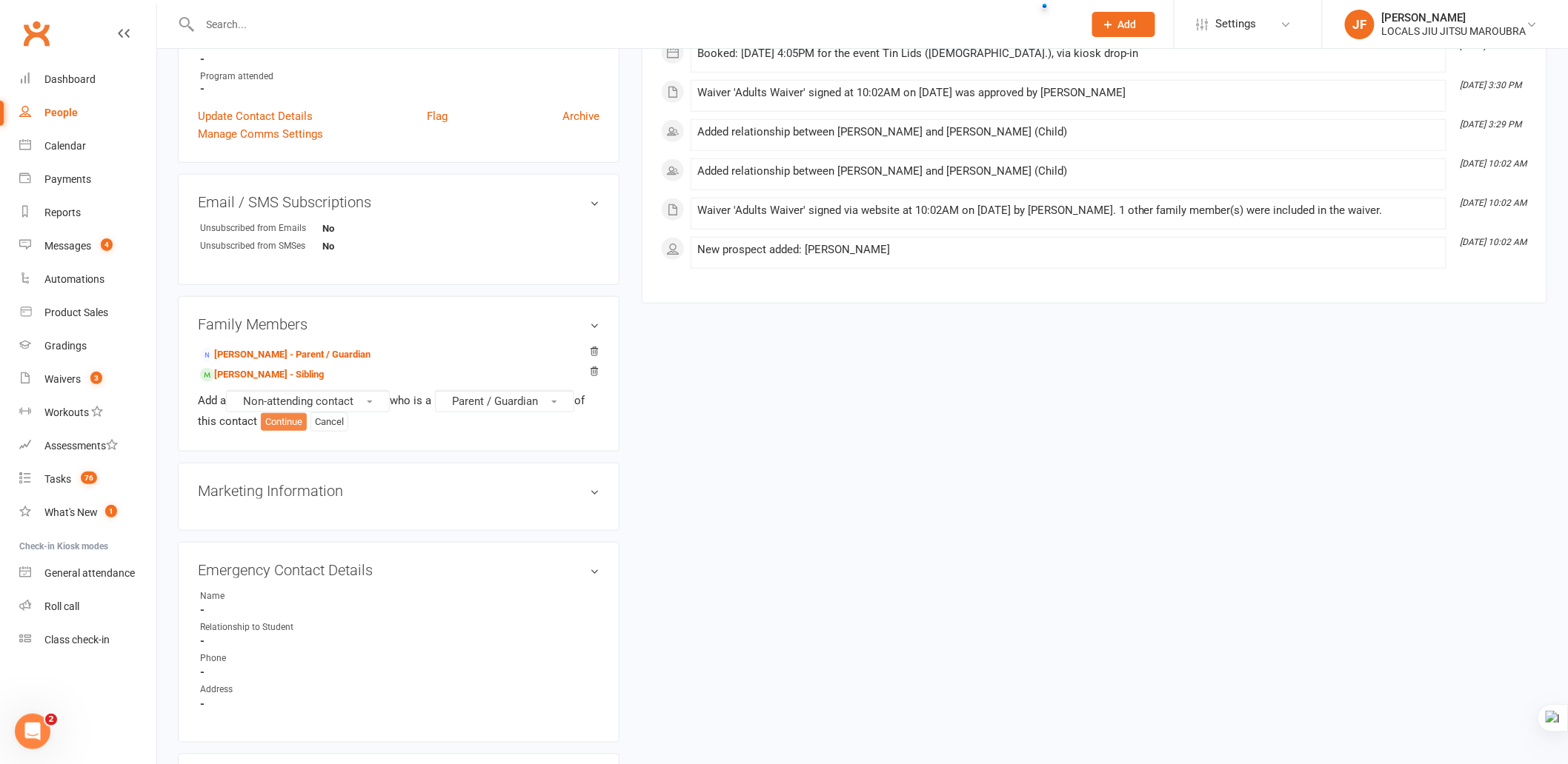
click at [293, 422] on button "Continue" at bounding box center [284, 422] width 46 height 17
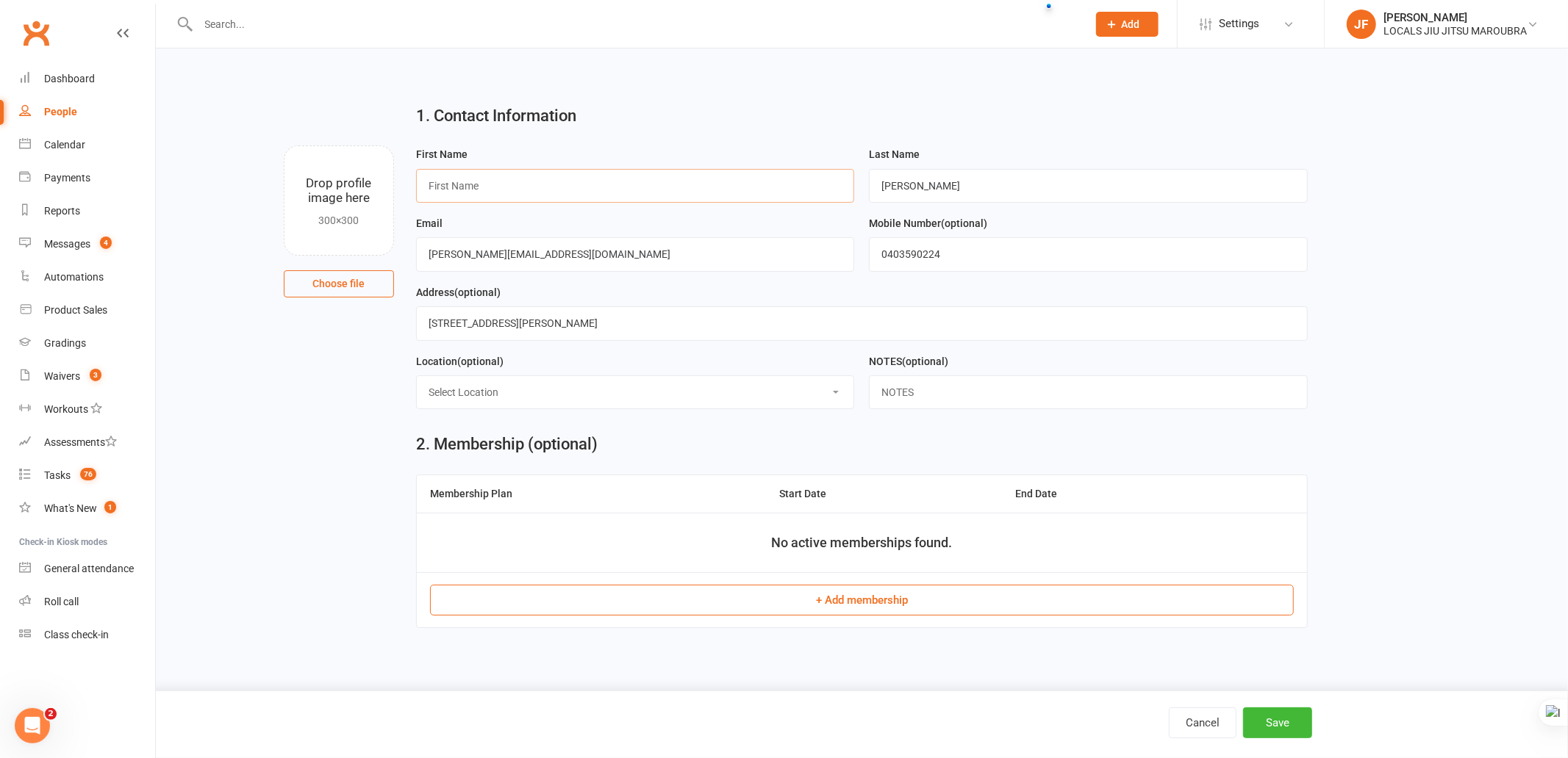
click at [597, 193] on input "text" at bounding box center [635, 185] width 439 height 33
paste input "[PERSON_NAME]"
drag, startPoint x: 450, startPoint y: 185, endPoint x: 497, endPoint y: 185, distance: 47.0
click at [497, 185] on input "[PERSON_NAME]" at bounding box center [635, 185] width 439 height 33
type input "[PERSON_NAME]"
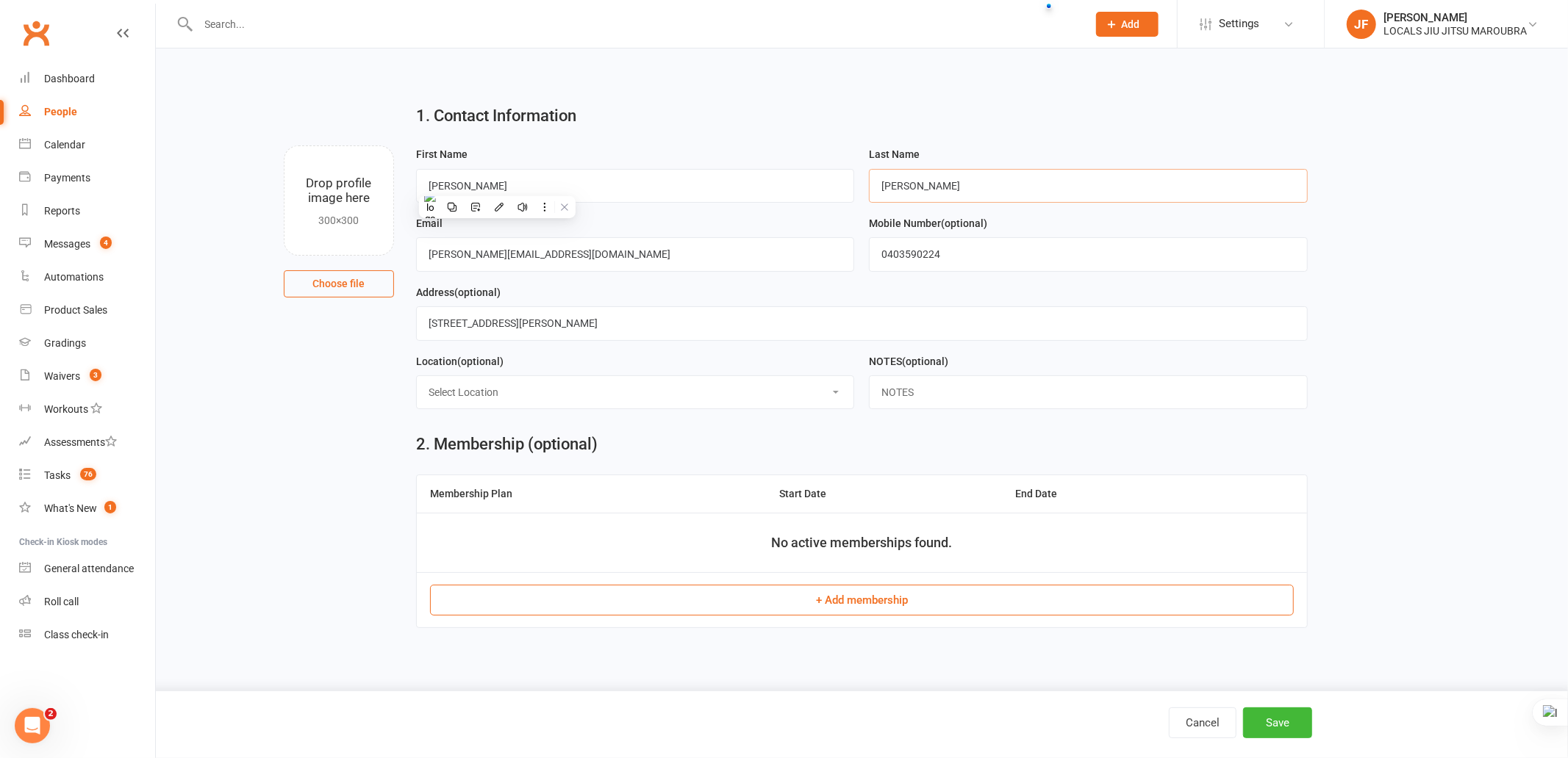
type input "v"
paste input "[PERSON_NAME]"
type input "[PERSON_NAME]"
click at [1385, 326] on main "1. Contact Information Drop profile image here 300×300 Choose file First Name […" at bounding box center [862, 257] width 1371 height 329
click at [479, 183] on input "[PERSON_NAME]" at bounding box center [635, 185] width 439 height 33
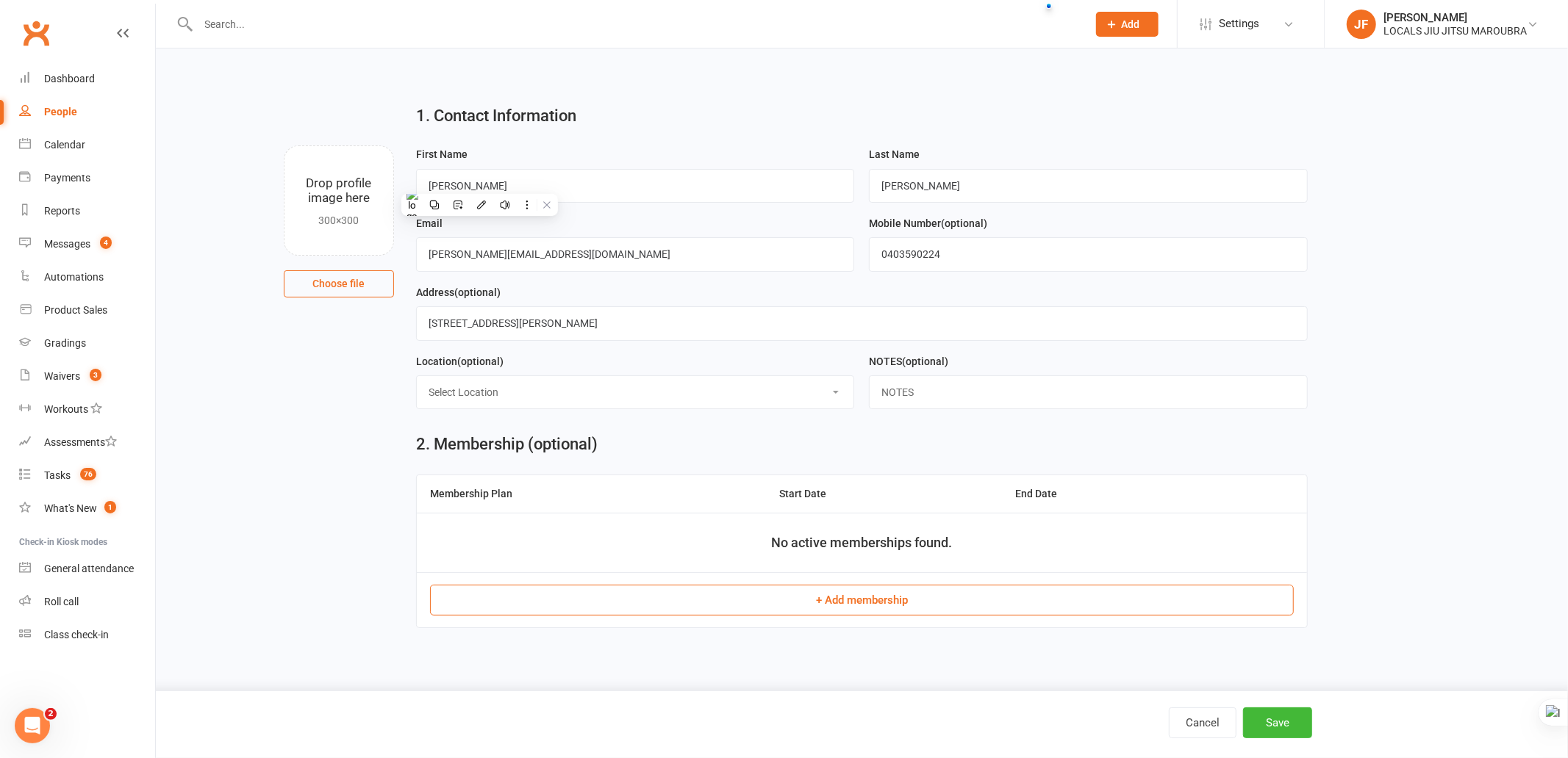
click at [1339, 322] on main "1. Contact Information Drop profile image here 300×300 Choose file First Name […" at bounding box center [862, 257] width 1371 height 329
click at [1273, 716] on button "Save" at bounding box center [1277, 723] width 69 height 31
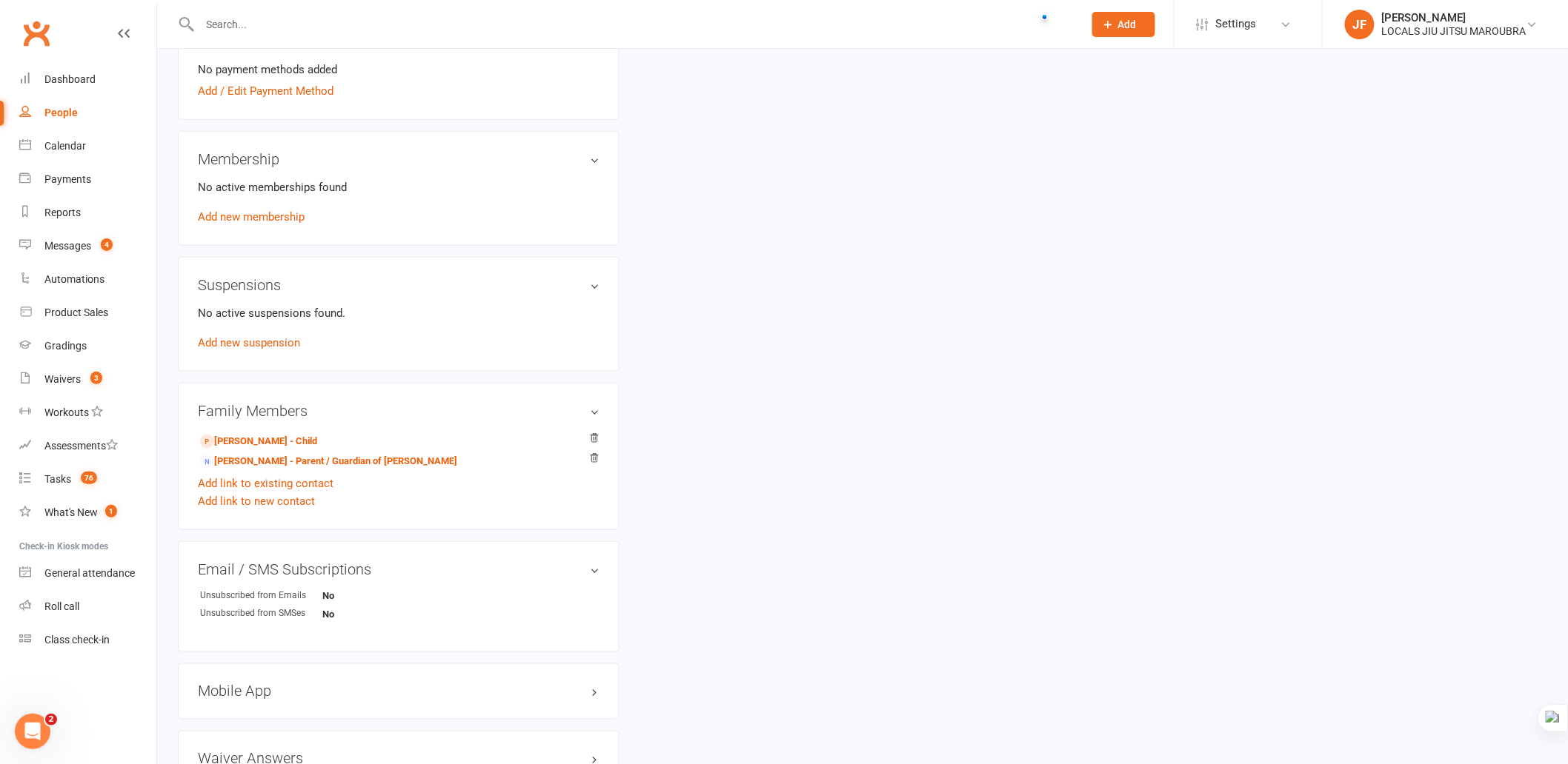
scroll to position [493, 0]
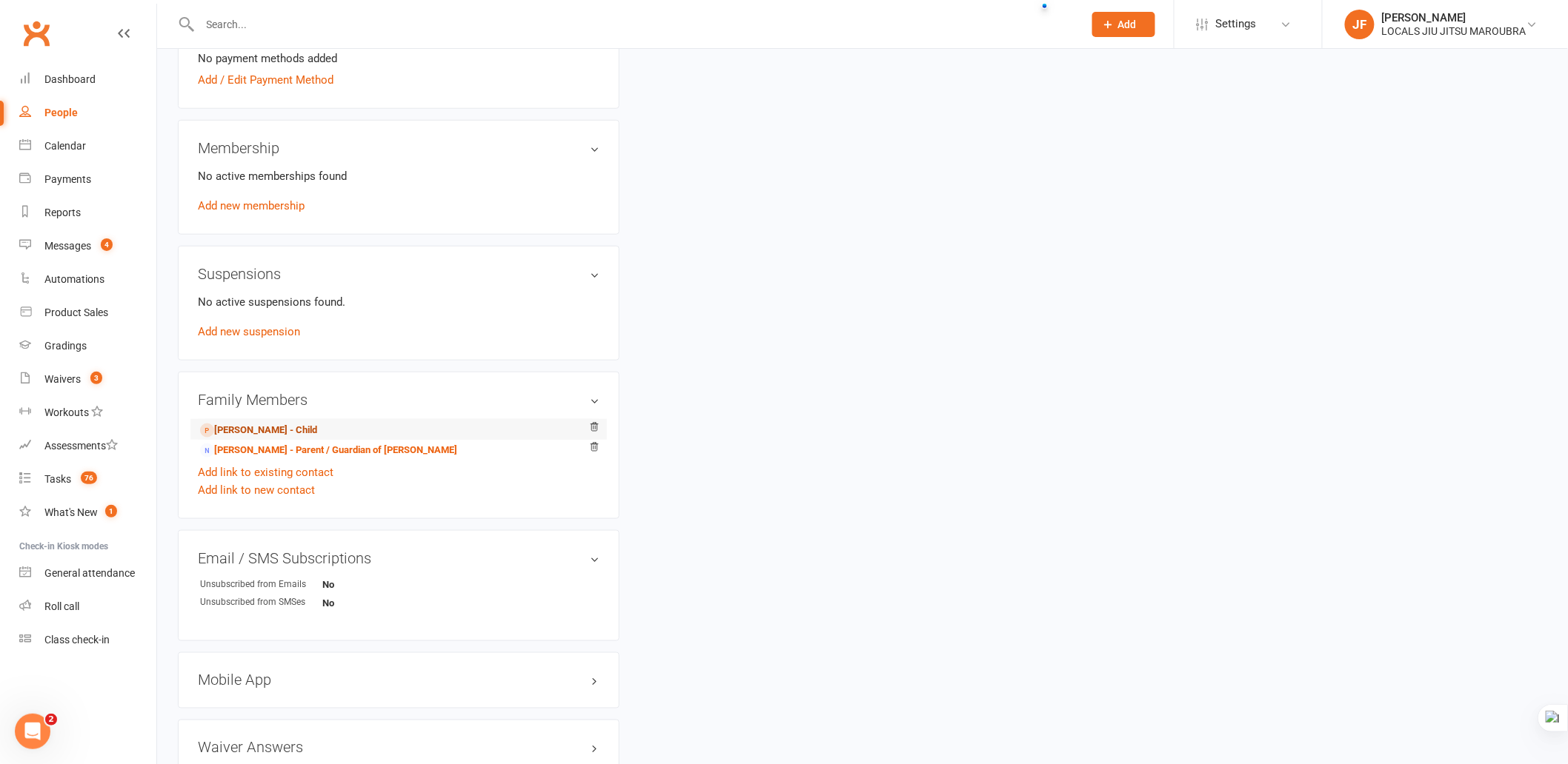
click at [239, 431] on link "[PERSON_NAME] - Child" at bounding box center [258, 431] width 117 height 15
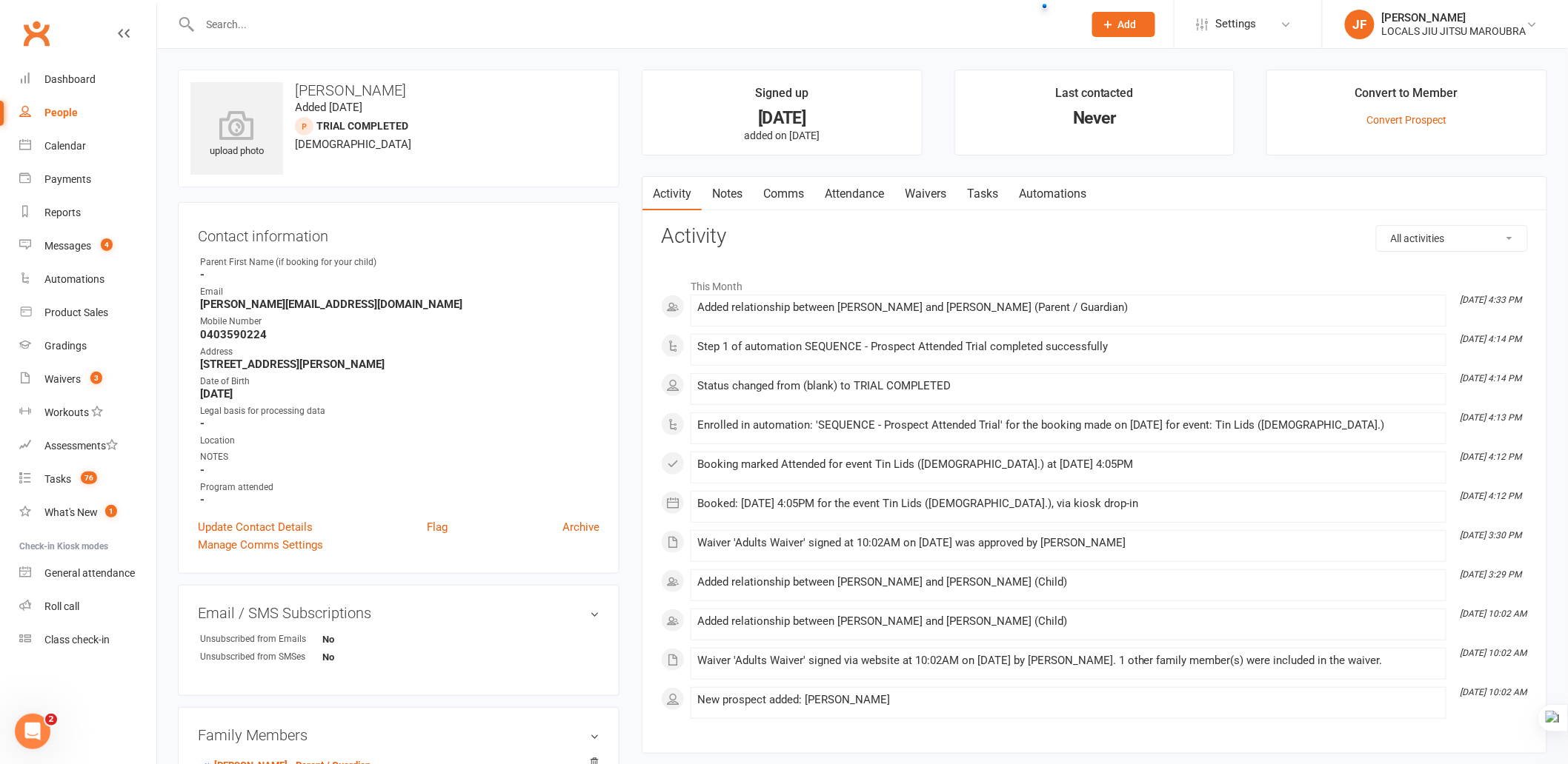
click at [937, 198] on link "Waivers" at bounding box center [925, 194] width 63 height 34
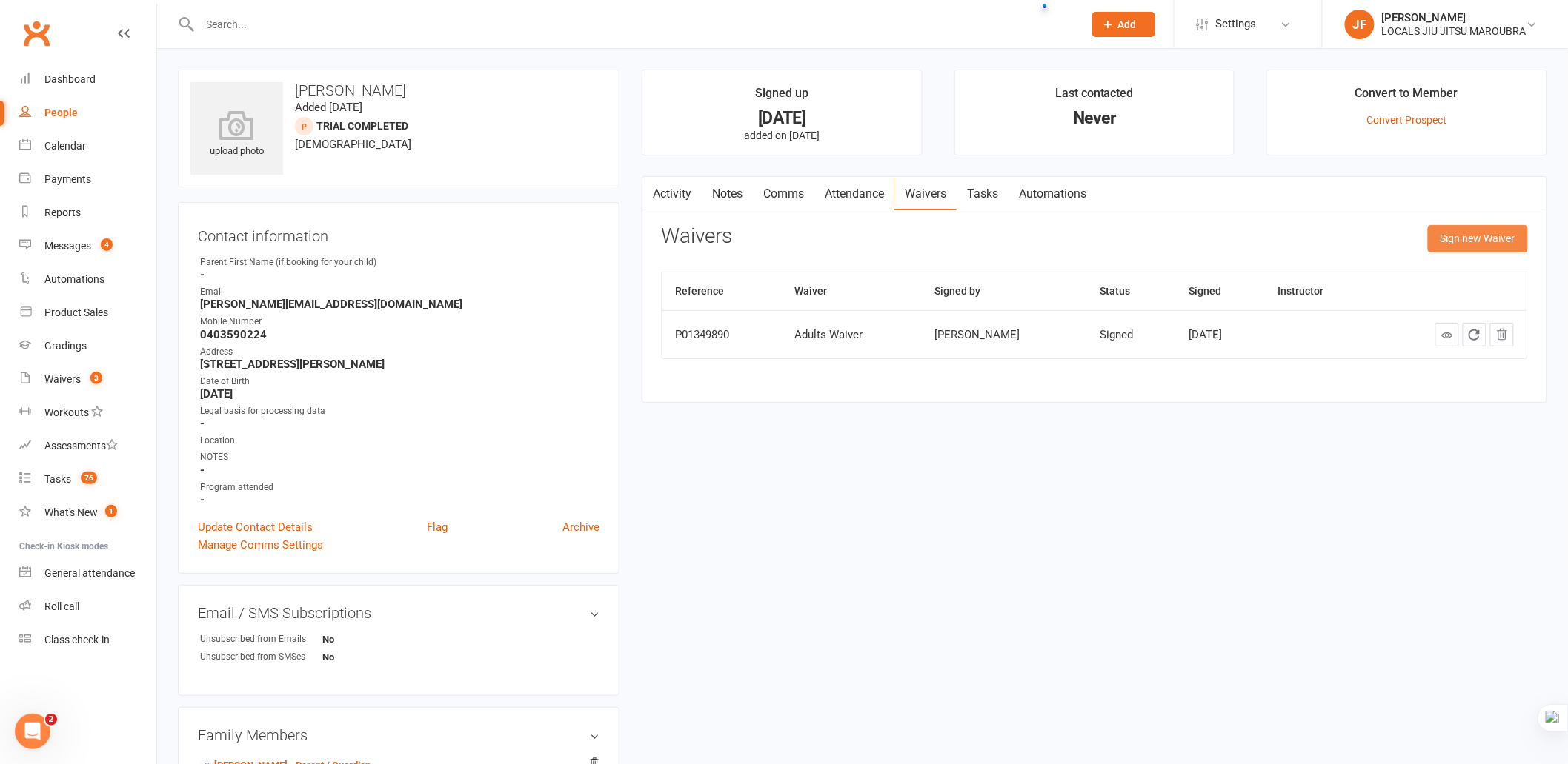
click at [1464, 240] on button "Sign new Waiver" at bounding box center [1478, 239] width 100 height 27
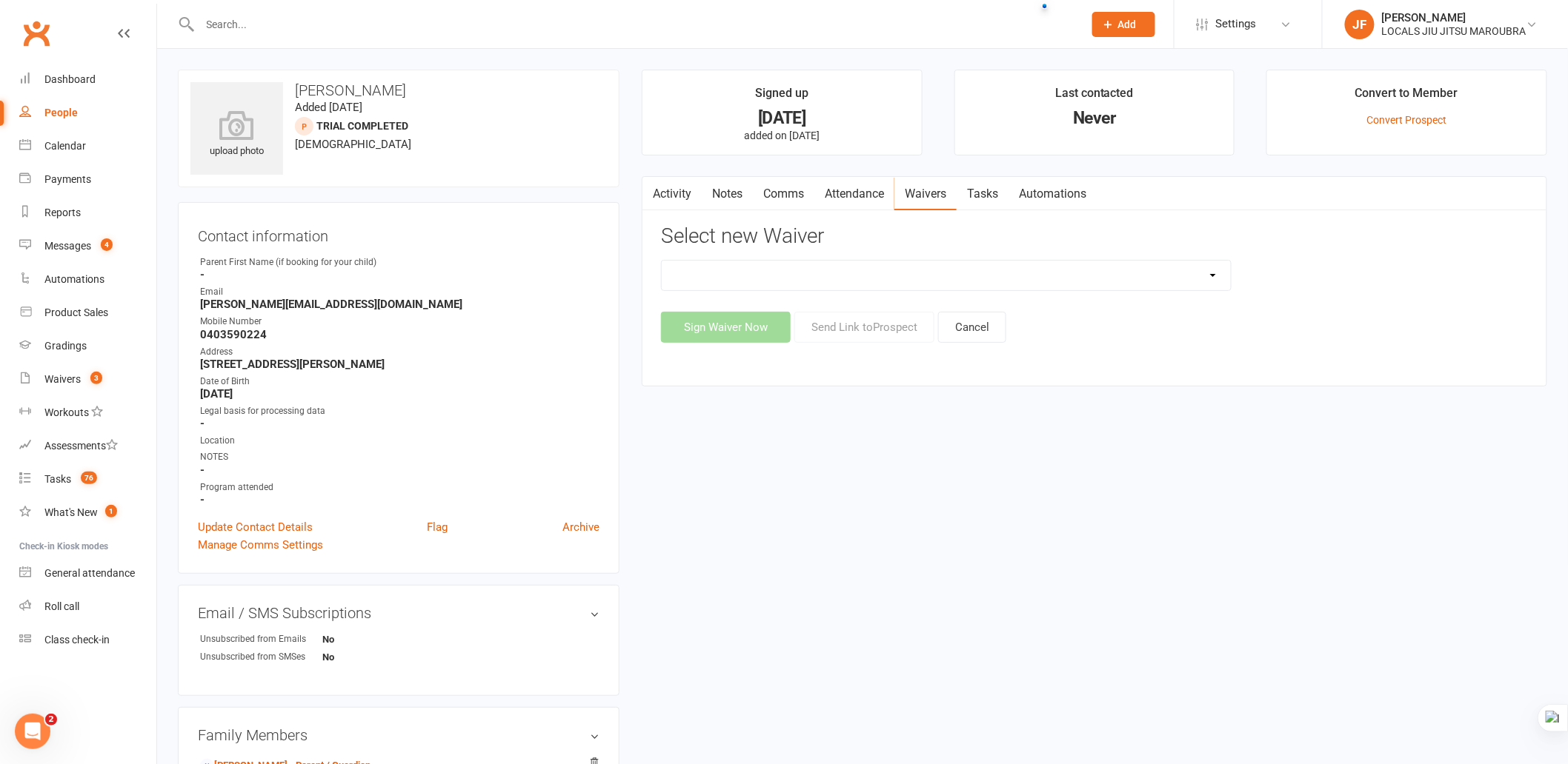
click at [855, 276] on select "1 WEEK TRIAL 6-Week Training Bundle: 10 Classes for $250 Adults Waiver Annual M…" at bounding box center [946, 276] width 569 height 30
select select "14780"
click at [662, 261] on select "1 WEEK TRIAL 6-Week Training Bundle: 10 Classes for $250 Adults Waiver Annual M…" at bounding box center [946, 276] width 569 height 30
click at [732, 328] on button "Sign Waiver Now" at bounding box center [726, 328] width 130 height 31
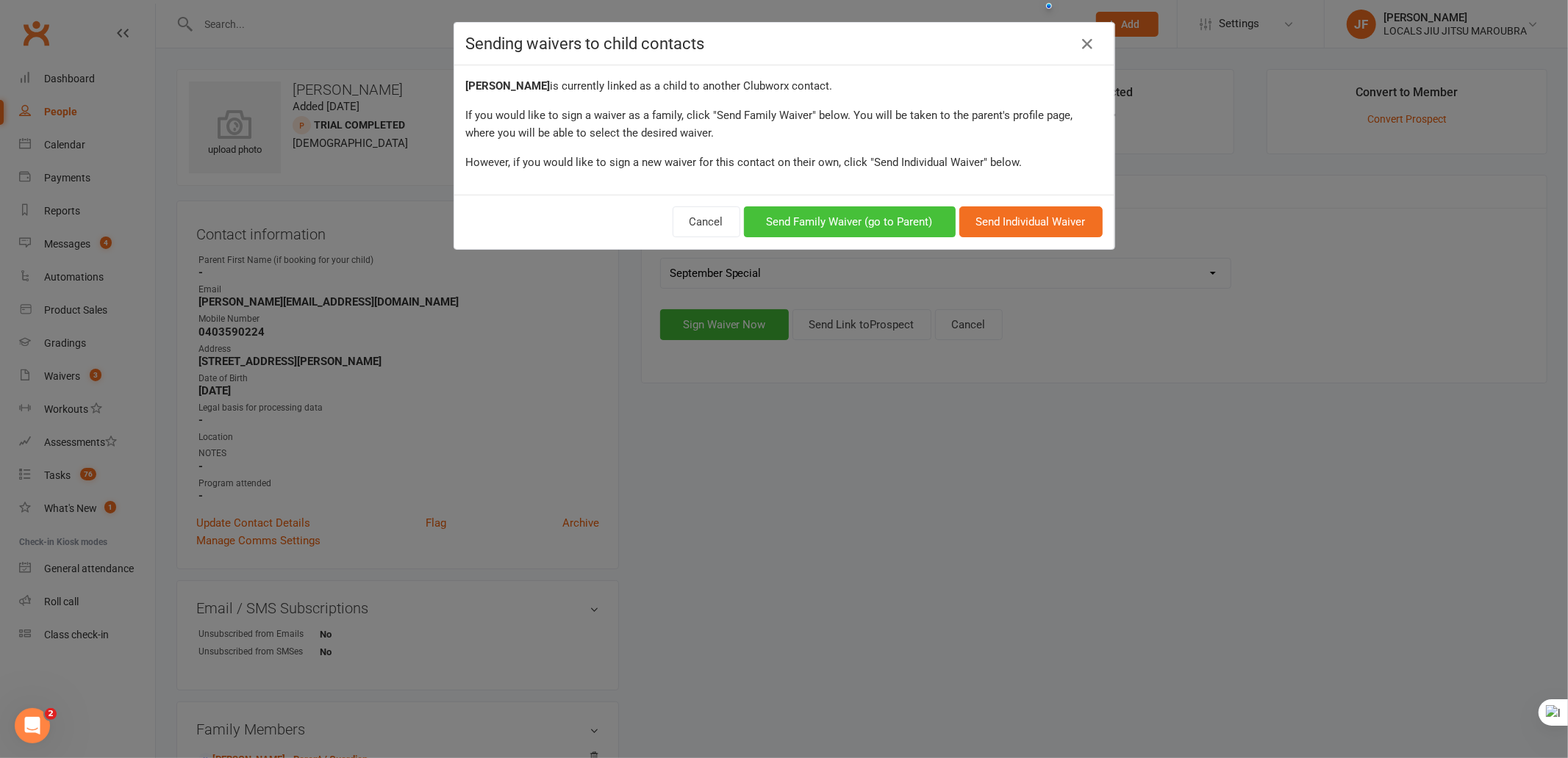
click at [866, 213] on button "Send Family Waiver (go to Parent)" at bounding box center [849, 222] width 211 height 31
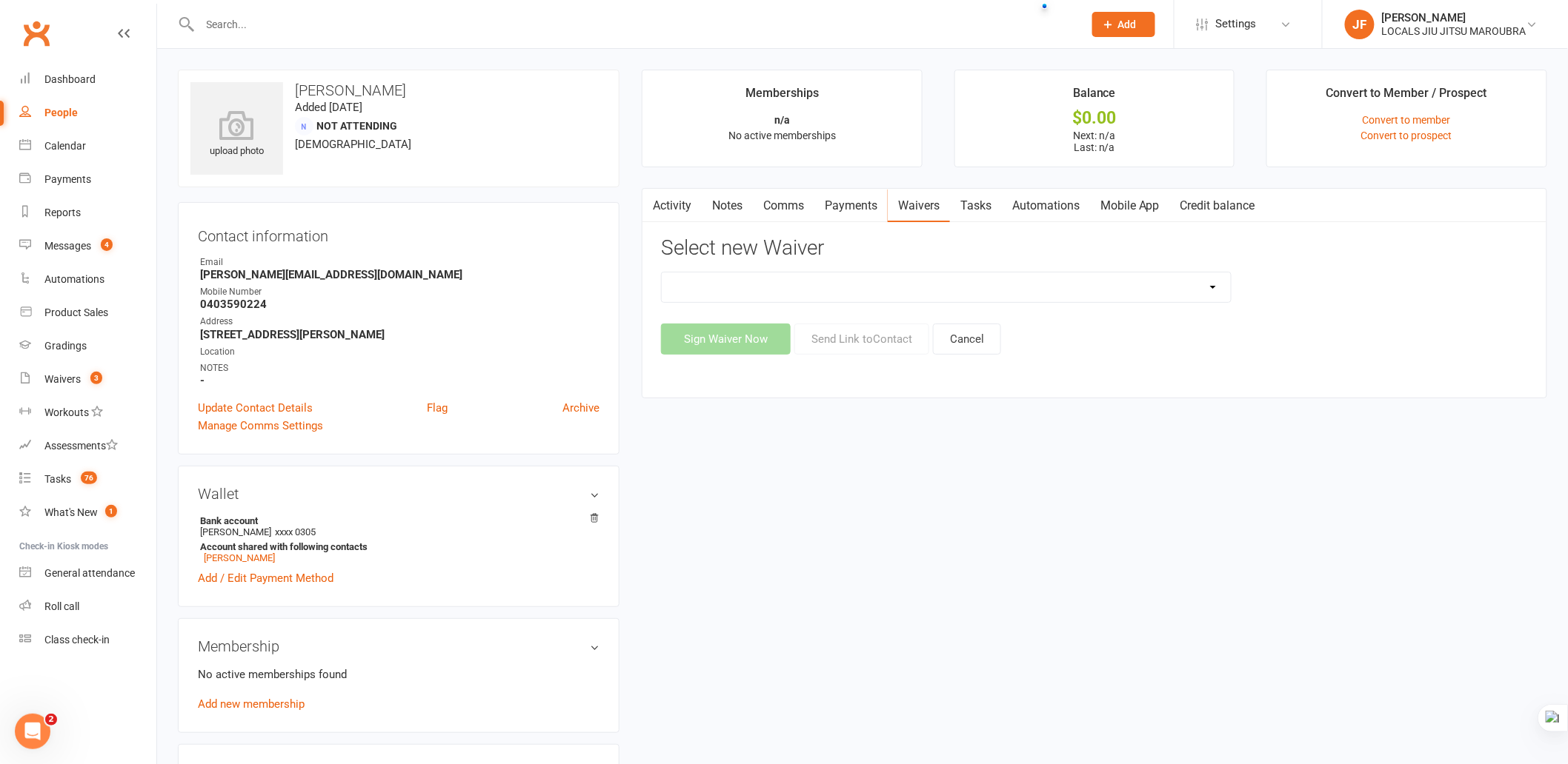
click at [1084, 297] on select "1 WEEK TRIAL 6-Week Training Bundle: 10 Classes for $250 Adults Waiver Annual M…" at bounding box center [946, 287] width 569 height 30
click at [707, 739] on div "upload photo [PERSON_NAME] Added [DATE] Not Attending [DEMOGRAPHIC_DATA] Contac…" at bounding box center [863, 697] width 1392 height 1254
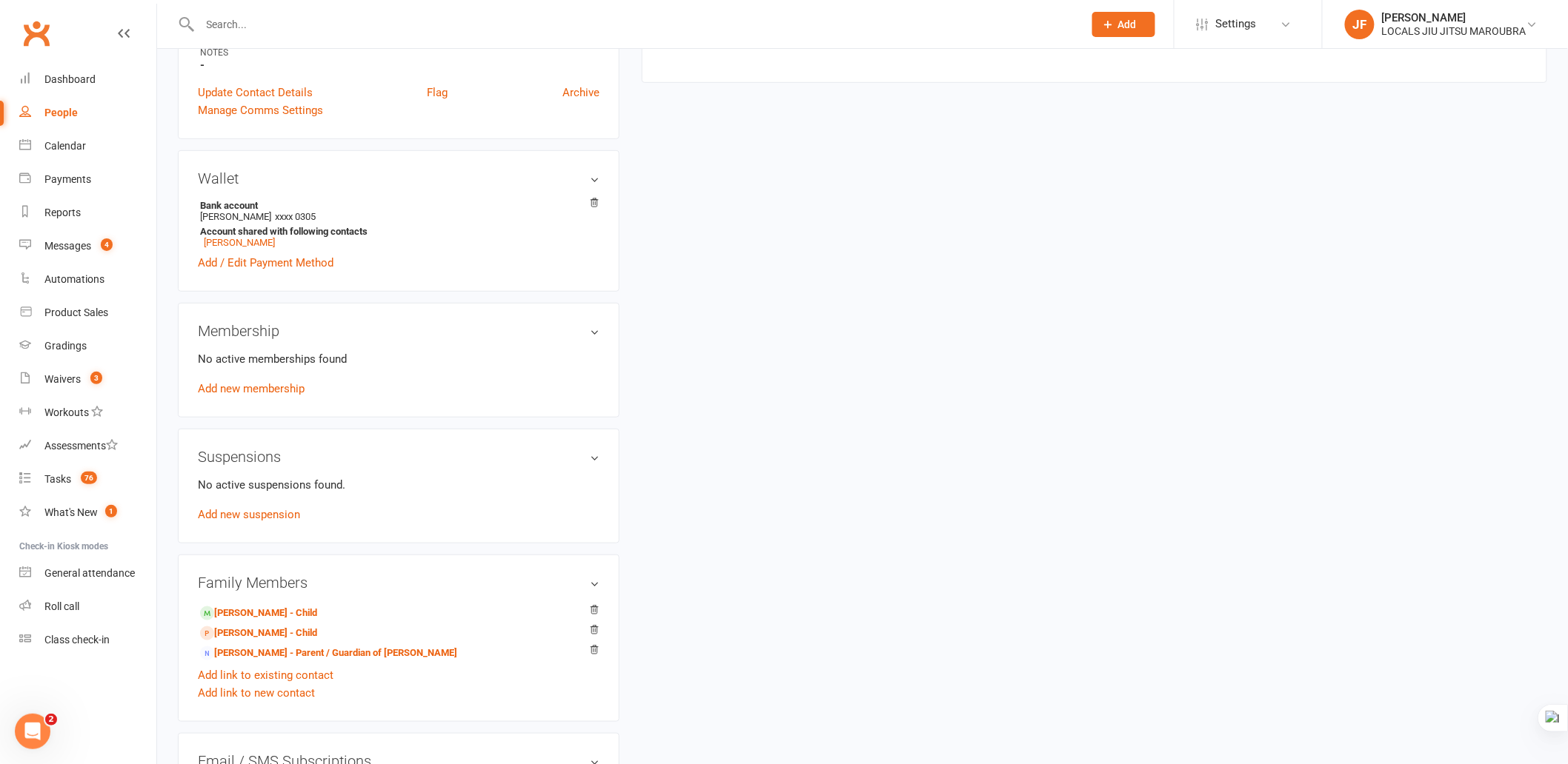
scroll to position [329, 0]
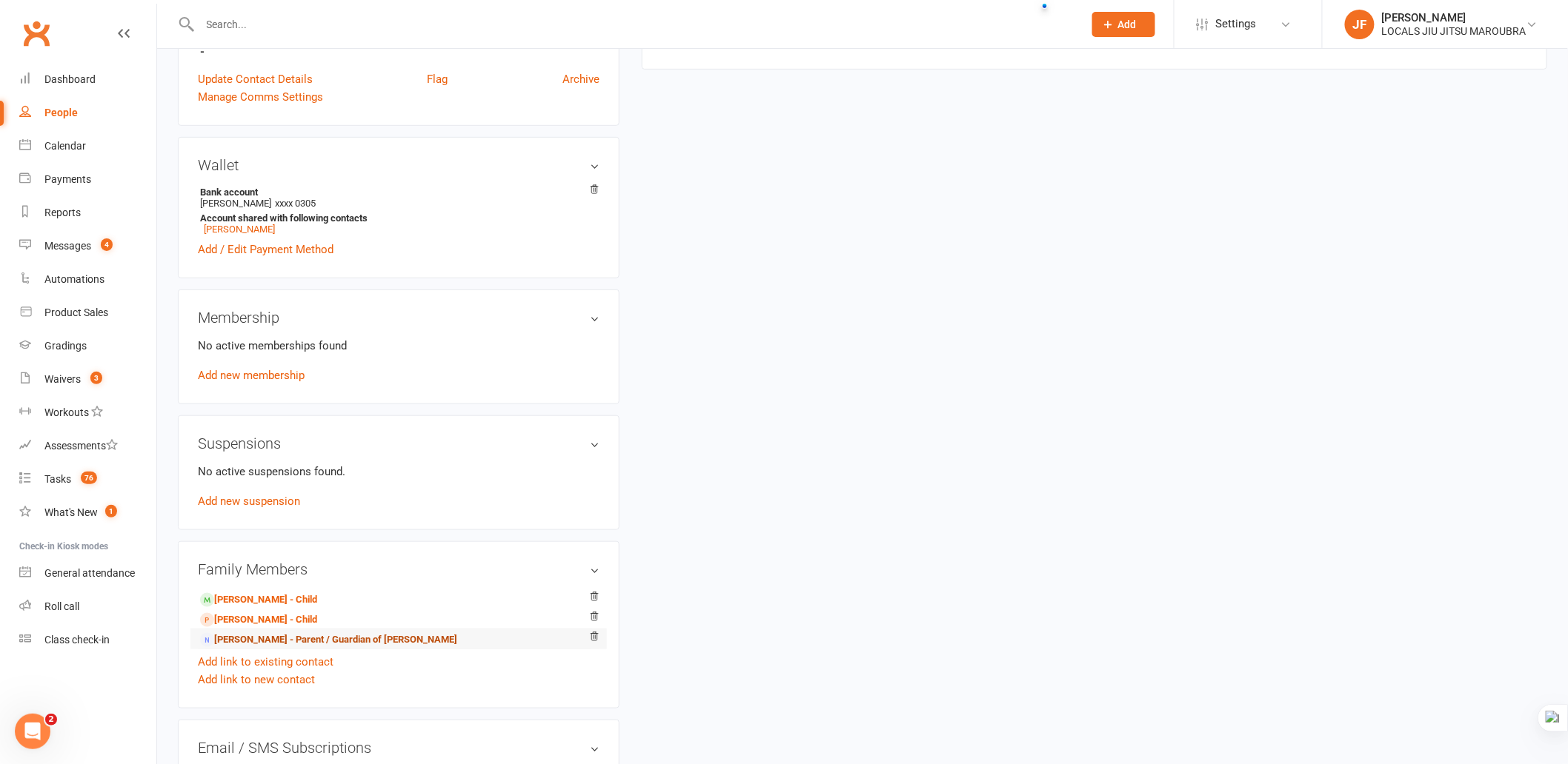
click at [264, 638] on link "[PERSON_NAME] - Parent / Guardian of [PERSON_NAME]" at bounding box center [329, 641] width 257 height 15
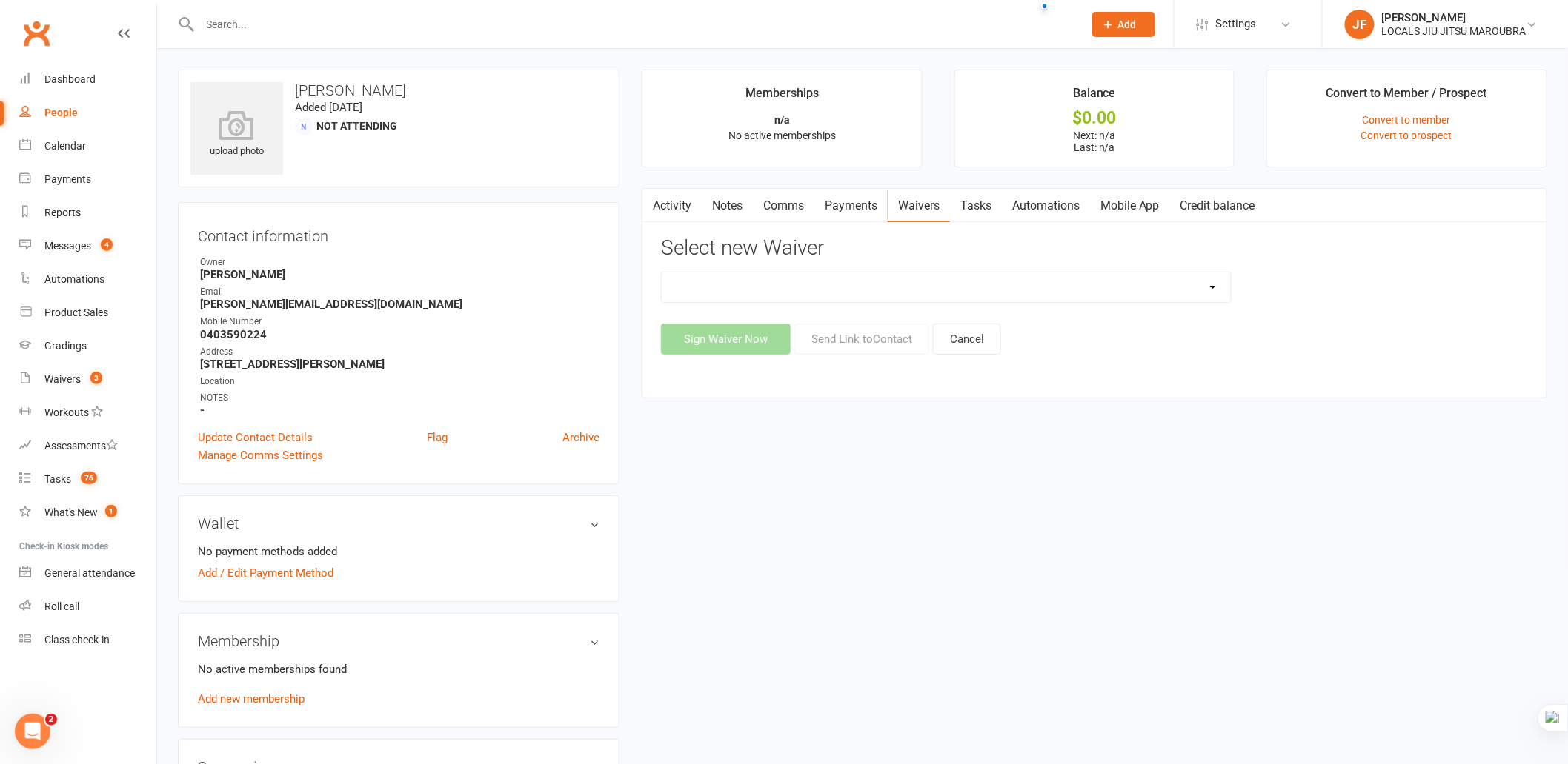
click at [945, 285] on select "1 WEEK TRIAL 6-Week Training Bundle: 10 Classes for $250 Adults Waiver Annual M…" at bounding box center [946, 287] width 569 height 30
select select "14780"
click at [662, 273] on select "1 WEEK TRIAL 6-Week Training Bundle: 10 Classes for $250 Adults Waiver Annual M…" at bounding box center [946, 287] width 569 height 30
click at [759, 347] on button "Sign Waiver Now" at bounding box center [726, 339] width 130 height 31
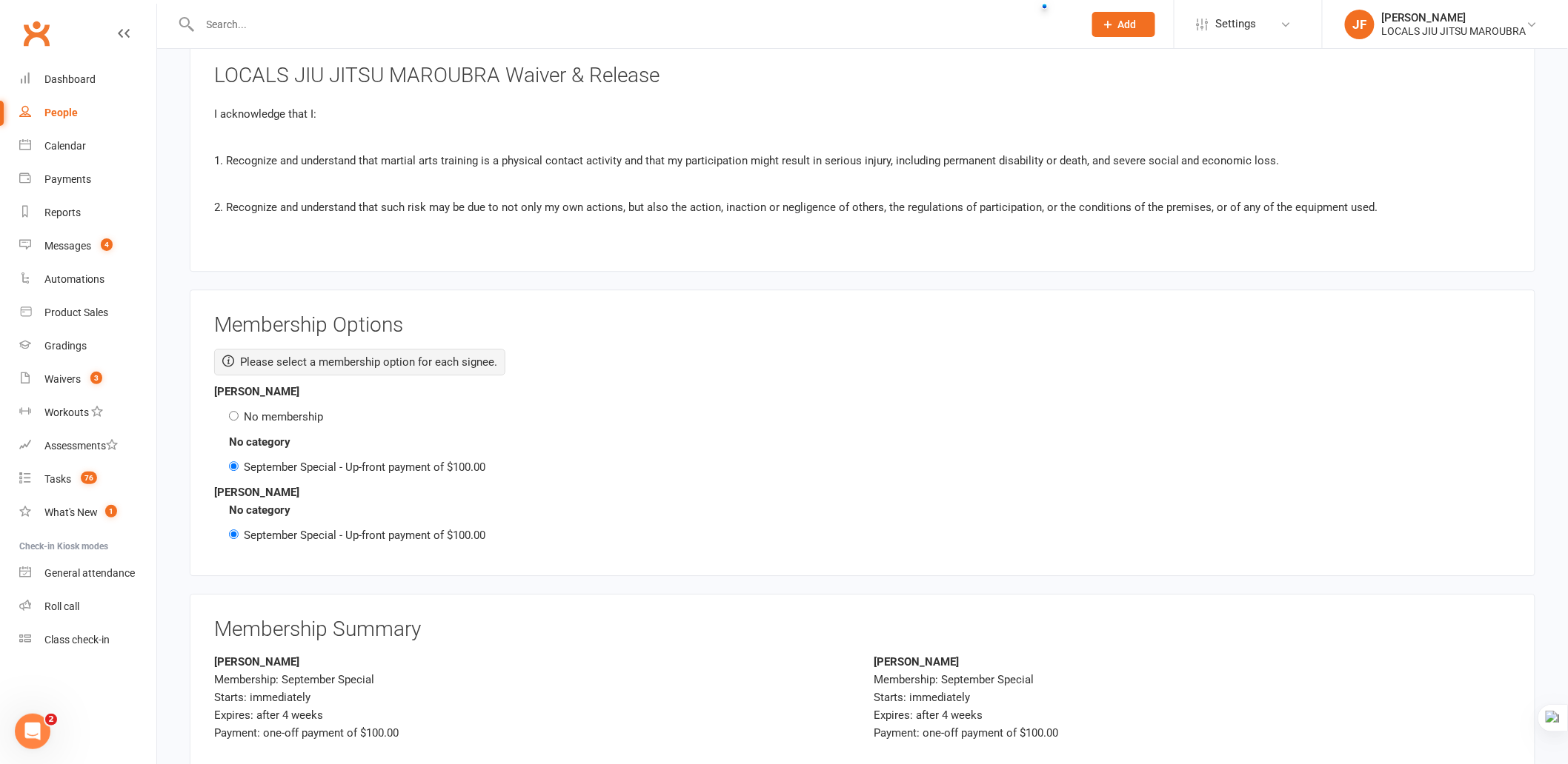
scroll to position [1512, 0]
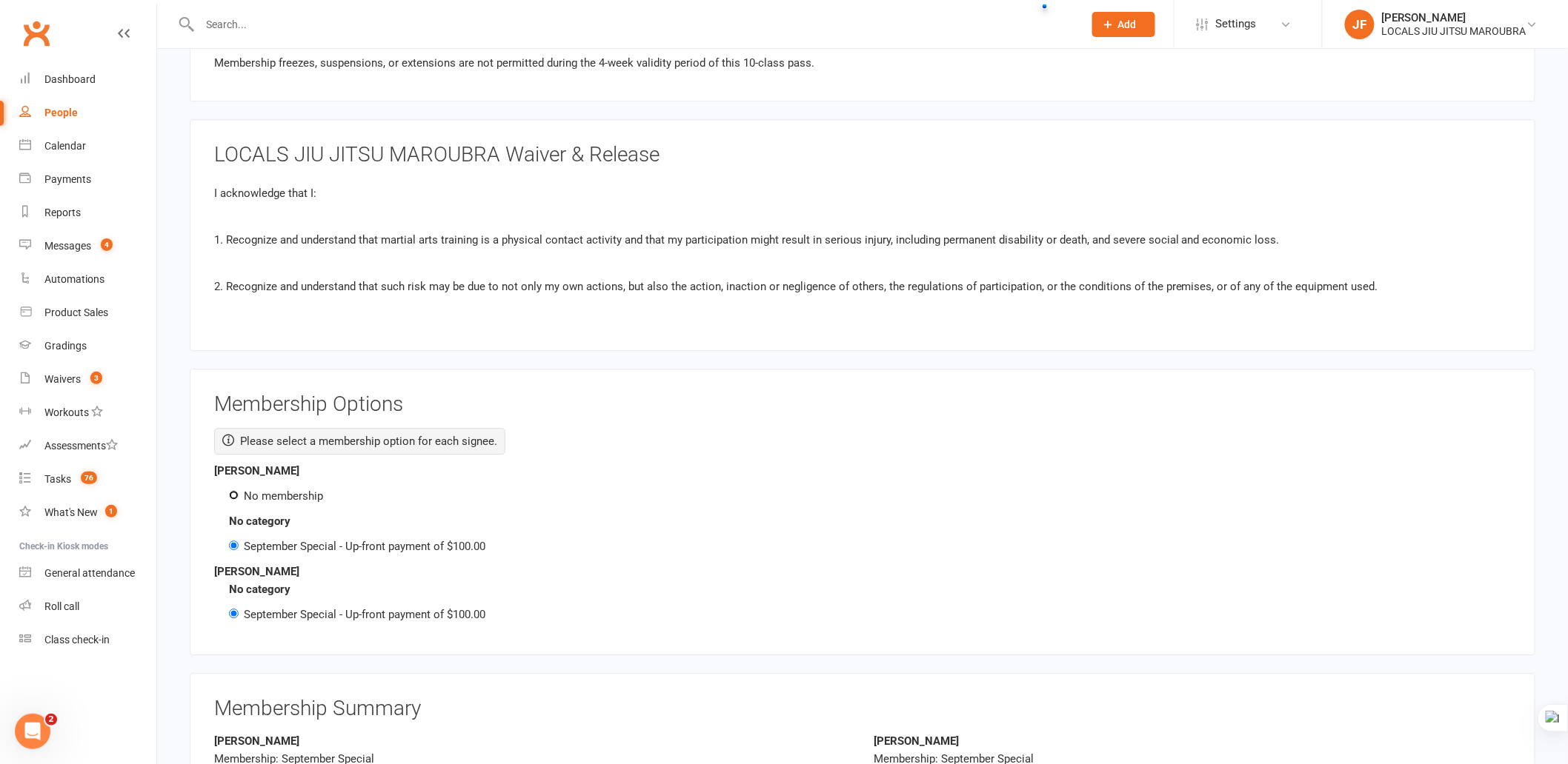
click at [230, 492] on input "No membership" at bounding box center [234, 495] width 10 height 10
radio input "true"
radio input "false"
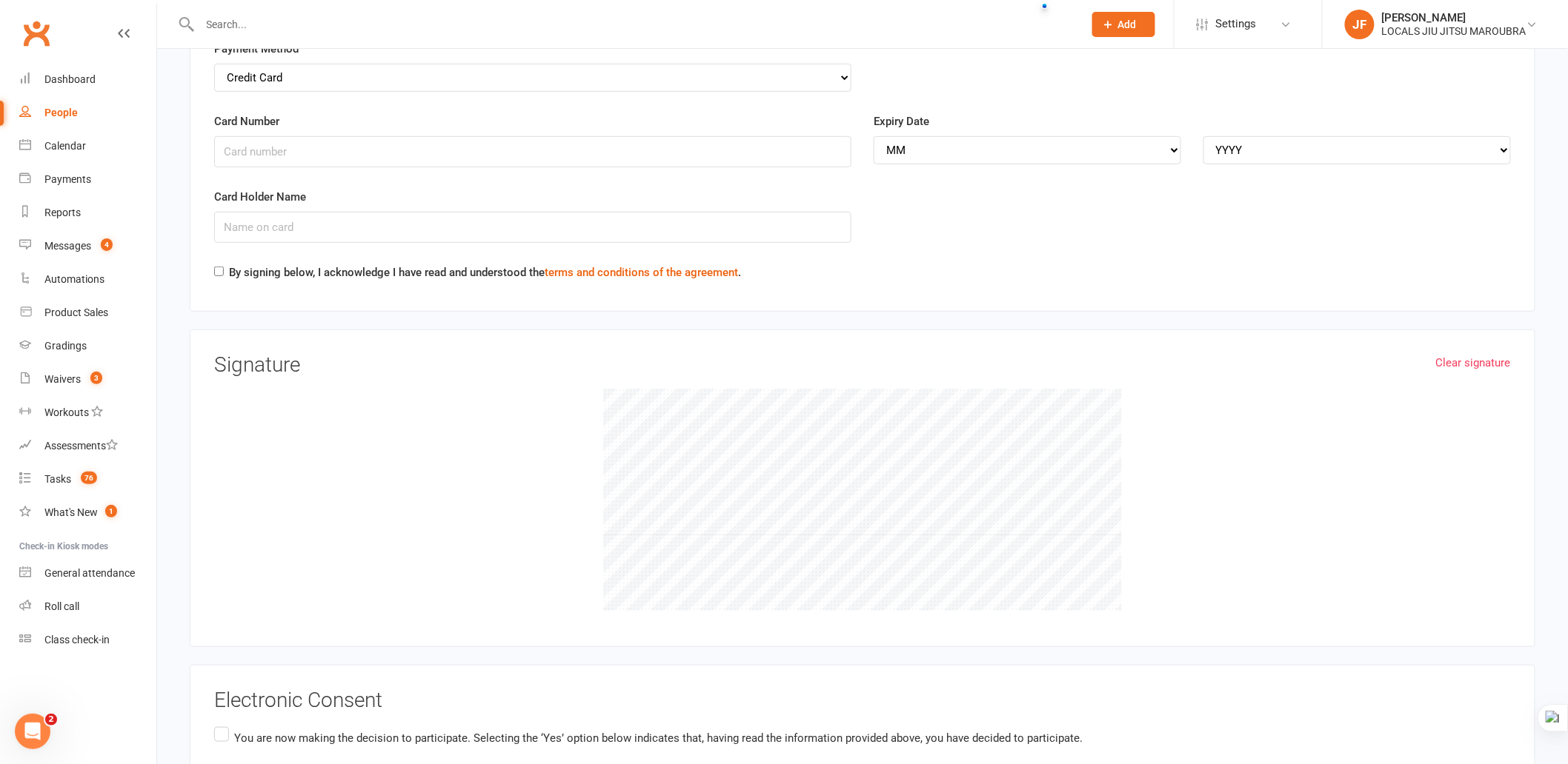
scroll to position [2745, 0]
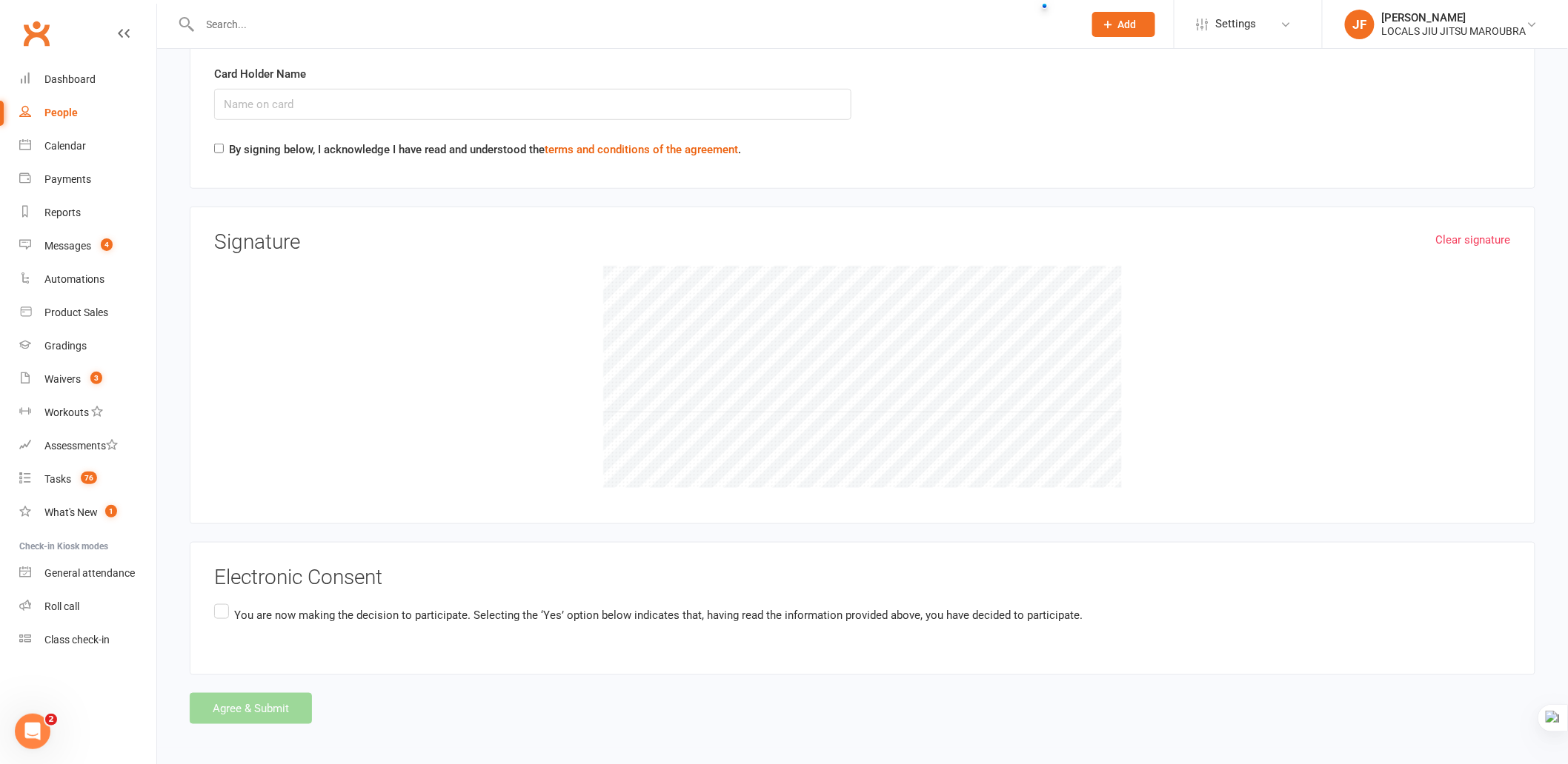
drag, startPoint x: 549, startPoint y: 604, endPoint x: 537, endPoint y: 604, distance: 12.0
click at [548, 607] on p "You are now making the decision to participate. Selecting the ‘Yes’ option belo…" at bounding box center [658, 616] width 848 height 17
click at [224, 601] on input "You are now making the decision to participate. Selecting the ‘Yes’ option belo…" at bounding box center [219, 601] width 10 height 0
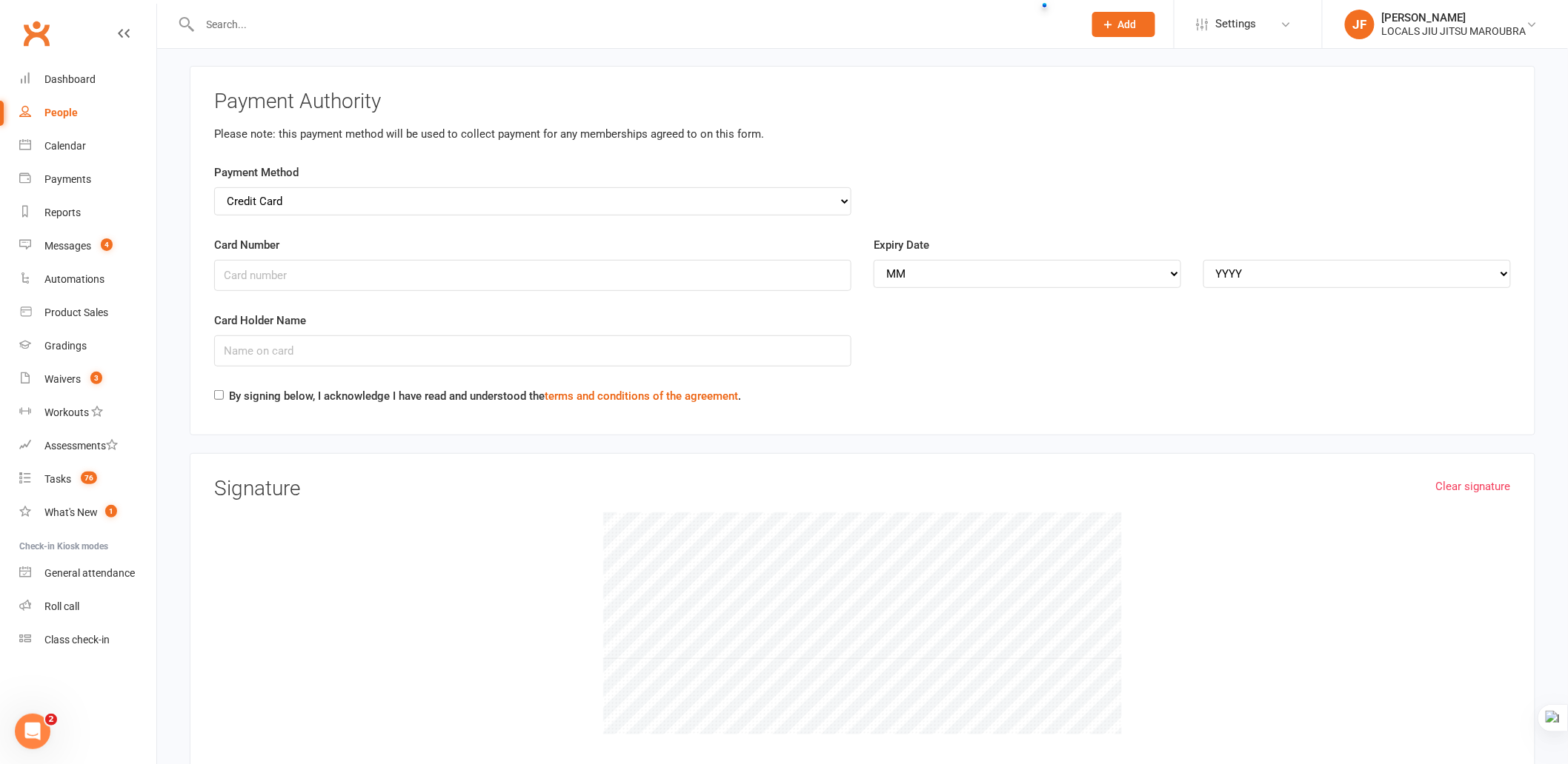
scroll to position [2416, 0]
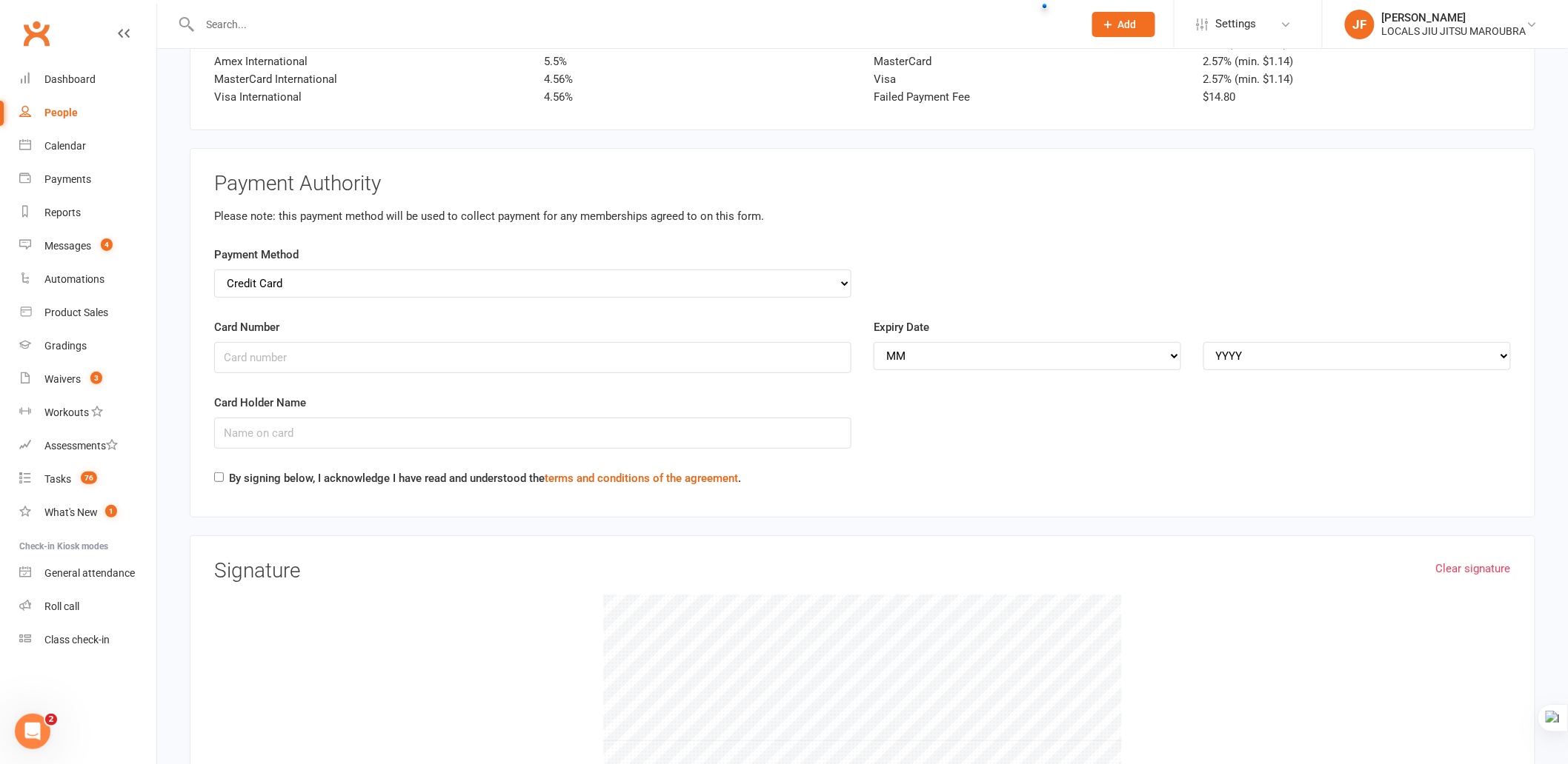
click at [1121, 435] on div "Card Holder Name" at bounding box center [863, 432] width 1319 height 75
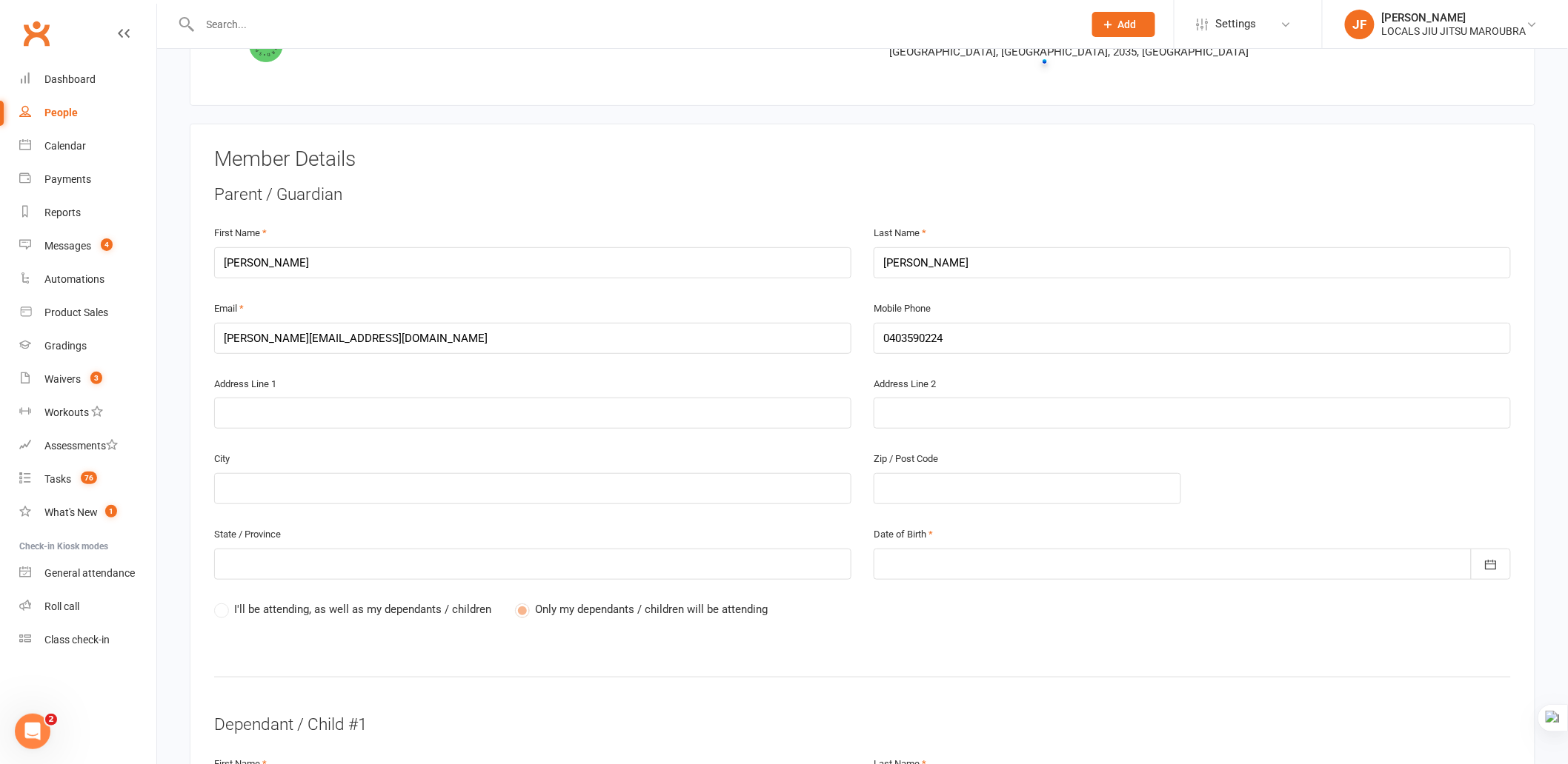
scroll to position [0, 0]
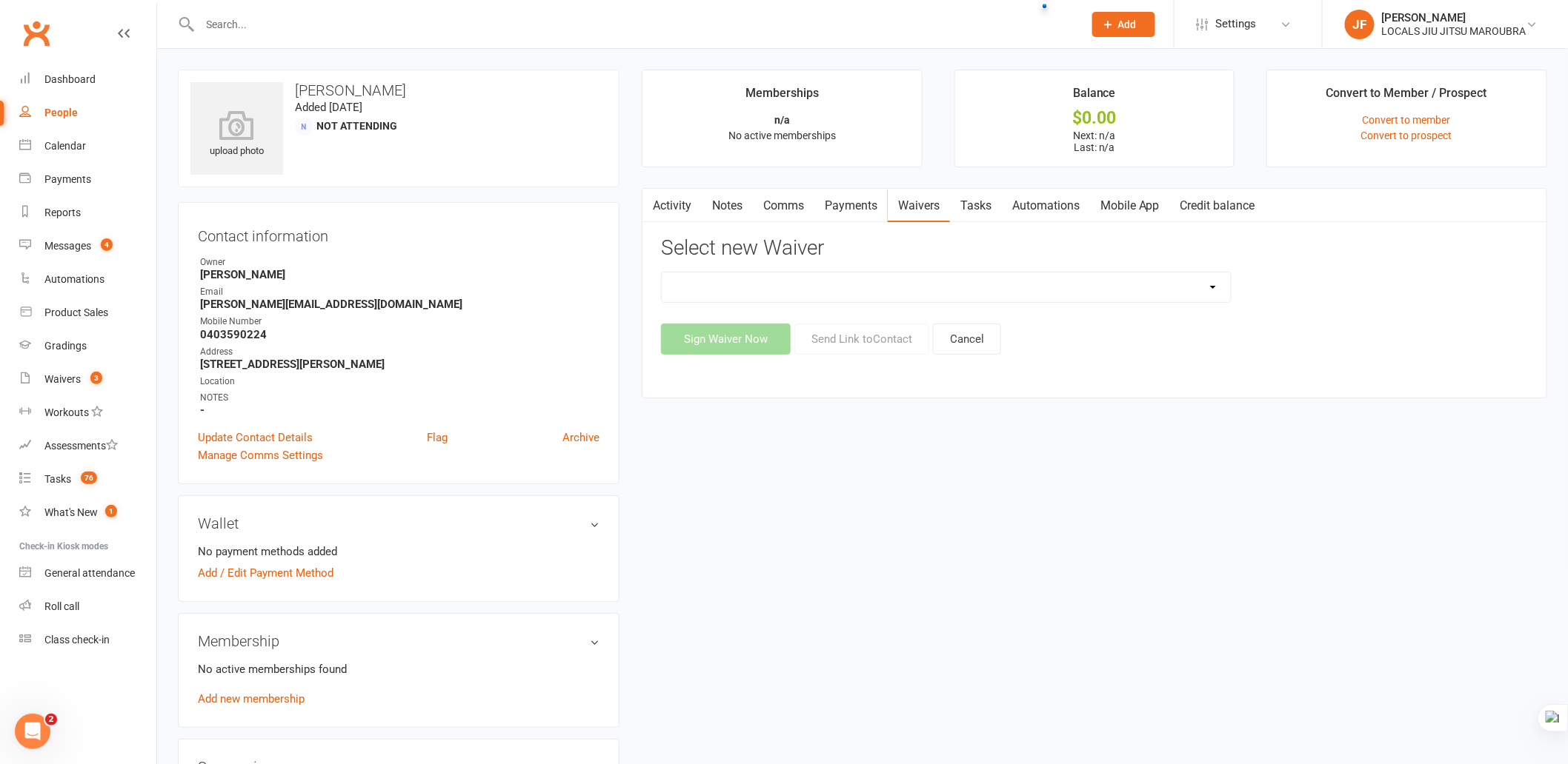
click at [1049, 677] on div "upload photo [PERSON_NAME] Added [DATE] Not Attending Contact information Owner…" at bounding box center [863, 684] width 1392 height 1229
click at [1396, 119] on link "Convert to member" at bounding box center [1406, 119] width 88 height 12
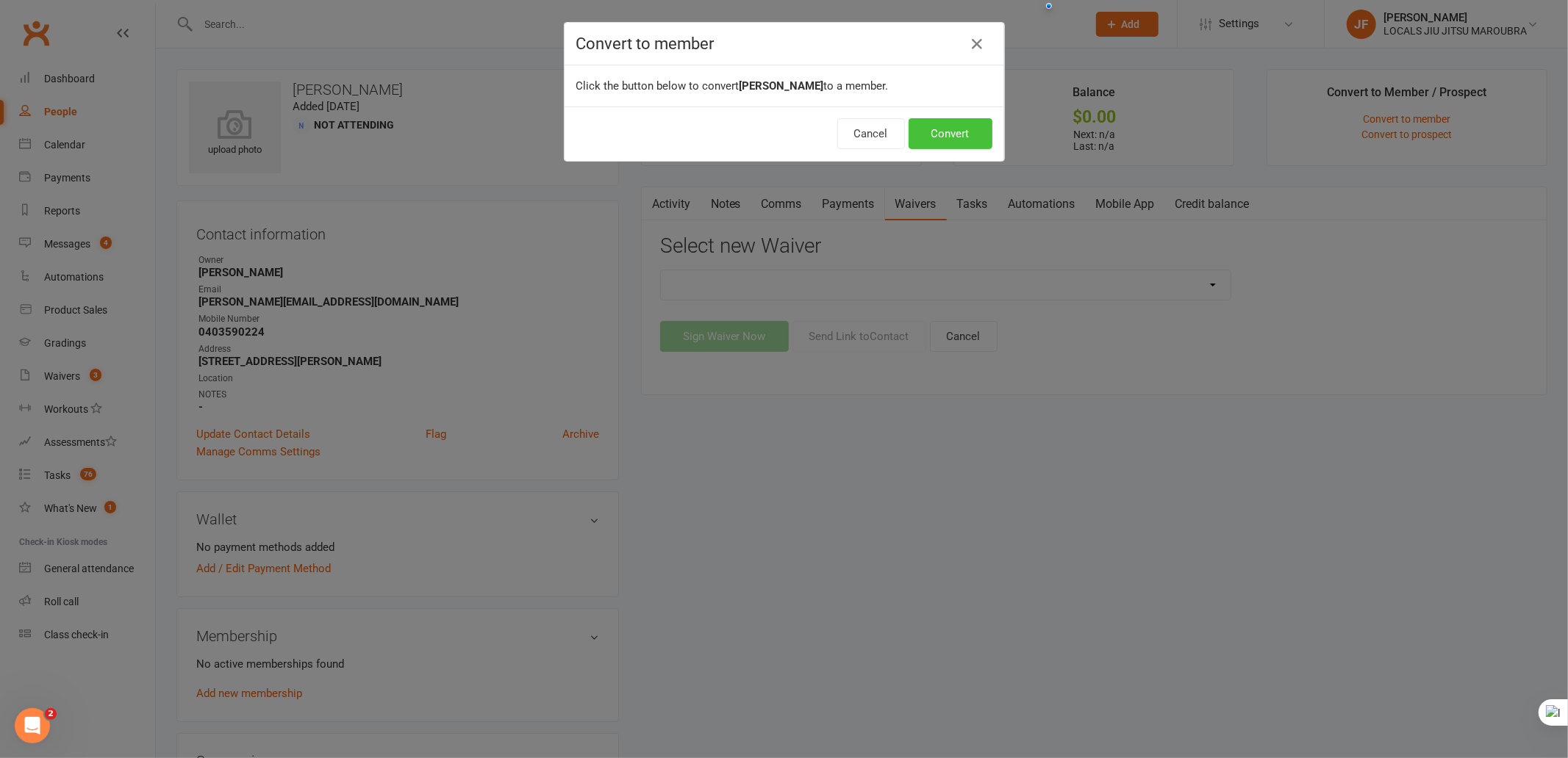
click at [947, 129] on button "Convert" at bounding box center [950, 134] width 84 height 31
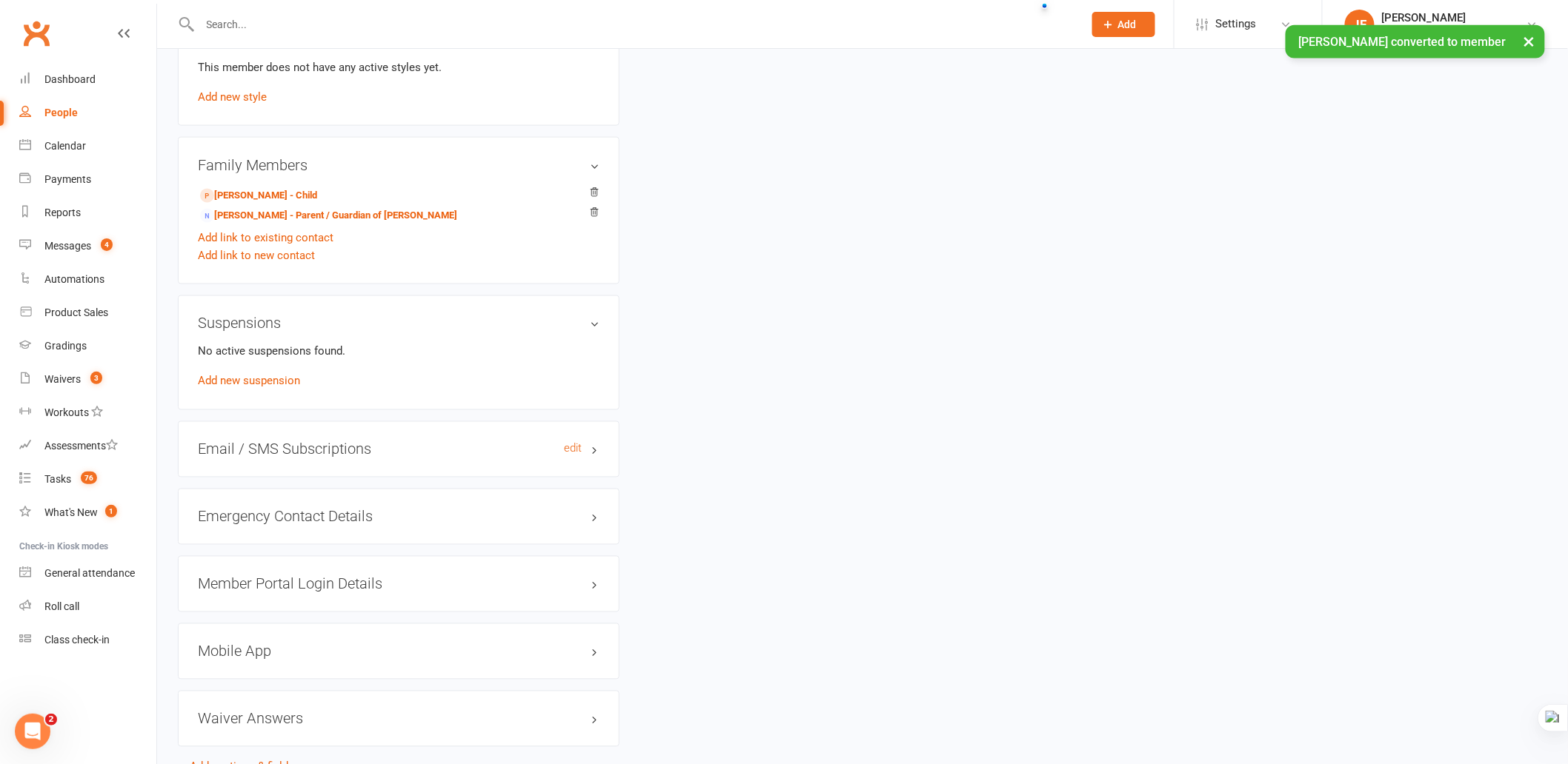
scroll to position [935, 0]
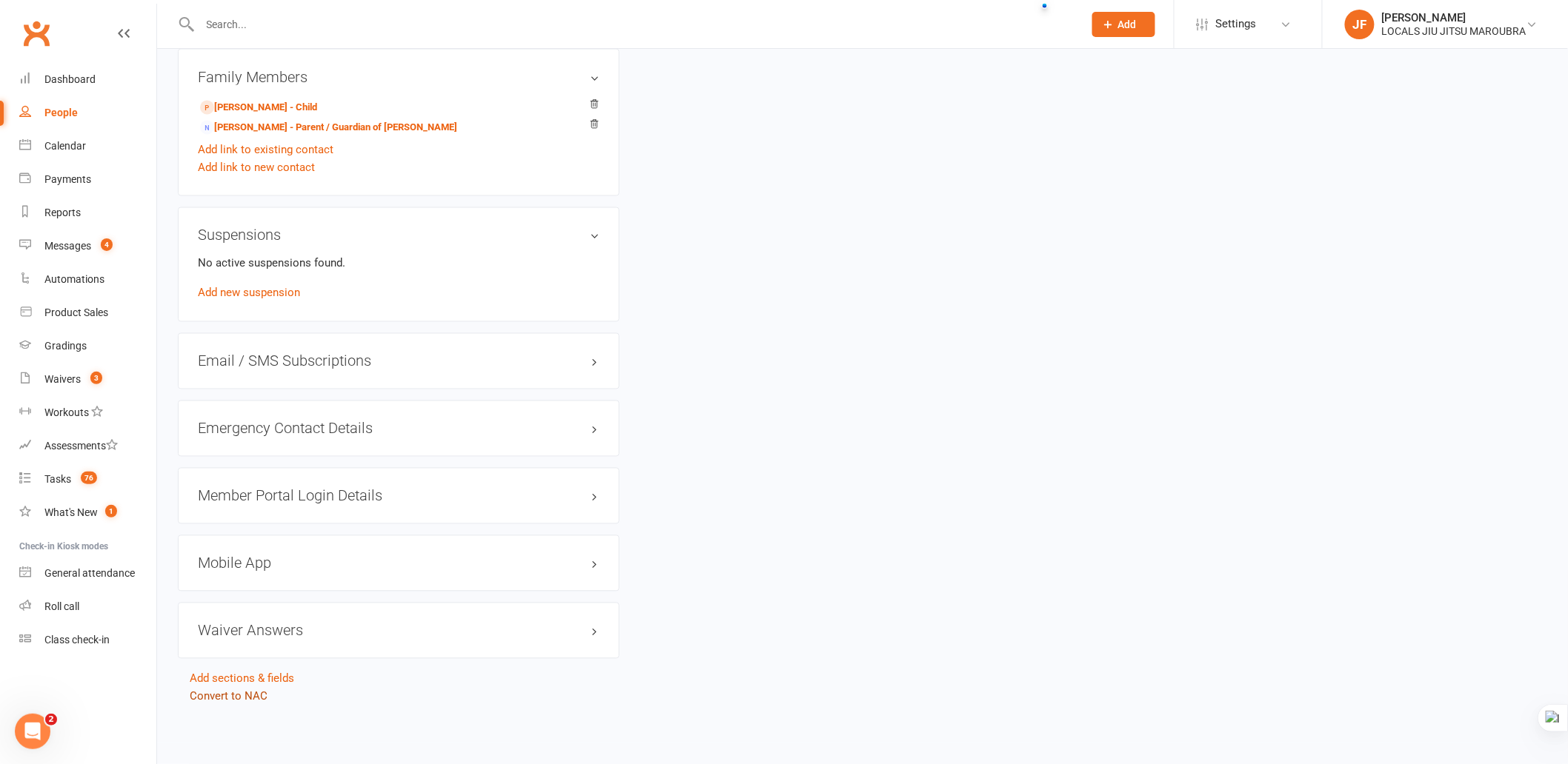
click at [234, 699] on link "Convert to NAC" at bounding box center [228, 698] width 78 height 13
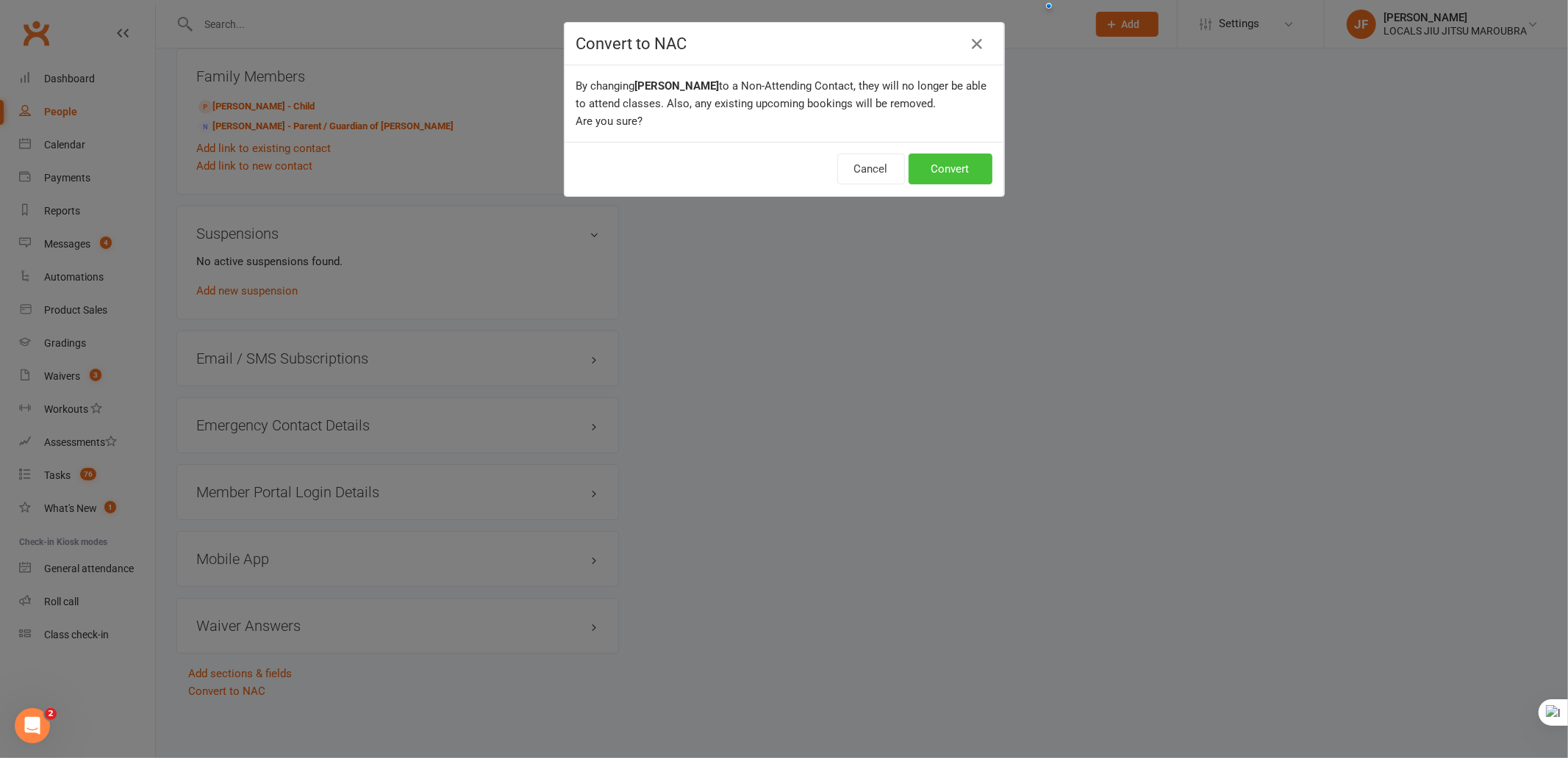
click at [938, 163] on button "Convert" at bounding box center [950, 169] width 84 height 31
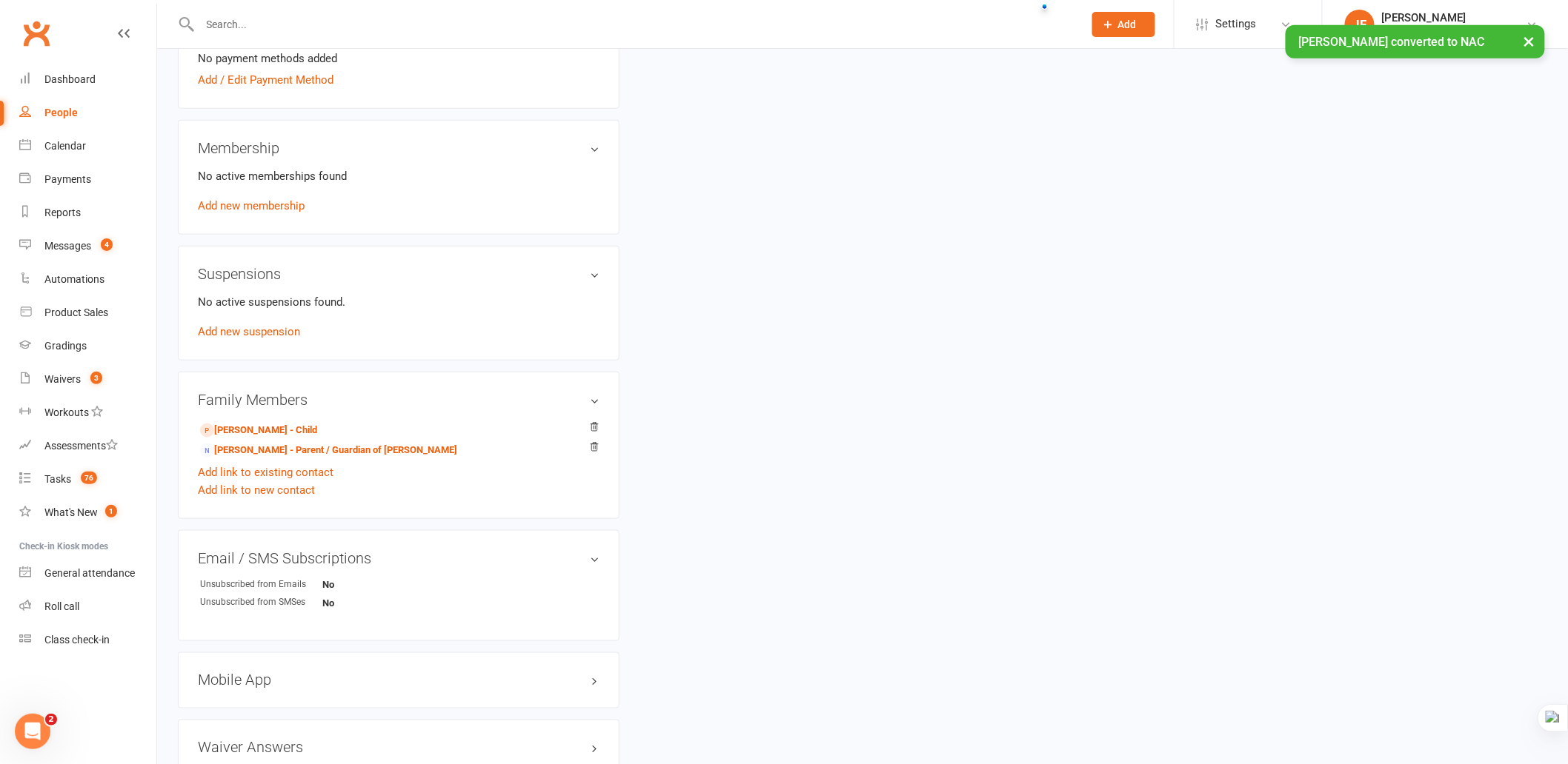
scroll to position [593, 0]
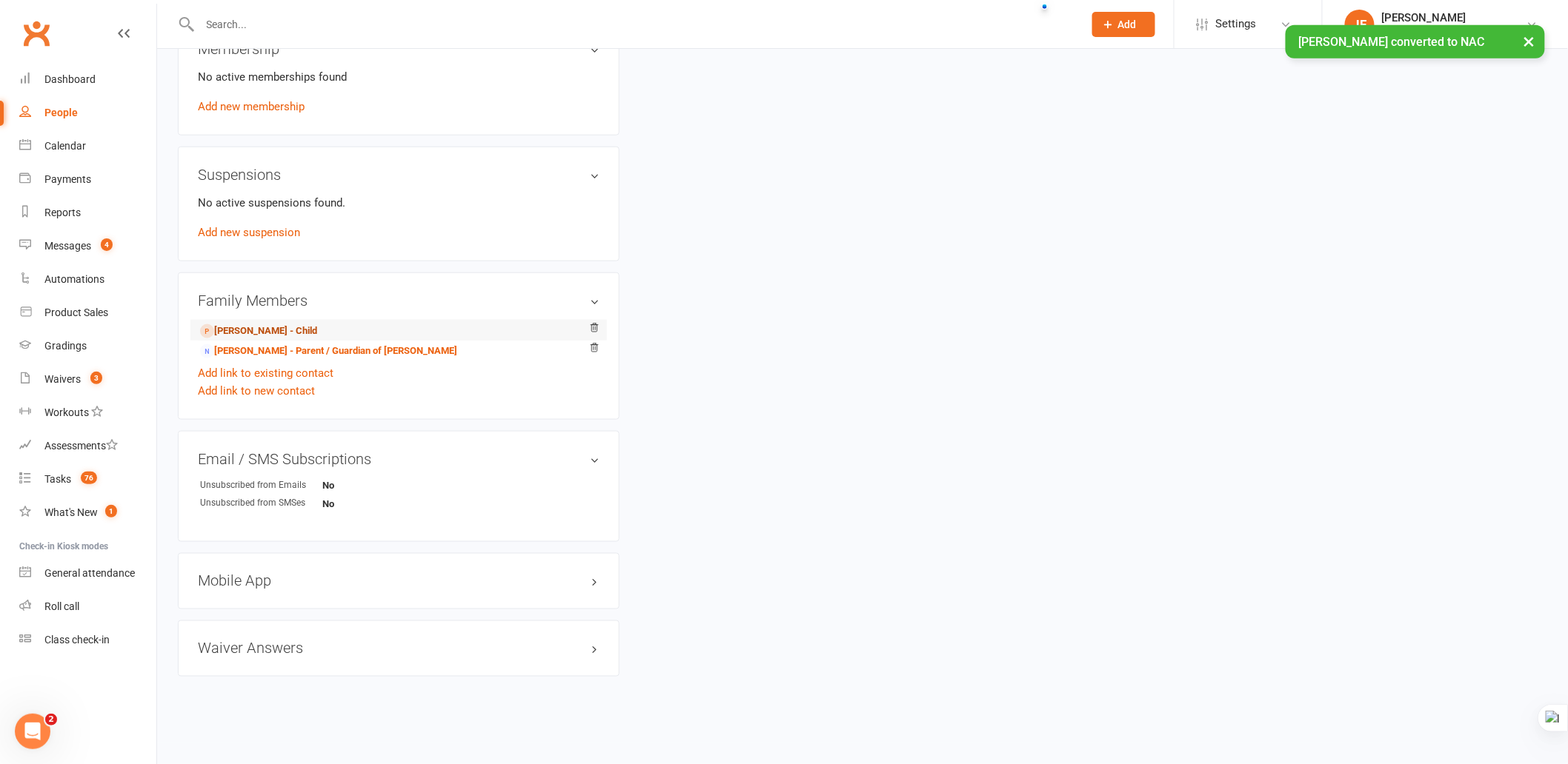
click at [276, 333] on link "[PERSON_NAME] - Child" at bounding box center [258, 331] width 117 height 15
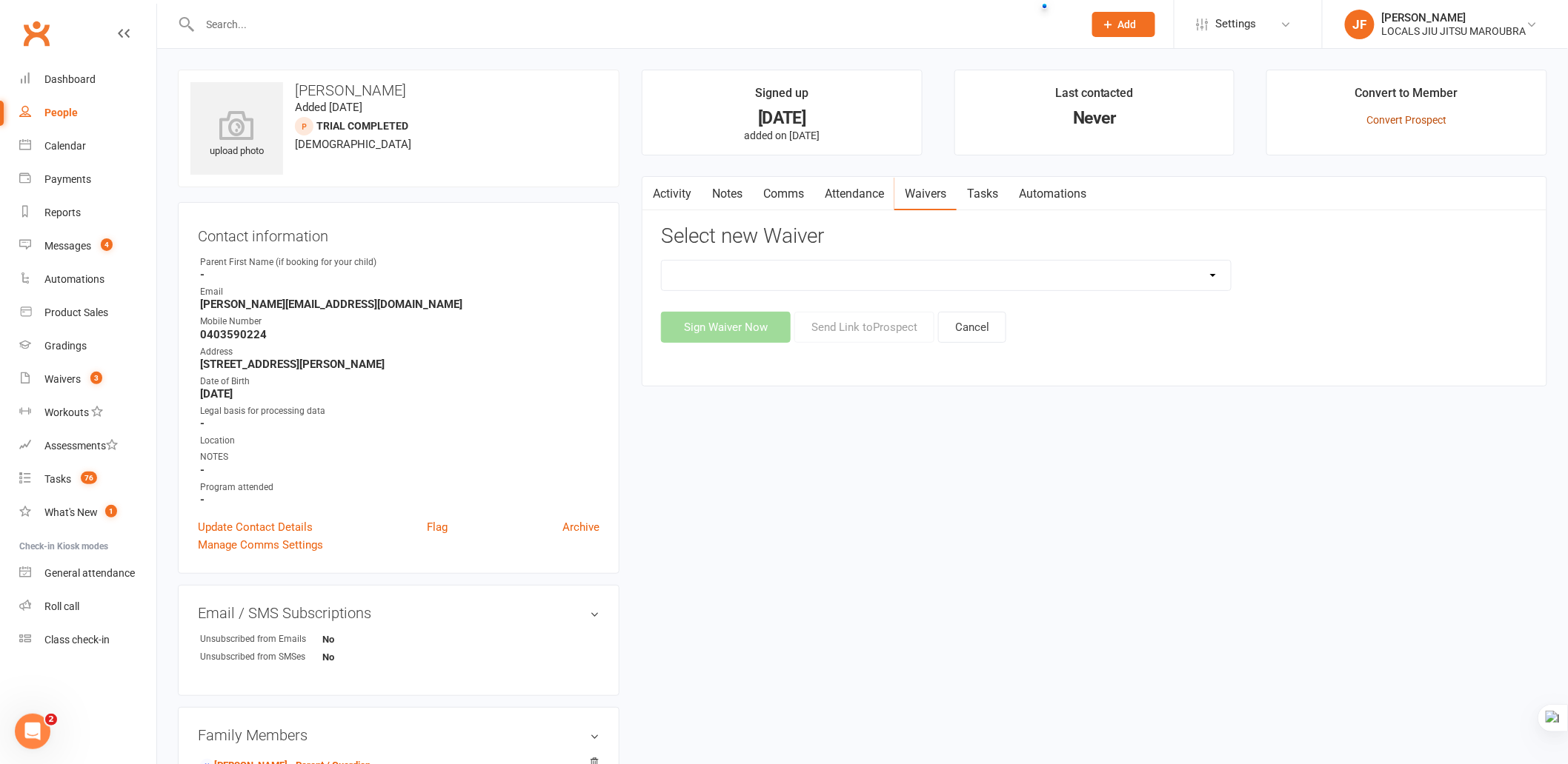
click at [1408, 119] on link "Convert Prospect" at bounding box center [1407, 119] width 80 height 12
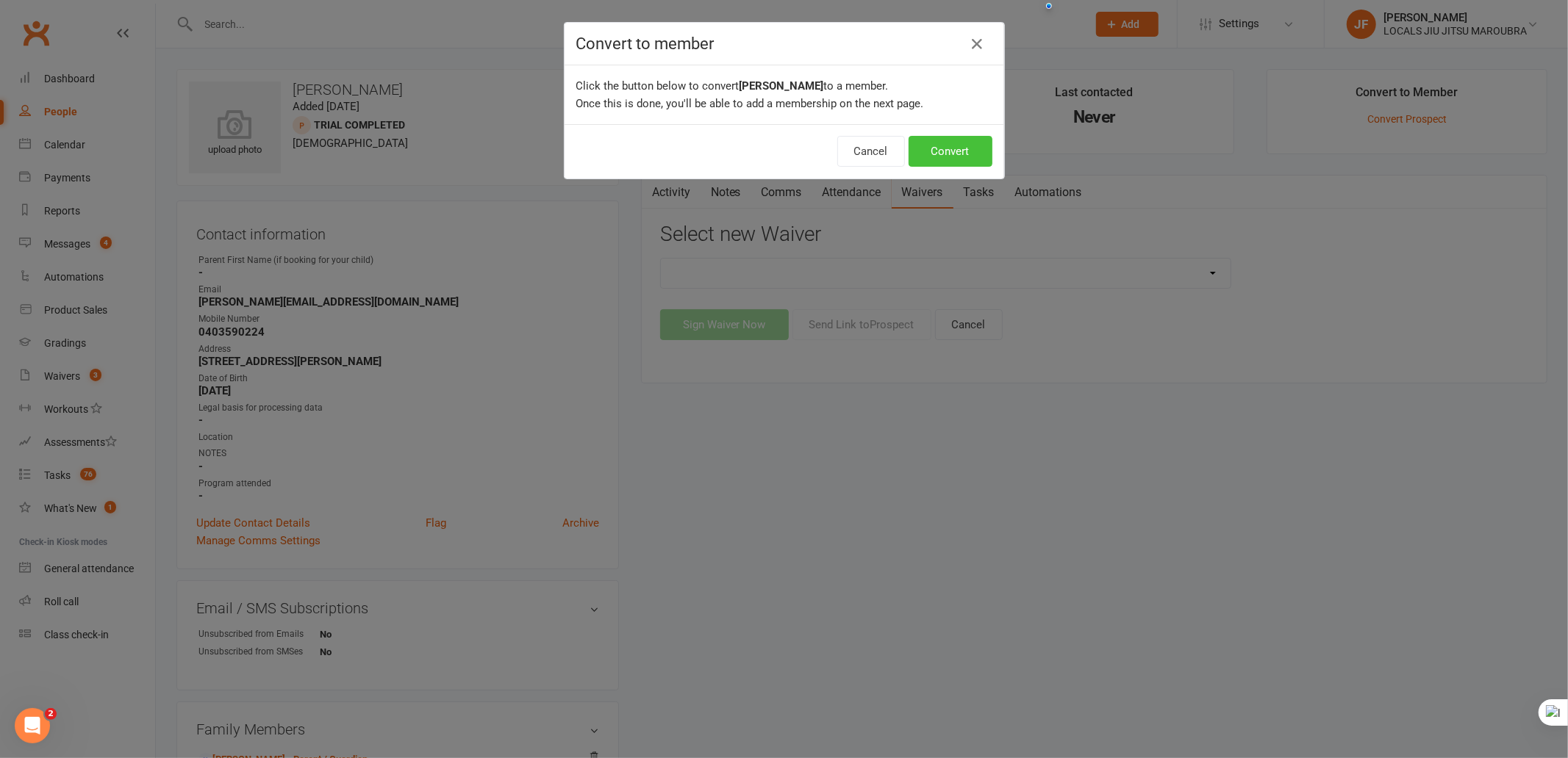
click at [947, 147] on button "Convert" at bounding box center [950, 151] width 84 height 31
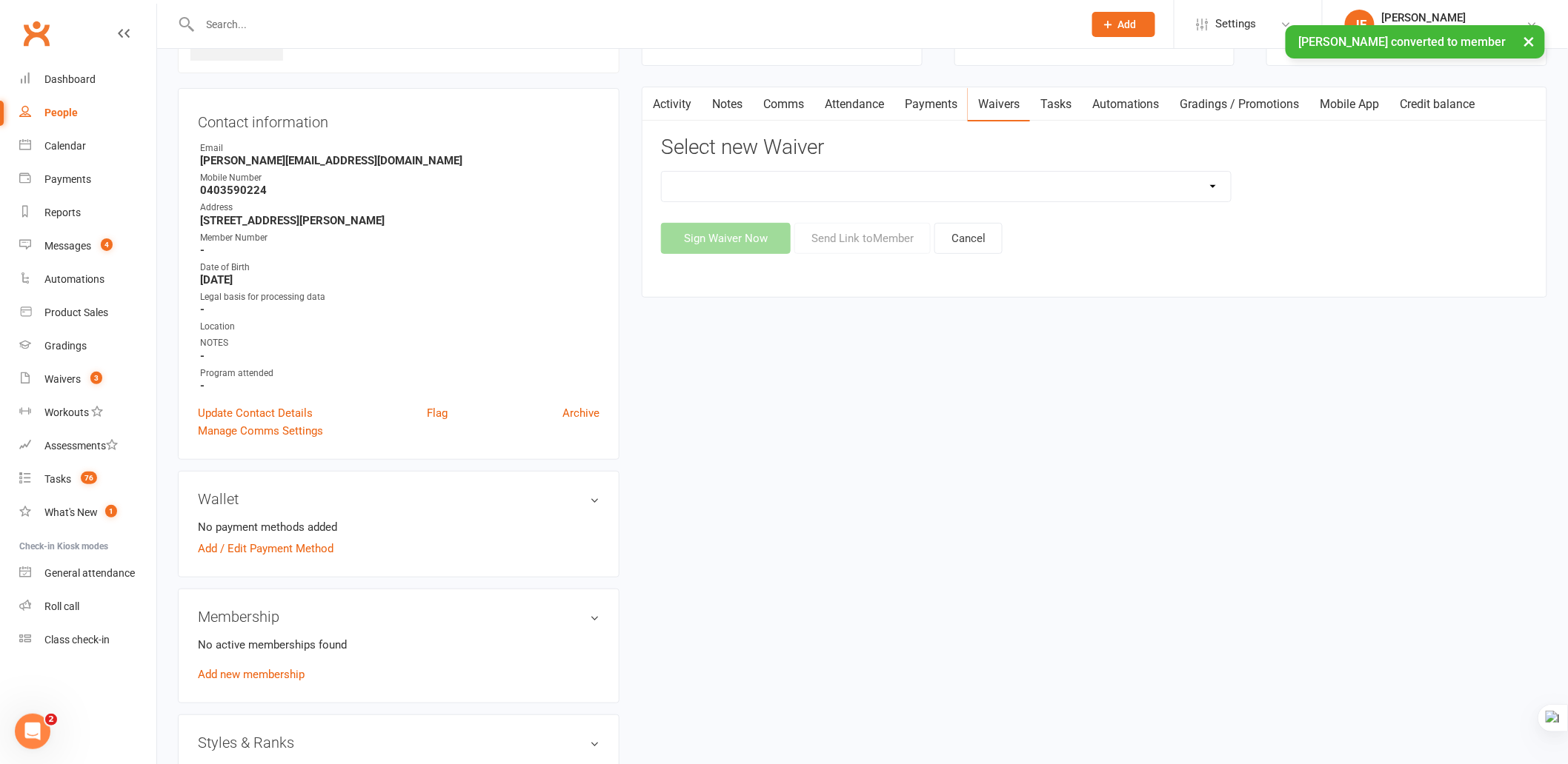
scroll to position [411, 0]
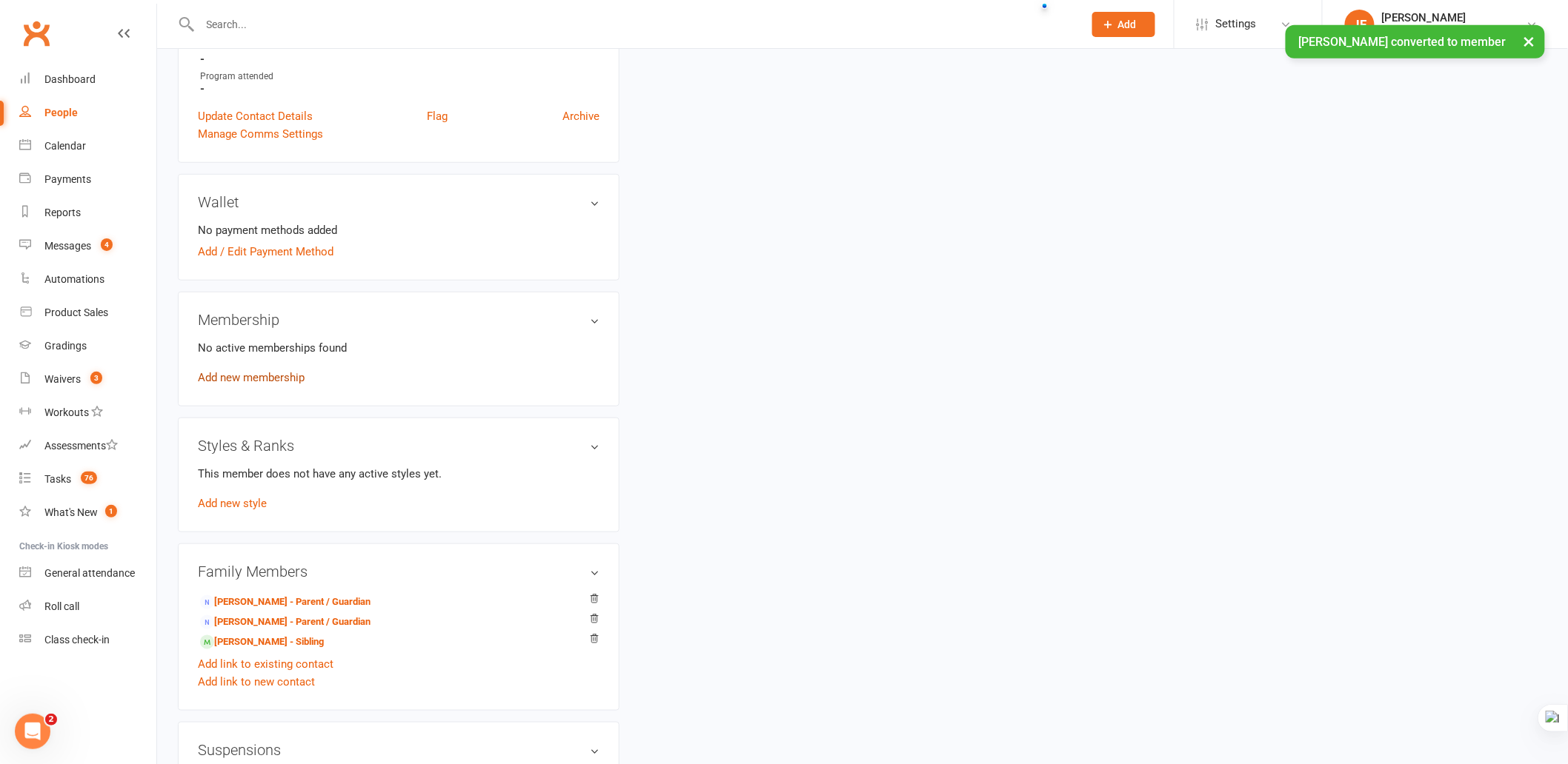
click at [271, 377] on link "Add new membership" at bounding box center [251, 378] width 107 height 13
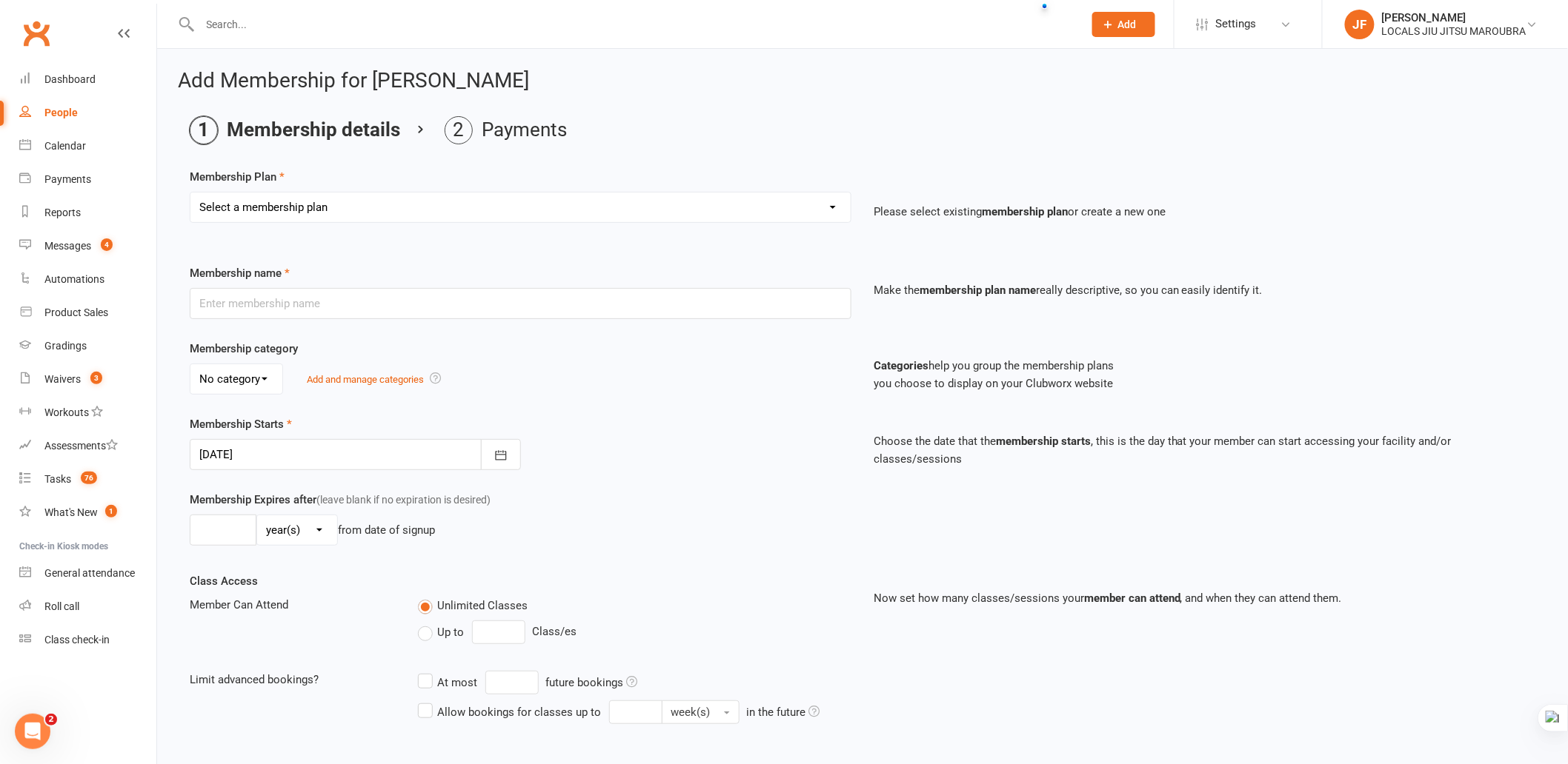
click at [344, 213] on select "Select a membership plan Create new Membership Plan ADULTS UNLIMITED ADULTS 2 X…" at bounding box center [520, 207] width 660 height 30
select select "34"
click at [191, 193] on select "Select a membership plan Create new Membership Plan ADULTS UNLIMITED ADULTS 2 X…" at bounding box center [520, 207] width 660 height 30
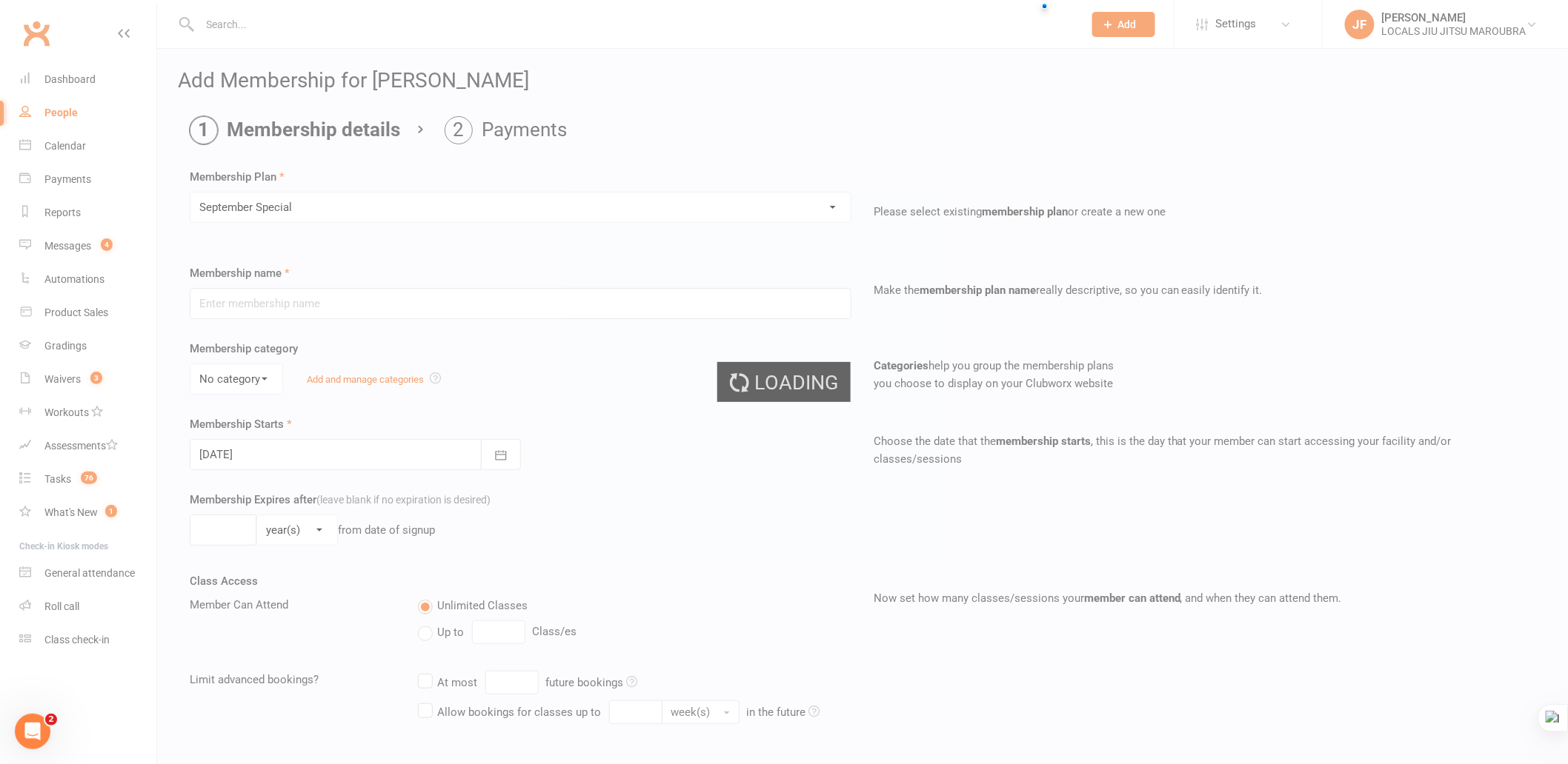
type input "September Special"
type input "4"
select select "1"
type input "10"
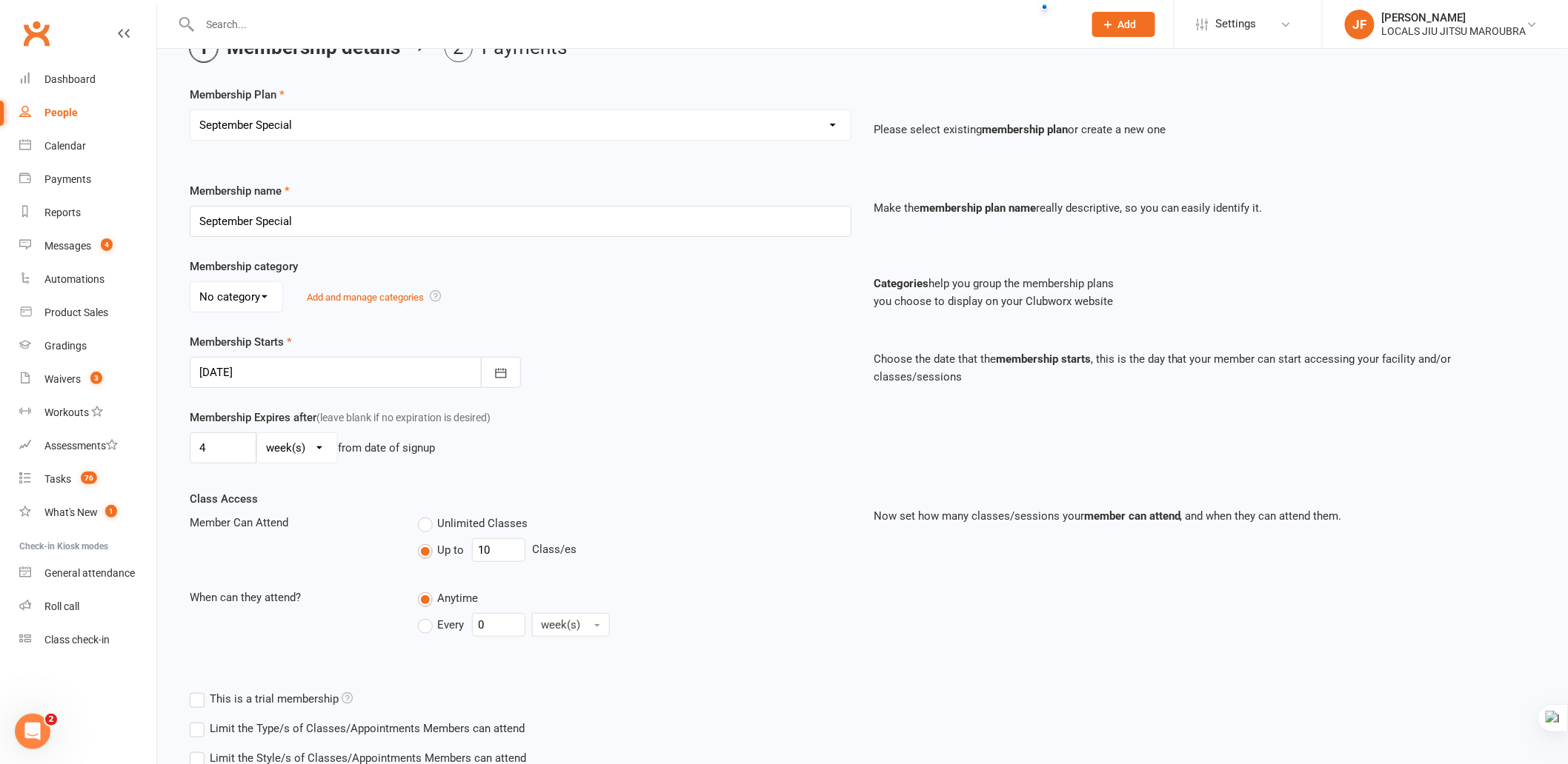
scroll to position [188, 0]
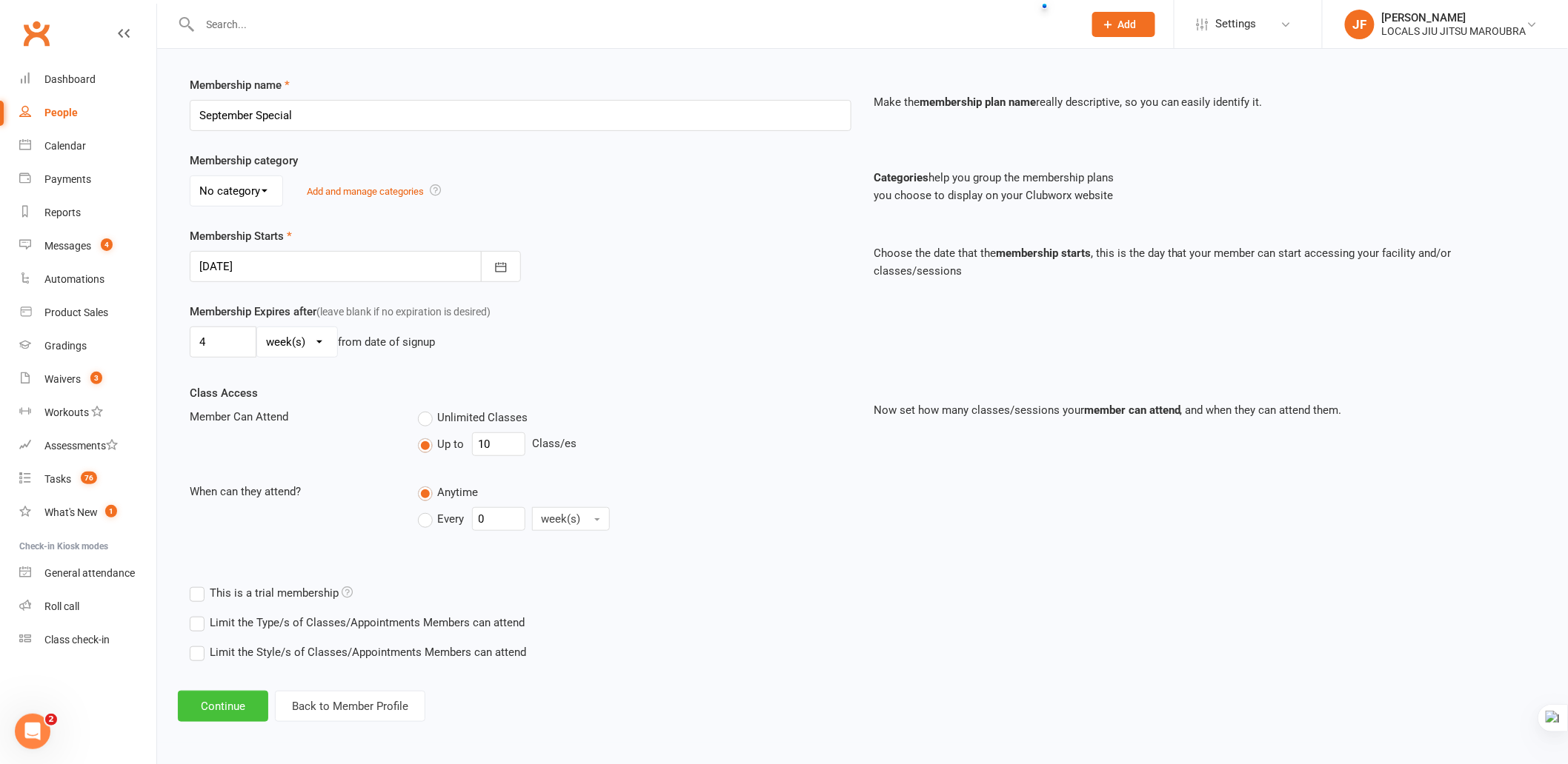
click at [200, 706] on button "Continue" at bounding box center [224, 706] width 91 height 31
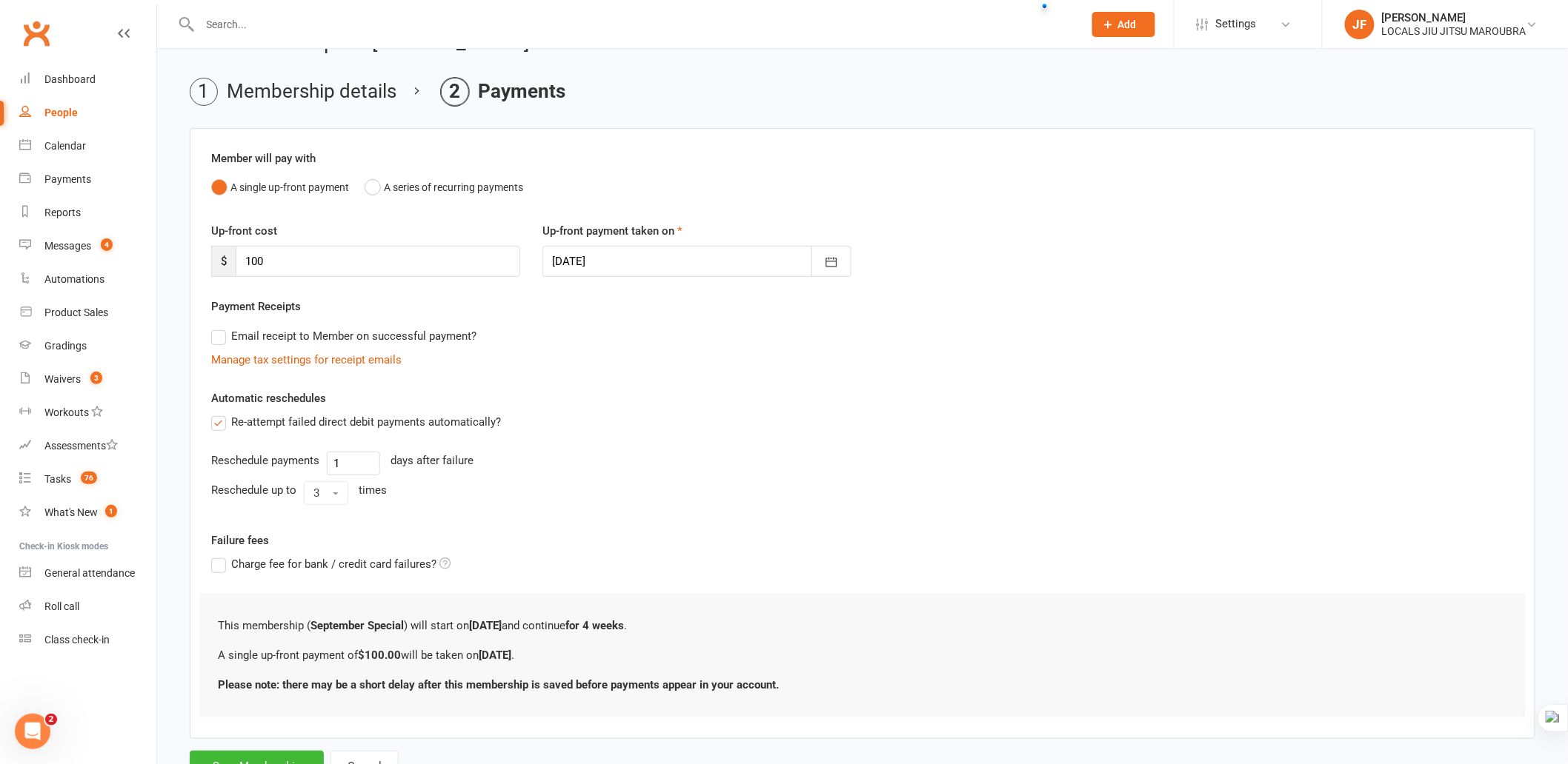
scroll to position [101, 0]
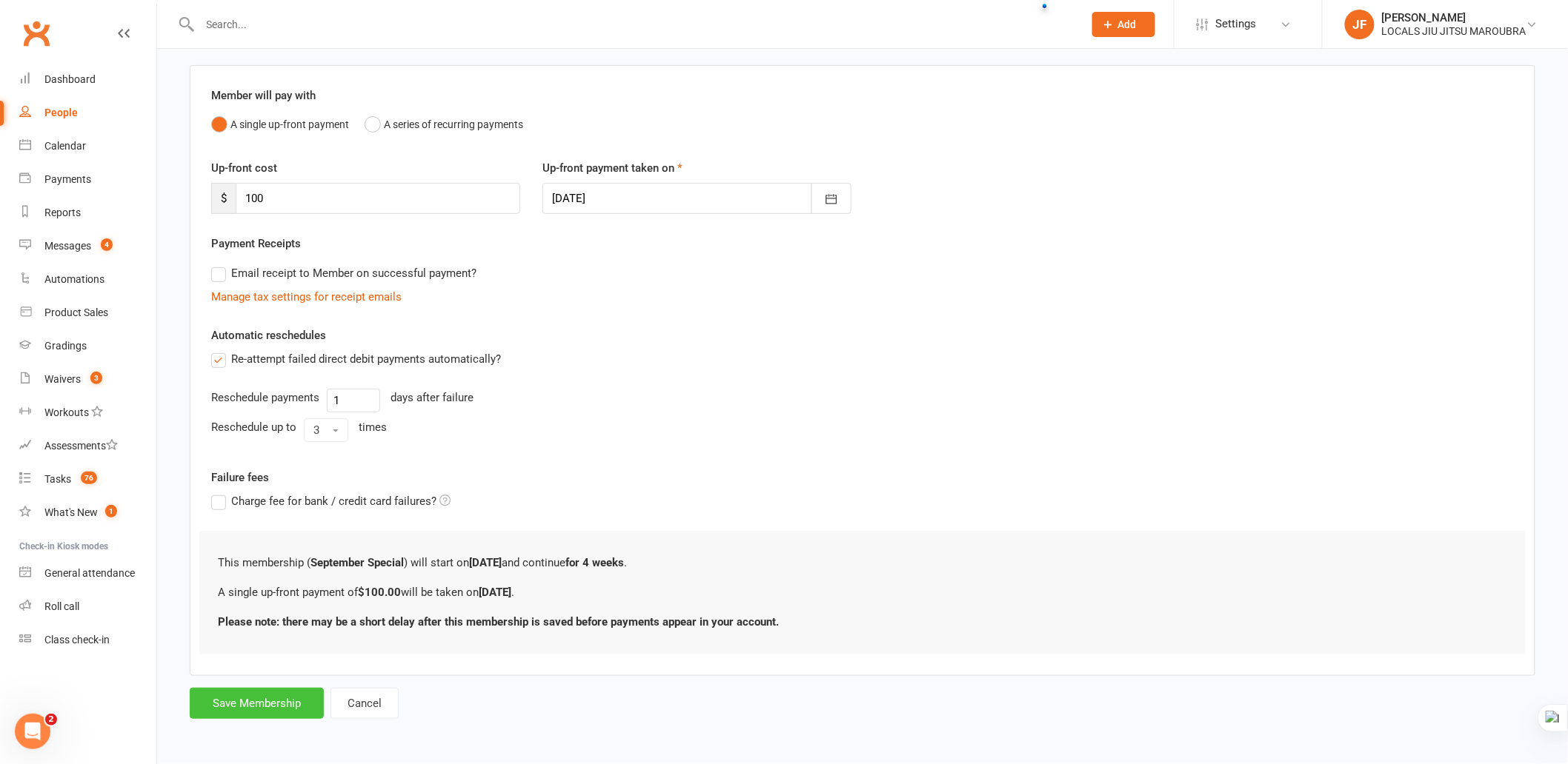
click at [270, 698] on button "Save Membership" at bounding box center [256, 703] width 134 height 31
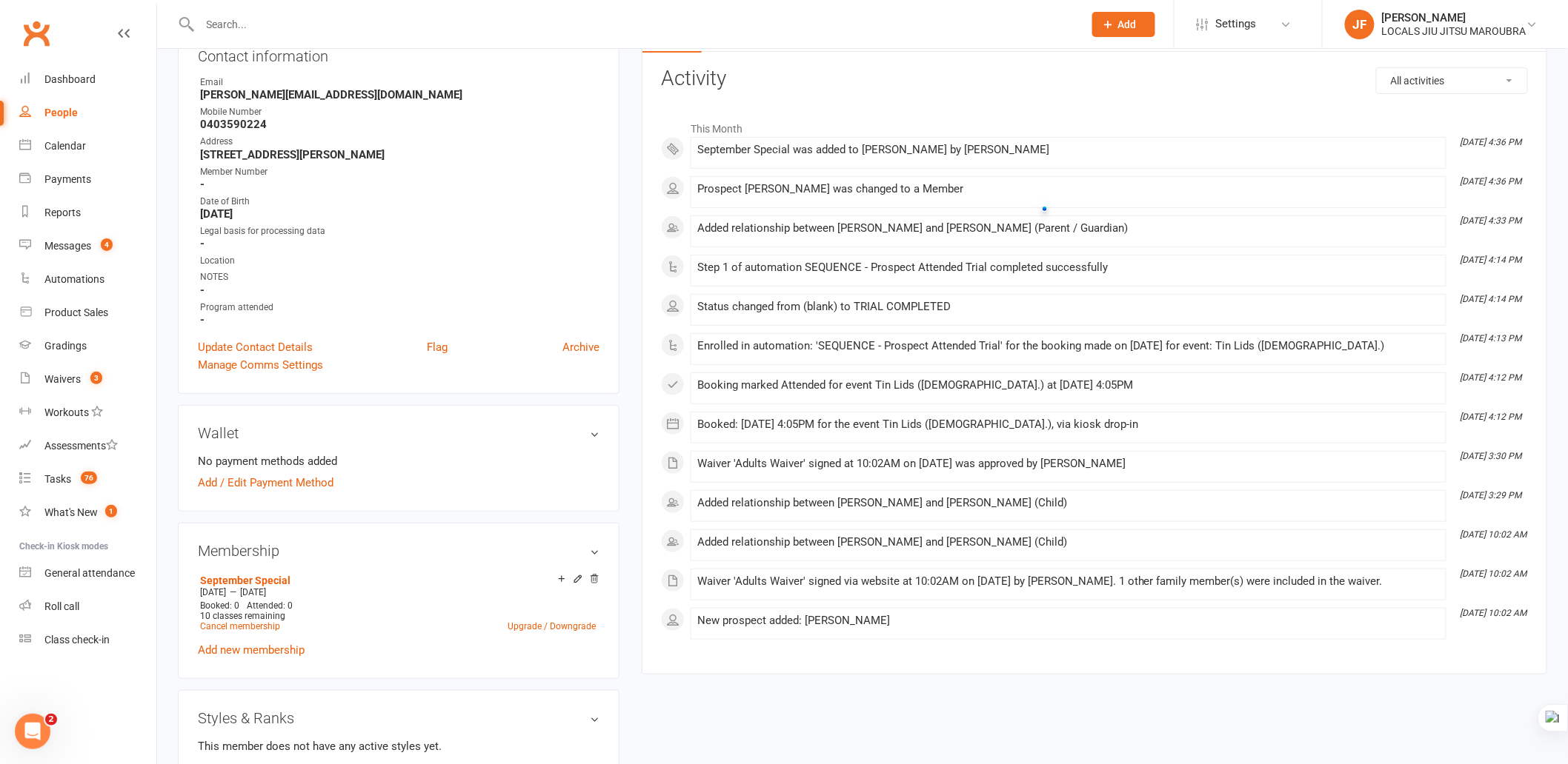
scroll to position [165, 0]
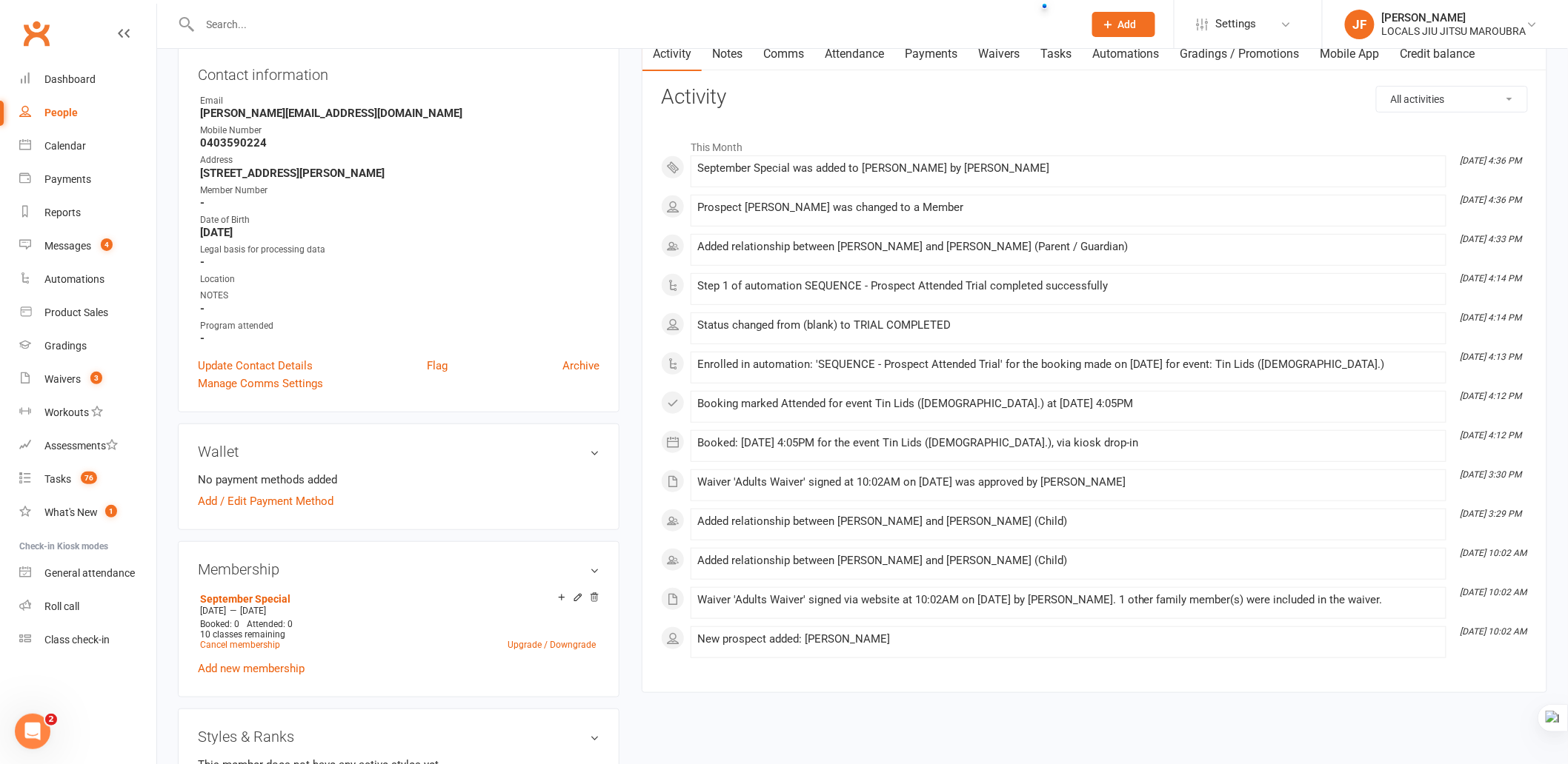
click at [1113, 759] on div "upload photo [PERSON_NAME] Activated [DATE] Added [DATE] Active member [DEMOGRA…" at bounding box center [863, 709] width 1392 height 1607
click at [1076, 724] on div "upload photo [PERSON_NAME] Activated [DATE] Added [DATE] Active member [DEMOGRA…" at bounding box center [863, 709] width 1392 height 1607
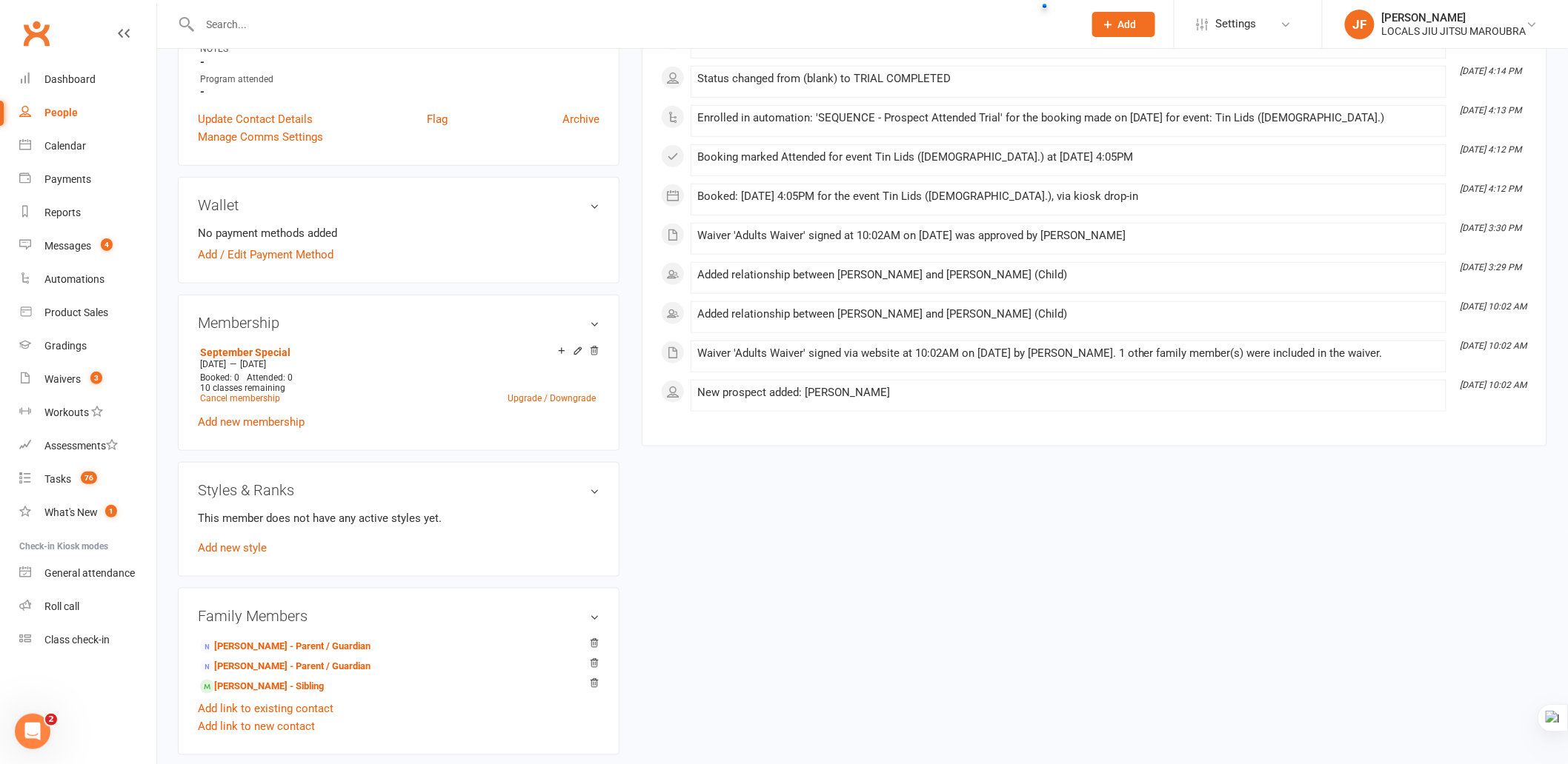
click at [1043, 645] on div "upload photo [PERSON_NAME] Activated [DATE] Added [DATE] Active member [DEMOGRA…" at bounding box center [863, 462] width 1392 height 1607
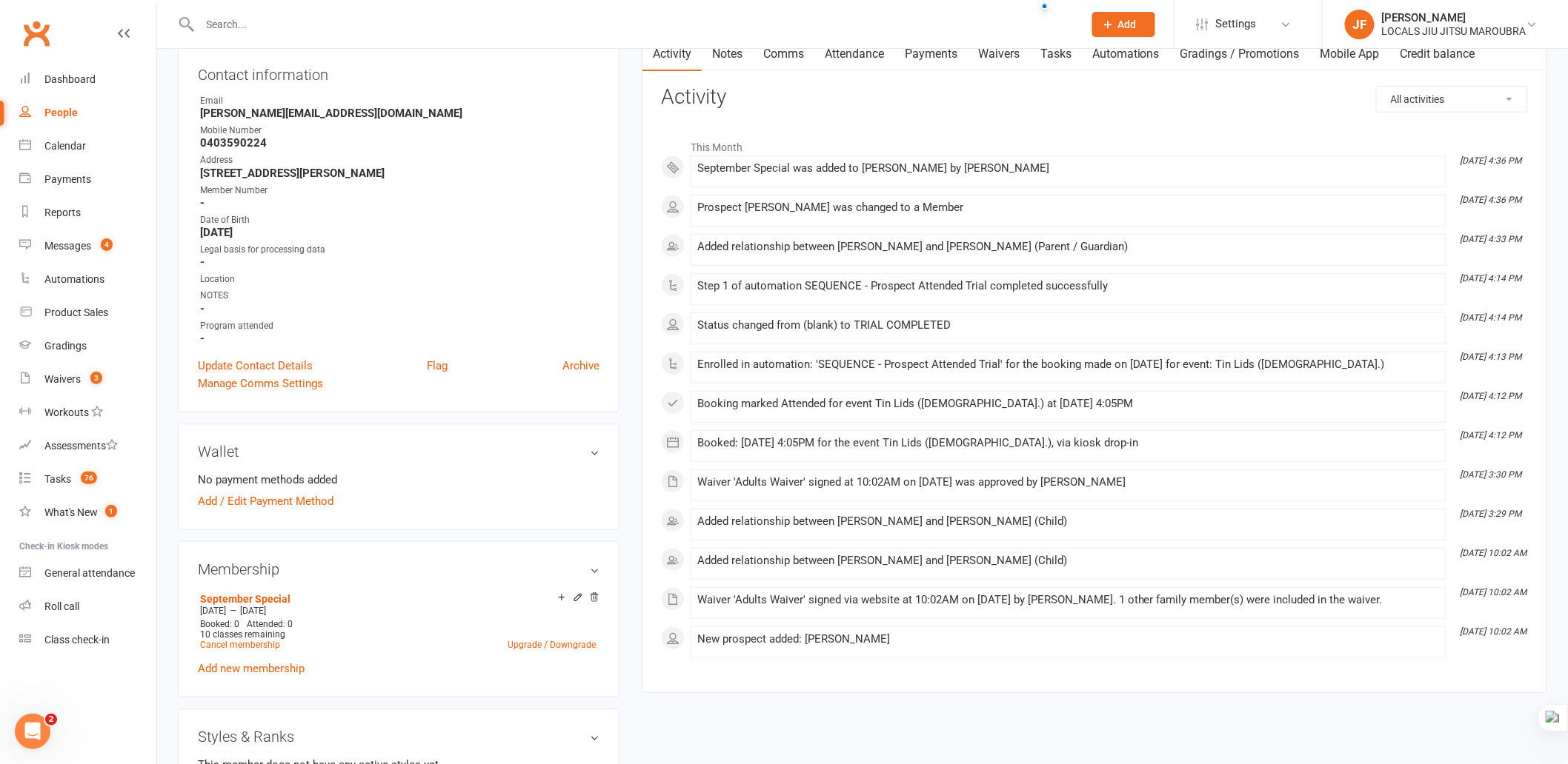
click at [1034, 698] on main "✓ Memberships September Special Expires on [DATE] $ Balance $0.00 Next: n/a Las…" at bounding box center [1094, 306] width 928 height 803
click at [1034, 698] on main "✓ Memberships September Special Expires on [DATE] $ Balance $0.00 Next: n/a Las…" at bounding box center [1094, 306] width 928 height 803
click at [1039, 687] on div "Activity Notes Comms Attendance Payments Waivers Tasks Automations Gradings / P…" at bounding box center [1095, 365] width 906 height 657
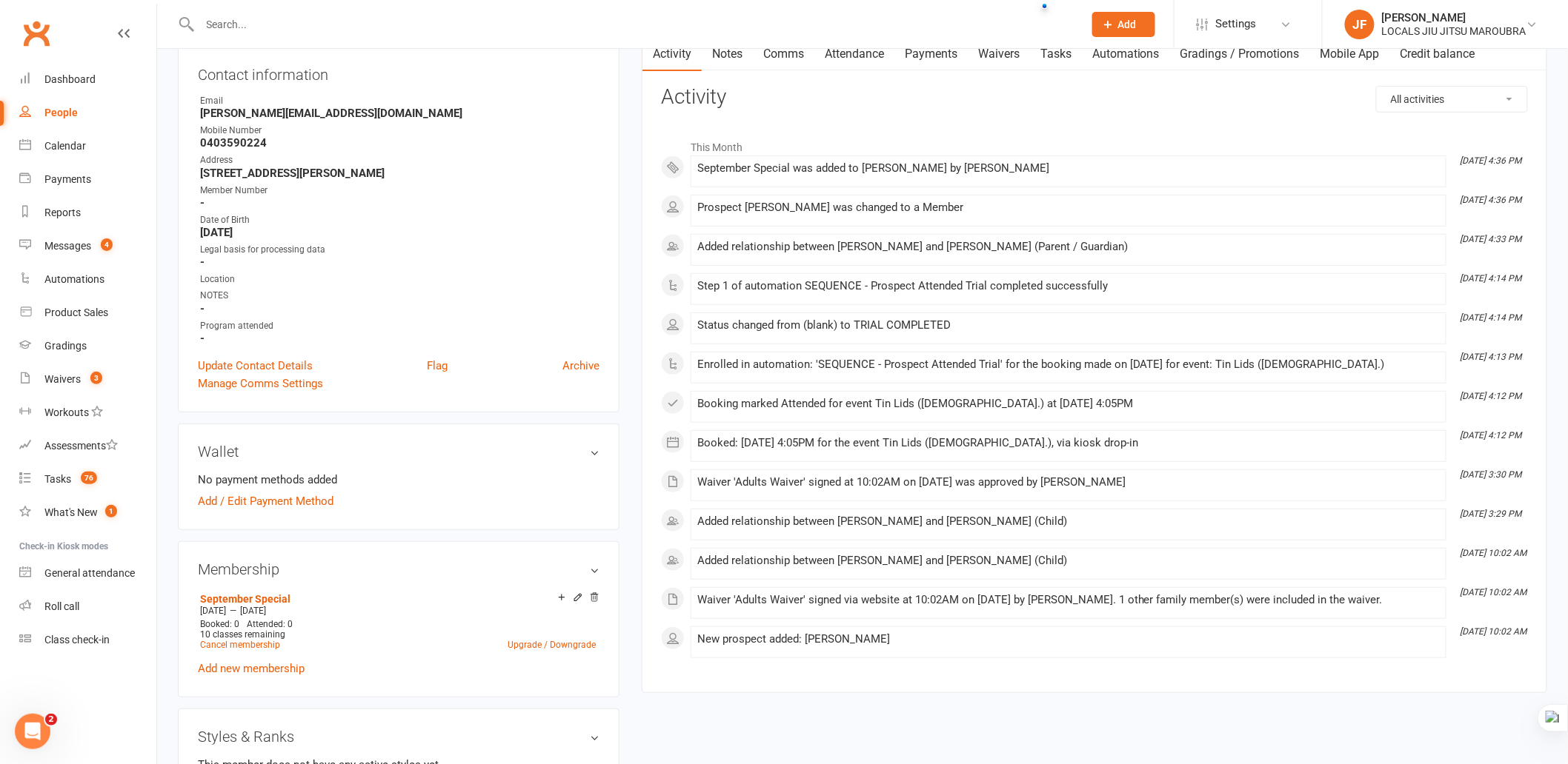
click at [1039, 687] on div "Activity Notes Comms Attendance Payments Waivers Tasks Automations Gradings / P…" at bounding box center [1095, 365] width 906 height 657
click at [1033, 707] on main "✓ Memberships September Special Expires on [DATE] $ Balance $0.00 Next: n/a Las…" at bounding box center [1094, 306] width 928 height 803
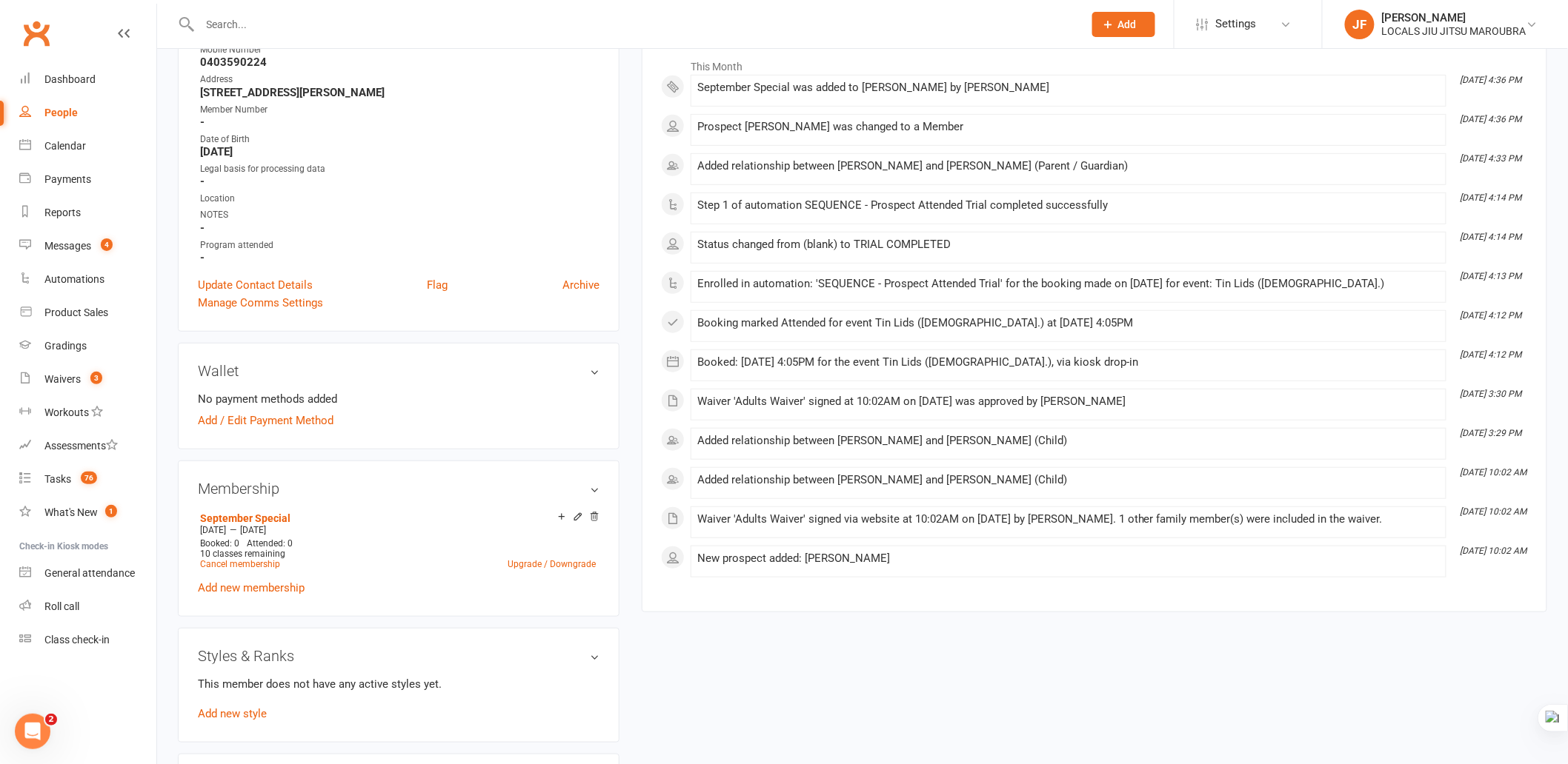
scroll to position [247, 0]
click at [1033, 707] on div "upload photo [PERSON_NAME] Activated [DATE] Added [DATE] Active member [DEMOGRA…" at bounding box center [863, 626] width 1392 height 1607
click at [1030, 700] on div "upload photo [PERSON_NAME] Activated [DATE] Added [DATE] Active member [DEMOGRA…" at bounding box center [863, 626] width 1392 height 1607
click at [1023, 681] on div "upload photo [PERSON_NAME] Activated [DATE] Added [DATE] Active member [DEMOGRA…" at bounding box center [863, 626] width 1392 height 1607
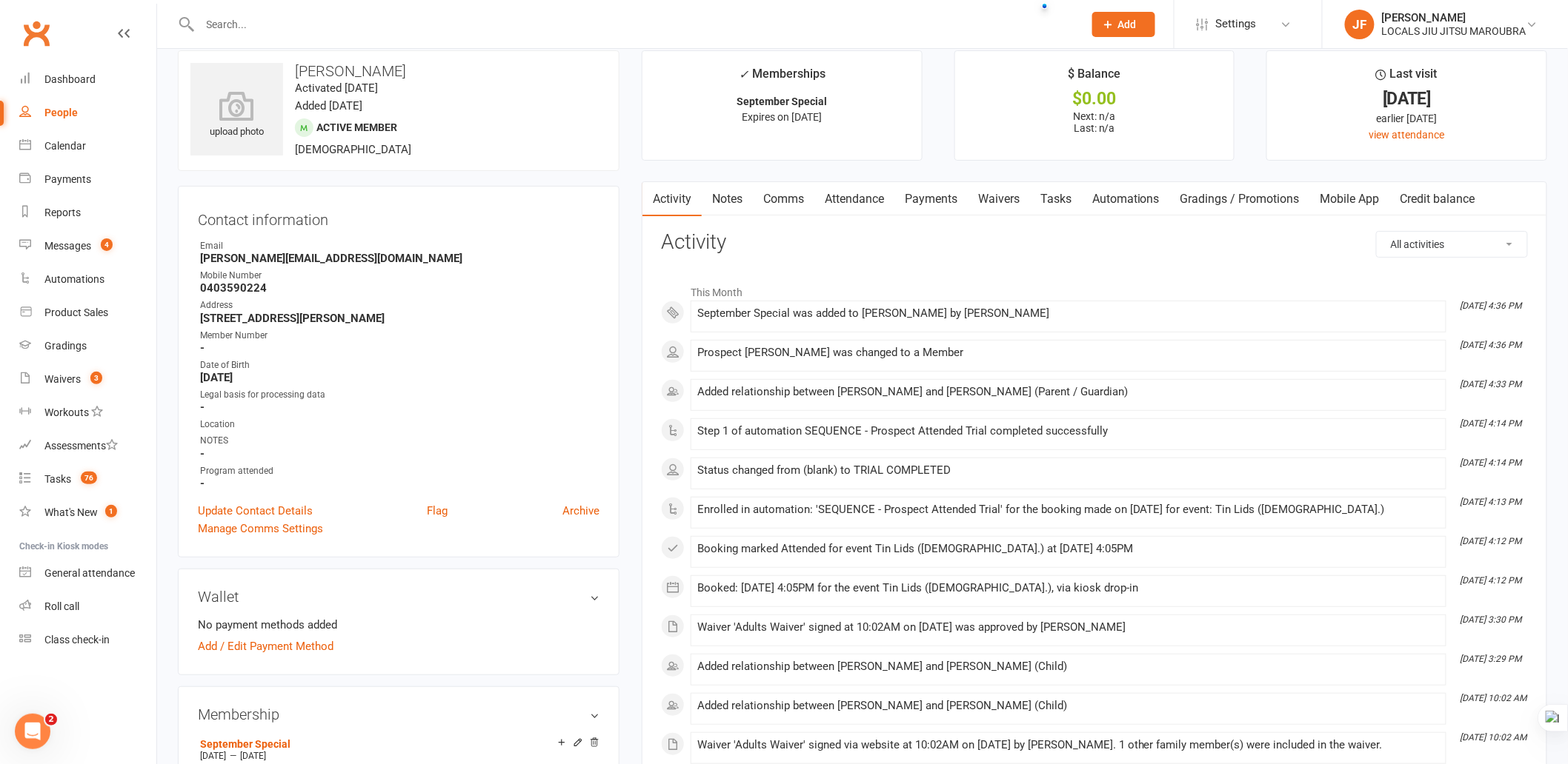
scroll to position [0, 0]
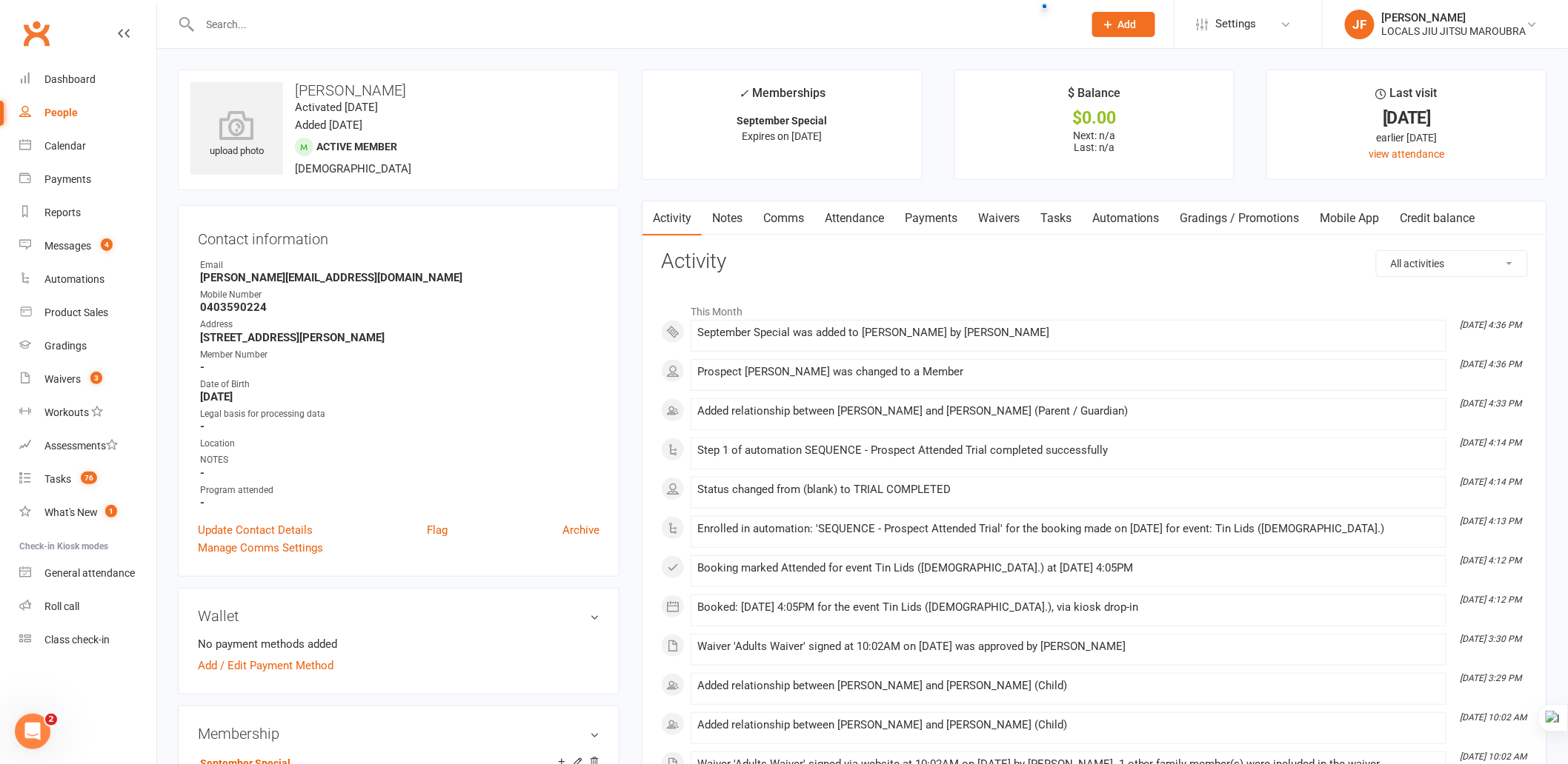
click at [1106, 274] on div "All activities Bookings / Attendances Communications Notes Failed SMSes Grading…" at bounding box center [1095, 542] width 867 height 585
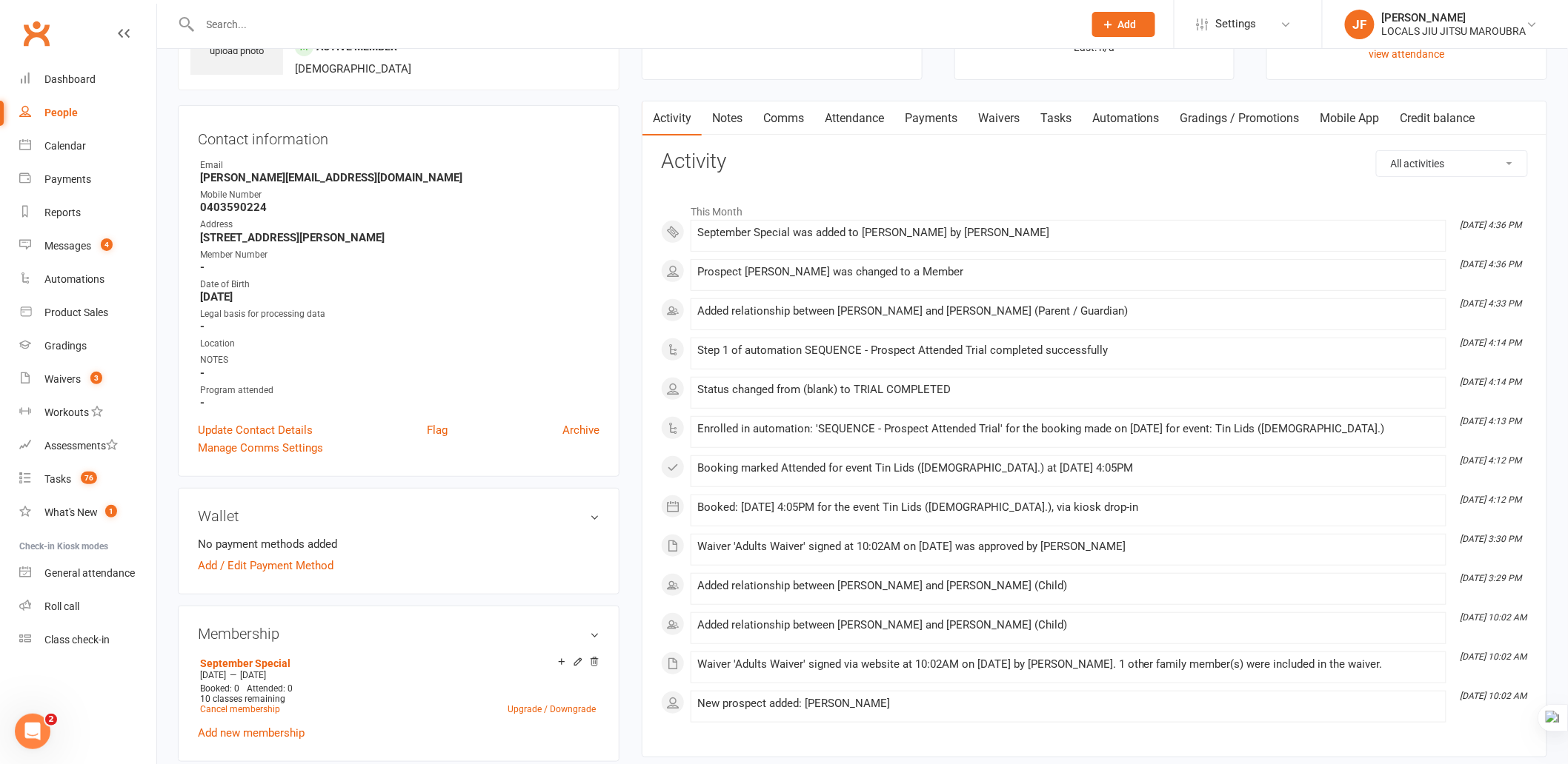
scroll to position [247, 0]
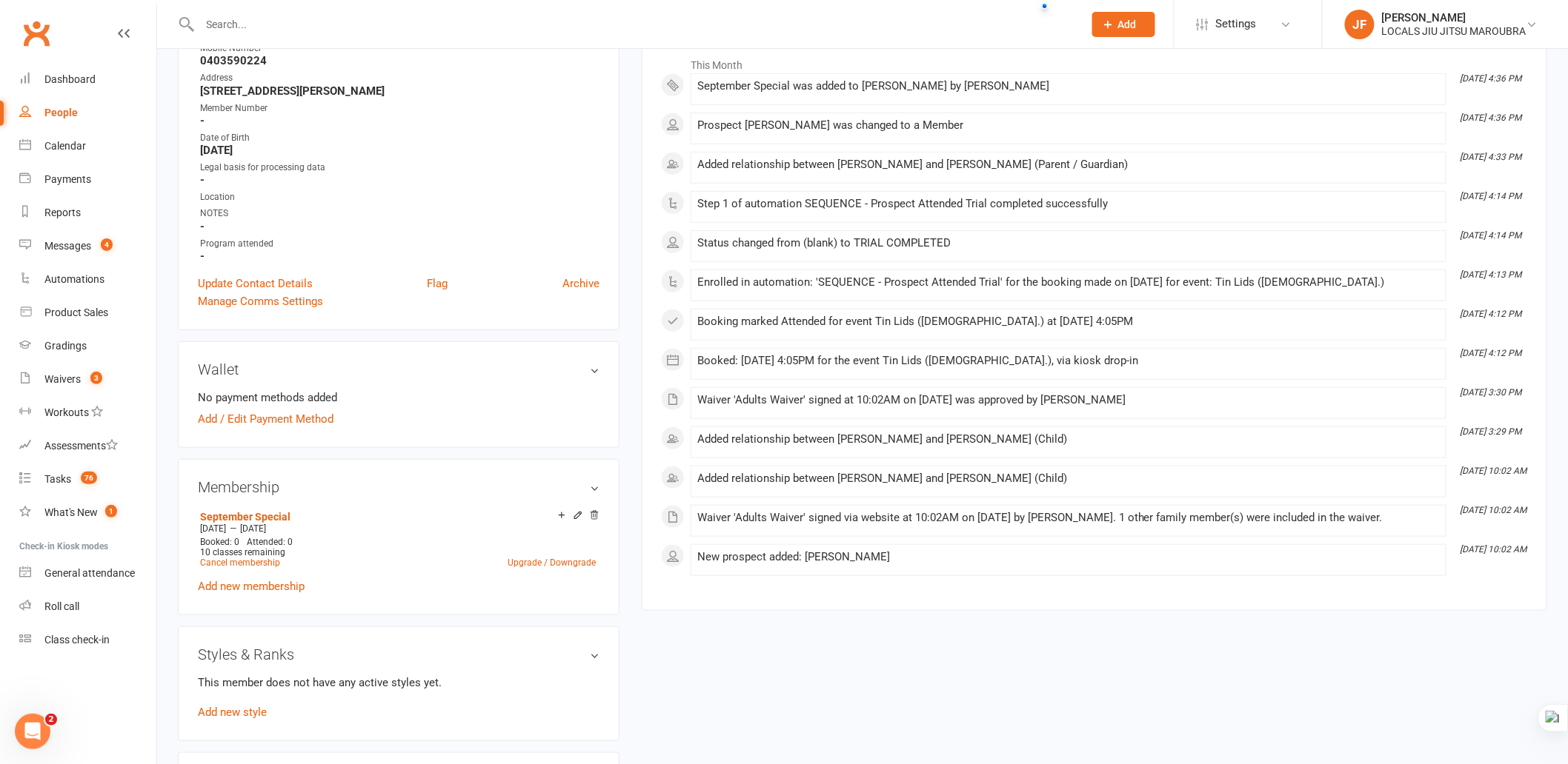
click at [1084, 652] on div "upload photo [PERSON_NAME] Activated [DATE] Added [DATE] Active member [DEMOGRA…" at bounding box center [863, 626] width 1392 height 1607
click at [879, 622] on main "✓ Memberships September Special Expires on [DATE] $ Balance $0.00 Next: n/a Las…" at bounding box center [1094, 224] width 928 height 803
click at [784, 652] on div "upload photo [PERSON_NAME] Activated [DATE] Added [DATE] Active member [DEMOGRA…" at bounding box center [863, 626] width 1392 height 1607
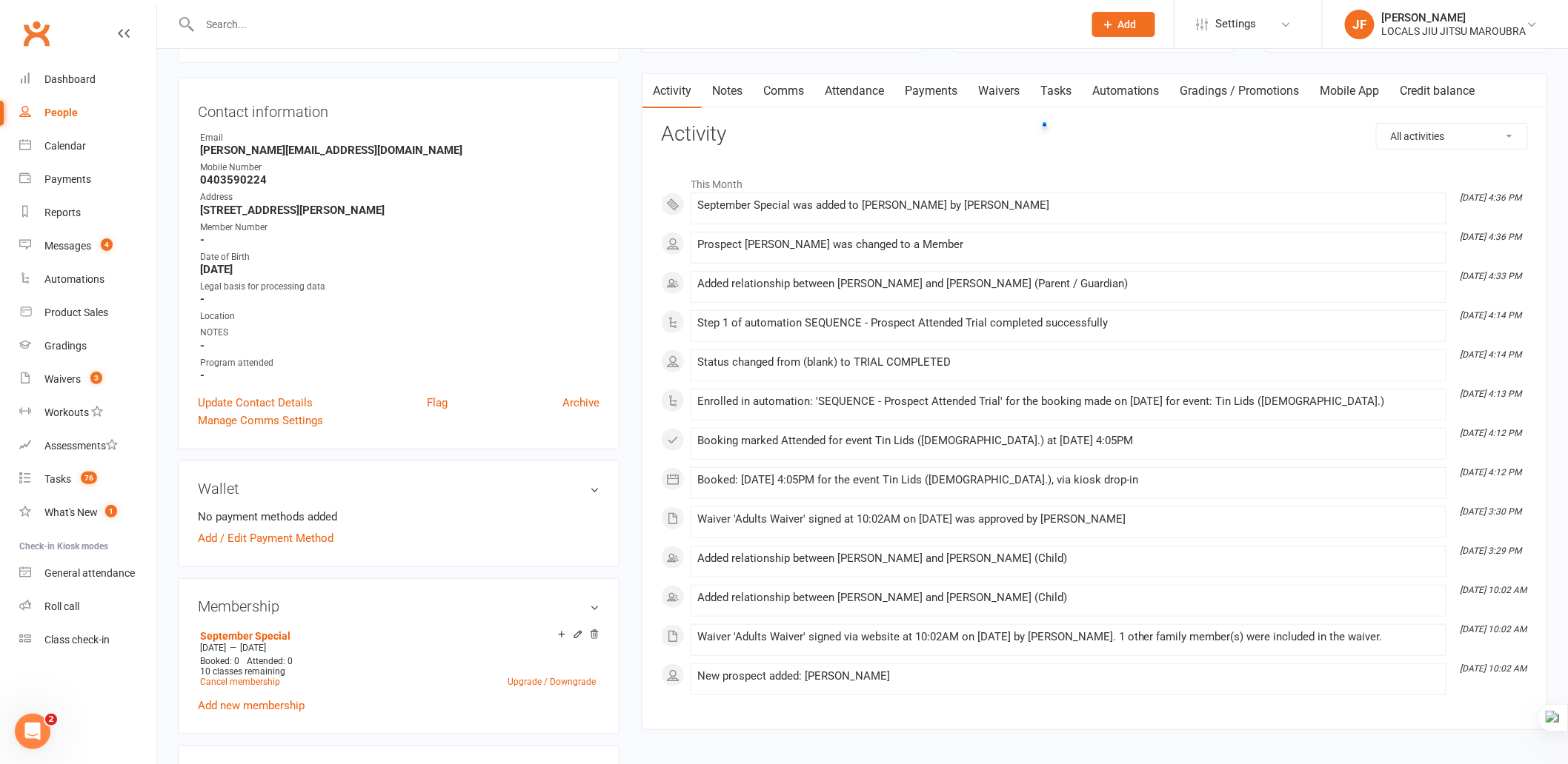
scroll to position [0, 0]
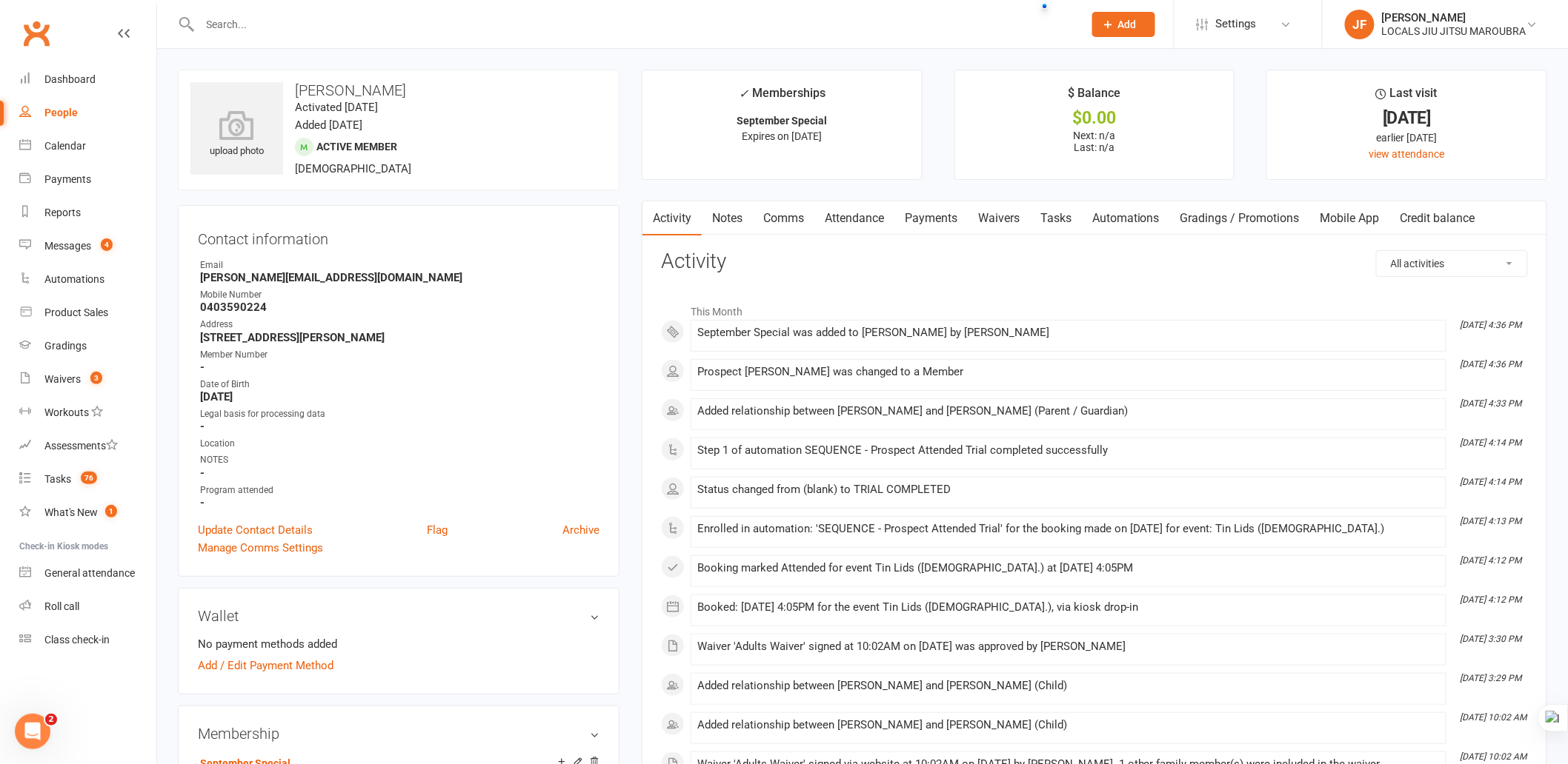
click at [385, 19] on input "text" at bounding box center [634, 25] width 877 height 21
paste input "Their [PERSON_NAME]"
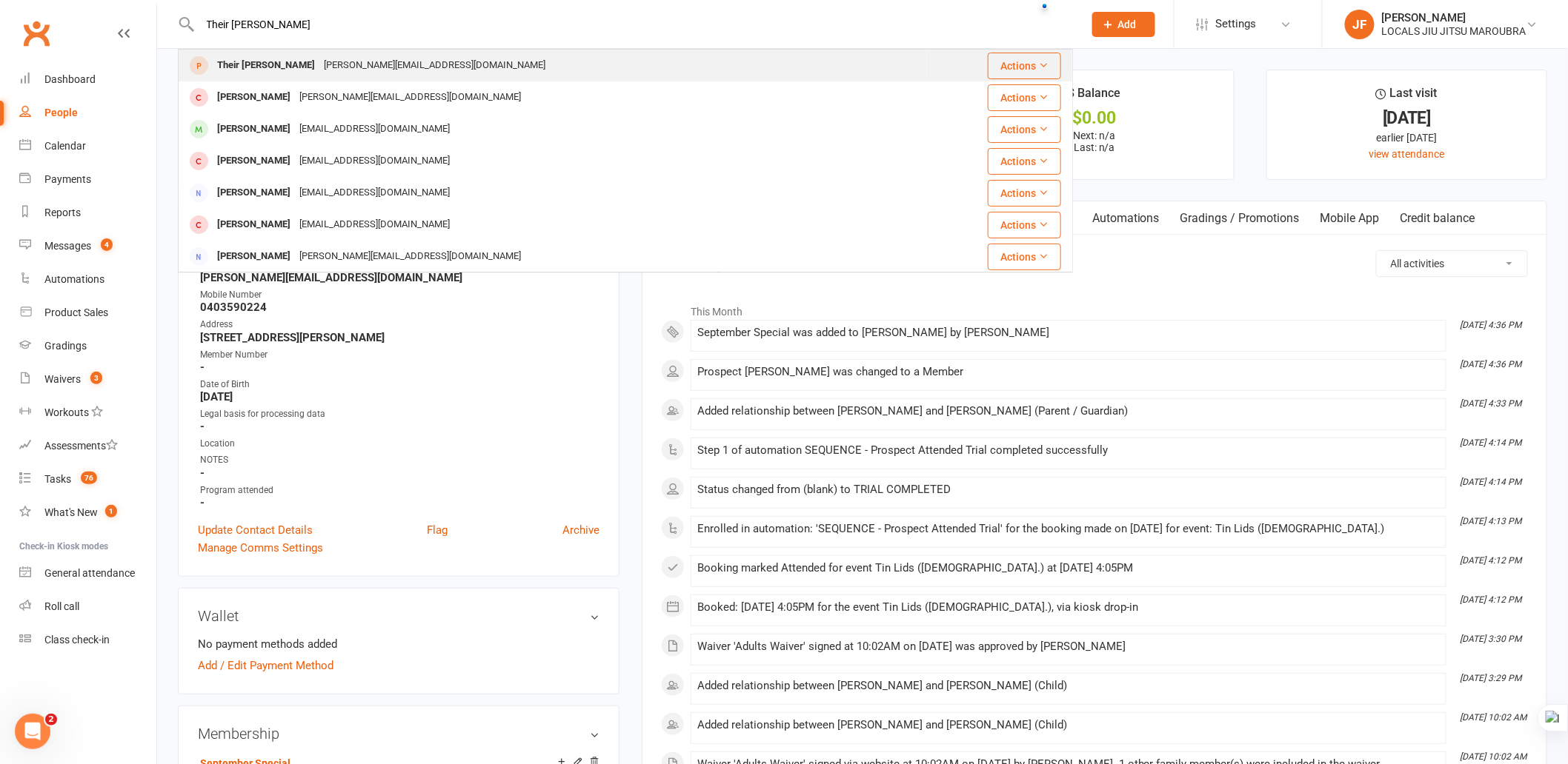
type input "Their [PERSON_NAME]"
click at [396, 63] on div "Their [PERSON_NAME] [PERSON_NAME][EMAIL_ADDRESS][DOMAIN_NAME]" at bounding box center [552, 66] width 747 height 31
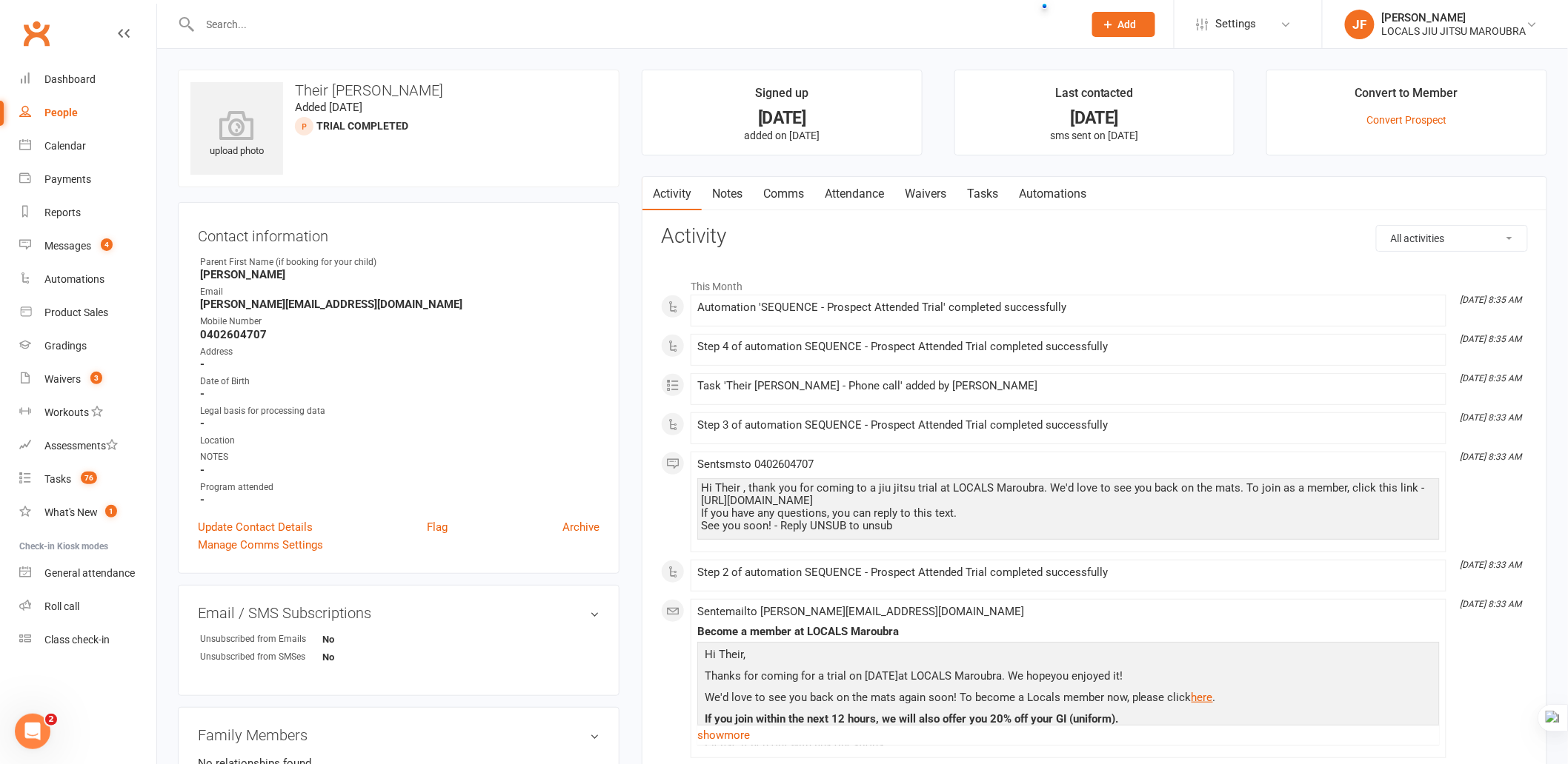
click at [371, 16] on input "text" at bounding box center [634, 25] width 877 height 21
paste input "Their [PERSON_NAME]"
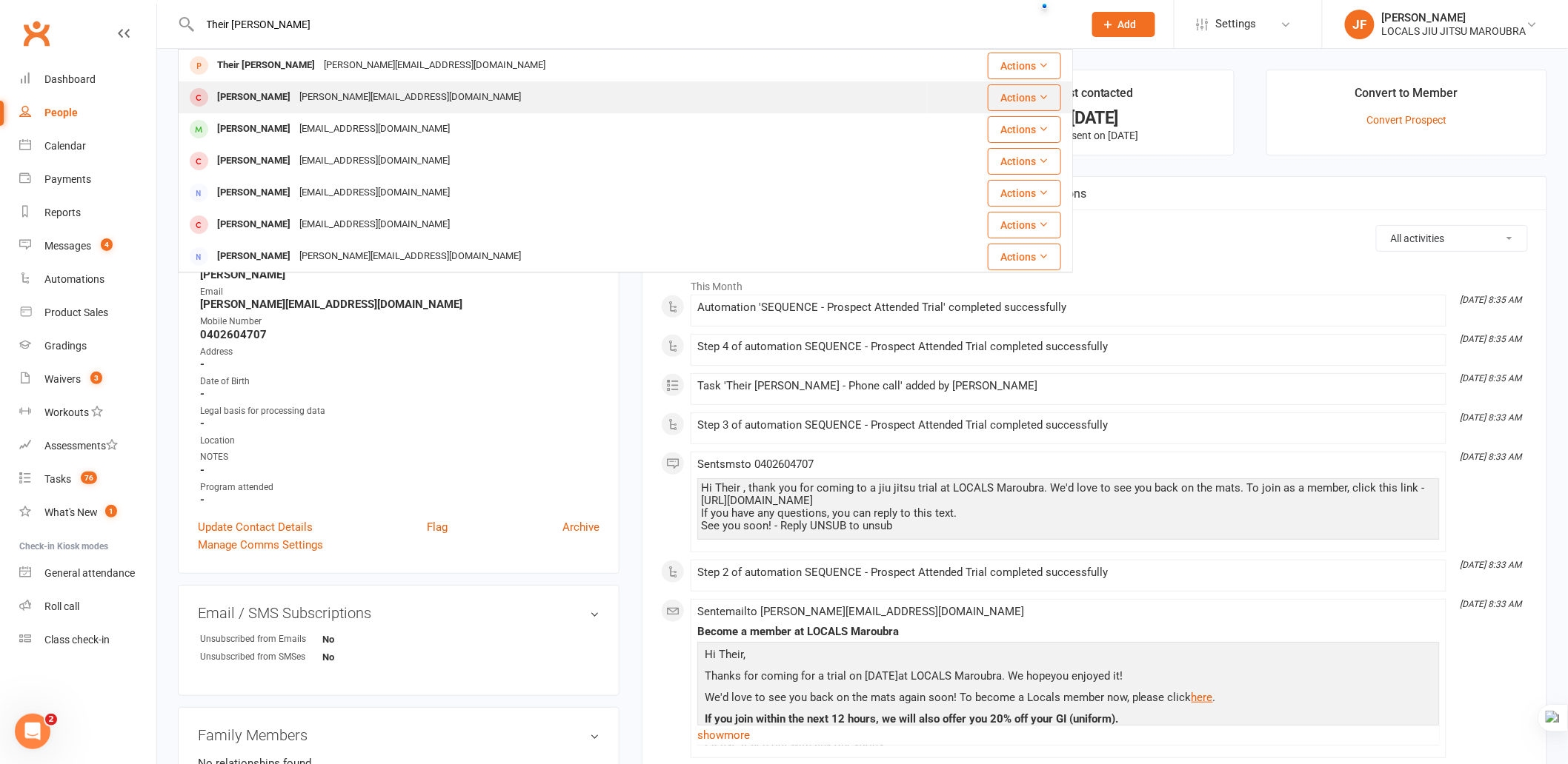
type input "Their [PERSON_NAME]"
click at [358, 90] on div "[PERSON_NAME][EMAIL_ADDRESS][DOMAIN_NAME]" at bounding box center [410, 97] width 230 height 21
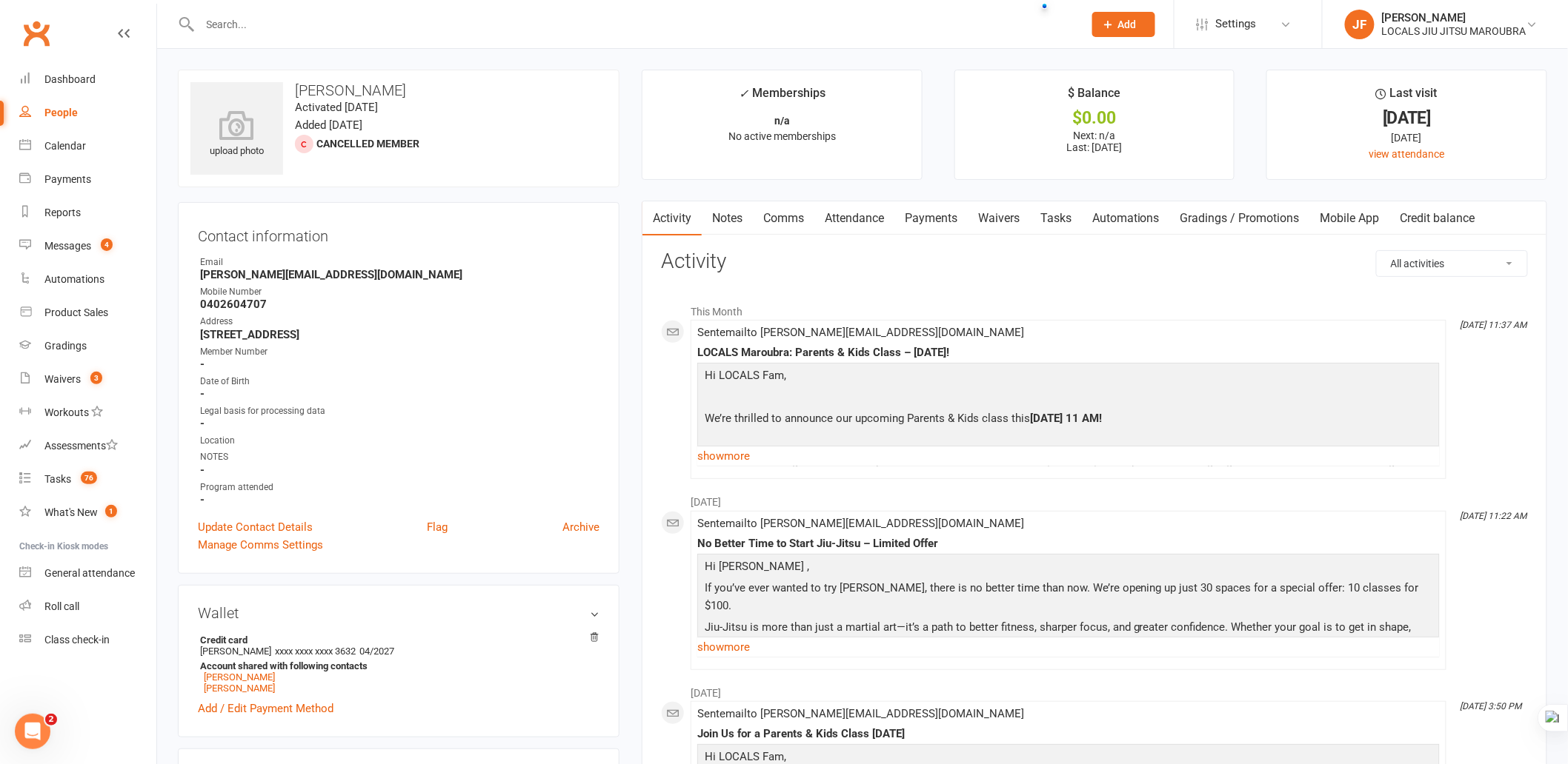
click at [427, 21] on input "text" at bounding box center [634, 25] width 877 height 21
paste input "Their [PERSON_NAME]"
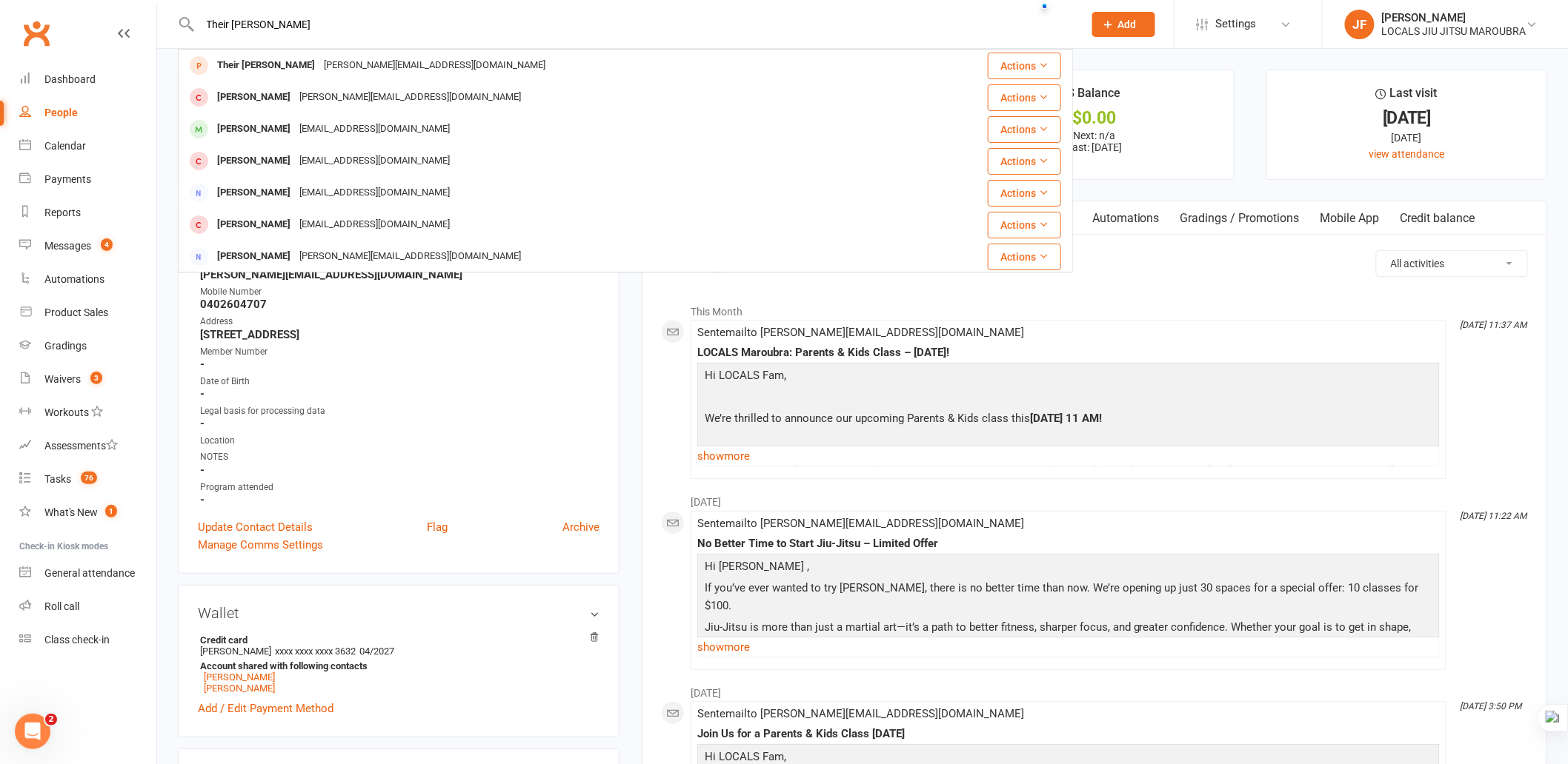
type input "Their [PERSON_NAME]"
click at [405, 69] on div "Their [PERSON_NAME] [PERSON_NAME][EMAIL_ADDRESS][DOMAIN_NAME]" at bounding box center [552, 66] width 747 height 31
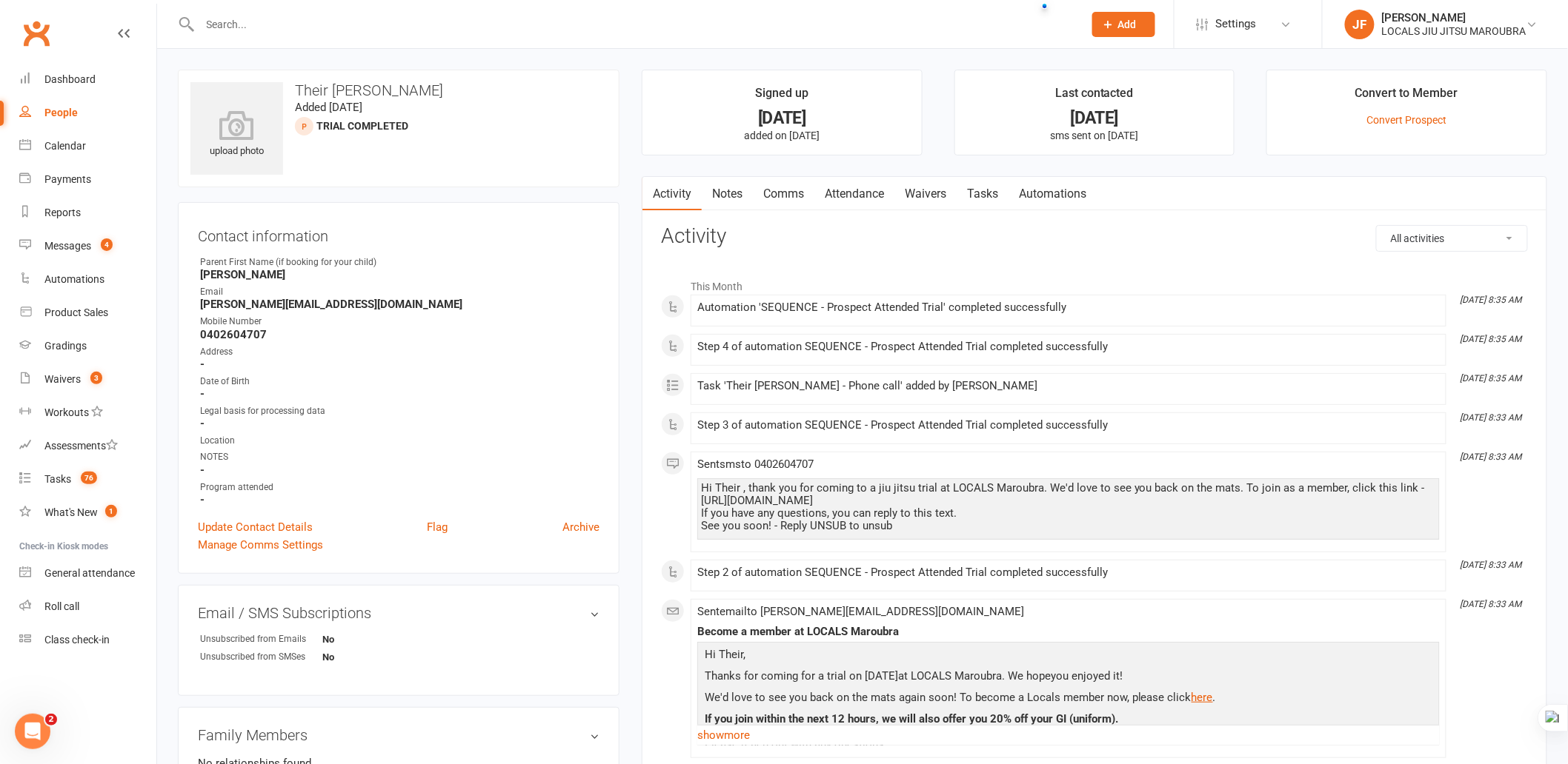
click at [849, 190] on link "Attendance" at bounding box center [854, 194] width 80 height 34
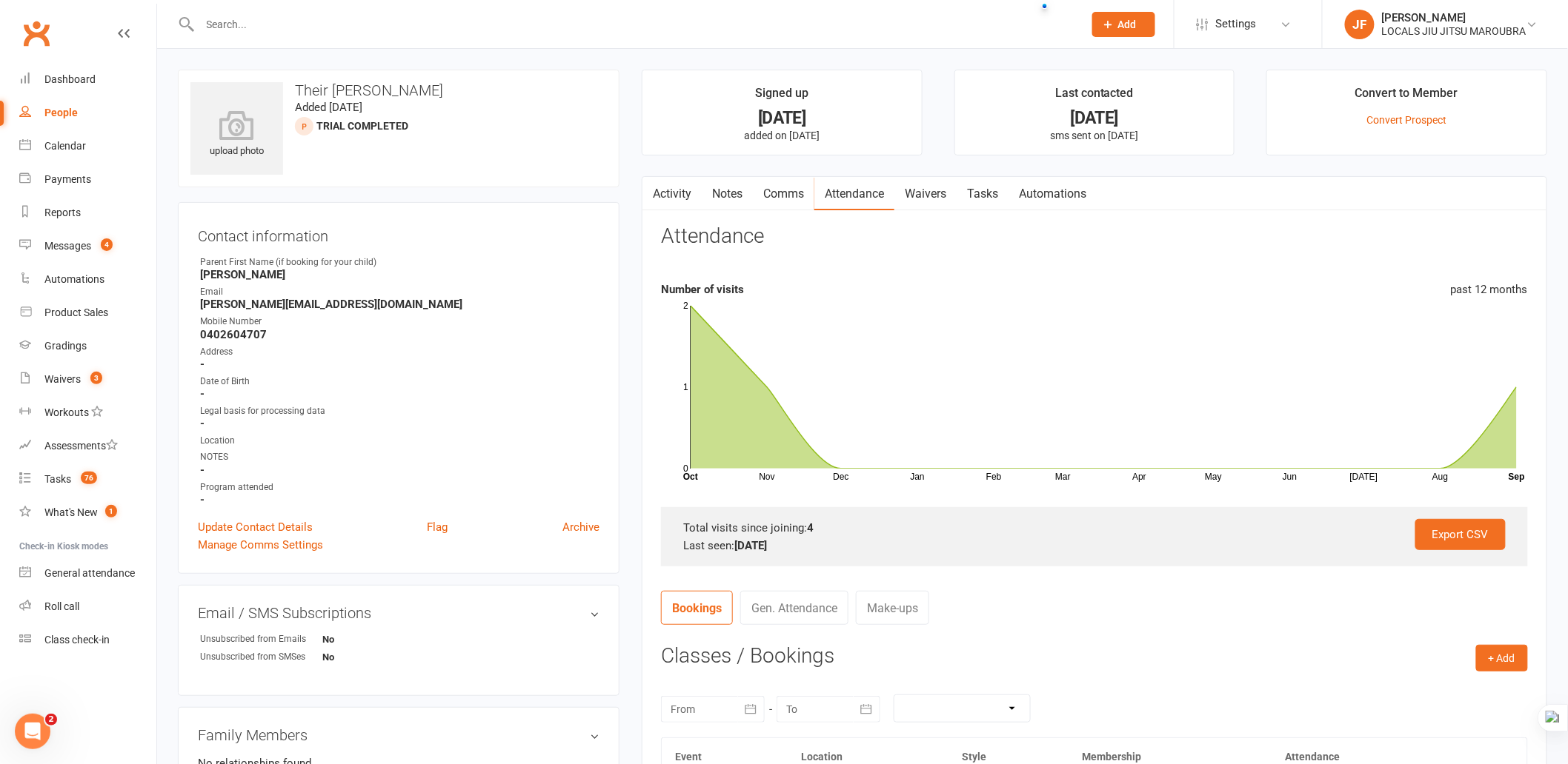
click at [799, 189] on link "Comms" at bounding box center [784, 194] width 62 height 34
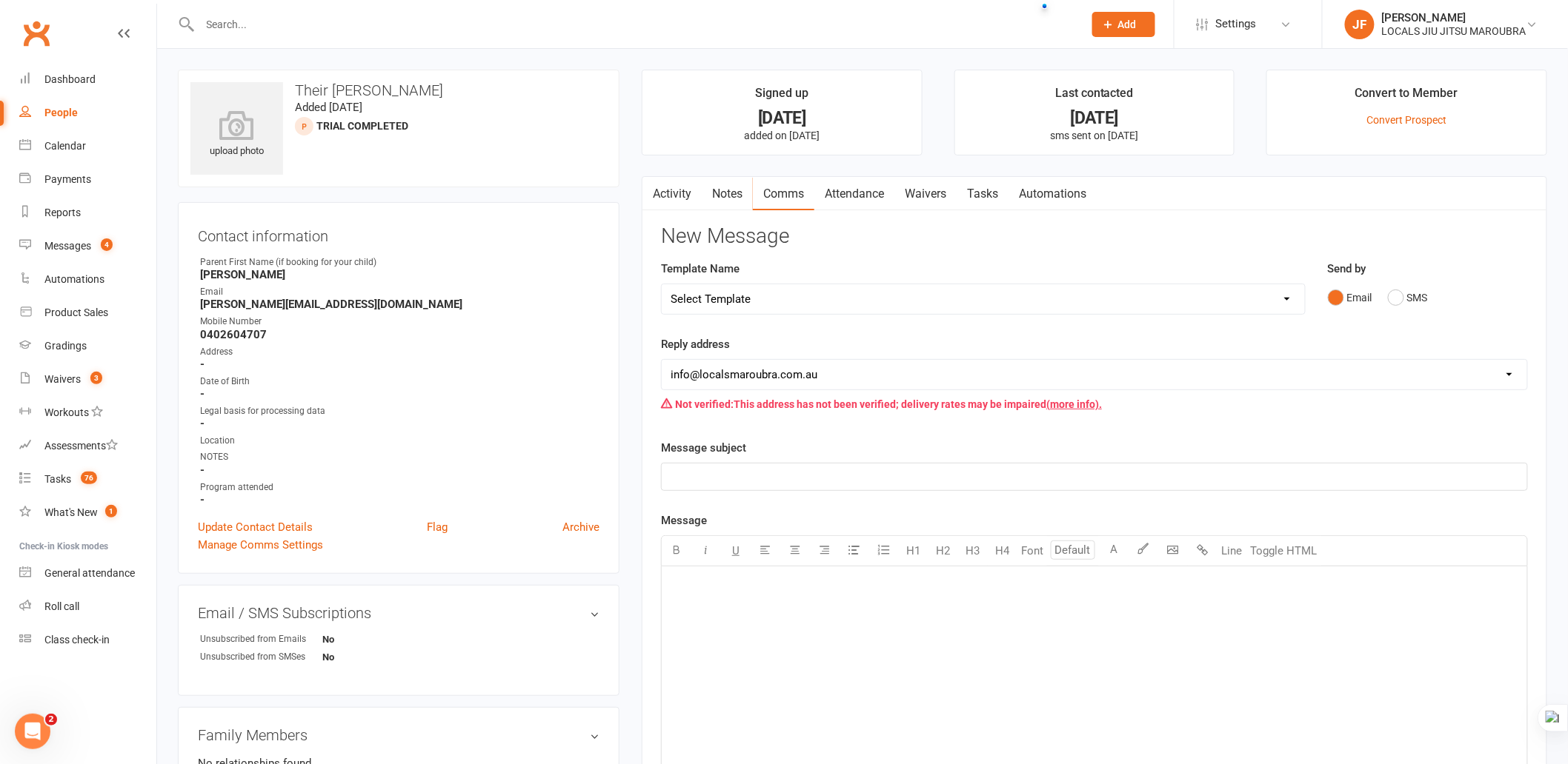
click at [1380, 290] on div "Email SMS" at bounding box center [1428, 297] width 200 height 28
click at [1391, 294] on button "SMS" at bounding box center [1408, 297] width 40 height 28
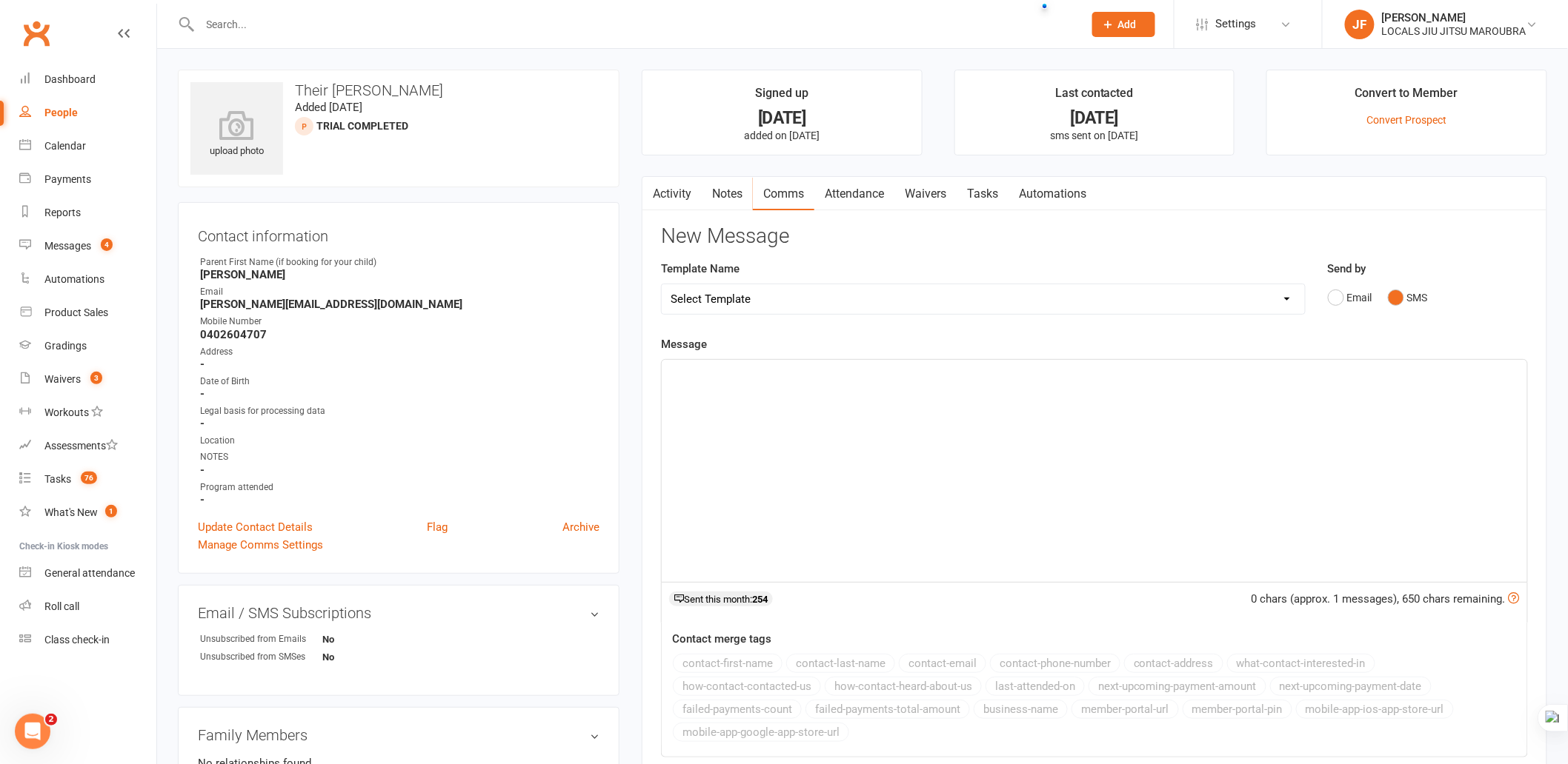
click at [874, 410] on div "﻿" at bounding box center [1095, 471] width 865 height 223
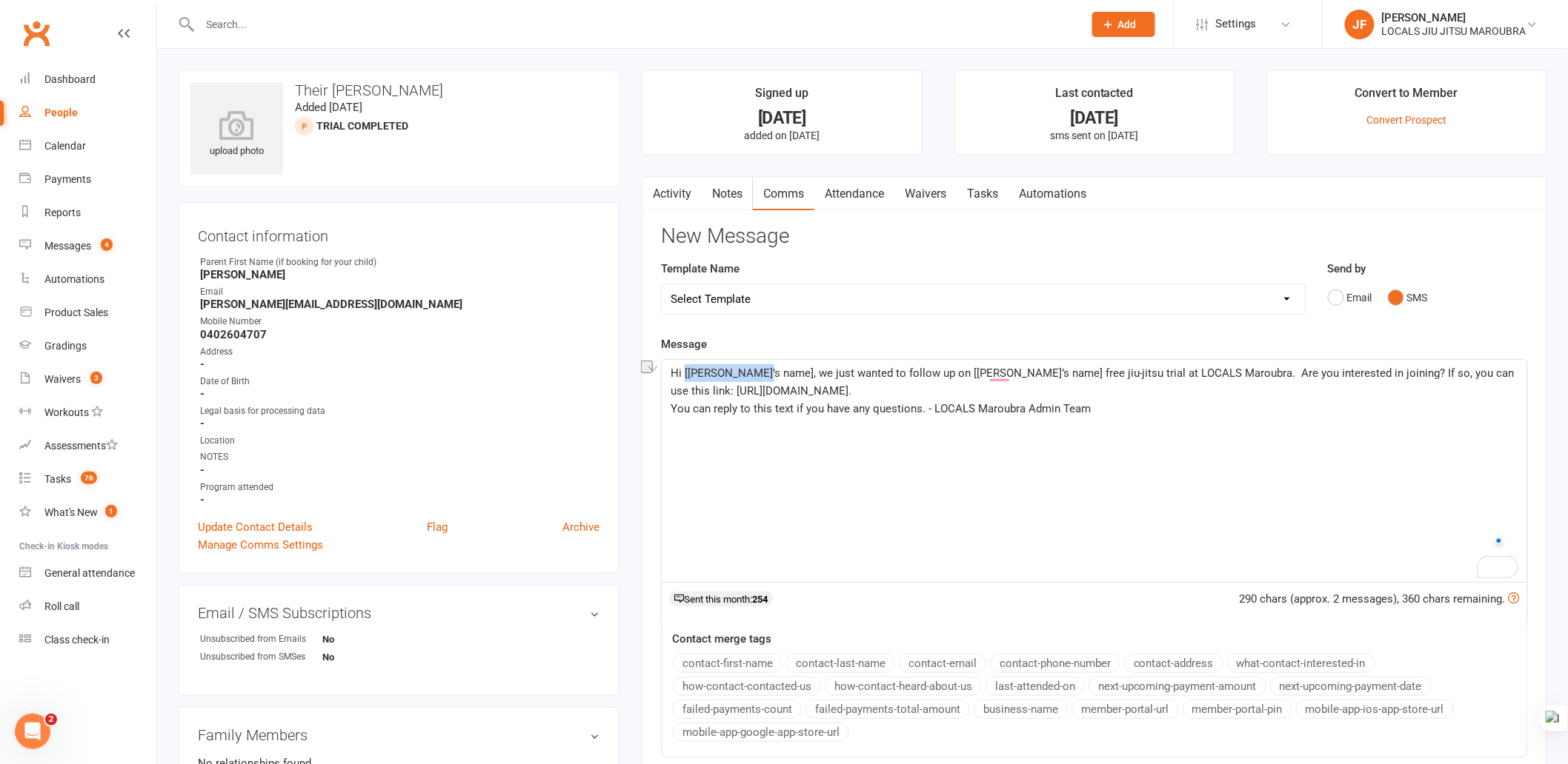
click at [759, 373] on span "Hi [[PERSON_NAME]’s name], we just wanted to follow up on [[PERSON_NAME]’s name…" at bounding box center [1094, 382] width 847 height 31
copy h3 "Their"
drag, startPoint x: 292, startPoint y: 87, endPoint x: 328, endPoint y: 87, distance: 36.0
click at [328, 87] on h3 "Their [PERSON_NAME]" at bounding box center [399, 90] width 416 height 16
drag, startPoint x: 865, startPoint y: 369, endPoint x: 936, endPoint y: 367, distance: 71.0
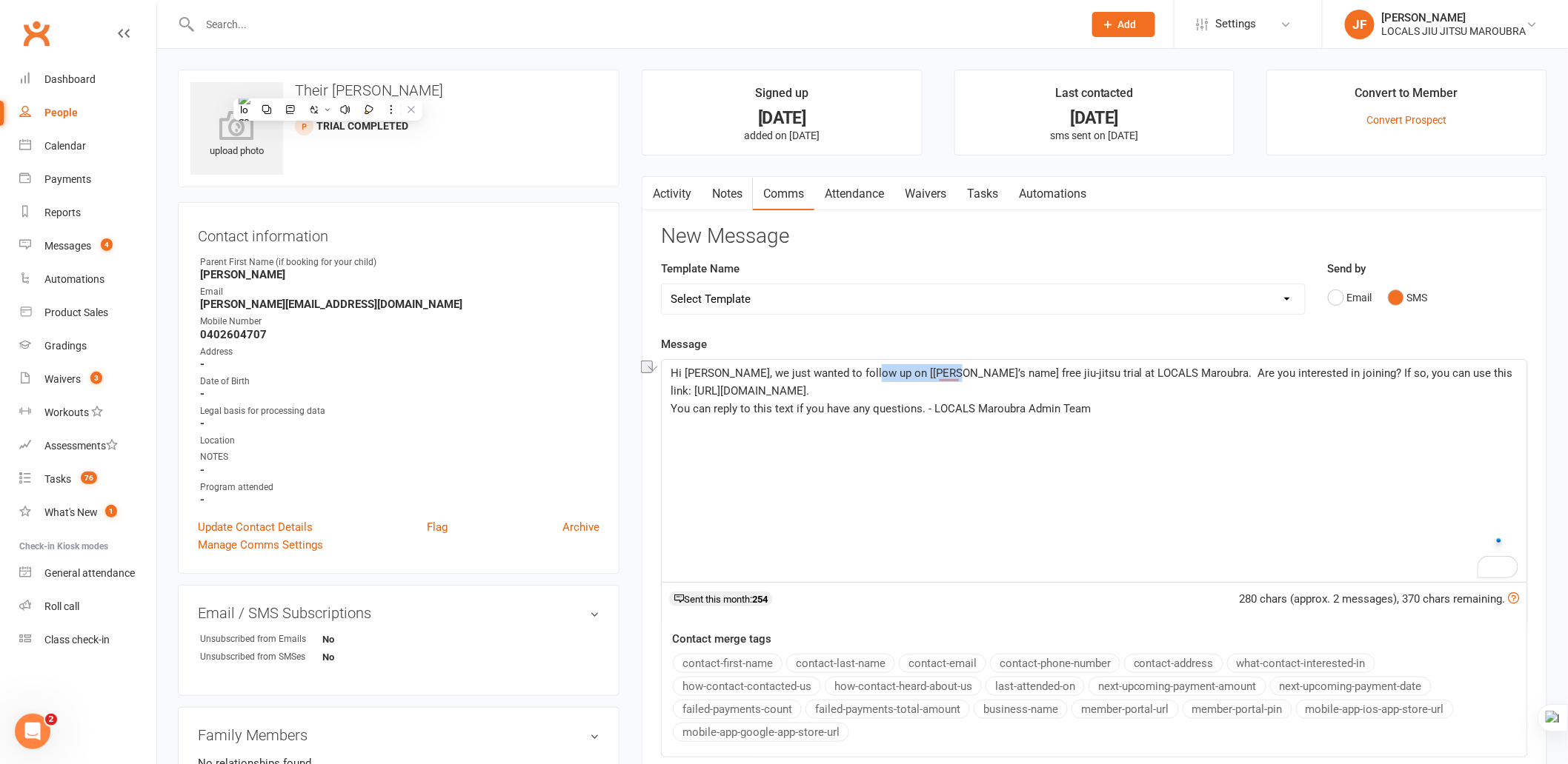
click at [936, 367] on span "Hi [PERSON_NAME], we just wanted to follow up on [[PERSON_NAME]’s name] free ji…" at bounding box center [1093, 382] width 845 height 31
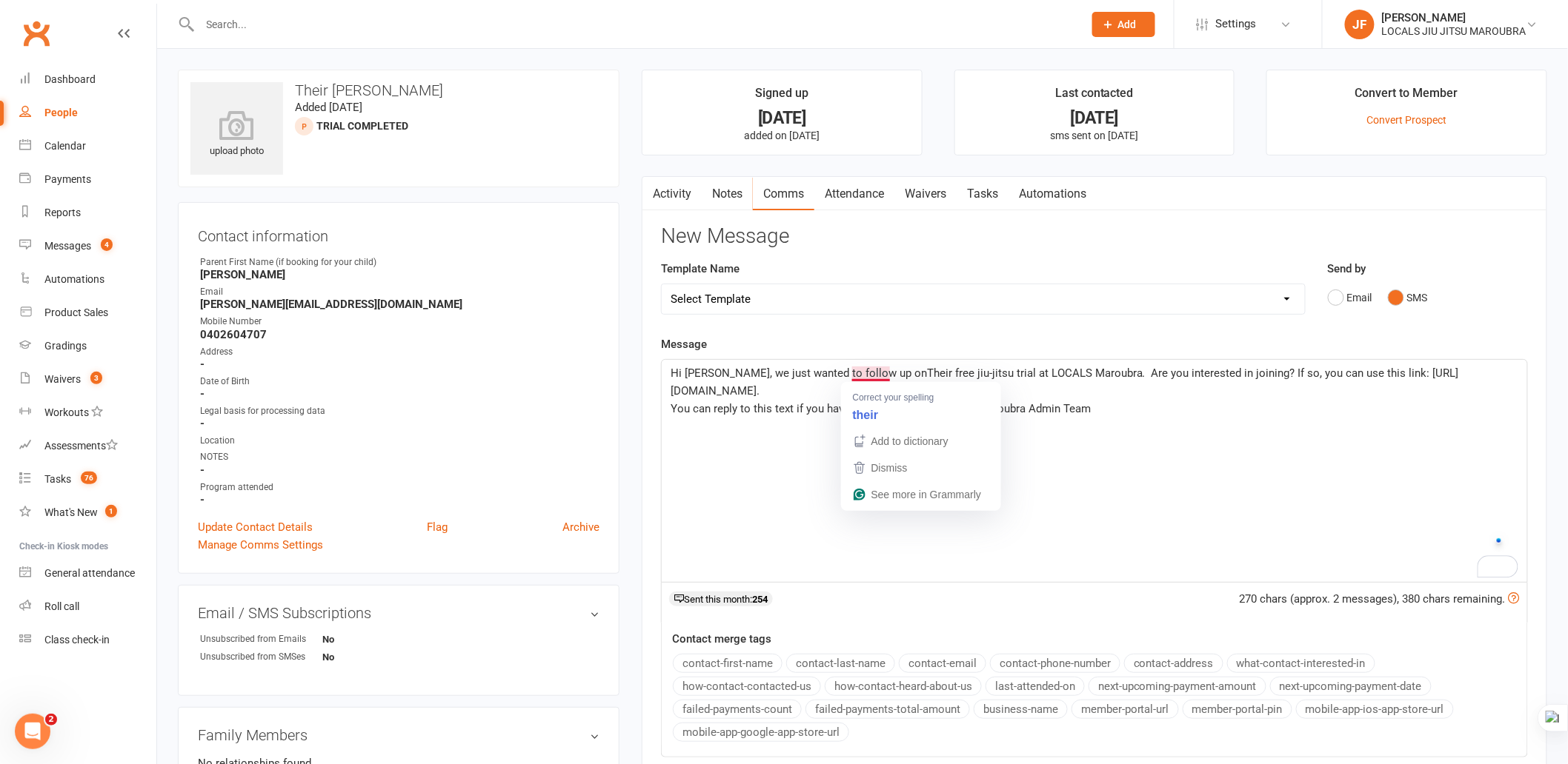
click at [864, 374] on span "Hi [PERSON_NAME], we just wanted to follow up onTheir free jiu-jitsu trial at L…" at bounding box center [1065, 382] width 788 height 31
click at [892, 372] on span "Hi [PERSON_NAME], we just wanted to follow up on Their free jiu-jitsu trial at …" at bounding box center [1066, 382] width 791 height 31
click at [1199, 403] on p "You can reply to this text if you have any questions. - LOCALS Maroubra Admin T…" at bounding box center [1095, 408] width 848 height 17
click at [1102, 397] on p "Hi [PERSON_NAME], we just wanted to follow up on Their's free jiu-jitsu trial a…" at bounding box center [1095, 382] width 848 height 36
click at [1150, 444] on div "Hi [PERSON_NAME], we just wanted to follow up on Their's free jiu-jitsu trial a…" at bounding box center [1095, 471] width 865 height 223
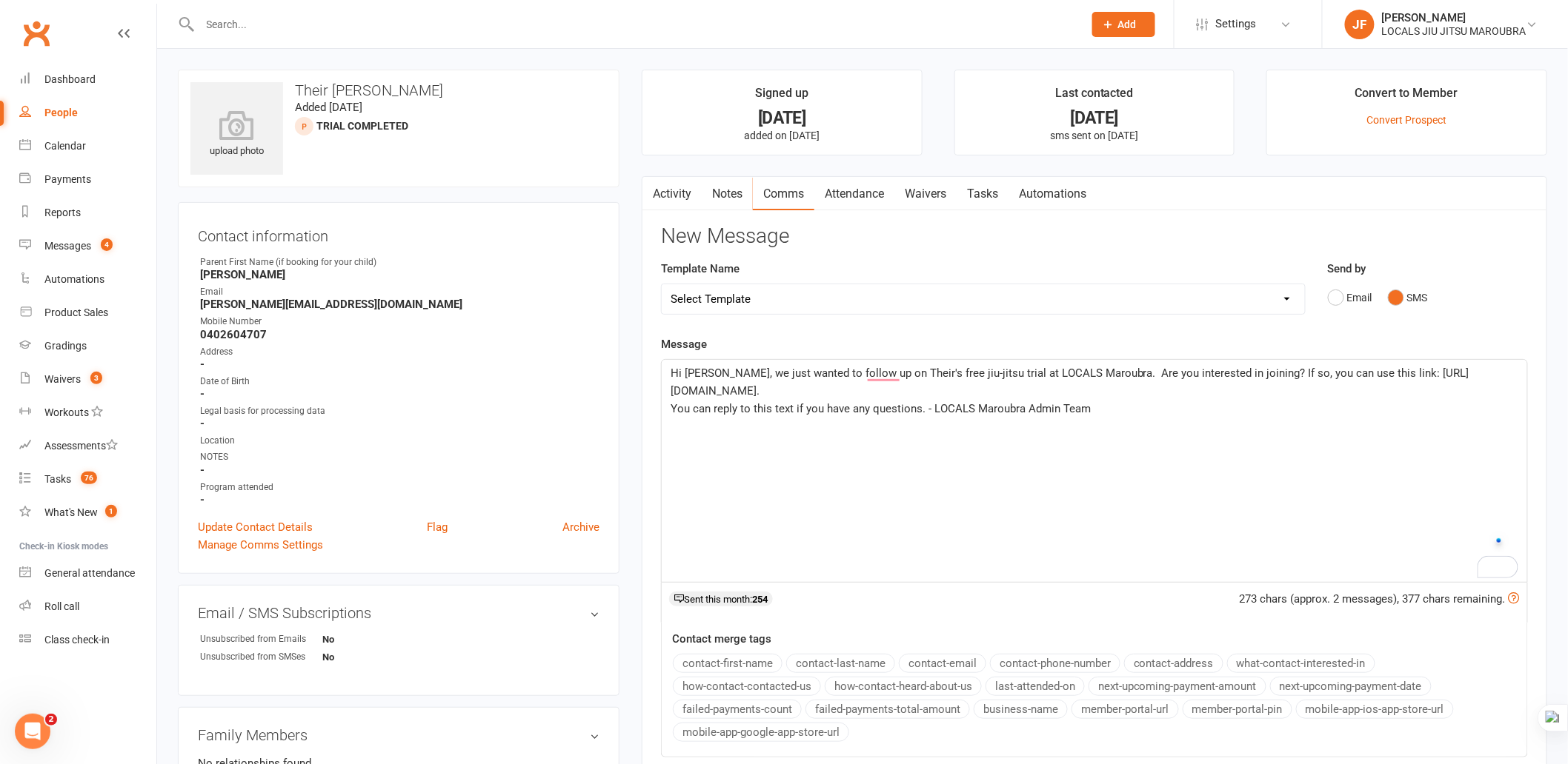
click at [995, 438] on div "Hi [PERSON_NAME], we just wanted to follow up on Their's free jiu-jitsu trial a…" at bounding box center [1095, 471] width 865 height 223
click at [979, 374] on span "Hi [PERSON_NAME], we just wanted to follow up on Their's free jiu-jitsu trial a…" at bounding box center [1070, 382] width 799 height 31
click at [884, 374] on span "Hi [PERSON_NAME], we just wanted to follow up on Their's free jiu-jitsu trial a…" at bounding box center [1070, 382] width 799 height 31
click at [1236, 390] on p "Hi [PERSON_NAME], we just wanted to follow up on Their's free jiu-jitsu trial a…" at bounding box center [1095, 382] width 848 height 36
click at [887, 367] on span "Hi [PERSON_NAME], we just wanted to follow up on Their's free jiu-jitsu trial a…" at bounding box center [1070, 382] width 799 height 31
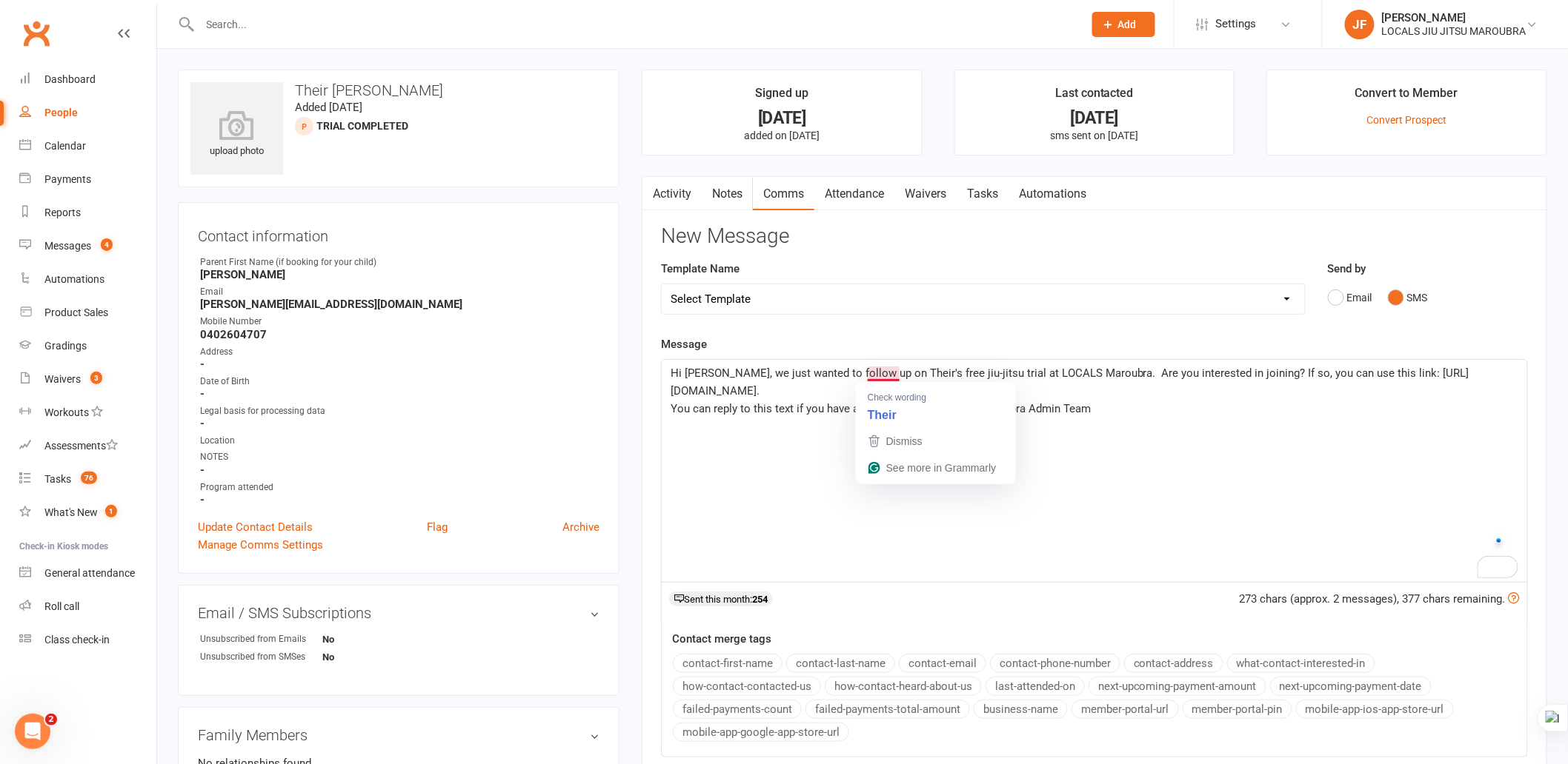
click at [1155, 418] on p "You can reply to this text if you have any questions. - LOCALS Maroubra Admin T…" at bounding box center [1095, 408] width 848 height 17
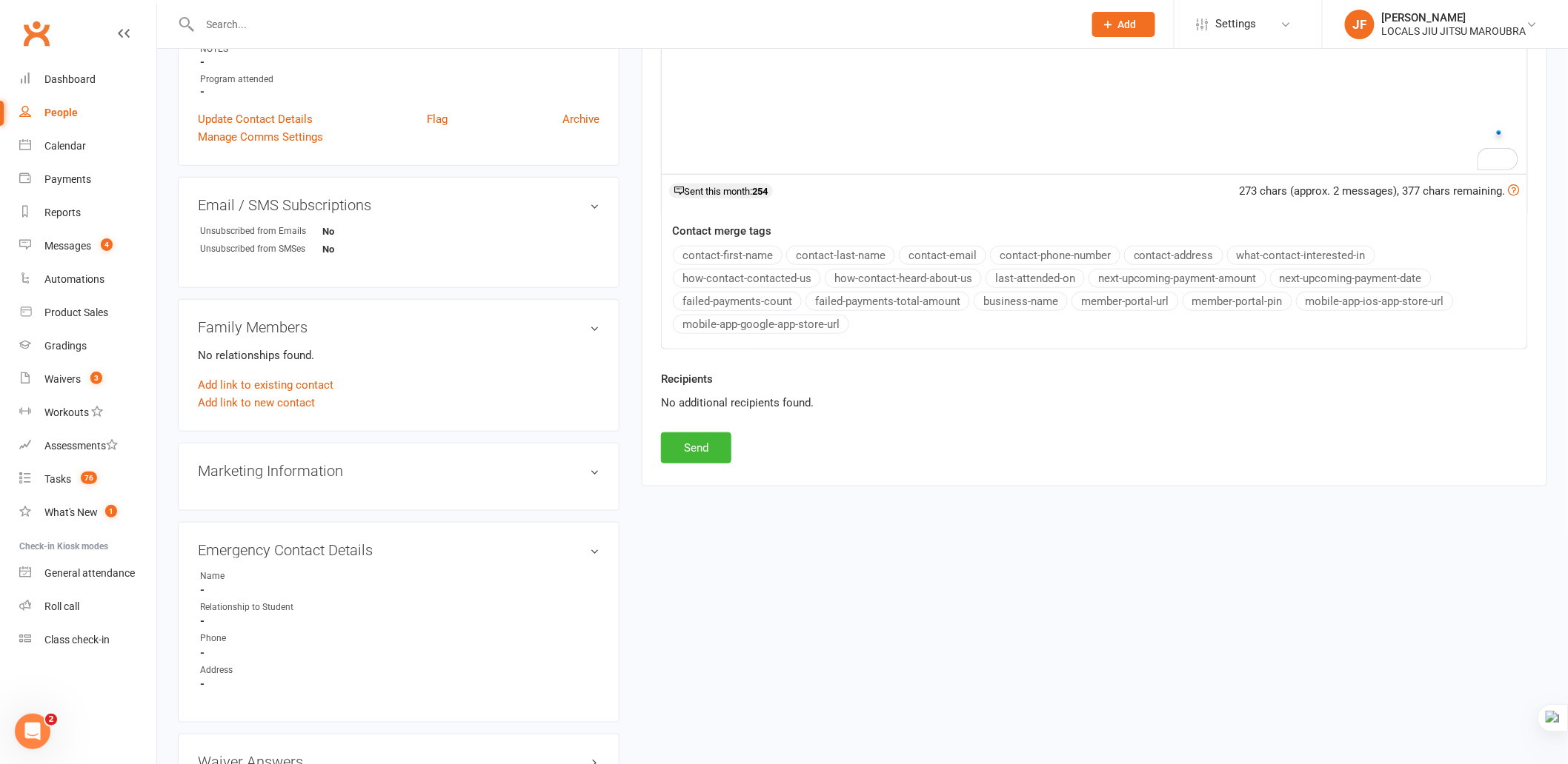
scroll to position [411, 0]
click at [704, 463] on div "Activity Notes Comms Attendance Waivers Tasks Automations Attendance Number of …" at bounding box center [1095, 124] width 906 height 719
click at [706, 454] on button "Send" at bounding box center [696, 445] width 70 height 31
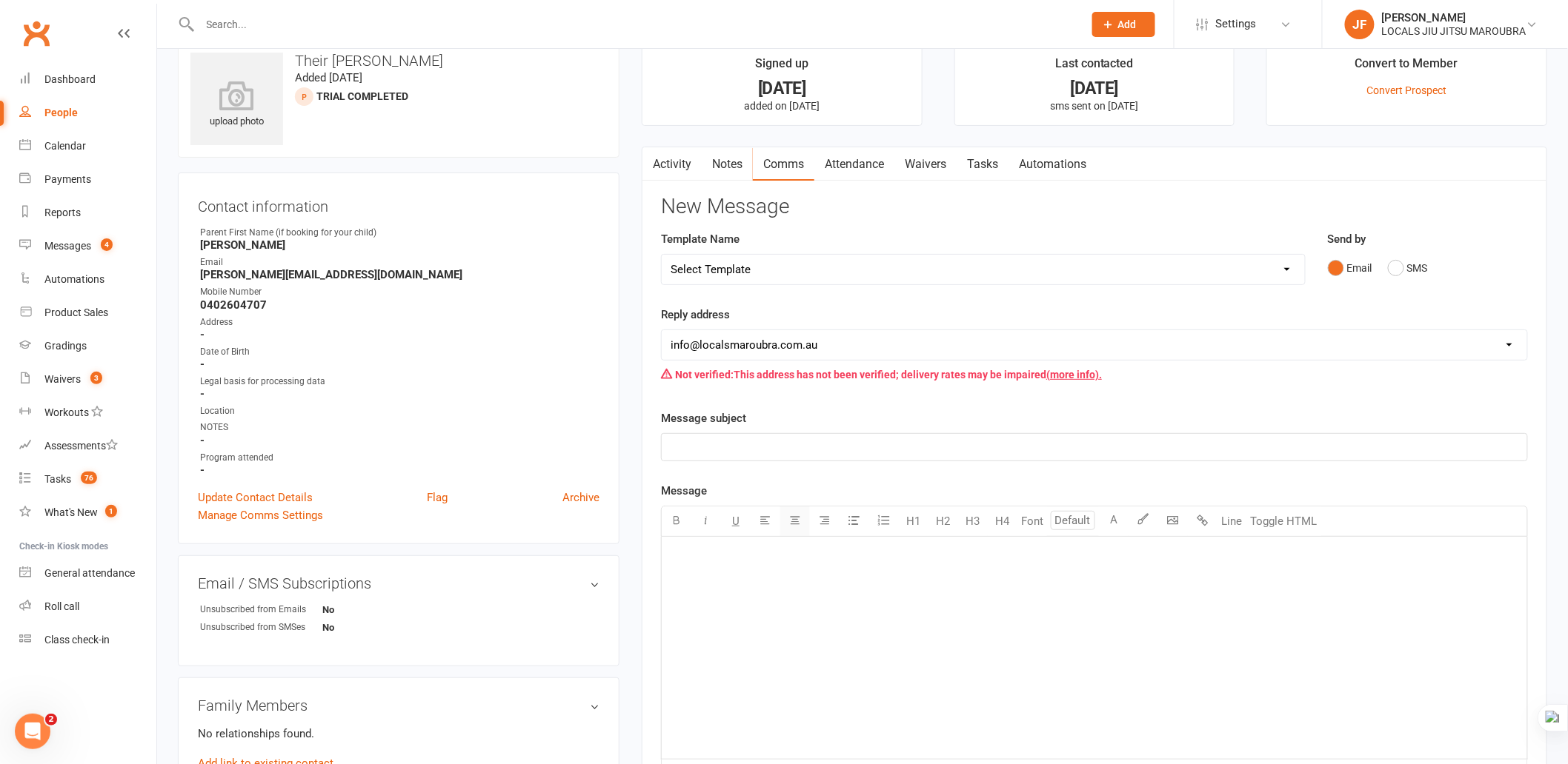
scroll to position [0, 0]
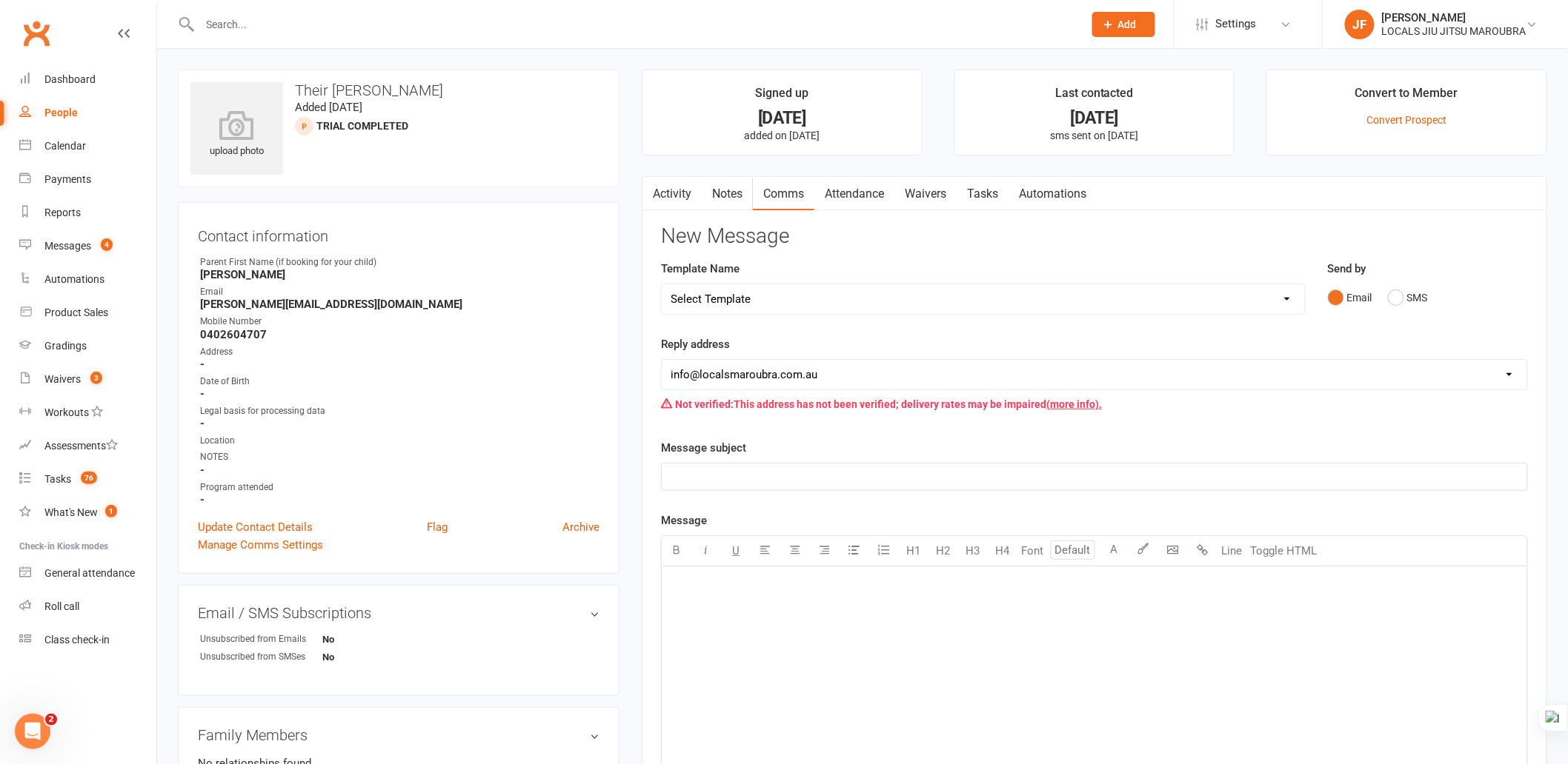
click at [253, 22] on input "text" at bounding box center [634, 25] width 877 height 21
paste input "[PERSON_NAME]"
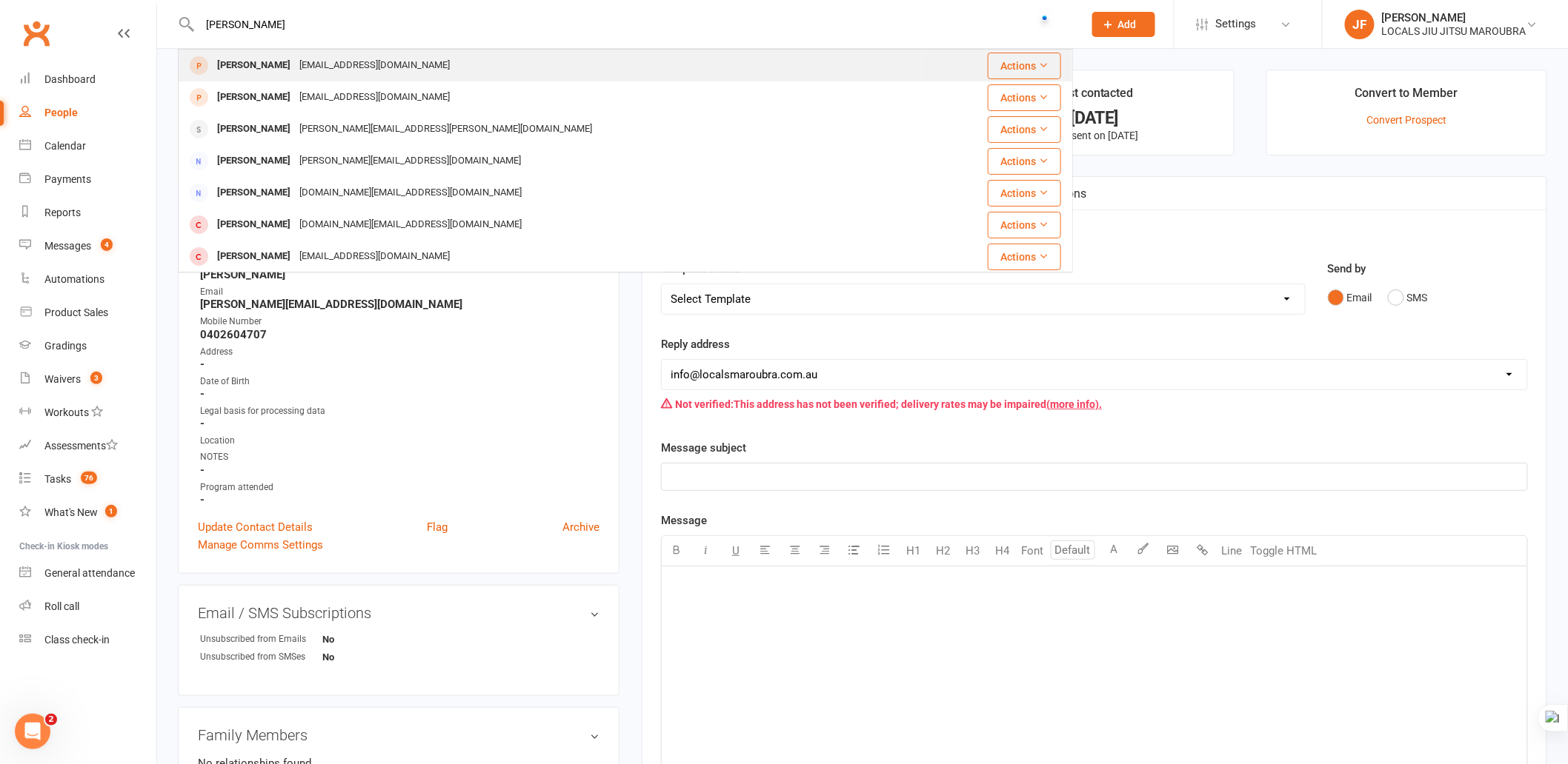
type input "[PERSON_NAME]"
click at [275, 63] on div "[PERSON_NAME]" at bounding box center [253, 66] width 82 height 21
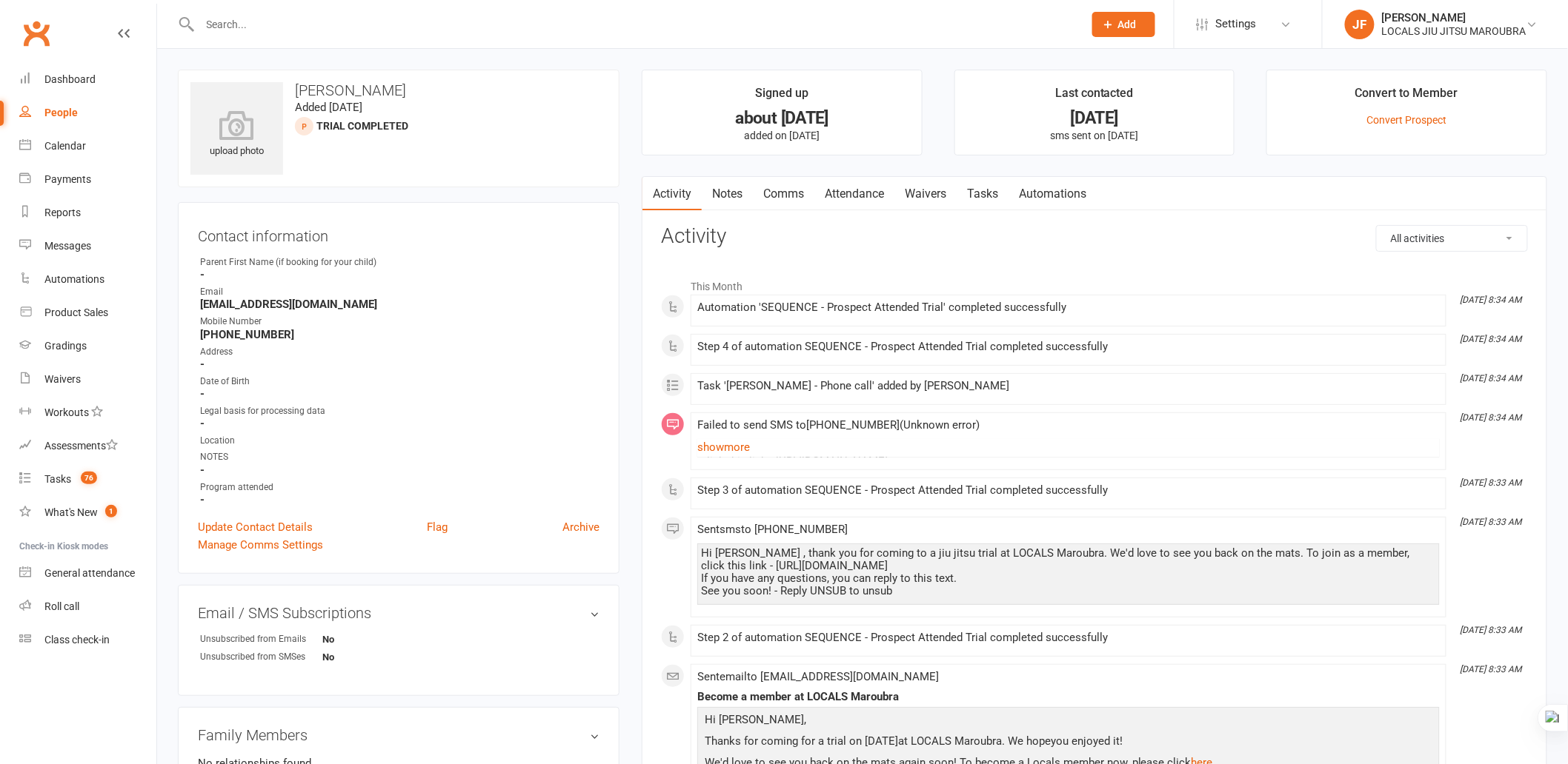
click at [842, 196] on link "Attendance" at bounding box center [854, 194] width 80 height 34
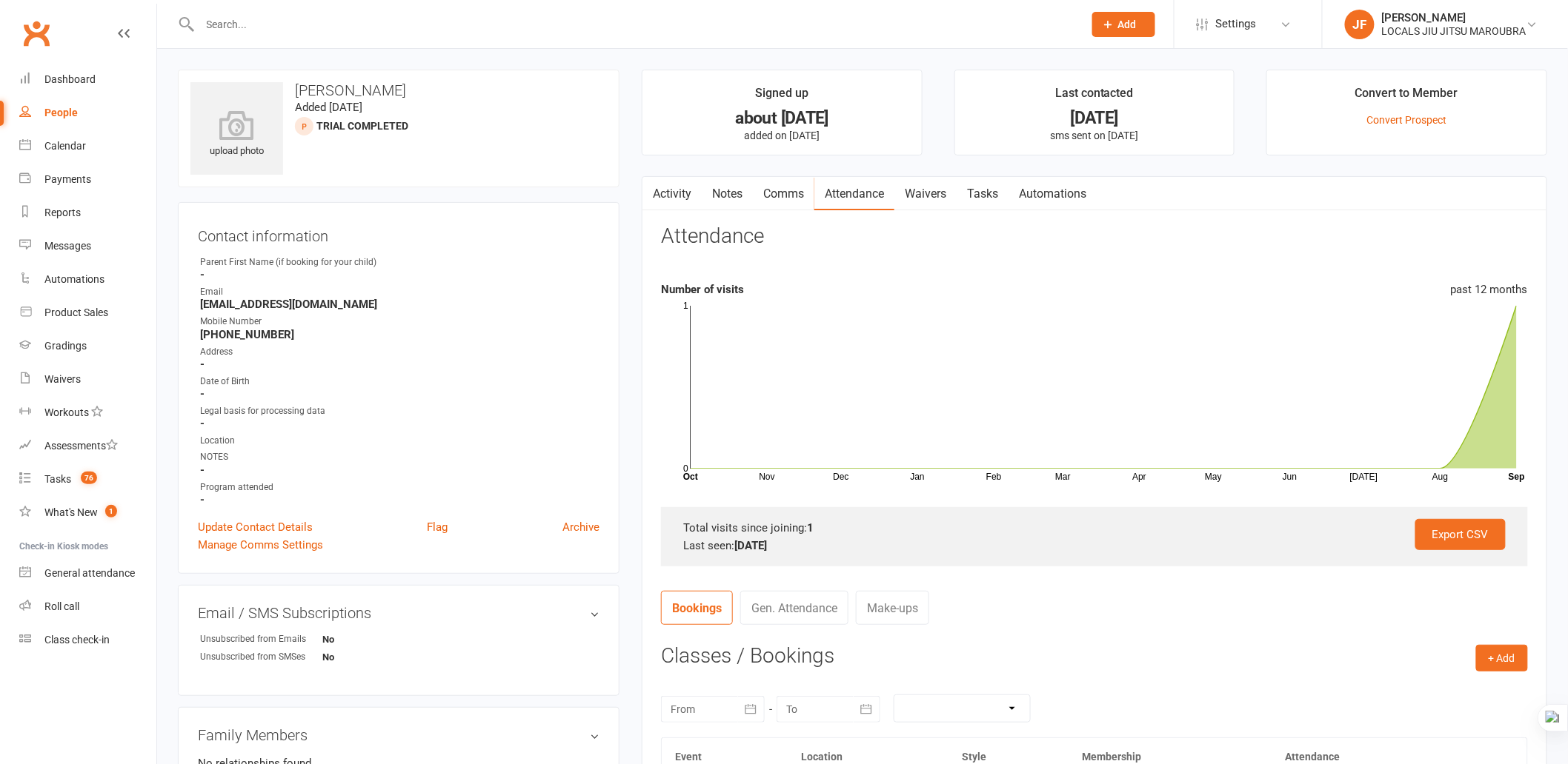
click at [934, 187] on link "Waivers" at bounding box center [925, 194] width 63 height 34
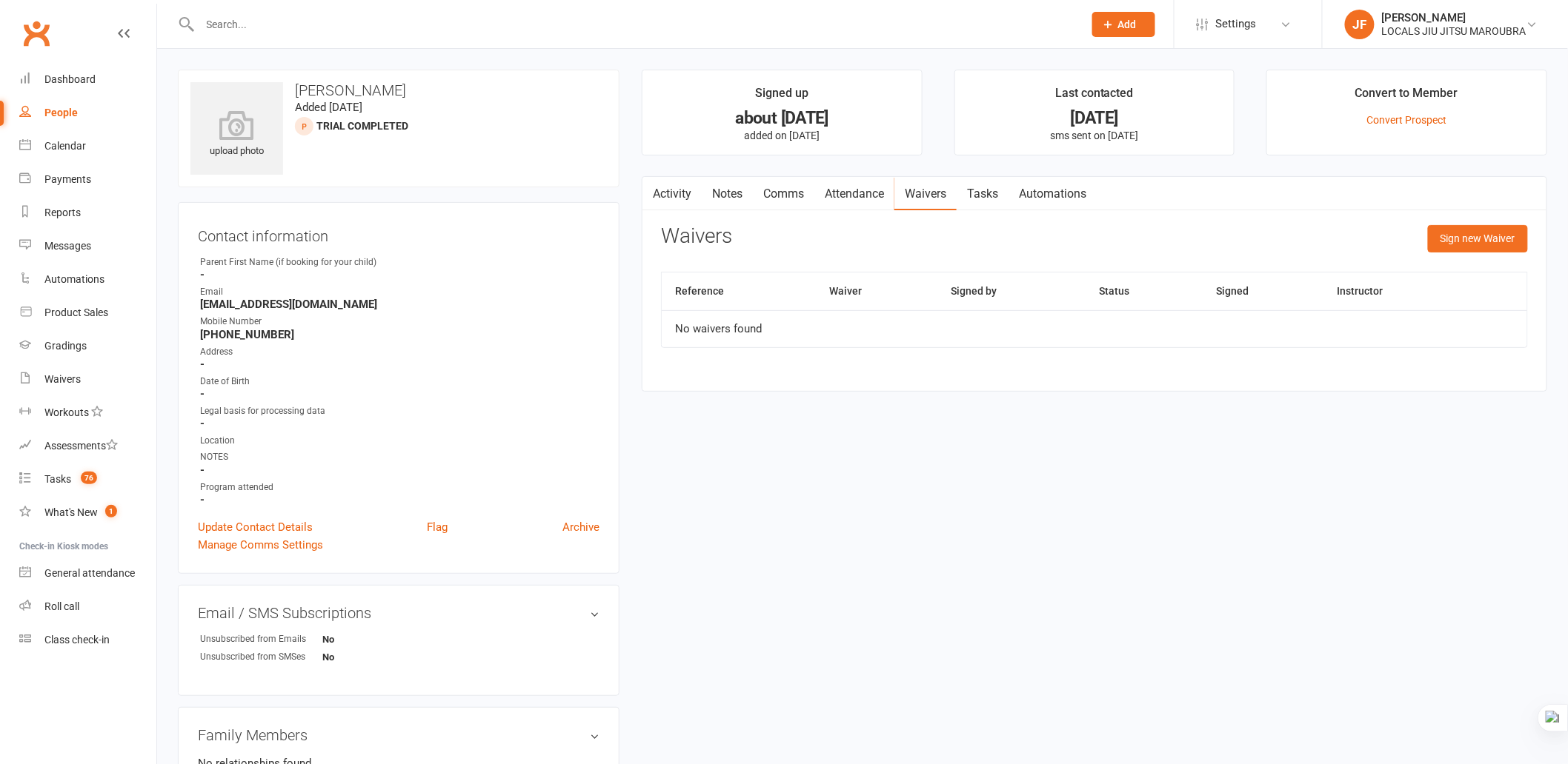
click at [1123, 528] on div "upload photo [PERSON_NAME] Added [DATE] TRIAL COMPLETED prospect Contact inform…" at bounding box center [863, 657] width 1392 height 1175
click at [831, 187] on link "Attendance" at bounding box center [854, 194] width 80 height 34
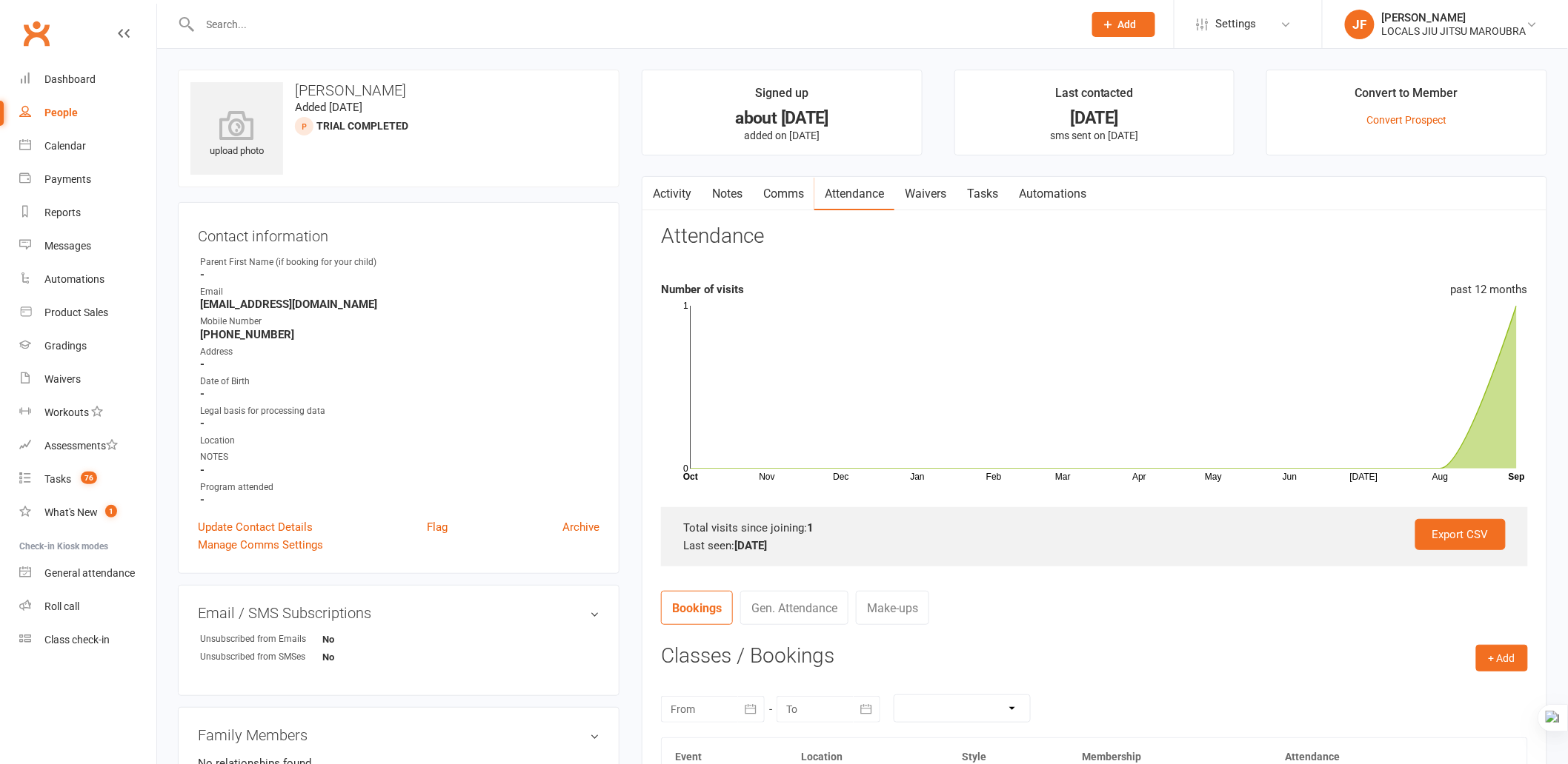
click at [935, 187] on link "Waivers" at bounding box center [925, 194] width 63 height 34
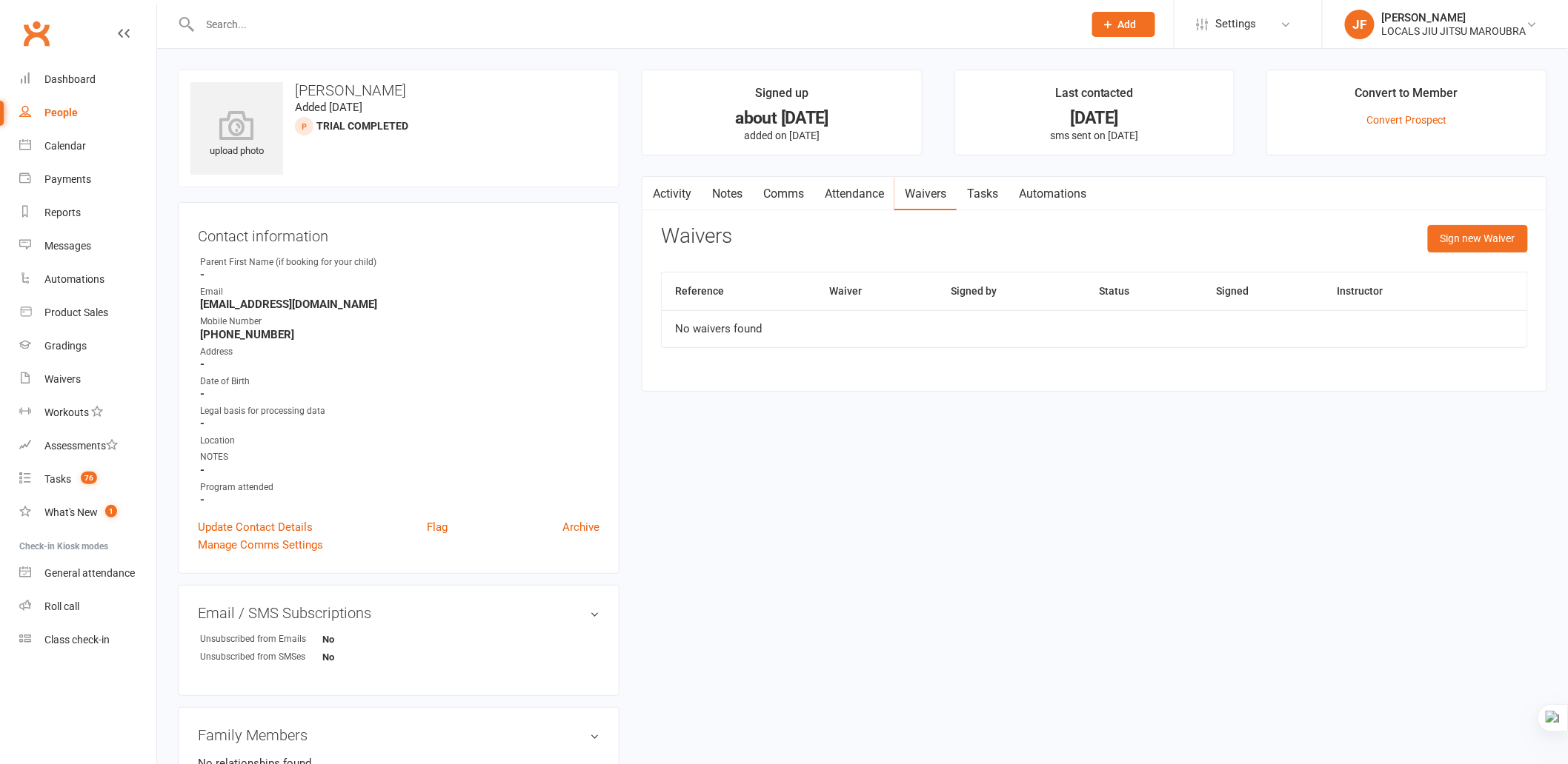
click at [870, 191] on link "Attendance" at bounding box center [854, 194] width 80 height 34
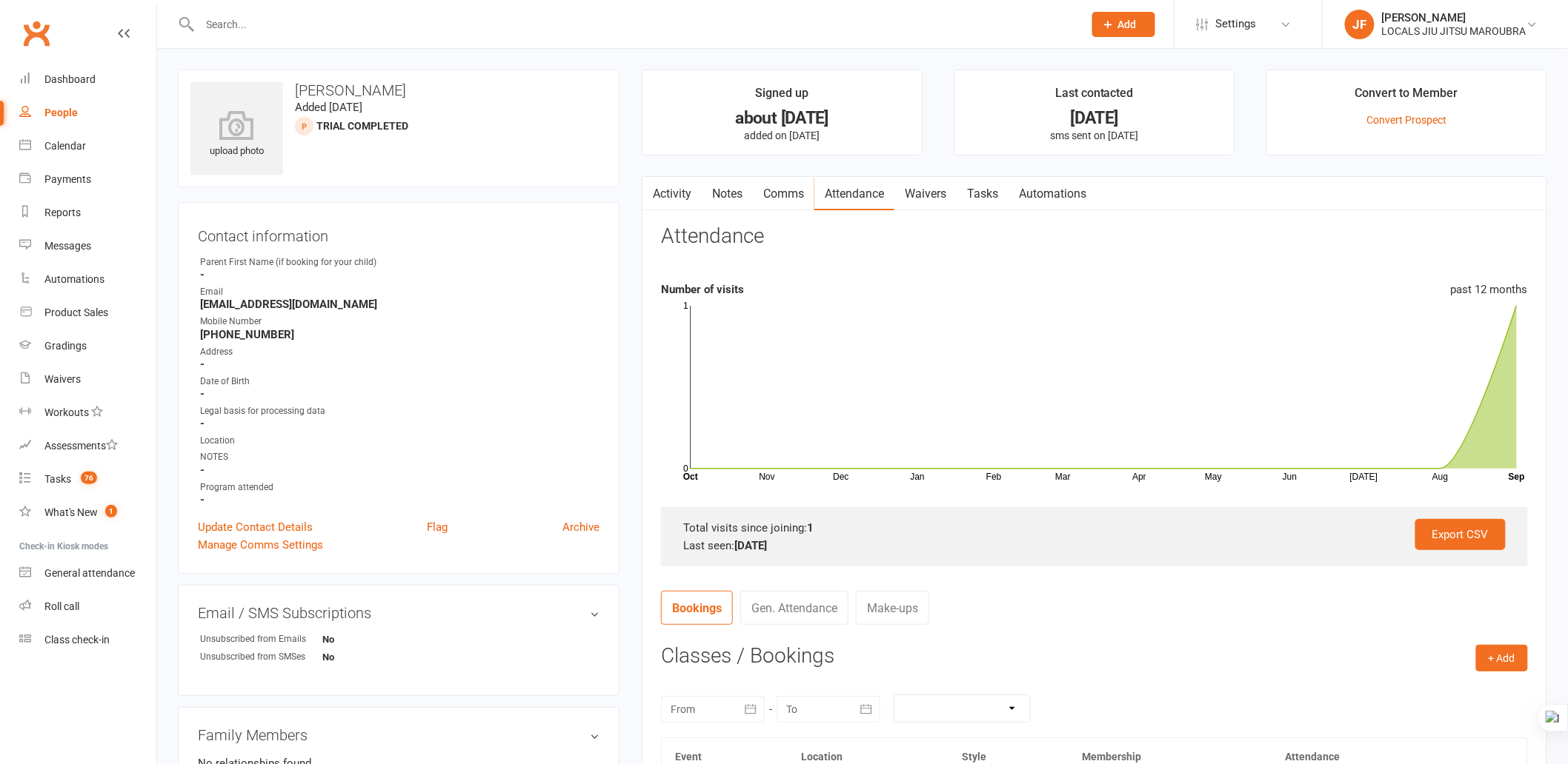
click at [783, 198] on link "Comms" at bounding box center [784, 194] width 62 height 34
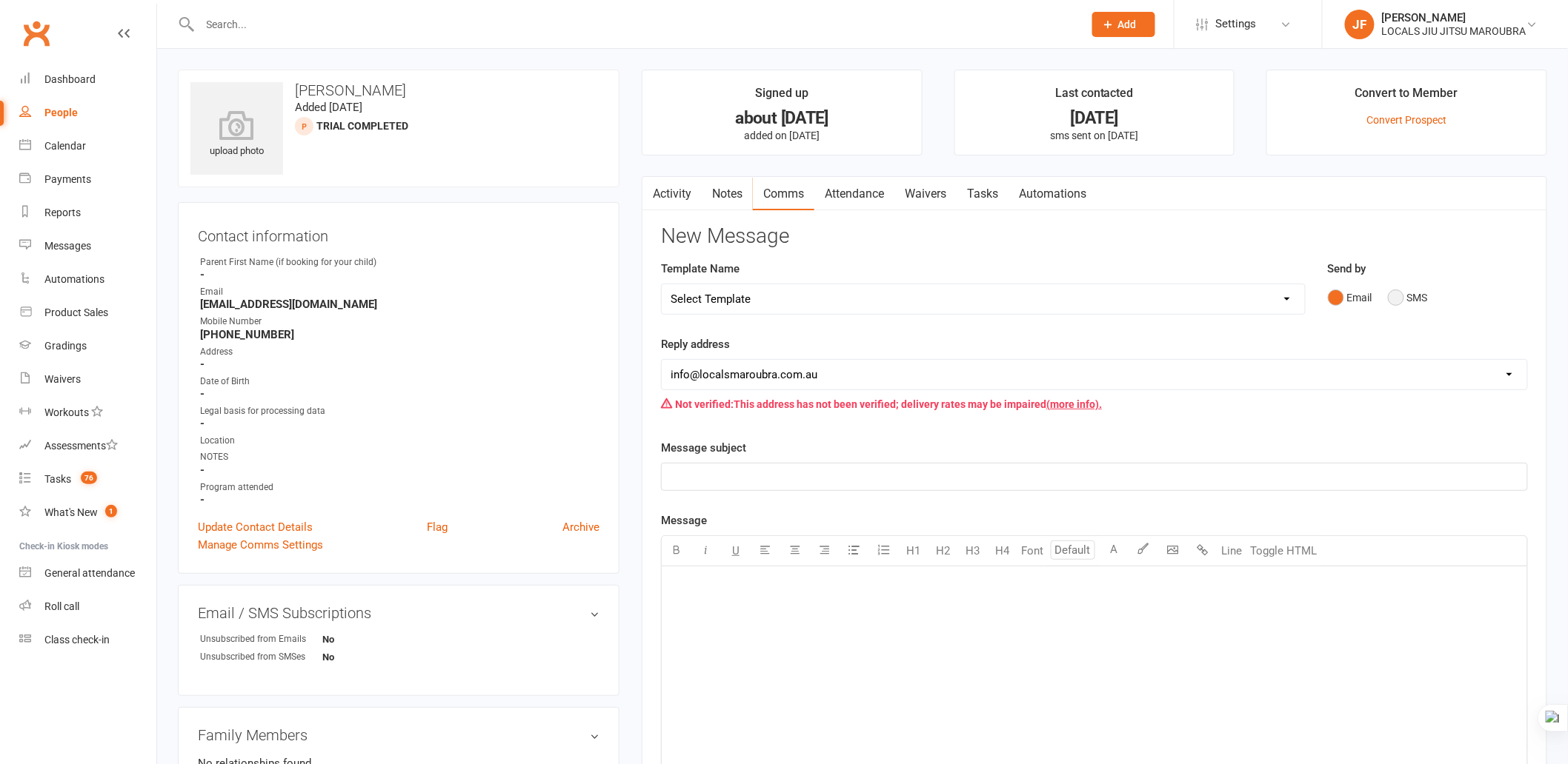
click at [1402, 300] on button "SMS" at bounding box center [1408, 297] width 40 height 28
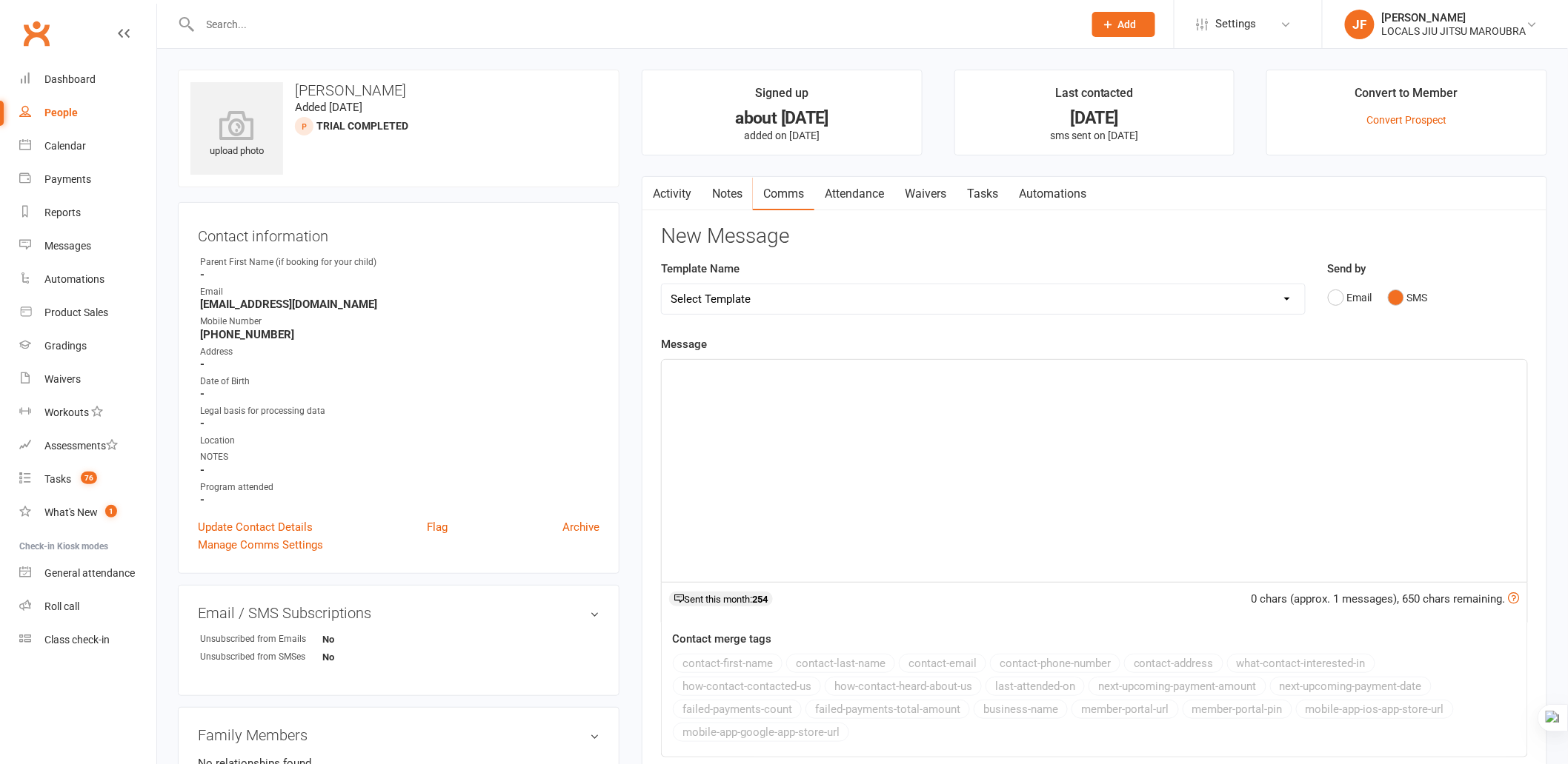
click at [767, 430] on div "﻿" at bounding box center [1095, 471] width 865 height 223
click at [860, 486] on div "﻿" at bounding box center [1095, 471] width 865 height 223
click at [938, 432] on div "﻿" at bounding box center [1095, 471] width 865 height 223
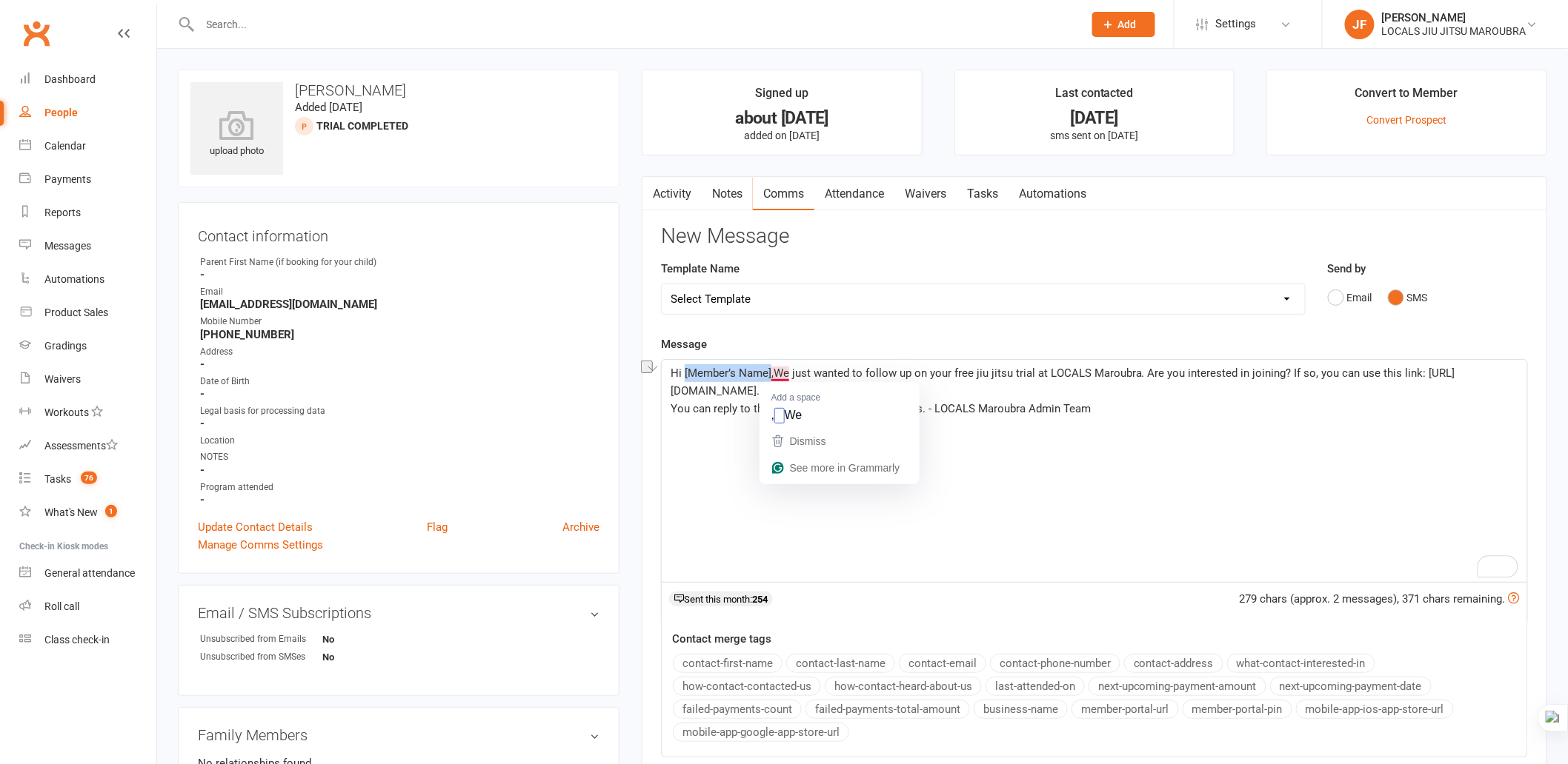
drag, startPoint x: 684, startPoint y: 371, endPoint x: 771, endPoint y: 369, distance: 87.0
click at [771, 369] on span "Hi [Member’s Name],We just wanted to follow up on your free jiu jitsu trial at …" at bounding box center [1063, 382] width 784 height 31
click at [892, 380] on p "Hi Adam, We just wanted to follow up on your free jiu jitsu trial at LOCALS Mar…" at bounding box center [1095, 382] width 848 height 36
click p "Hi Adam, We just wanted to follow up on your free jiu jitsu trial at LOCALS Mar…"
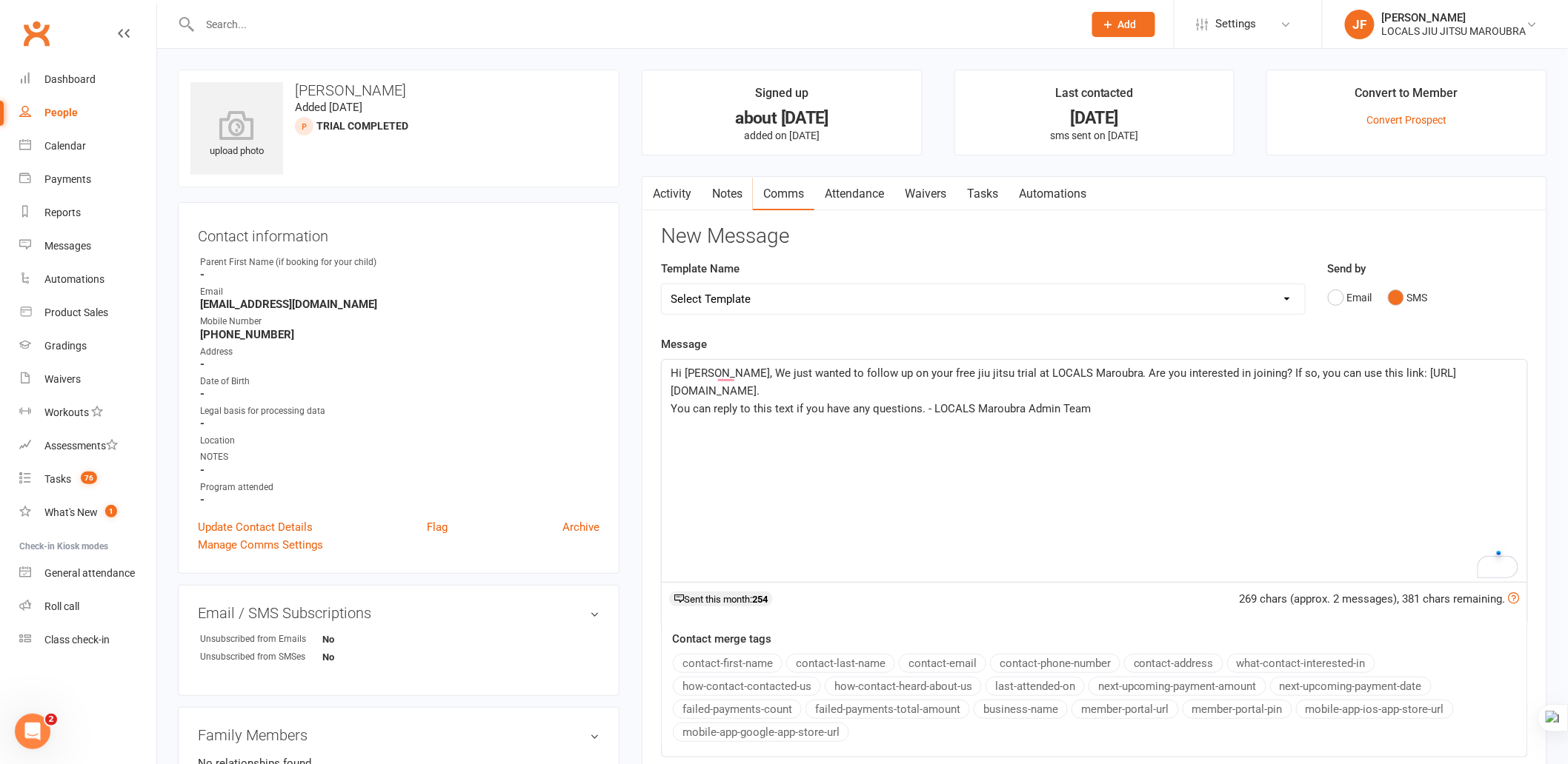
click p "Hi Adam, We just wanted to follow up on your free jiu jitsu trial at LOCALS Mar…"
click p "You can reply to this text if you have any questions. - LOCALS Maroubra Admin T…"
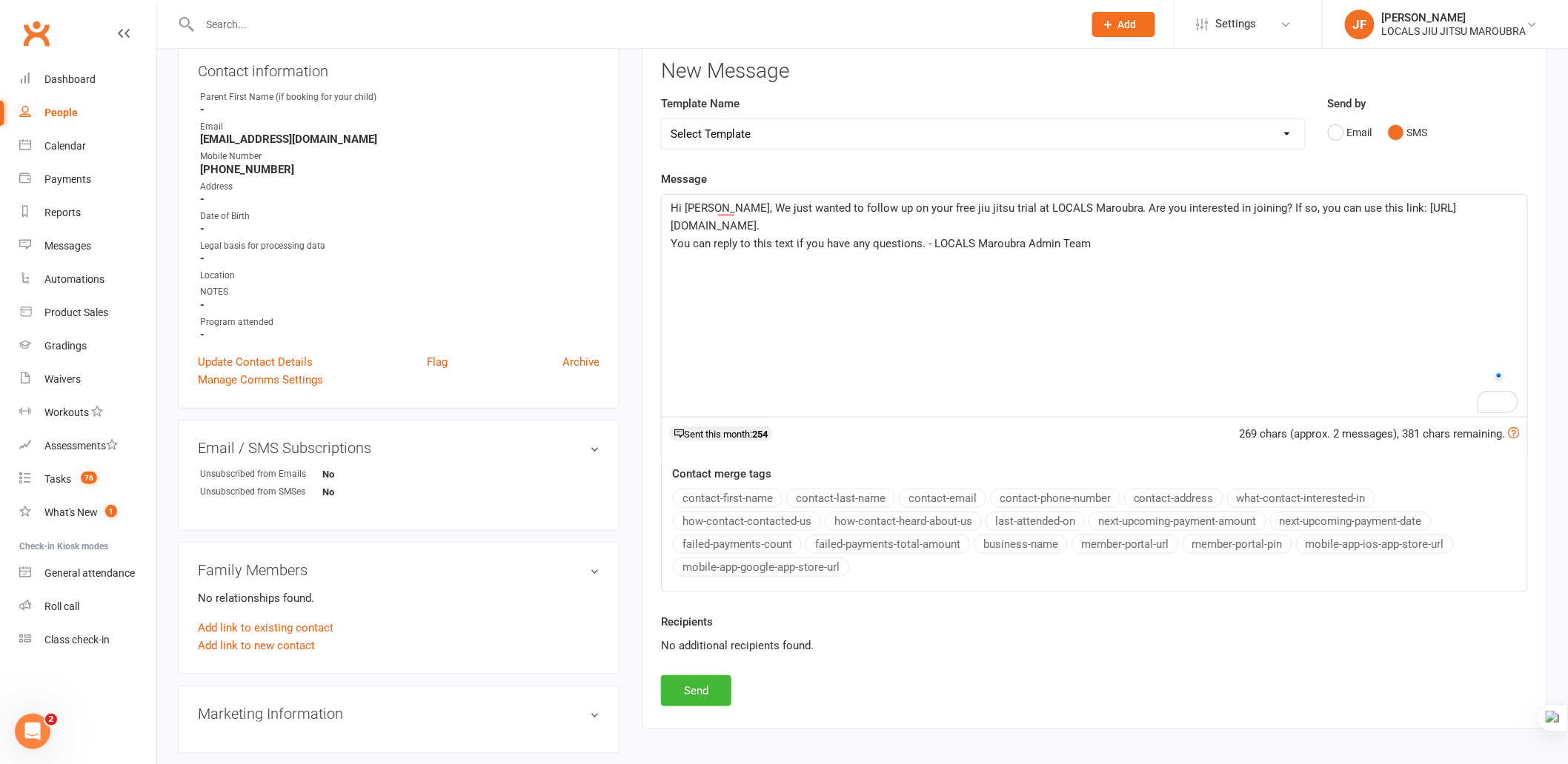
scroll to position [165, 0]
click div "Recipients No additional recipients found."
click div "New Message Template Name Select Template [SMS] 1) Missed Trial SMS [Email] Can…"
click div "Hi Adam, We just wanted to follow up on your free jiu jitsu trial at LOCALS Mar…"
click p "You can reply to this text if you have any questions. - LOCALS Maroubra Admin T…"
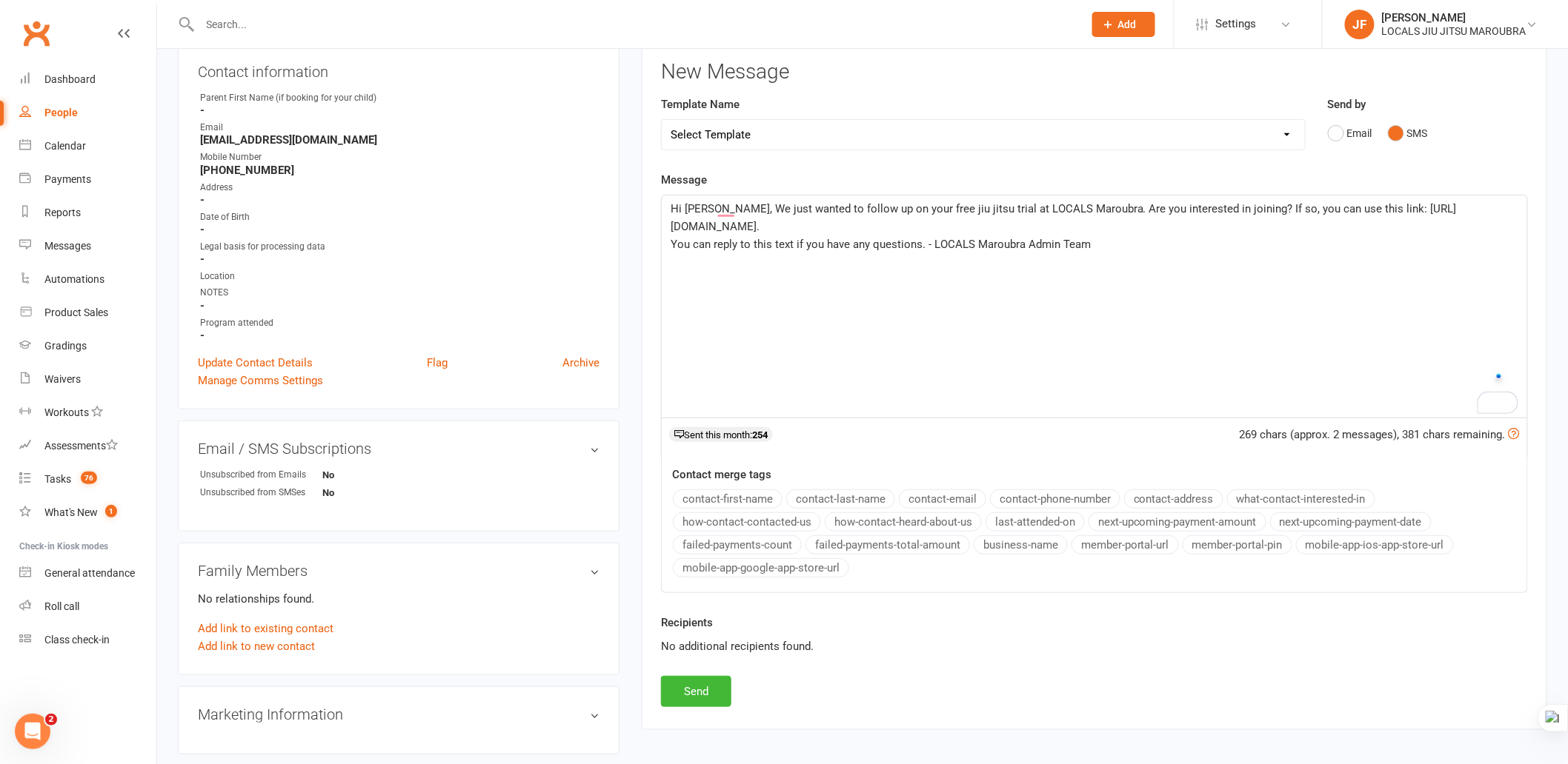
click div "Hi Adam, We just wanted to follow up on your free jiu jitsu trial at LOCALS Mar…"
click p "You can reply to this text if you have any questions. - LOCALS Maroubra Admin T…"
click p "Hi Adam, We just wanted to follow up on your free jiu jitsu trial at LOCALS Mar…"
click button "Send"
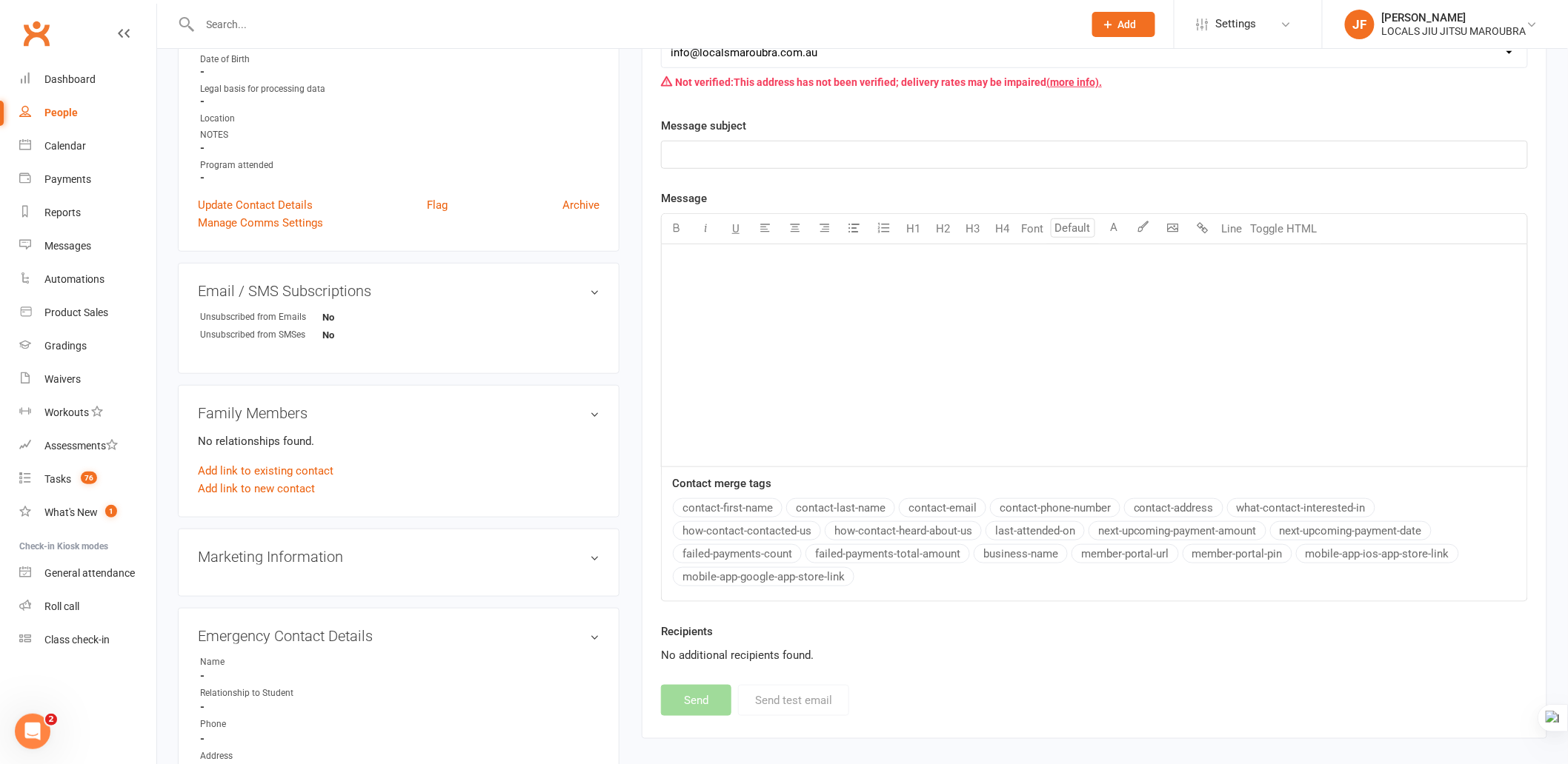
scroll to position [329, 0]
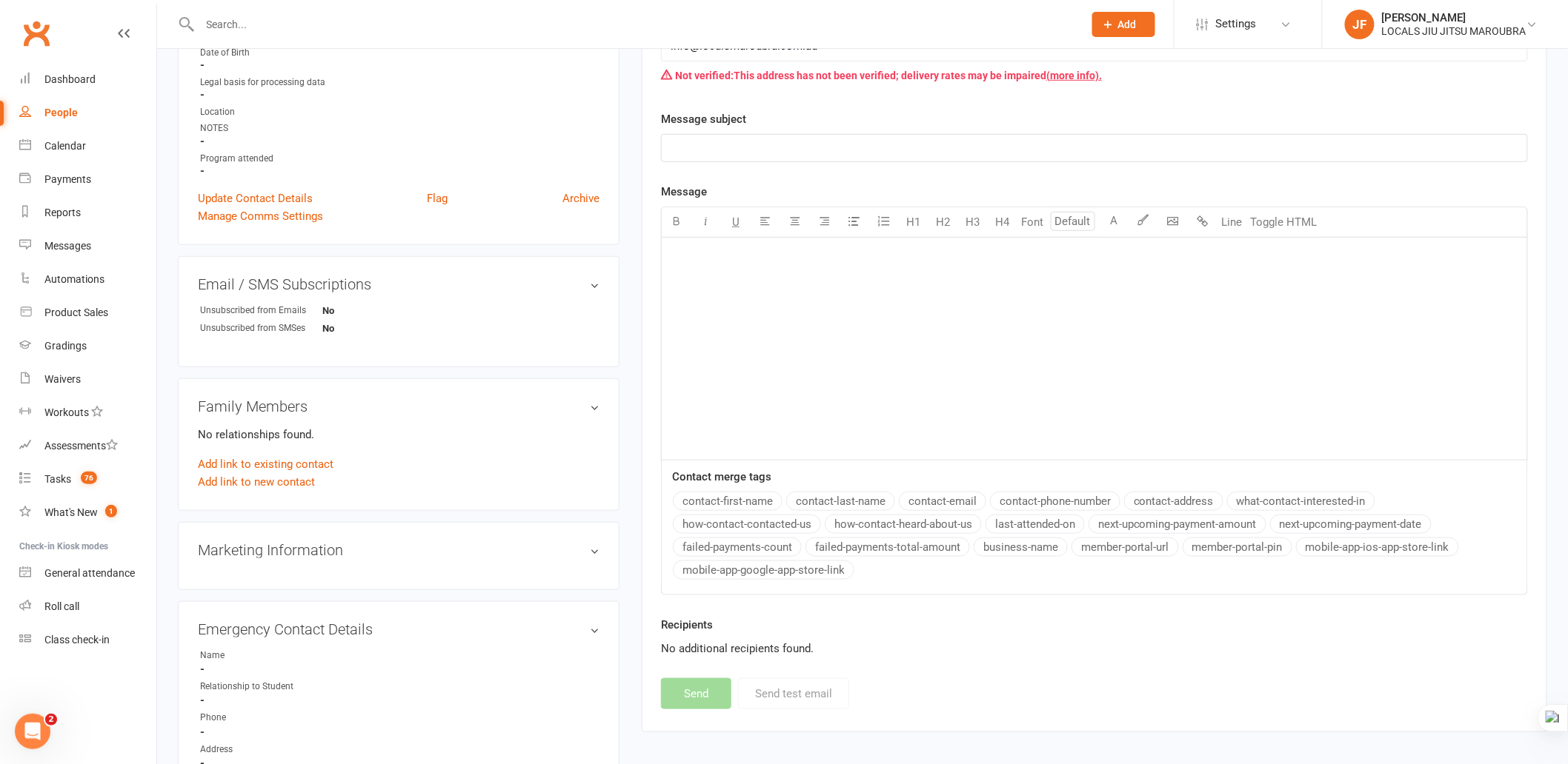
click div "﻿"
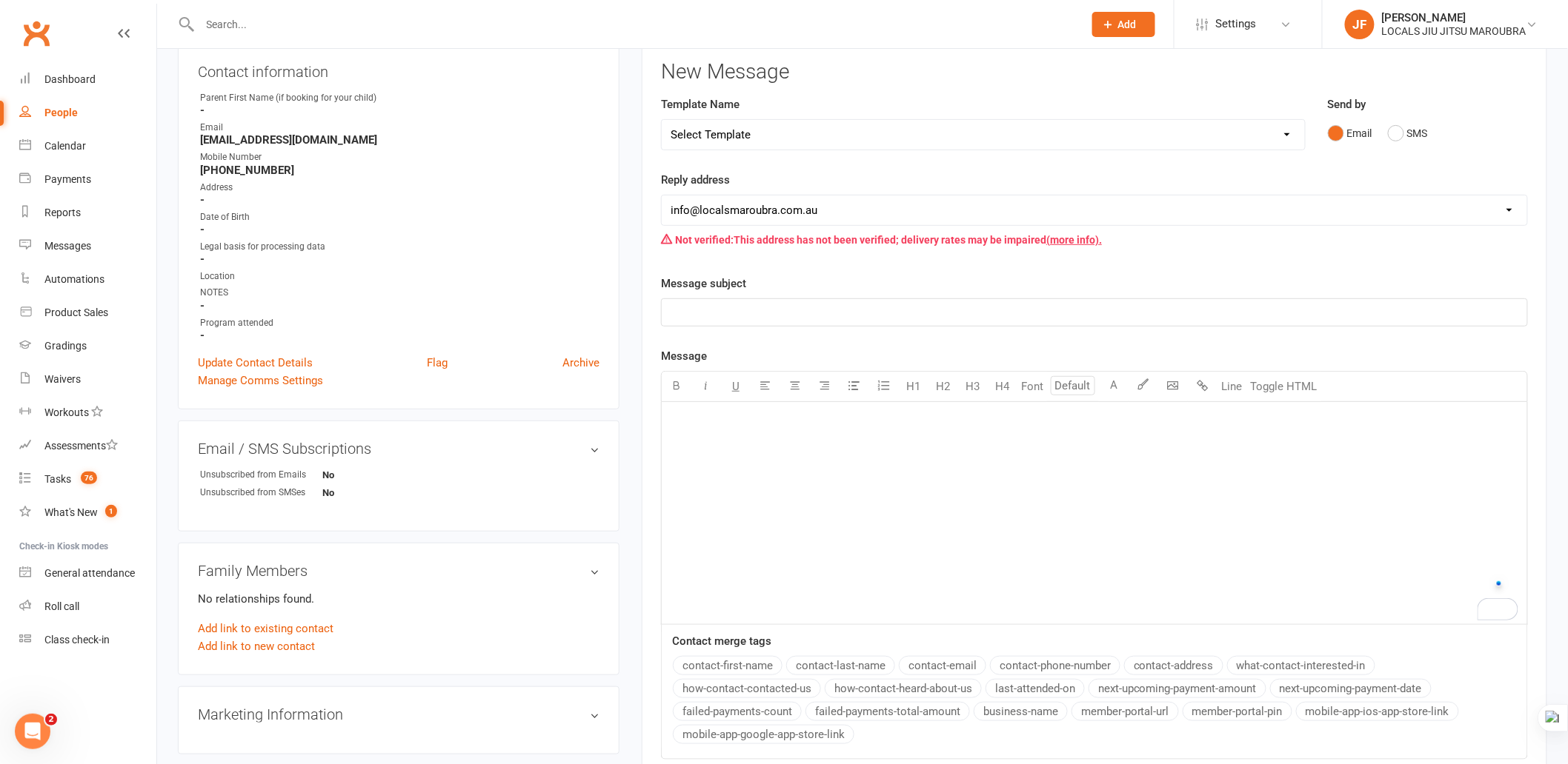
click div "Message subject ﻿"
click p "﻿"
click div "﻿"
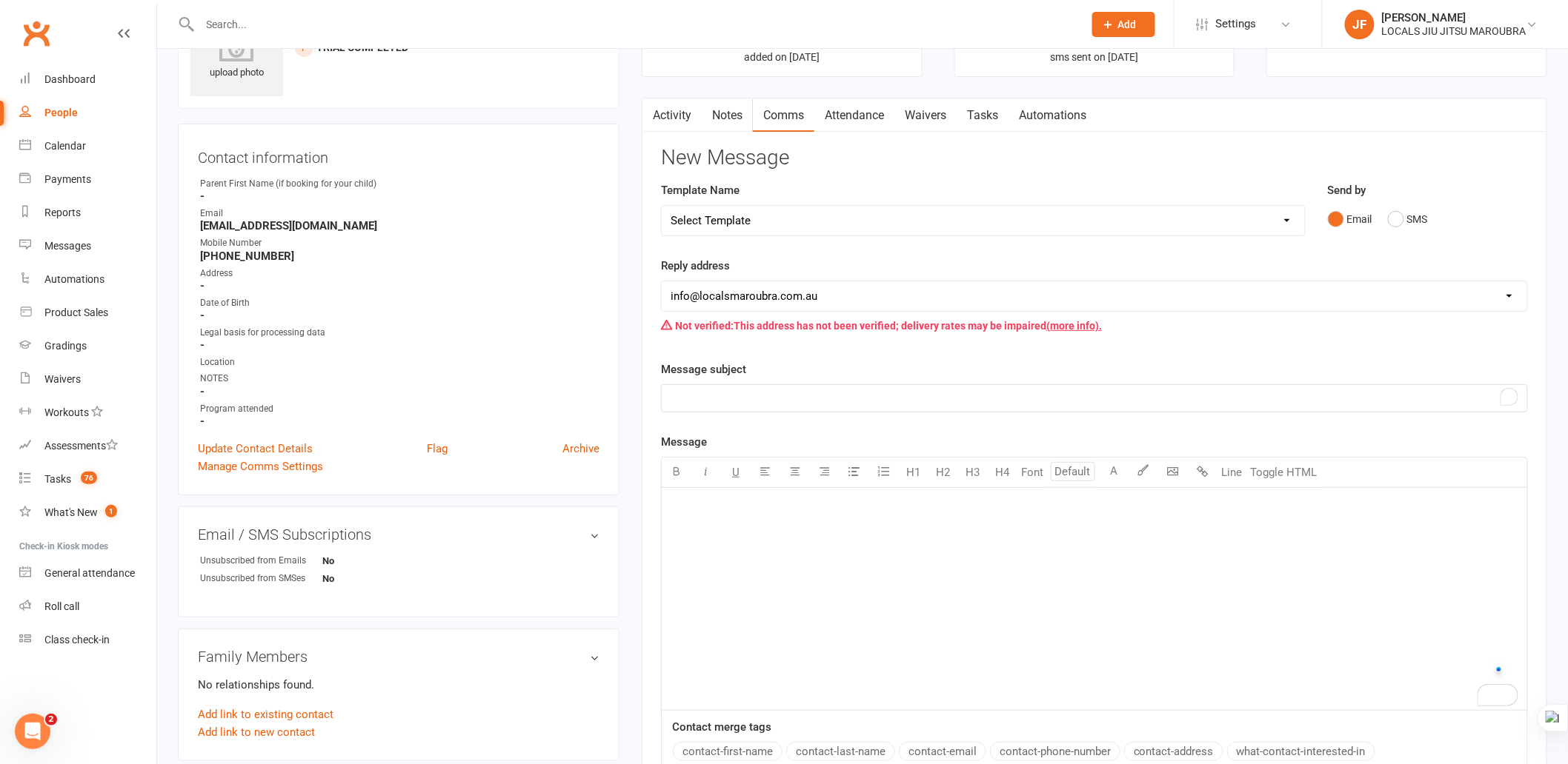
scroll to position [0, 0]
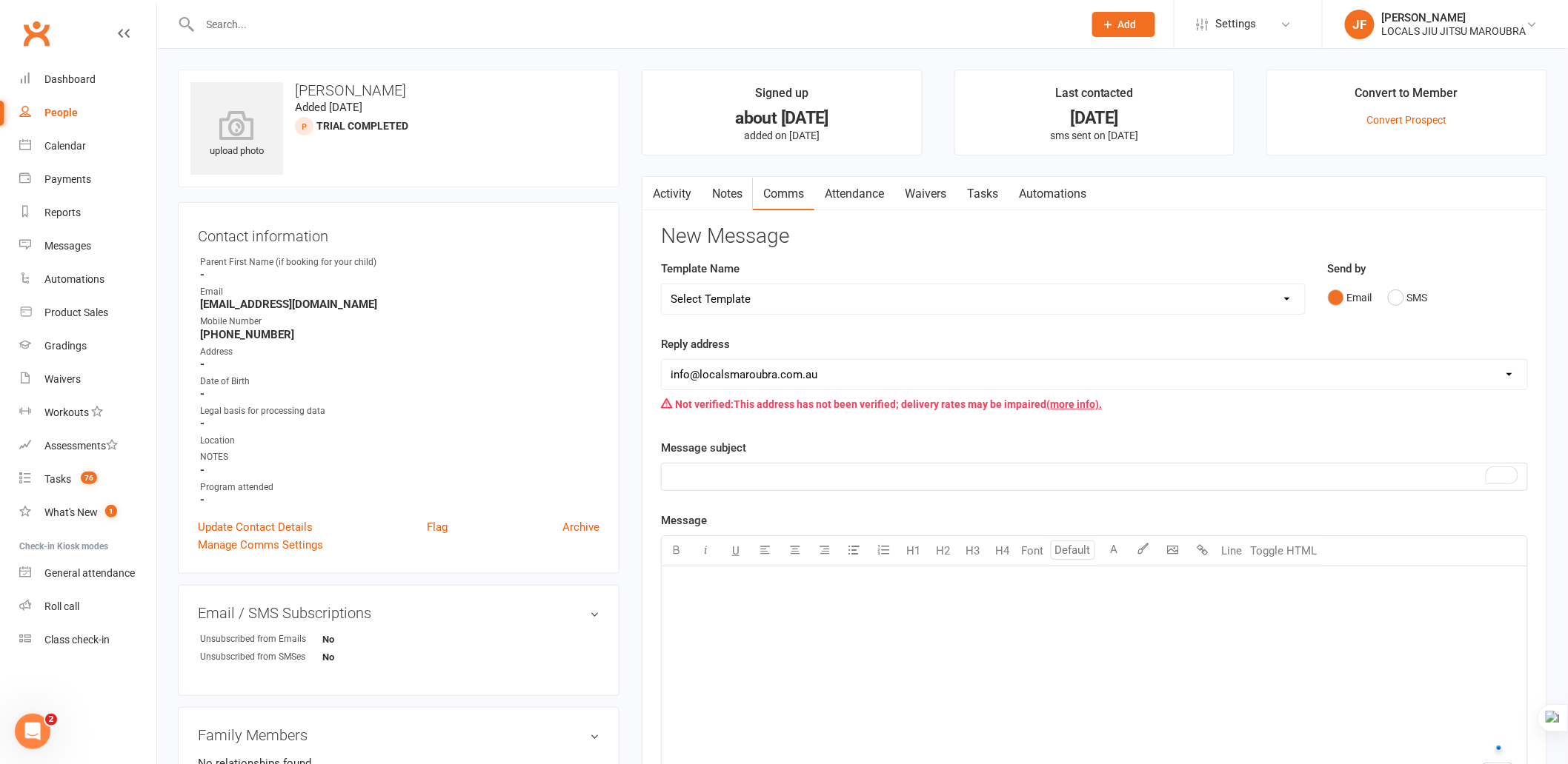
click link "Activity"
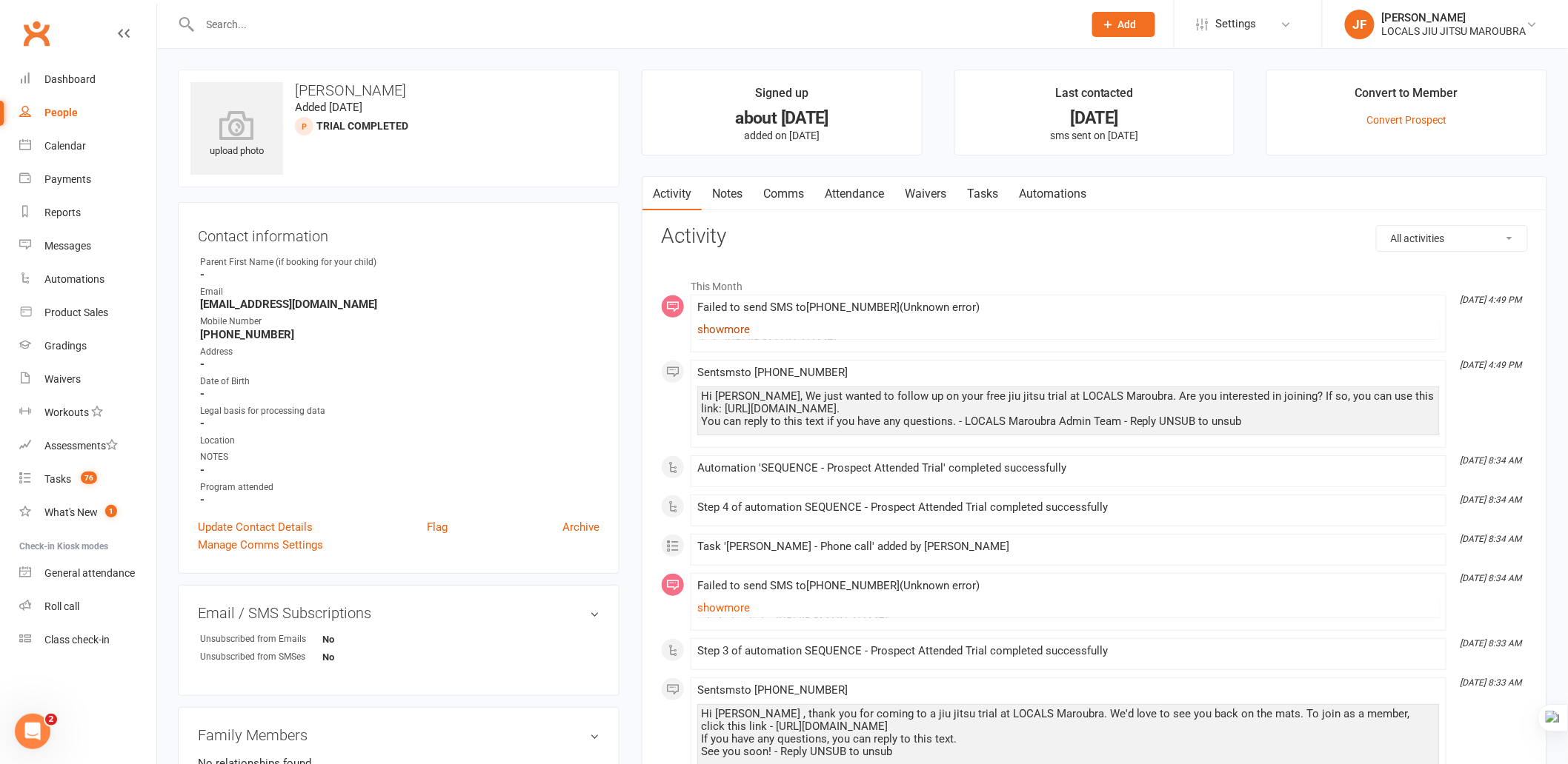
click link "show more"
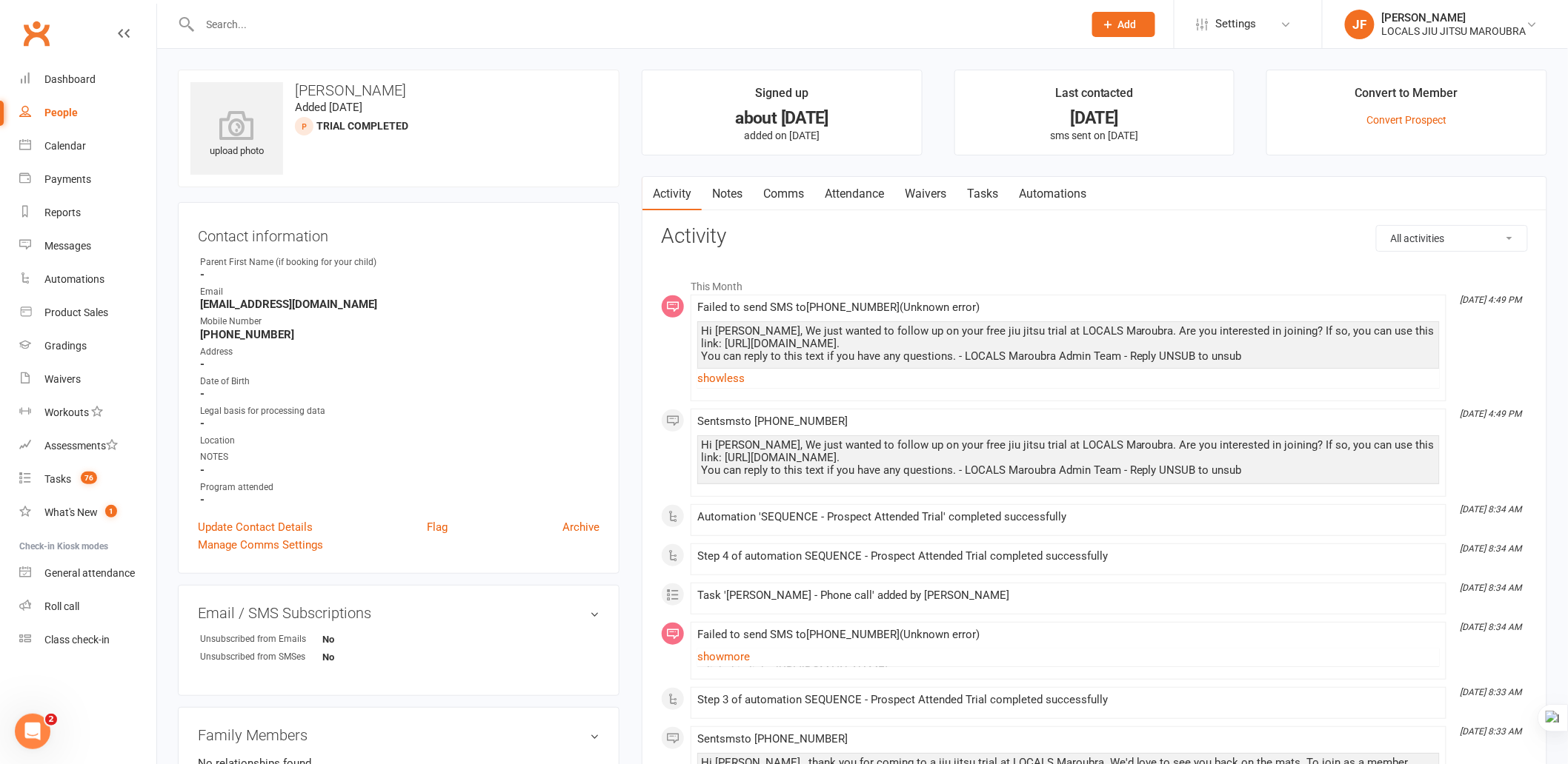
click li "This Month"
click link "Comms"
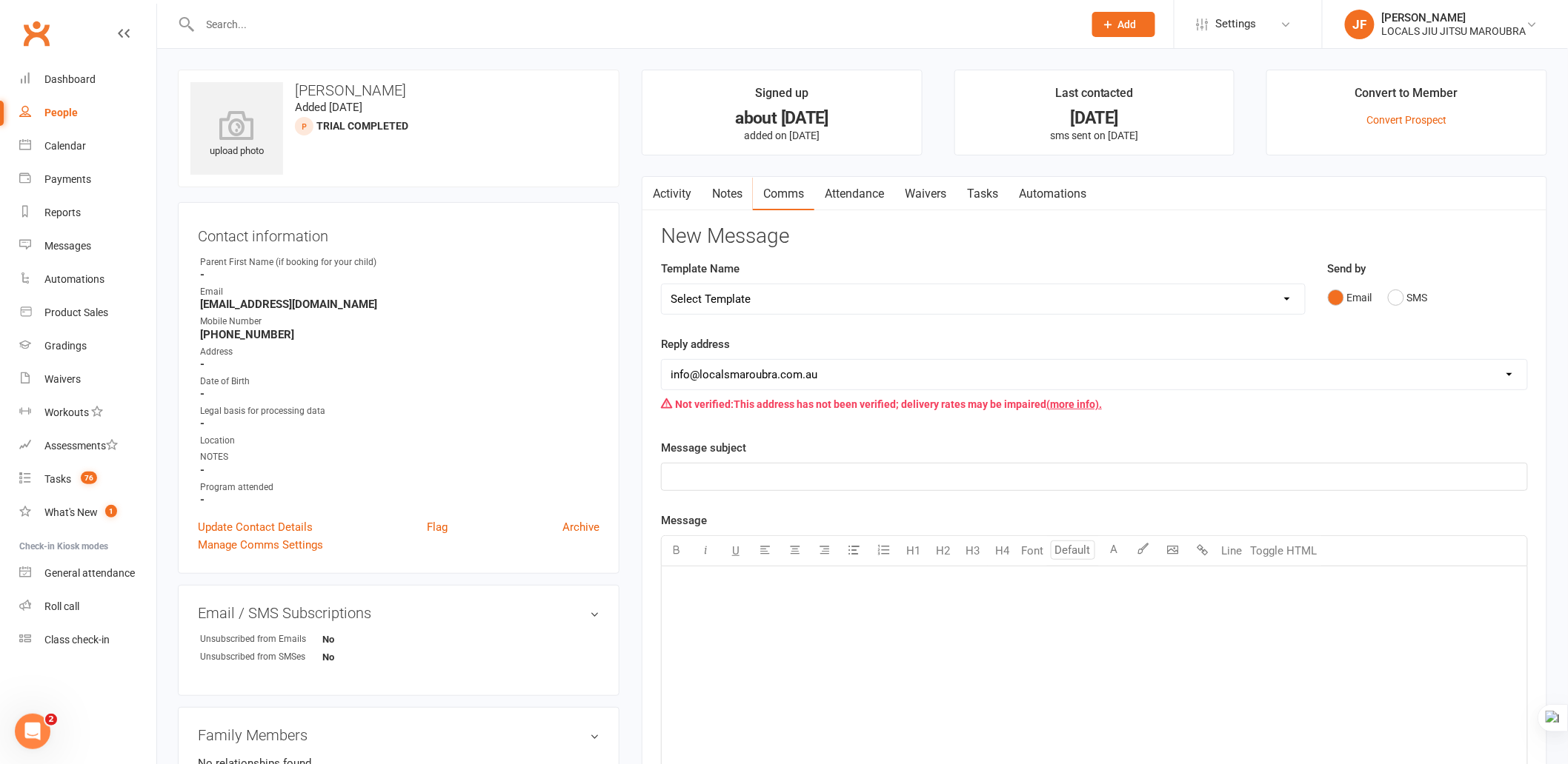
click div "﻿"
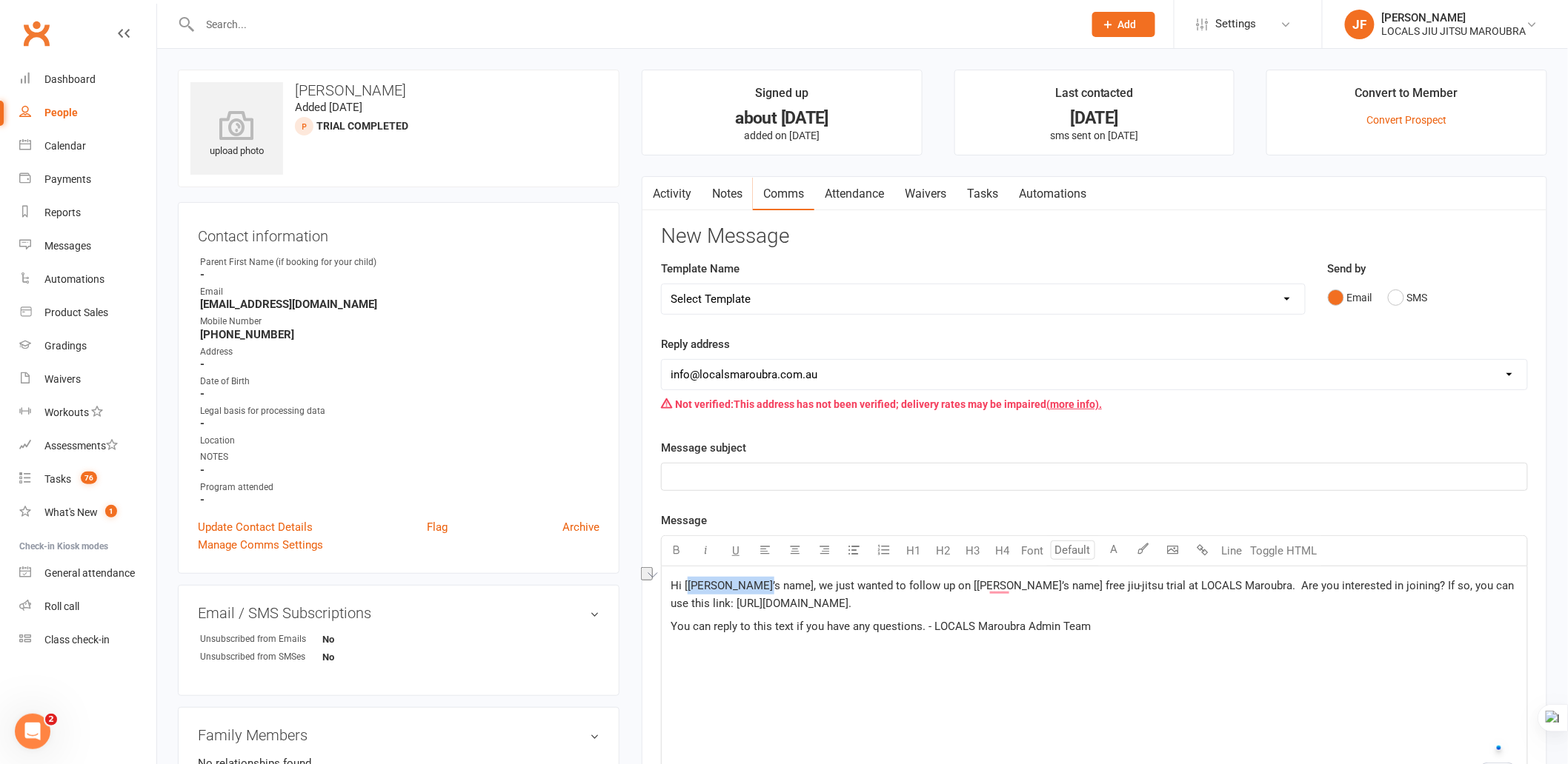
drag, startPoint x: 685, startPoint y: 586, endPoint x: 760, endPoint y: 585, distance: 75.0
click span "Hi [Parent’s name], we just wanted to follow up on [Child’s name] free jiu-jits…"
click p "﻿"
drag, startPoint x: 684, startPoint y: 580, endPoint x: 765, endPoint y: 588, distance: 81.4
click span "Hi [Member’s Name],We just wanted to follow up on your free jiu jitsu trial at …"
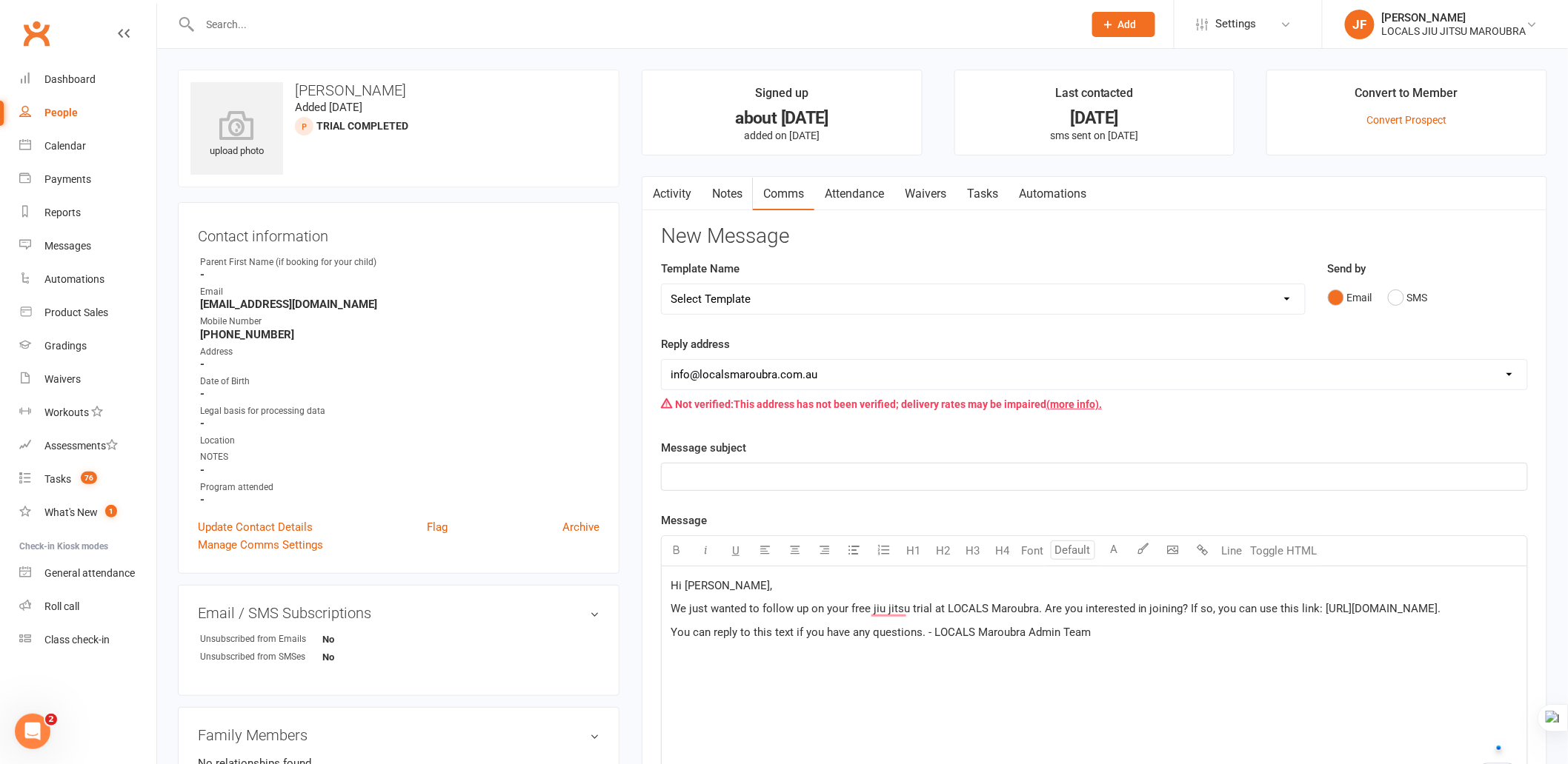
click p "You can reply to this text if you have any questions. - LOCALS Maroubra Admin T…"
click span "You can reply to this text if you have any questions. - LOCALS Maroubra Admin T…"
drag, startPoint x: 890, startPoint y: 678, endPoint x: 673, endPoint y: 653, distance: 218.4
click div "Hi Adam, We just wanted to follow up on your free jiu jitsu trial at LOCALS Mar…"
click span "You can reply to this text if you have any questions."
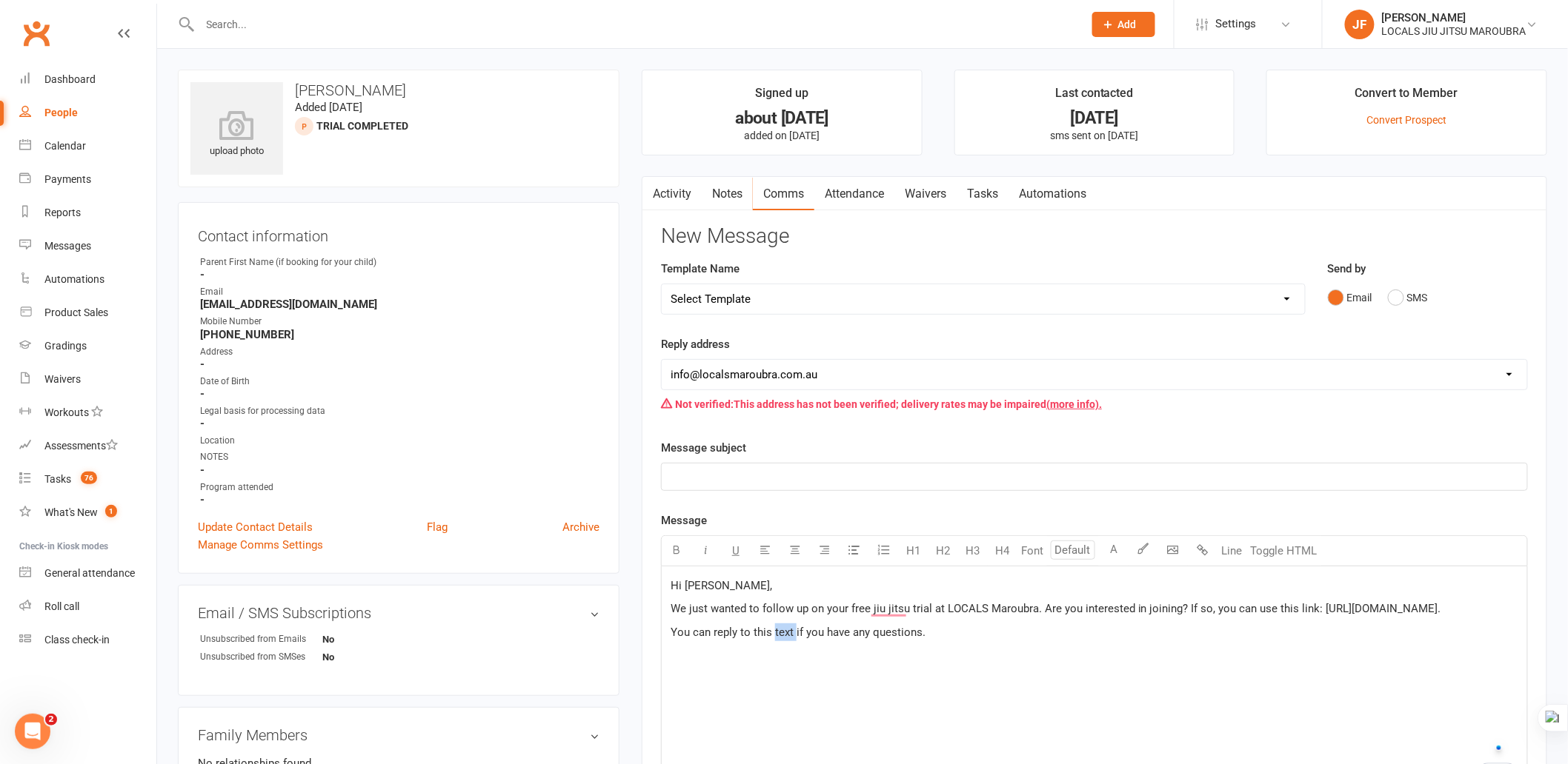
click span "You can reply to this text if you have any questions."
click span "We just wanted to follow up on your free jiu jitsu trial at LOCALS Maroubra. Ar…"
click at [1014, 624] on p "You can reply to this email if you have any questions." at bounding box center [1095, 632] width 848 height 17
click at [855, 480] on p "﻿" at bounding box center [1095, 477] width 848 height 17
click at [932, 618] on p "We just wanted to follow up on your free jiu-jitsu trial at LOCALS Maroubra. Ar…" at bounding box center [1095, 609] width 848 height 17
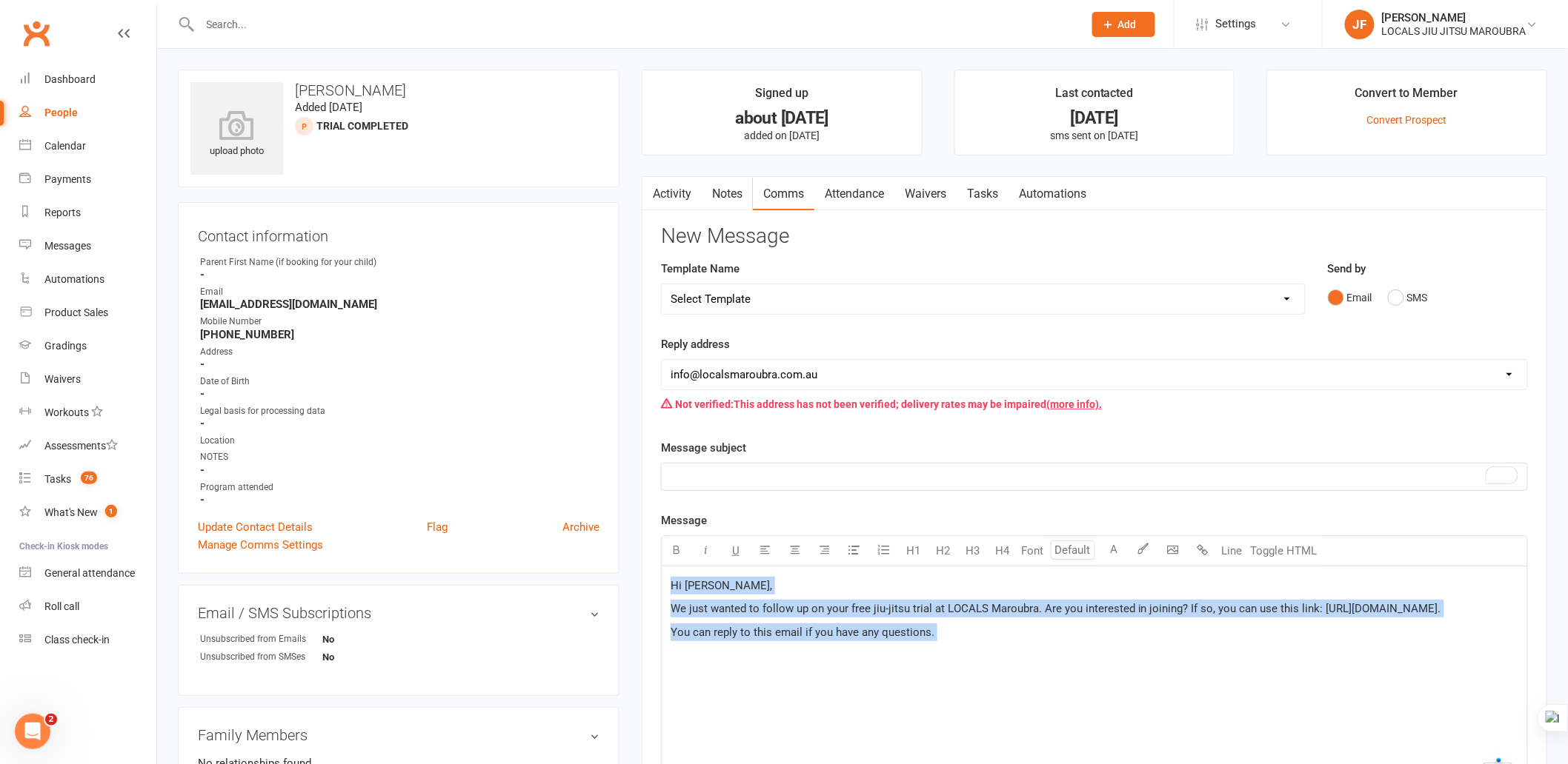
copy div "Hi [PERSON_NAME], We just wanted to follow up on your free jiu-jitsu trial at L…"
click at [1552, 722] on div at bounding box center [1550, 719] width 36 height 27
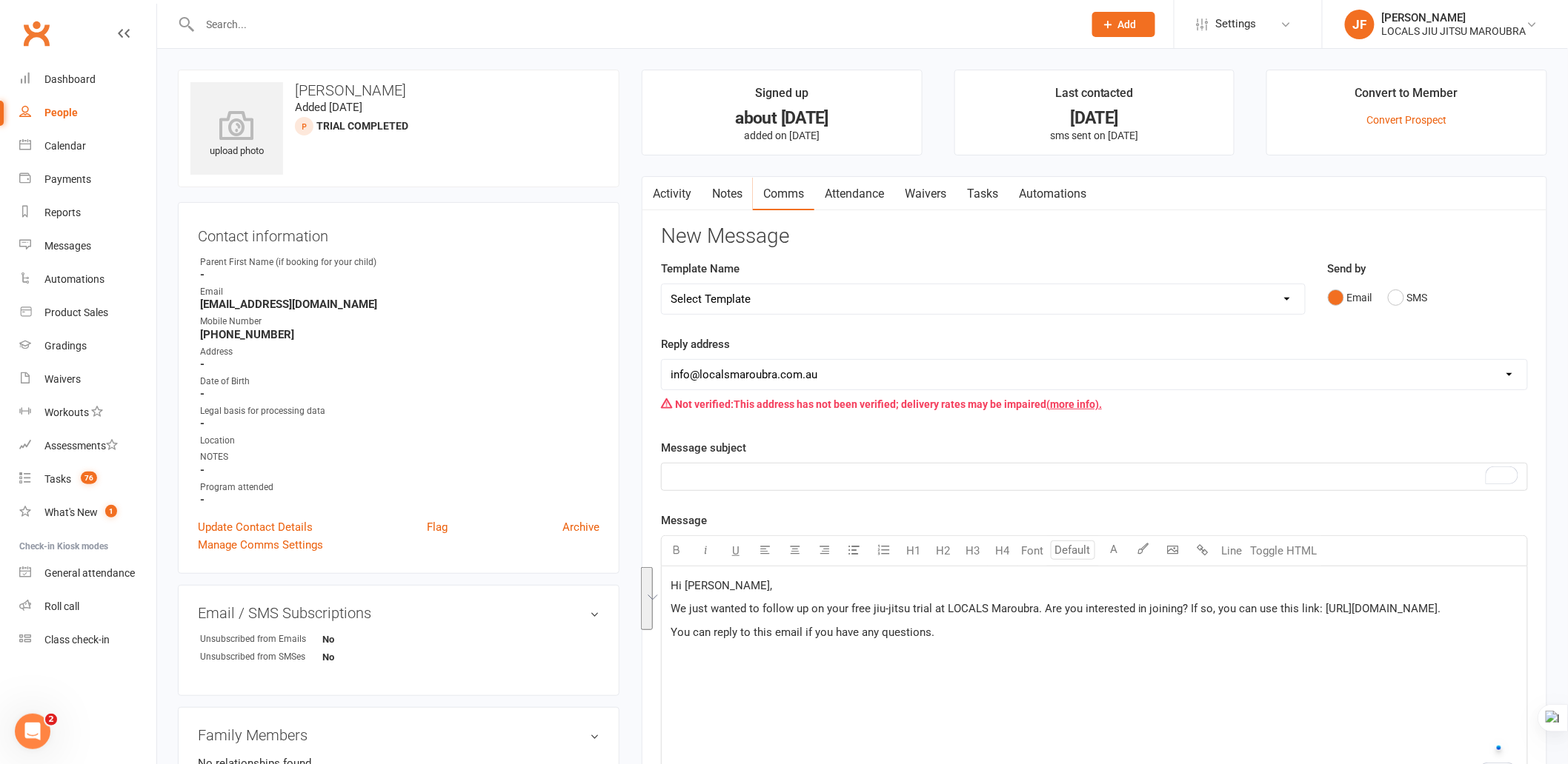
click at [776, 490] on div "﻿" at bounding box center [1095, 477] width 865 height 27
click at [1031, 483] on p "Following up on your free jiu-jitsu trial at LOCALS Maroubra" at bounding box center [1095, 477] width 848 height 17
click at [976, 664] on p "﻿" at bounding box center [1095, 655] width 848 height 17
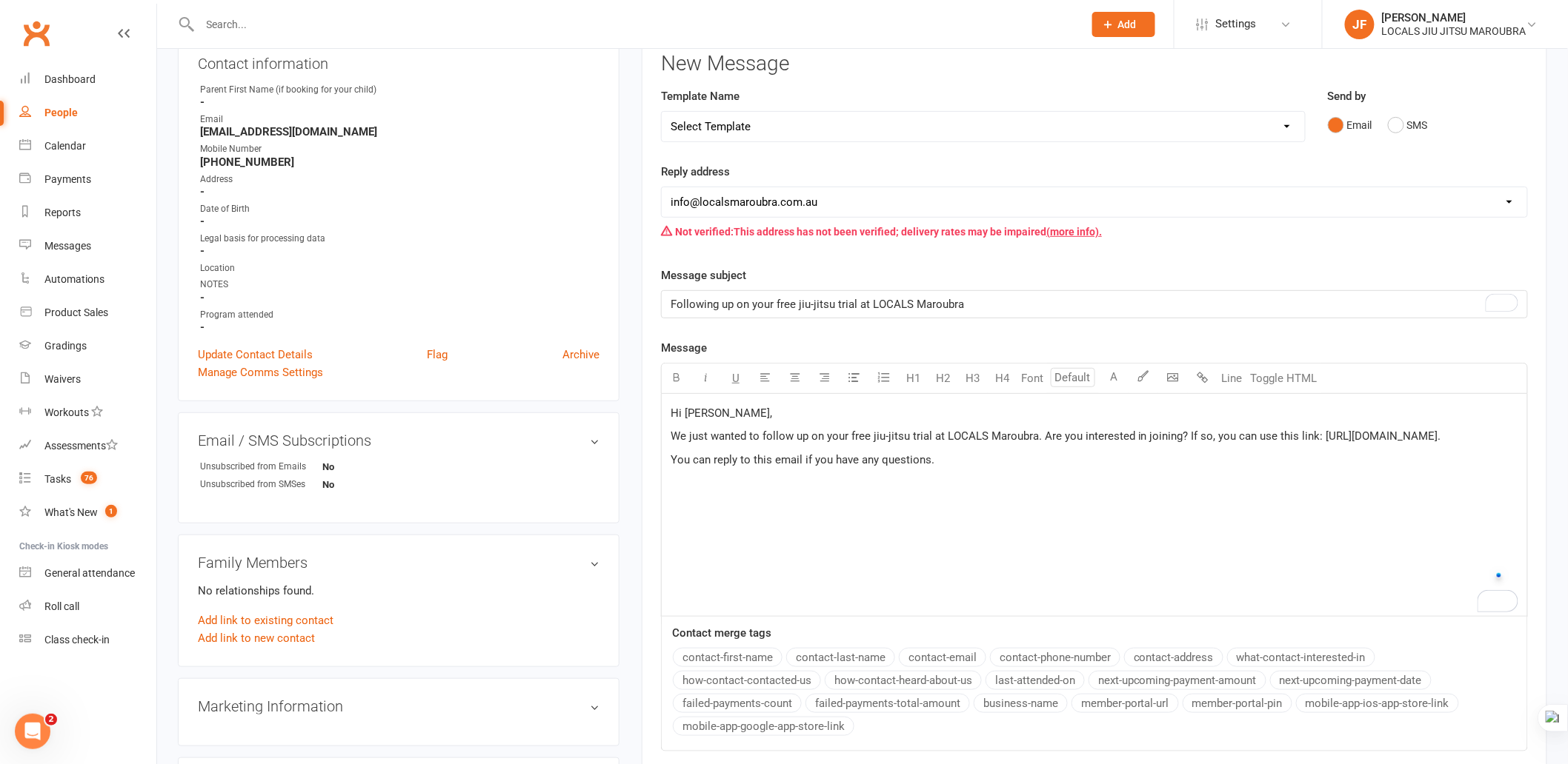
scroll to position [247, 0]
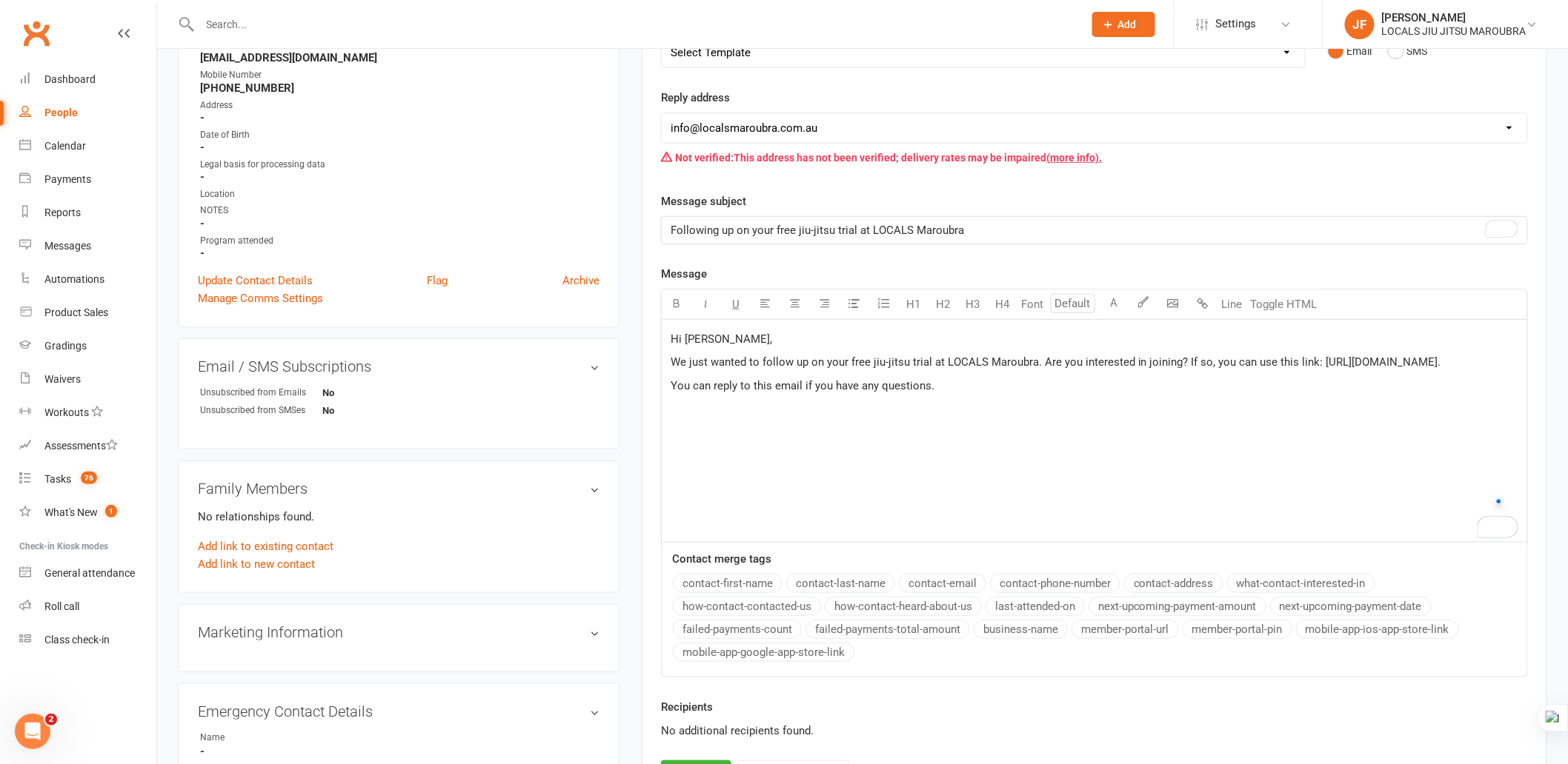
click at [1032, 444] on div "Hi [PERSON_NAME], We just wanted to follow up on your free jiu-jitsu trial at L…" at bounding box center [1095, 431] width 865 height 223
click at [912, 447] on div "Hi [PERSON_NAME], We just wanted to follow up on your free jiu-jitsu trial at L…" at bounding box center [1095, 431] width 865 height 223
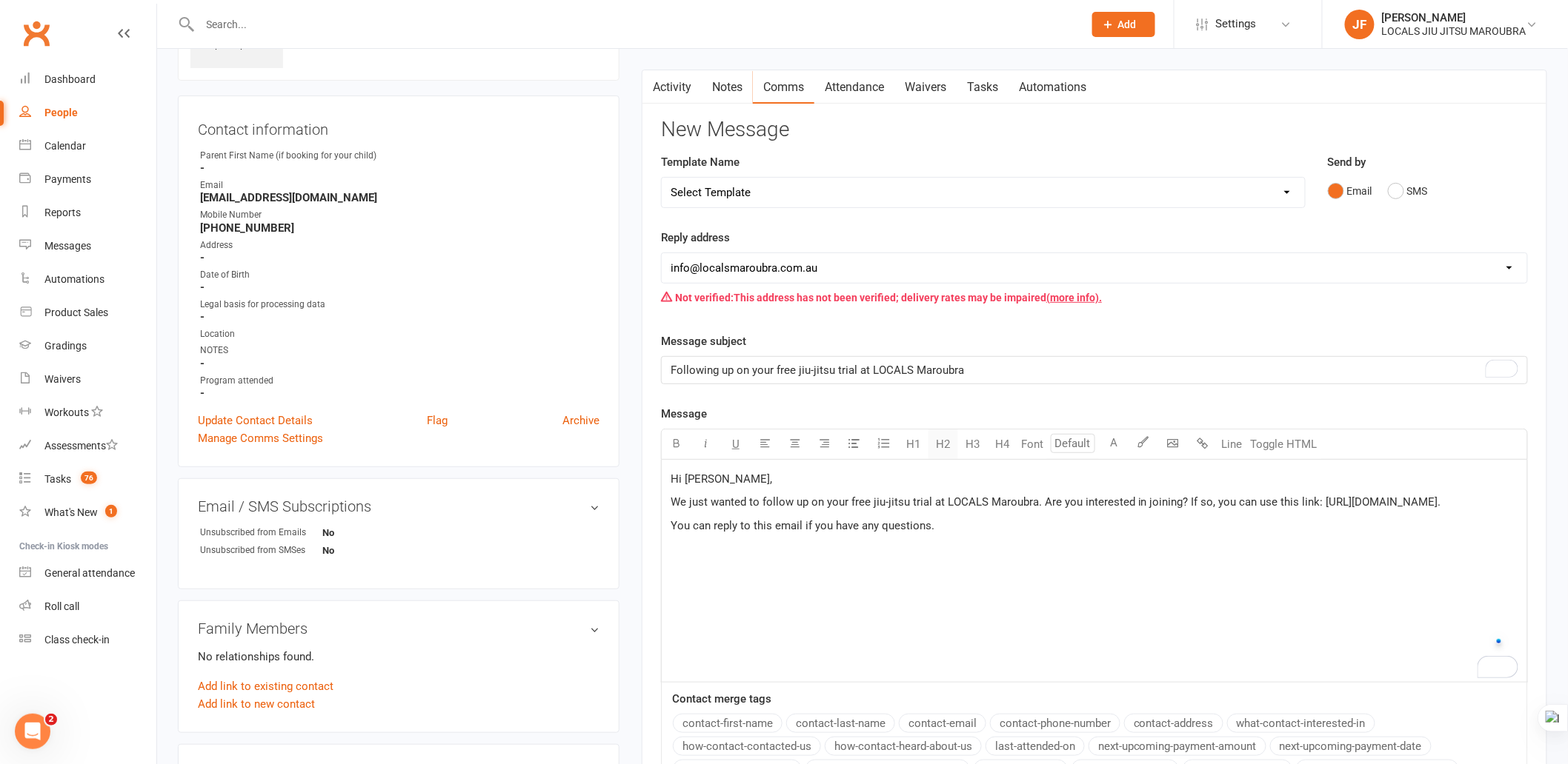
scroll to position [0, 0]
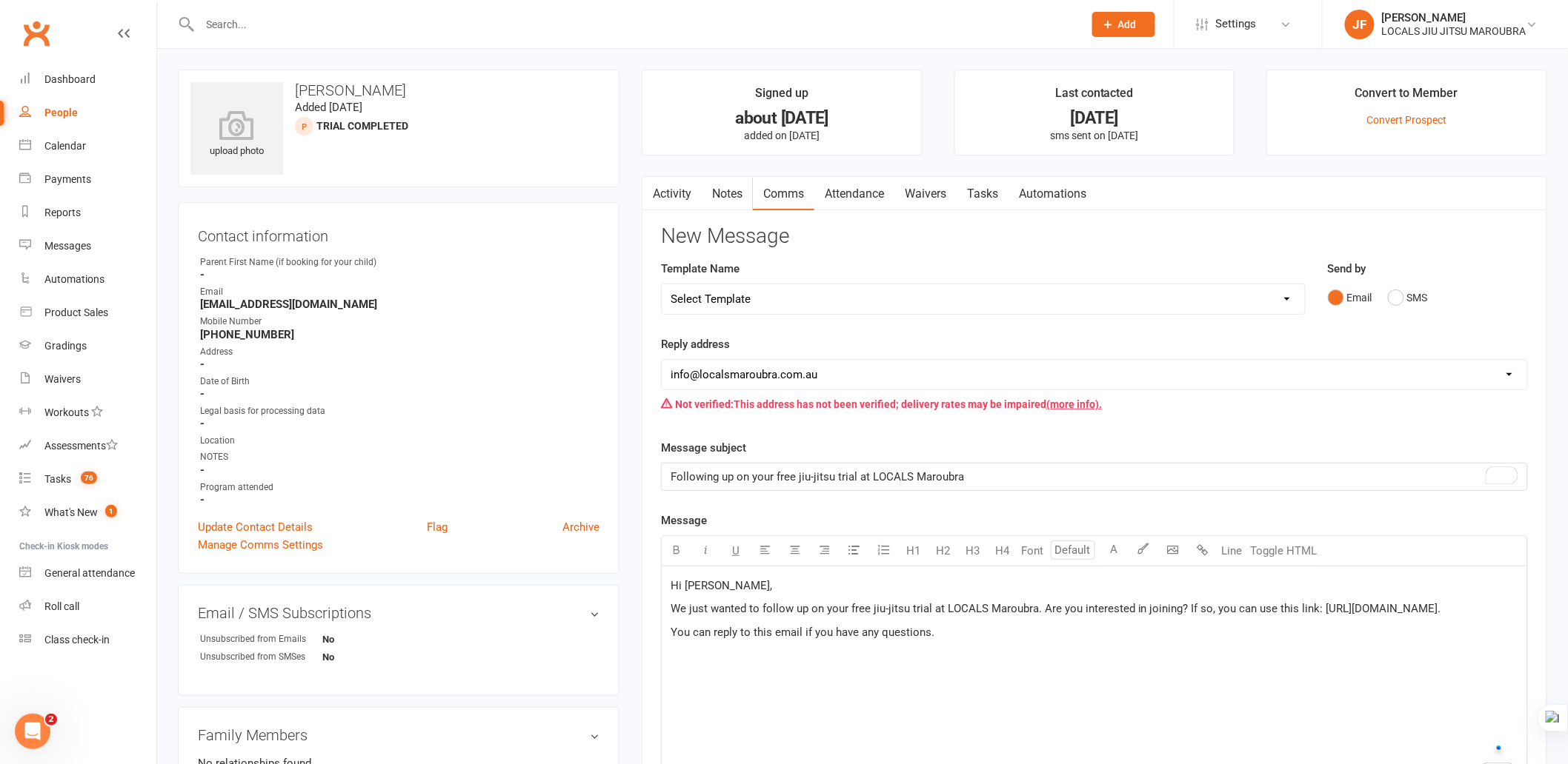
click at [1045, 627] on p "You can reply to this email if you have any questions." at bounding box center [1095, 632] width 848 height 17
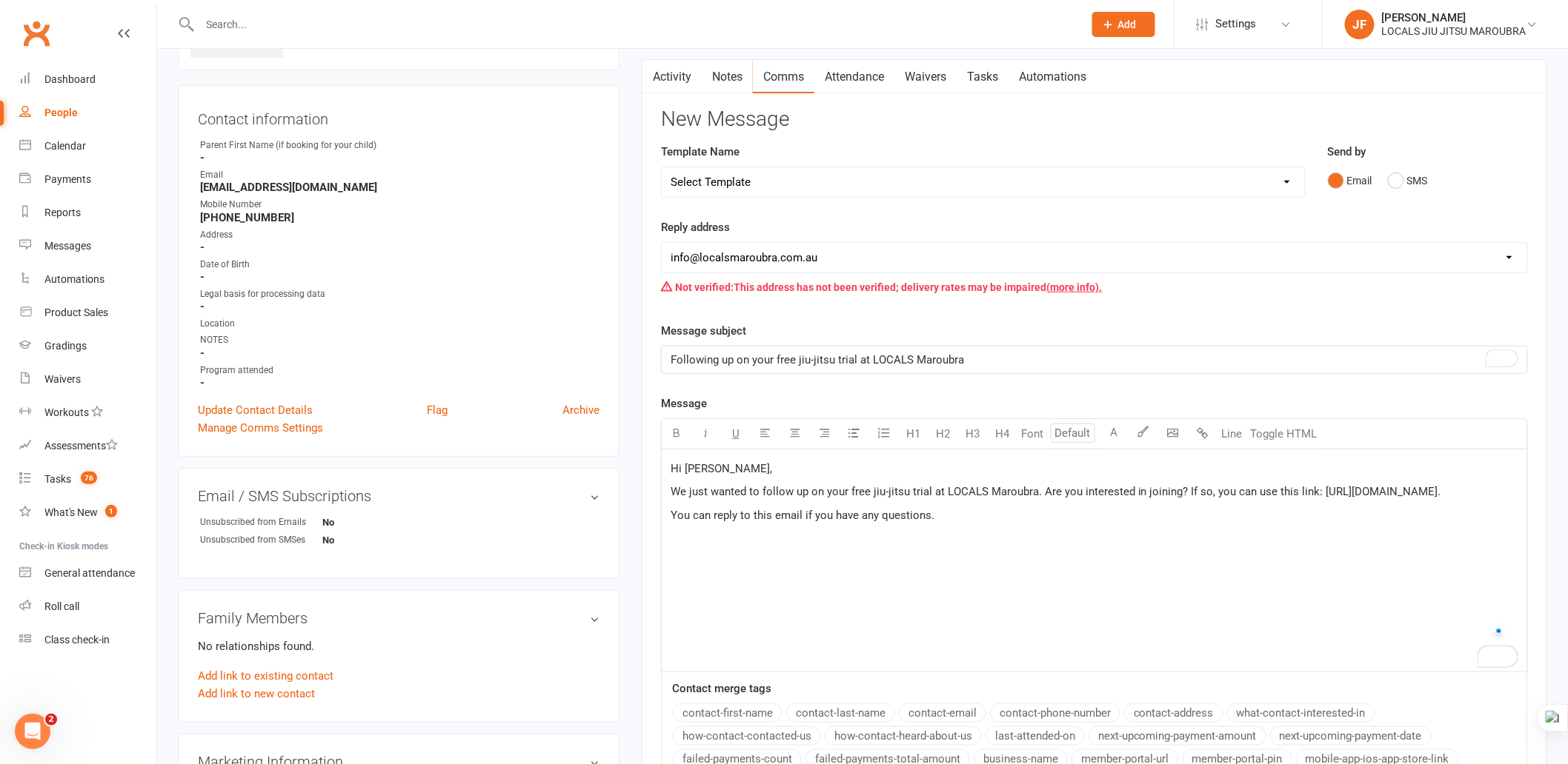
scroll to position [165, 0]
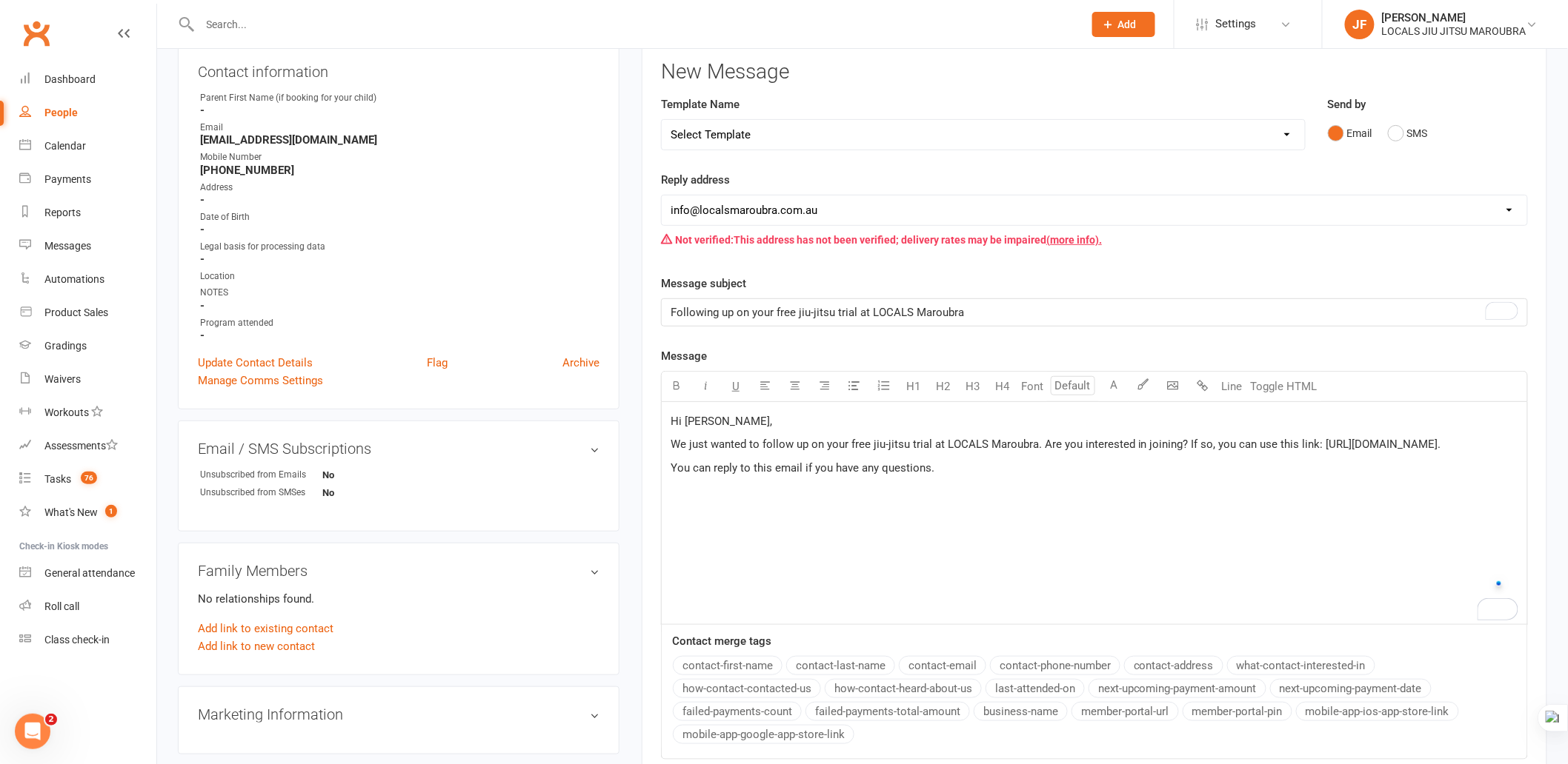
click at [976, 587] on div "Hi [PERSON_NAME], We just wanted to follow up on your free jiu-jitsu trial at L…" at bounding box center [1095, 513] width 865 height 223
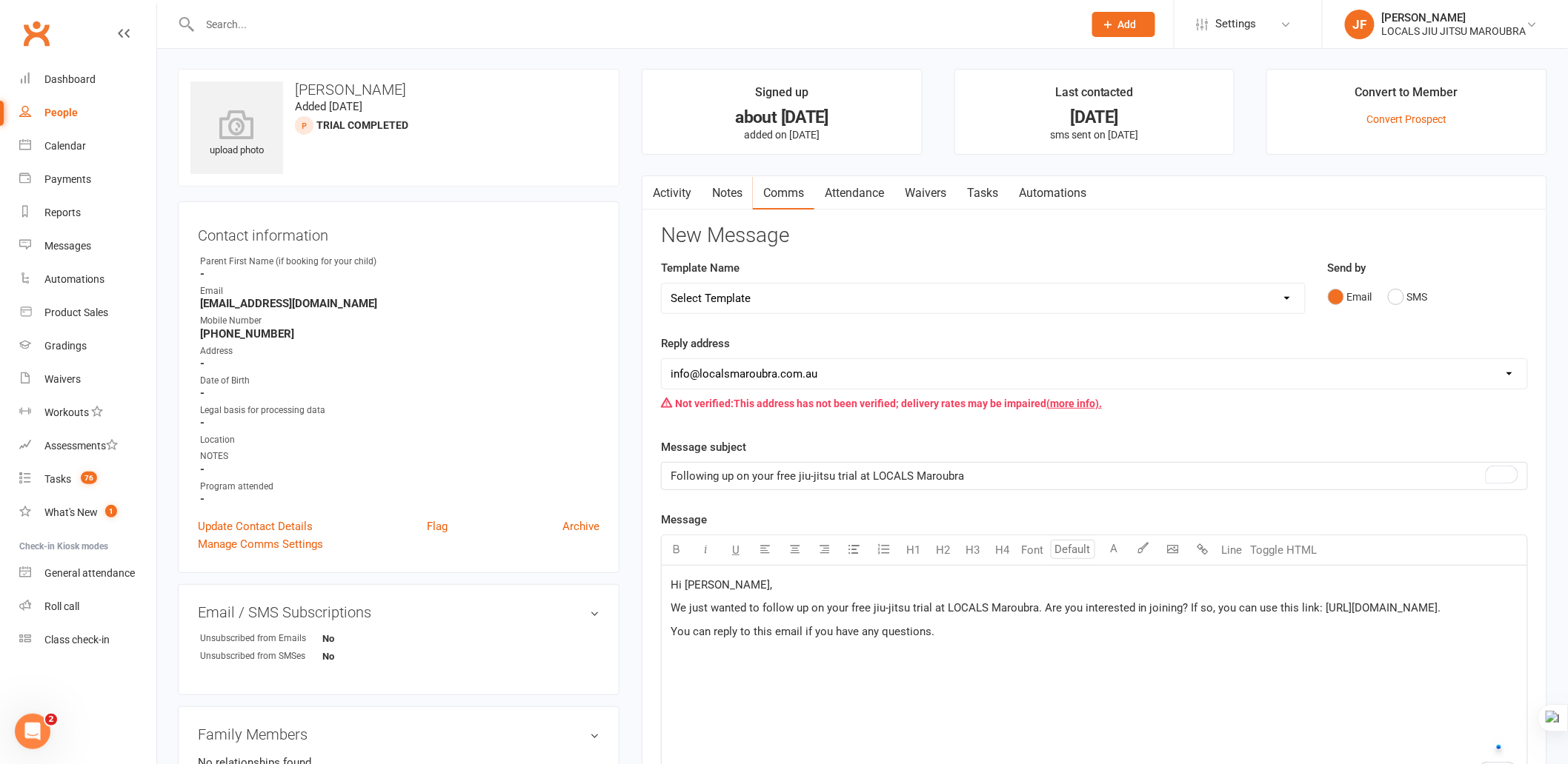
scroll to position [0, 0]
click at [817, 670] on div "Hi [PERSON_NAME], We just wanted to follow up on your free jiu-jitsu trial at L…" at bounding box center [1095, 677] width 865 height 223
click at [976, 660] on p "﻿" at bounding box center [1095, 655] width 848 height 17
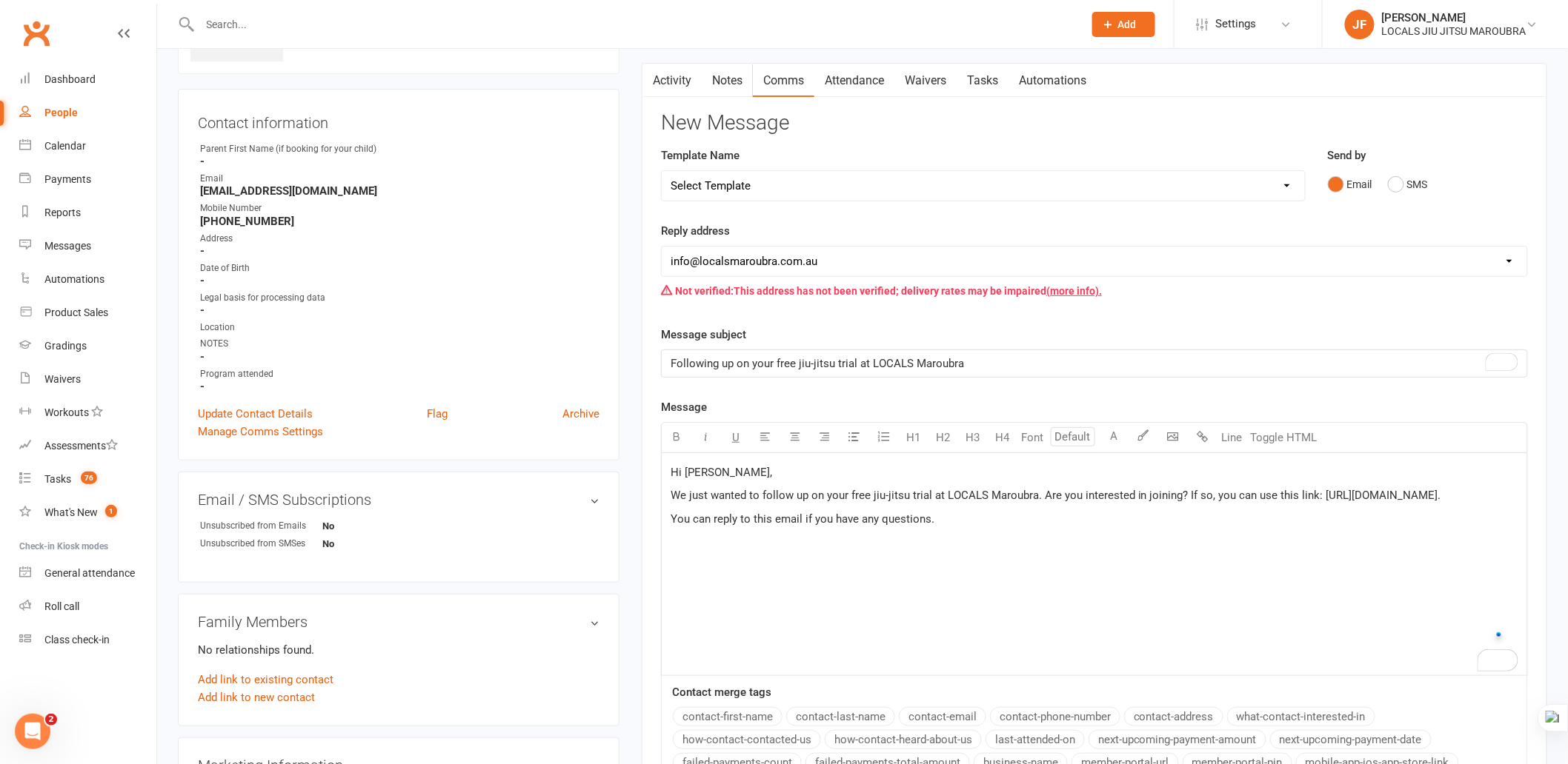
scroll to position [165, 0]
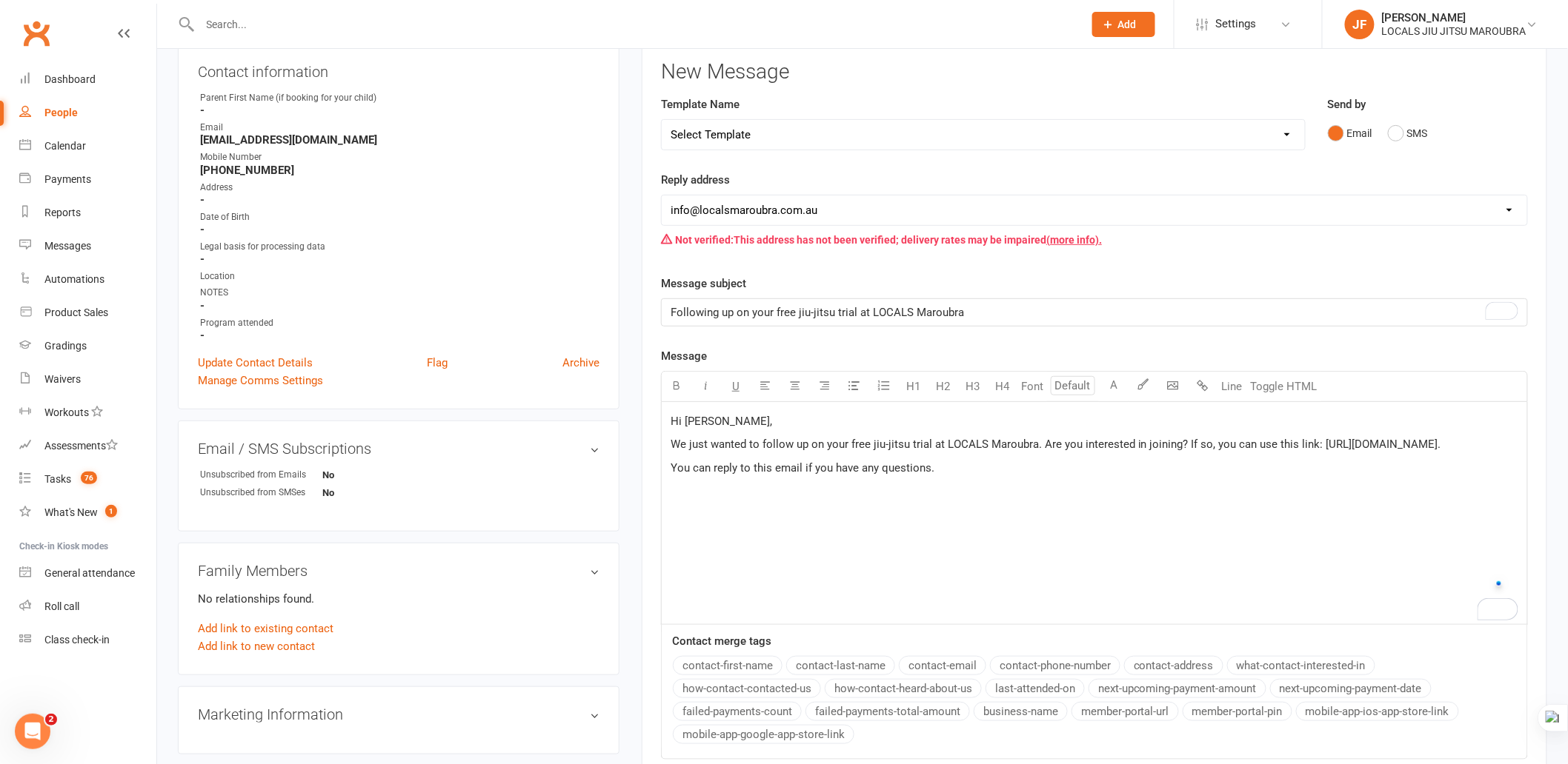
click at [915, 543] on div "Hi [PERSON_NAME], We just wanted to follow up on your free jiu-jitsu trial at L…" at bounding box center [1095, 513] width 865 height 223
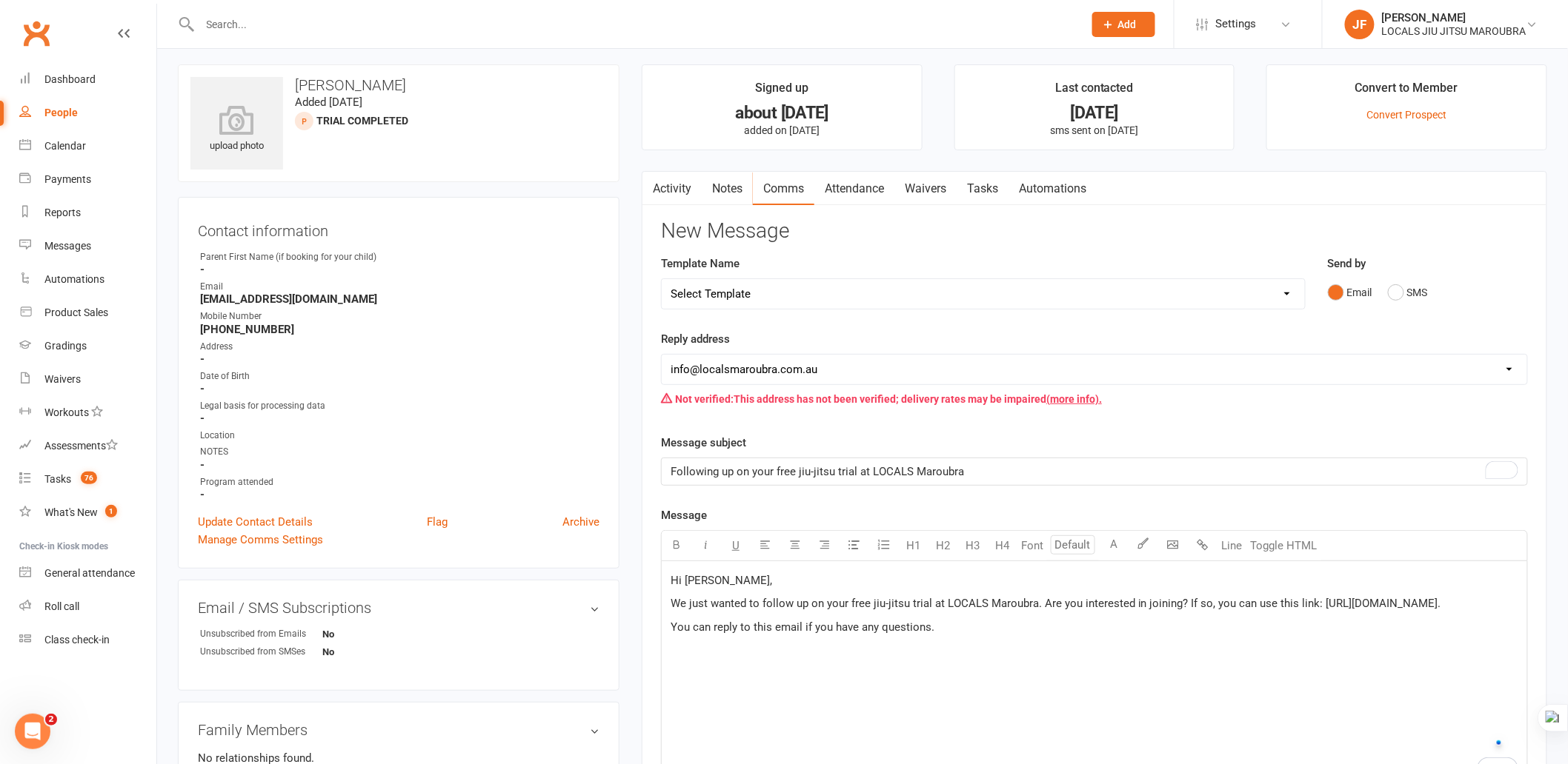
scroll to position [0, 0]
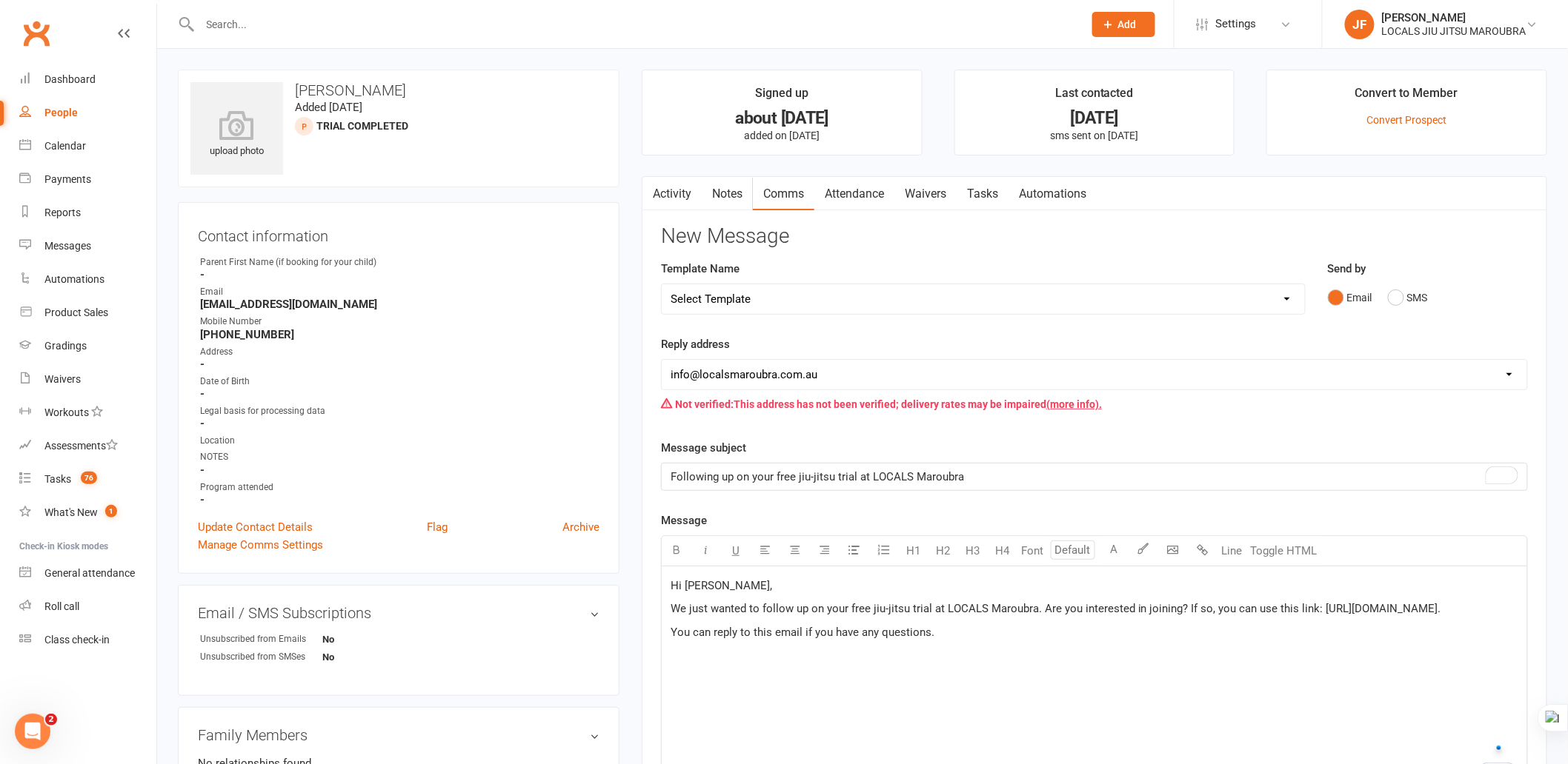
click at [976, 604] on span "We just wanted to follow up on your free jiu-jitsu trial at LOCALS Maroubra. Ar…" at bounding box center [1056, 609] width 771 height 13
click at [997, 645] on div "Hi [PERSON_NAME], We just wanted to follow up on your free jiu-jitsu trial at L…" at bounding box center [1095, 677] width 865 height 223
click at [987, 640] on p "You can reply to this email if you have any questions." at bounding box center [1095, 632] width 848 height 17
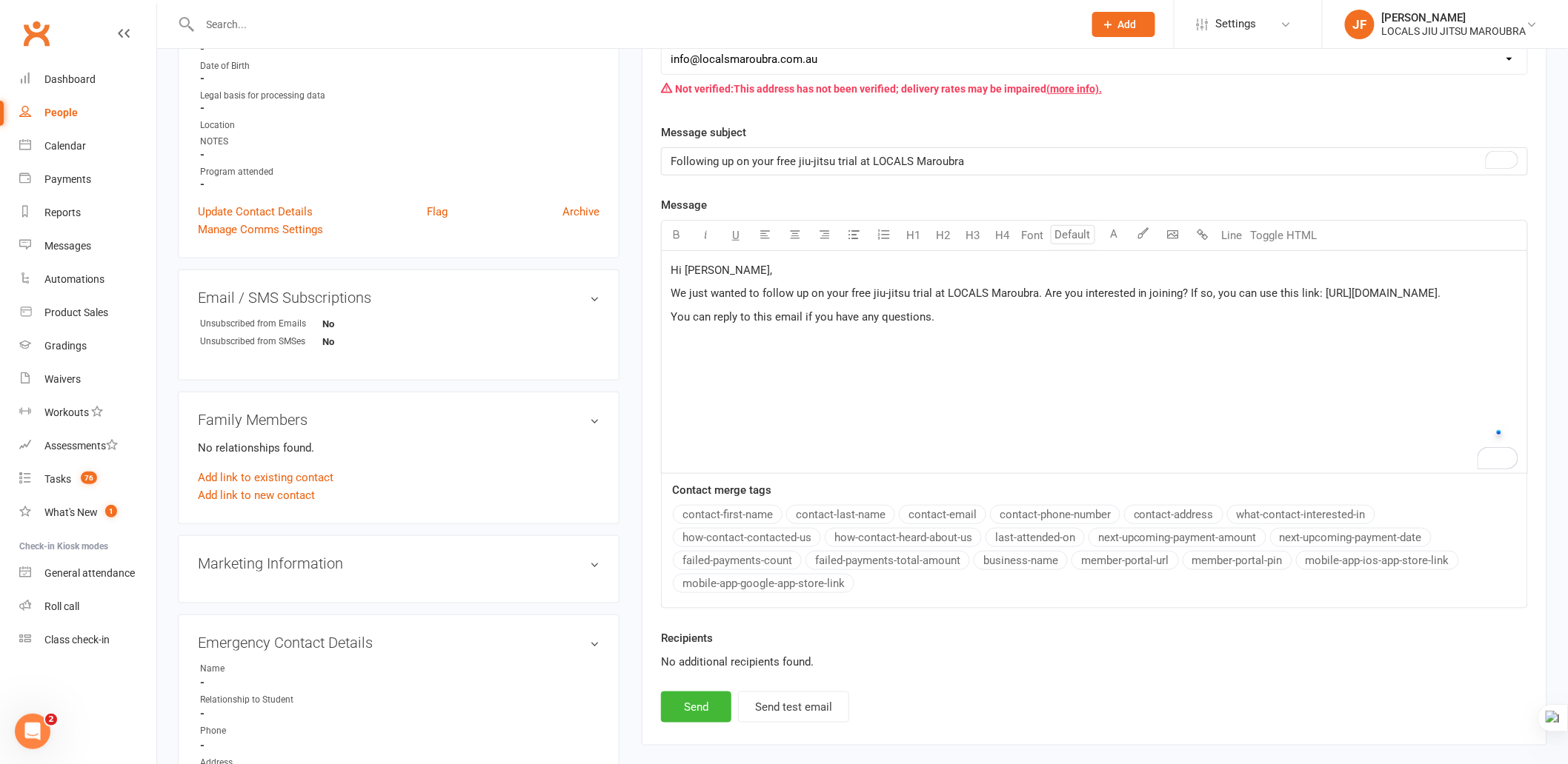
scroll to position [329, 0]
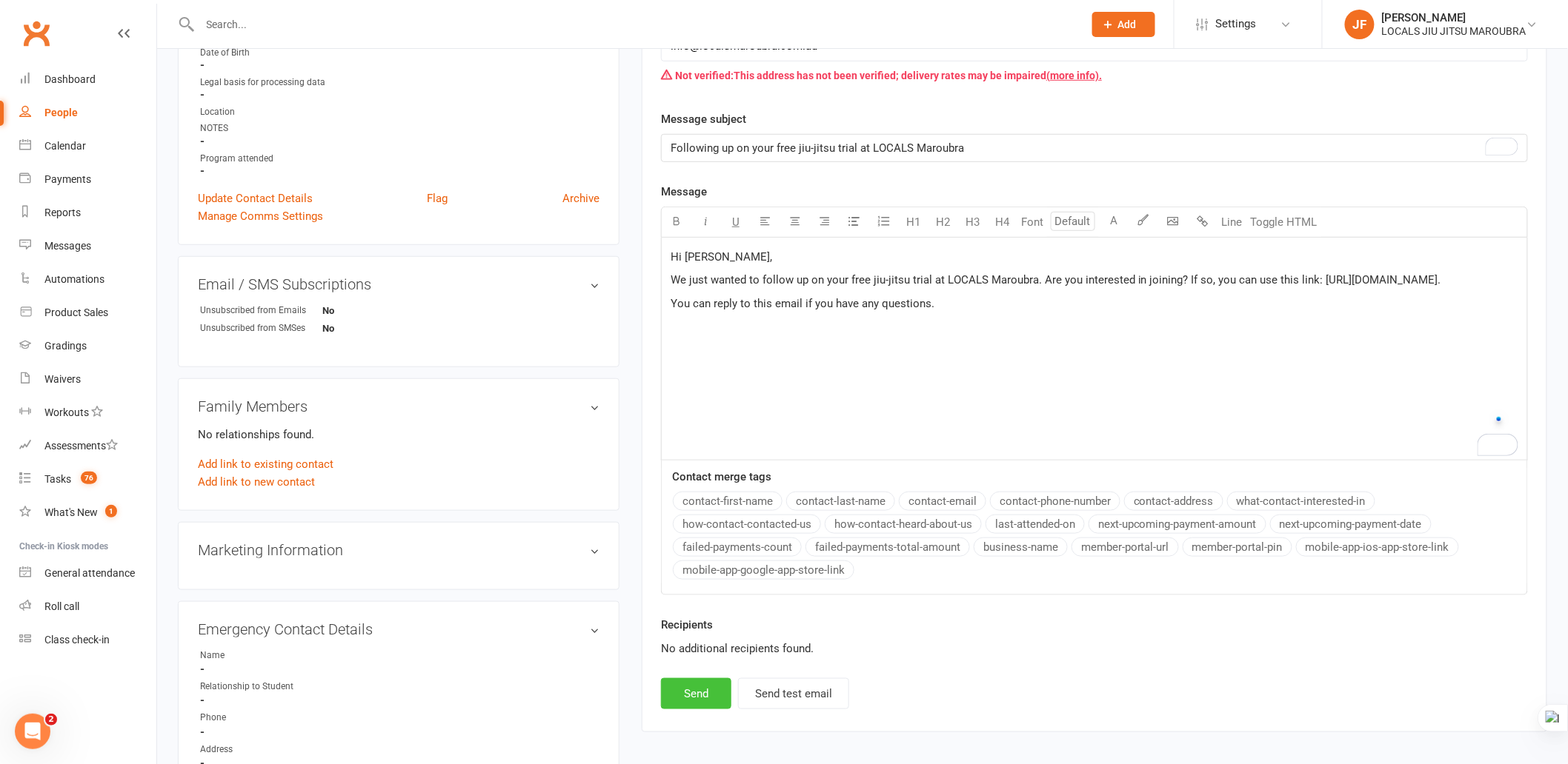
click at [701, 707] on button "Send" at bounding box center [696, 694] width 70 height 31
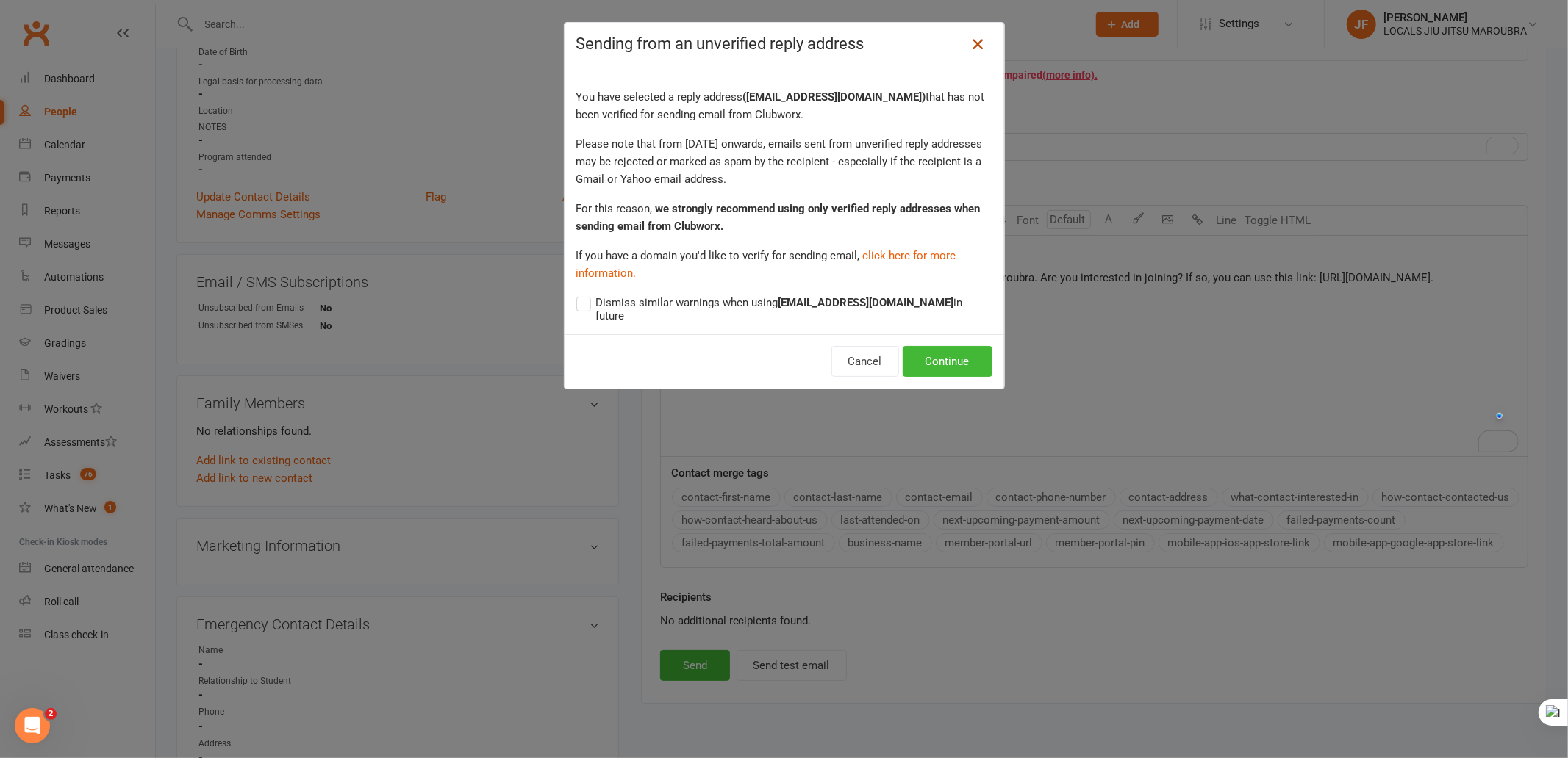
click at [971, 50] on icon at bounding box center [977, 44] width 17 height 17
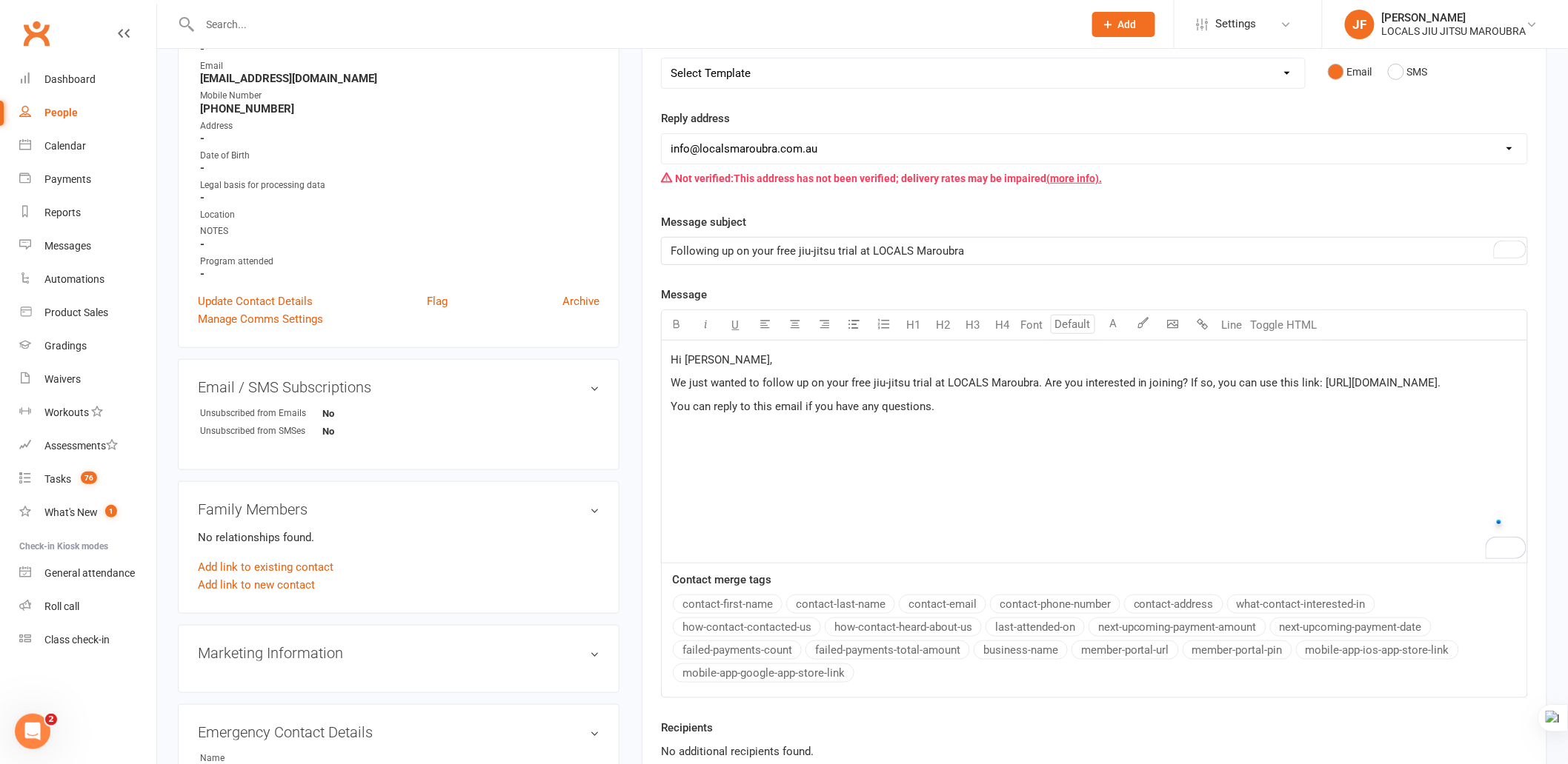
scroll to position [165, 0]
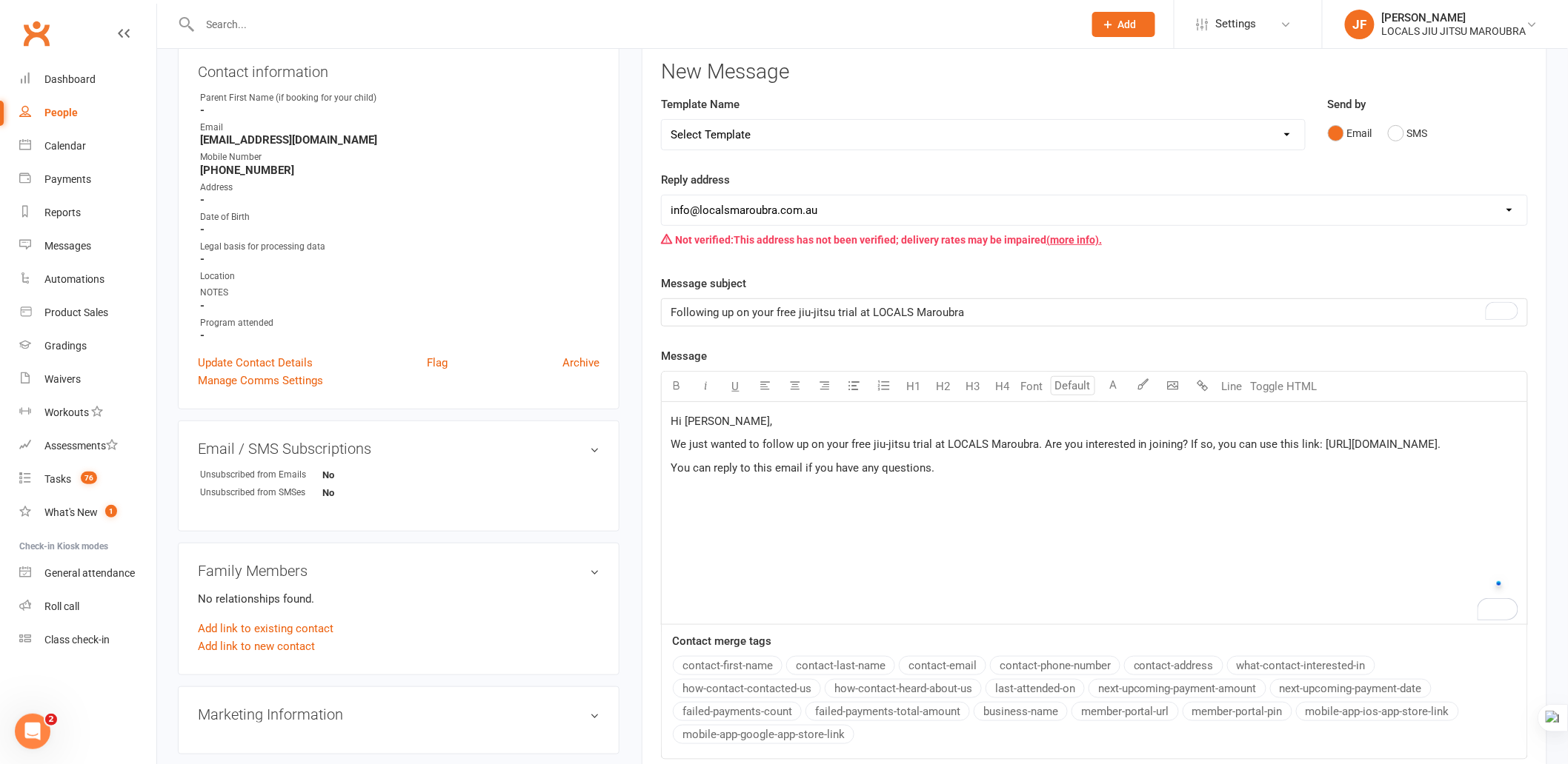
click at [1121, 517] on div "Hi [PERSON_NAME], We just wanted to follow up on your free jiu-jitsu trial at L…" at bounding box center [1095, 513] width 865 height 223
click at [754, 267] on div "New Message Template Name Select Template [SMS] 1) Missed Trial SMS [Email] Can…" at bounding box center [1095, 467] width 867 height 813
click at [883, 540] on div "Hi [PERSON_NAME], We just wanted to follow up on your free jiu-jitsu trial at L…" at bounding box center [1095, 513] width 865 height 223
click at [951, 477] on p "You can reply to this email if you have any questions." at bounding box center [1095, 468] width 848 height 17
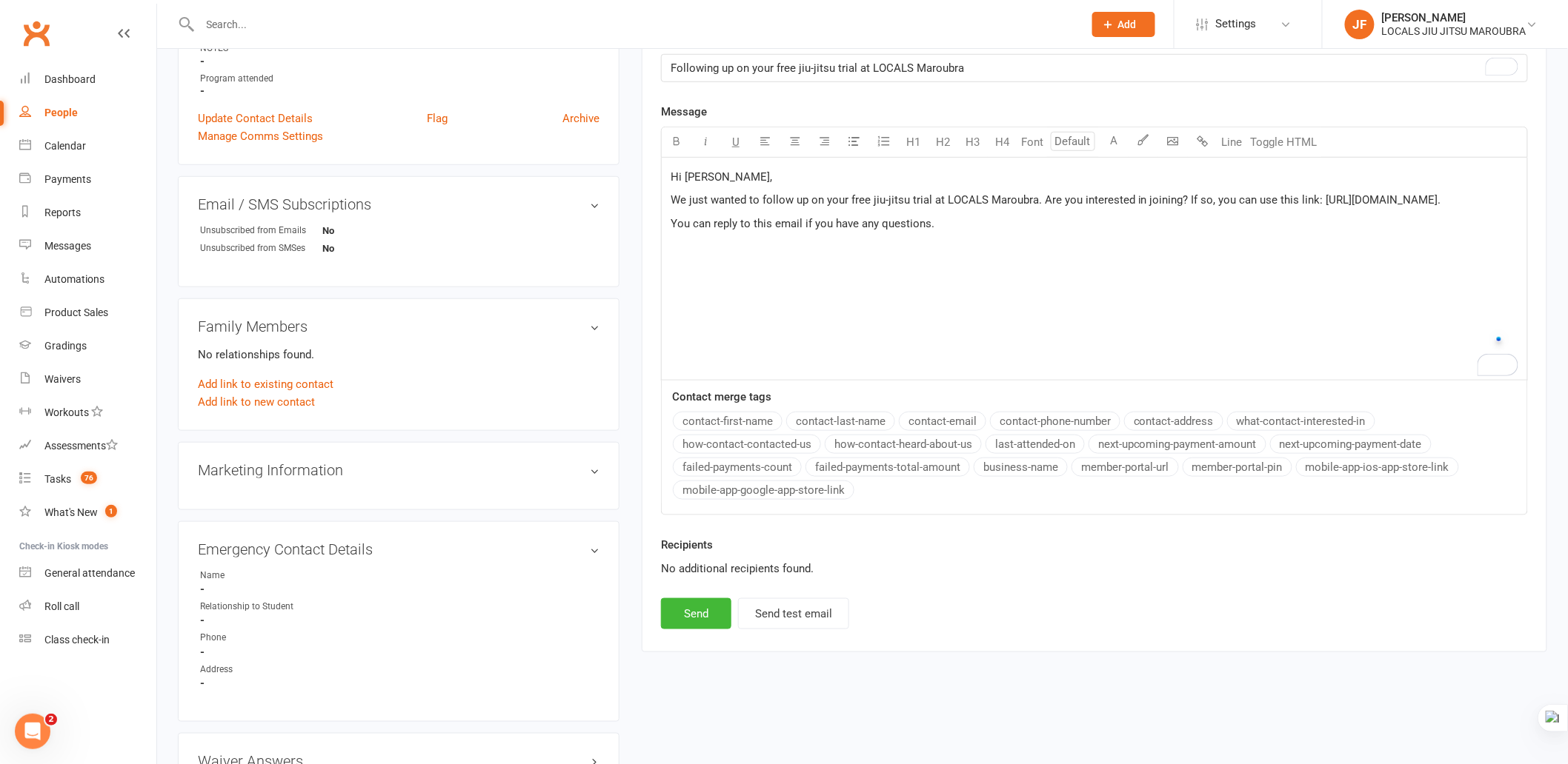
scroll to position [411, 0]
click at [713, 608] on button "Send" at bounding box center [696, 612] width 70 height 31
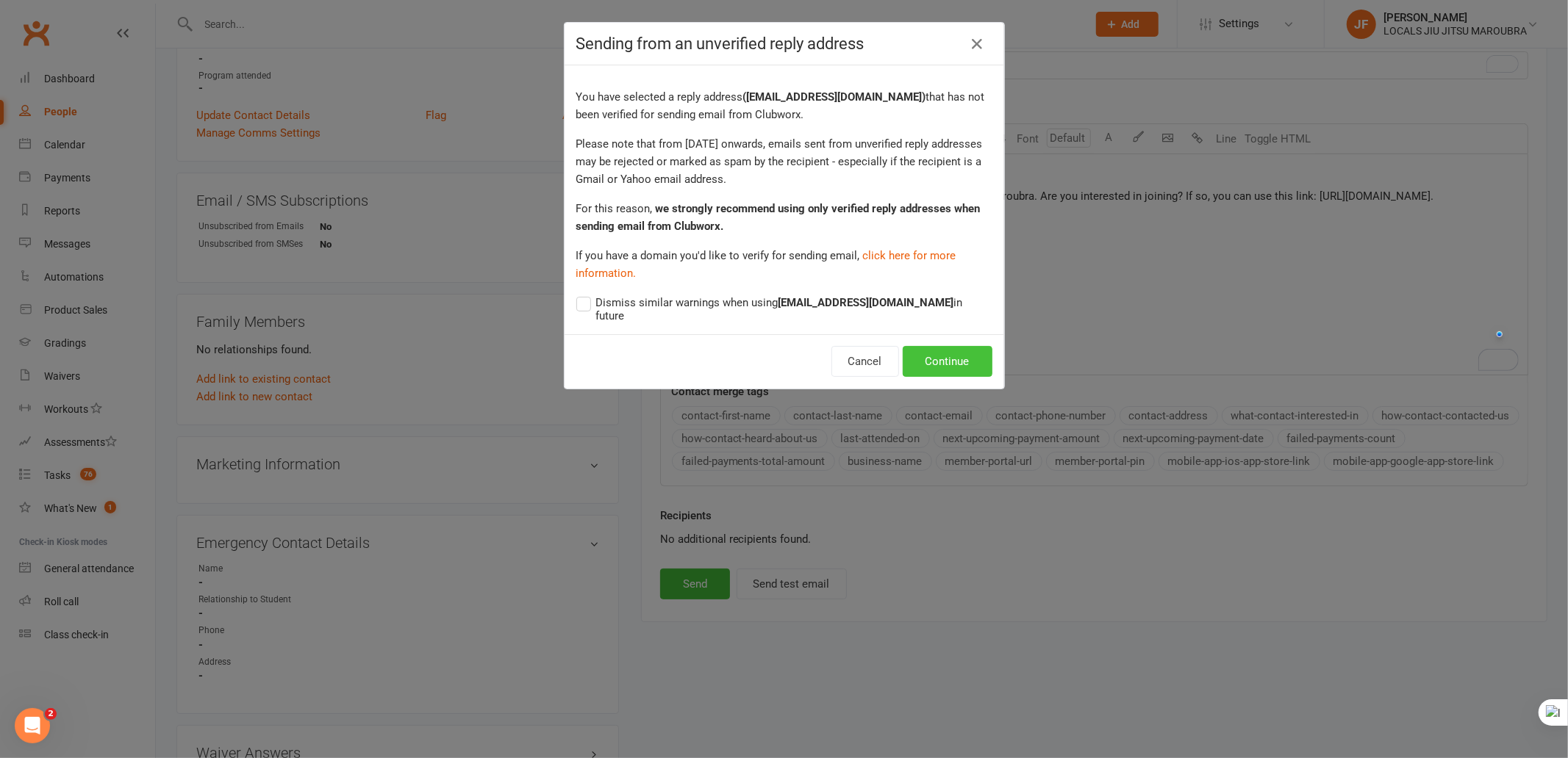
click at [912, 354] on button "Continue" at bounding box center [947, 361] width 90 height 31
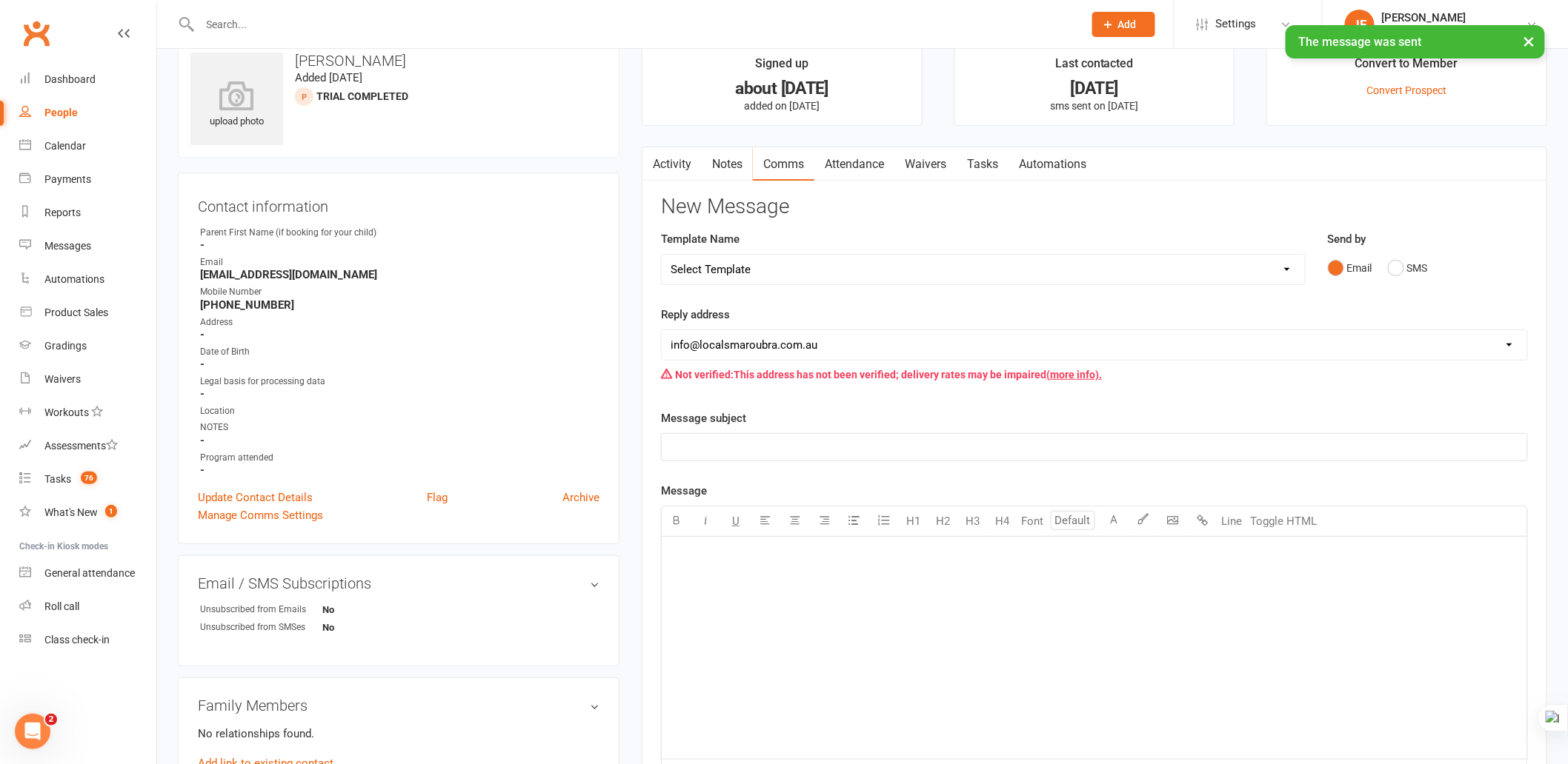
scroll to position [0, 0]
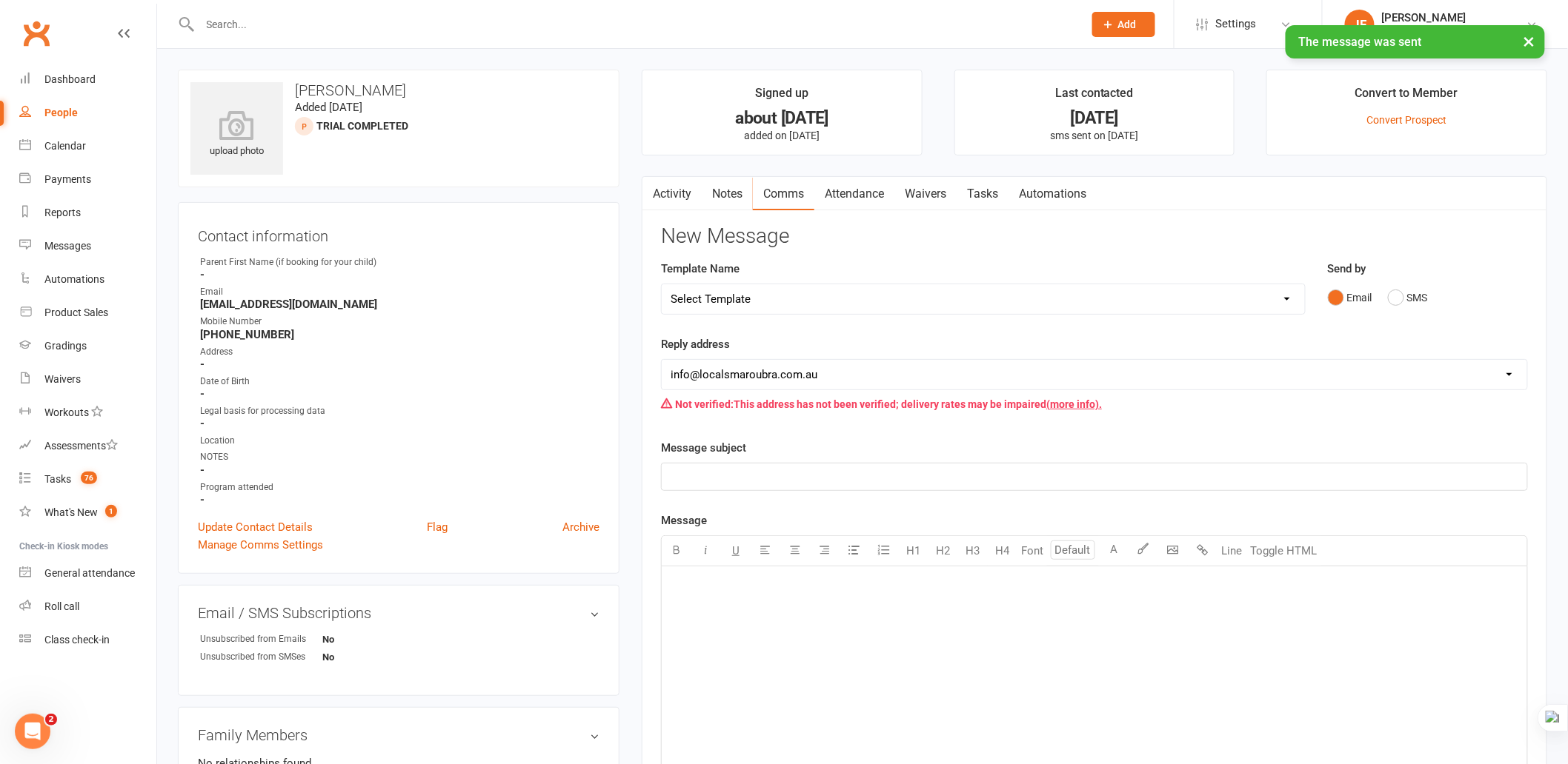
click at [673, 185] on link "Activity" at bounding box center [673, 194] width 60 height 34
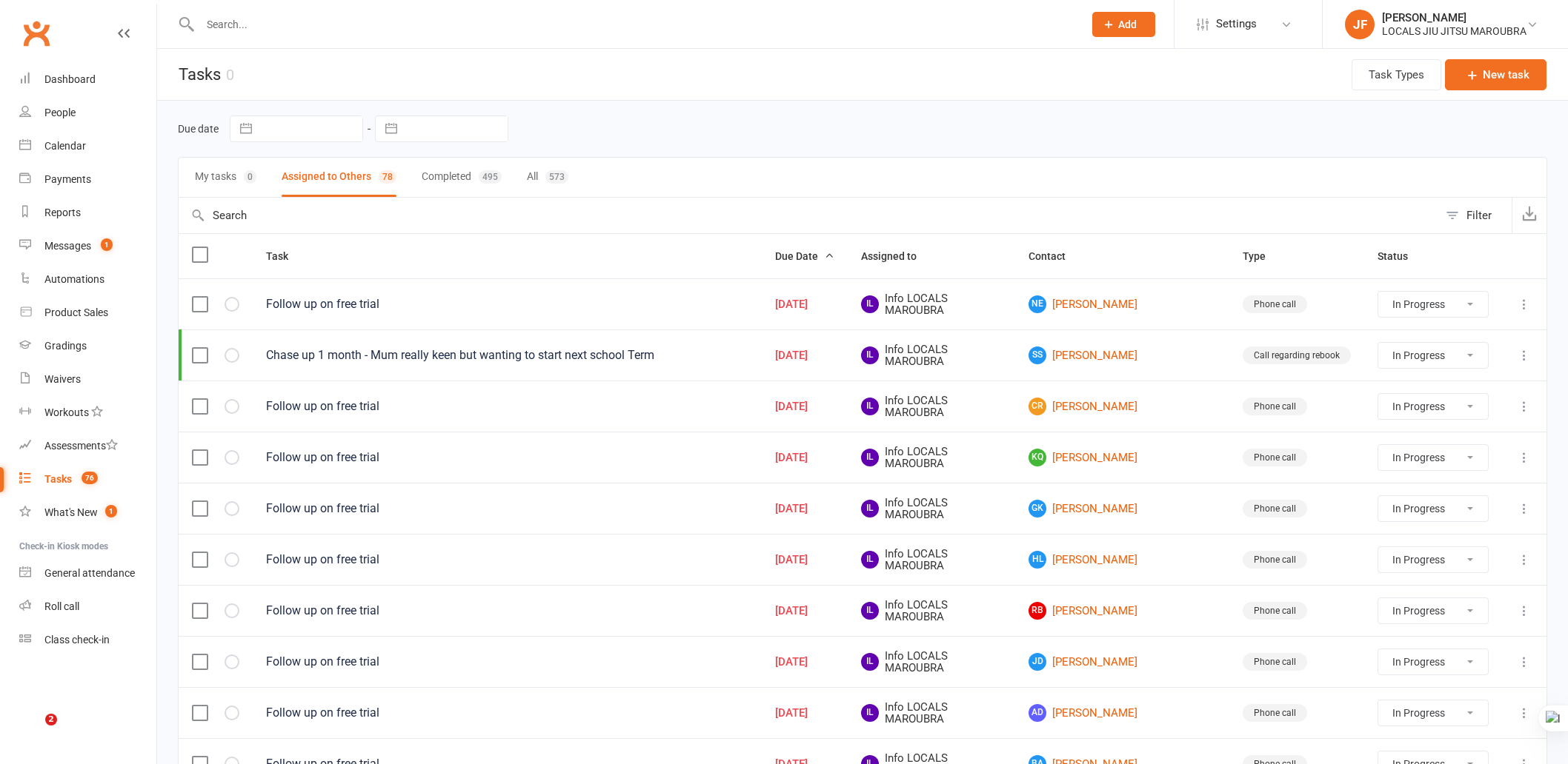
select select "started"
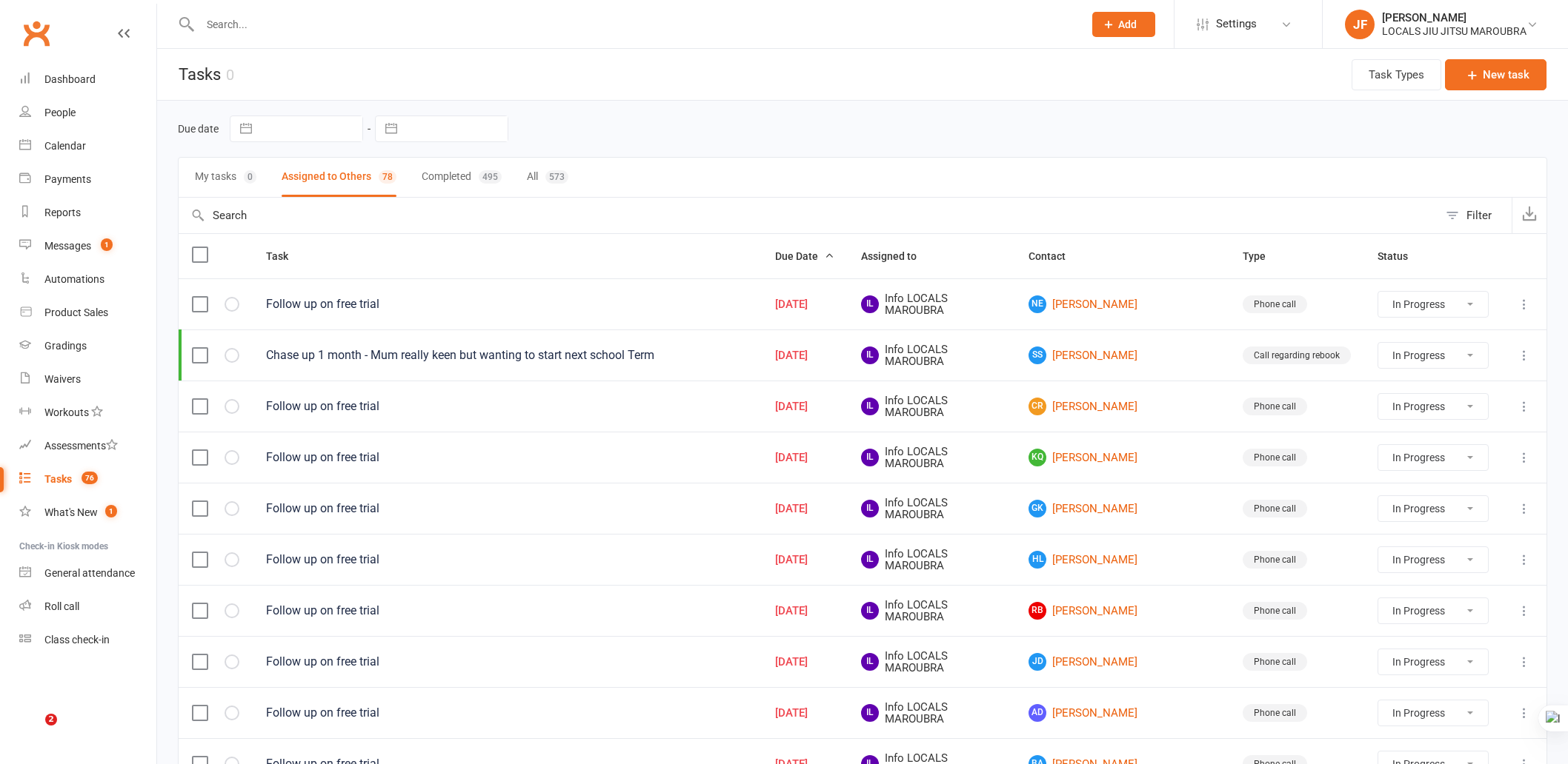
select select "started"
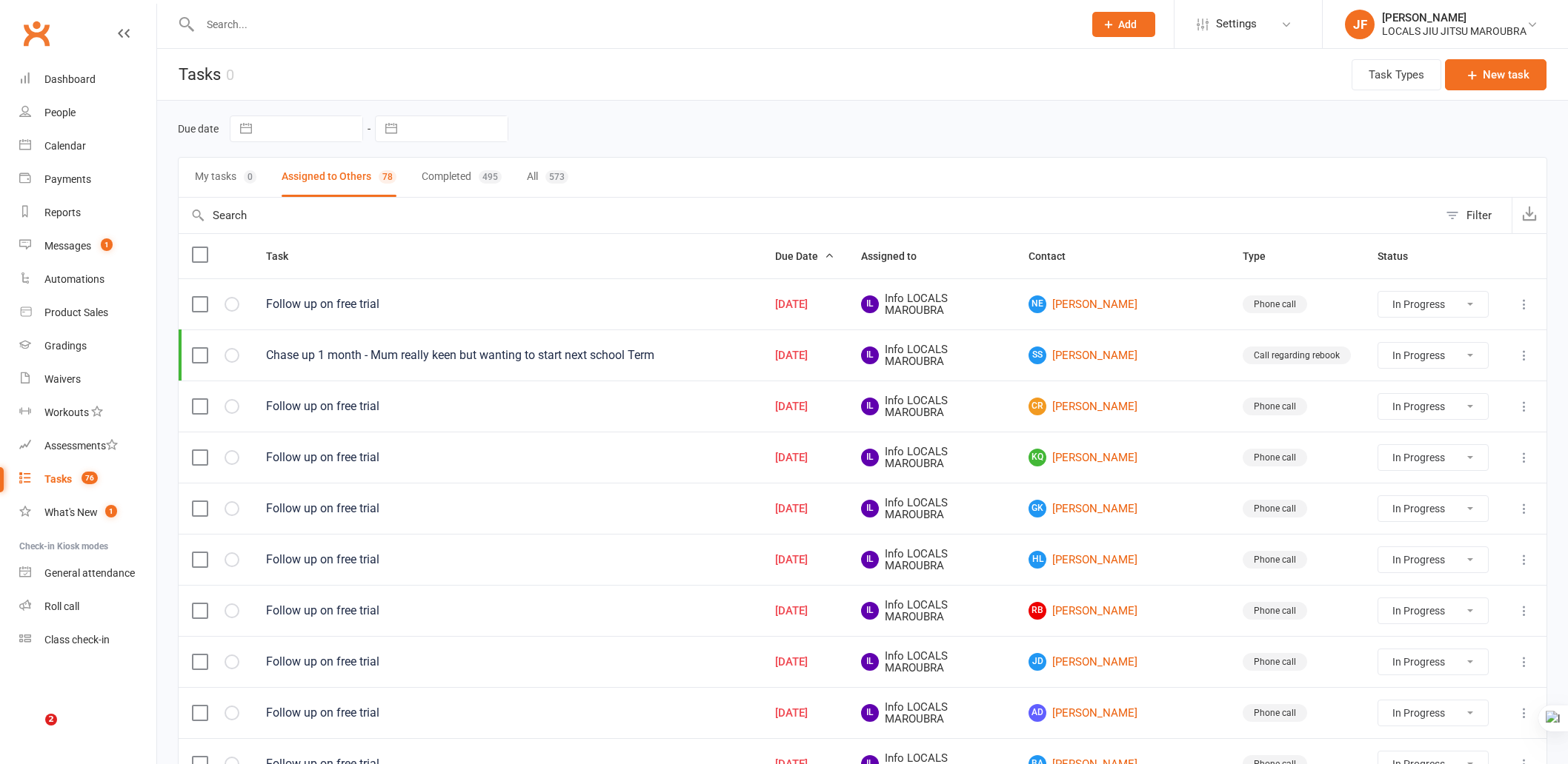
select select "started"
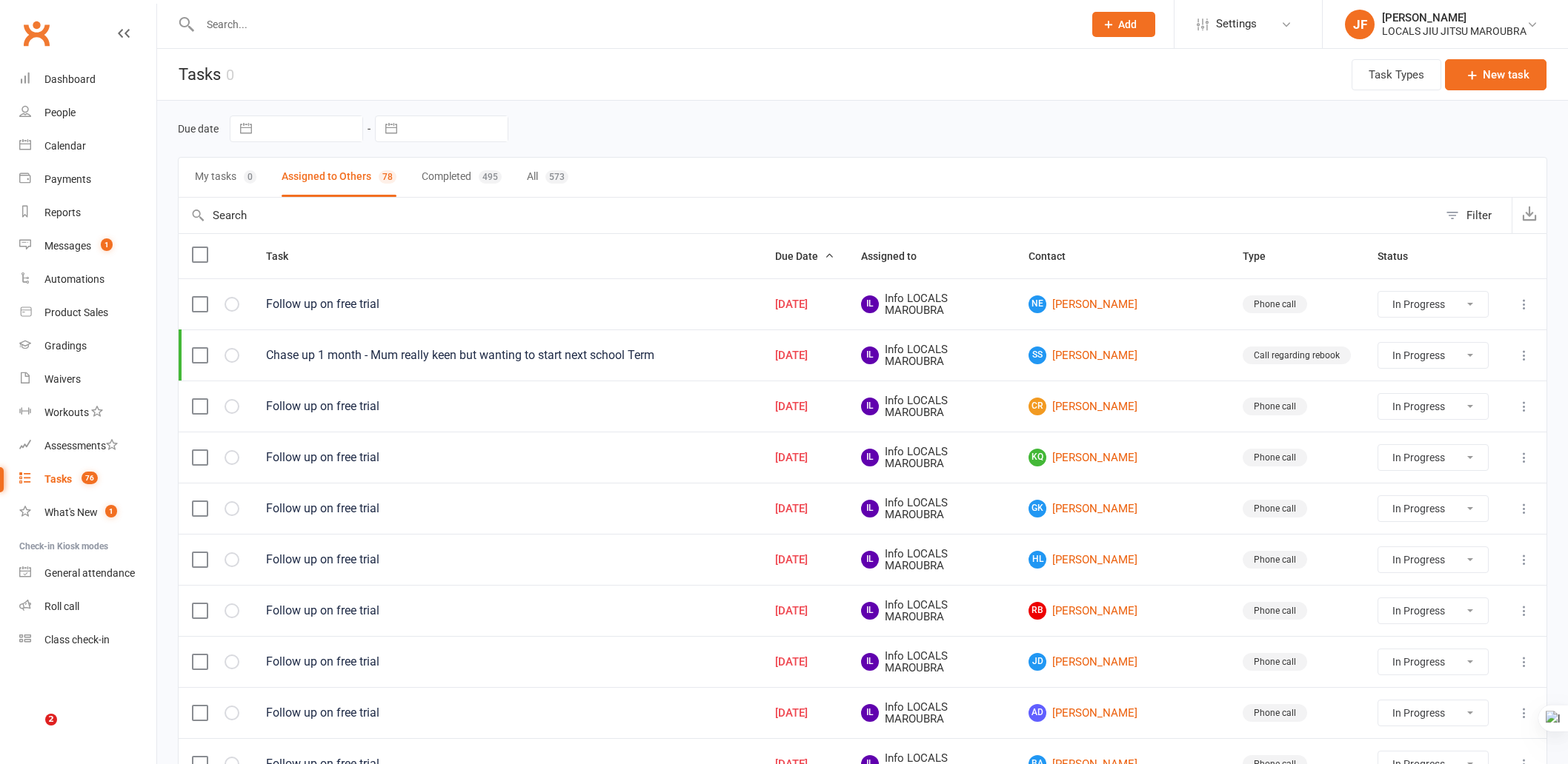
select select "started"
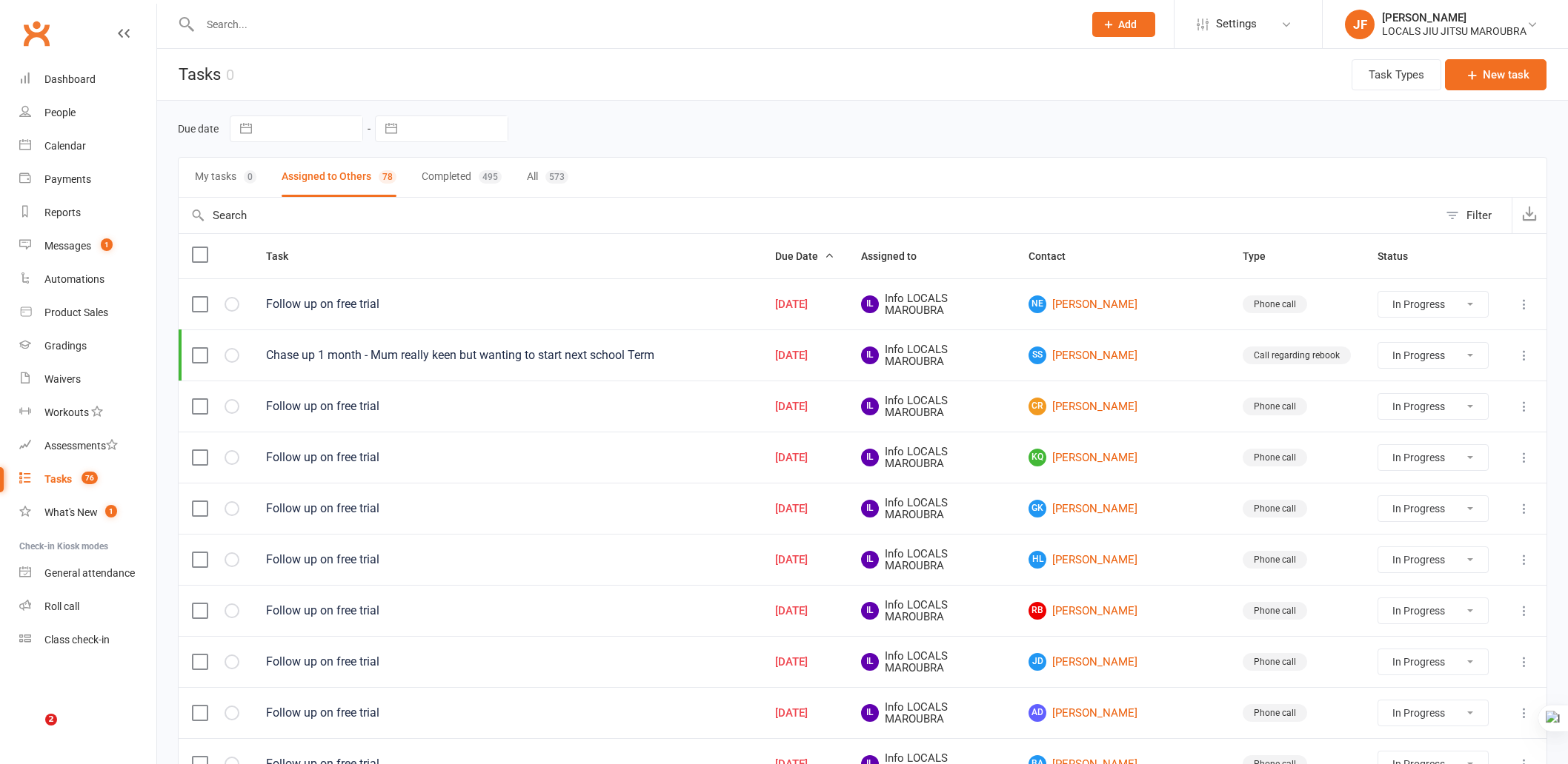
select select "started"
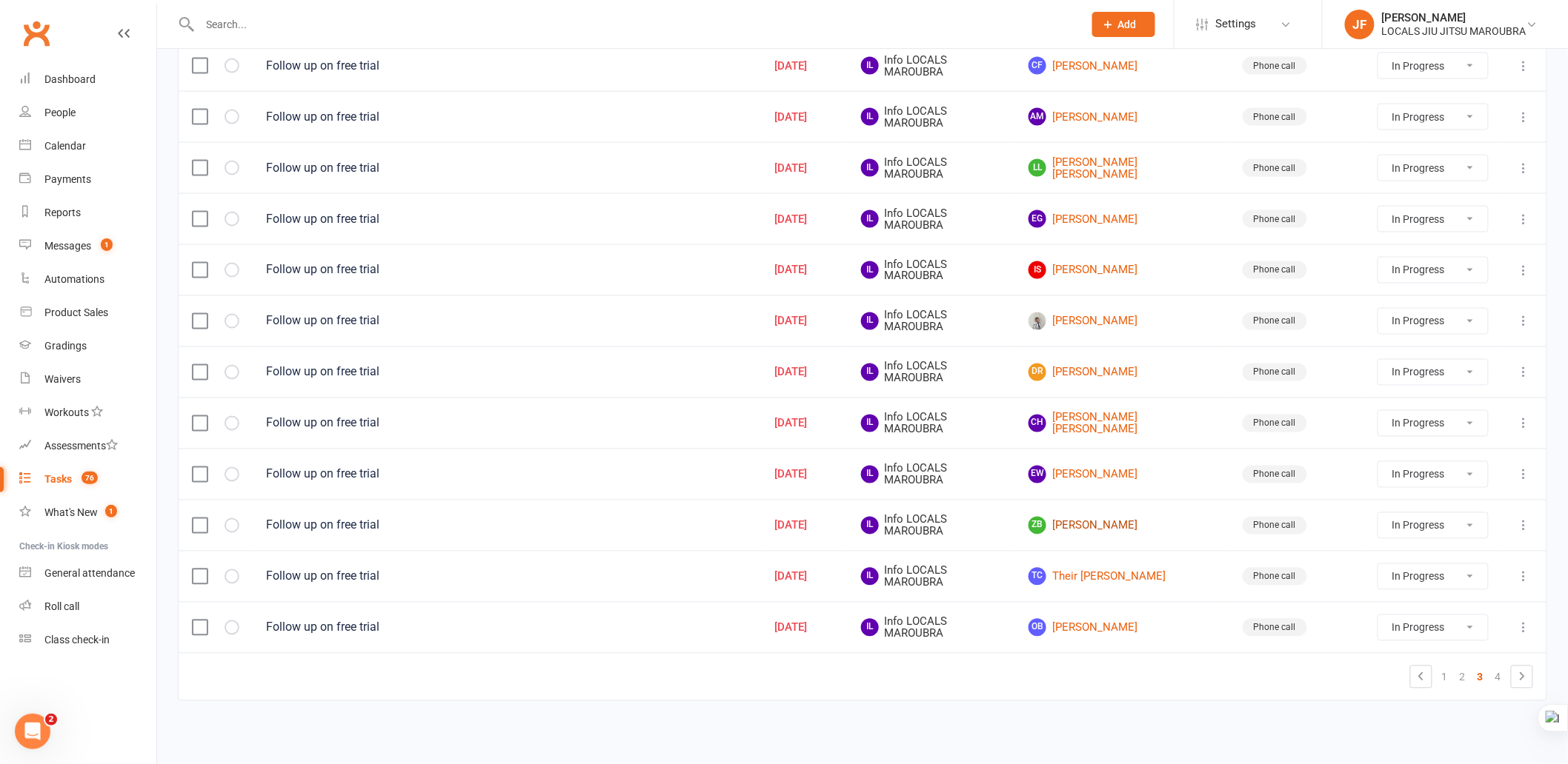
scroll to position [909, 0]
click at [1135, 473] on link "EW Elishka Walker" at bounding box center [1122, 475] width 188 height 17
click at [1114, 422] on link "CH Cooper Hartung" at bounding box center [1122, 423] width 188 height 24
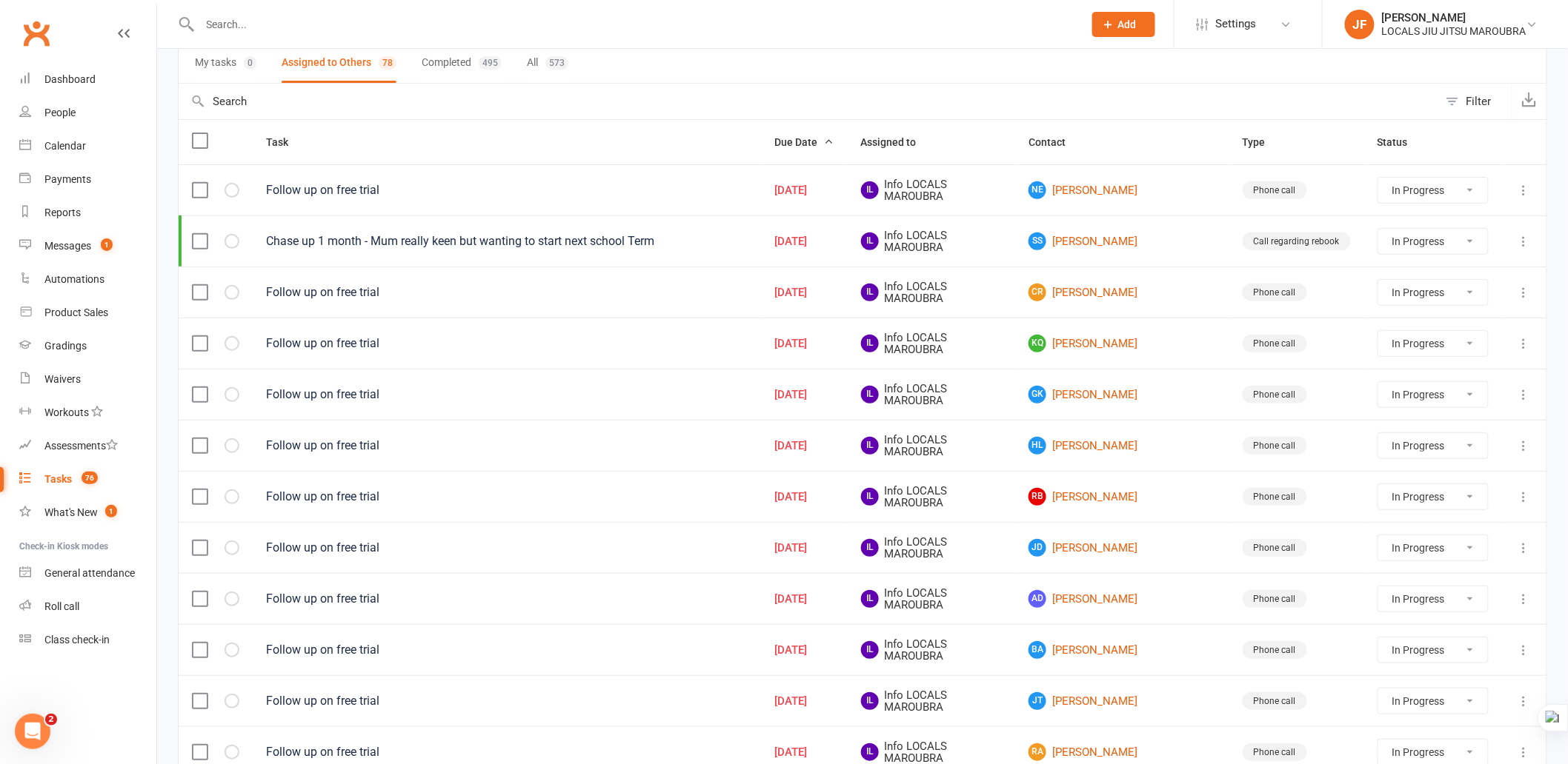
scroll to position [0, 0]
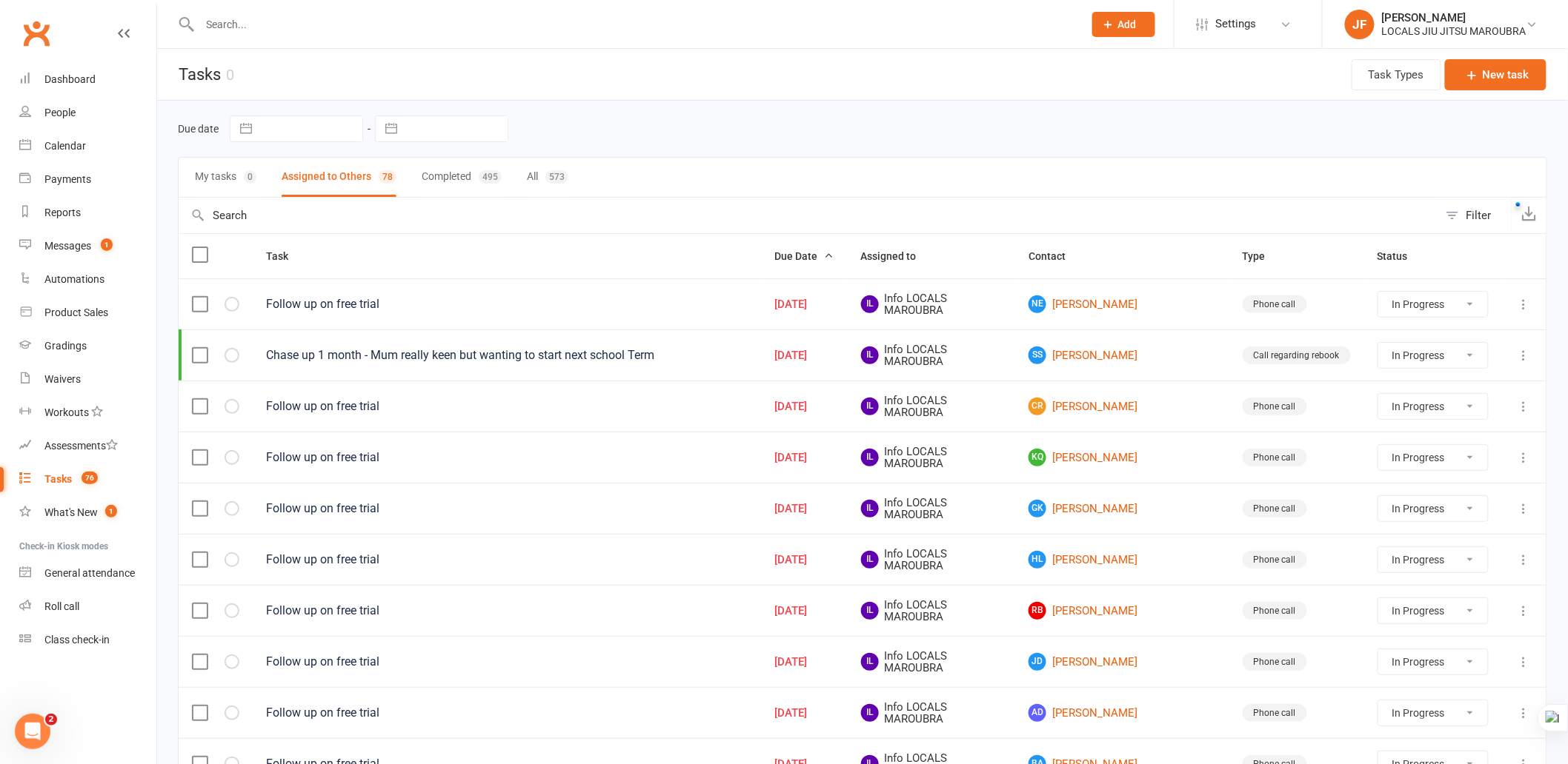
click at [917, 207] on input "text" at bounding box center [808, 215] width 1260 height 36
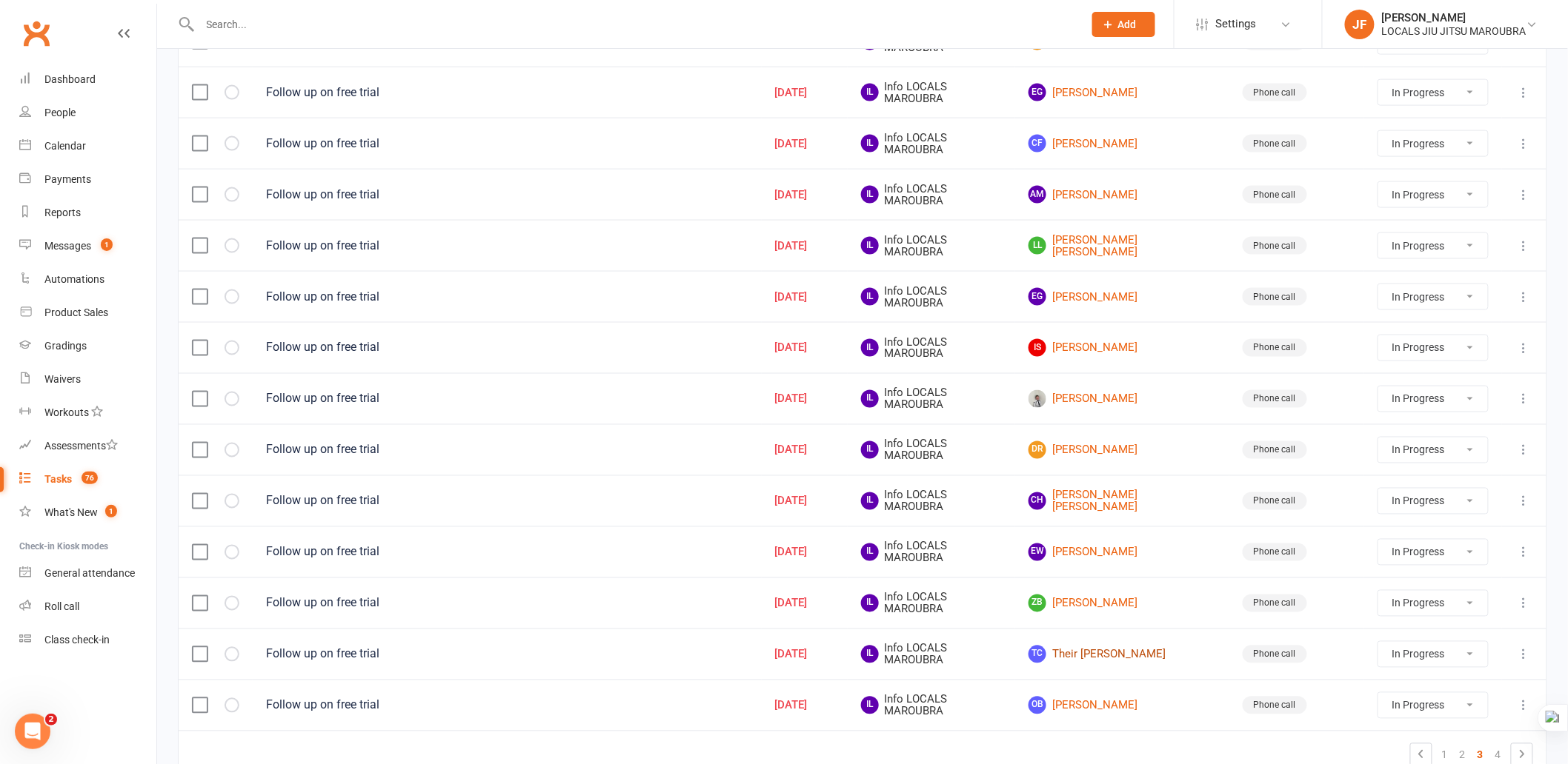
scroll to position [909, 0]
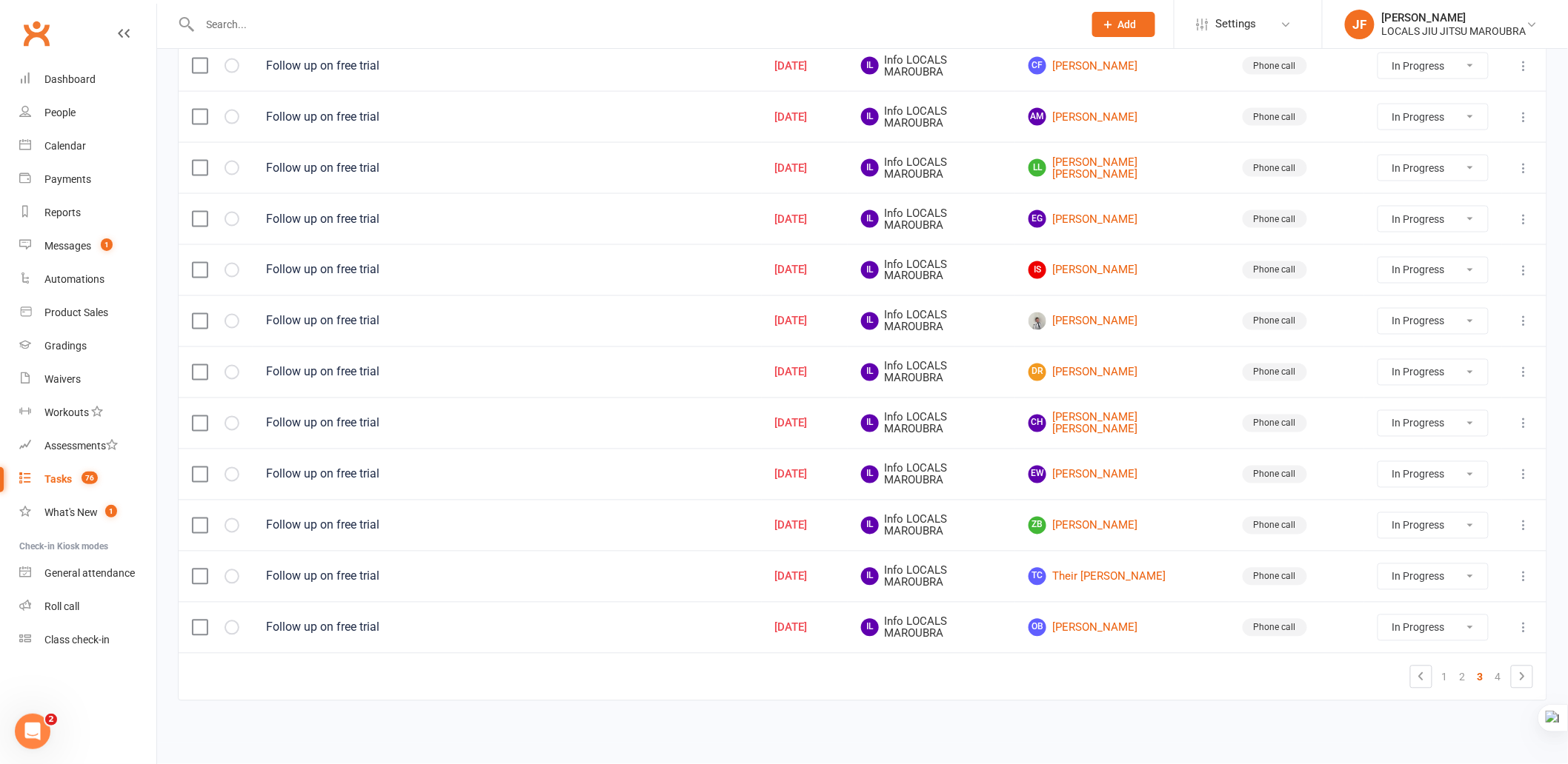
click at [774, 699] on td "1 2 3 4" at bounding box center [862, 676] width 1368 height 47
click at [749, 663] on td "1 2 3 4" at bounding box center [862, 676] width 1368 height 47
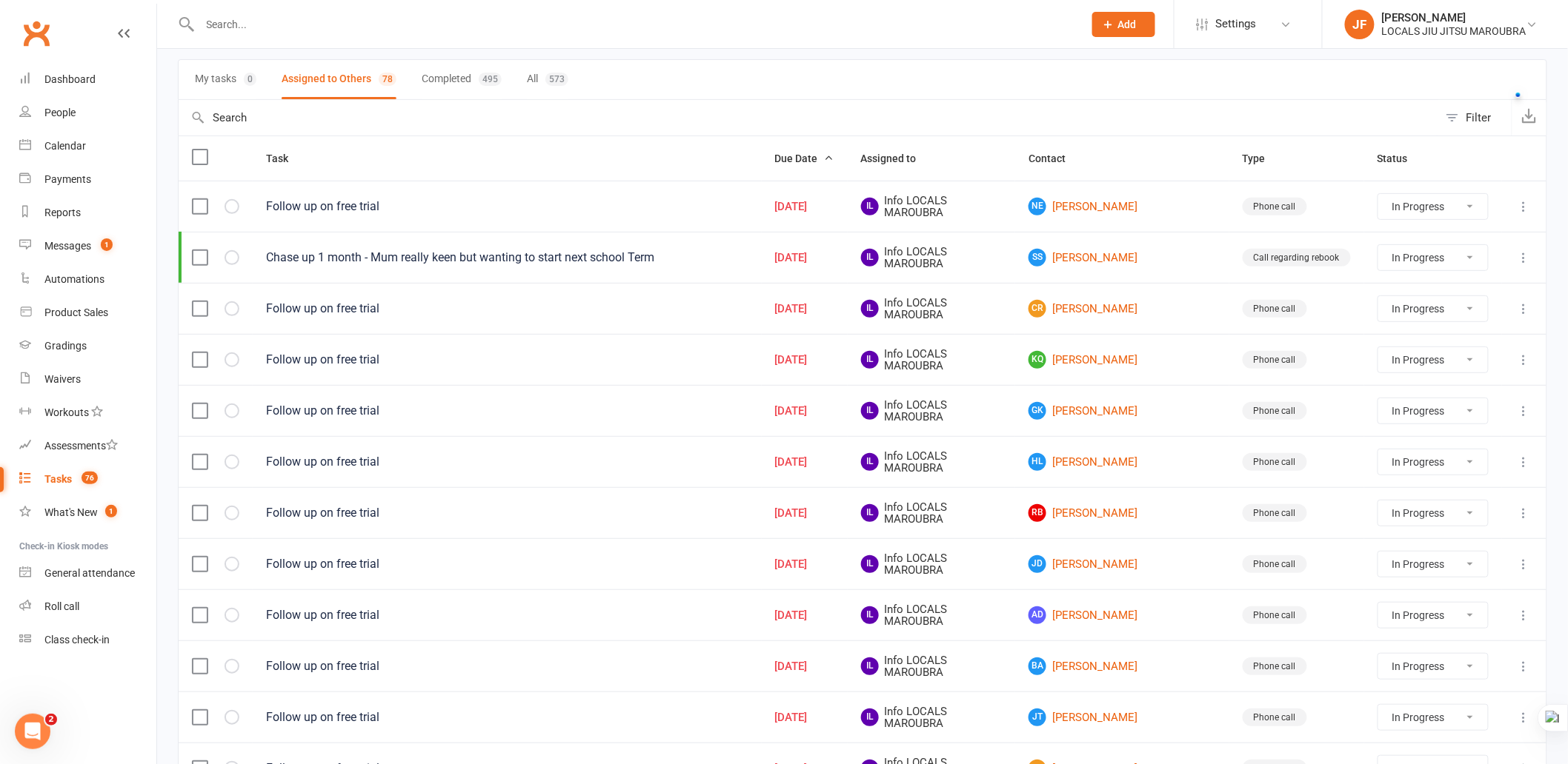
scroll to position [0, 0]
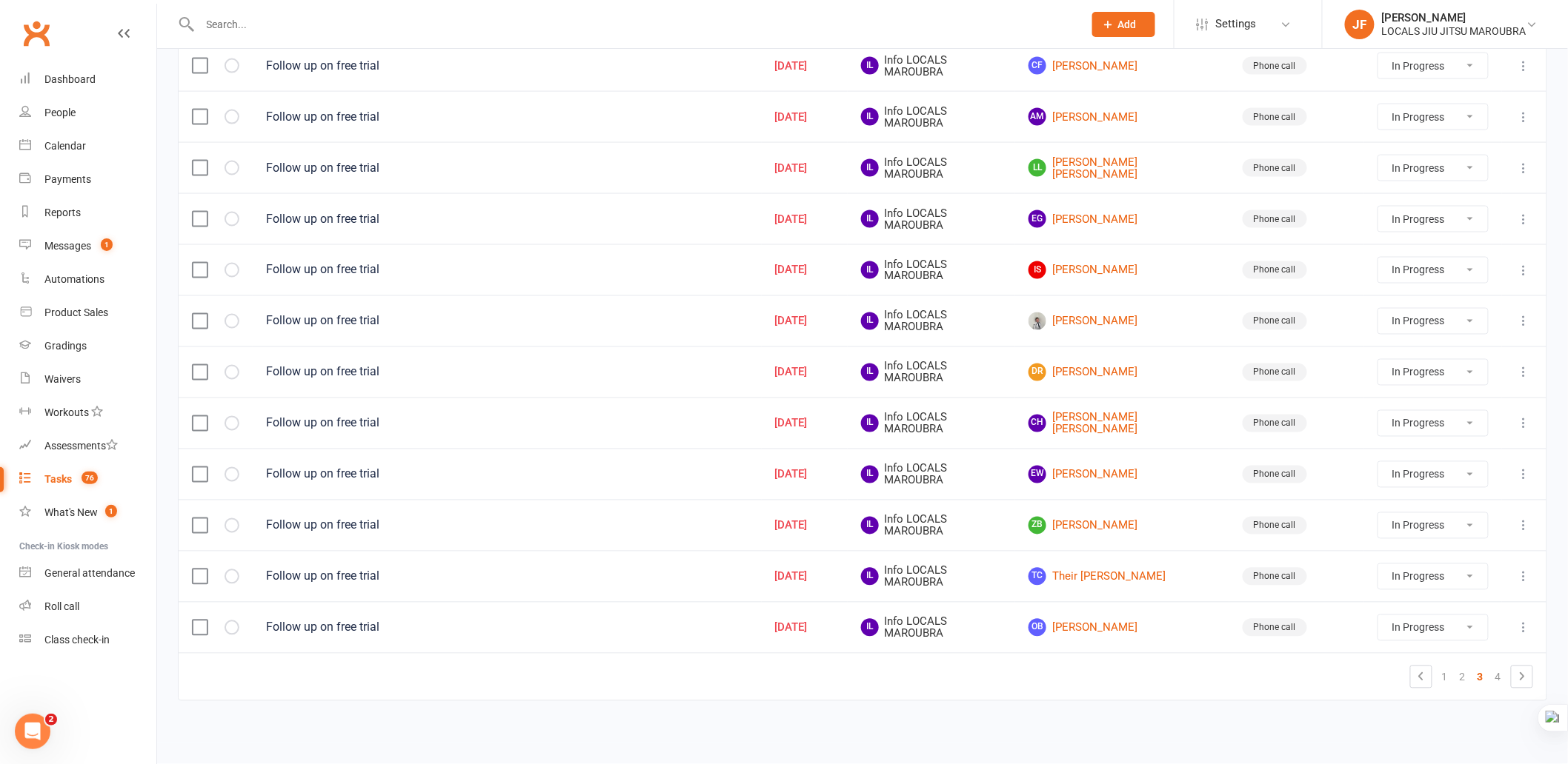
click at [508, 722] on div "Task Due Date Assigned to Contact Type Status Follow up on free trial Jul 29, 2…" at bounding box center [863, 26] width 1369 height 1392
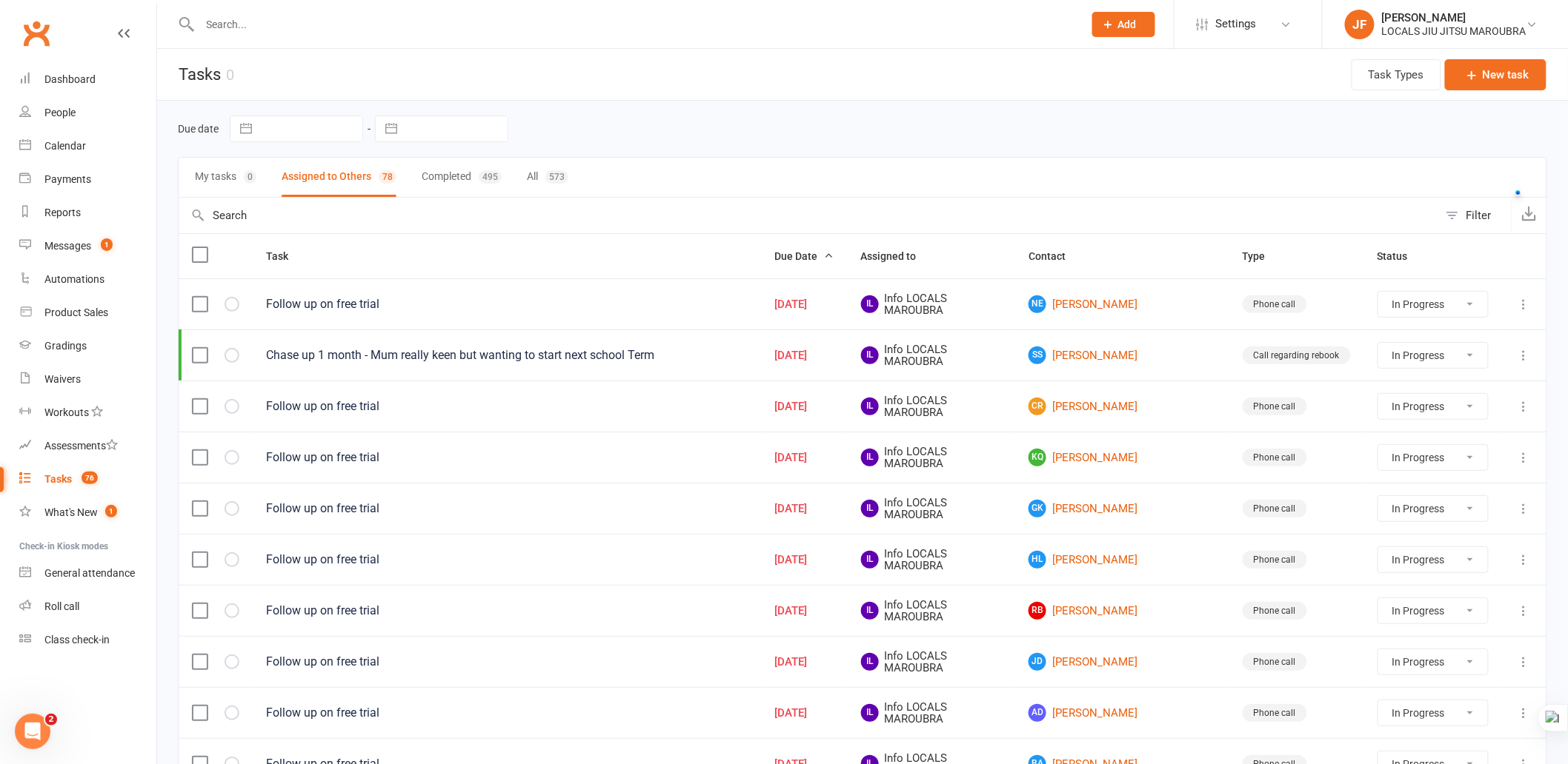
click at [849, 133] on div "Due date Navigate forward to interact with the calendar and select a date. Pres…" at bounding box center [863, 129] width 1369 height 27
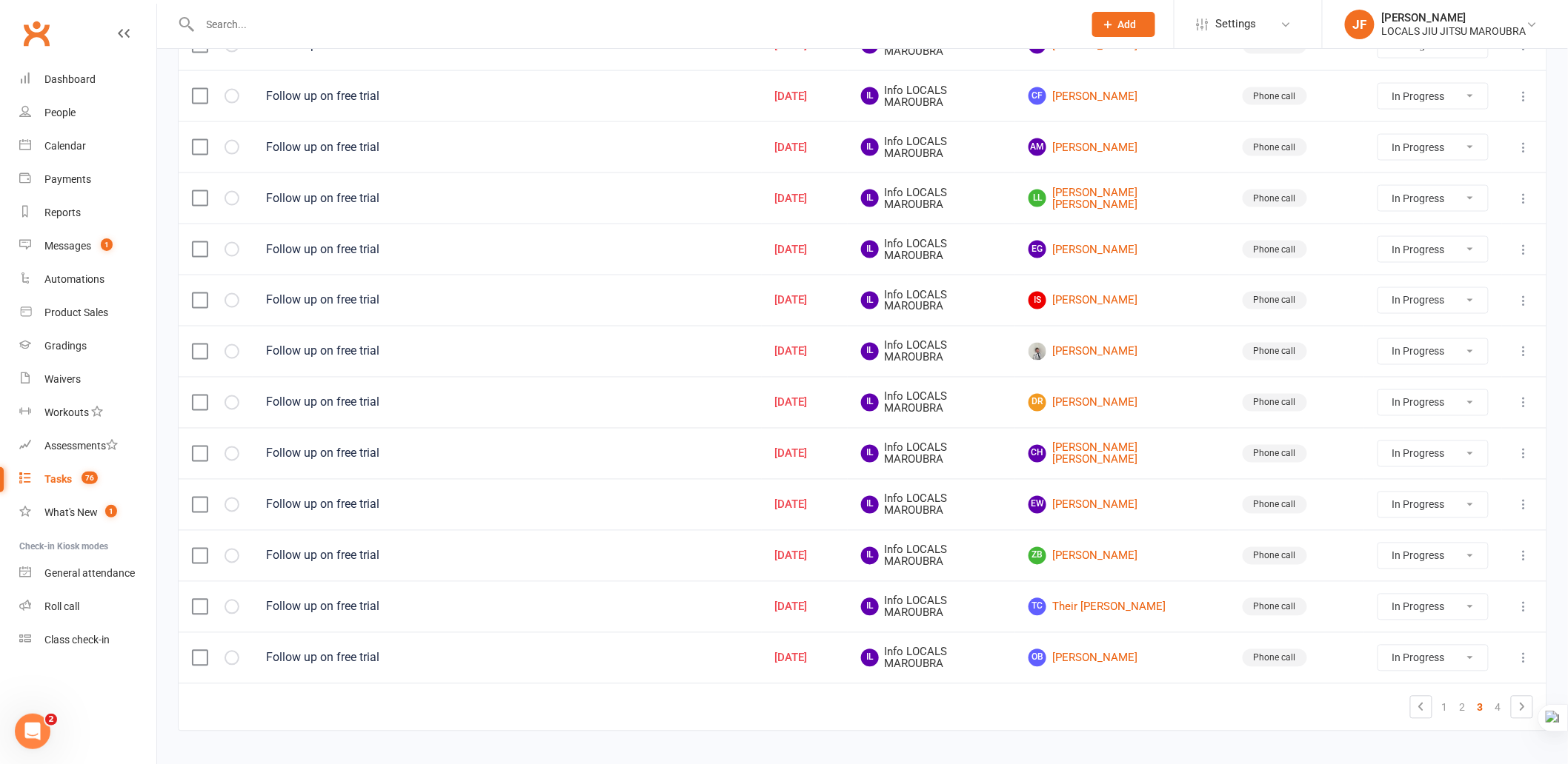
scroll to position [909, 0]
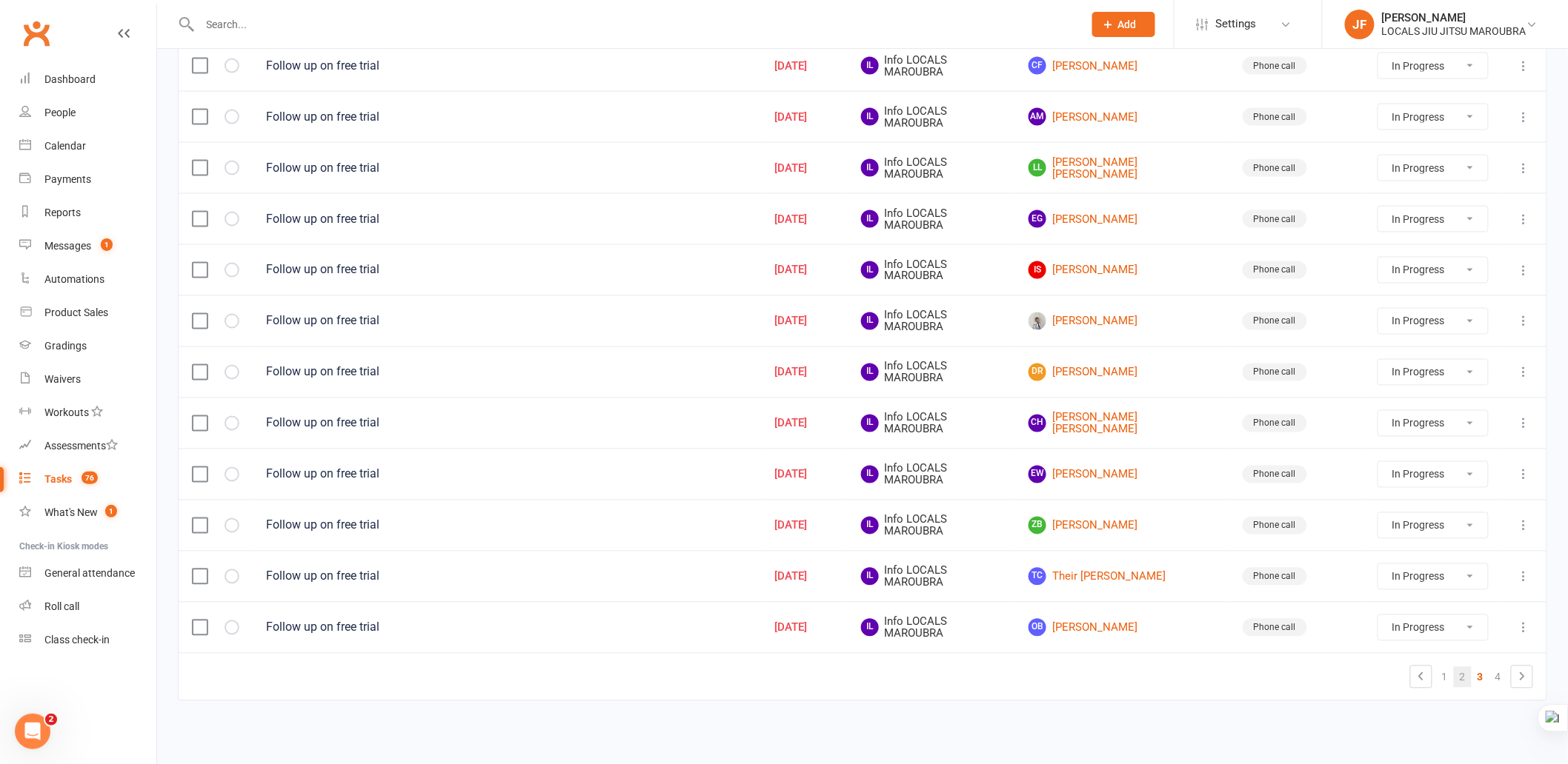
click at [1464, 679] on link "2" at bounding box center [1463, 678] width 17 height 21
select select "started"
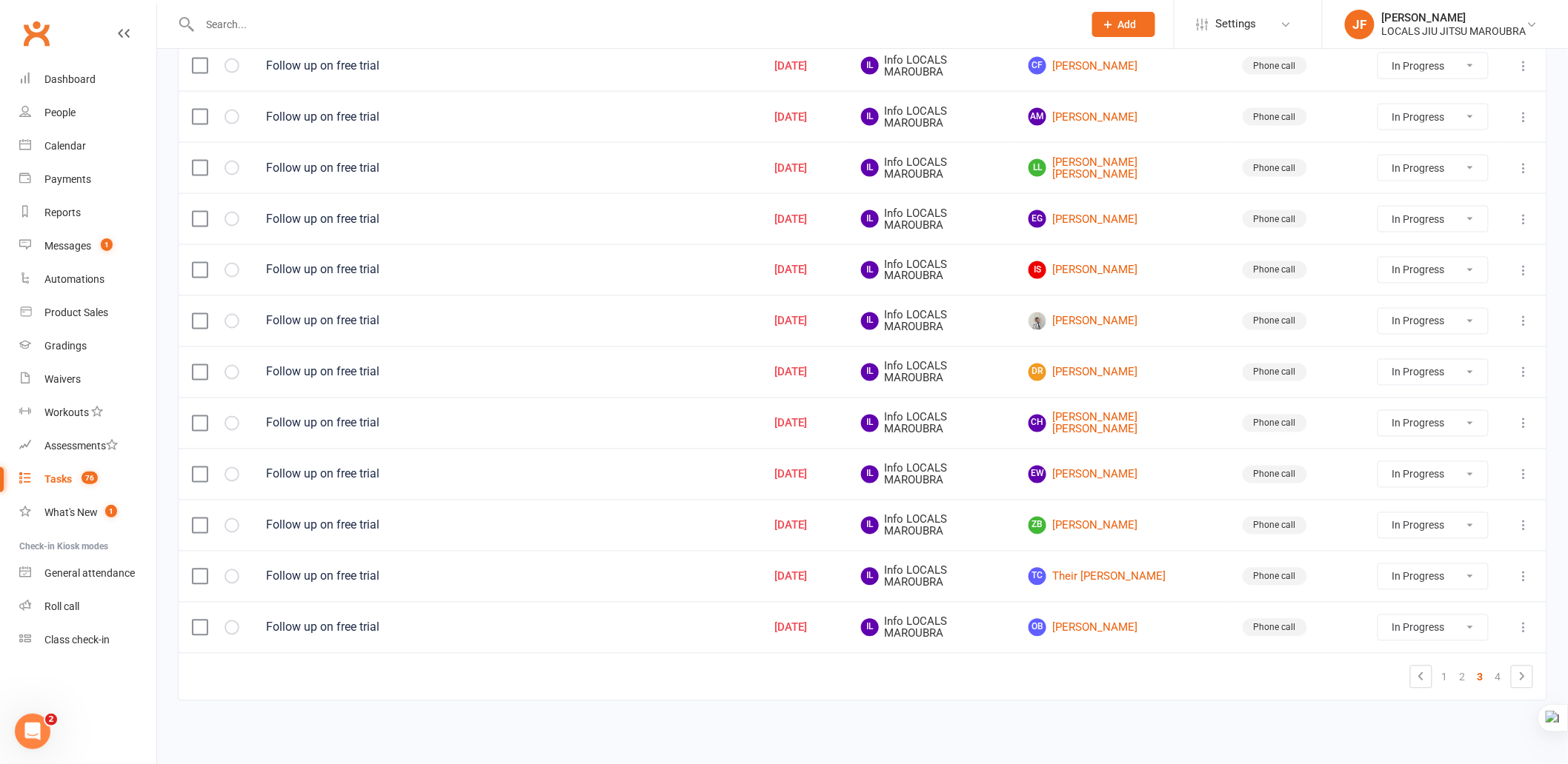
select select "started"
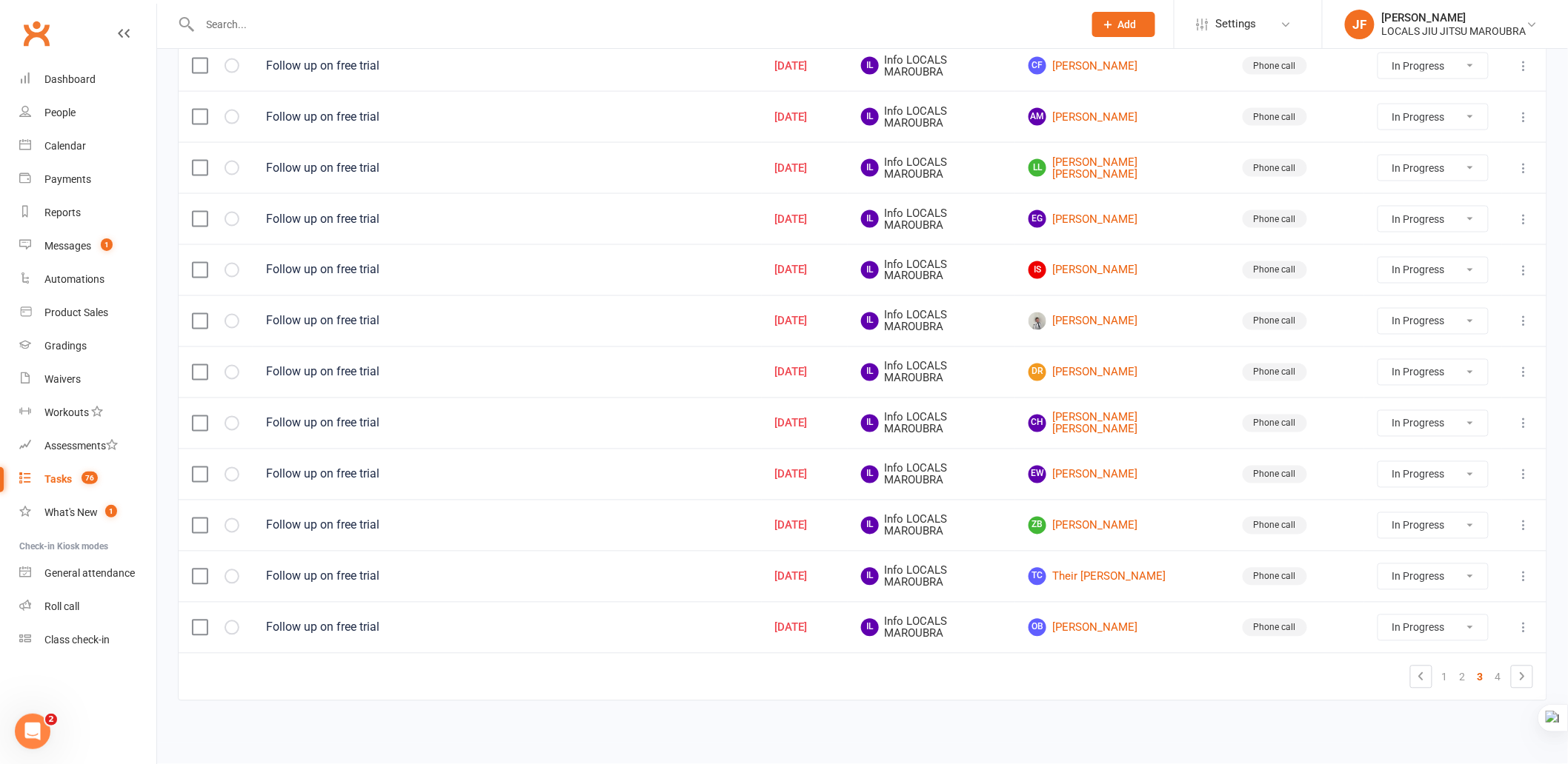
select select "started"
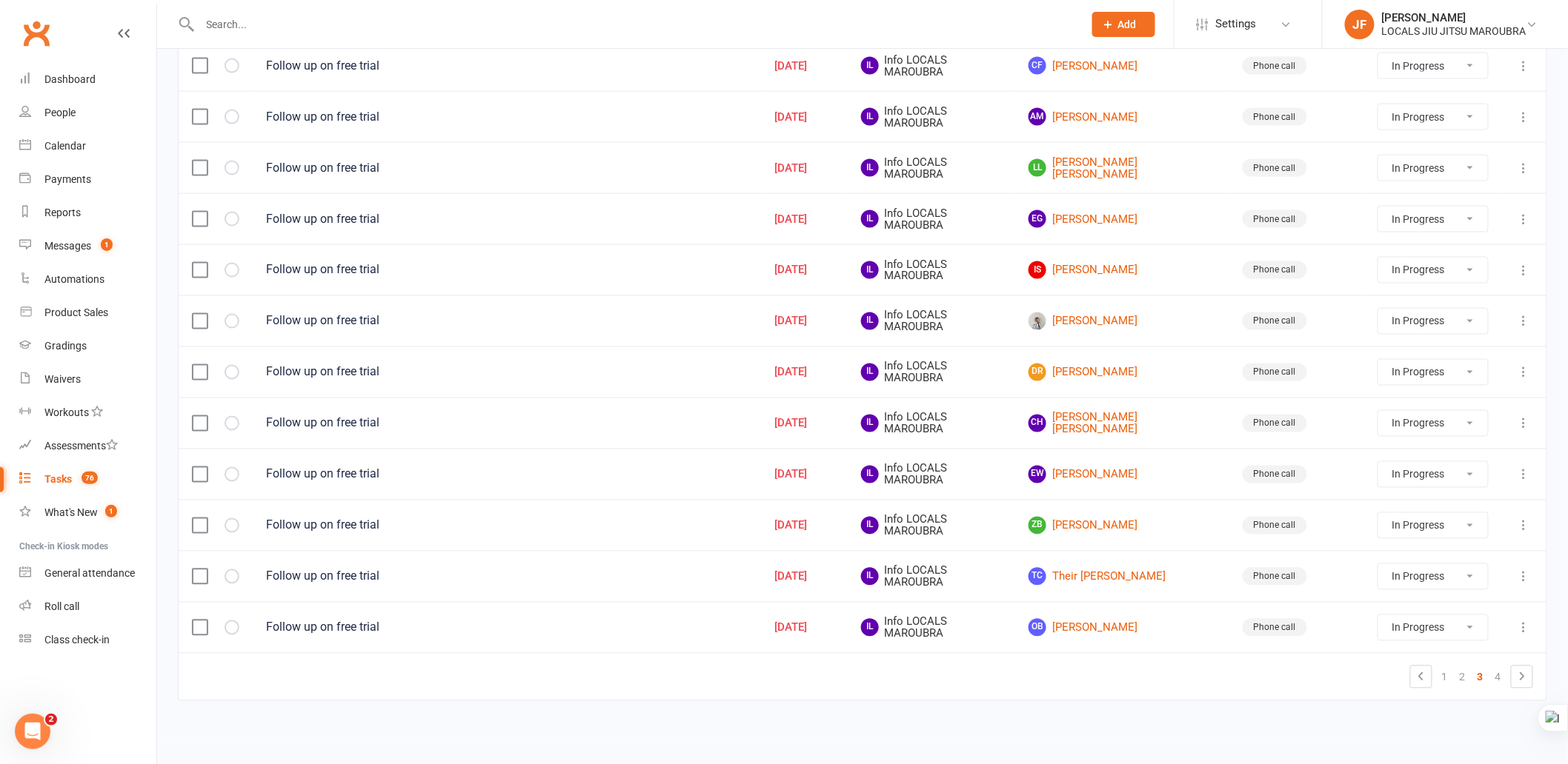
select select "started"
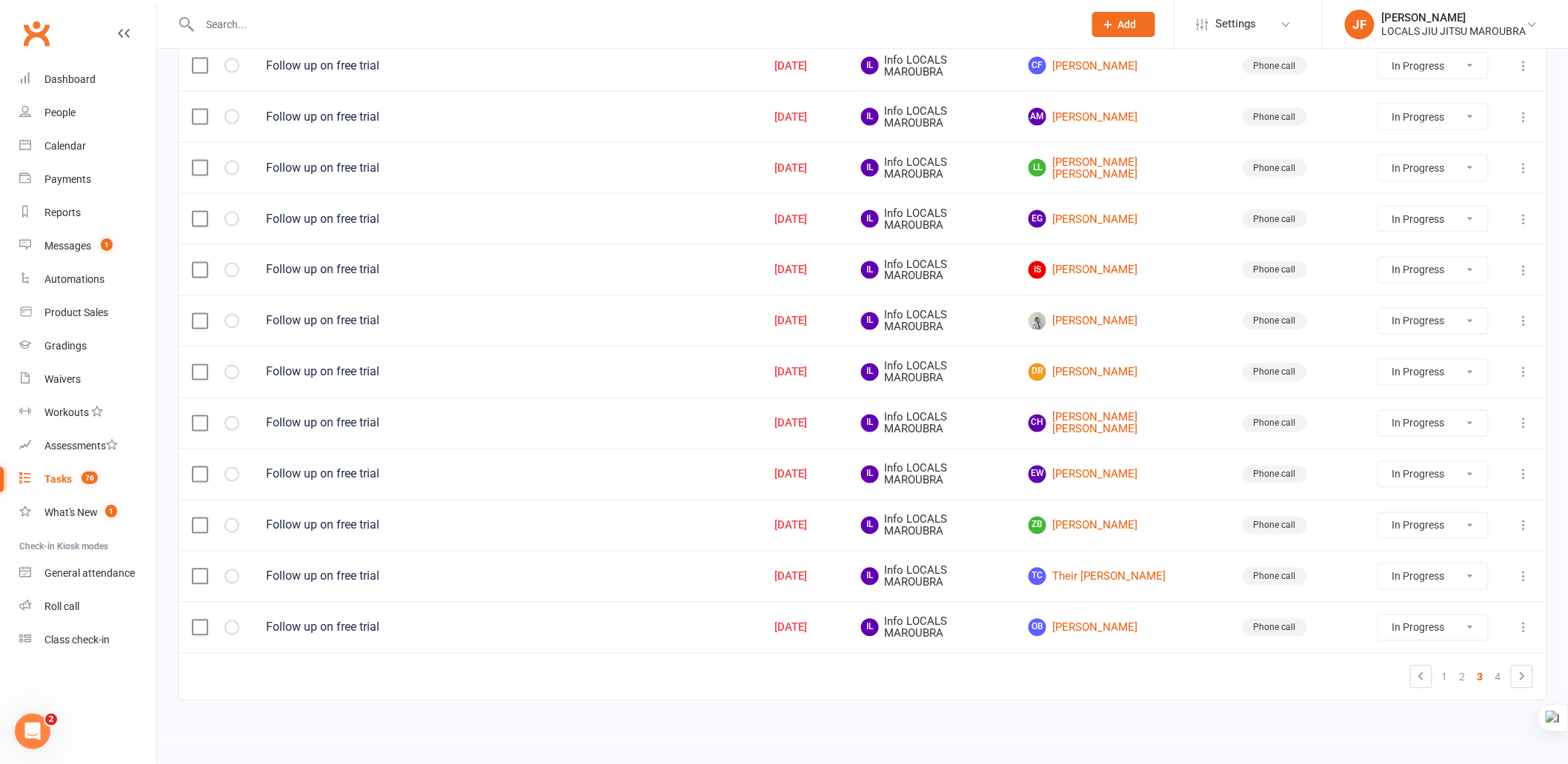
select select "started"
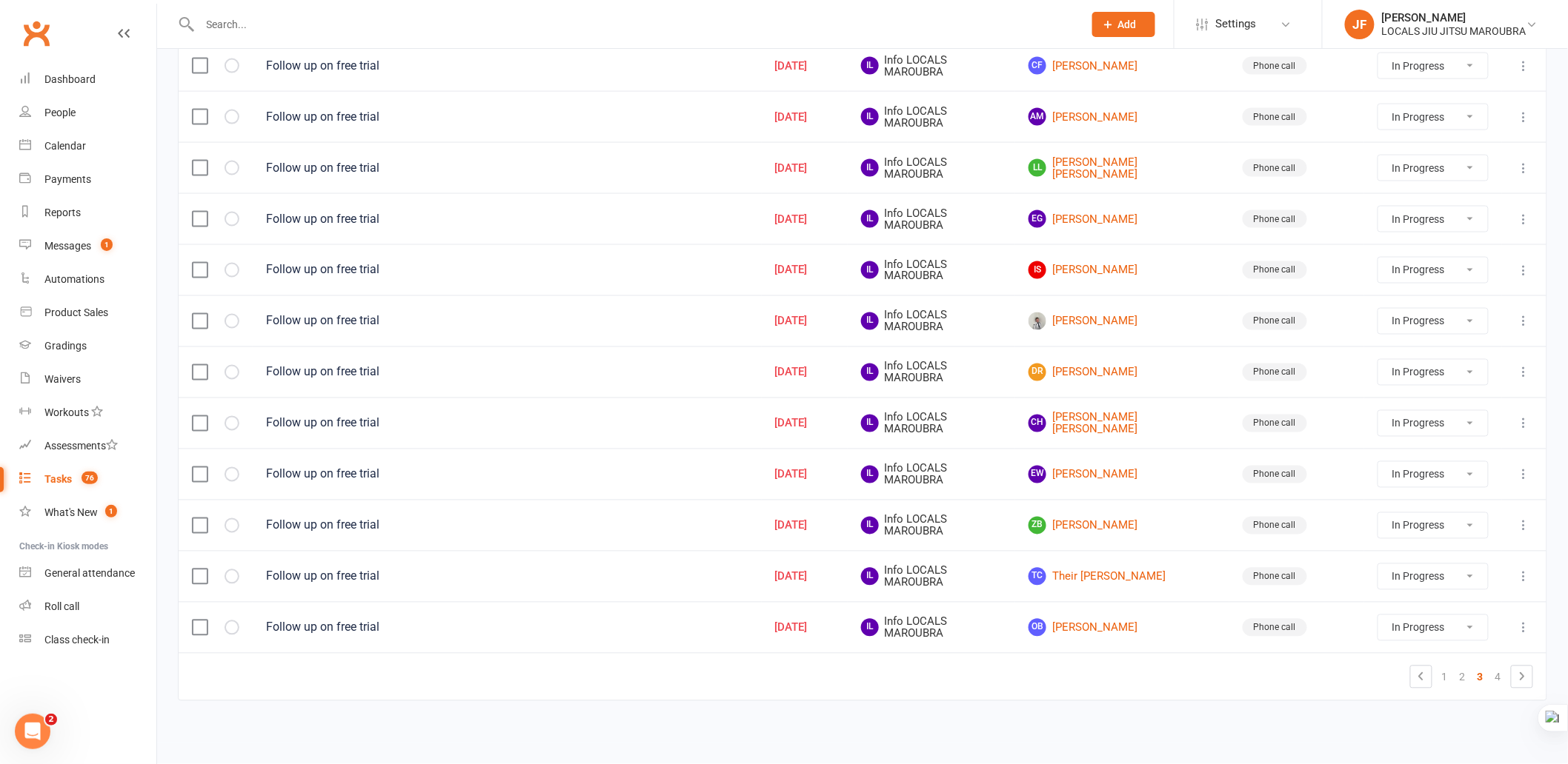
select select "started"
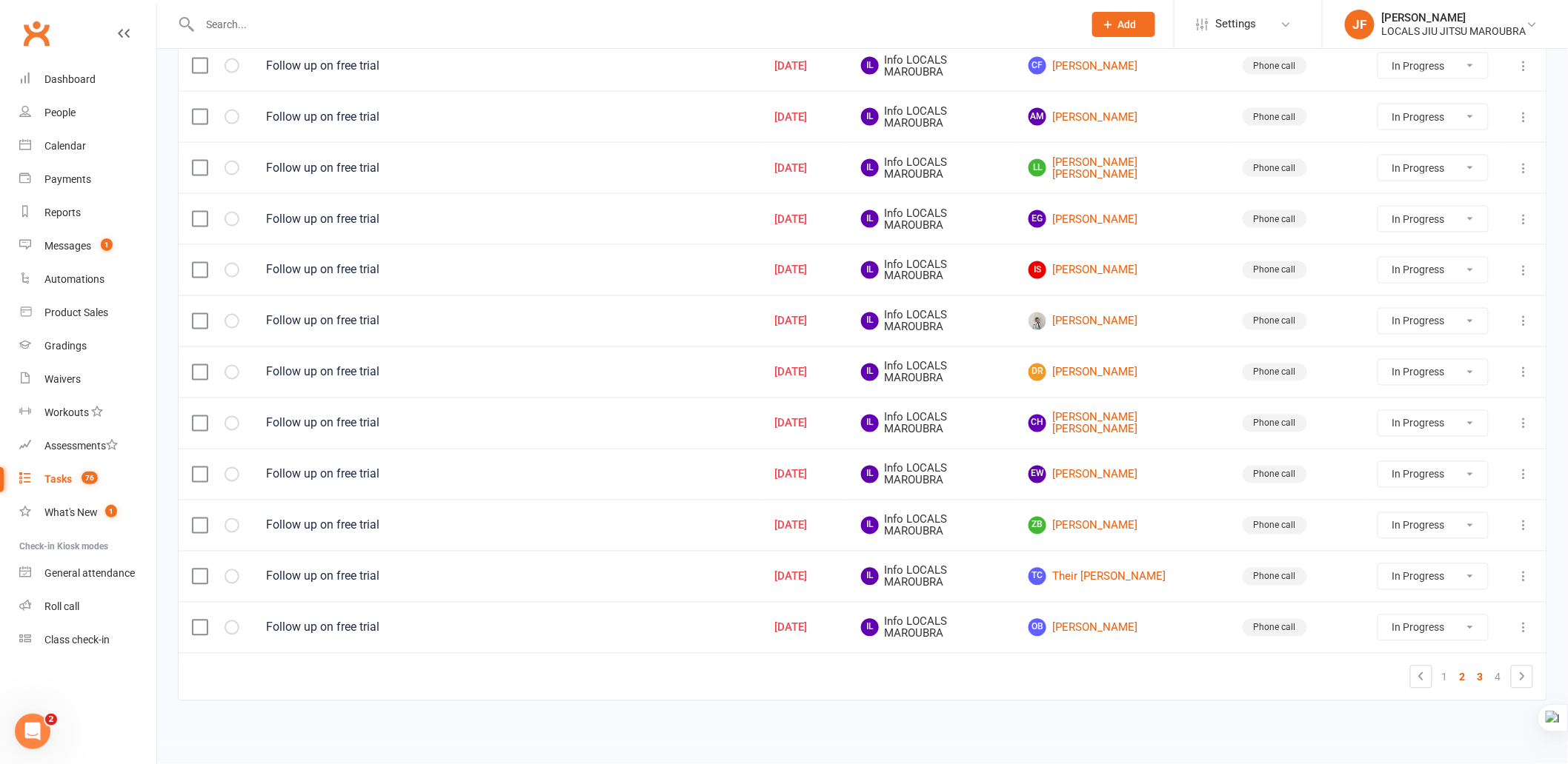
select select "started"
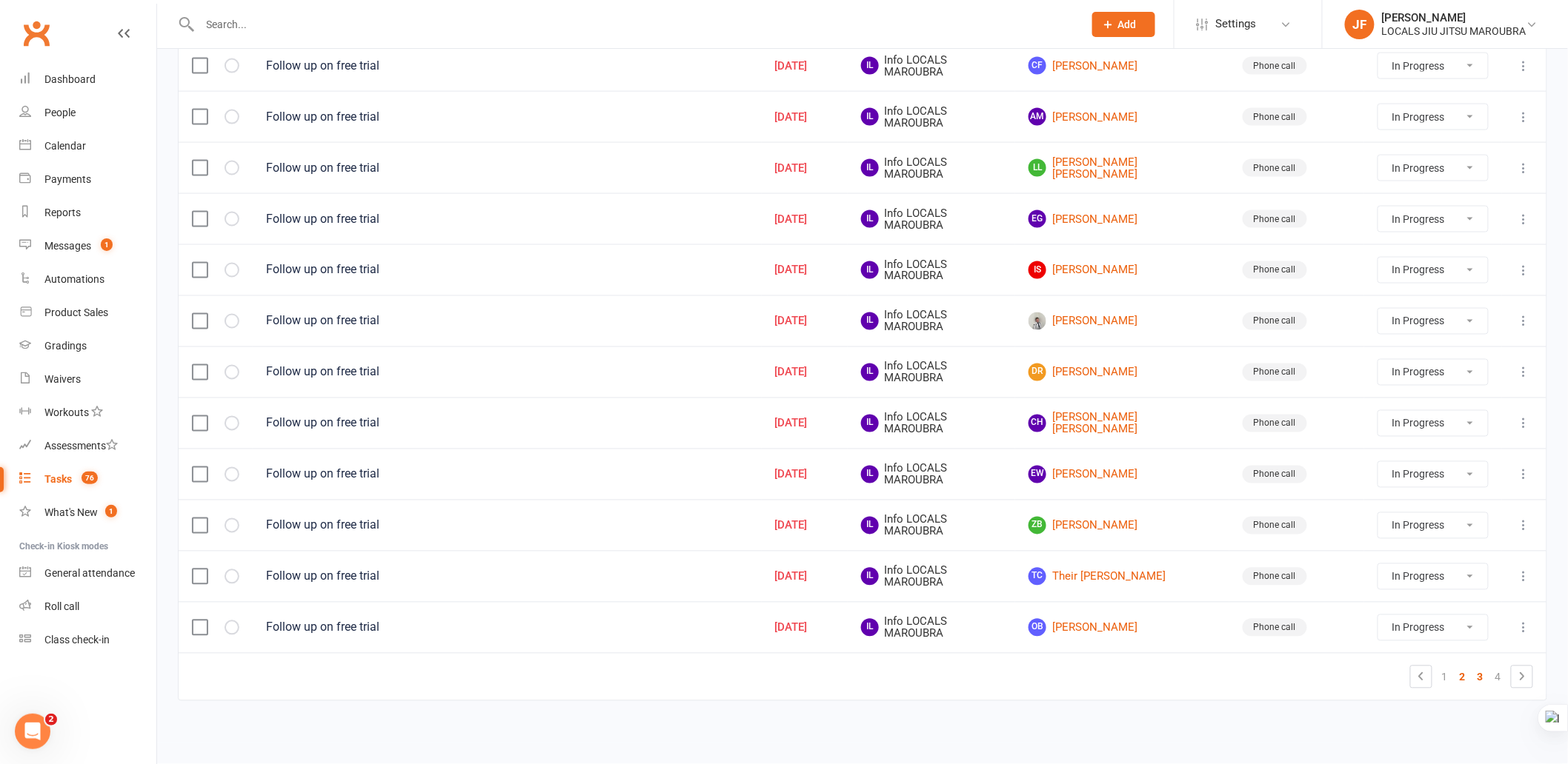
select select "started"
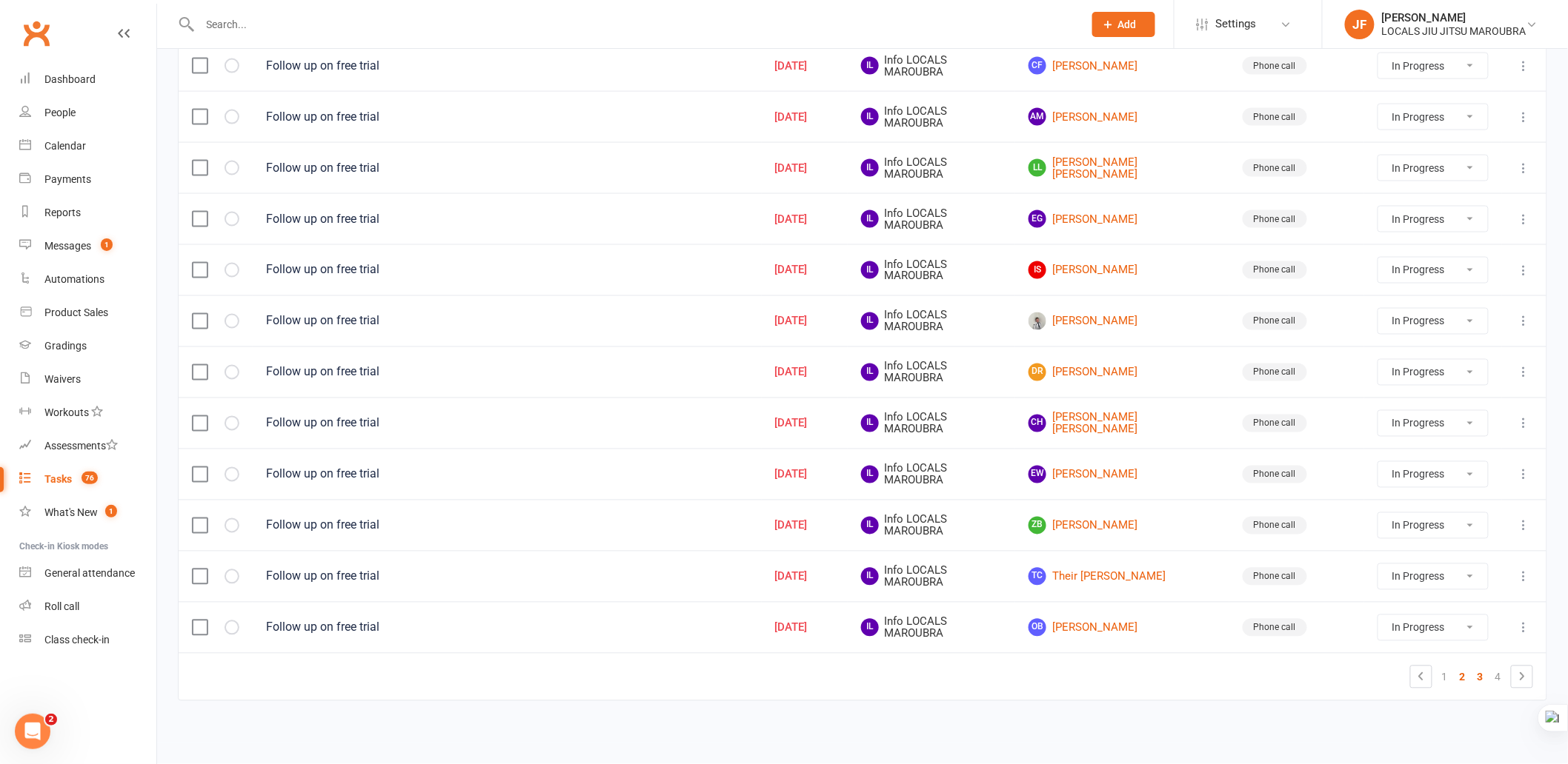
select select "started"
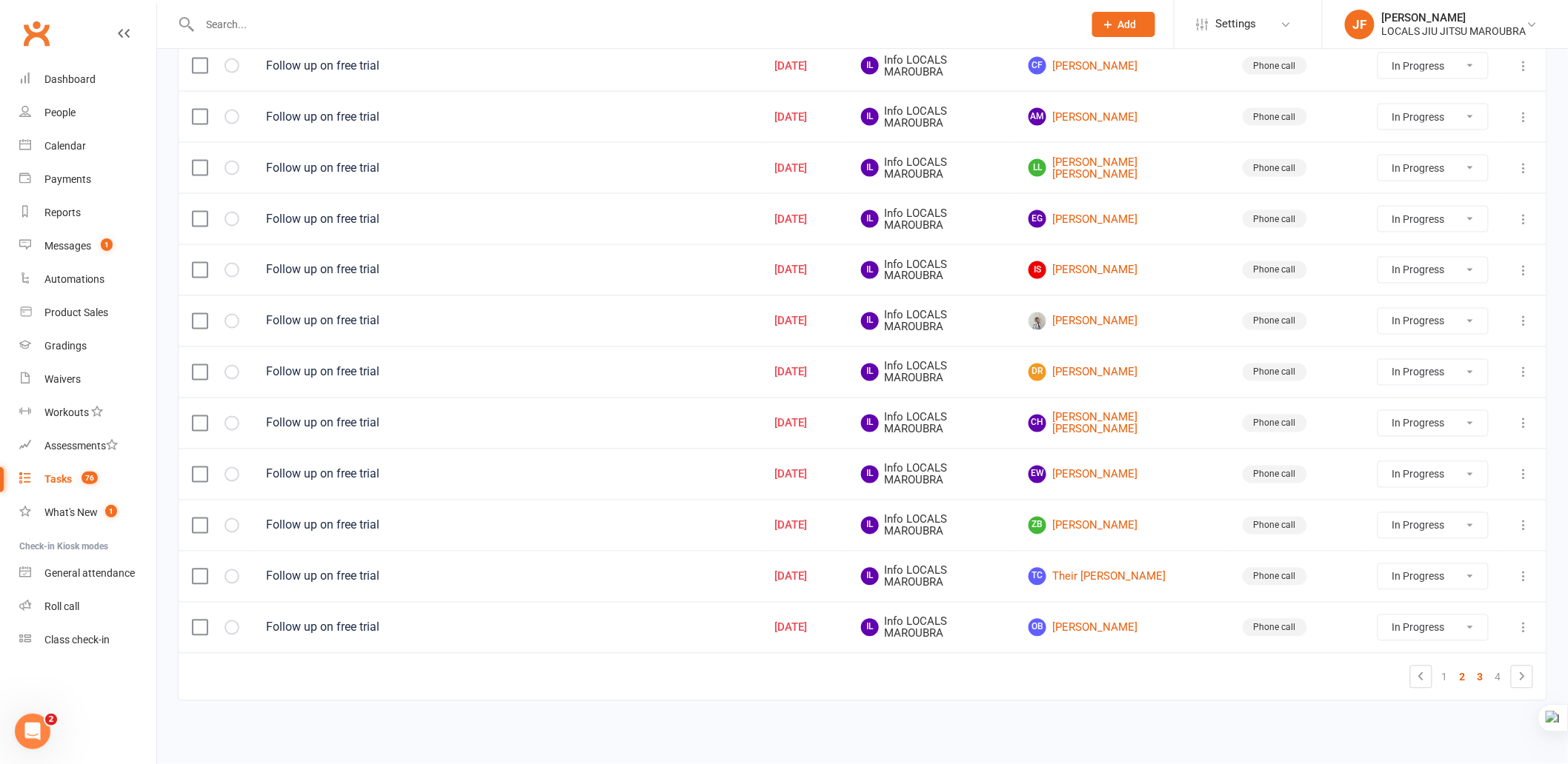
select select "started"
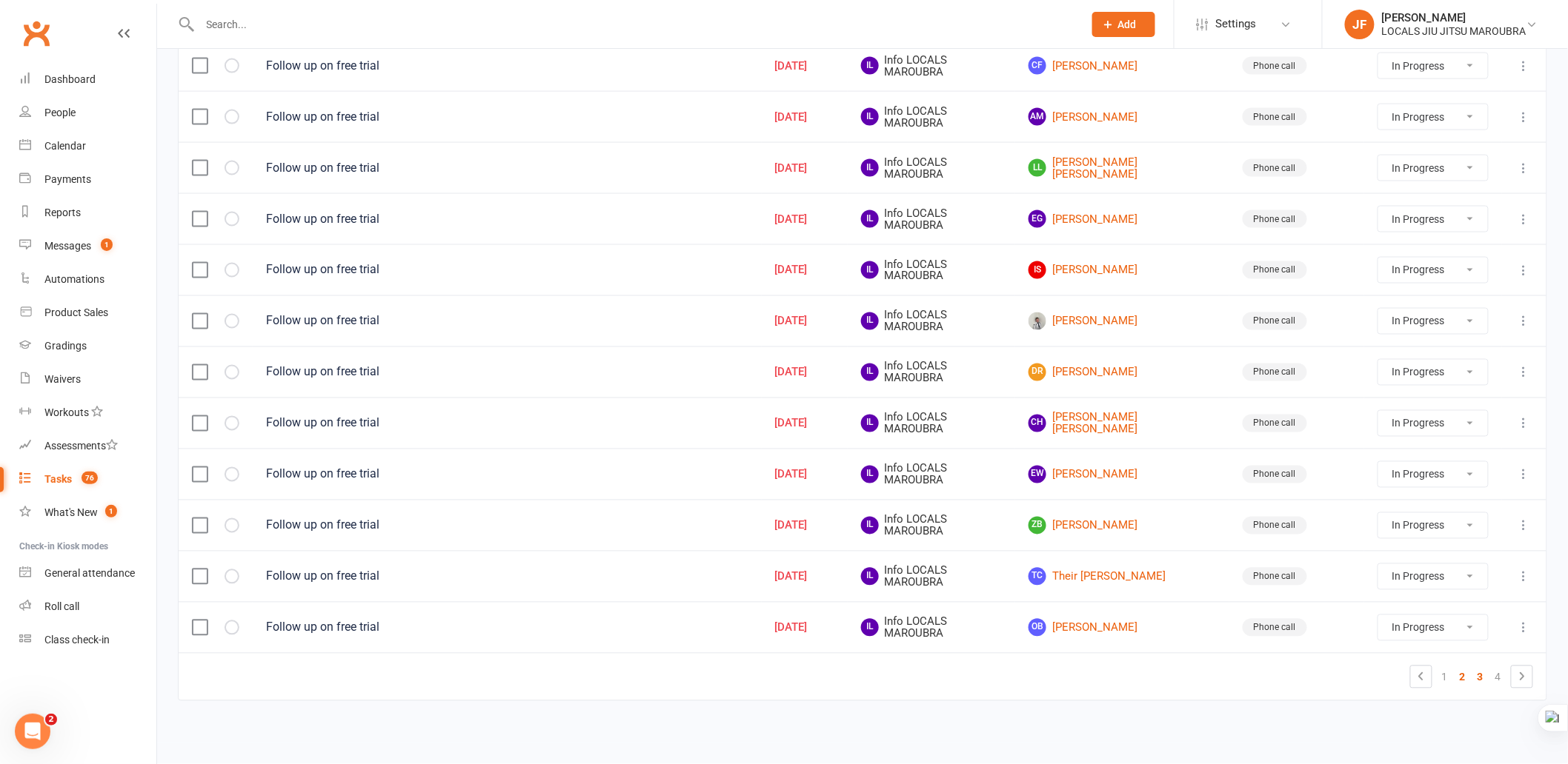
select select "started"
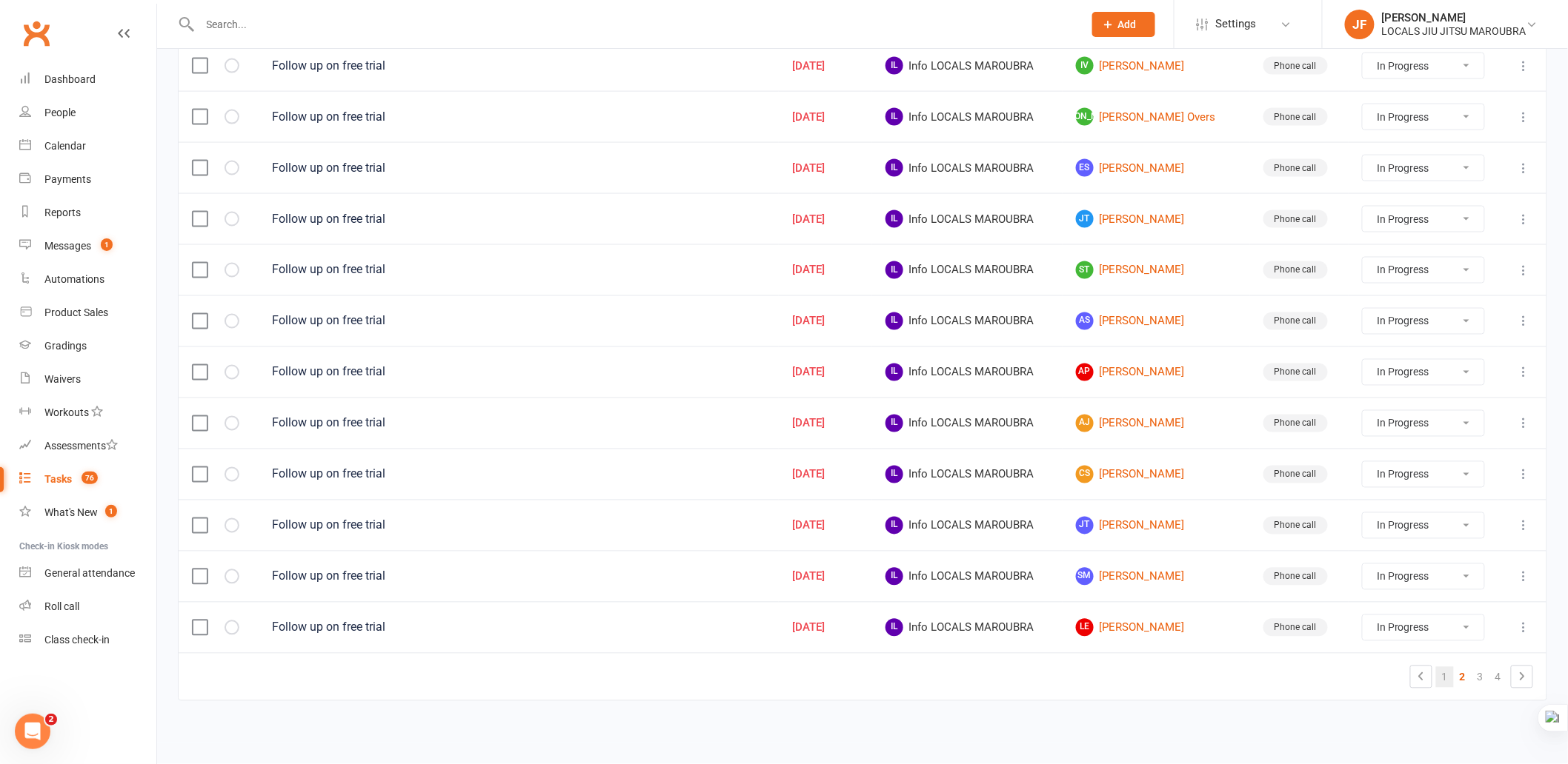
click at [1448, 678] on link "1" at bounding box center [1445, 678] width 17 height 21
select select "started"
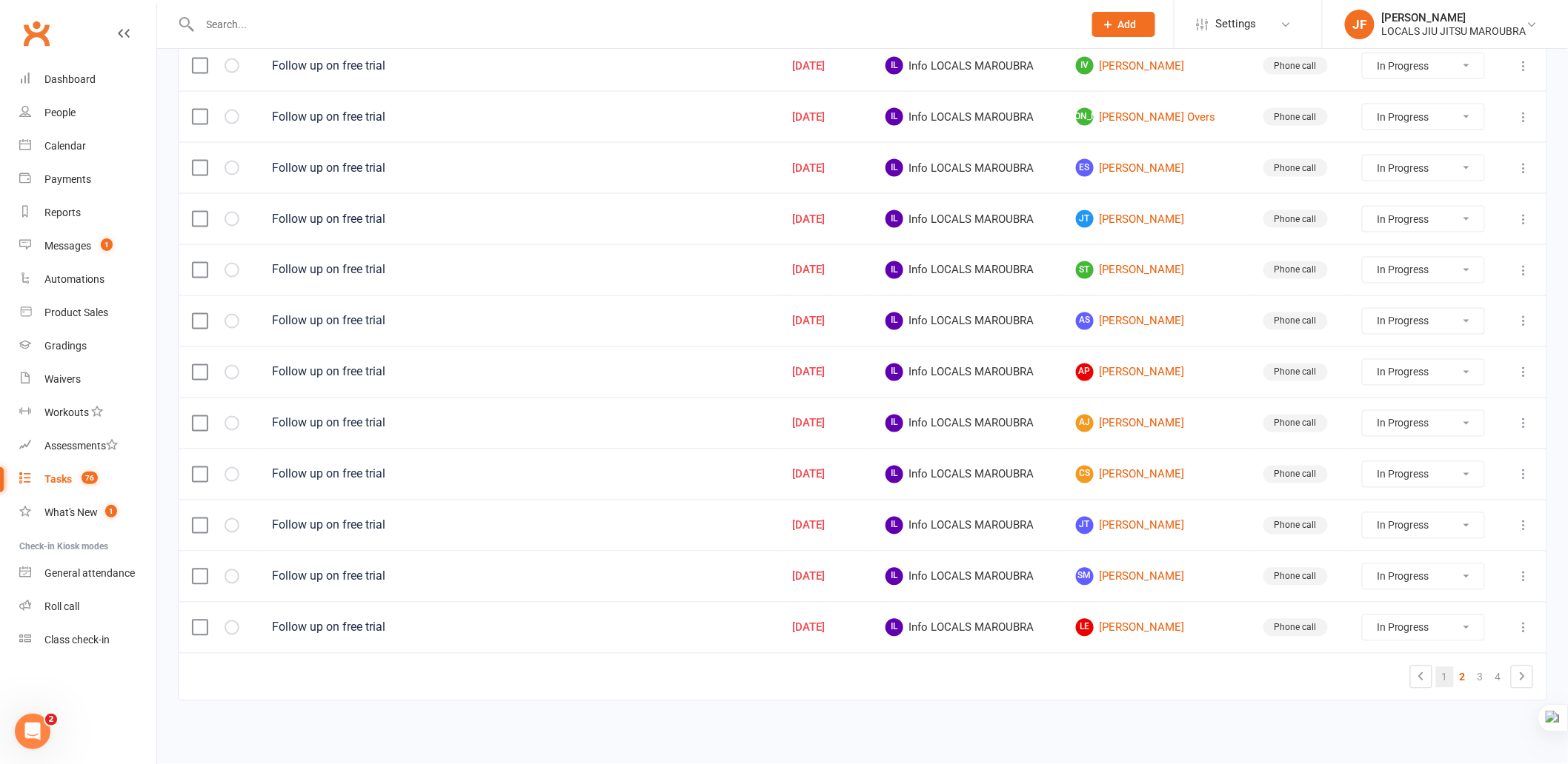
select select "started"
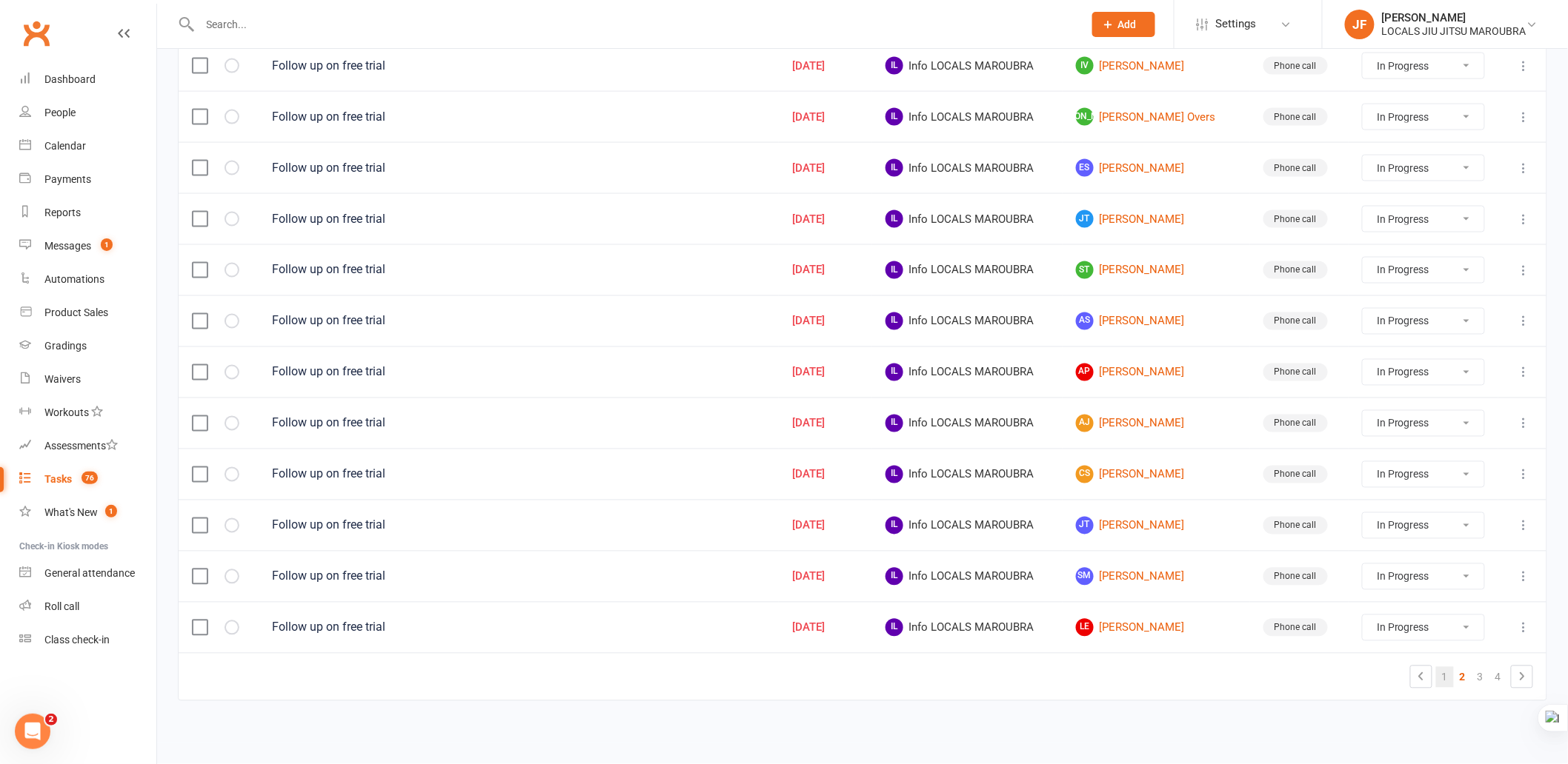
select select "started"
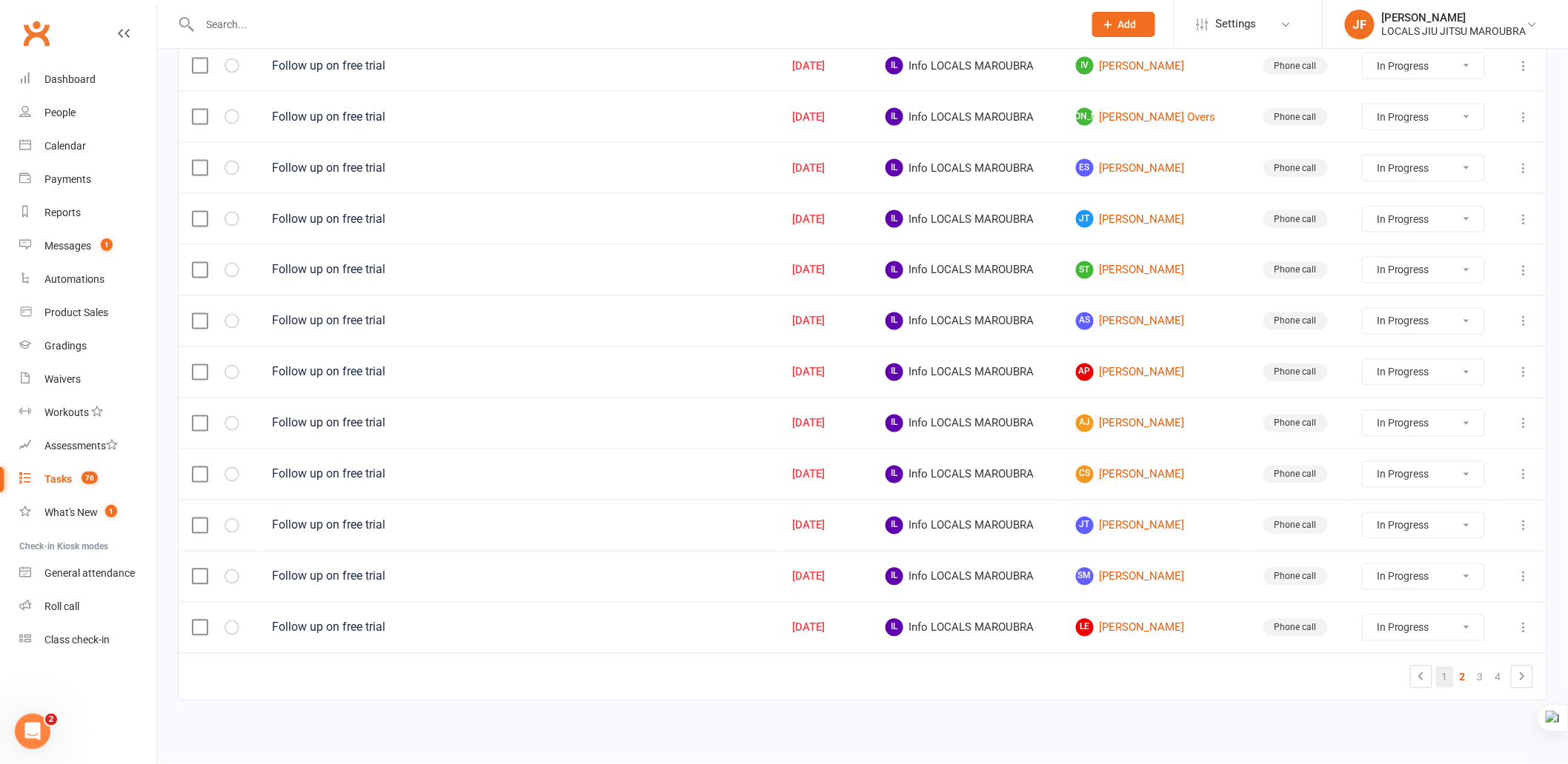
select select "started"
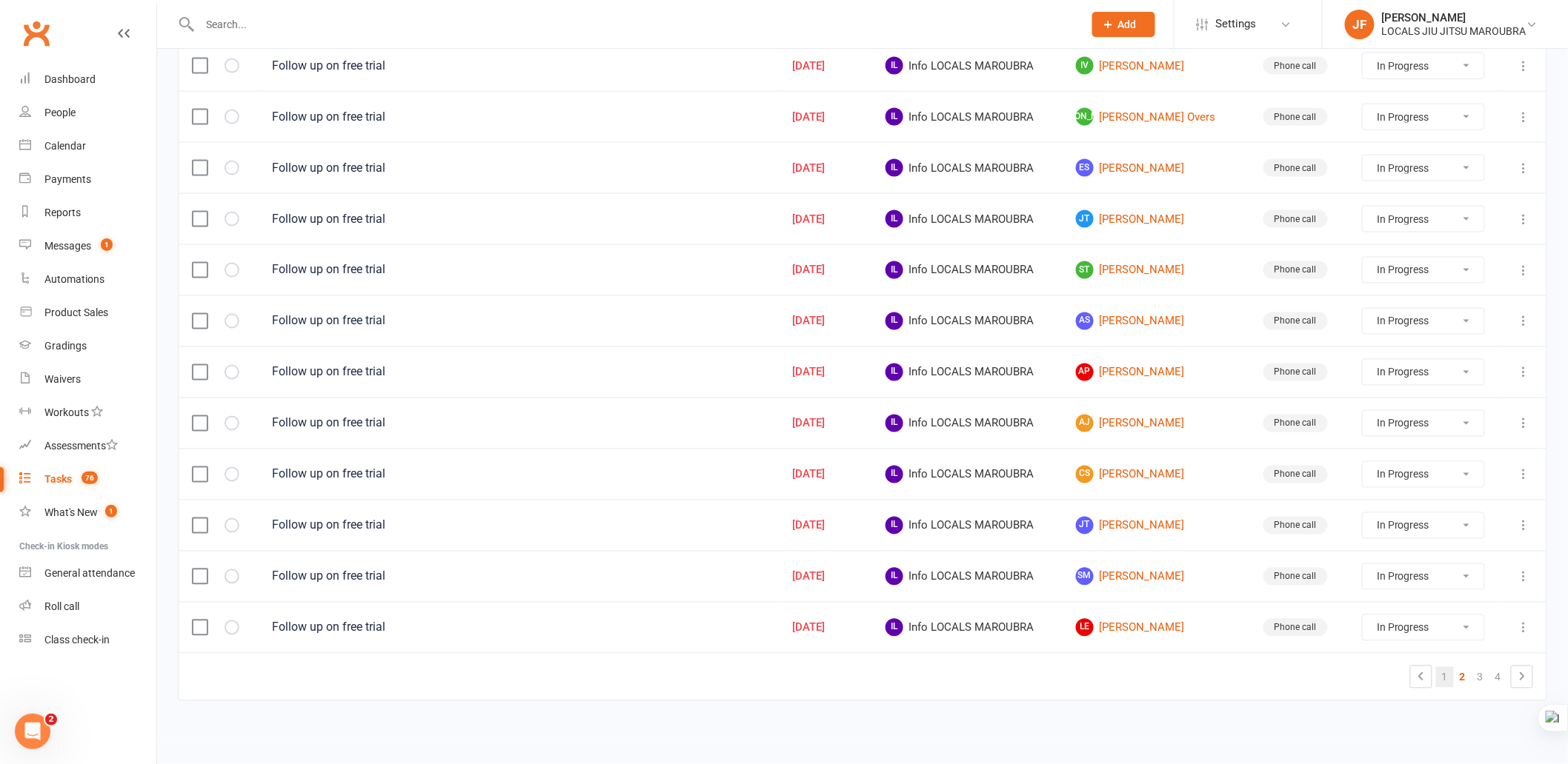
select select "started"
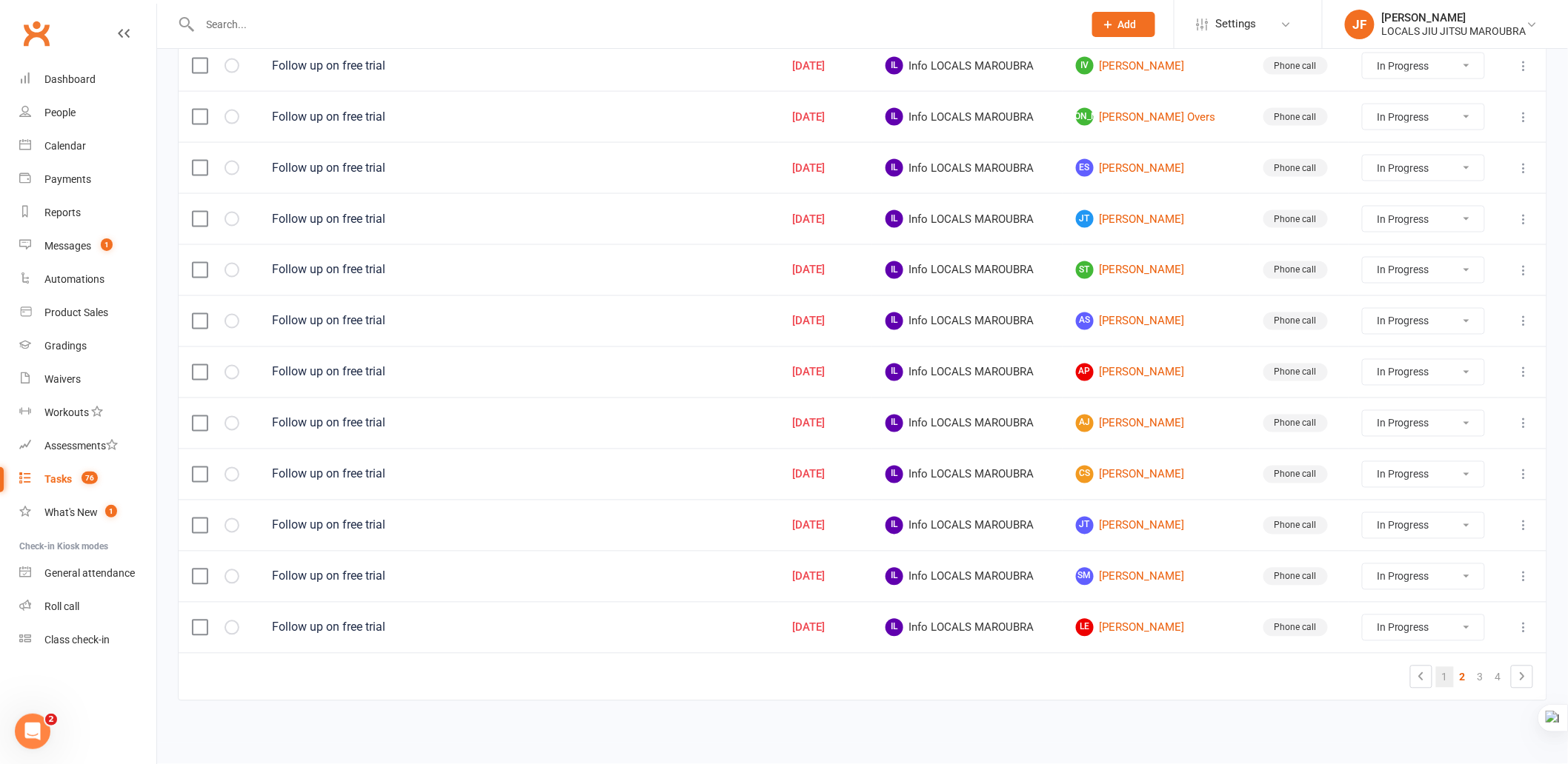
select select "started"
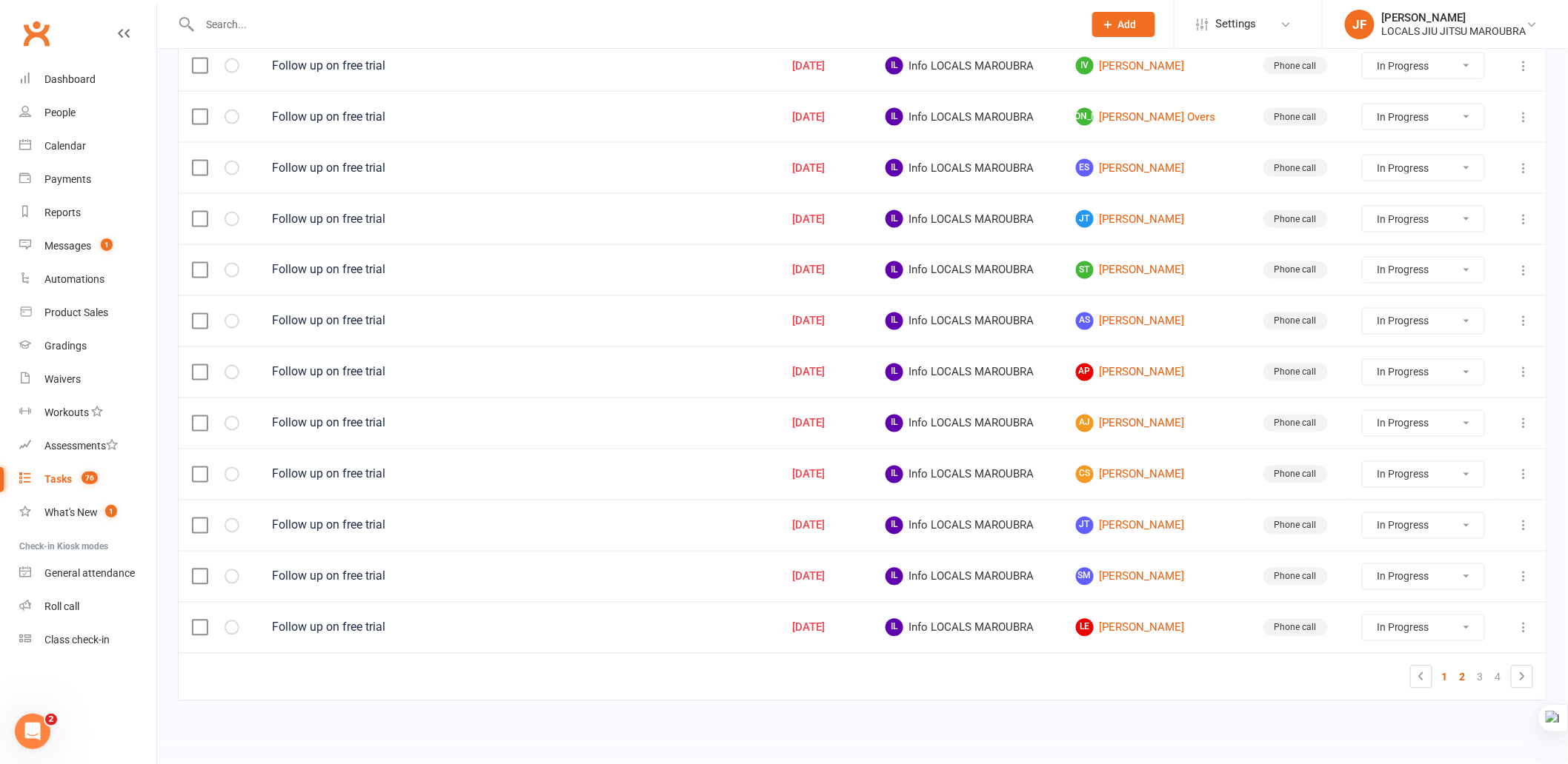
select select "started"
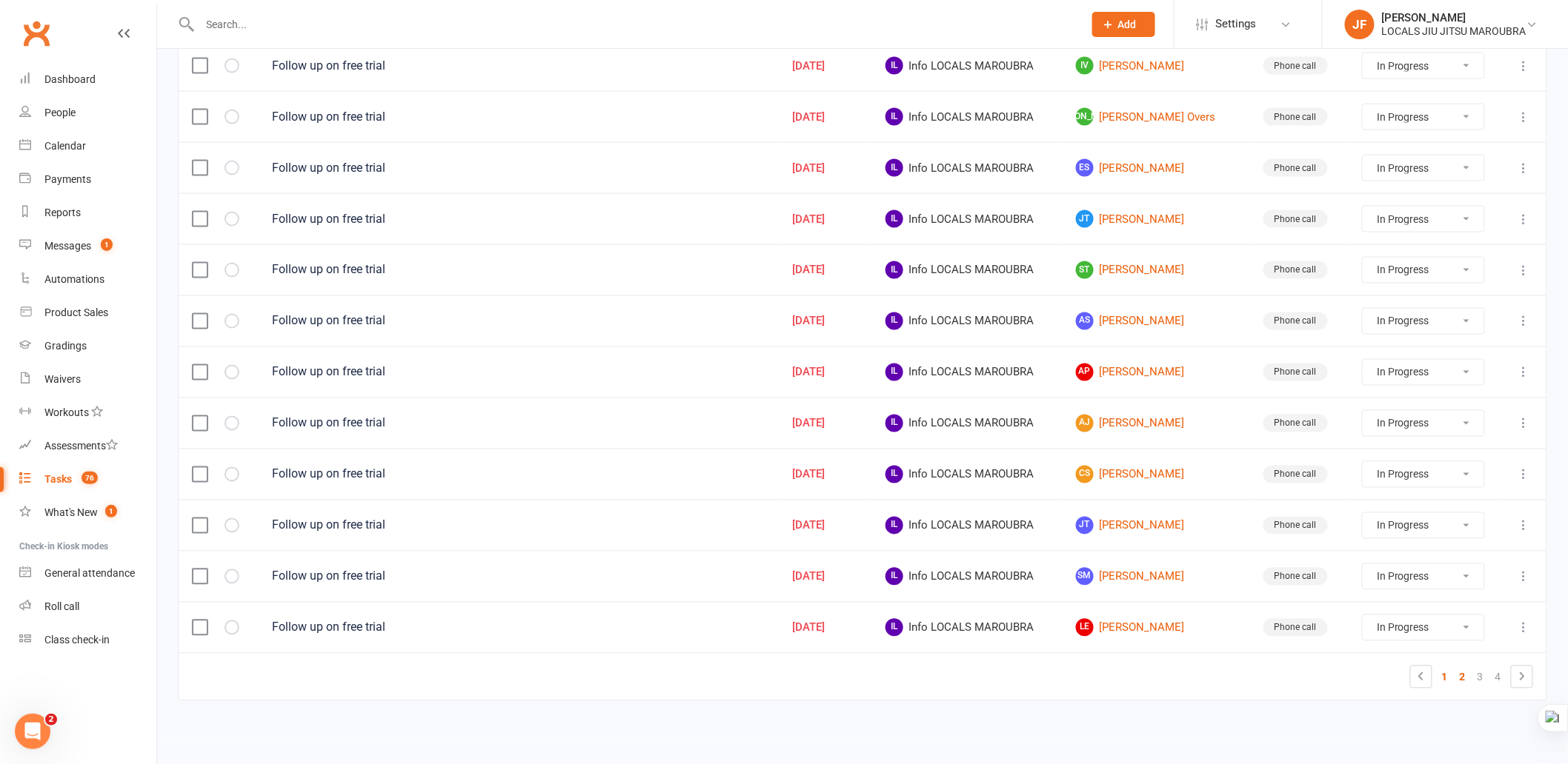
select select "started"
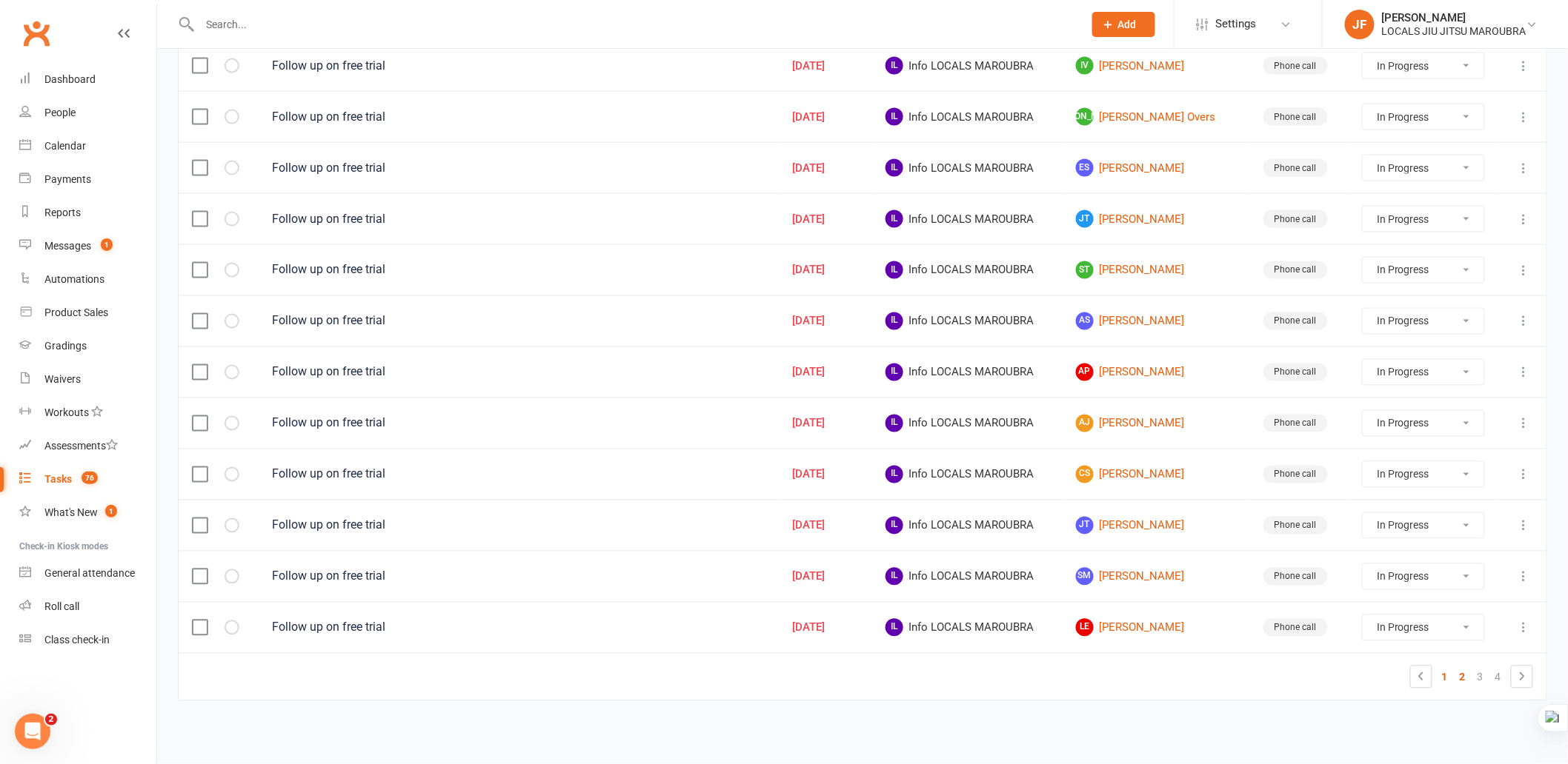
select select "started"
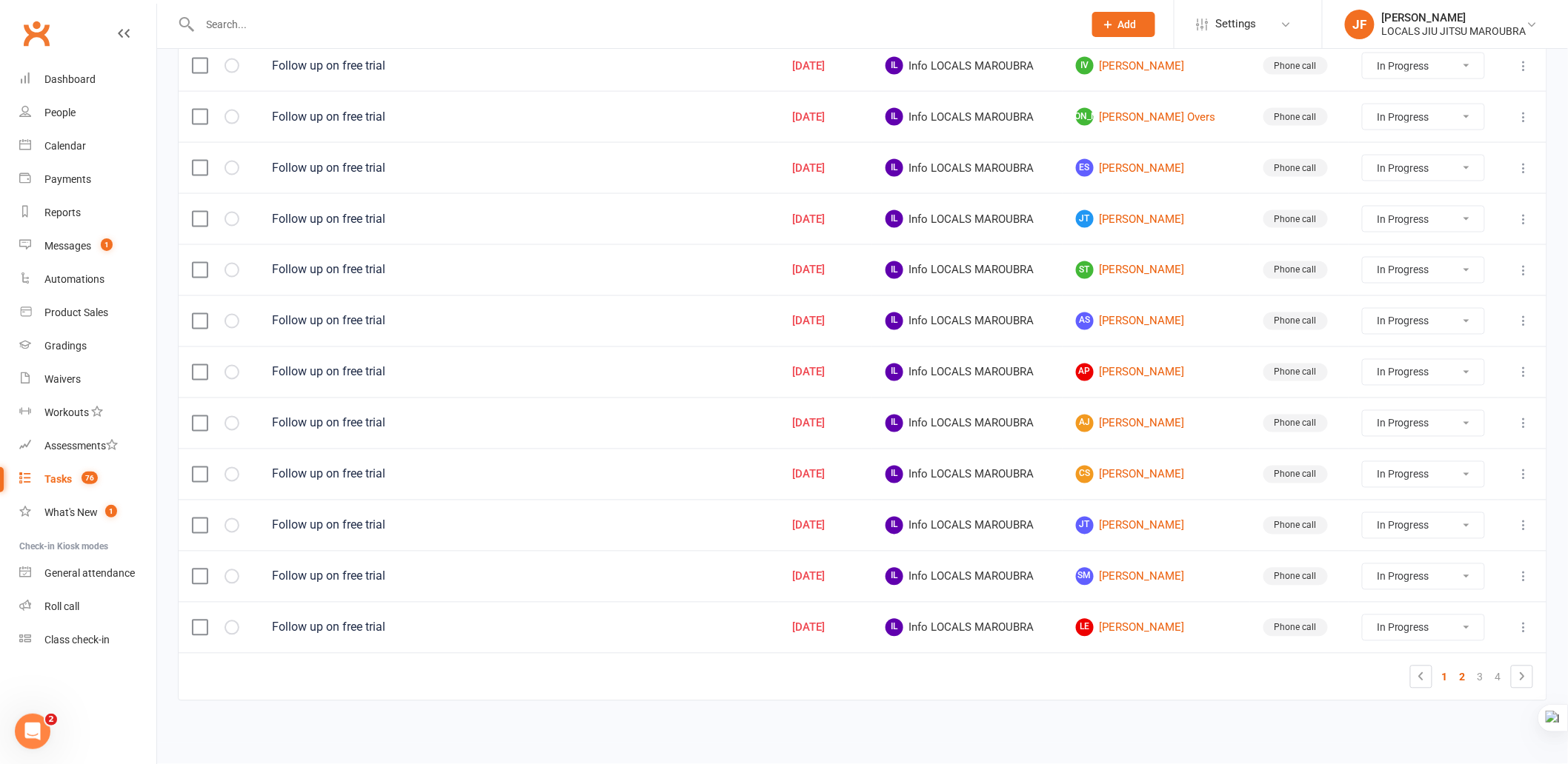
select select "started"
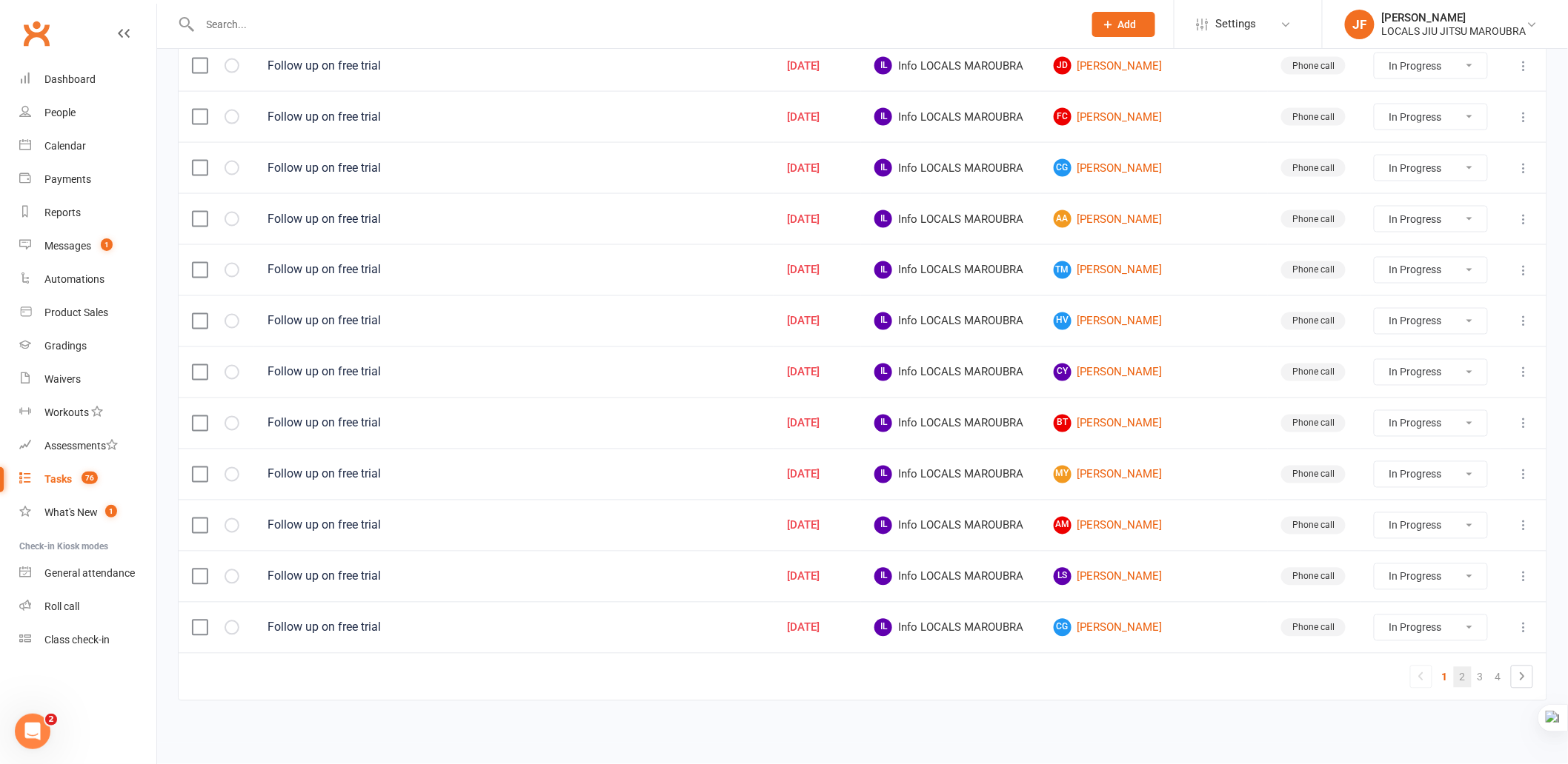
click at [1465, 686] on link "2" at bounding box center [1463, 678] width 17 height 21
select select "started"
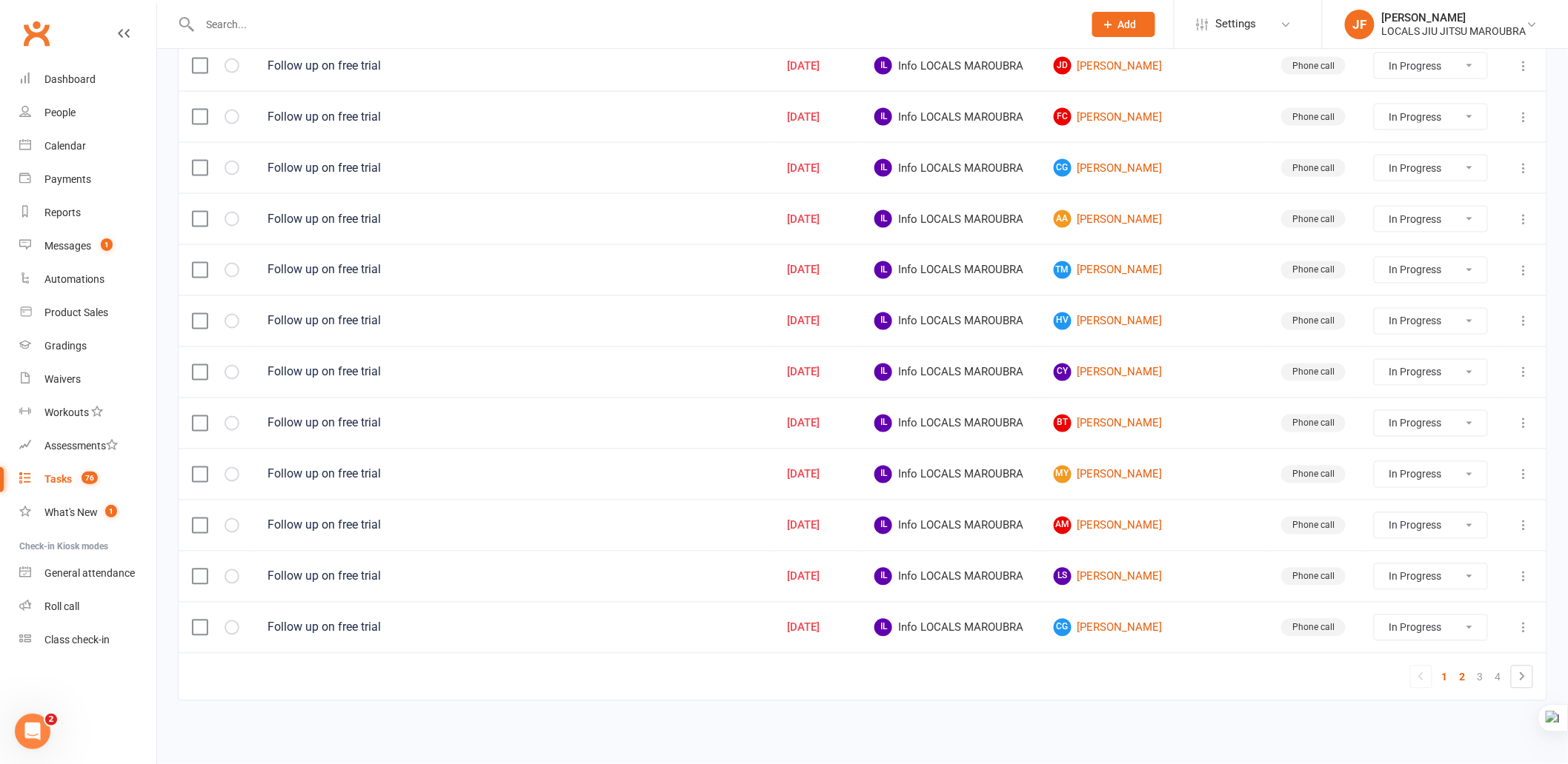
select select "started"
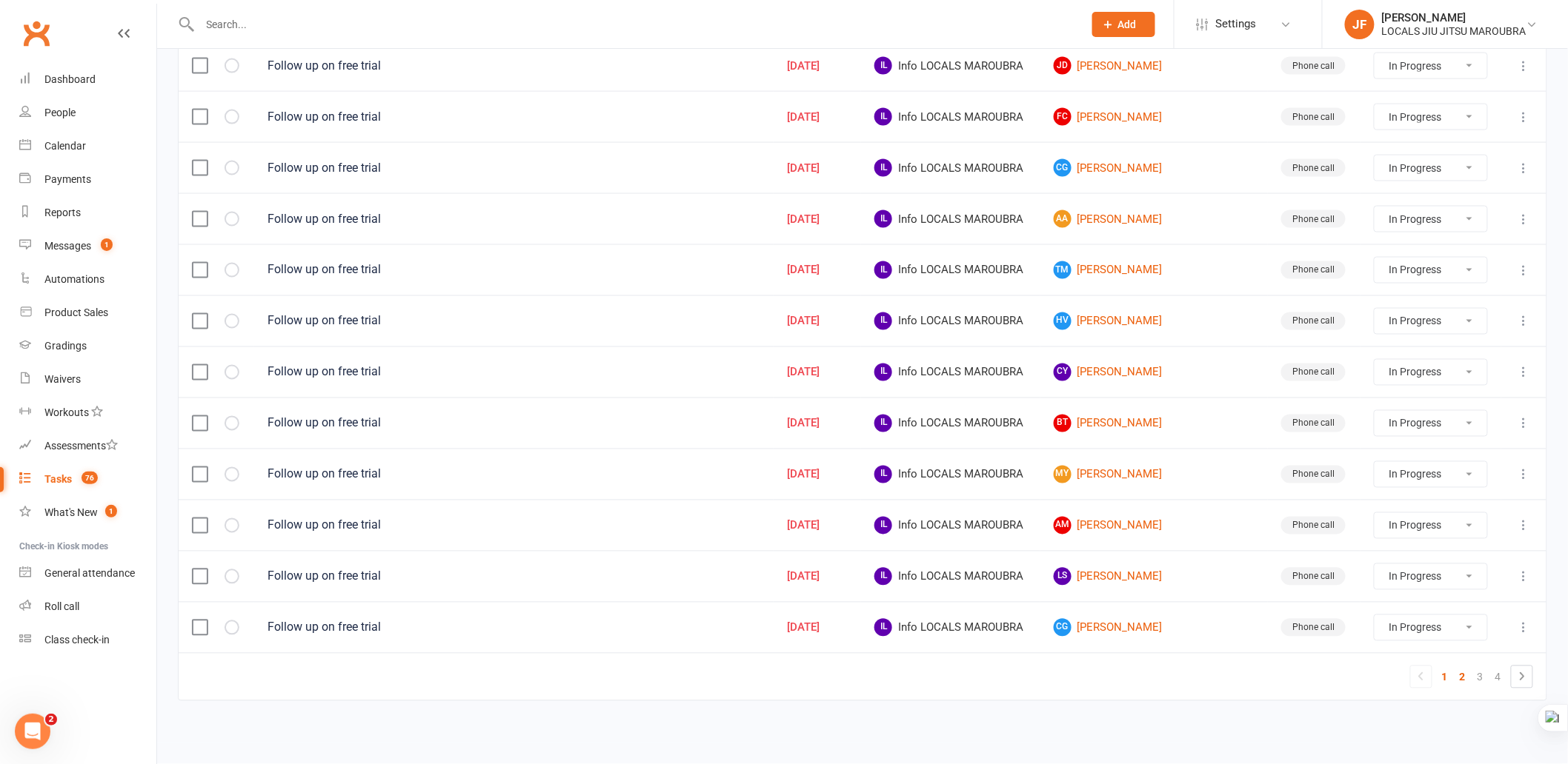
select select "started"
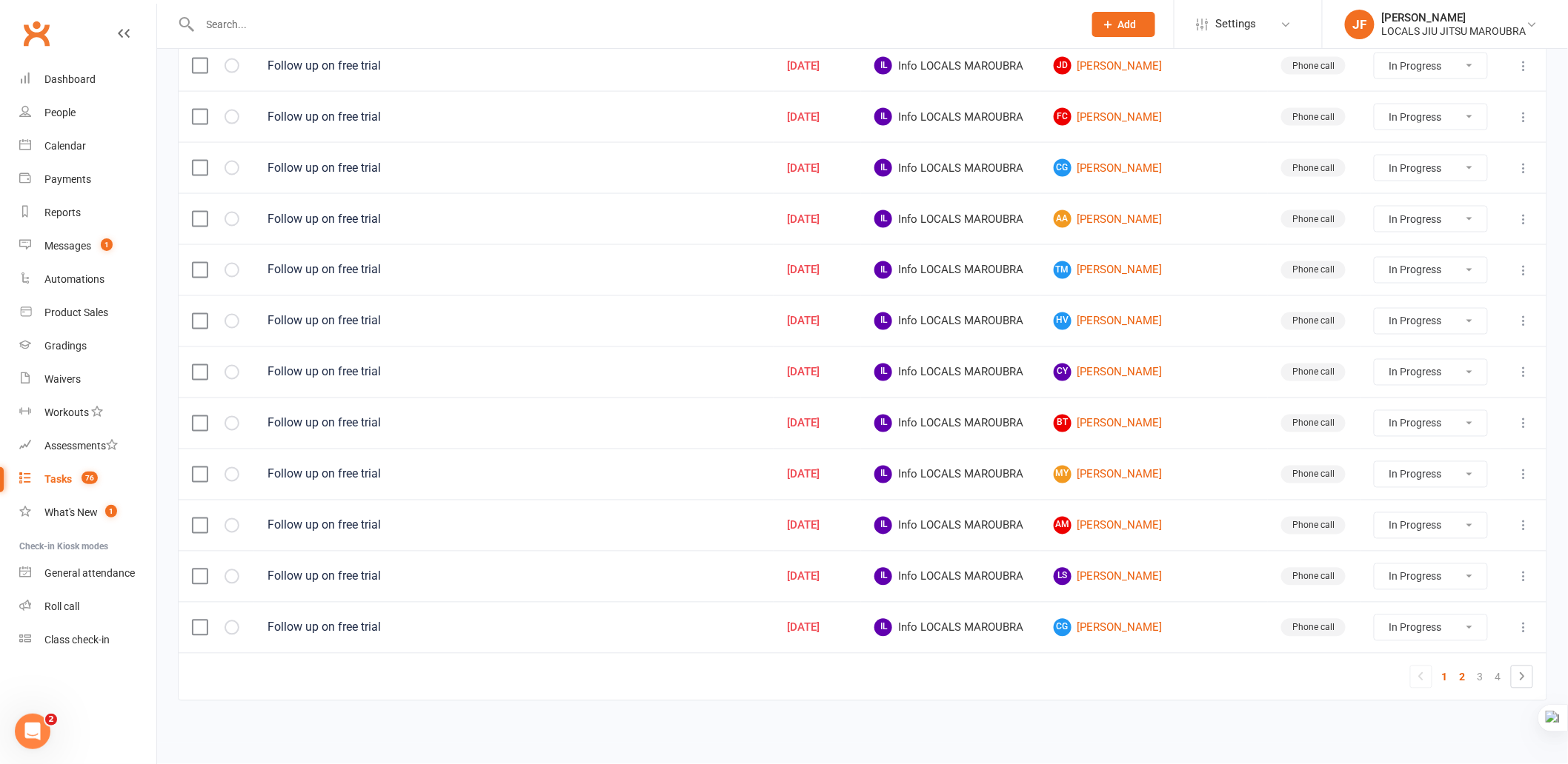
select select "started"
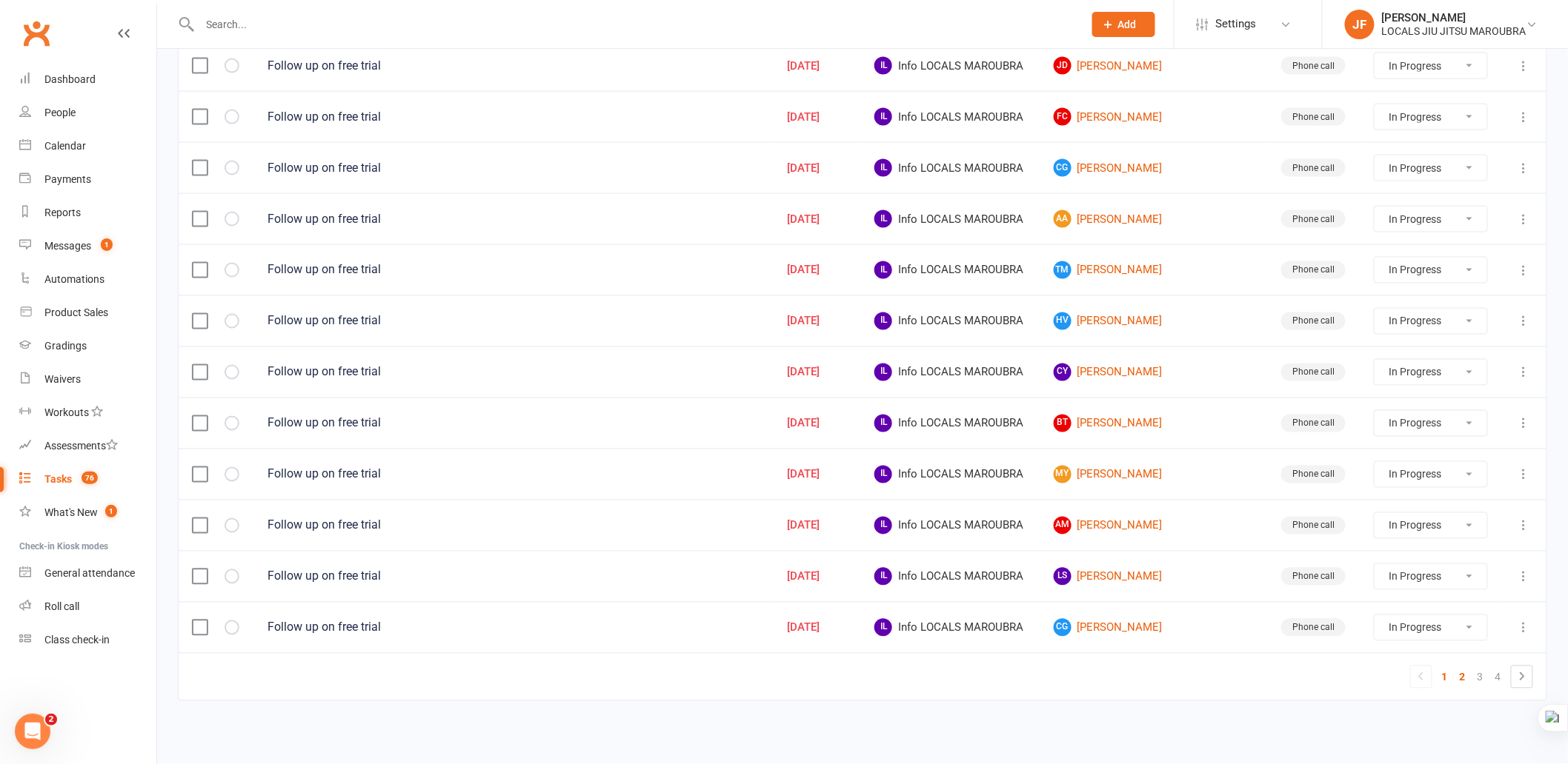
select select "started"
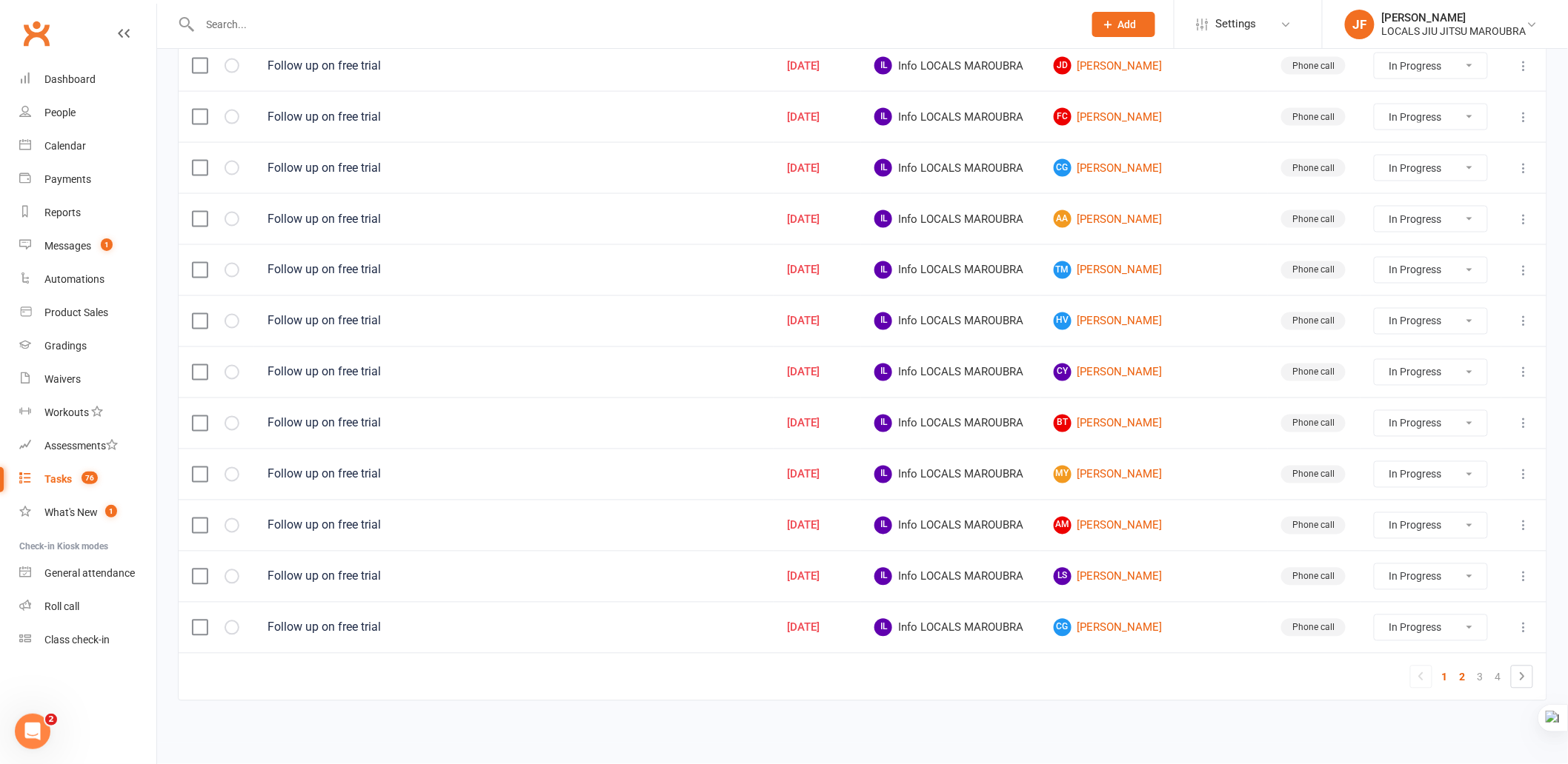
select select "started"
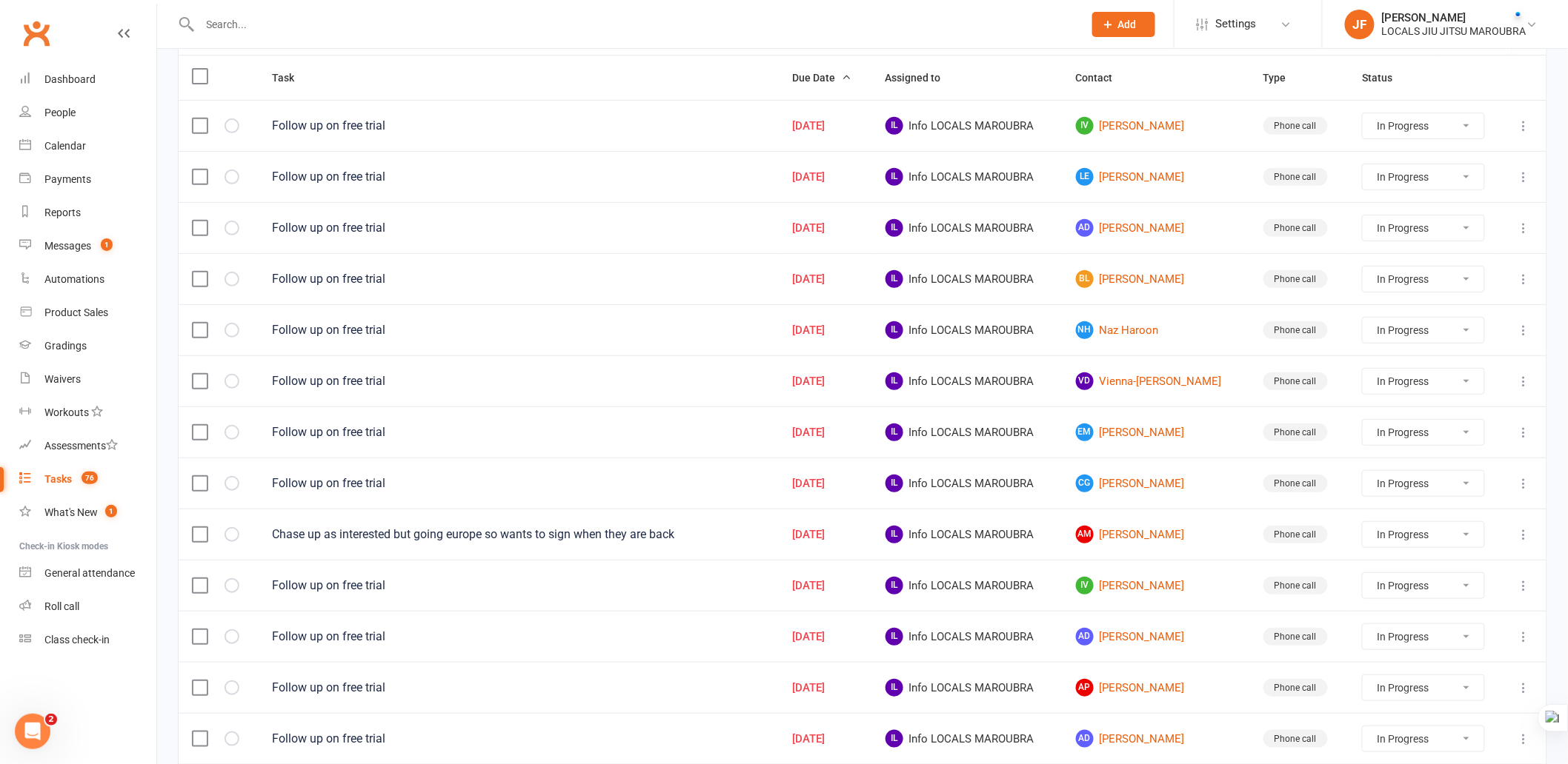
scroll to position [0, 0]
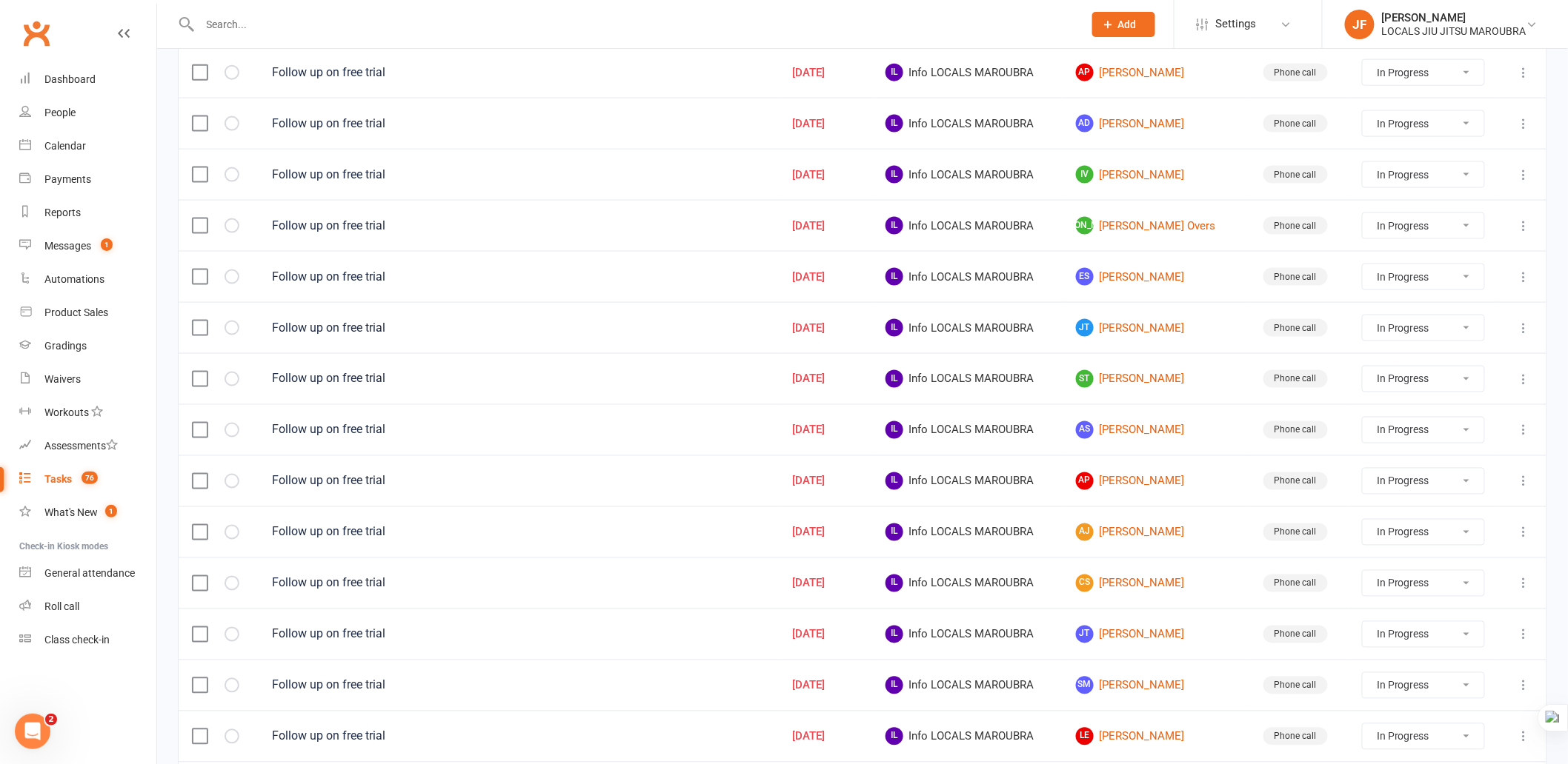
scroll to position [909, 0]
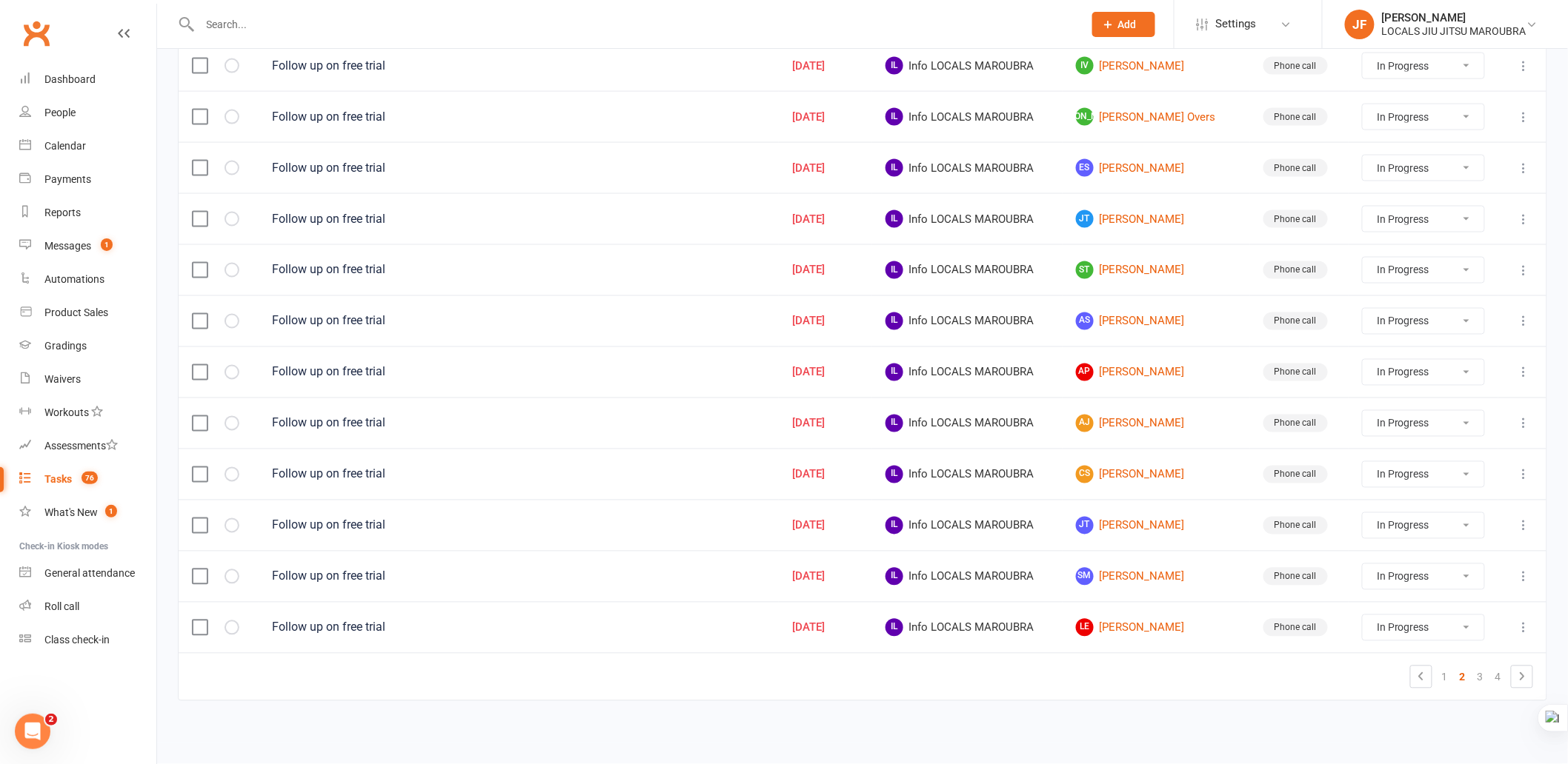
click at [1140, 715] on div "Task Due Date Assigned to Contact Type Status Follow up on free trial Jun 25, 2…" at bounding box center [863, 26] width 1369 height 1392
click at [843, 711] on div "Task Due Date Assigned to Contact Type Status Follow up on free trial Jun 25, 2…" at bounding box center [863, 26] width 1369 height 1392
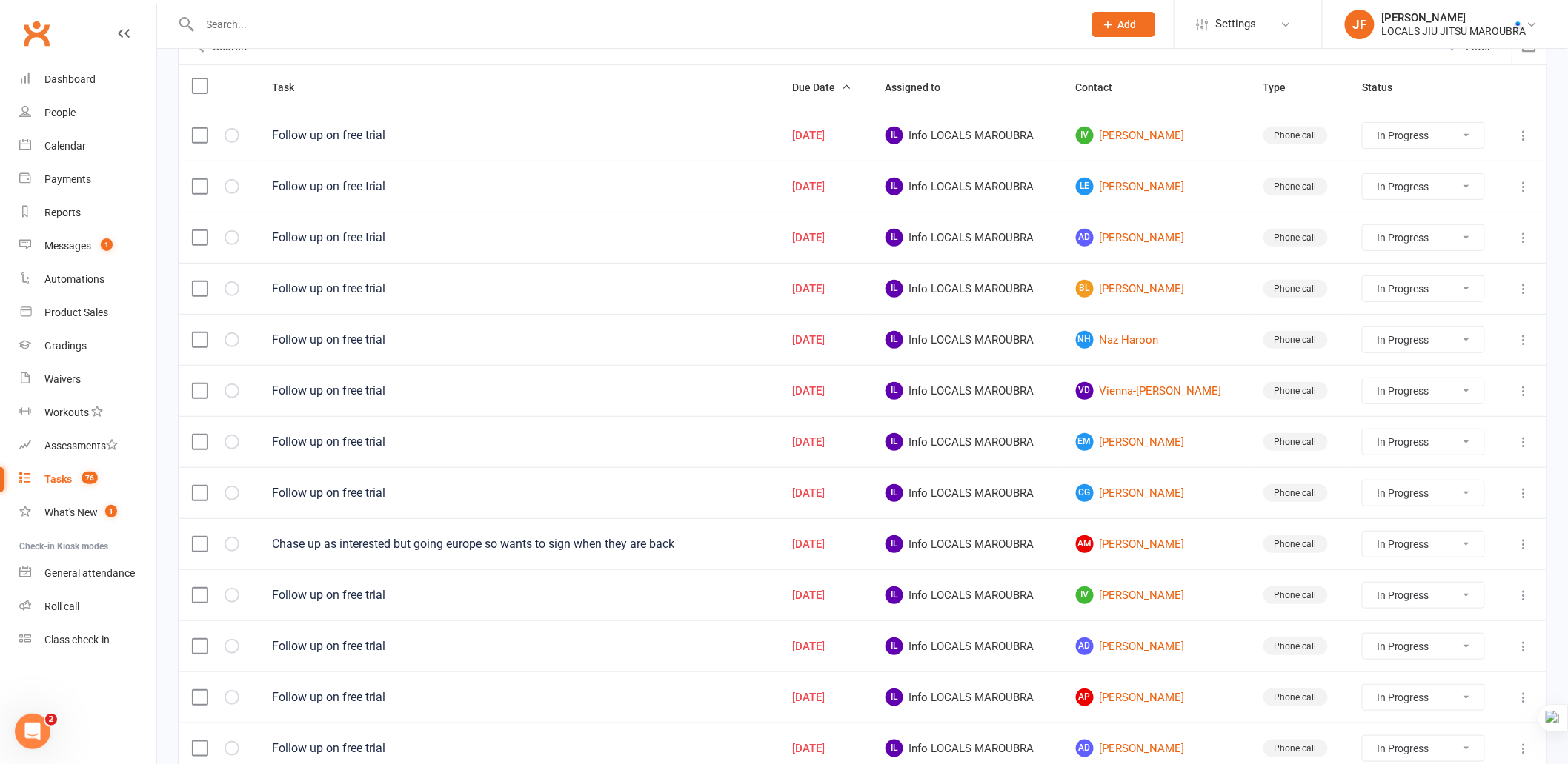
scroll to position [0, 0]
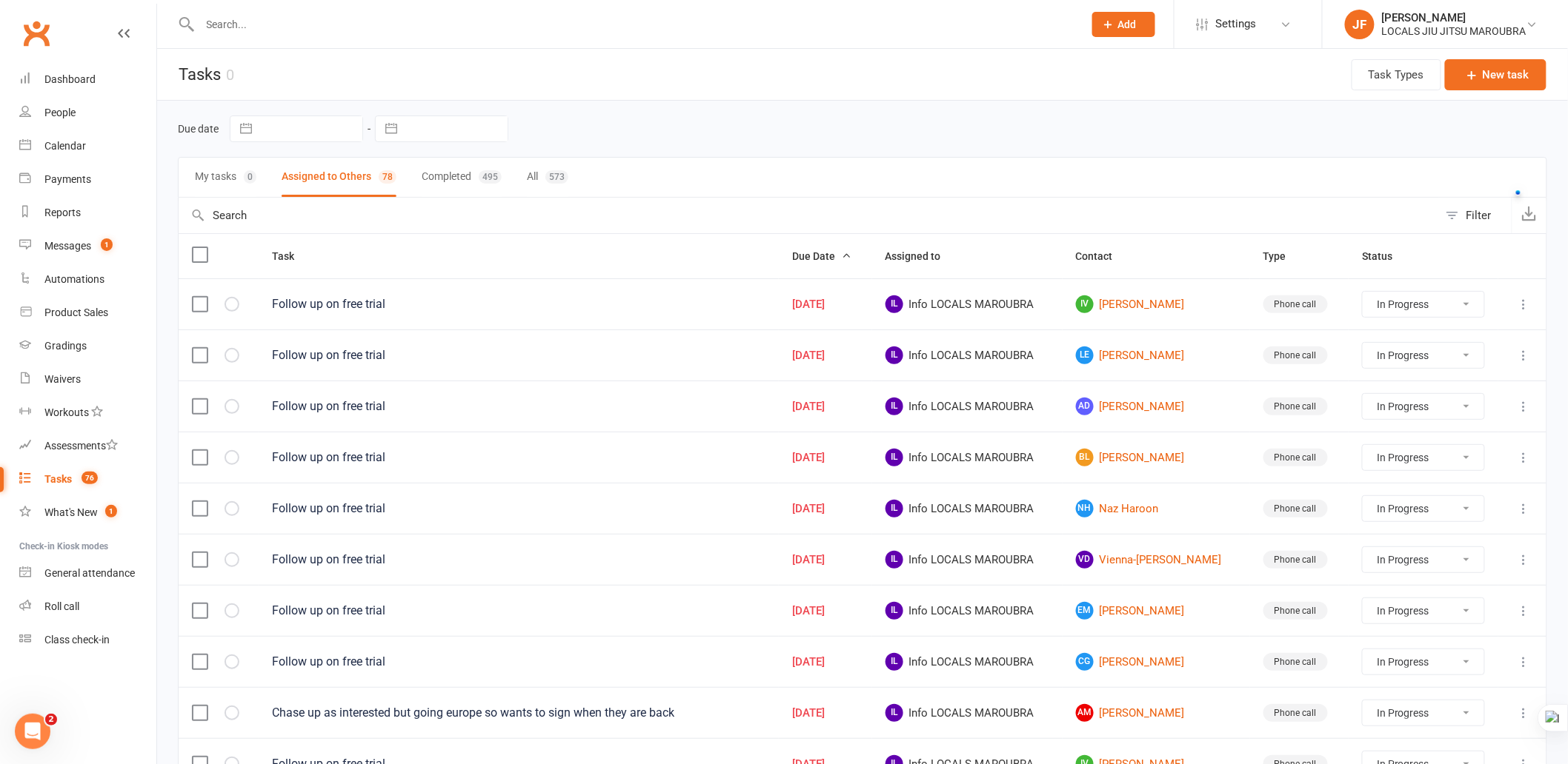
click at [1046, 130] on div "Due date Navigate forward to interact with the calendar and select a date. Pres…" at bounding box center [863, 129] width 1369 height 27
click at [1001, 144] on div "Due date Navigate forward to interact with the calendar and select a date. Pres…" at bounding box center [863, 129] width 1369 height 56
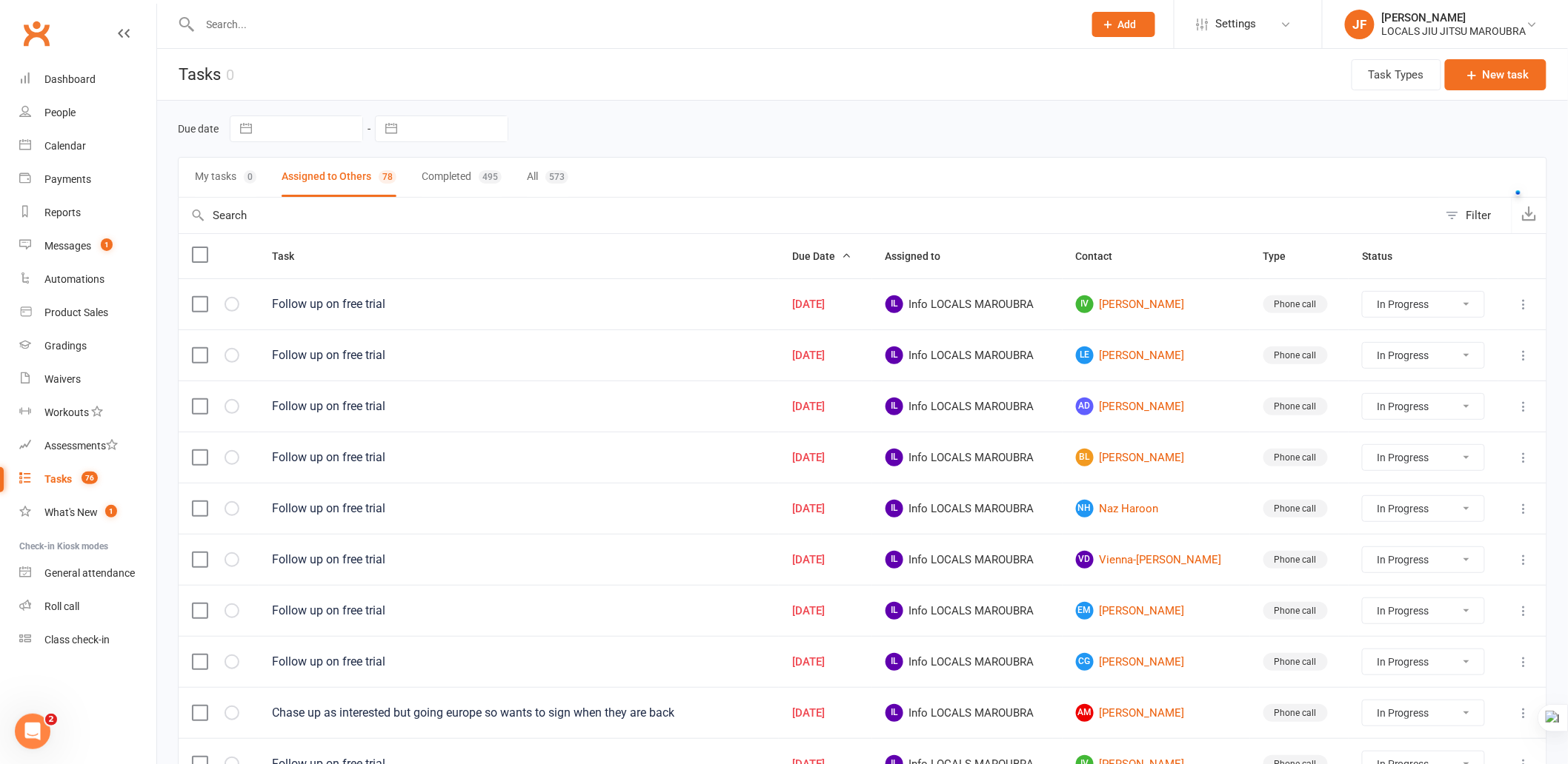
click at [1001, 144] on div "Due date Navigate forward to interact with the calendar and select a date. Pres…" at bounding box center [863, 129] width 1369 height 56
click at [924, 78] on header "Tasks 0 Task Types New task" at bounding box center [863, 75] width 1411 height 52
click at [904, 56] on header "Tasks 0 Task Types New task" at bounding box center [863, 75] width 1411 height 52
click at [897, 85] on header "Tasks 0 Task Types New task" at bounding box center [863, 75] width 1411 height 52
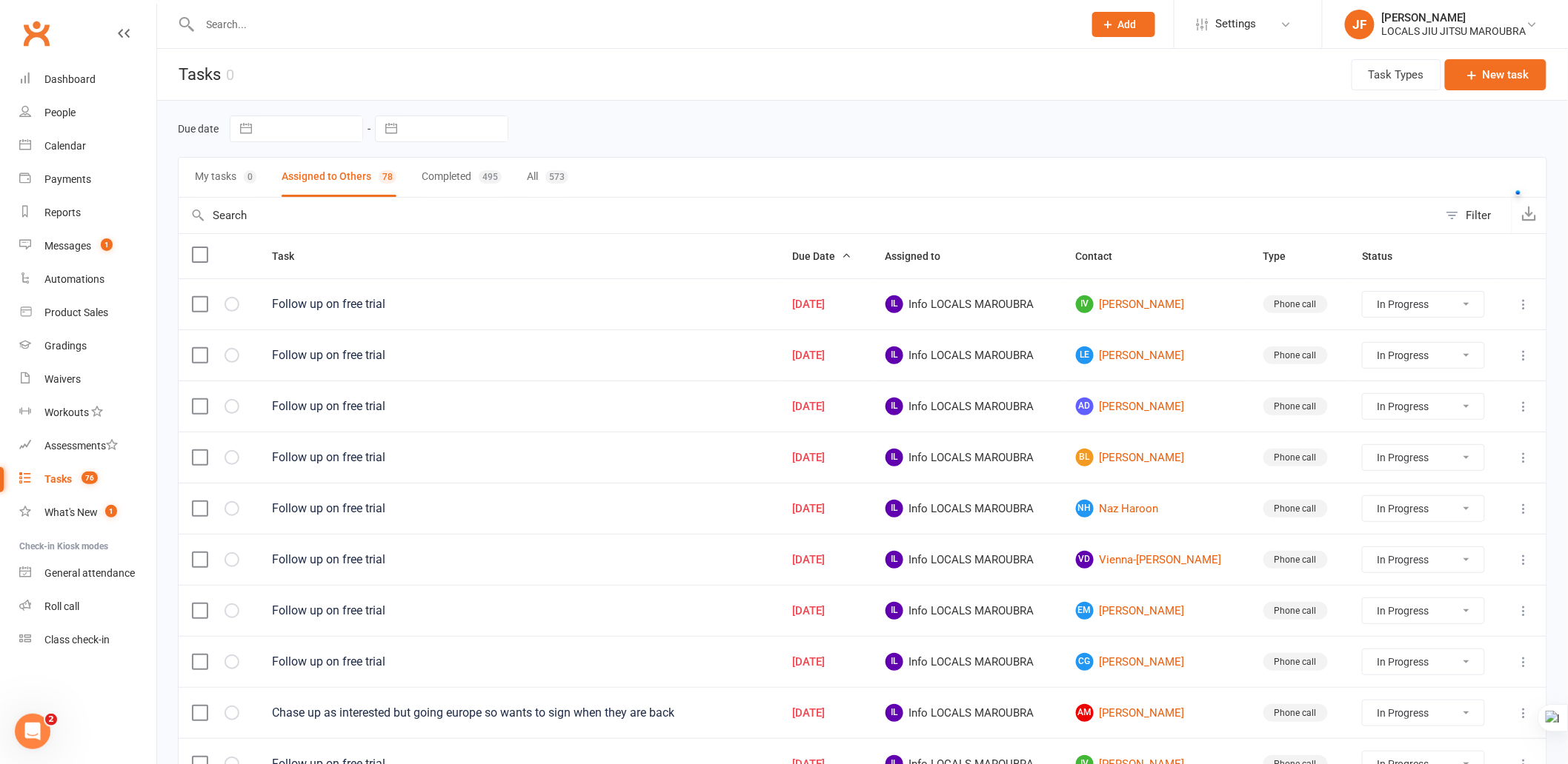
click at [763, 40] on div at bounding box center [625, 24] width 895 height 48
click at [825, 21] on input "text" at bounding box center [634, 25] width 877 height 21
click at [957, 76] on header "Tasks 0 Task Types New task" at bounding box center [863, 75] width 1411 height 52
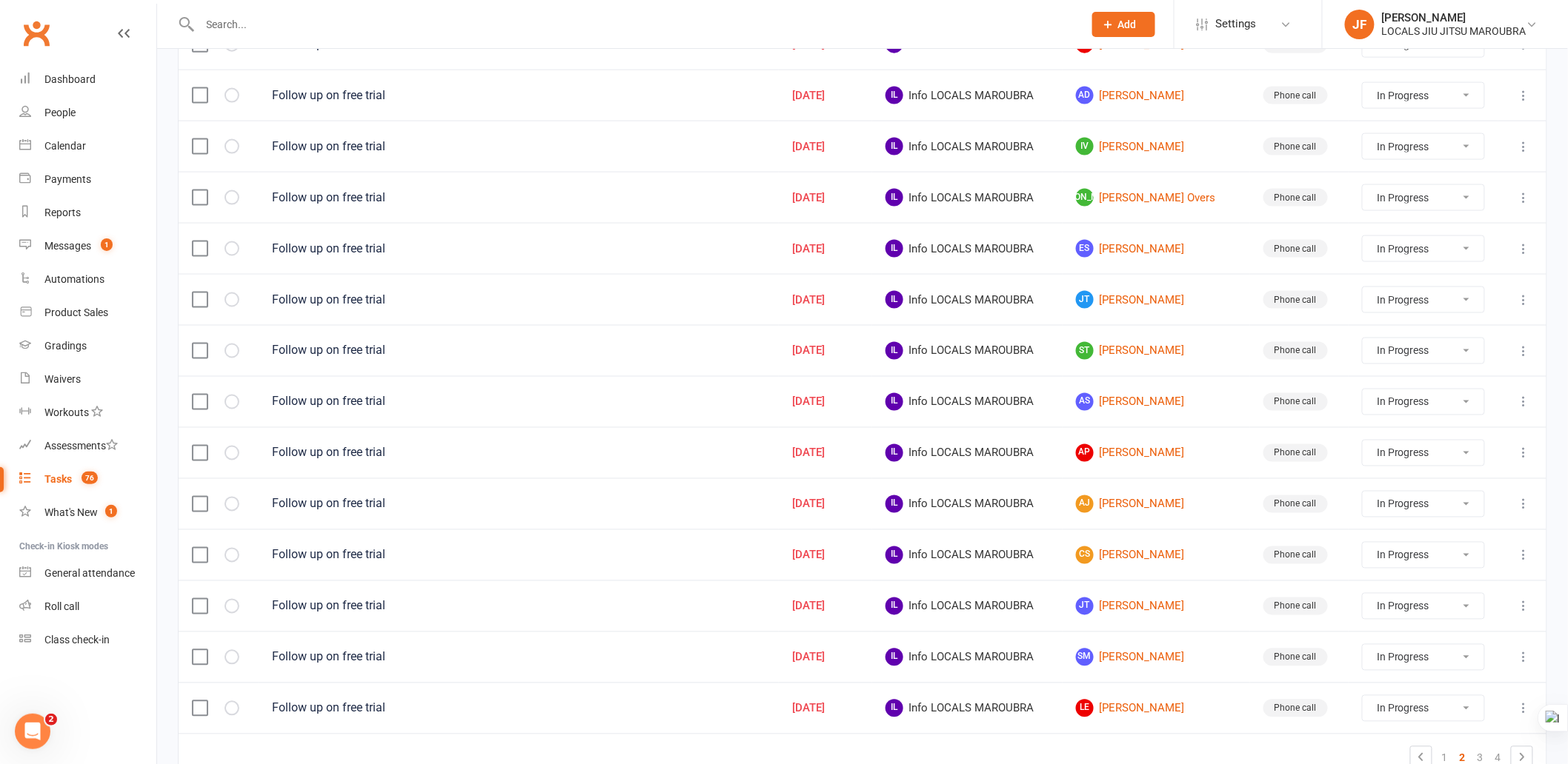
scroll to position [909, 0]
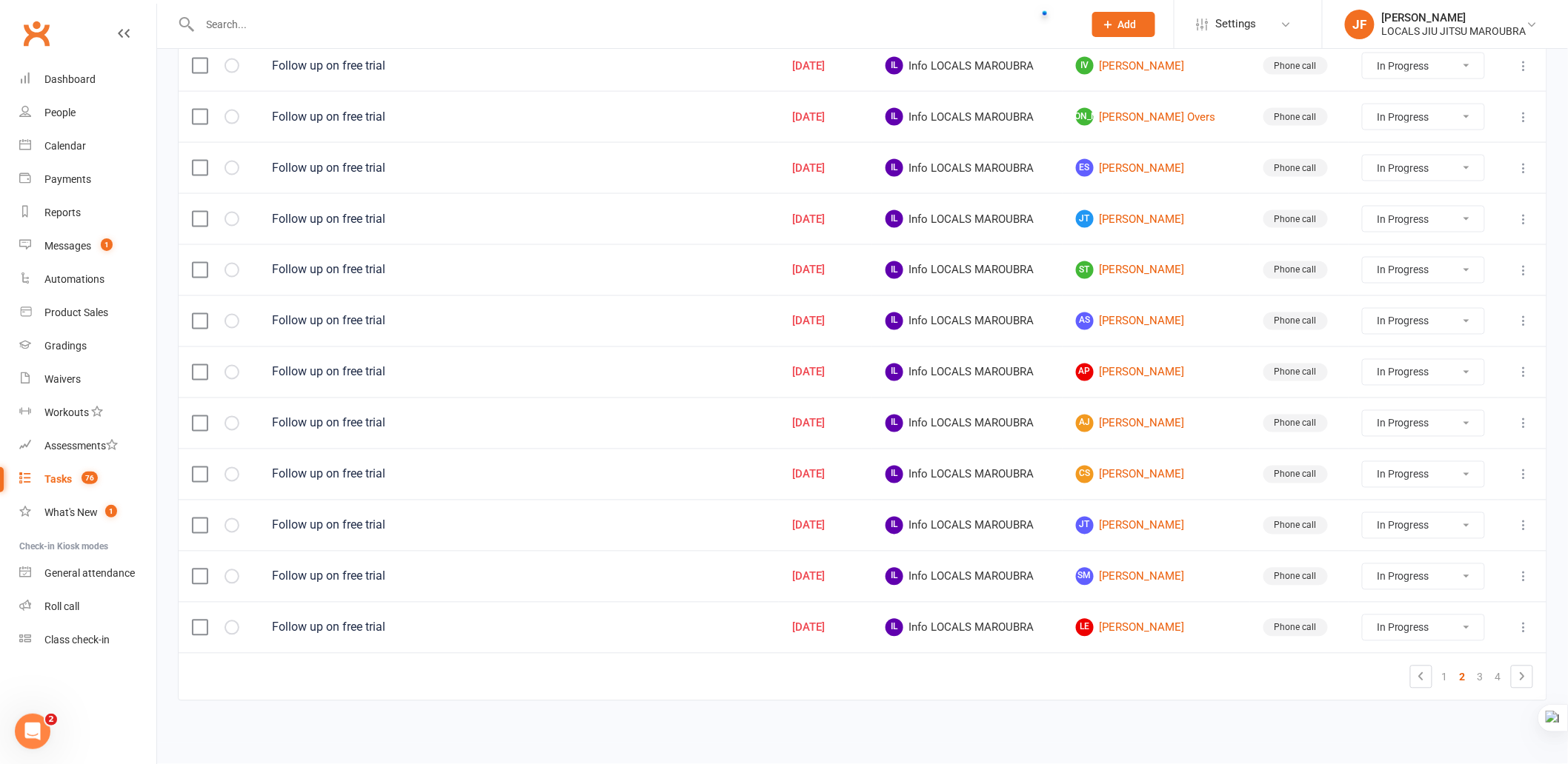
click at [765, 698] on td "1 2 3 4" at bounding box center [862, 676] width 1368 height 47
click at [764, 698] on td "1 2 3 4" at bounding box center [862, 676] width 1368 height 47
click at [764, 698] on td "1 2 3 4" at bounding box center [862, 676] width 1368 height 47
click at [768, 691] on td "1 2 3 4" at bounding box center [862, 676] width 1368 height 47
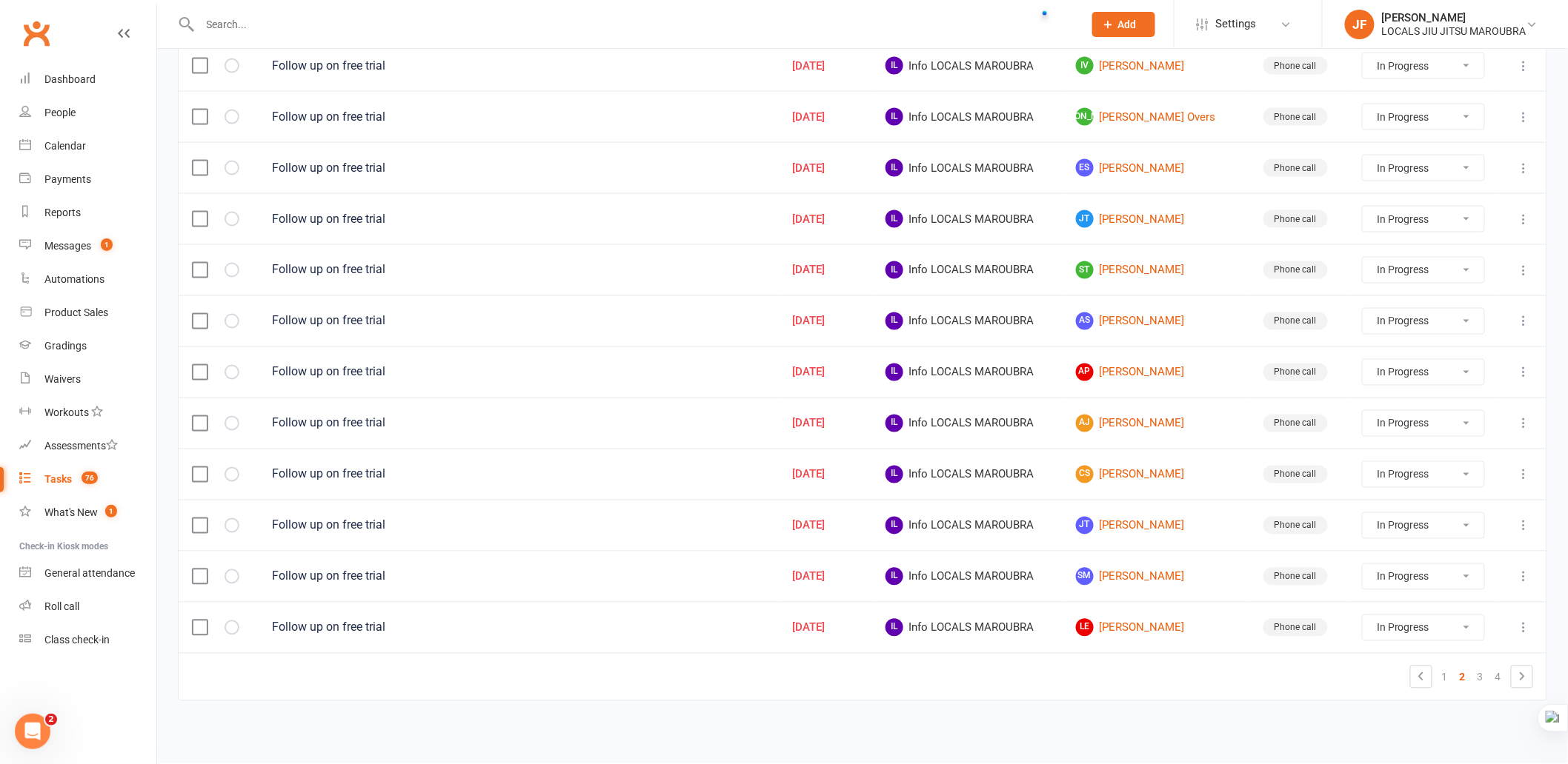
click at [973, 691] on td "1 2 3 4" at bounding box center [862, 676] width 1368 height 47
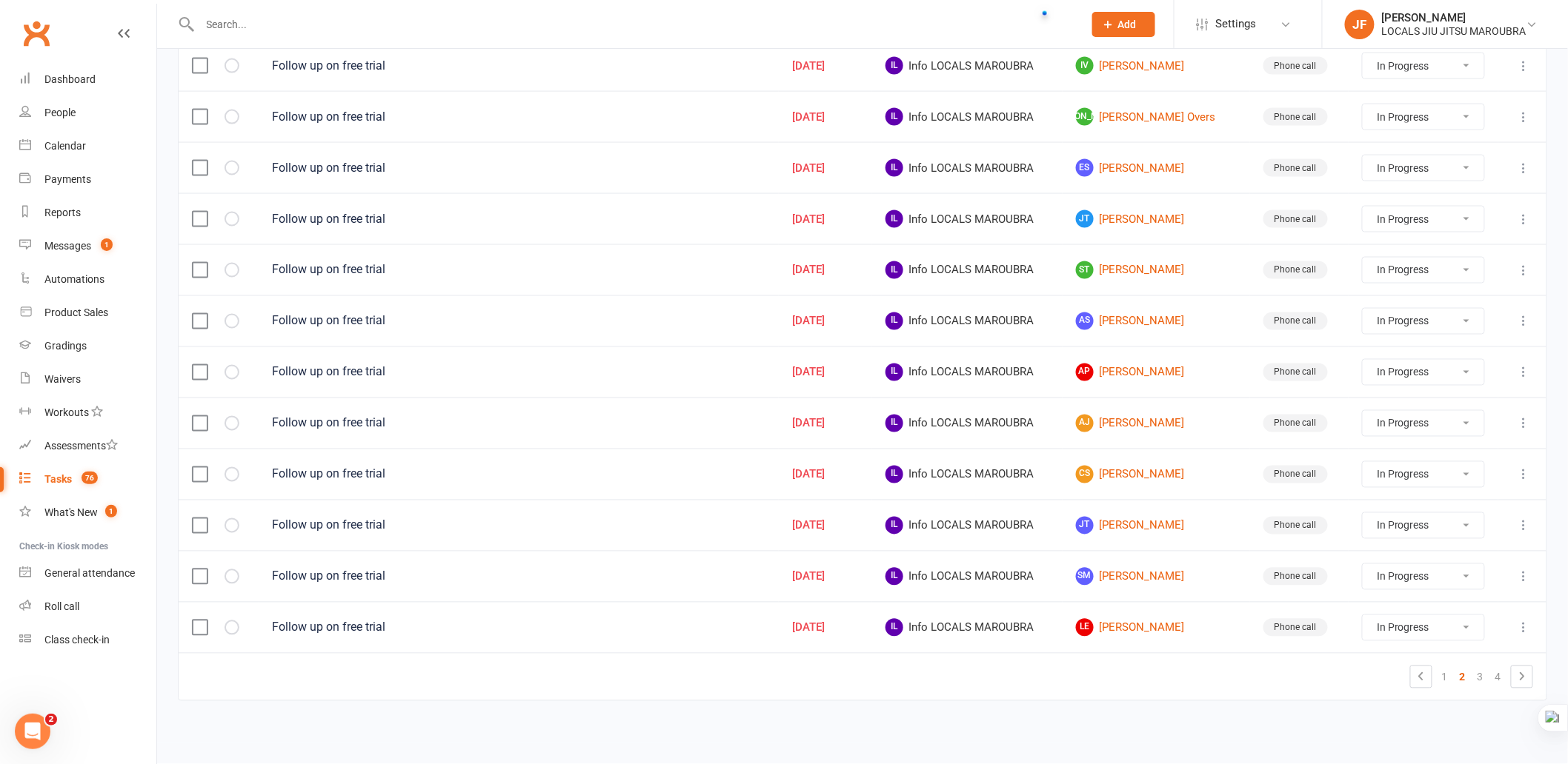
click at [890, 710] on div "Task Due Date Assigned to Contact Type Status Follow up on free trial Jun 25, 2…" at bounding box center [863, 26] width 1369 height 1392
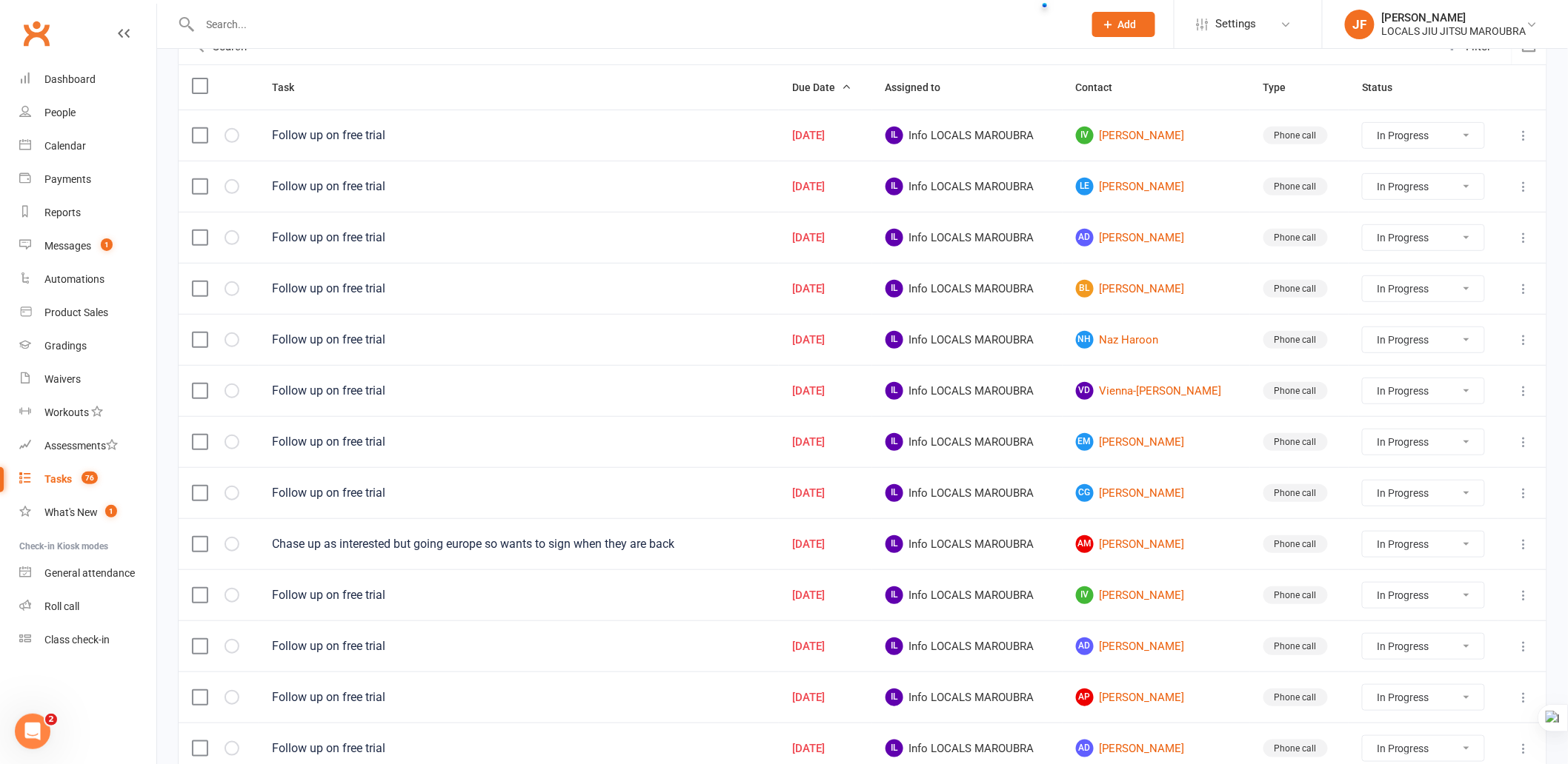
scroll to position [0, 0]
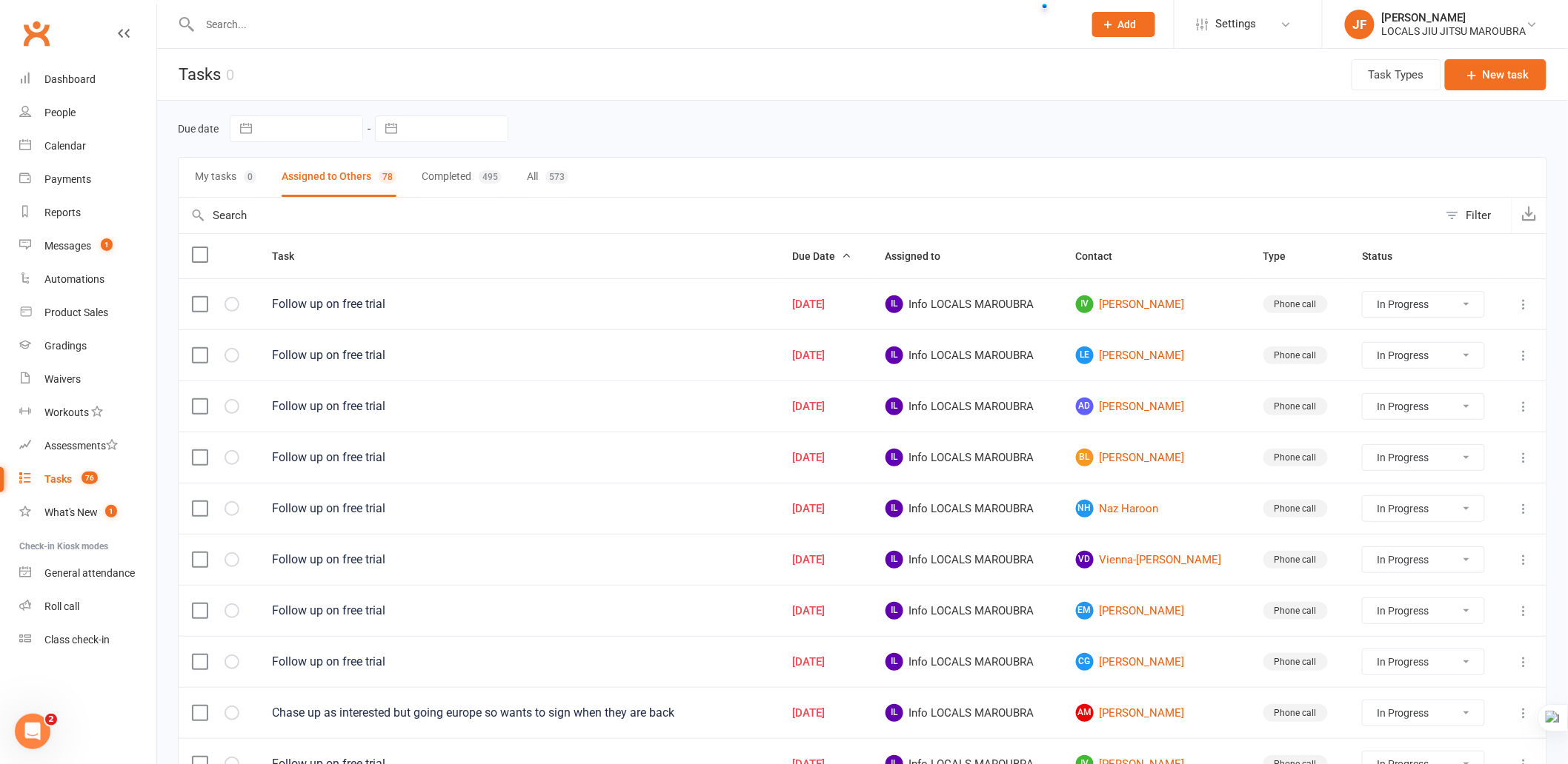
click at [842, 152] on div "Due date Navigate forward to interact with the calendar and select a date. Pres…" at bounding box center [863, 129] width 1369 height 56
click at [852, 68] on header "Tasks 0 Task Types New task" at bounding box center [863, 75] width 1411 height 52
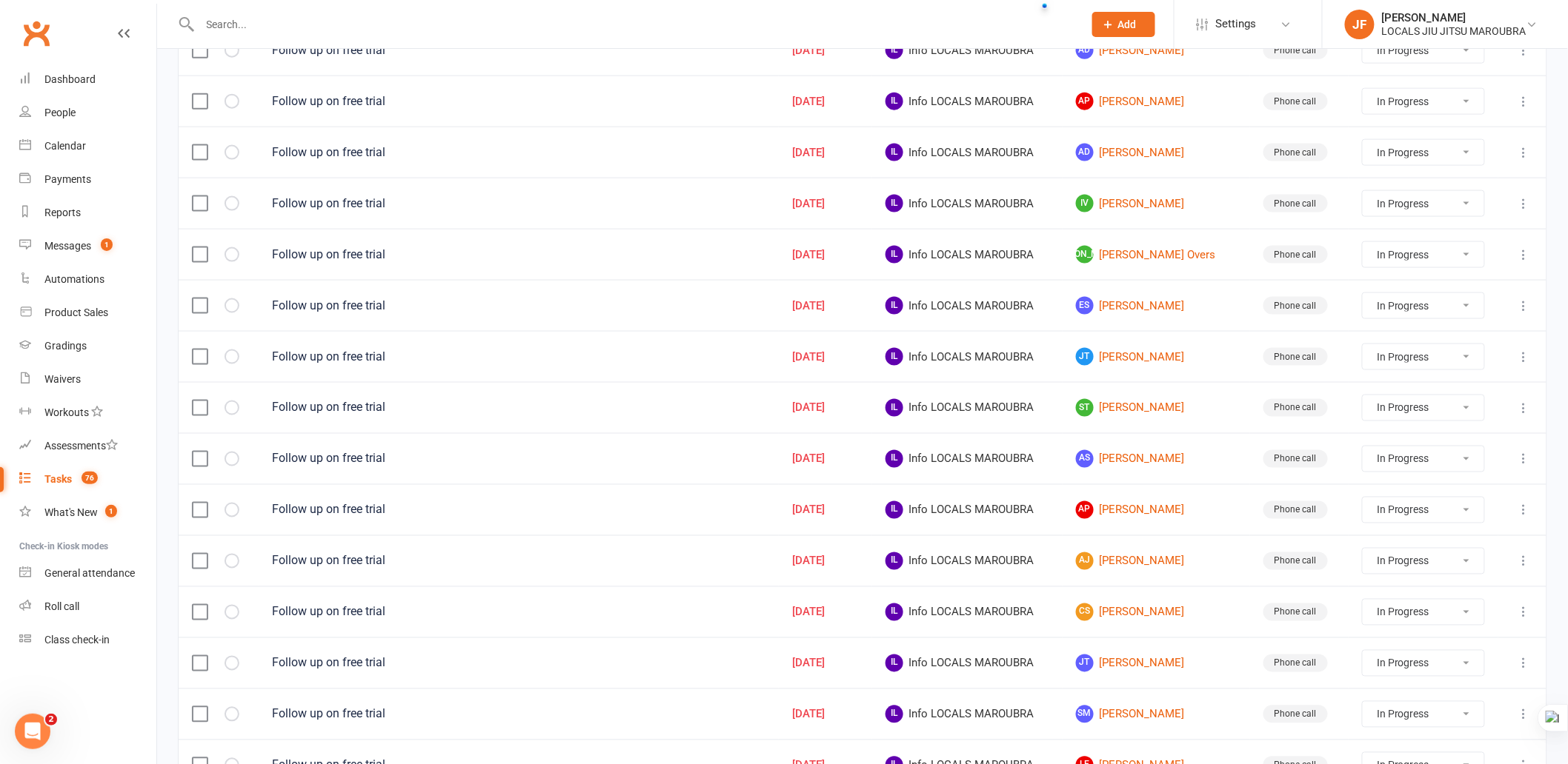
scroll to position [498, 0]
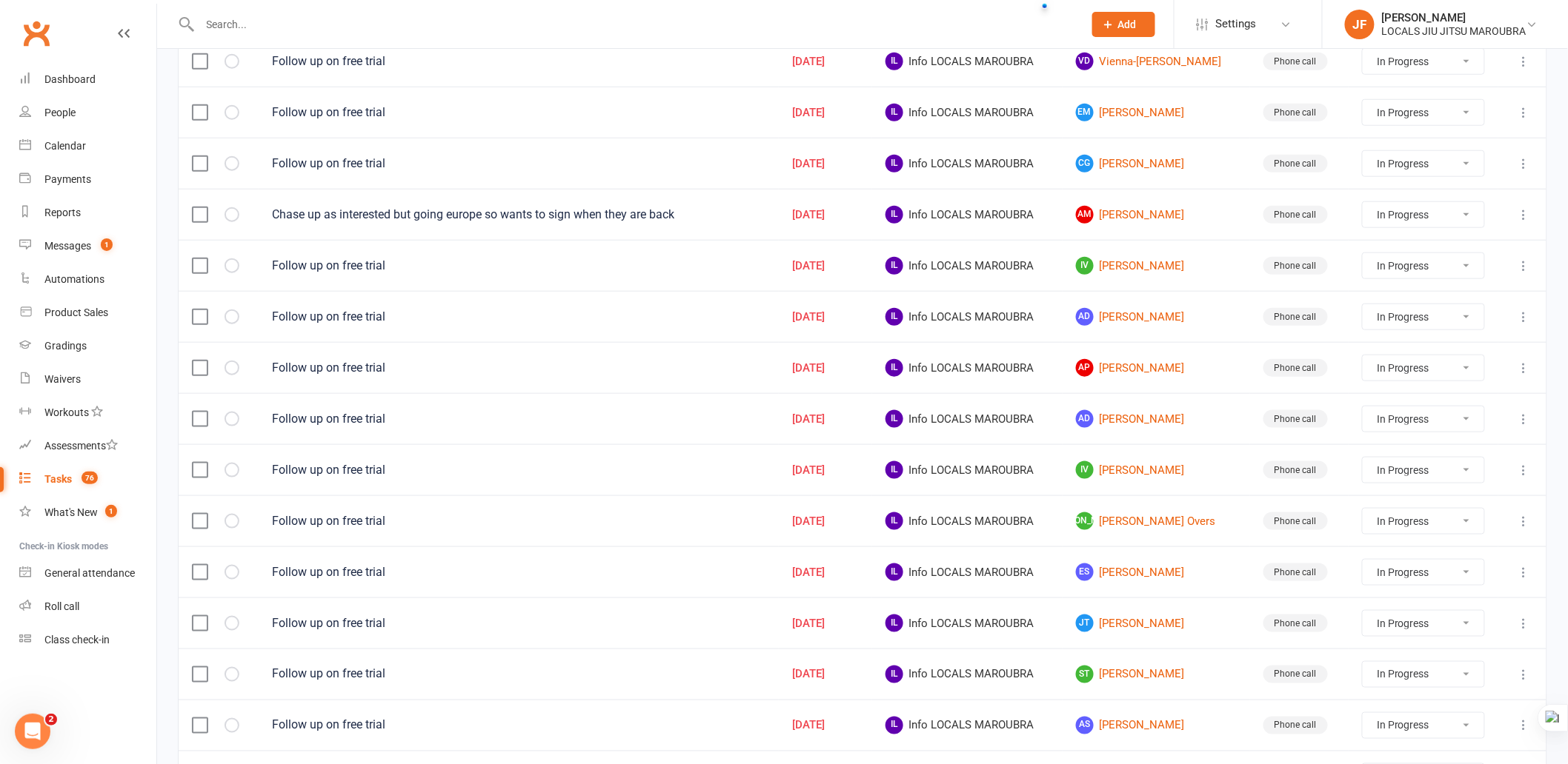
select select "started"
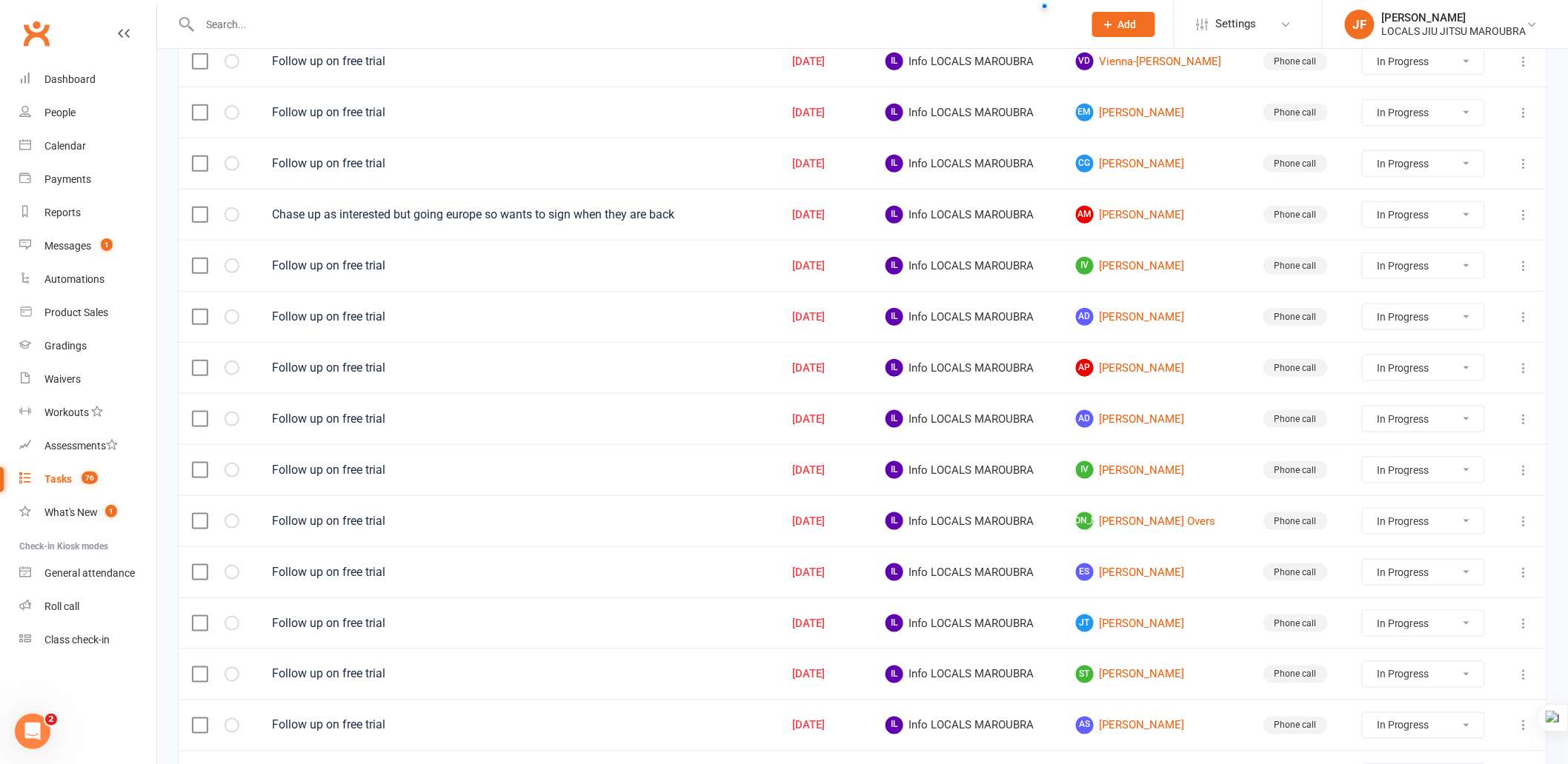
select select "started"
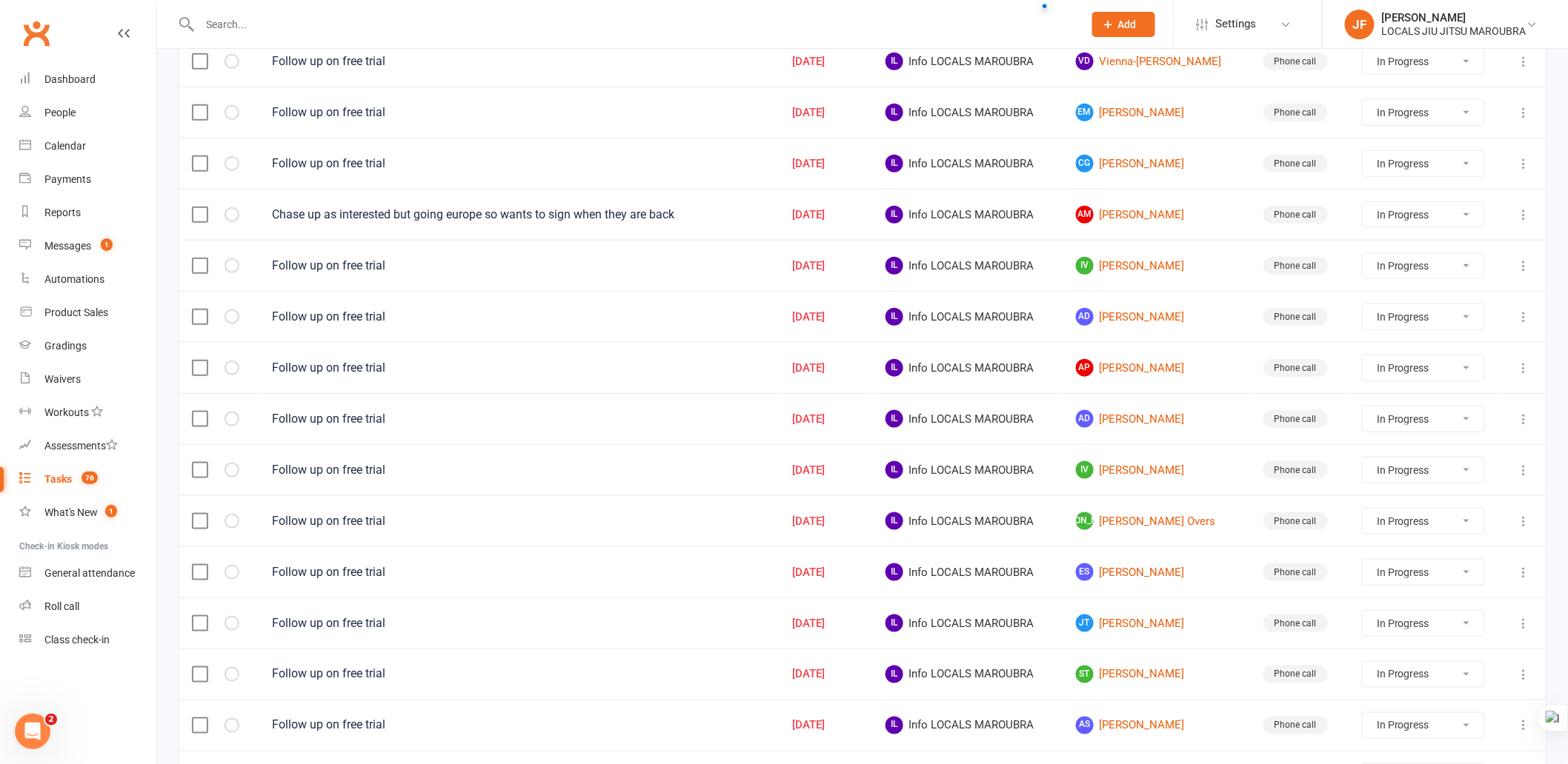
select select "started"
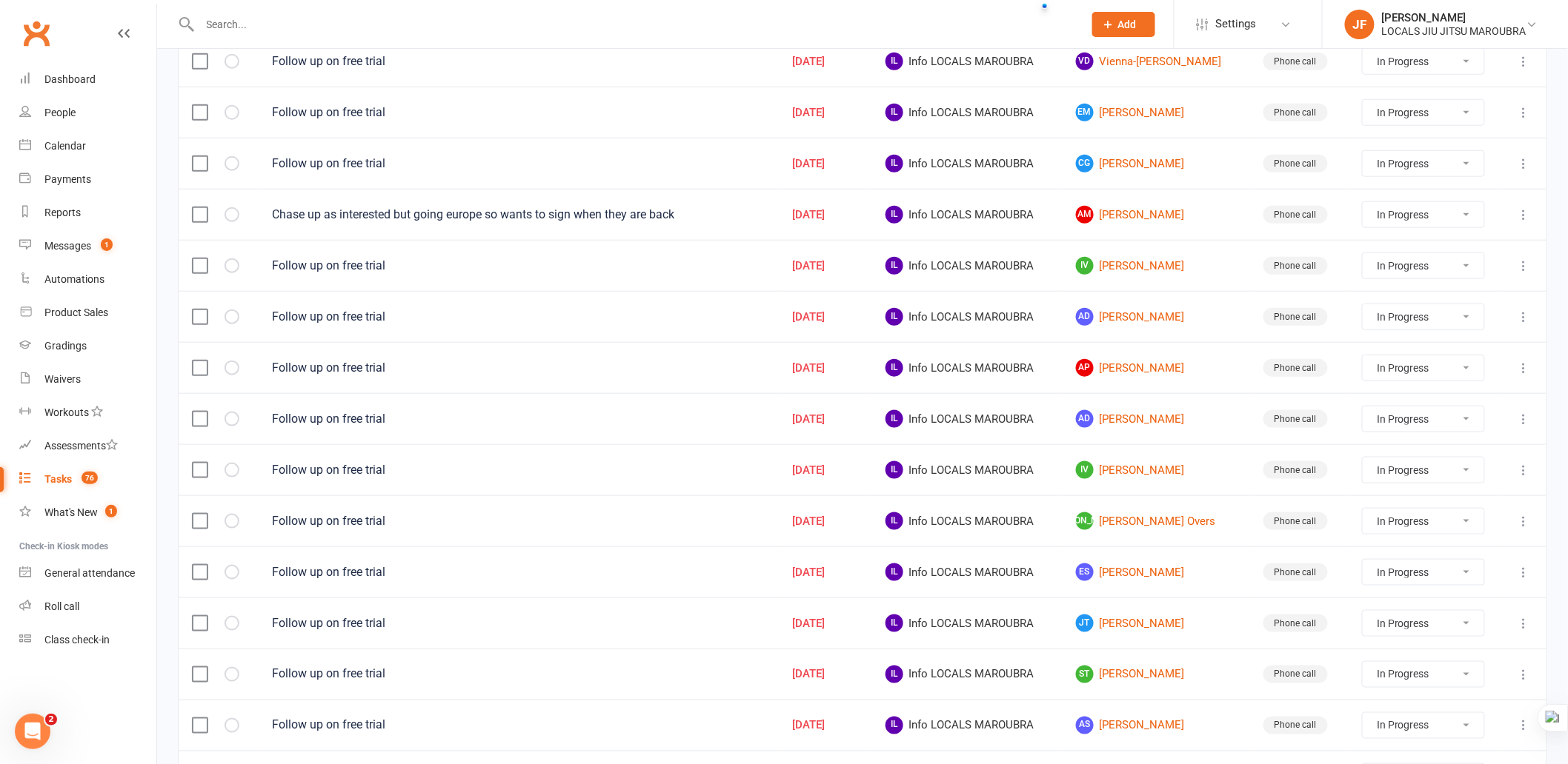
select select "started"
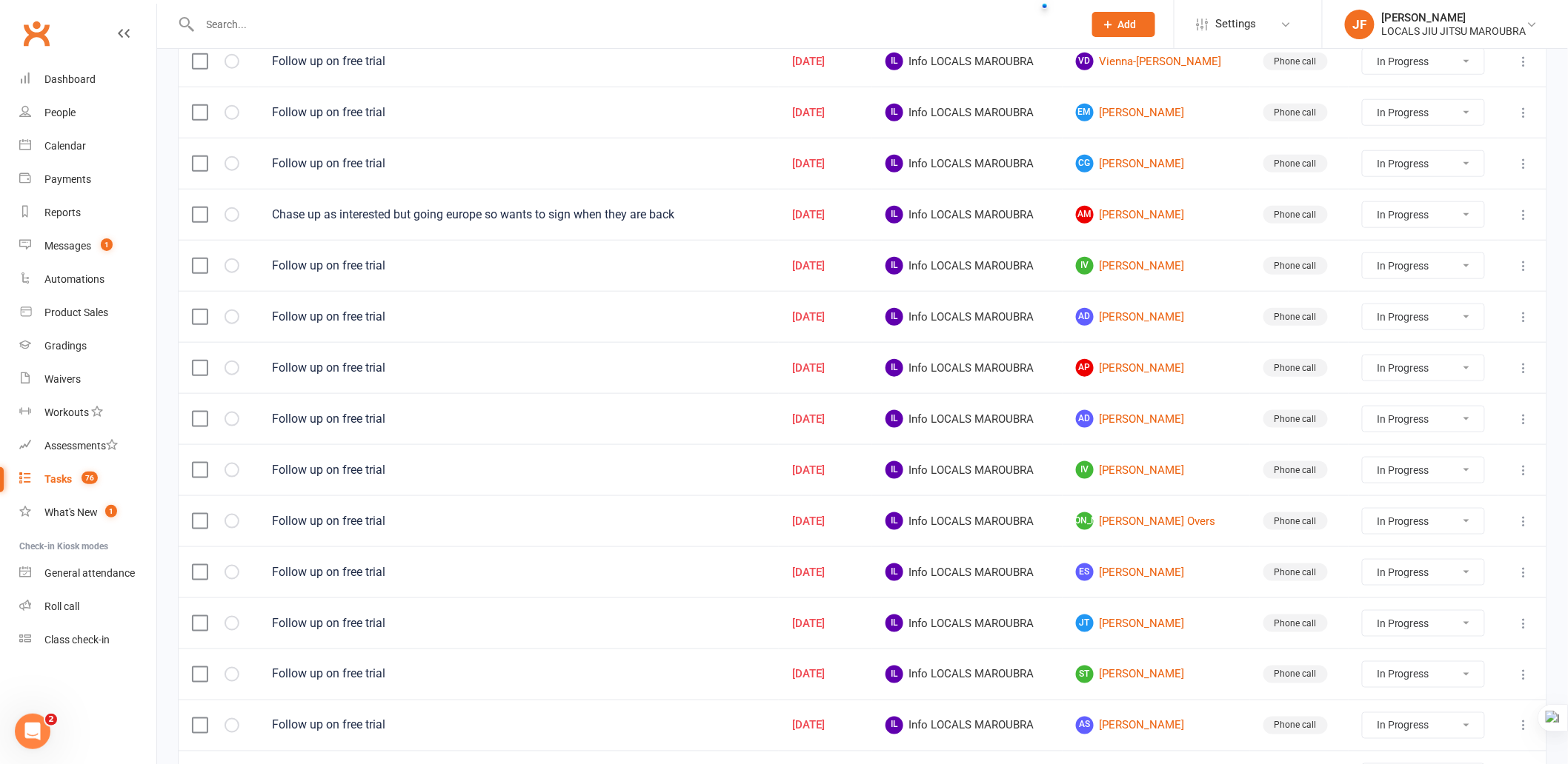
select select "started"
